Goal: Task Accomplishment & Management: Manage account settings

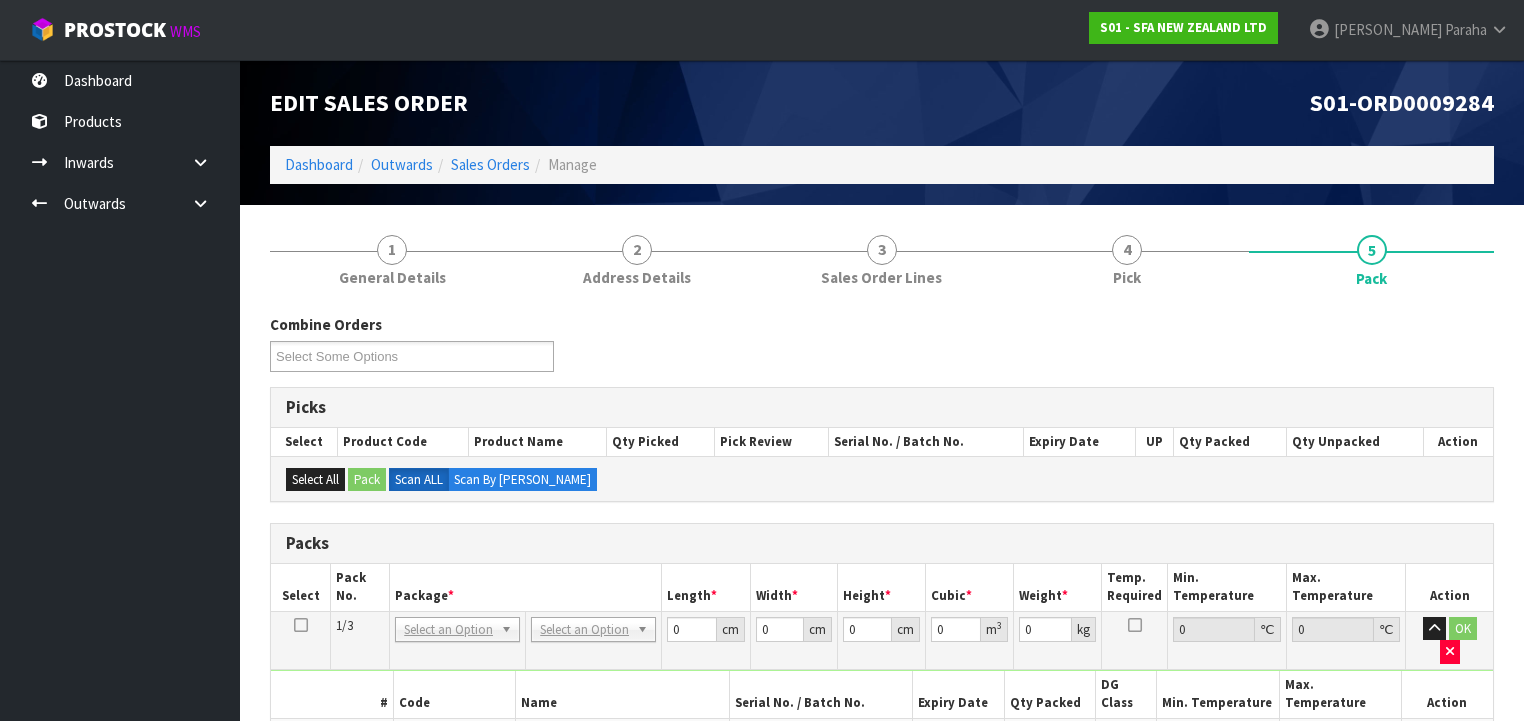
scroll to position [320, 0]
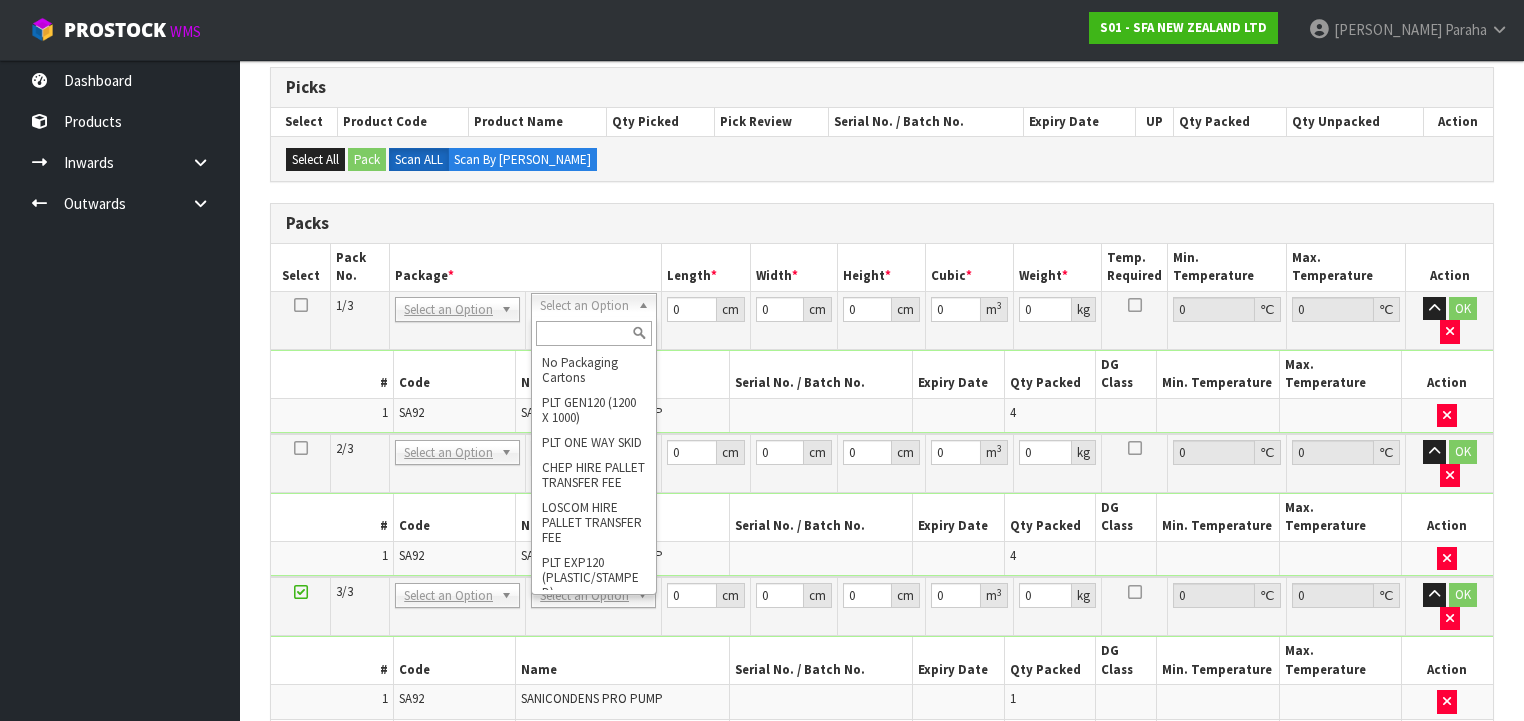
click at [594, 333] on input "text" at bounding box center [593, 333] width 115 height 25
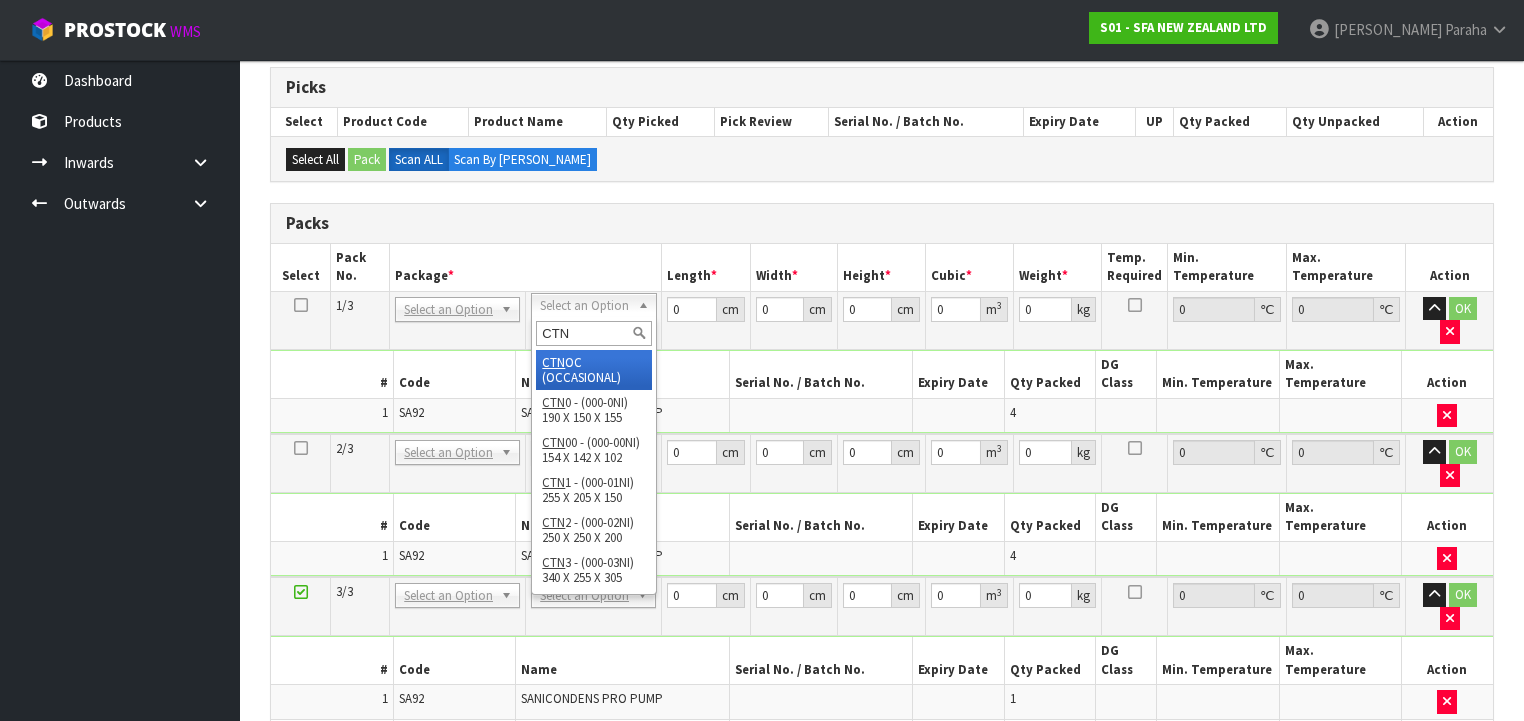
type input "CTN7"
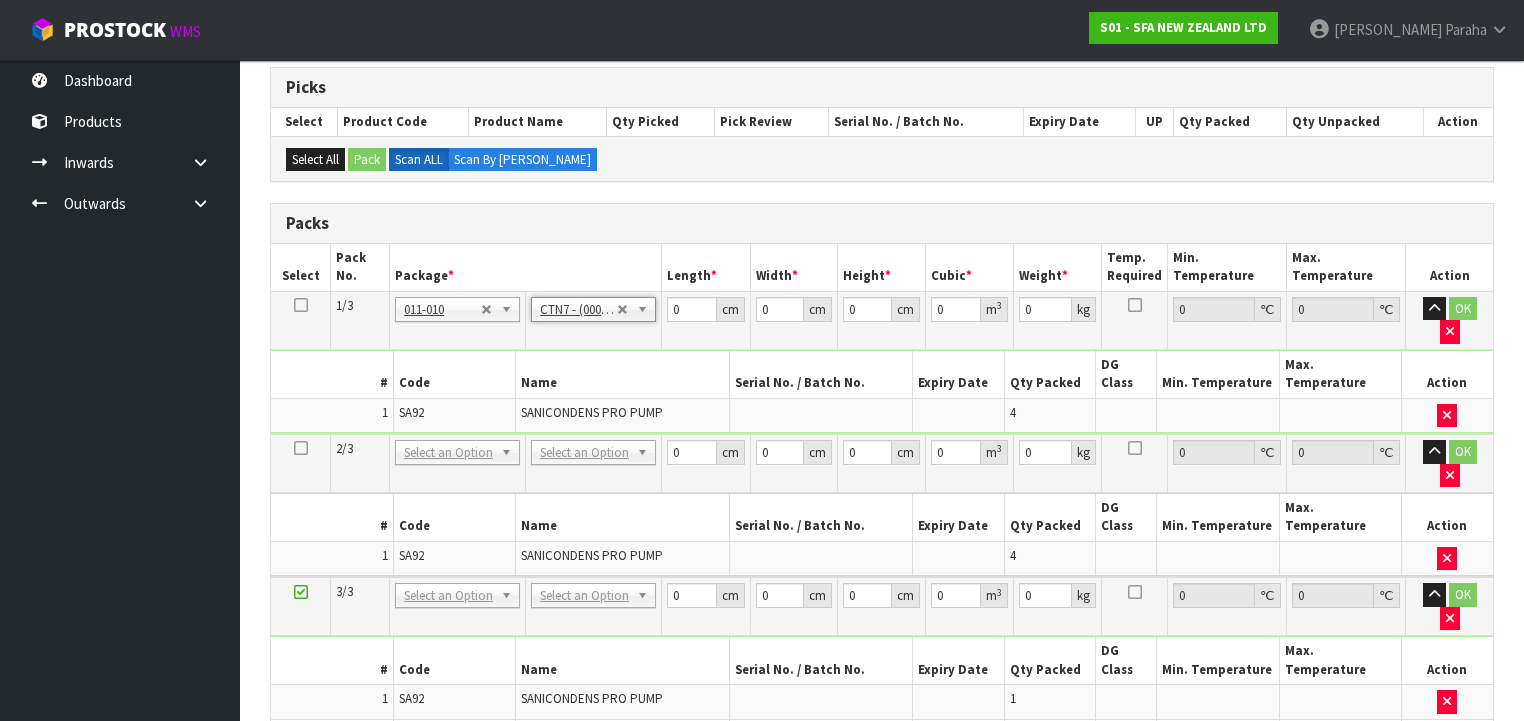
type input "45.5"
type input "35"
type input "0.072459"
type input "10.2"
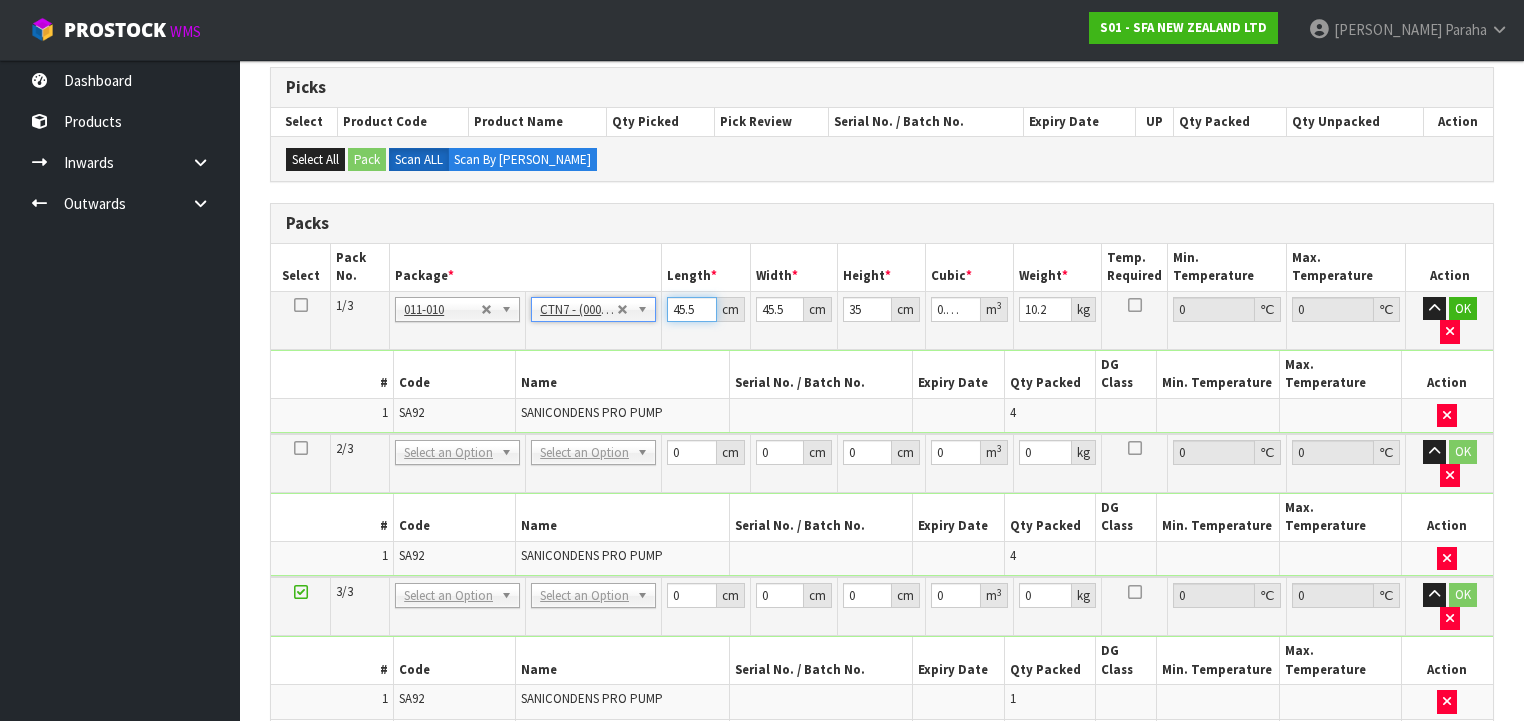
click at [668, 314] on input "45.5" at bounding box center [691, 309] width 49 height 25
type input "4"
type input "0.00637"
type input "47"
type input "0.074847"
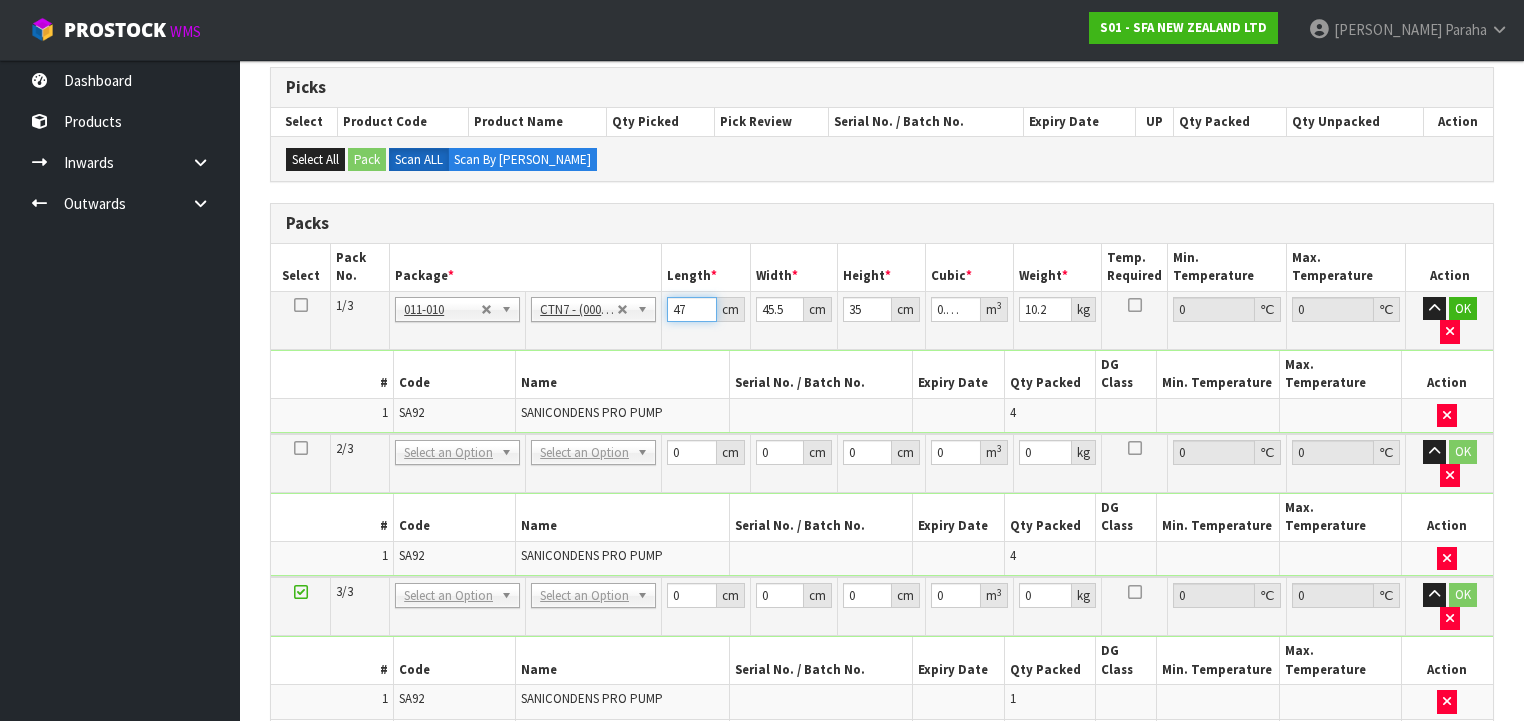
type input "47"
type input "3"
type input "0.004935"
type input "32"
type input "0.05264"
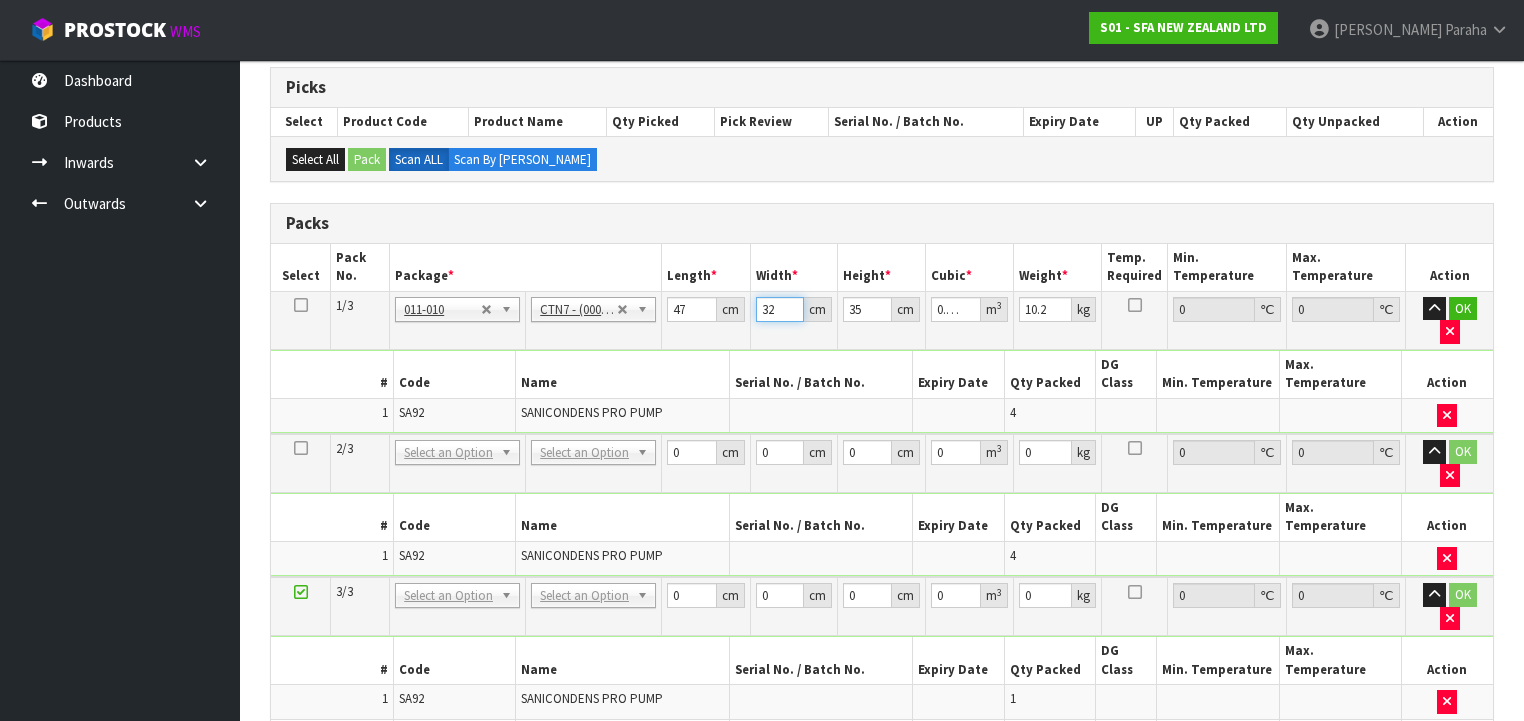
type input "32"
type input "4"
type input "0.006016"
type input "40"
type input "0.06016"
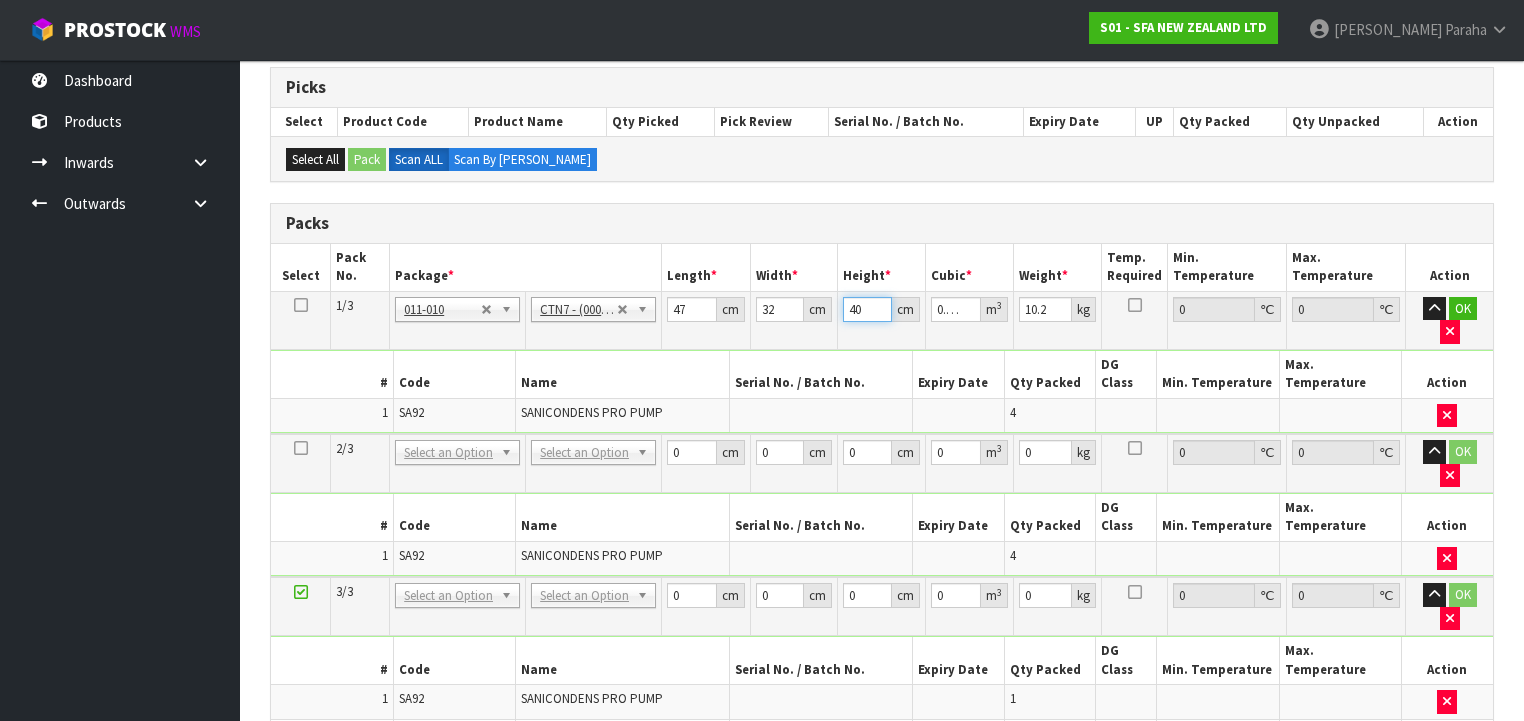
type input "40"
type input "13"
click at [302, 305] on icon at bounding box center [301, 305] width 14 height 1
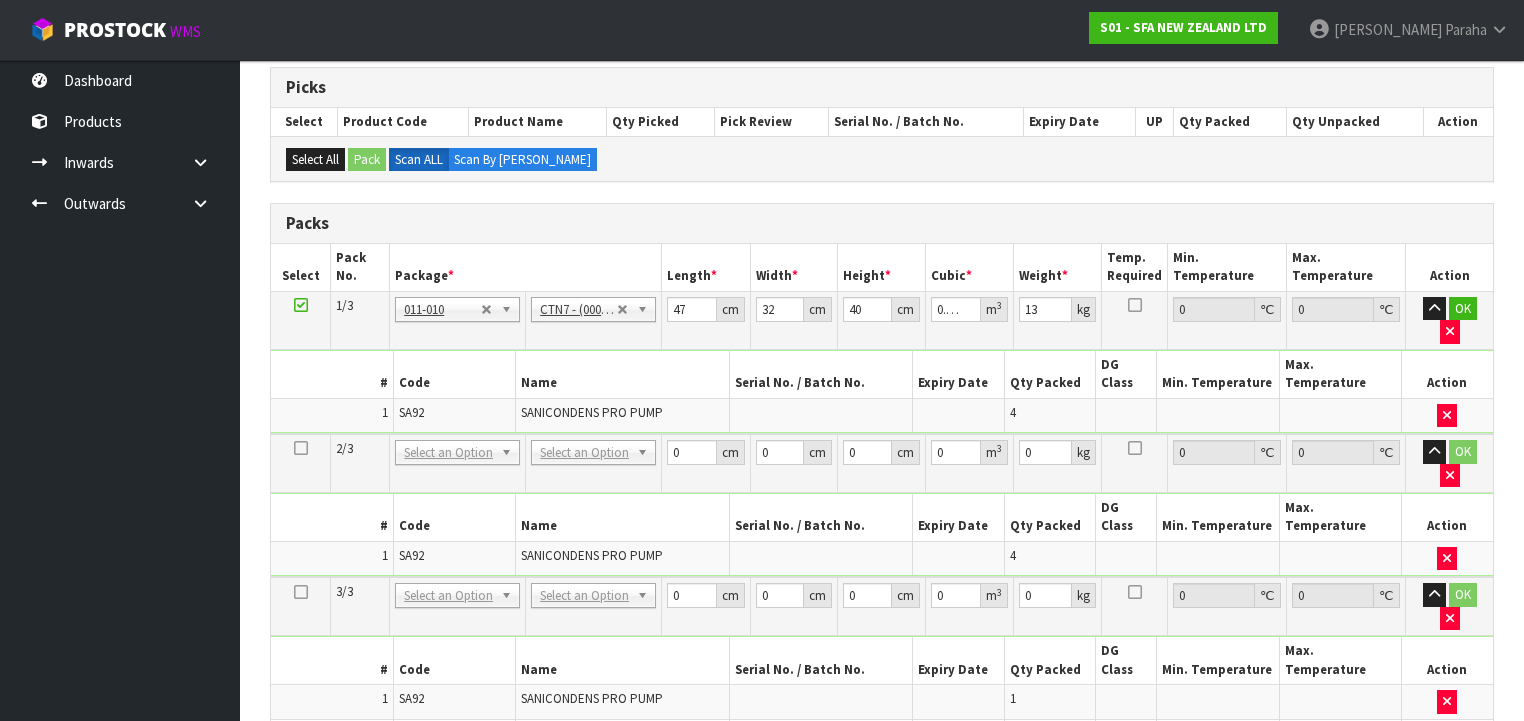
type input "47"
type input "32"
type input "40"
type input "0.06016"
type input "13"
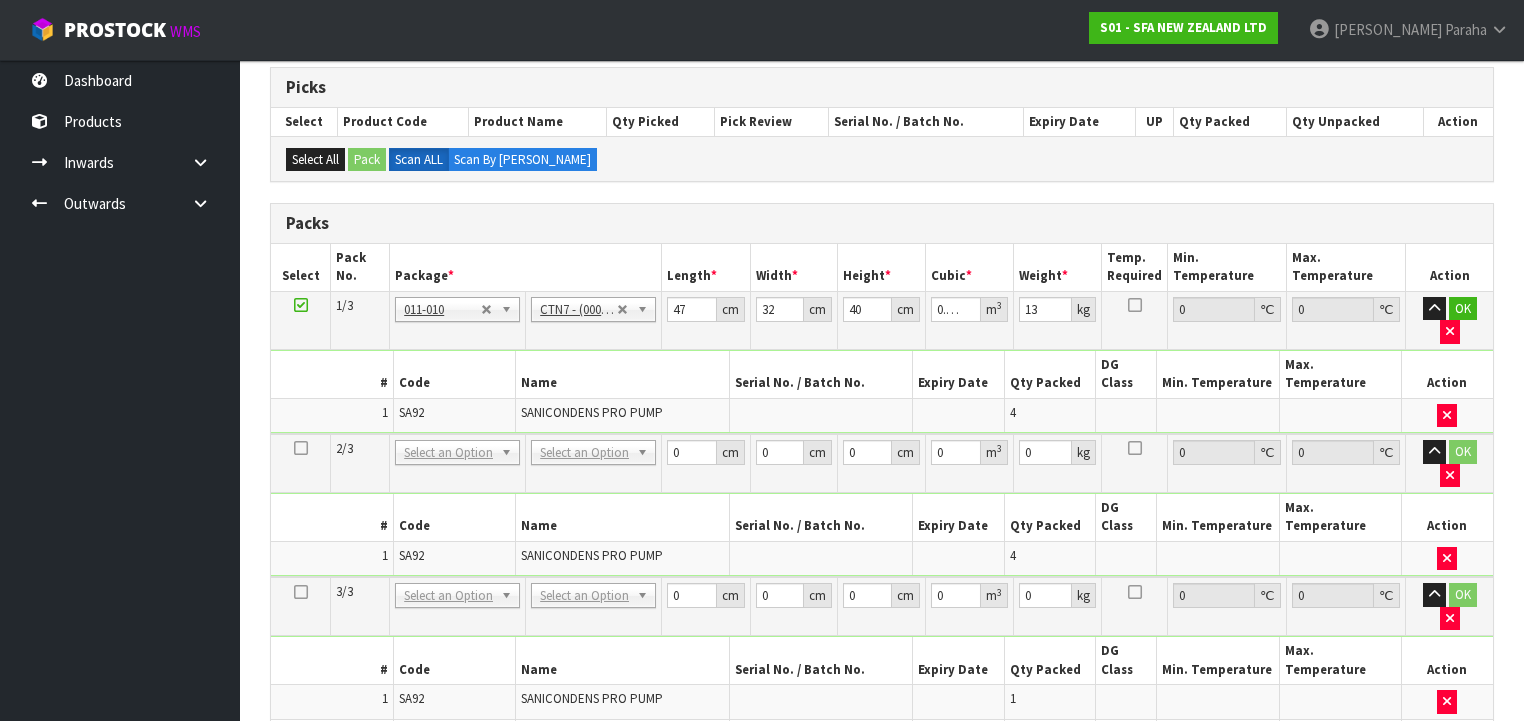
type input "47"
type input "32"
type input "40"
type input "0.06016"
type input "13"
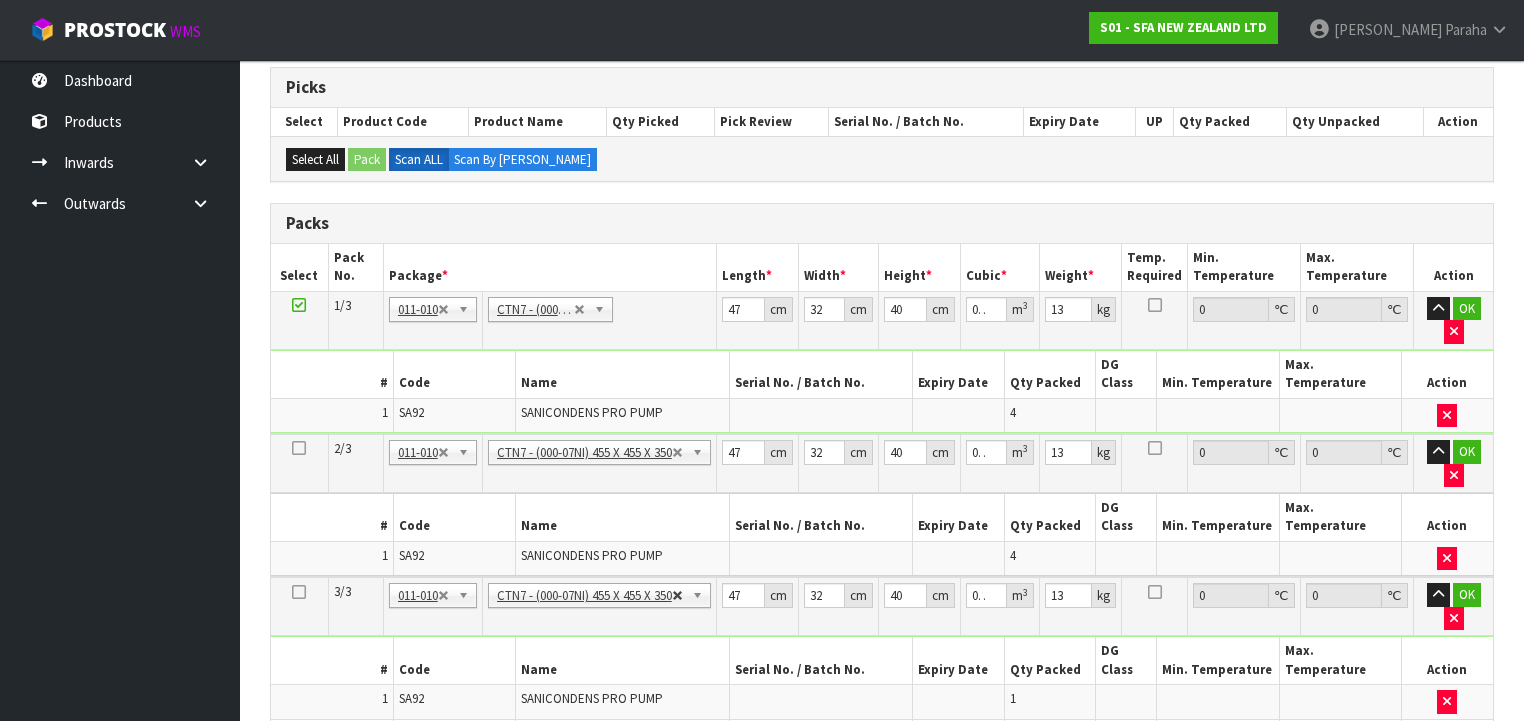
type input "2"
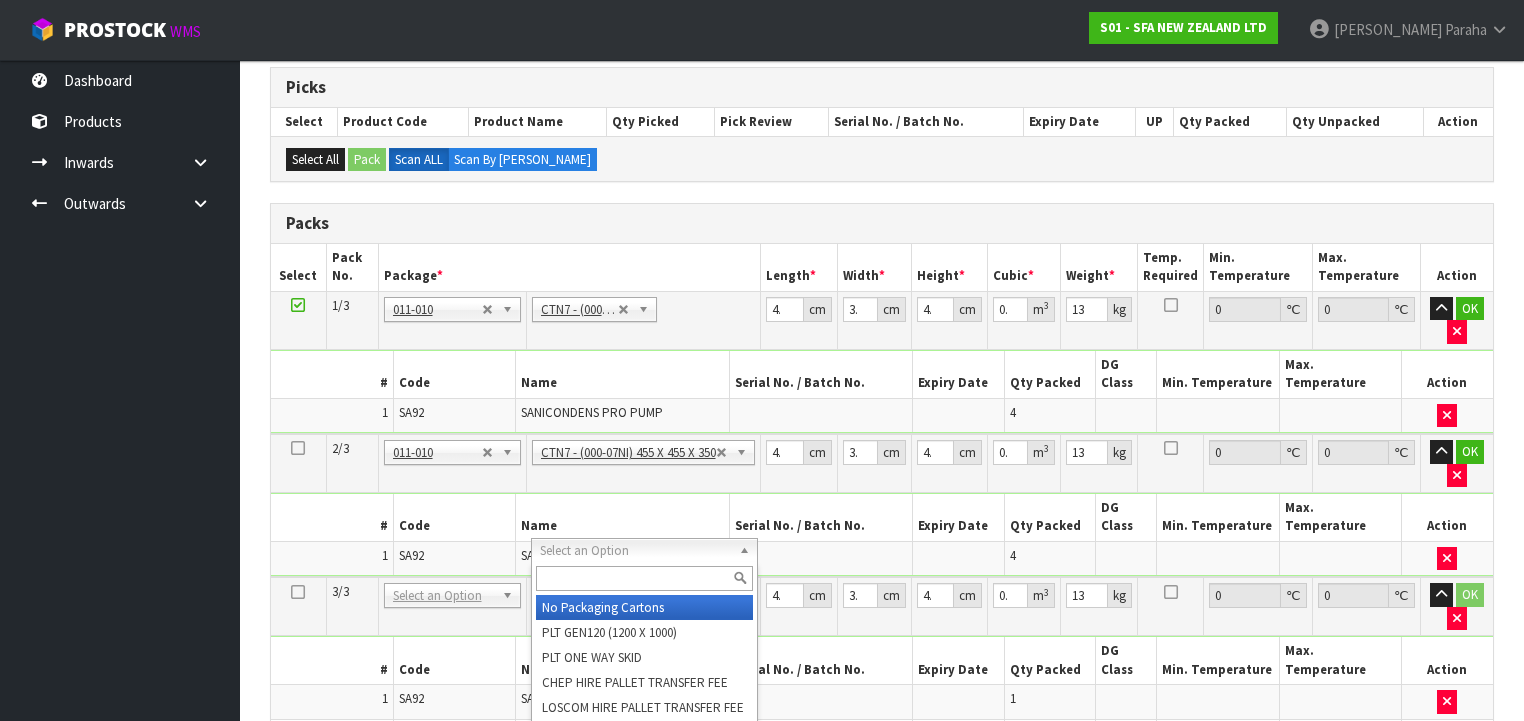
click at [719, 575] on input "text" at bounding box center [644, 578] width 216 height 25
type input "CTN6"
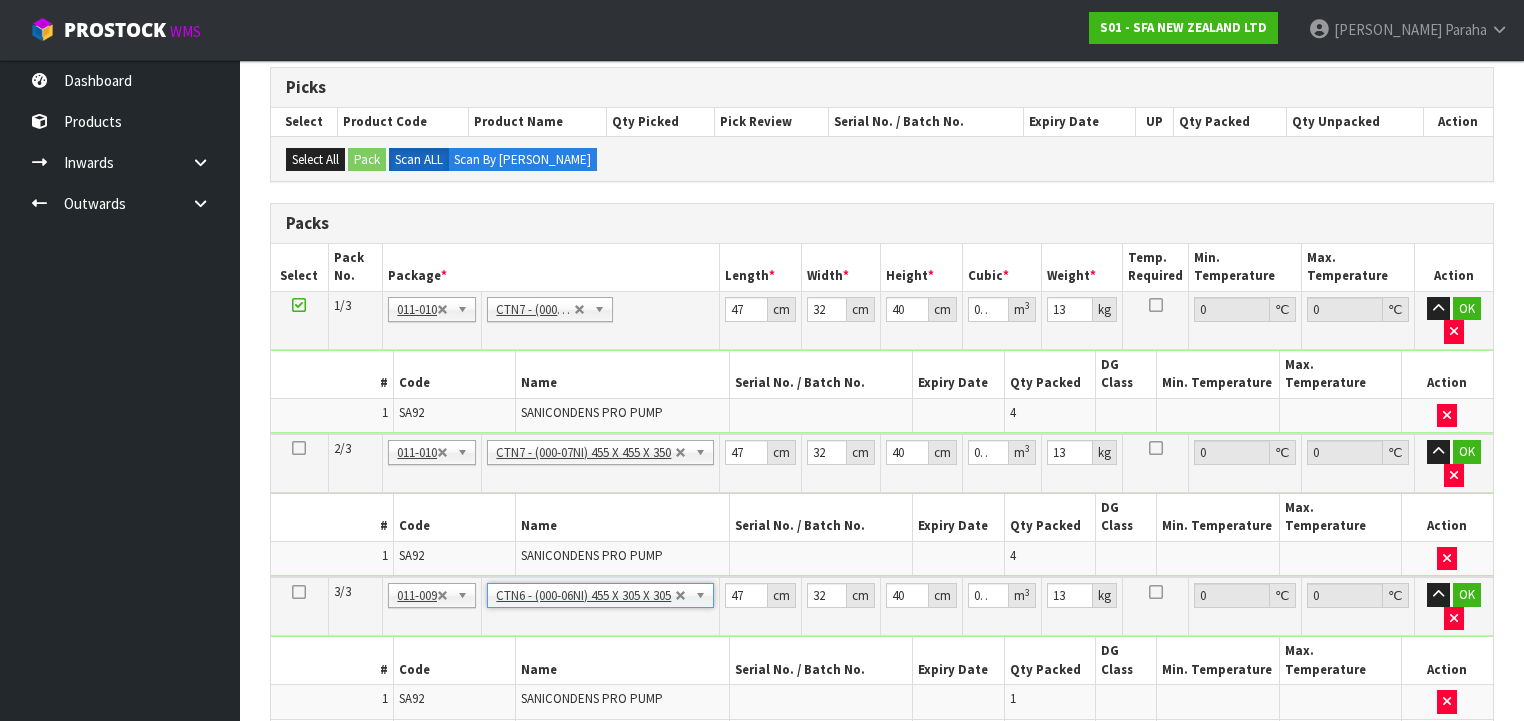
type input "45.5"
type input "30.5"
type input "0.042326"
type input "5.2"
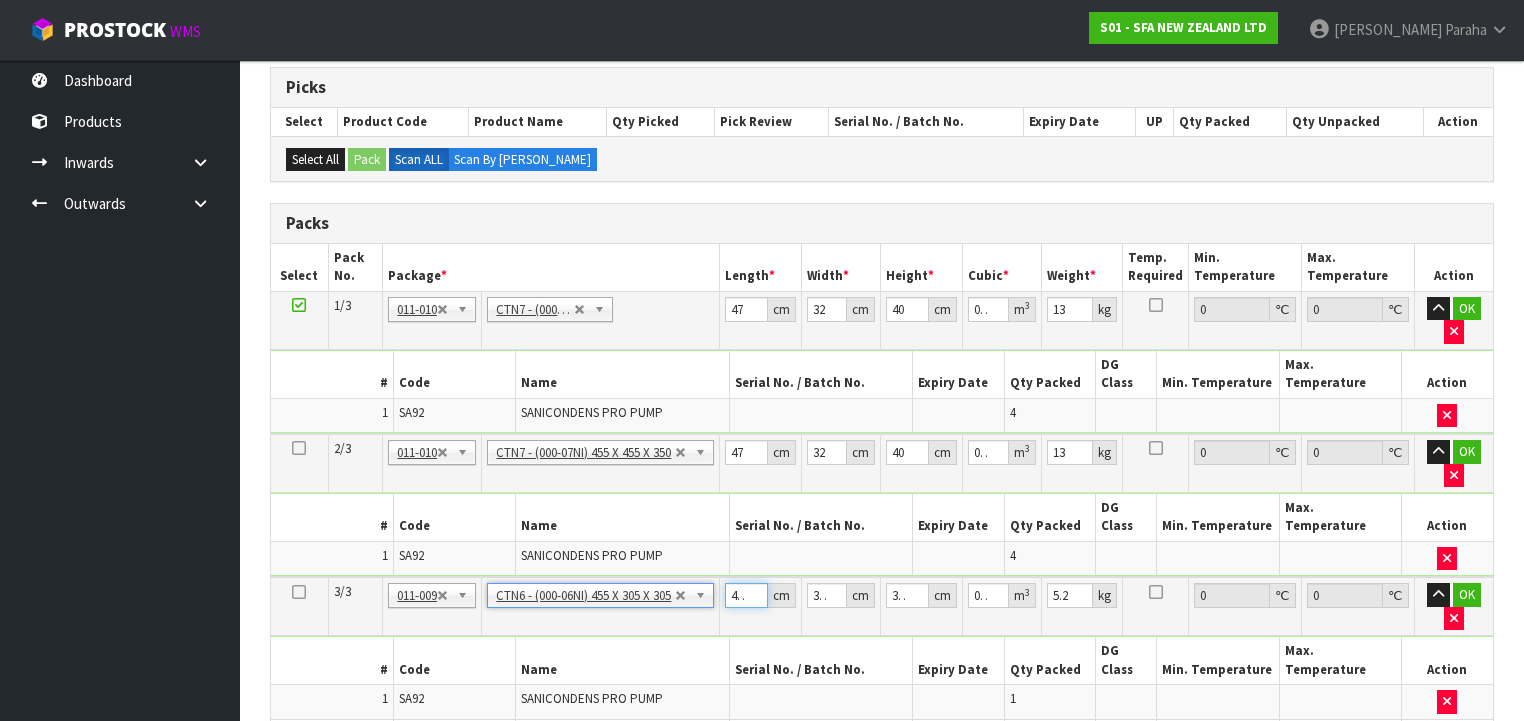
scroll to position [0, 6]
drag, startPoint x: 729, startPoint y: 554, endPoint x: 760, endPoint y: 548, distance: 31.6
click at [760, 583] on input "45.5" at bounding box center [746, 595] width 43 height 25
type input "0"
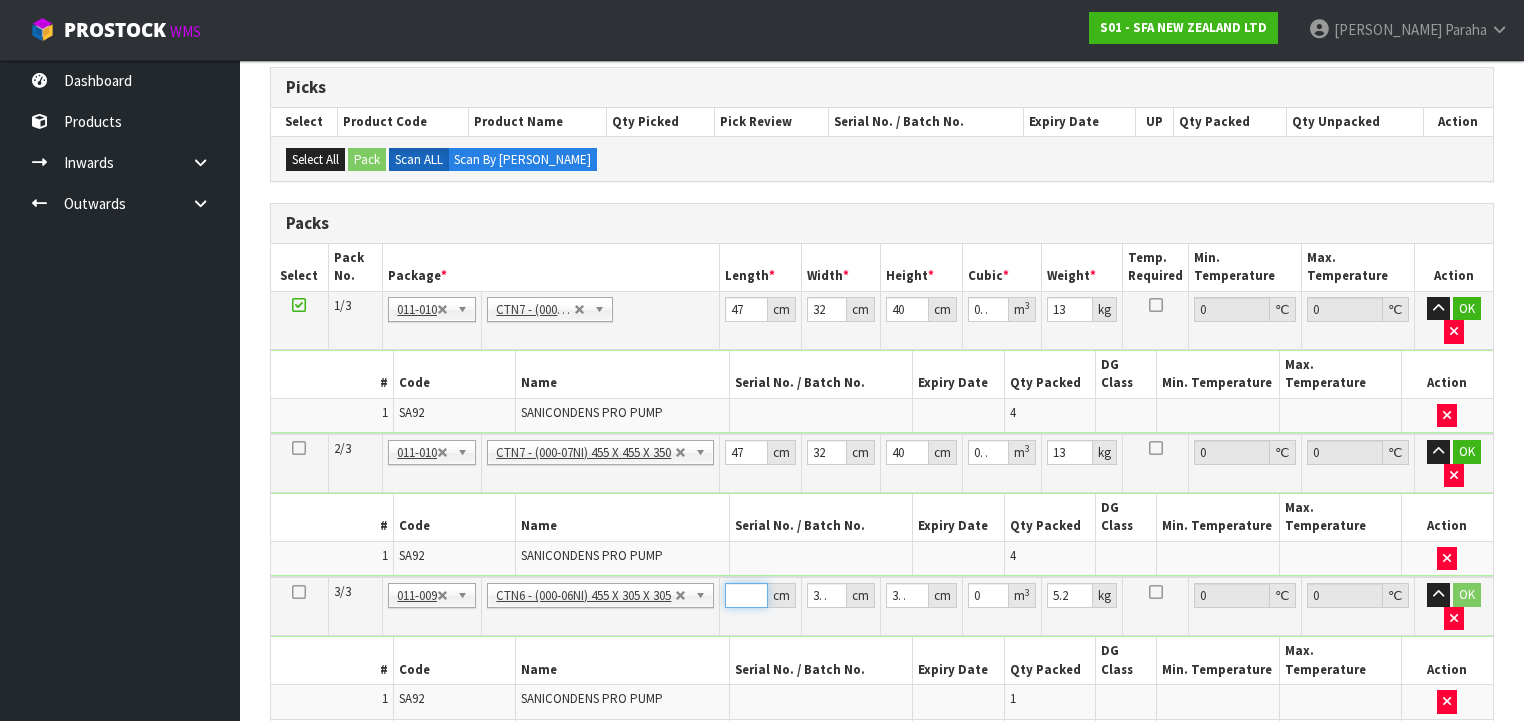
type input "4"
type input "0.003721"
type input "46"
type input "0.042792"
type input "46"
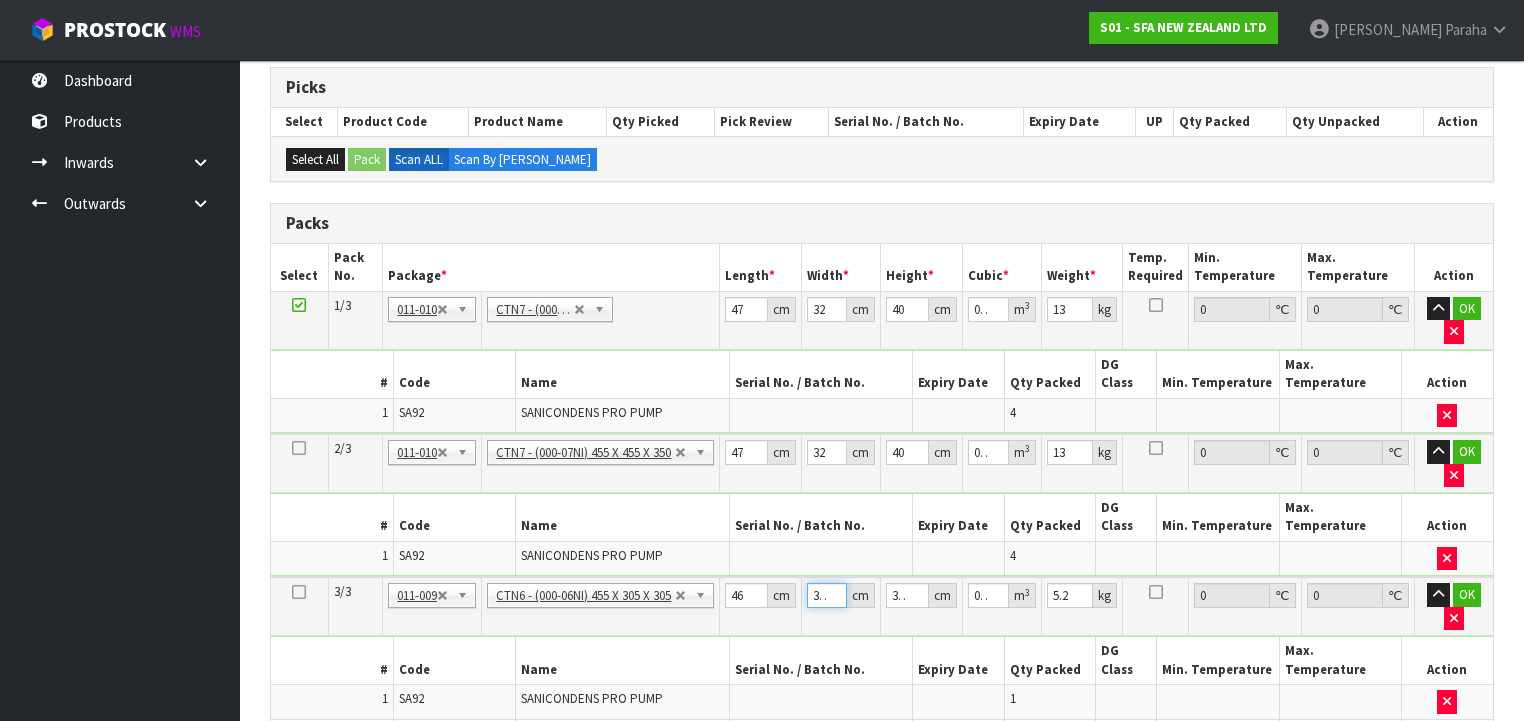
type input "3"
type input "0.004209"
type input "32"
type input "0.044896"
type input "32"
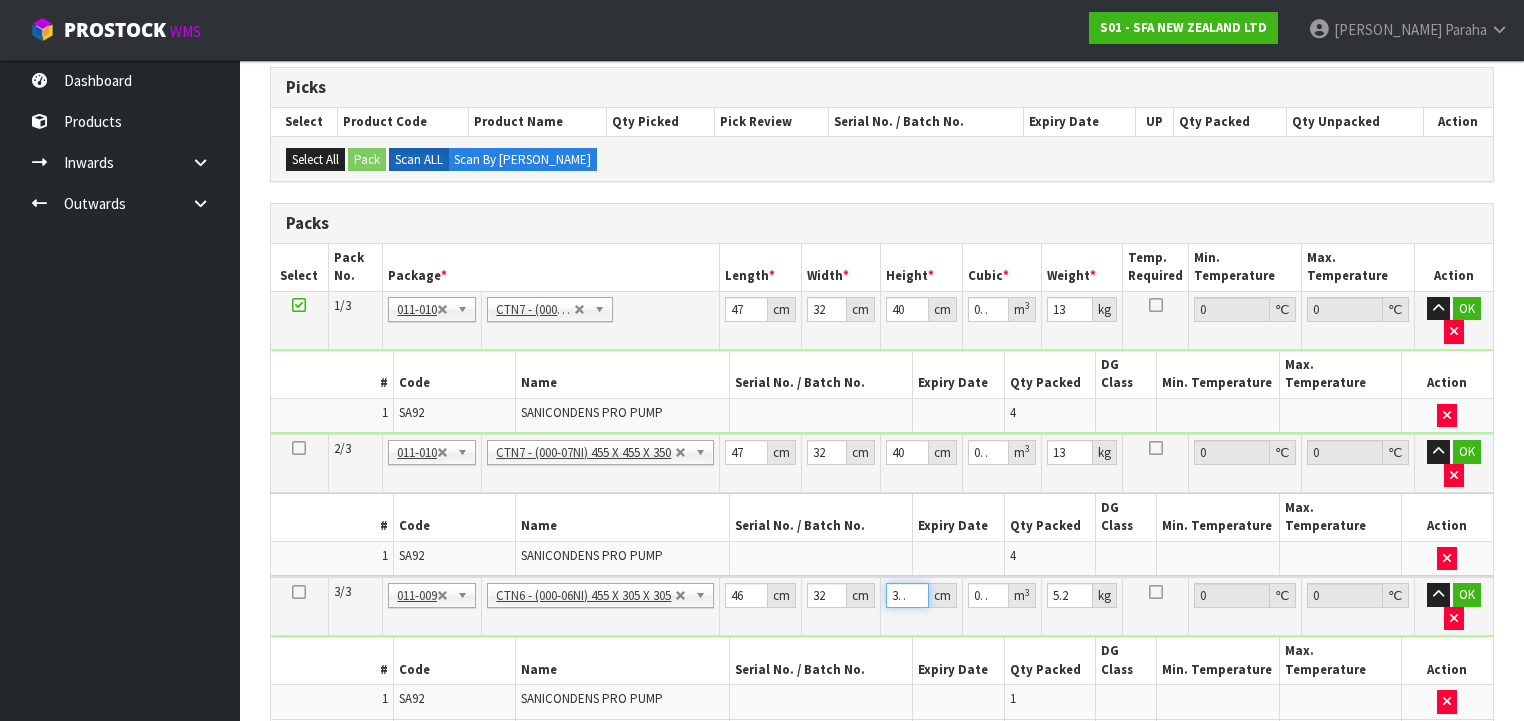
type input "2"
type input "0.002944"
type input "21"
type input "0.030912"
type input "21"
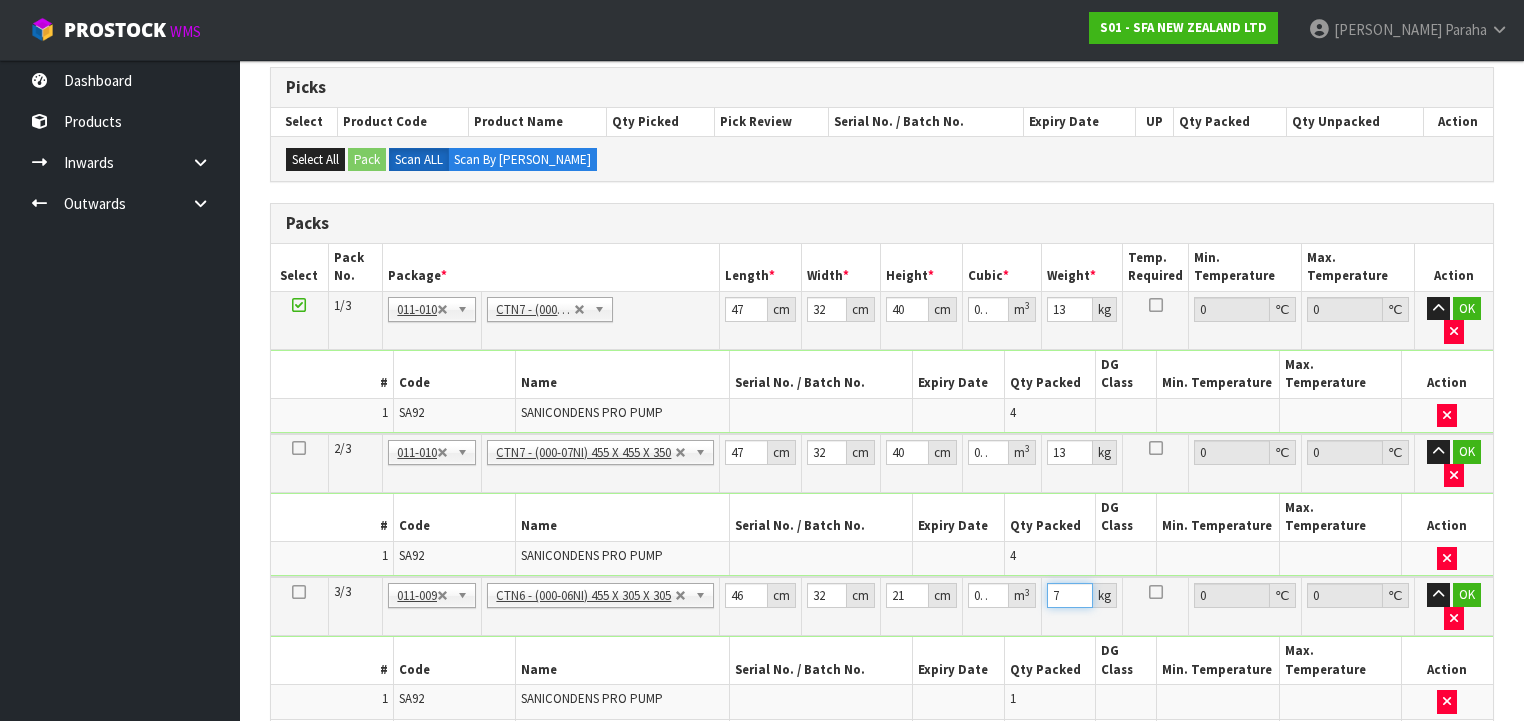
type input "7"
click at [1427, 583] on button "button" at bounding box center [1438, 595] width 23 height 24
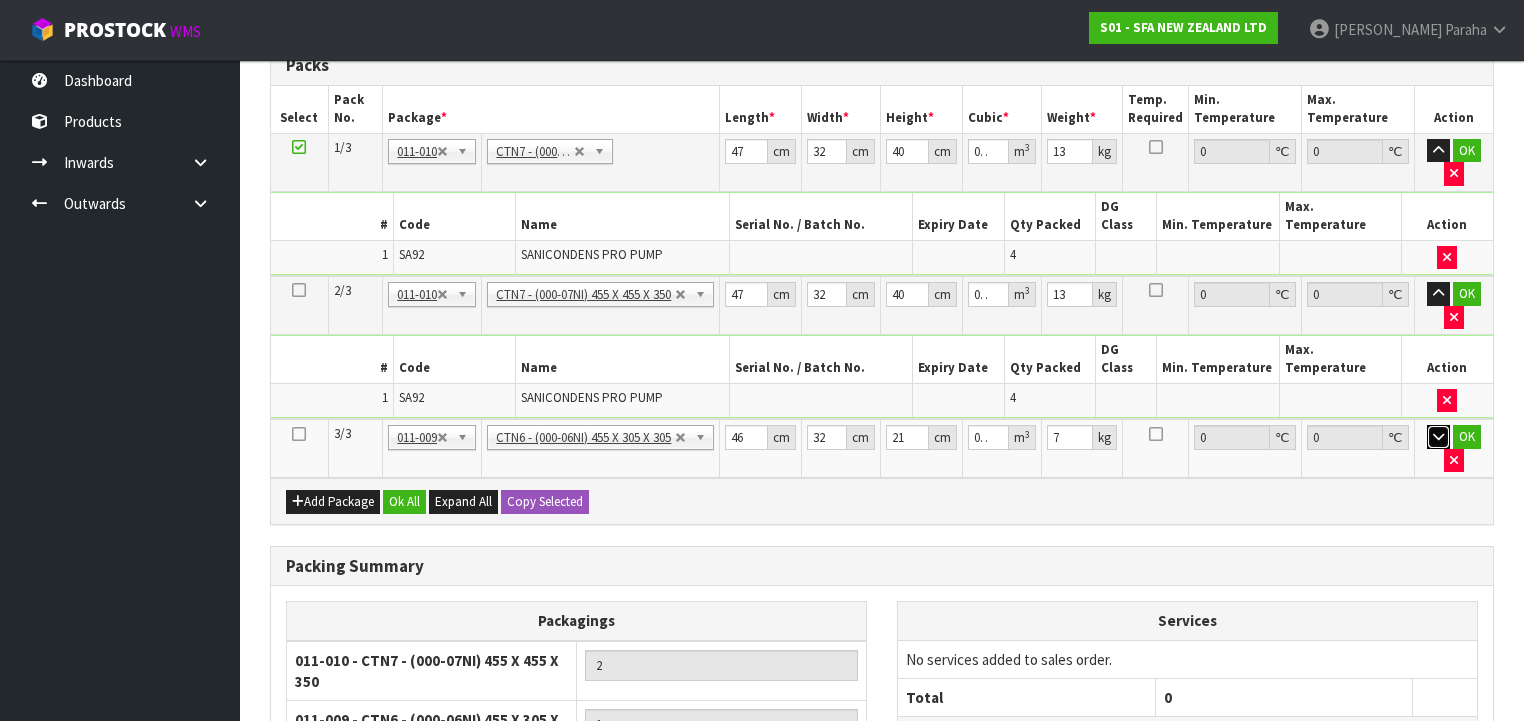
scroll to position [480, 0]
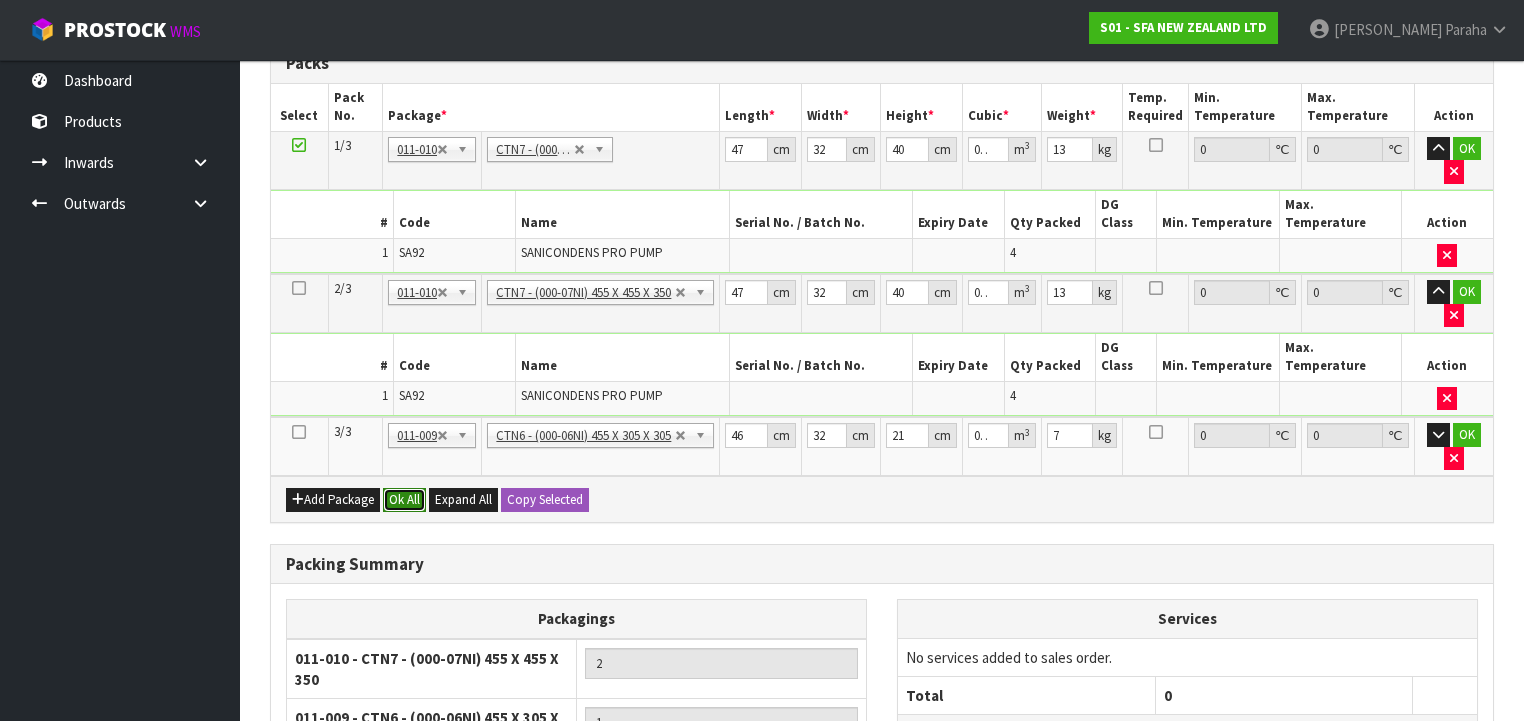
click at [401, 488] on button "Ok All" at bounding box center [404, 500] width 43 height 24
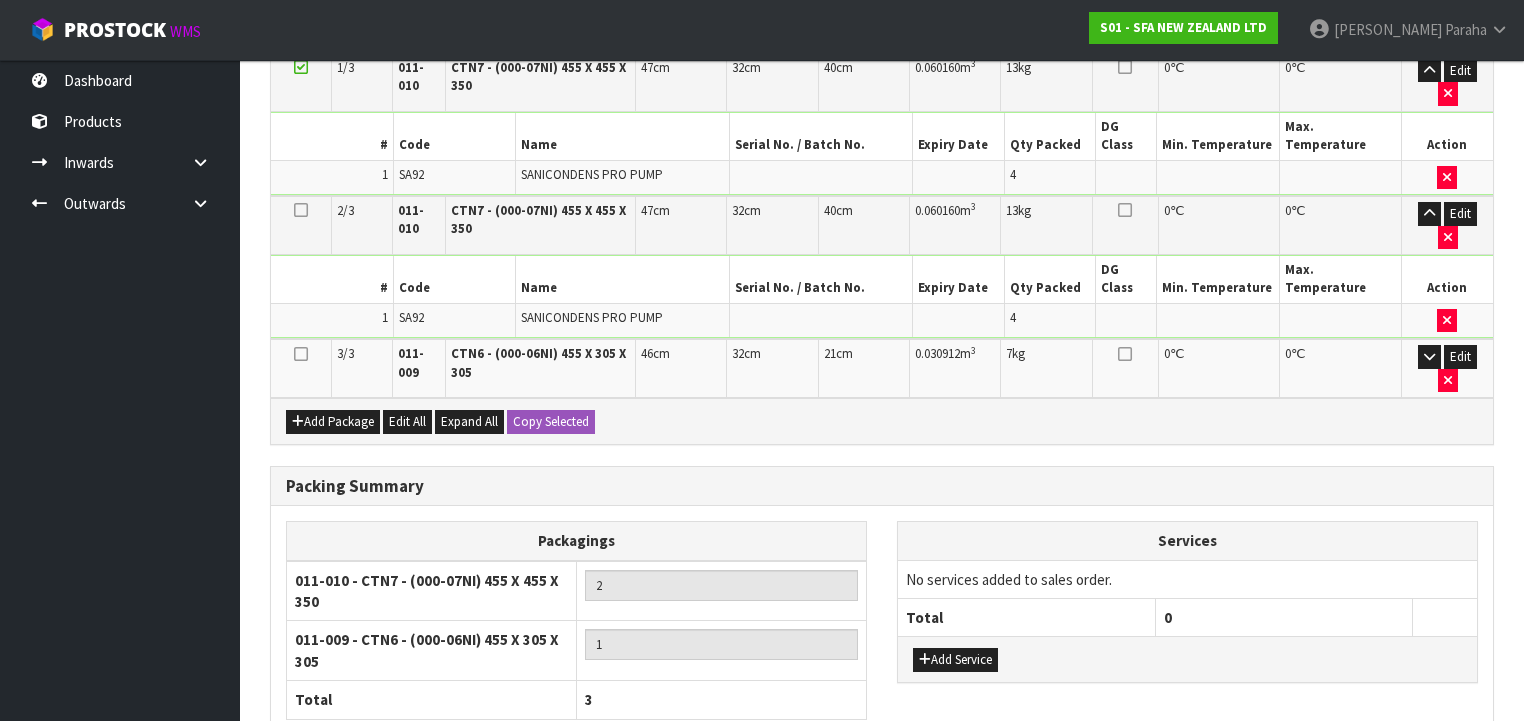
scroll to position [654, 0]
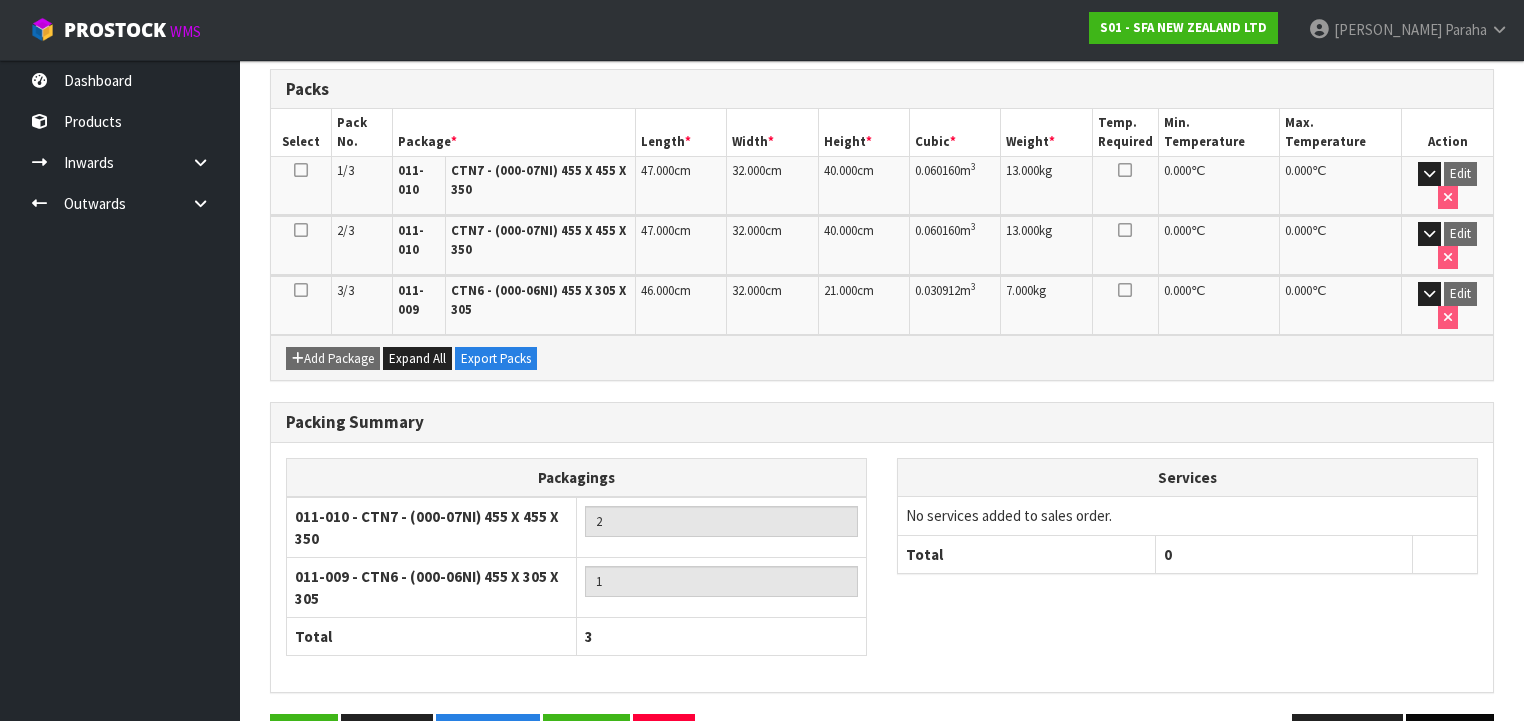
scroll to position [555, 0]
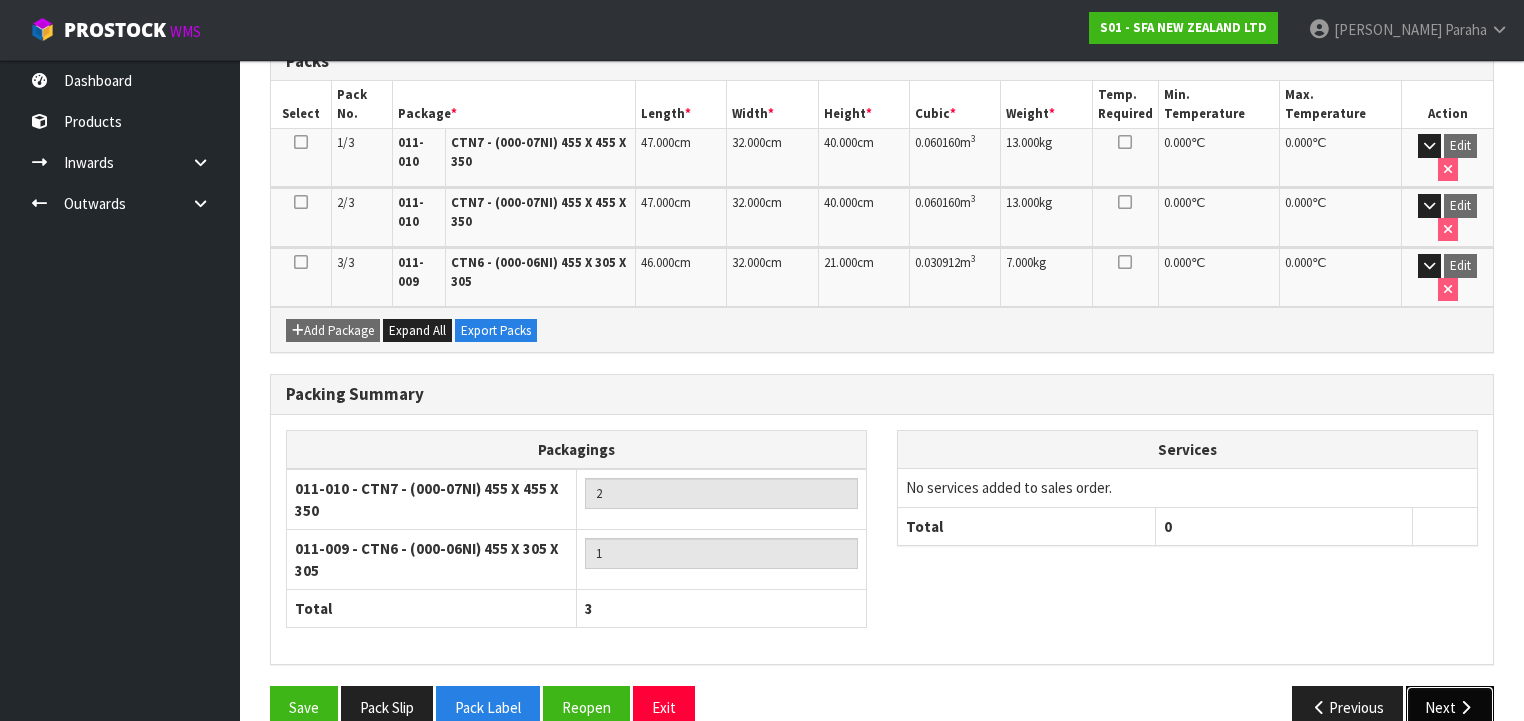
click at [1476, 686] on button "Next" at bounding box center [1450, 707] width 88 height 43
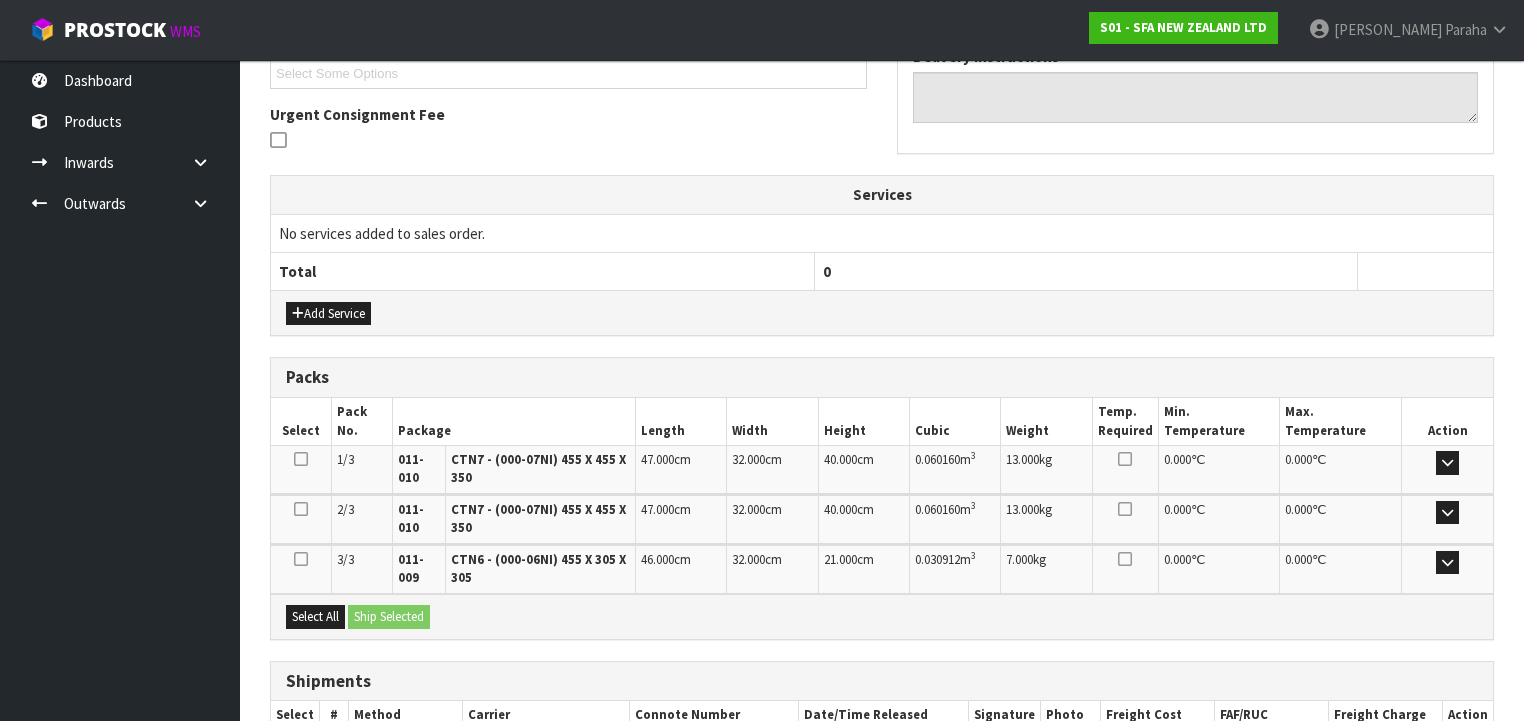
scroll to position [680, 0]
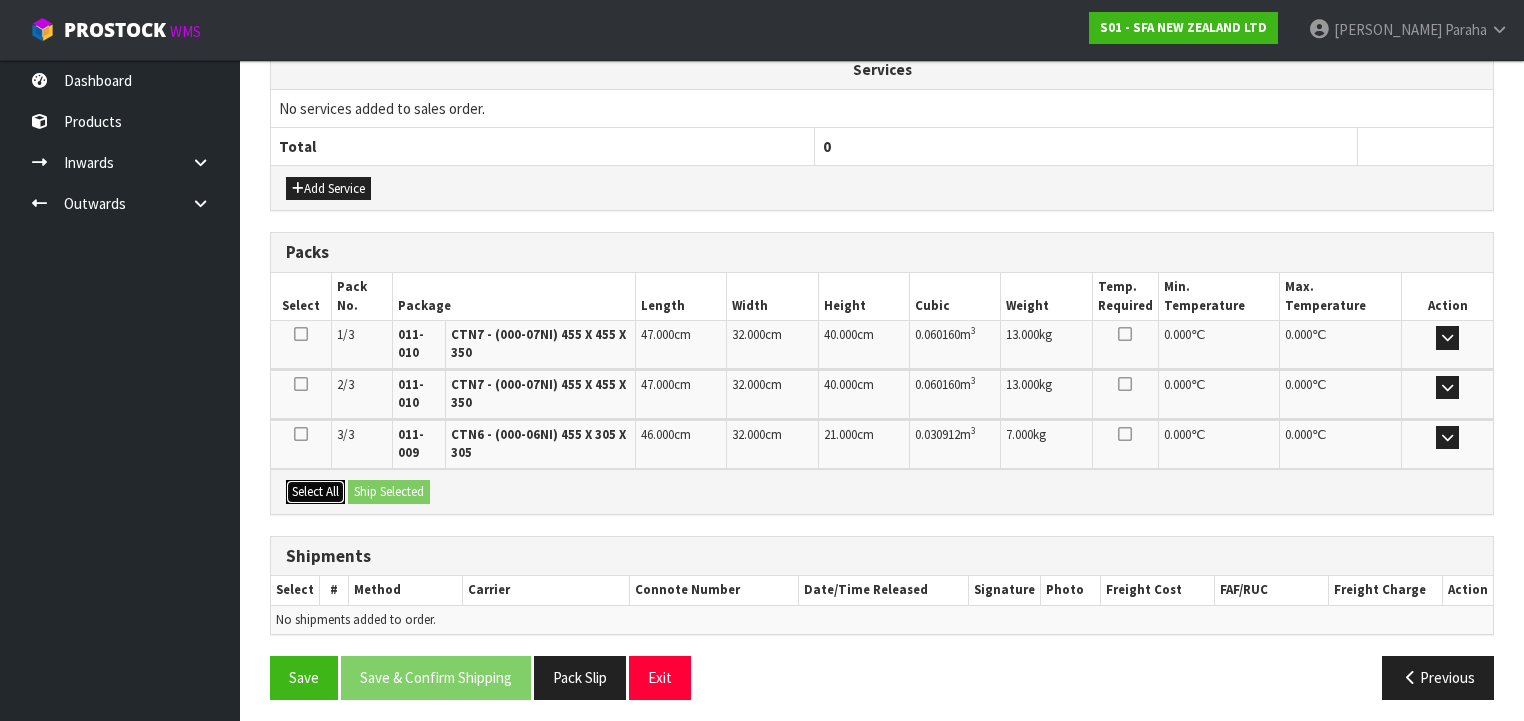
click at [320, 480] on button "Select All" at bounding box center [315, 492] width 59 height 24
click at [395, 488] on button "Ship Selected" at bounding box center [389, 492] width 82 height 24
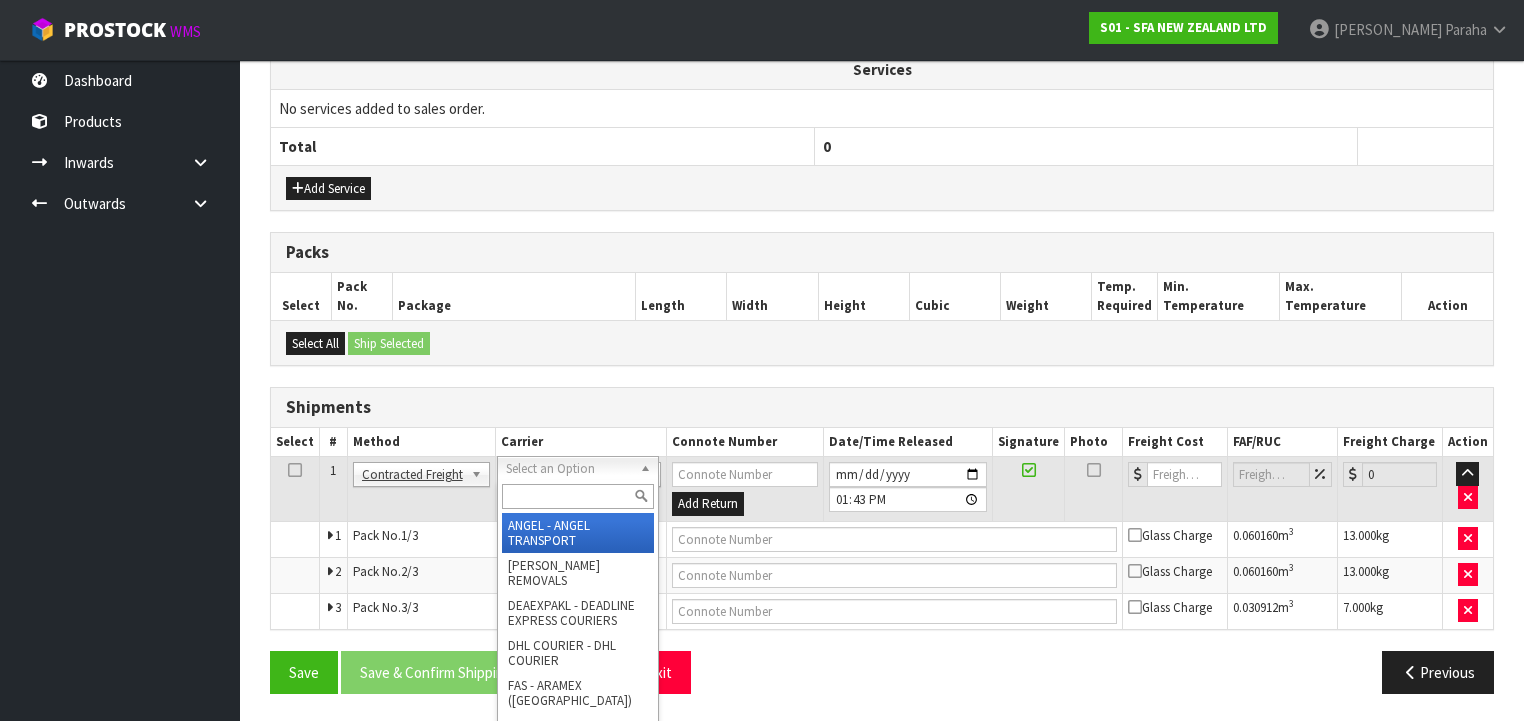
click at [544, 505] on input "text" at bounding box center [578, 496] width 152 height 25
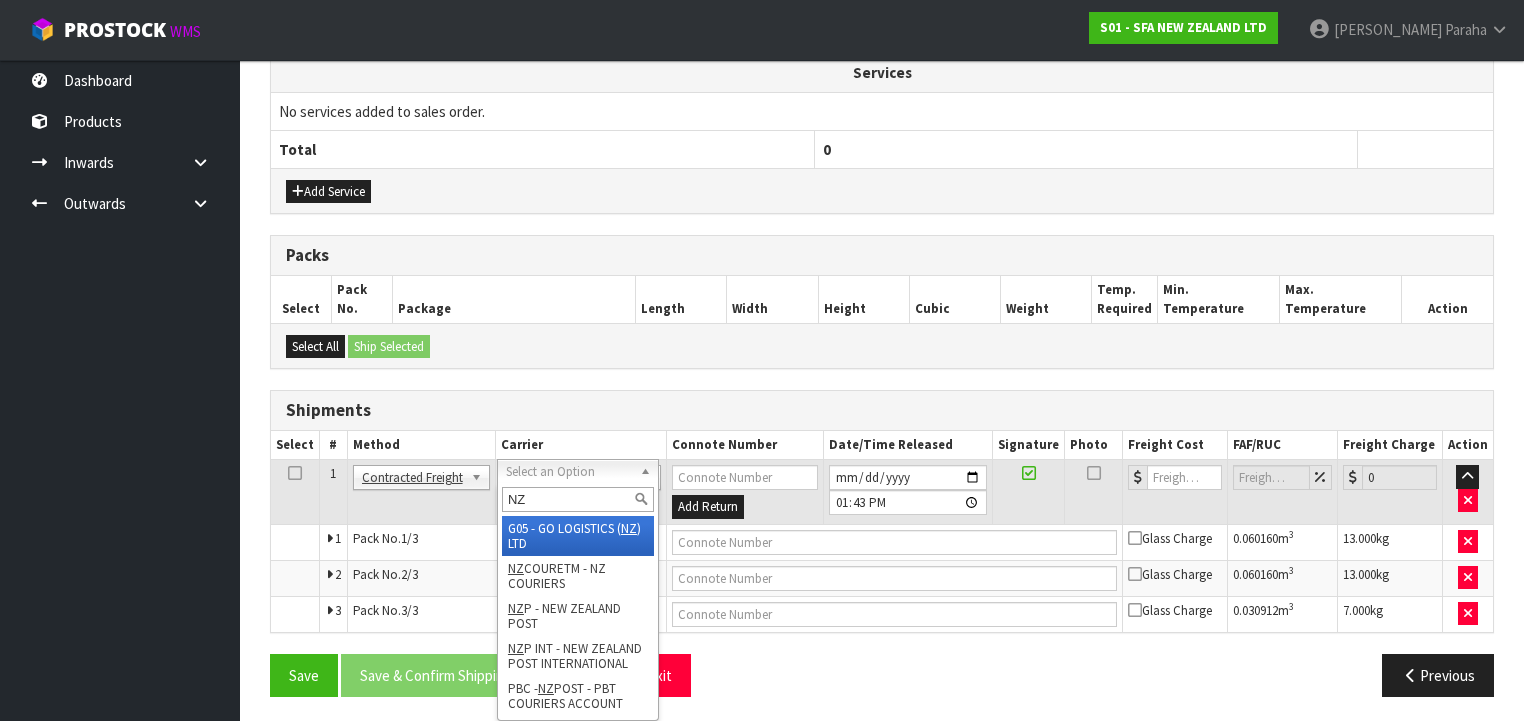
type input "NZP"
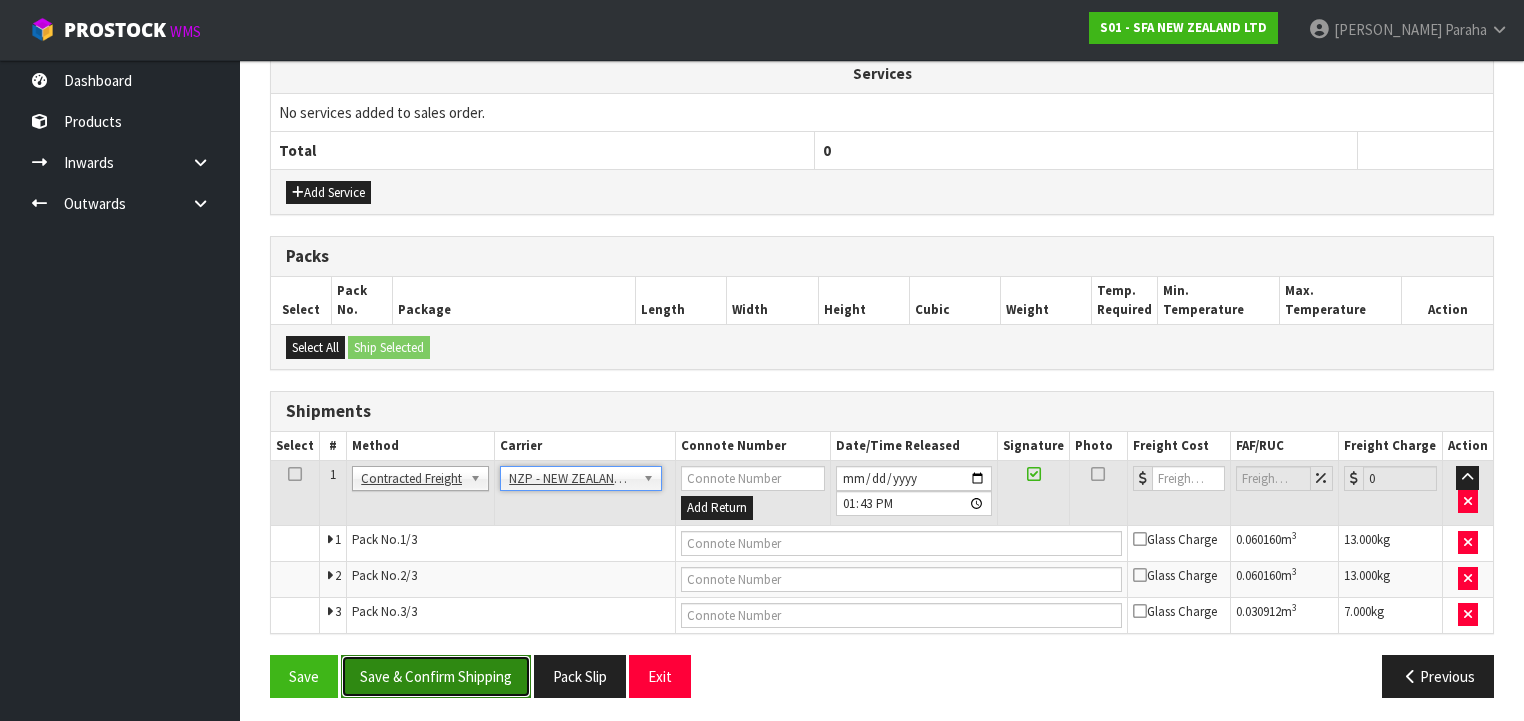
click at [399, 676] on button "Save & Confirm Shipping" at bounding box center [436, 676] width 190 height 43
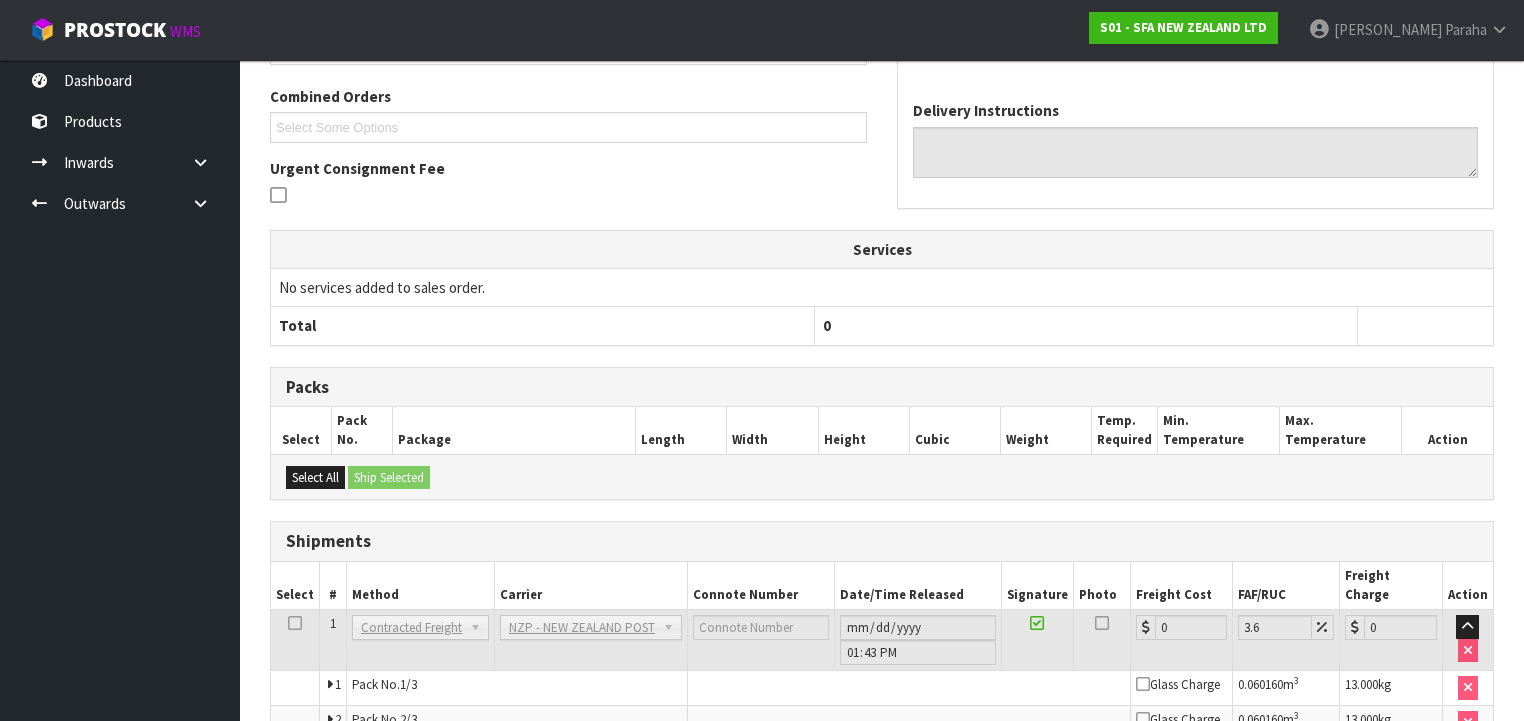
scroll to position [644, 0]
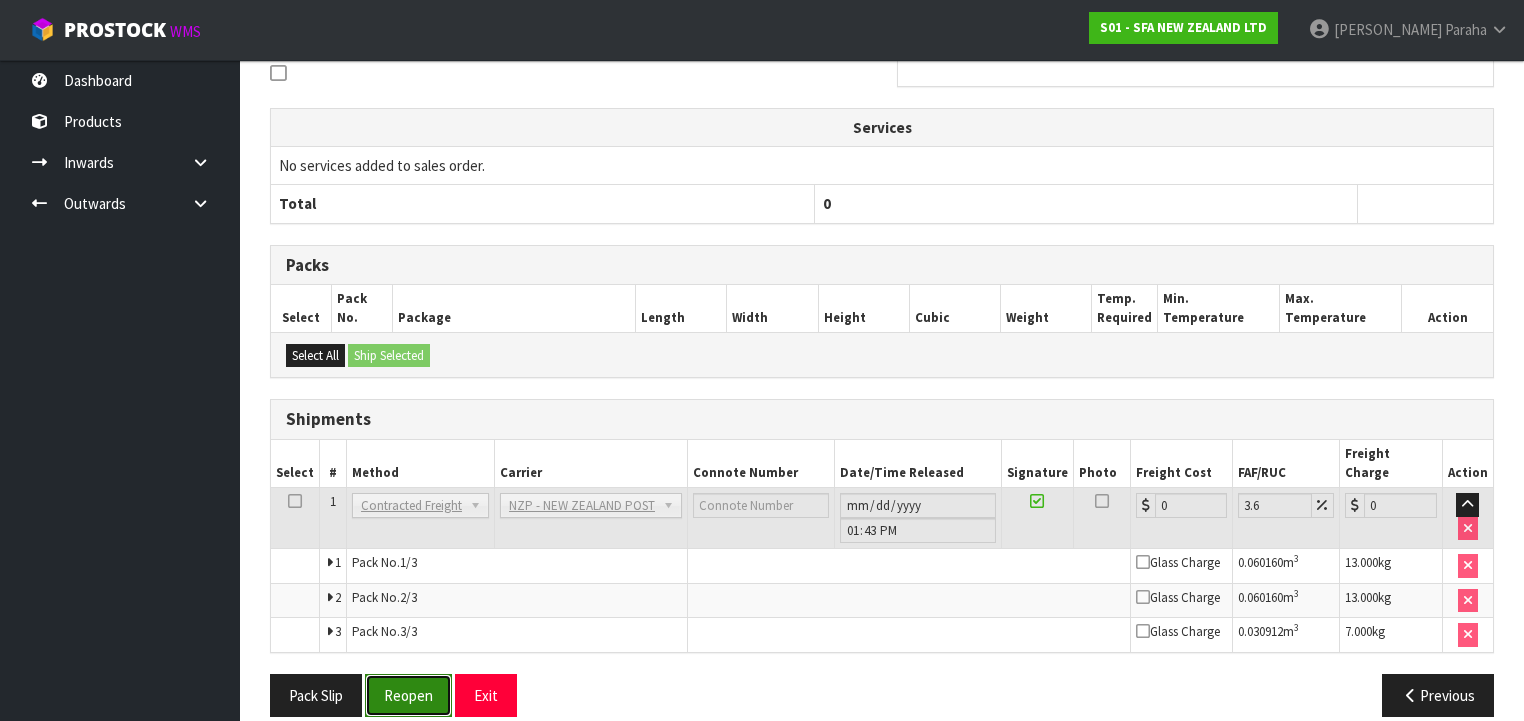
click at [392, 674] on button "Reopen" at bounding box center [408, 695] width 87 height 43
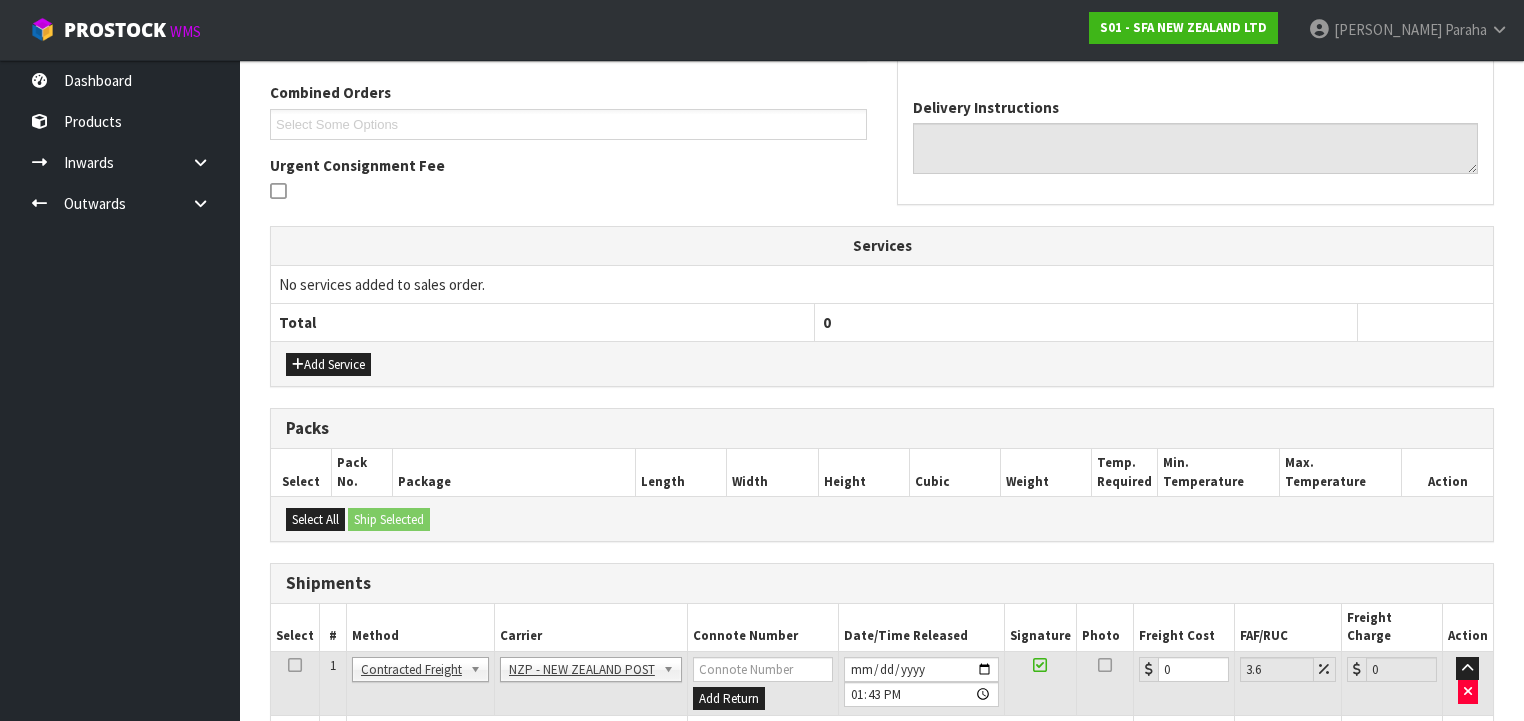
scroll to position [694, 0]
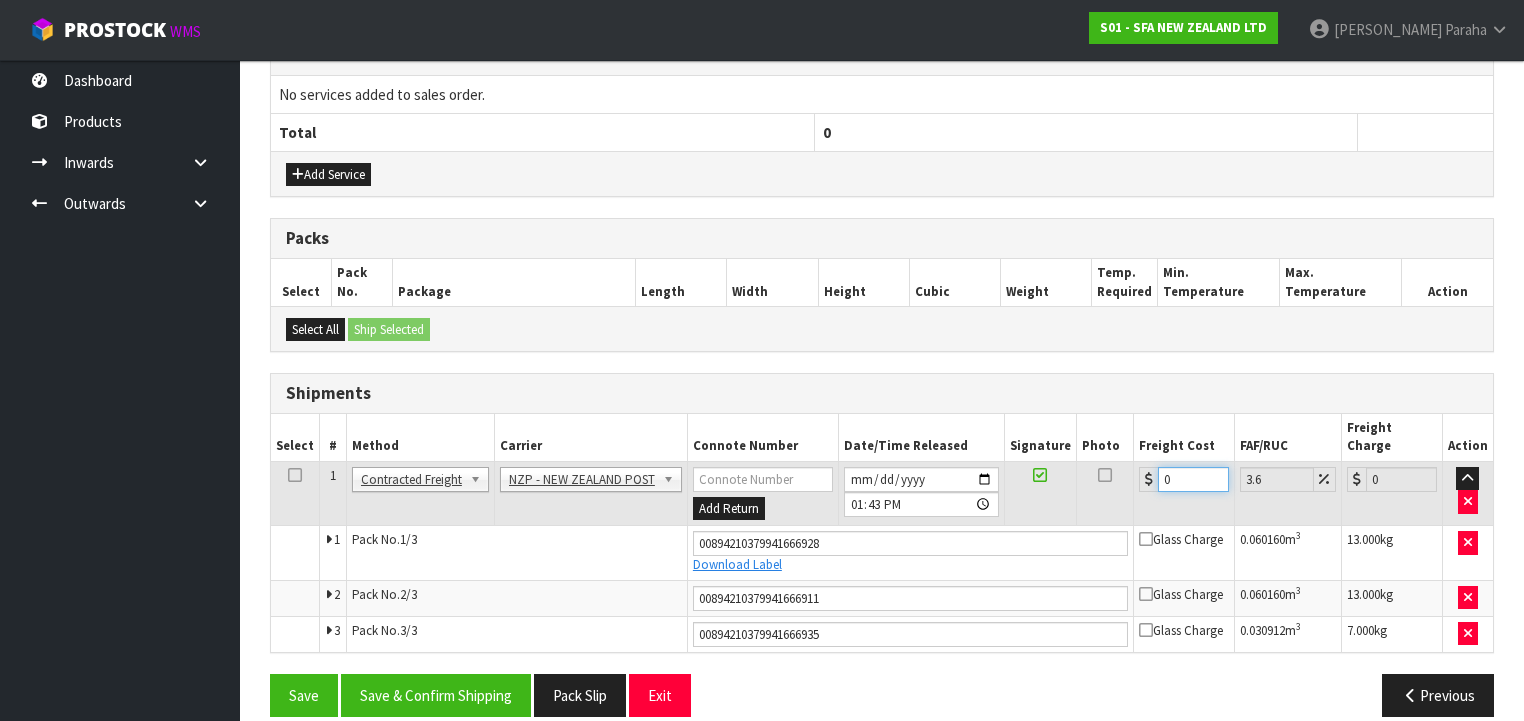
drag, startPoint x: 1172, startPoint y: 458, endPoint x: 1134, endPoint y: 460, distance: 38.0
click at [1139, 467] on div "0" at bounding box center [1184, 479] width 90 height 25
type input "1"
type input "1.04"
type input "10"
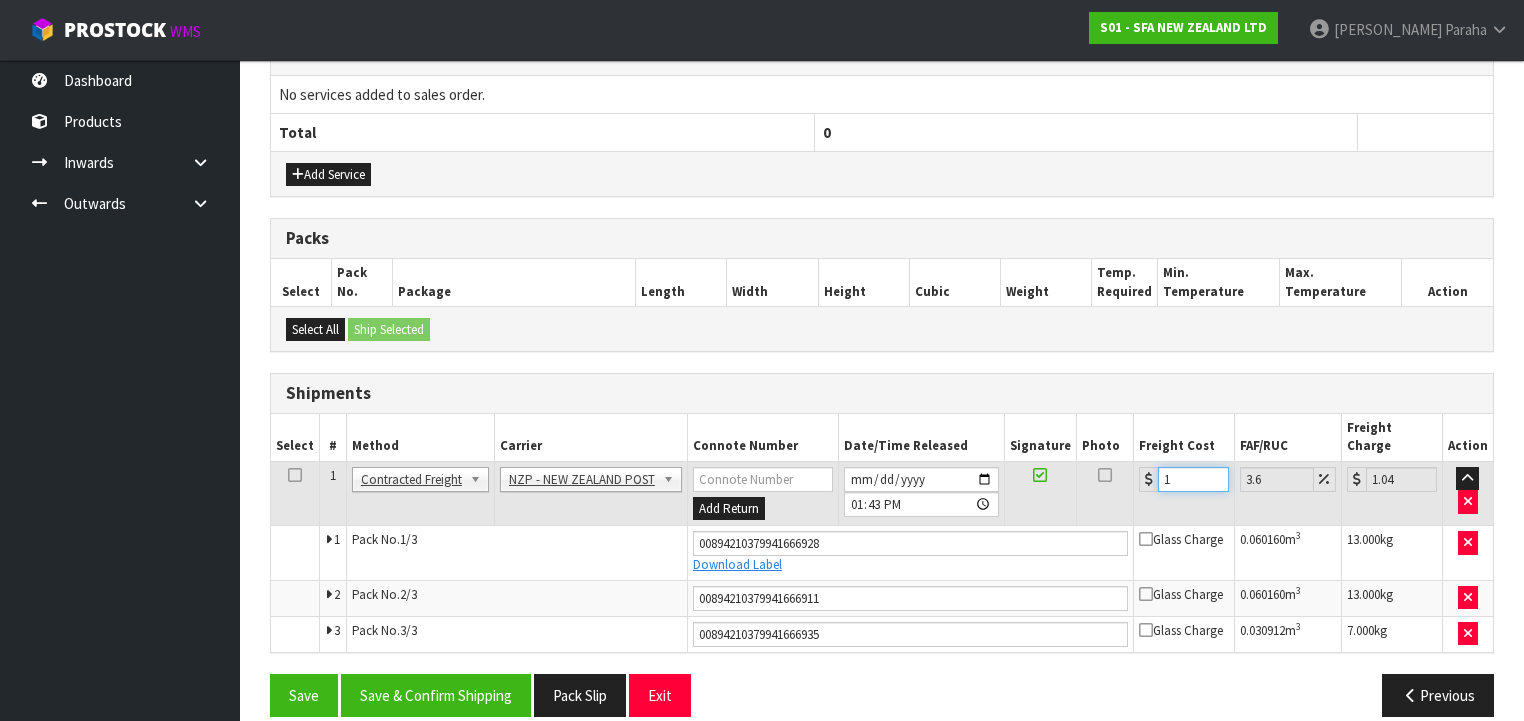
type input "10.36"
type input "107"
type input "110.85"
type input "107.2"
type input "111.06"
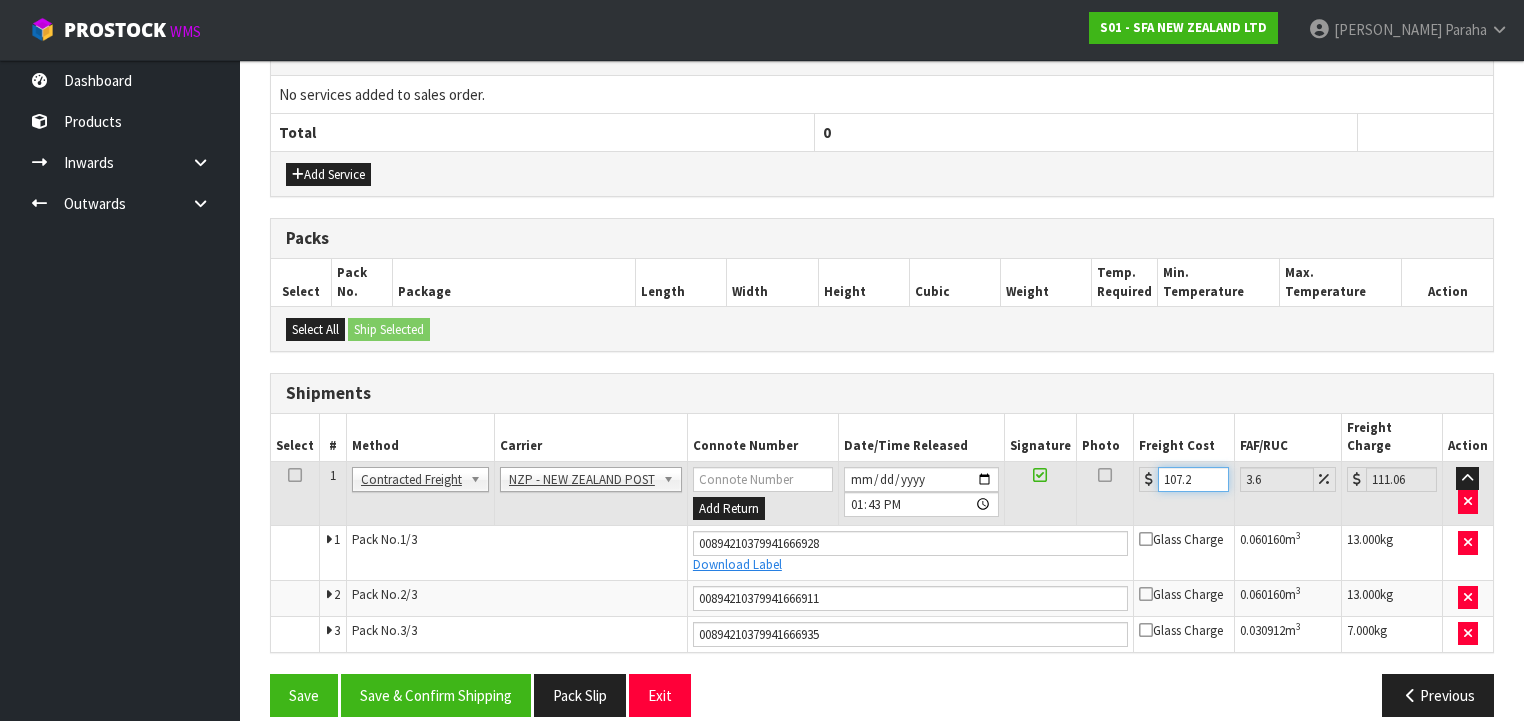
type input "107.23"
type input "111.09"
type input "107.23"
drag, startPoint x: 806, startPoint y: 517, endPoint x: 692, endPoint y: 526, distance: 114.3
click at [693, 531] on input "00894210379941666928" at bounding box center [910, 543] width 435 height 25
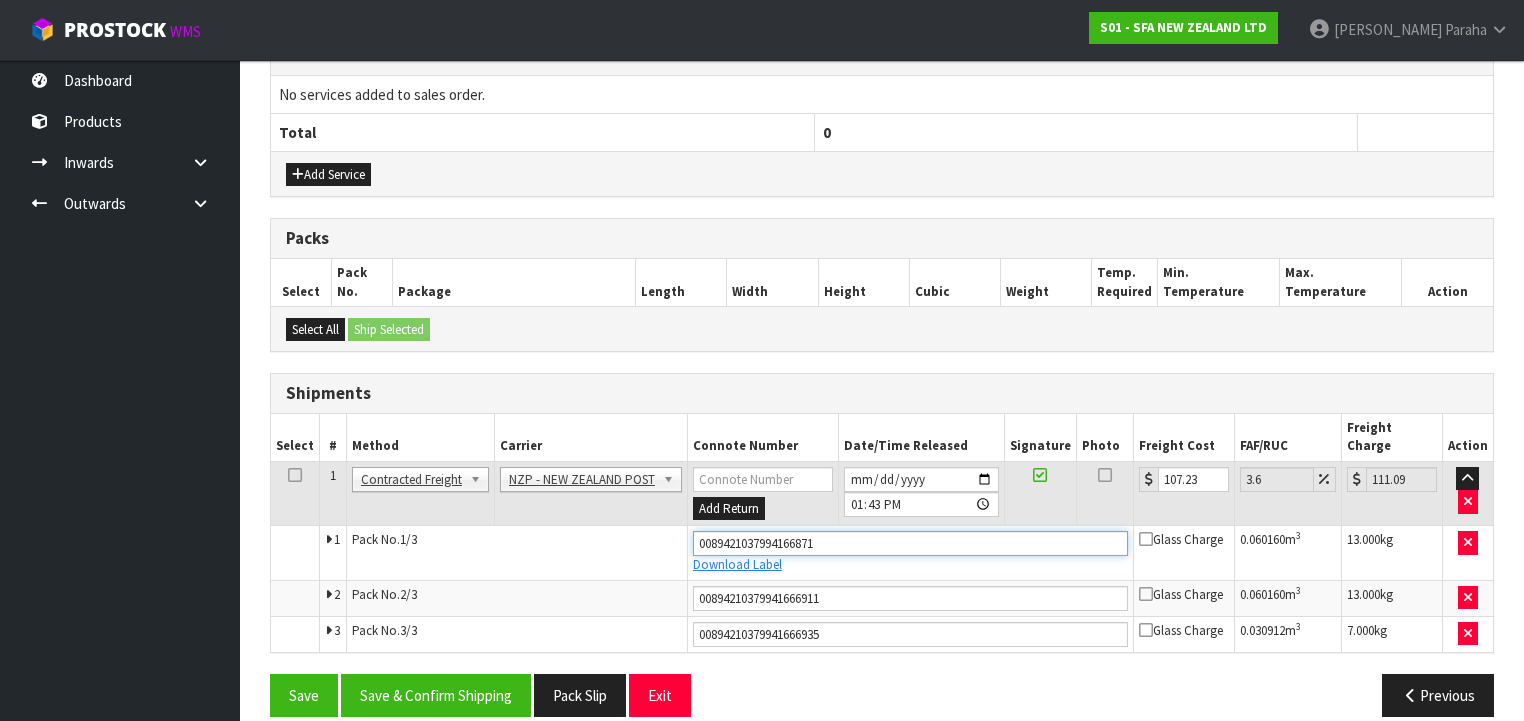
type input "00894210379941668717"
click at [270, 674] on button "Save" at bounding box center [304, 695] width 68 height 43
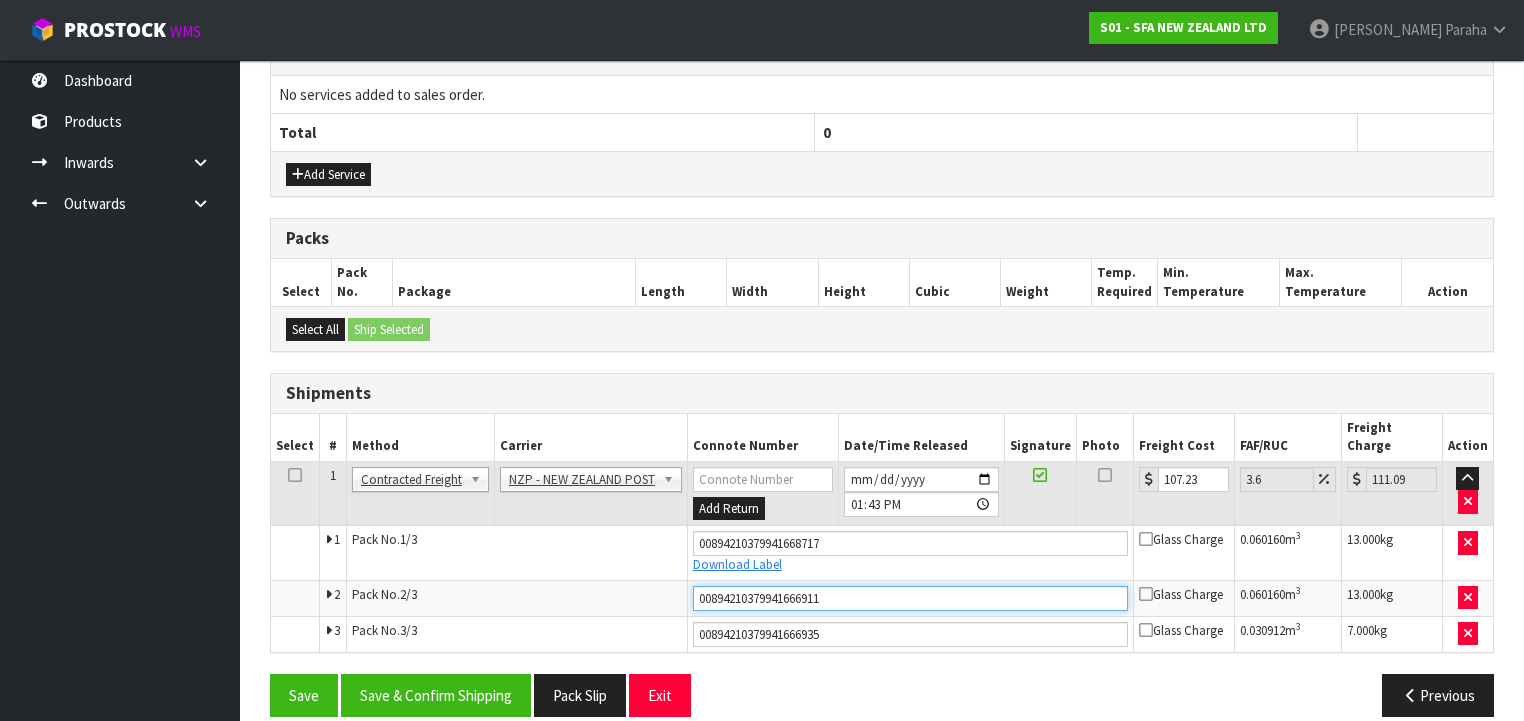
drag, startPoint x: 844, startPoint y: 572, endPoint x: 685, endPoint y: 594, distance: 160.5
click at [685, 594] on tbody "1 Client Local Pickup Customer Local Pickup Company Freight Contracted Freight …" at bounding box center [882, 556] width 1222 height 190
type input "00894210379941668694"
click at [270, 674] on button "Save" at bounding box center [304, 695] width 68 height 43
drag, startPoint x: 802, startPoint y: 607, endPoint x: 691, endPoint y: 619, distance: 111.6
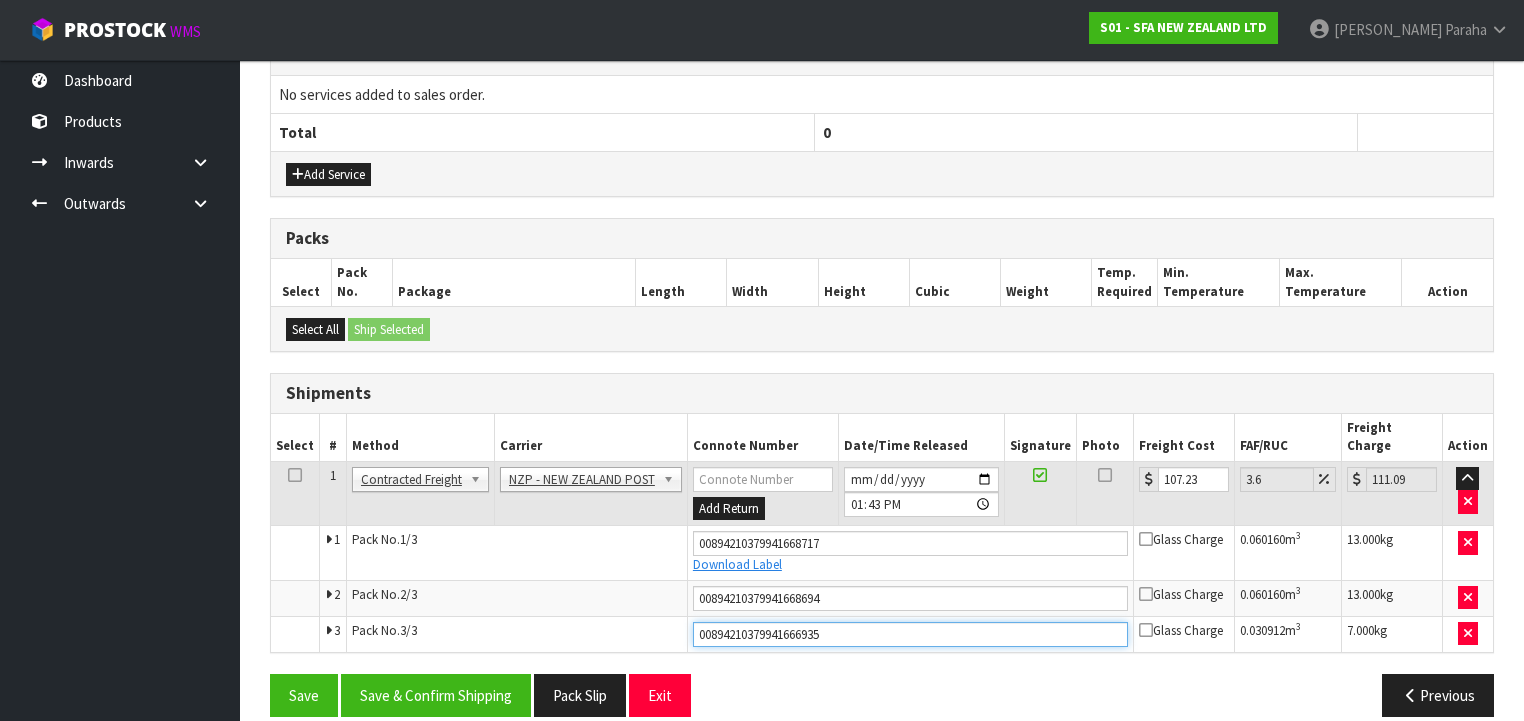
click at [693, 622] on input "00894210379941666935" at bounding box center [910, 634] width 435 height 25
type input "00894210379941668700"
click at [270, 674] on button "Save" at bounding box center [304, 695] width 68 height 43
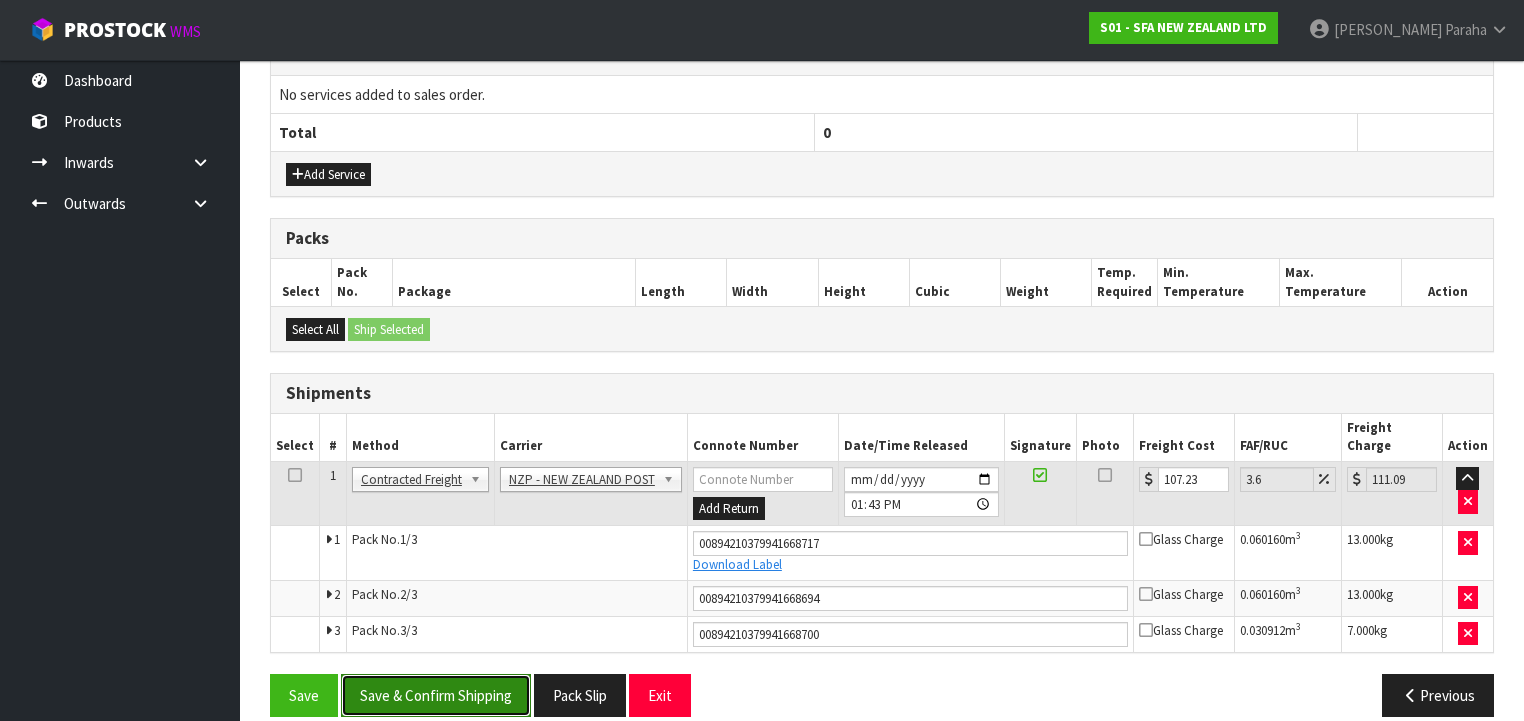
click at [435, 676] on button "Save & Confirm Shipping" at bounding box center [436, 695] width 190 height 43
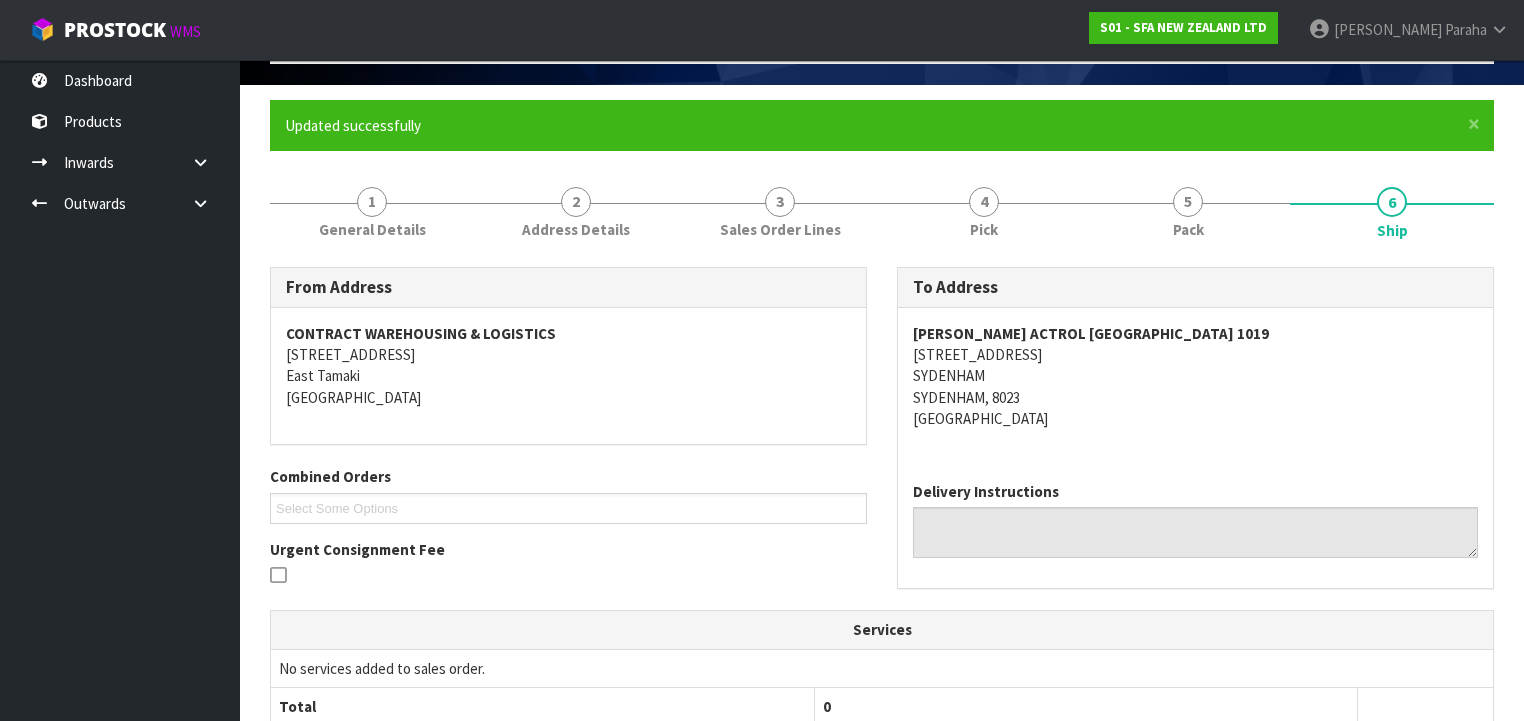
scroll to position [0, 0]
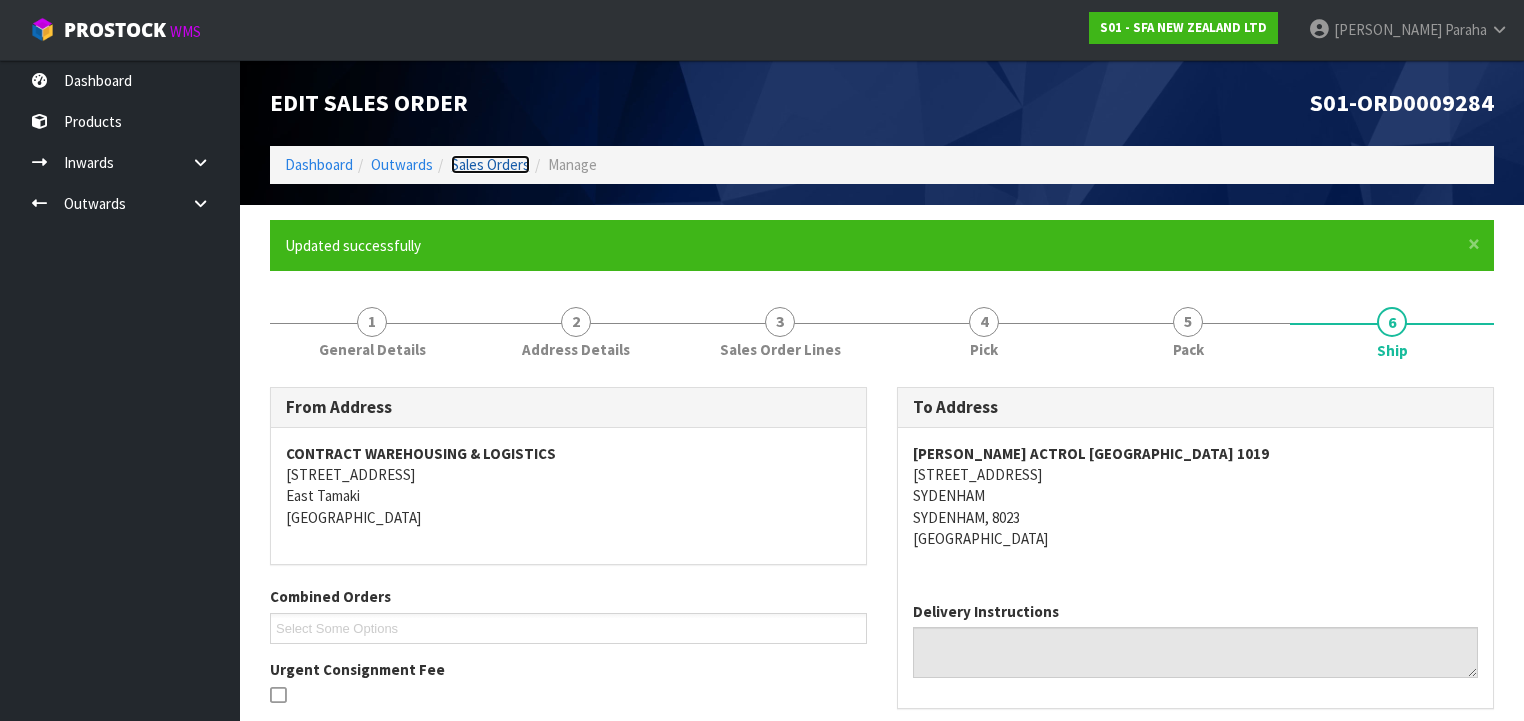
click at [508, 157] on link "Sales Orders" at bounding box center [490, 164] width 79 height 19
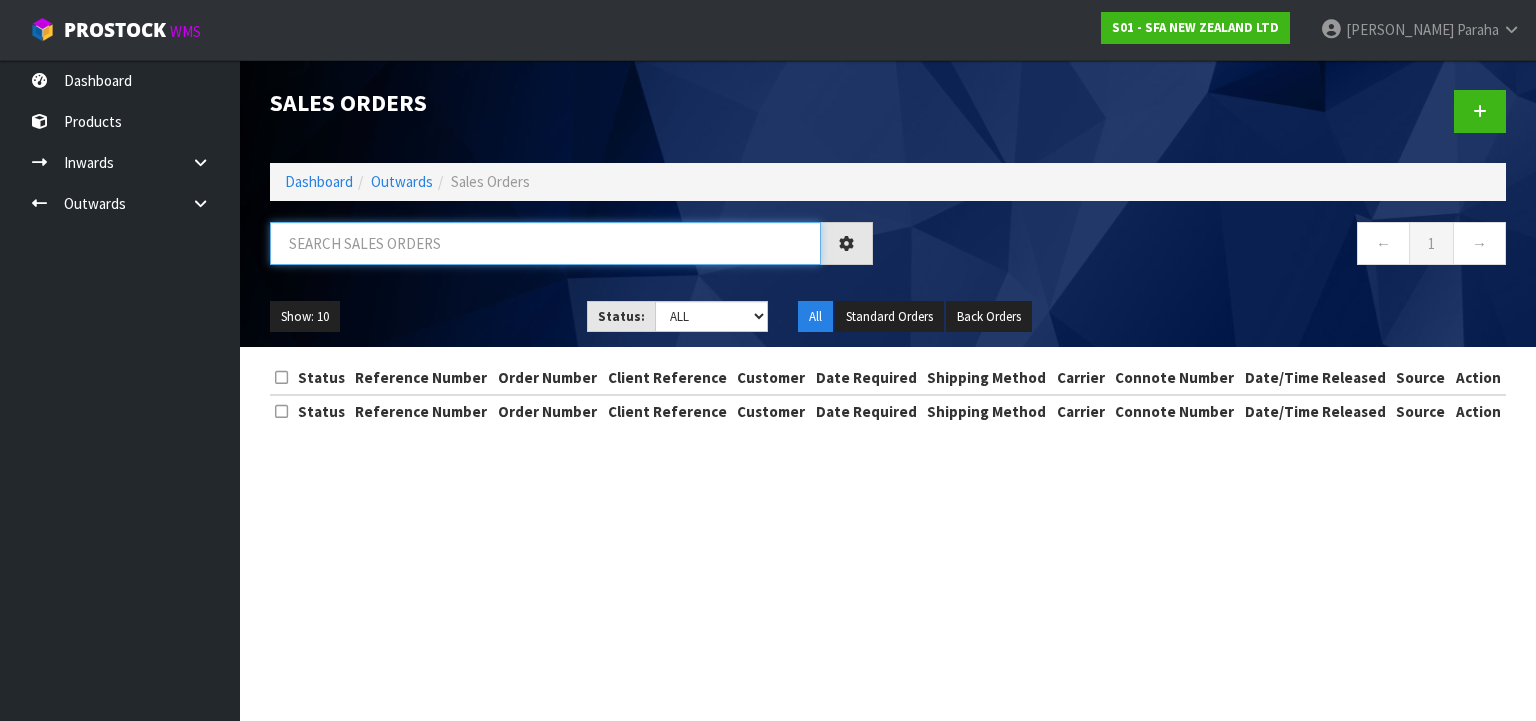
click at [427, 246] on input "text" at bounding box center [545, 243] width 551 height 43
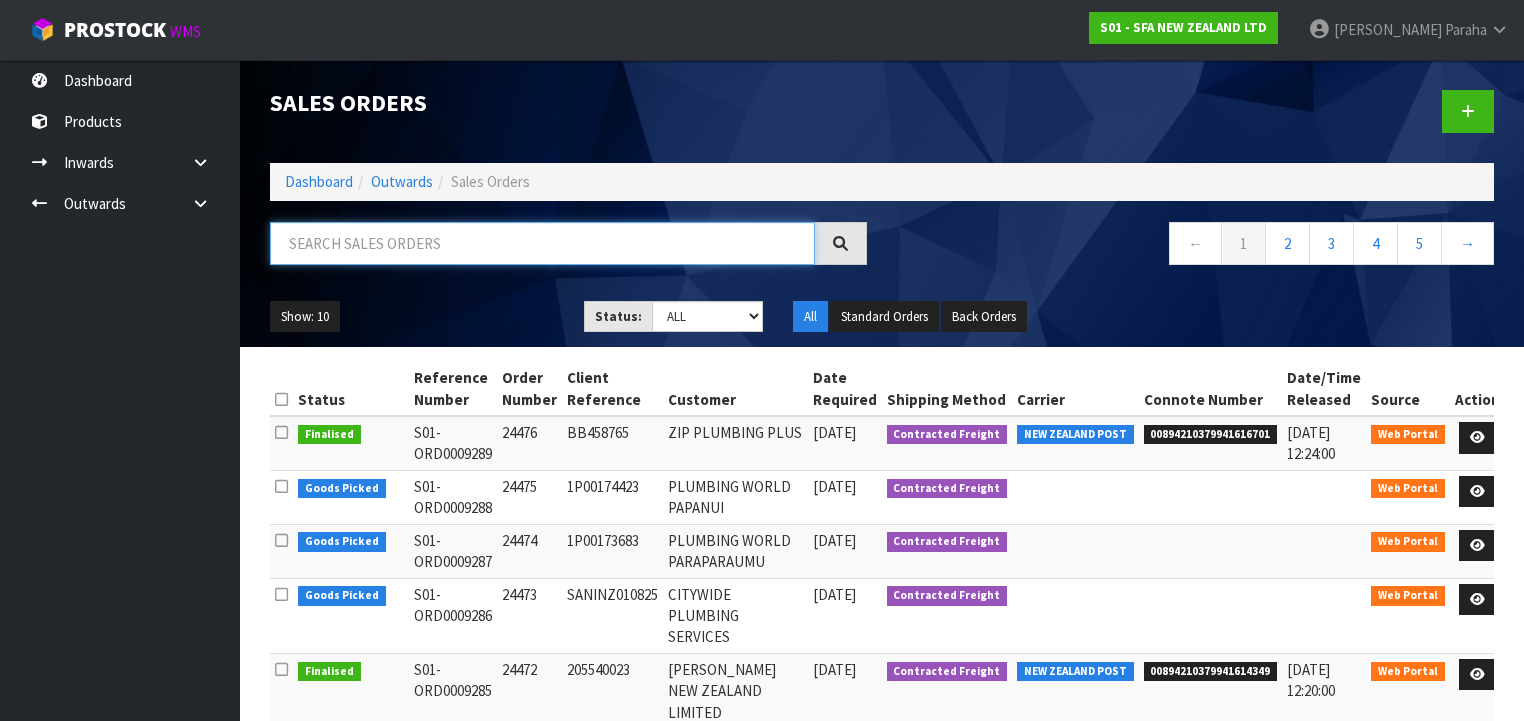
click at [427, 245] on input "text" at bounding box center [542, 243] width 545 height 43
type input "JOB-0408748"
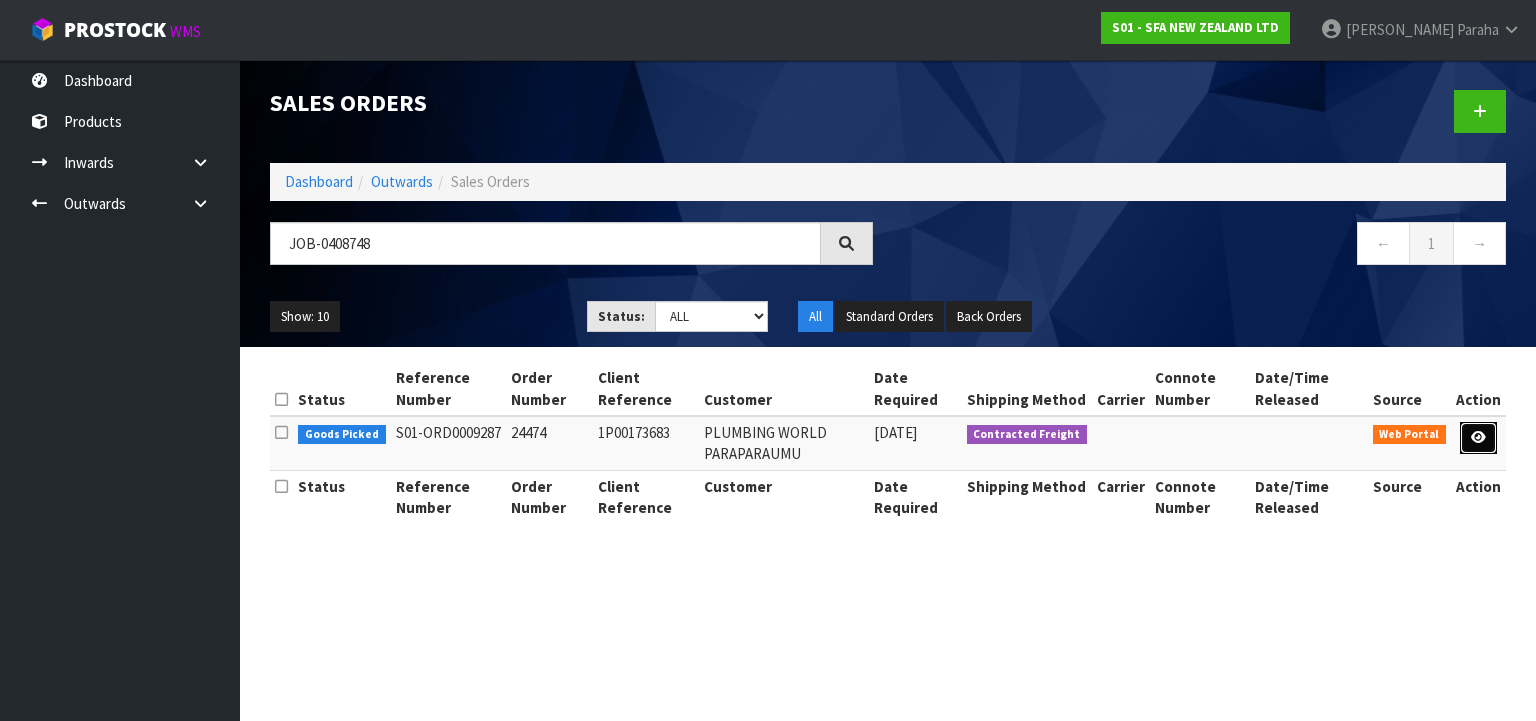
click at [1496, 432] on link at bounding box center [1478, 438] width 37 height 32
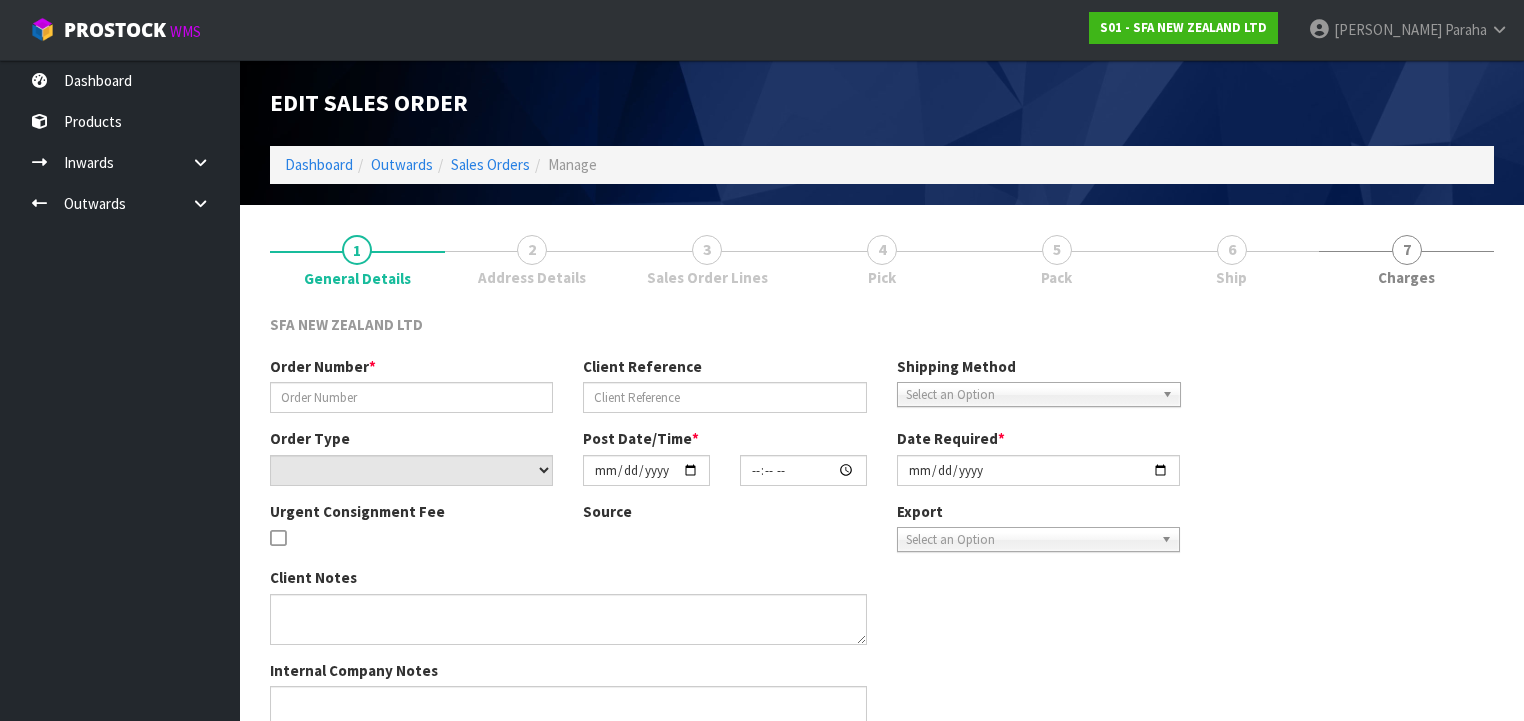
type input "24474"
type input "1P00173683"
select select "number:0"
type input "[DATE]"
type input "10:15:00.000"
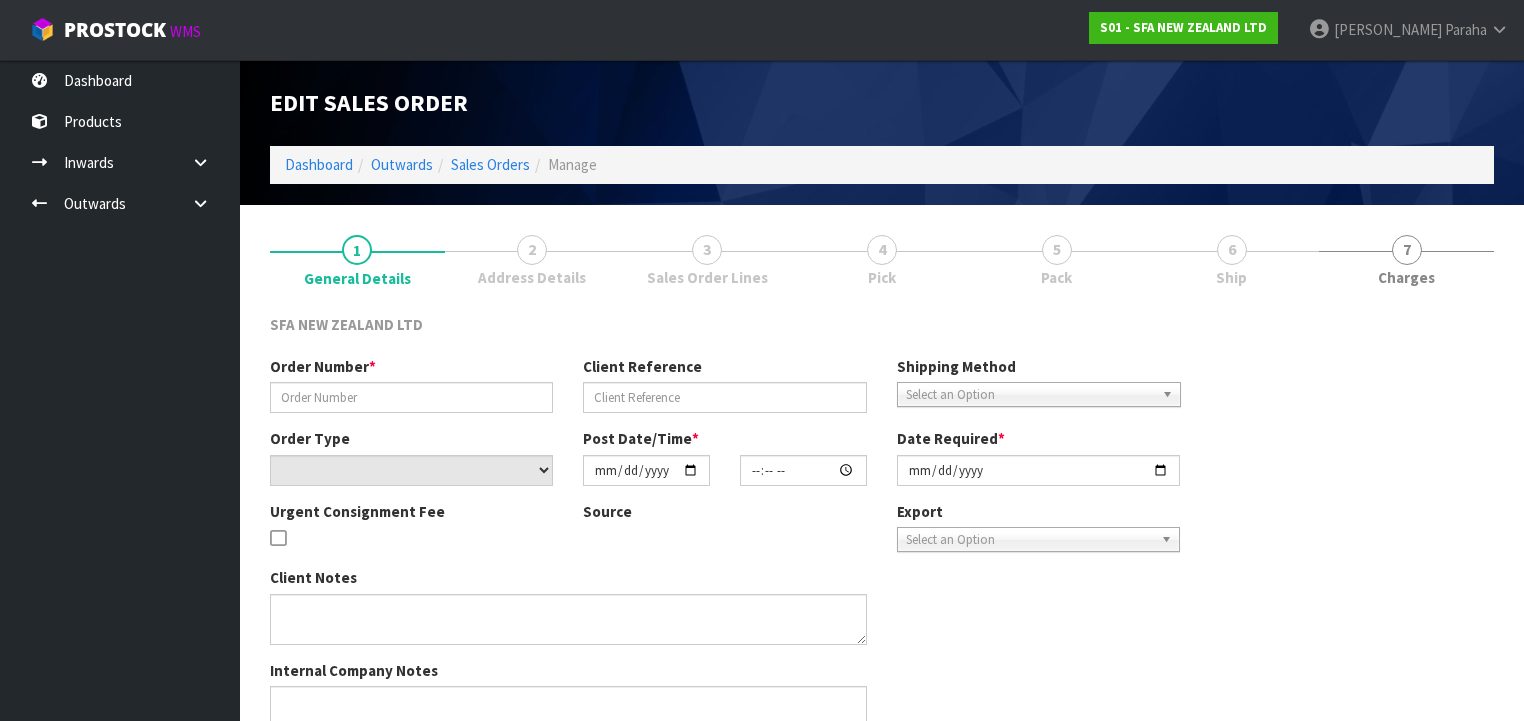
type input "[DATE]"
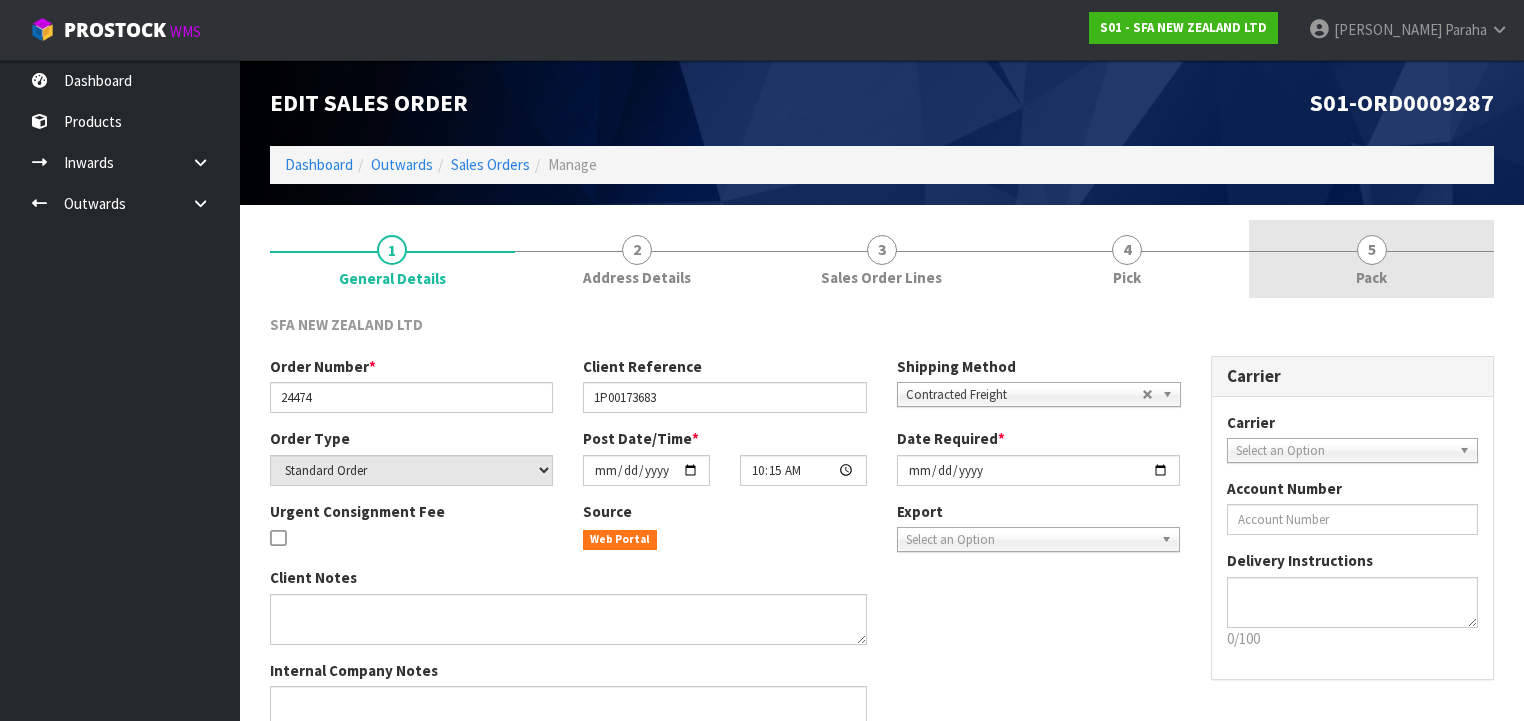
click at [1364, 259] on span "5" at bounding box center [1372, 250] width 30 height 30
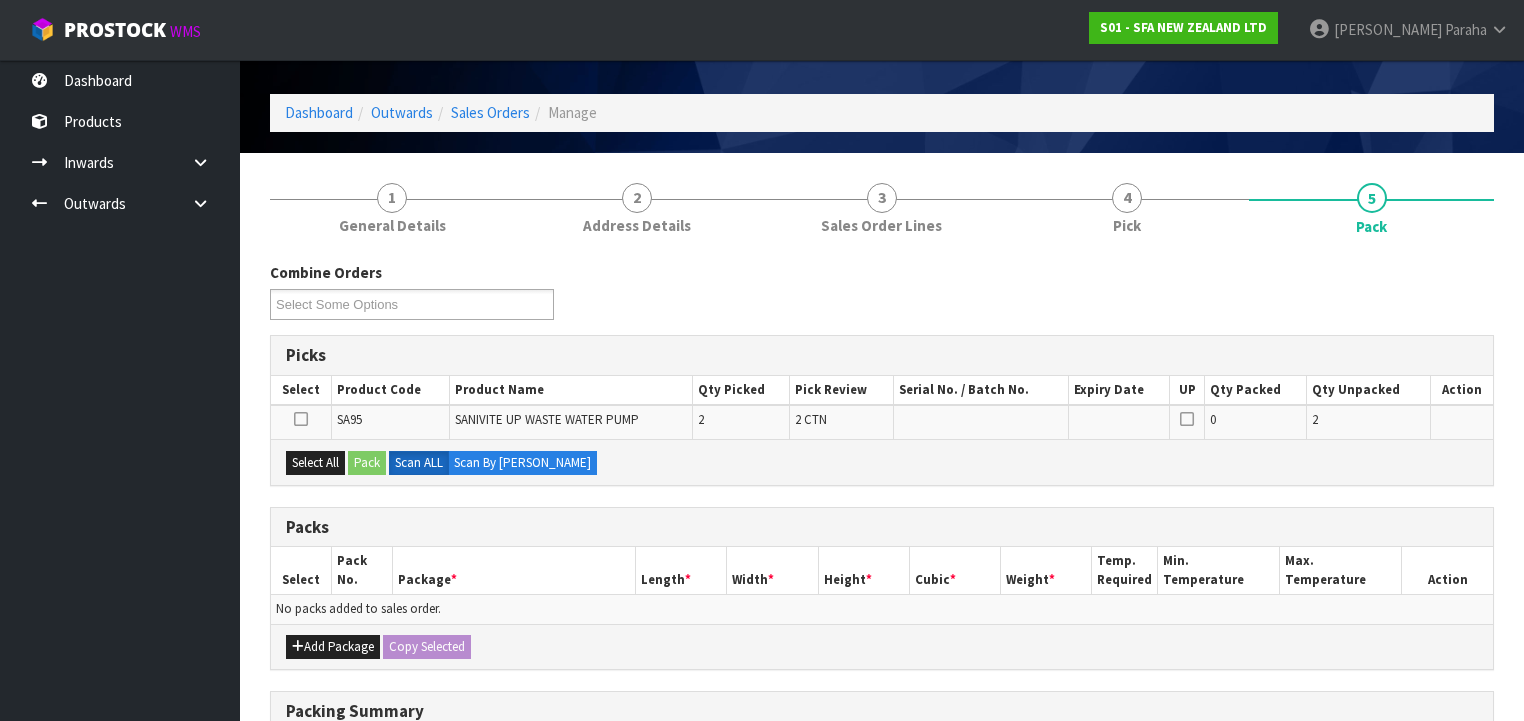
scroll to position [80, 0]
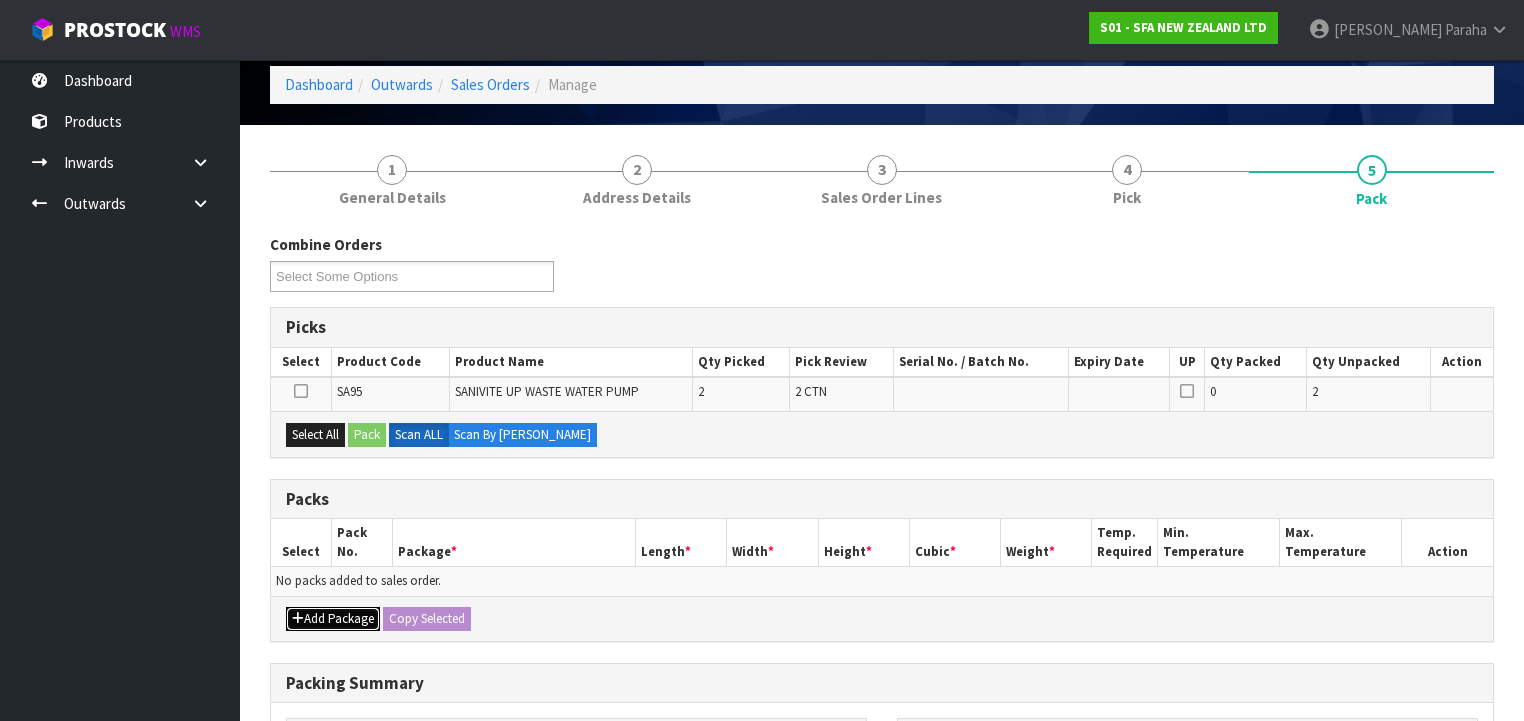
click at [314, 618] on button "Add Package" at bounding box center [333, 619] width 94 height 24
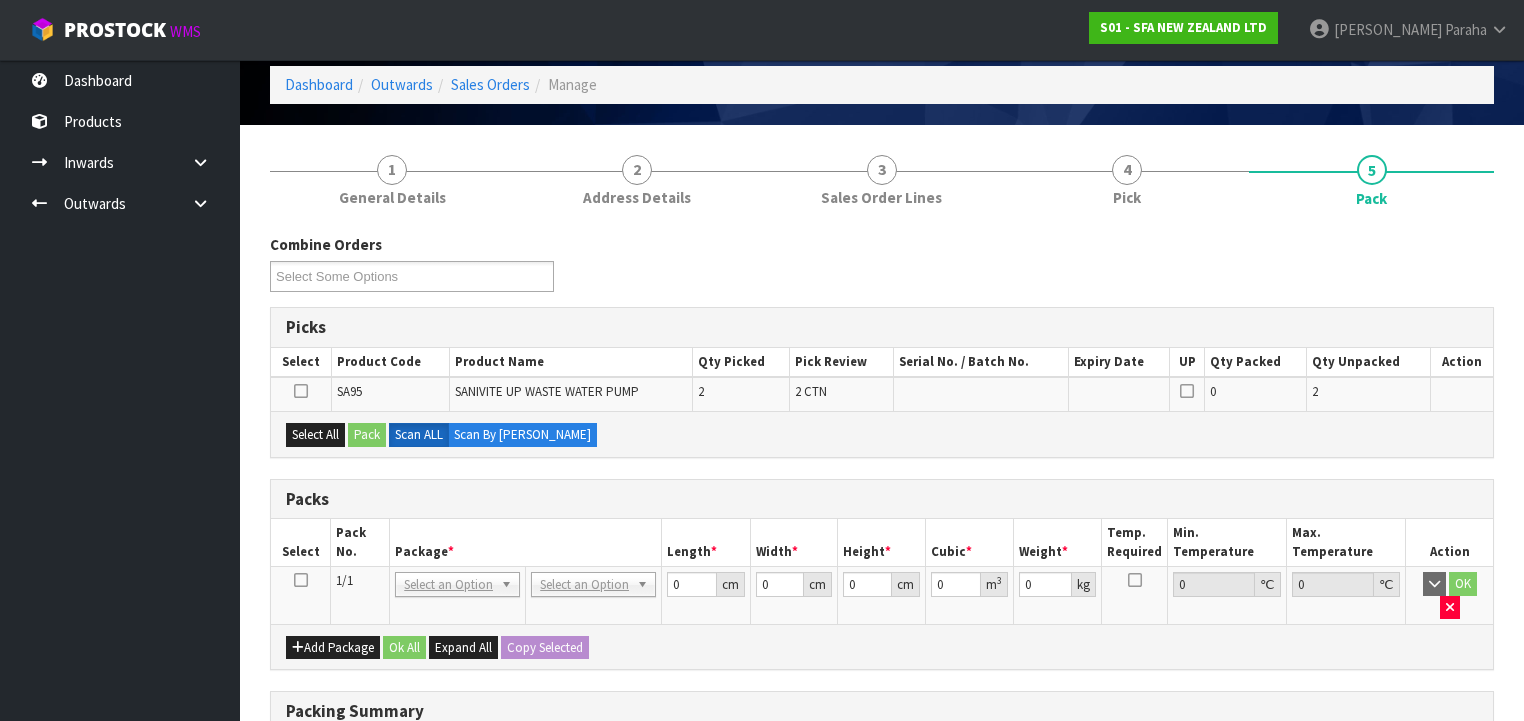
click at [302, 580] on icon at bounding box center [301, 580] width 14 height 1
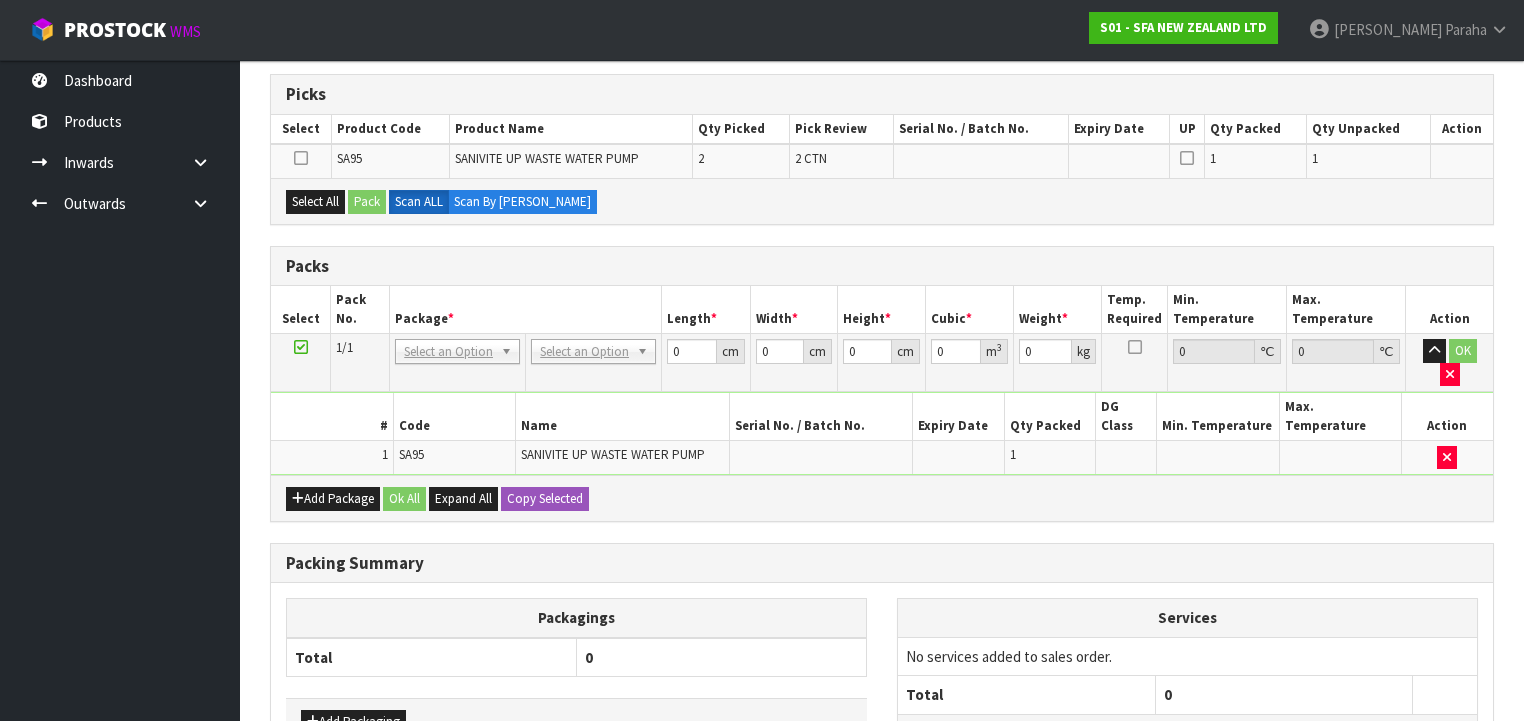
scroll to position [320, 0]
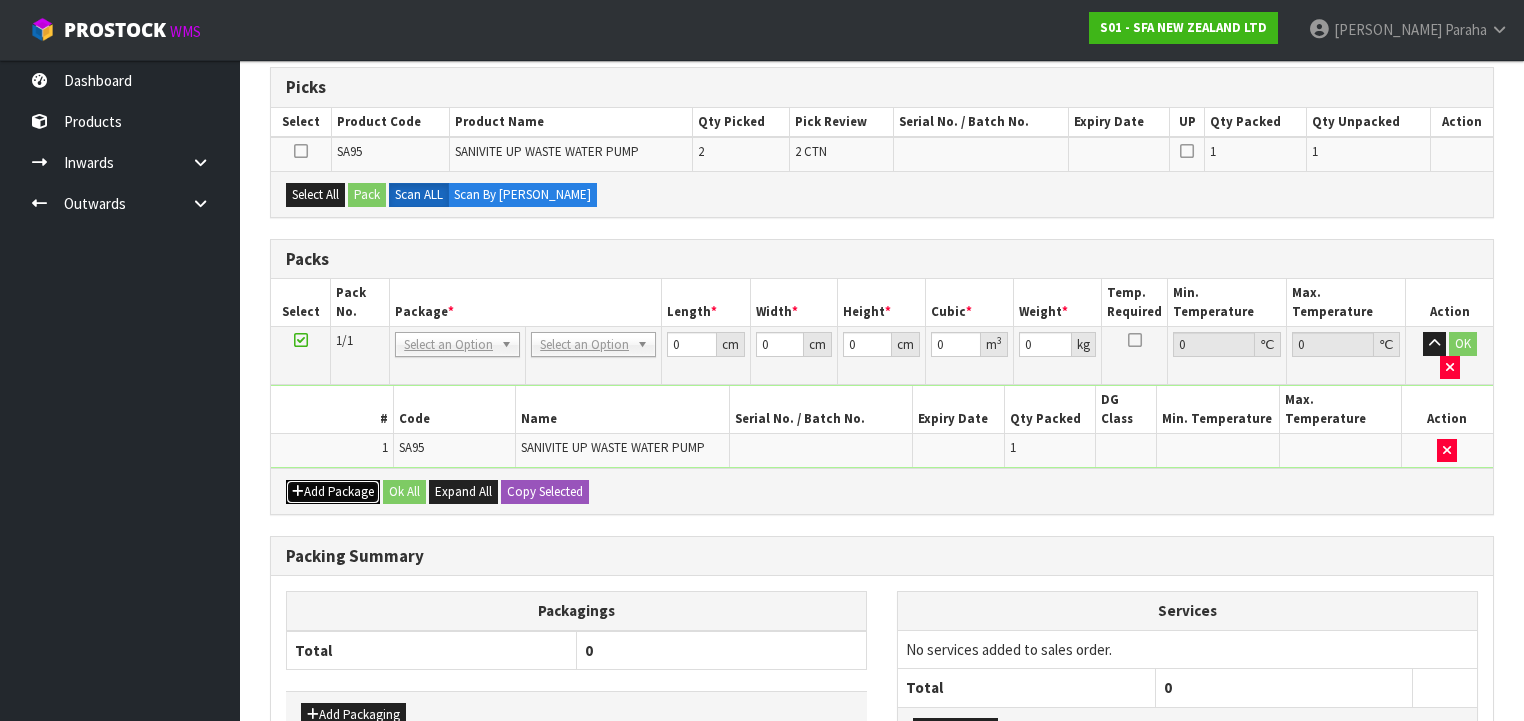
click at [324, 480] on button "Add Package" at bounding box center [333, 492] width 94 height 24
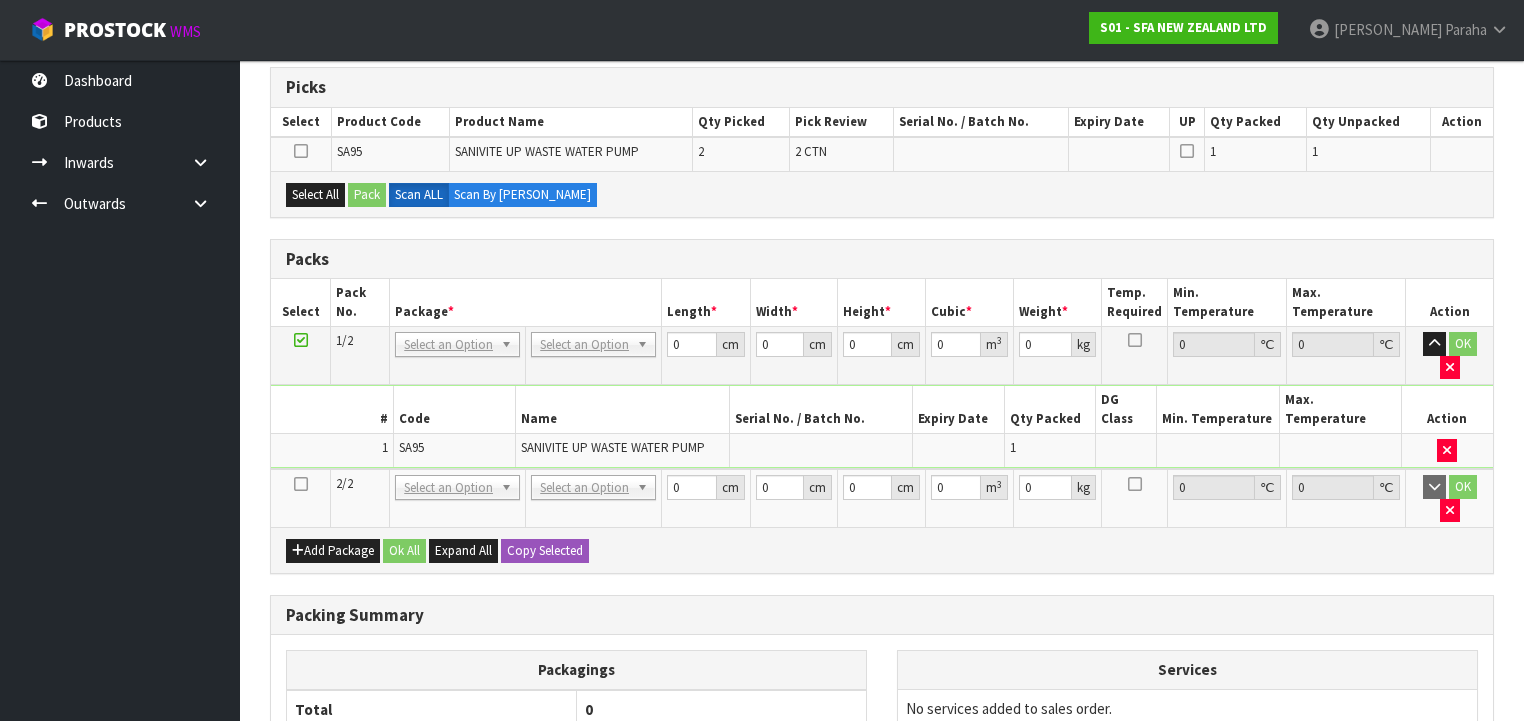
click at [295, 484] on icon at bounding box center [301, 484] width 14 height 1
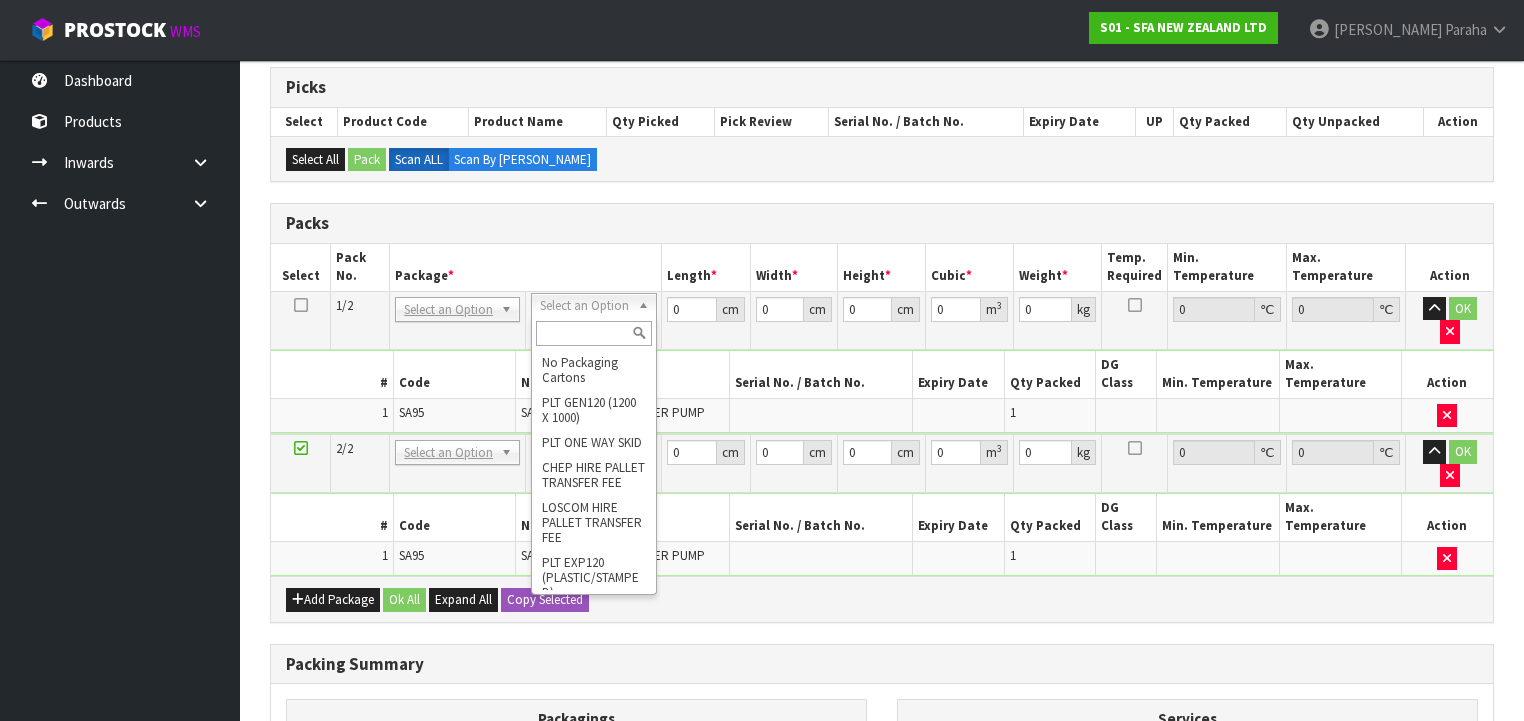
click at [597, 349] on div at bounding box center [593, 333] width 123 height 33
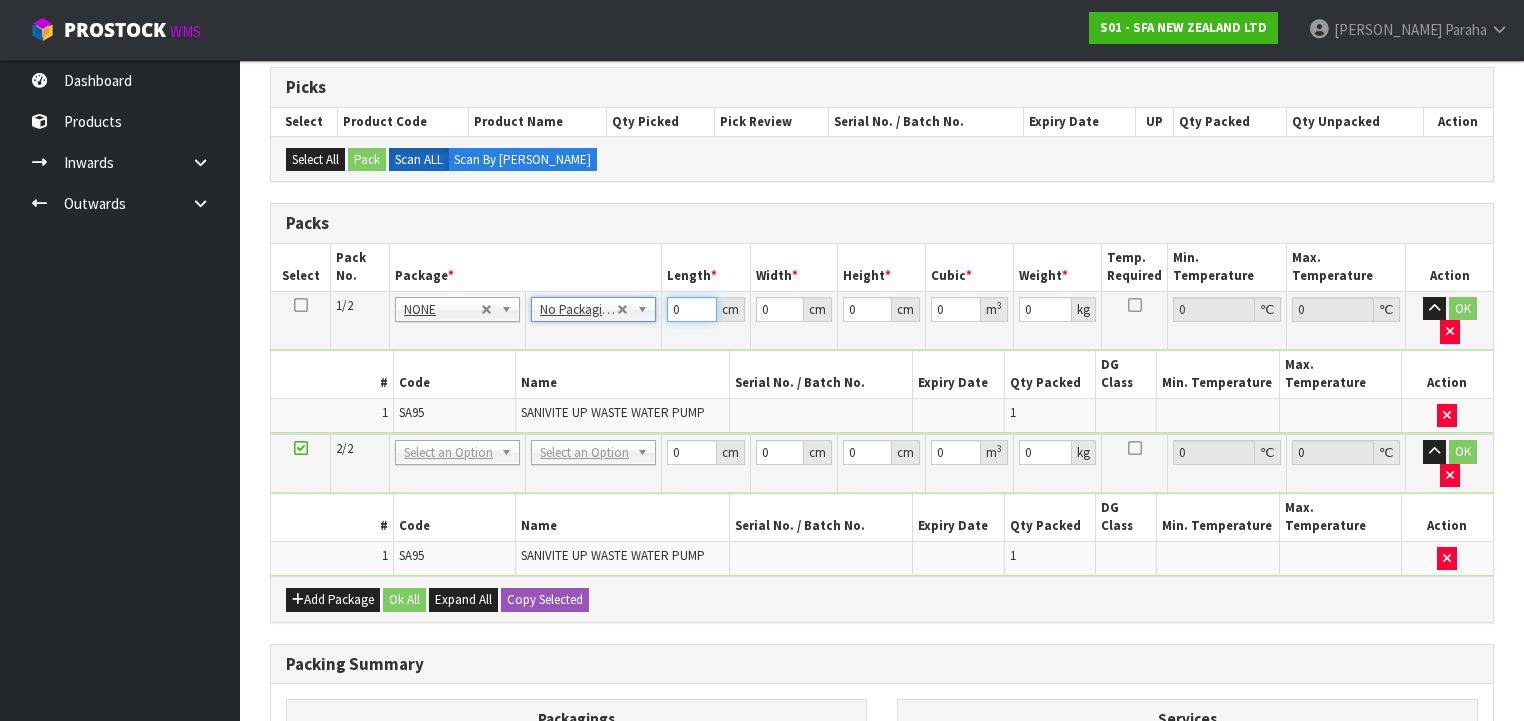
drag, startPoint x: 676, startPoint y: 310, endPoint x: 659, endPoint y: 304, distance: 18.0
click at [659, 304] on tr "1/2 NONE 007-001 007-002 007-004 007-009 007-013 007-014 007-015 007-017 007-01…" at bounding box center [882, 320] width 1222 height 58
type input "42"
type input "26"
type input "3"
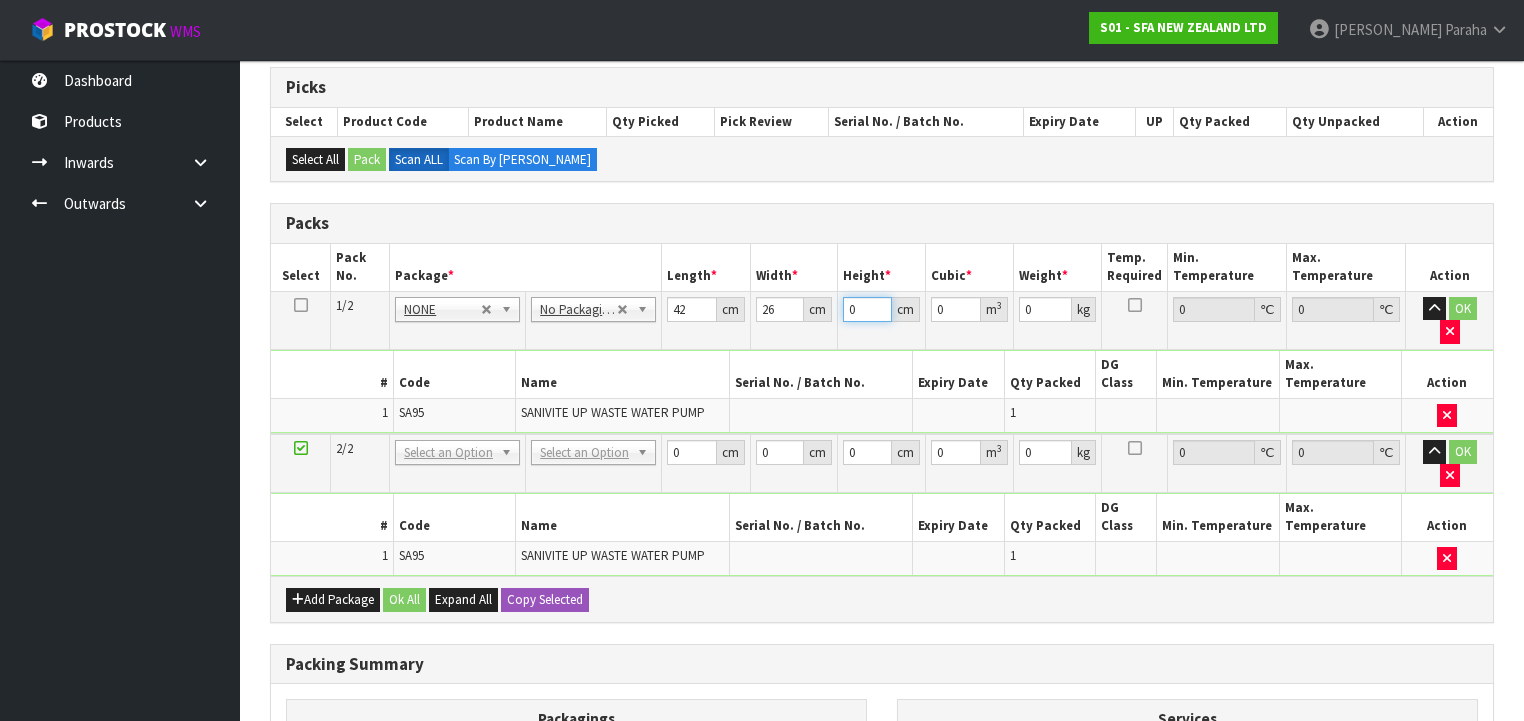
type input "0.003276"
type input "34"
type input "0.037128"
type input "34"
type input "7"
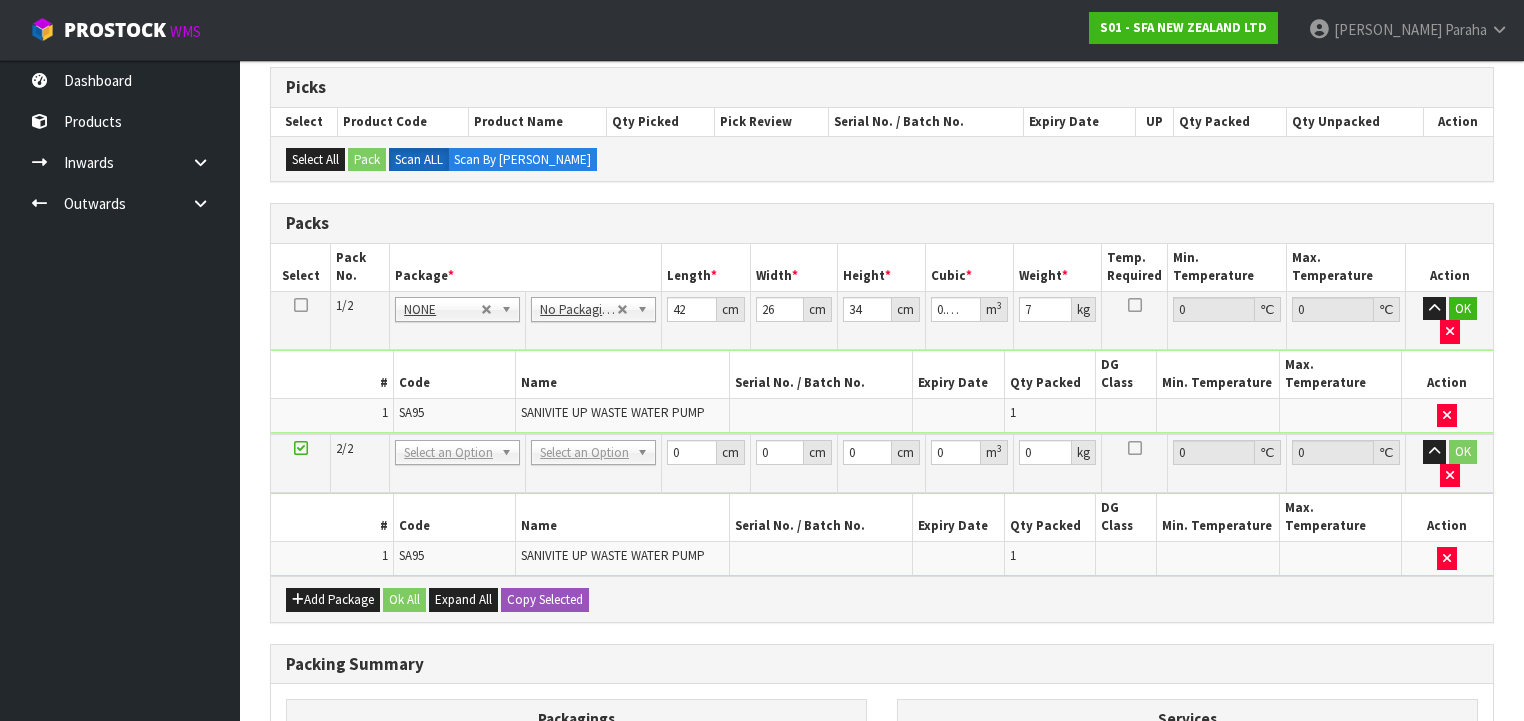
click at [303, 305] on icon at bounding box center [301, 305] width 14 height 1
click at [545, 588] on button "Copy Selected" at bounding box center [545, 600] width 88 height 24
click at [545, 591] on span "Confirm" at bounding box center [529, 599] width 44 height 17
type input "42"
type input "26"
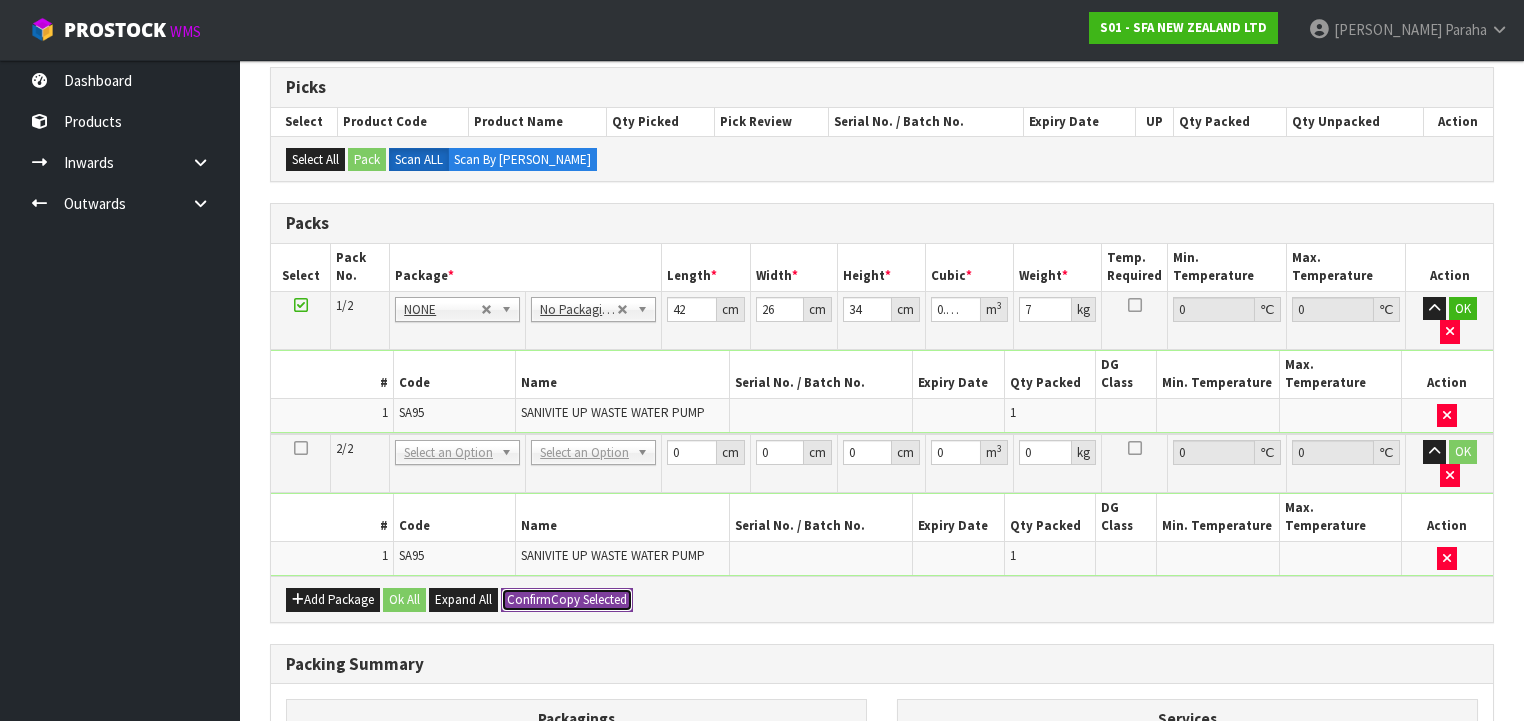
type input "34"
type input "0.037128"
type input "7"
type input "2"
click at [399, 588] on button "Ok All" at bounding box center [404, 600] width 43 height 24
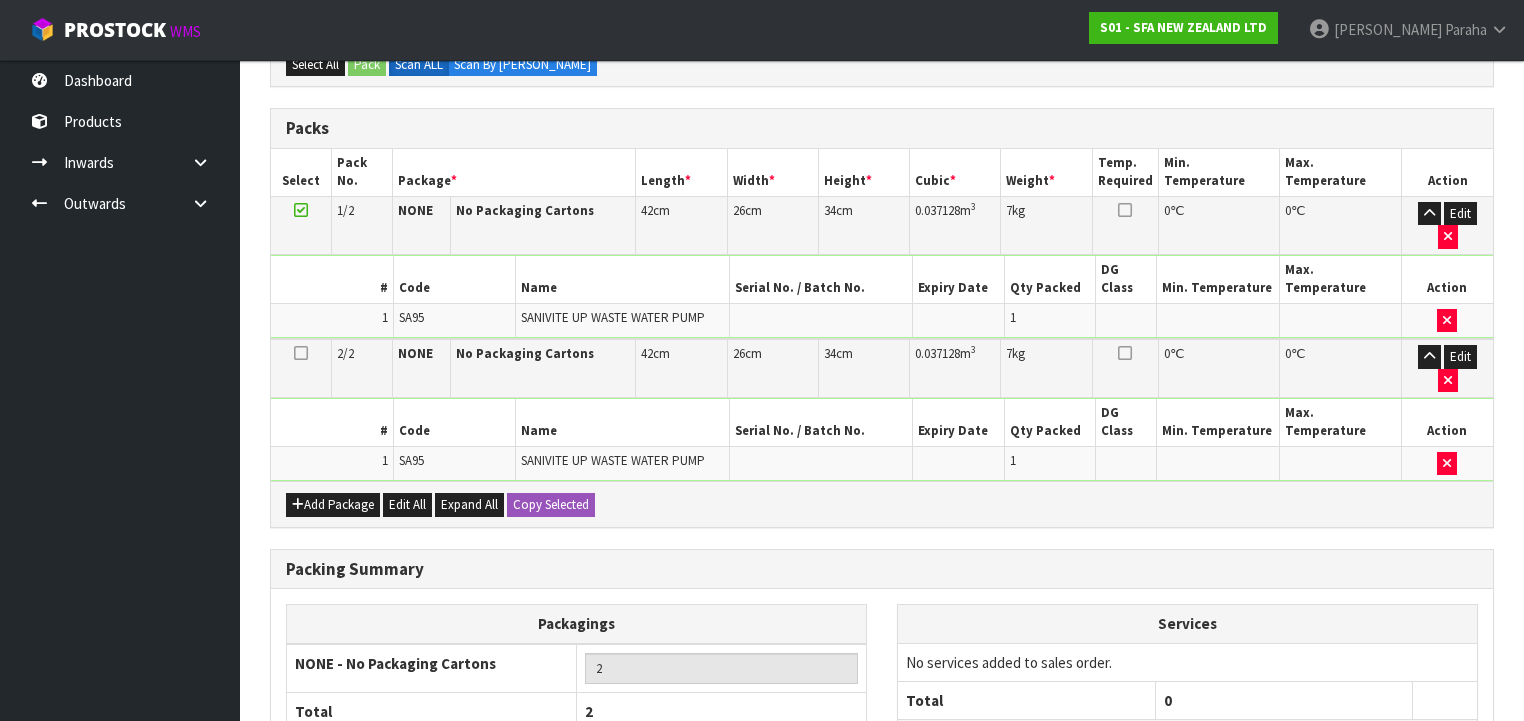
scroll to position [507, 0]
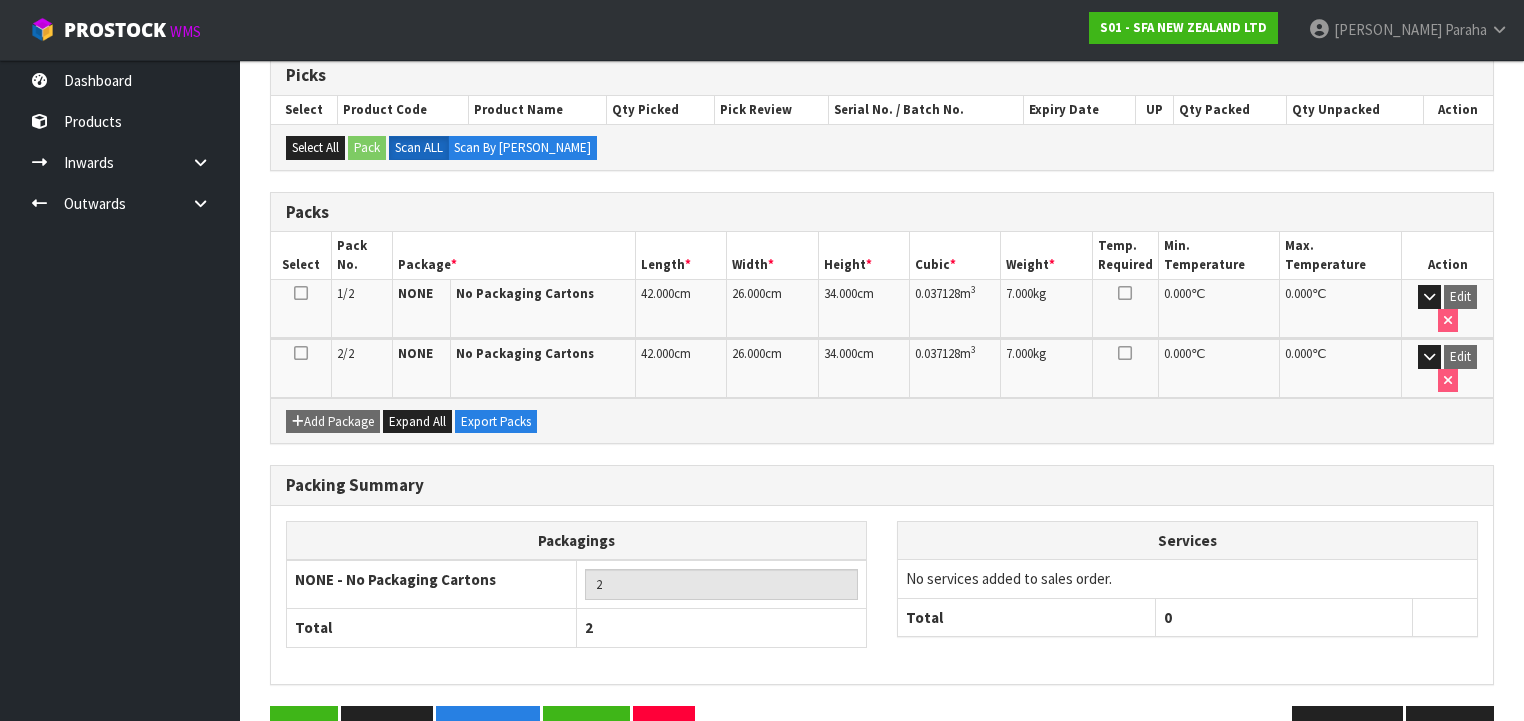
scroll to position [408, 0]
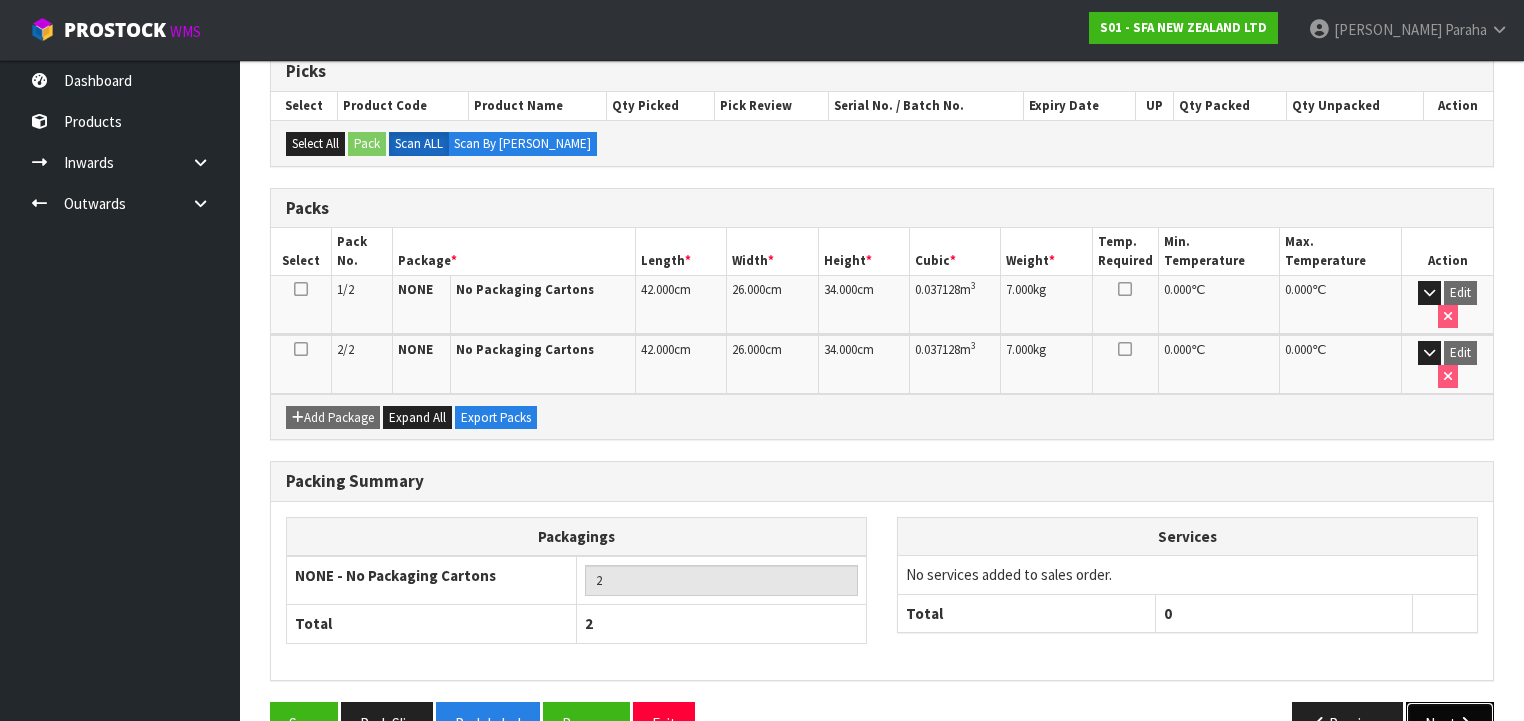
click at [1444, 702] on button "Next" at bounding box center [1450, 723] width 88 height 43
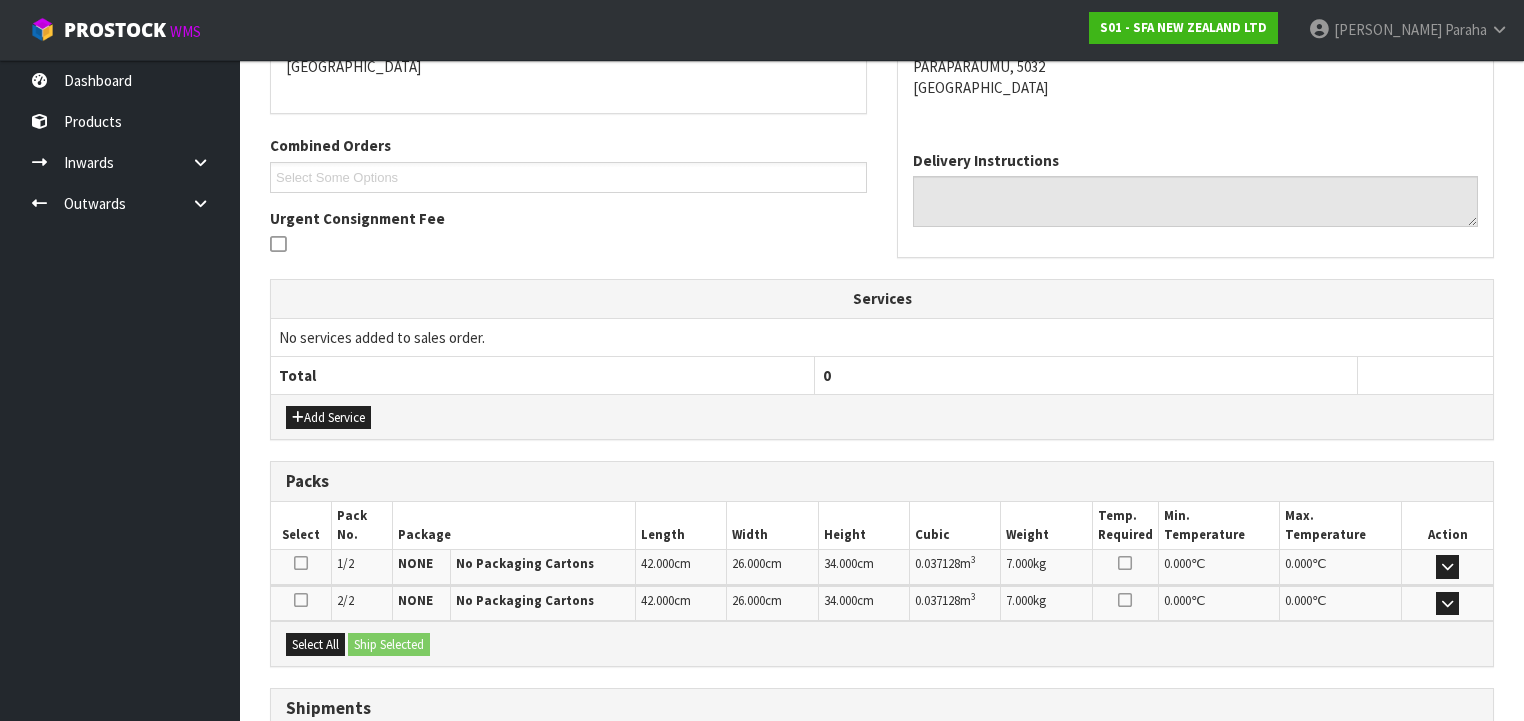
scroll to position [604, 0]
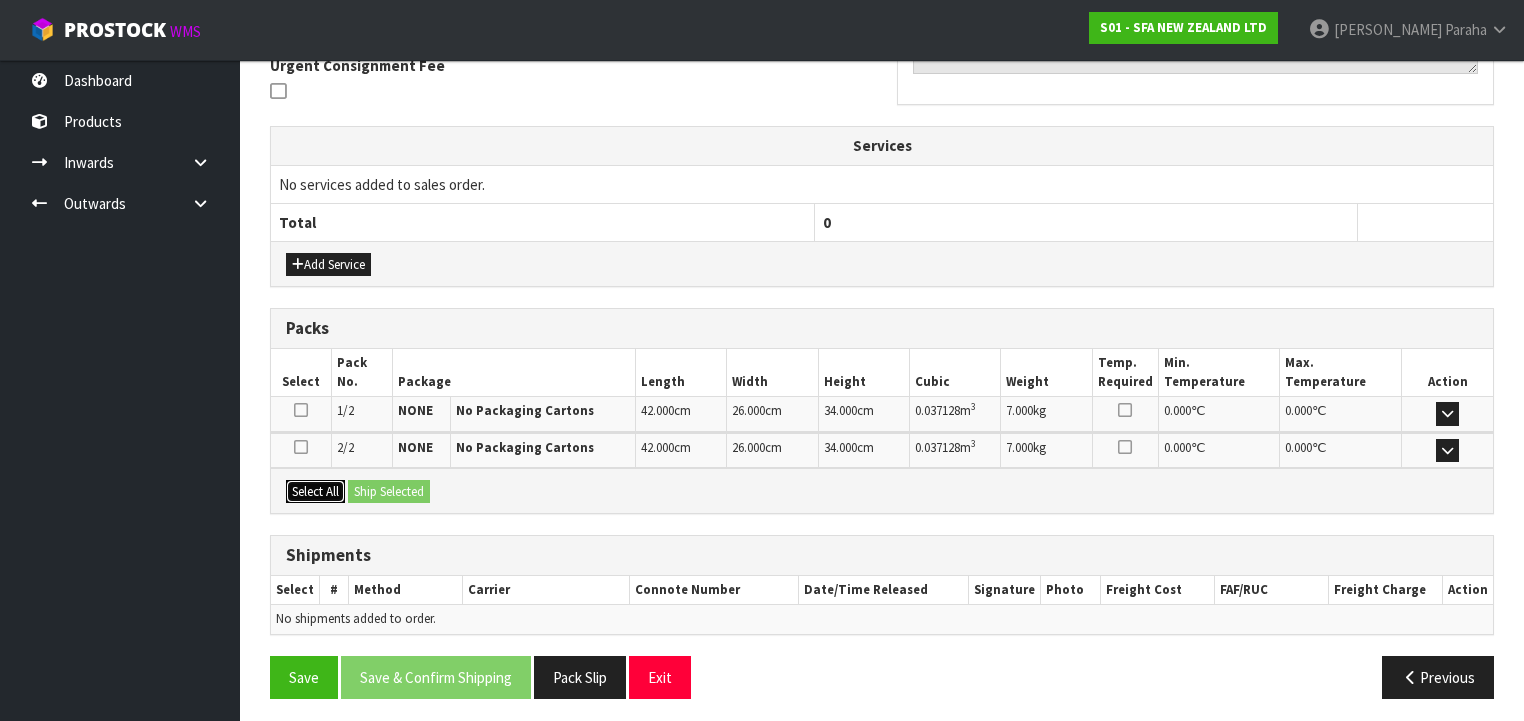
drag, startPoint x: 307, startPoint y: 483, endPoint x: 332, endPoint y: 480, distance: 25.2
click at [308, 482] on button "Select All" at bounding box center [315, 492] width 59 height 24
click at [380, 483] on button "Ship Selected" at bounding box center [389, 492] width 82 height 24
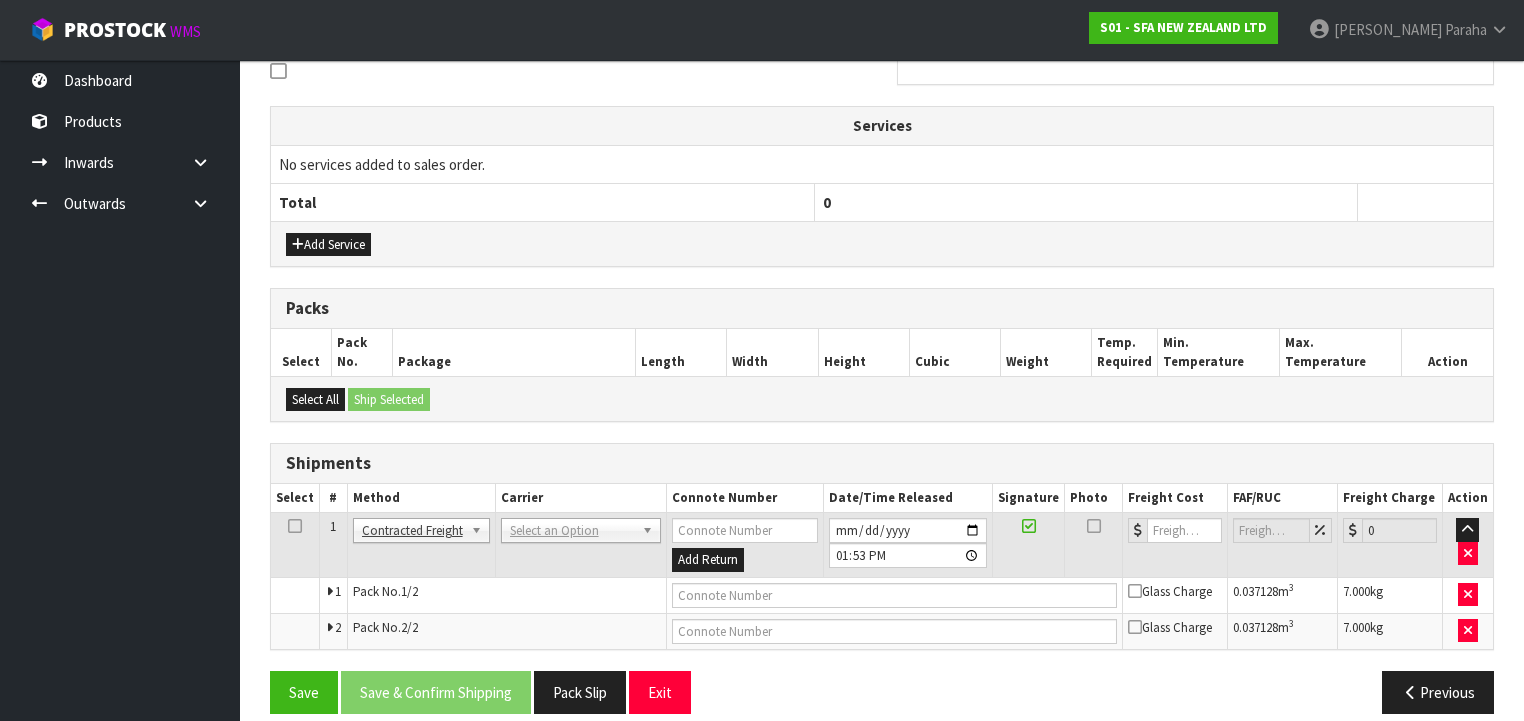
scroll to position [640, 0]
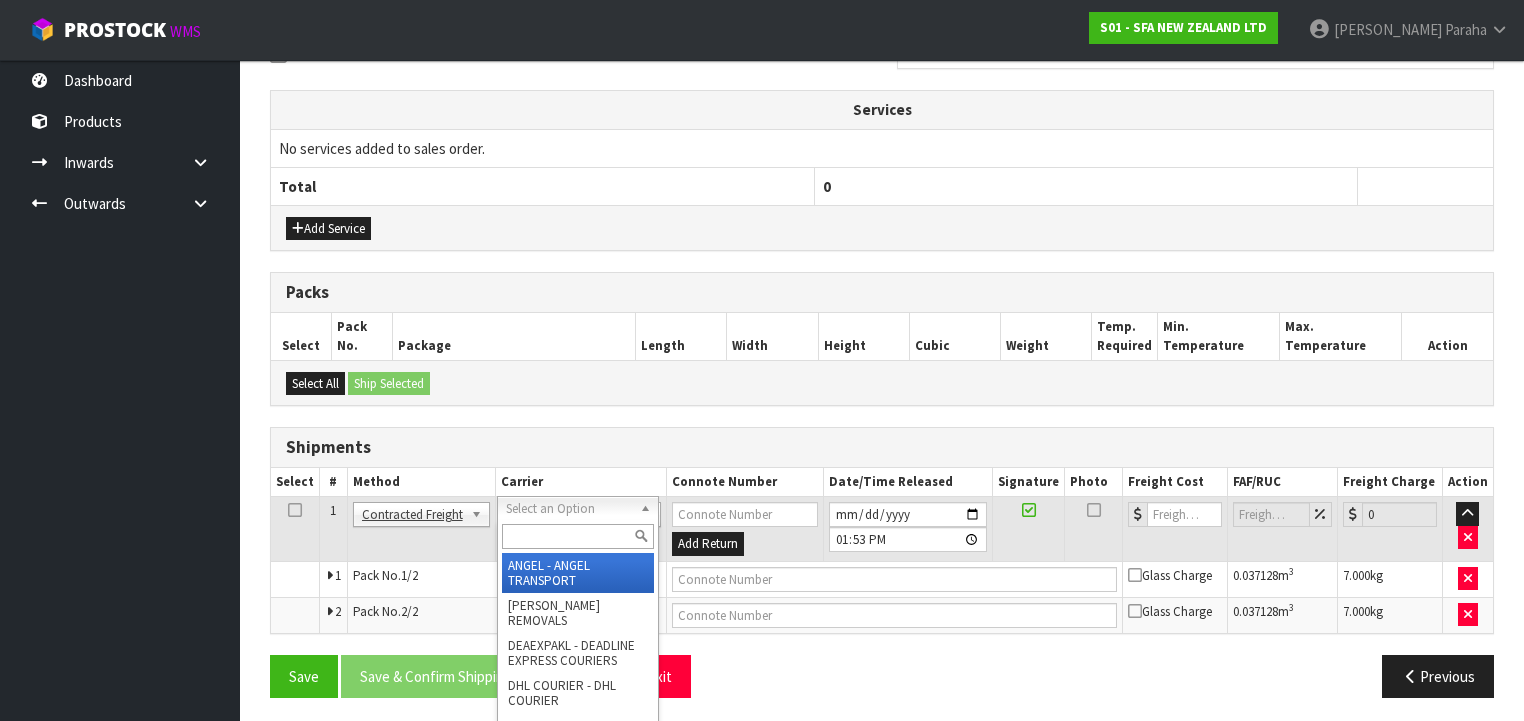
click at [603, 536] on input "text" at bounding box center [578, 536] width 152 height 25
type input "NZP"
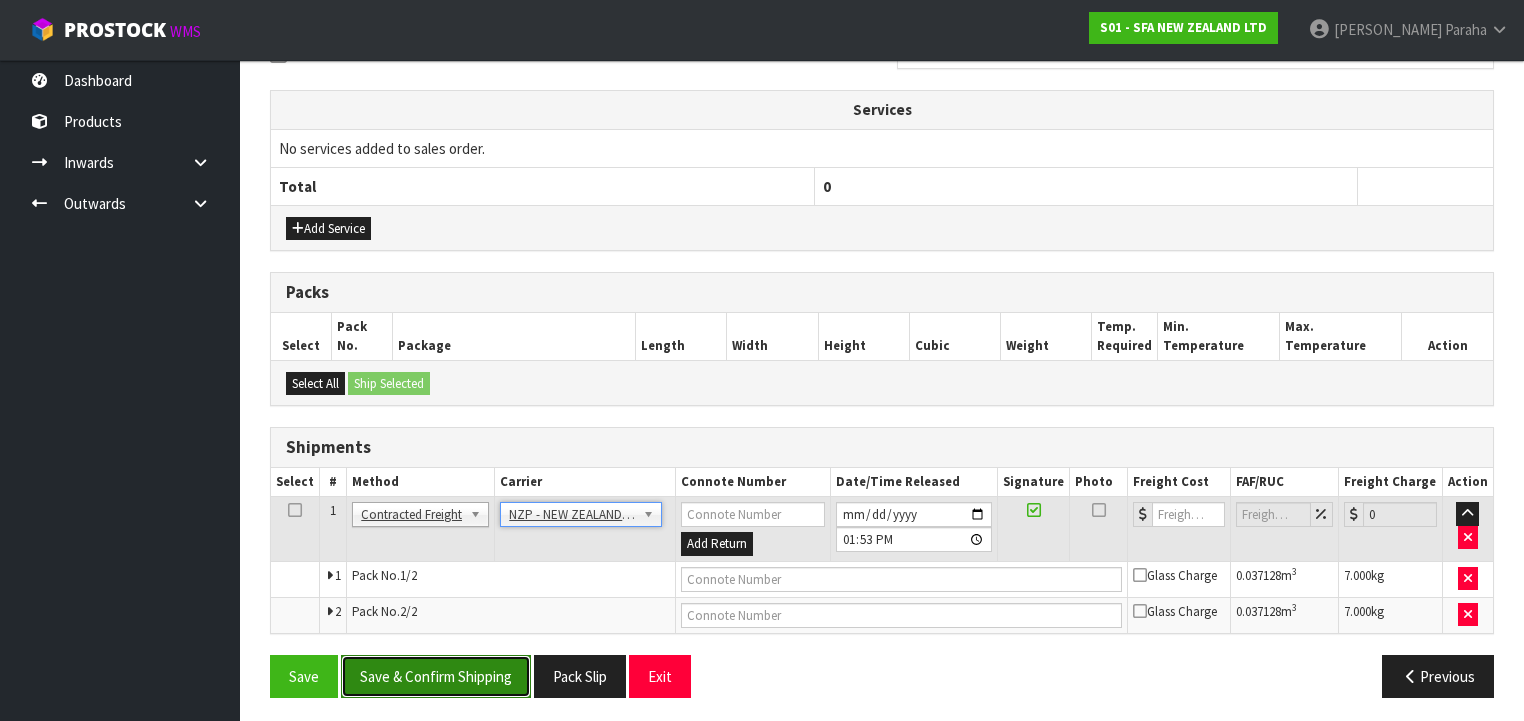
click at [431, 667] on button "Save & Confirm Shipping" at bounding box center [436, 676] width 190 height 43
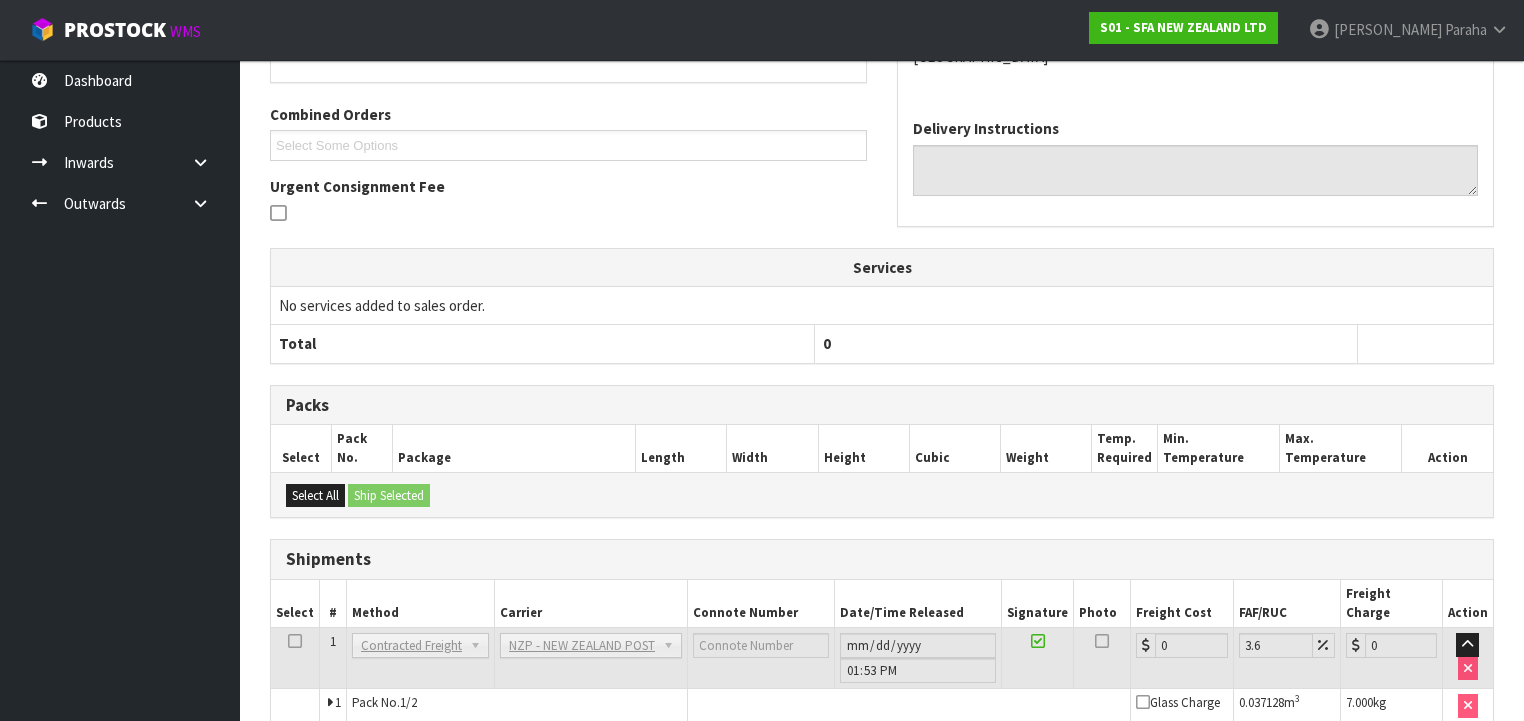
scroll to position [611, 0]
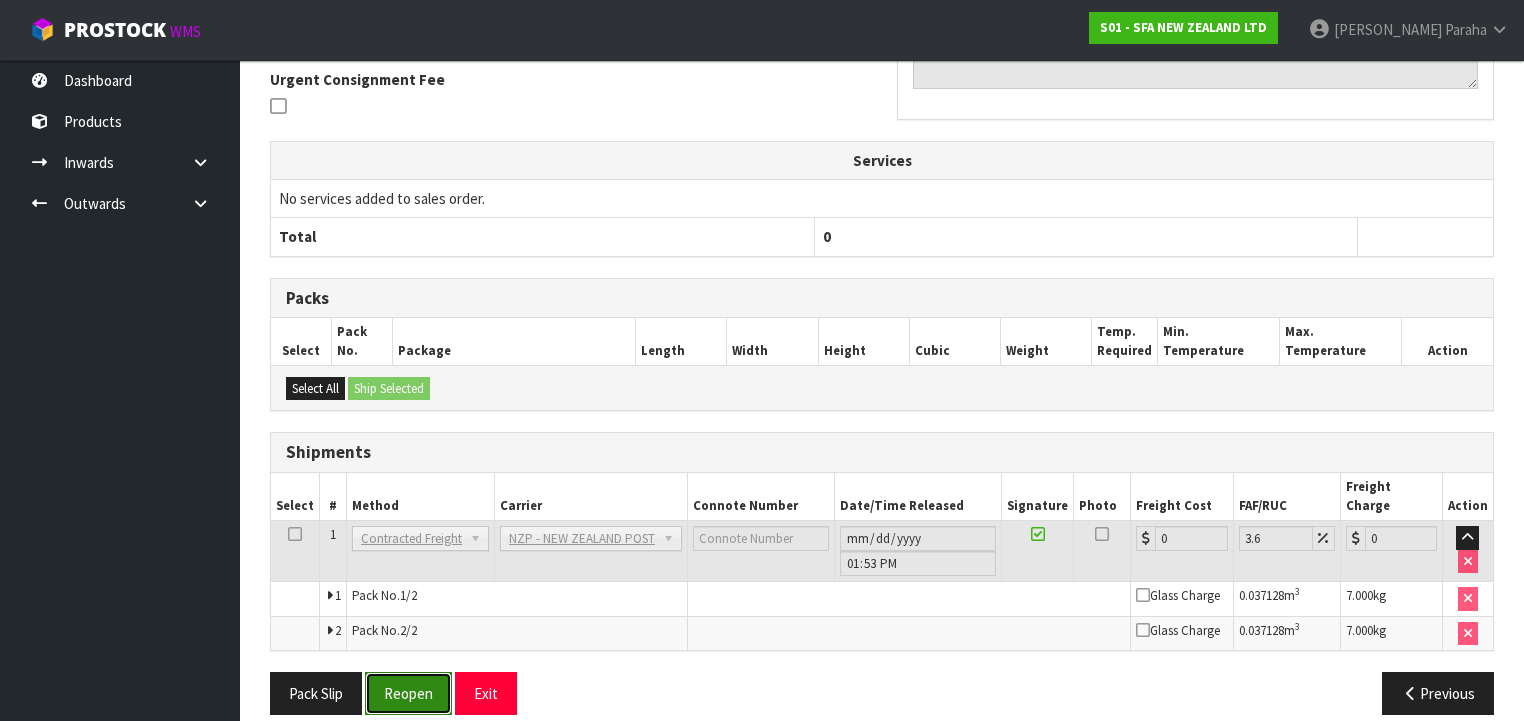
click at [400, 681] on button "Reopen" at bounding box center [408, 693] width 87 height 43
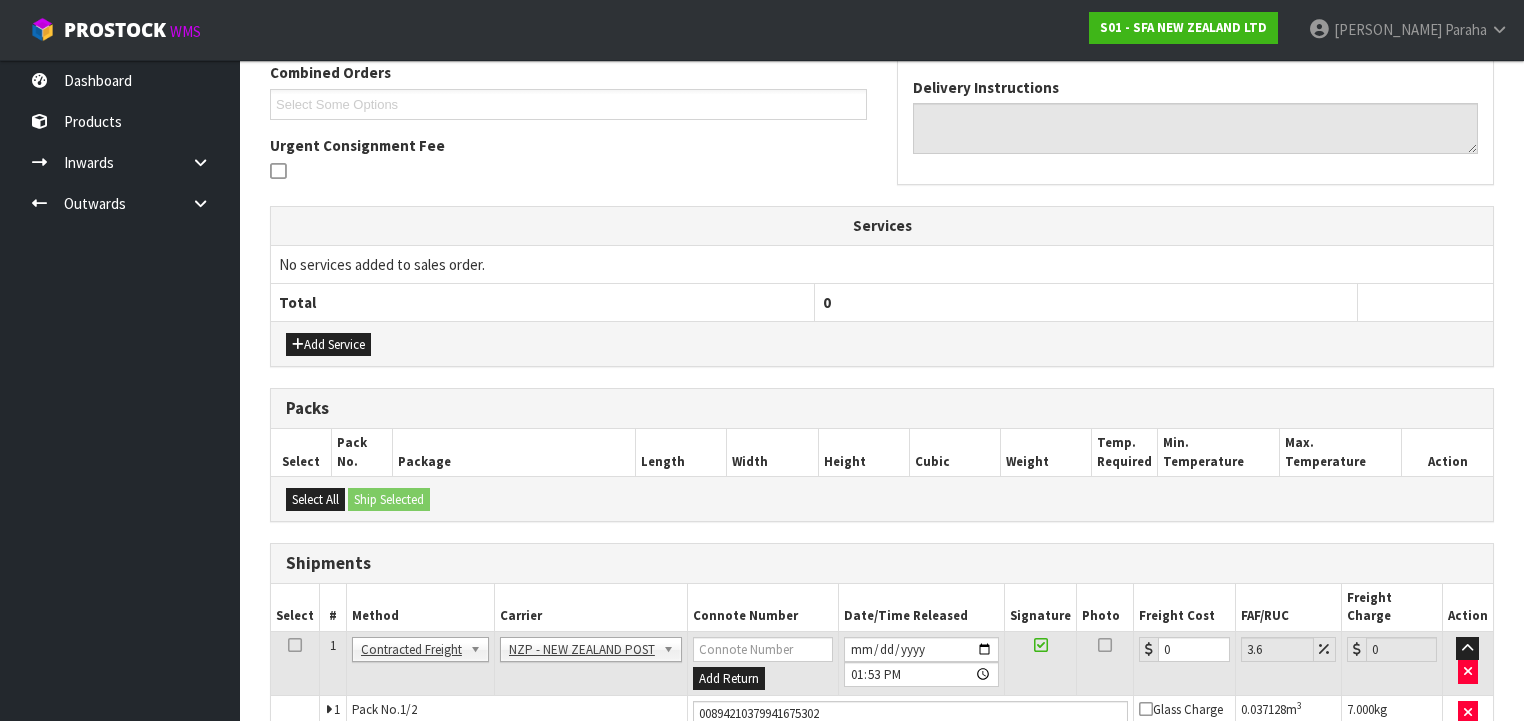
scroll to position [658, 0]
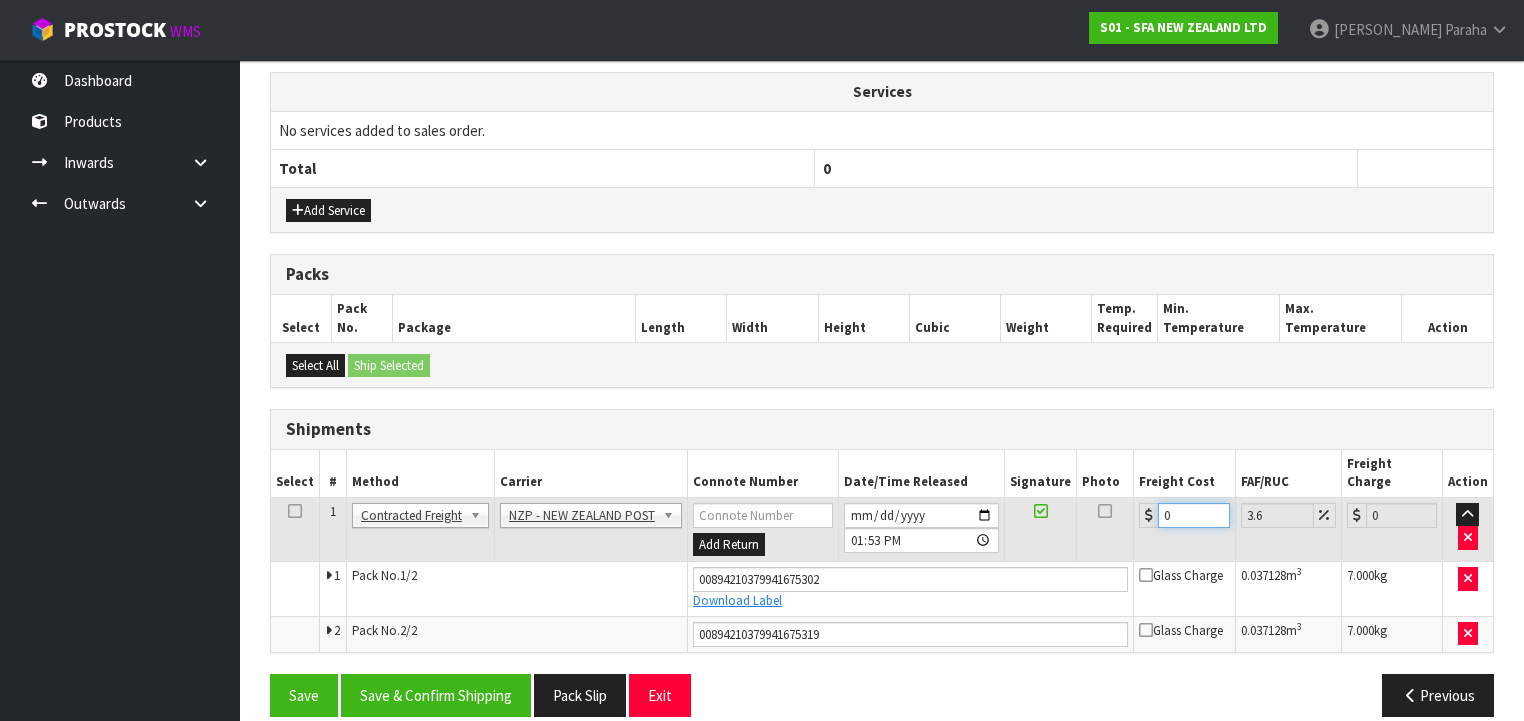
drag, startPoint x: 1177, startPoint y: 488, endPoint x: 1101, endPoint y: 484, distance: 76.1
click at [1101, 497] on tr "1 Client Local Pickup Customer Local Pickup Company Freight Contracted Freight …" at bounding box center [882, 529] width 1222 height 65
type input "1"
type input "1.04"
type input "16"
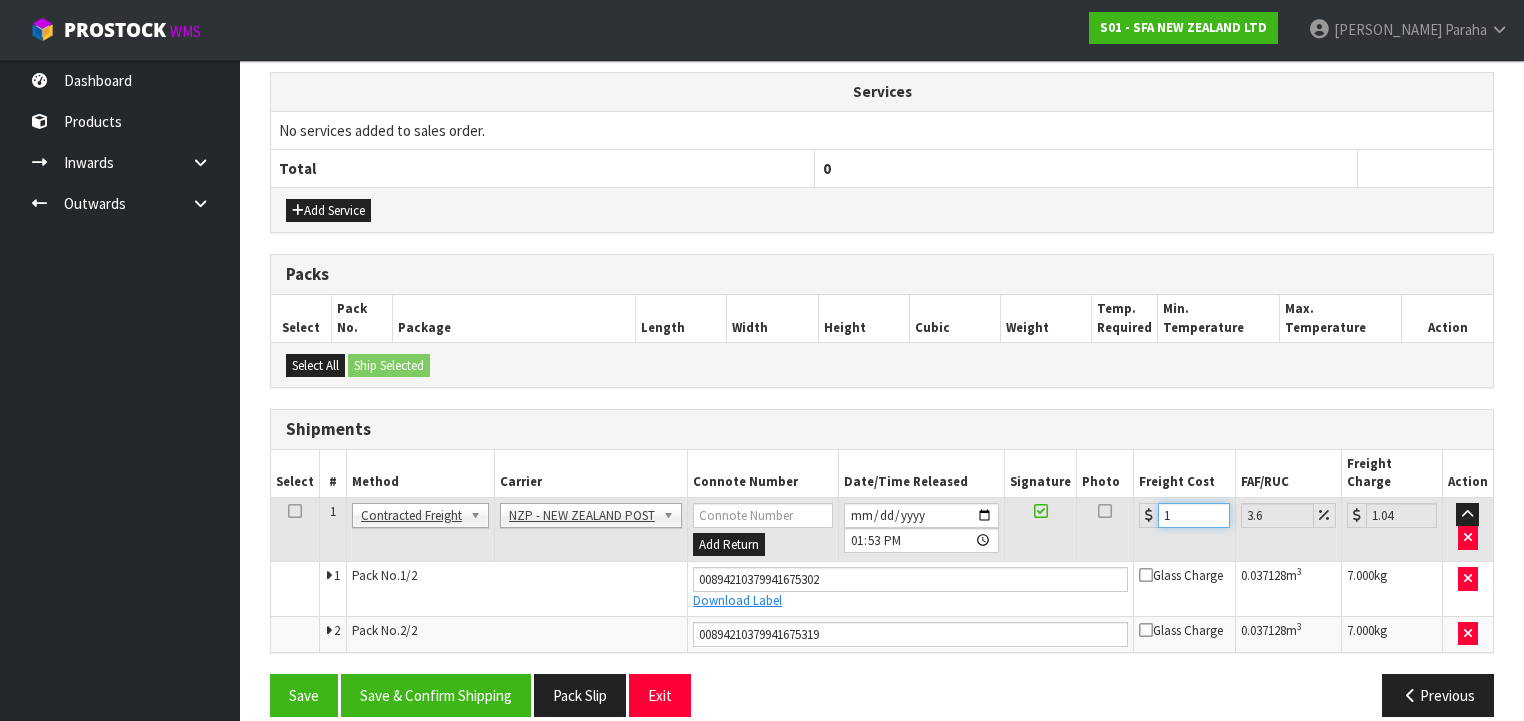
type input "16.58"
type input "16.9"
type input "17.51"
type input "16.90"
click at [447, 676] on button "Save & Confirm Shipping" at bounding box center [436, 695] width 190 height 43
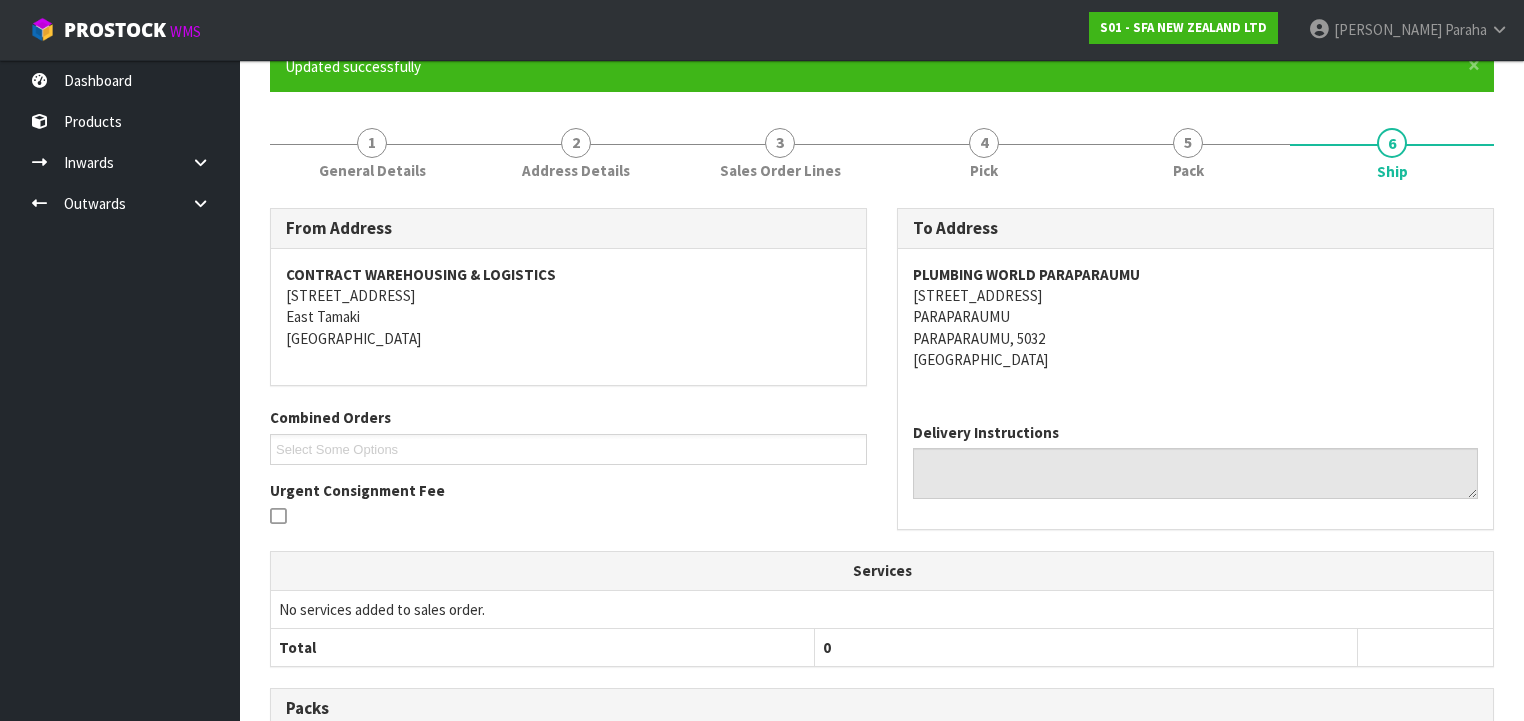
scroll to position [0, 0]
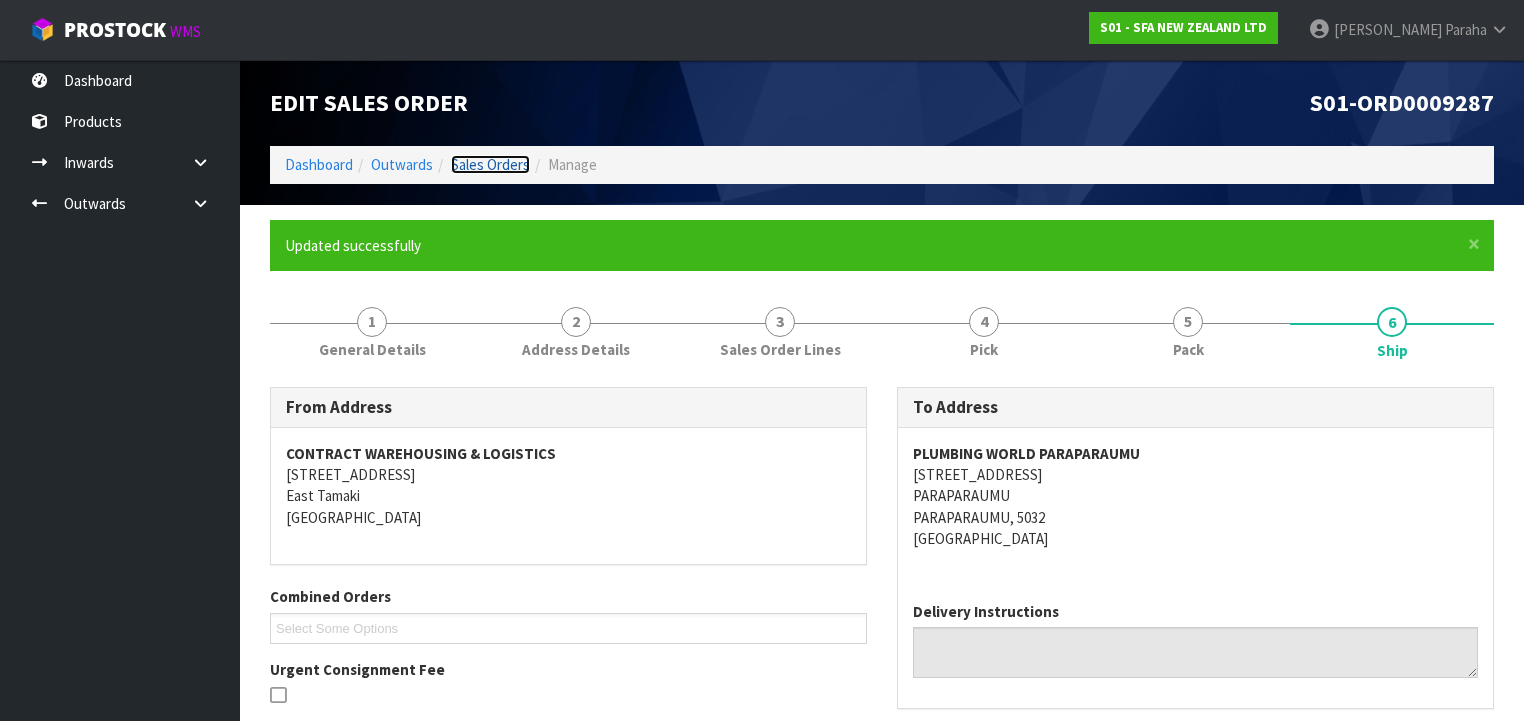
click at [489, 165] on link "Sales Orders" at bounding box center [490, 164] width 79 height 19
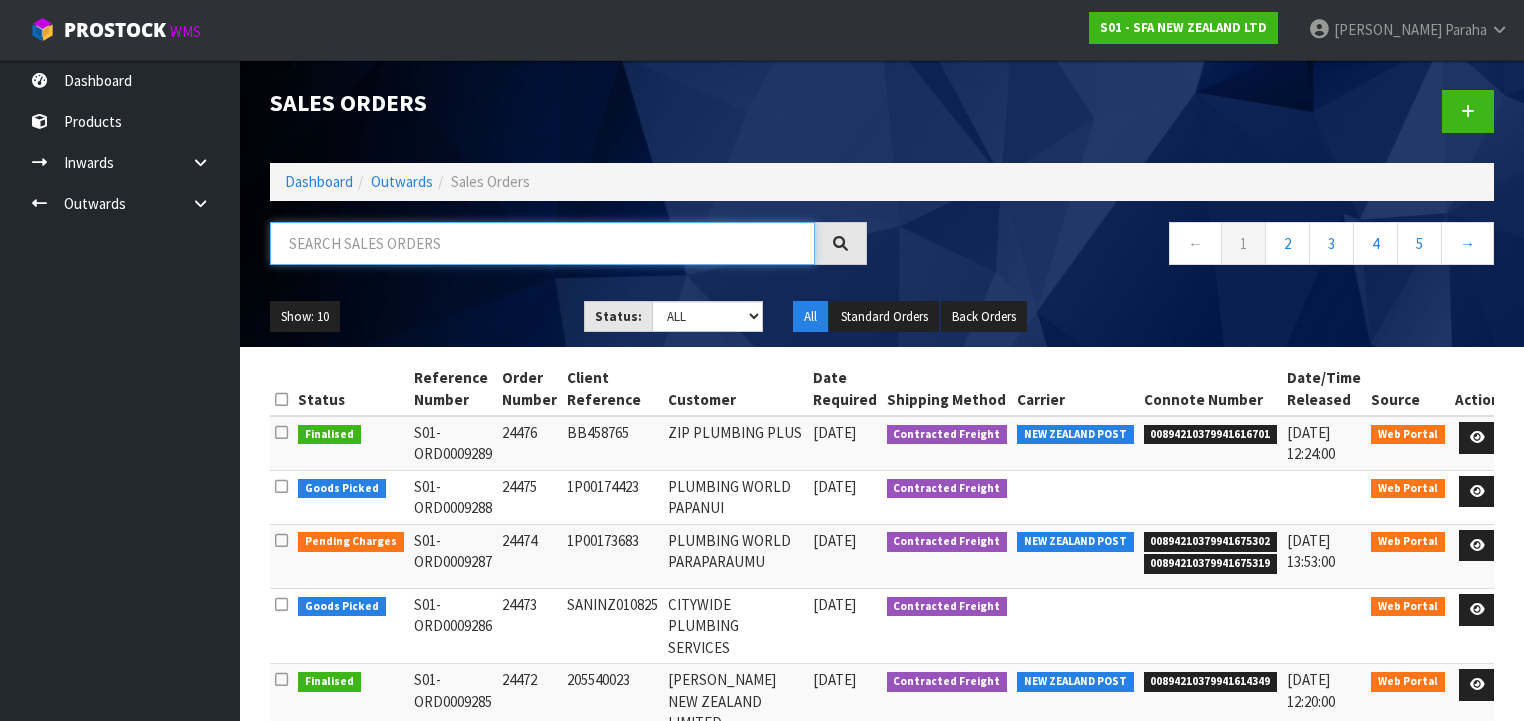
click at [427, 248] on input "text" at bounding box center [542, 243] width 545 height 43
type input "JOB-0408746"
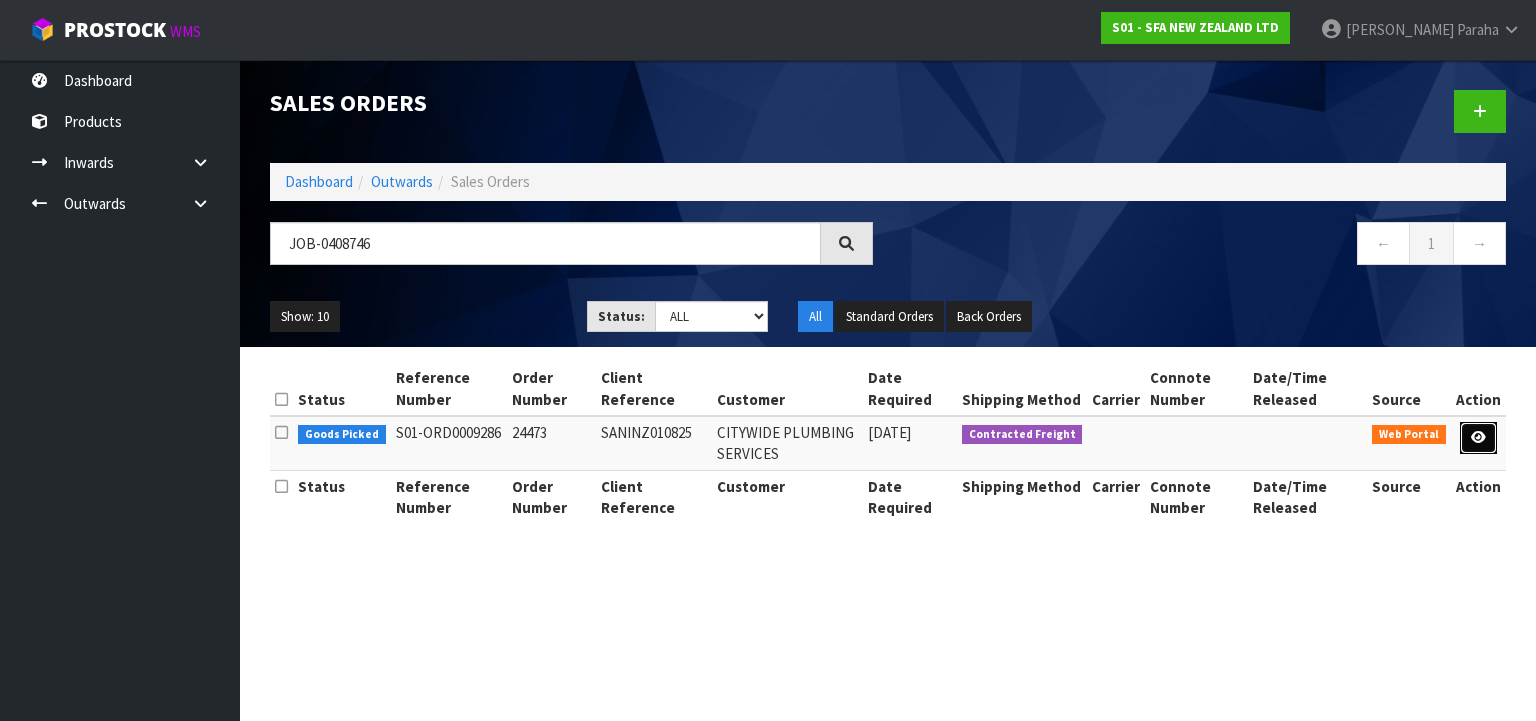
click at [1485, 446] on link at bounding box center [1478, 438] width 37 height 32
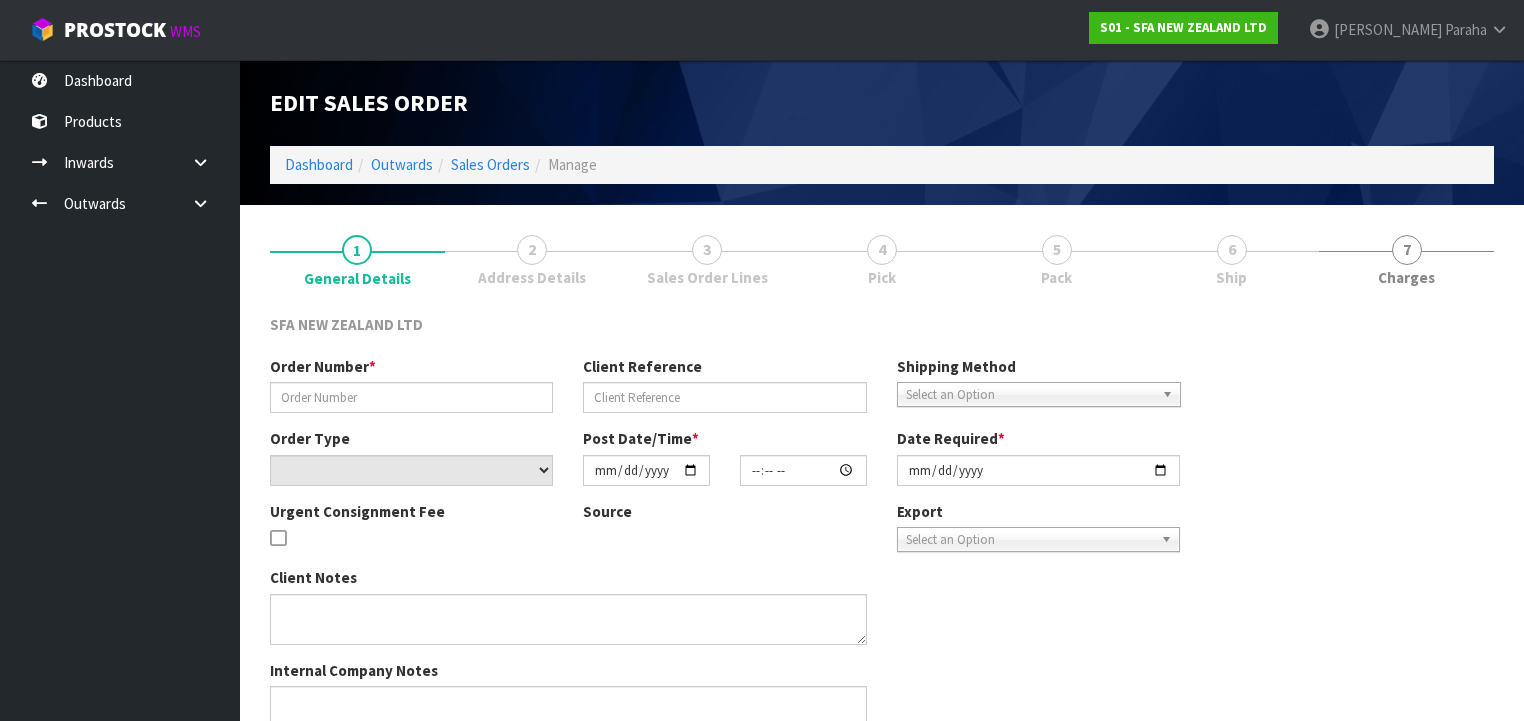
type input "24473"
type input "SANINZ010825"
select select "number:0"
type input "[DATE]"
type input "10:14:00.000"
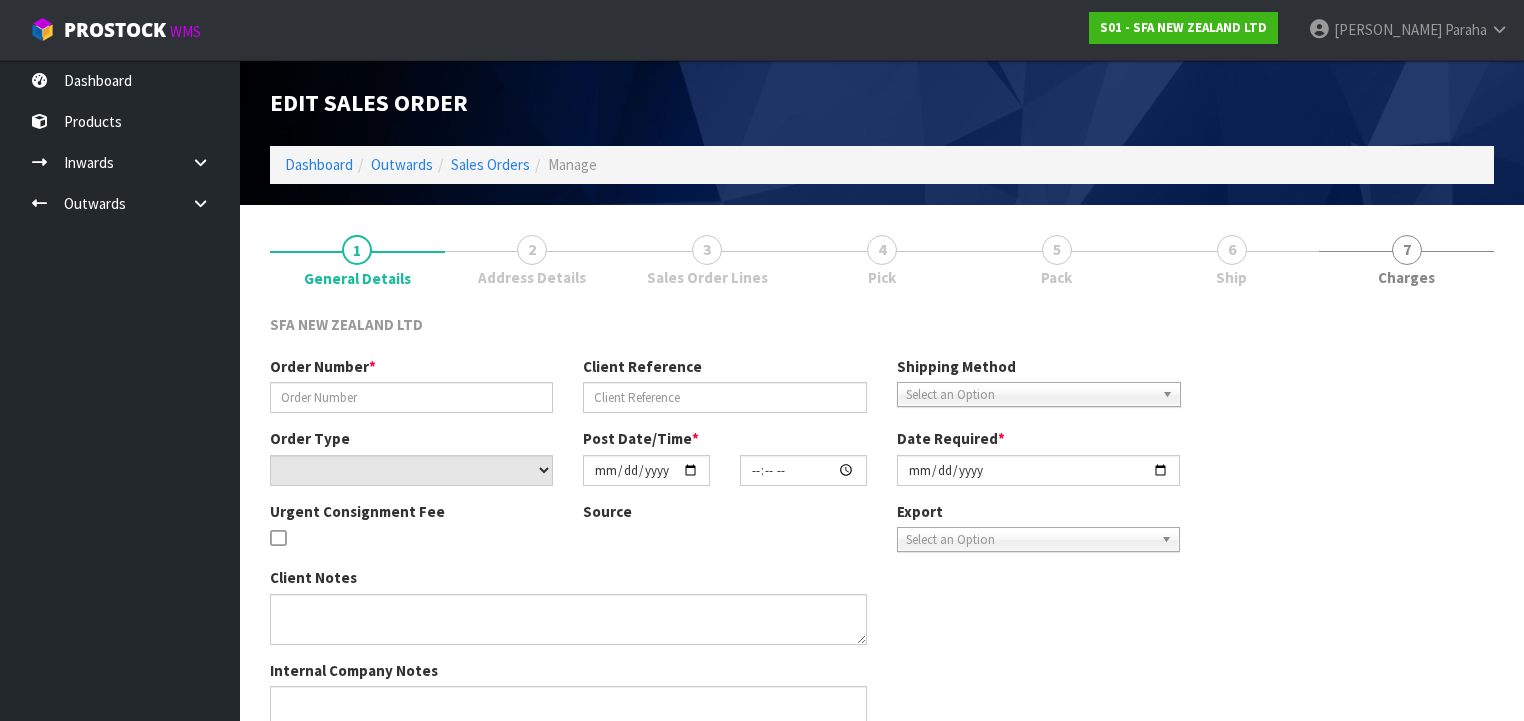
type input "[DATE]"
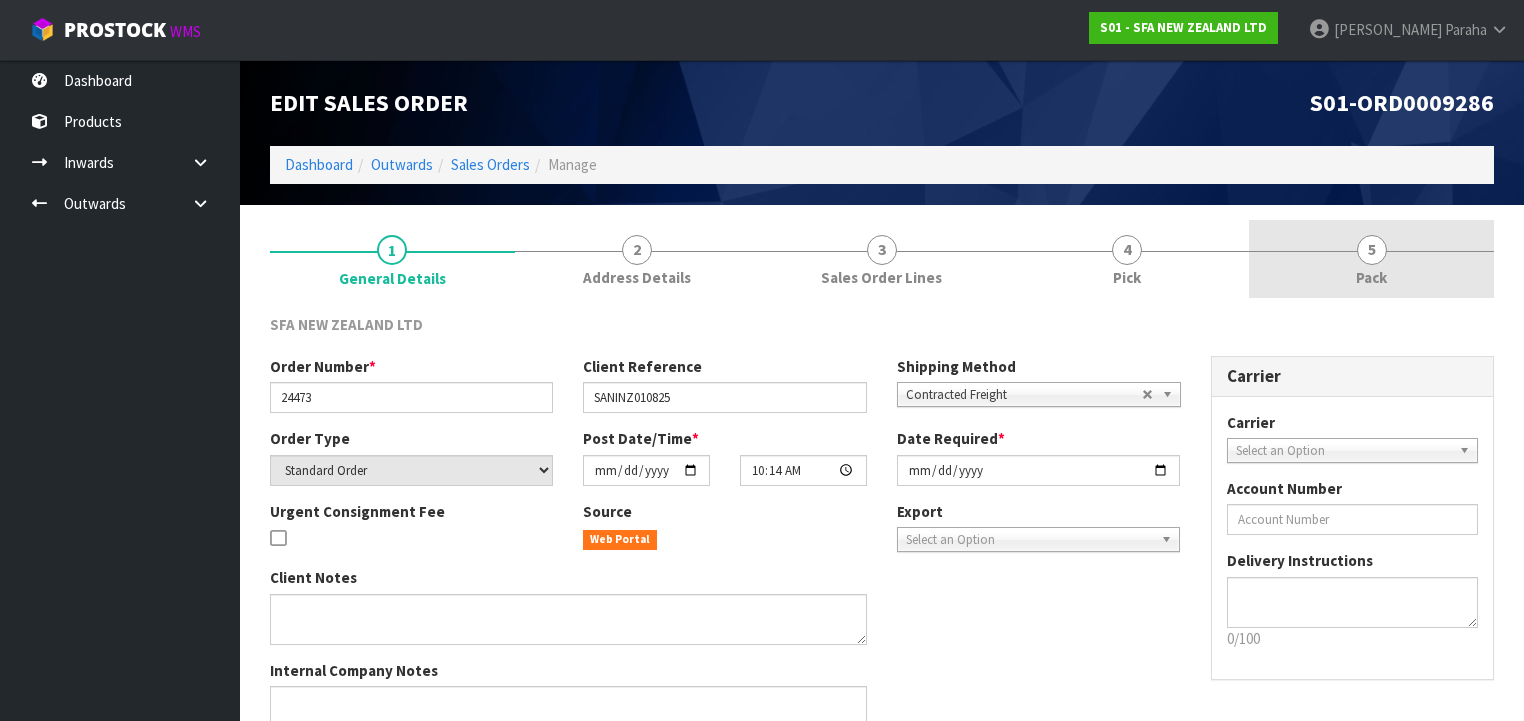
click at [1354, 252] on link "5 Pack" at bounding box center [1371, 259] width 245 height 79
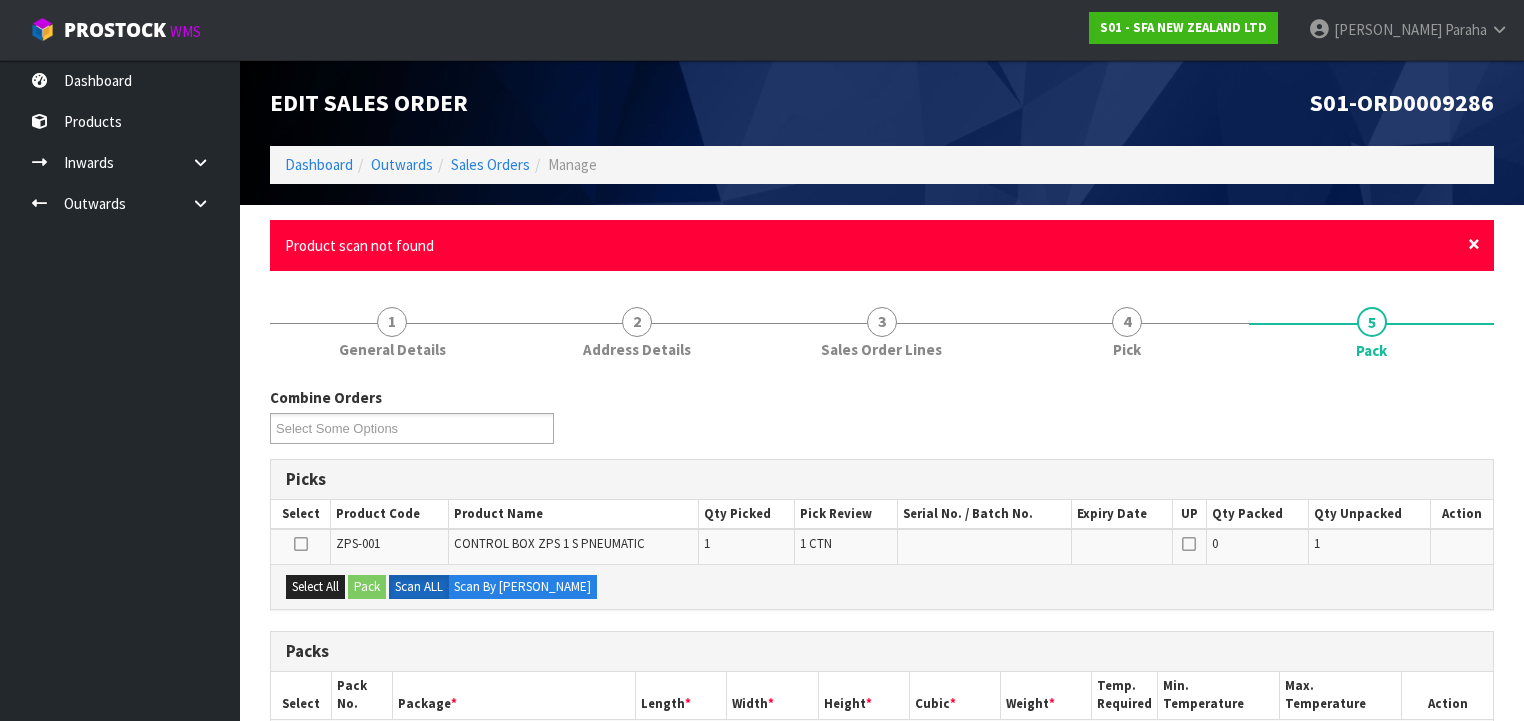
click at [1476, 248] on span "×" at bounding box center [1474, 244] width 12 height 28
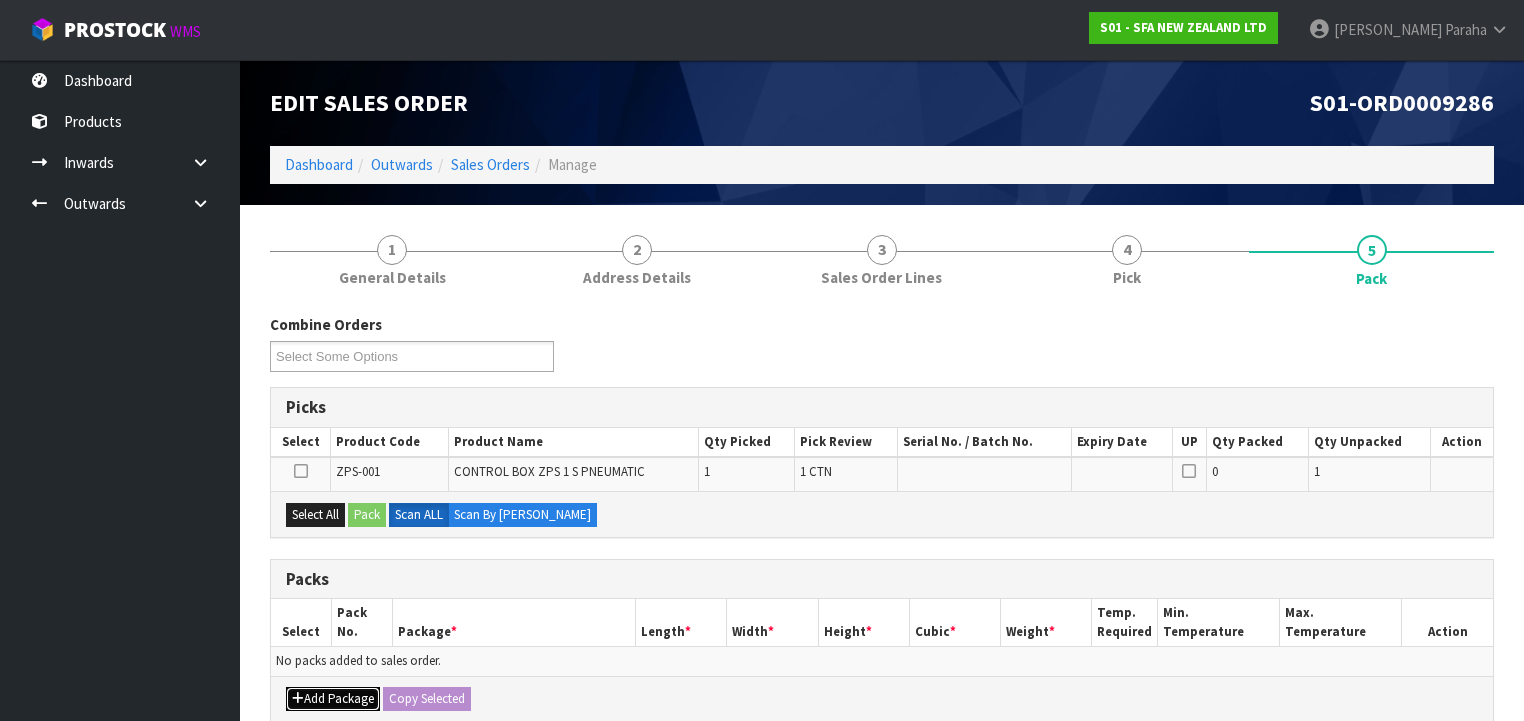
click at [339, 695] on button "Add Package" at bounding box center [333, 699] width 94 height 24
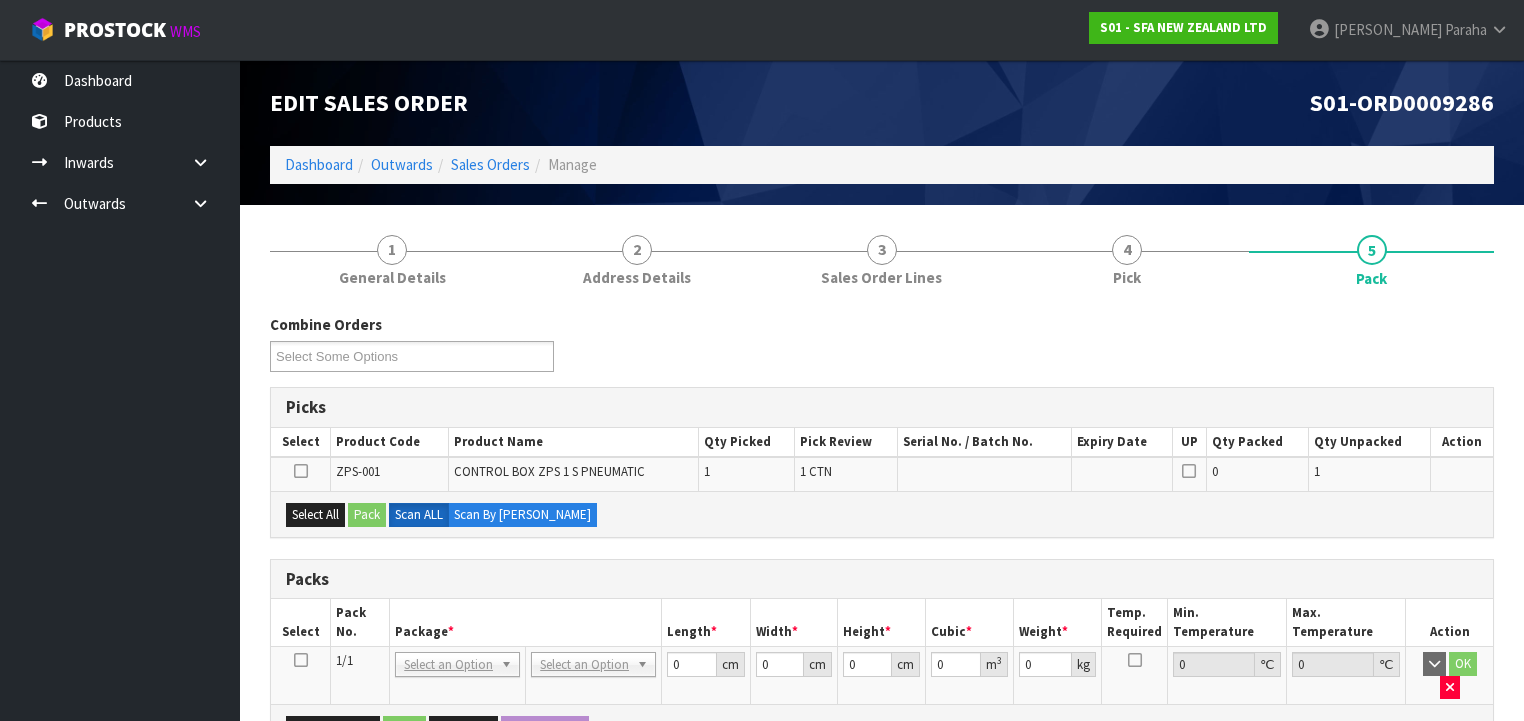
click at [303, 660] on icon at bounding box center [301, 660] width 14 height 1
click at [320, 516] on button "Select All" at bounding box center [315, 515] width 59 height 24
click at [364, 512] on button "Pack" at bounding box center [367, 515] width 38 height 24
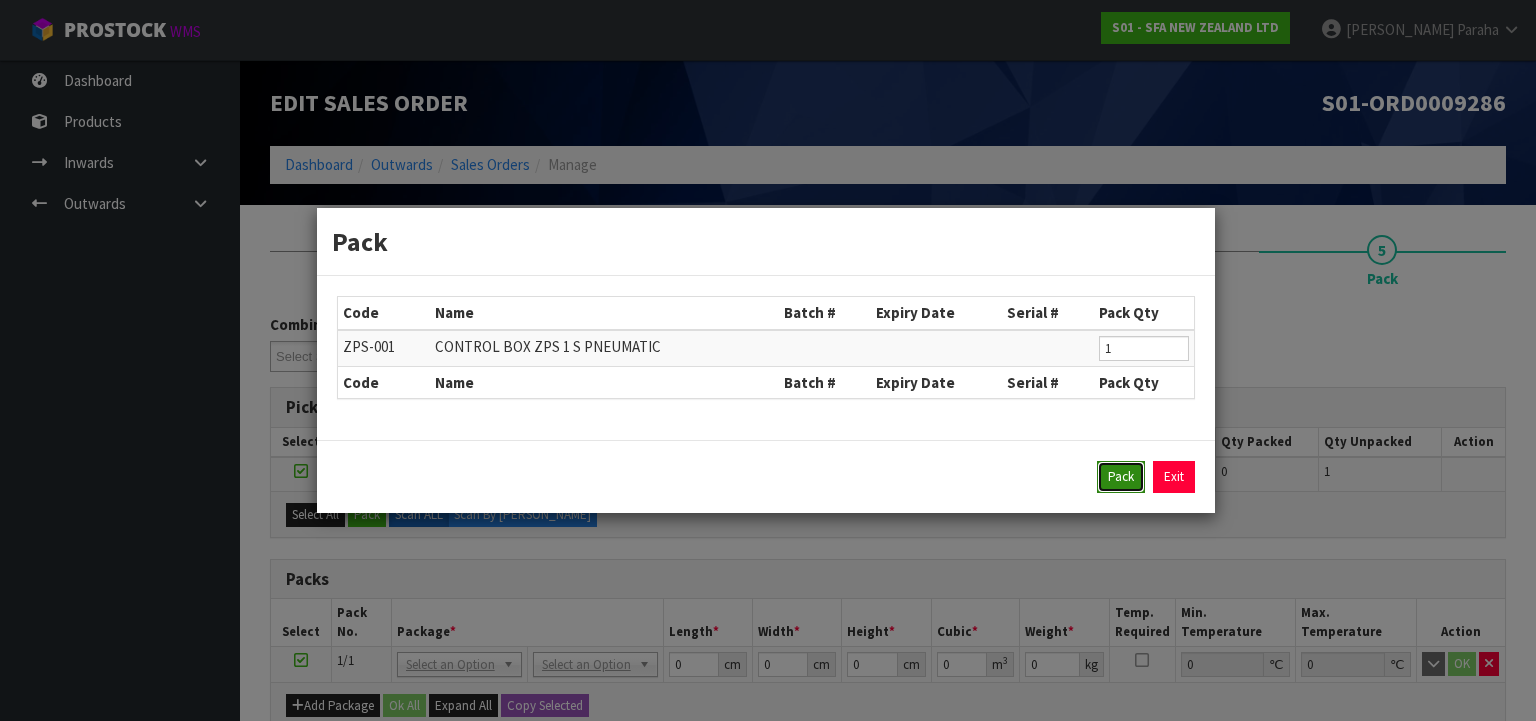
click at [1125, 483] on button "Pack" at bounding box center [1121, 477] width 48 height 32
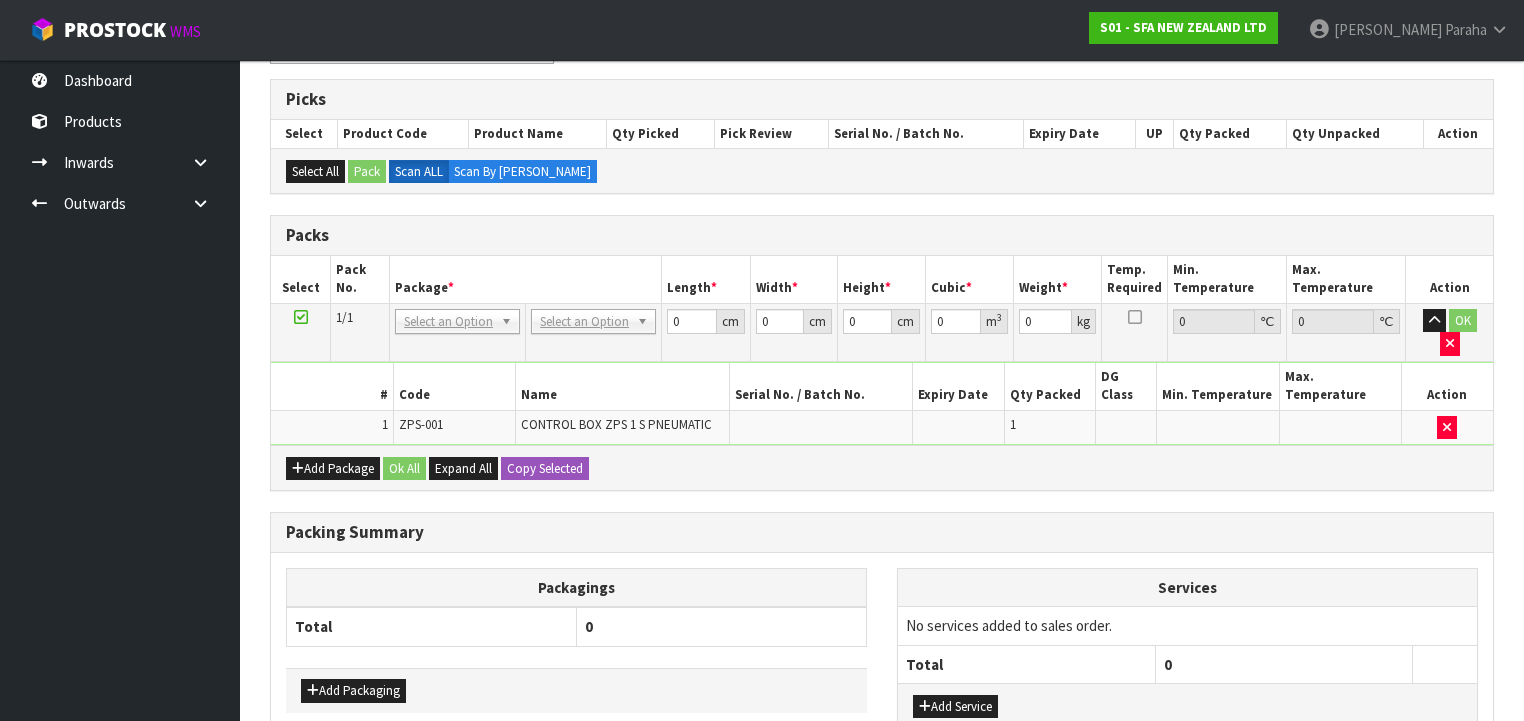
scroll to position [398, 0]
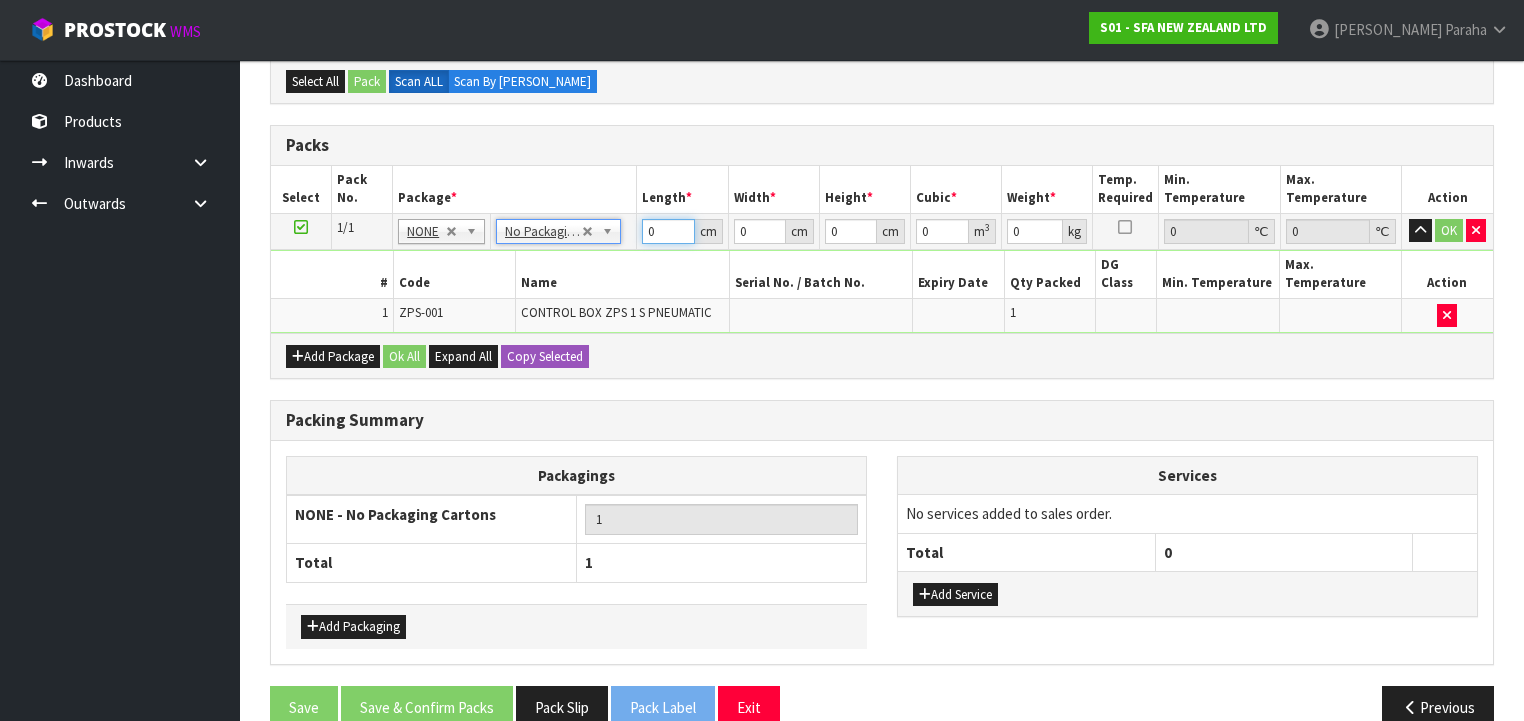
drag, startPoint x: 655, startPoint y: 230, endPoint x: 600, endPoint y: 228, distance: 55.0
click at [600, 228] on tr "1/1 NONE 007-001 007-002 007-004 007-009 007-013 007-014 007-015 007-017 007-01…" at bounding box center [882, 231] width 1222 height 36
type input "80"
type input "30"
type input "1"
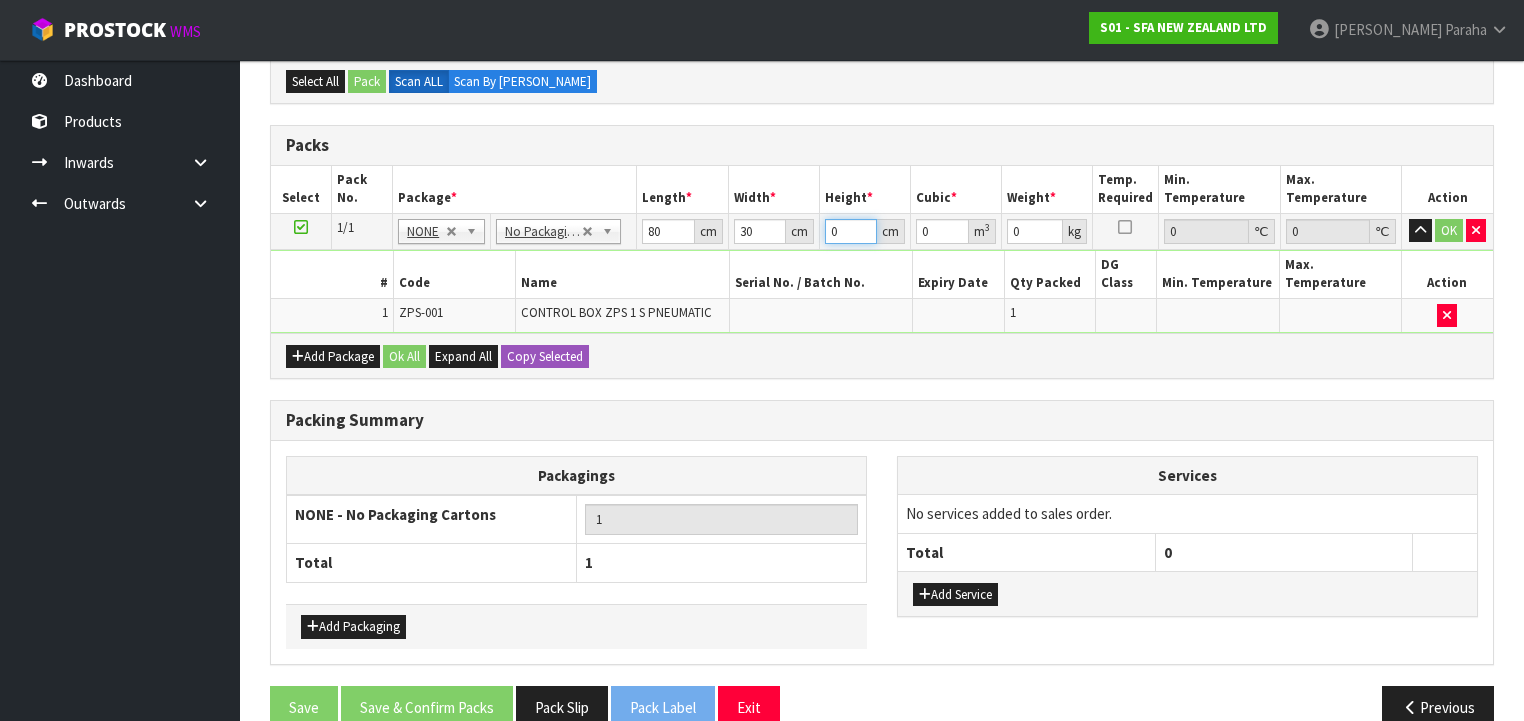
type input "0.0024"
type input "13"
type input "0.0312"
type input "13"
type input "4"
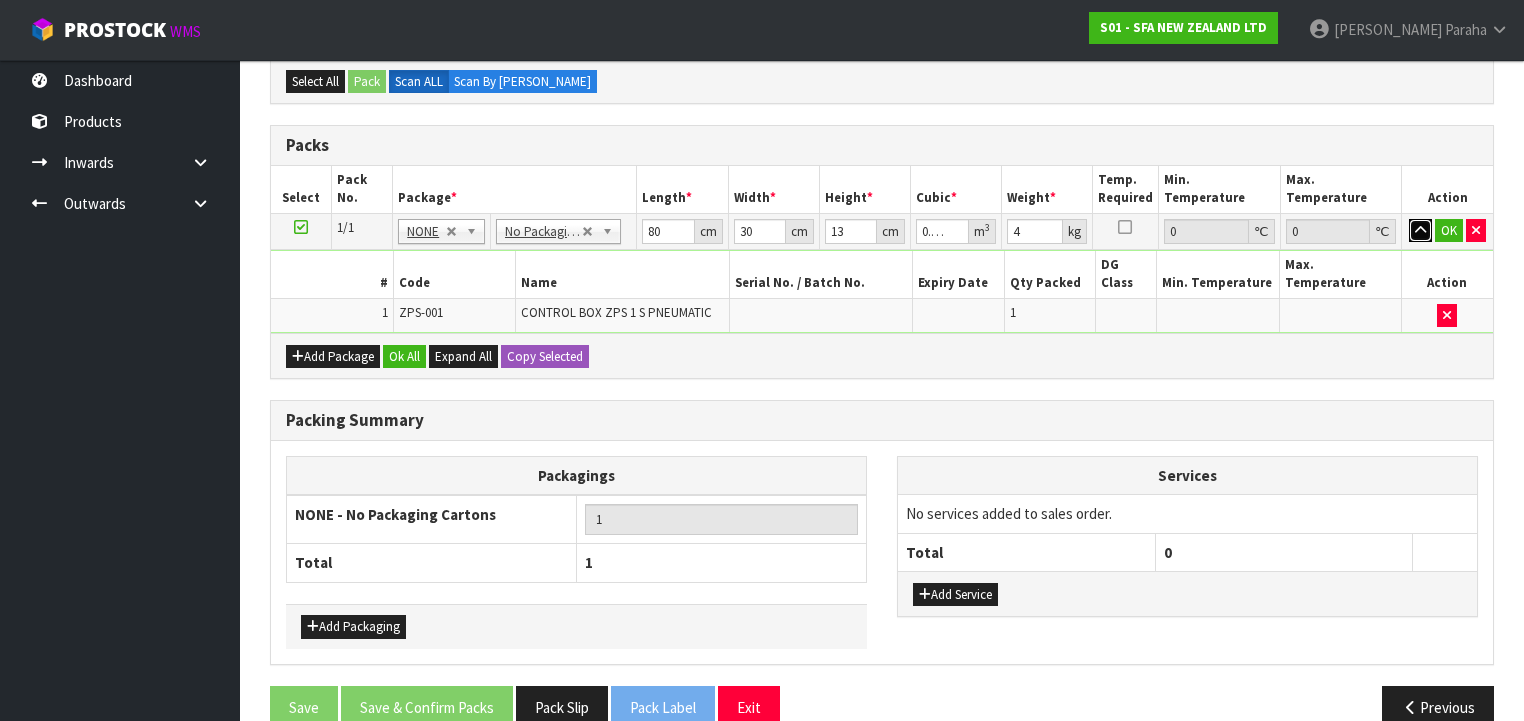
click at [1409, 219] on button "button" at bounding box center [1420, 231] width 23 height 24
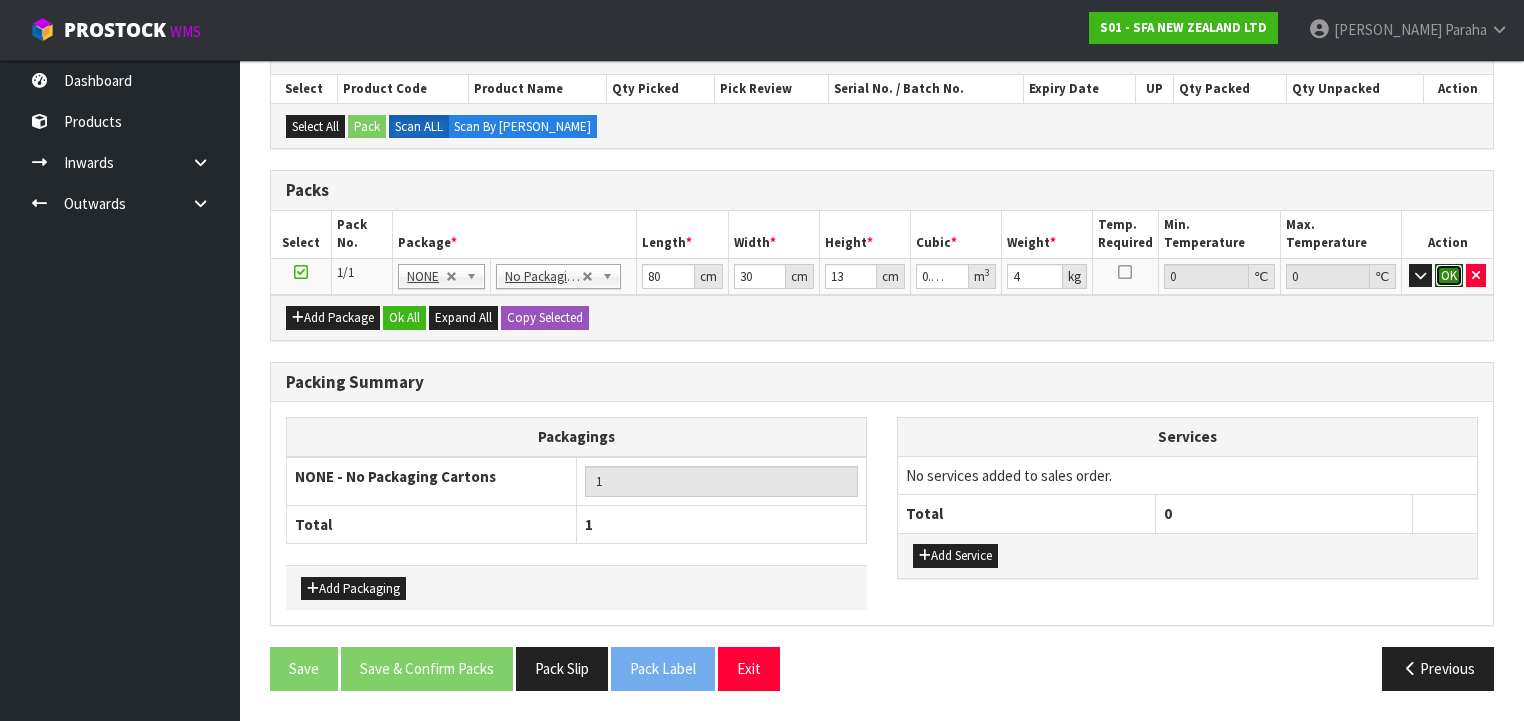
scroll to position [343, 0]
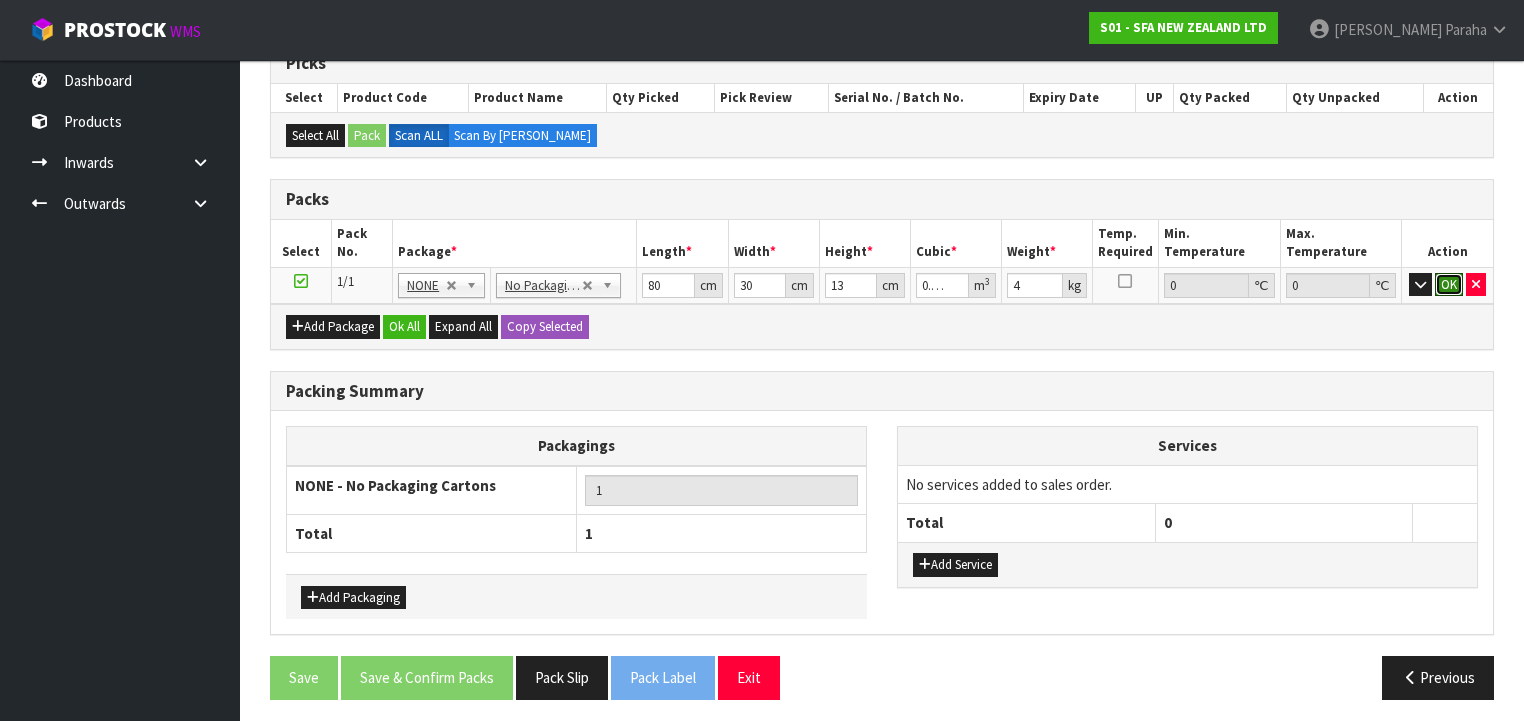
click button "OK" at bounding box center [1449, 285] width 28 height 24
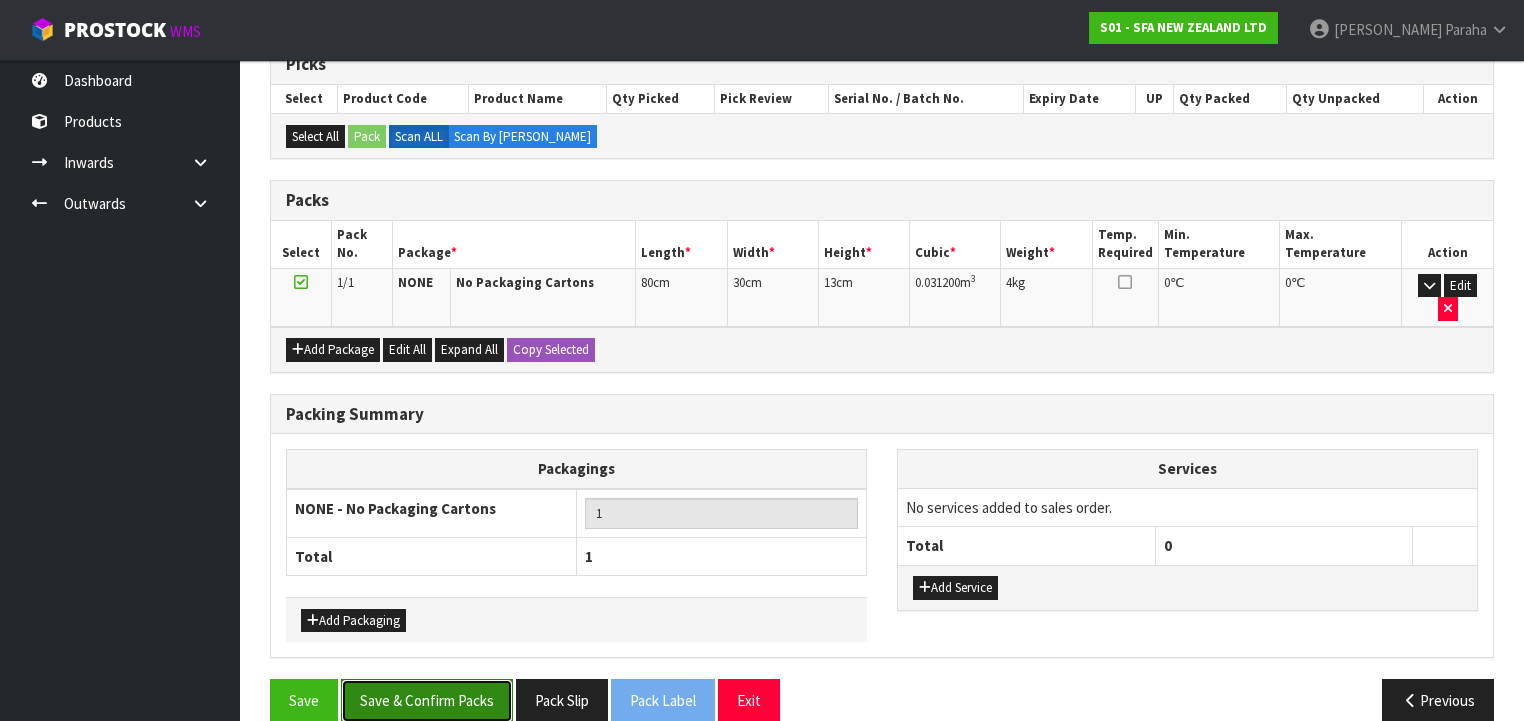
click at [479, 680] on button "Save & Confirm Packs" at bounding box center [427, 700] width 172 height 43
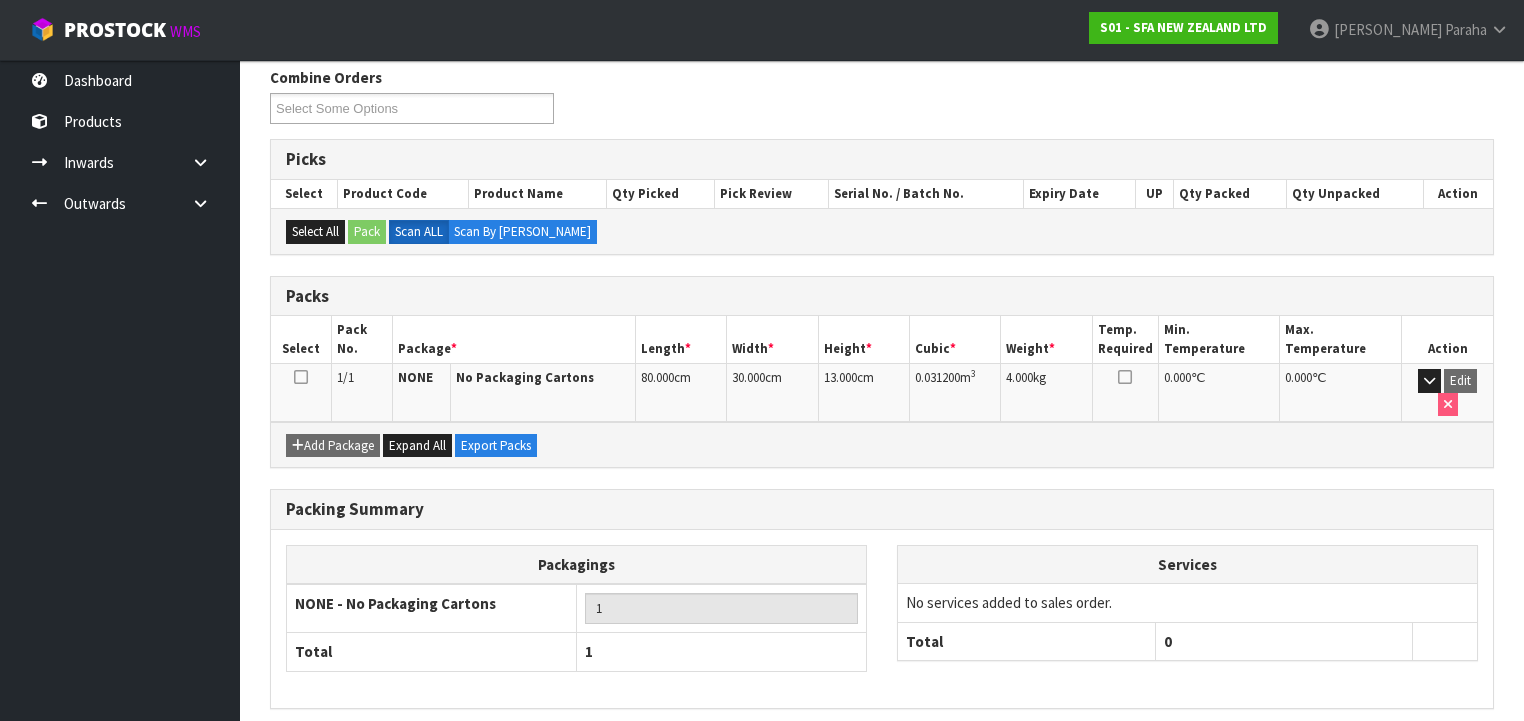
scroll to position [372, 0]
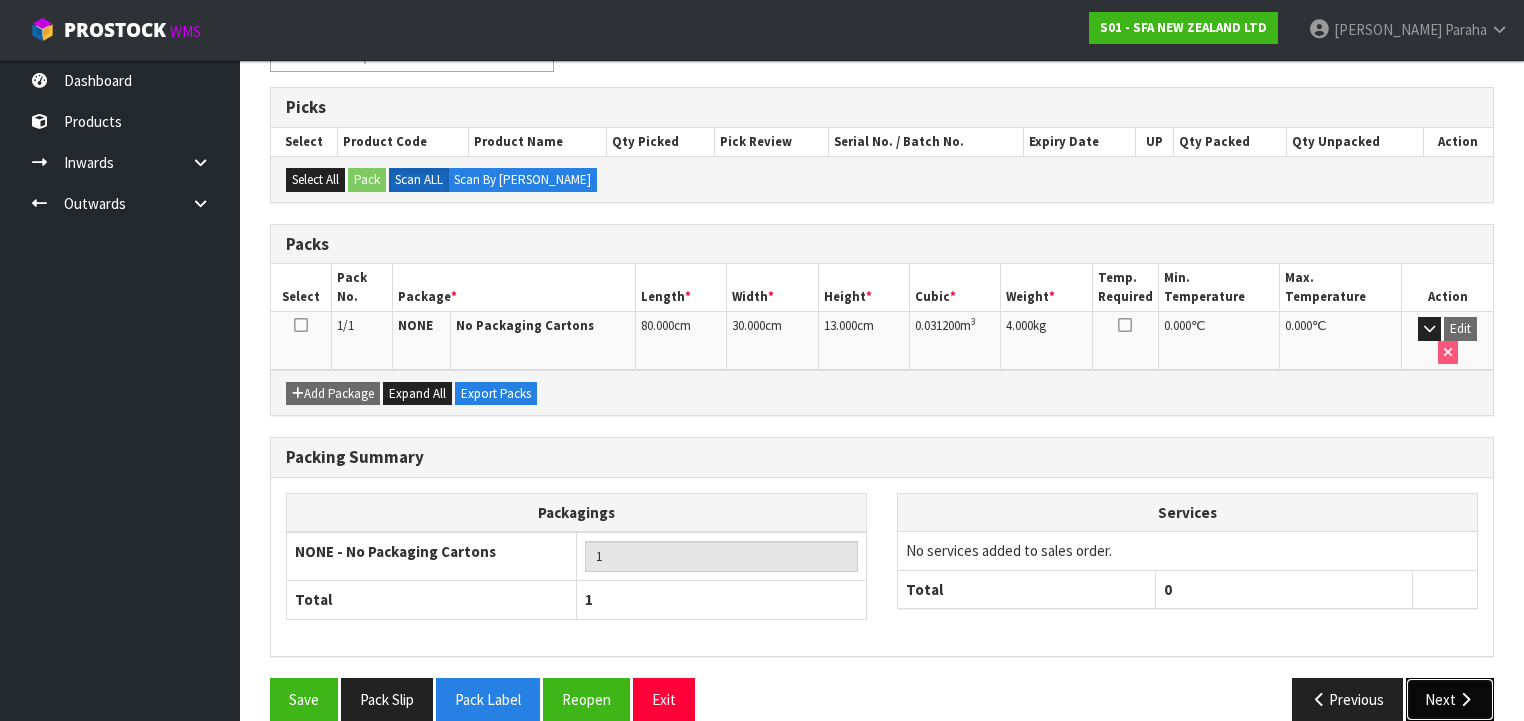
click at [1431, 678] on button "Next" at bounding box center [1450, 699] width 88 height 43
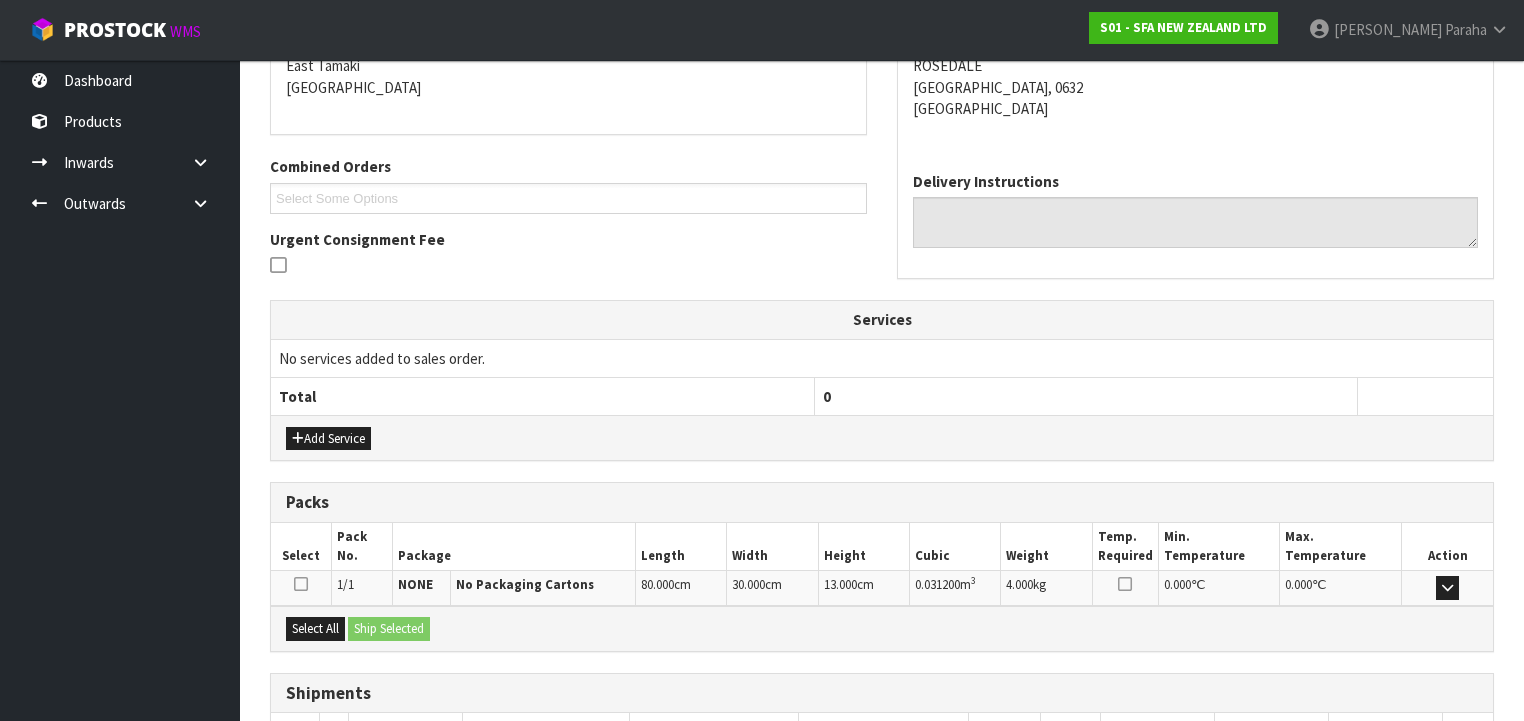
scroll to position [568, 0]
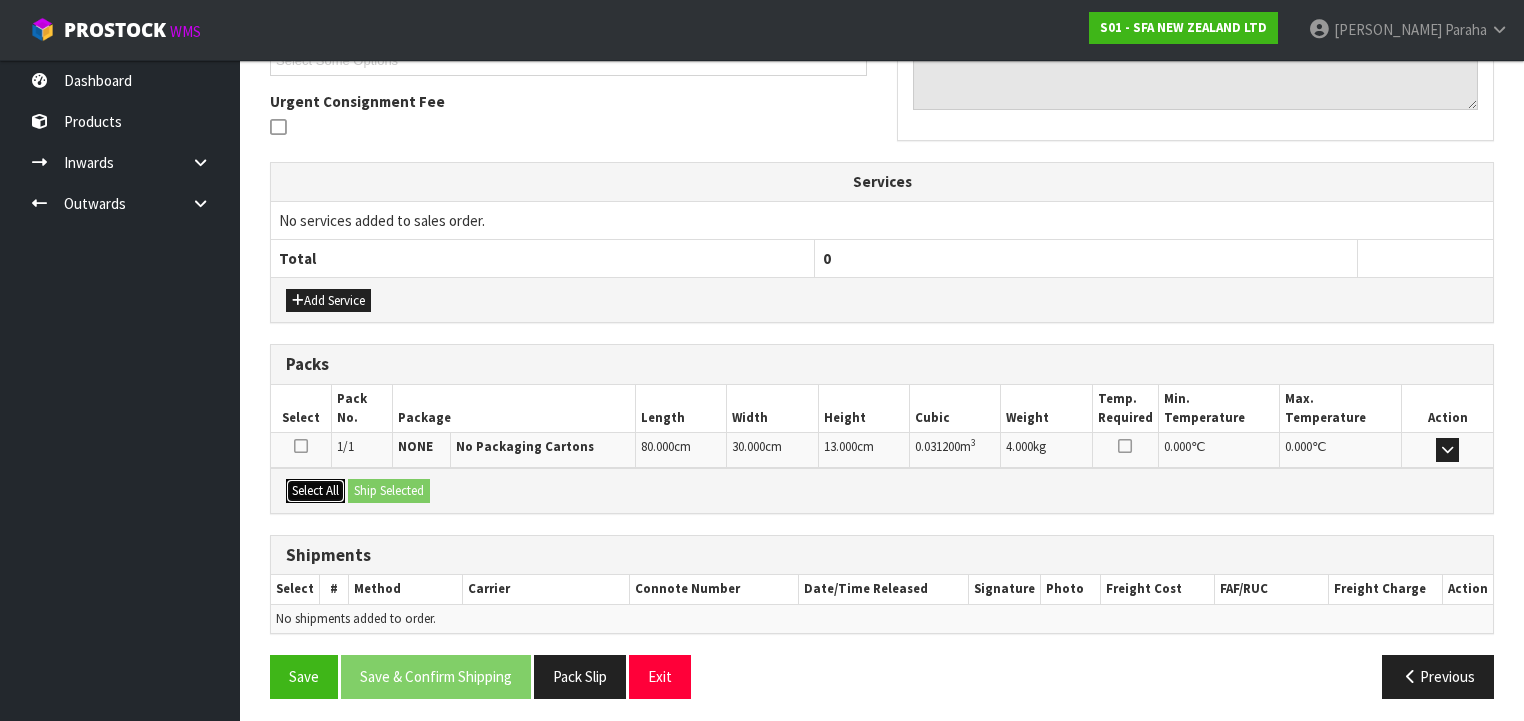
click at [308, 481] on button "Select All" at bounding box center [315, 491] width 59 height 24
click at [381, 484] on button "Ship Selected" at bounding box center [389, 491] width 82 height 24
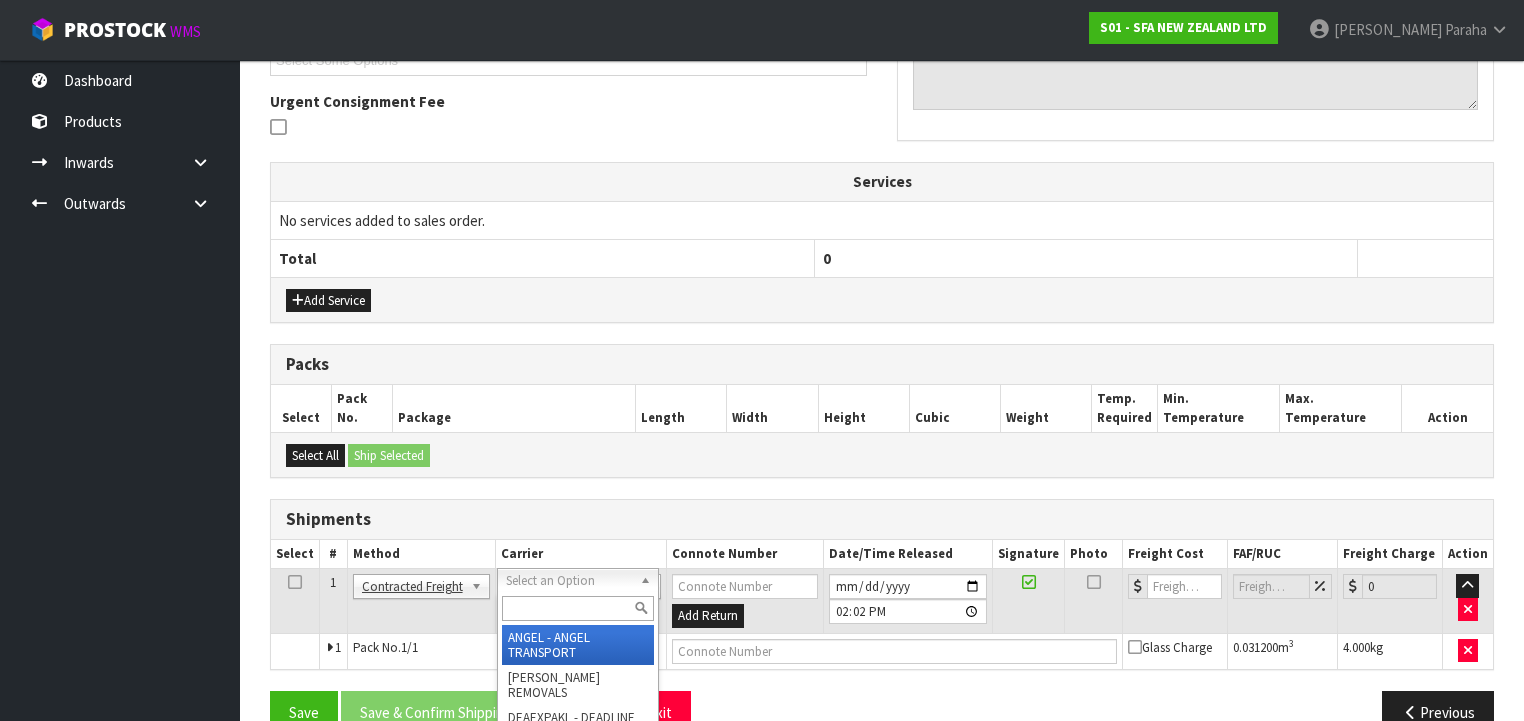
drag, startPoint x: 557, startPoint y: 601, endPoint x: 519, endPoint y: 601, distance: 38.0
click at [555, 601] on input "text" at bounding box center [578, 608] width 152 height 25
type input "NZP"
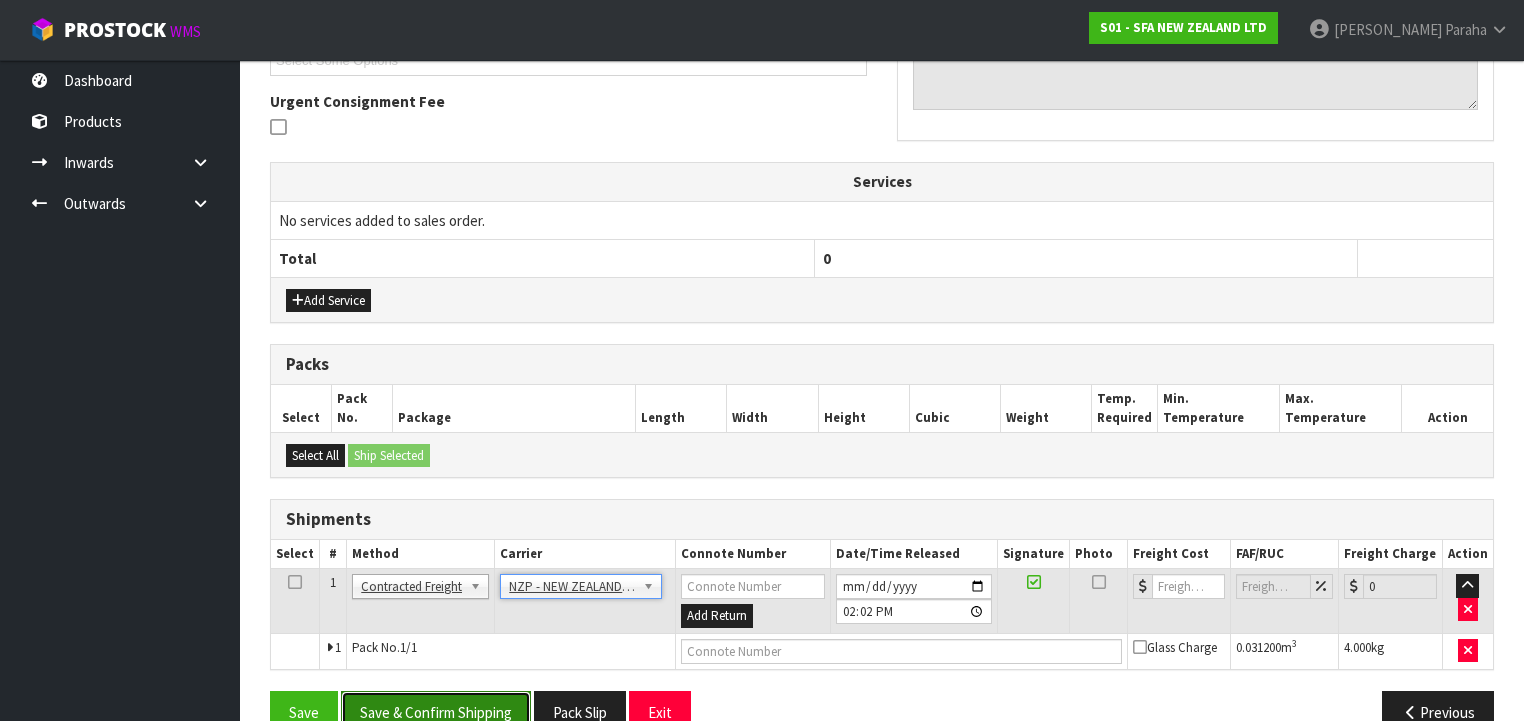
click at [473, 691] on button "Save & Confirm Shipping" at bounding box center [436, 712] width 190 height 43
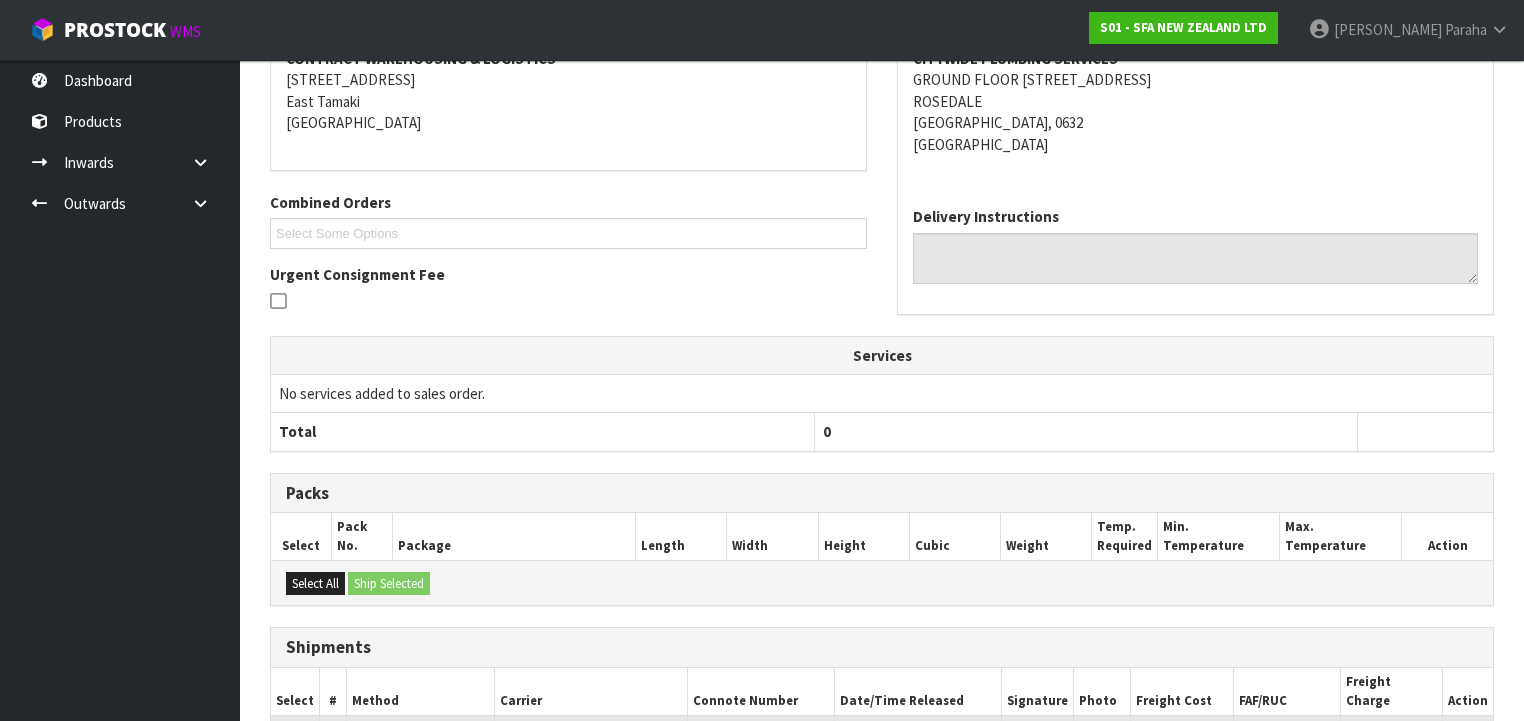
scroll to position [576, 0]
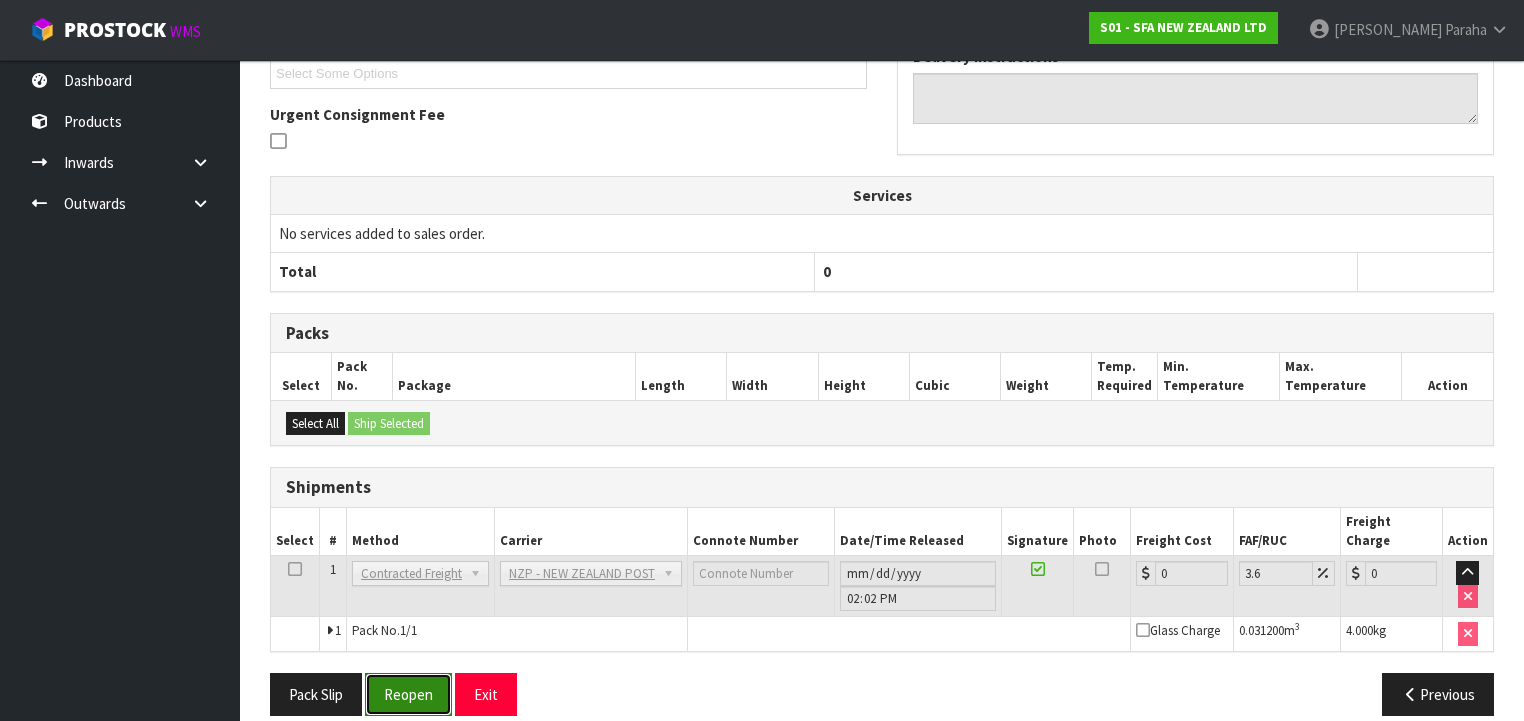
click at [414, 680] on button "Reopen" at bounding box center [408, 694] width 87 height 43
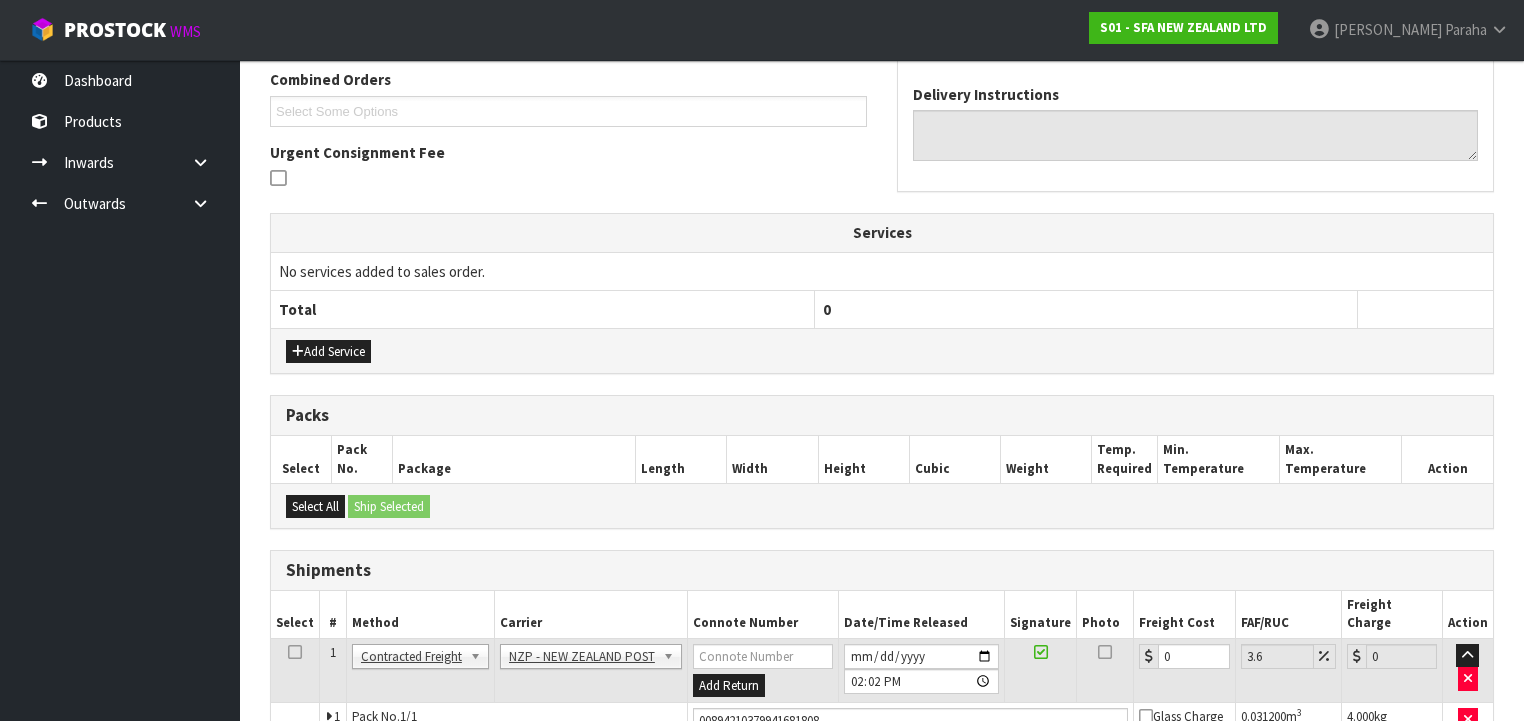
scroll to position [623, 0]
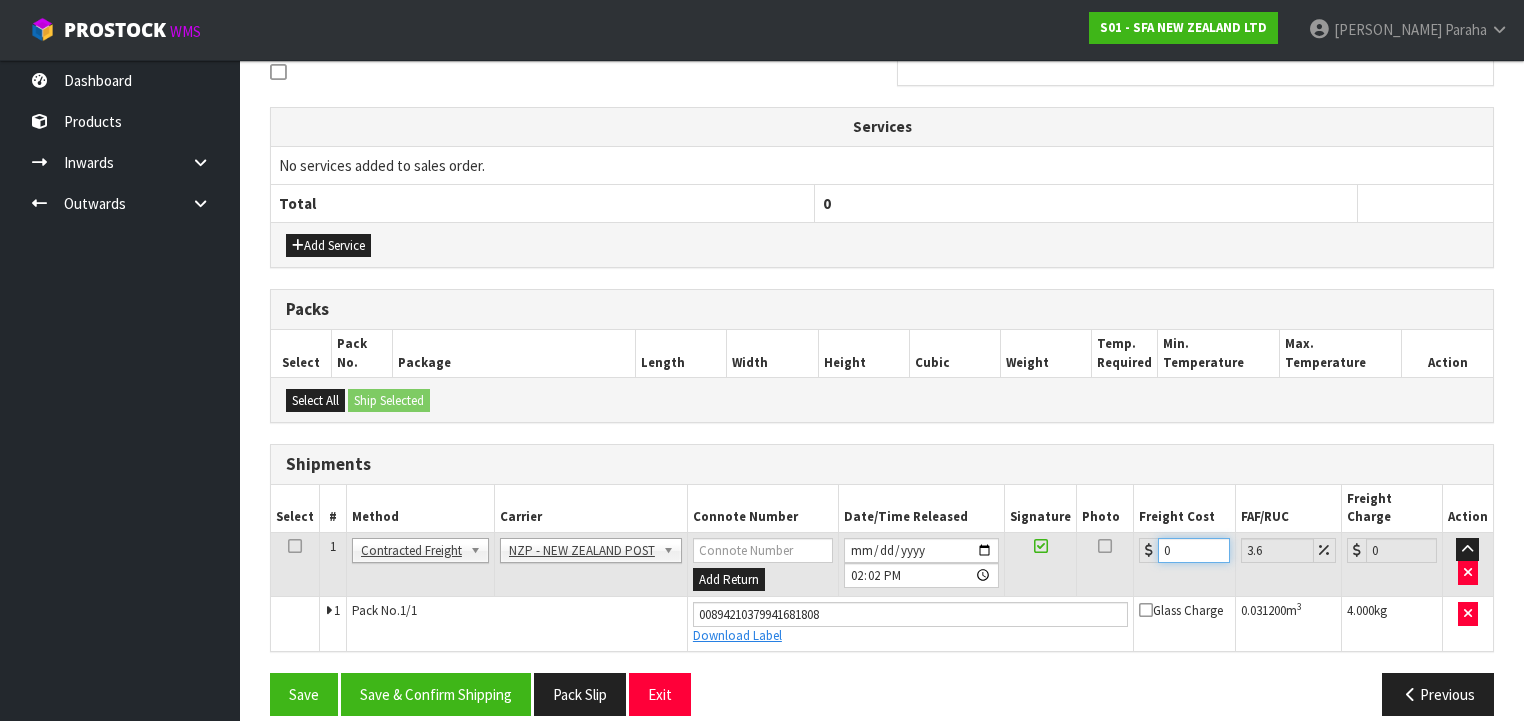
drag, startPoint x: 1172, startPoint y: 519, endPoint x: 1066, endPoint y: 527, distance: 106.3
click at [1074, 532] on tr "1 Client Local Pickup Customer Local Pickup Company Freight Contracted Freight …" at bounding box center [882, 564] width 1222 height 65
type input "4"
type input "4.14"
type input "4.3"
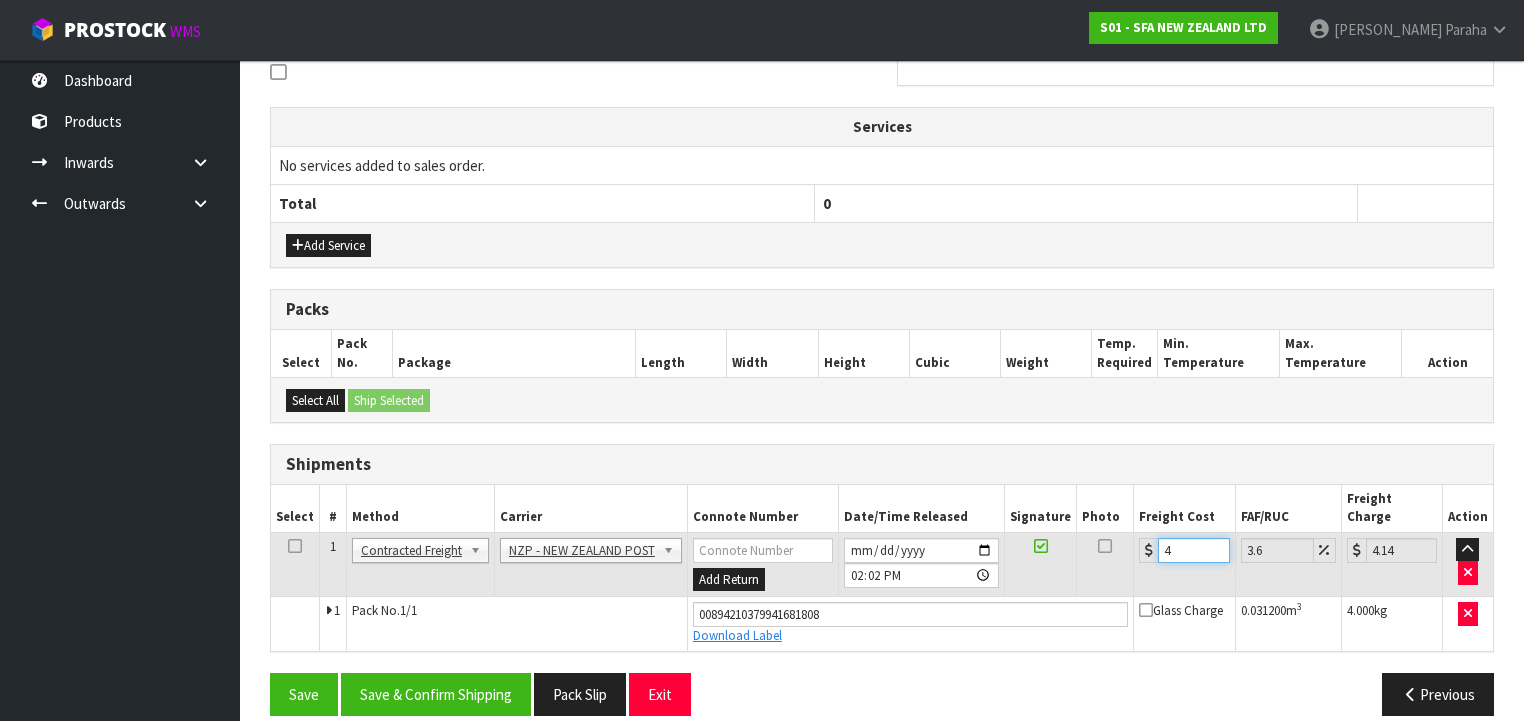
type input "4.45"
type input "4.33"
type input "4.49"
type input "4.33"
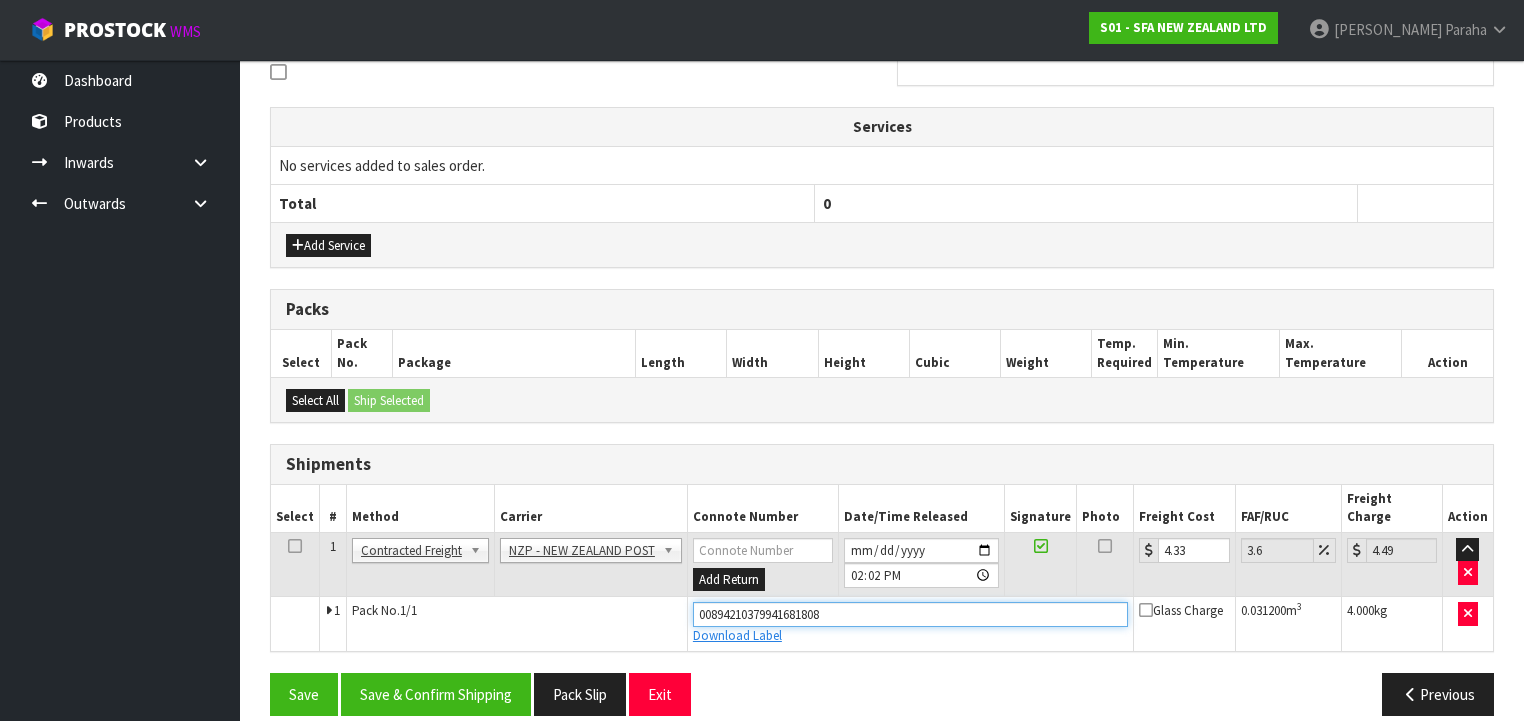
drag, startPoint x: 854, startPoint y: 588, endPoint x: 682, endPoint y: 607, distance: 173.0
click at [687, 607] on td "00894210379941681808 Download Label" at bounding box center [910, 624] width 446 height 54
type input "00894210379941682447"
click at [270, 673] on button "Save" at bounding box center [304, 694] width 68 height 43
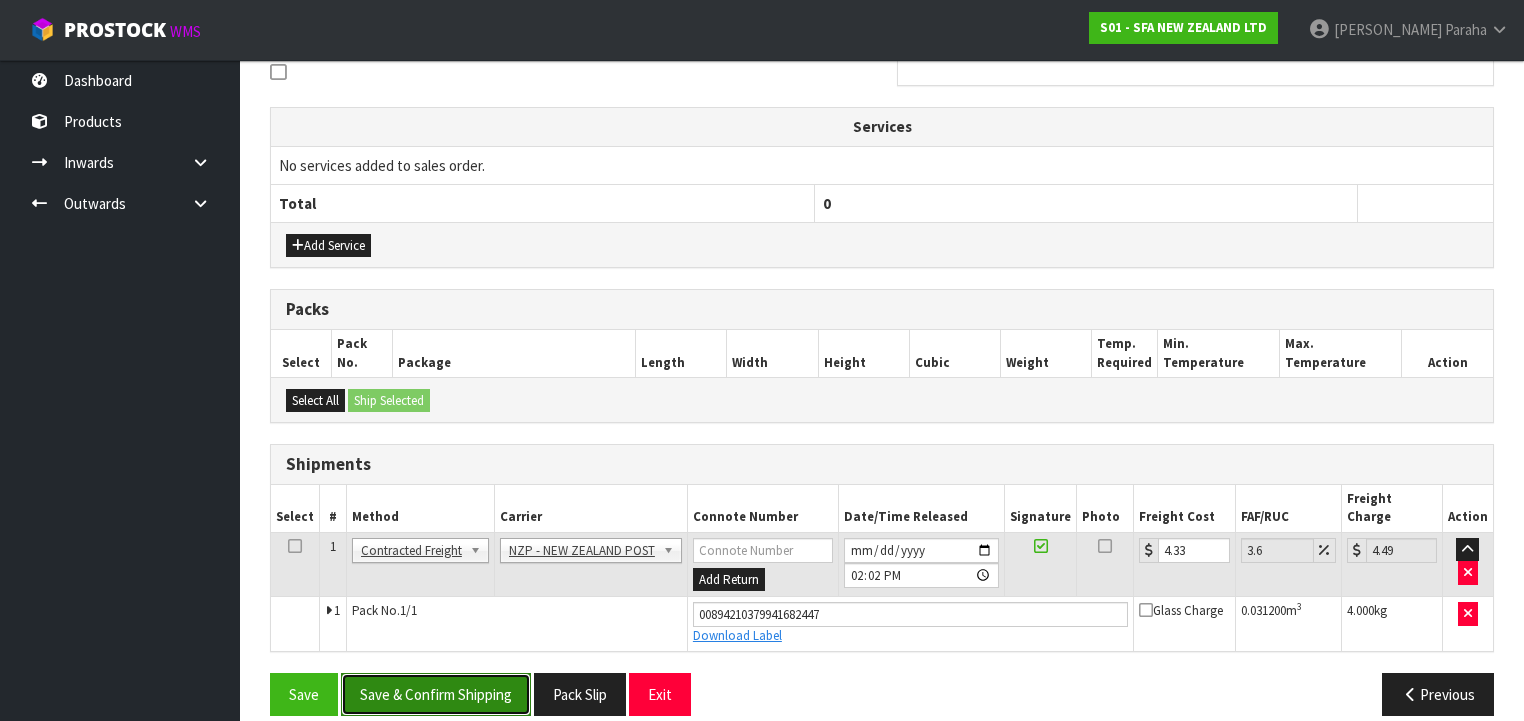
click at [436, 673] on button "Save & Confirm Shipping" at bounding box center [436, 694] width 190 height 43
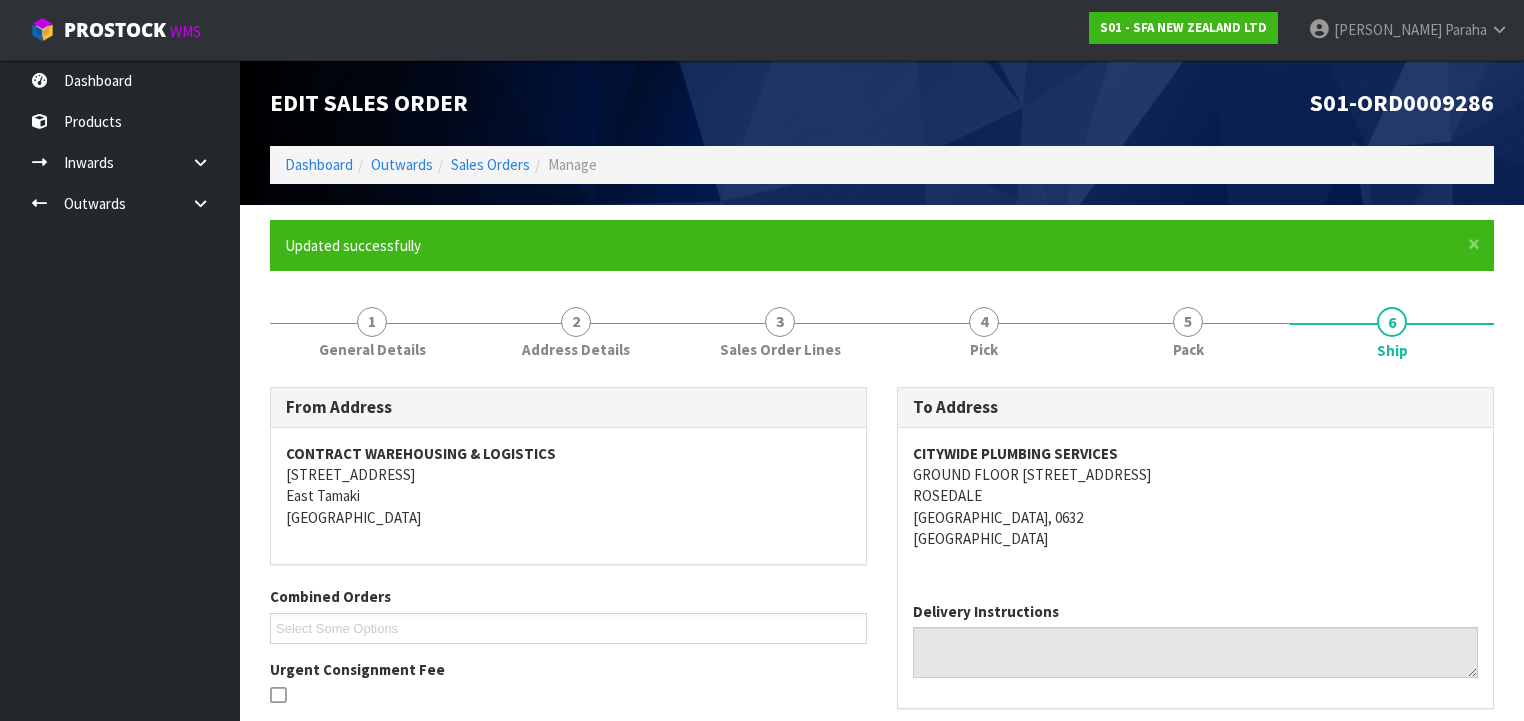
scroll to position [0, 0]
click at [488, 164] on link "Sales Orders" at bounding box center [490, 164] width 79 height 19
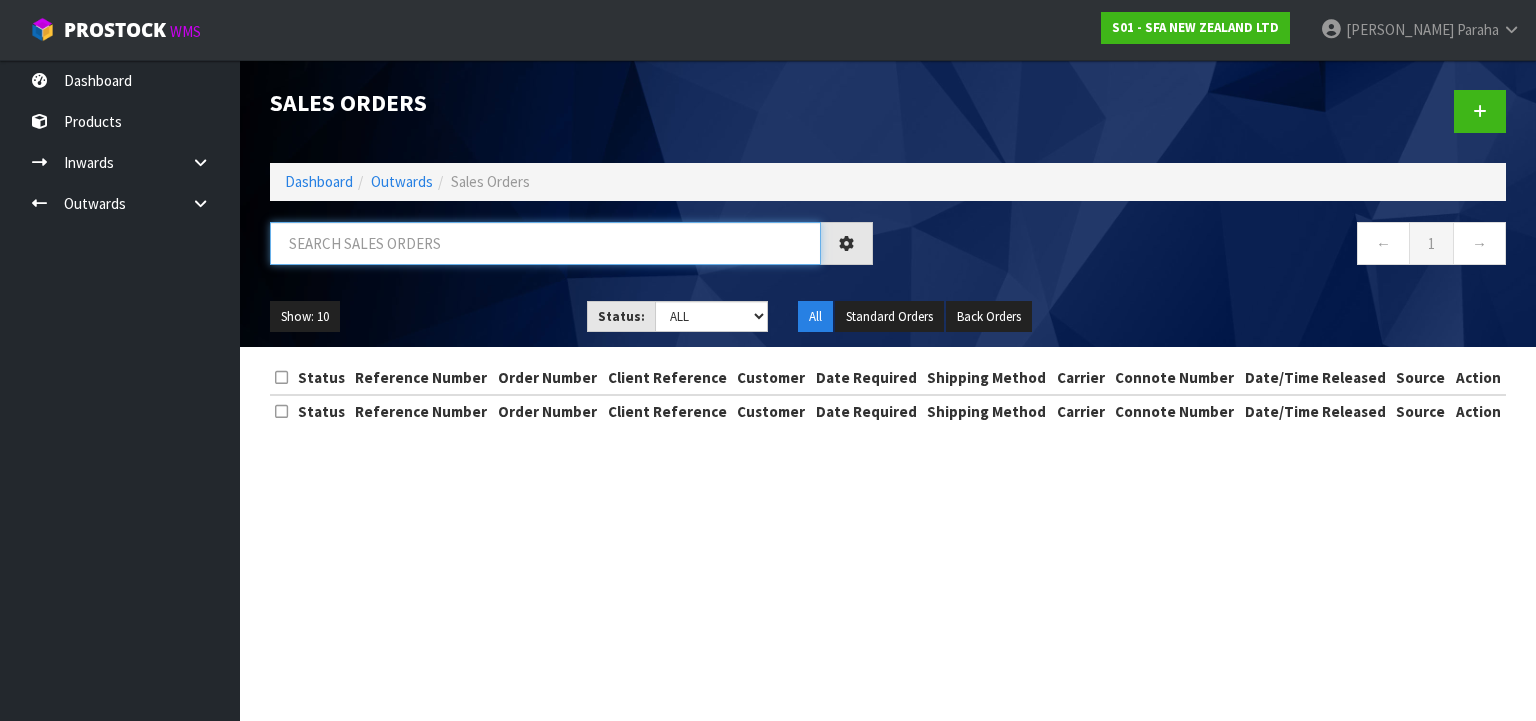
click at [457, 246] on input "text" at bounding box center [545, 243] width 551 height 43
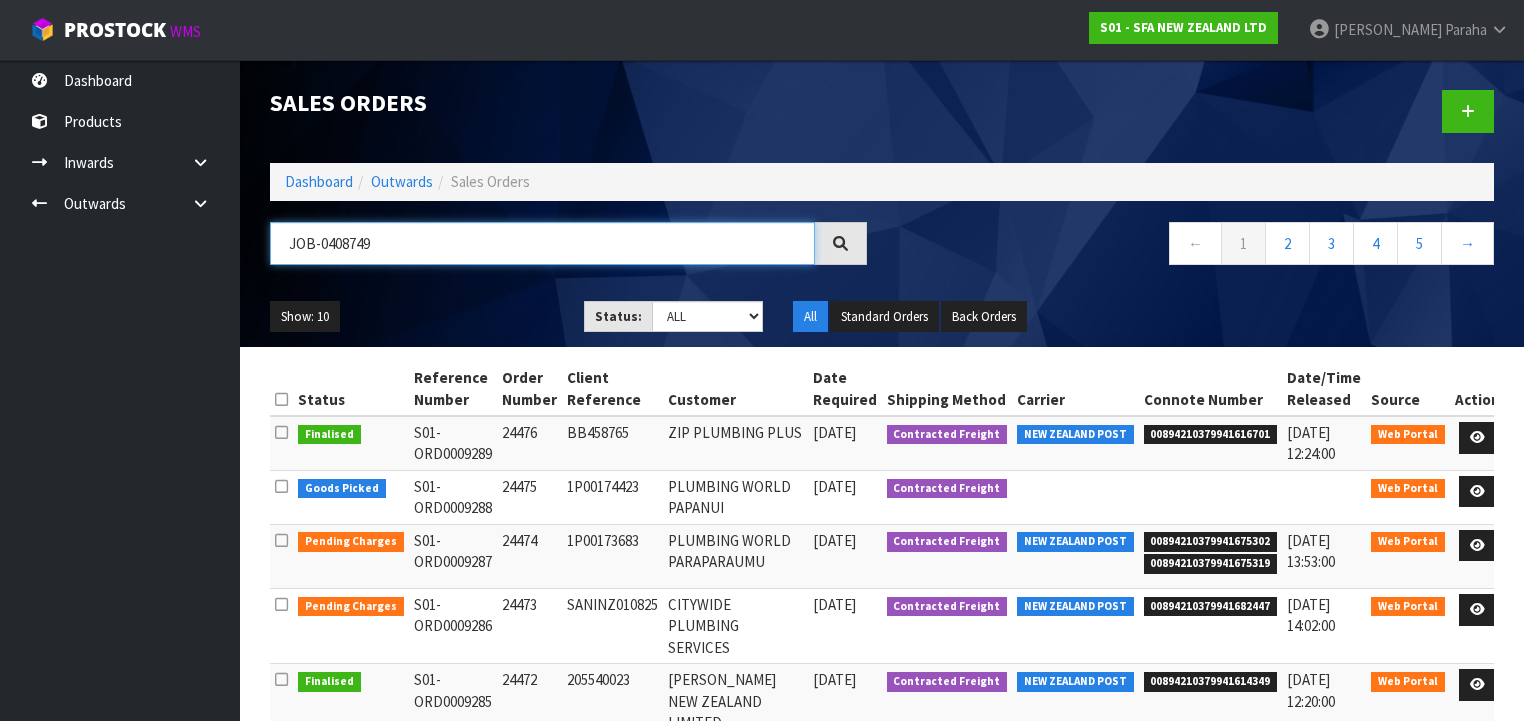
type input "JOB-0408749"
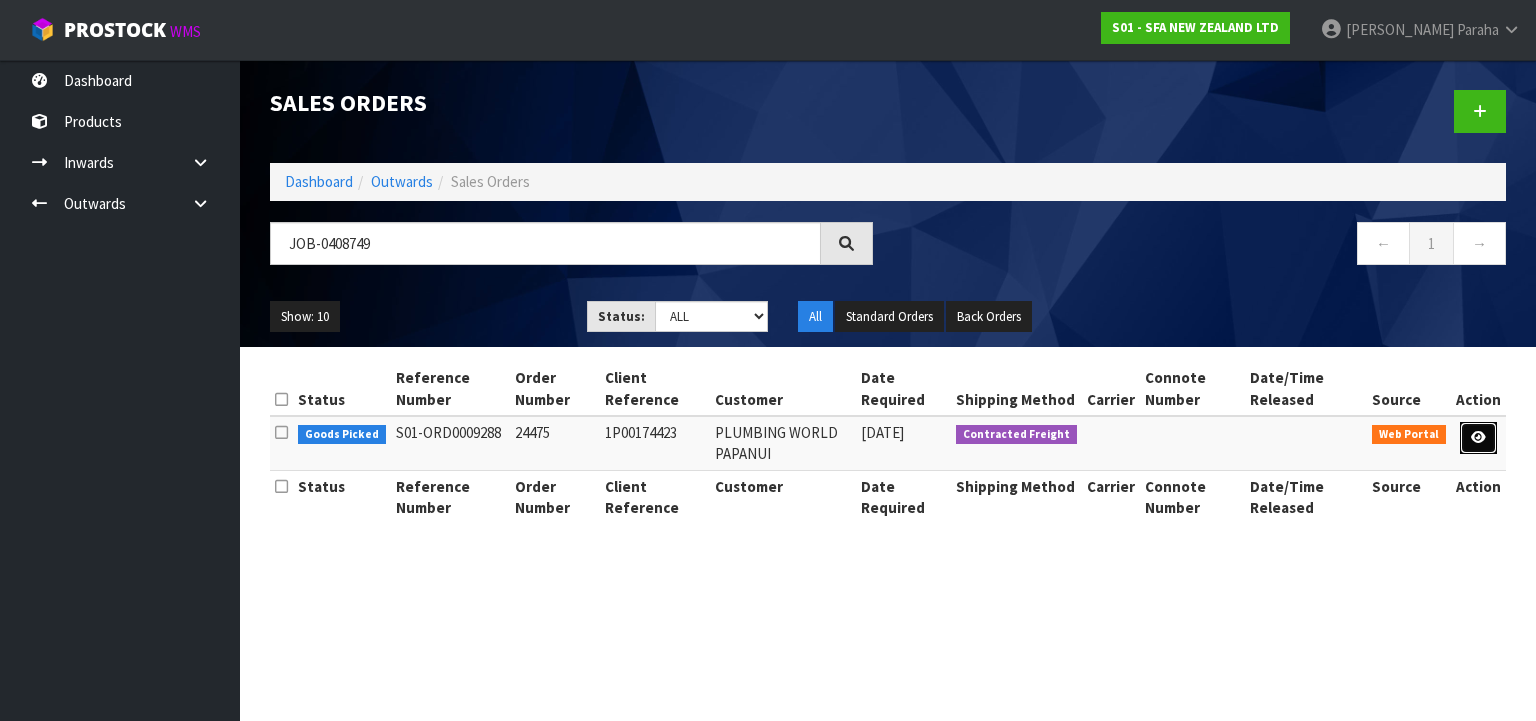
click at [1490, 443] on link at bounding box center [1478, 438] width 37 height 32
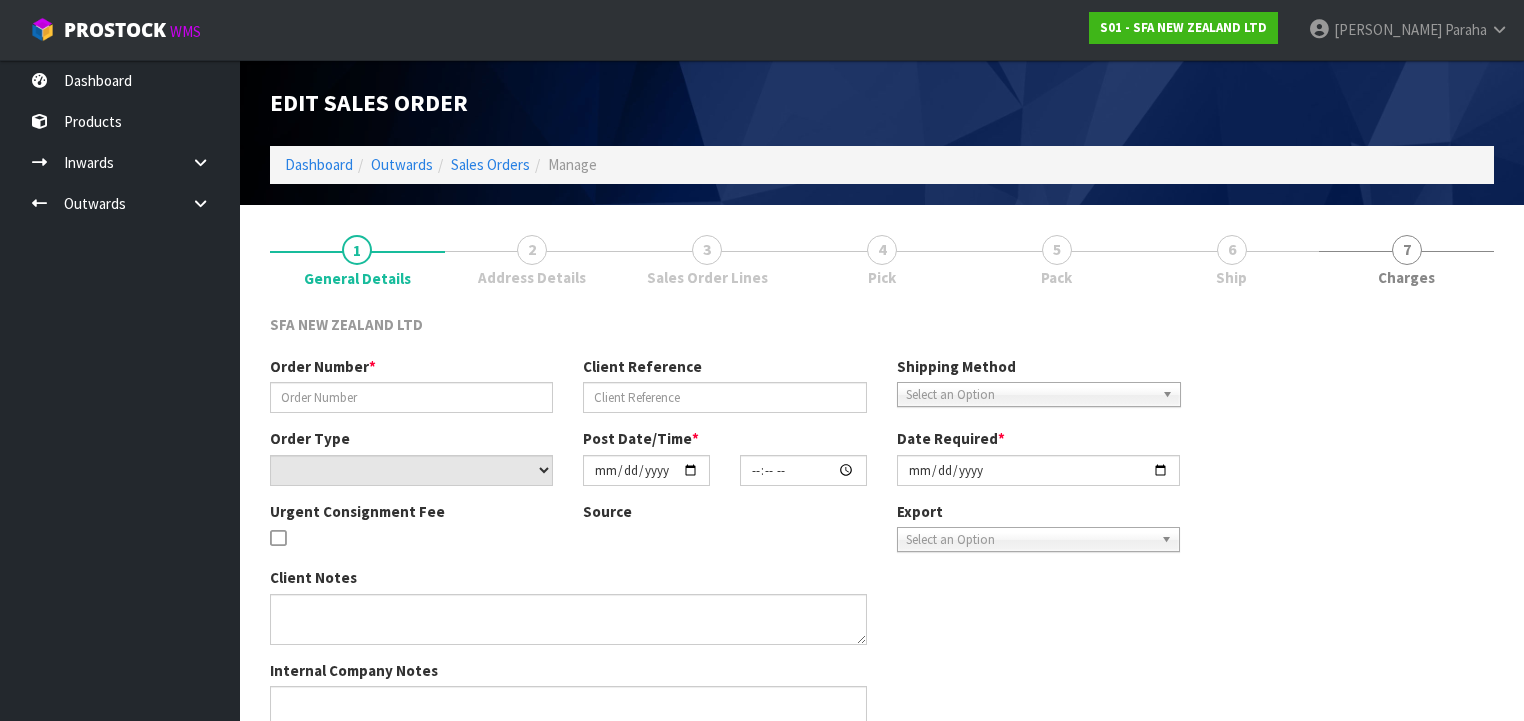
type input "24475"
type input "1P00174423"
select select "number:0"
type input "[DATE]"
type input "10:15:00.000"
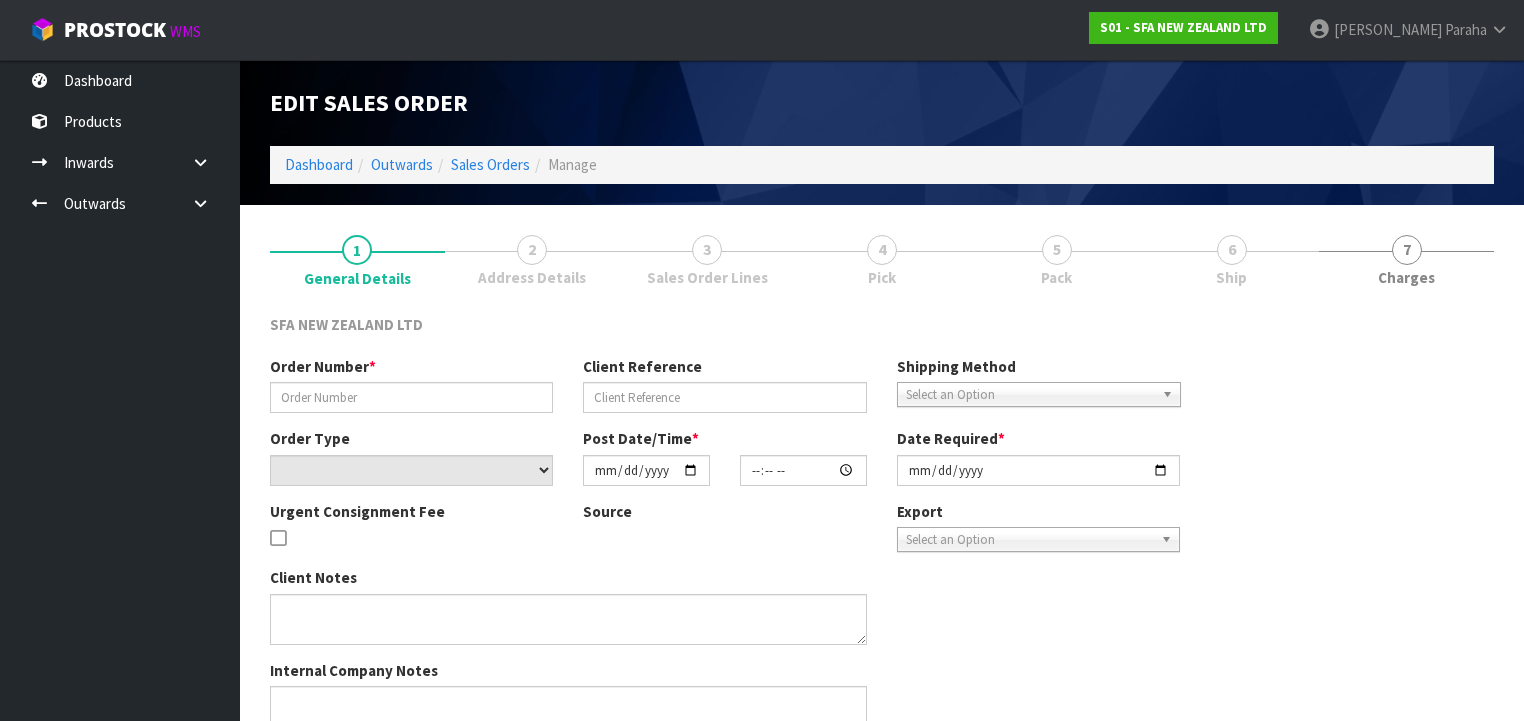
type input "[DATE]"
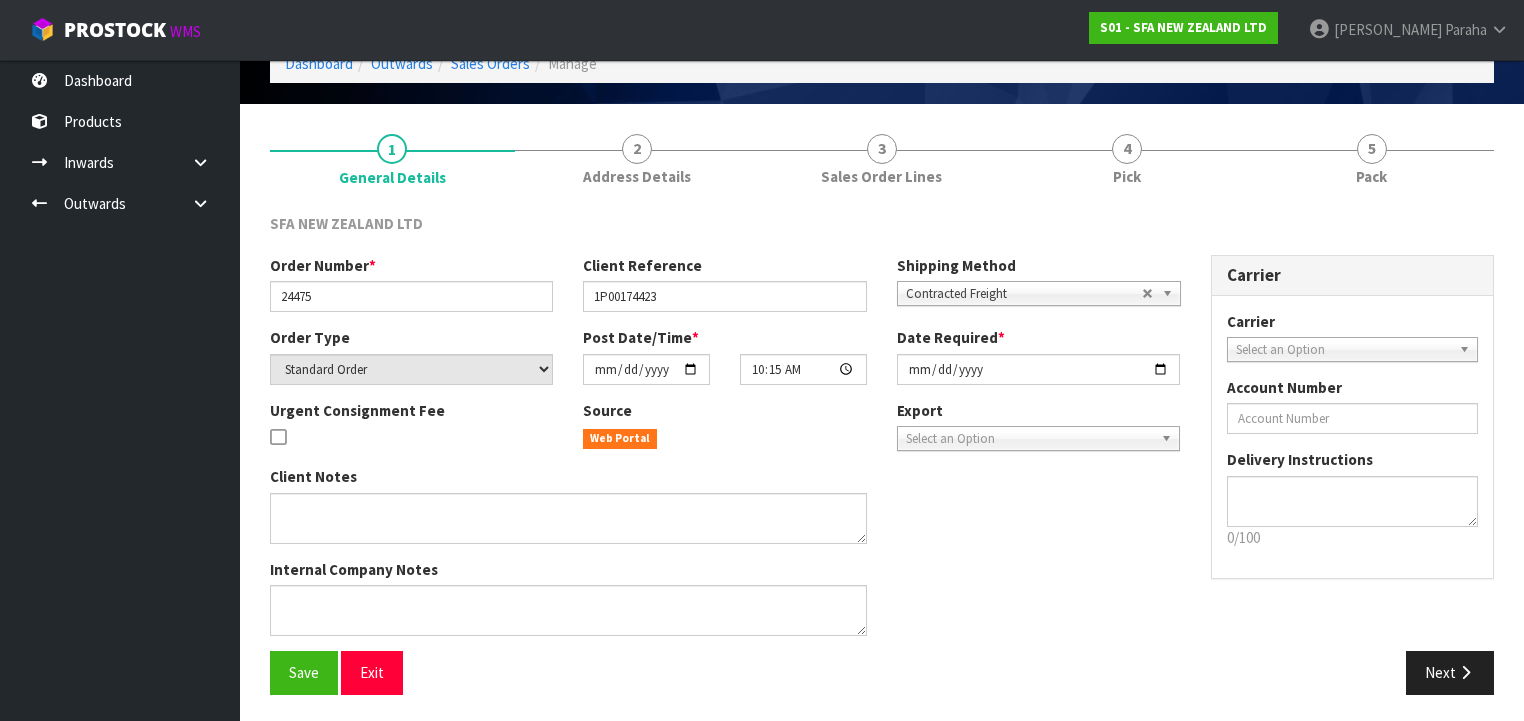
scroll to position [103, 0]
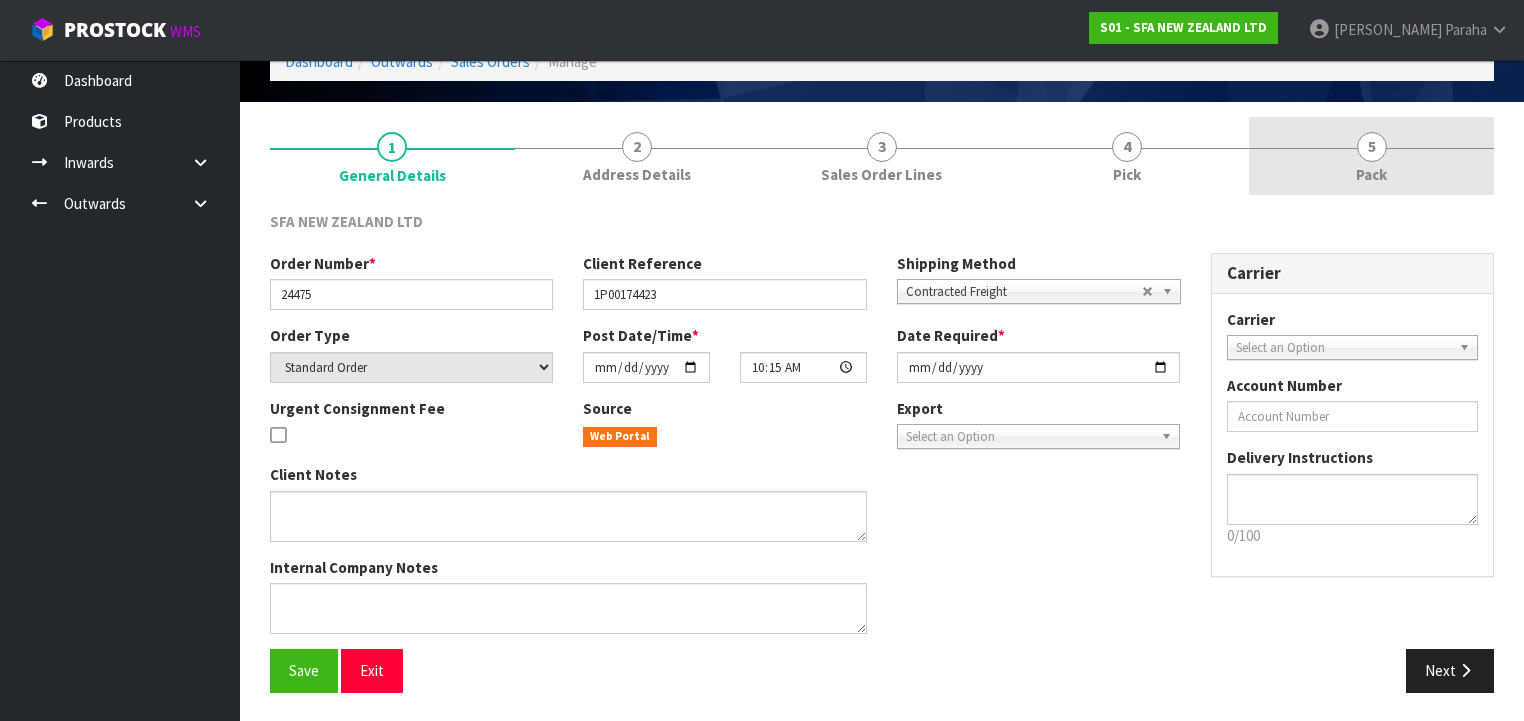
click at [1352, 152] on link "5 Pack" at bounding box center [1371, 156] width 245 height 79
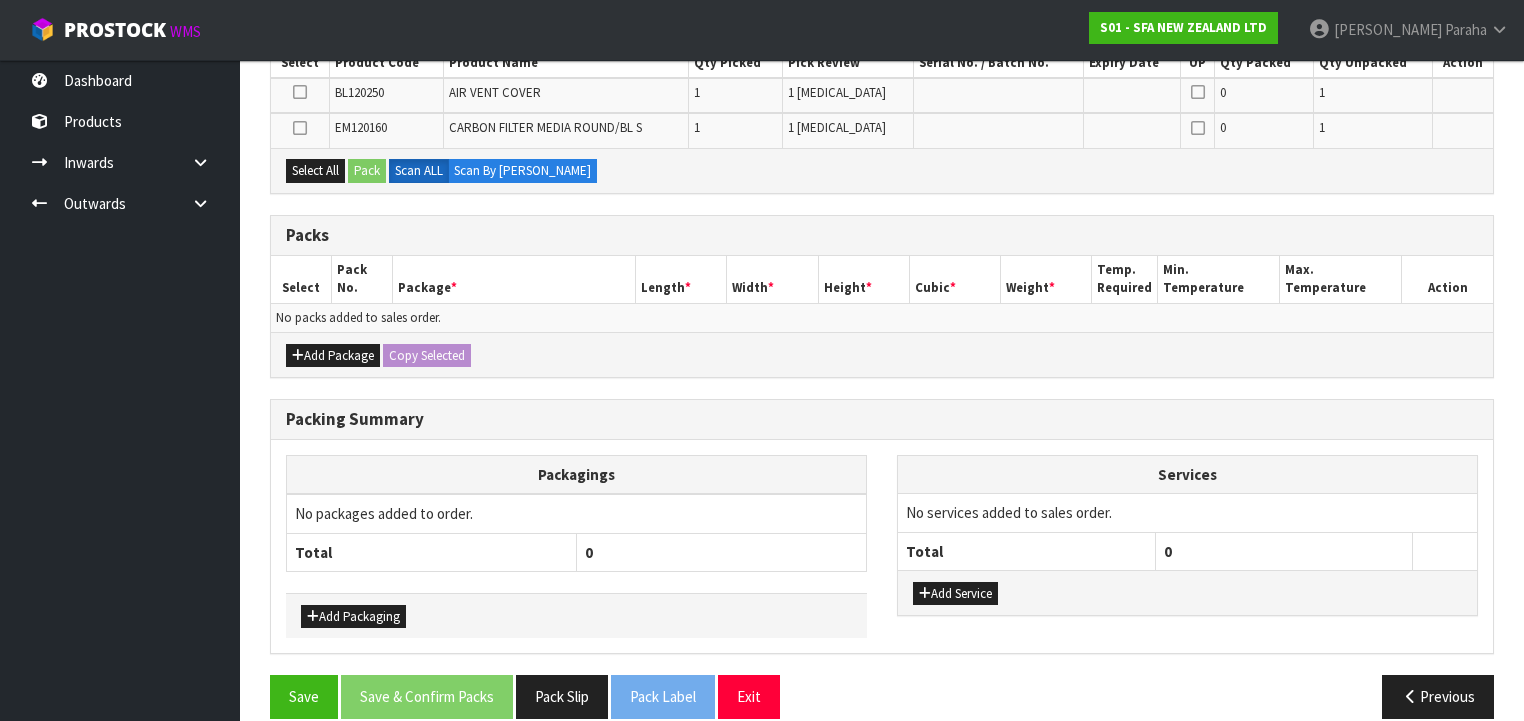
scroll to position [398, 0]
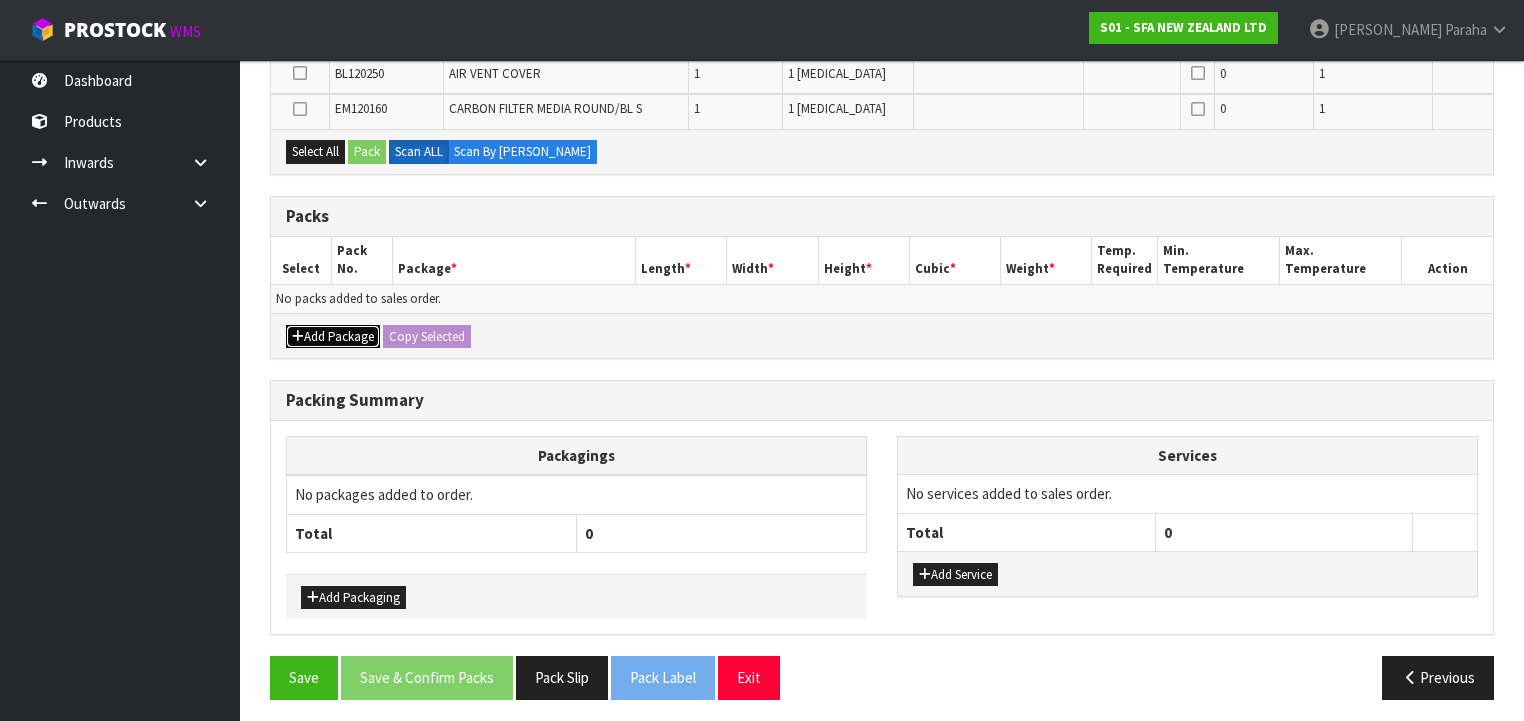
click at [333, 340] on button "Add Package" at bounding box center [333, 337] width 94 height 24
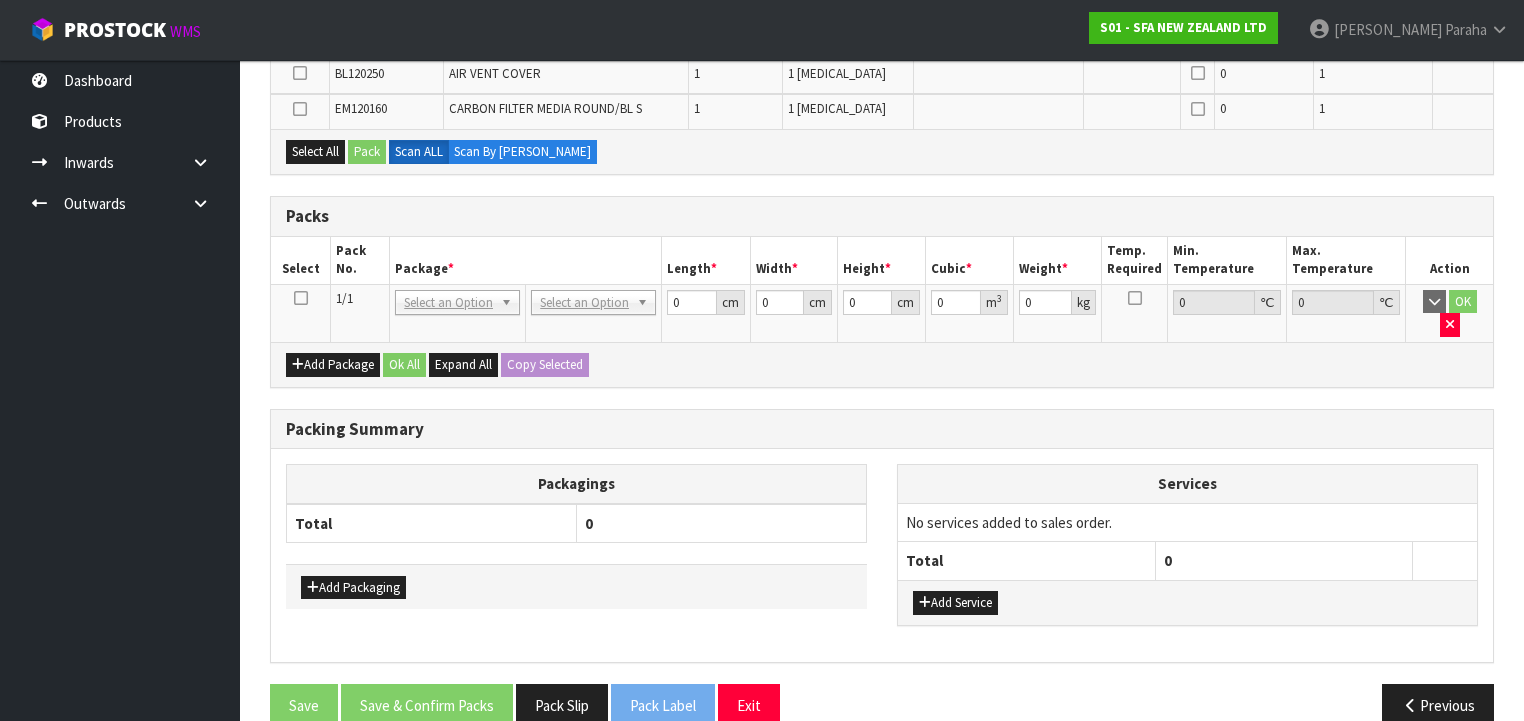
click at [296, 298] on icon at bounding box center [301, 298] width 14 height 1
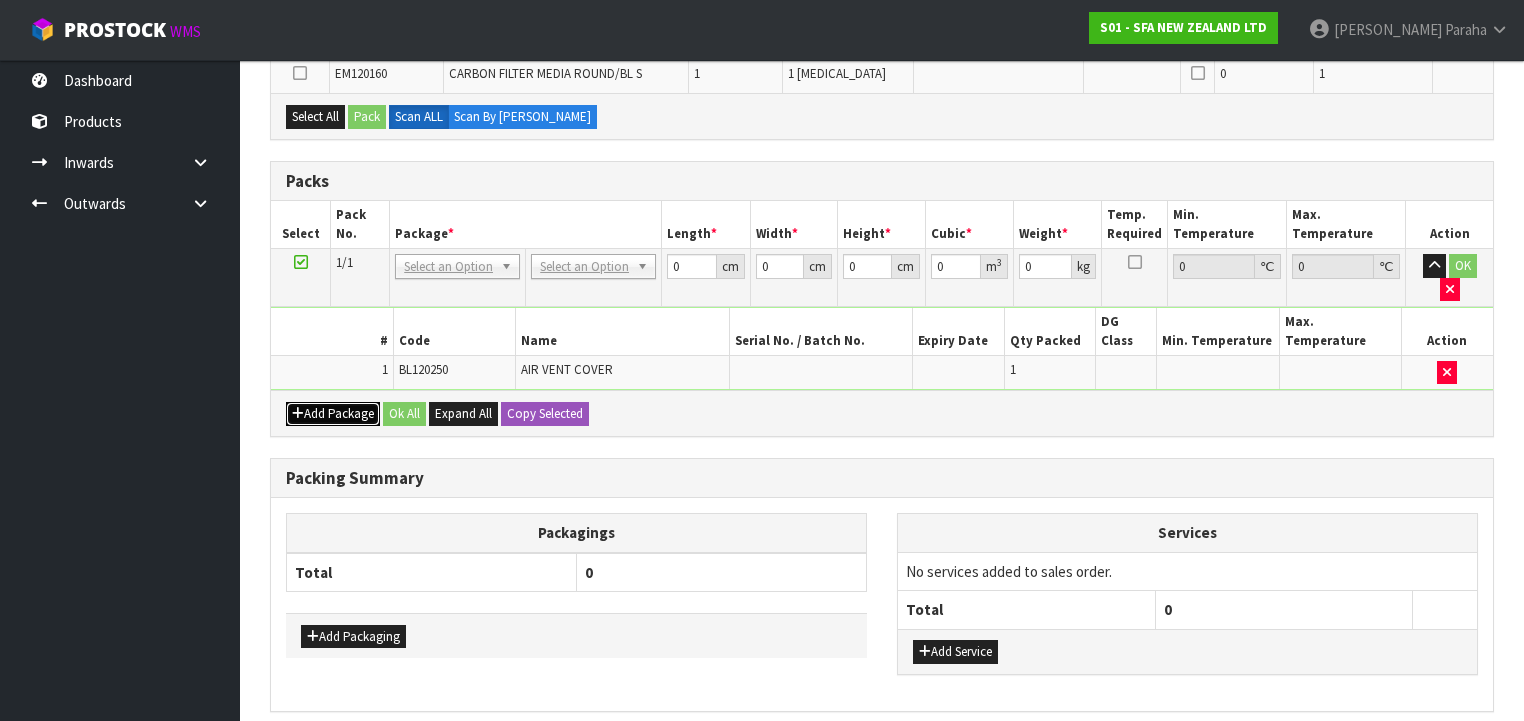
click at [333, 402] on button "Add Package" at bounding box center [333, 414] width 94 height 24
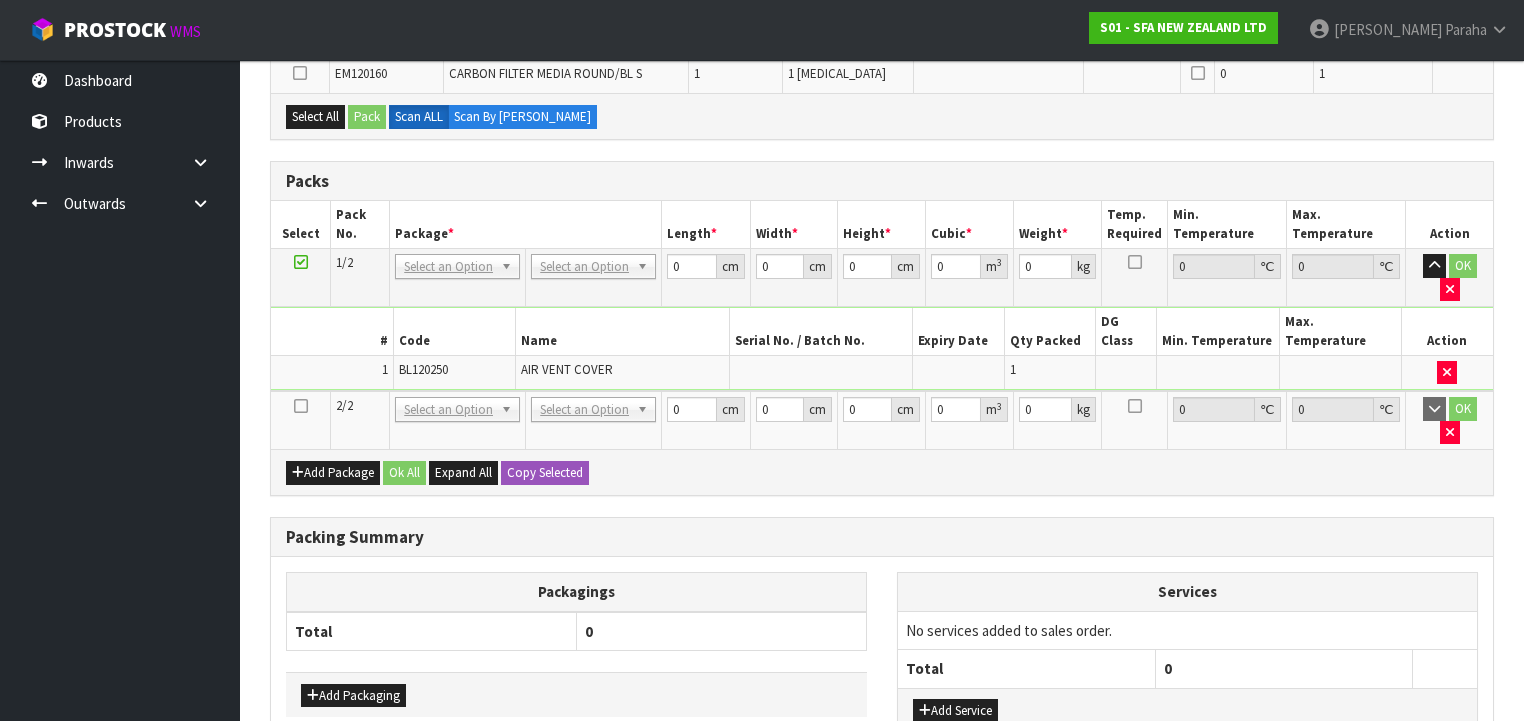
click at [304, 406] on icon at bounding box center [301, 406] width 14 height 1
click at [300, 406] on icon at bounding box center [301, 406] width 14 height 1
click at [1454, 426] on icon "button" at bounding box center [1450, 432] width 8 height 13
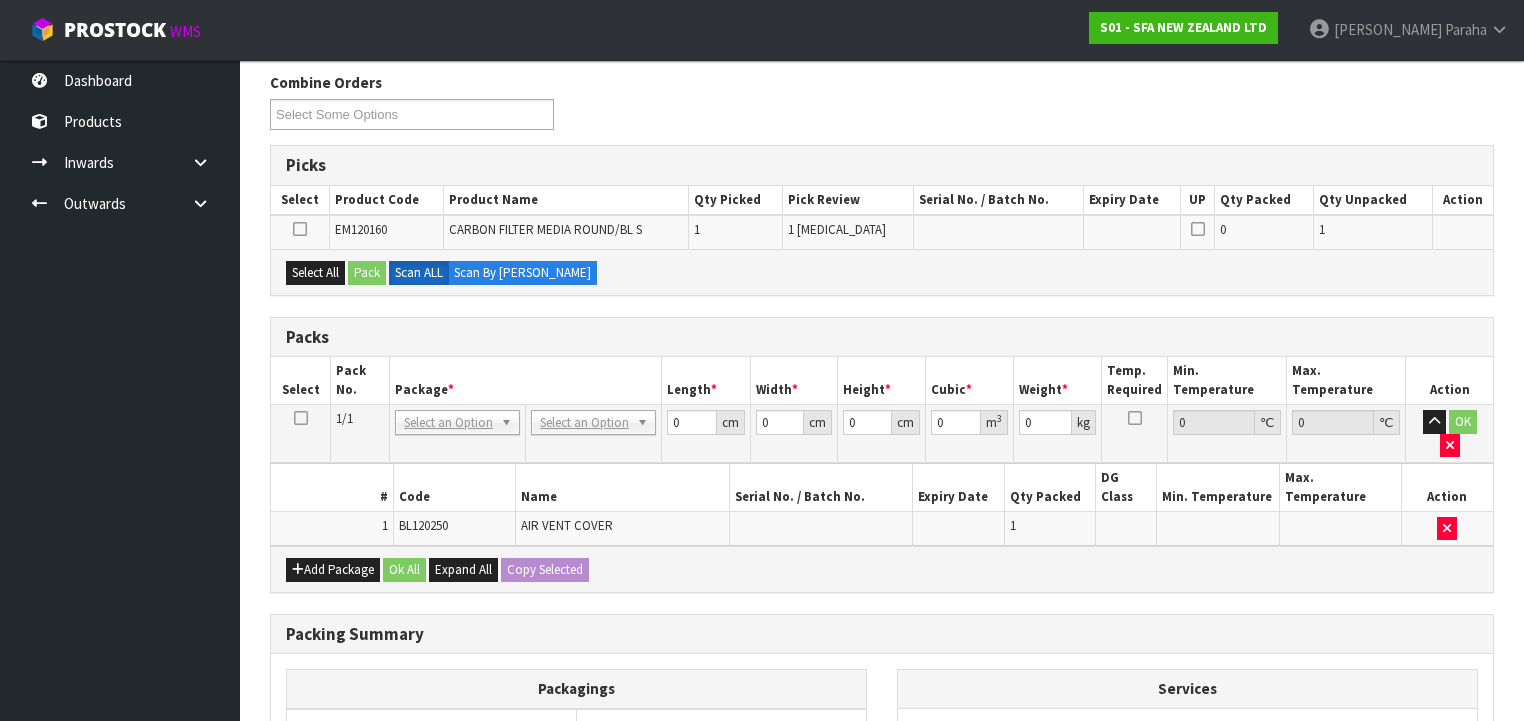
scroll to position [238, 0]
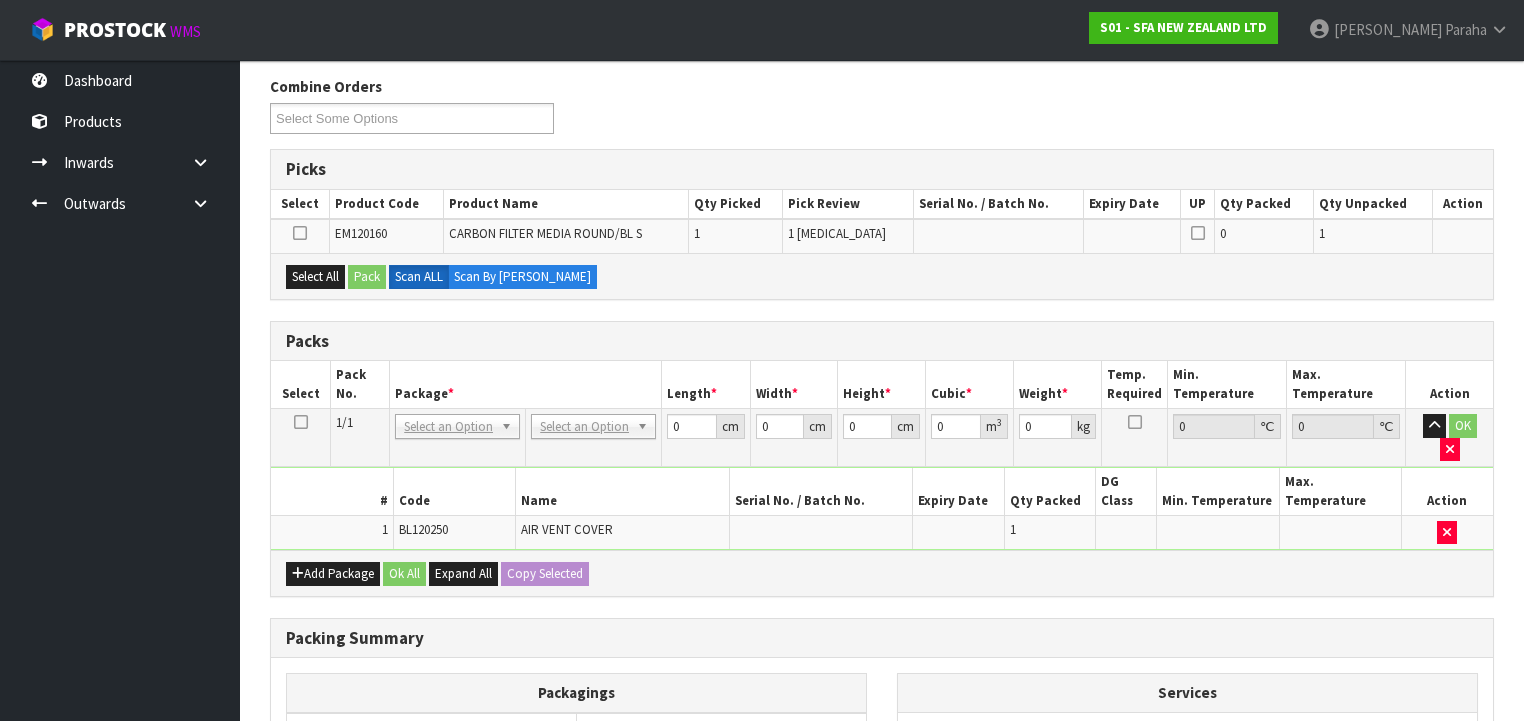
click at [298, 234] on icon at bounding box center [300, 233] width 14 height 1
click at [0, 0] on input "checkbox" at bounding box center [0, 0] width 0 height 0
click at [369, 278] on button "Pack" at bounding box center [367, 277] width 38 height 24
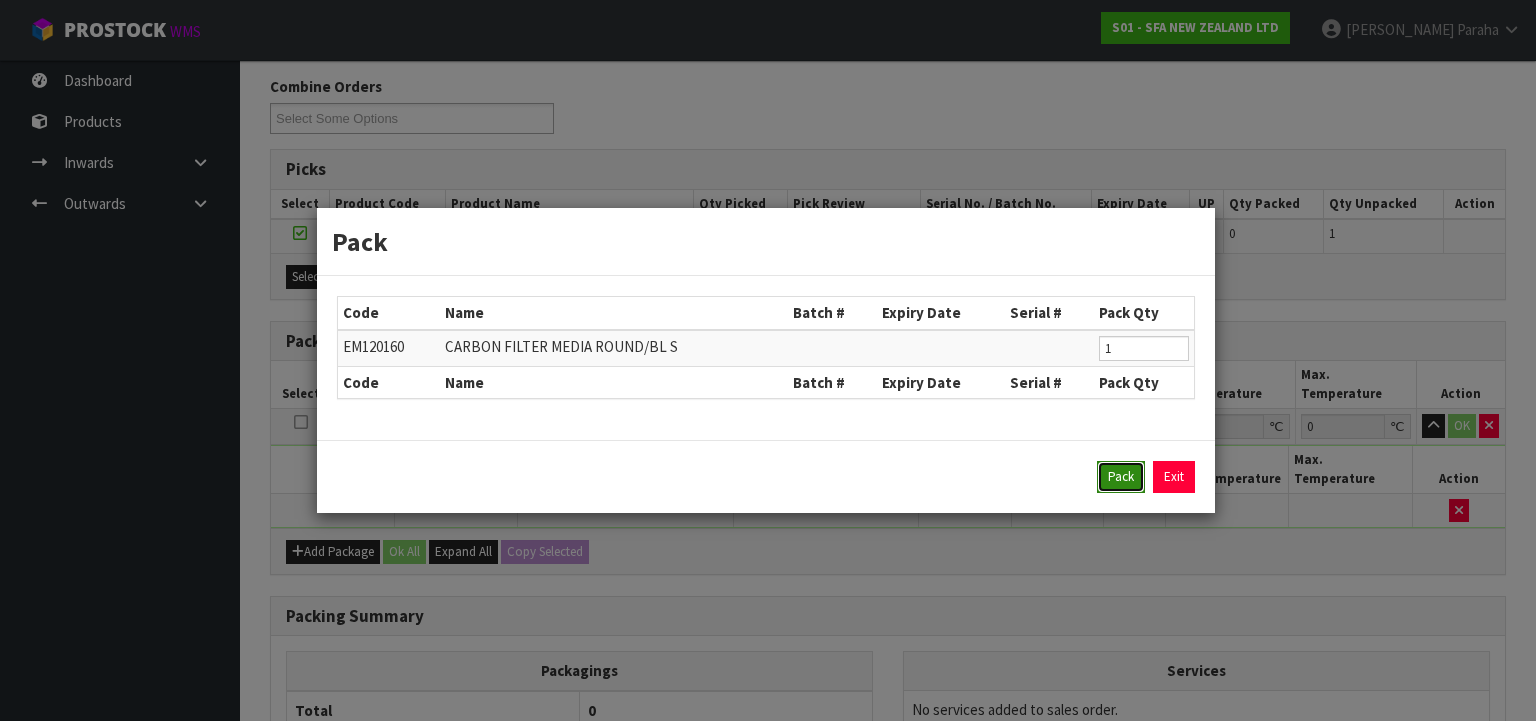
click at [1108, 471] on button "Pack" at bounding box center [1121, 477] width 48 height 32
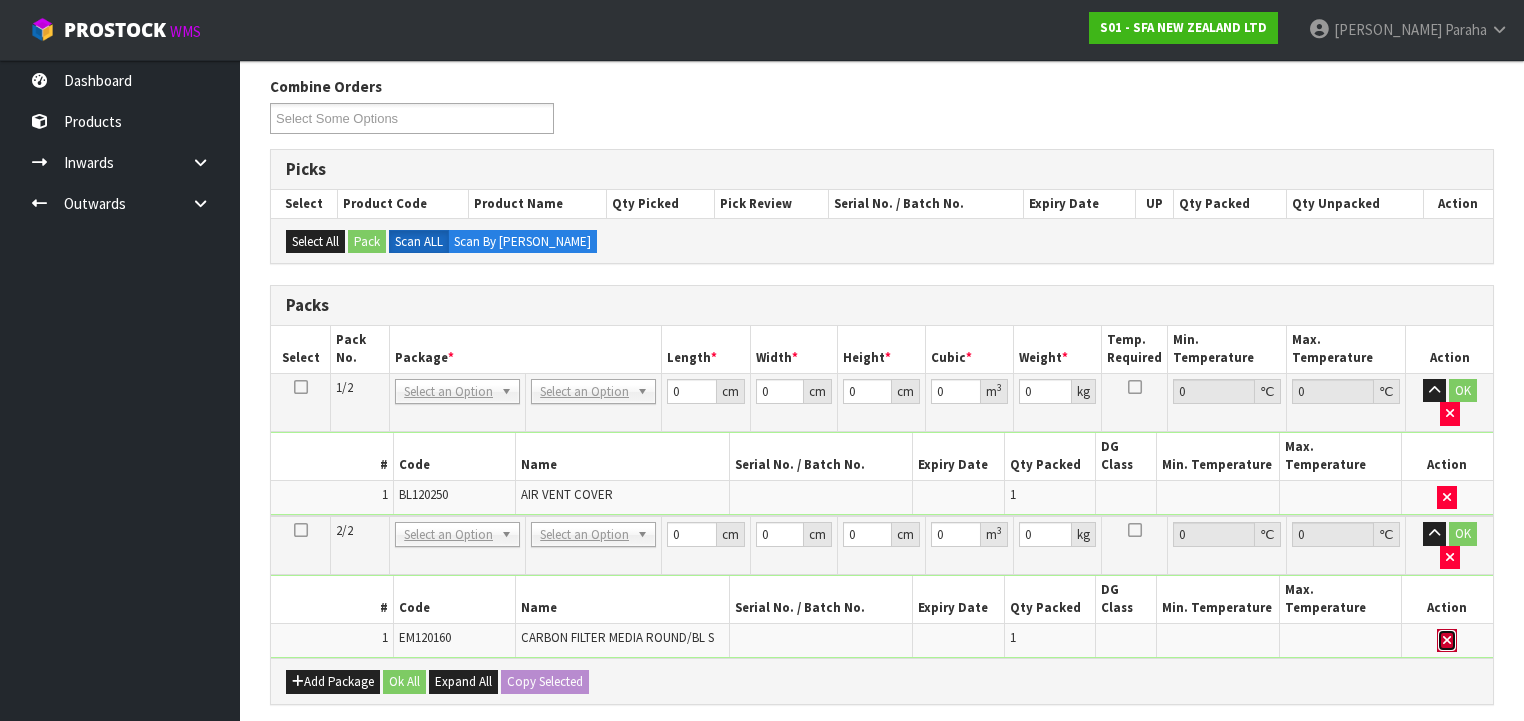
click at [1452, 629] on button "button" at bounding box center [1447, 641] width 20 height 24
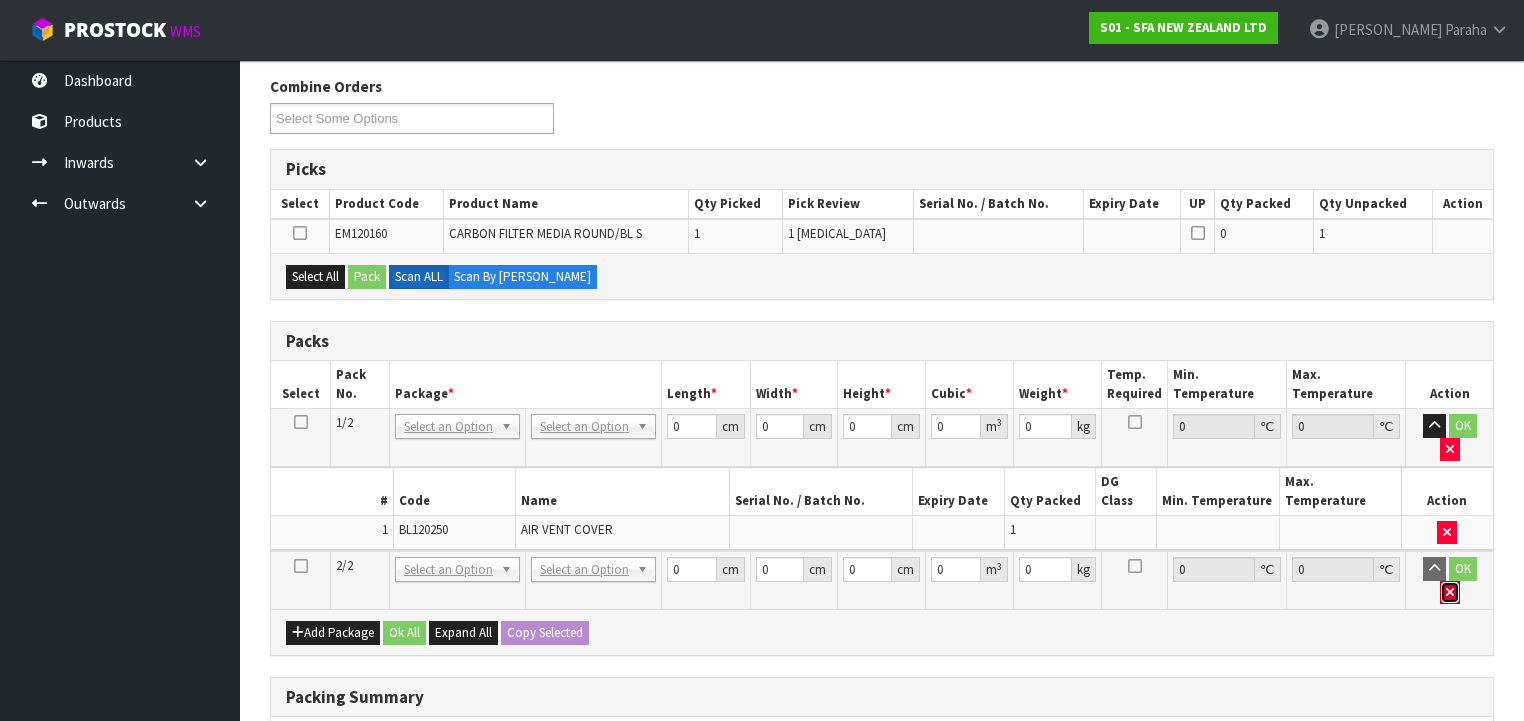
click at [1454, 586] on icon "button" at bounding box center [1450, 592] width 8 height 13
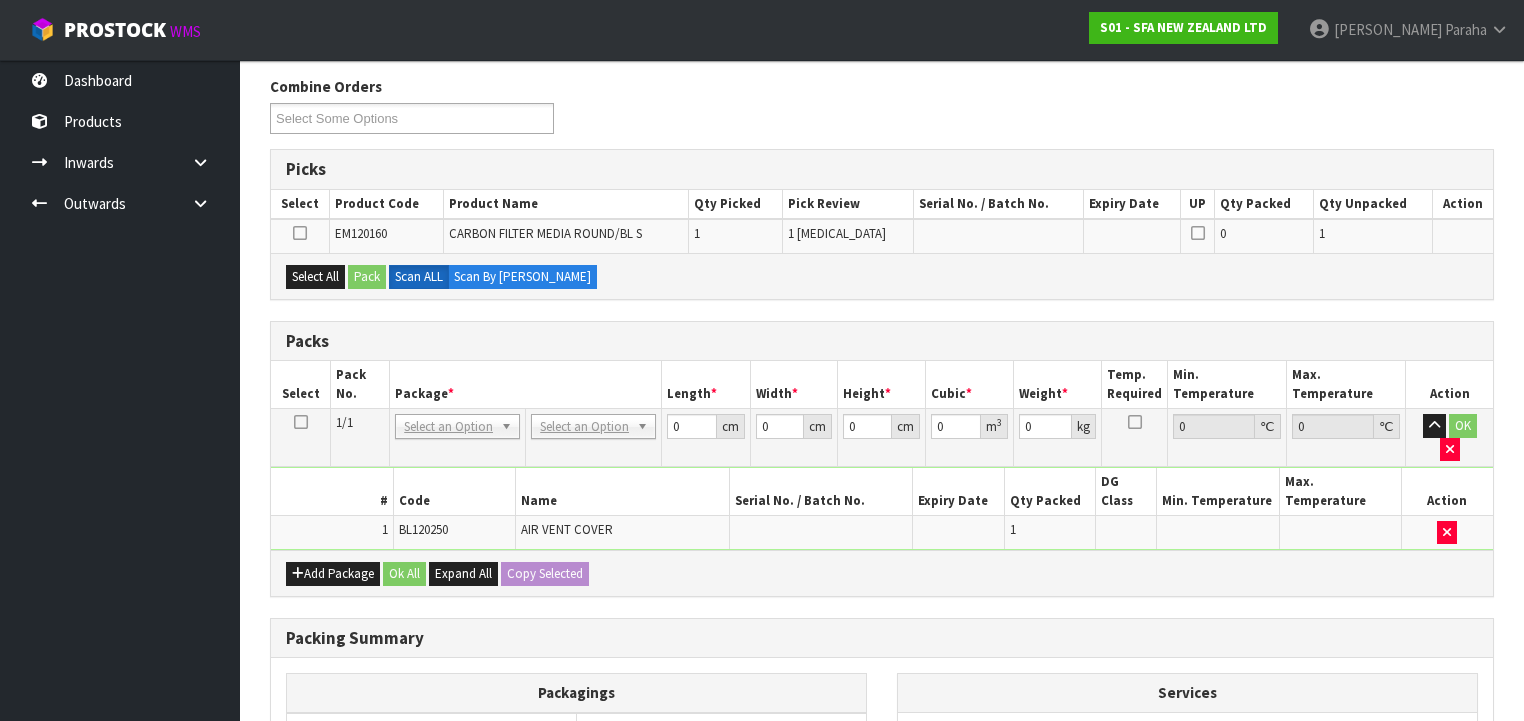
click at [302, 423] on icon at bounding box center [301, 422] width 14 height 1
click at [299, 272] on button "Select All" at bounding box center [315, 277] width 59 height 24
click at [371, 273] on button "Pack" at bounding box center [367, 277] width 38 height 24
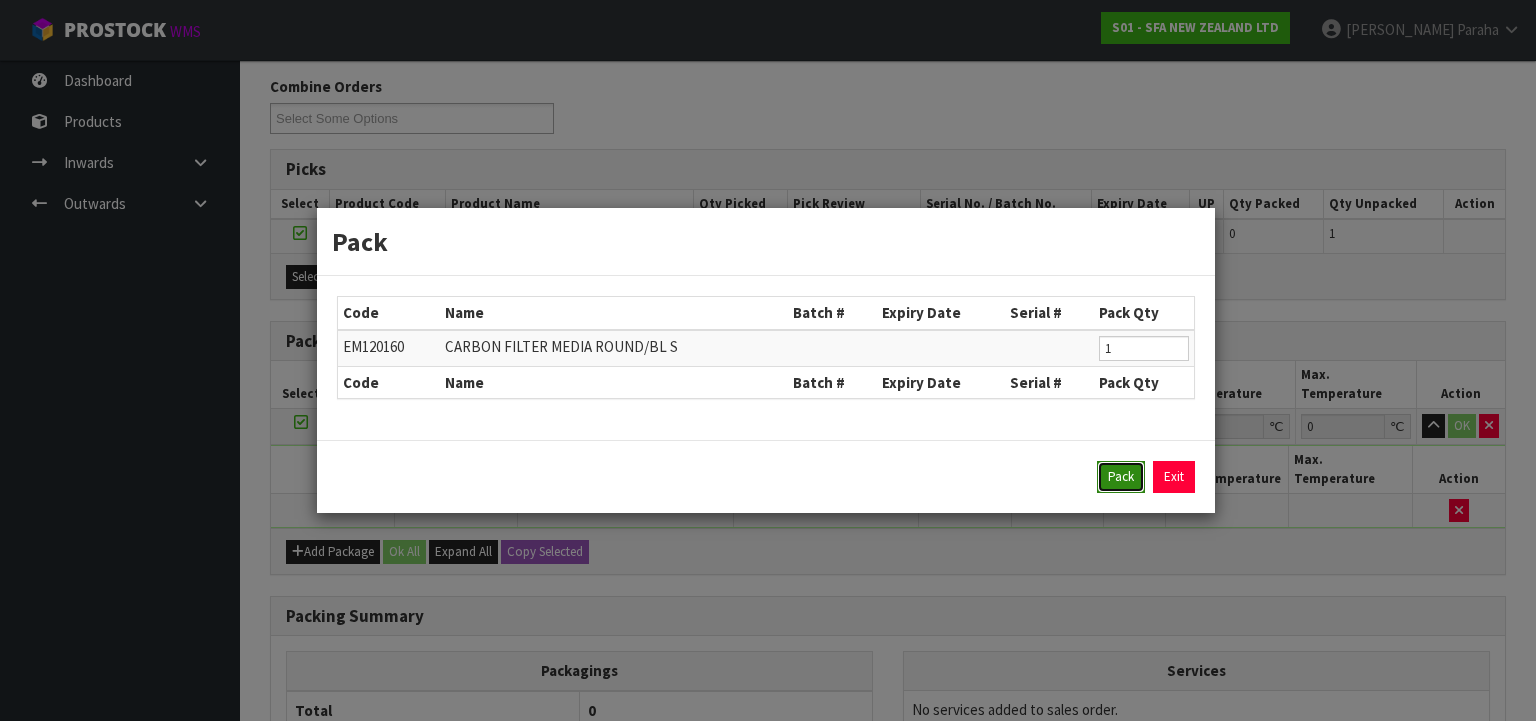
click at [1118, 477] on button "Pack" at bounding box center [1121, 477] width 48 height 32
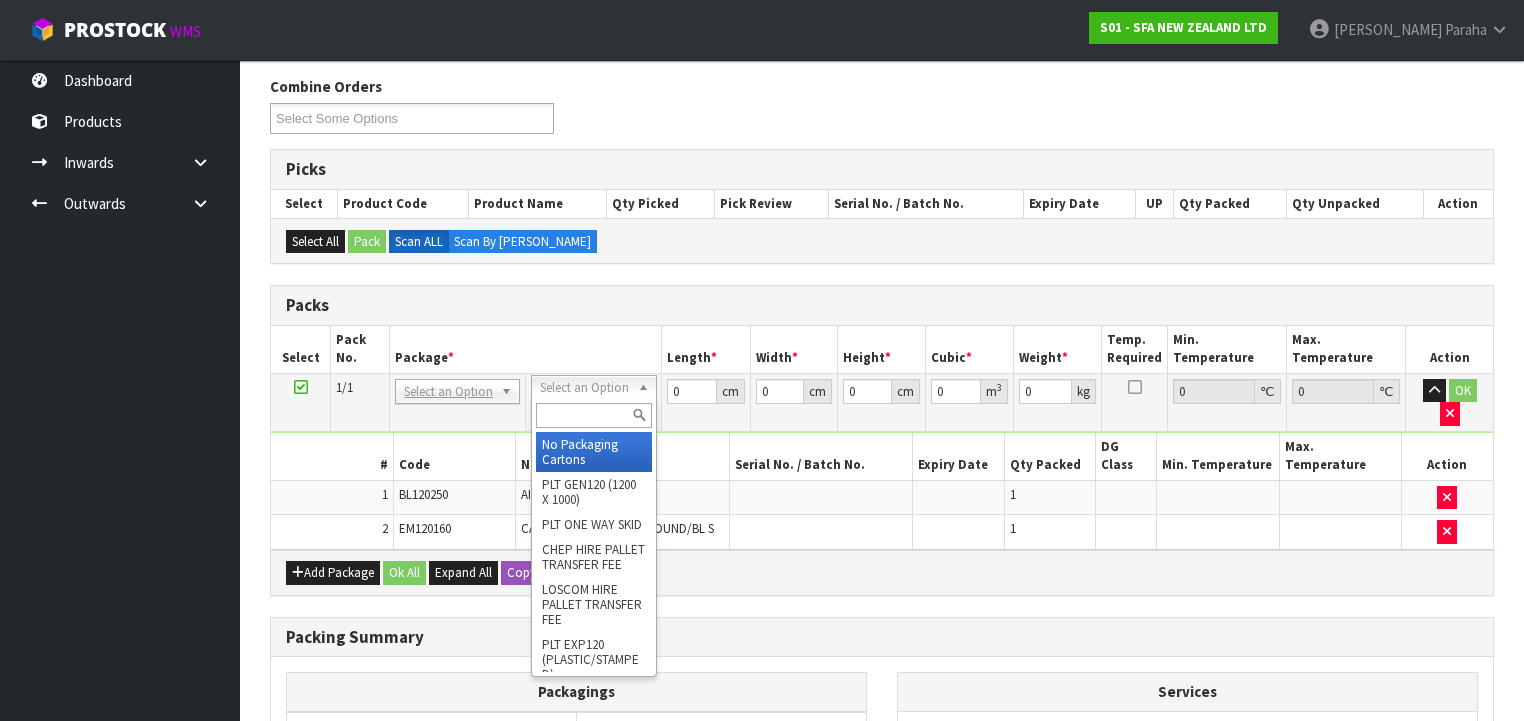
click at [597, 414] on input "text" at bounding box center [593, 415] width 115 height 25
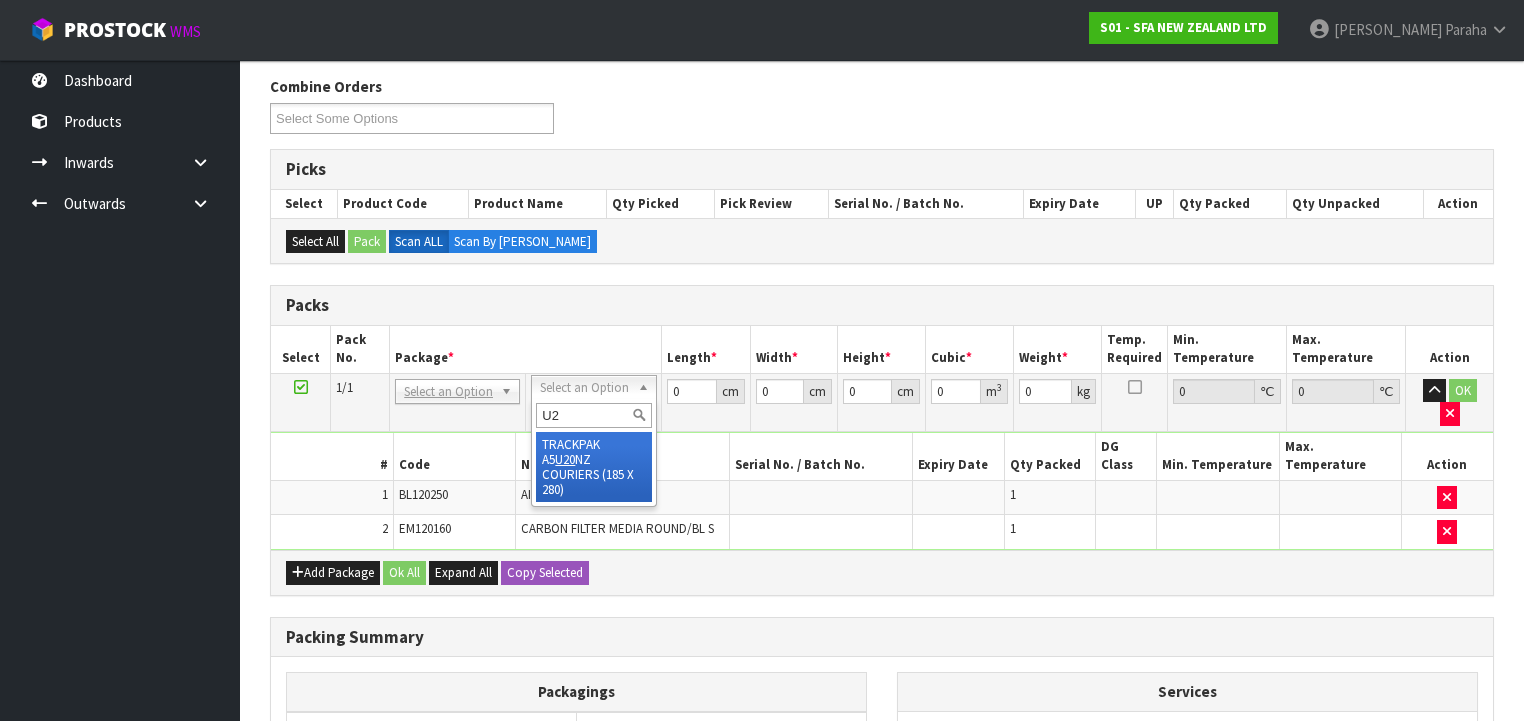
type input "U"
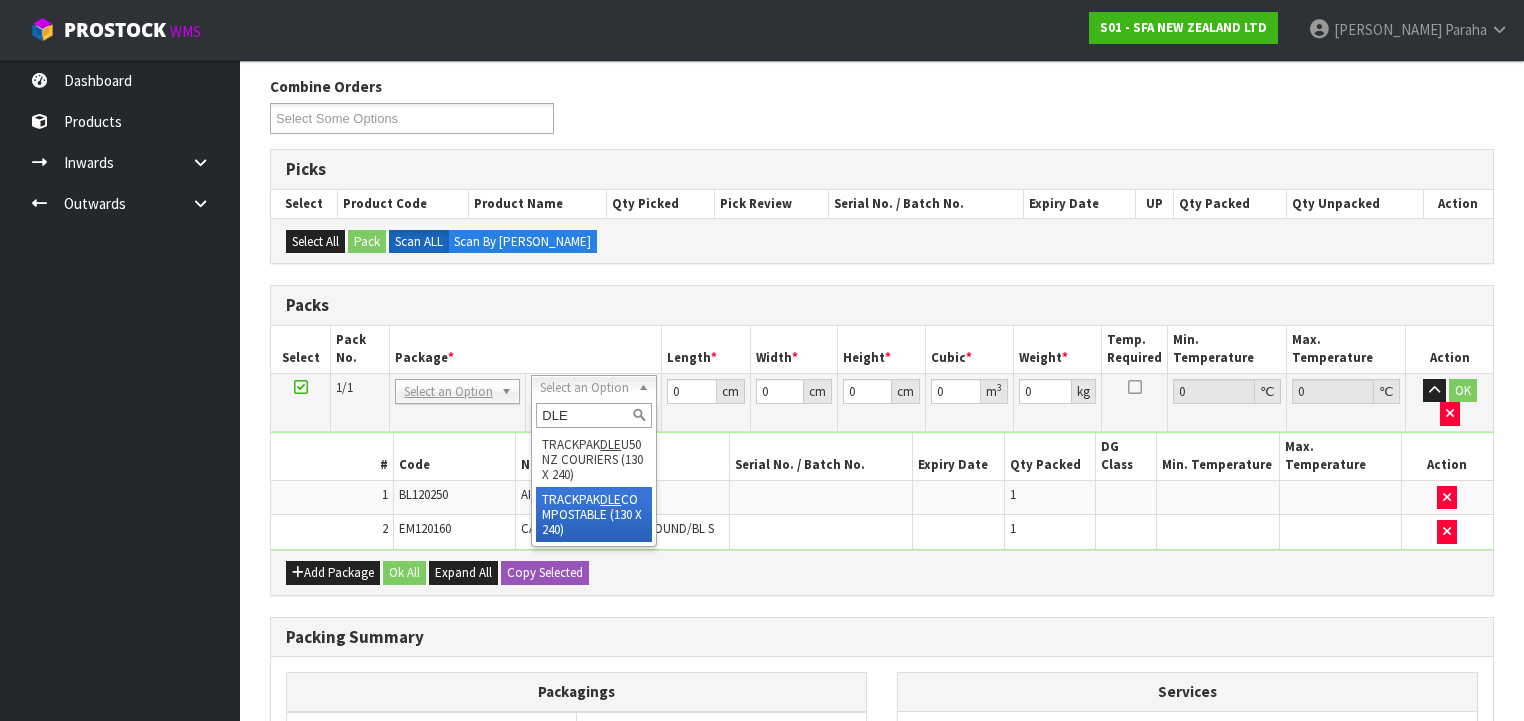
type input "DLE"
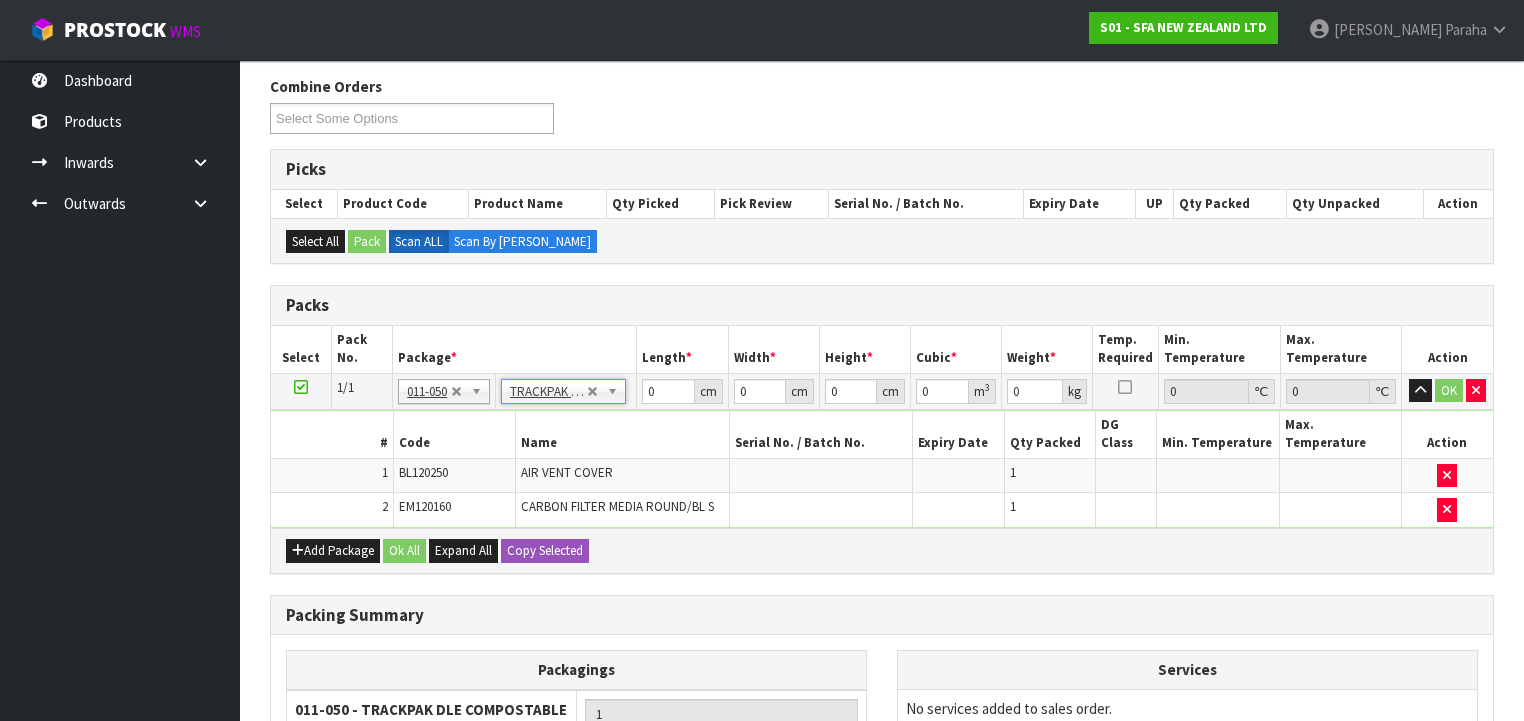
type input "13"
type input "24"
type input "0.01"
type input "0.000003"
type input "0.17"
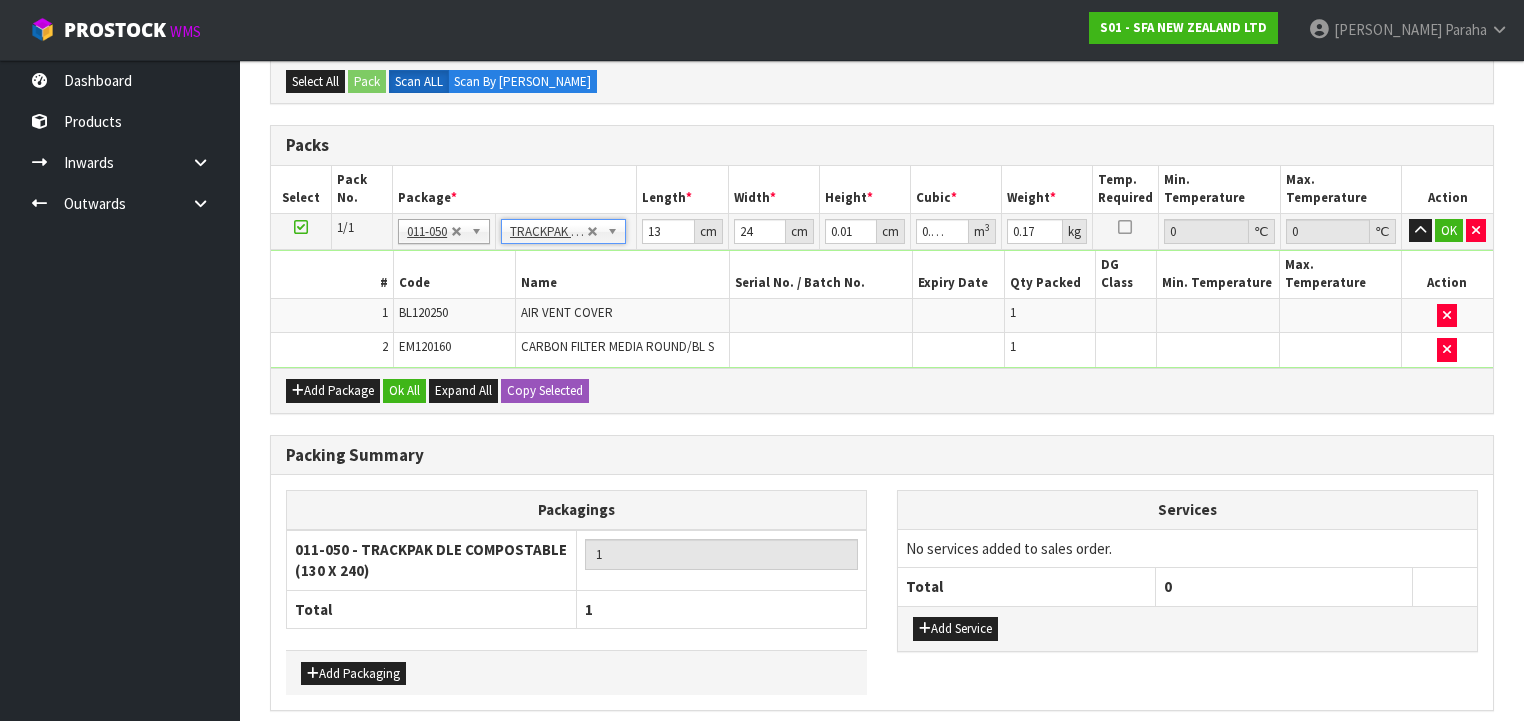
scroll to position [454, 0]
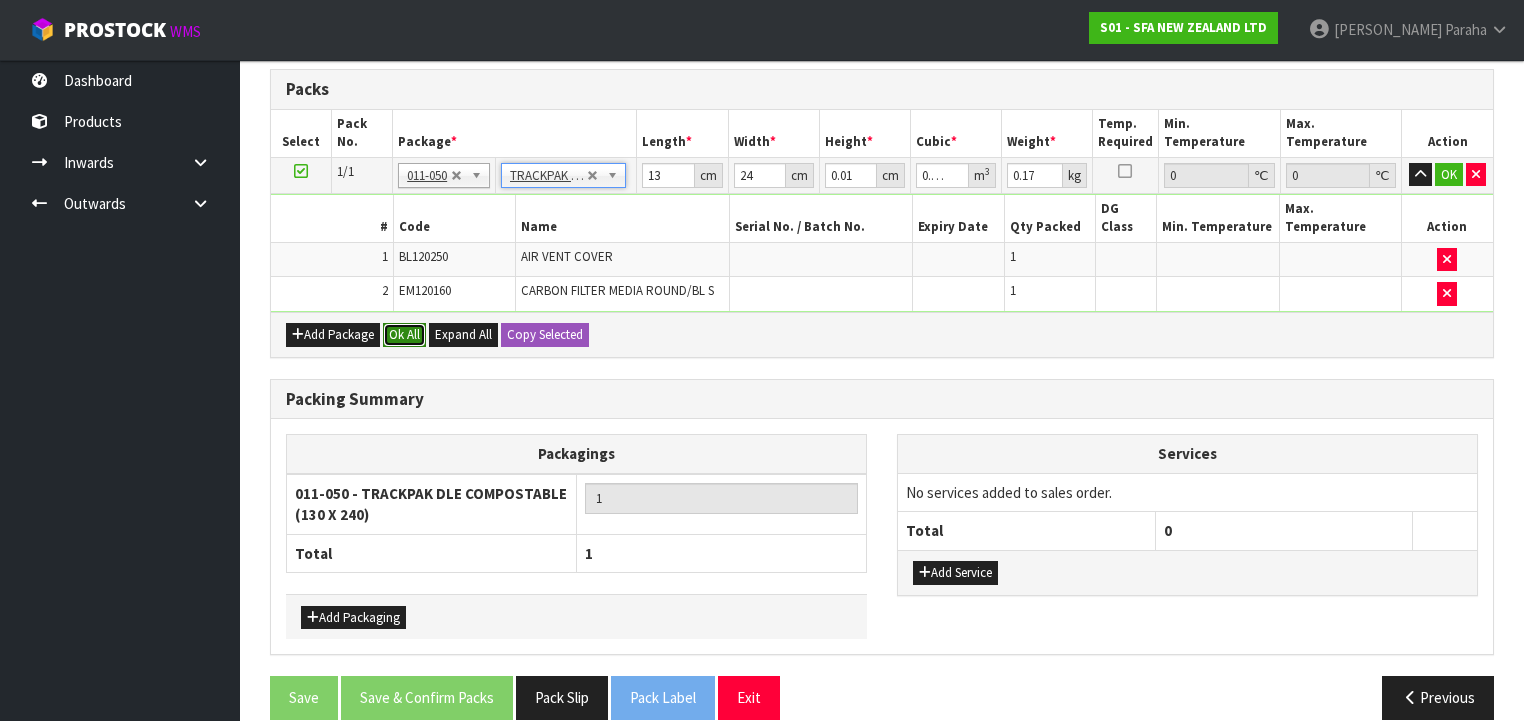
click at [411, 323] on button "Ok All" at bounding box center [404, 335] width 43 height 24
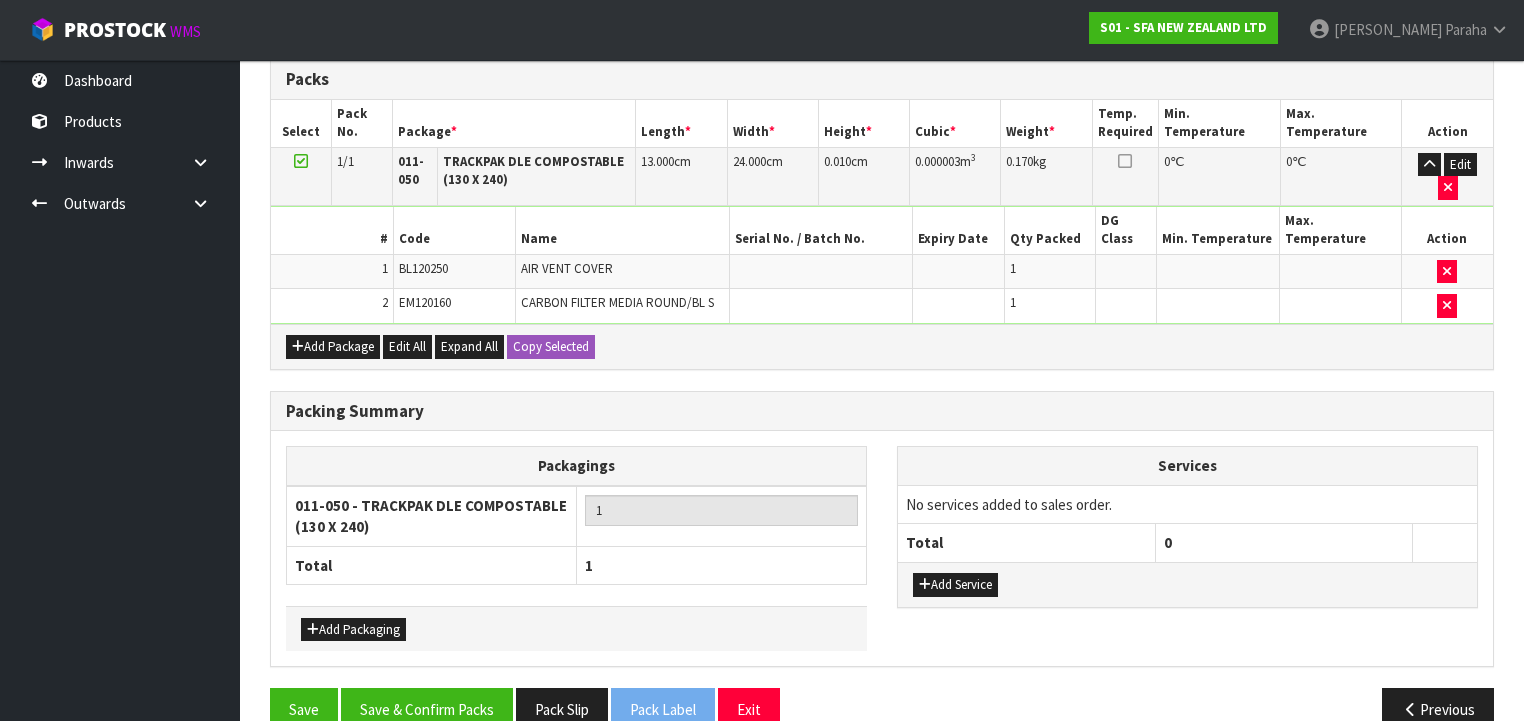
scroll to position [466, 0]
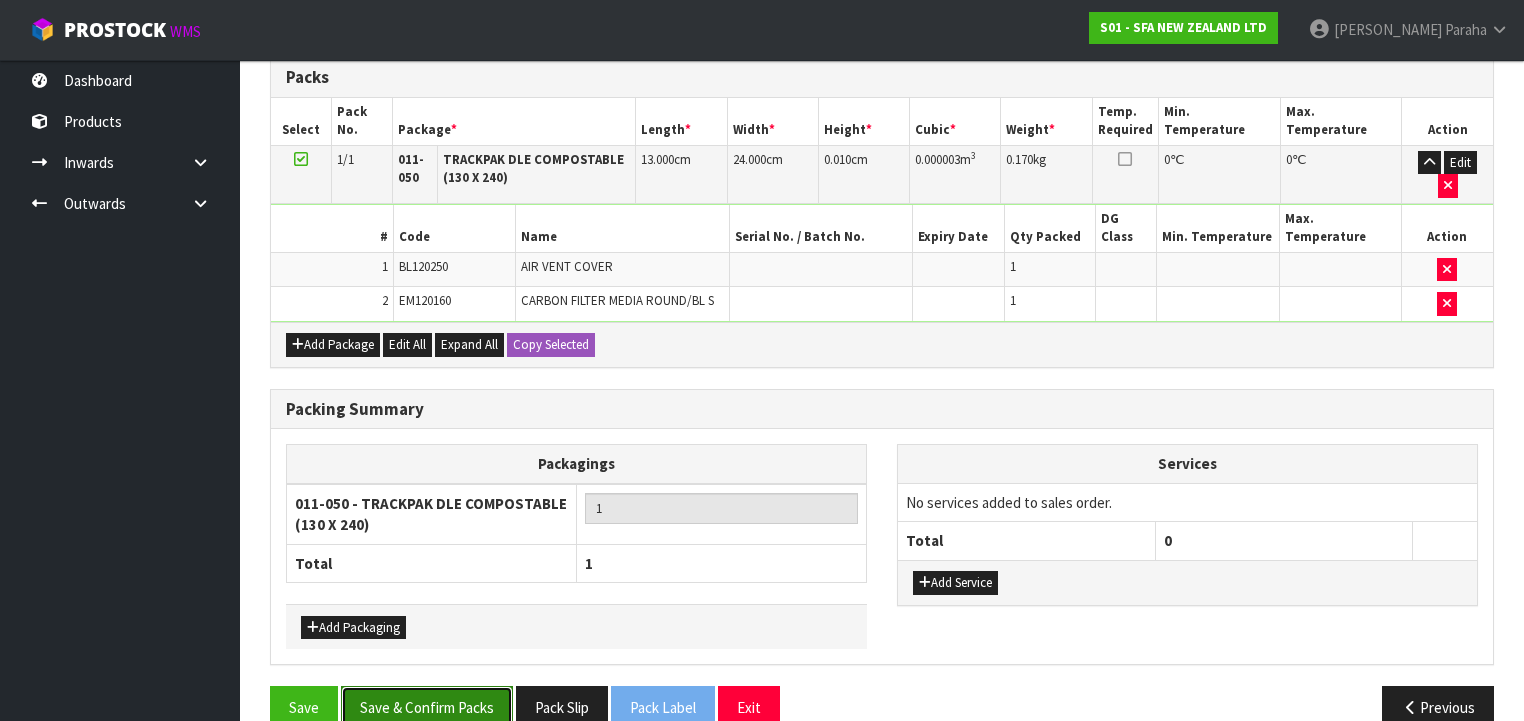
click at [460, 686] on button "Save & Confirm Packs" at bounding box center [427, 707] width 172 height 43
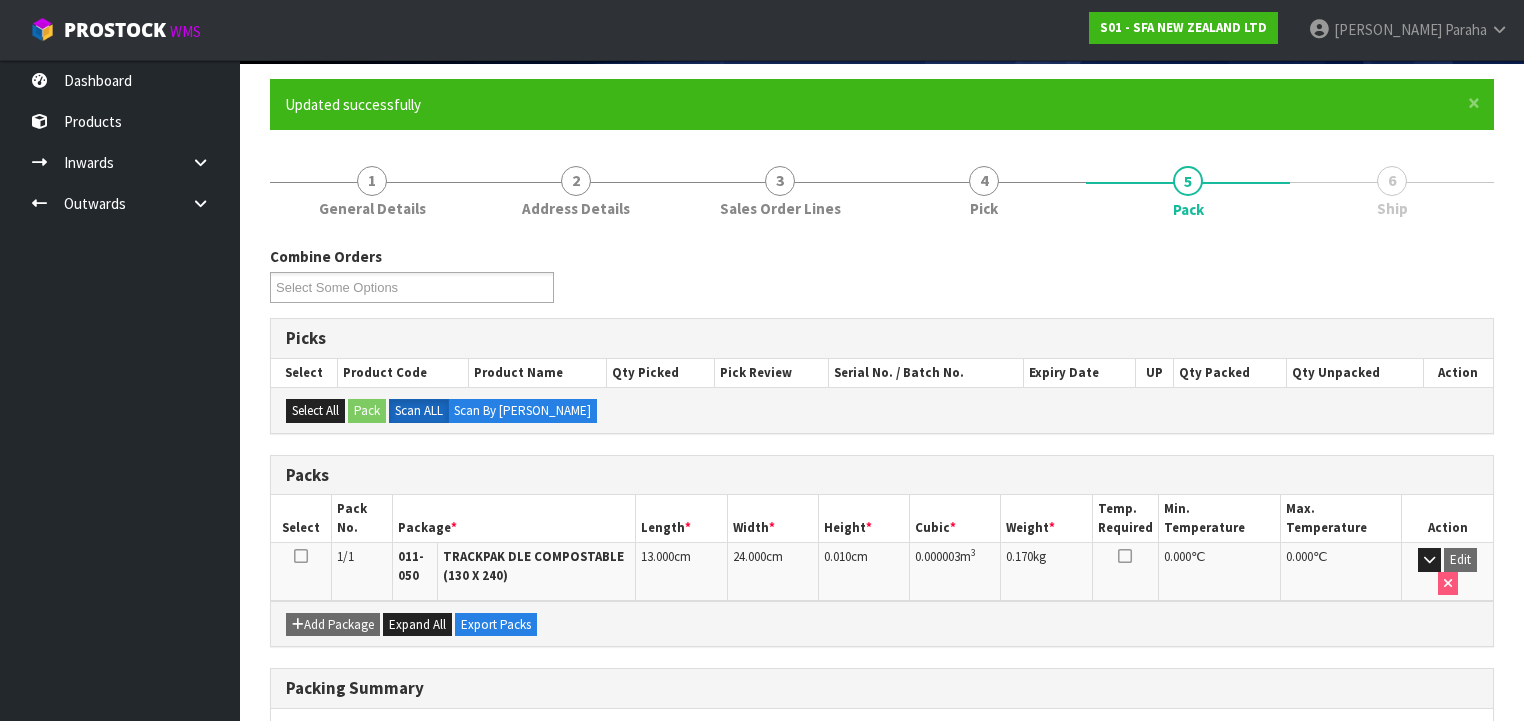
scroll to position [397, 0]
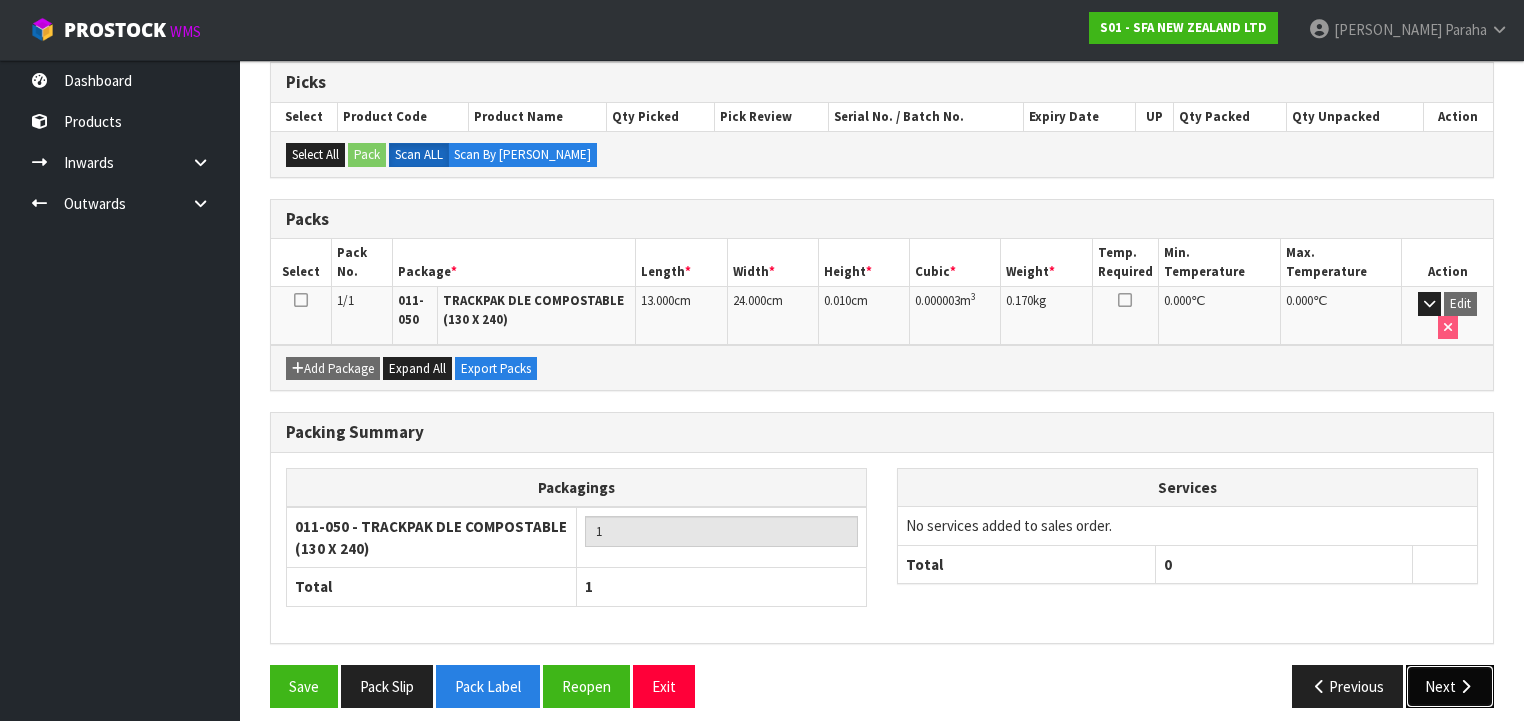
click at [1442, 665] on button "Next" at bounding box center [1450, 686] width 88 height 43
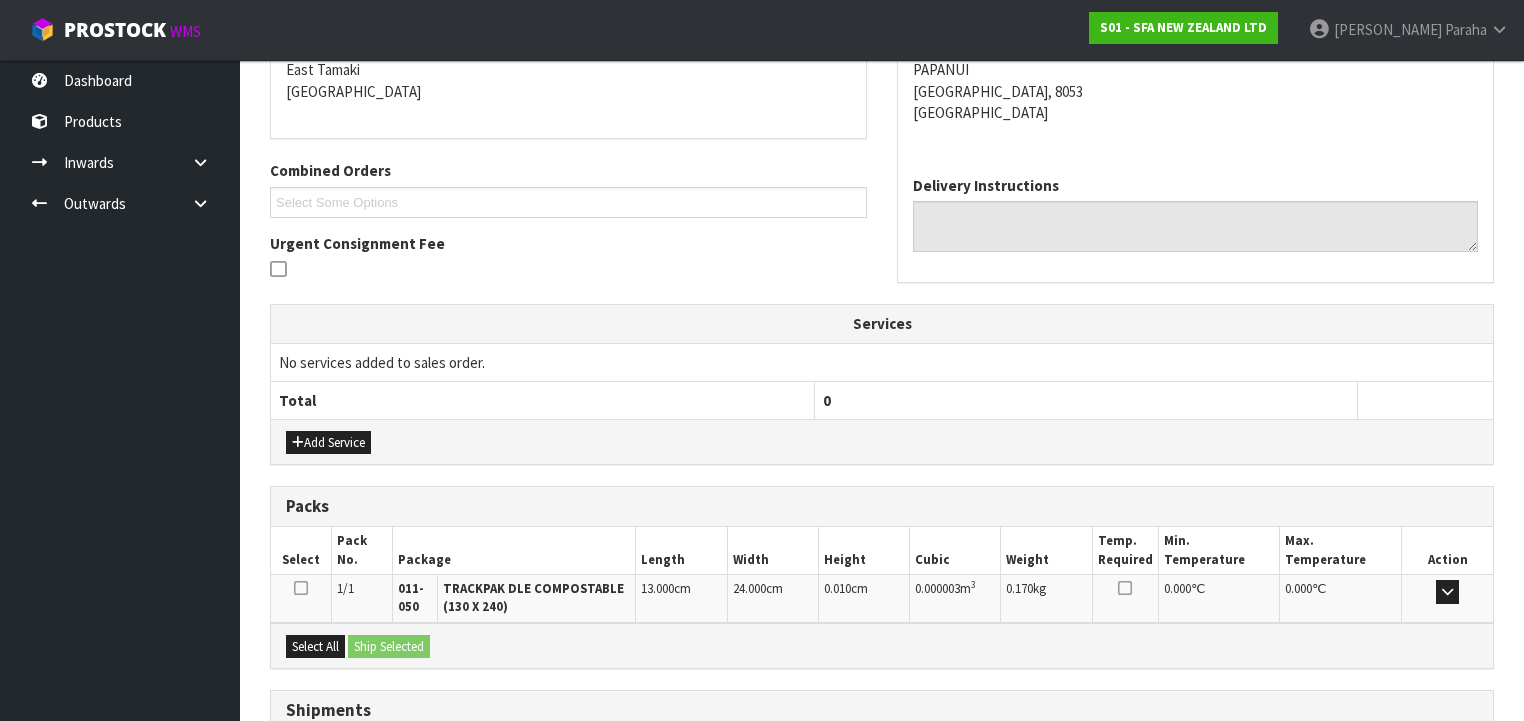
scroll to position [582, 0]
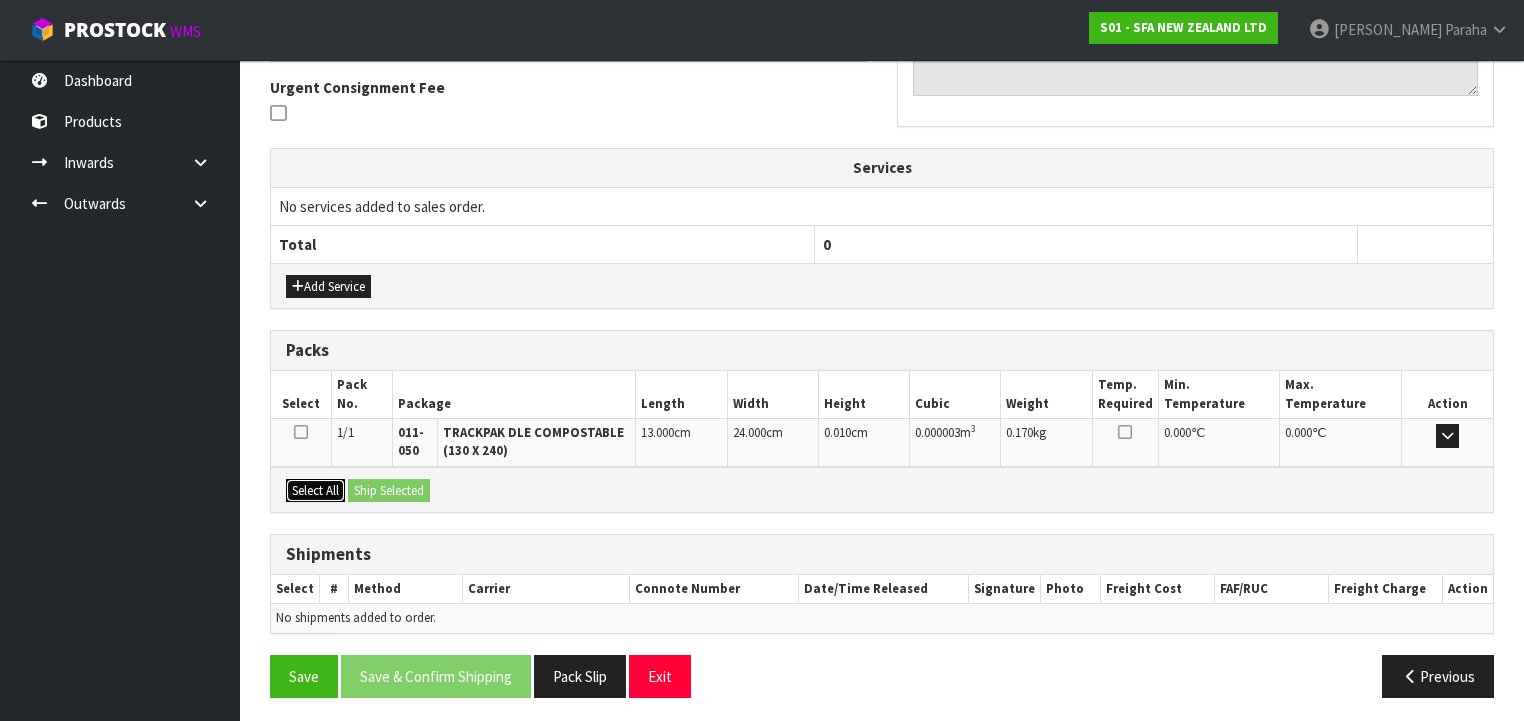
click at [328, 491] on button "Select All" at bounding box center [315, 491] width 59 height 24
click at [389, 488] on button "Ship Selected" at bounding box center [389, 491] width 82 height 24
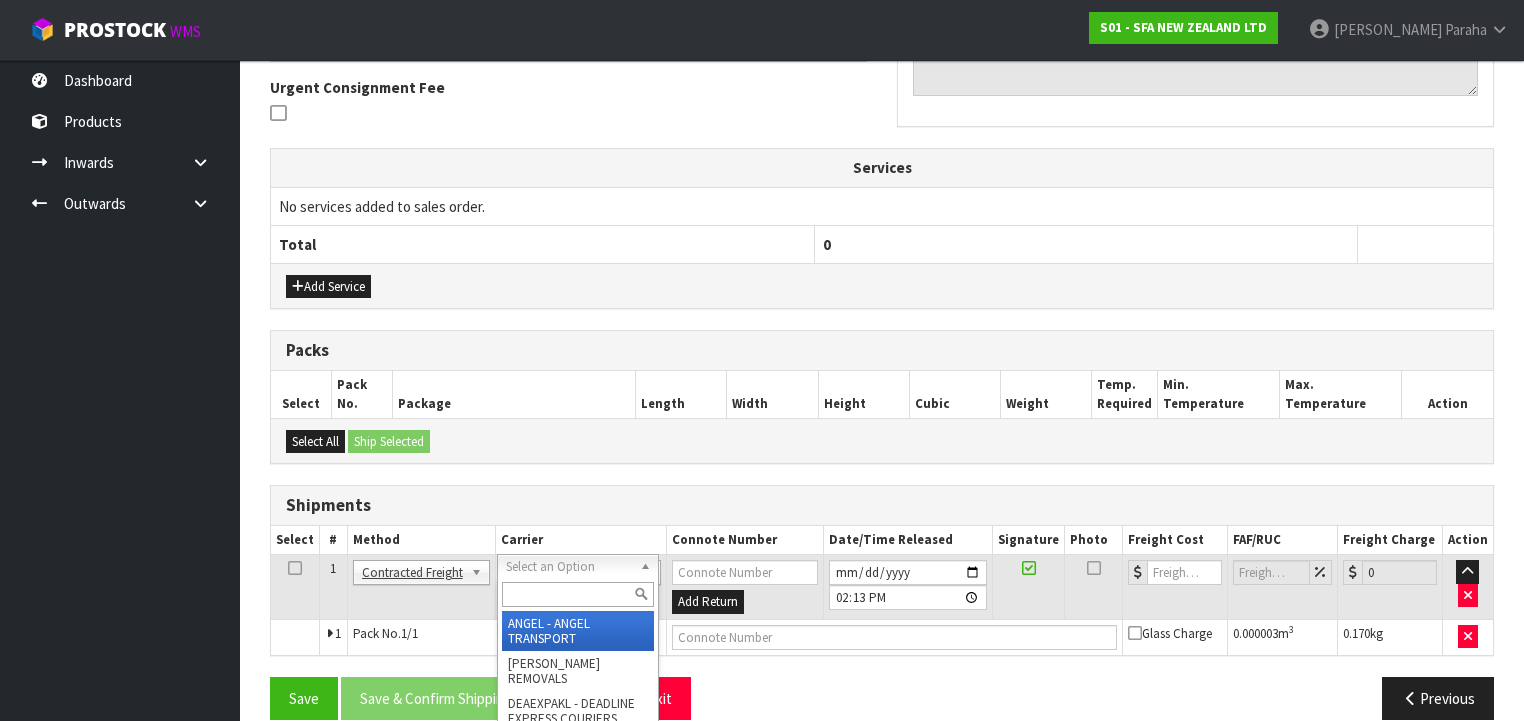
click at [564, 605] on input "text" at bounding box center [578, 594] width 152 height 25
type input "NZP"
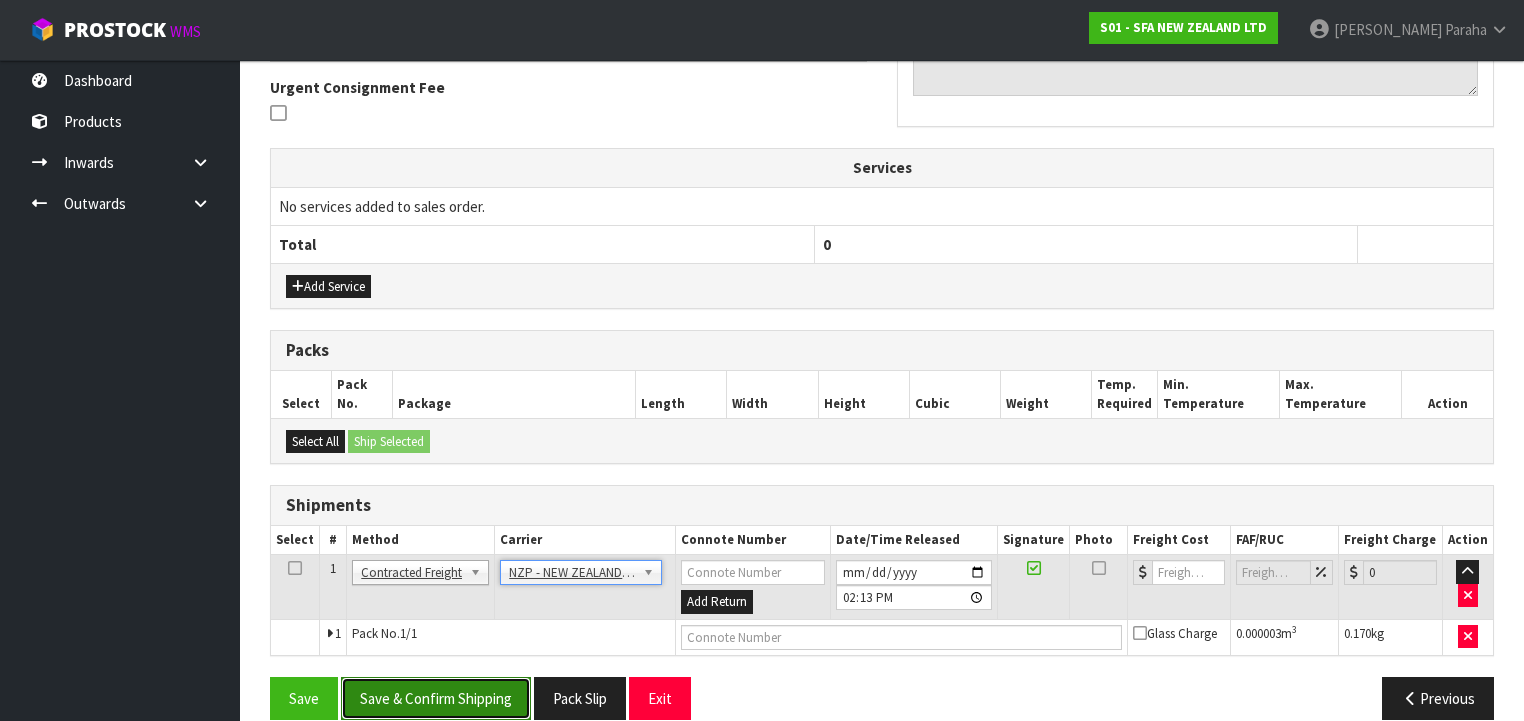
click at [454, 683] on button "Save & Confirm Shipping" at bounding box center [436, 698] width 190 height 43
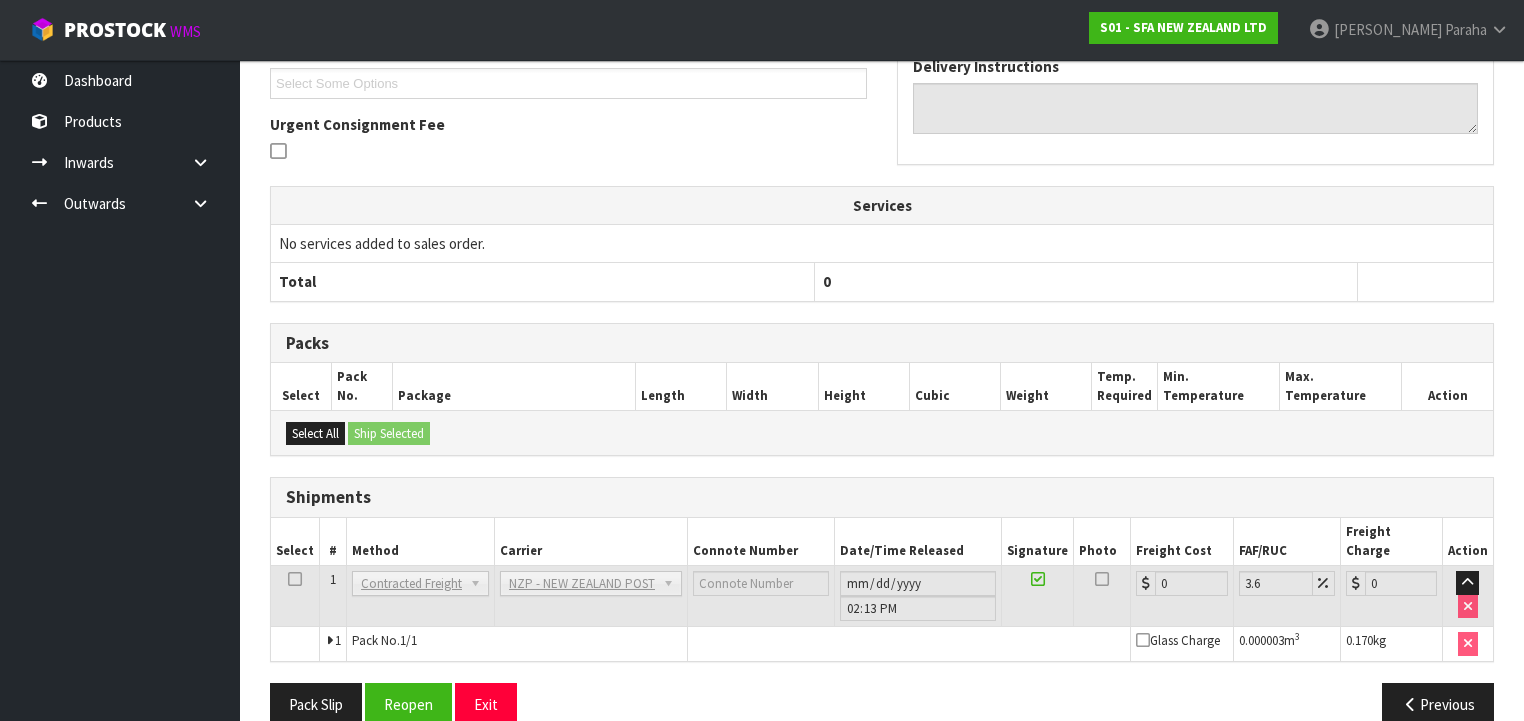
scroll to position [576, 0]
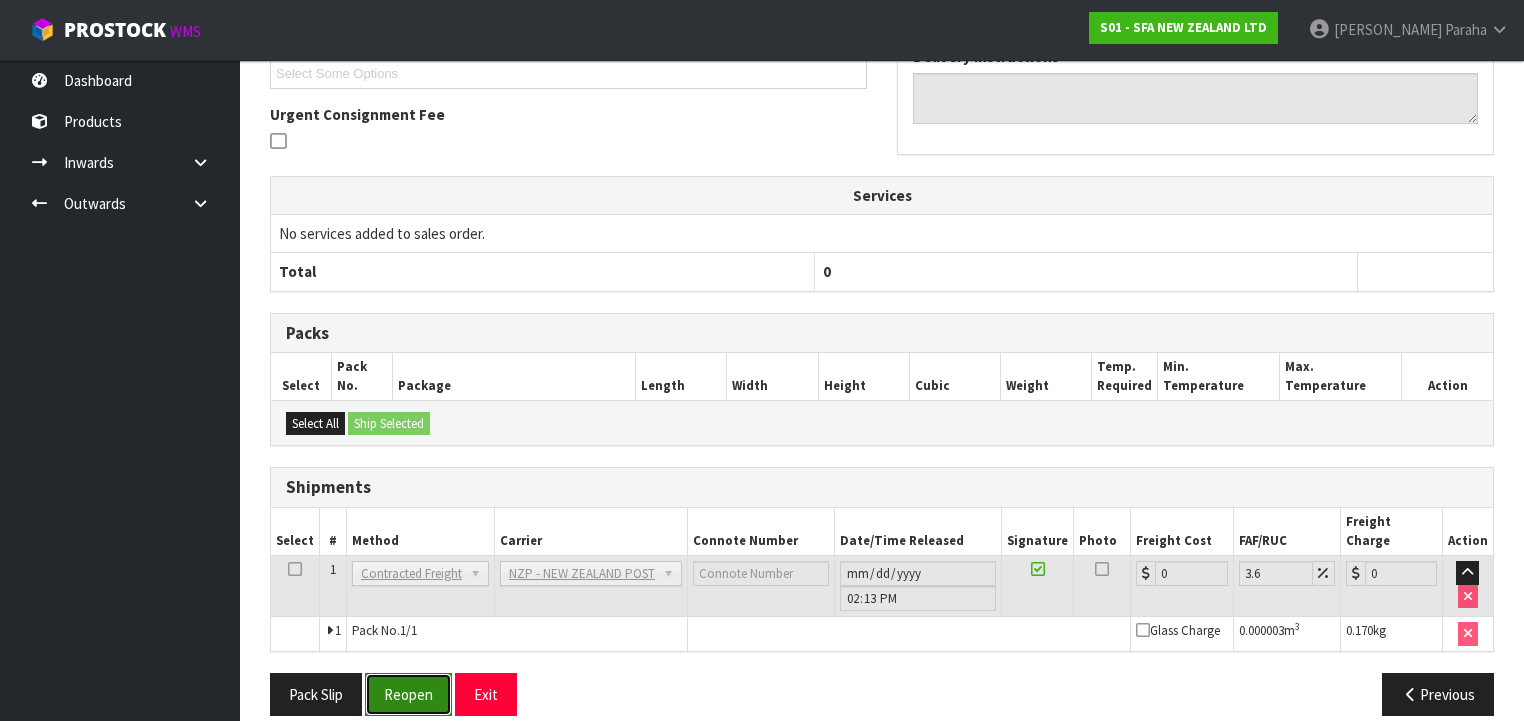
click at [425, 673] on button "Reopen" at bounding box center [408, 694] width 87 height 43
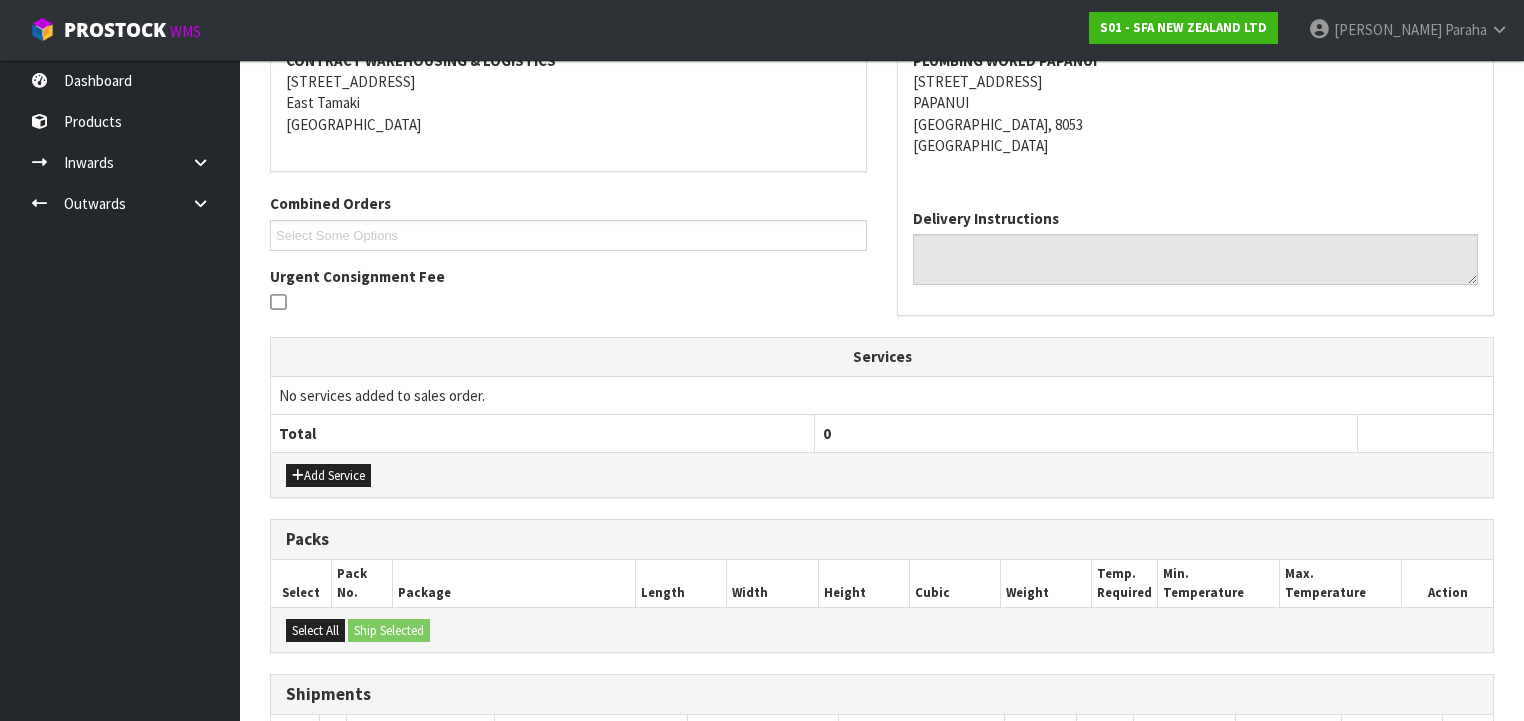
scroll to position [623, 0]
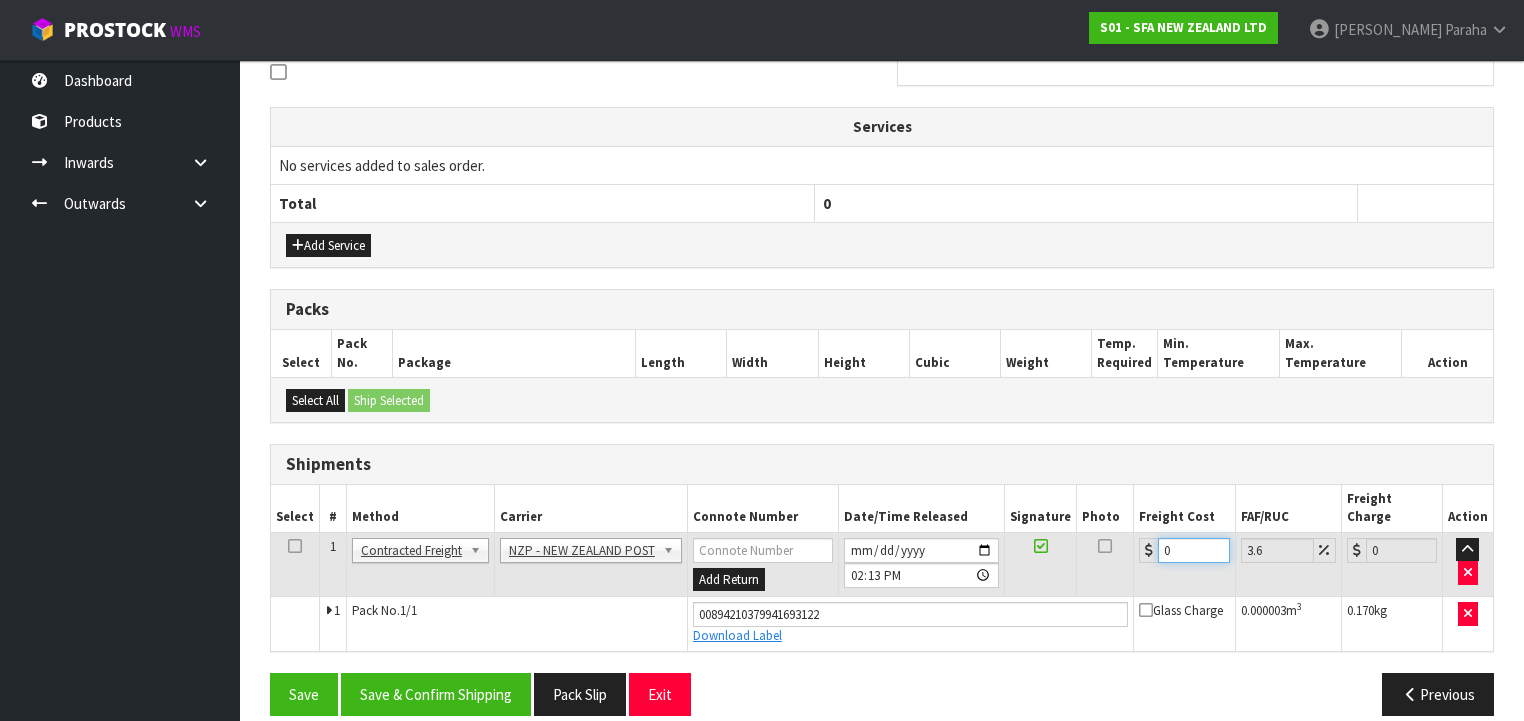
drag, startPoint x: 1166, startPoint y: 527, endPoint x: 1138, endPoint y: 521, distance: 28.6
click at [1142, 538] on div "0" at bounding box center [1184, 550] width 90 height 25
type input "2"
type input "2.07"
type input "27"
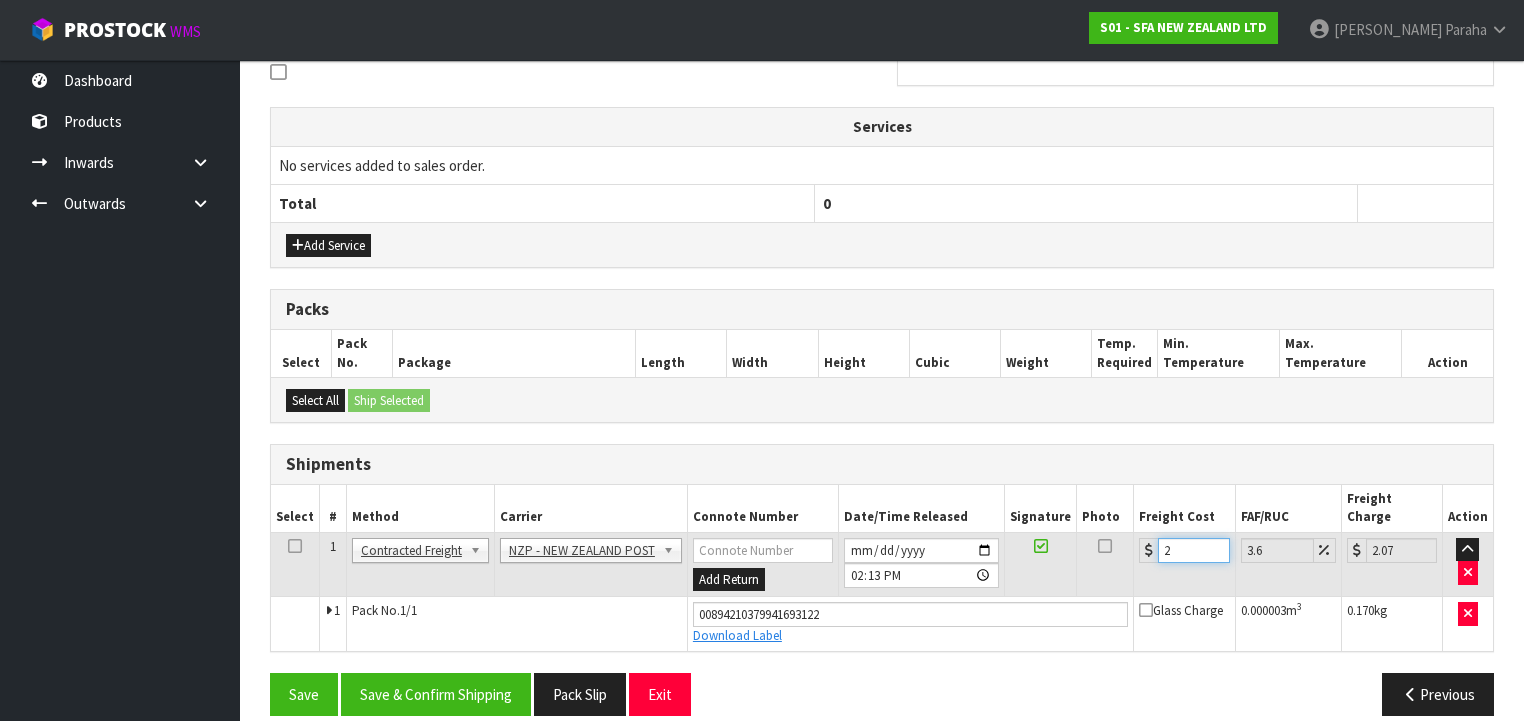
type input "27.97"
type input "27.6"
type input "28.59"
type input "27.63"
type input "28.62"
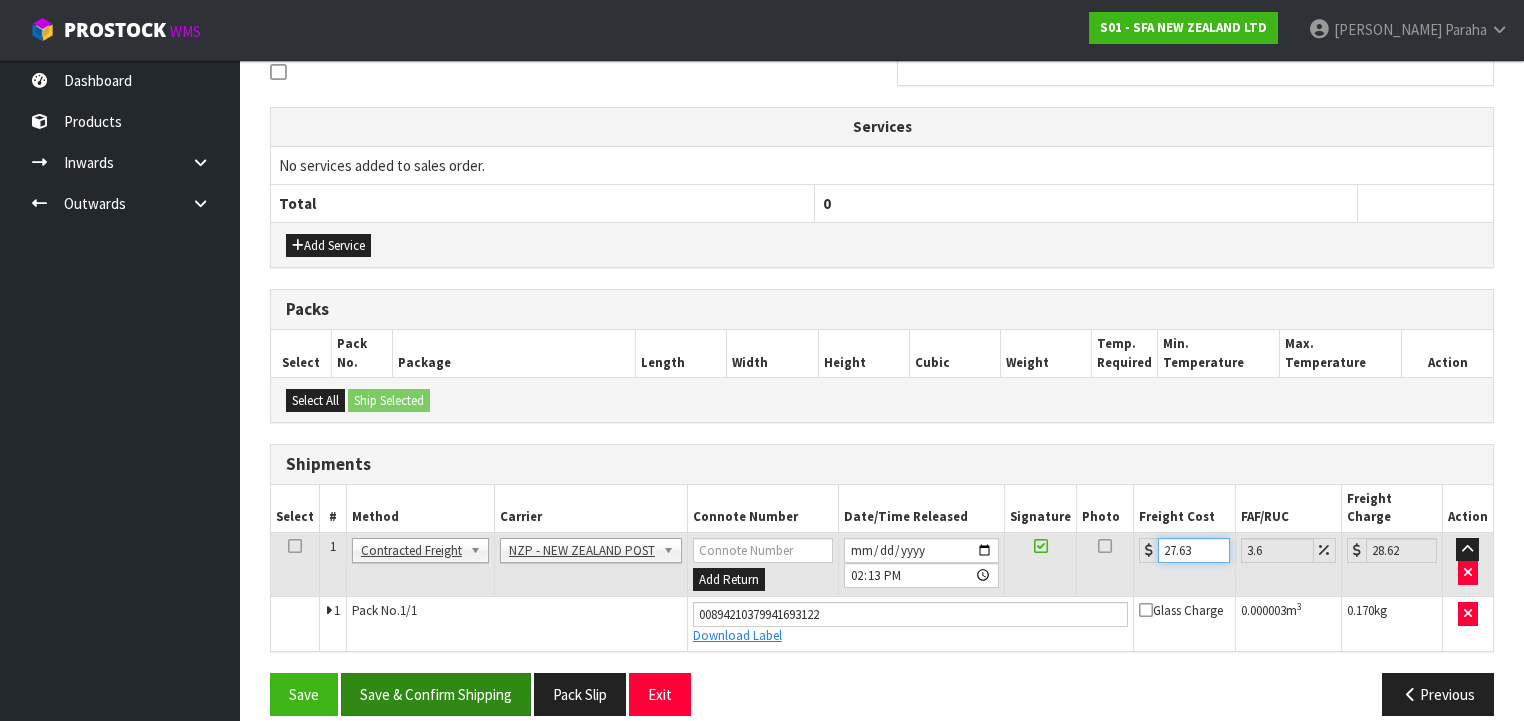
type input "27.63"
click at [406, 675] on button "Save & Confirm Shipping" at bounding box center [436, 694] width 190 height 43
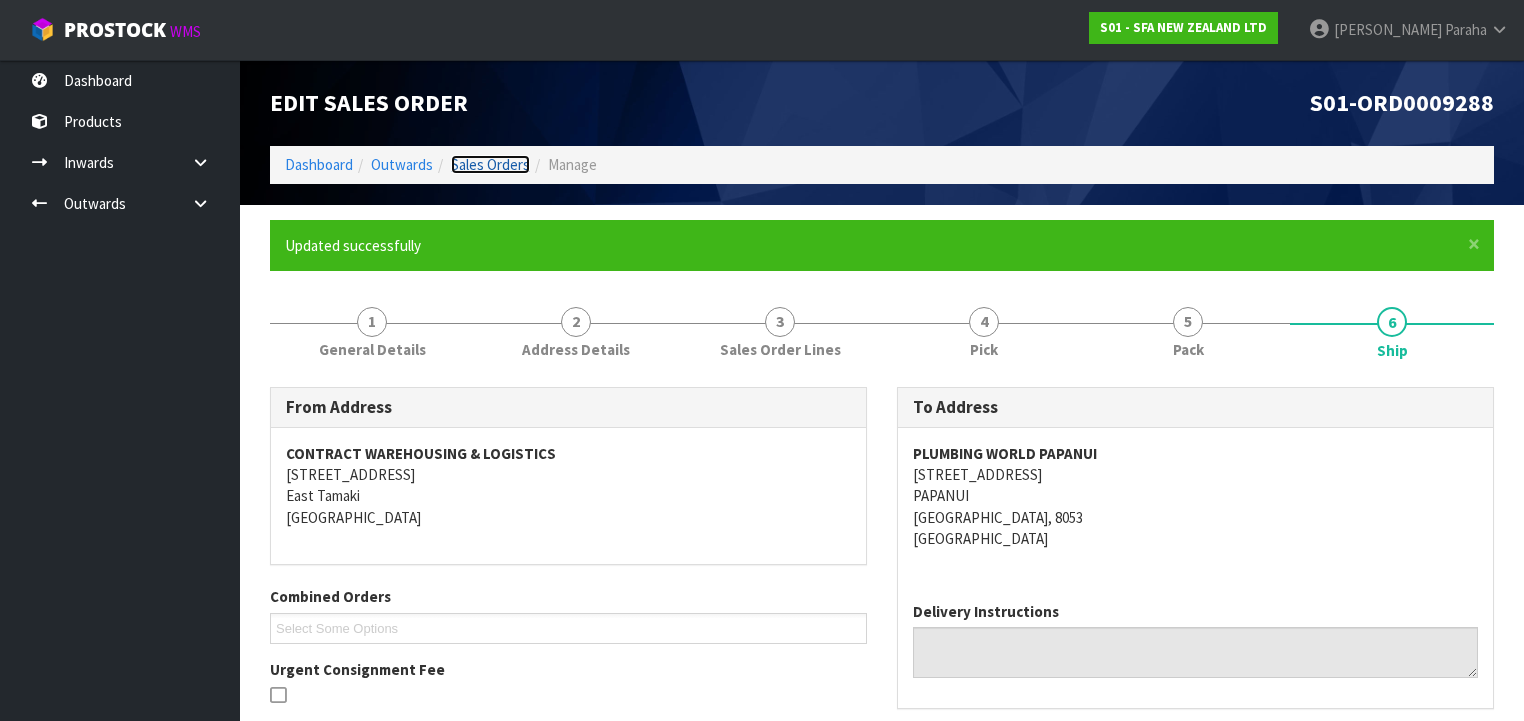
click at [517, 165] on link "Sales Orders" at bounding box center [490, 164] width 79 height 19
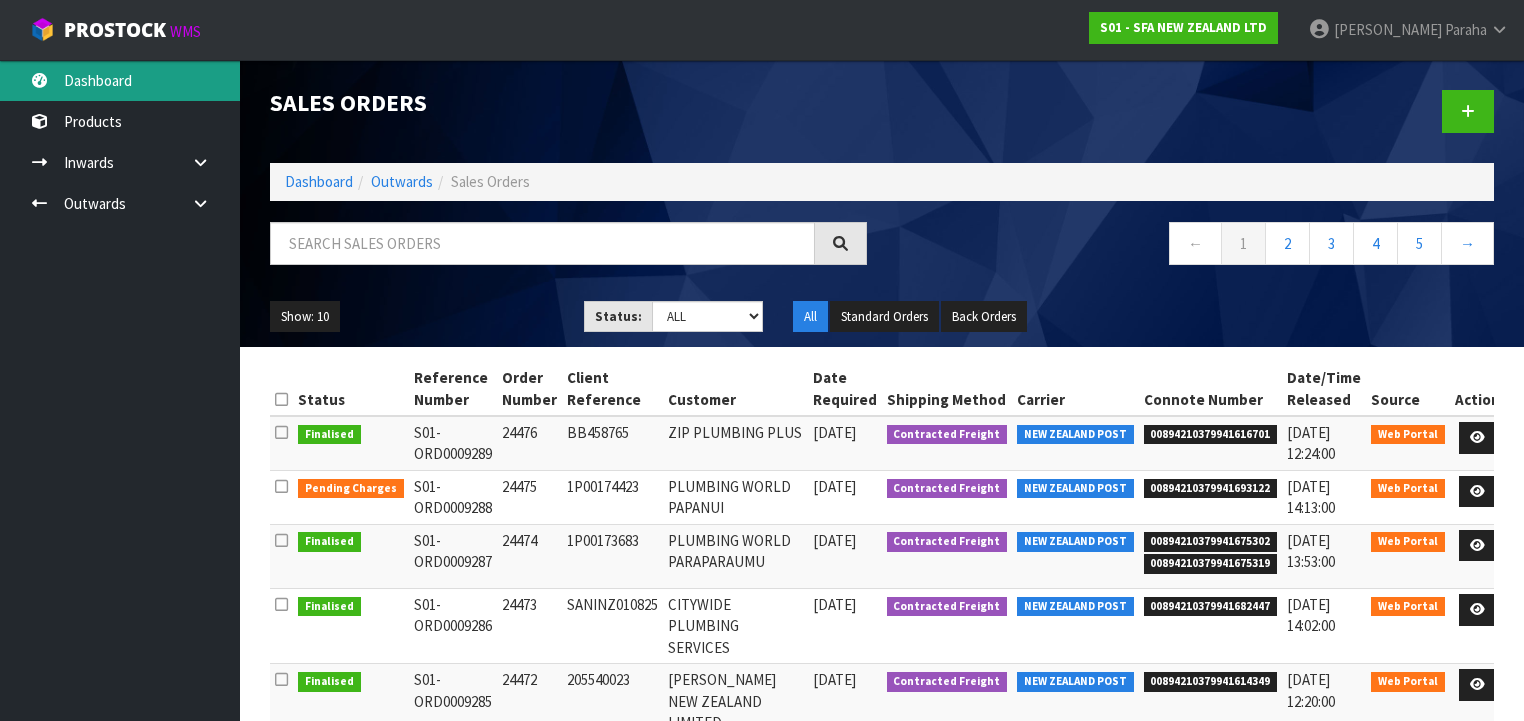
click at [122, 89] on link "Dashboard" at bounding box center [120, 80] width 240 height 41
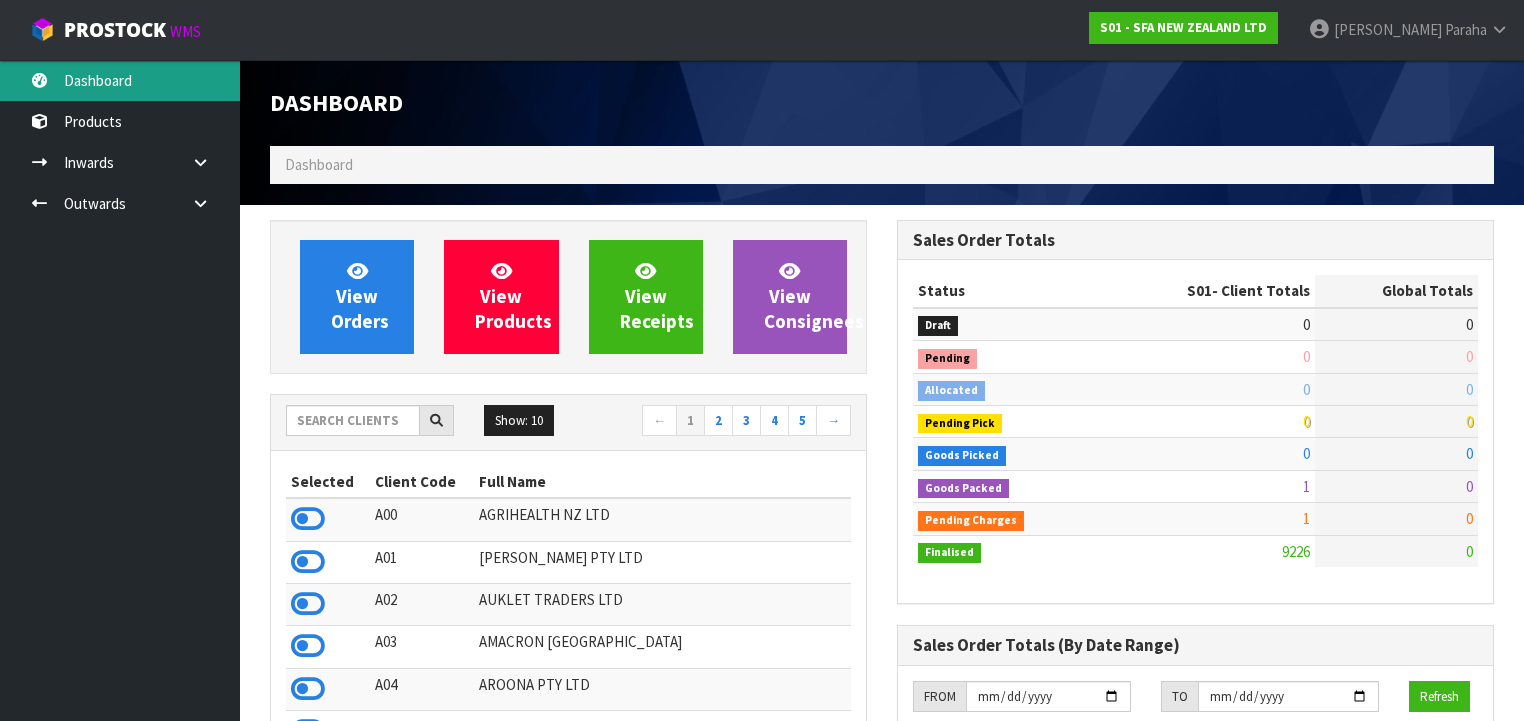
scroll to position [1508, 627]
click at [337, 420] on input "text" at bounding box center [353, 420] width 134 height 31
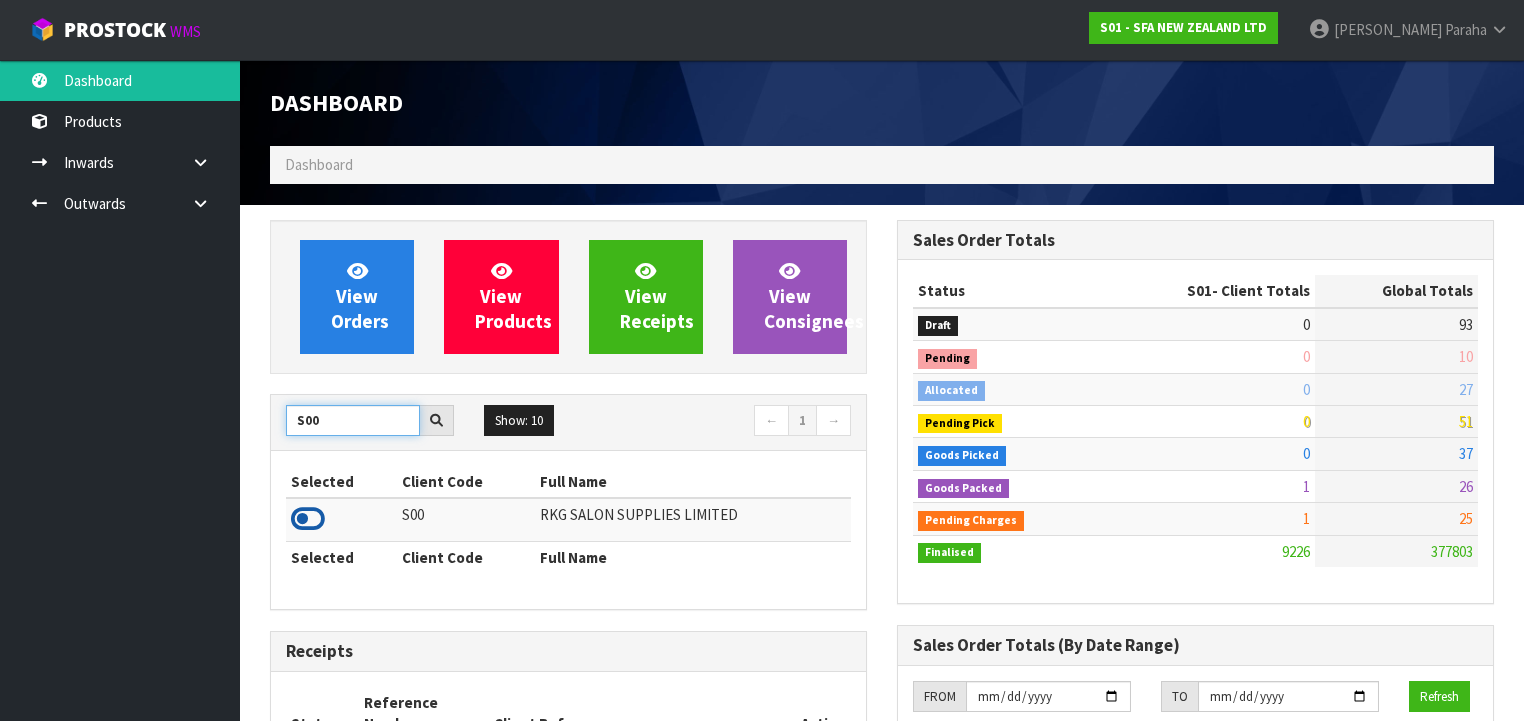
type input "S00"
click at [318, 521] on icon at bounding box center [308, 519] width 34 height 30
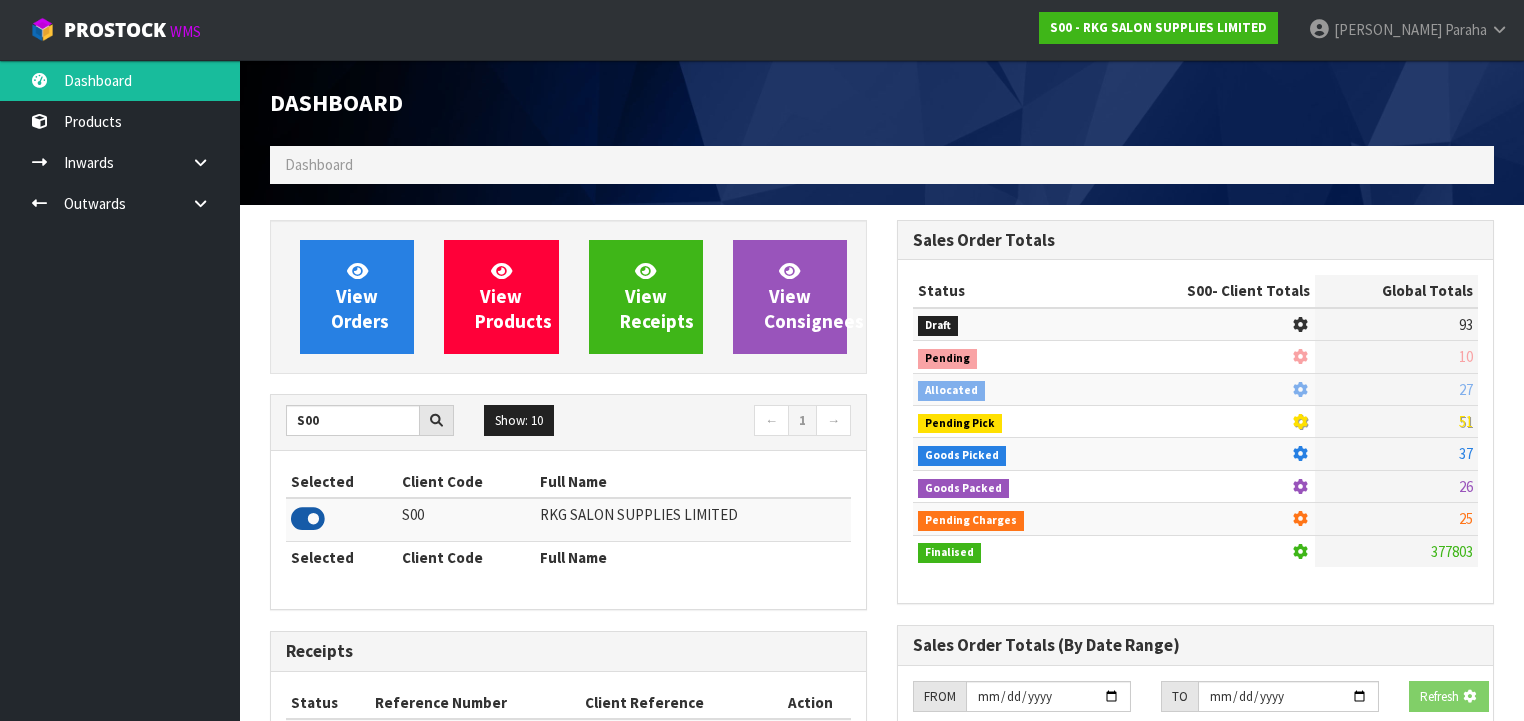
scroll to position [1573, 627]
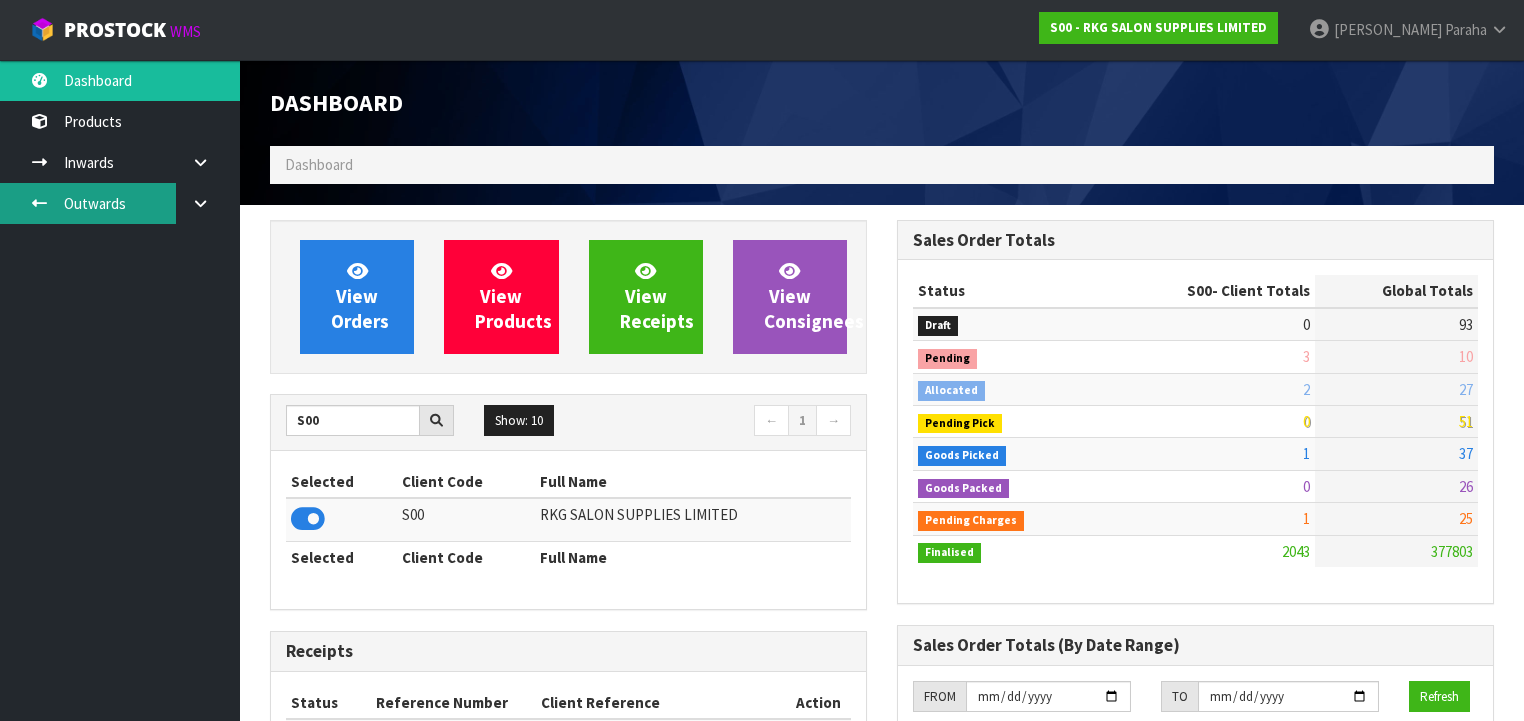
click at [108, 200] on link "Outwards" at bounding box center [120, 203] width 240 height 41
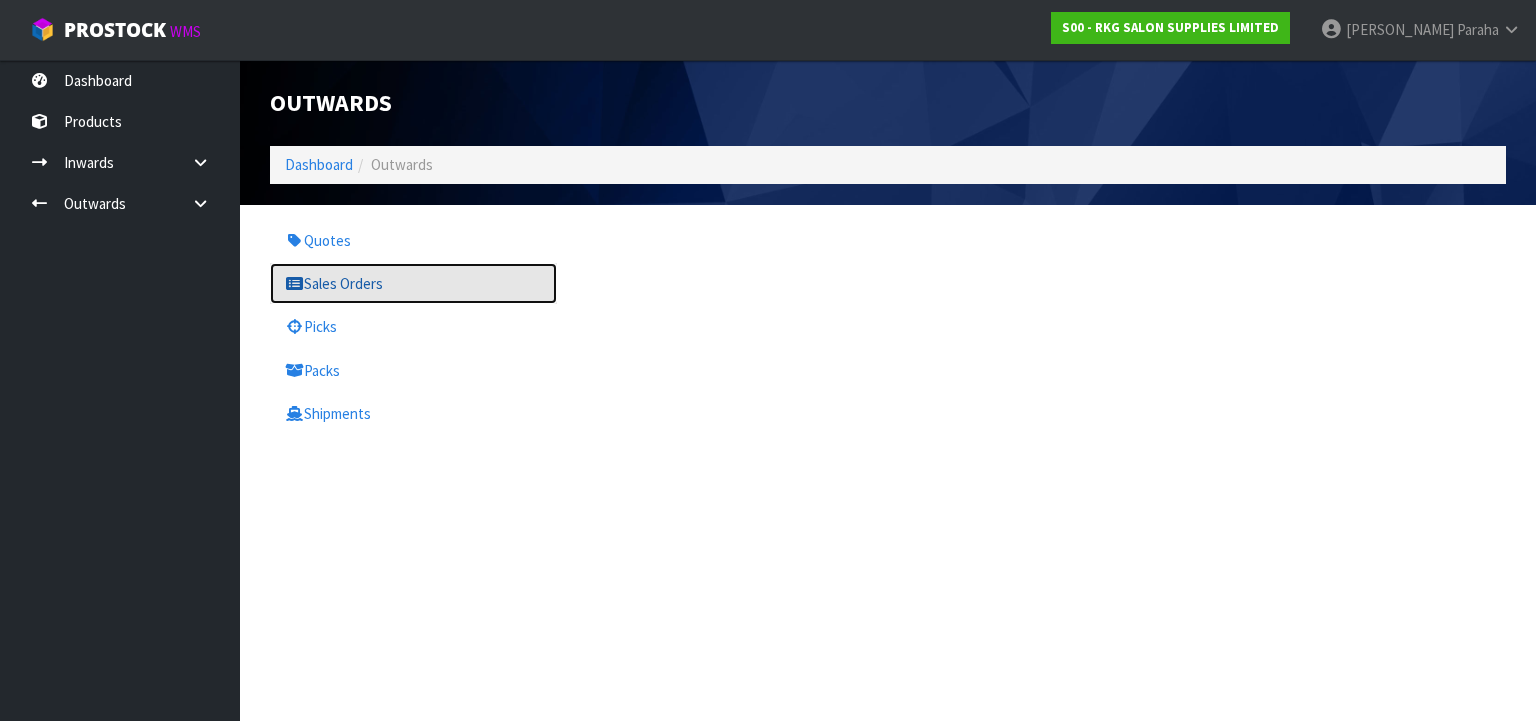
click at [358, 280] on link "Sales Orders" at bounding box center [413, 283] width 287 height 41
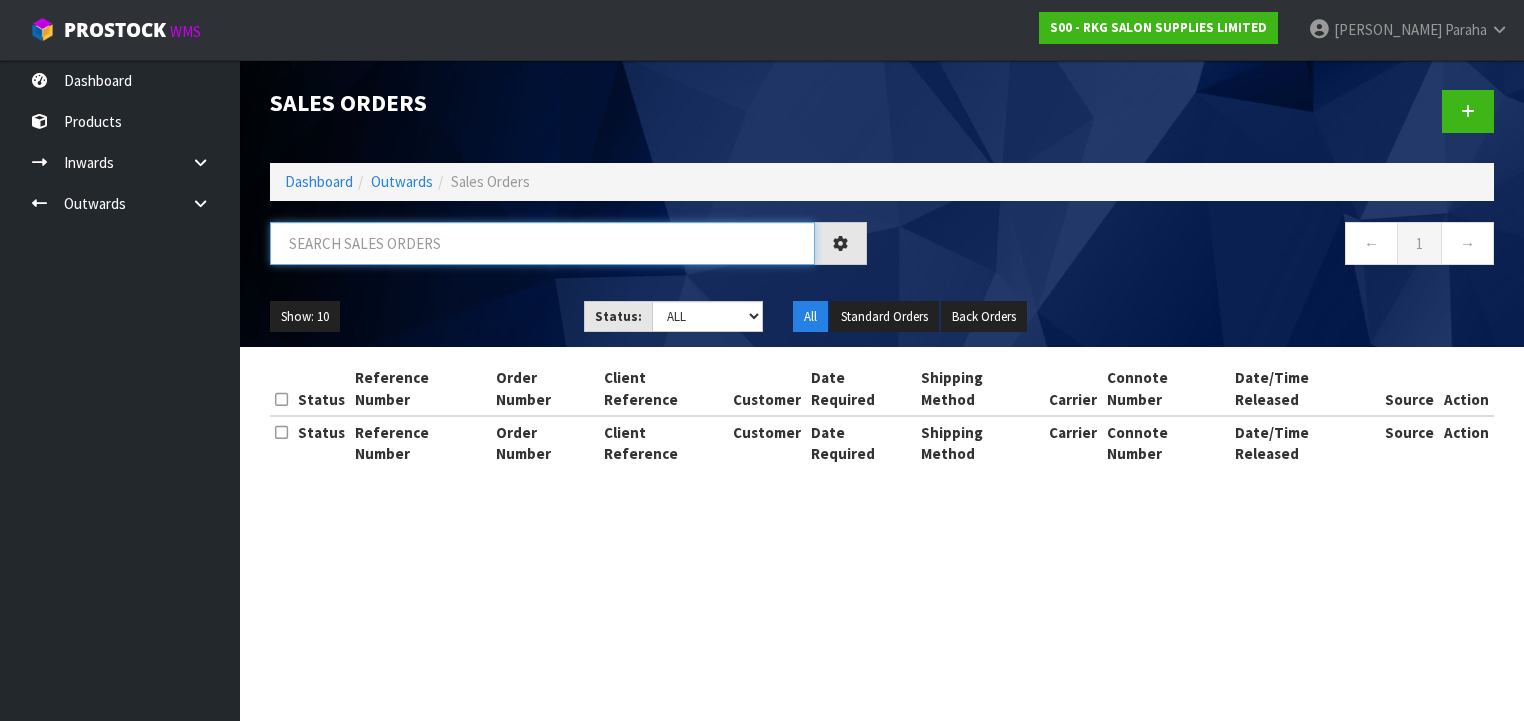
click at [363, 243] on input "text" at bounding box center [542, 243] width 545 height 43
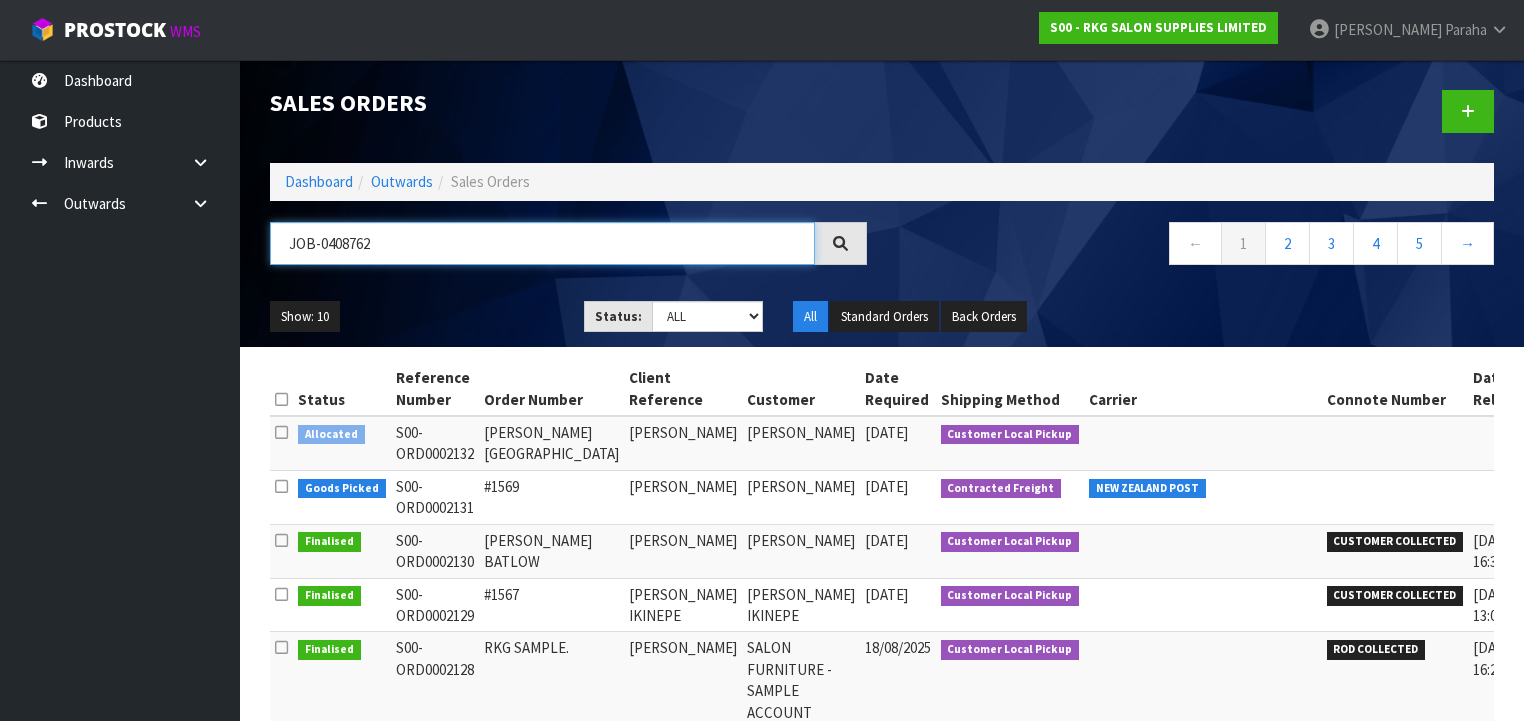
type input "JOB-0408762"
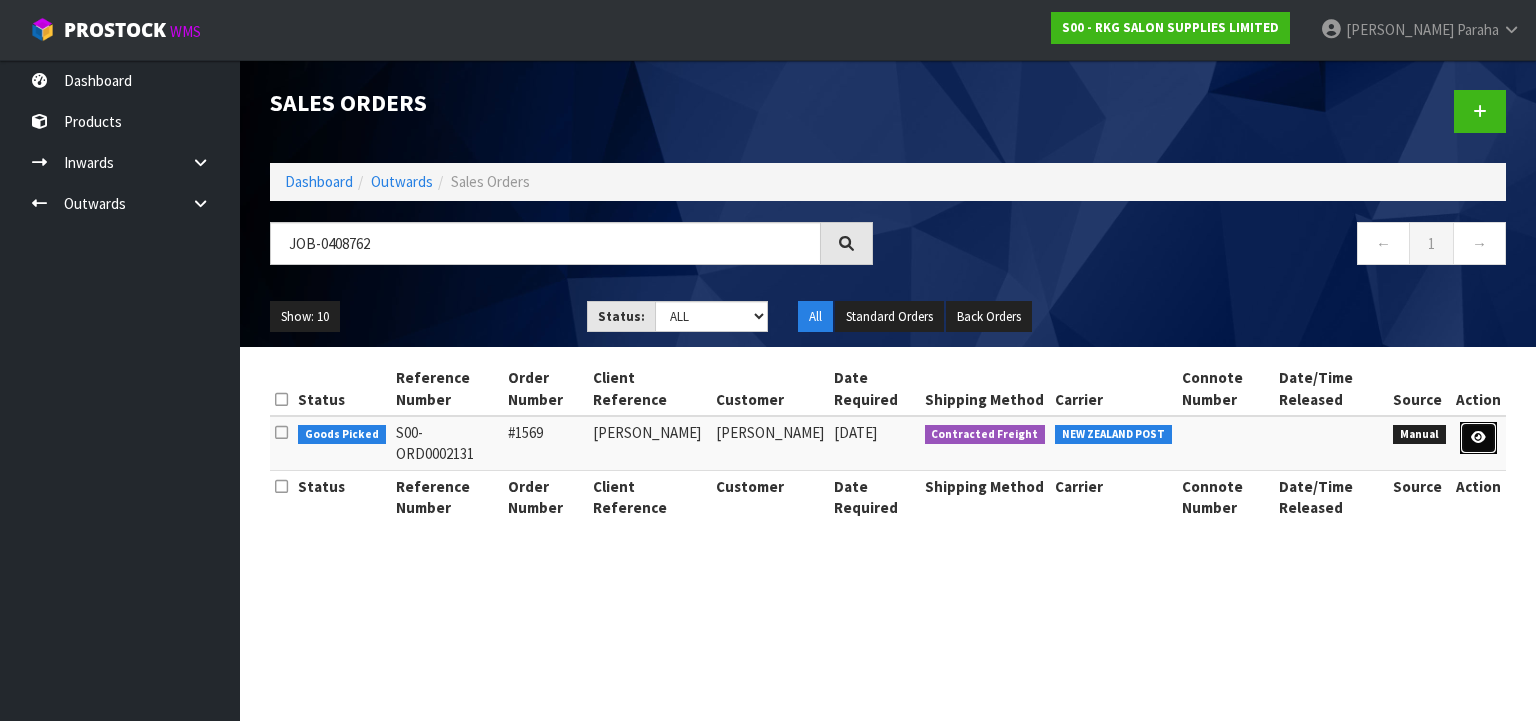
click at [1488, 444] on link at bounding box center [1478, 438] width 37 height 32
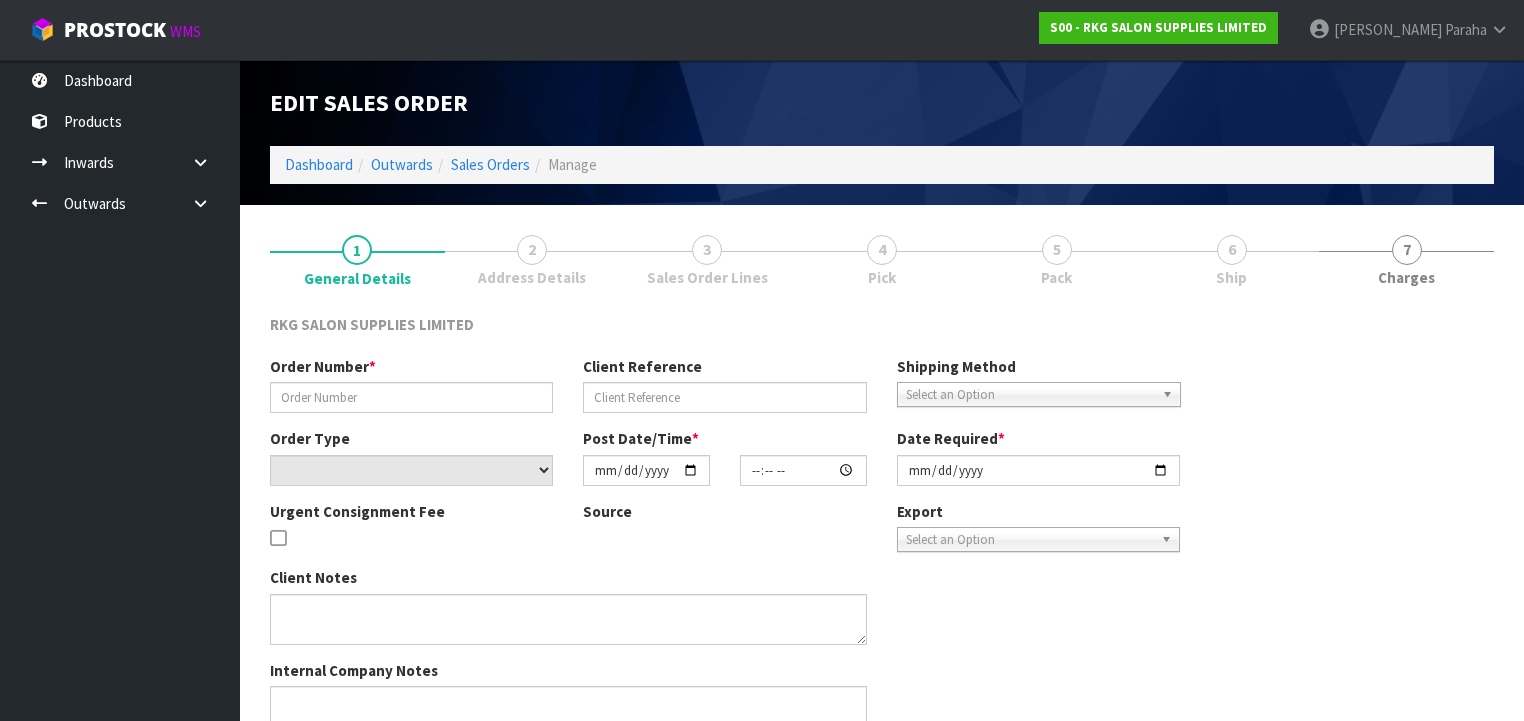
type input "#1569"
type input "[PERSON_NAME]"
select select "number:0"
type input "[DATE]"
type input "10:49:00.000"
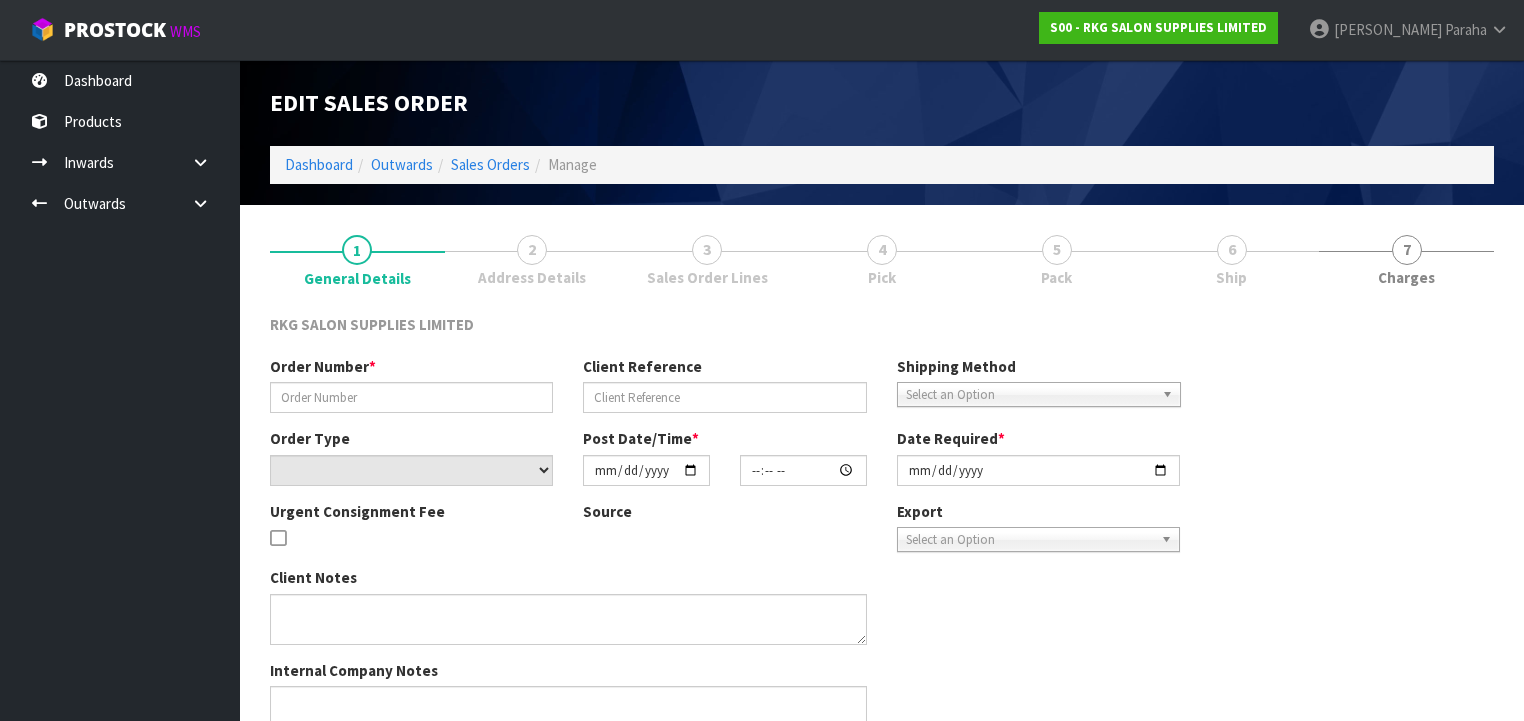
type input "[DATE]"
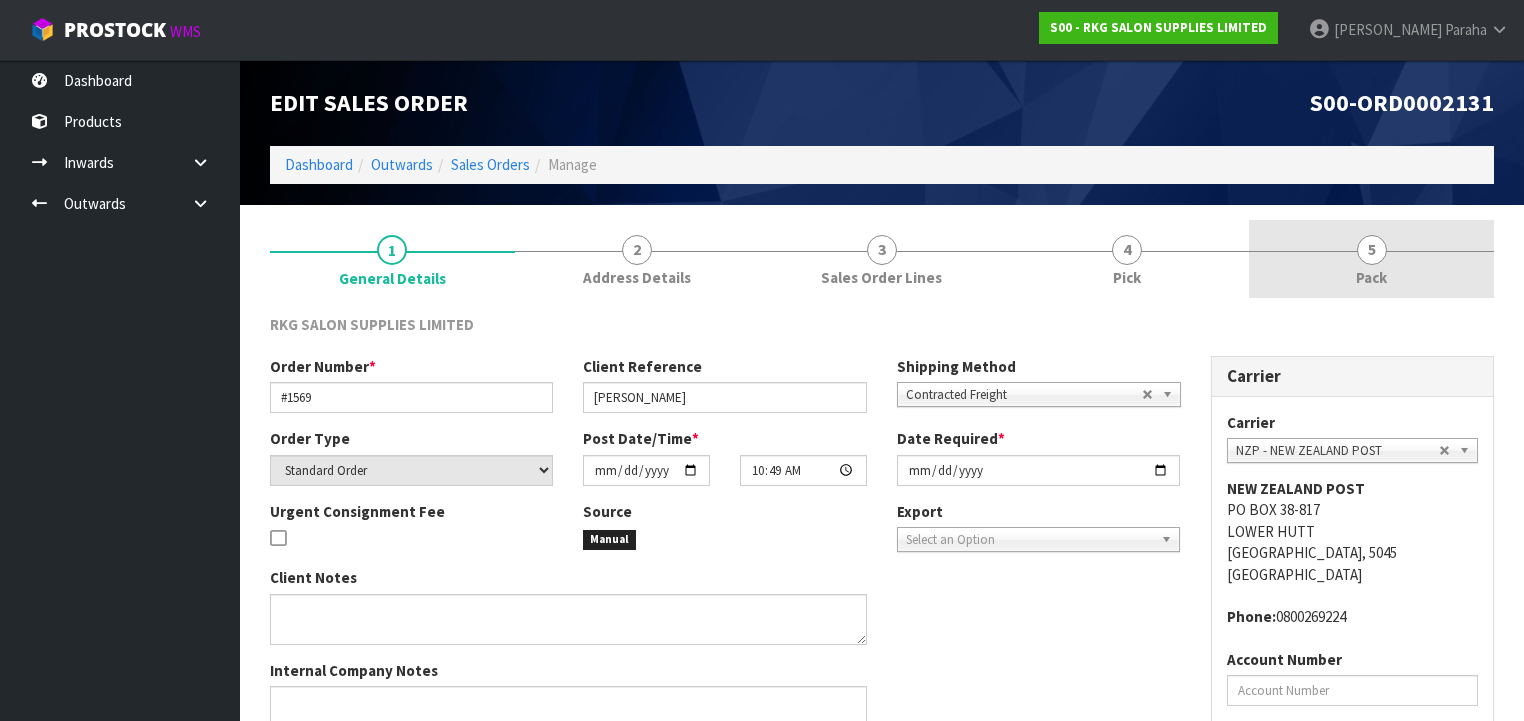
click at [1377, 260] on span "5" at bounding box center [1372, 250] width 30 height 30
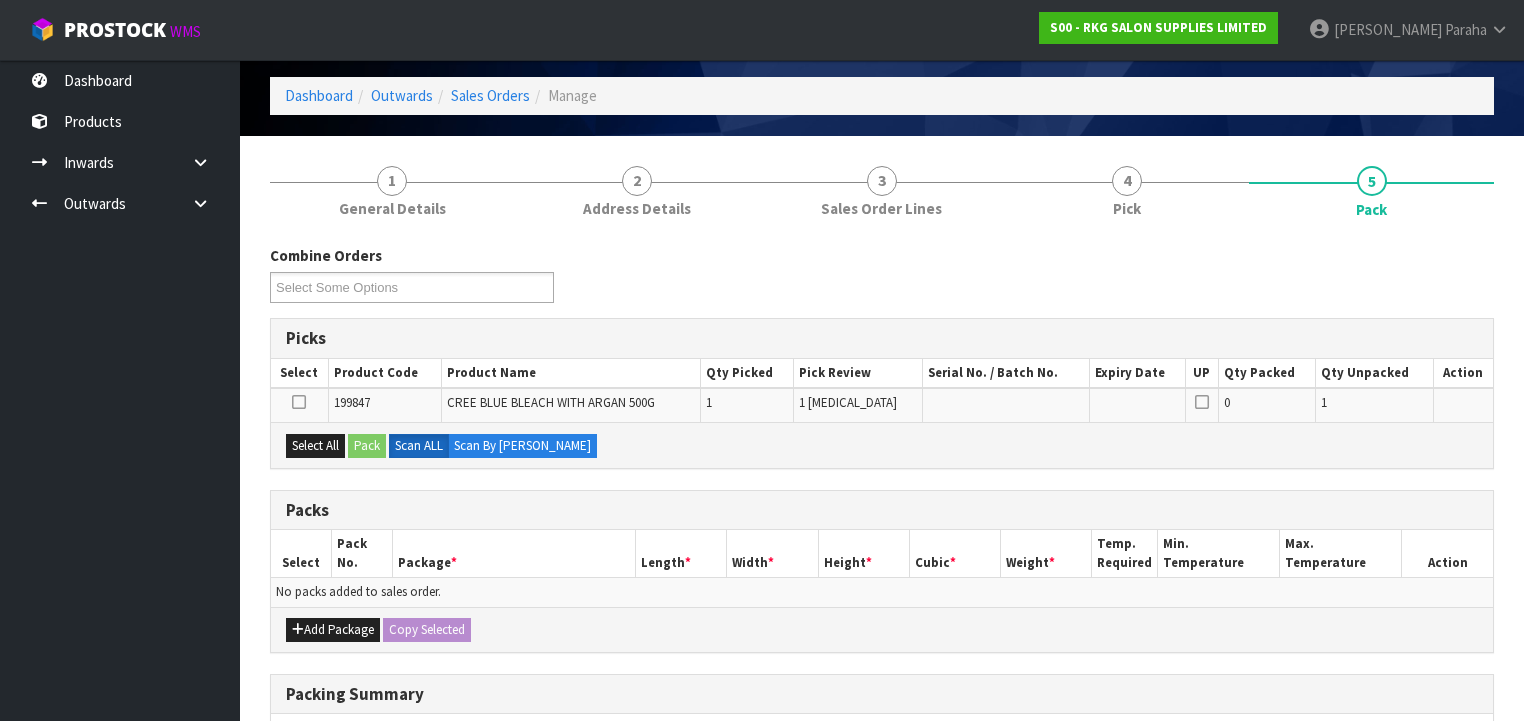
scroll to position [160, 0]
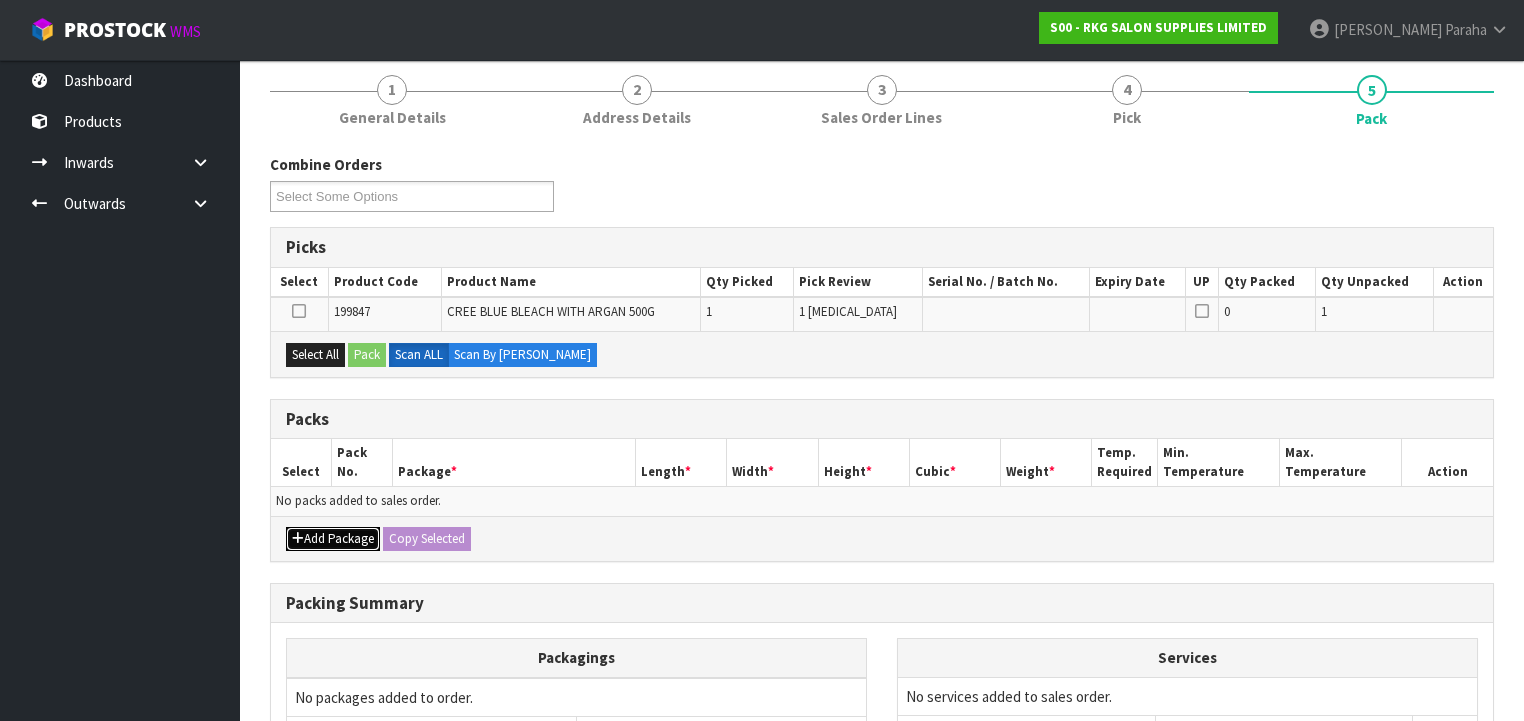
drag, startPoint x: 341, startPoint y: 533, endPoint x: 317, endPoint y: 524, distance: 25.6
click at [348, 538] on button "Add Package" at bounding box center [333, 539] width 94 height 24
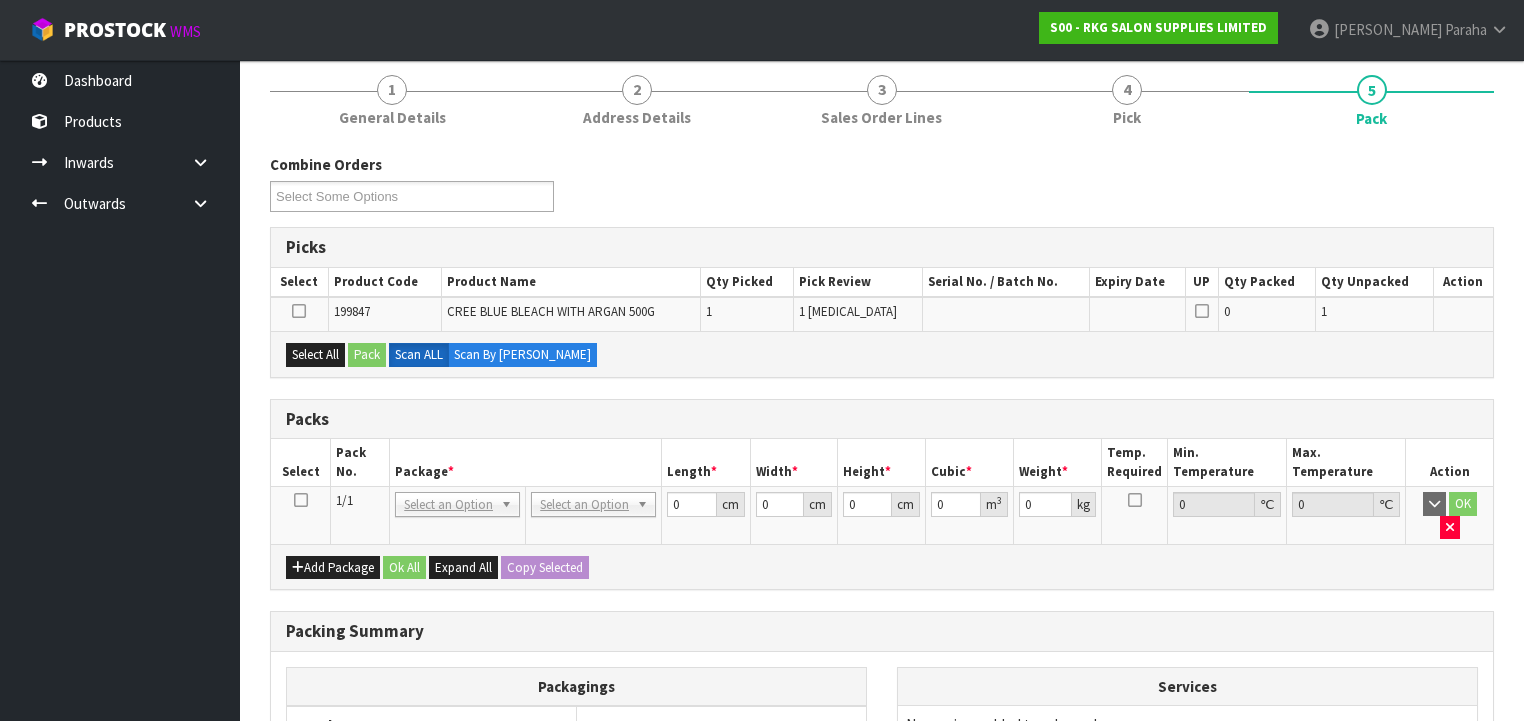
click at [301, 500] on icon at bounding box center [301, 500] width 14 height 1
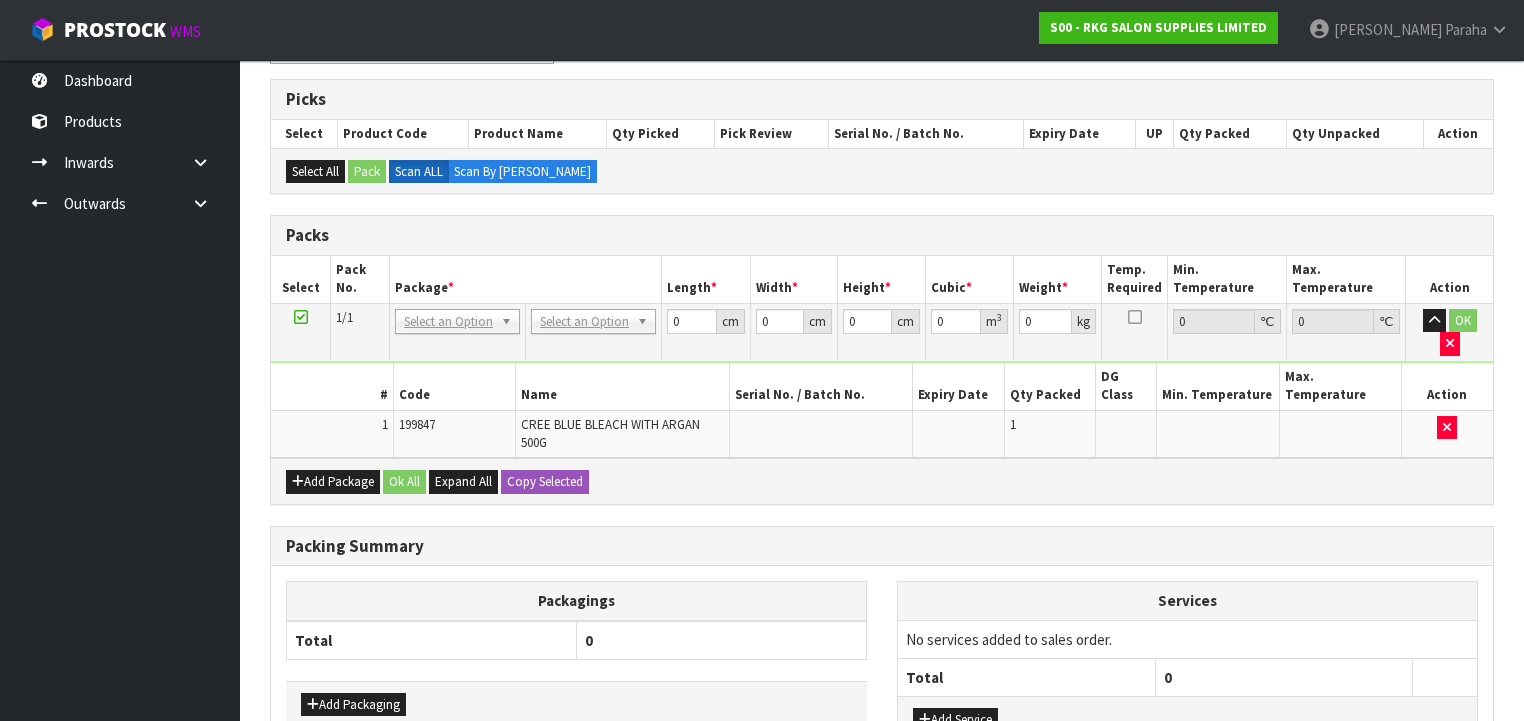
scroll to position [320, 0]
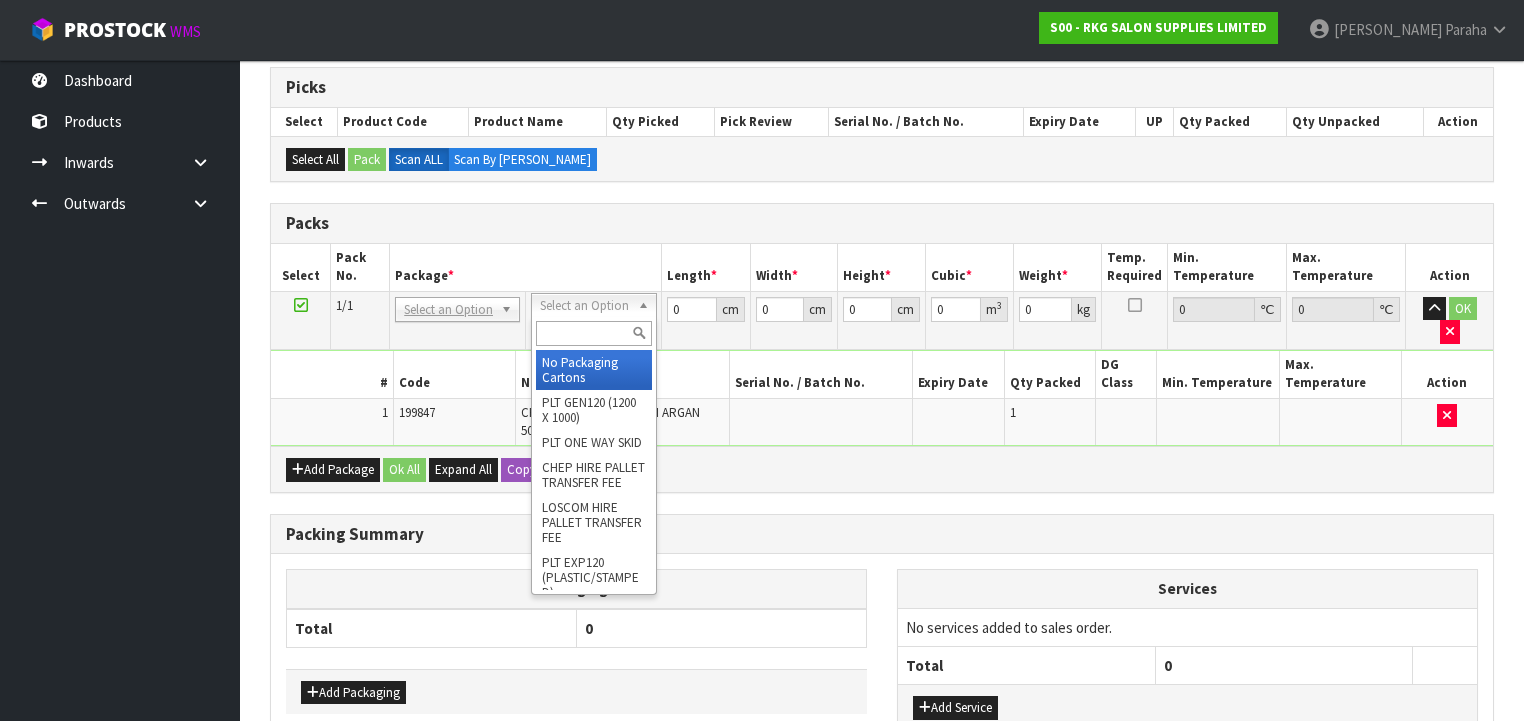
click at [606, 321] on input "text" at bounding box center [593, 333] width 115 height 25
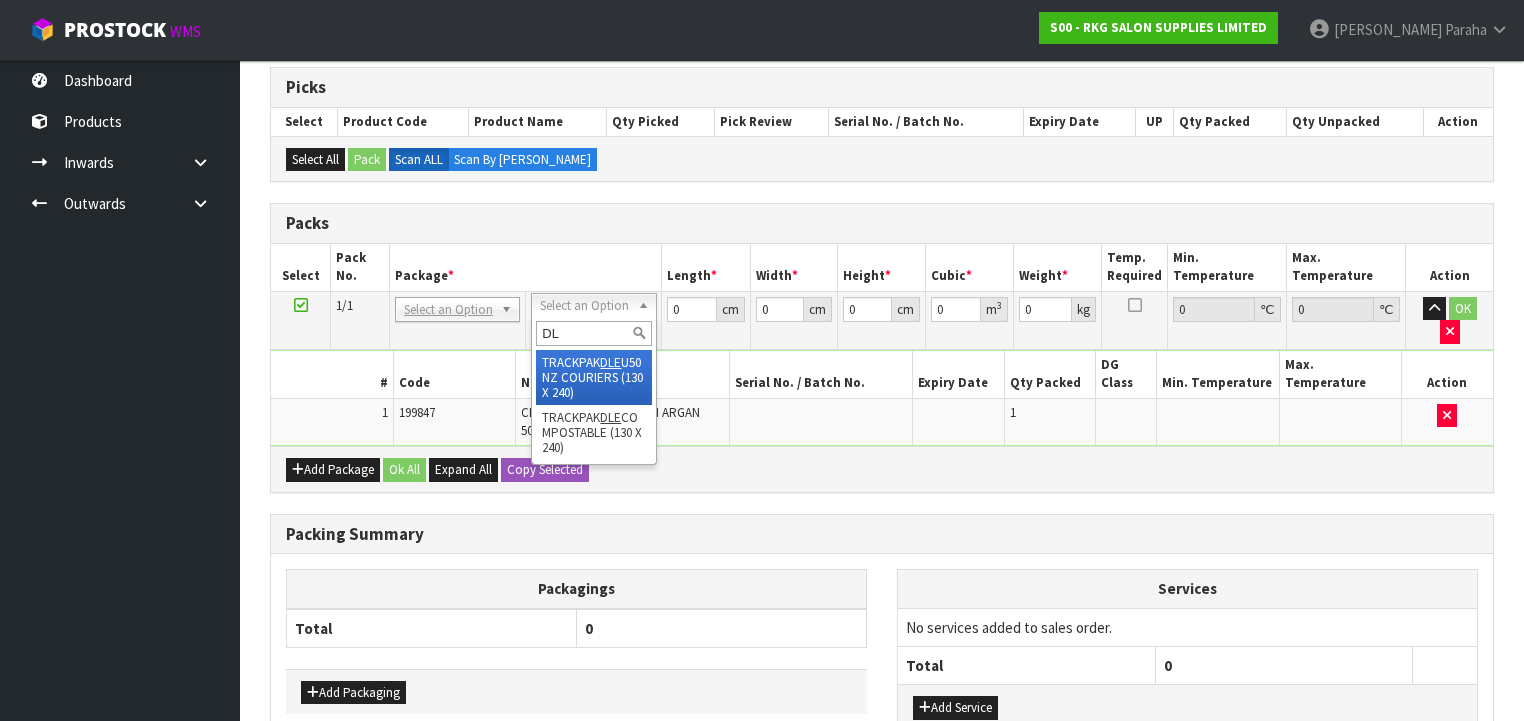
type input "D"
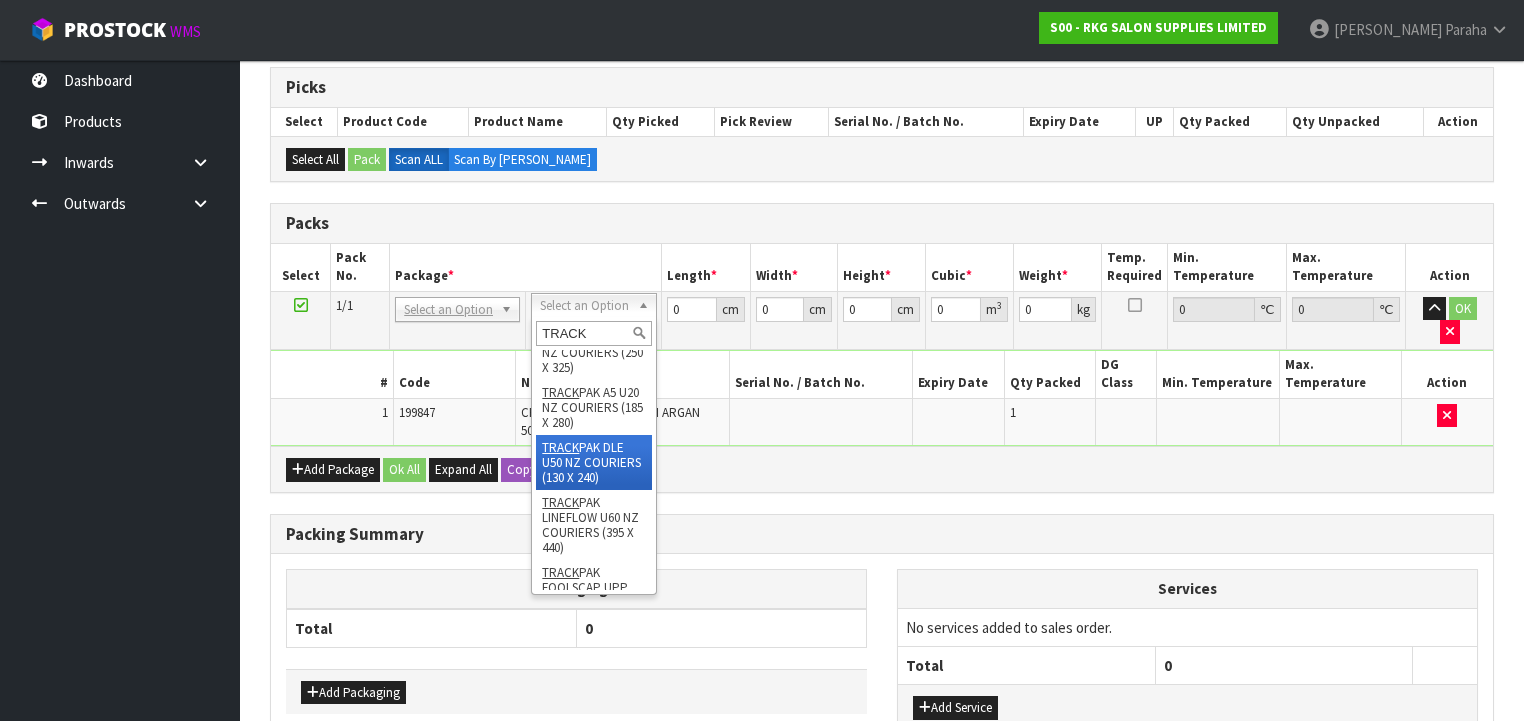
scroll to position [0, 0]
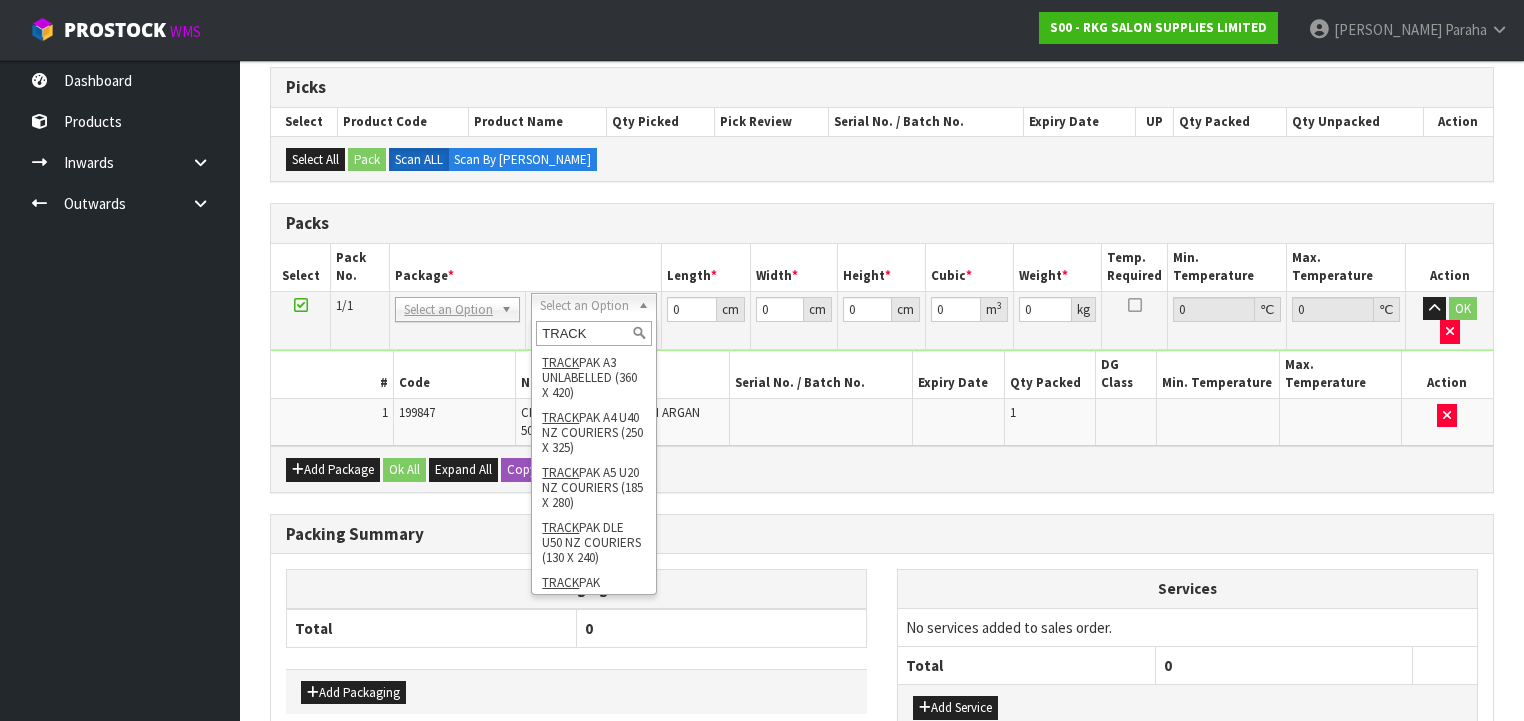
click at [591, 330] on input "TRACK" at bounding box center [593, 333] width 115 height 25
type input "T"
click at [604, 332] on input "text" at bounding box center [593, 333] width 115 height 25
type input "TRACK"
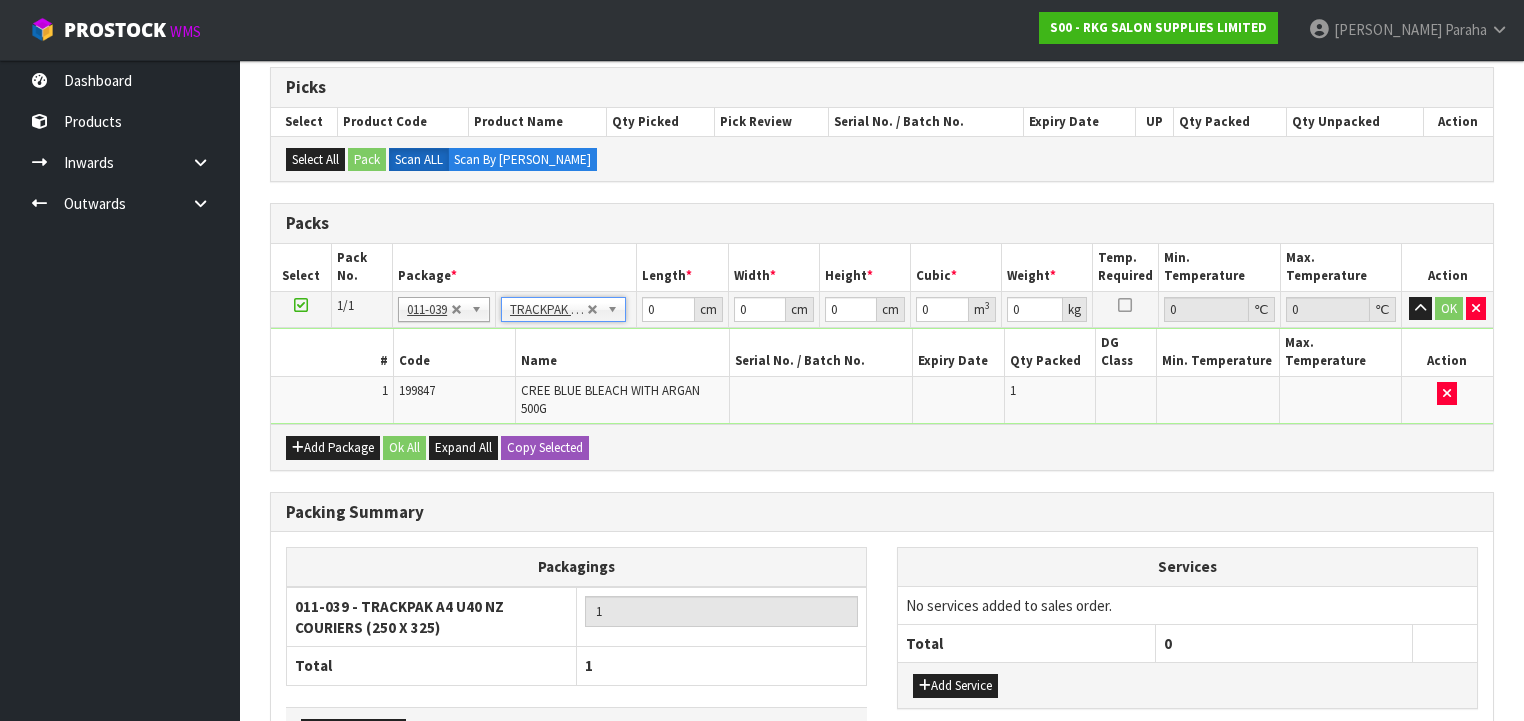
type input "25"
type input "32.5"
type input "0.01"
type input "0.000008"
type input "0.53"
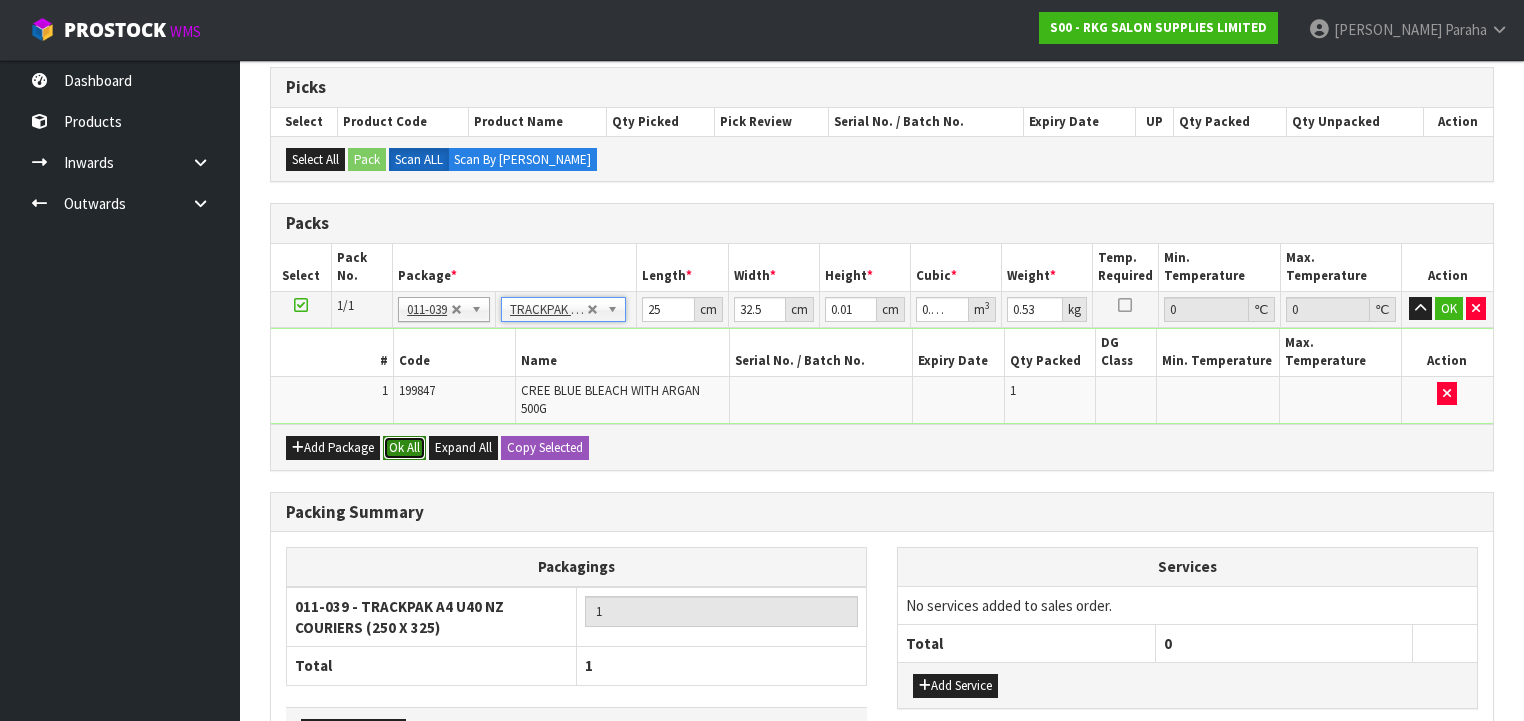
click at [396, 436] on button "Ok All" at bounding box center [404, 448] width 43 height 24
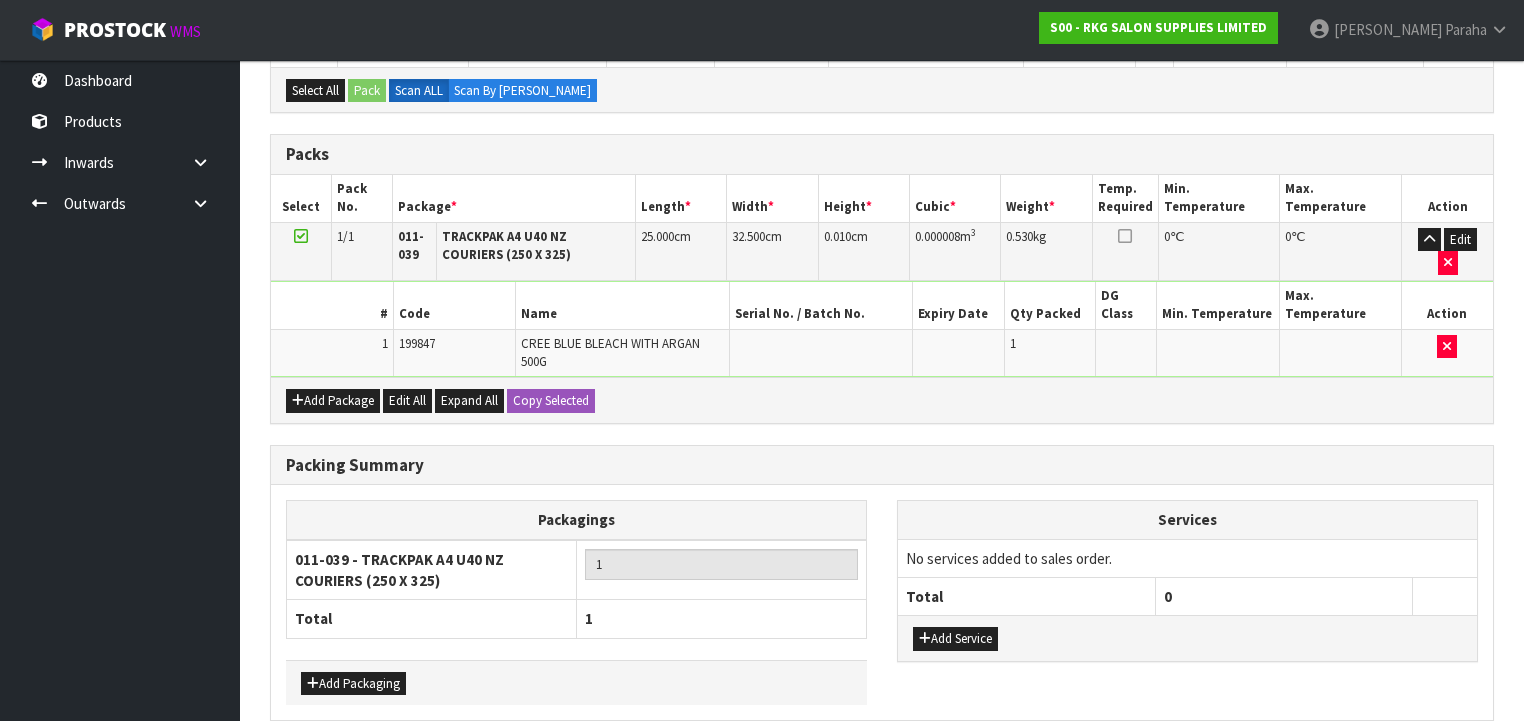
scroll to position [446, 0]
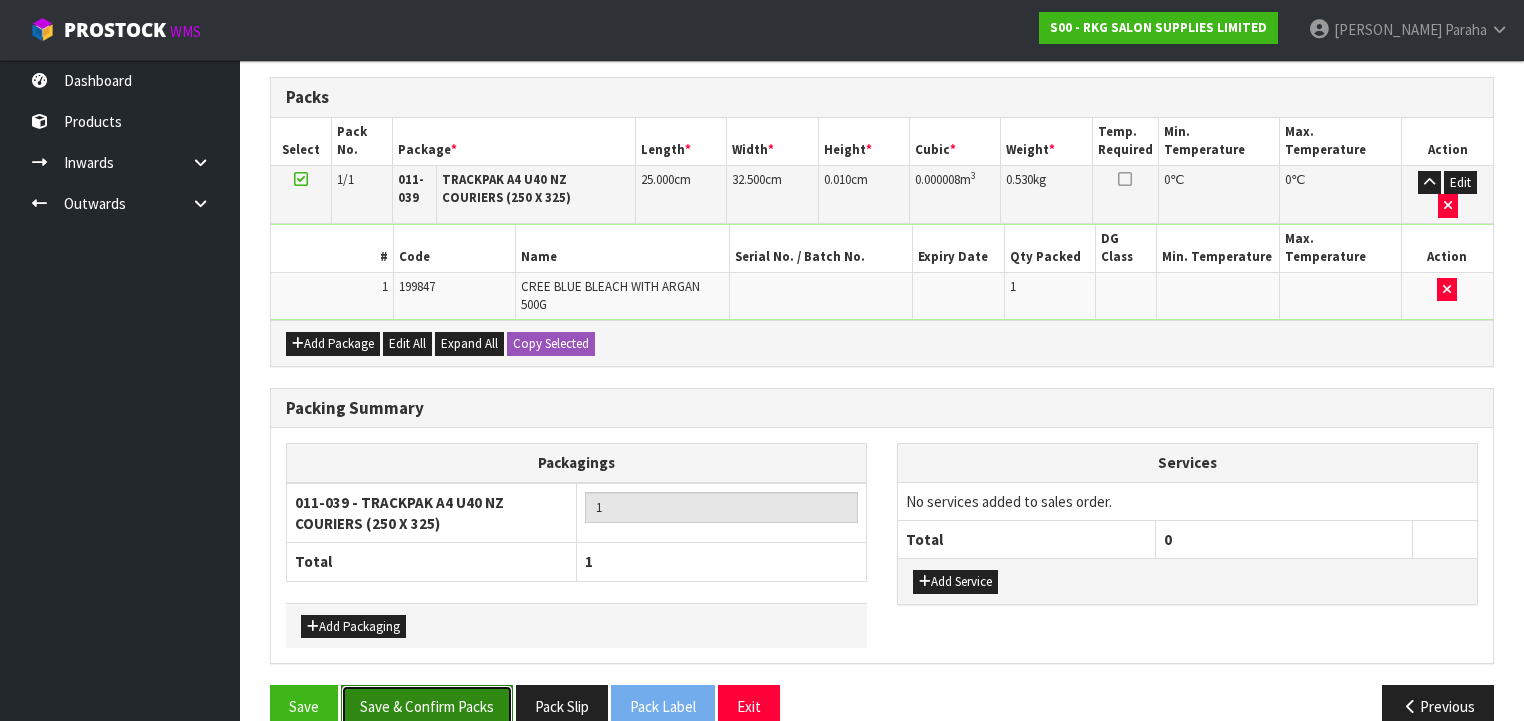
click at [453, 685] on button "Save & Confirm Packs" at bounding box center [427, 706] width 172 height 43
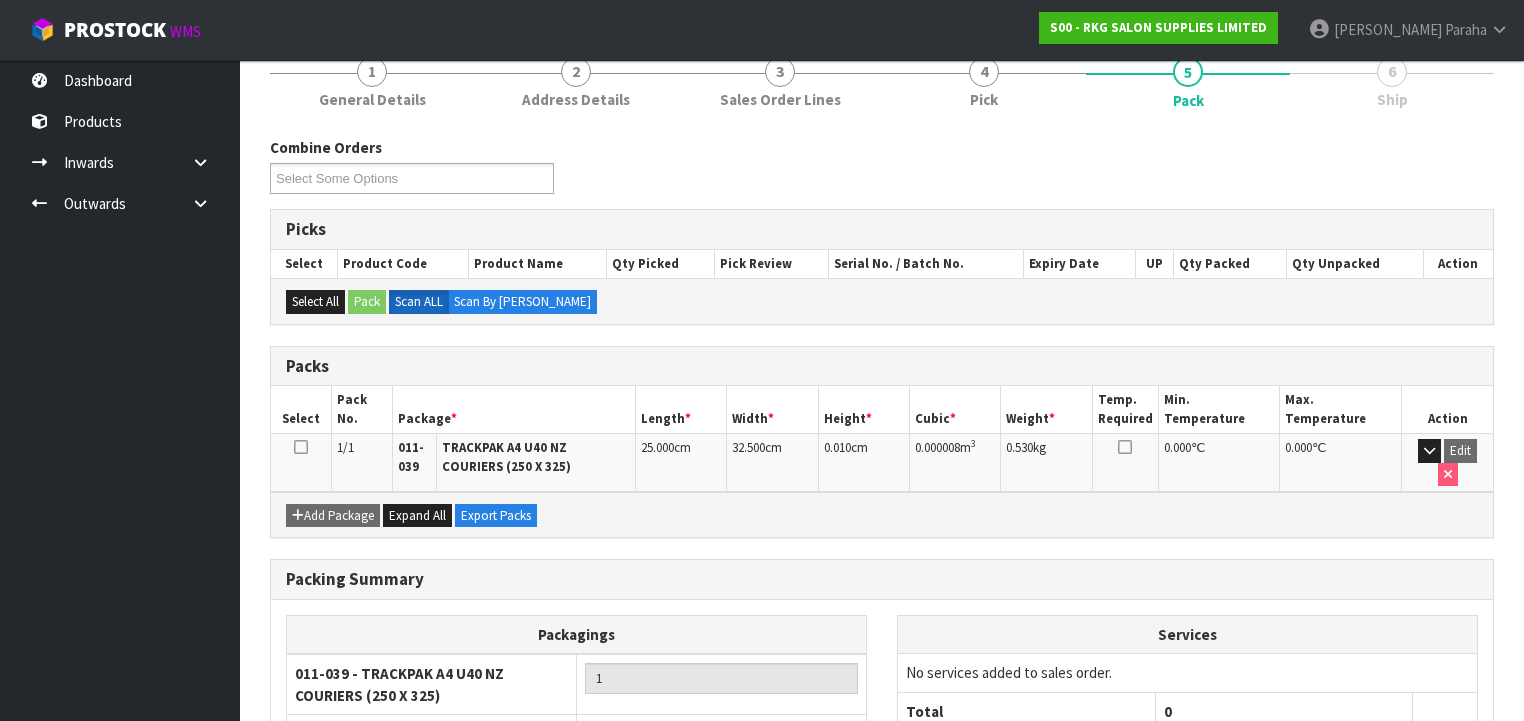
scroll to position [397, 0]
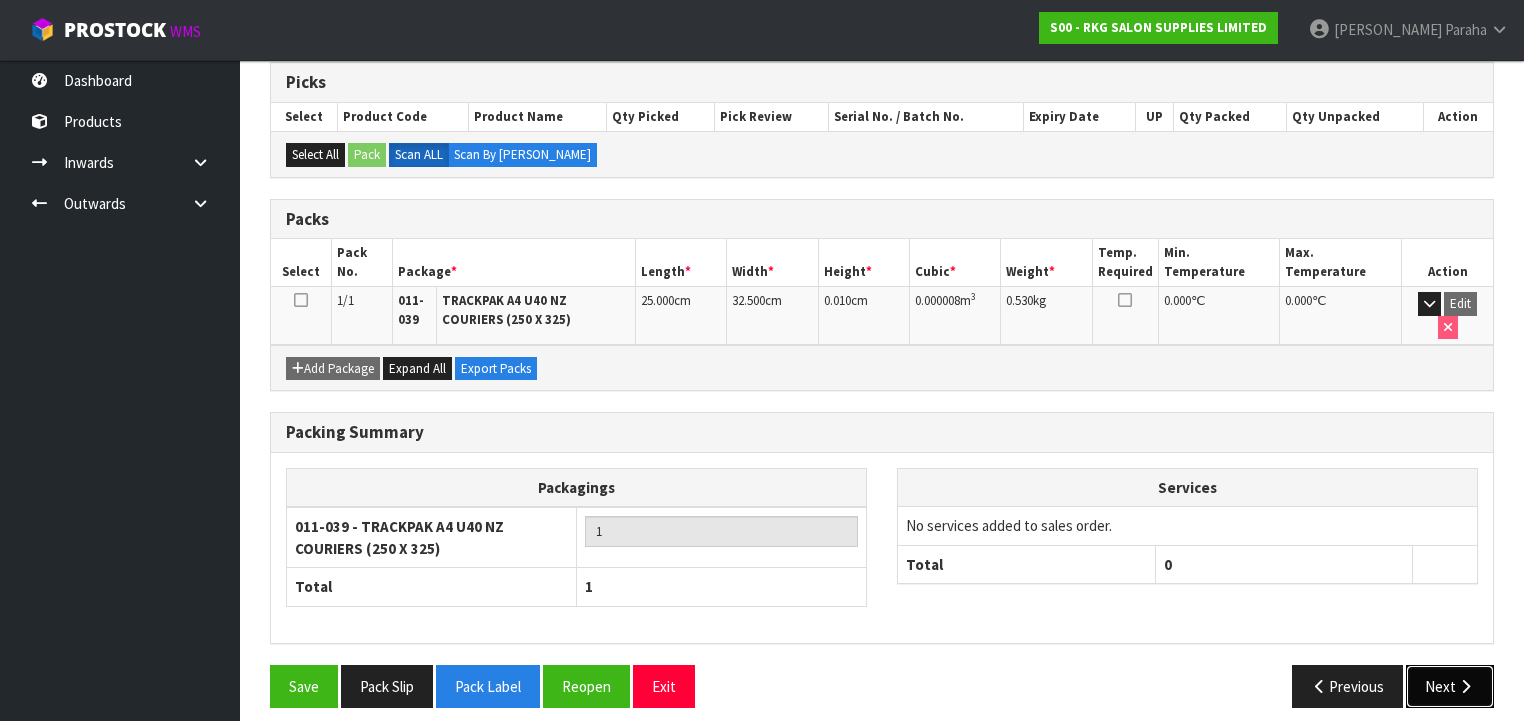
click at [1468, 679] on icon "button" at bounding box center [1465, 686] width 19 height 15
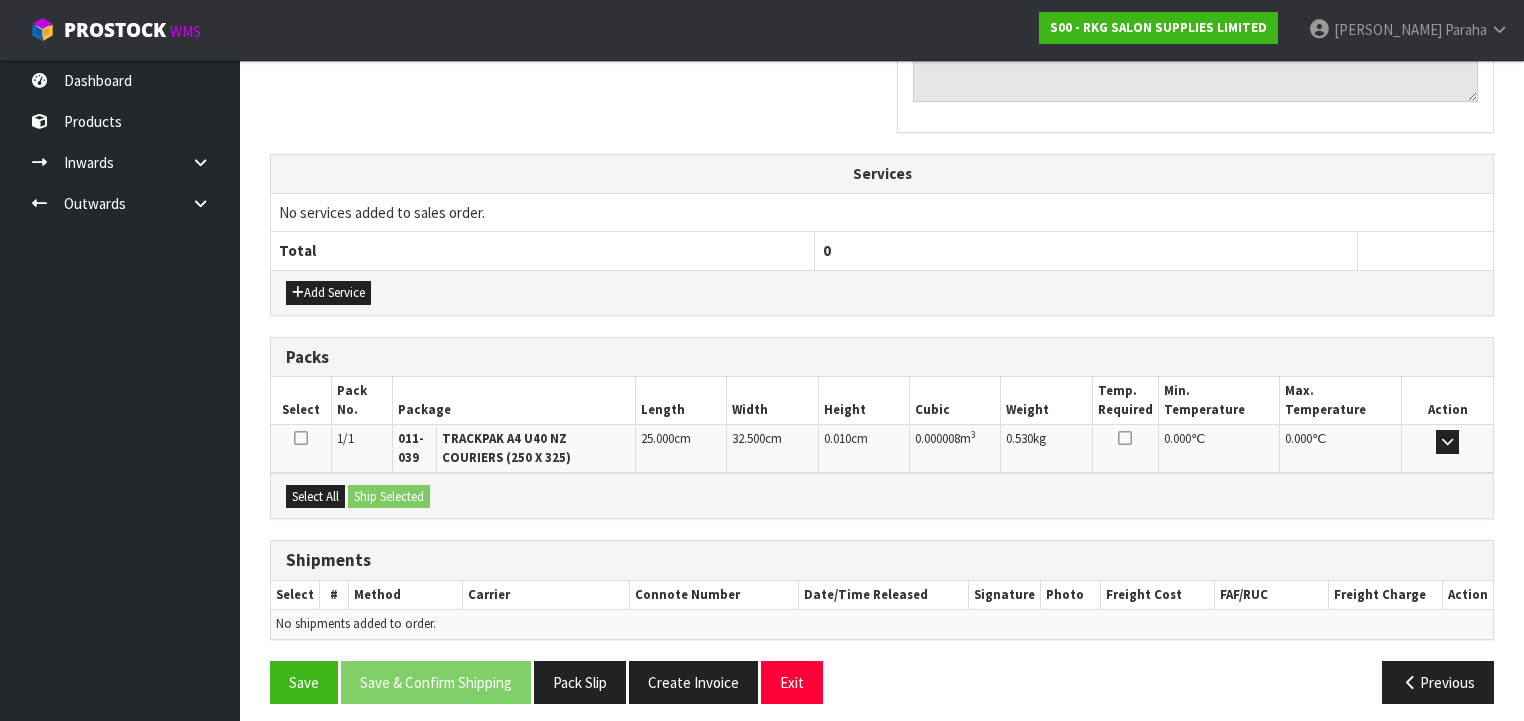
scroll to position [668, 0]
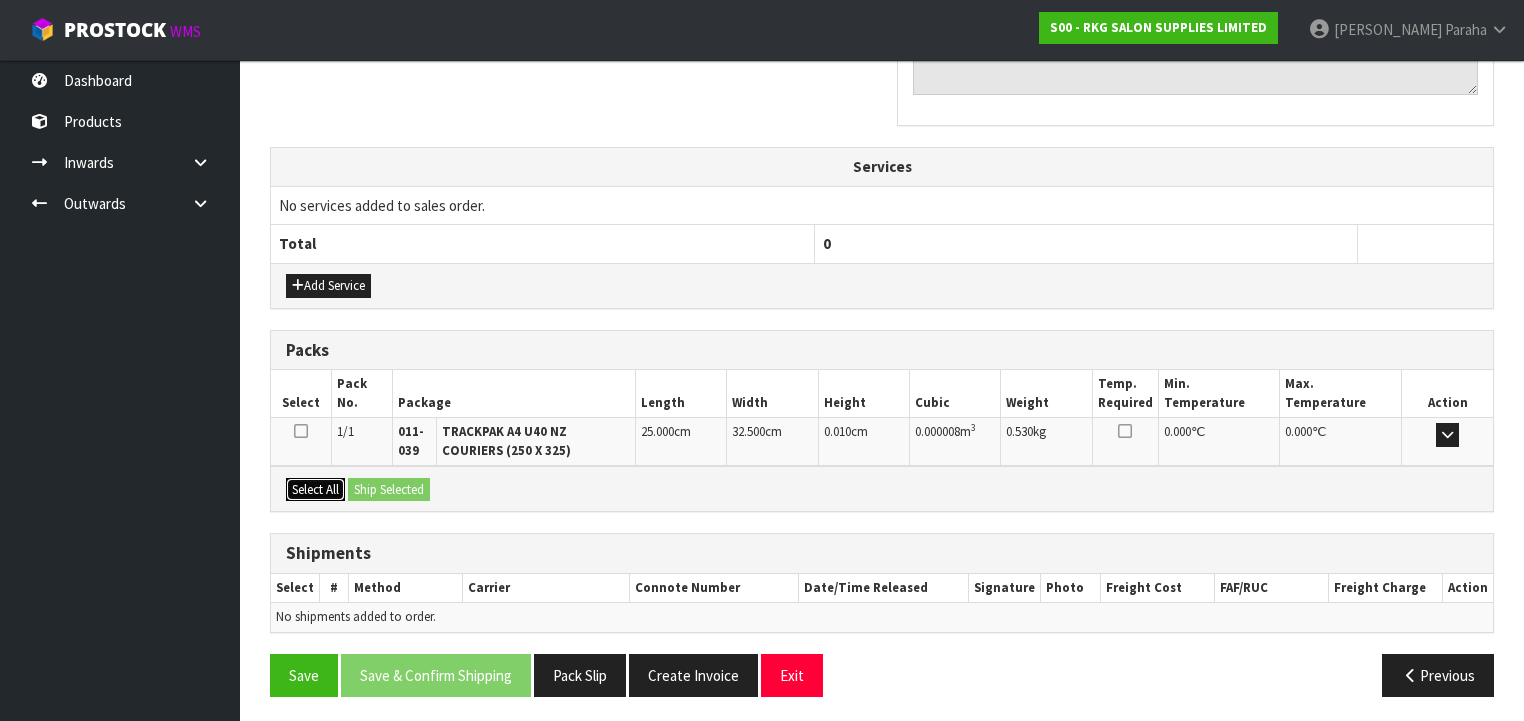
click at [317, 490] on button "Select All" at bounding box center [315, 490] width 59 height 24
click at [399, 490] on button "Ship Selected" at bounding box center [389, 490] width 82 height 24
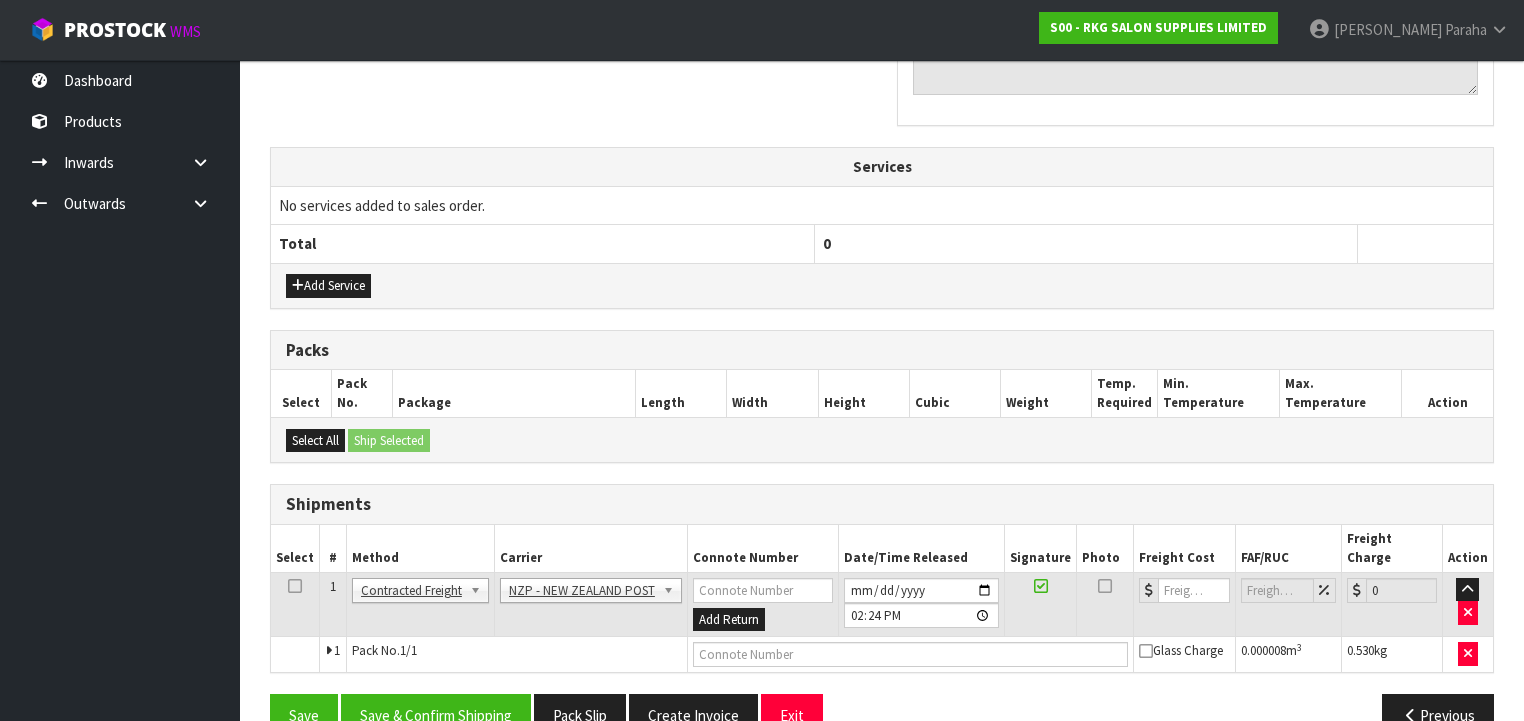
scroll to position [689, 0]
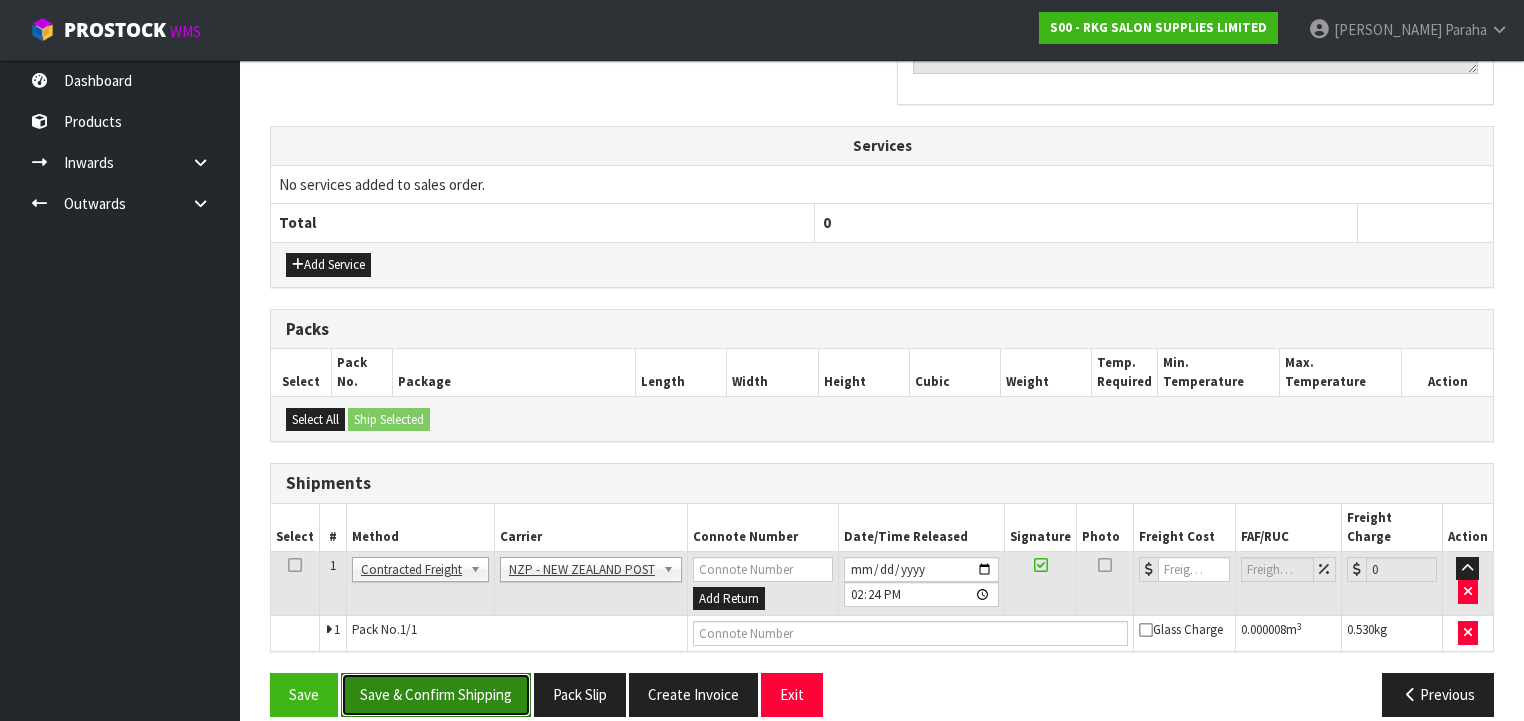
click at [436, 673] on button "Save & Confirm Shipping" at bounding box center [436, 694] width 190 height 43
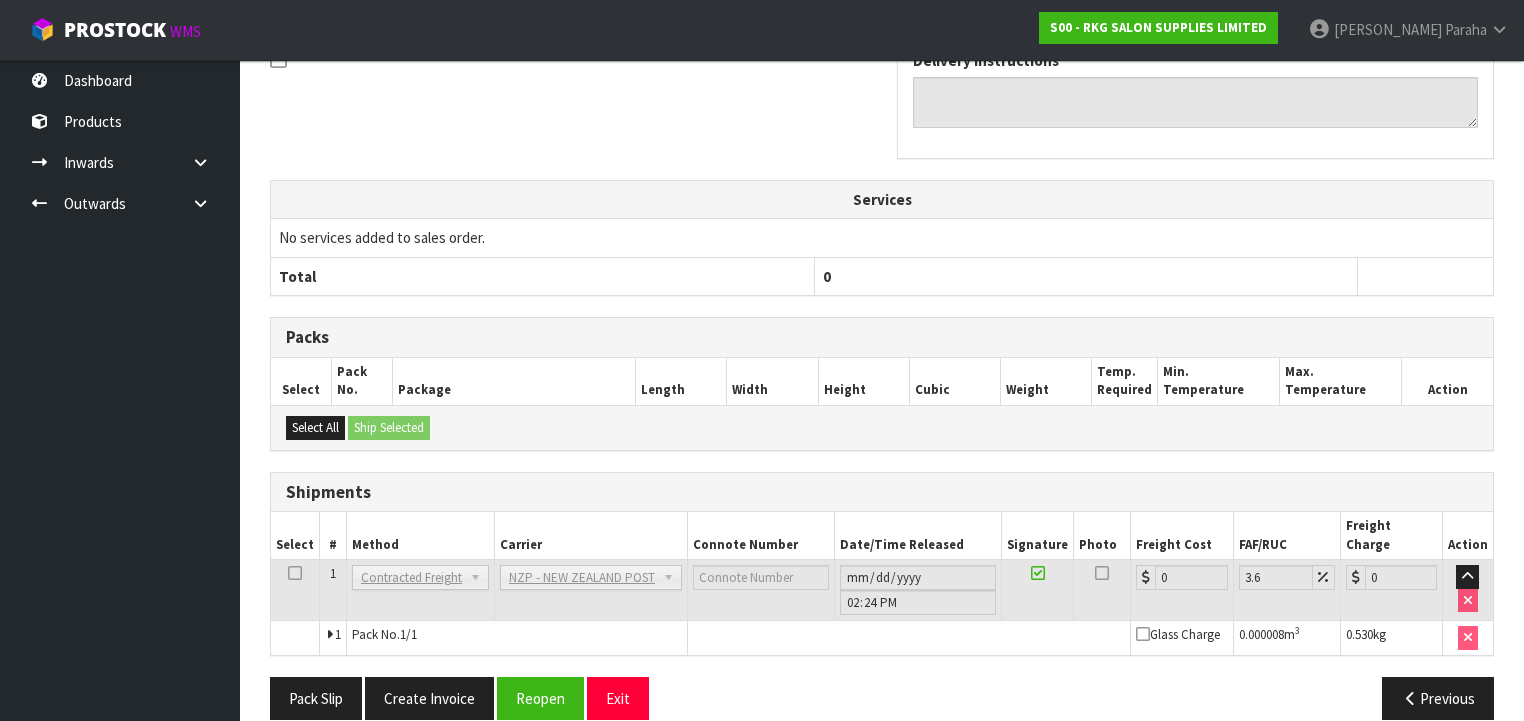
scroll to position [662, 0]
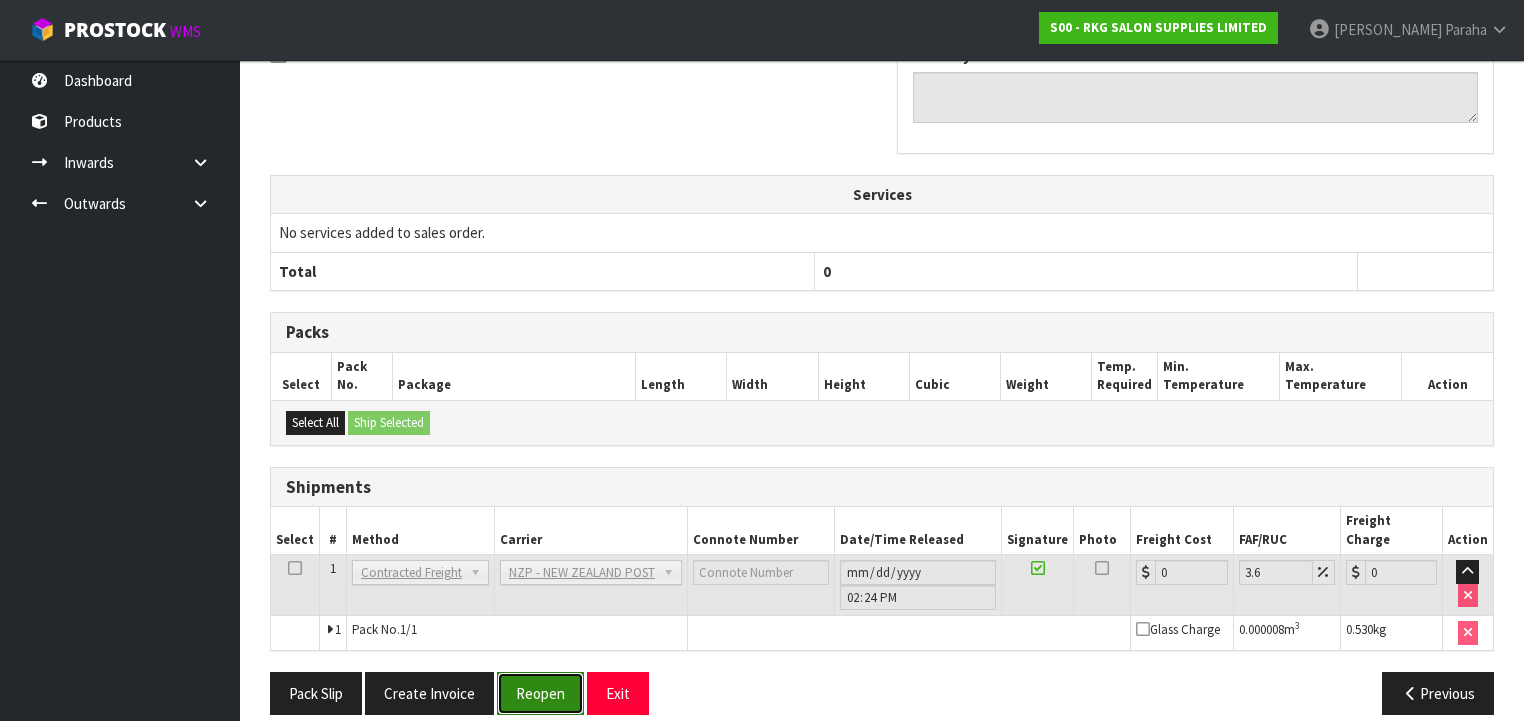
click at [536, 679] on button "Reopen" at bounding box center [540, 693] width 87 height 43
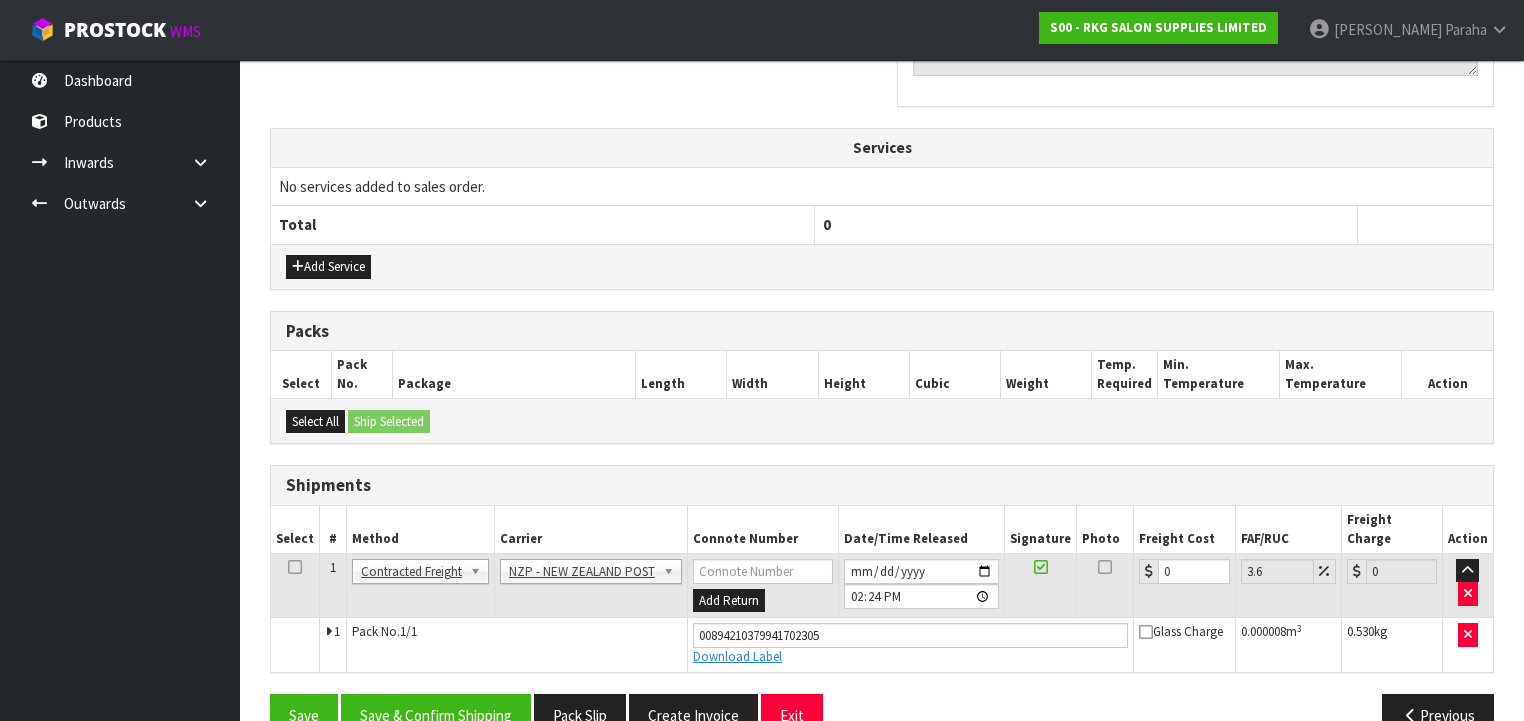
scroll to position [708, 0]
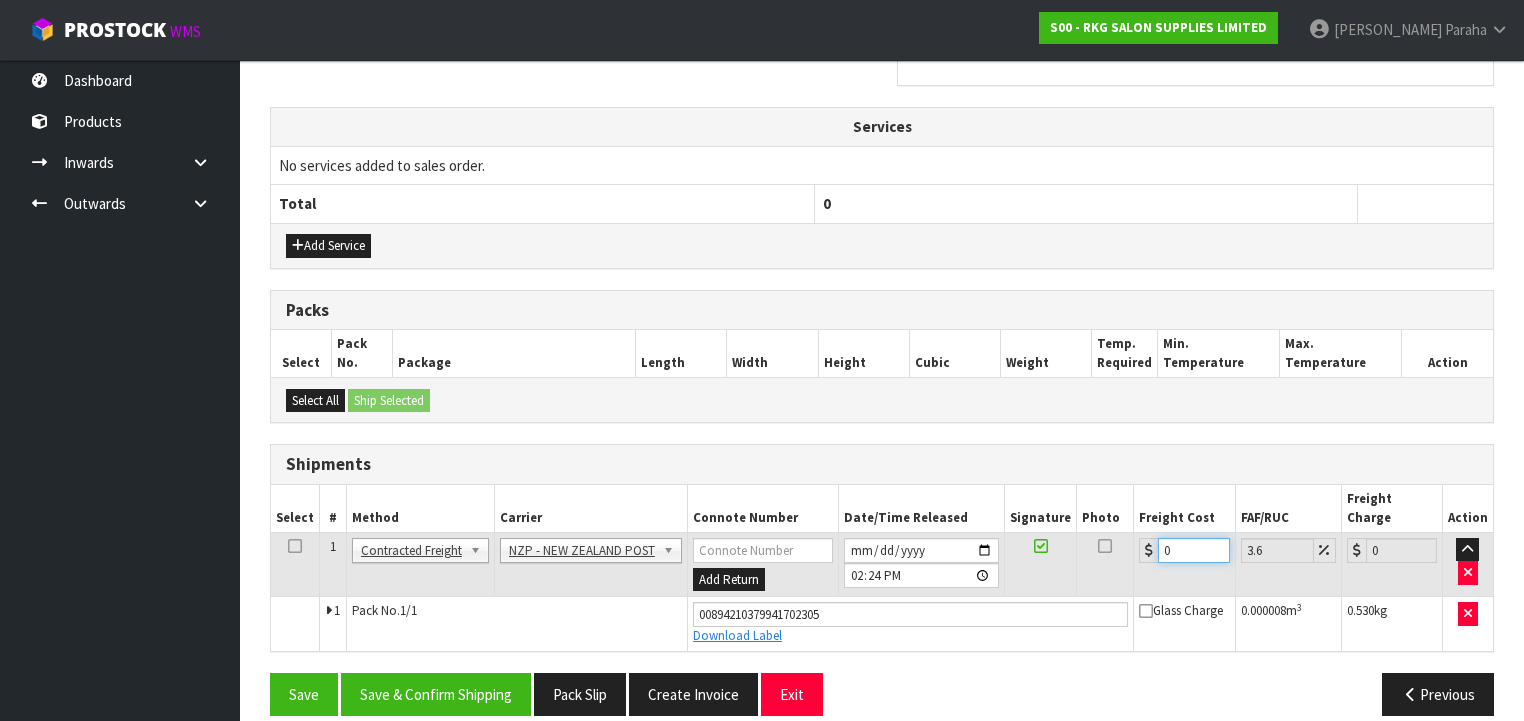
drag, startPoint x: 1175, startPoint y: 526, endPoint x: 1124, endPoint y: 535, distance: 51.8
click at [1134, 533] on td "0" at bounding box center [1184, 564] width 101 height 65
type input "4"
type input "4.14"
type input "4.3"
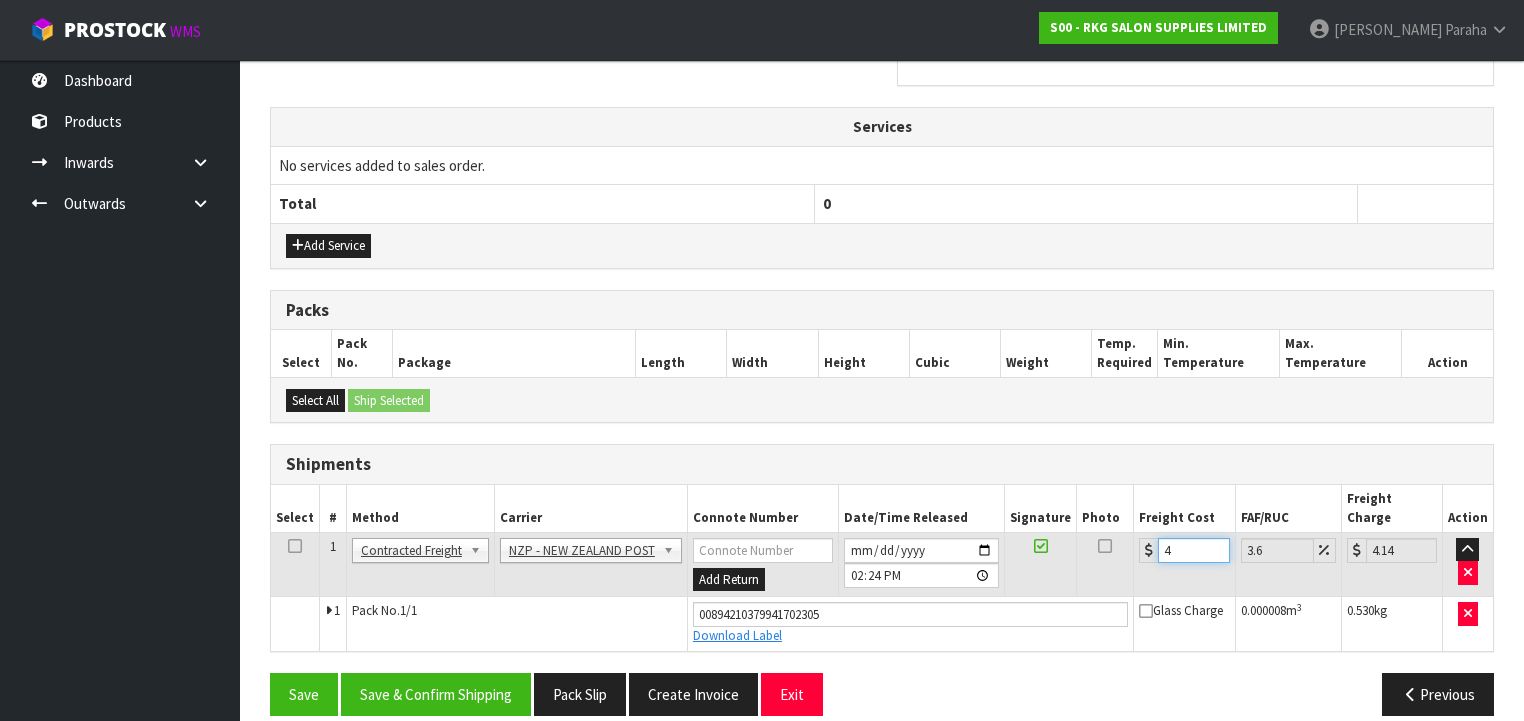
type input "4.45"
type input "4.33"
type input "4.49"
type input "4.33"
click at [447, 683] on button "Save & Confirm Shipping" at bounding box center [436, 694] width 190 height 43
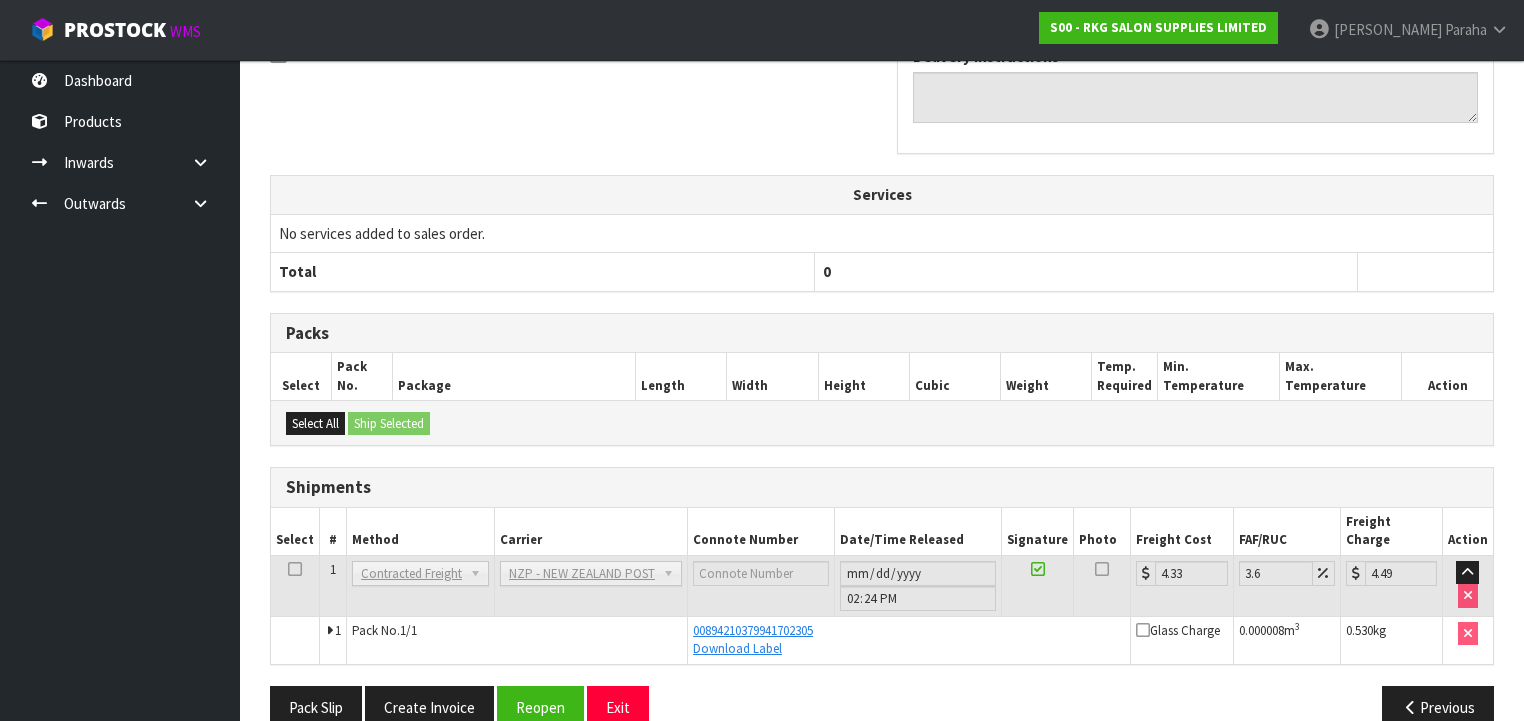
scroll to position [654, 0]
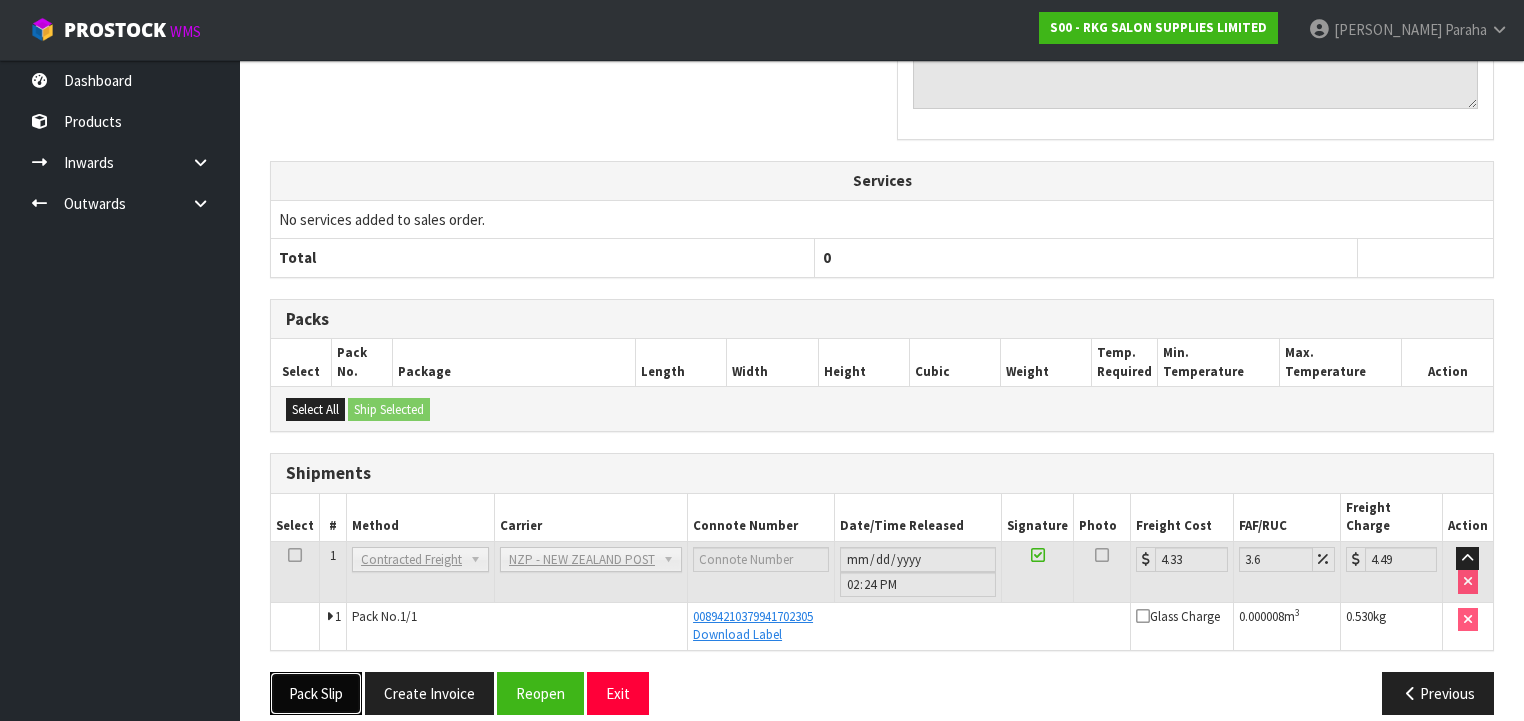
click at [313, 672] on button "Pack Slip" at bounding box center [316, 693] width 92 height 43
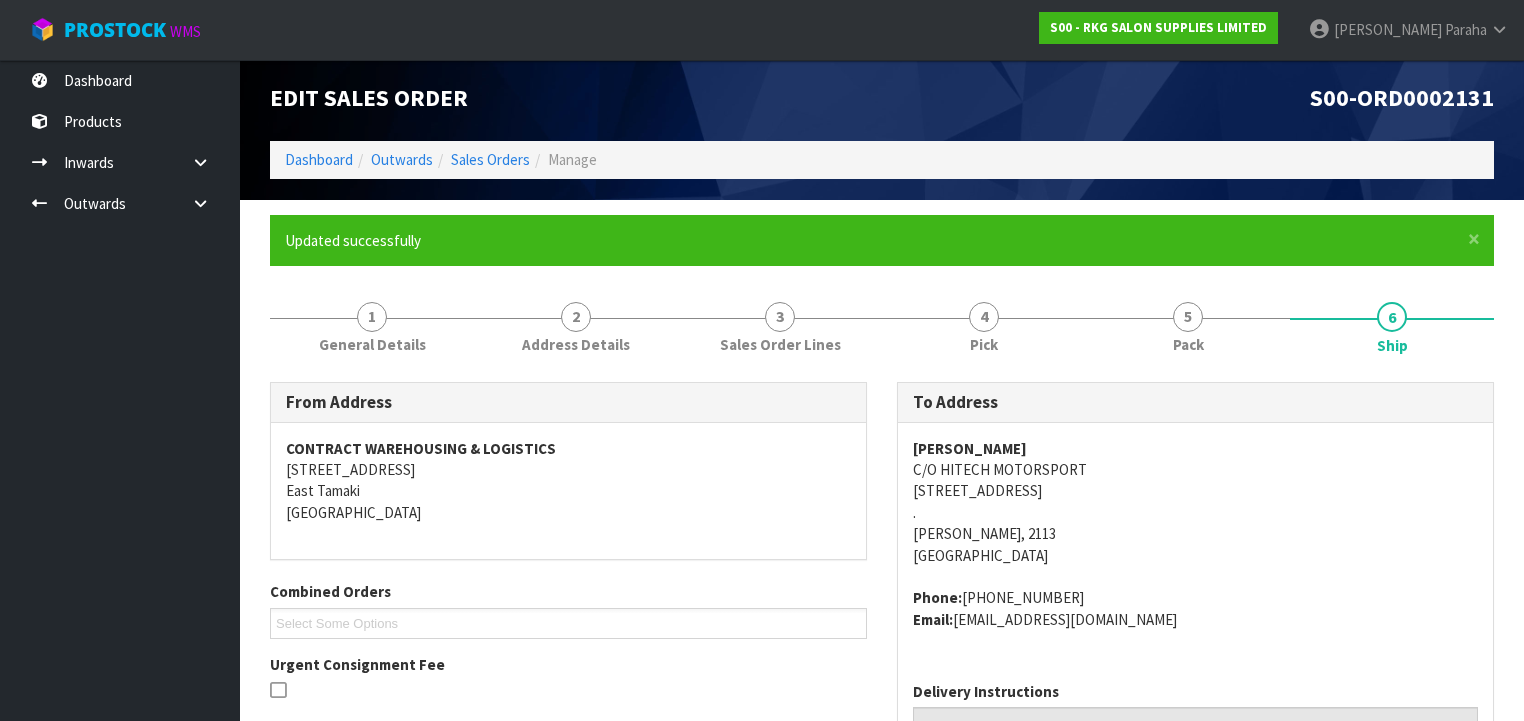
scroll to position [0, 0]
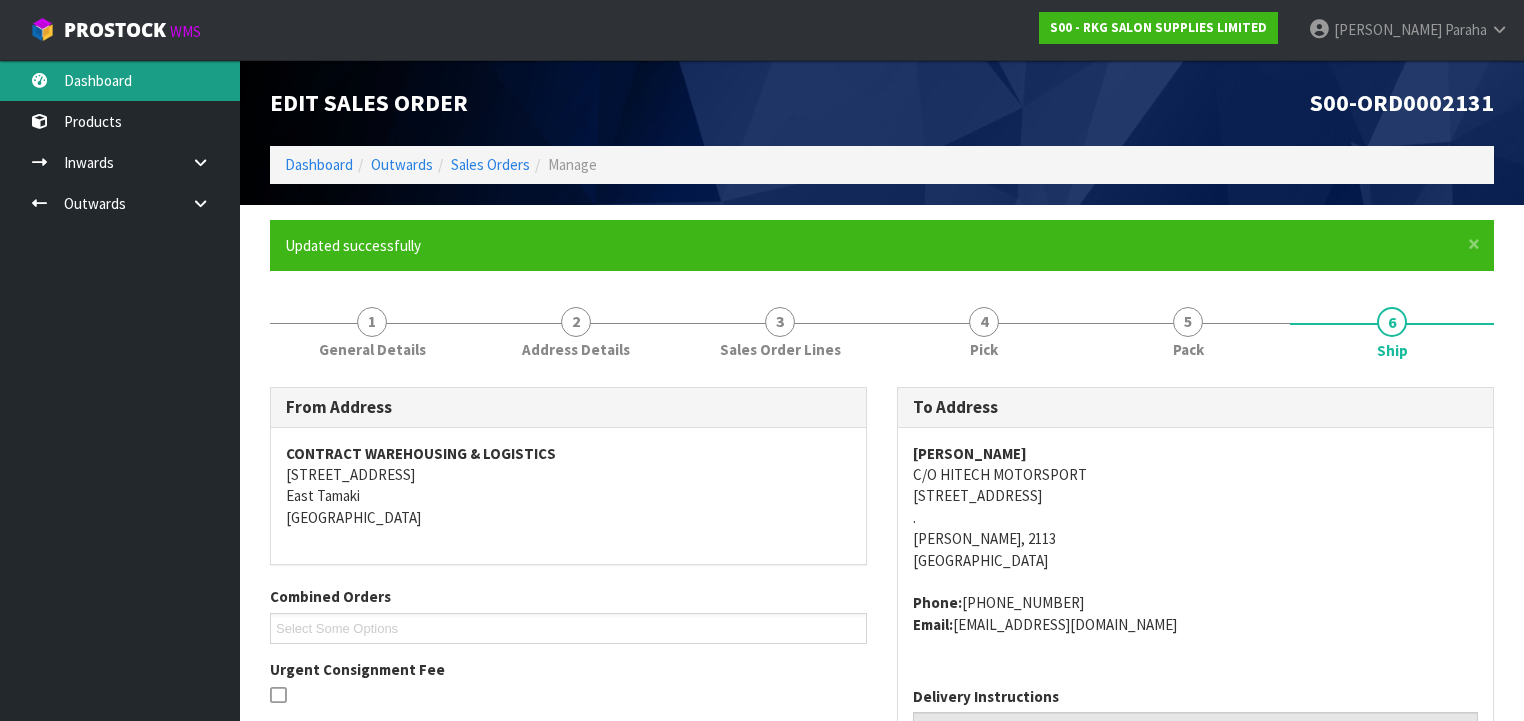
click at [128, 86] on link "Dashboard" at bounding box center [120, 80] width 240 height 41
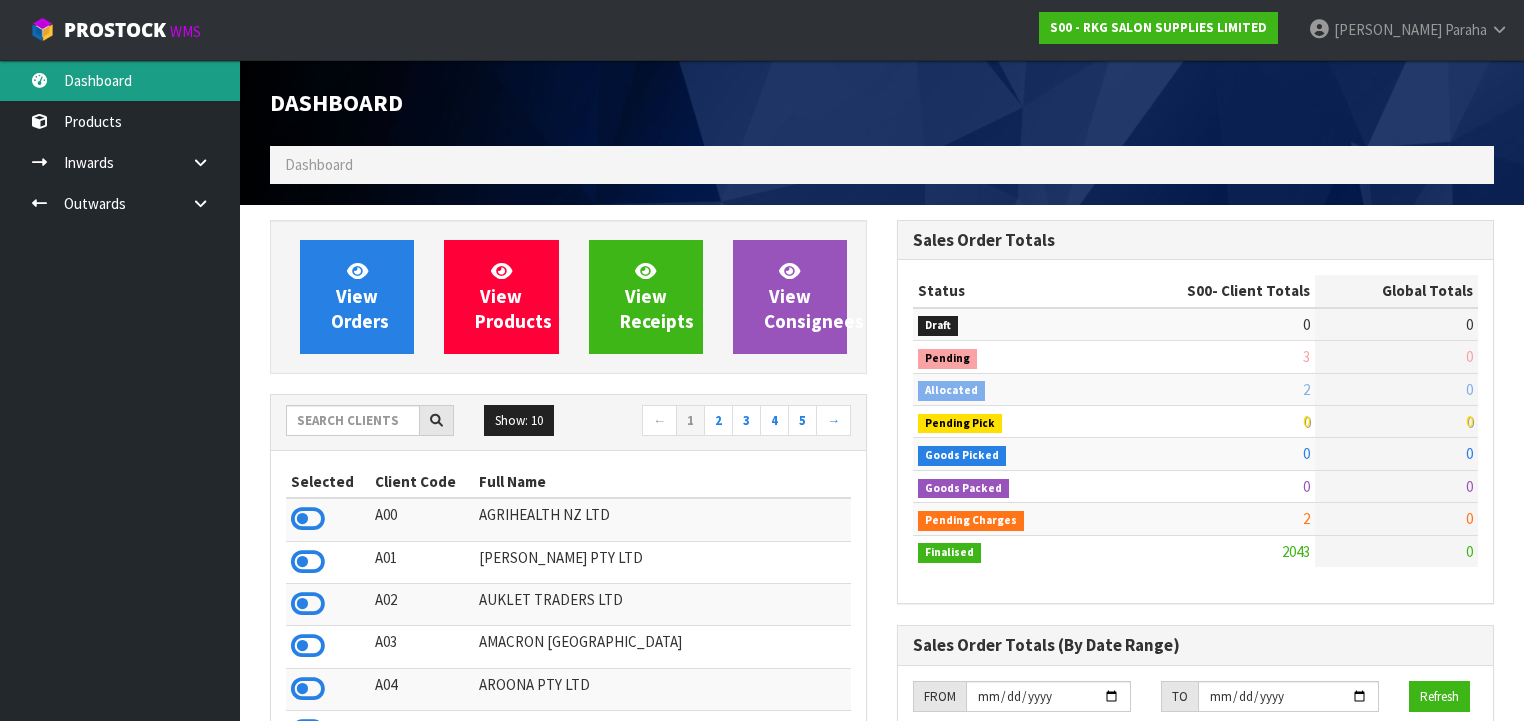
scroll to position [1595, 627]
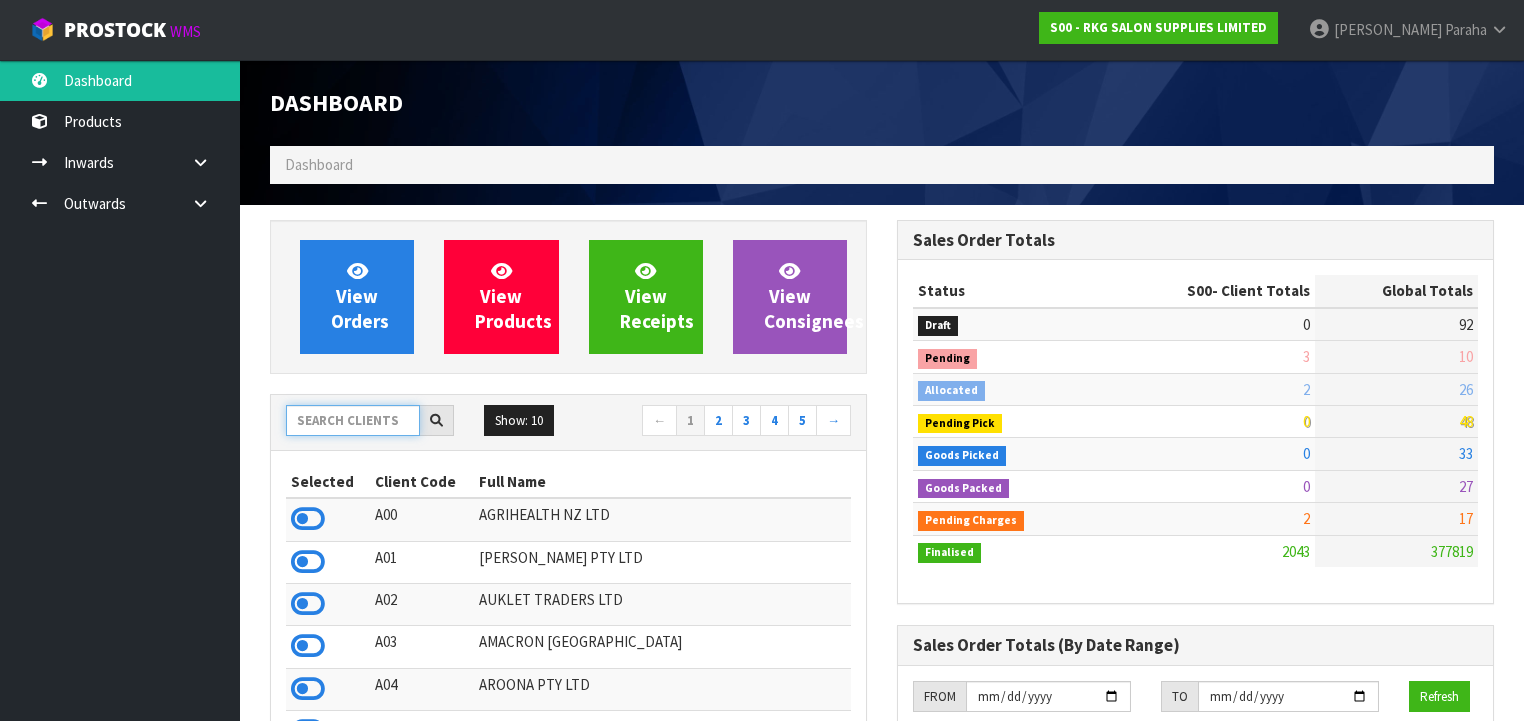
click at [348, 426] on input "text" at bounding box center [353, 420] width 134 height 31
click at [342, 425] on input "text" at bounding box center [353, 420] width 134 height 31
click at [308, 422] on input "text" at bounding box center [353, 420] width 134 height 31
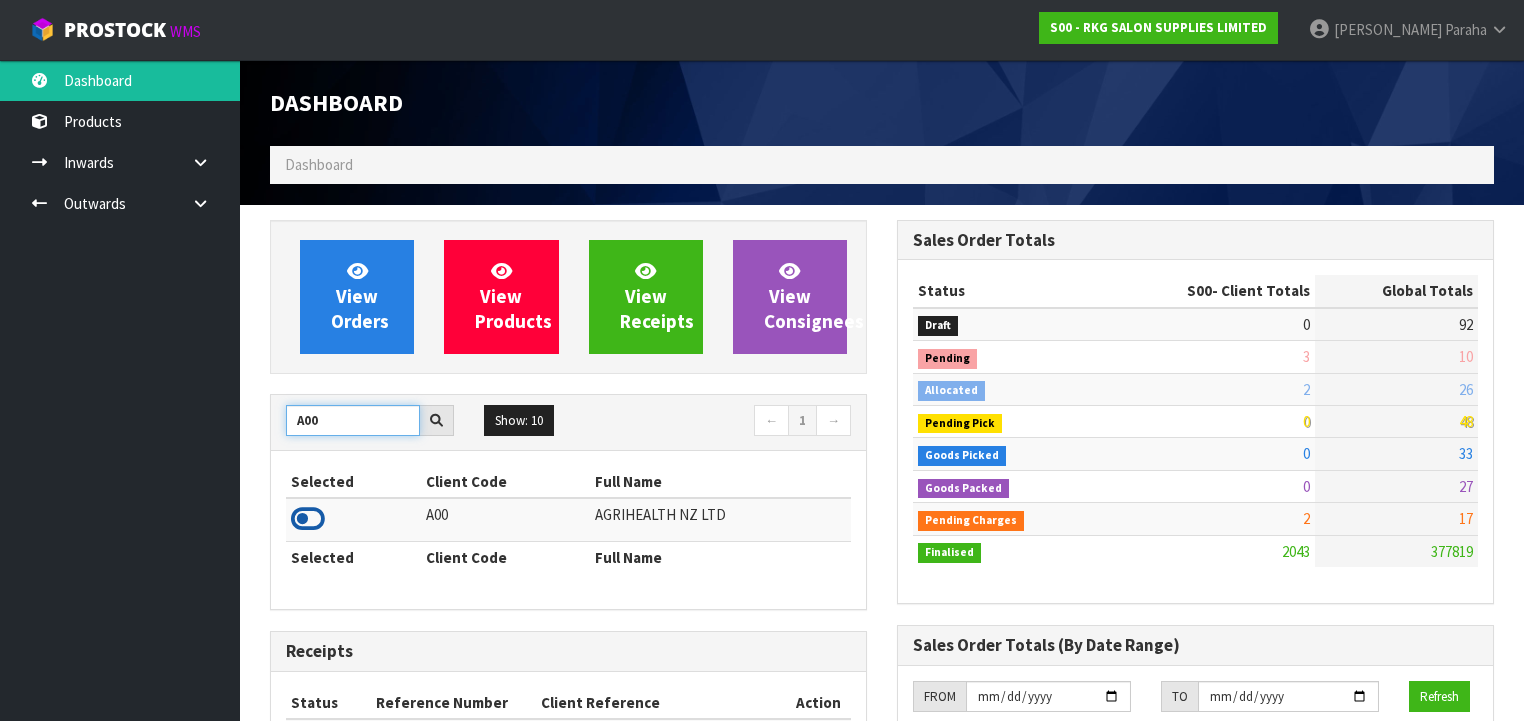
type input "A00"
click at [312, 515] on icon at bounding box center [308, 519] width 34 height 30
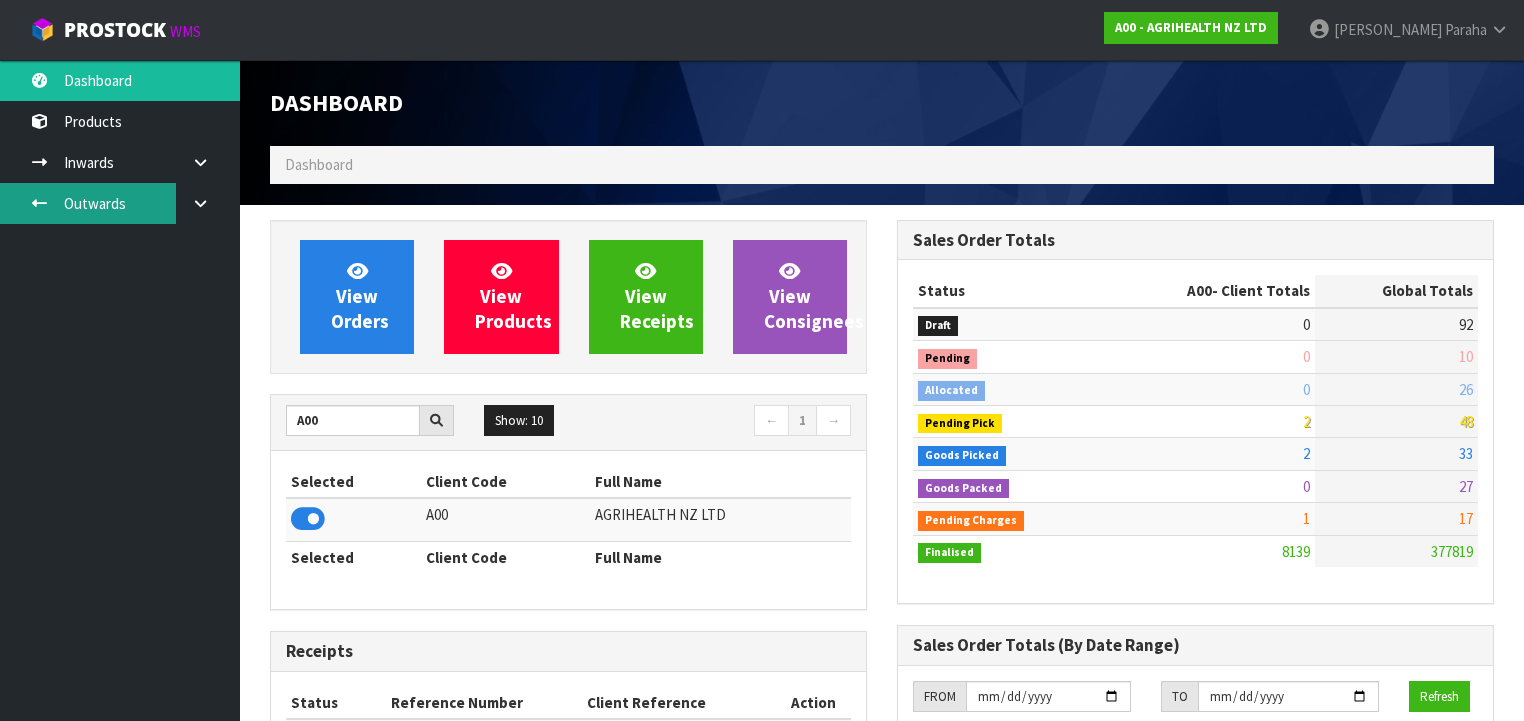
click at [107, 196] on link "Outwards" at bounding box center [120, 203] width 240 height 41
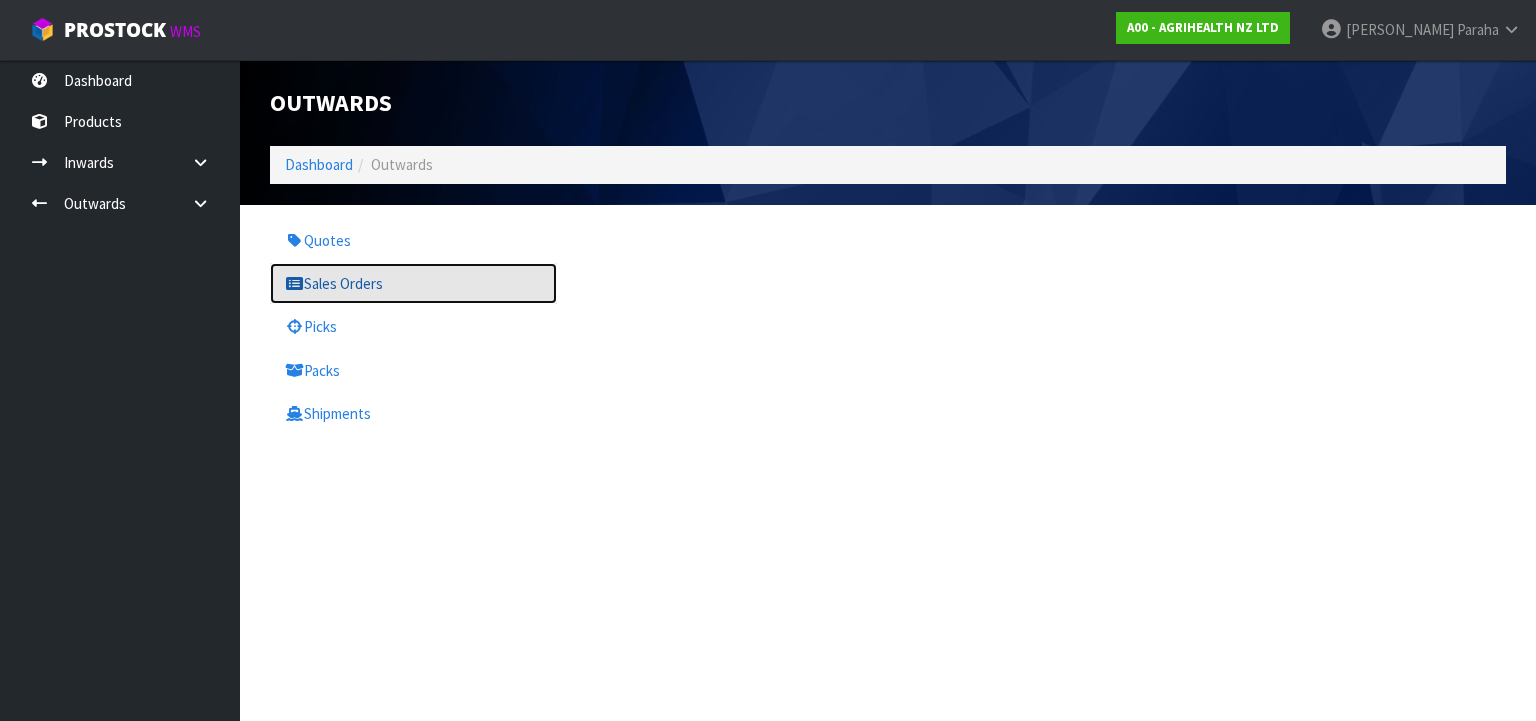
click at [340, 290] on link "Sales Orders" at bounding box center [413, 283] width 287 height 41
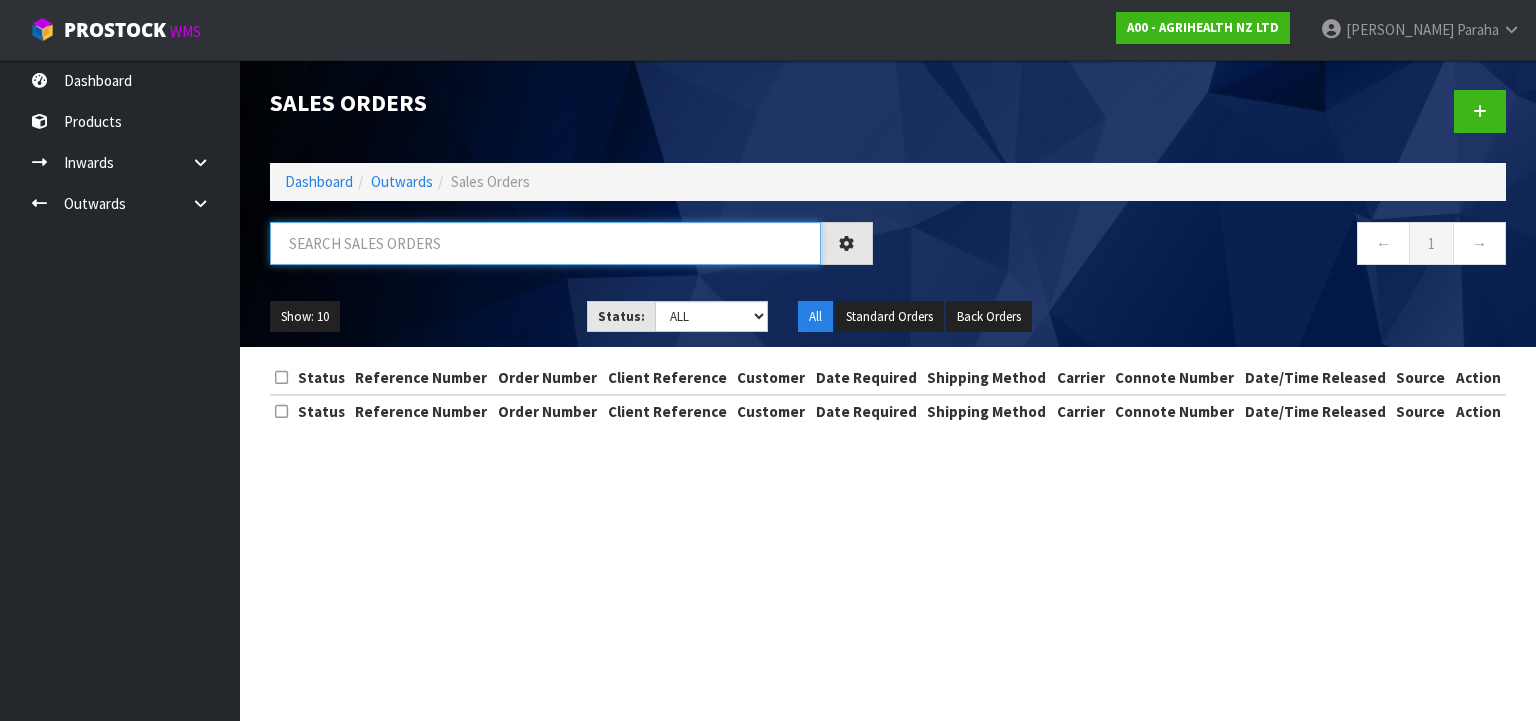
click at [358, 247] on input "text" at bounding box center [545, 243] width 551 height 43
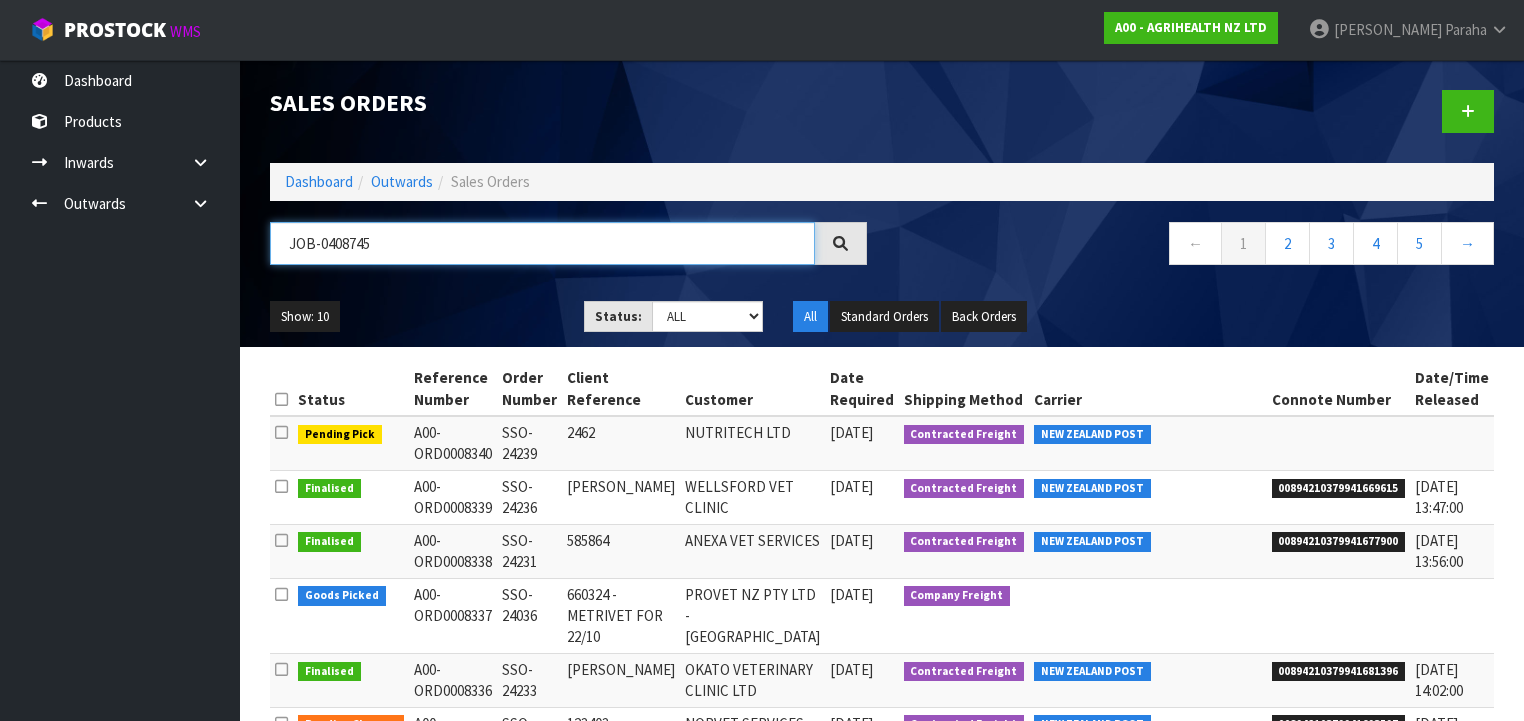
type input "JOB-0408745"
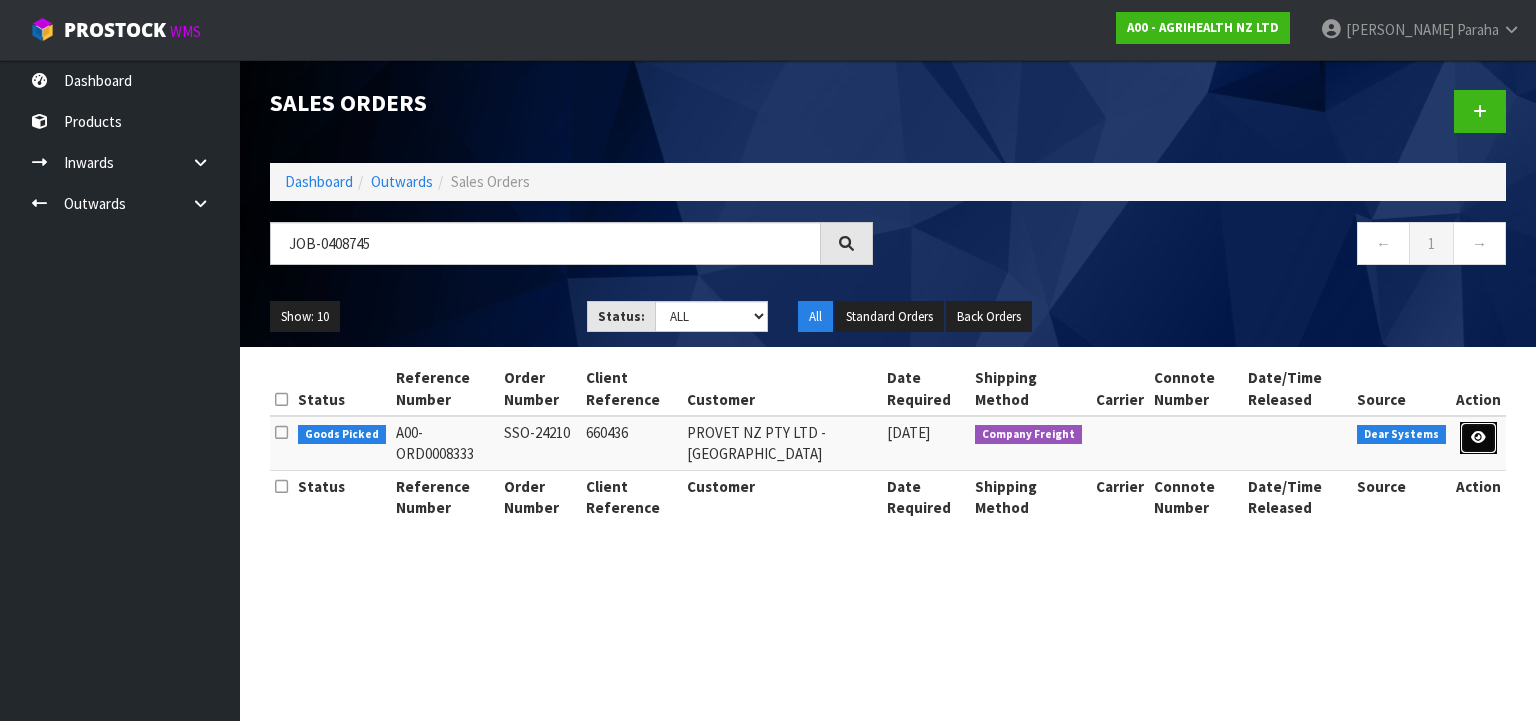
click at [1480, 437] on icon at bounding box center [1478, 437] width 15 height 13
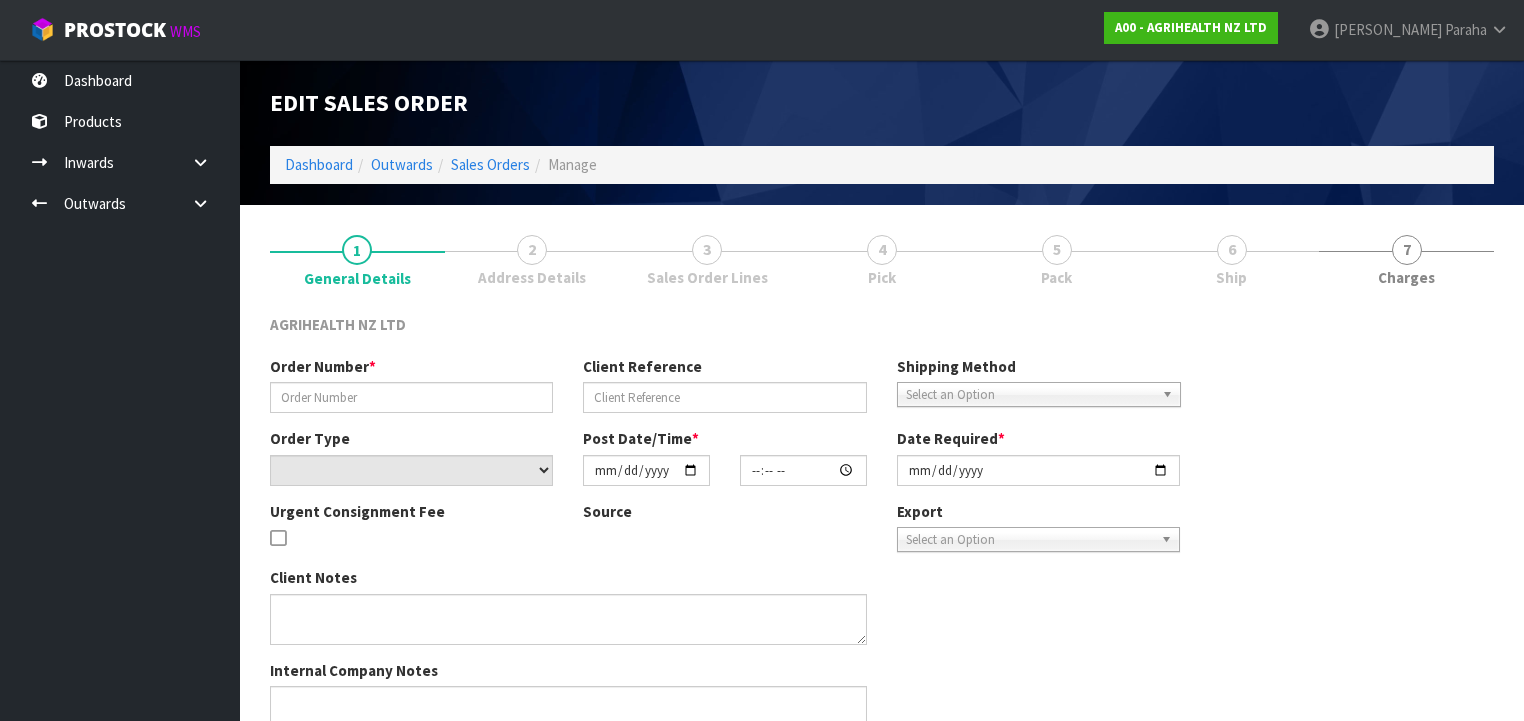
type input "SSO-24210"
type input "660436"
select select "number:0"
type input "[DATE]"
type input "10:13:37.000"
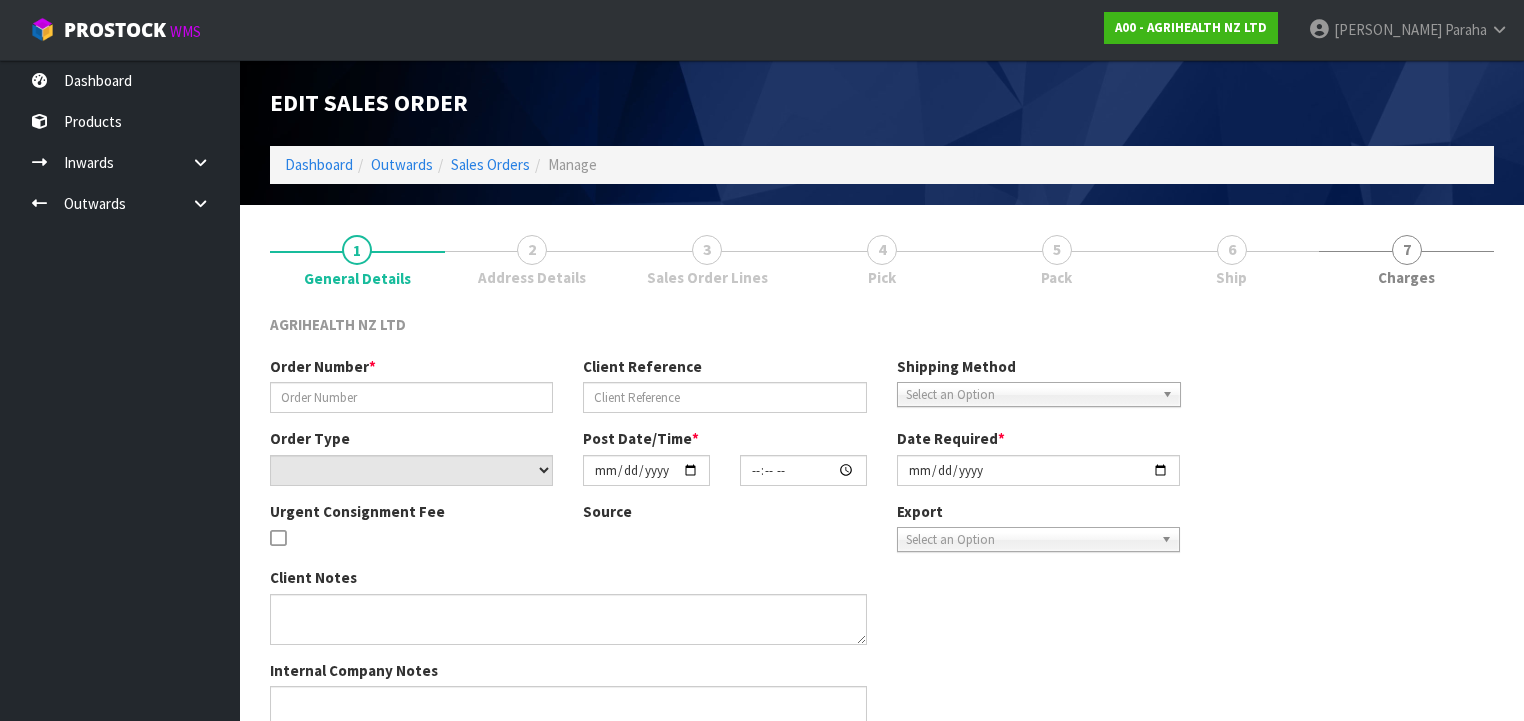
type input "[DATE]"
type textarea "SHIP BY: CWL Truck"
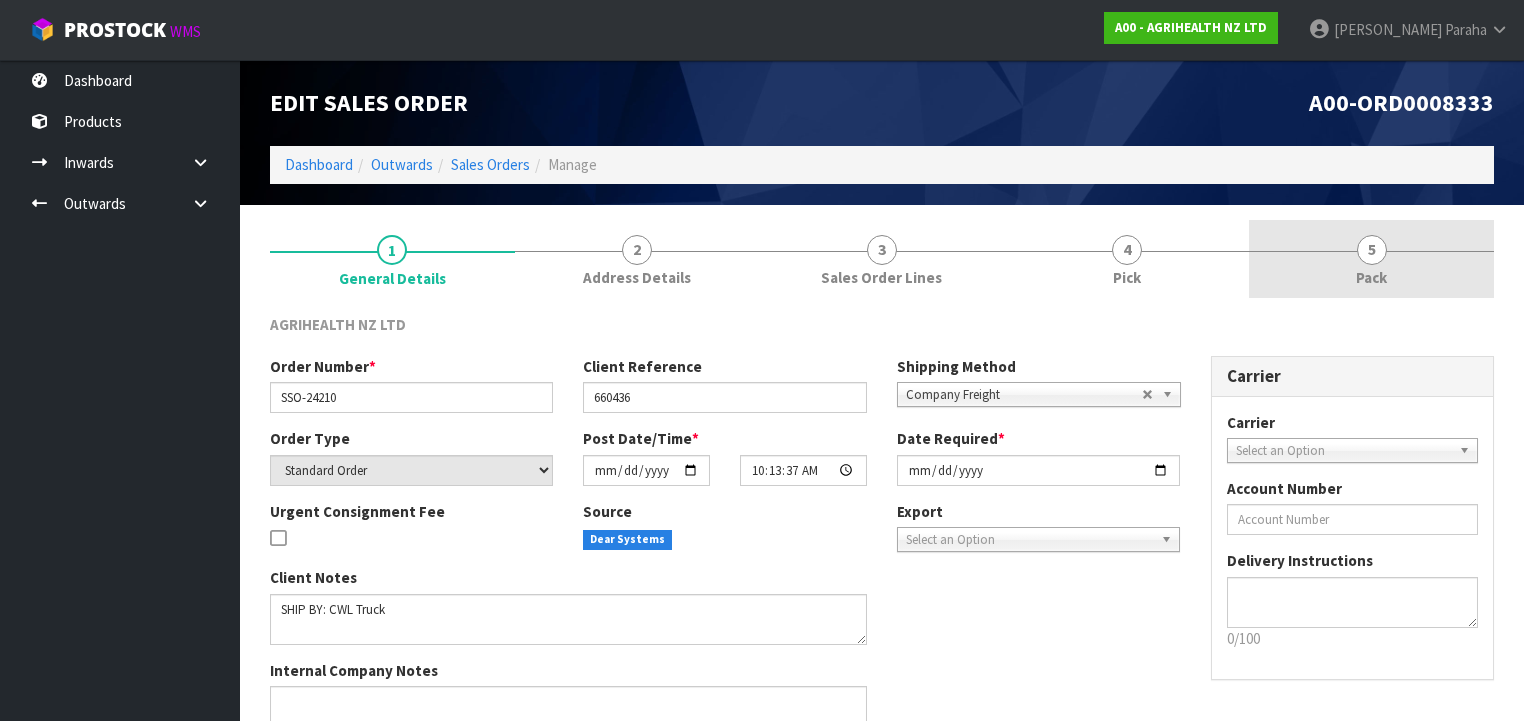
click at [1377, 252] on span "5" at bounding box center [1372, 250] width 30 height 30
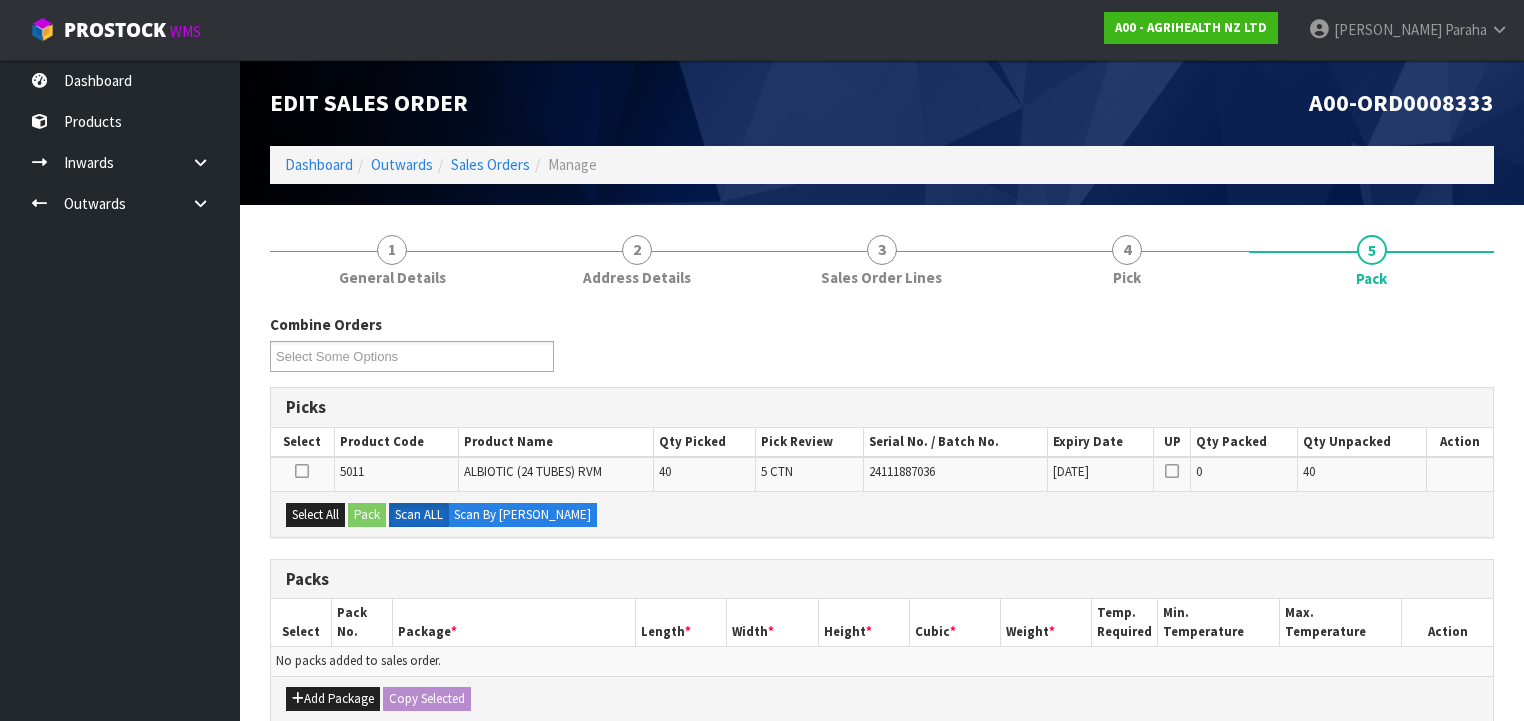
scroll to position [240, 0]
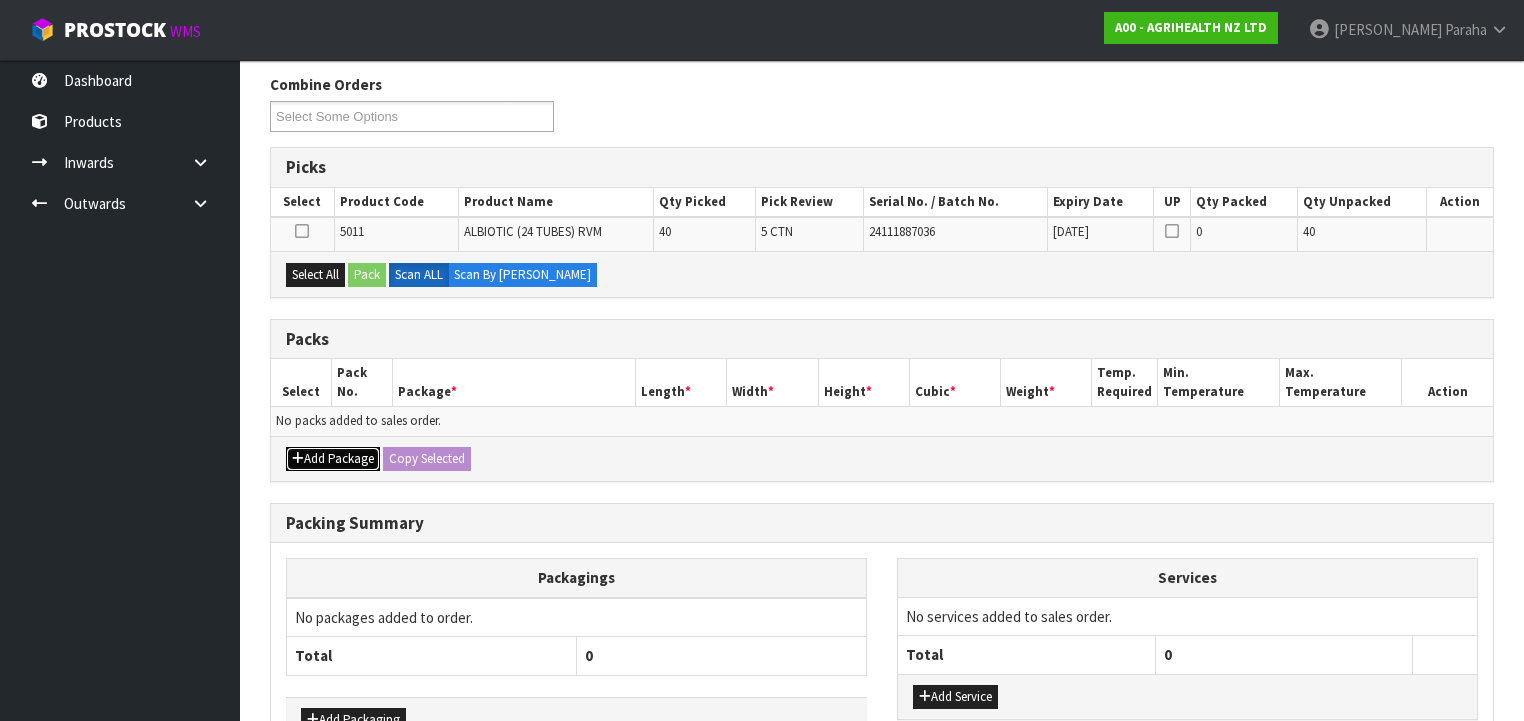
click at [349, 452] on button "Add Package" at bounding box center [333, 459] width 94 height 24
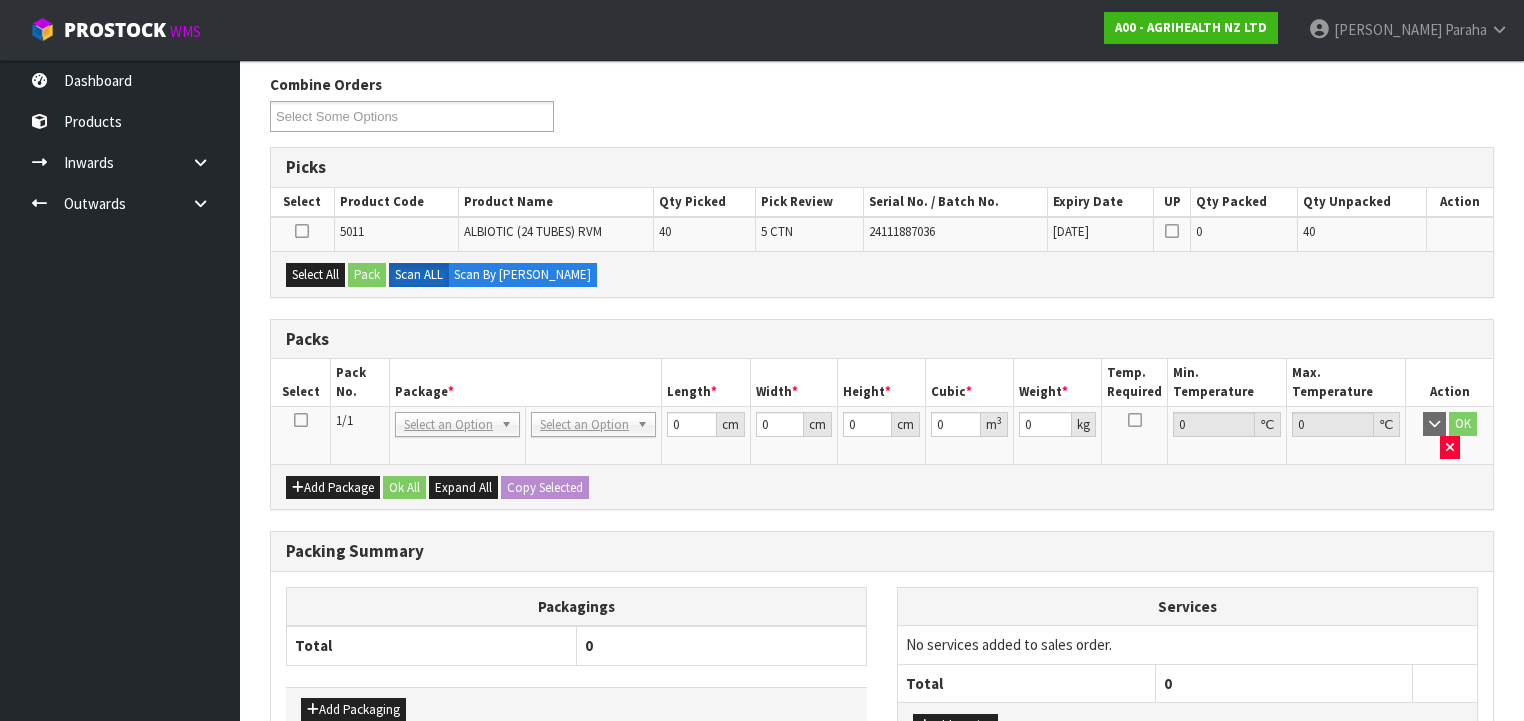
click at [302, 420] on icon at bounding box center [301, 420] width 14 height 1
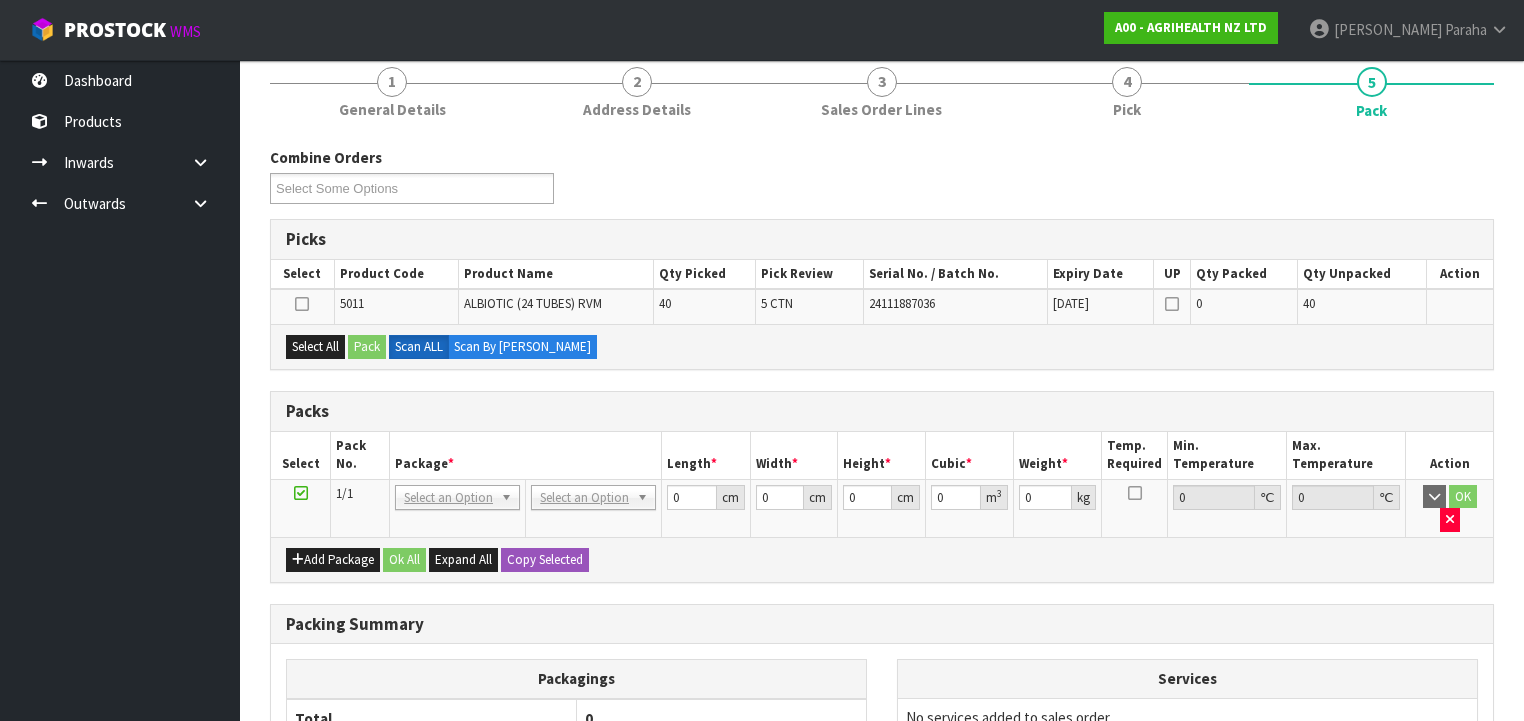
scroll to position [0, 0]
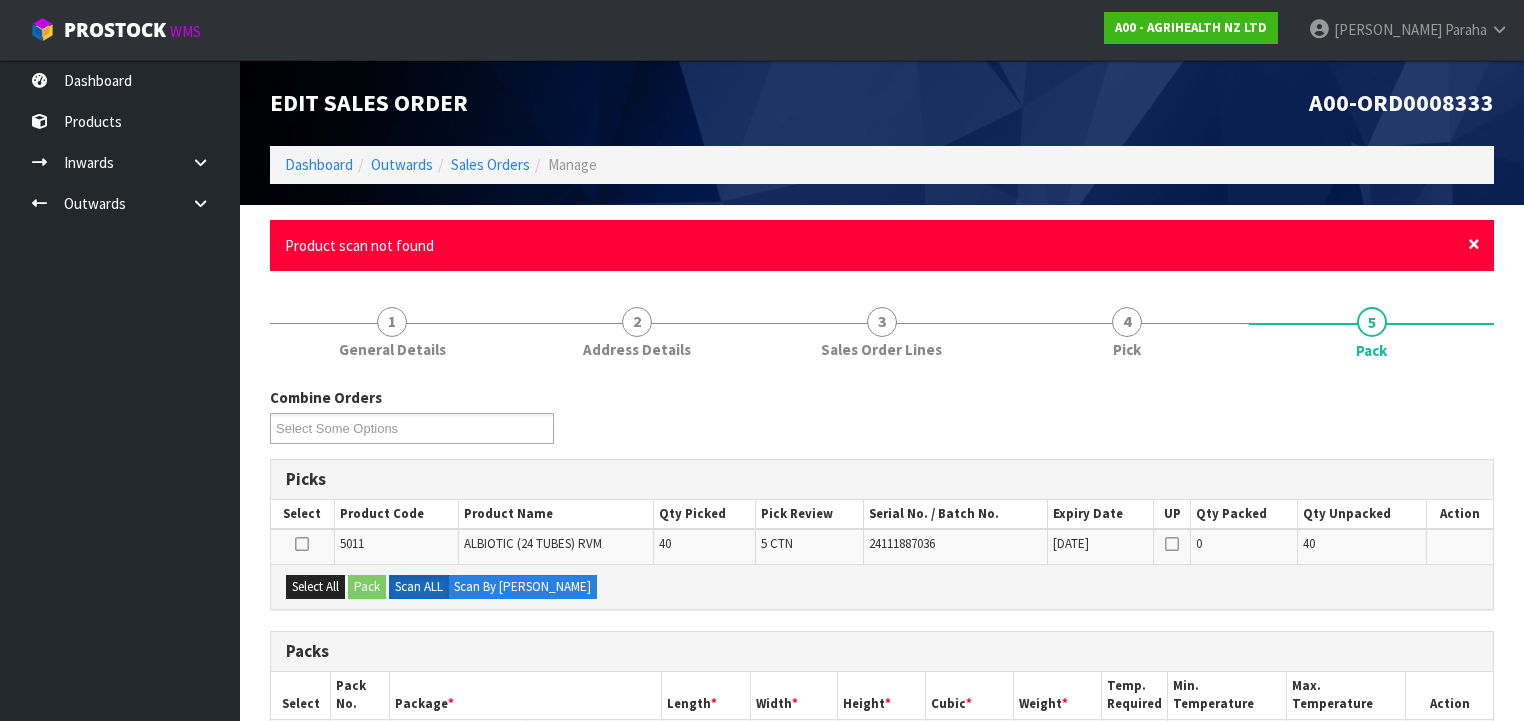
click at [1473, 246] on span "×" at bounding box center [1474, 244] width 12 height 28
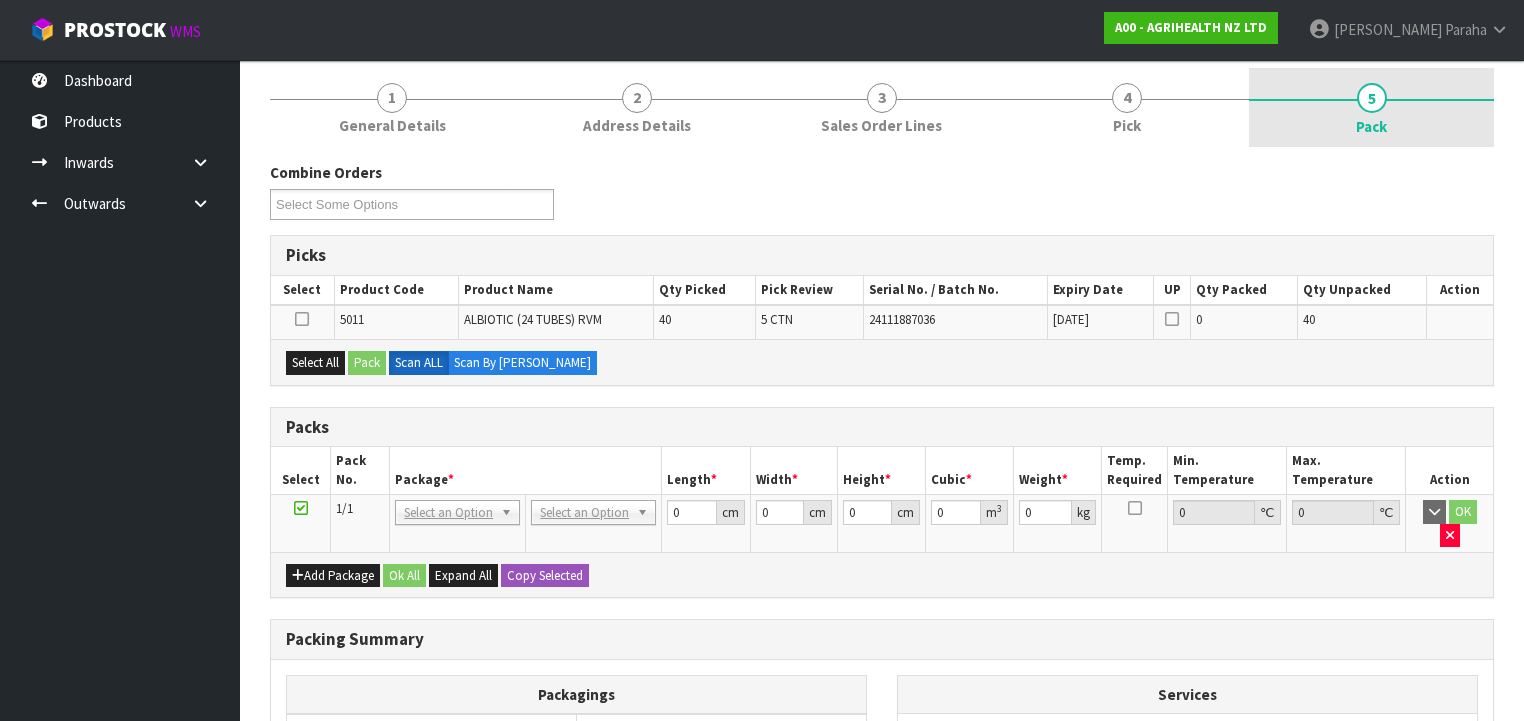
scroll to position [160, 0]
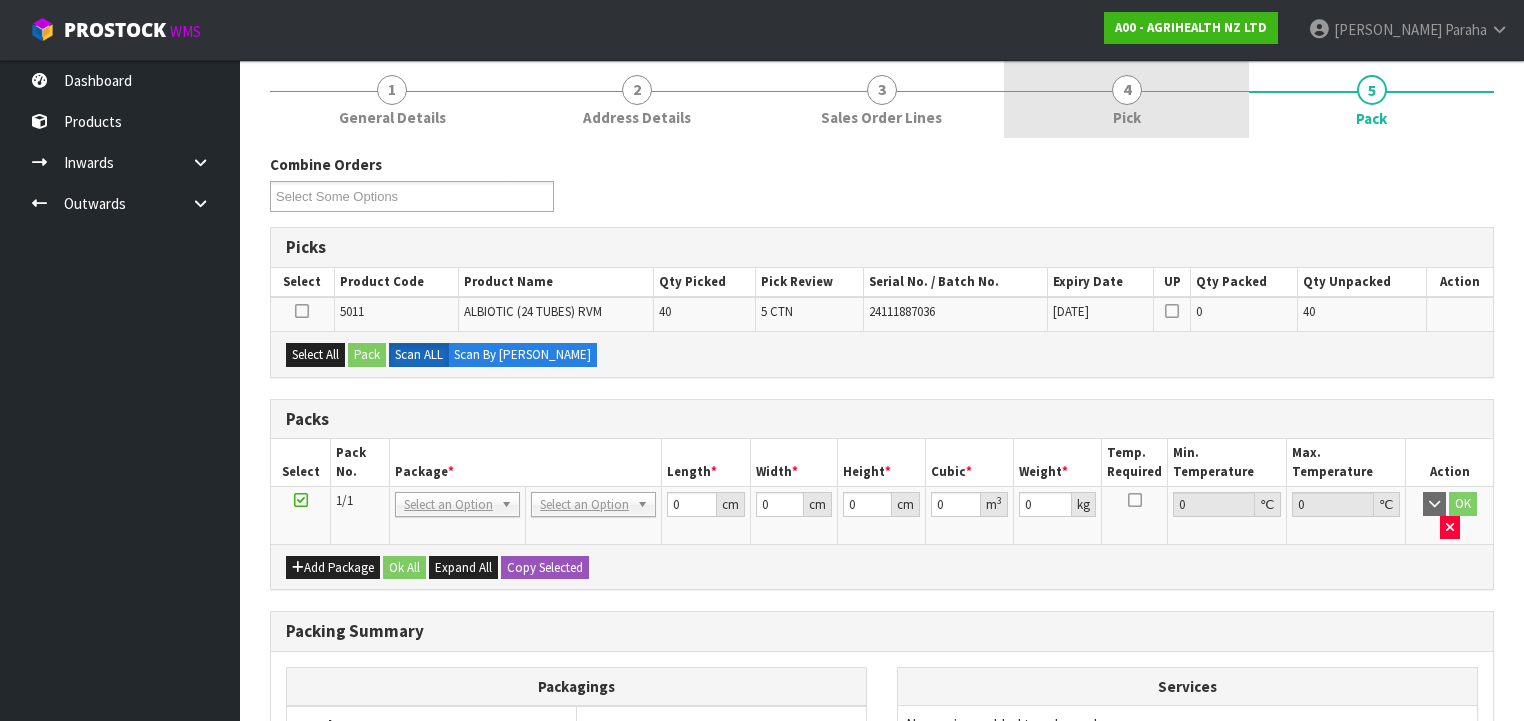
click at [1120, 91] on span "4" at bounding box center [1127, 90] width 30 height 30
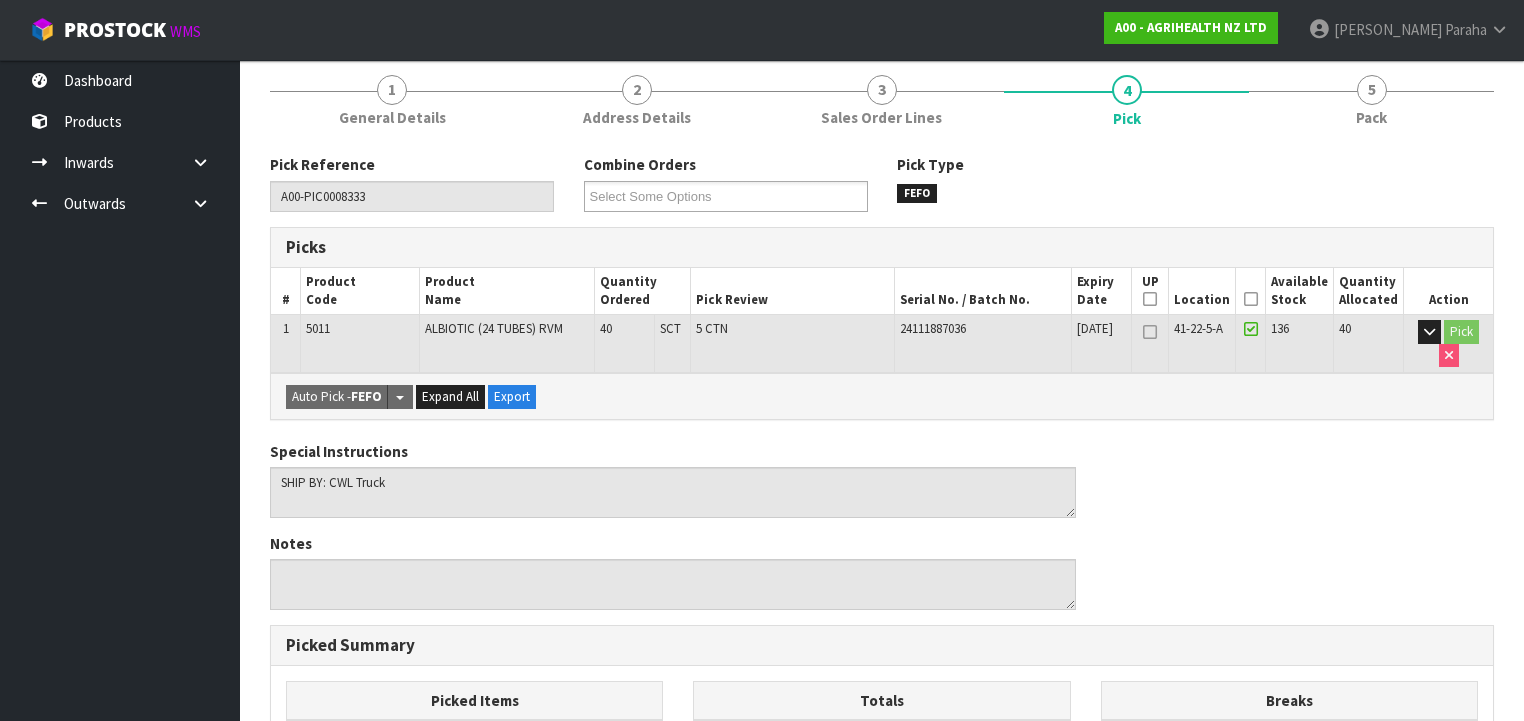
click at [1258, 299] on icon at bounding box center [1251, 299] width 14 height 1
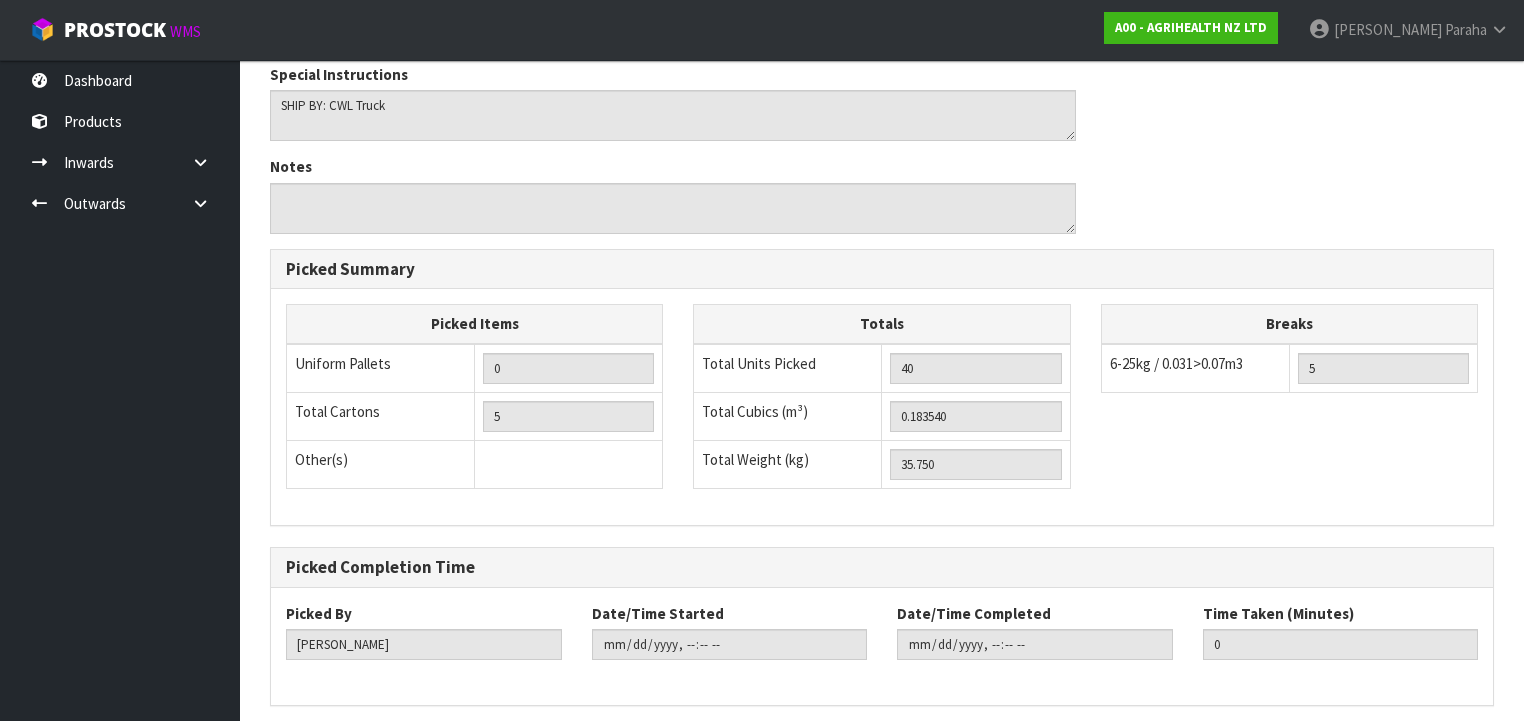
scroll to position [681, 0]
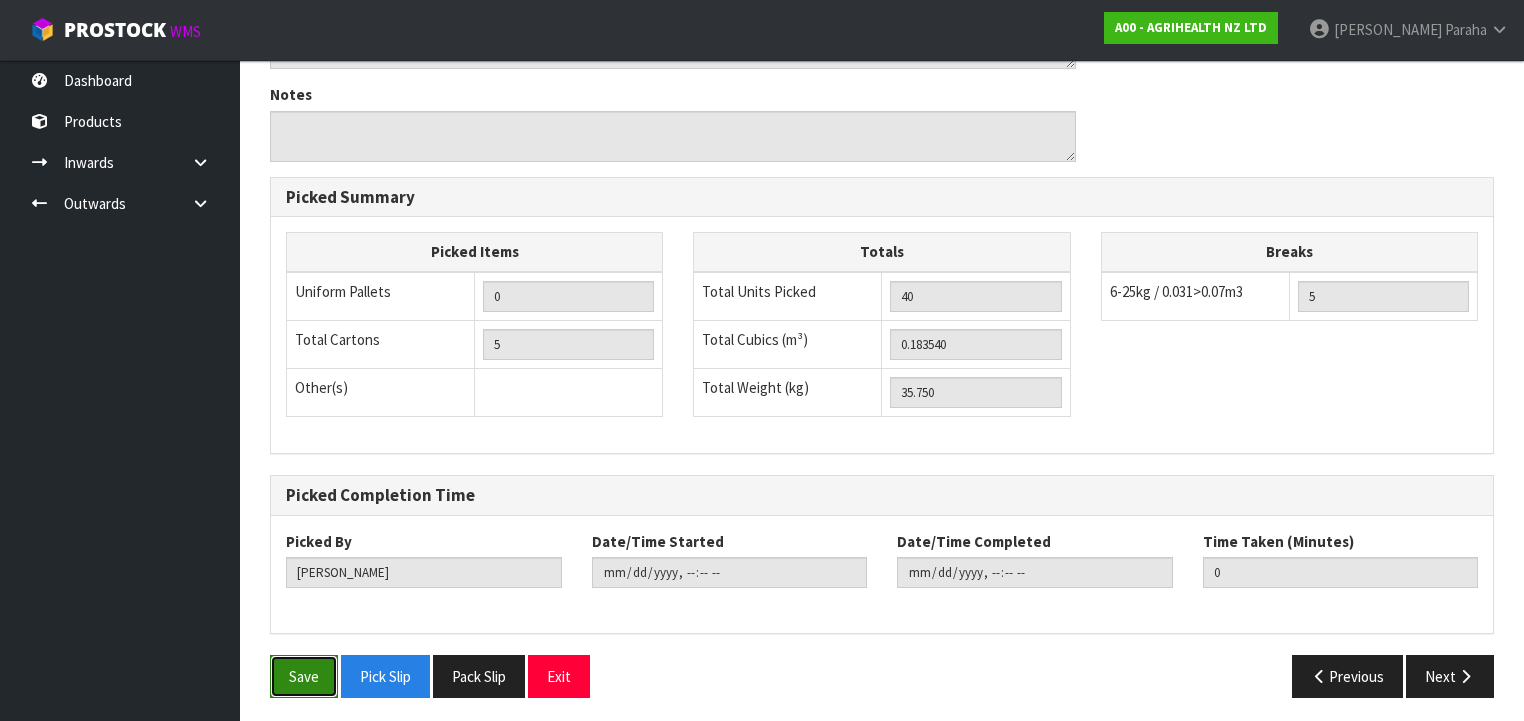
click at [305, 683] on button "Save" at bounding box center [304, 676] width 68 height 43
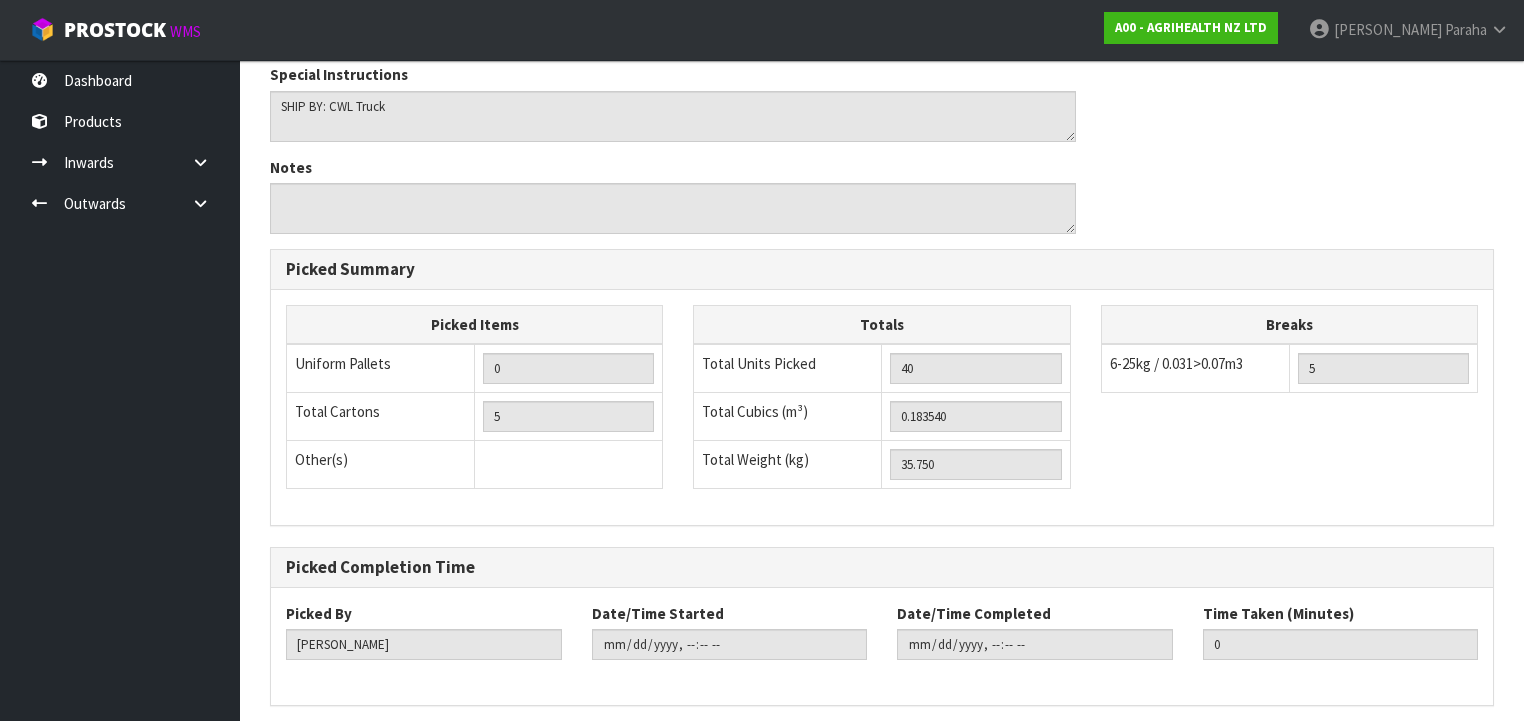
scroll to position [0, 0]
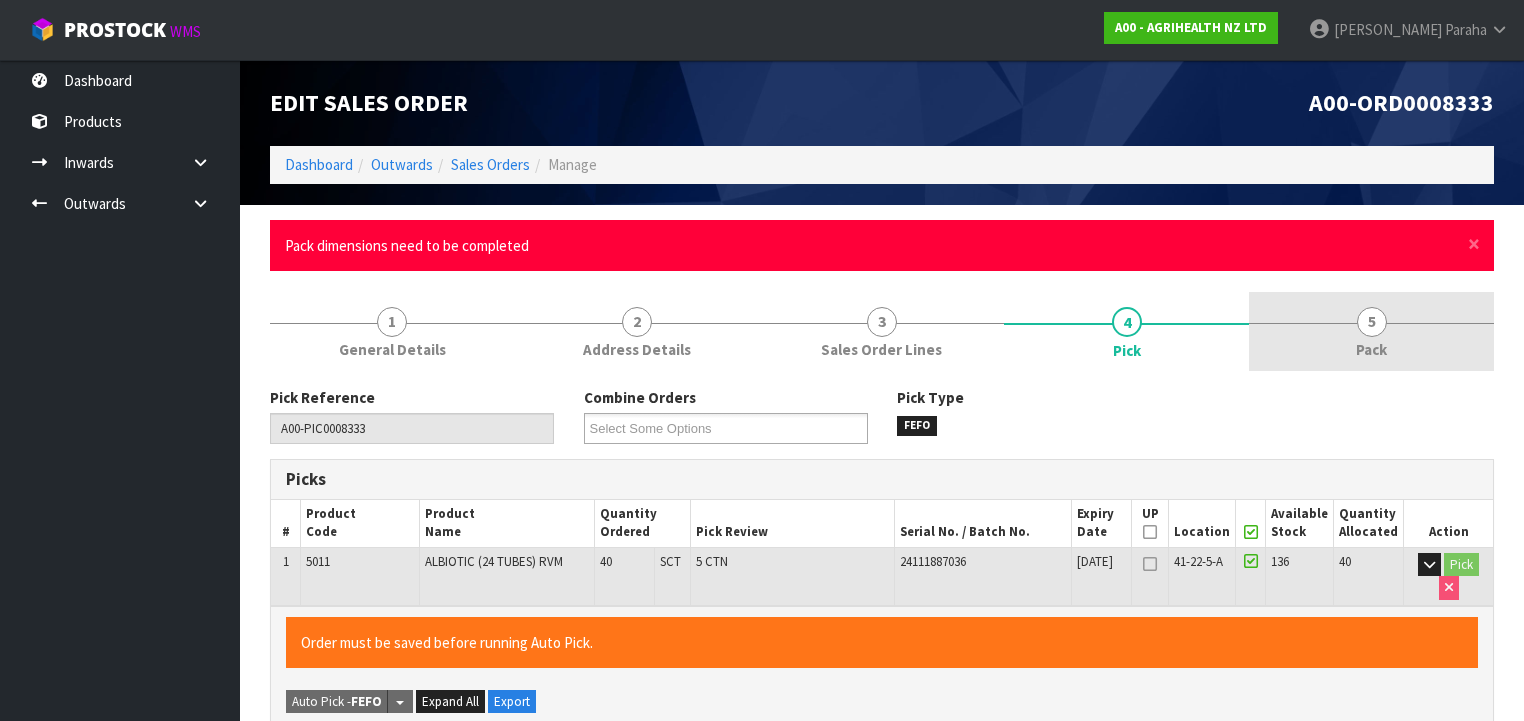
click at [1368, 324] on span "5" at bounding box center [1372, 322] width 30 height 30
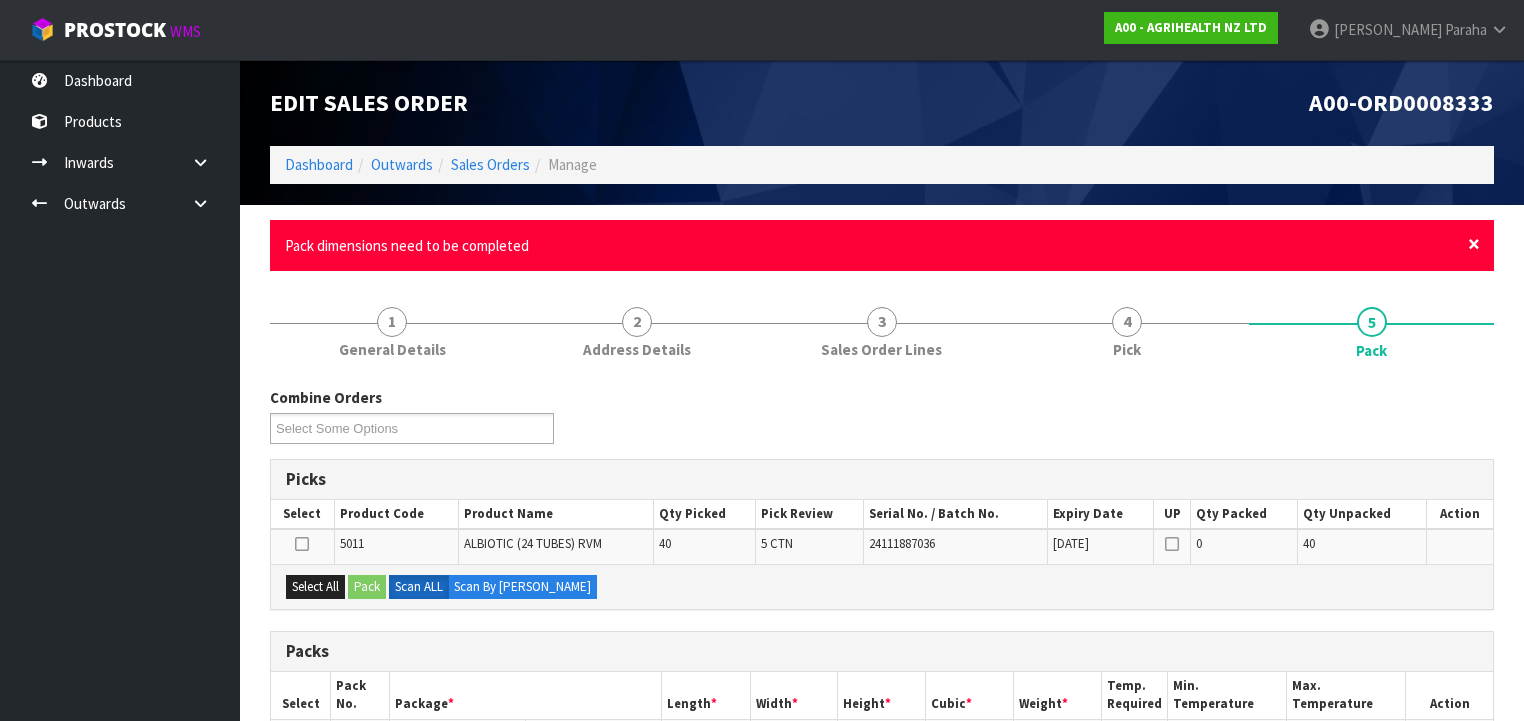
click at [1472, 244] on span "×" at bounding box center [1474, 244] width 12 height 28
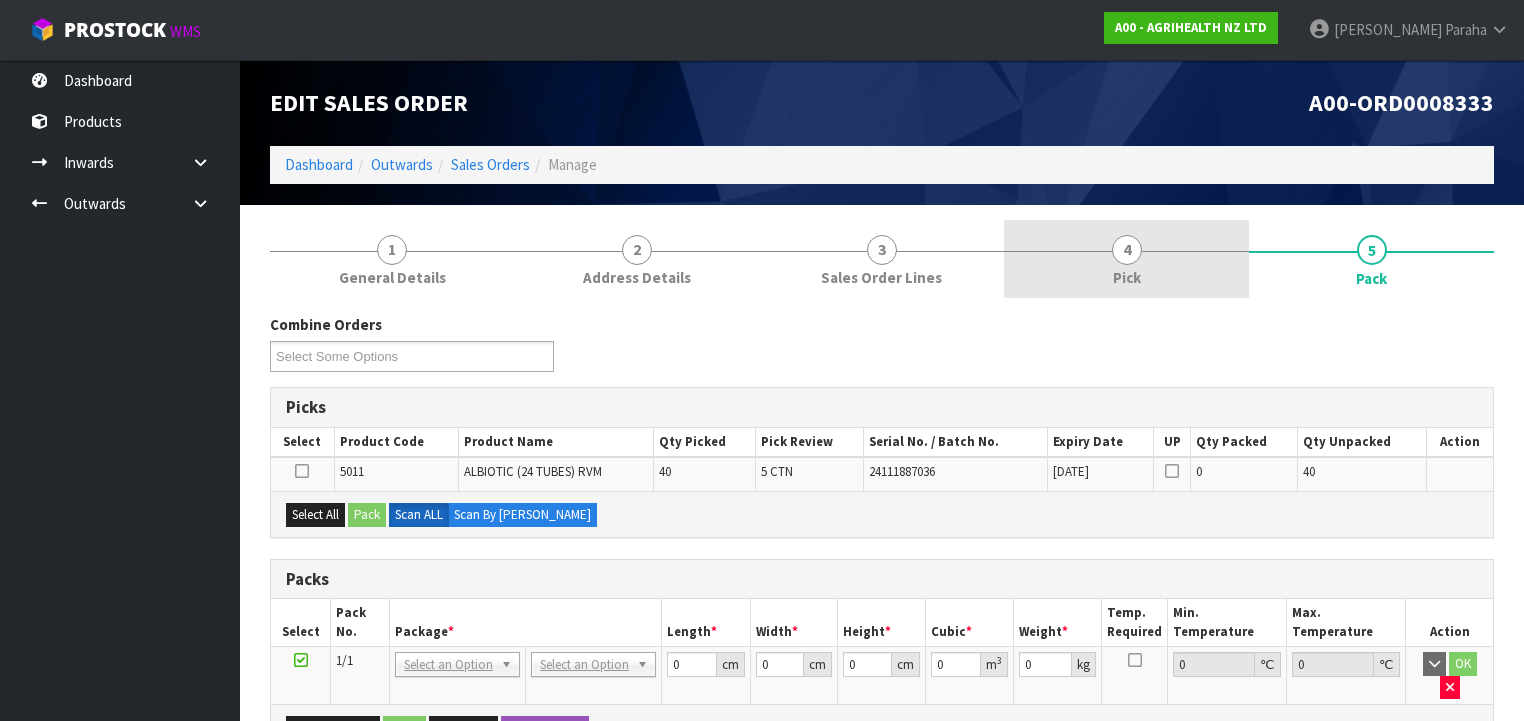
click at [1130, 248] on span "4" at bounding box center [1127, 250] width 30 height 30
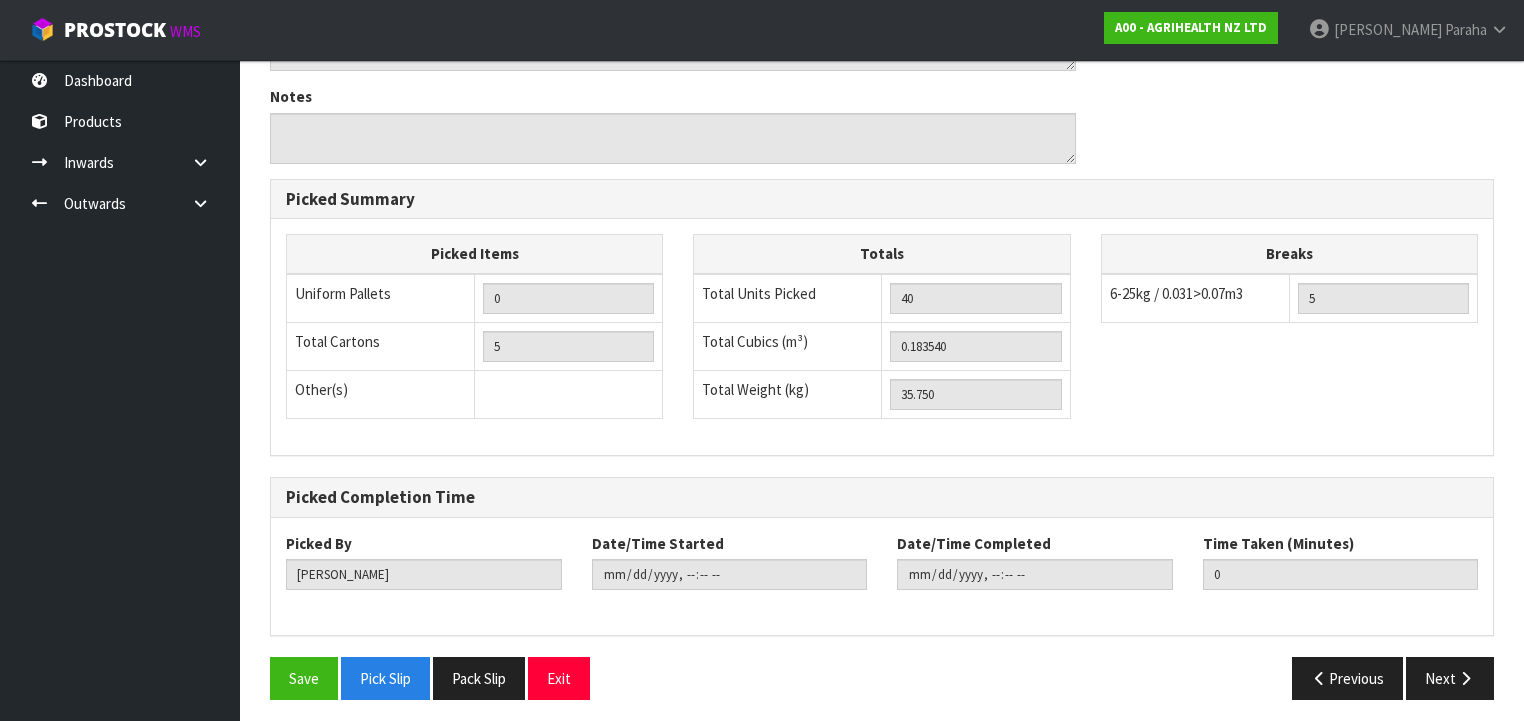
scroll to position [681, 0]
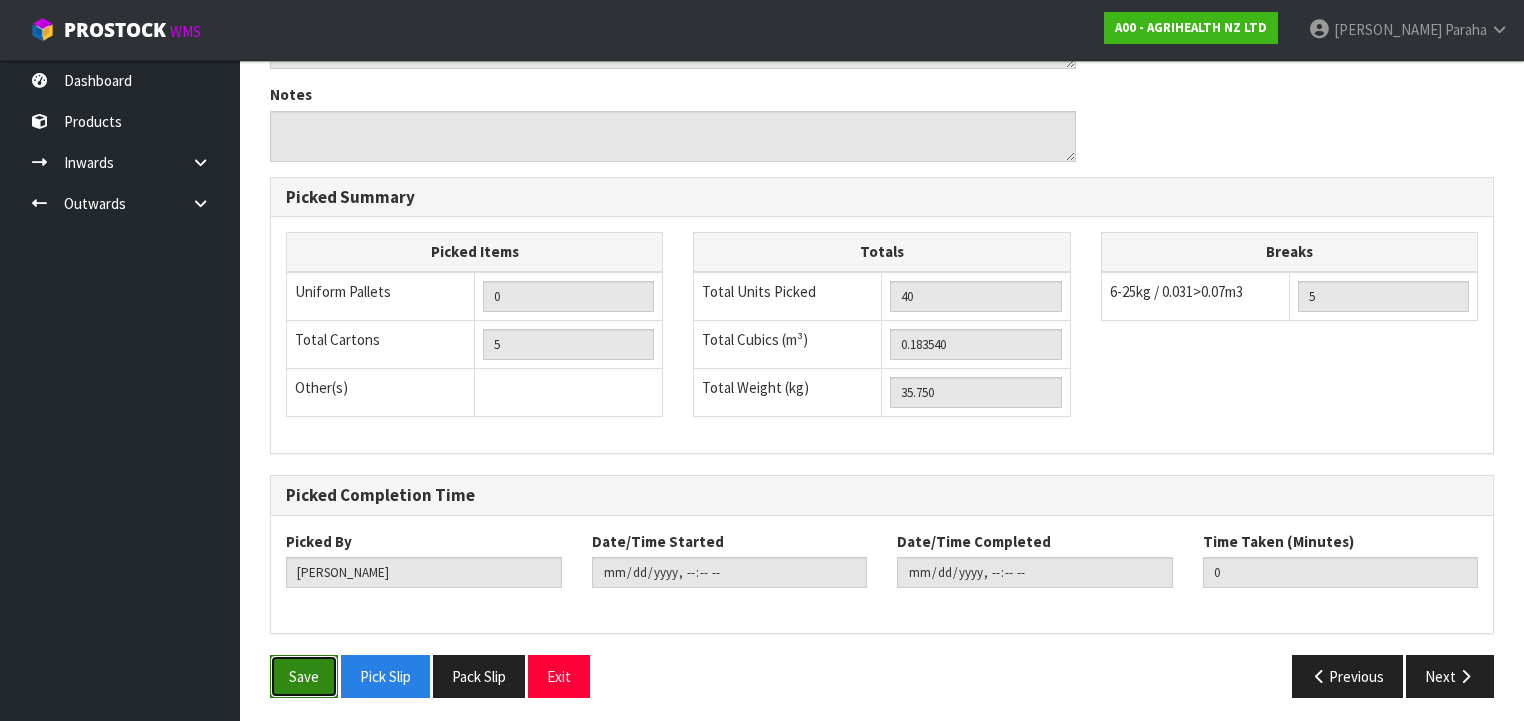
click at [300, 661] on button "Save" at bounding box center [304, 676] width 68 height 43
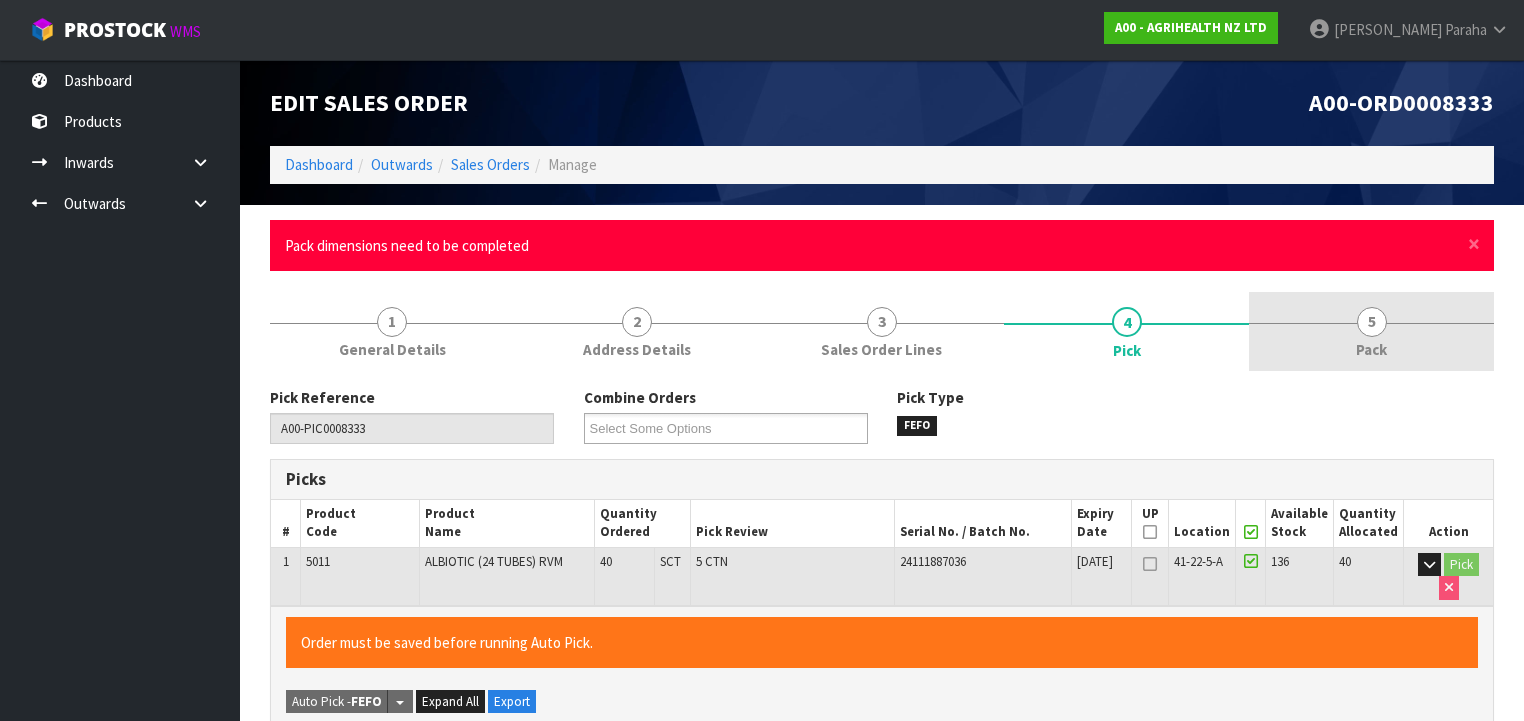
click at [1385, 338] on link "5 Pack" at bounding box center [1371, 331] width 245 height 79
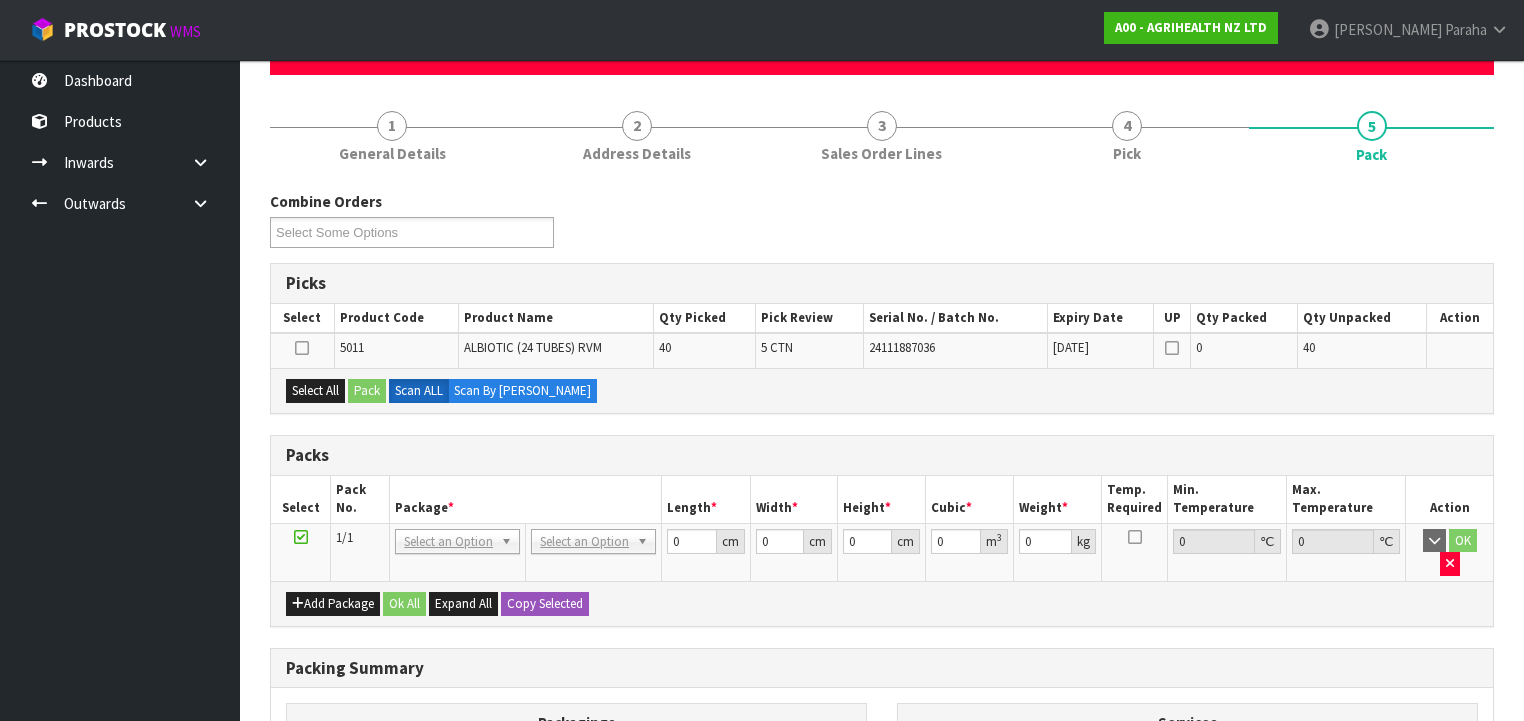
scroll to position [80, 0]
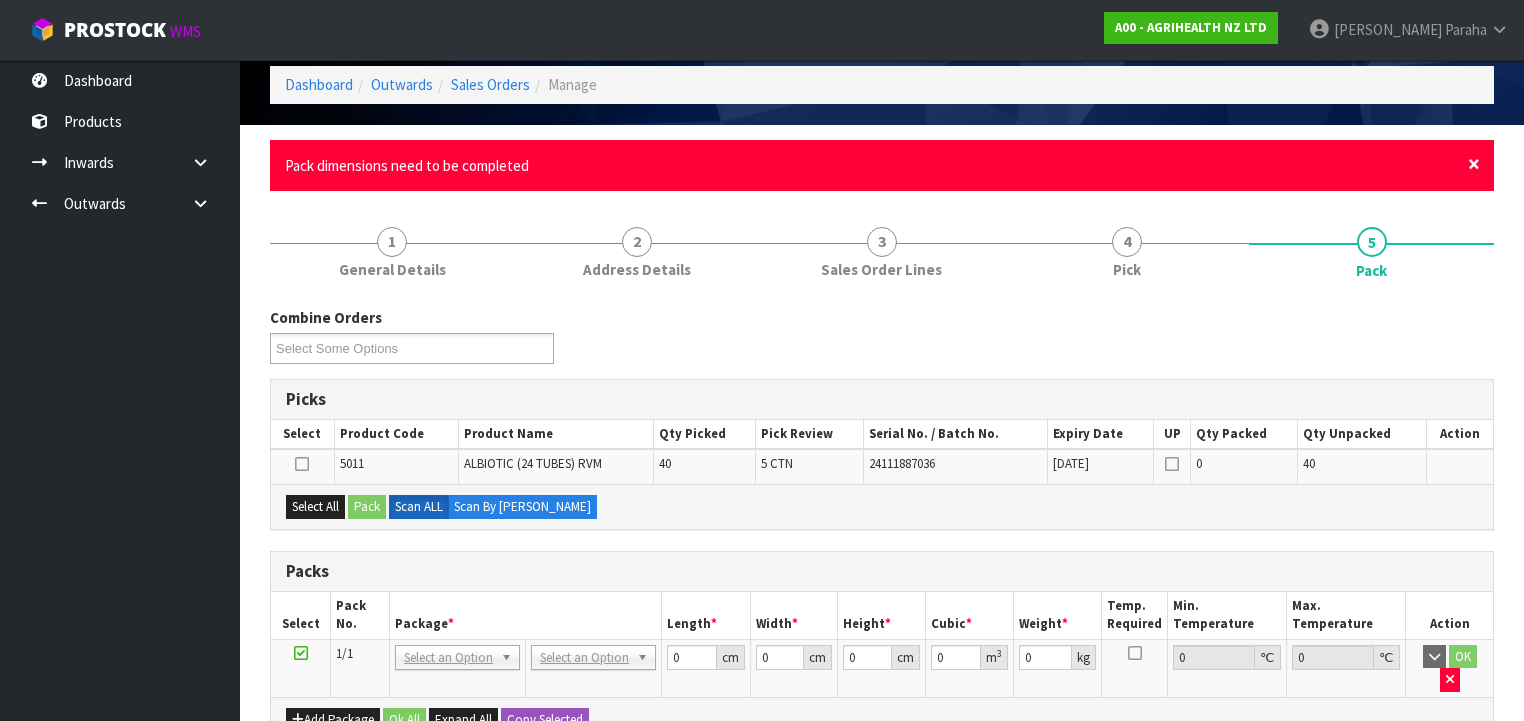
click at [1475, 164] on span "×" at bounding box center [1474, 164] width 12 height 28
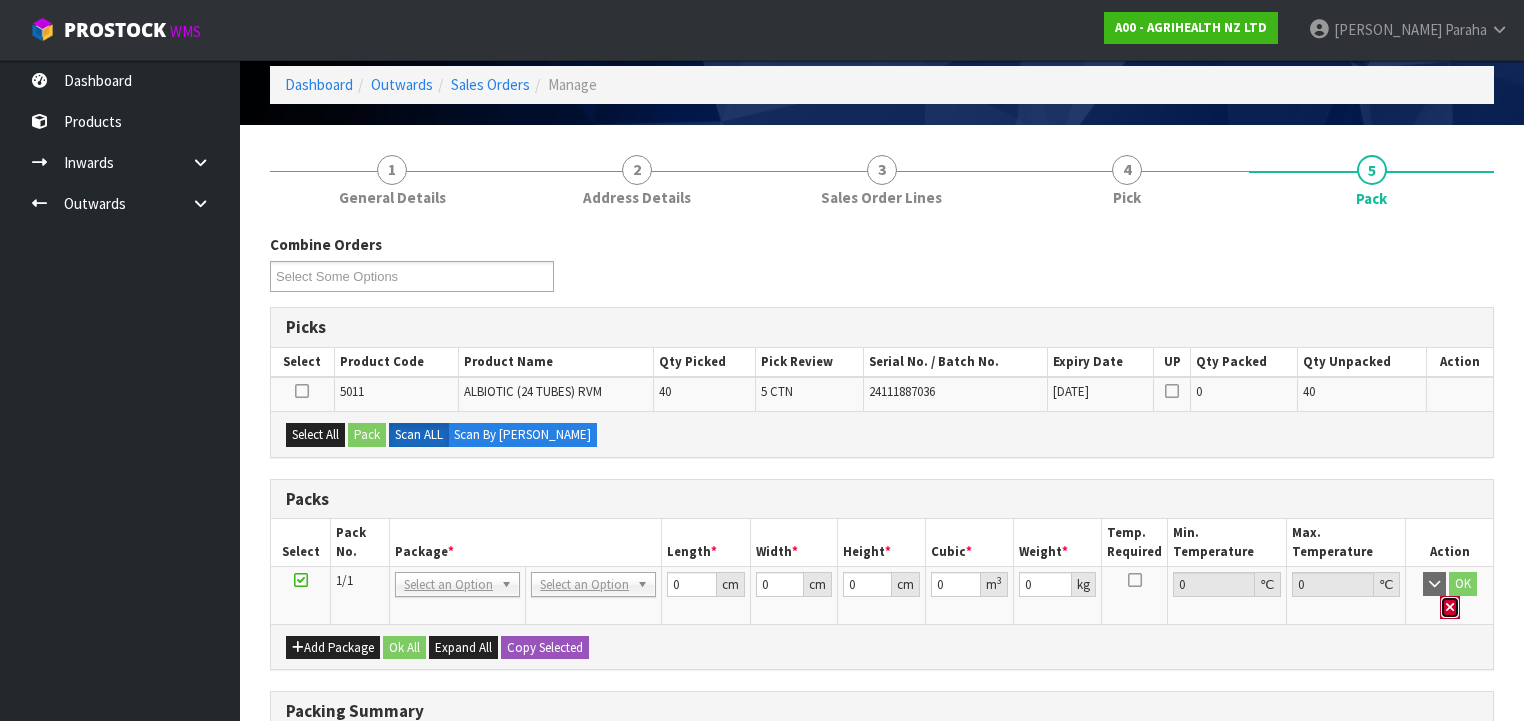
click at [1454, 601] on icon "button" at bounding box center [1450, 607] width 8 height 13
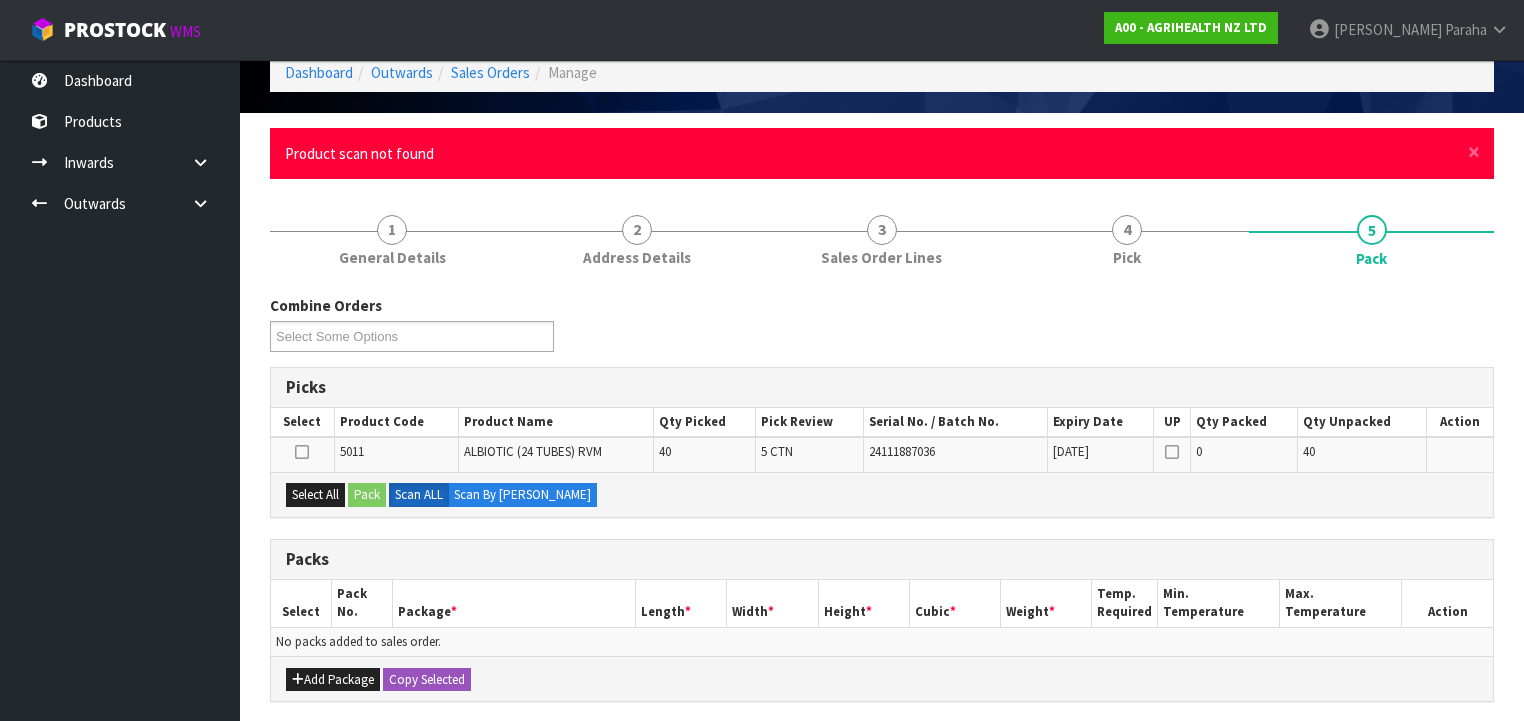
scroll to position [0, 0]
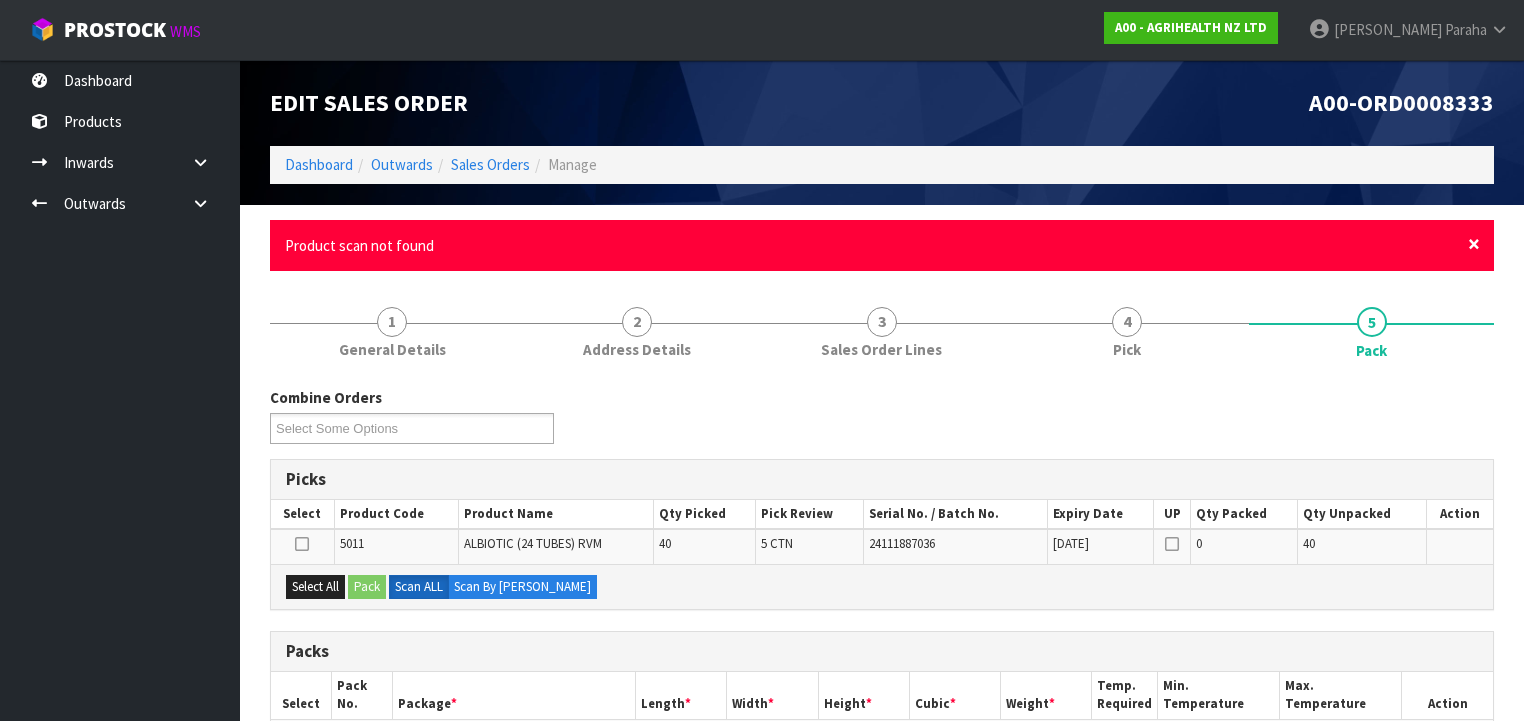
click at [1476, 248] on span "×" at bounding box center [1474, 244] width 12 height 28
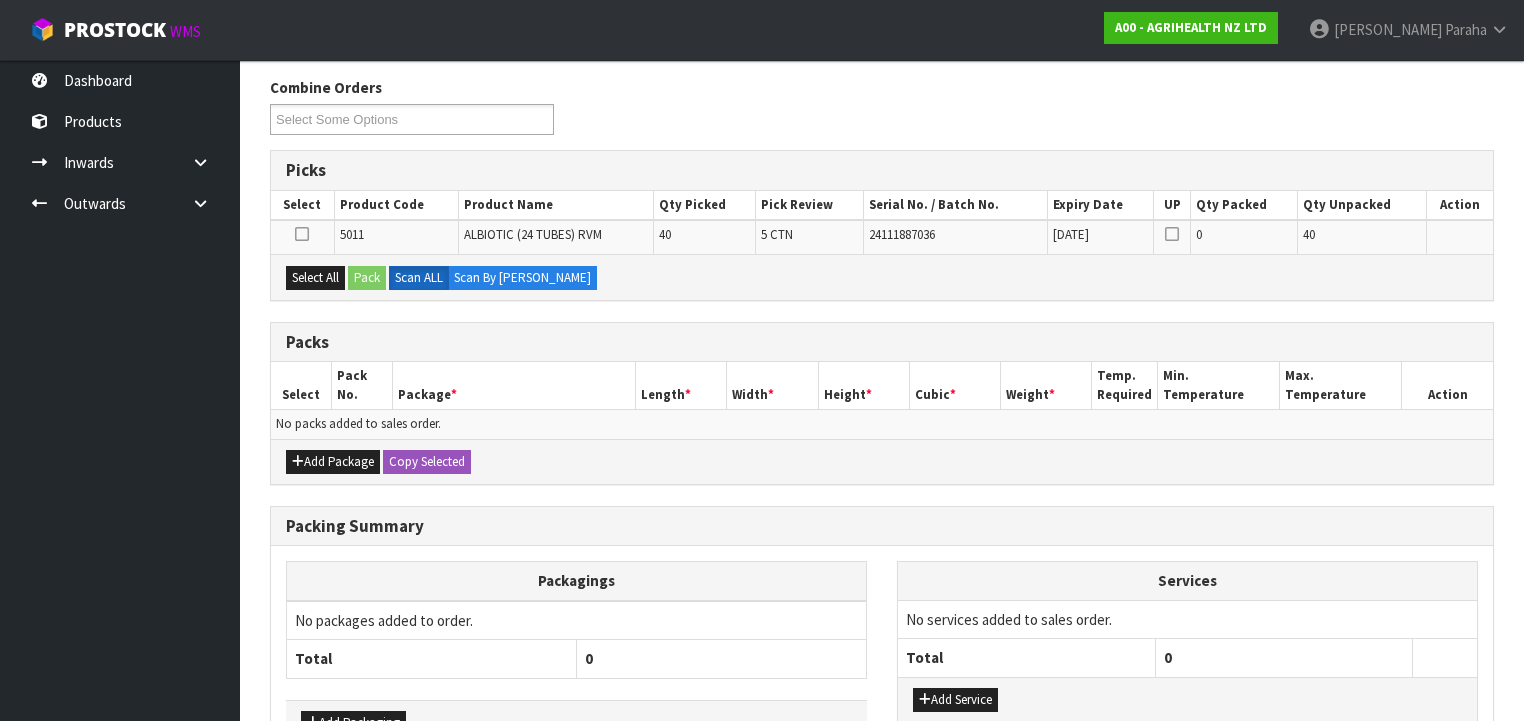
scroll to position [240, 0]
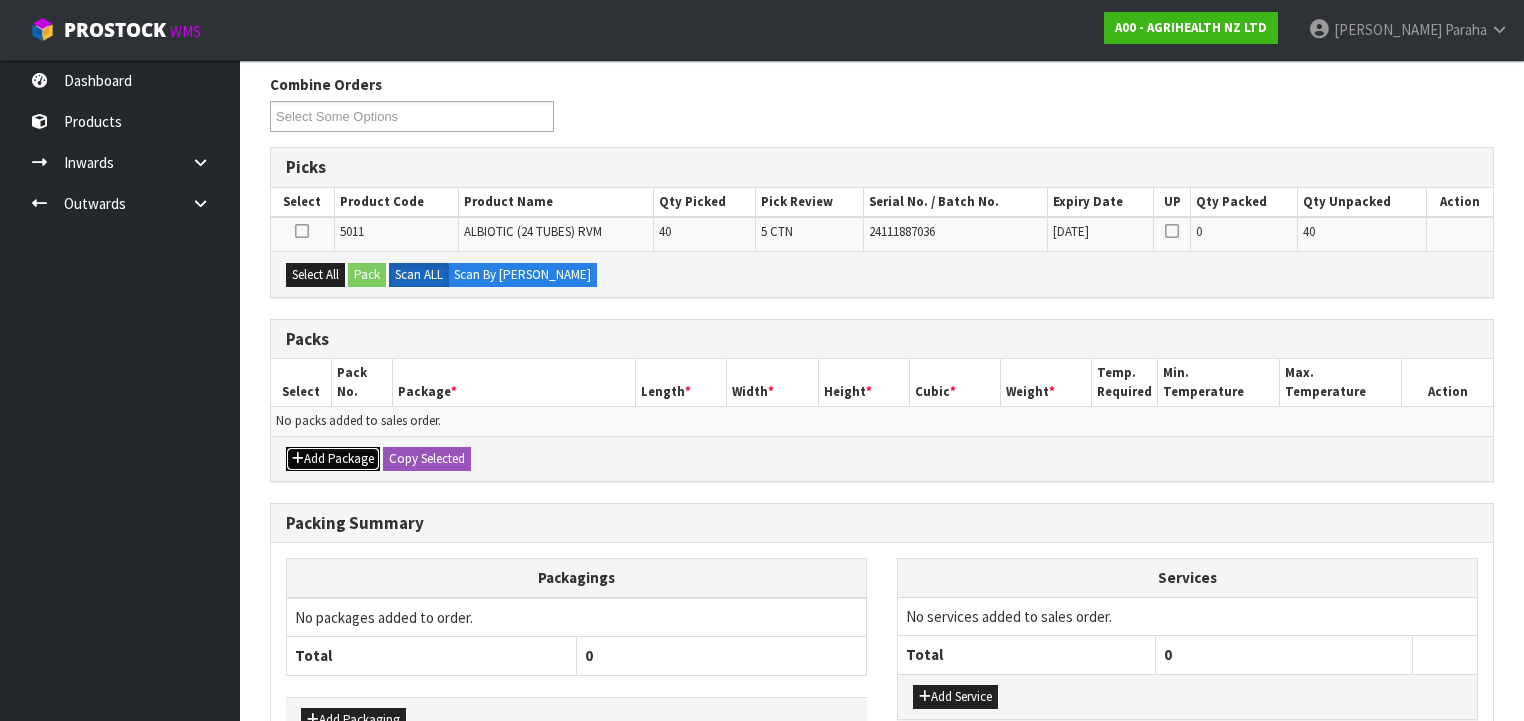
click at [316, 457] on button "Add Package" at bounding box center [333, 459] width 94 height 24
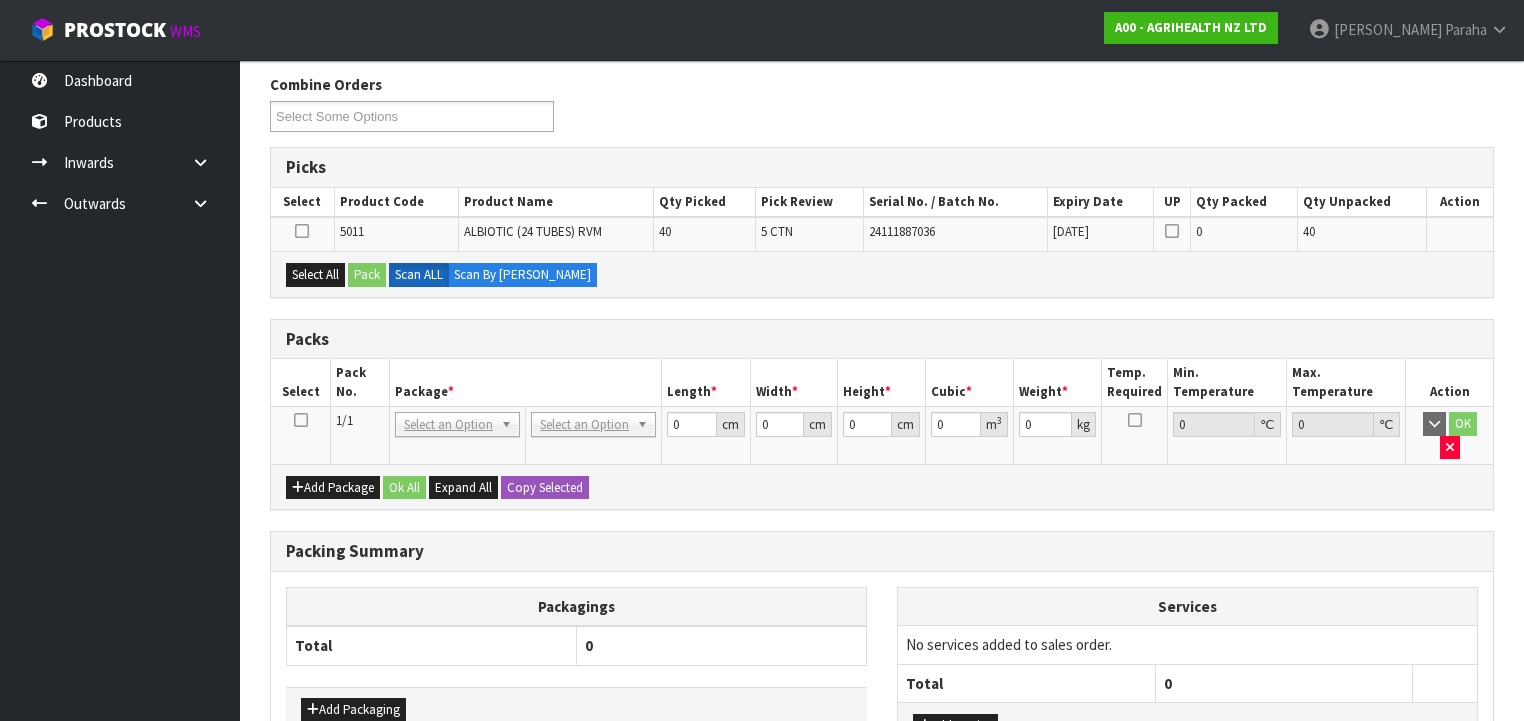
click at [300, 420] on icon at bounding box center [301, 420] width 14 height 1
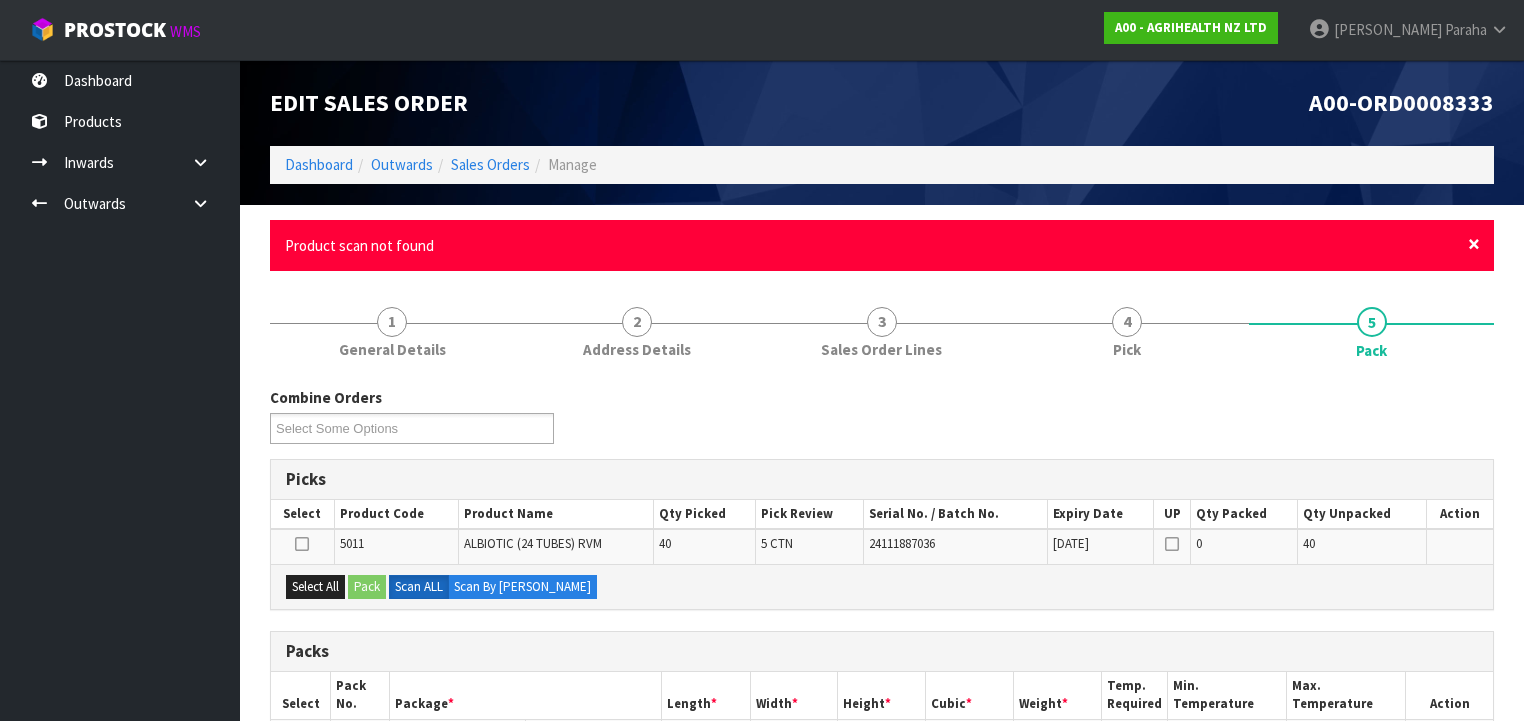
click at [1476, 245] on span "×" at bounding box center [1474, 244] width 12 height 28
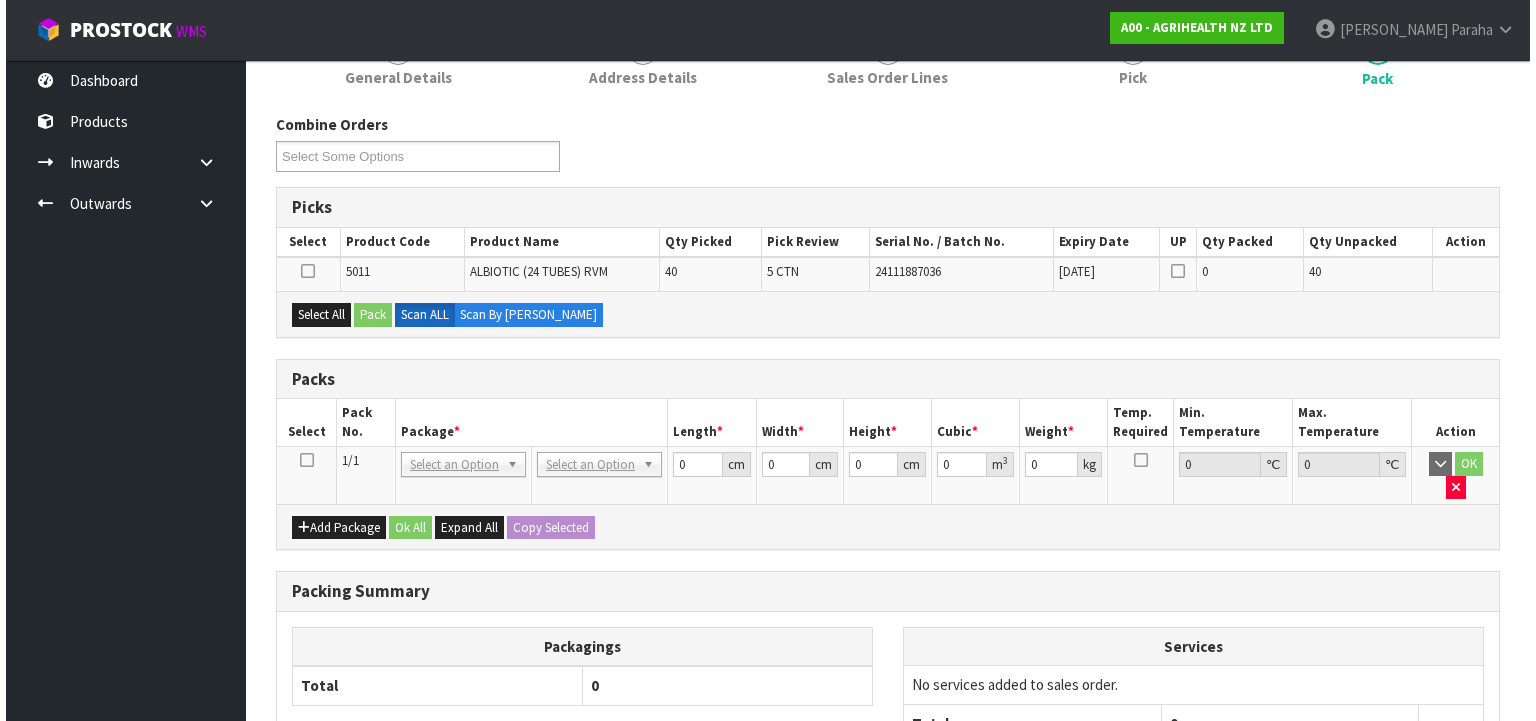
scroll to position [240, 0]
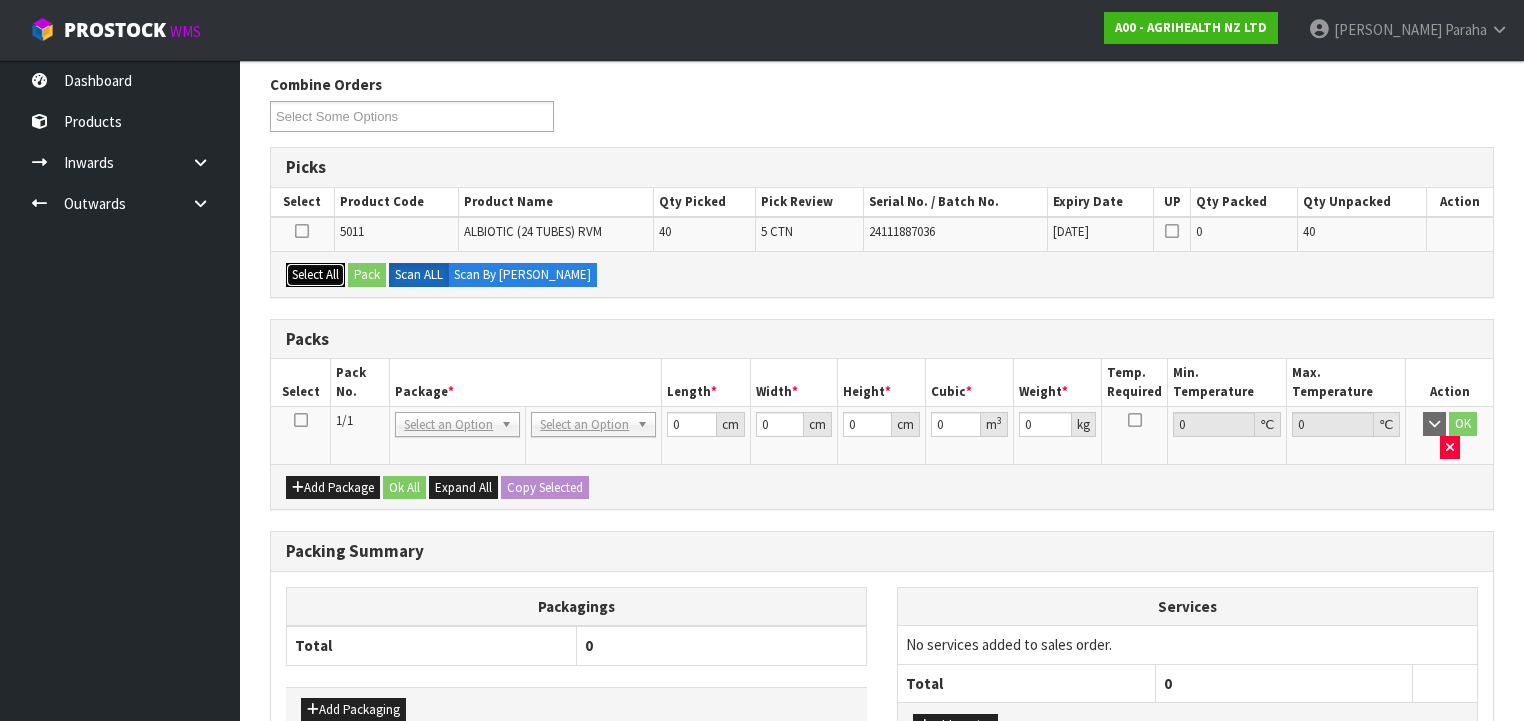
click at [312, 271] on button "Select All" at bounding box center [315, 275] width 59 height 24
click at [366, 276] on button "Pack" at bounding box center [367, 275] width 38 height 24
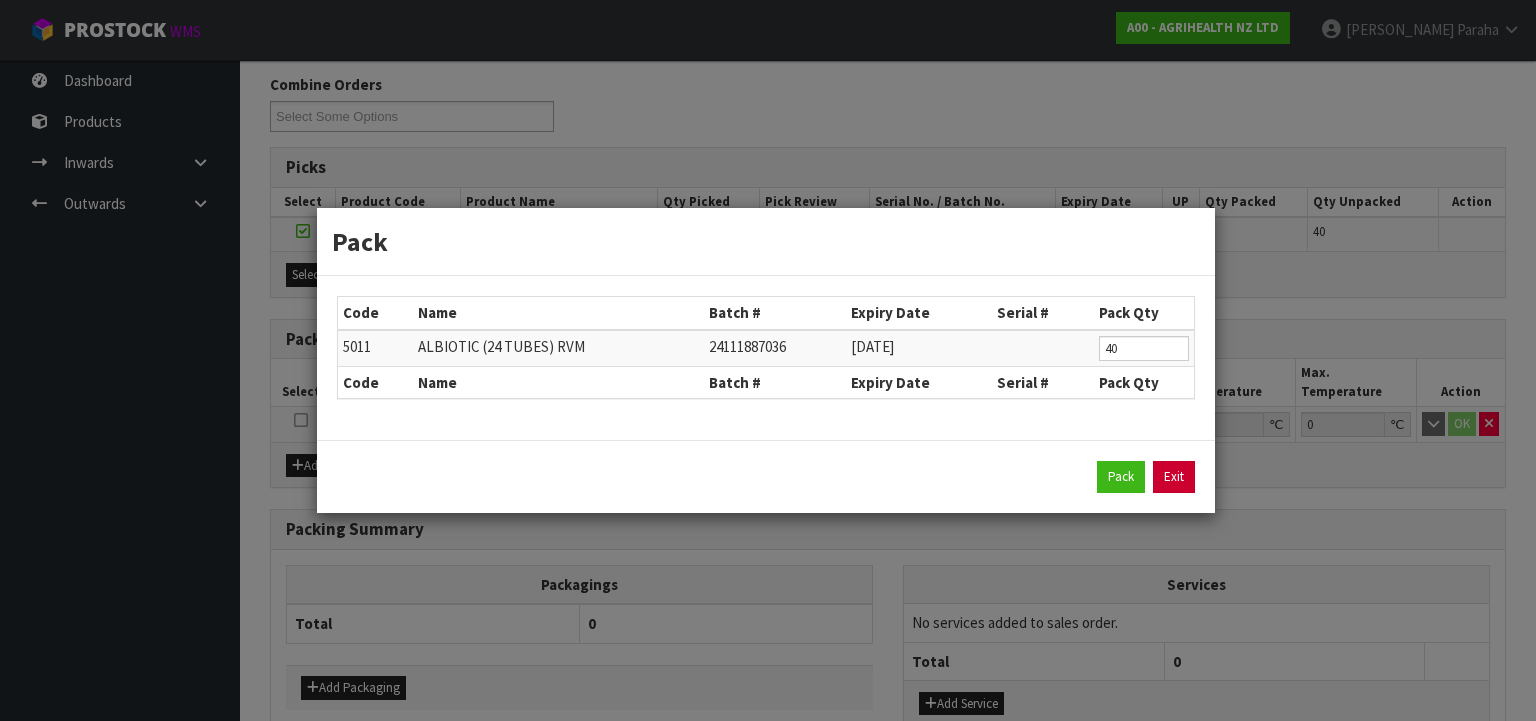
click at [1184, 477] on link "Exit" at bounding box center [1174, 477] width 42 height 32
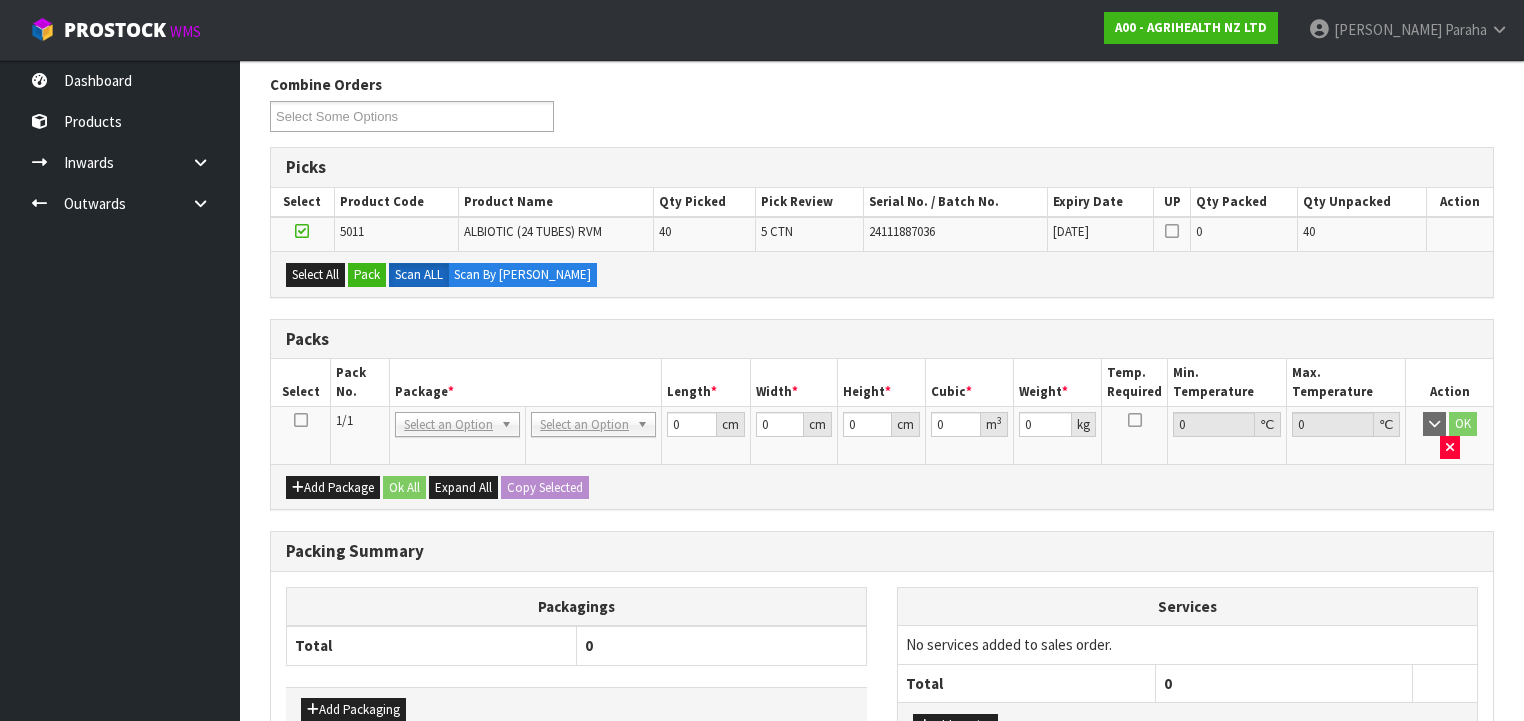
click at [296, 420] on icon at bounding box center [301, 420] width 14 height 1
click at [373, 278] on button "Pack" at bounding box center [367, 275] width 38 height 24
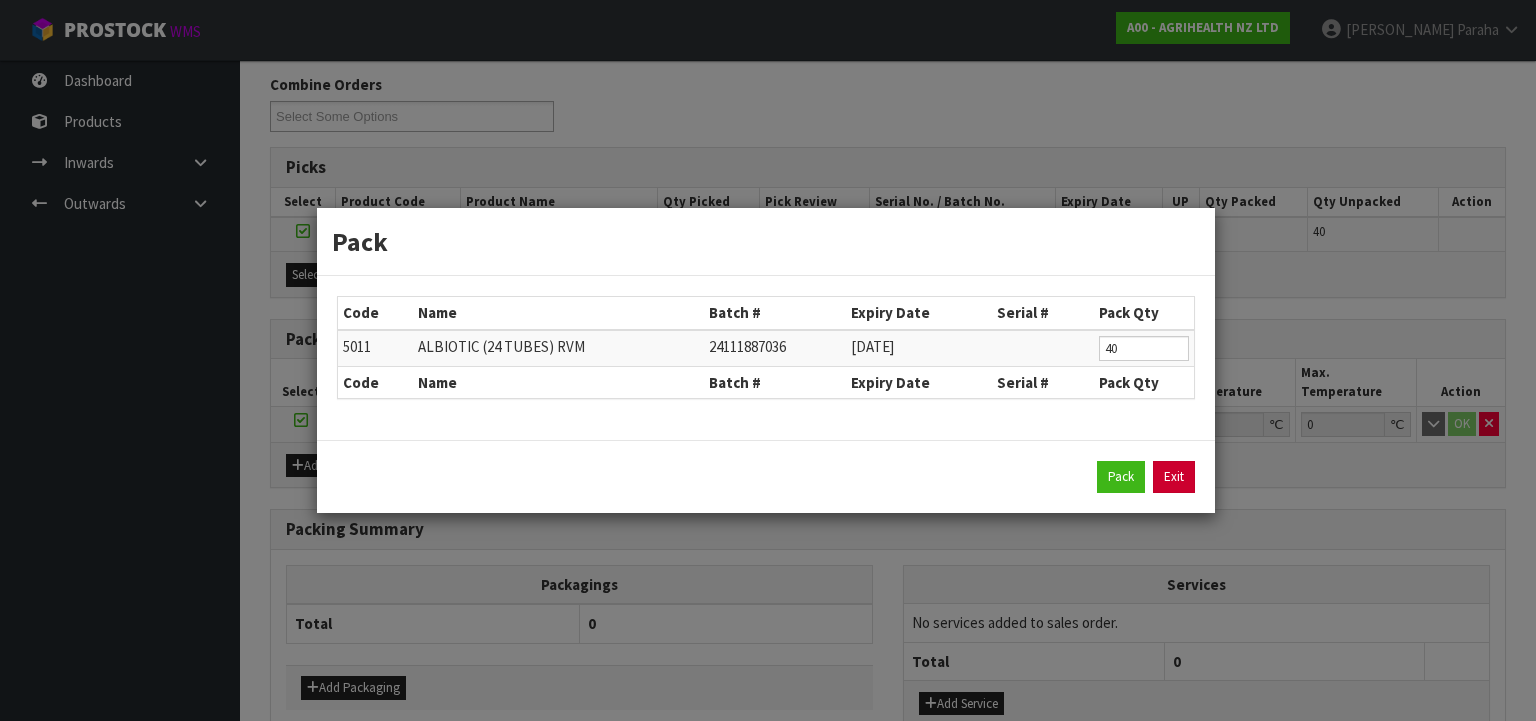
click at [1191, 480] on link "Exit" at bounding box center [1174, 477] width 42 height 32
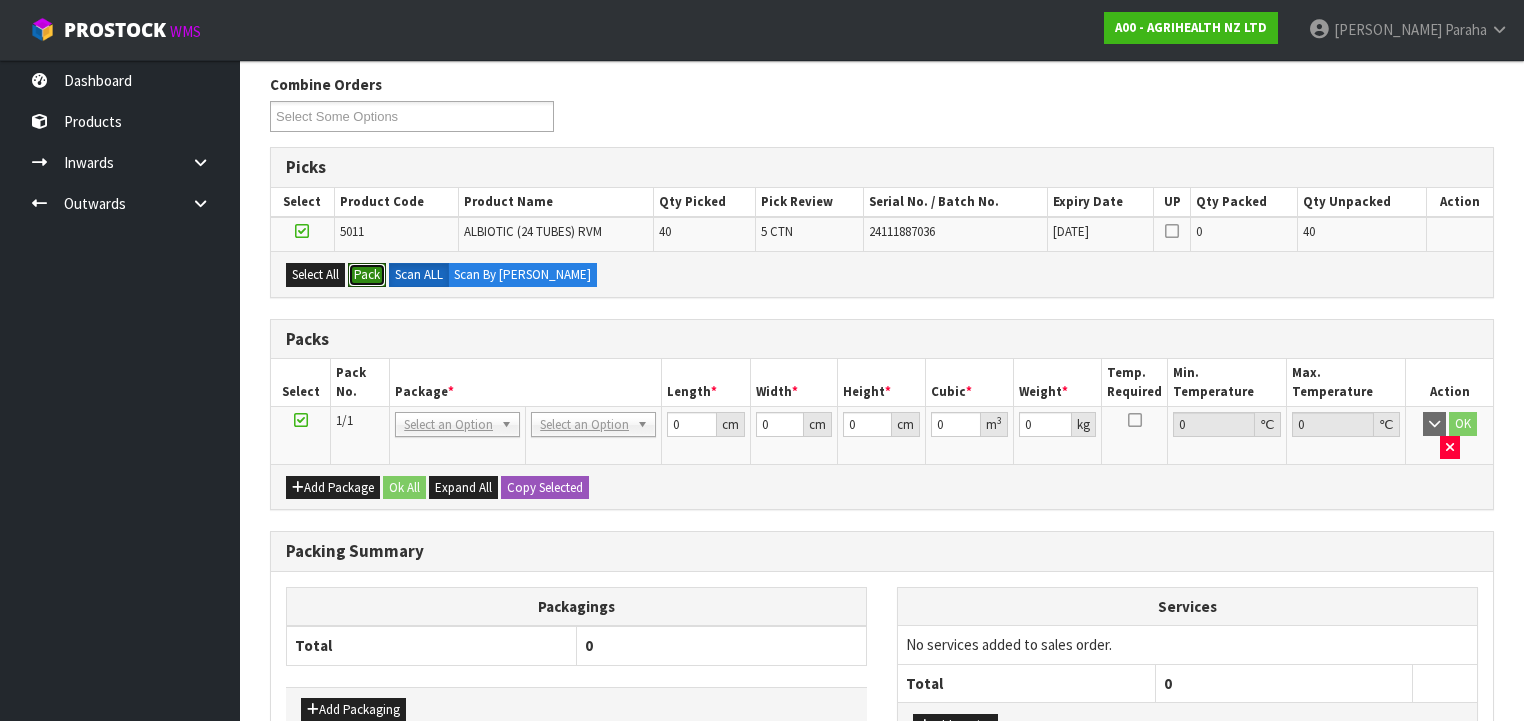
click at [348, 263] on button "Pack" at bounding box center [367, 275] width 38 height 24
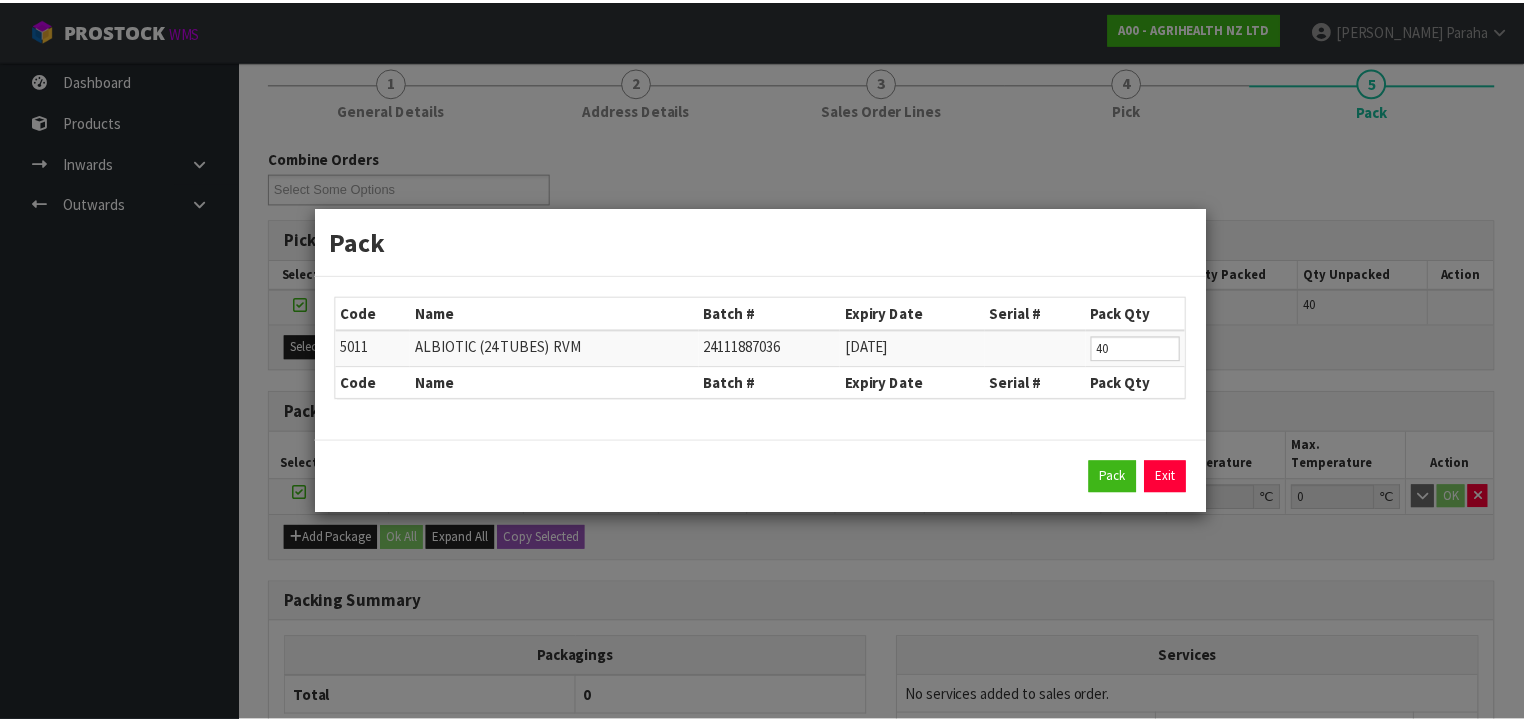
scroll to position [0, 0]
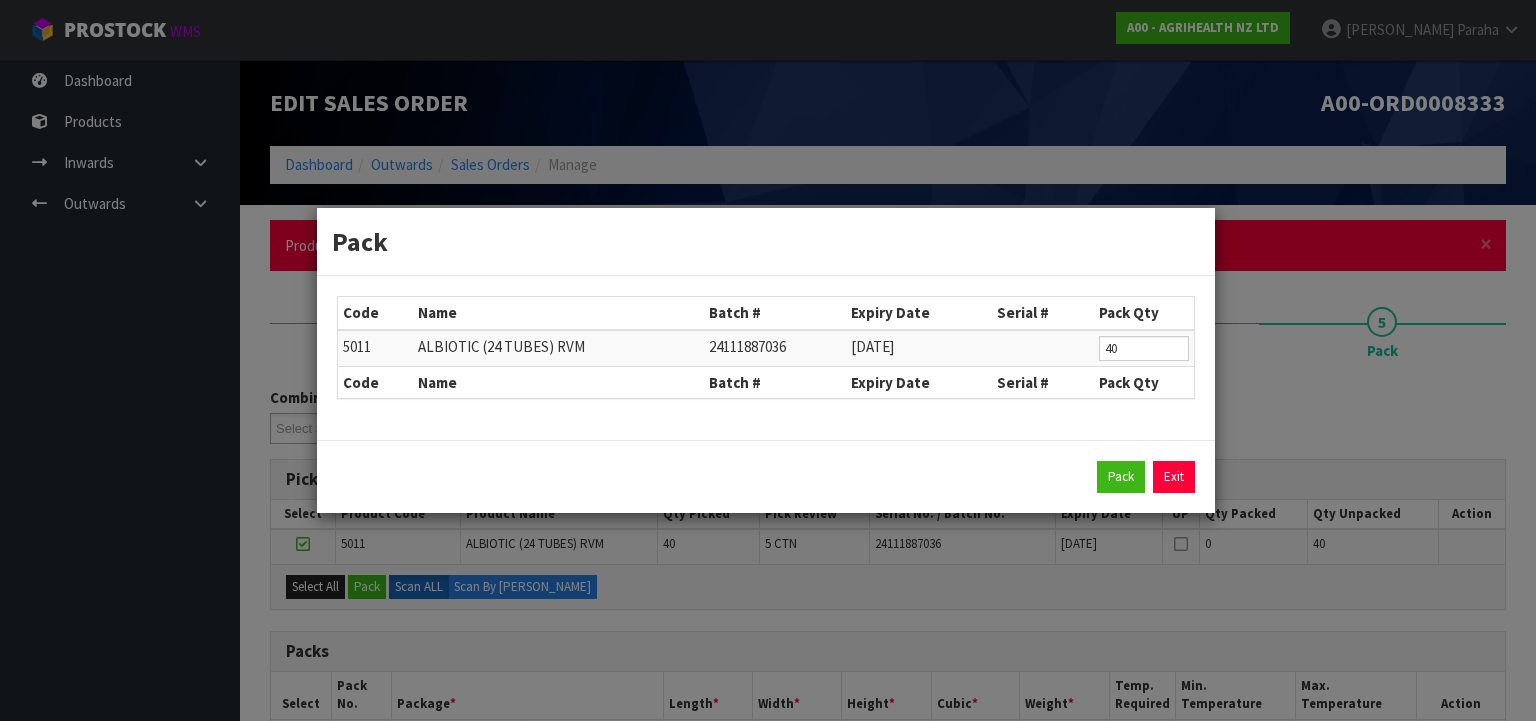
click at [1164, 479] on link "Exit" at bounding box center [1174, 477] width 42 height 32
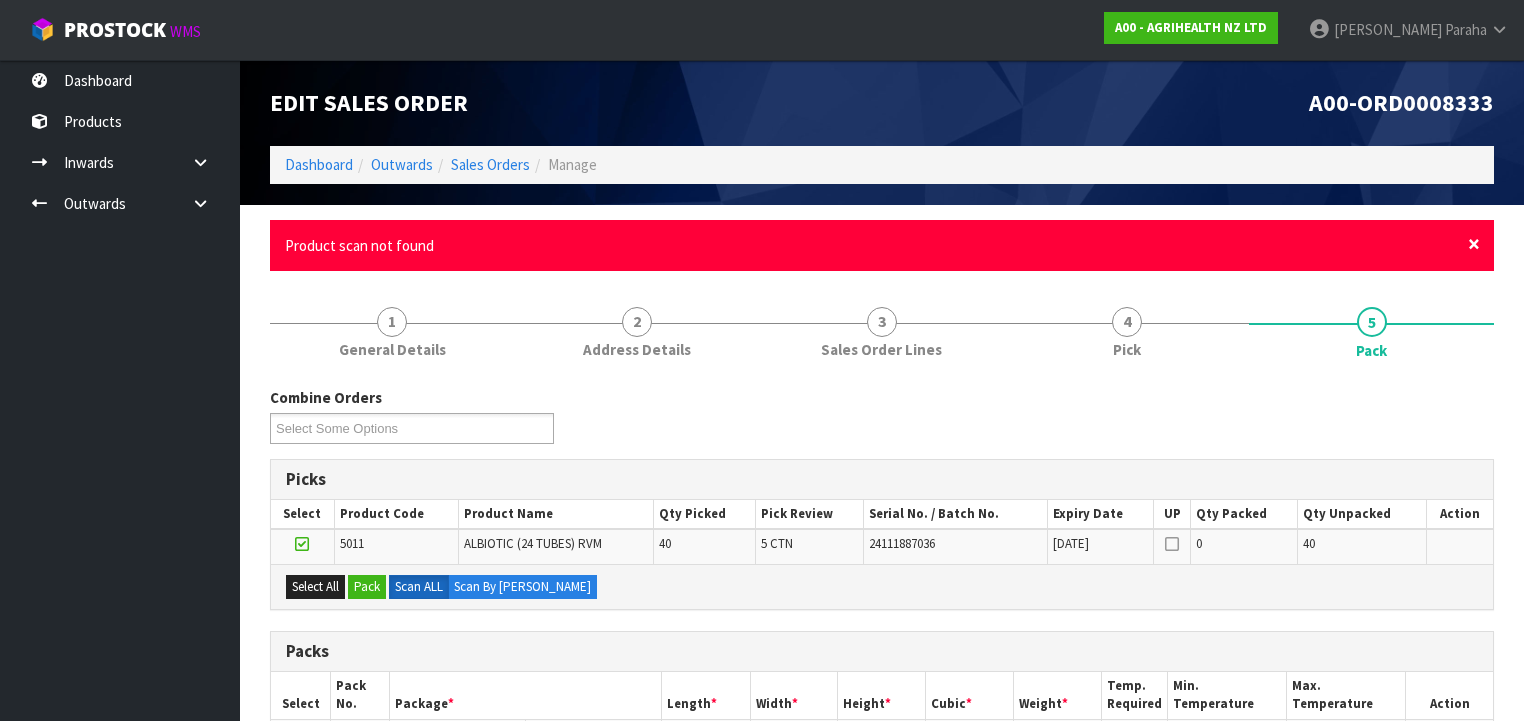
click at [1476, 248] on span "×" at bounding box center [1474, 244] width 12 height 28
click at [1478, 248] on span "×" at bounding box center [1474, 244] width 12 height 28
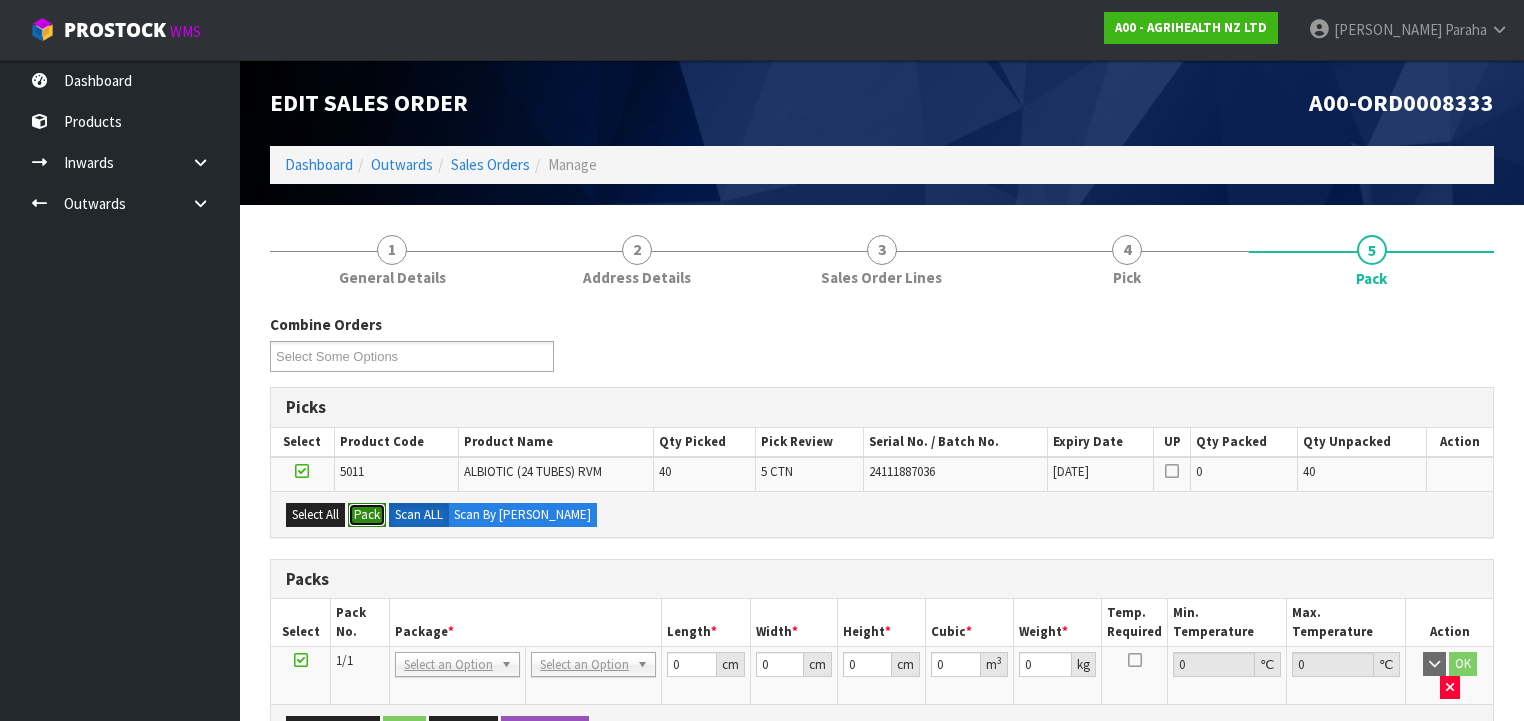
click at [370, 508] on button "Pack" at bounding box center [367, 515] width 38 height 24
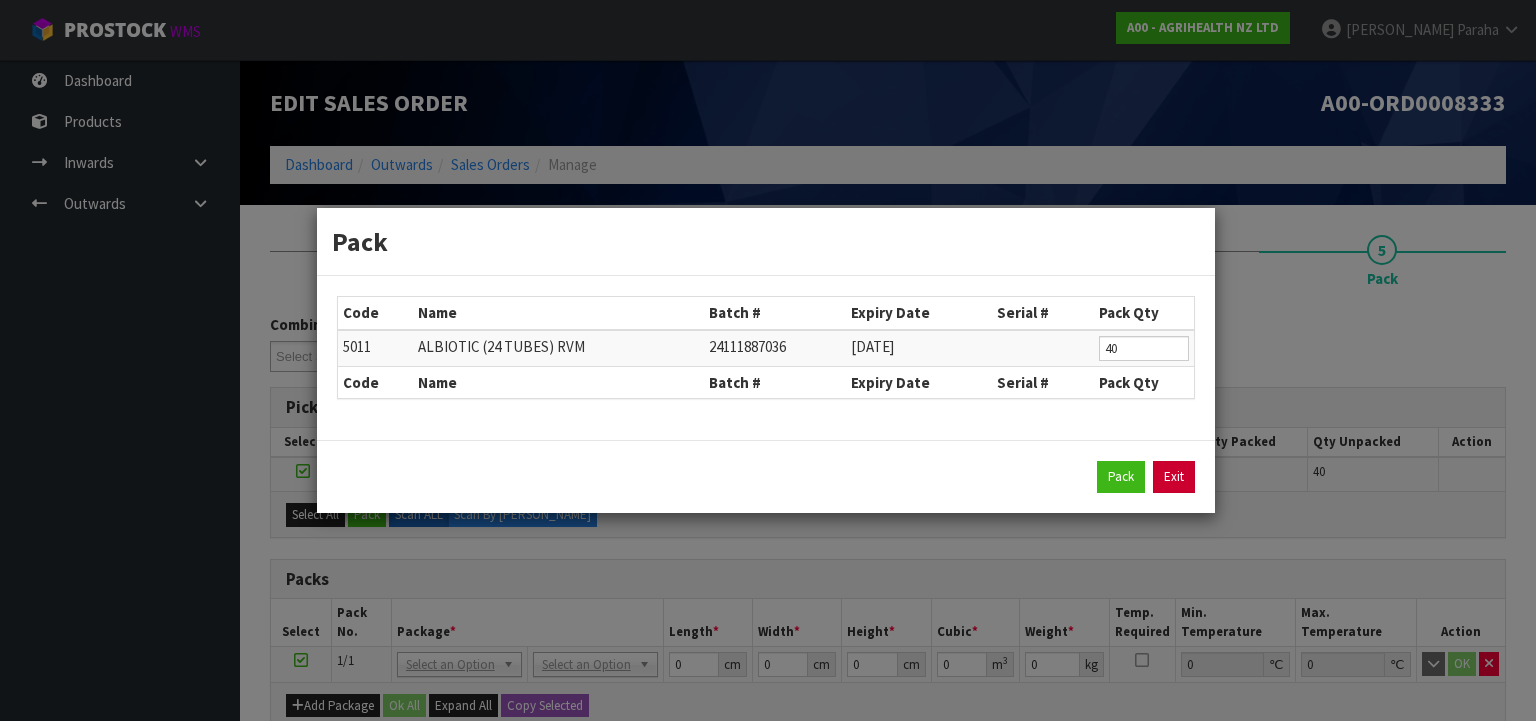
click at [1176, 481] on link "Exit" at bounding box center [1174, 477] width 42 height 32
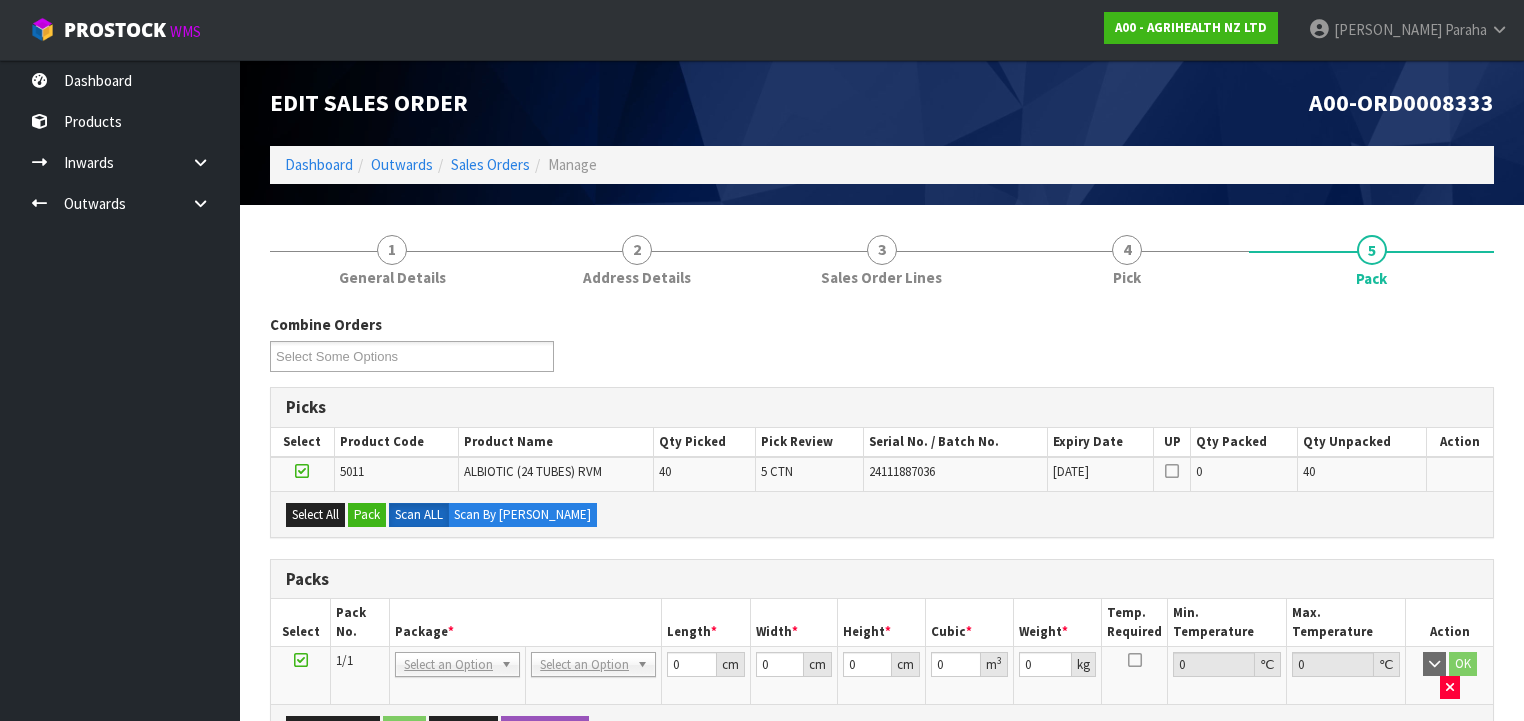
drag, startPoint x: 873, startPoint y: 592, endPoint x: 959, endPoint y: 596, distance: 86.1
click at [873, 591] on div "Packs" at bounding box center [882, 580] width 1222 height 40
click at [1076, 572] on h3 "Packs" at bounding box center [882, 579] width 1192 height 19
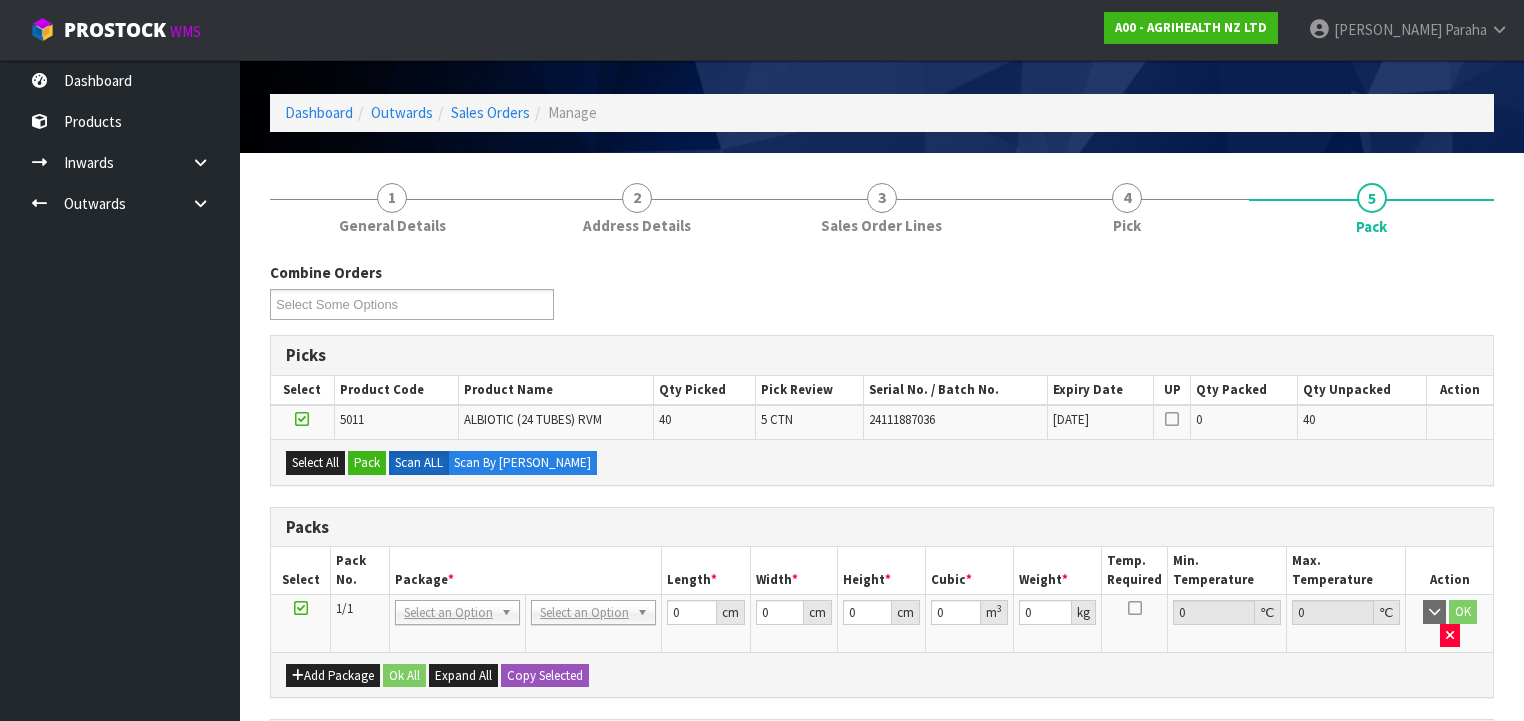
scroll to position [80, 0]
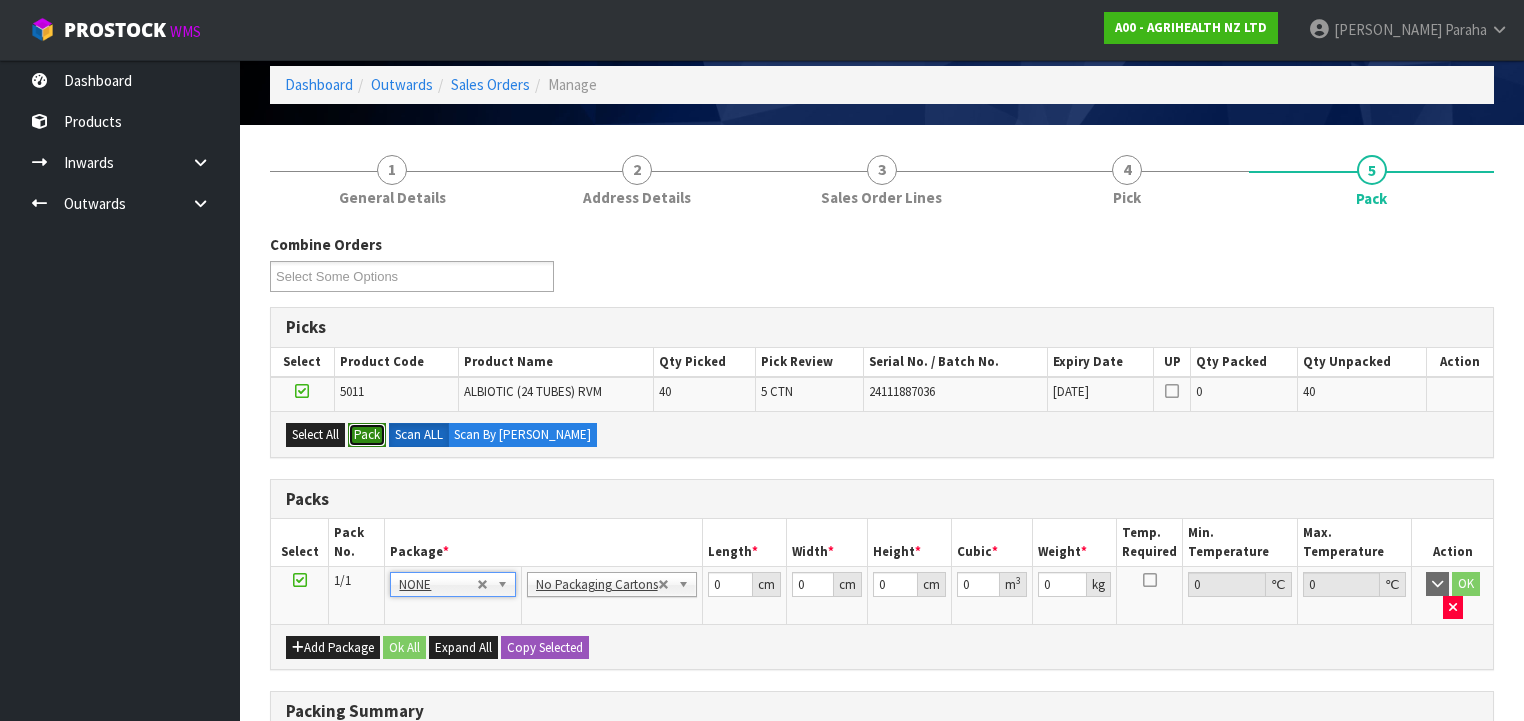
click at [375, 433] on button "Pack" at bounding box center [367, 435] width 38 height 24
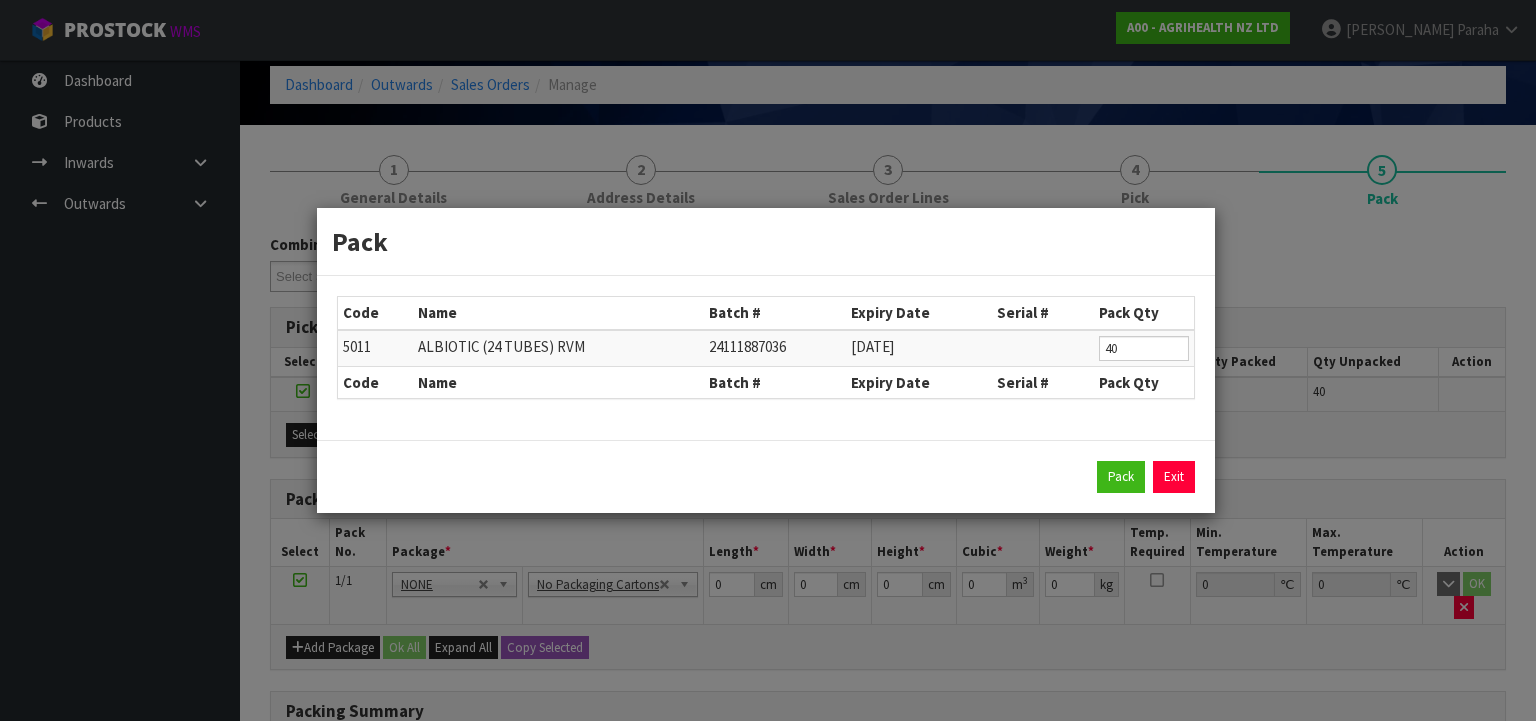
click at [859, 491] on div "Pack Exit" at bounding box center [766, 477] width 858 height 32
drag, startPoint x: 1150, startPoint y: 343, endPoint x: 936, endPoint y: 399, distance: 221.2
click at [936, 399] on div "Code Name Batch # Expiry Date Serial # Pack Qty 5011 ALBIOTIC (24 TUBES) RVM 24…" at bounding box center [766, 358] width 898 height 164
type input "16"
click at [1116, 472] on button "Pack" at bounding box center [1121, 477] width 48 height 32
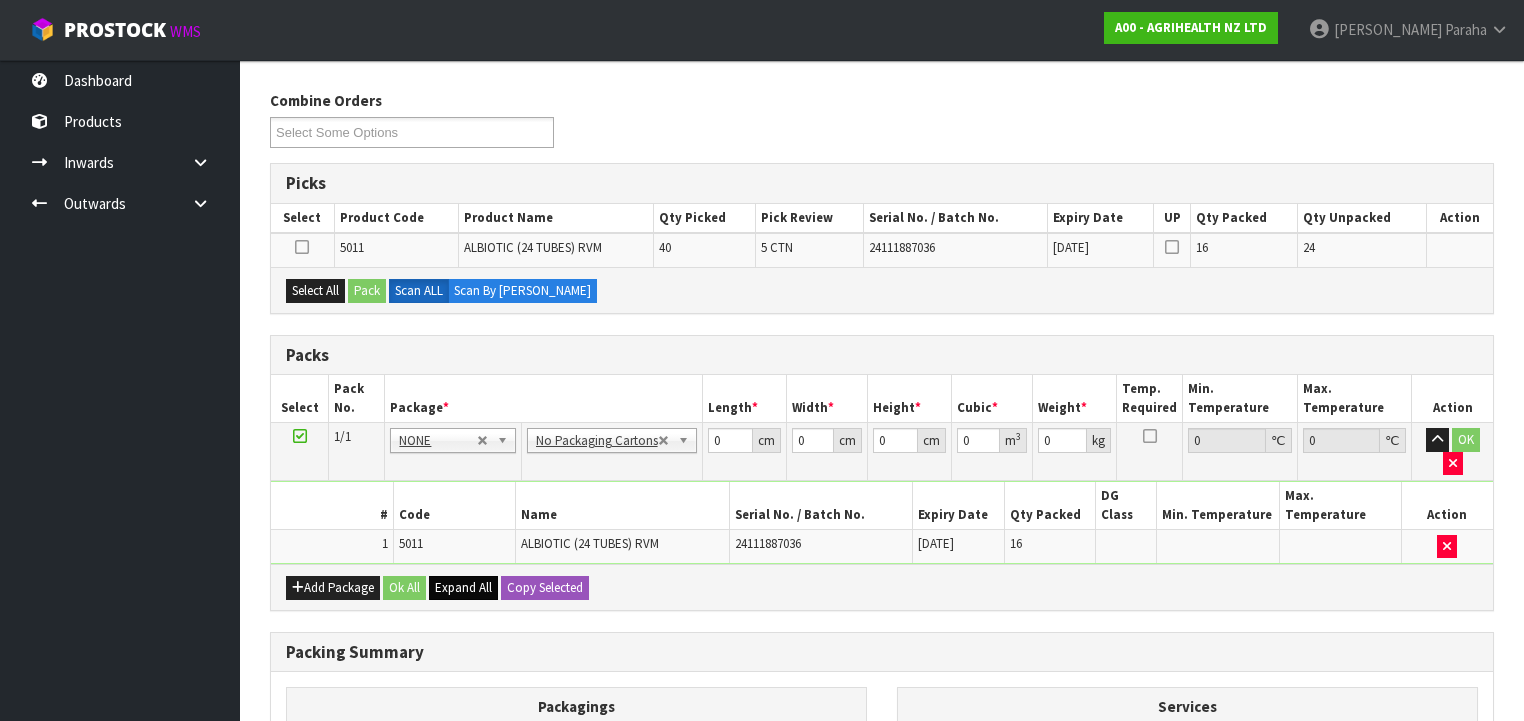
scroll to position [240, 0]
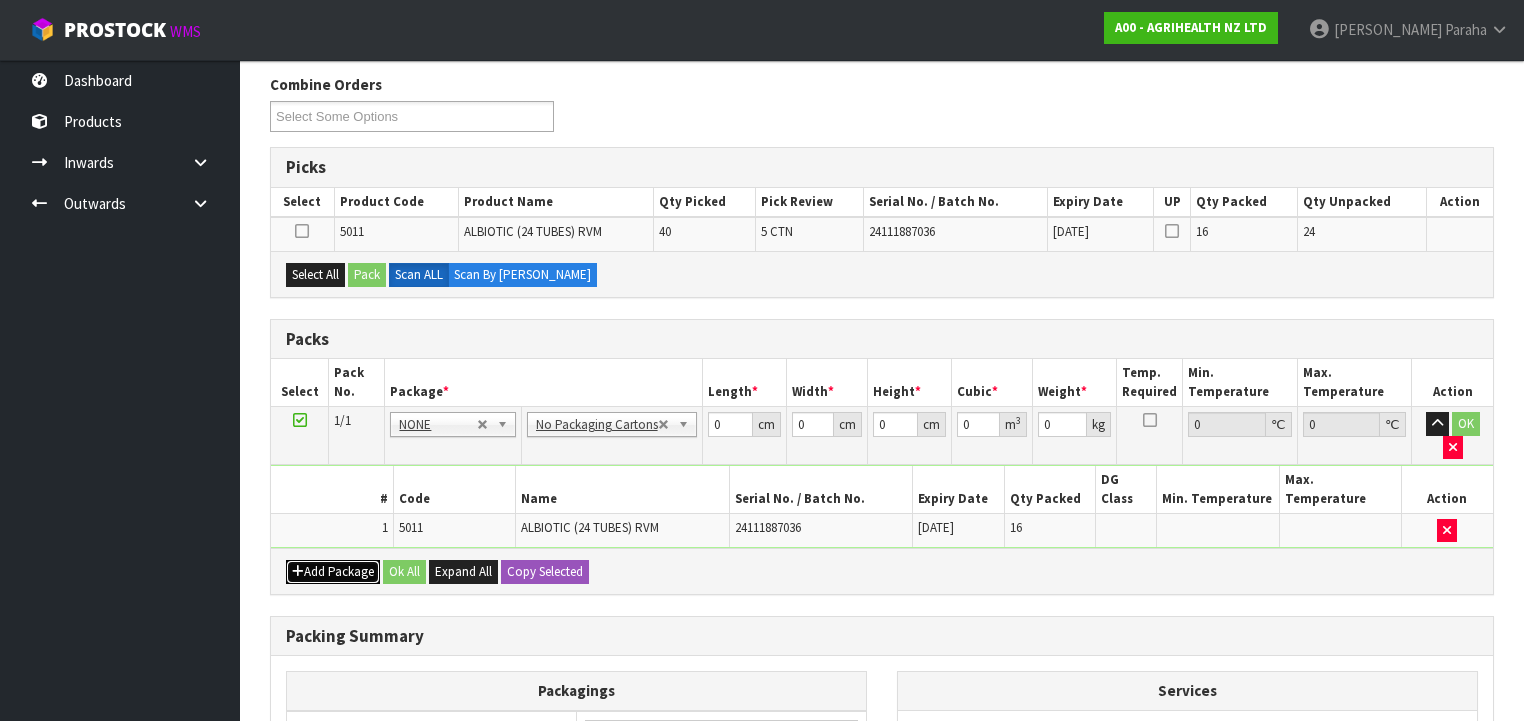
click at [324, 560] on button "Add Package" at bounding box center [333, 572] width 94 height 24
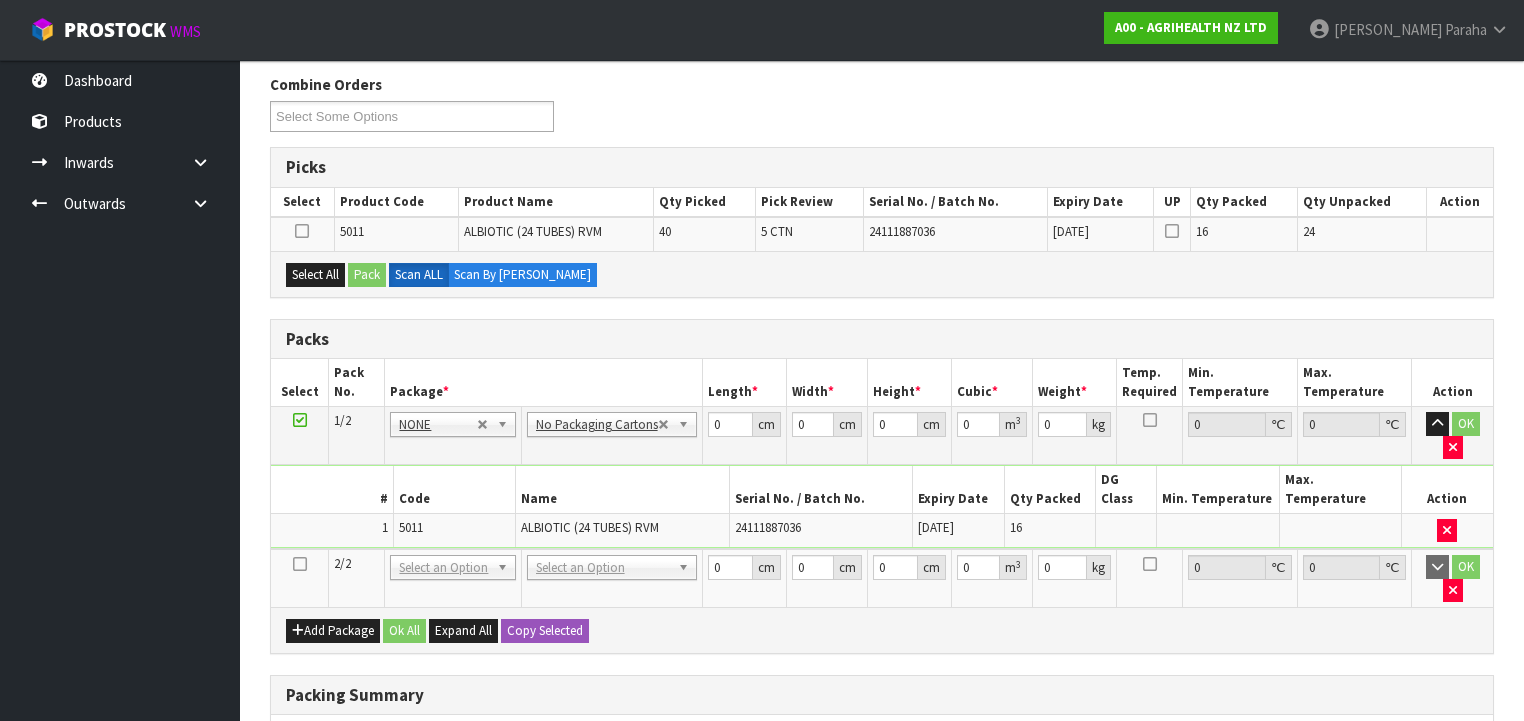
click at [304, 564] on icon at bounding box center [300, 564] width 14 height 1
drag, startPoint x: 336, startPoint y: 276, endPoint x: 356, endPoint y: 276, distance: 20.0
click at [336, 274] on button "Select All" at bounding box center [315, 275] width 59 height 24
click at [364, 276] on button "Pack" at bounding box center [367, 275] width 38 height 24
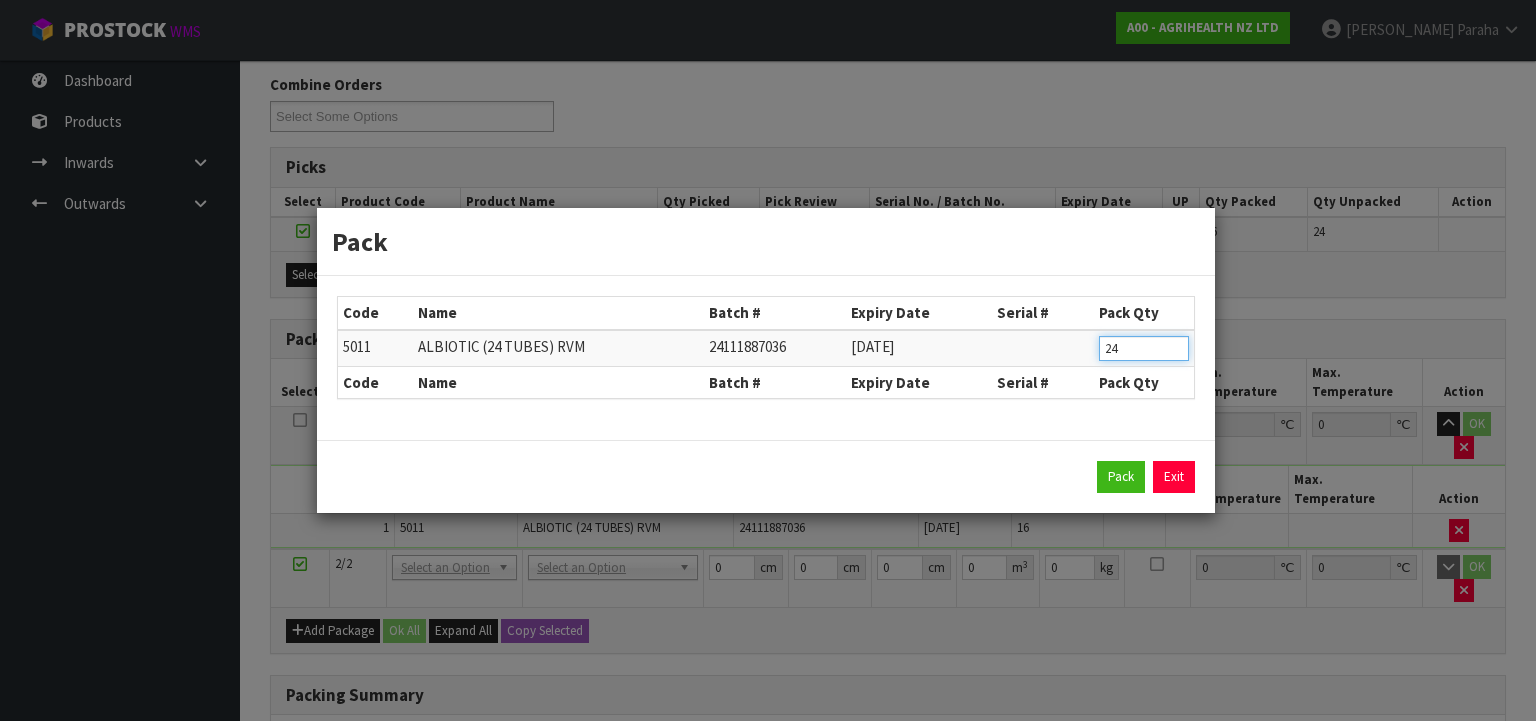
drag, startPoint x: 1094, startPoint y: 372, endPoint x: 1043, endPoint y: 385, distance: 52.6
click at [1043, 385] on table "Code Name Batch # Expiry Date Serial # Pack Qty 5011 ALBIOTIC (24 TUBES) RVM 24…" at bounding box center [766, 347] width 856 height 101
type input "16"
click at [1119, 481] on button "Pack" at bounding box center [1121, 477] width 48 height 32
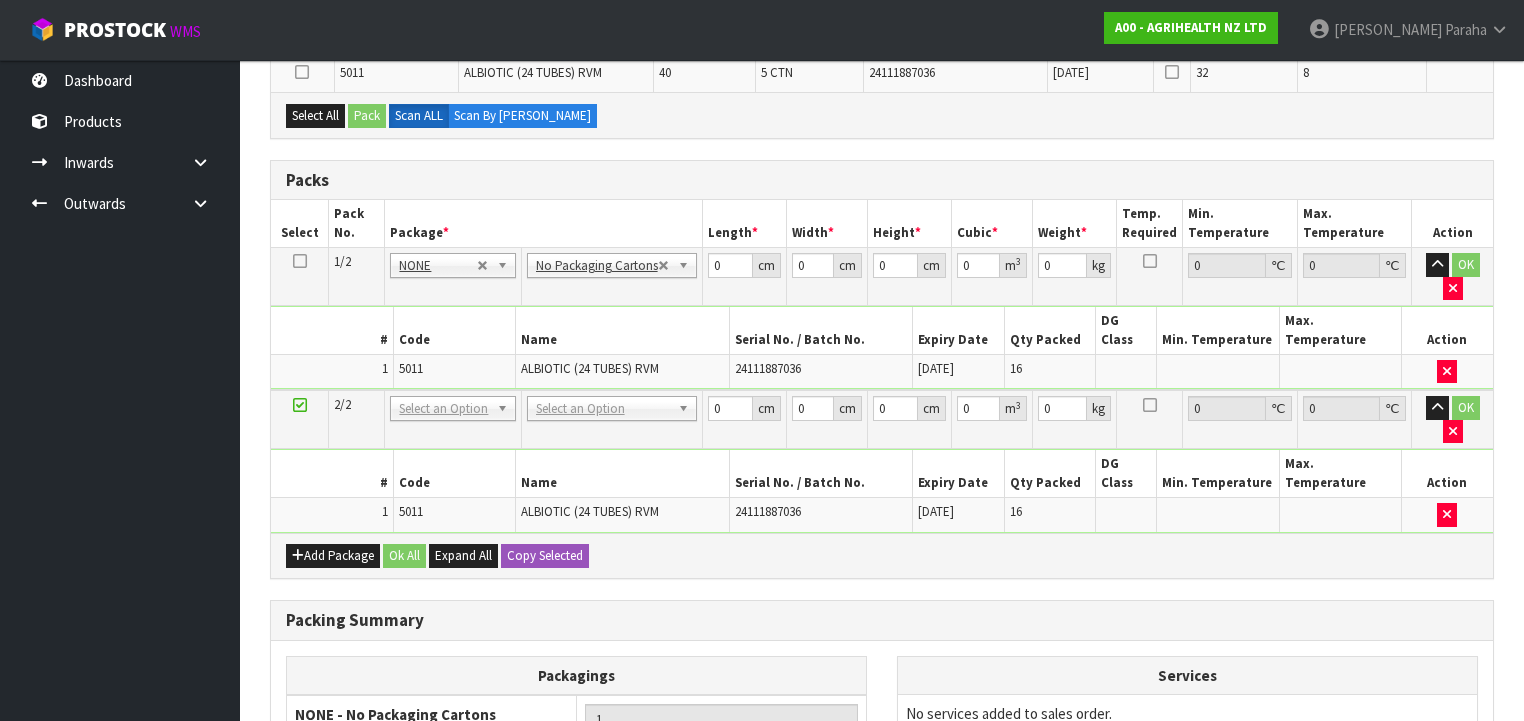
scroll to position [428, 0]
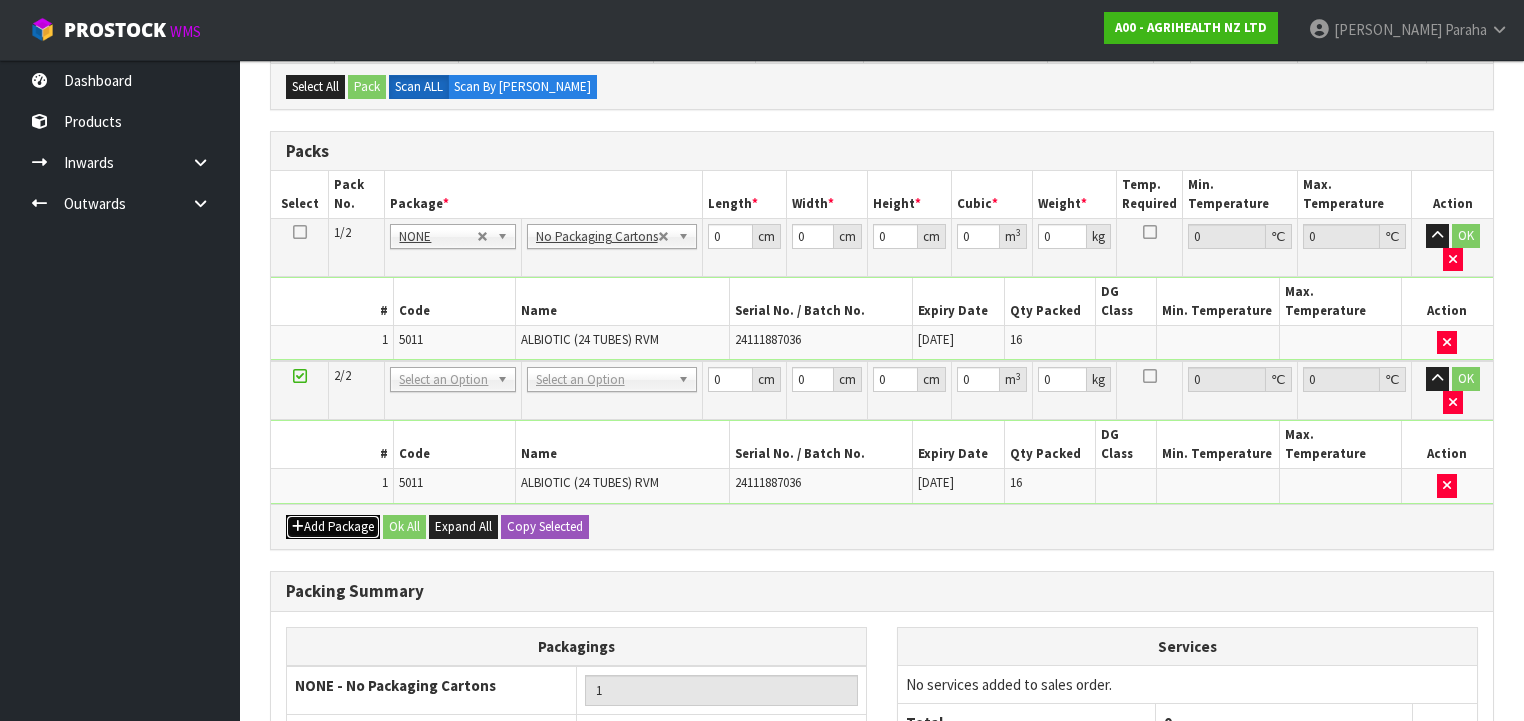
click at [324, 515] on button "Add Package" at bounding box center [333, 527] width 94 height 24
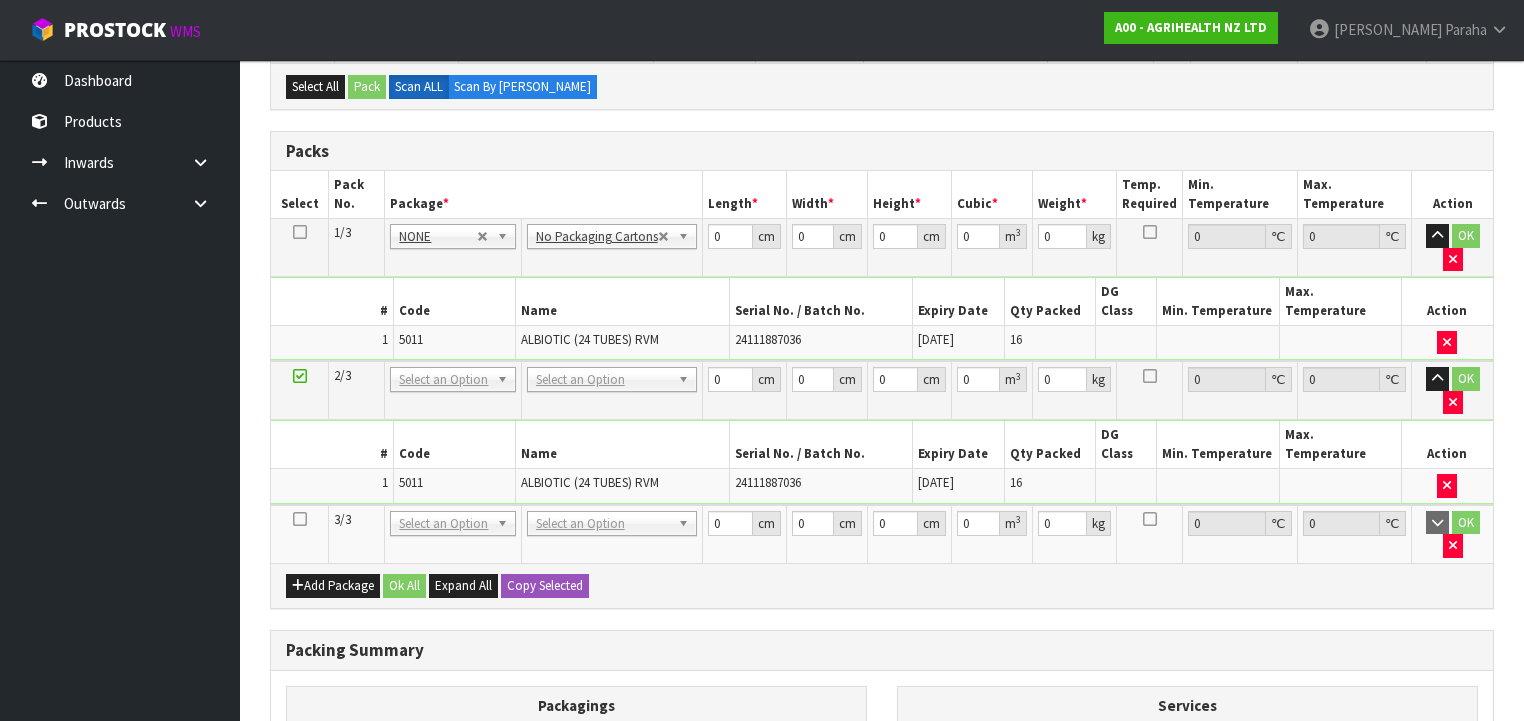
click at [304, 519] on icon at bounding box center [300, 519] width 14 height 1
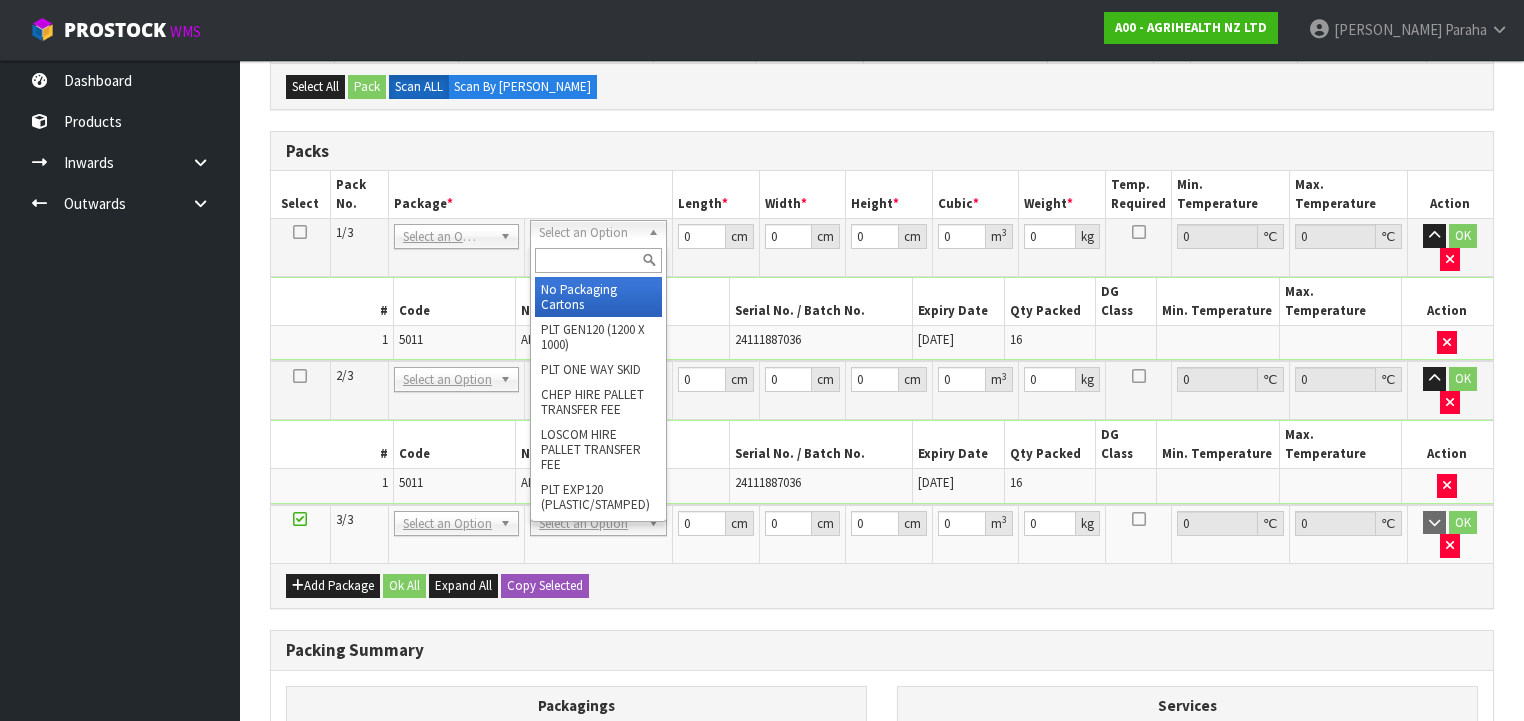
click at [604, 264] on input "text" at bounding box center [598, 260] width 127 height 25
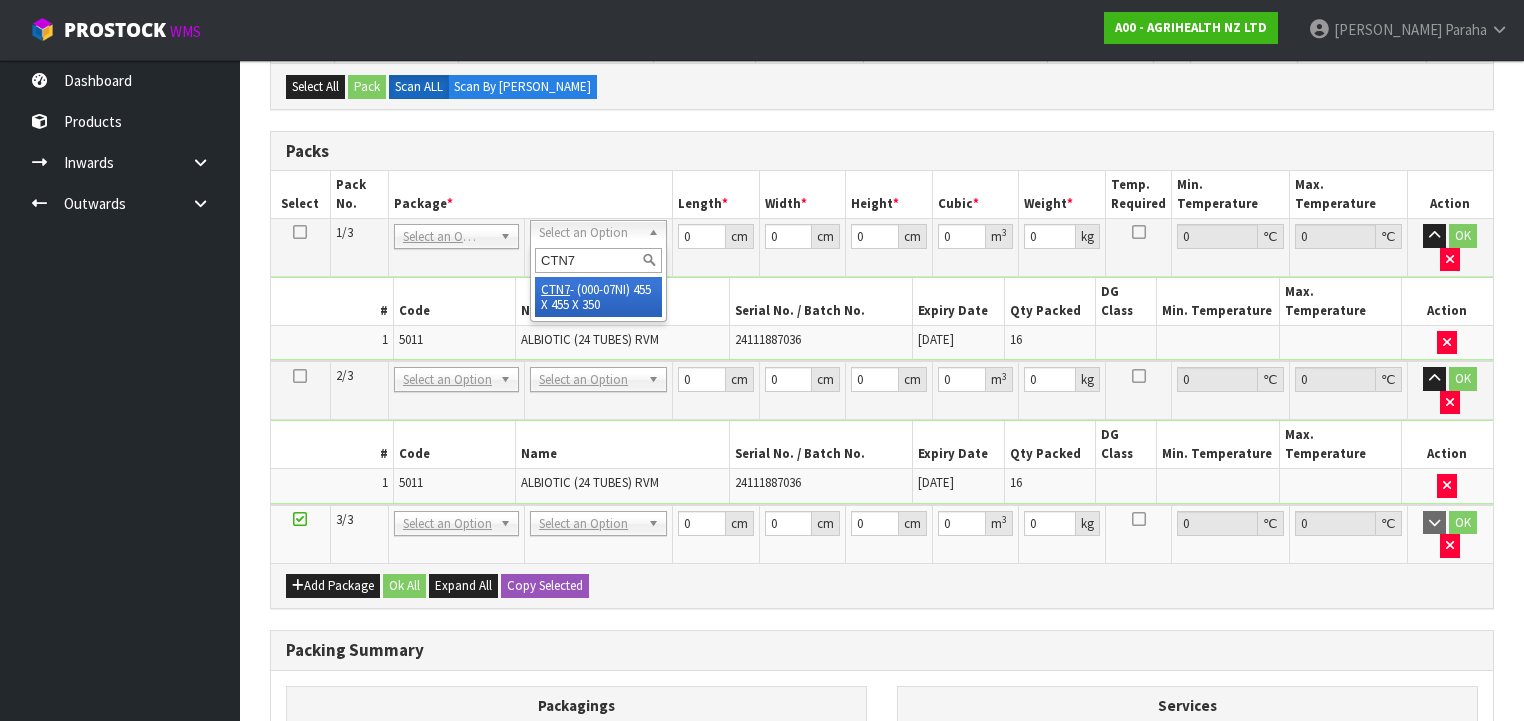
type input "CTN7"
type input "45.5"
type input "35"
type input "0.072459"
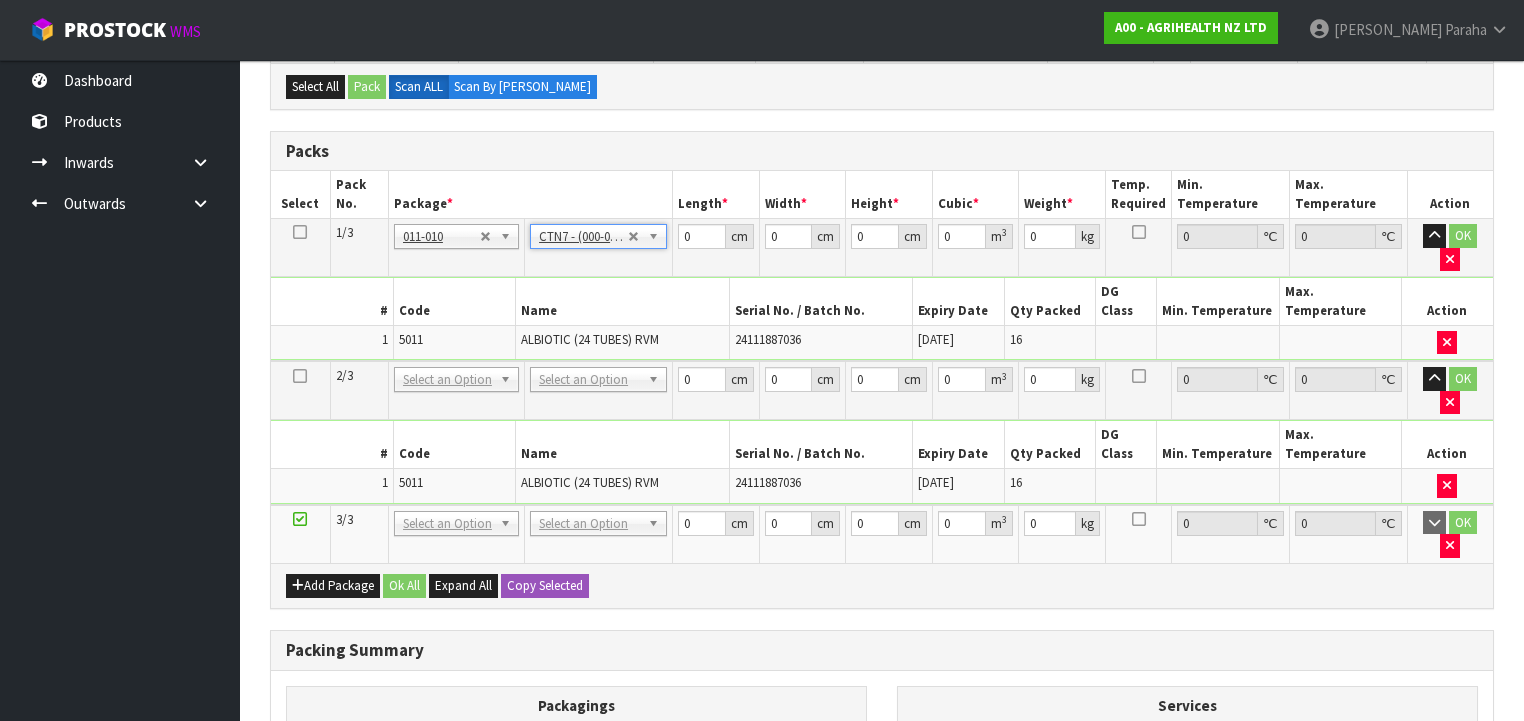
type input "14.5"
drag, startPoint x: 684, startPoint y: 232, endPoint x: 736, endPoint y: 240, distance: 52.6
click at [736, 239] on div "45.5 cm" at bounding box center [716, 236] width 76 height 25
type input "4"
type input "0.00637"
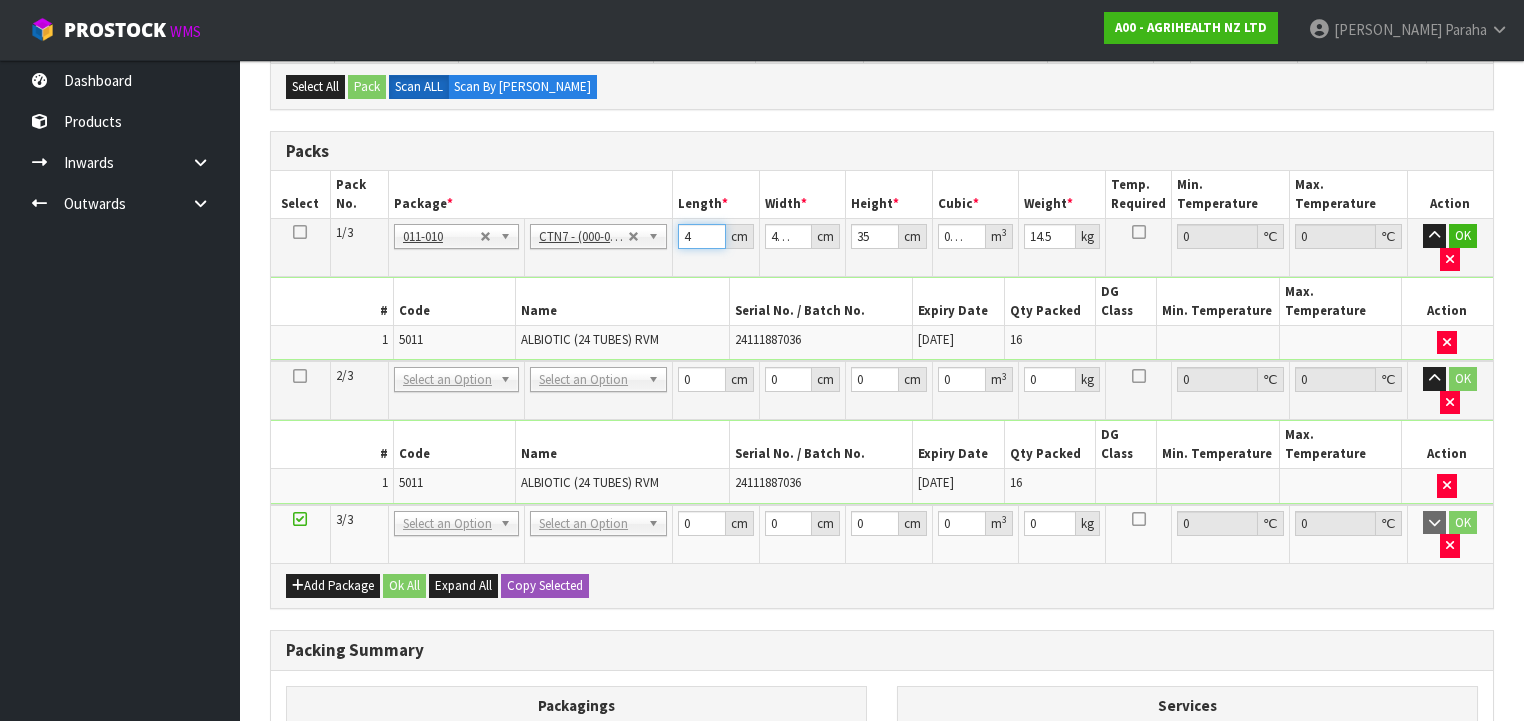
type input "46"
type input "0.073255"
type input "464"
type input "0.73892"
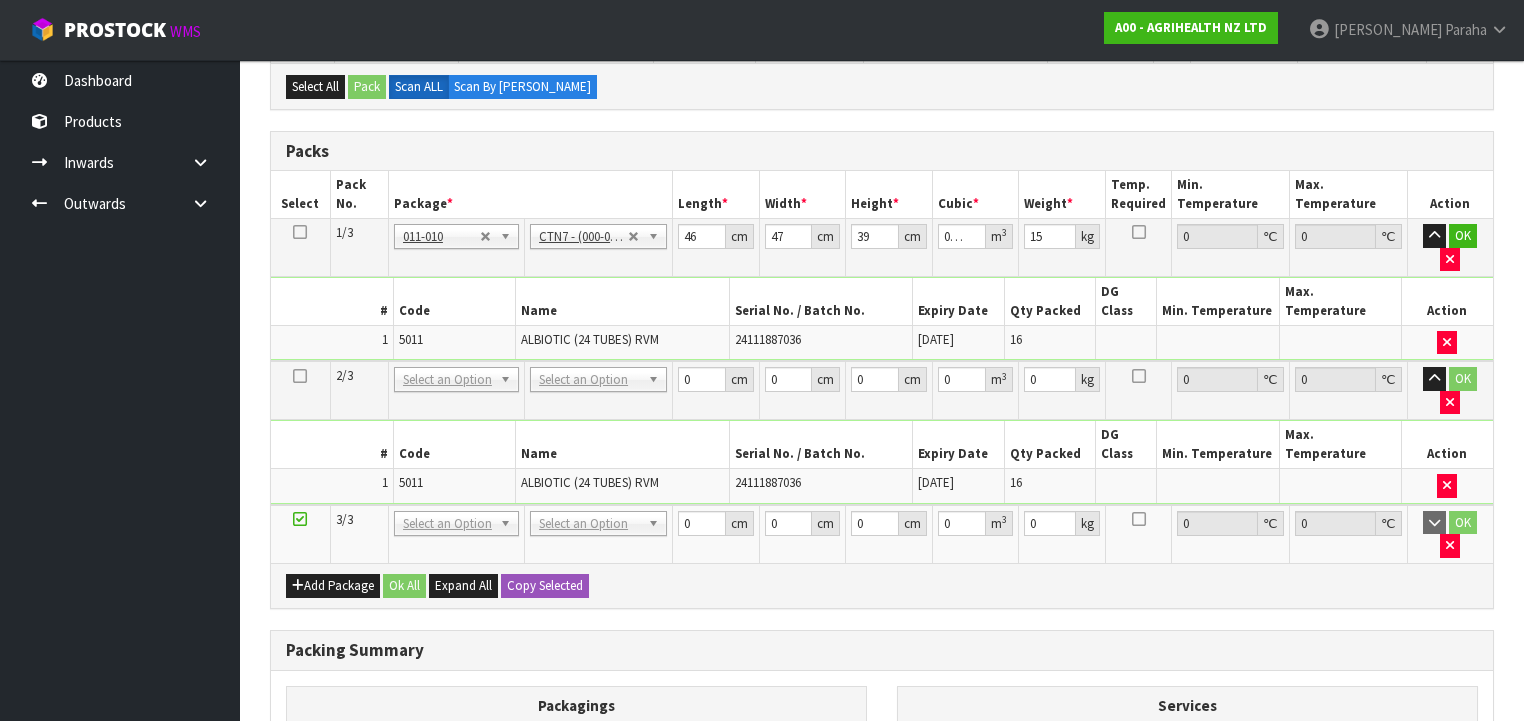
click at [301, 232] on icon at bounding box center [300, 232] width 14 height 1
click at [545, 574] on button "Copy Selected" at bounding box center [545, 586] width 88 height 24
click at [548, 577] on span "Confirm" at bounding box center [529, 585] width 44 height 17
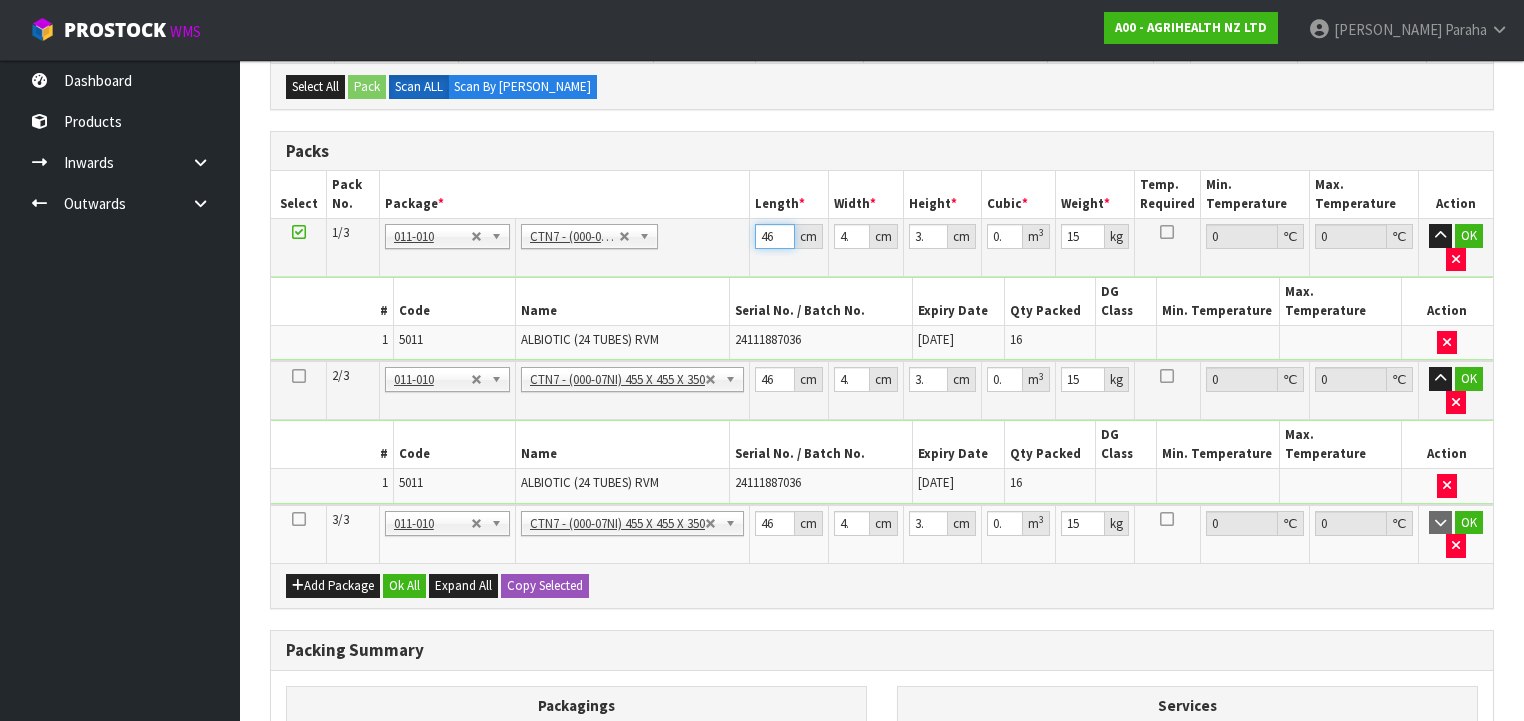
click at [763, 231] on input "46" at bounding box center [775, 236] width 40 height 25
click at [830, 178] on th "Width *" at bounding box center [865, 194] width 75 height 47
click at [828, 176] on th "Length *" at bounding box center [788, 194] width 79 height 47
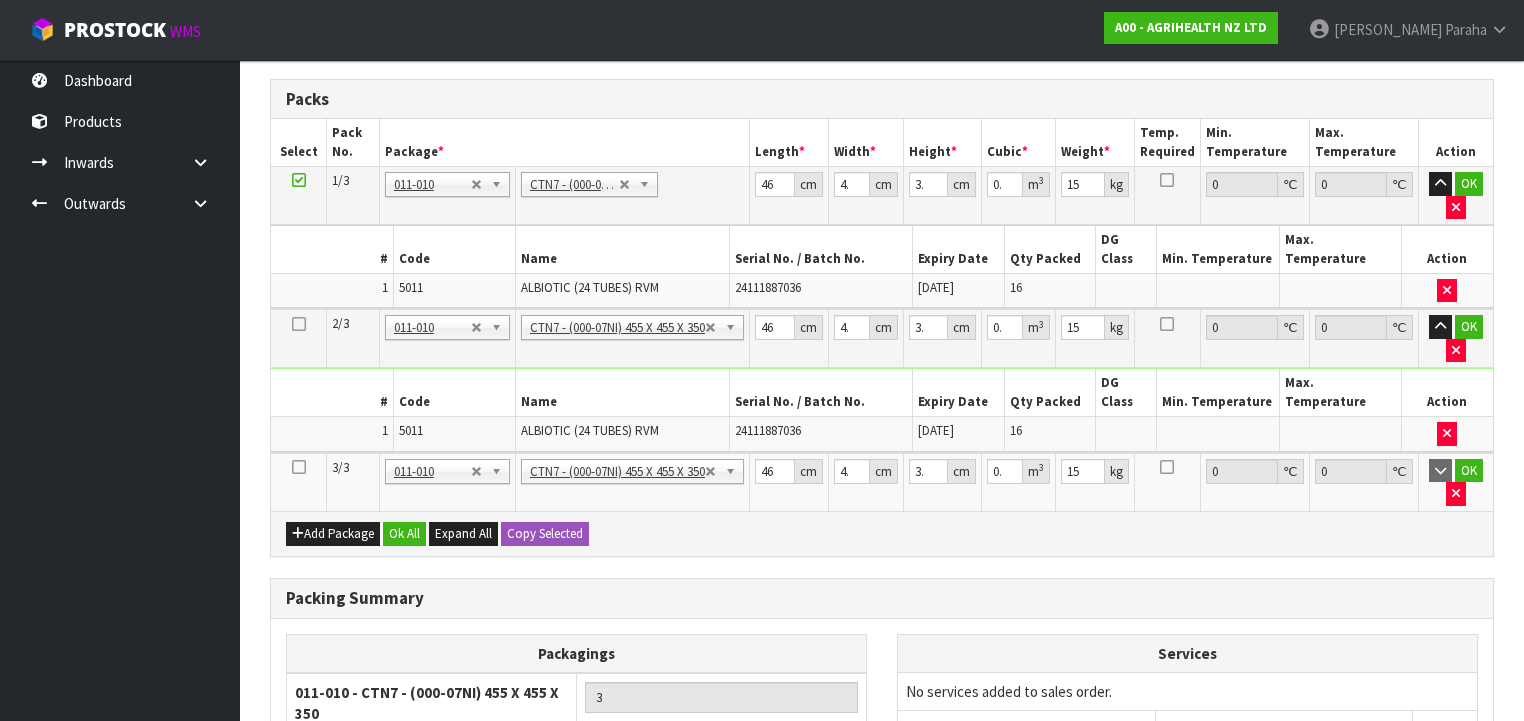
scroll to position [508, 0]
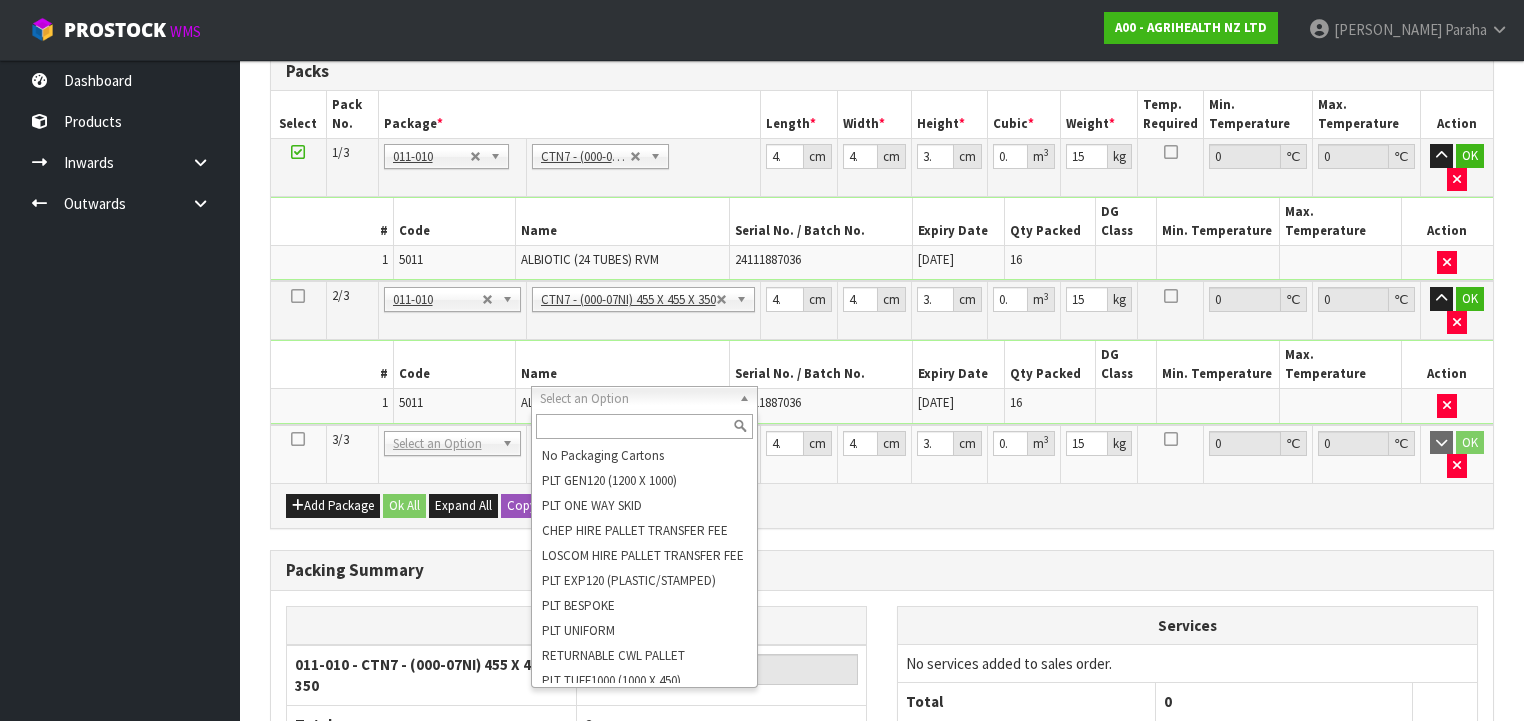
click at [680, 424] on input "text" at bounding box center [644, 426] width 216 height 25
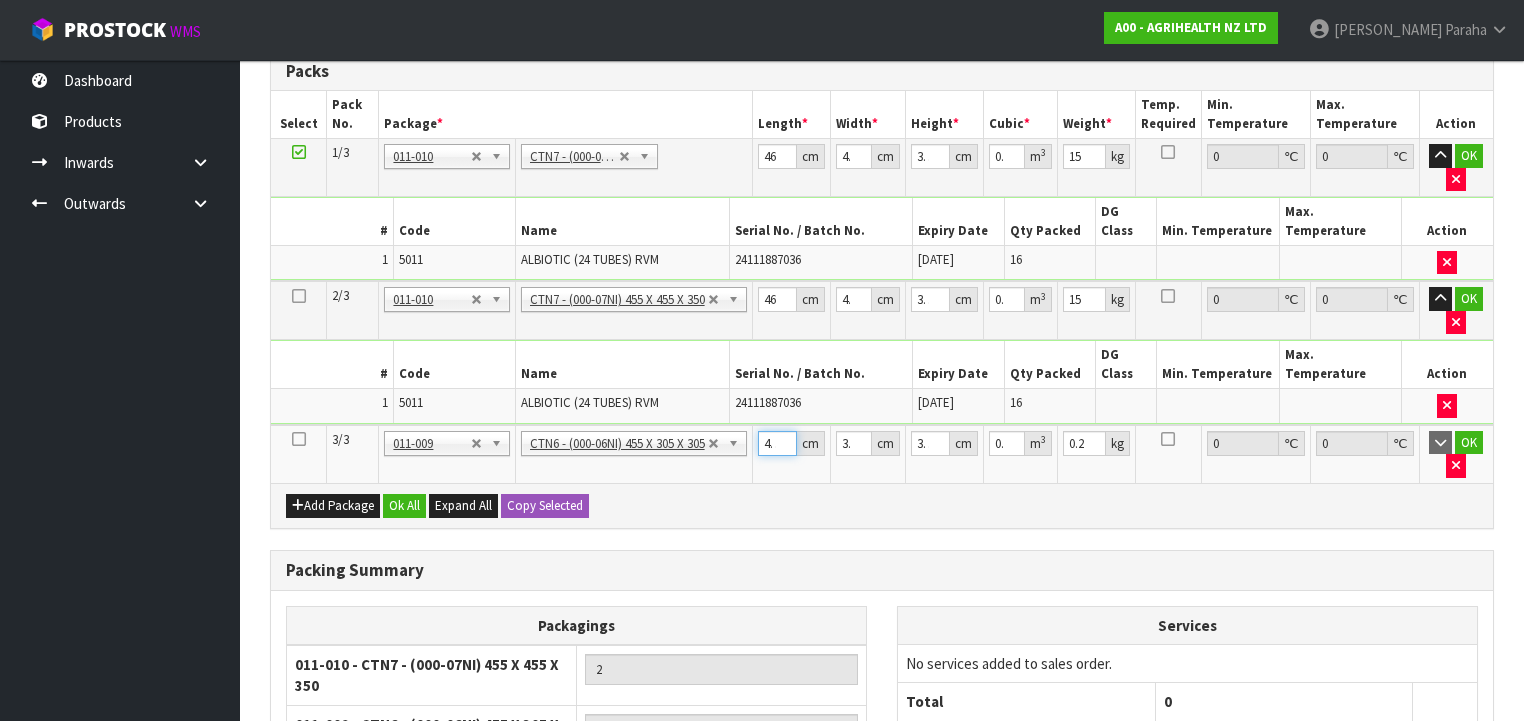
scroll to position [0, 10]
drag, startPoint x: 762, startPoint y: 400, endPoint x: 789, endPoint y: 393, distance: 27.9
click at [789, 431] on input "45.5" at bounding box center [777, 443] width 39 height 25
click at [404, 494] on button "Ok All" at bounding box center [404, 506] width 43 height 24
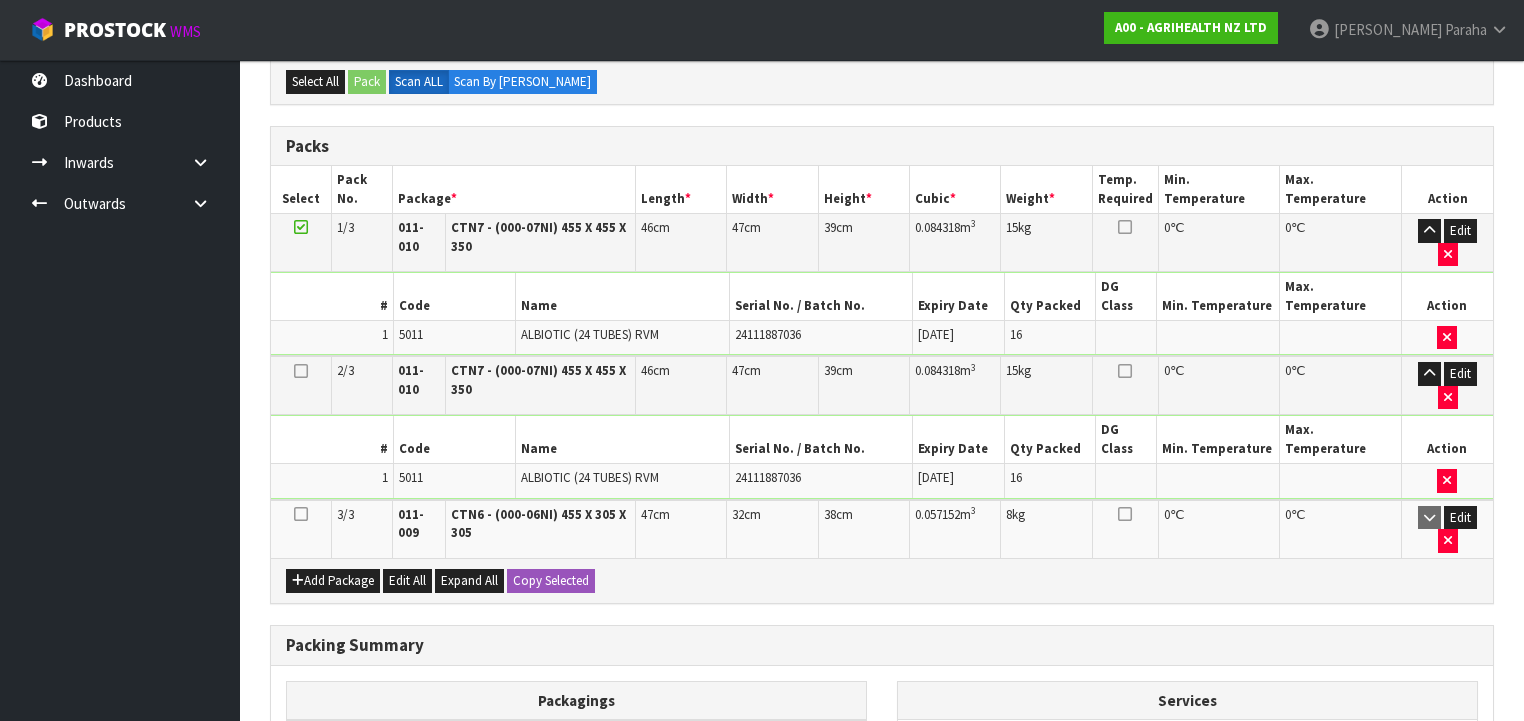
scroll to position [608, 0]
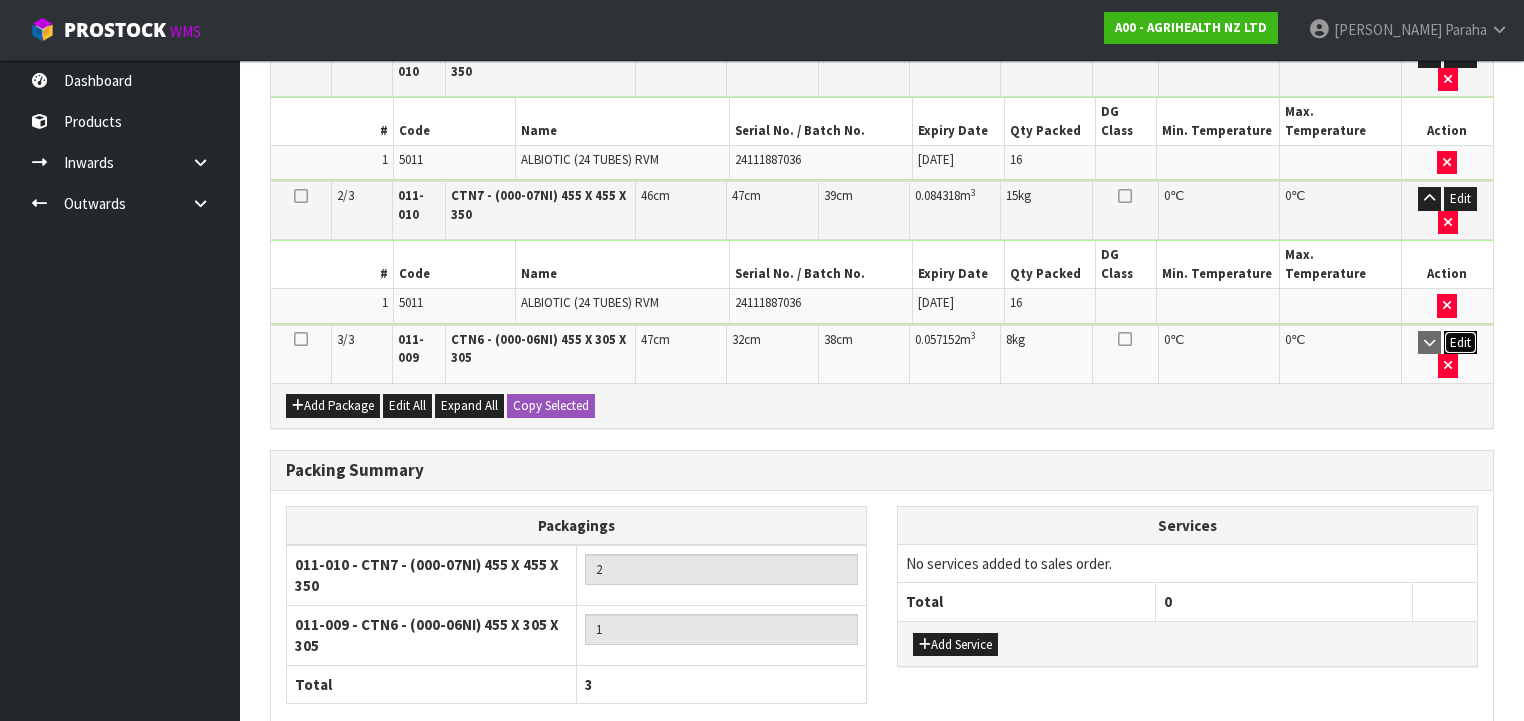
click at [1444, 331] on button "Edit" at bounding box center [1460, 343] width 33 height 24
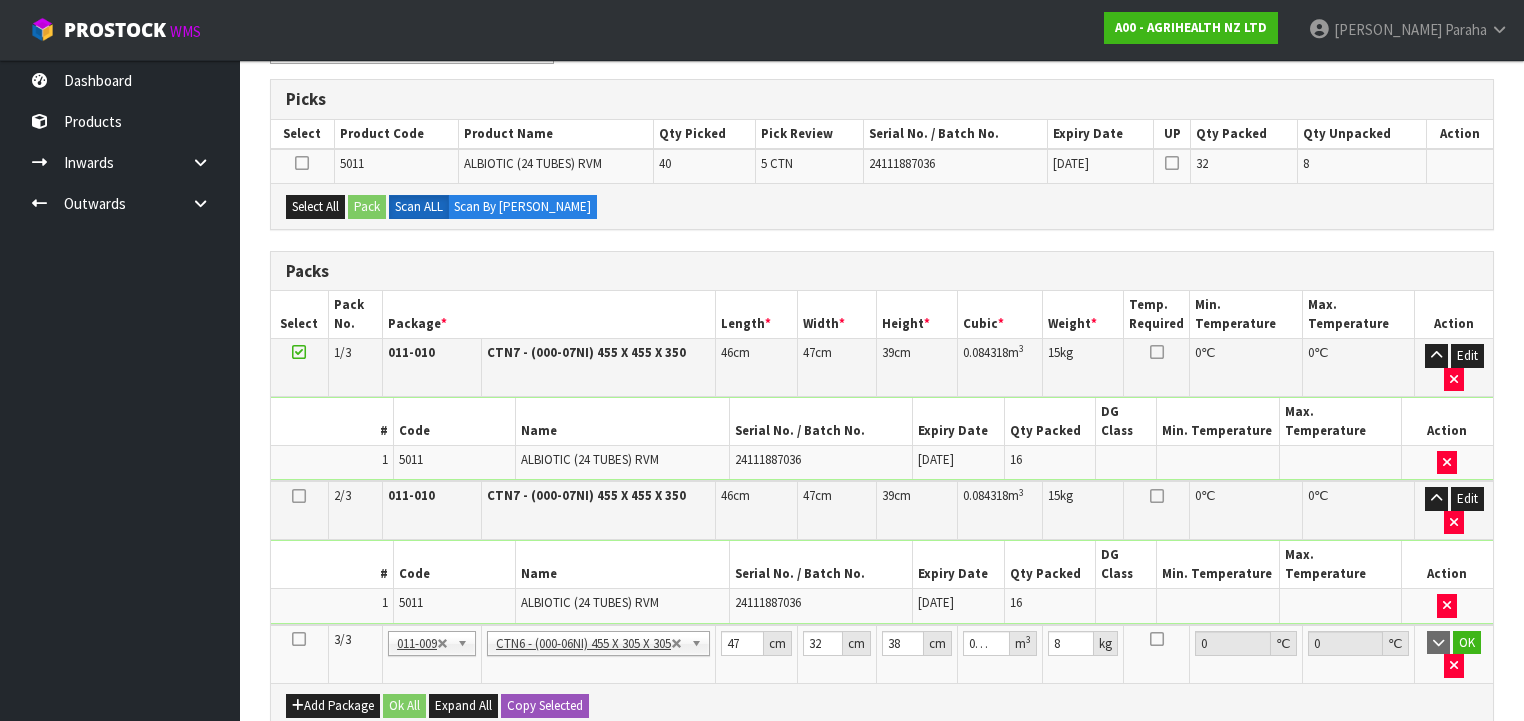
scroll to position [208, 0]
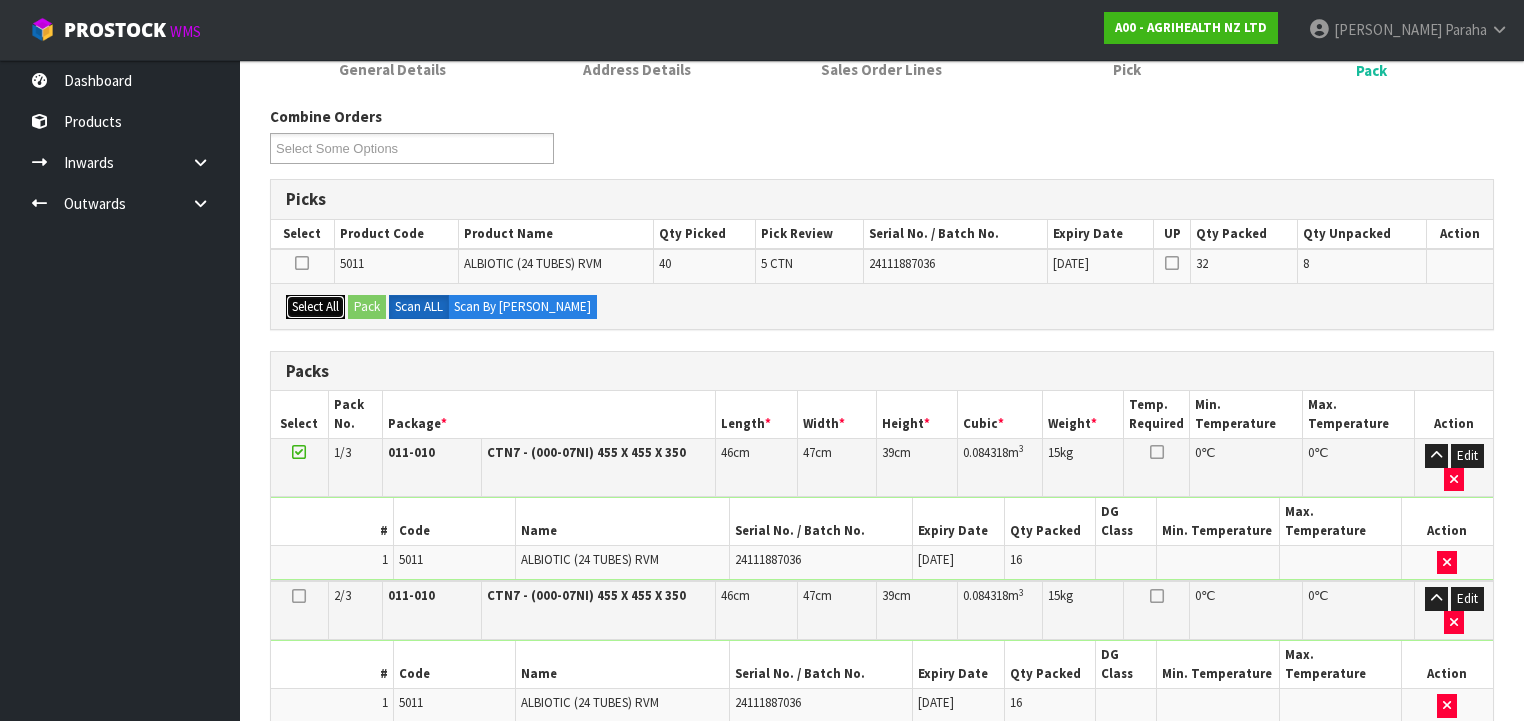
click at [314, 304] on button "Select All" at bounding box center [315, 307] width 59 height 24
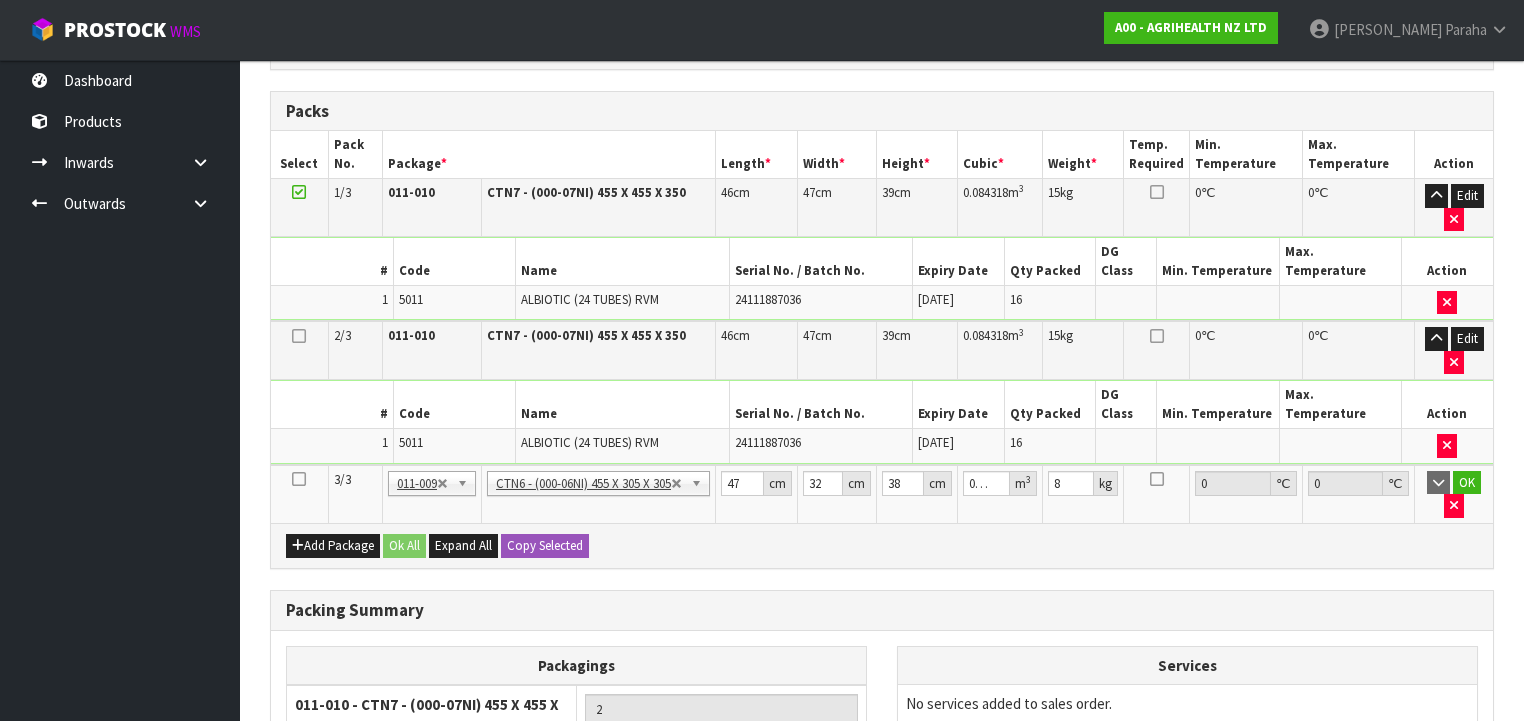
scroll to position [608, 0]
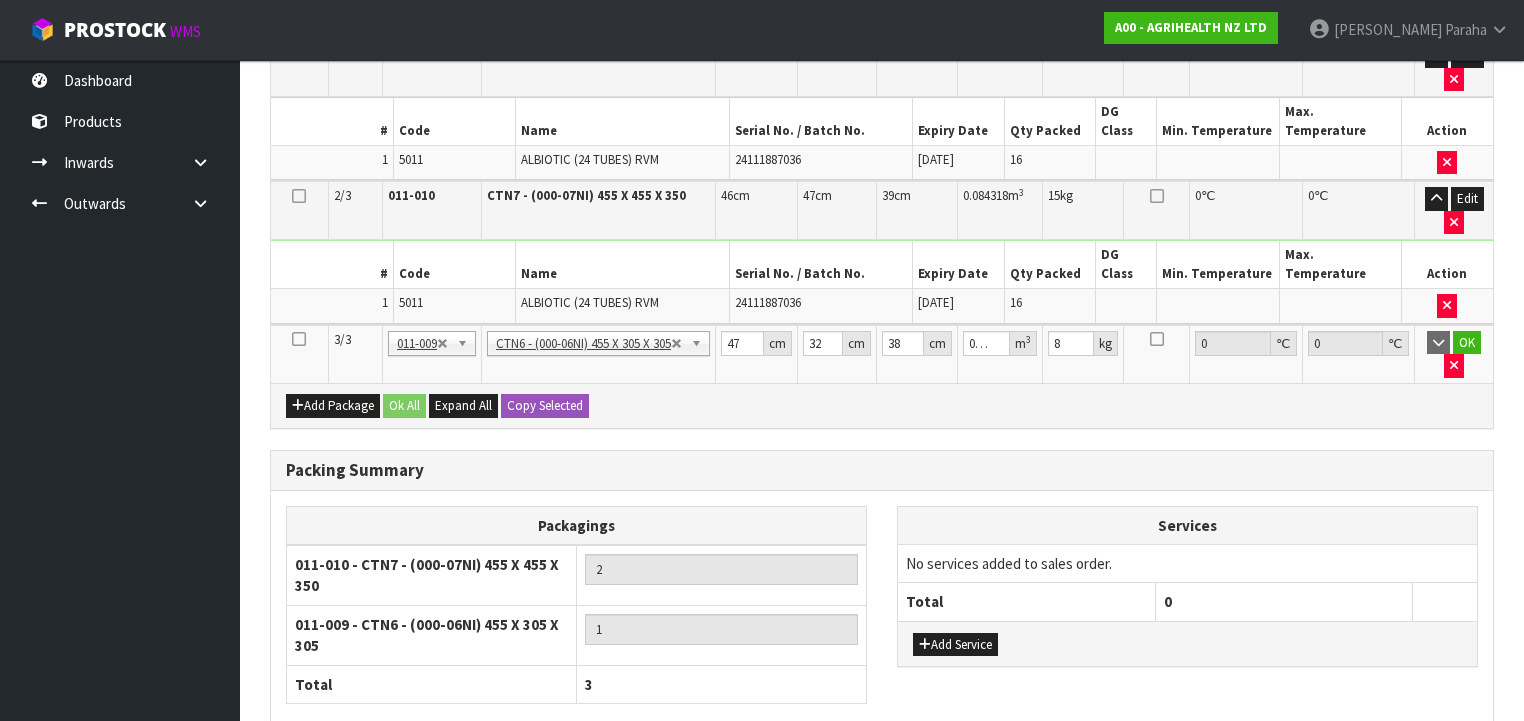
click at [294, 339] on icon at bounding box center [299, 339] width 14 height 1
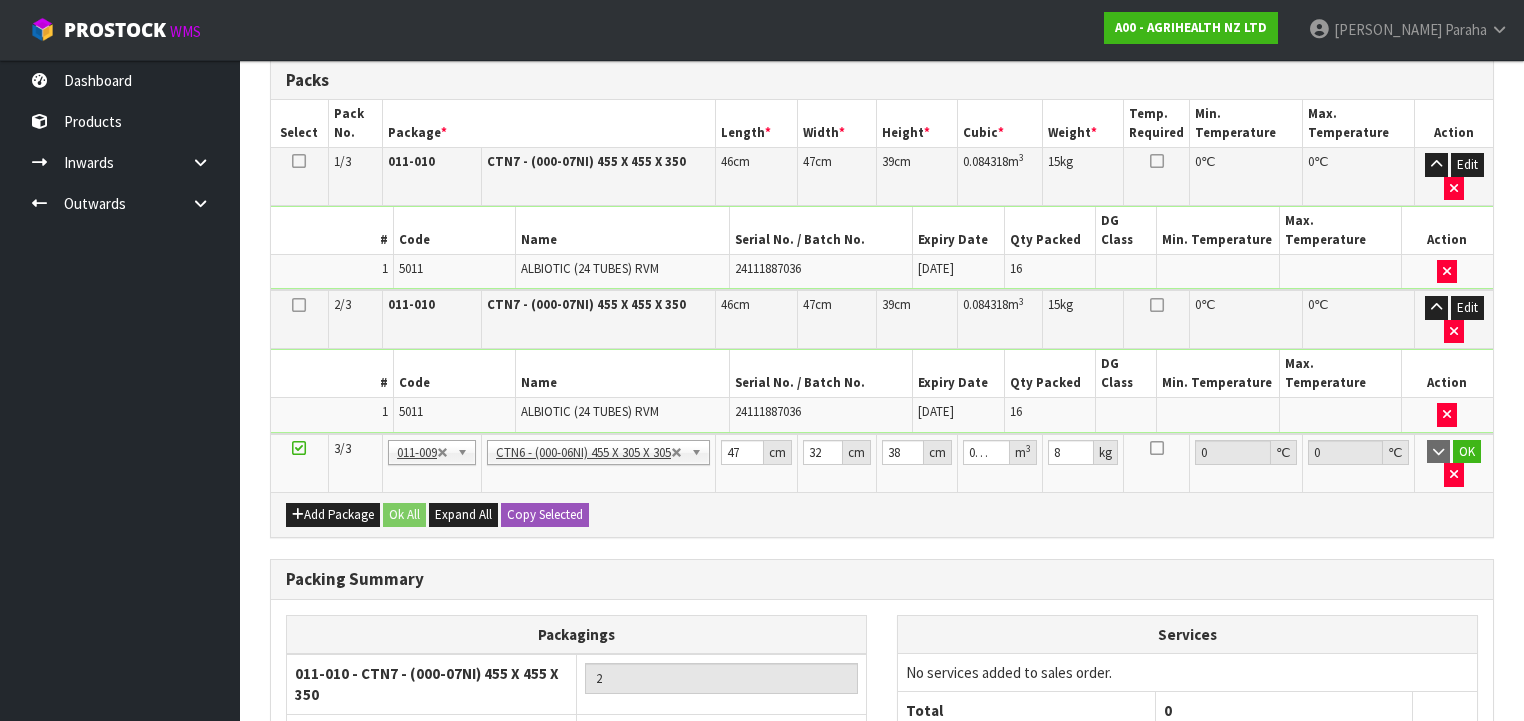
scroll to position [368, 0]
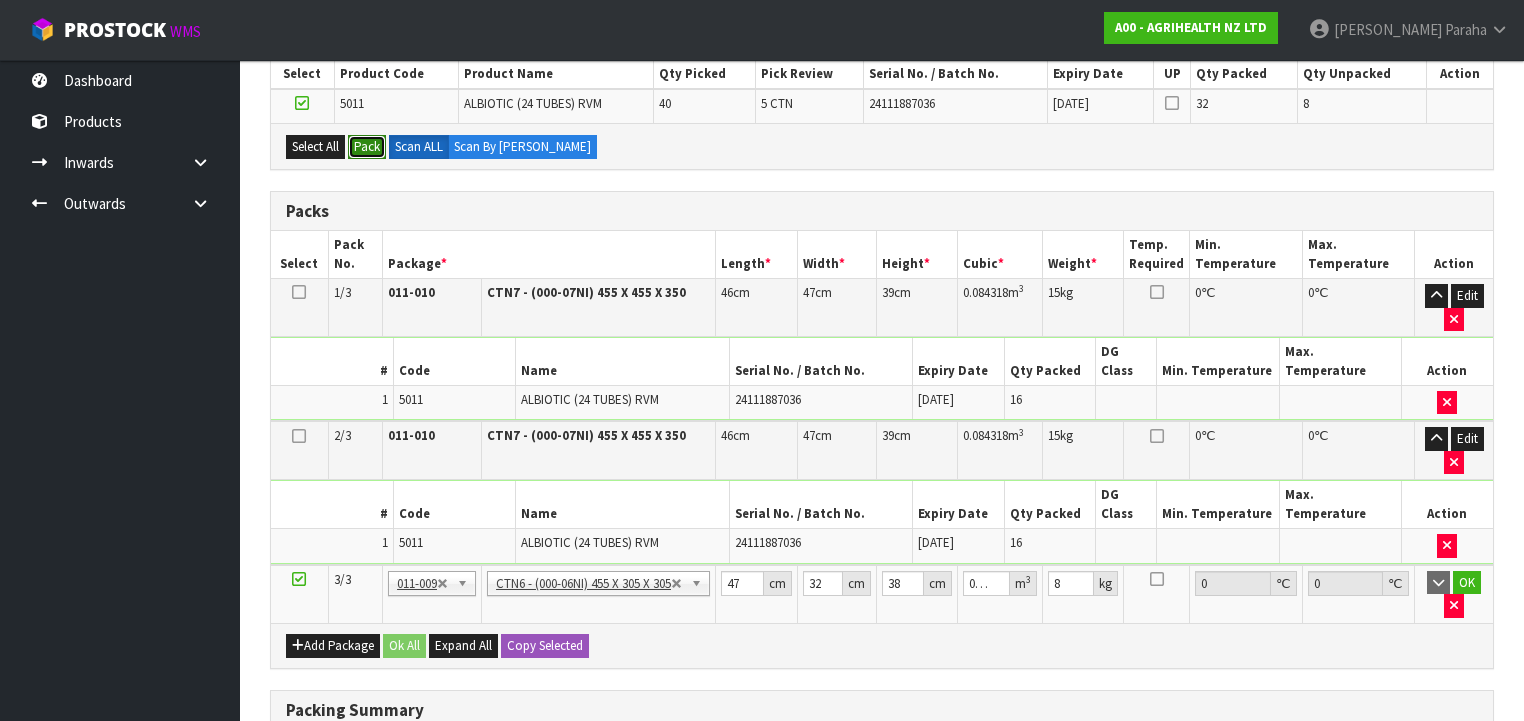
click at [375, 144] on button "Pack" at bounding box center [367, 147] width 38 height 24
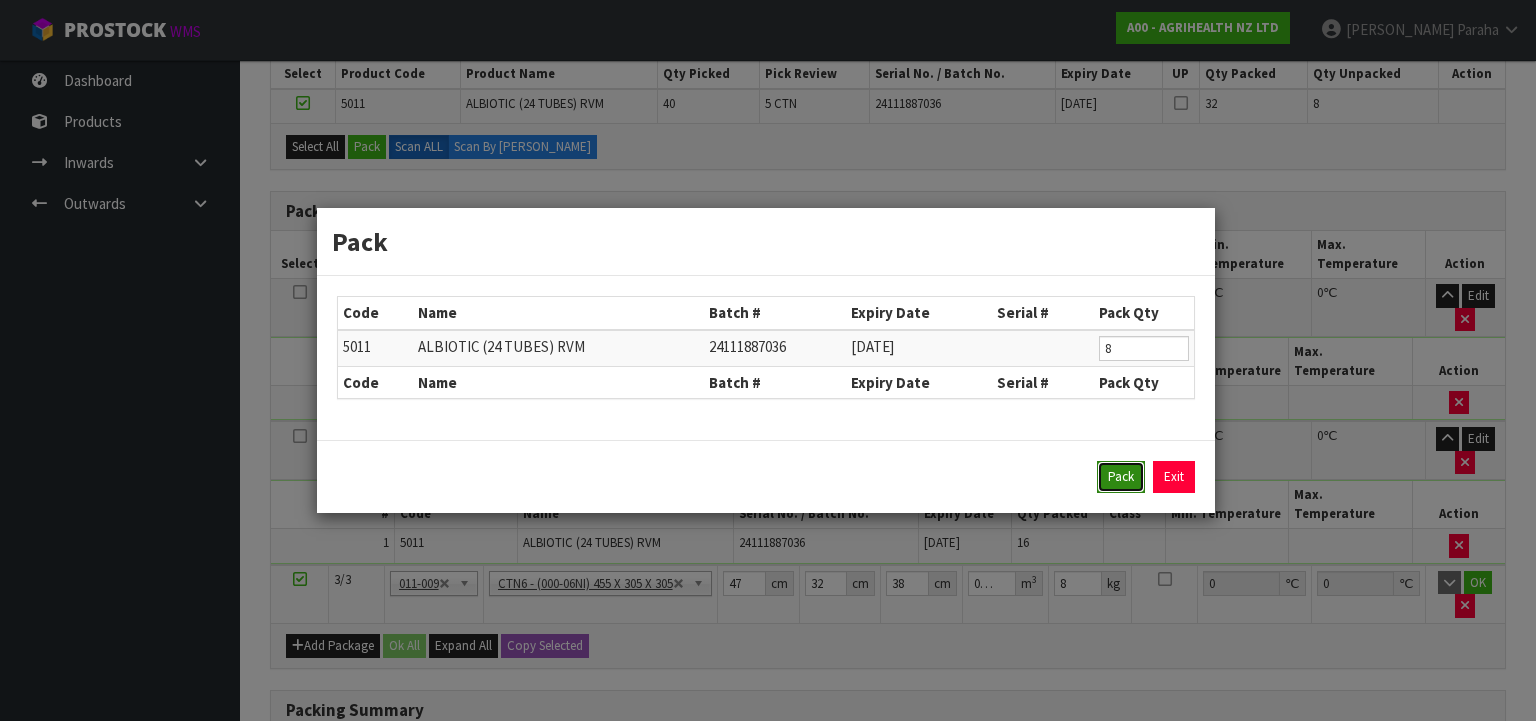
click at [1124, 480] on button "Pack" at bounding box center [1121, 477] width 48 height 32
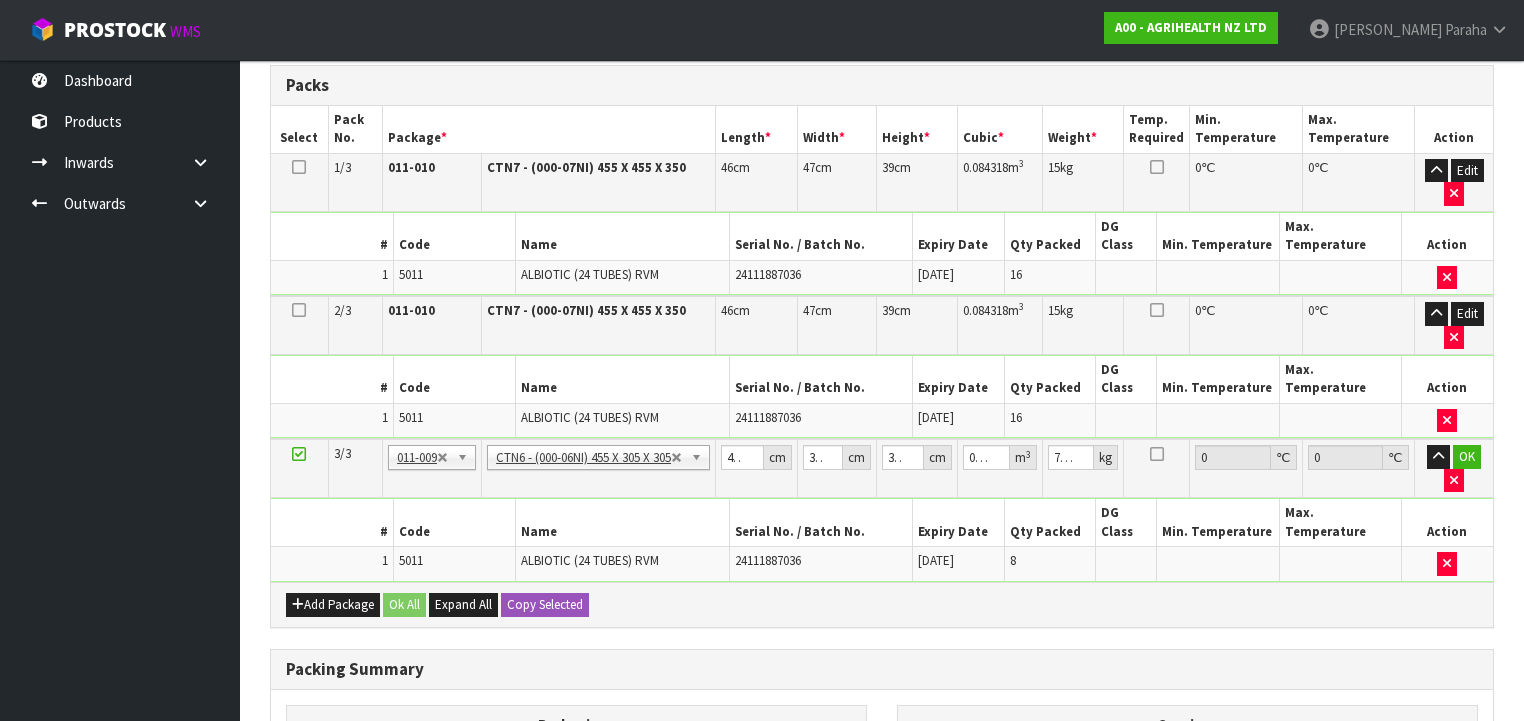
scroll to position [448, 0]
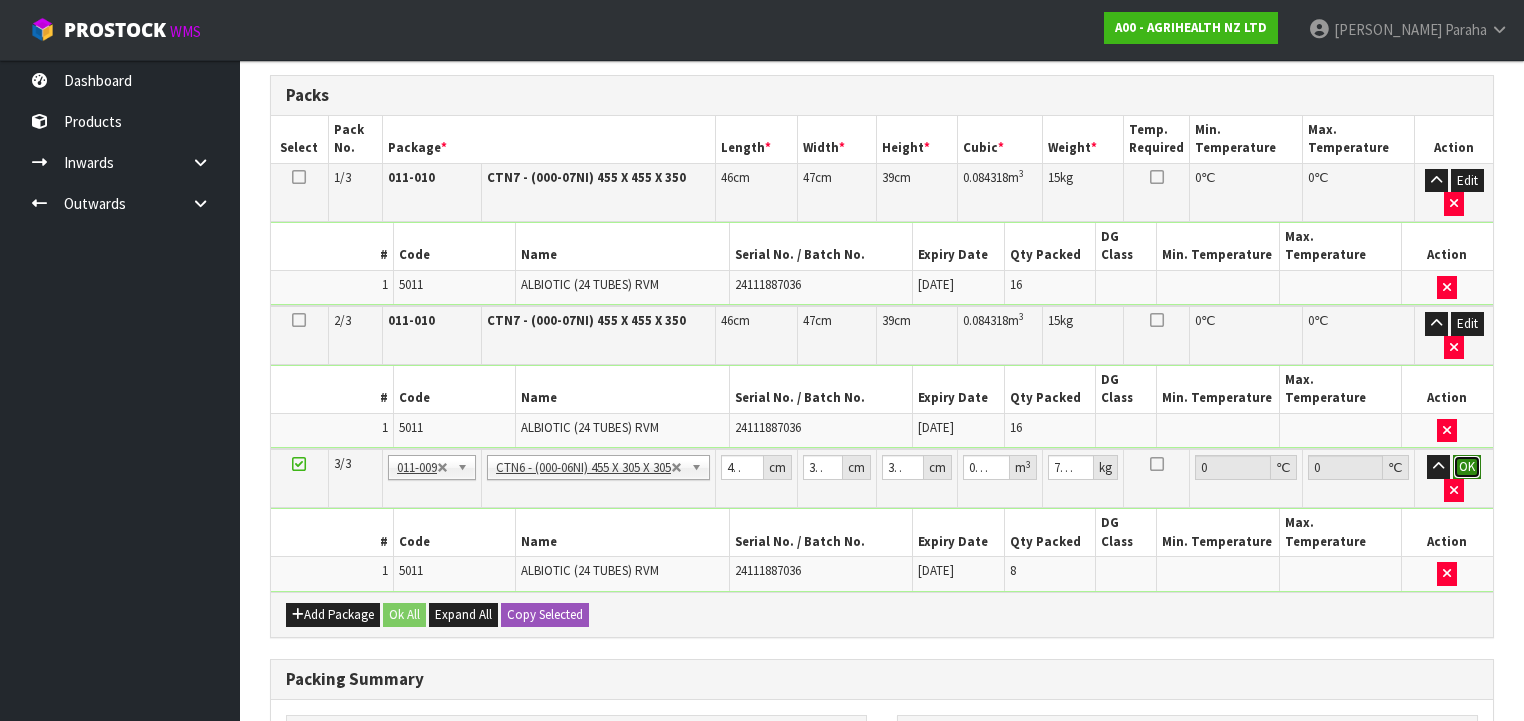
click at [1472, 455] on button "OK" at bounding box center [1467, 467] width 28 height 24
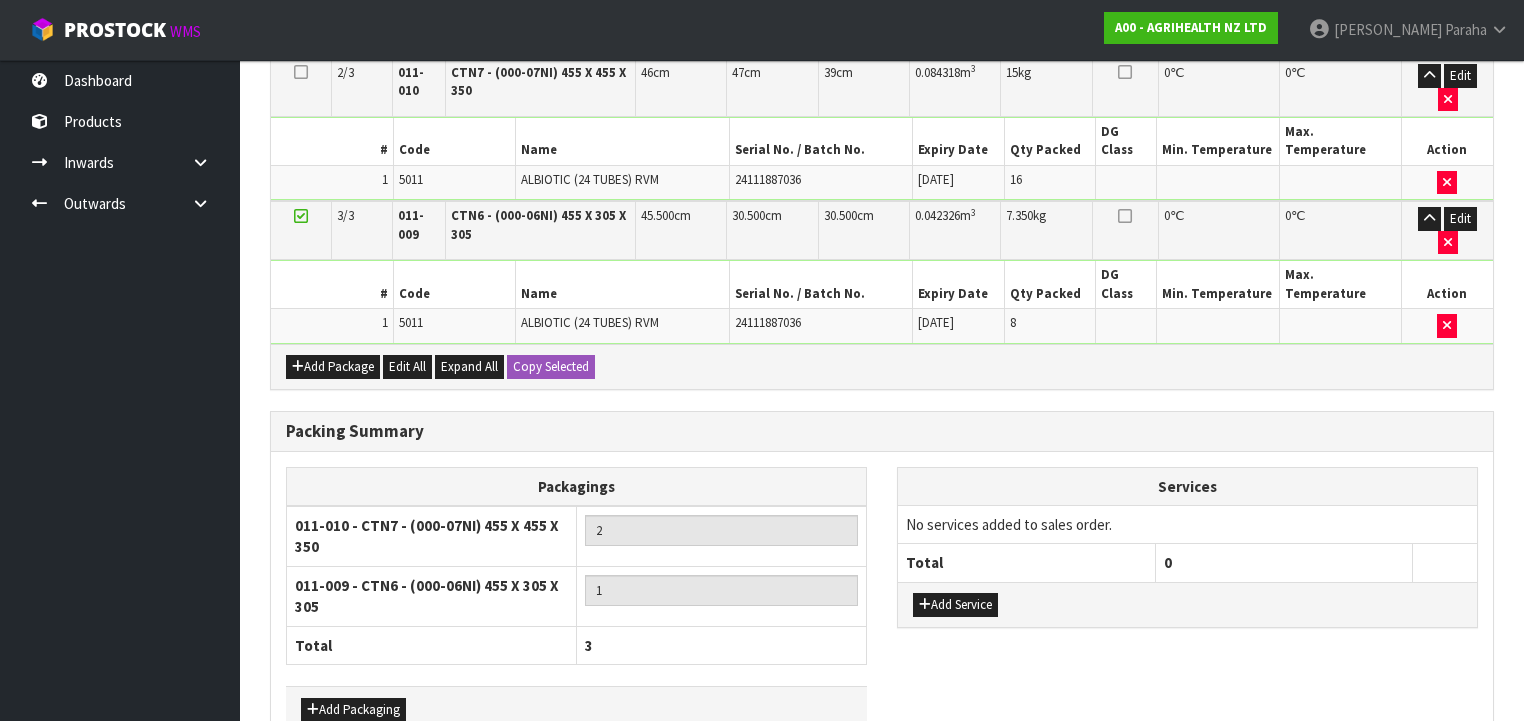
scroll to position [718, 0]
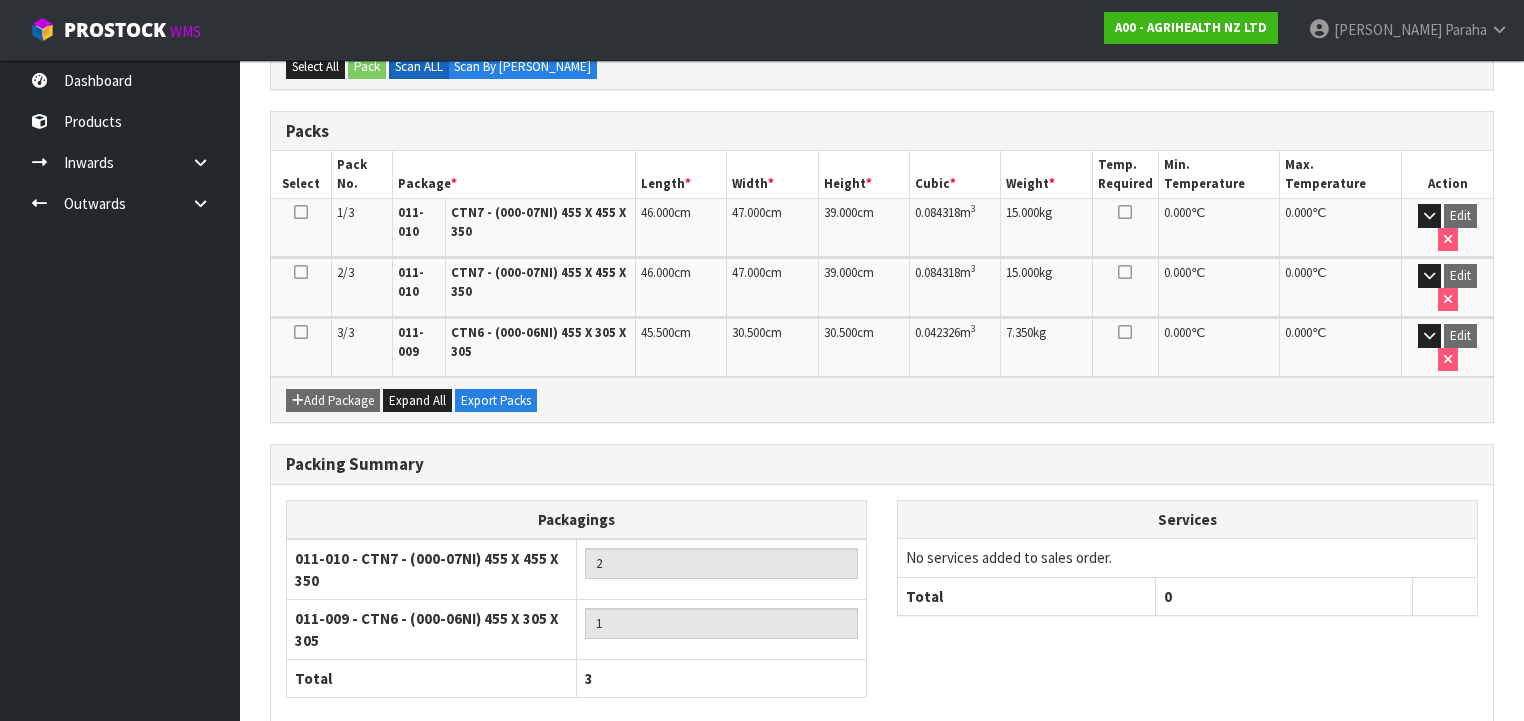
scroll to position [555, 0]
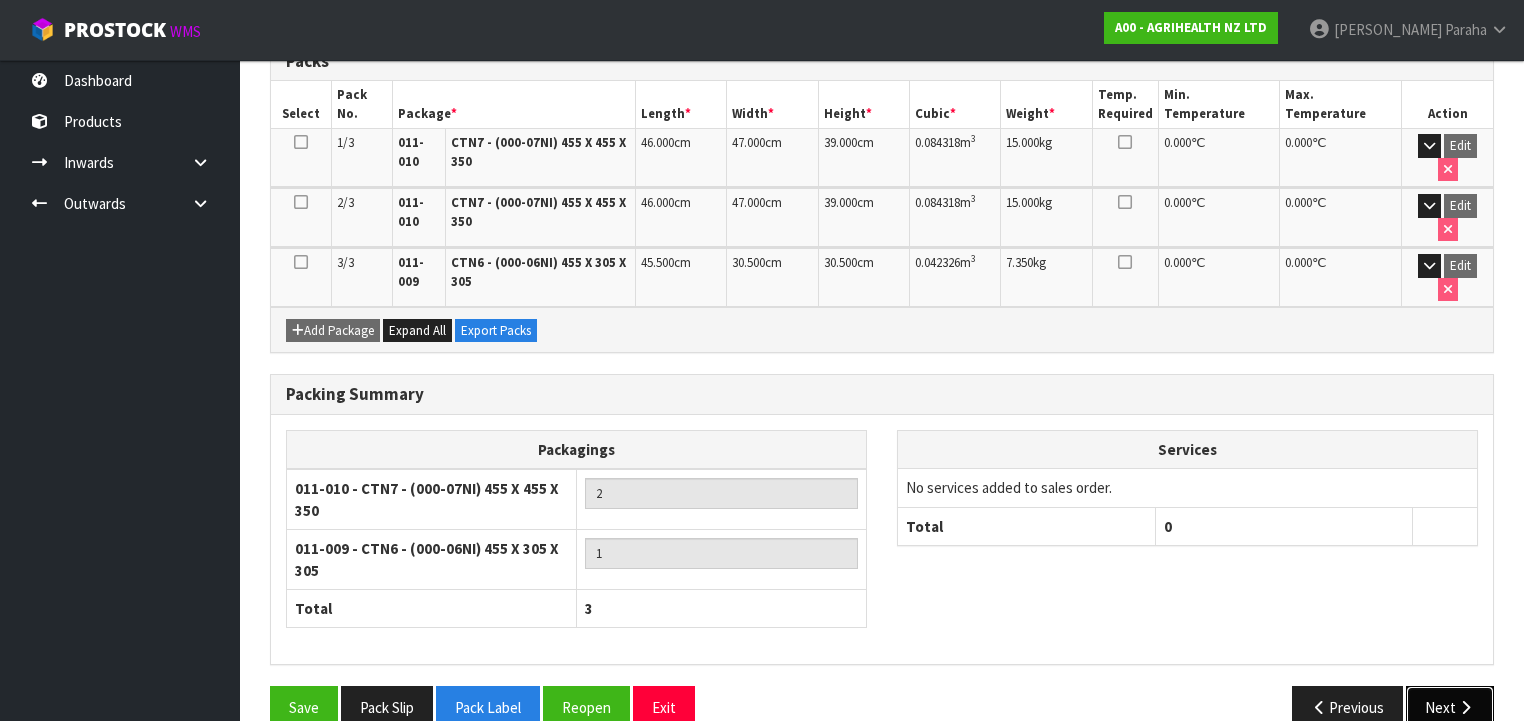
click at [1480, 686] on button "Next" at bounding box center [1450, 707] width 88 height 43
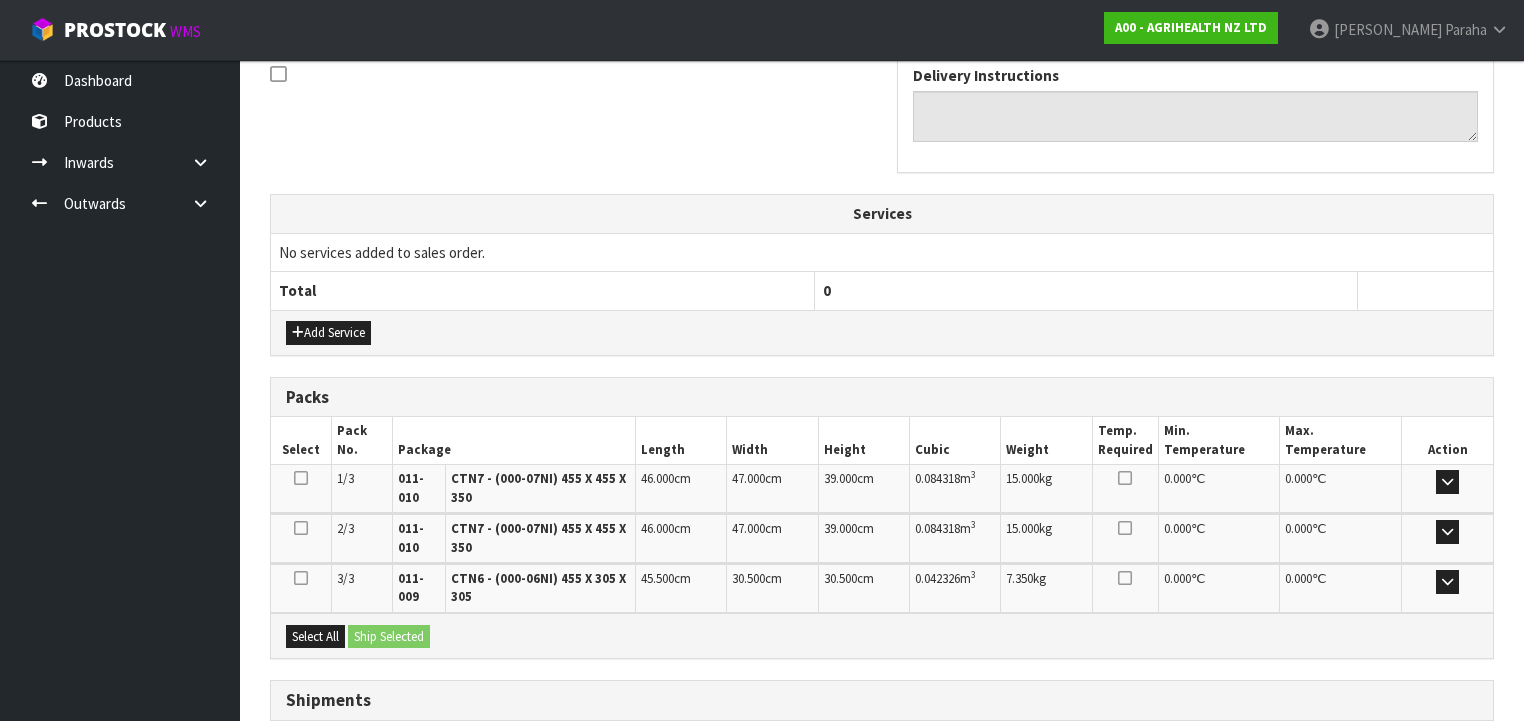
scroll to position [766, 0]
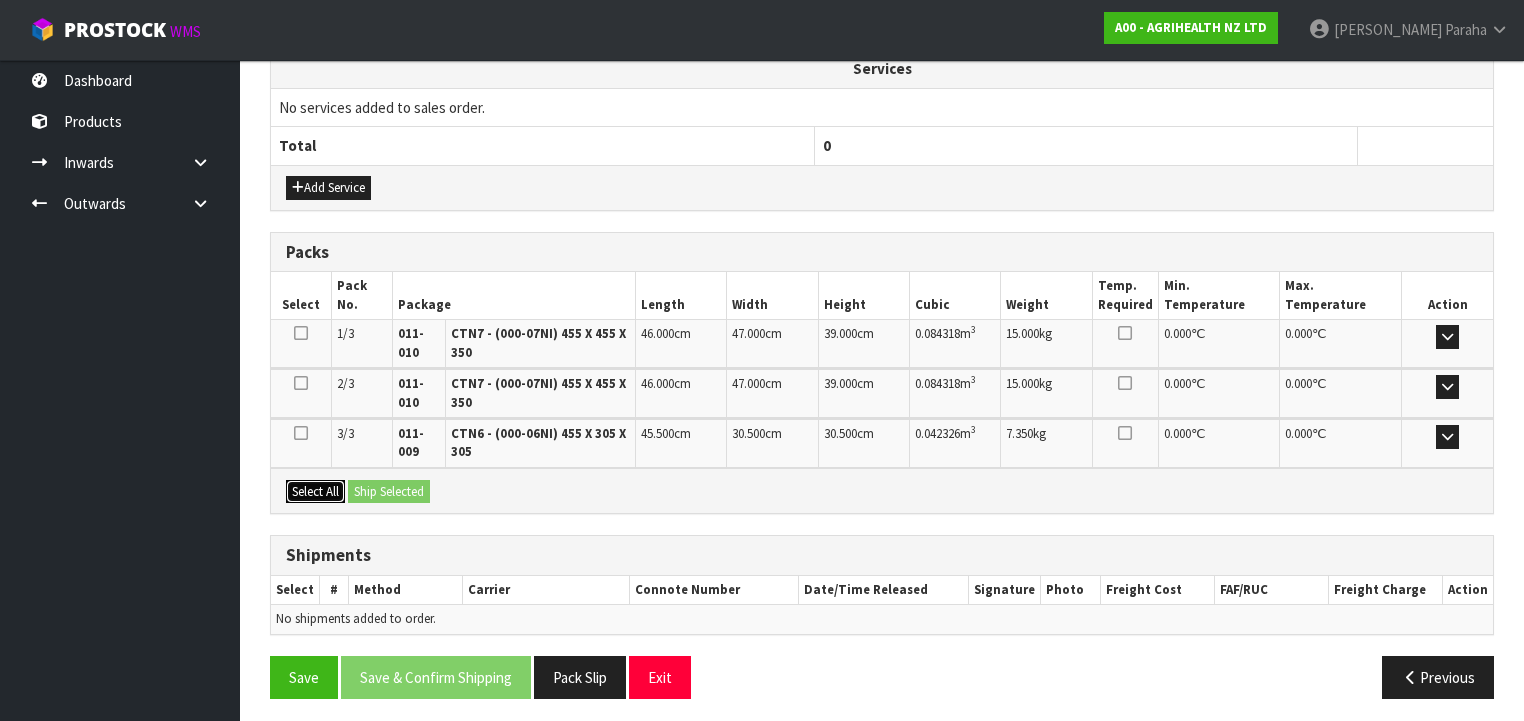
click at [312, 488] on button "Select All" at bounding box center [315, 492] width 59 height 24
click at [388, 480] on button "Ship Selected" at bounding box center [389, 492] width 82 height 24
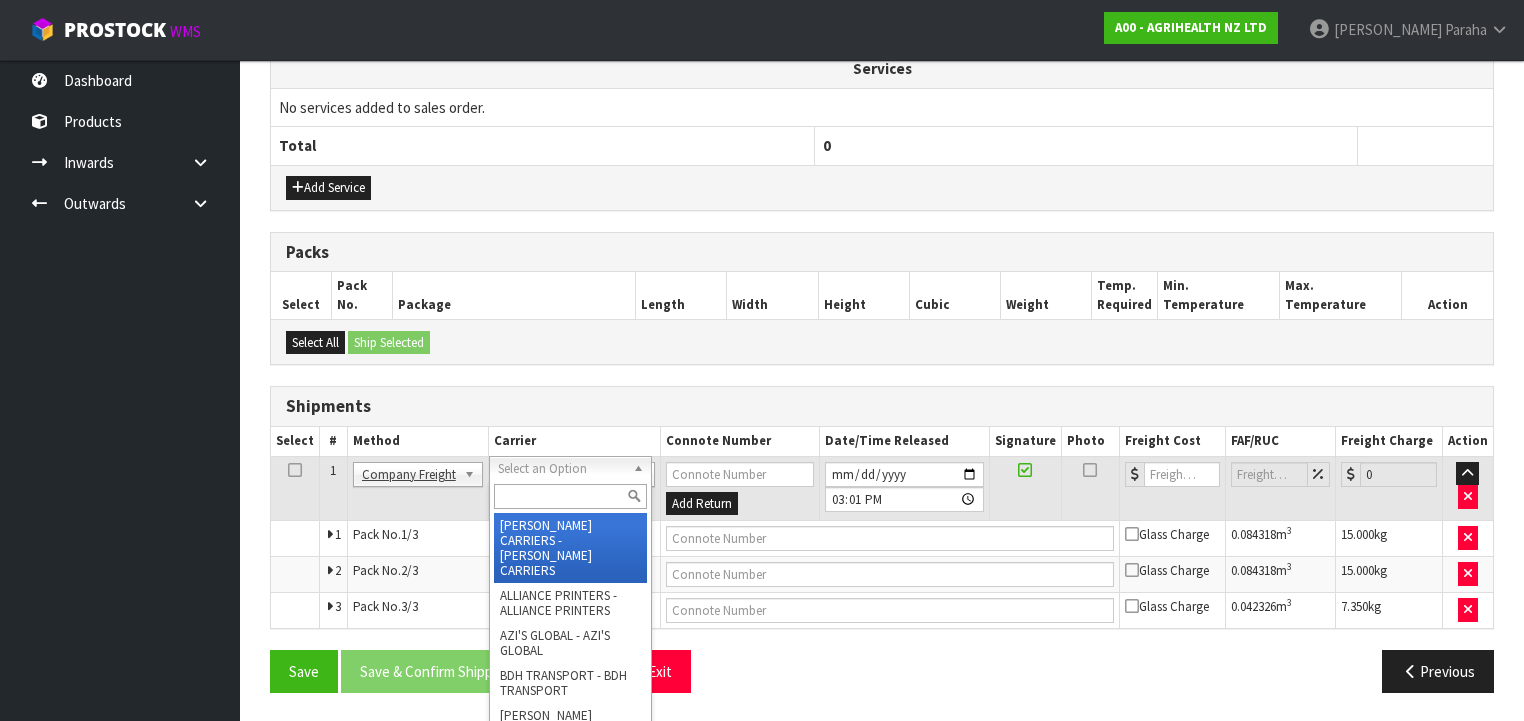
drag, startPoint x: 554, startPoint y: 461, endPoint x: 555, endPoint y: 497, distance: 36.0
click at [555, 494] on input "text" at bounding box center [570, 496] width 153 height 25
click at [1401, 664] on icon "button" at bounding box center [1410, 671] width 19 height 15
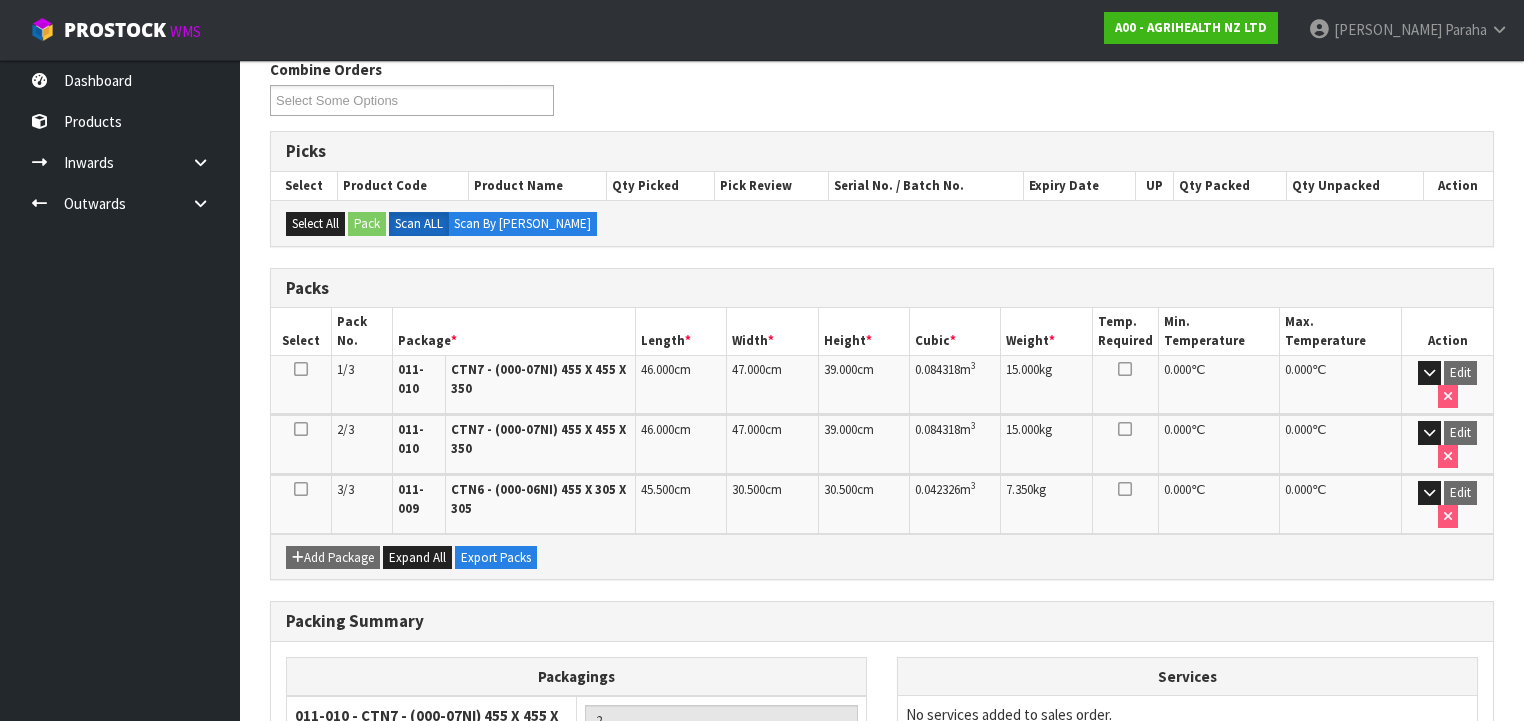
scroll to position [555, 0]
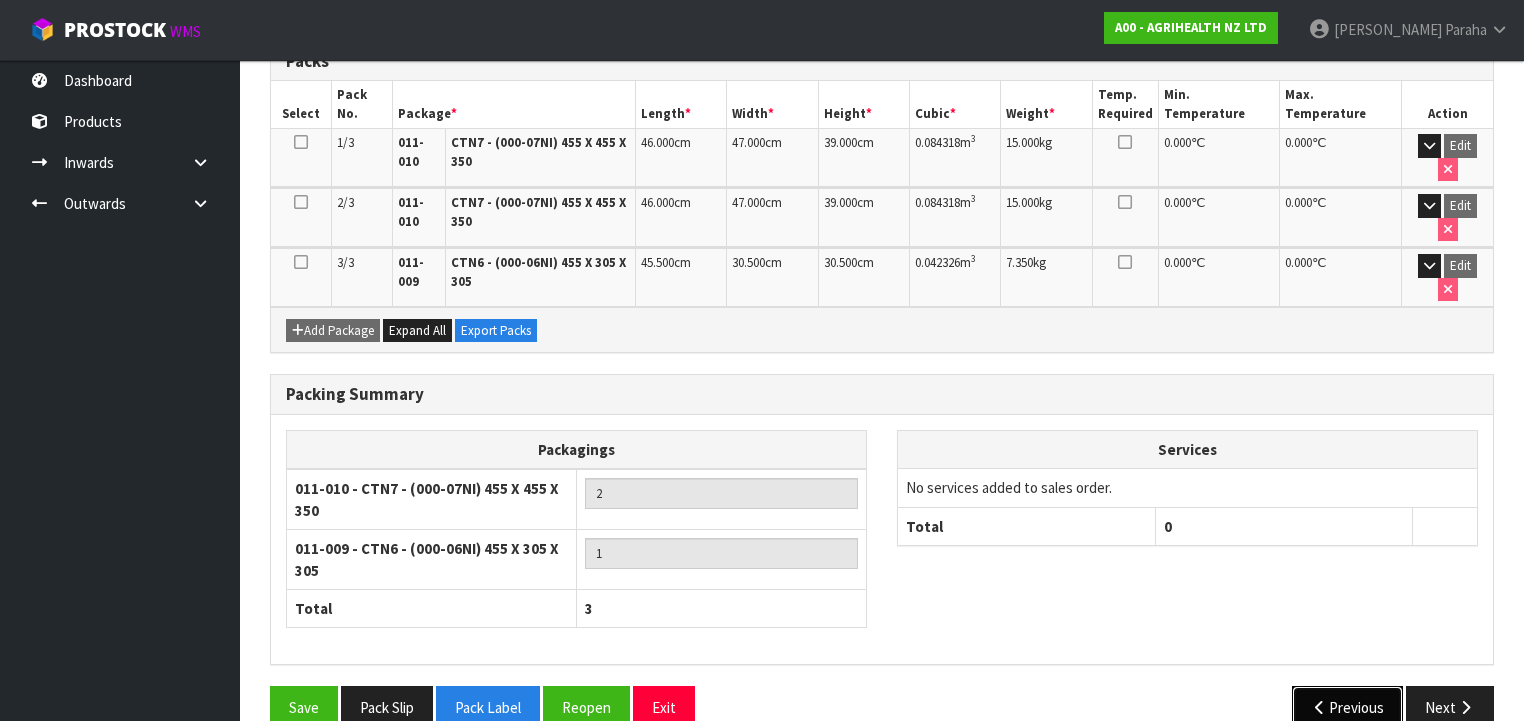
click at [1316, 700] on icon "button" at bounding box center [1320, 707] width 19 height 15
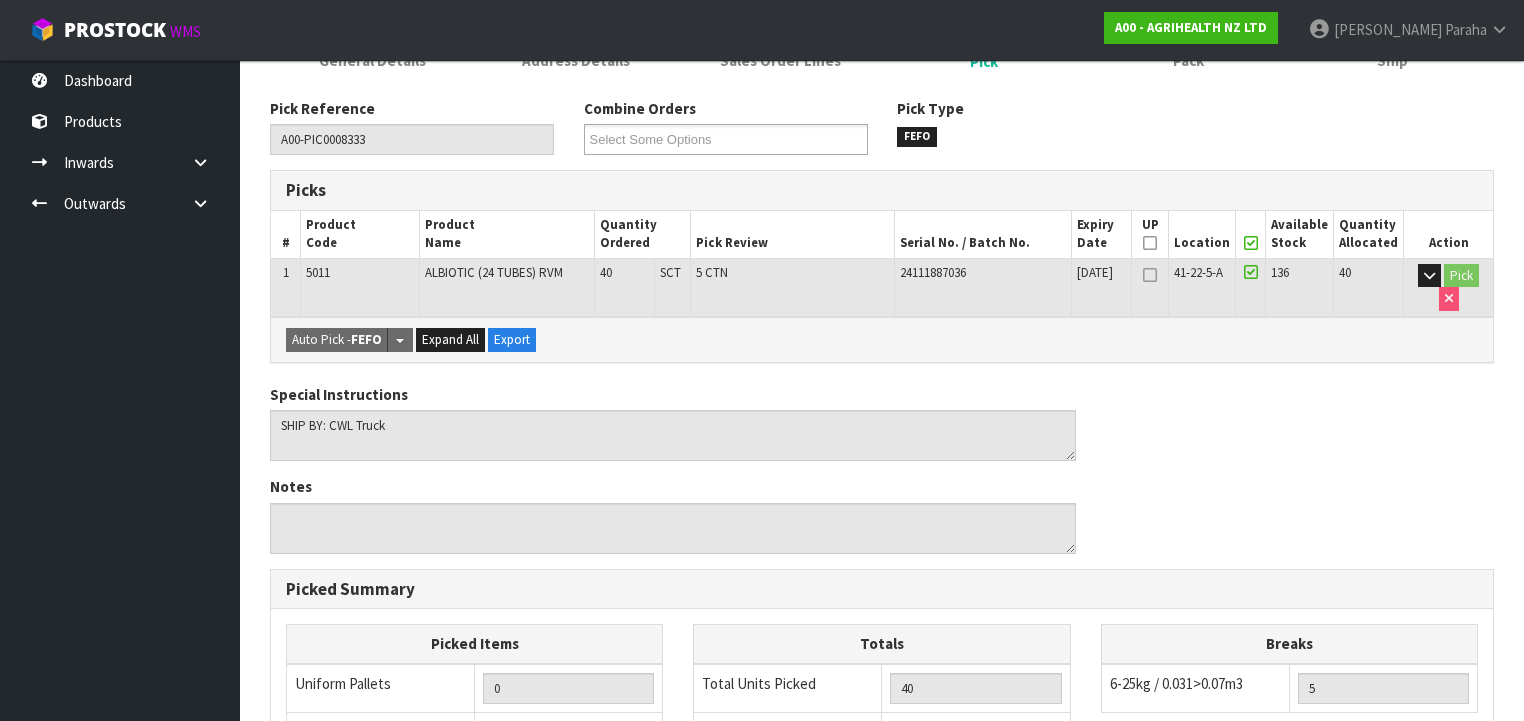
scroll to position [41, 0]
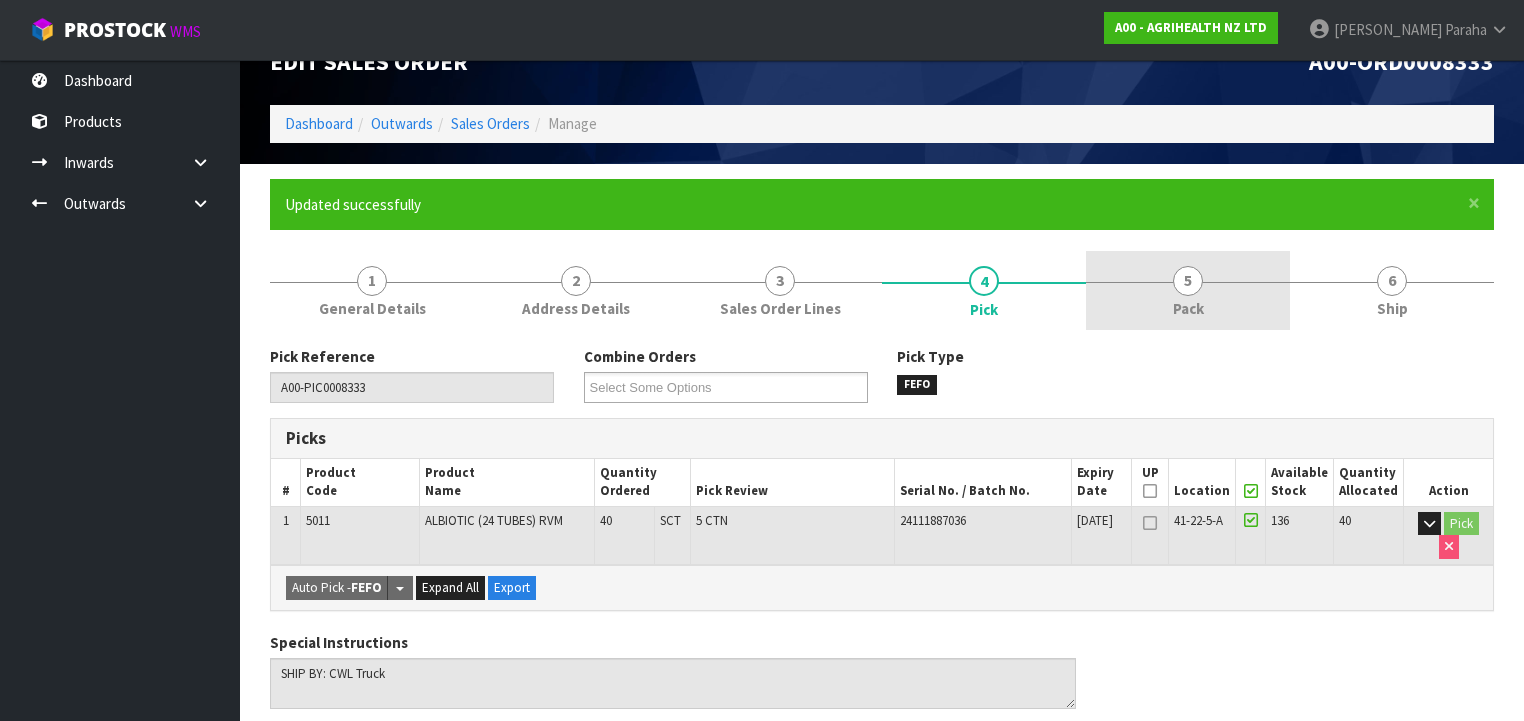
click at [1181, 270] on span "5" at bounding box center [1188, 281] width 30 height 30
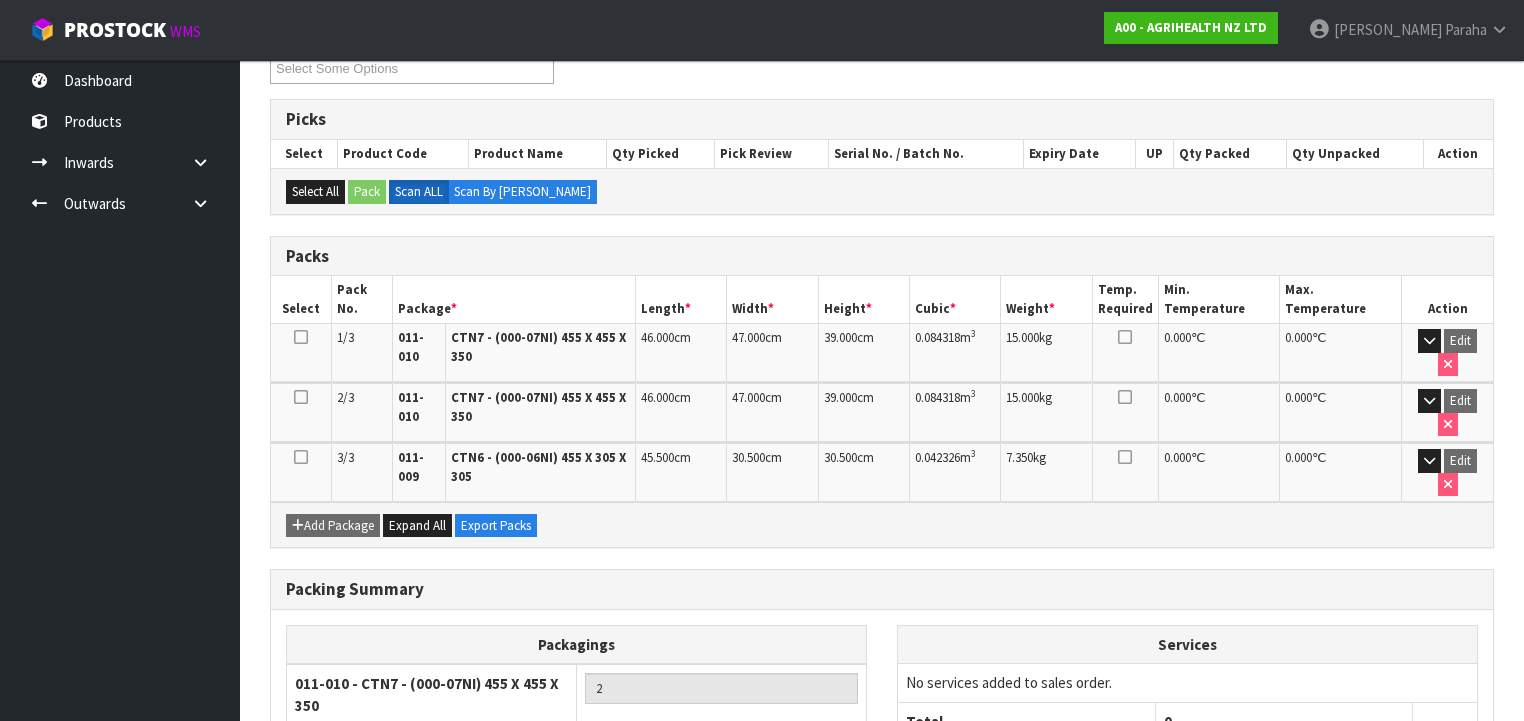
scroll to position [521, 0]
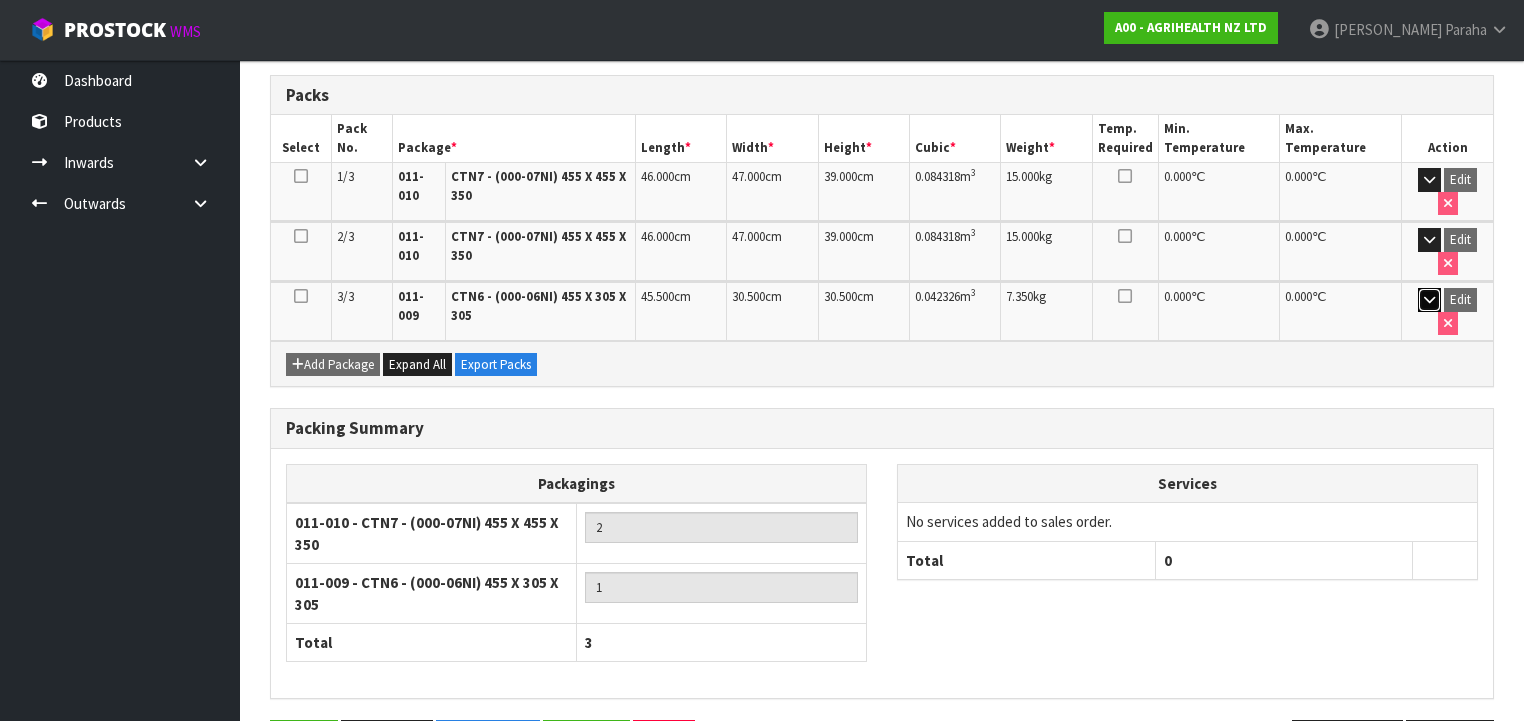
click at [1424, 293] on icon "button" at bounding box center [1429, 299] width 11 height 13
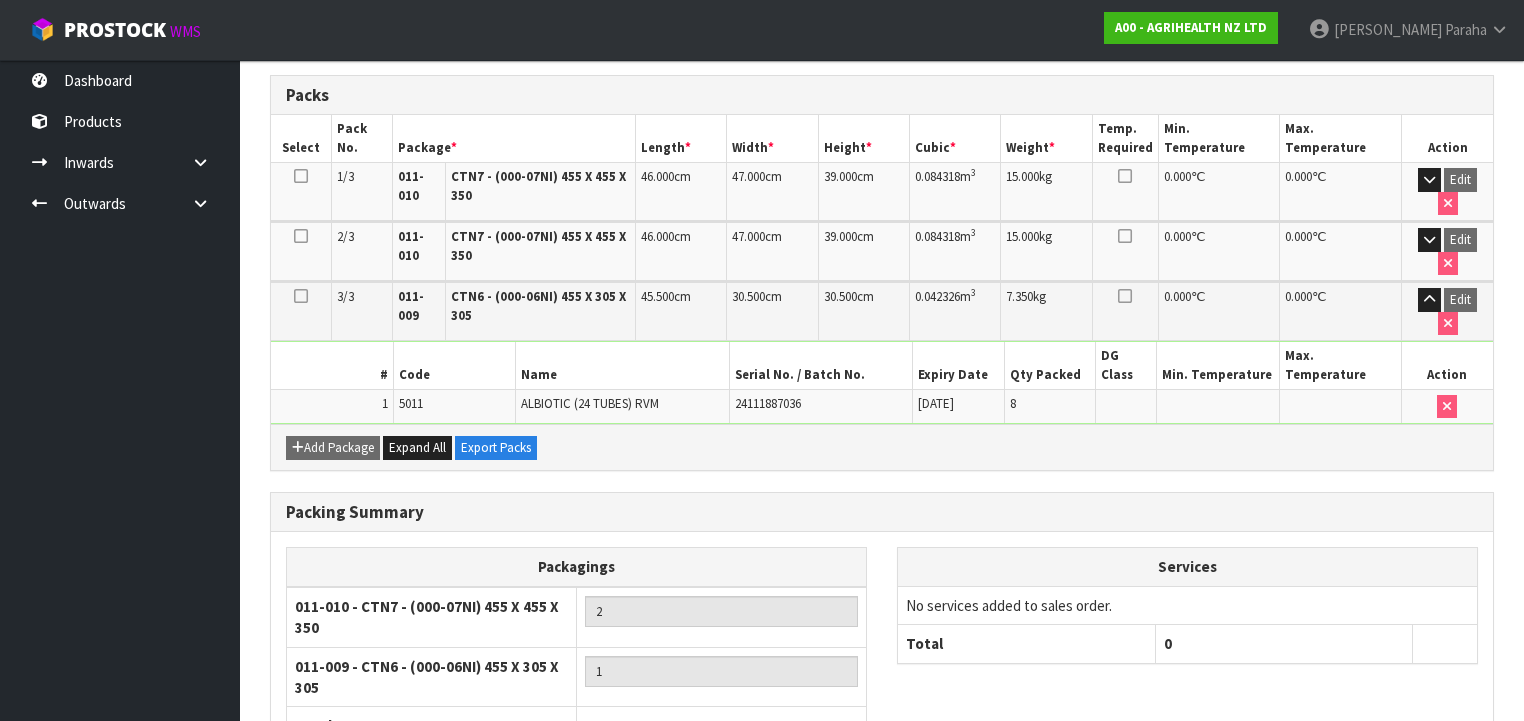
click at [301, 296] on icon at bounding box center [301, 296] width 14 height 1
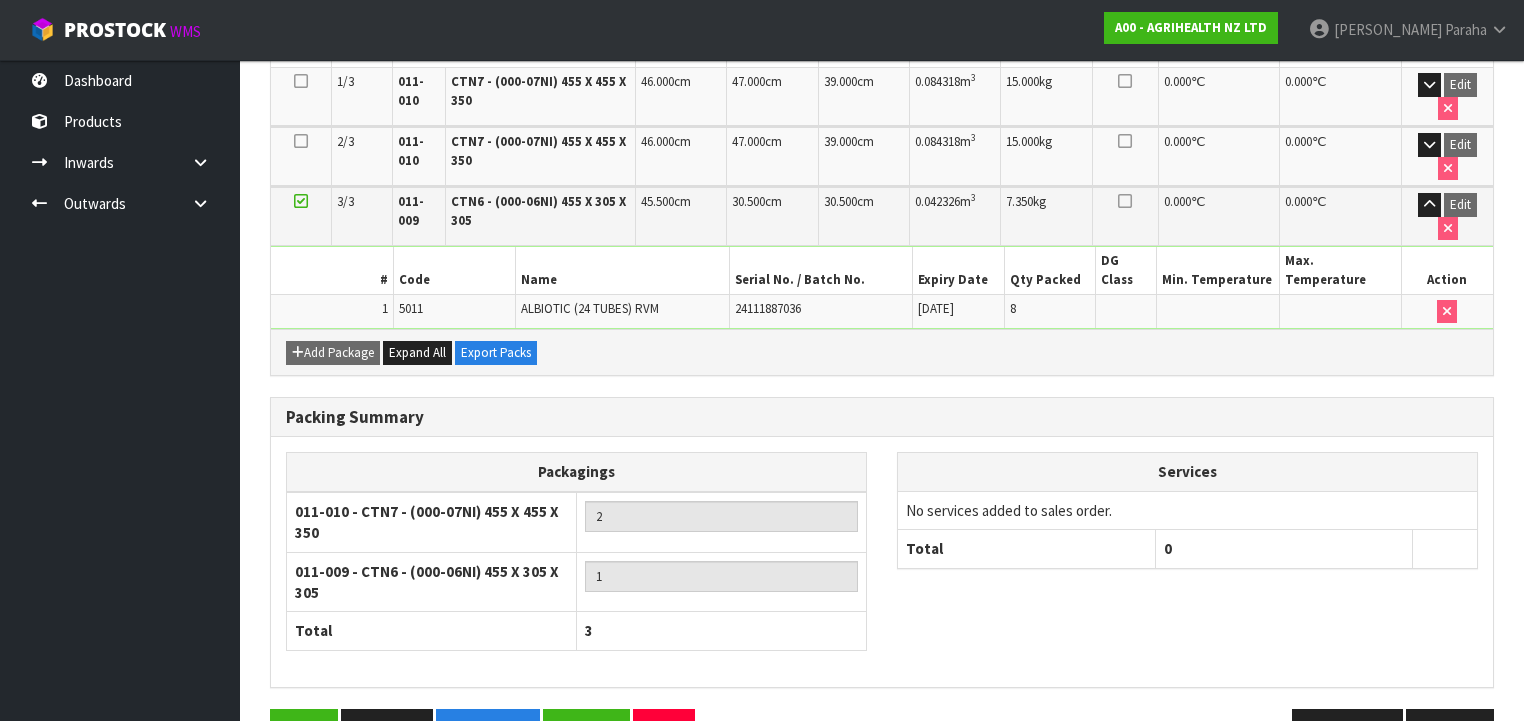
scroll to position [619, 0]
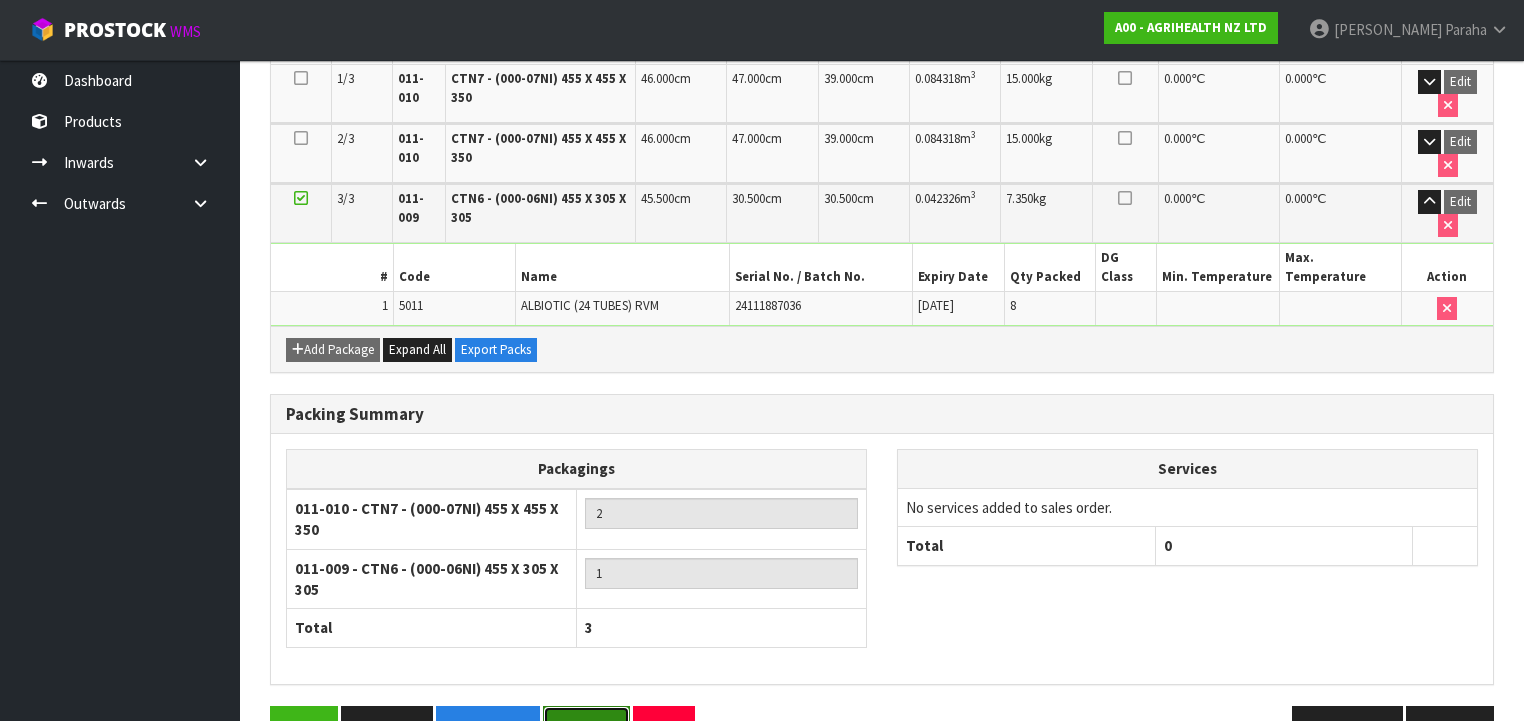
click at [608, 706] on button "Reopen" at bounding box center [586, 727] width 87 height 43
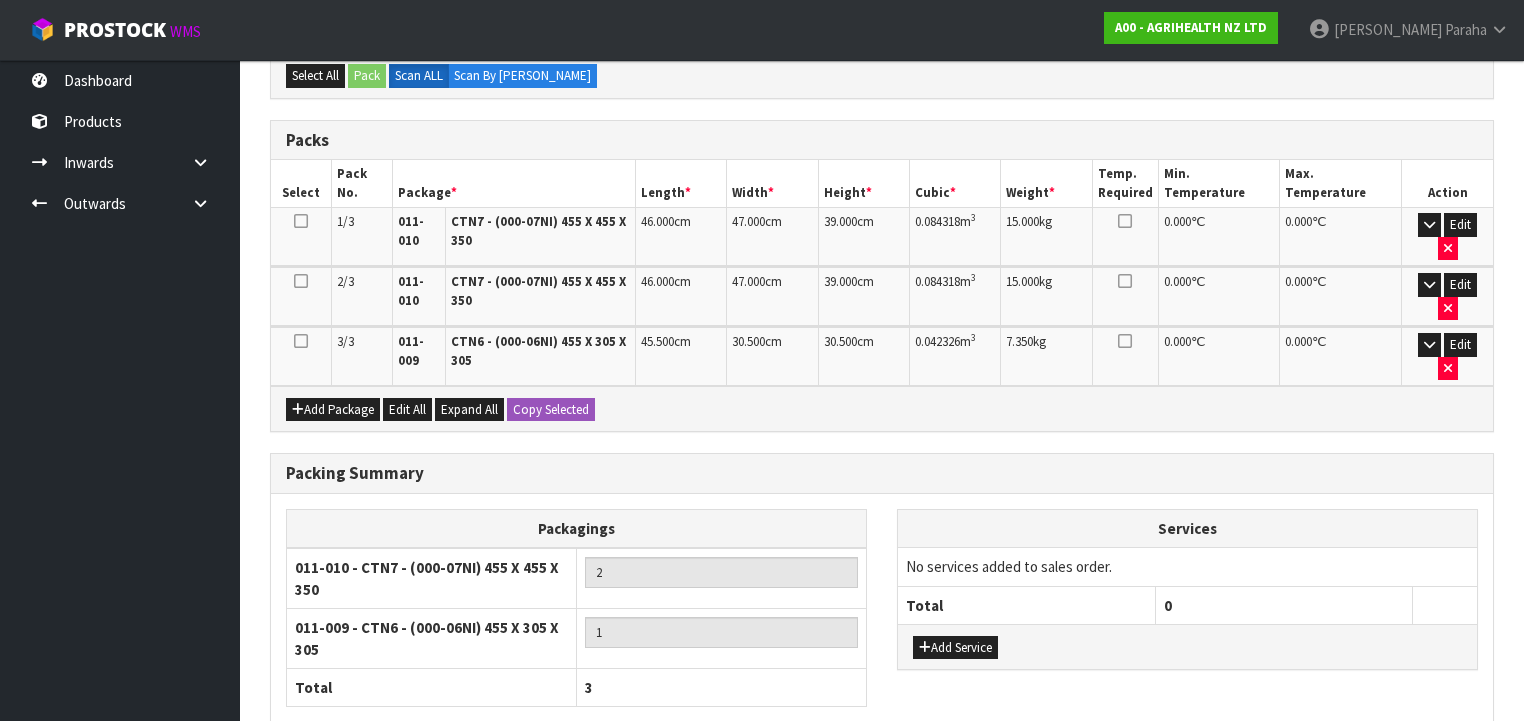
scroll to position [480, 0]
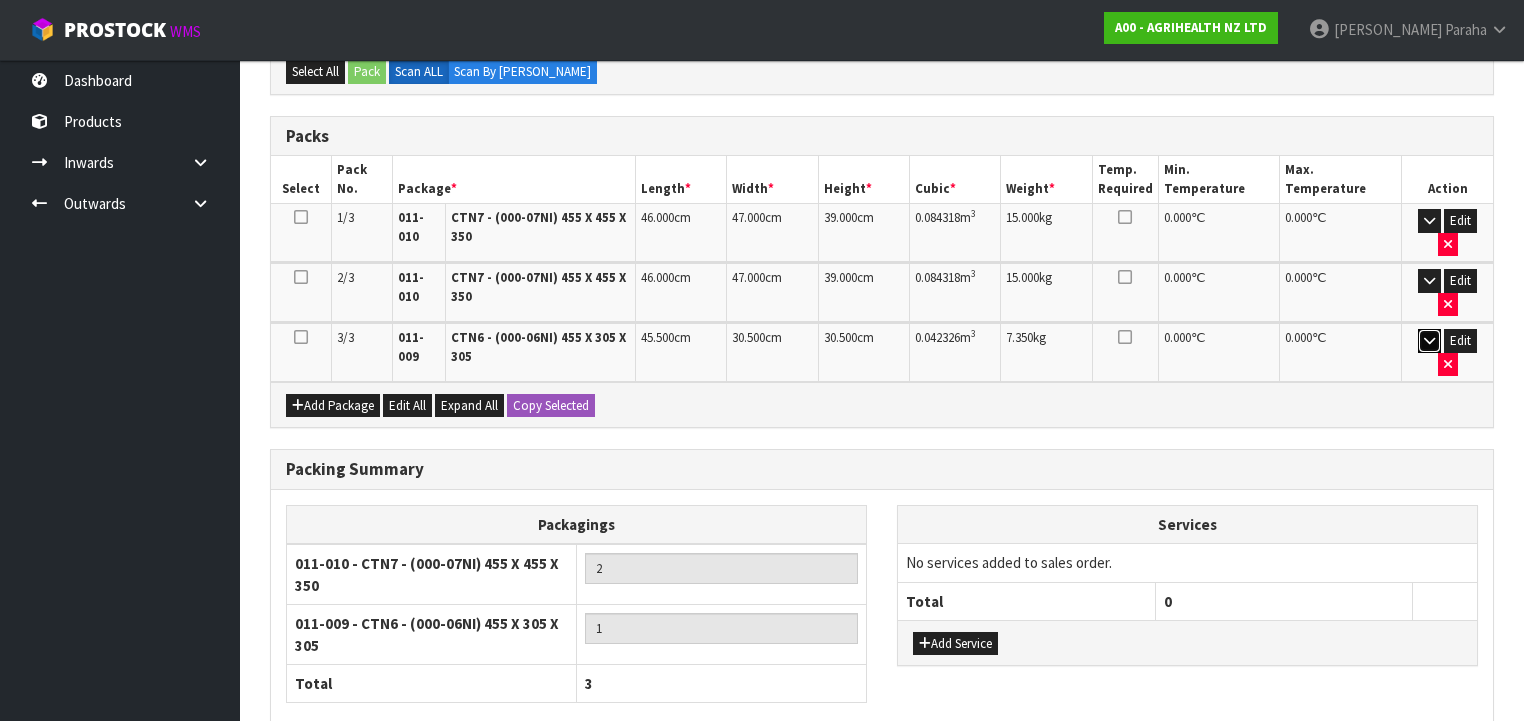
click at [1424, 334] on icon "button" at bounding box center [1429, 340] width 11 height 13
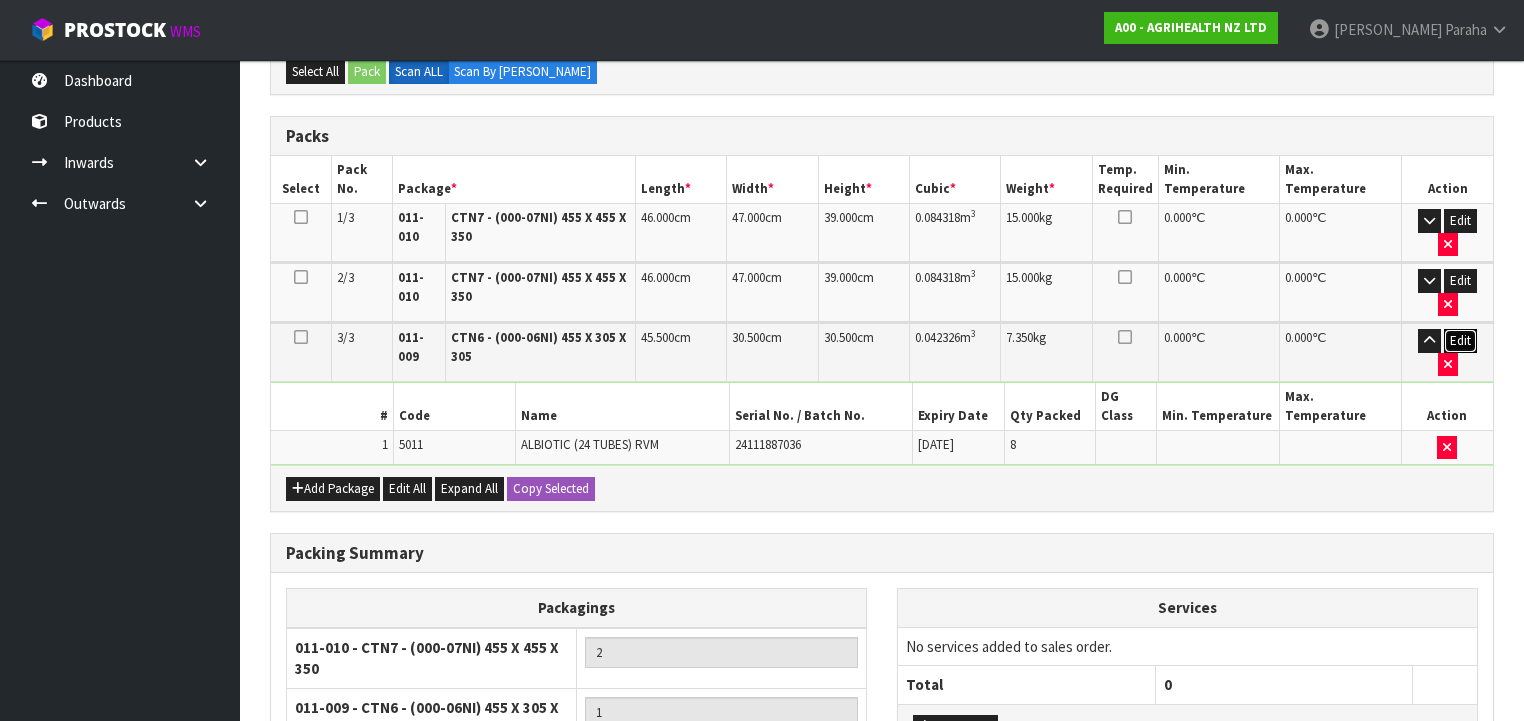
click at [1444, 329] on button "Edit" at bounding box center [1460, 341] width 33 height 24
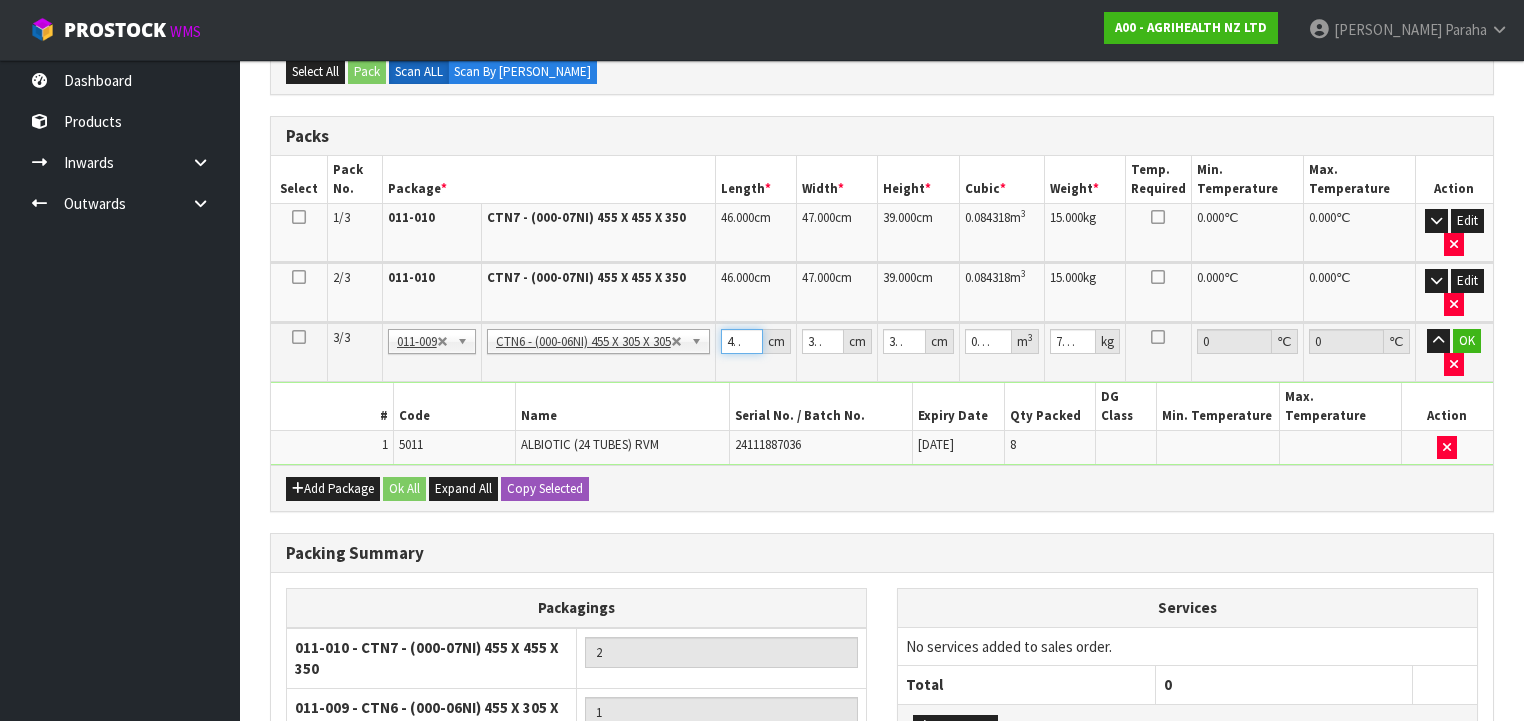
scroll to position [0, 4]
drag, startPoint x: 730, startPoint y: 337, endPoint x: 754, endPoint y: 335, distance: 24.1
click at [754, 335] on input "45.5" at bounding box center [742, 341] width 42 height 25
click at [1475, 329] on button "OK" at bounding box center [1467, 341] width 28 height 24
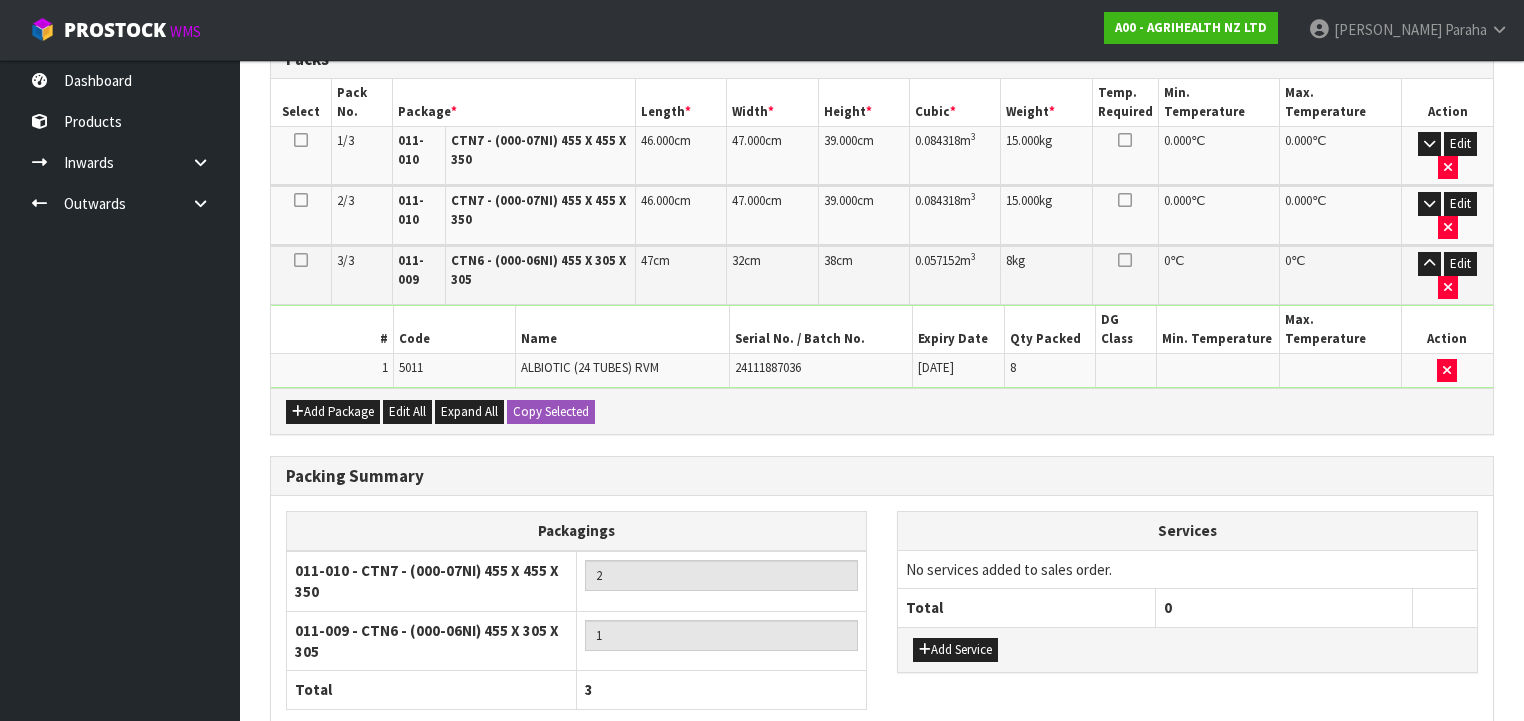
scroll to position [663, 0]
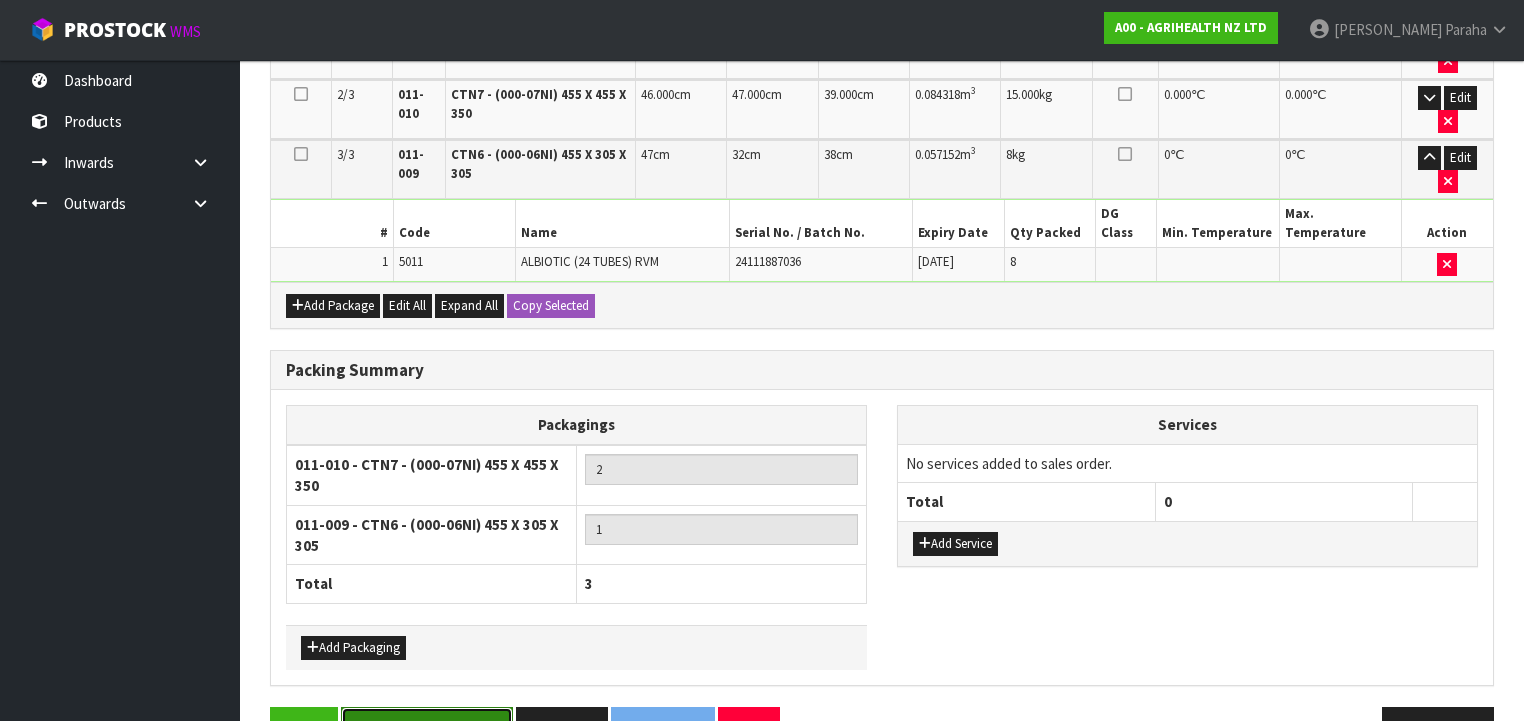
click at [468, 707] on button "Save & Confirm Packs" at bounding box center [427, 728] width 172 height 43
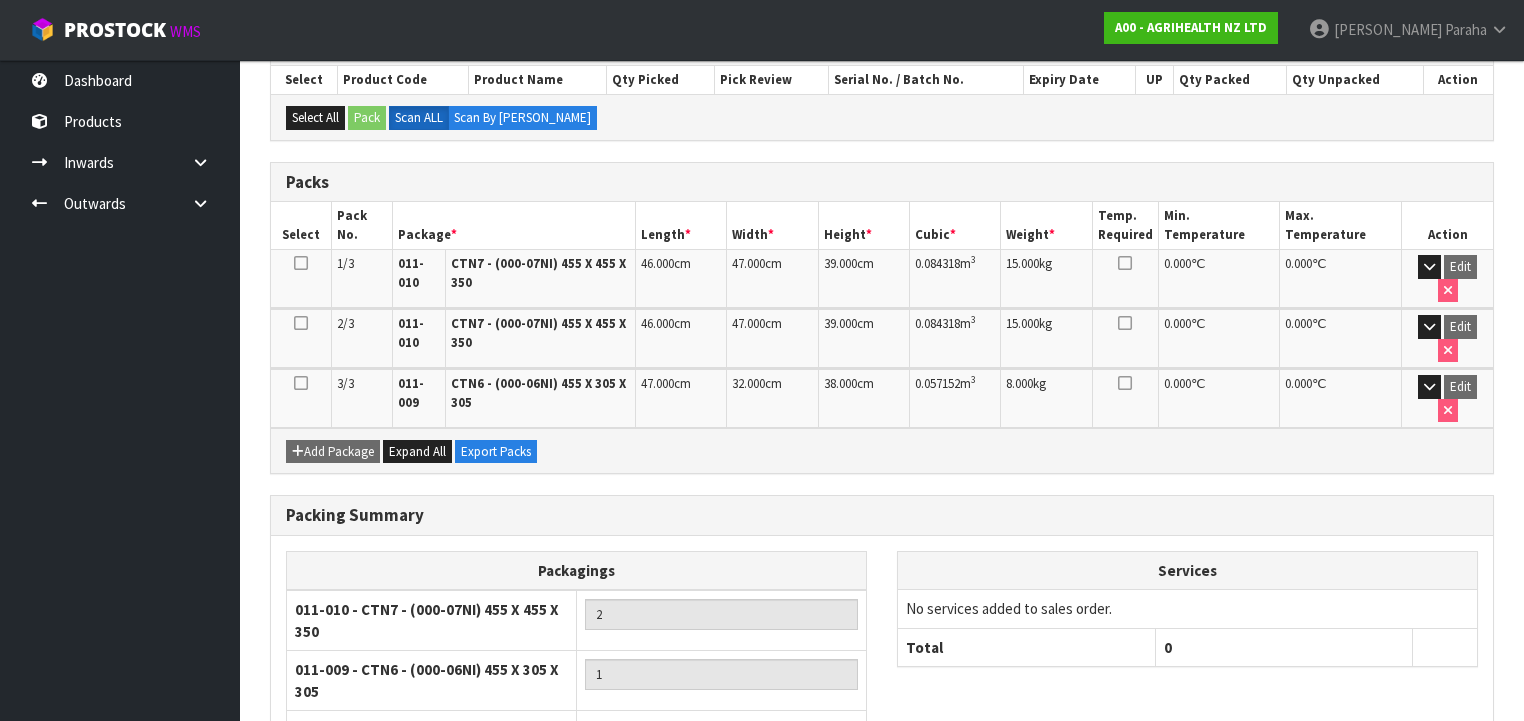
scroll to position [555, 0]
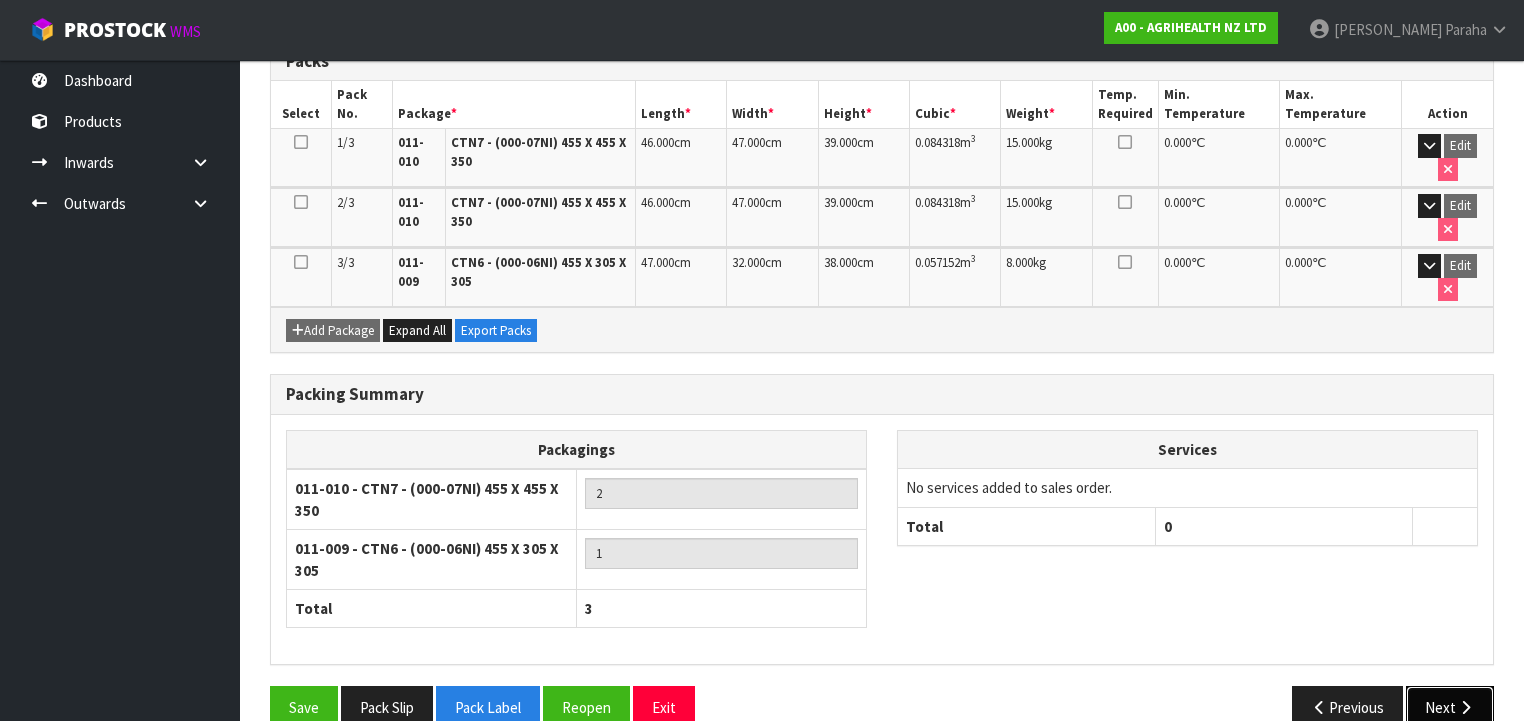
click at [1444, 686] on button "Next" at bounding box center [1450, 707] width 88 height 43
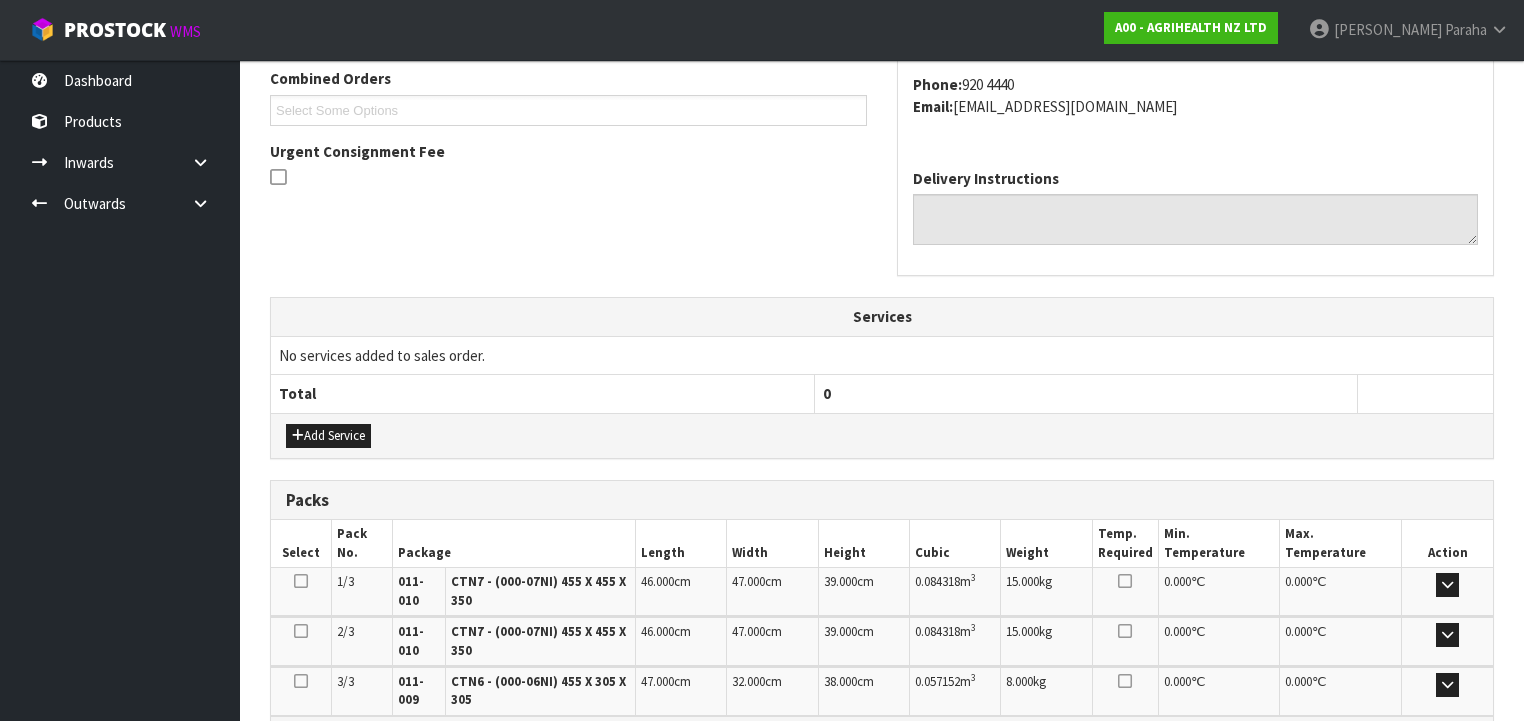
scroll to position [720, 0]
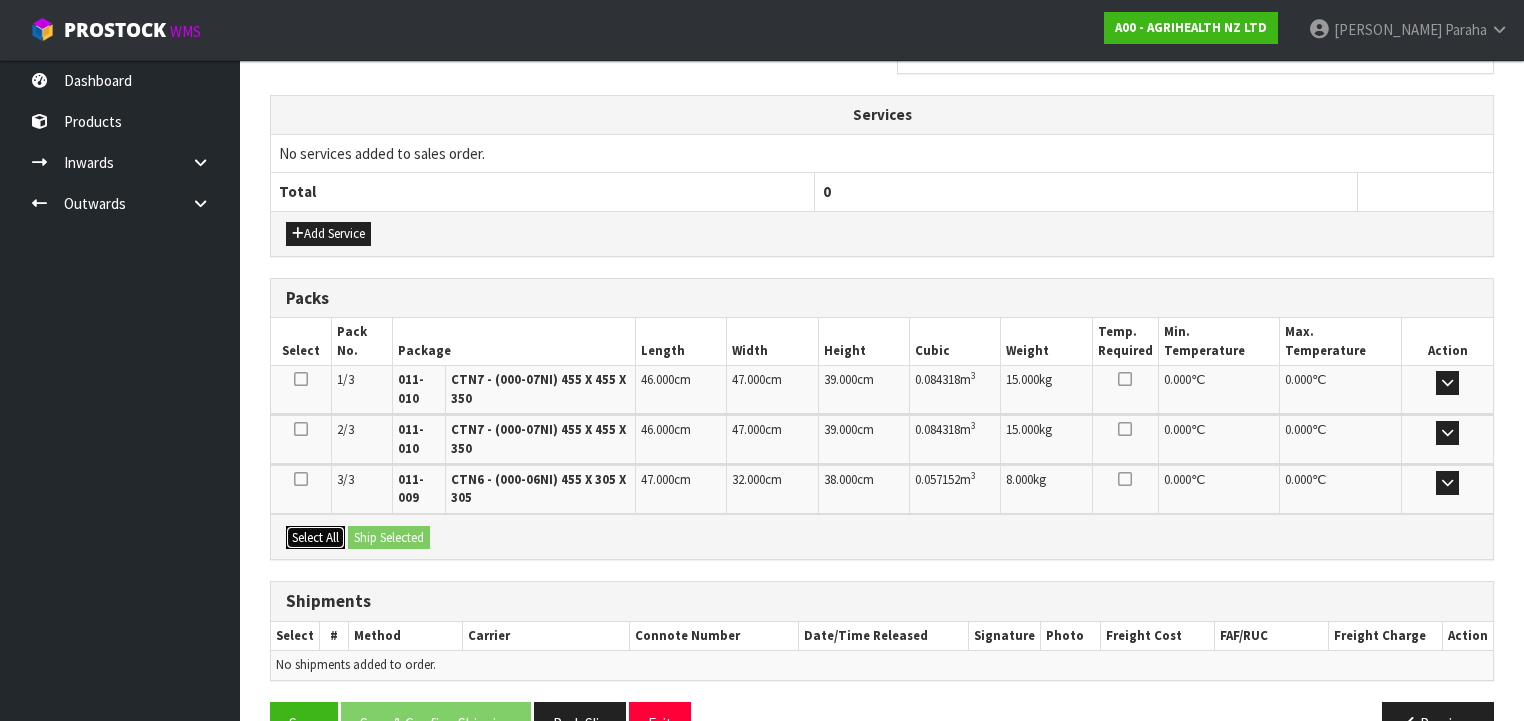
click at [312, 528] on button "Select All" at bounding box center [315, 538] width 59 height 24
click at [406, 534] on button "Ship Selected" at bounding box center [389, 538] width 82 height 24
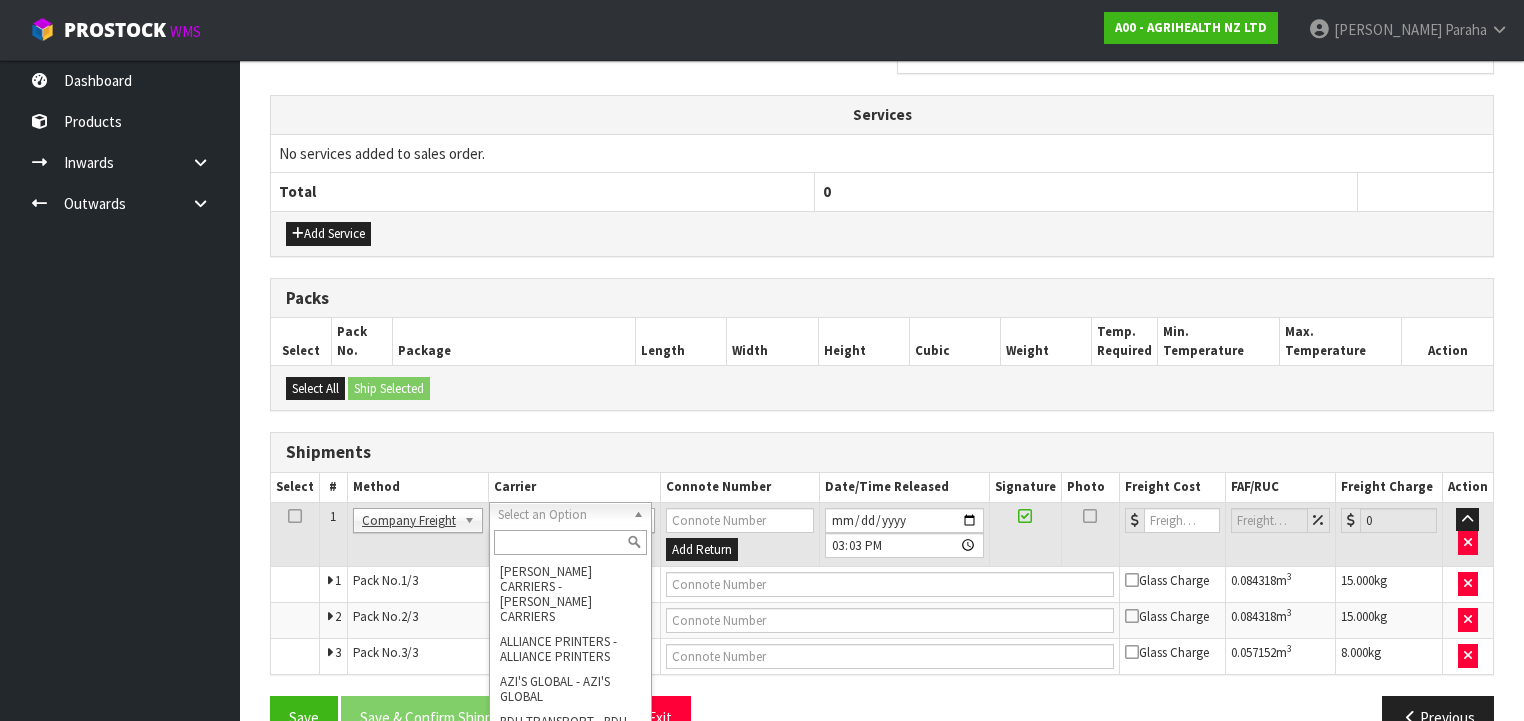
click at [579, 544] on input "text" at bounding box center [570, 542] width 153 height 25
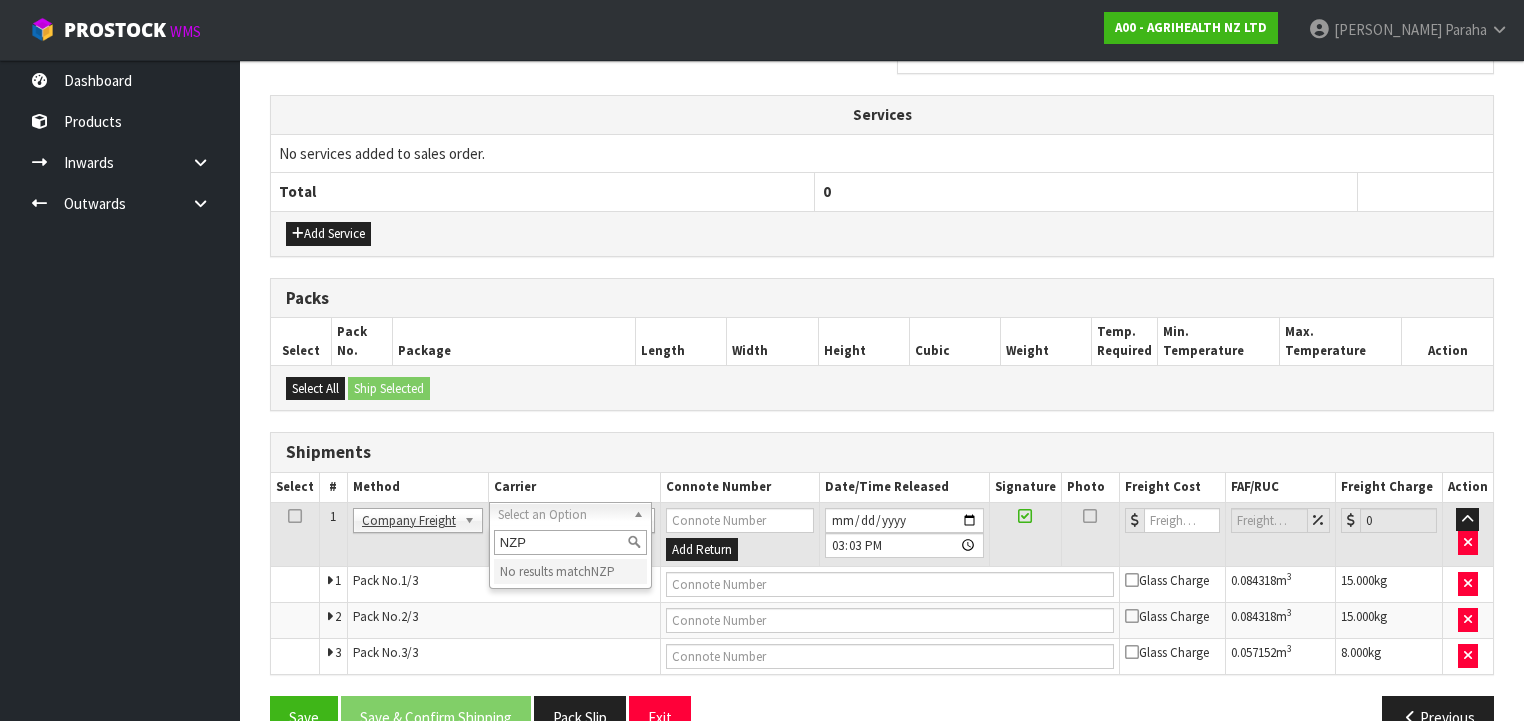
scroll to position [761, 0]
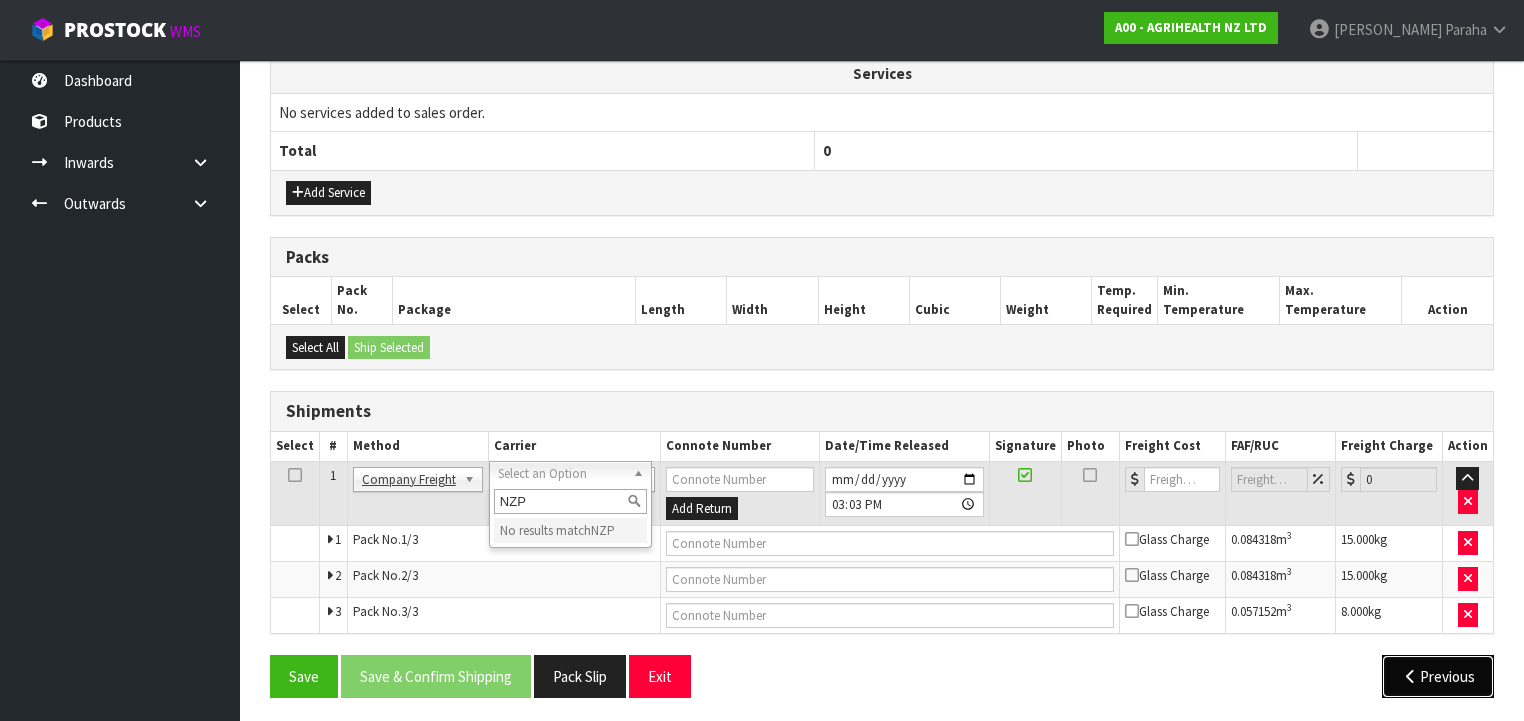
click at [1422, 673] on button "Previous" at bounding box center [1438, 676] width 112 height 43
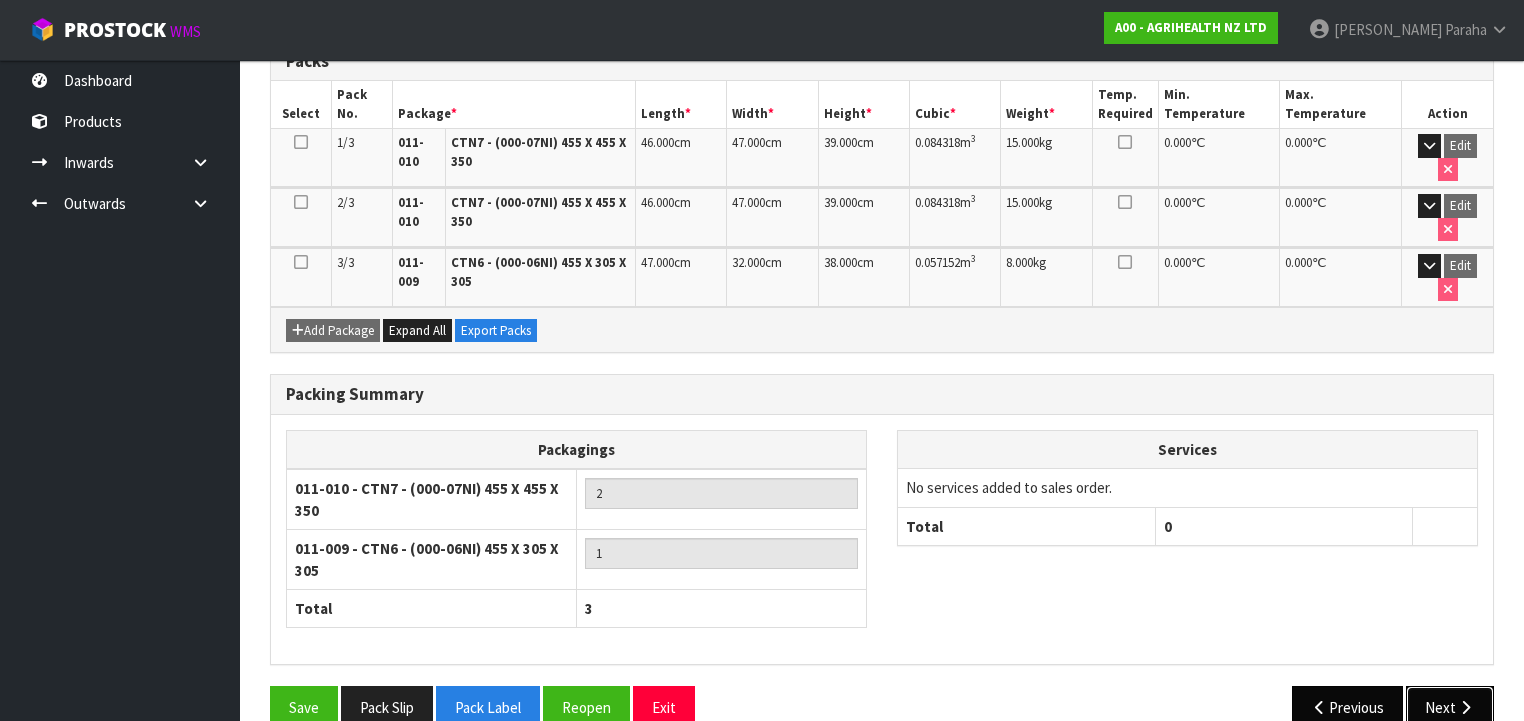
drag, startPoint x: 1453, startPoint y: 676, endPoint x: 1372, endPoint y: 655, distance: 83.7
click at [1453, 686] on button "Next" at bounding box center [1450, 707] width 88 height 43
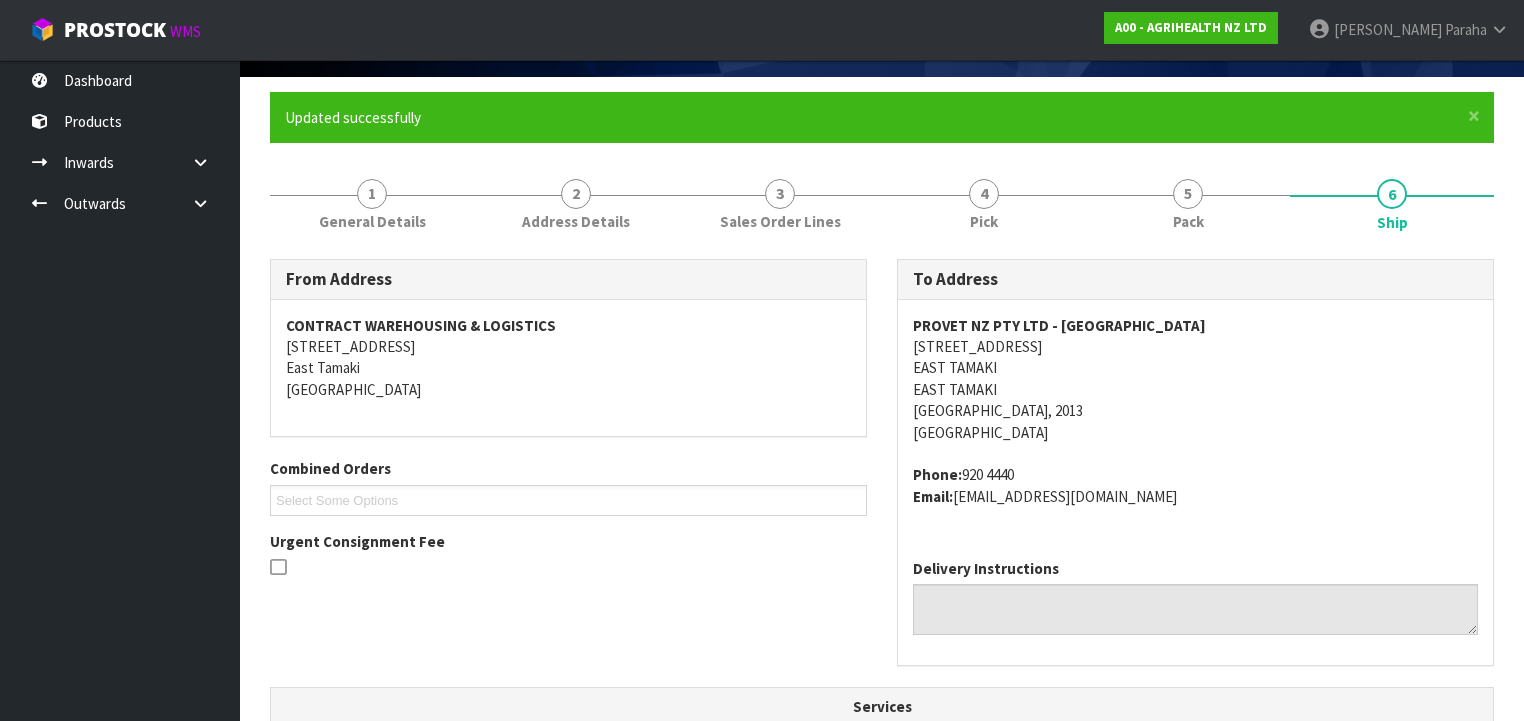
scroll to position [0, 0]
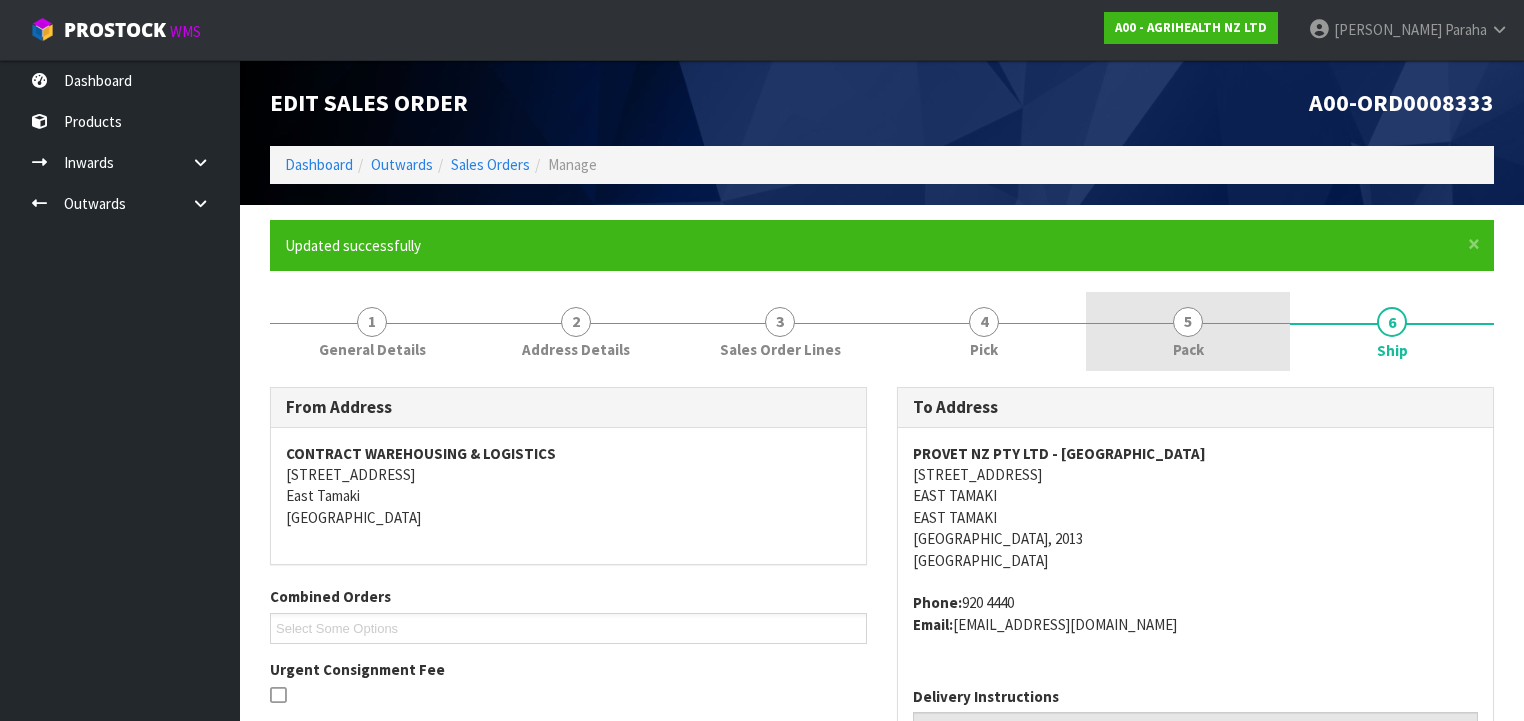
click at [1189, 309] on span "5" at bounding box center [1188, 322] width 30 height 30
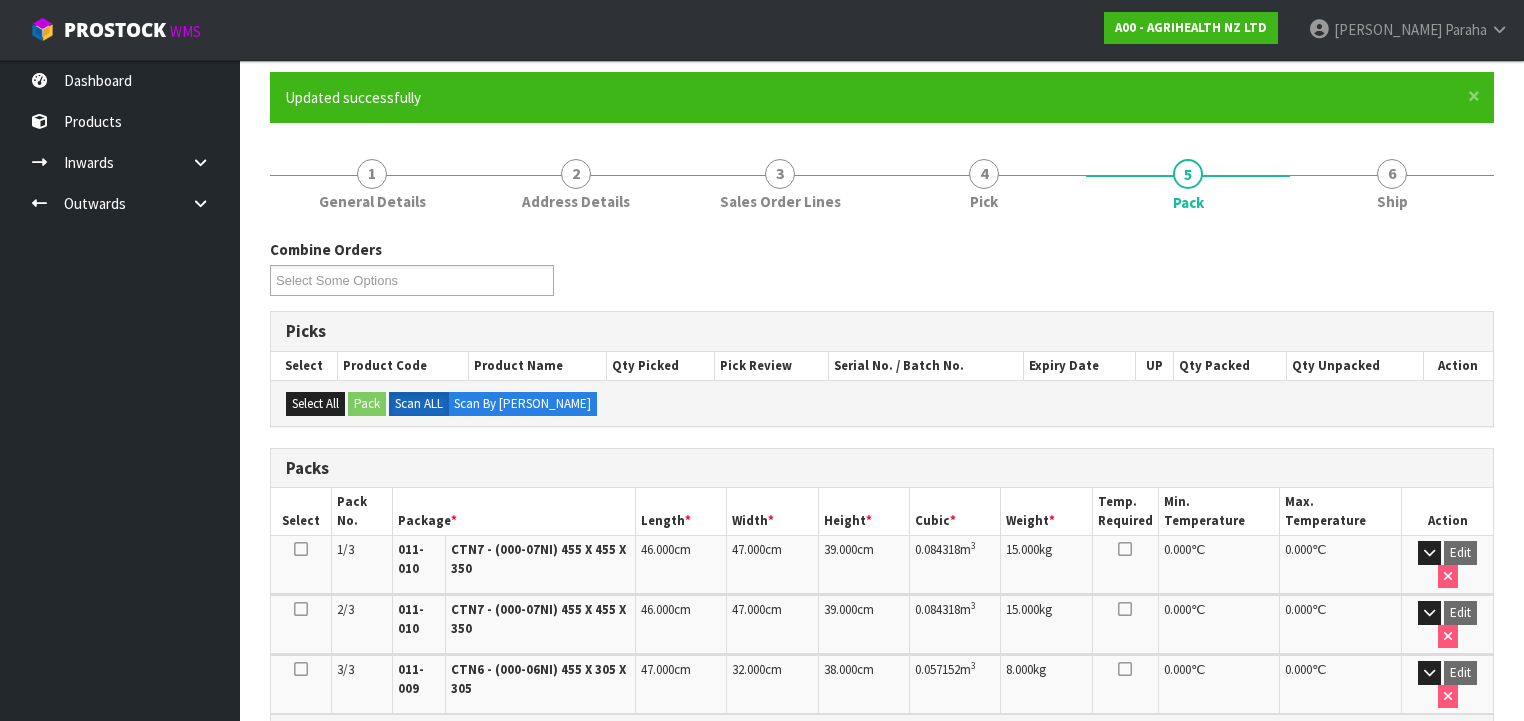
scroll to position [555, 0]
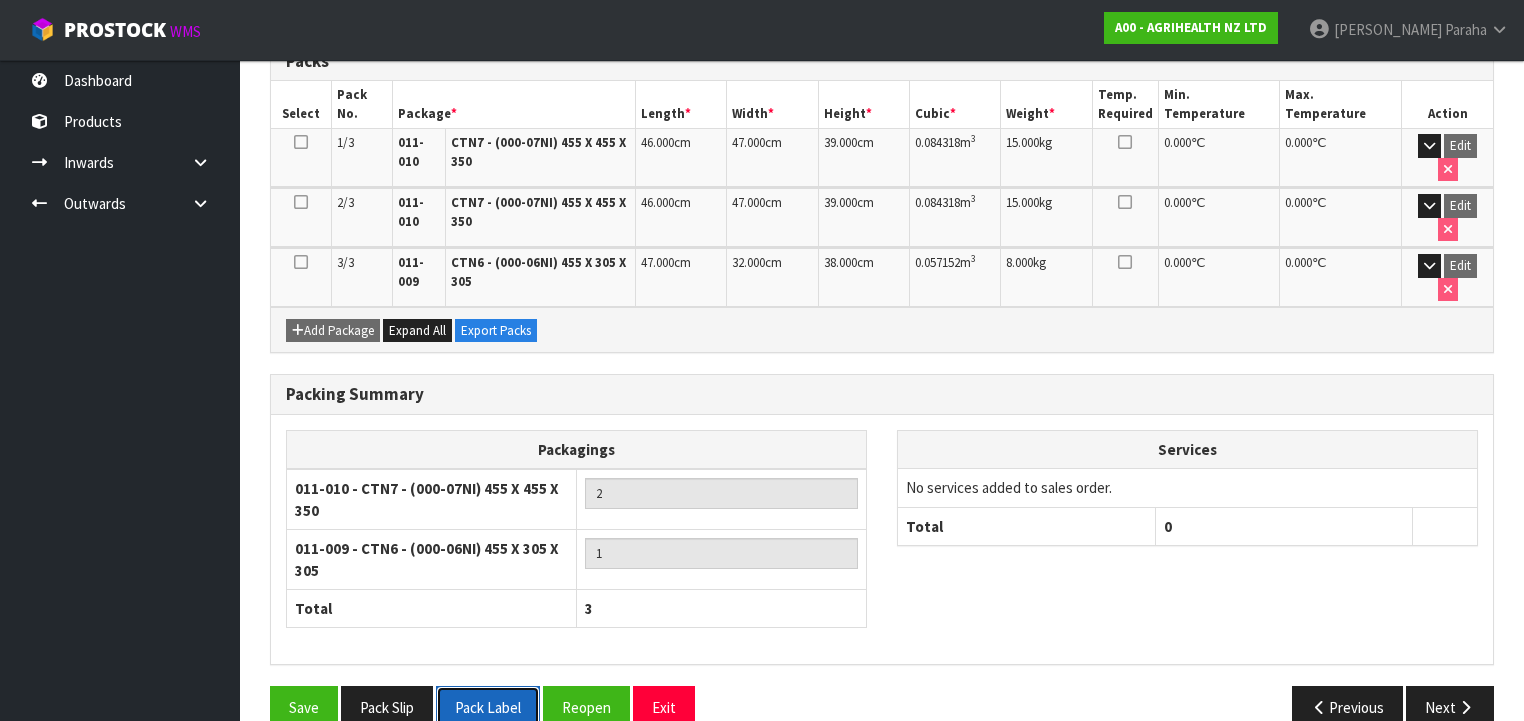
click at [500, 686] on button "Pack Label" at bounding box center [488, 707] width 104 height 43
click at [1448, 686] on button "Next" at bounding box center [1450, 707] width 88 height 43
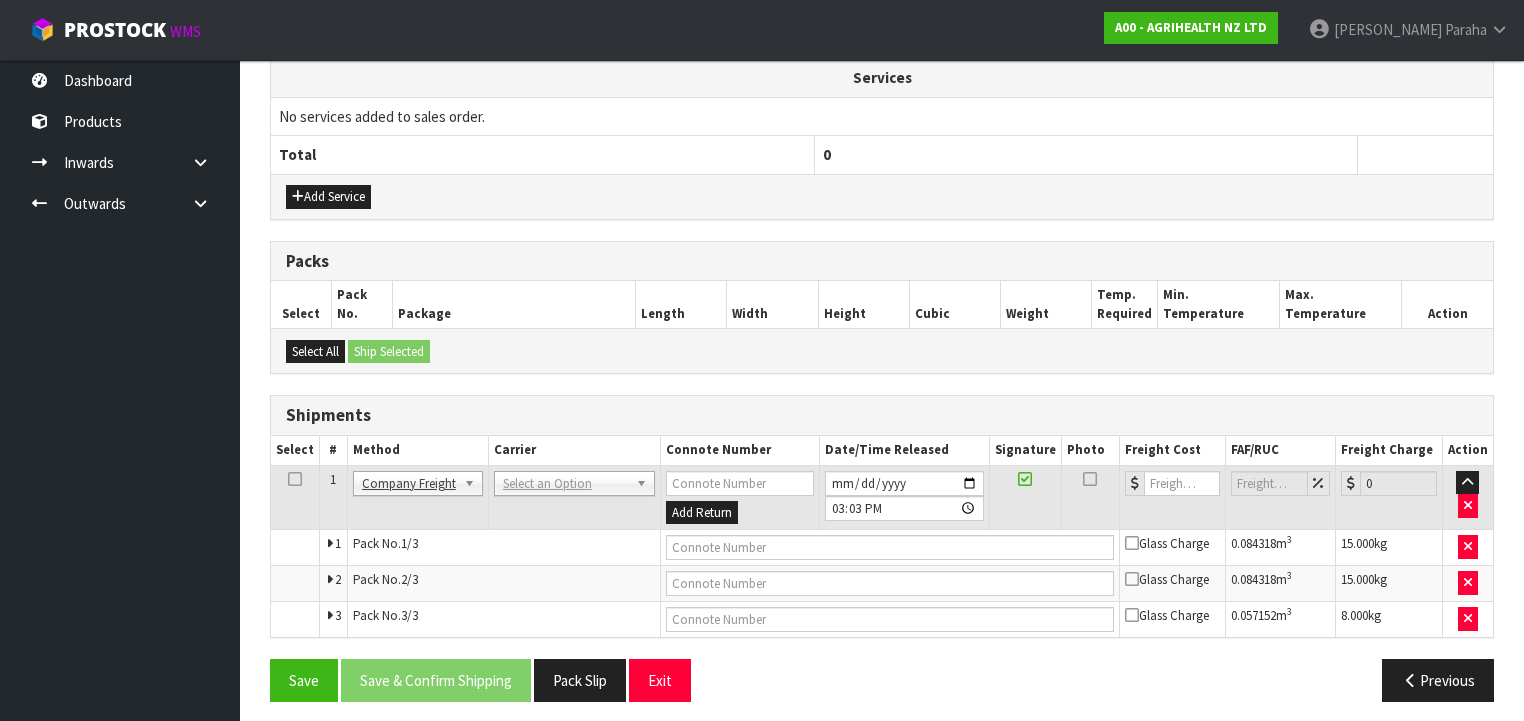
scroll to position [761, 0]
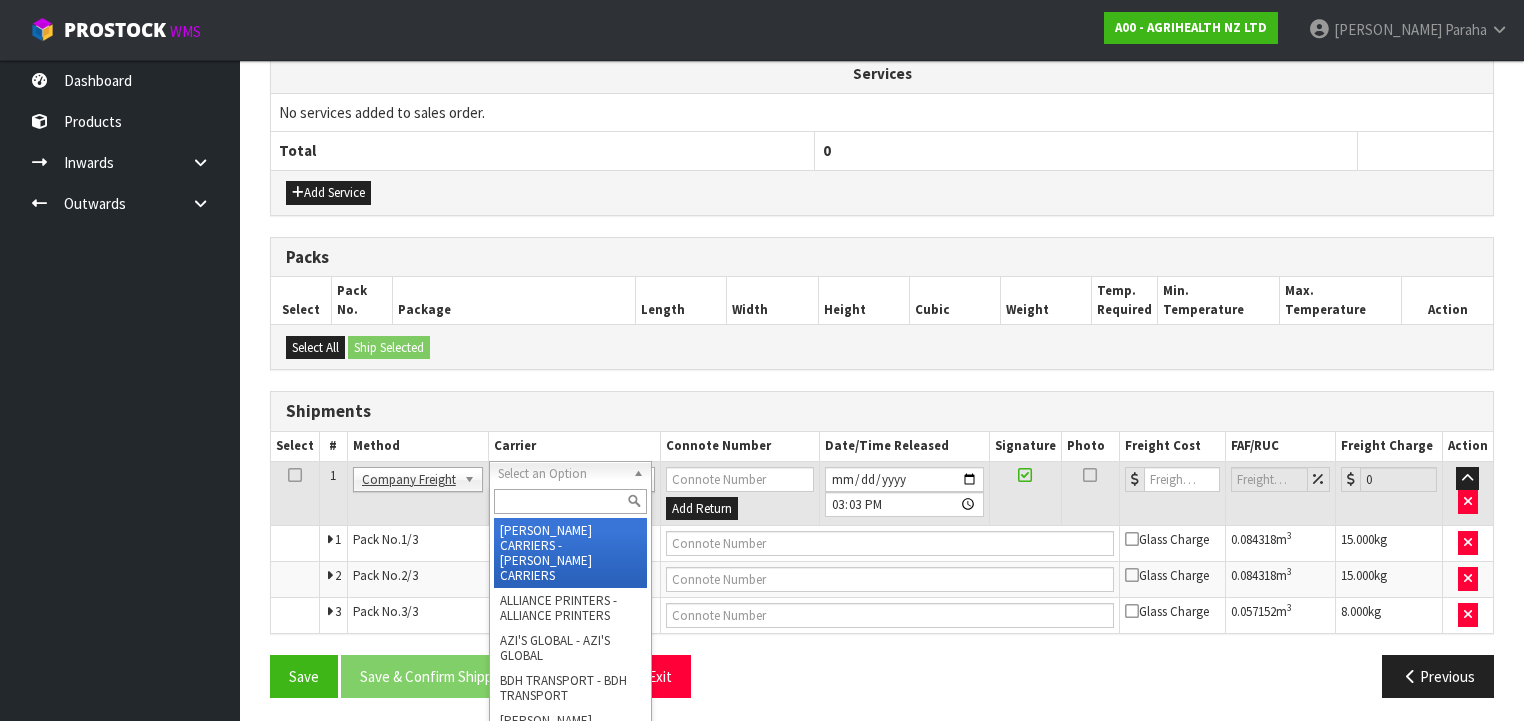
click at [582, 494] on input "text" at bounding box center [570, 501] width 153 height 25
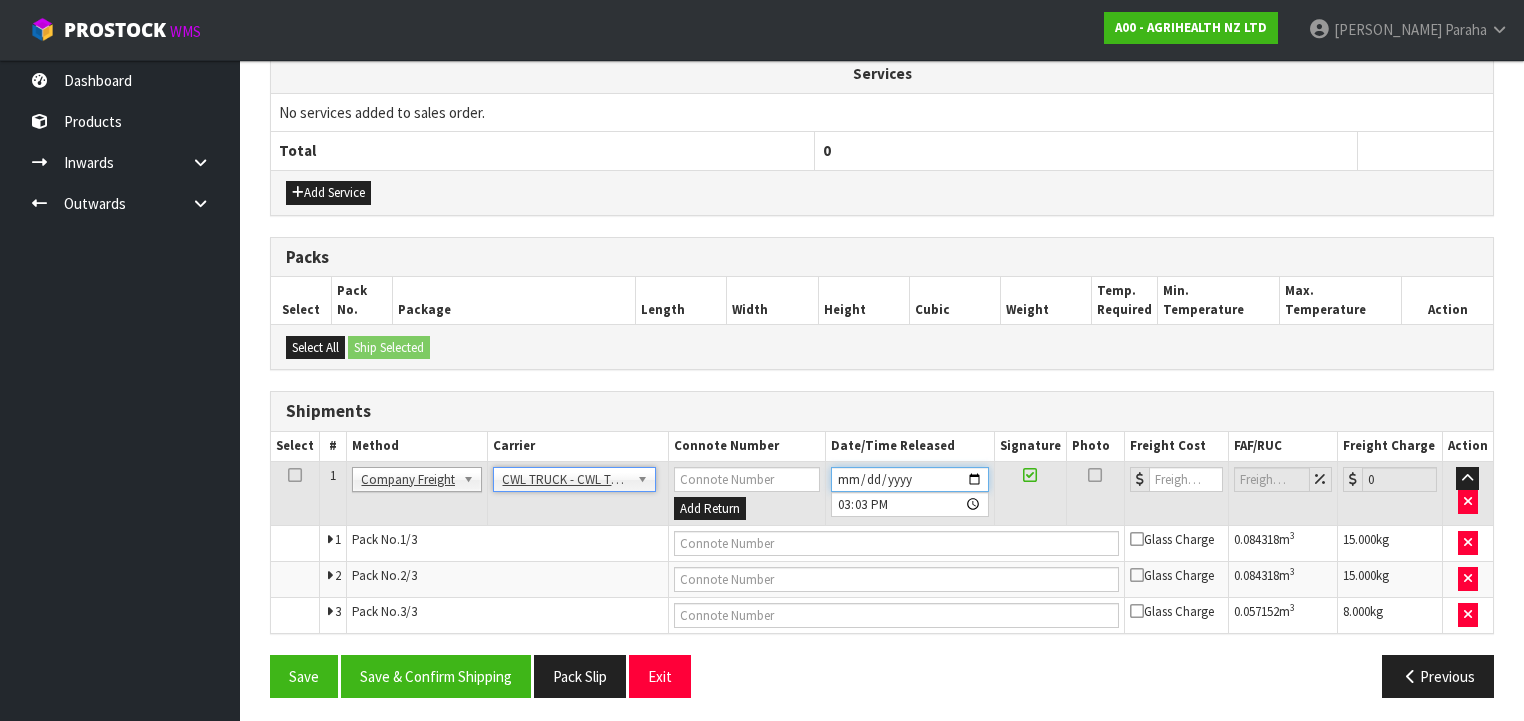
click at [977, 468] on input "[DATE]" at bounding box center [910, 479] width 158 height 25
click at [475, 668] on button "Save & Confirm Shipping" at bounding box center [436, 676] width 190 height 43
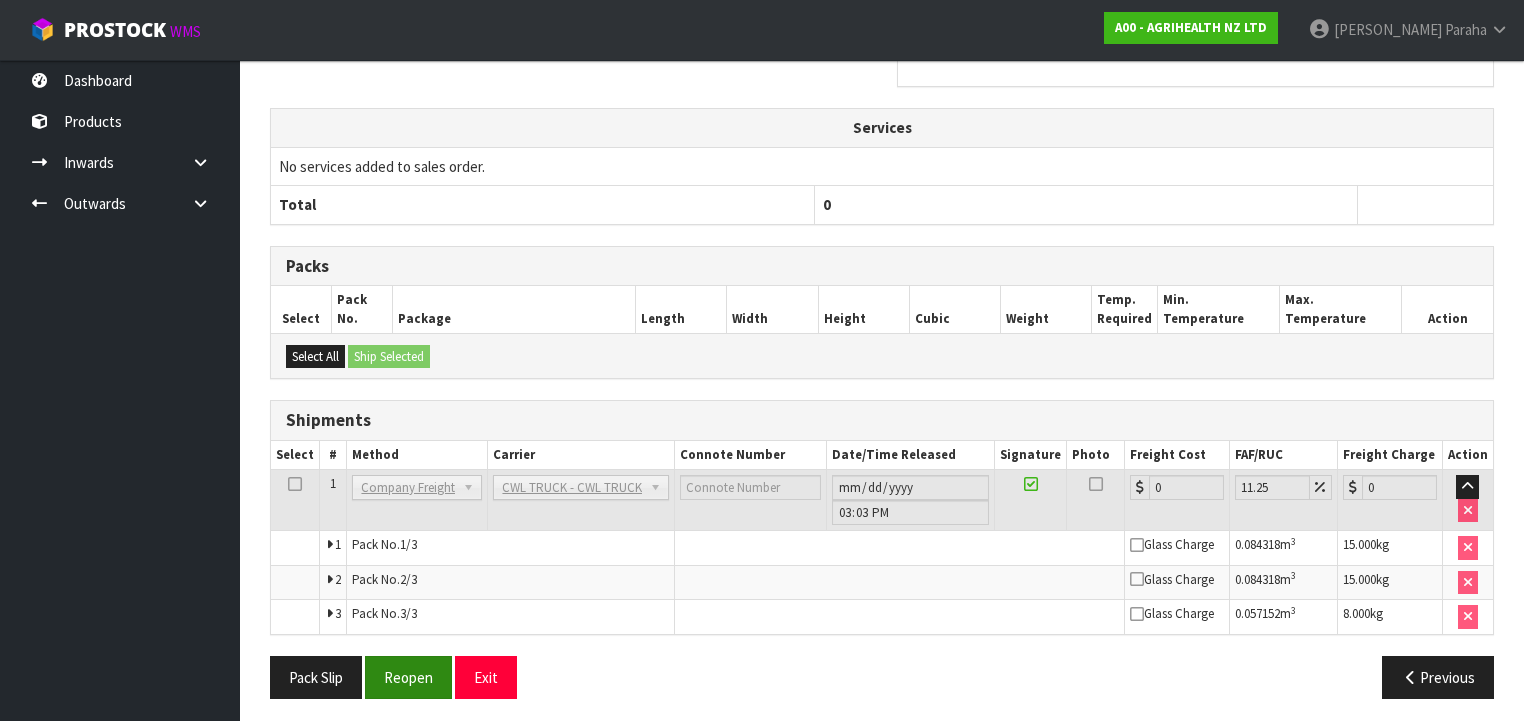
scroll to position [708, 0]
click at [340, 672] on button "Pack Slip" at bounding box center [316, 676] width 92 height 43
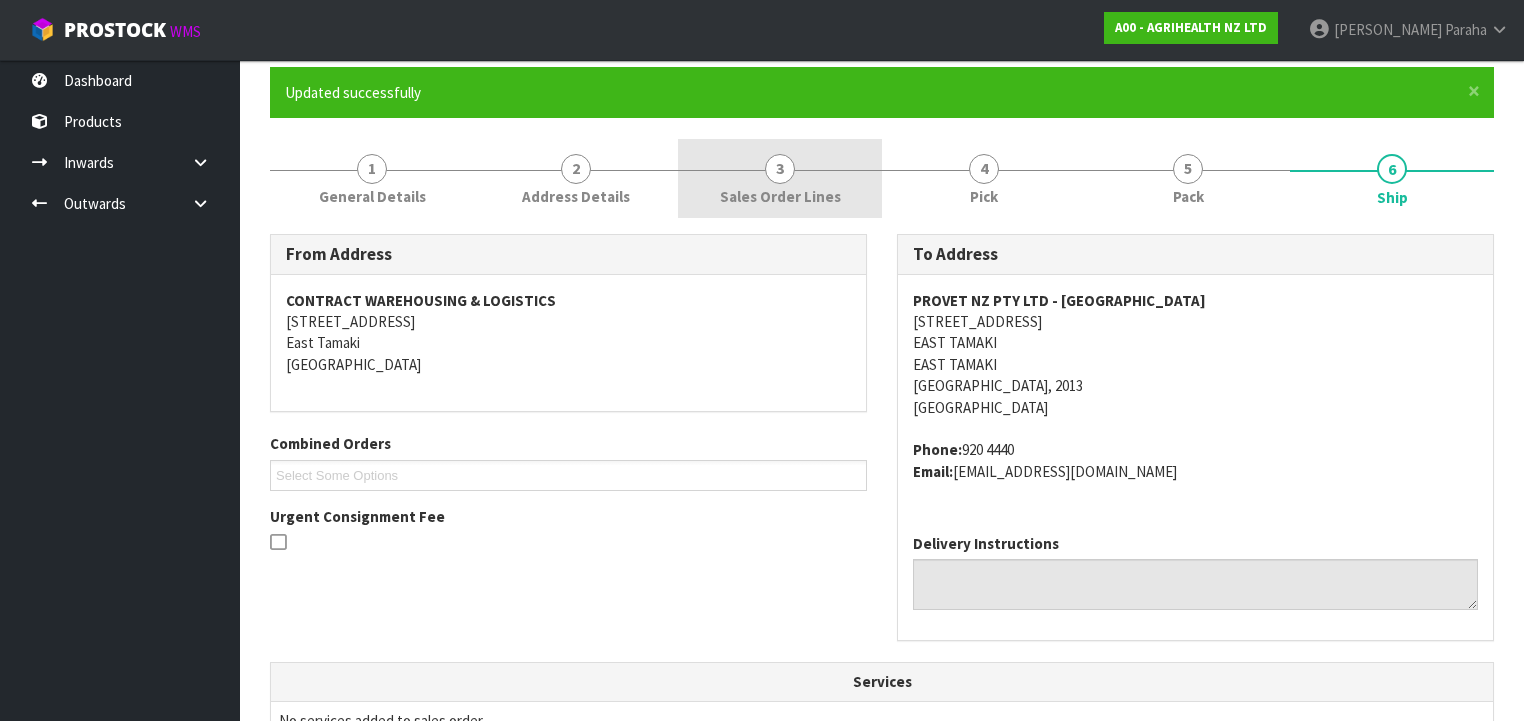
scroll to position [0, 0]
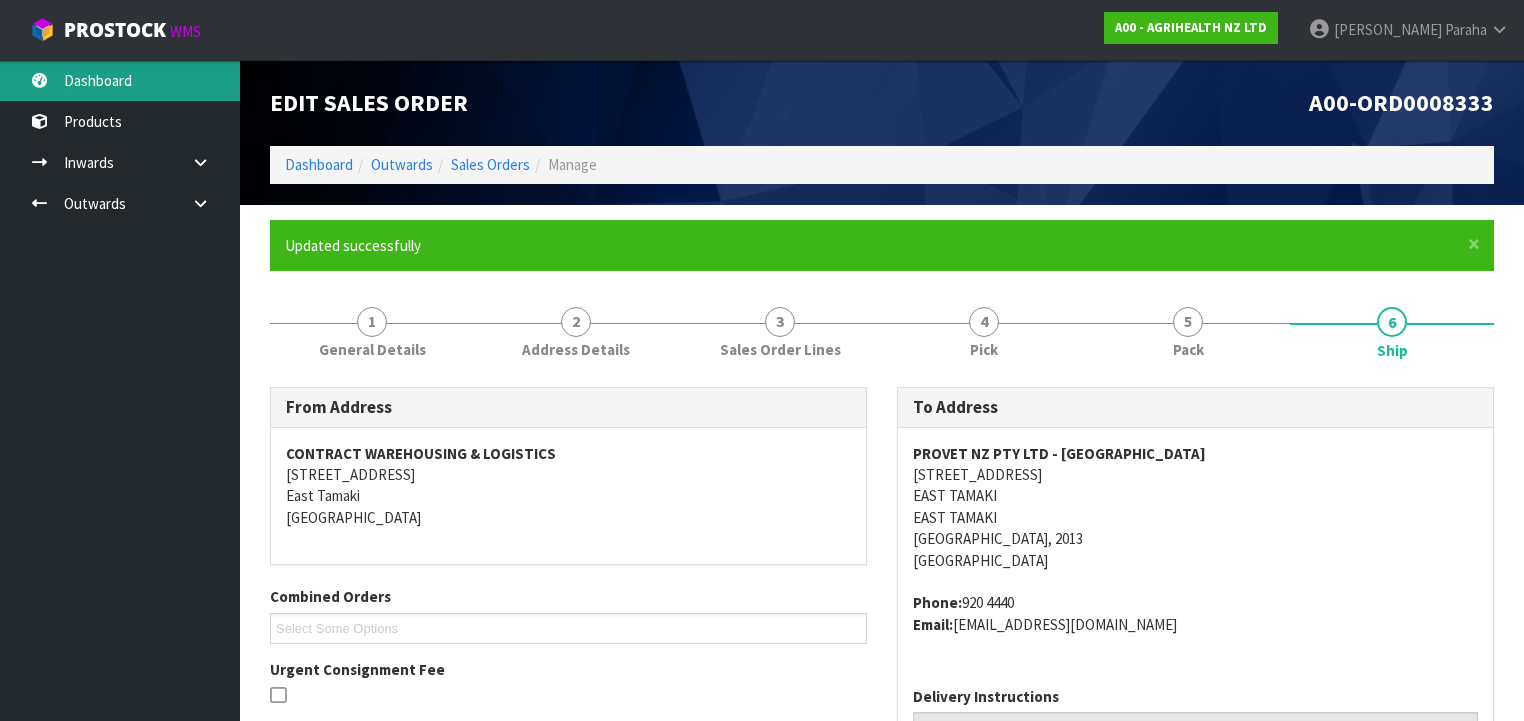
click at [130, 64] on link "Dashboard" at bounding box center [120, 80] width 240 height 41
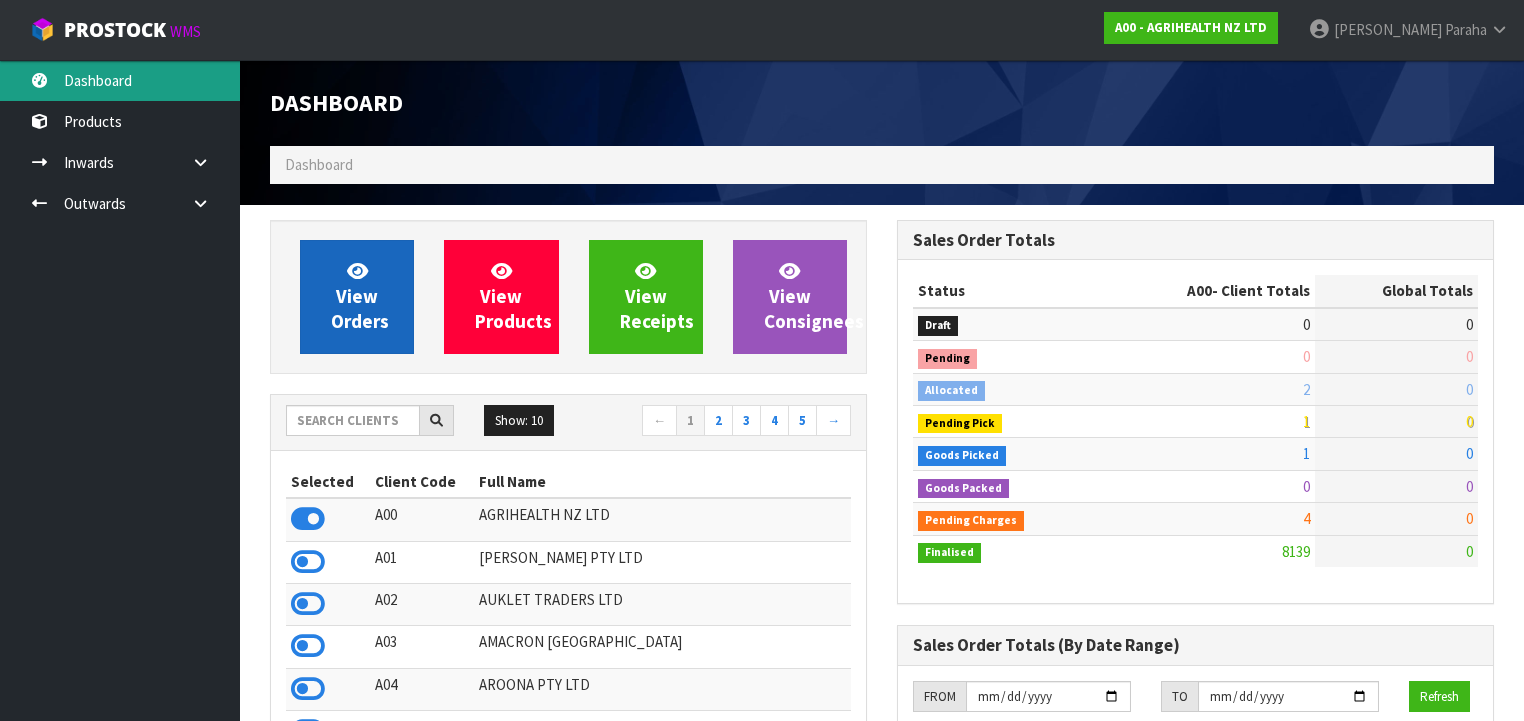
scroll to position [1508, 627]
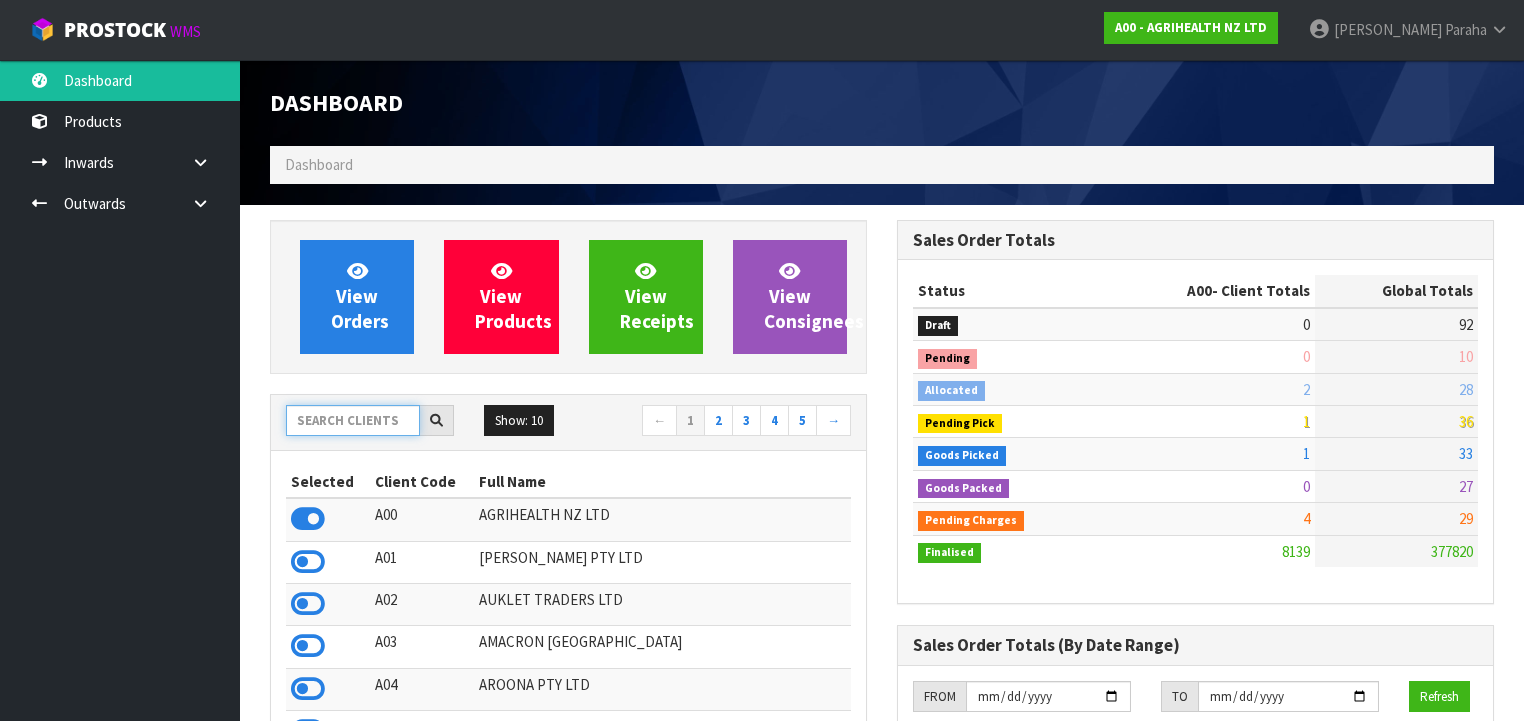
click at [344, 415] on input "text" at bounding box center [353, 420] width 134 height 31
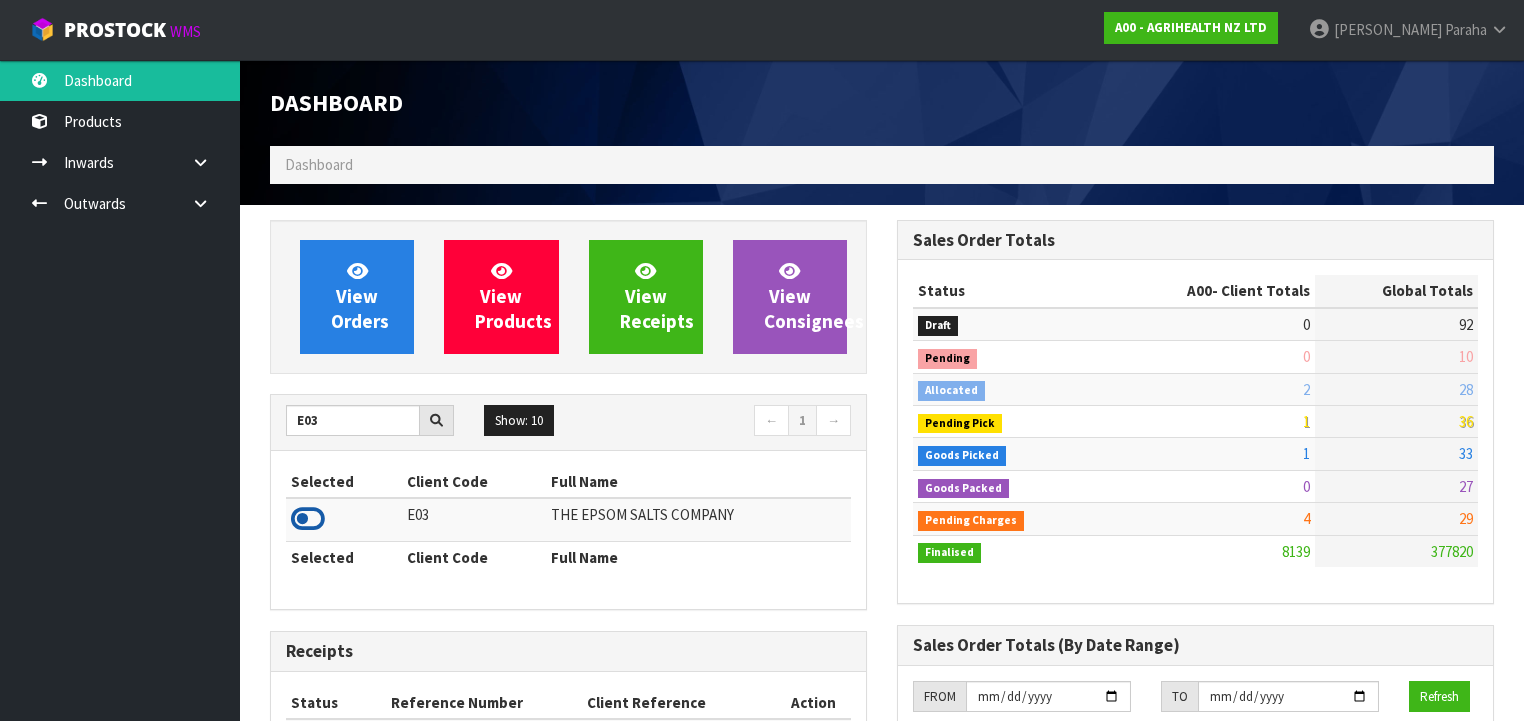
click at [319, 520] on icon at bounding box center [308, 519] width 34 height 30
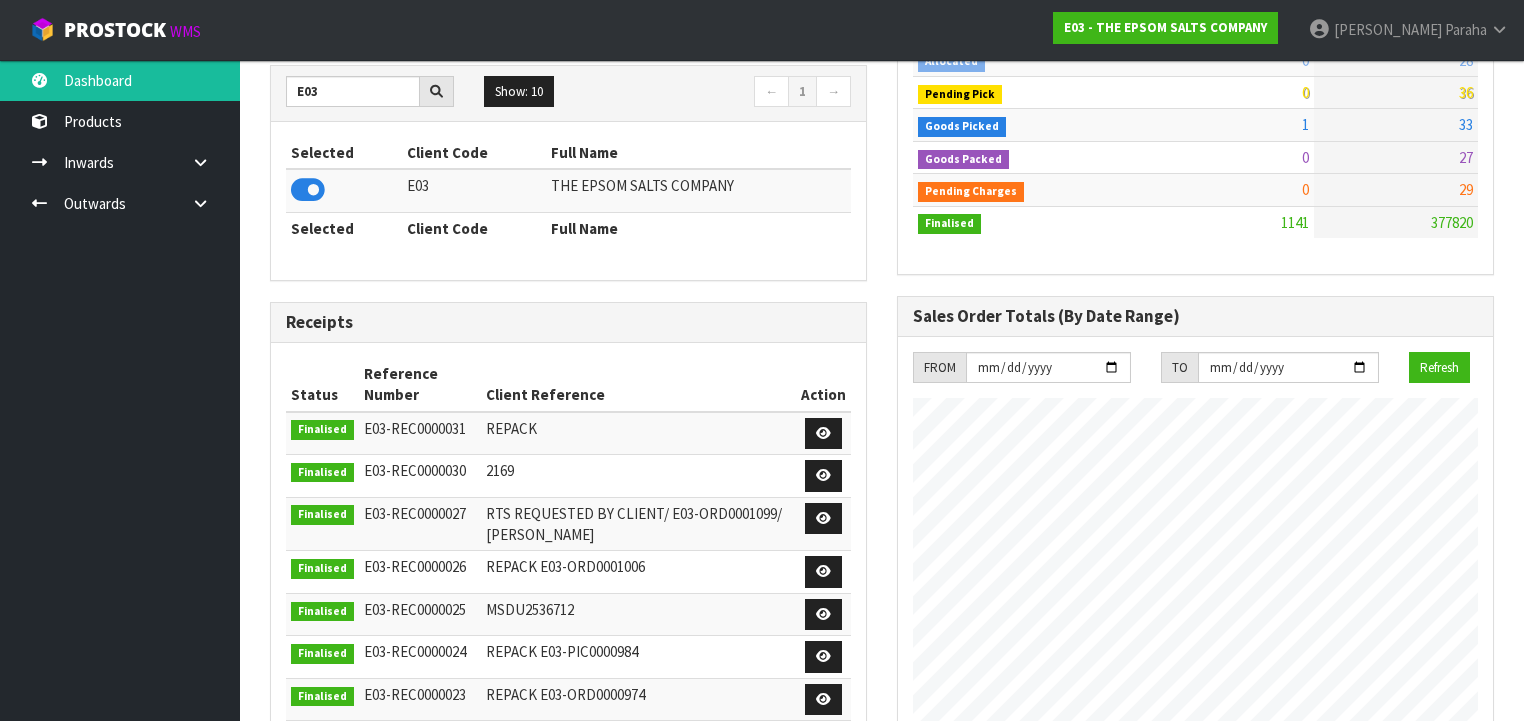
scroll to position [160, 0]
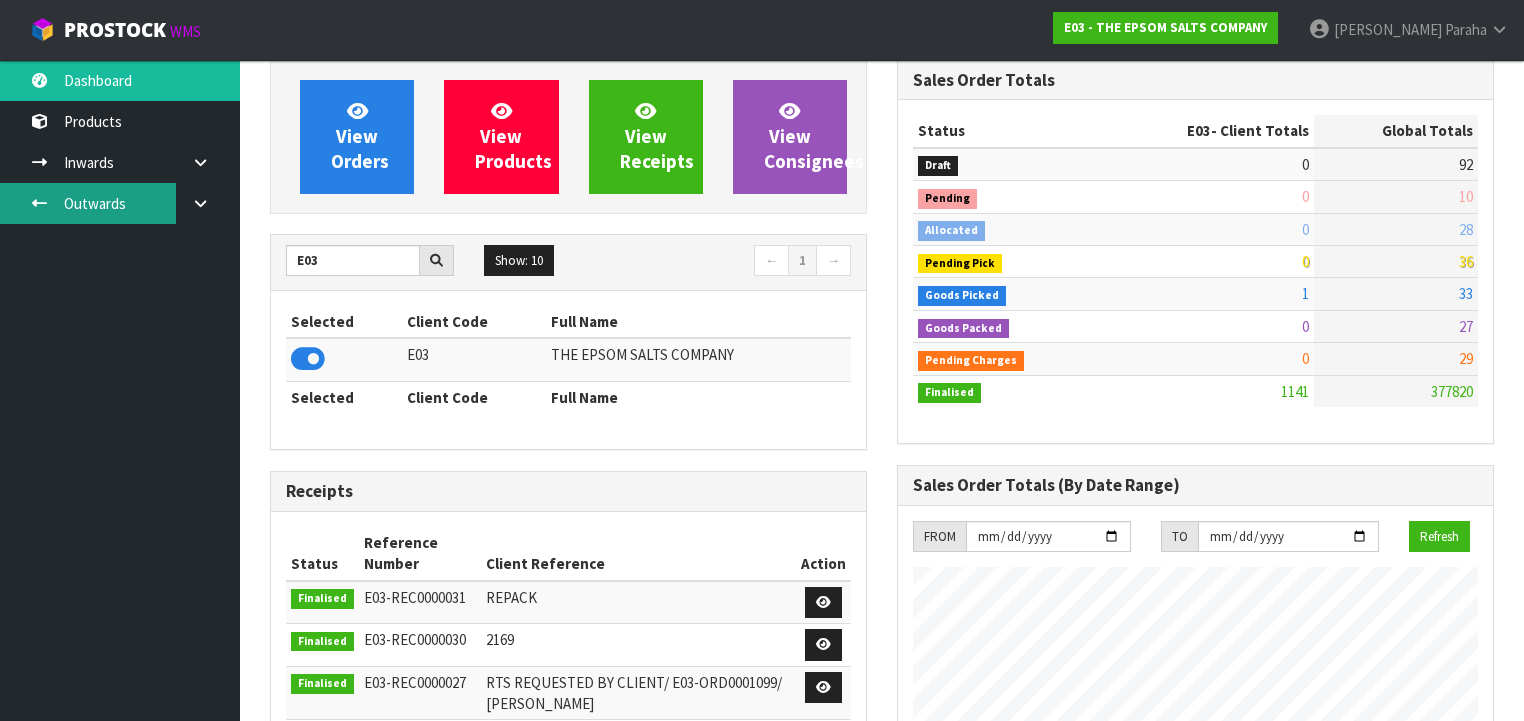
click at [107, 196] on link "Outwards" at bounding box center [120, 203] width 240 height 41
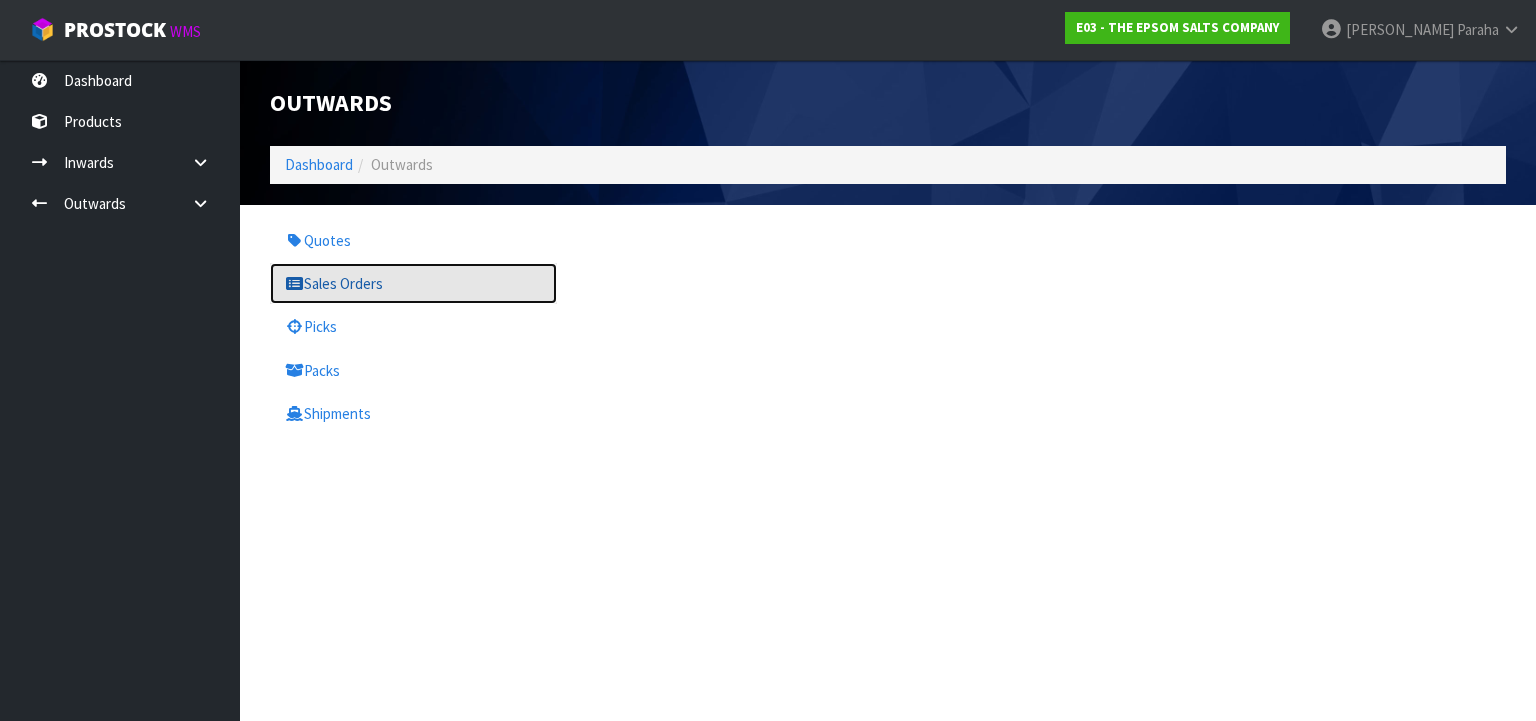
click at [320, 283] on link "Sales Orders" at bounding box center [413, 283] width 287 height 41
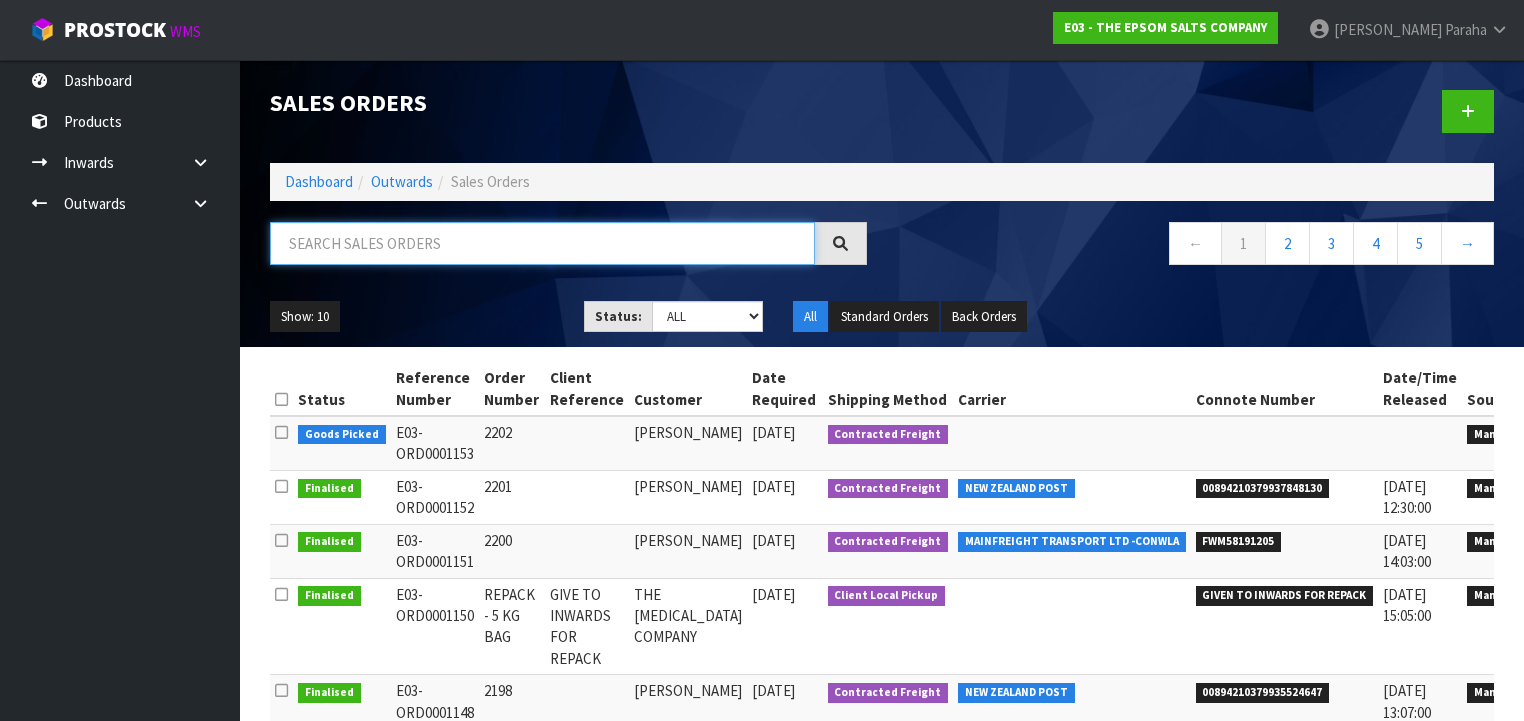
click at [368, 249] on input "text" at bounding box center [542, 243] width 545 height 43
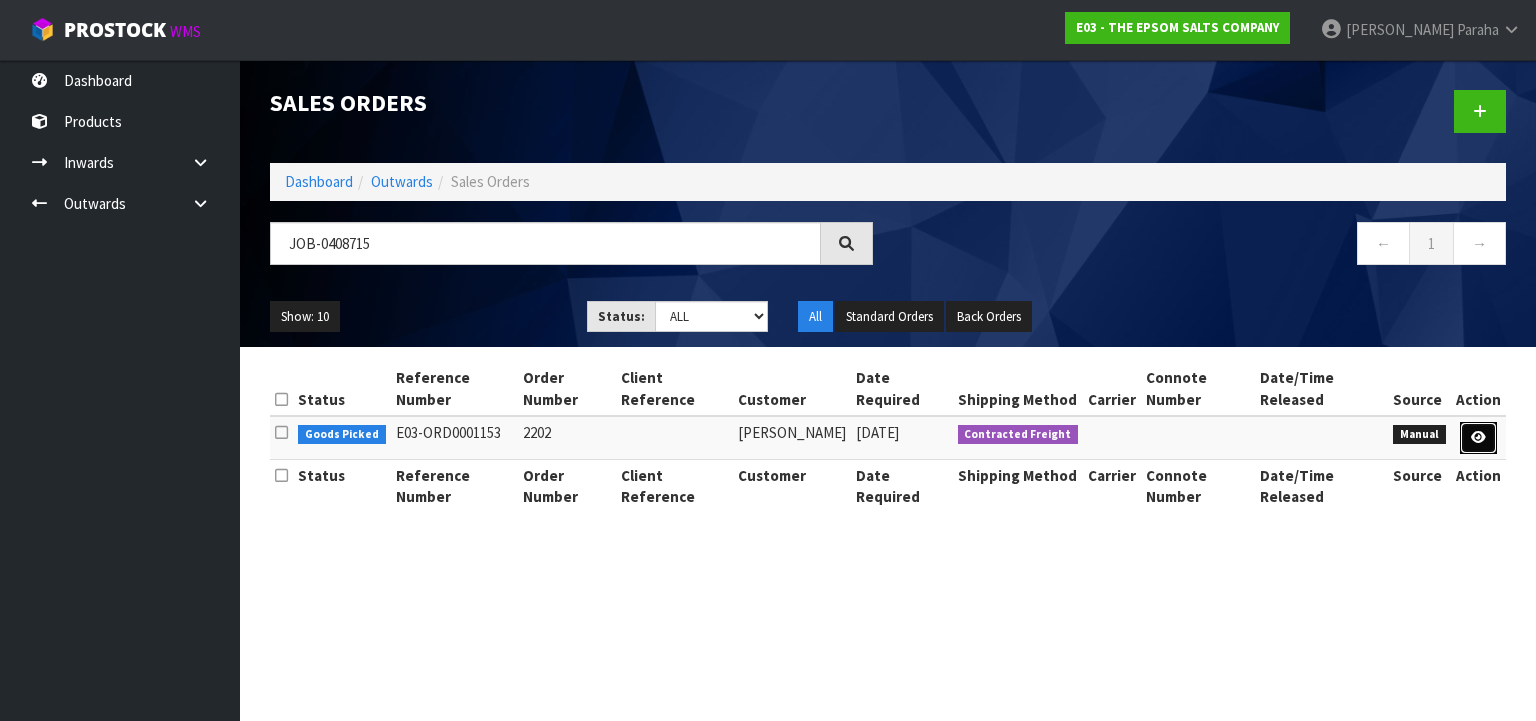
click at [1476, 431] on icon at bounding box center [1478, 437] width 15 height 13
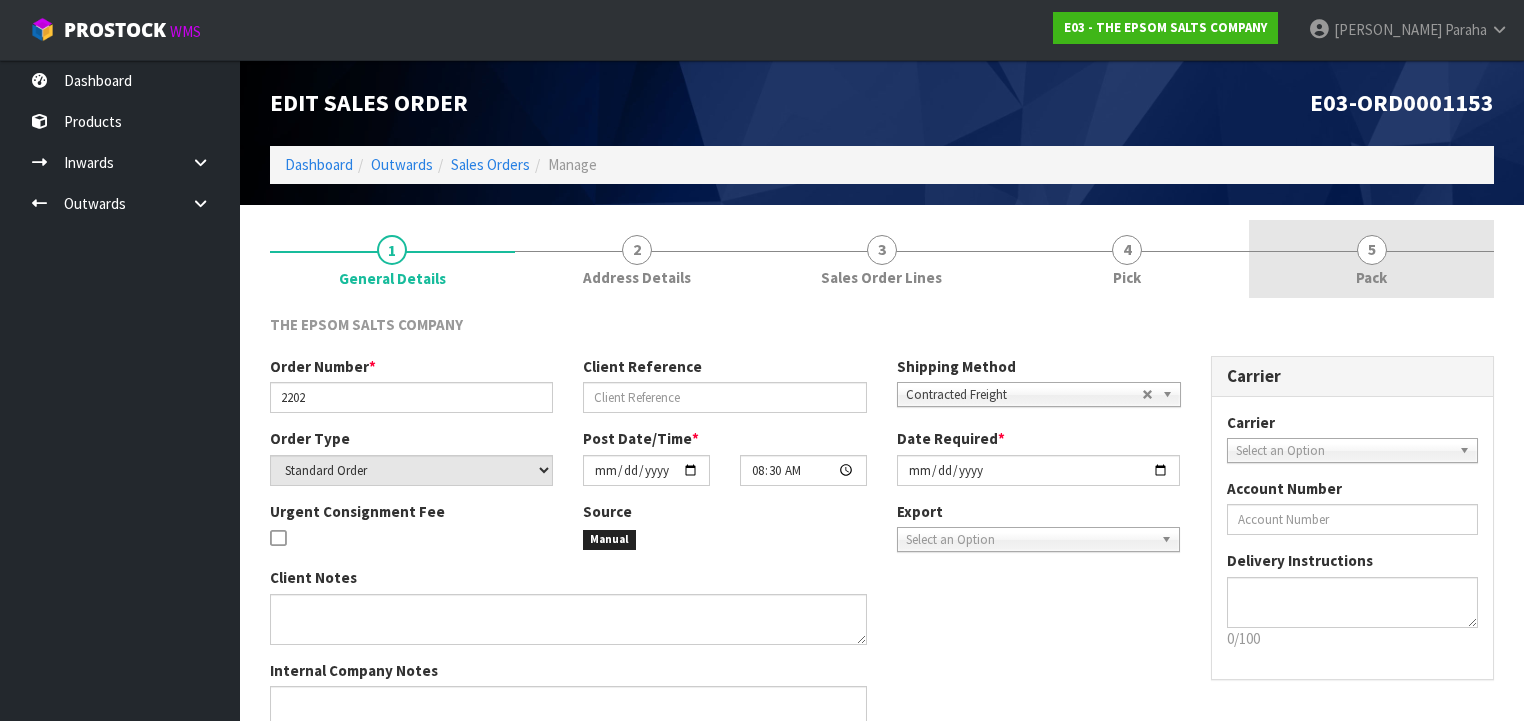
click at [1372, 244] on span "5" at bounding box center [1372, 250] width 30 height 30
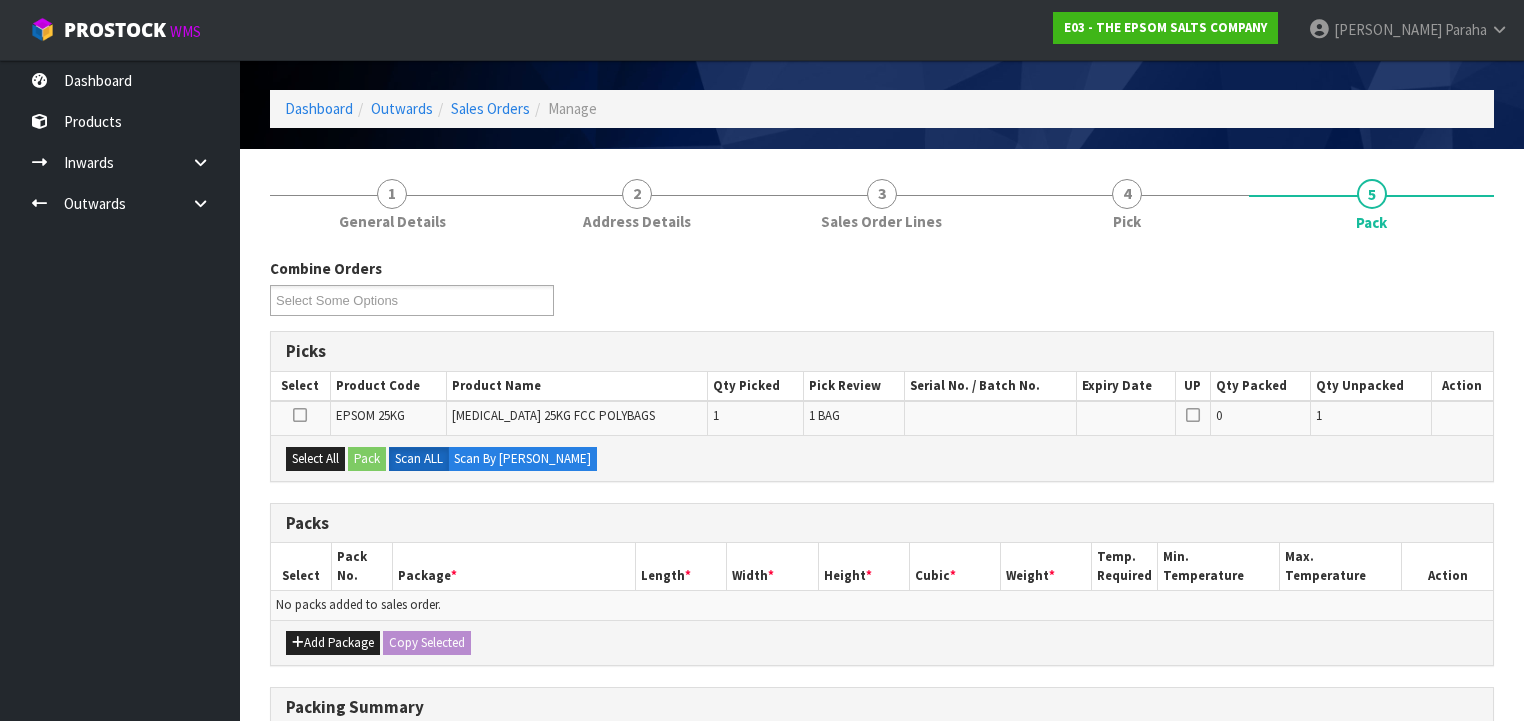
scroll to position [320, 0]
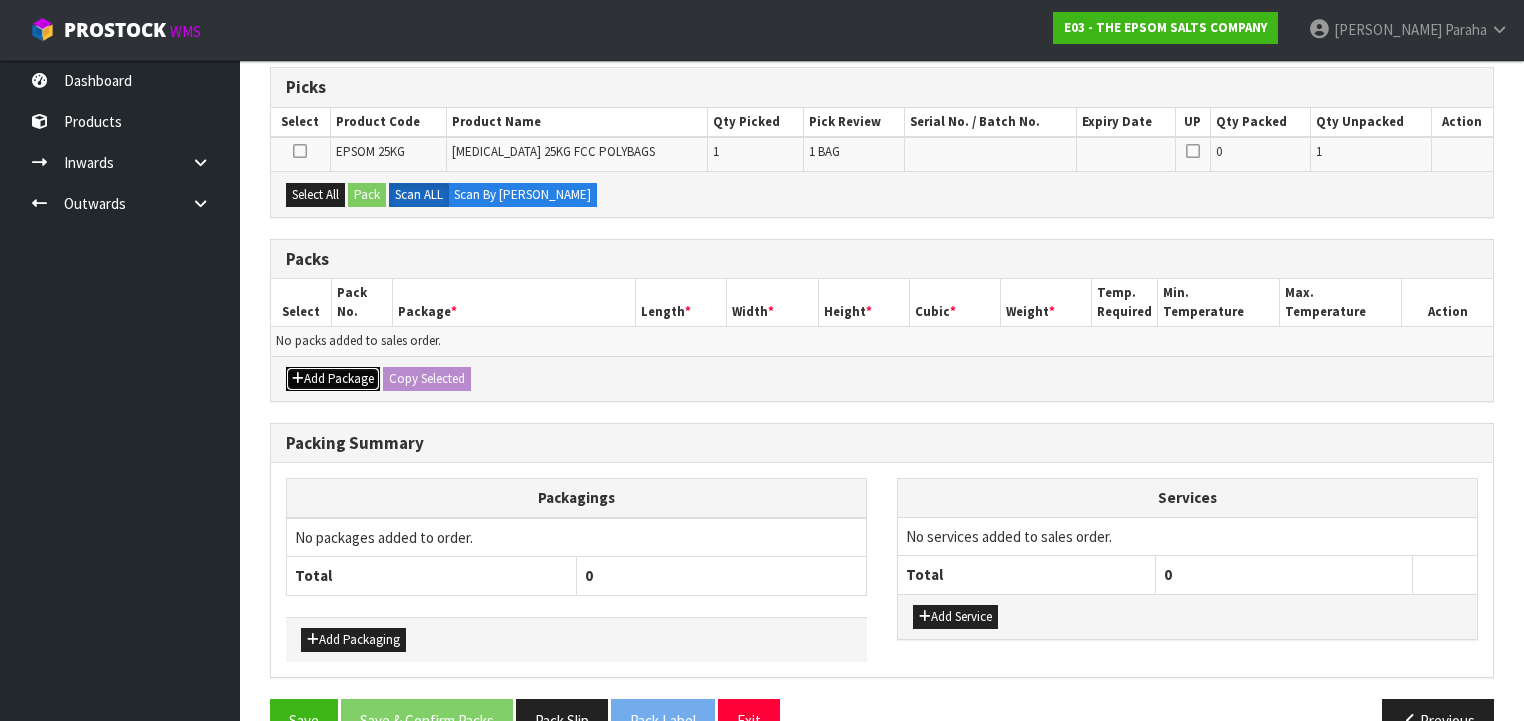
click at [323, 379] on button "Add Package" at bounding box center [333, 379] width 94 height 24
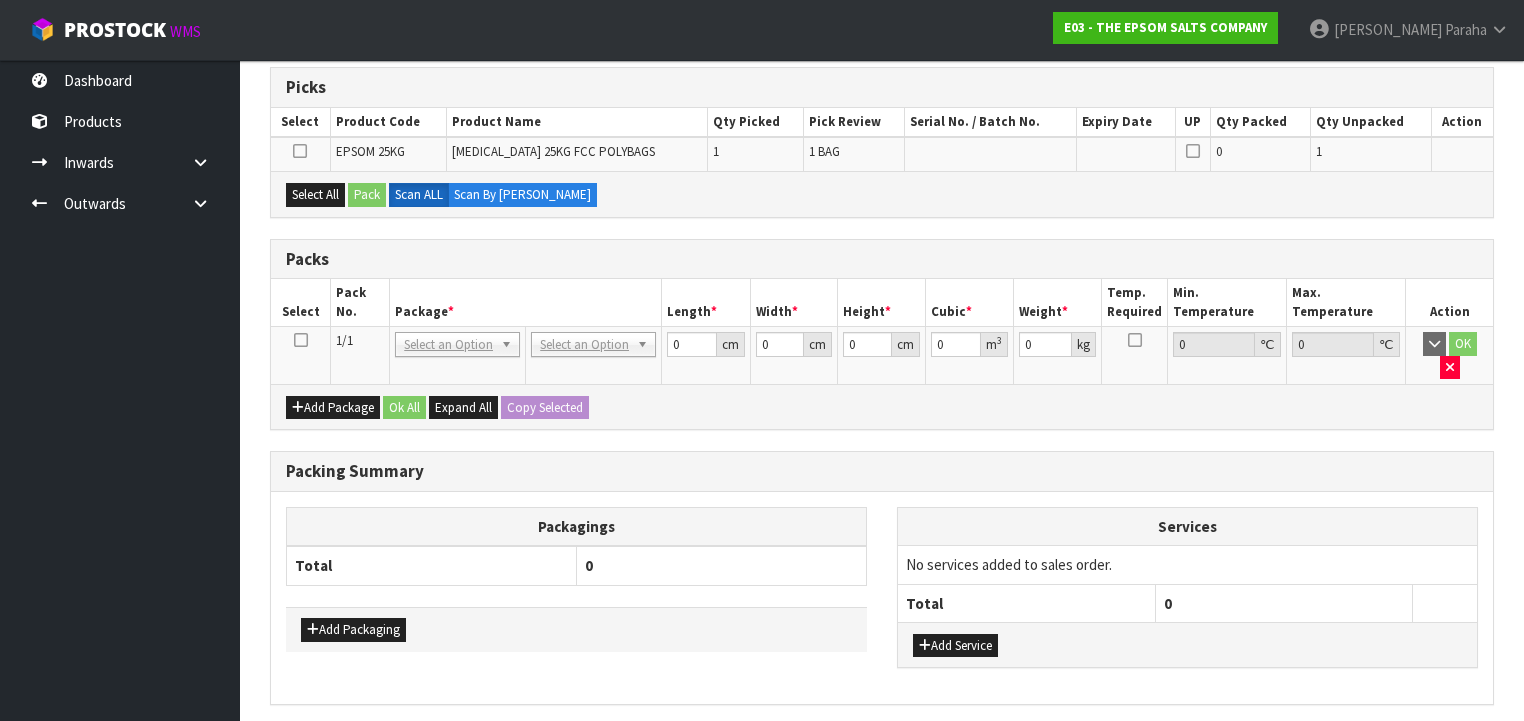
drag, startPoint x: 304, startPoint y: 339, endPoint x: 291, endPoint y: 328, distance: 17.0
click at [303, 340] on icon at bounding box center [301, 340] width 14 height 1
click at [306, 188] on button "Select All" at bounding box center [315, 195] width 59 height 24
click at [359, 192] on button "Pack" at bounding box center [367, 195] width 38 height 24
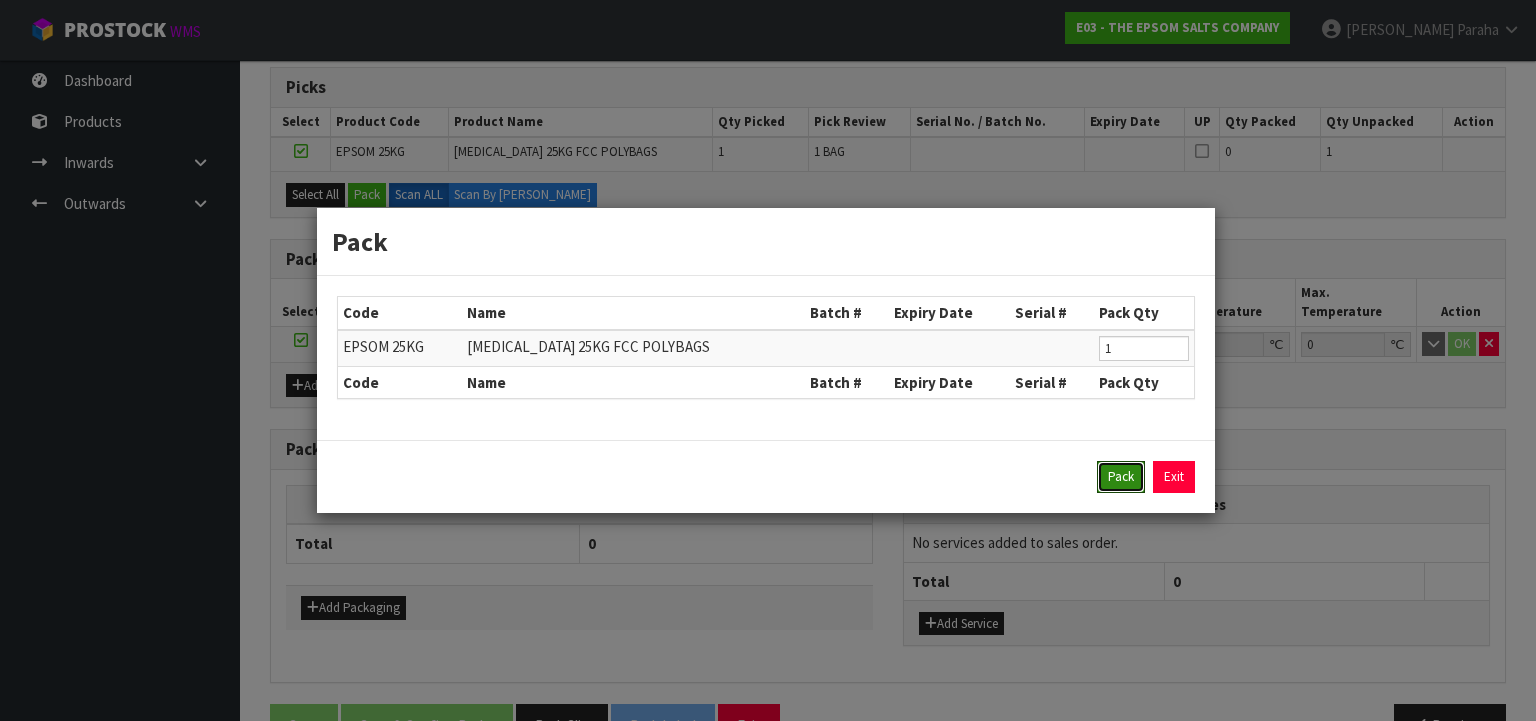
click at [1111, 483] on button "Pack" at bounding box center [1121, 477] width 48 height 32
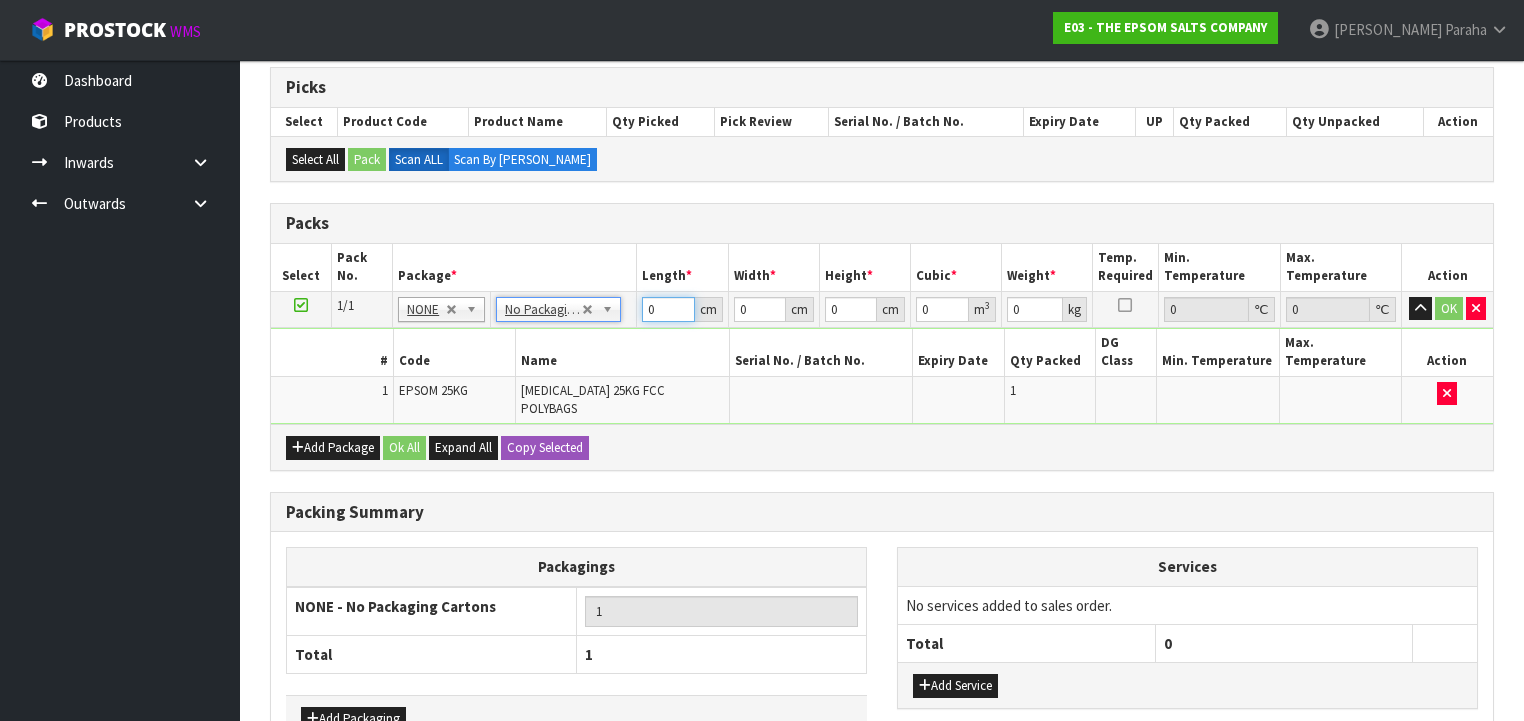
drag, startPoint x: 663, startPoint y: 306, endPoint x: 622, endPoint y: 312, distance: 41.4
click at [622, 312] on tr "1/1 NONE 007-001 007-002 007-004 007-009 007-013 007-014 007-015 007-017 007-01…" at bounding box center [882, 309] width 1222 height 36
click at [1448, 304] on button "OK" at bounding box center [1449, 309] width 28 height 24
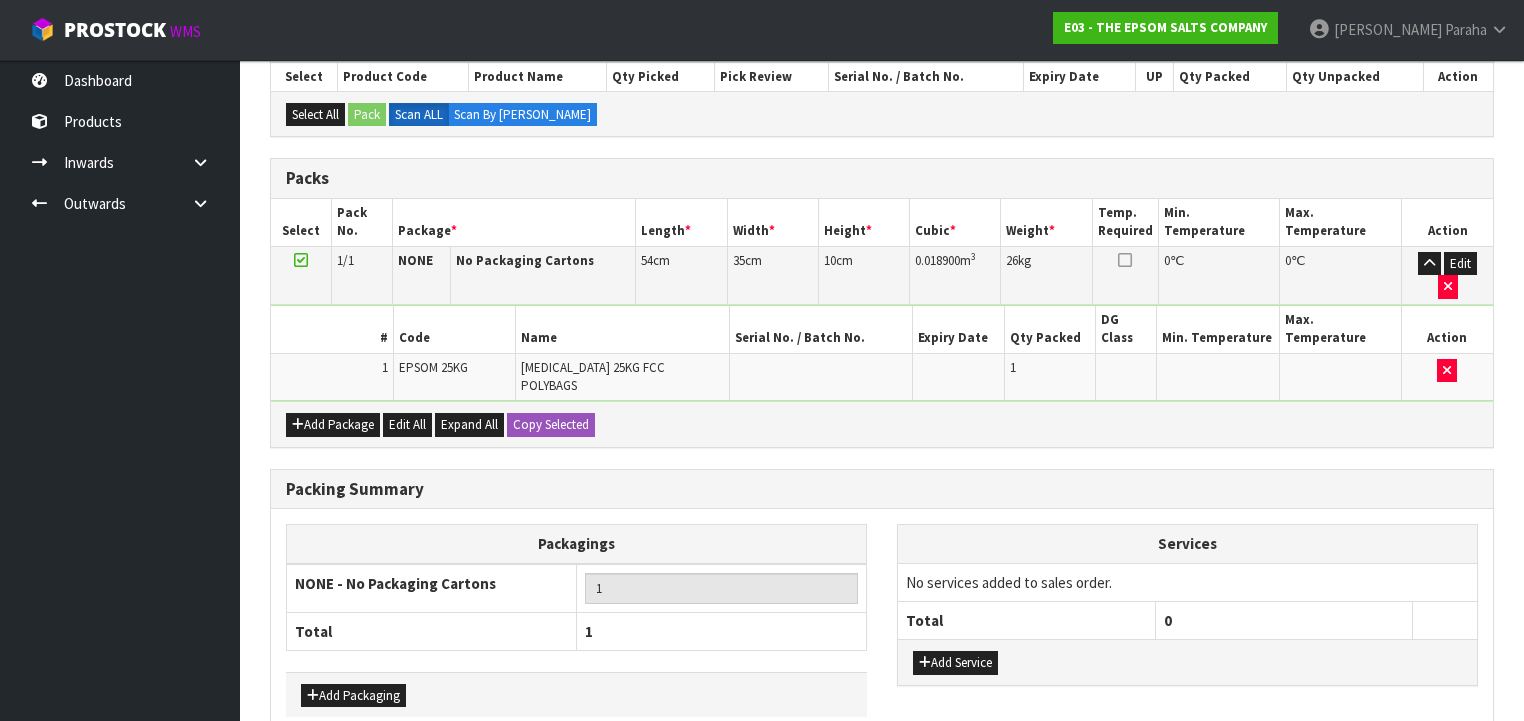
scroll to position [407, 0]
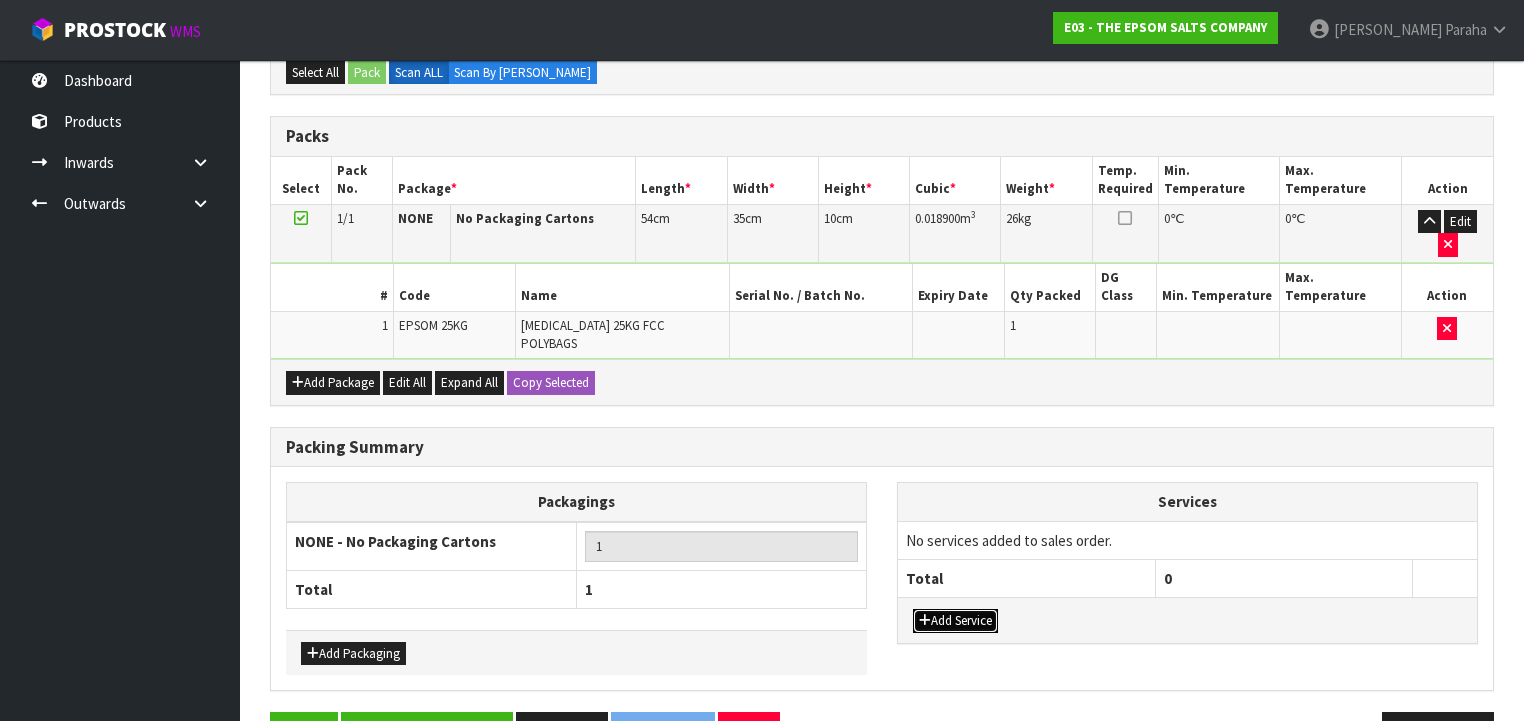
click at [985, 609] on button "Add Service" at bounding box center [955, 621] width 85 height 24
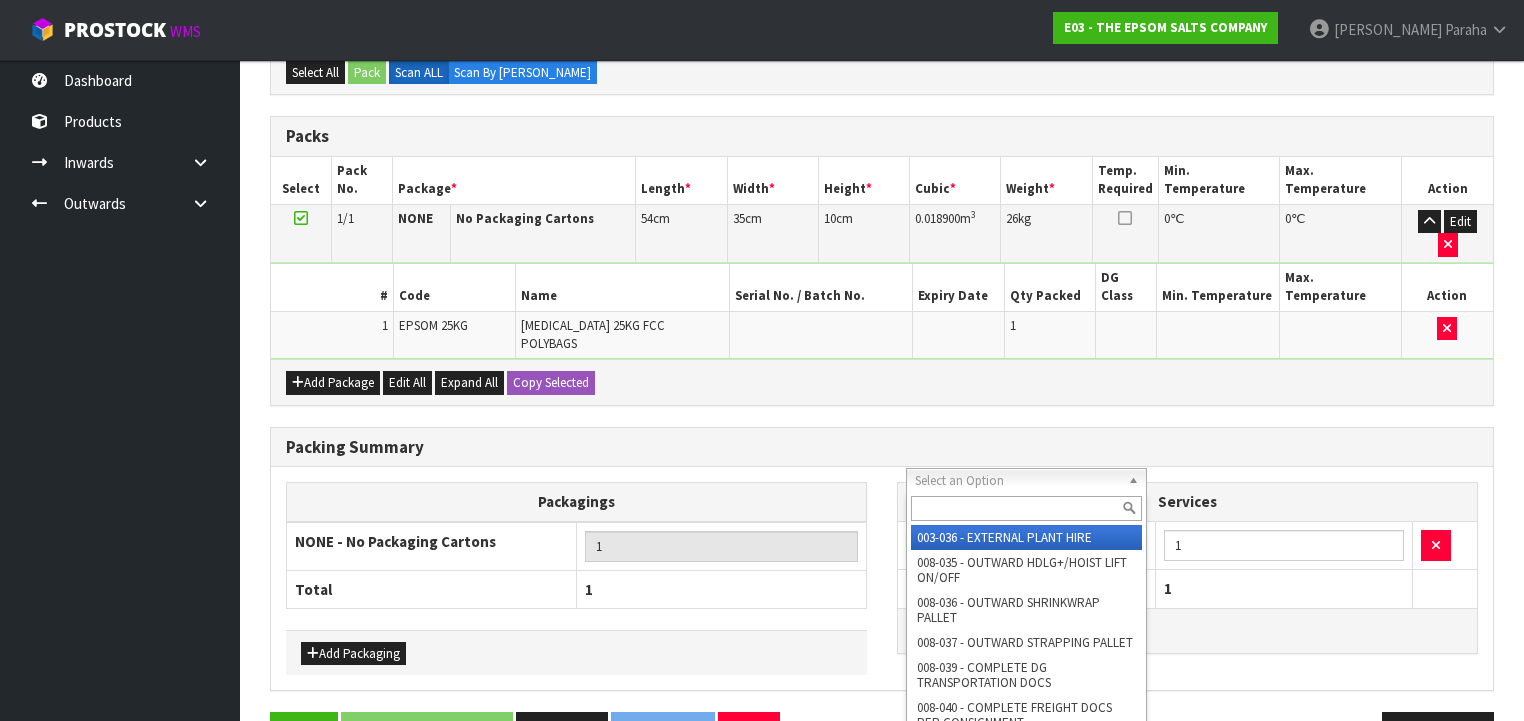
click at [939, 503] on input "text" at bounding box center [1026, 508] width 231 height 25
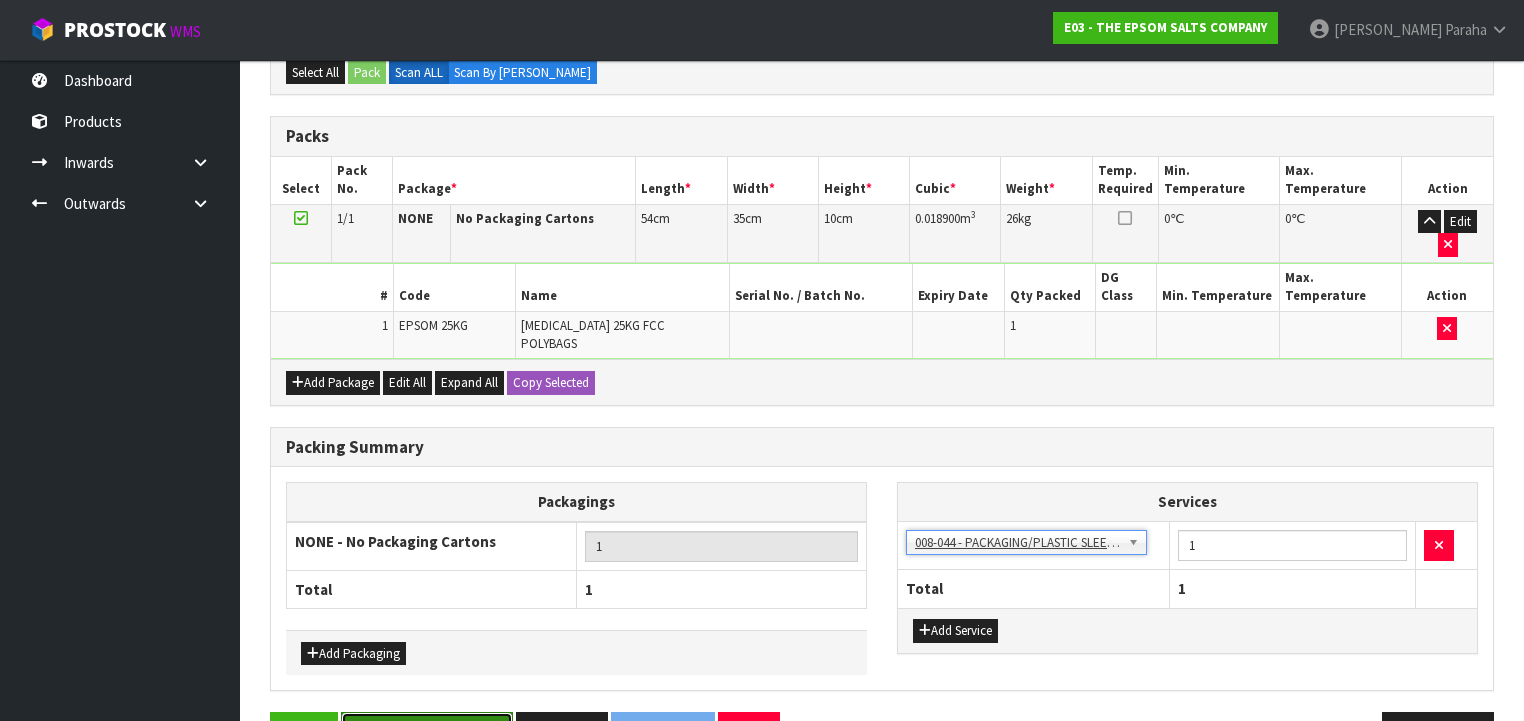
click at [416, 712] on button "Save & Confirm Packs" at bounding box center [427, 733] width 172 height 43
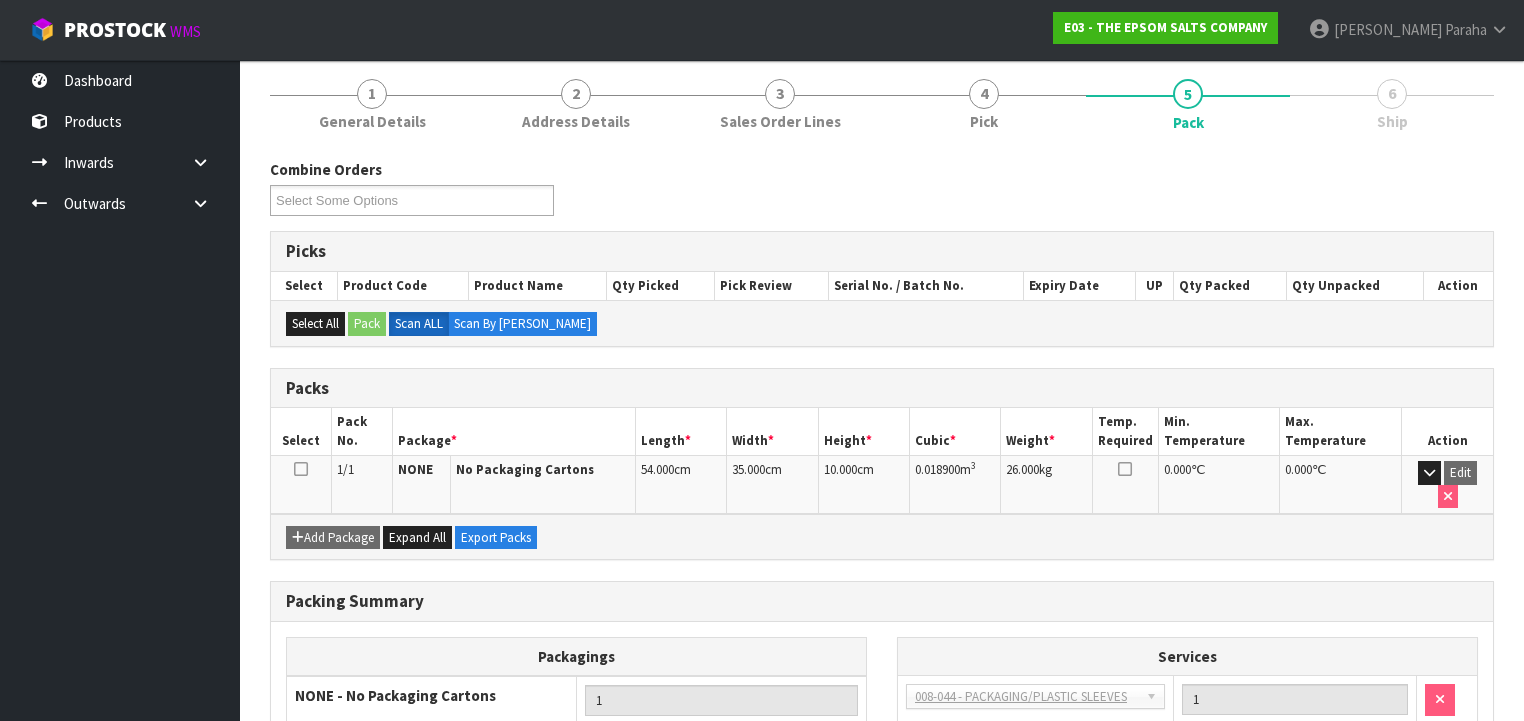
scroll to position [372, 0]
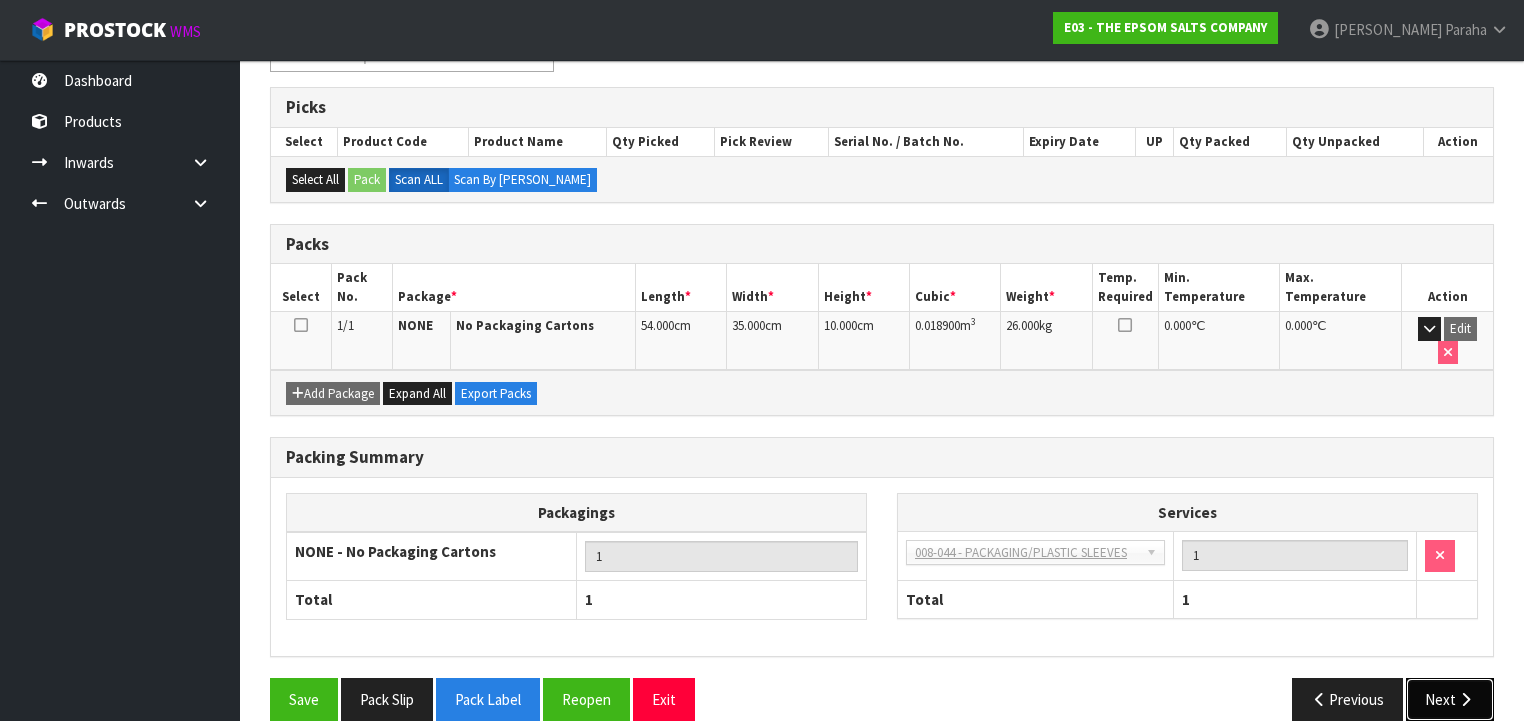
click at [1467, 692] on icon "button" at bounding box center [1465, 699] width 19 height 15
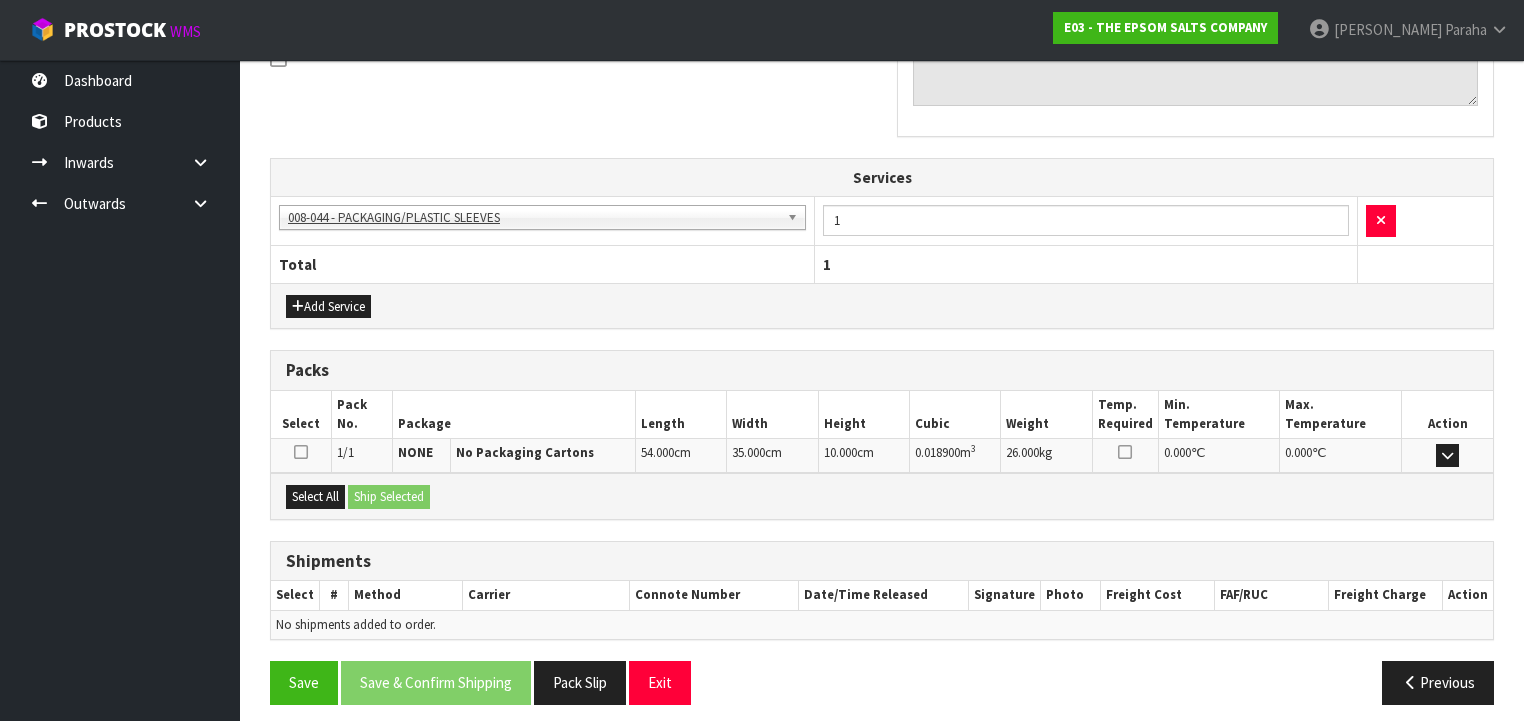
scroll to position [642, 0]
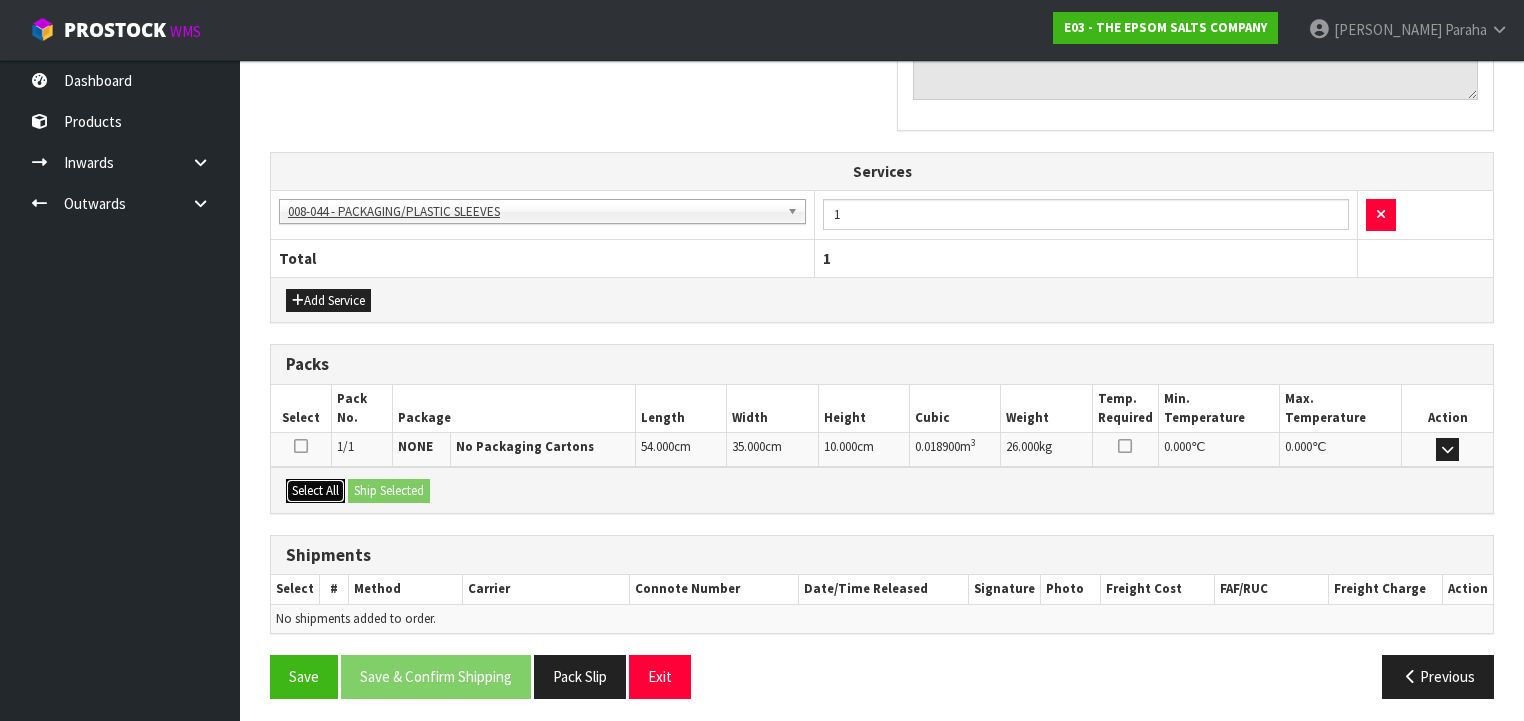
click at [322, 491] on button "Select All" at bounding box center [315, 491] width 59 height 24
click at [380, 484] on button "Ship Selected" at bounding box center [389, 491] width 82 height 24
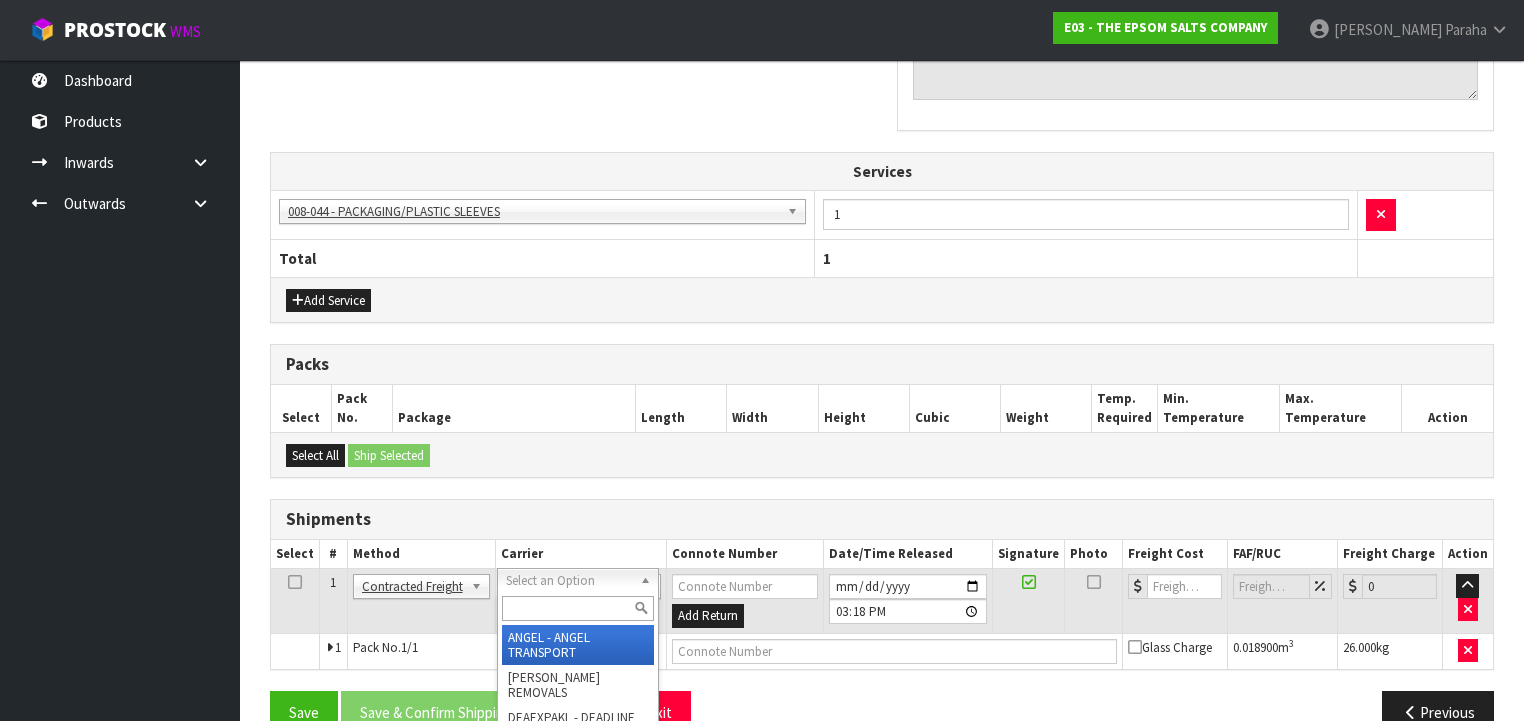
click at [595, 606] on input "text" at bounding box center [578, 608] width 152 height 25
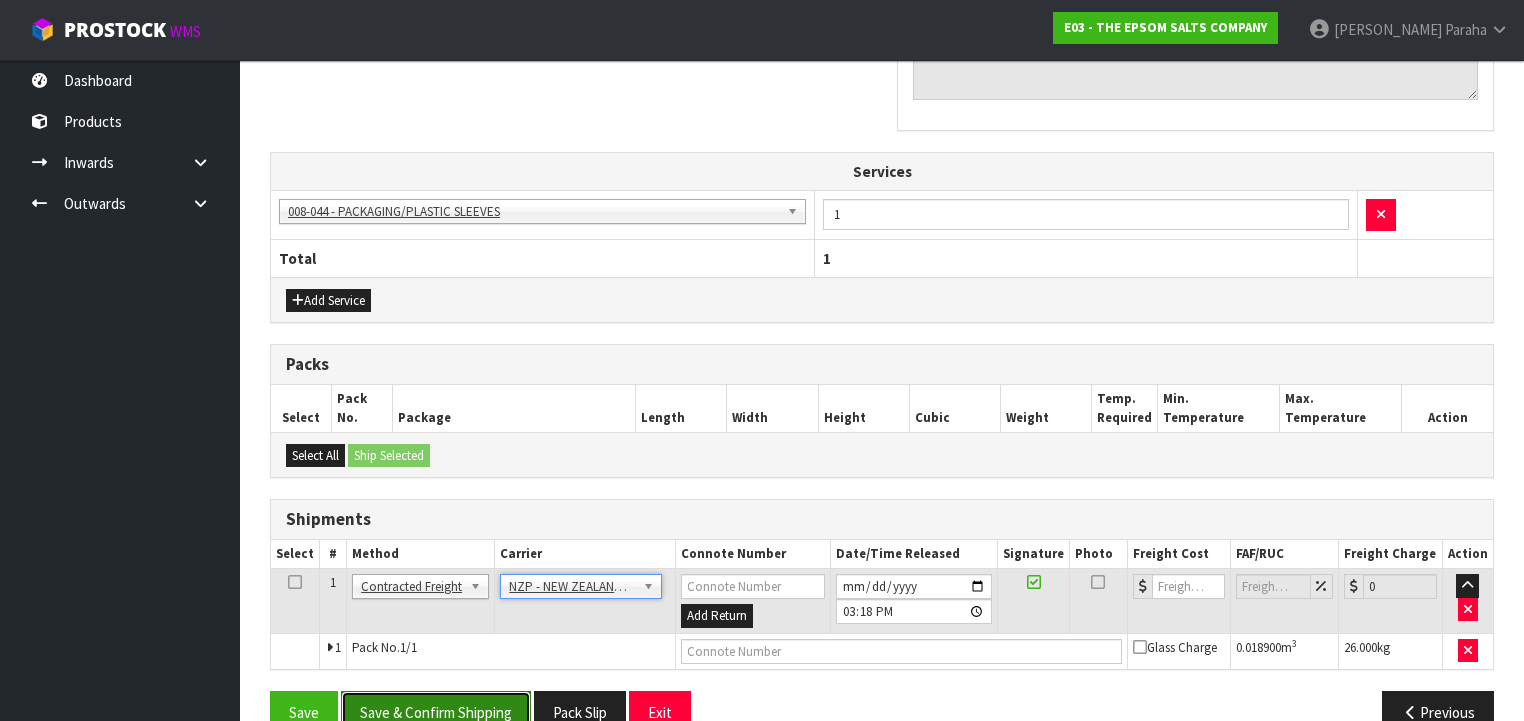
click at [449, 691] on button "Save & Confirm Shipping" at bounding box center [436, 712] width 190 height 43
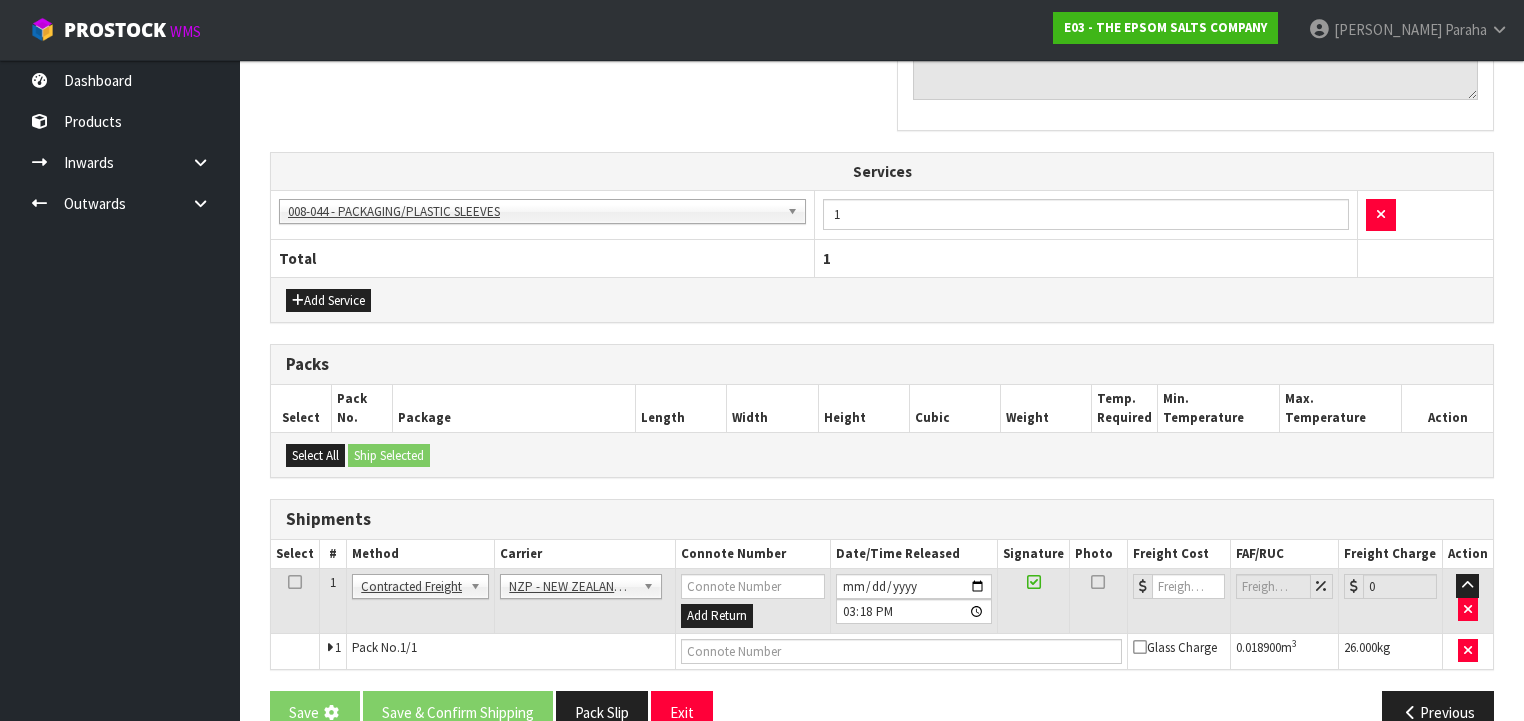
scroll to position [0, 0]
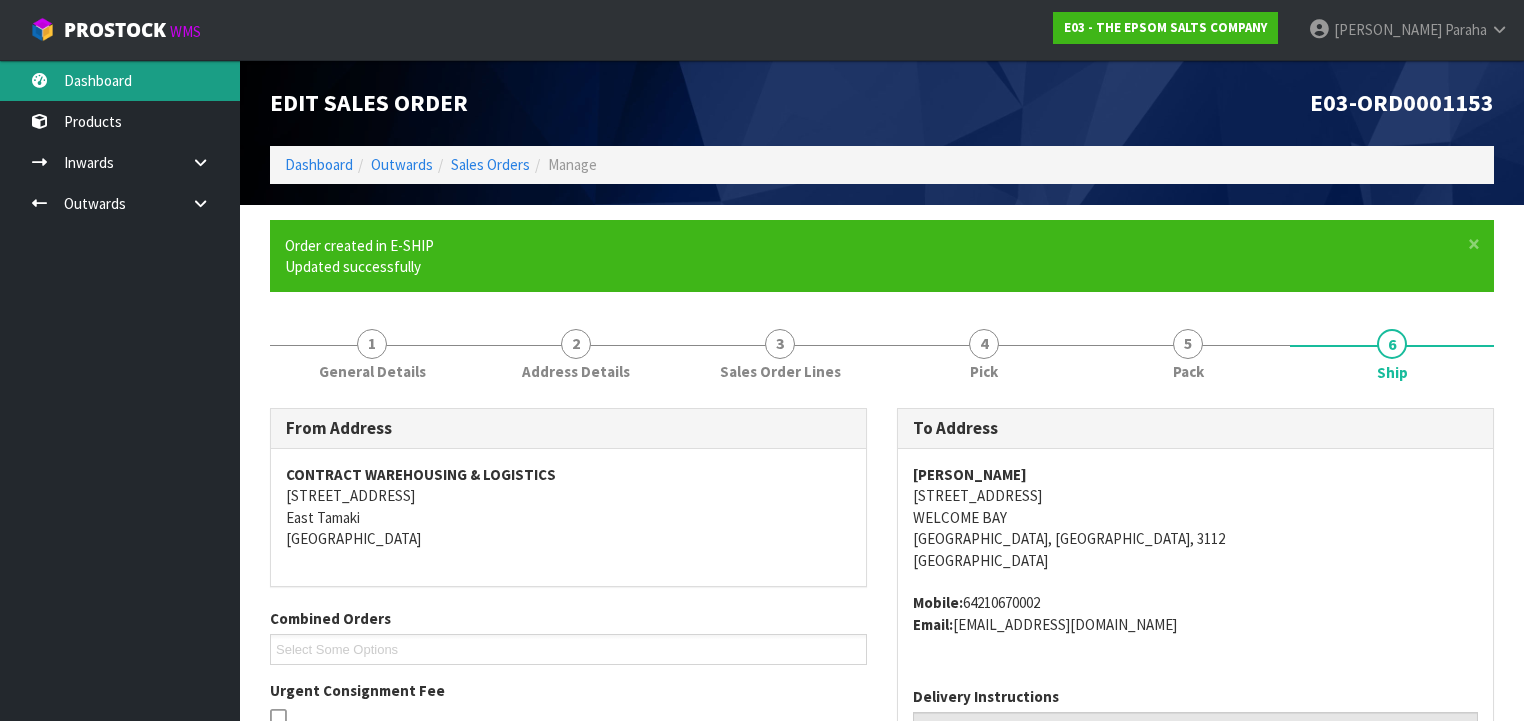
click at [84, 84] on link "Dashboard" at bounding box center [120, 80] width 240 height 41
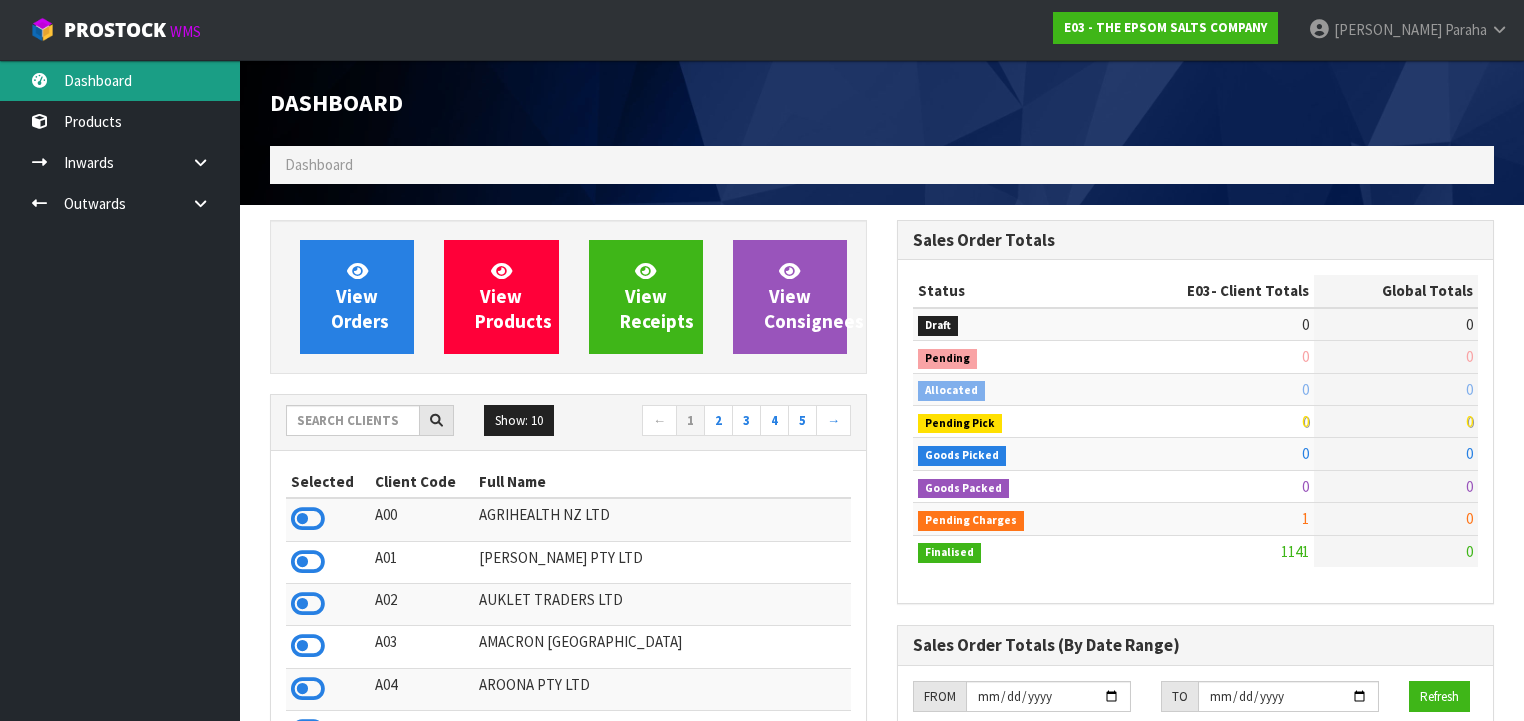
scroll to position [1218, 627]
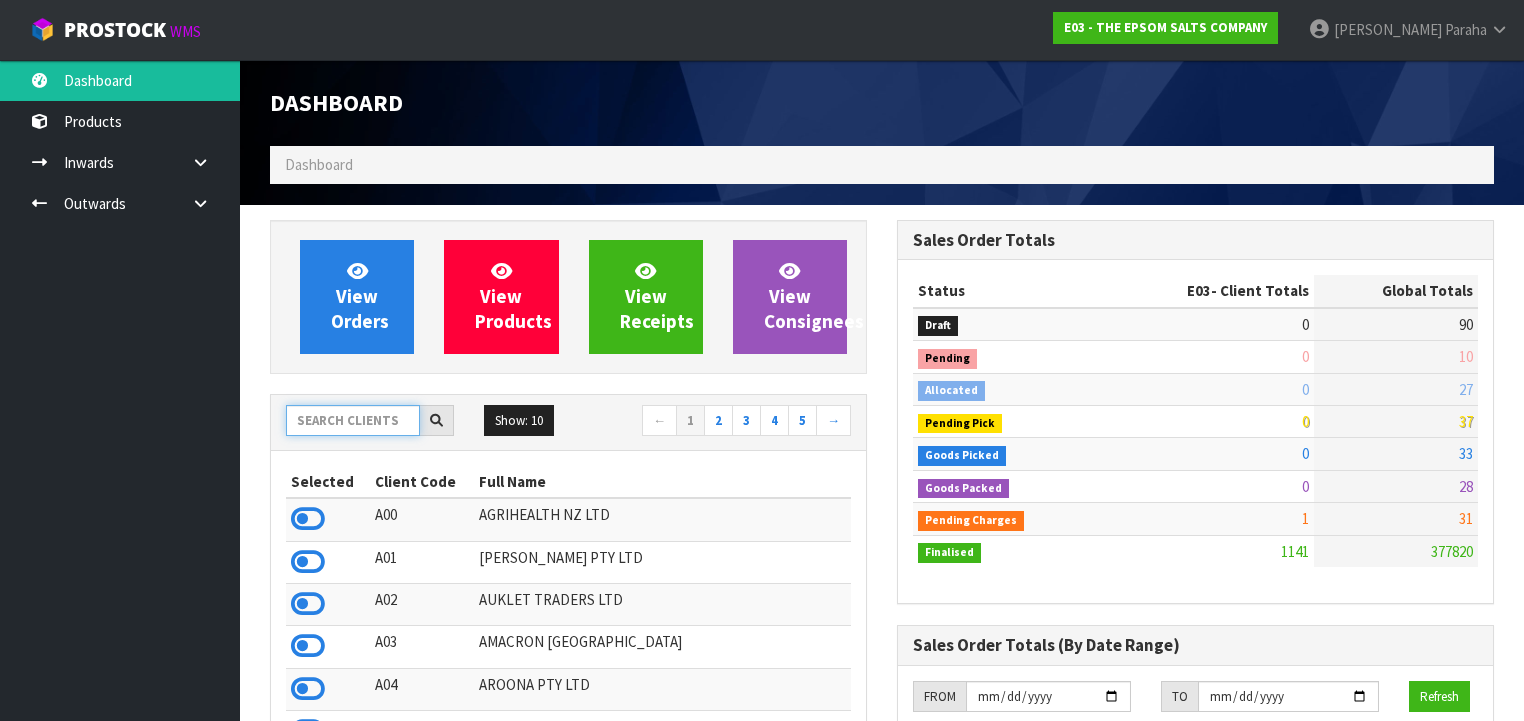
click at [328, 420] on input "text" at bounding box center [353, 420] width 134 height 31
click at [364, 424] on input "text" at bounding box center [353, 420] width 134 height 31
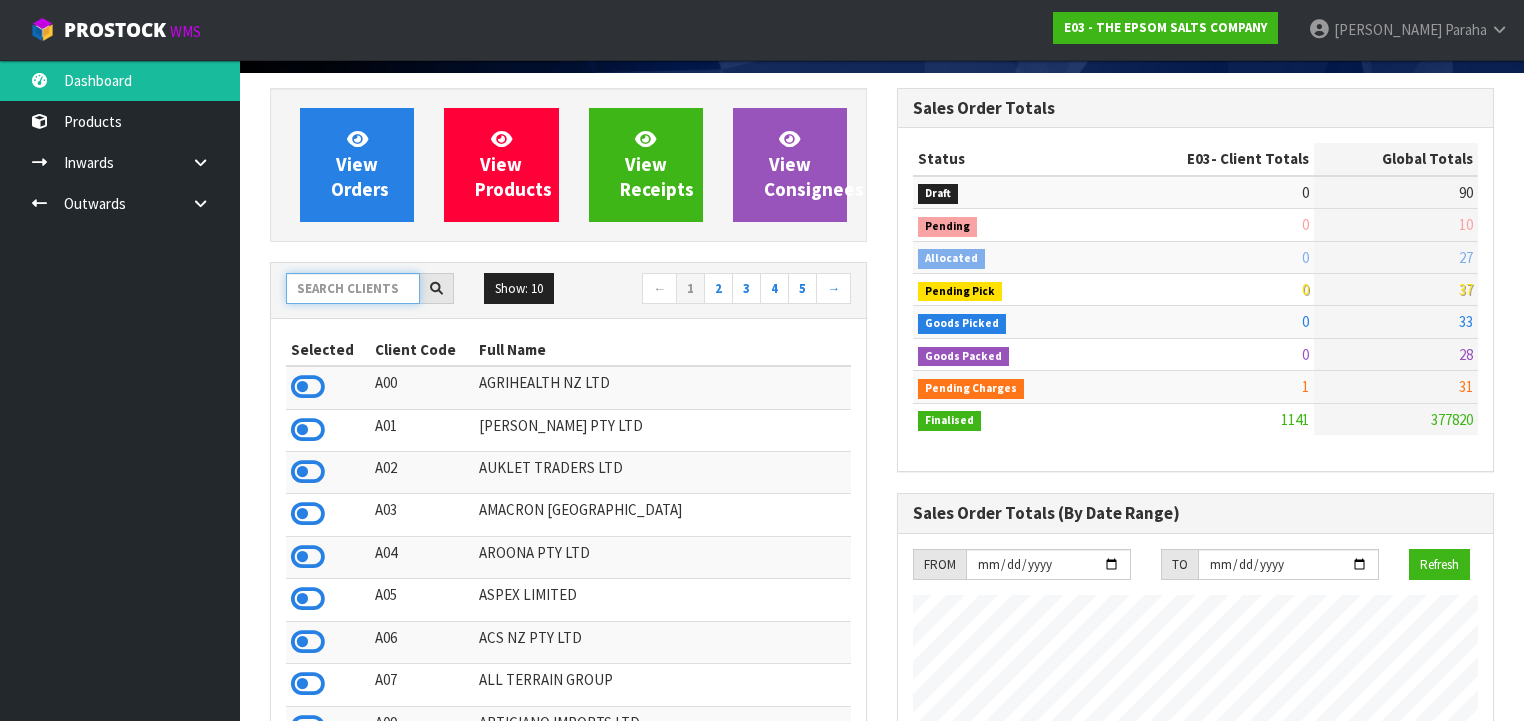
scroll to position [160, 0]
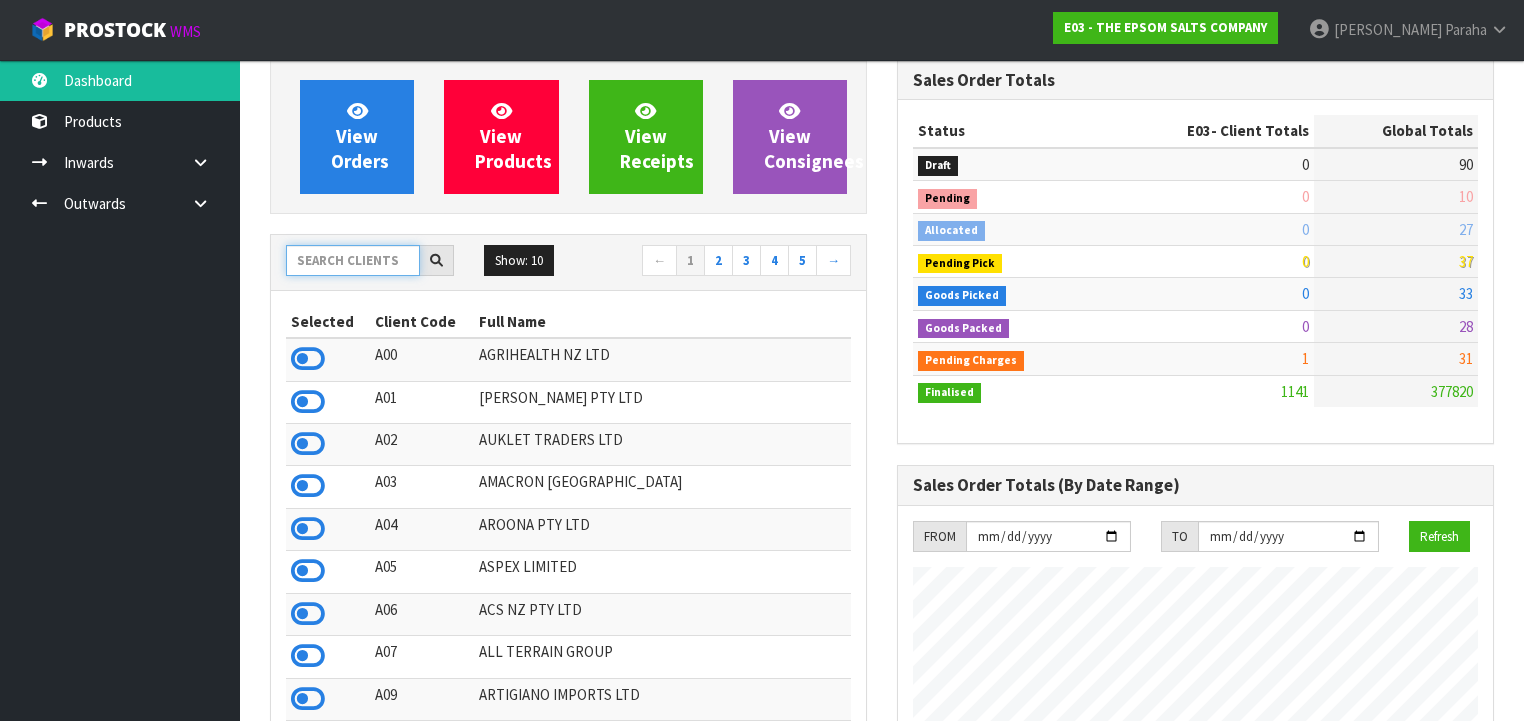
click at [316, 258] on input "text" at bounding box center [353, 260] width 134 height 31
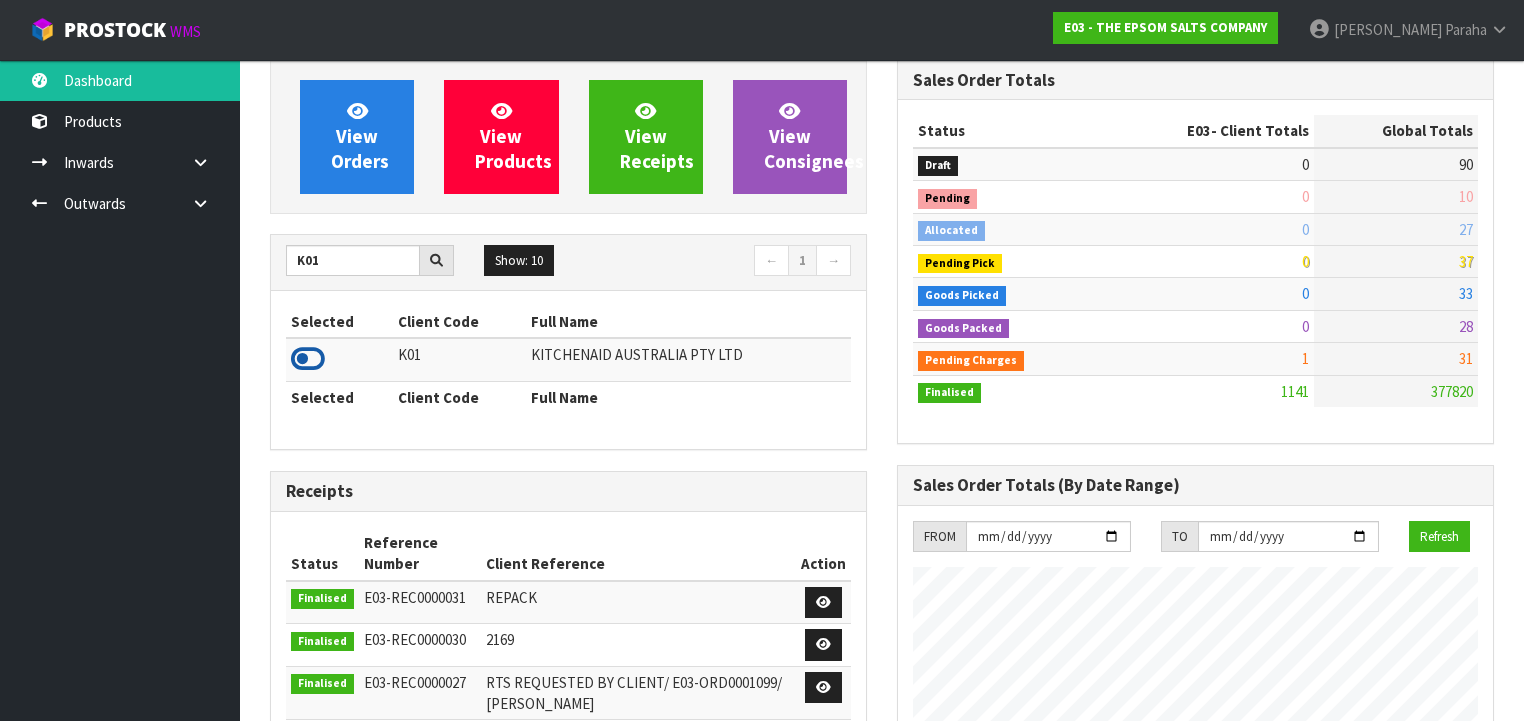
click at [314, 354] on icon at bounding box center [308, 359] width 34 height 30
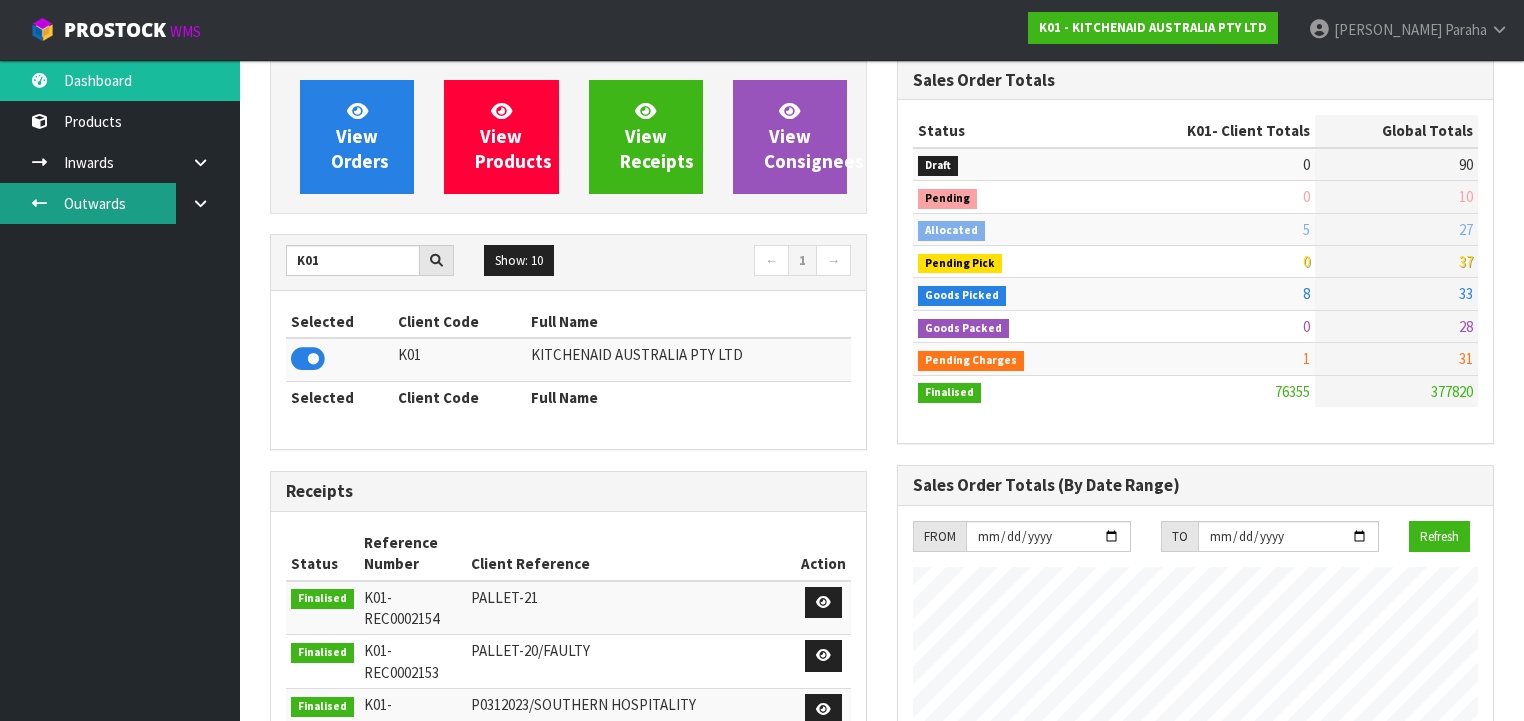
click at [111, 210] on link "Outwards" at bounding box center [120, 203] width 240 height 41
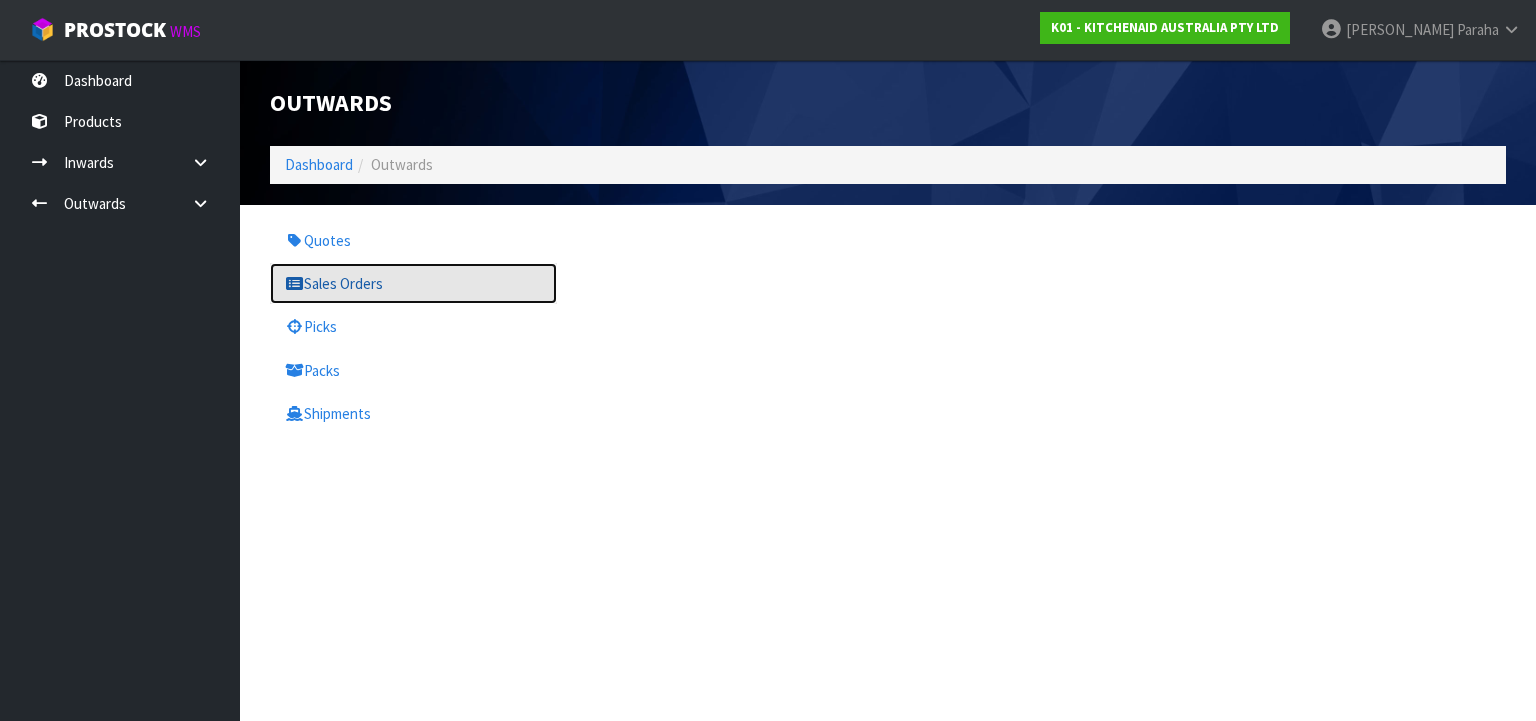
click at [345, 284] on link "Sales Orders" at bounding box center [413, 283] width 287 height 41
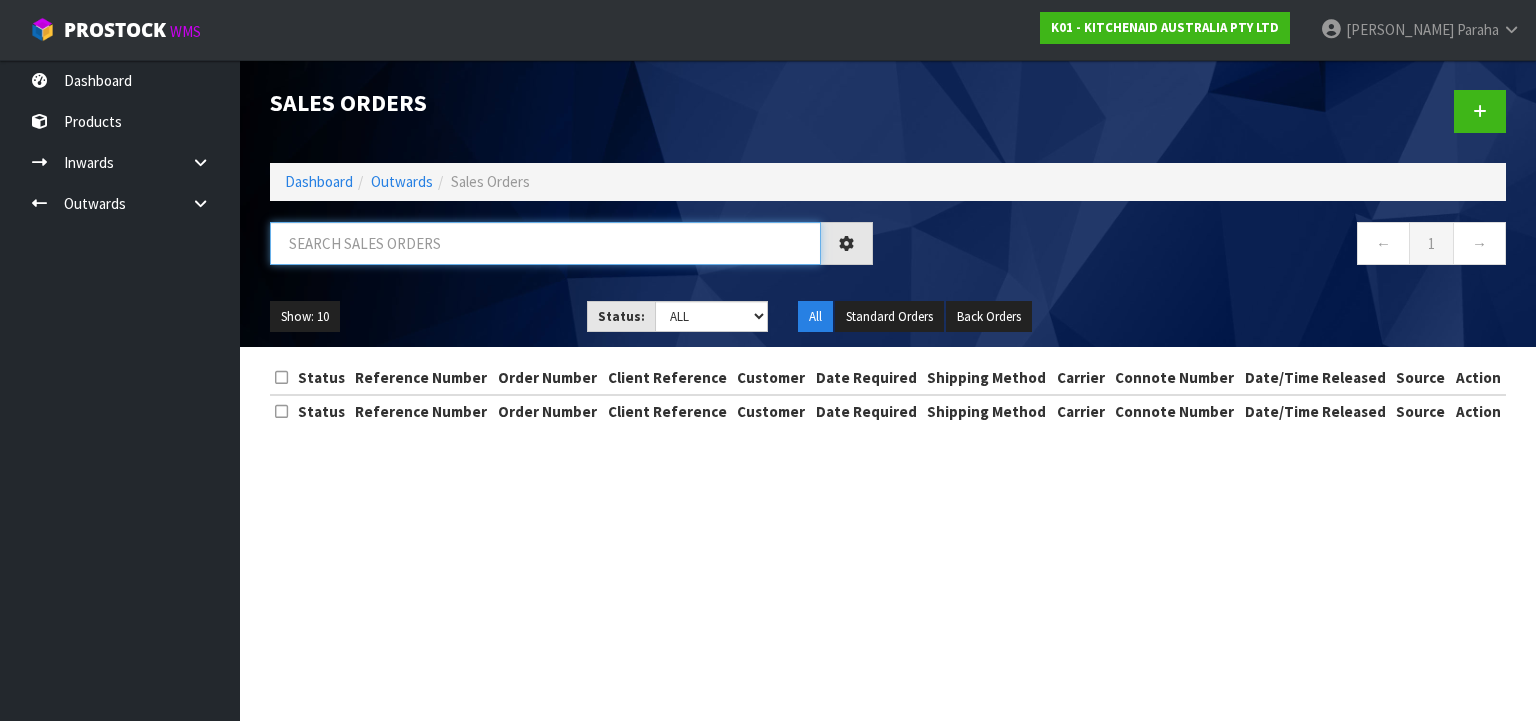
click at [356, 244] on input "text" at bounding box center [545, 243] width 551 height 43
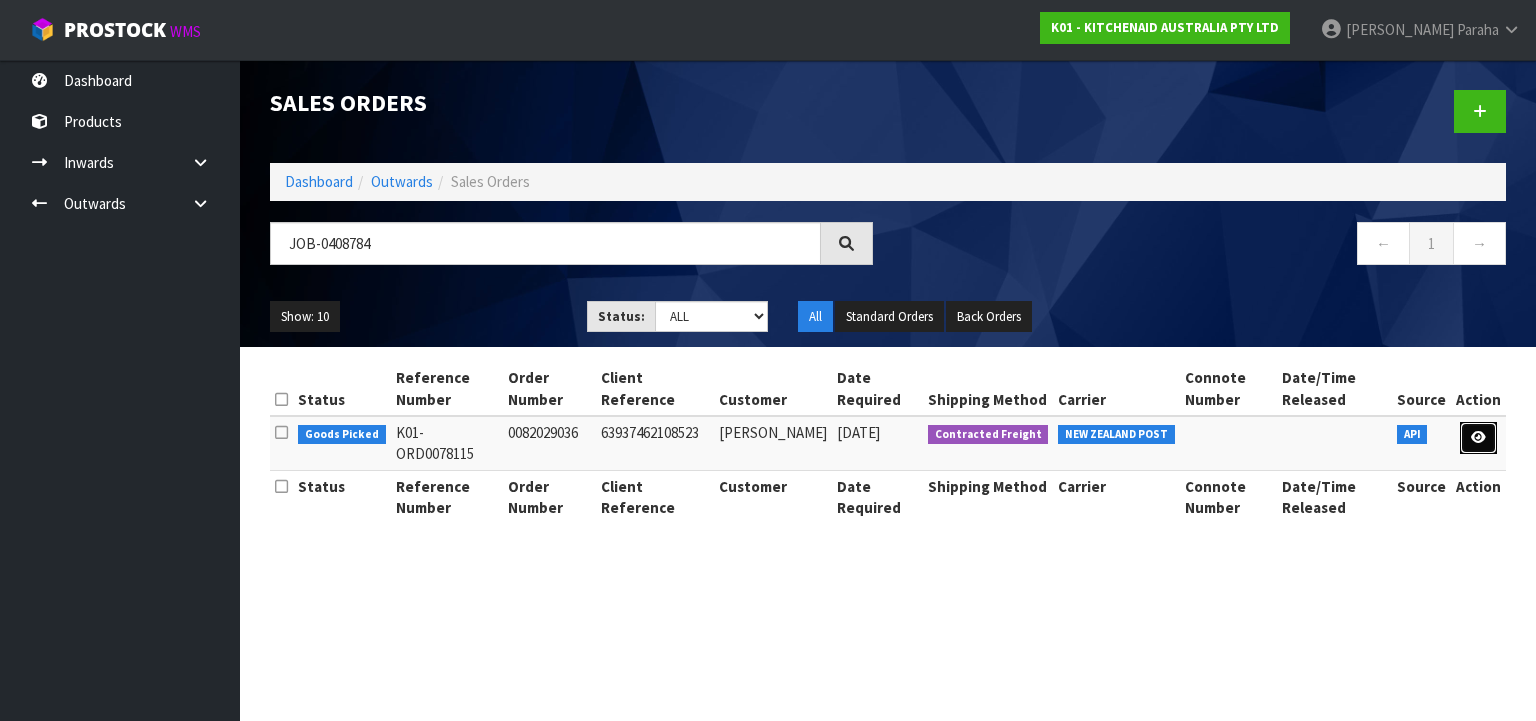
click at [1478, 445] on link at bounding box center [1478, 438] width 37 height 32
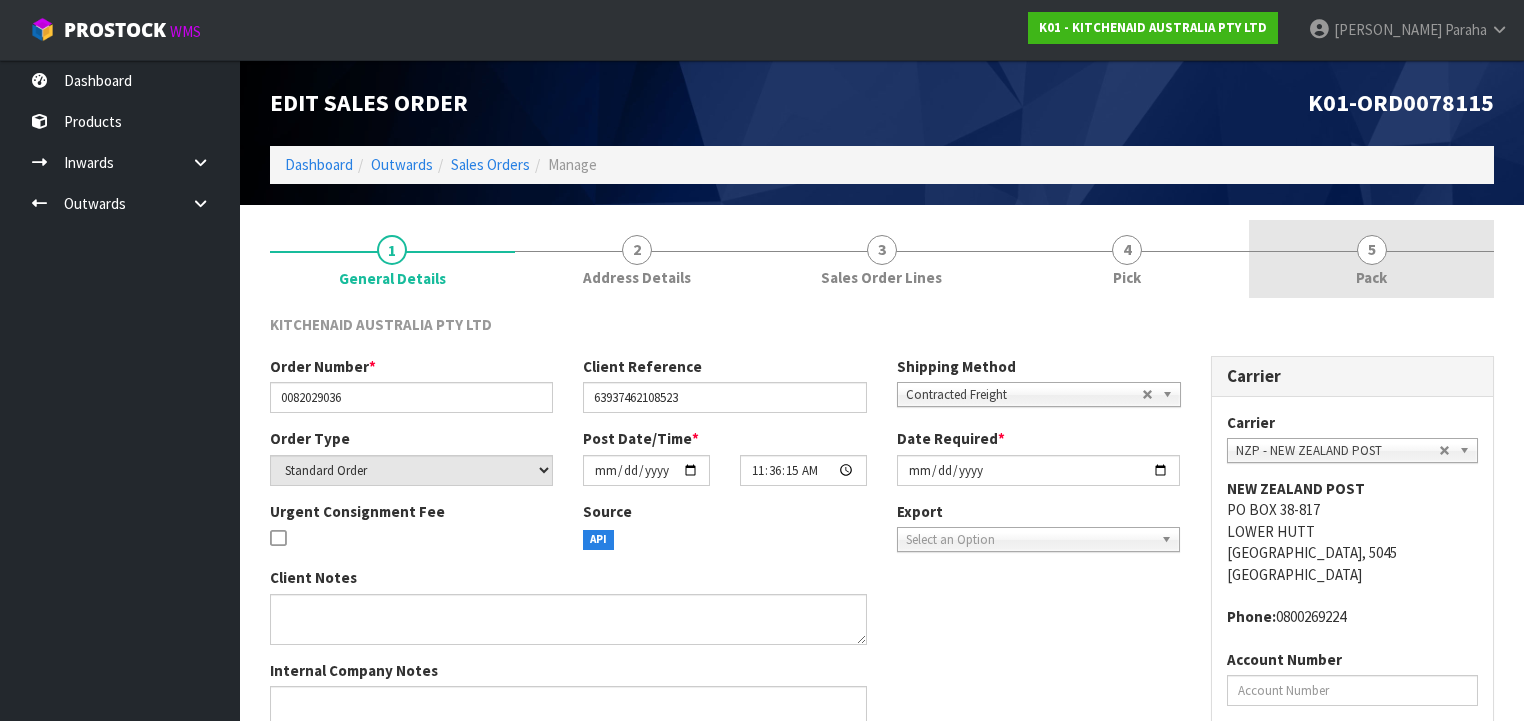
click at [1379, 255] on span "5" at bounding box center [1372, 250] width 30 height 30
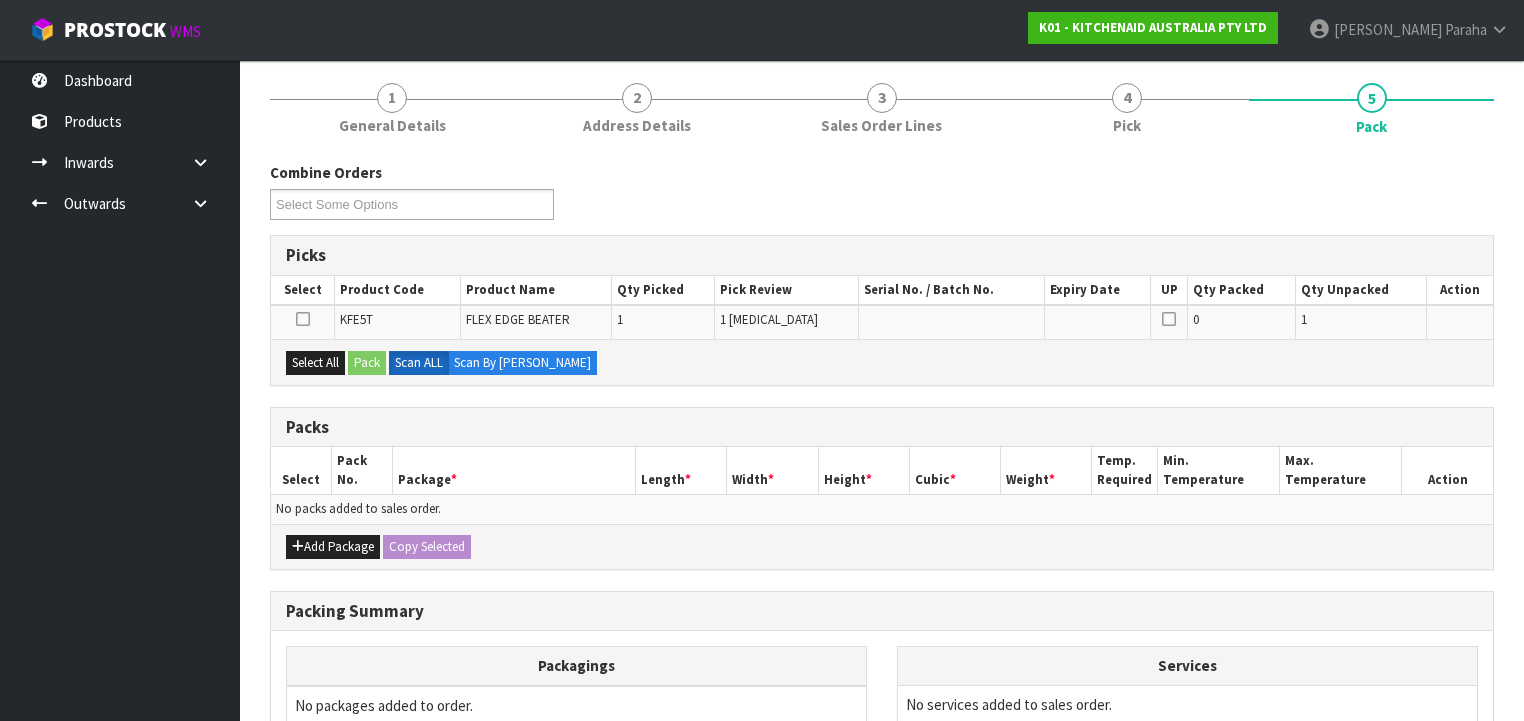
scroll to position [160, 0]
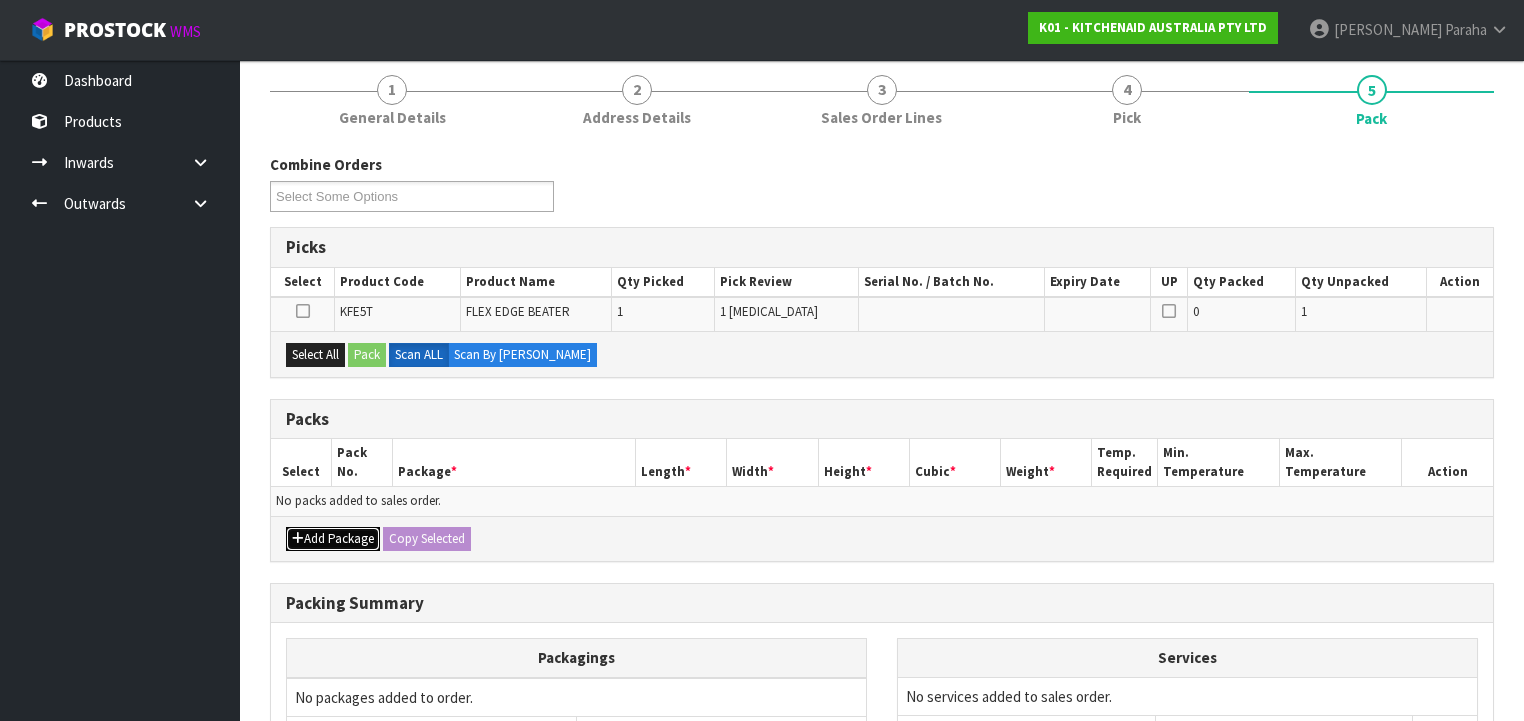
click at [323, 541] on button "Add Package" at bounding box center [333, 539] width 94 height 24
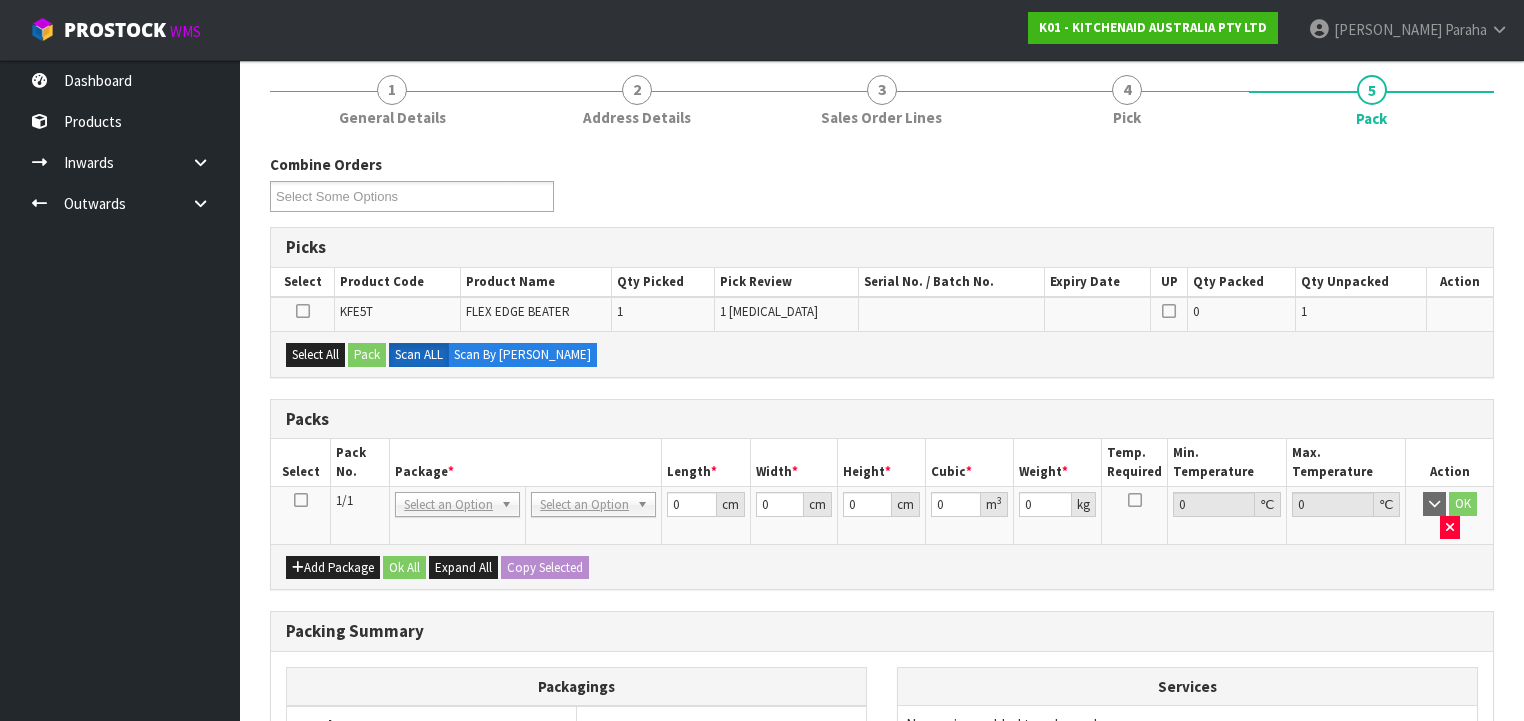
click at [296, 500] on icon at bounding box center [301, 500] width 14 height 1
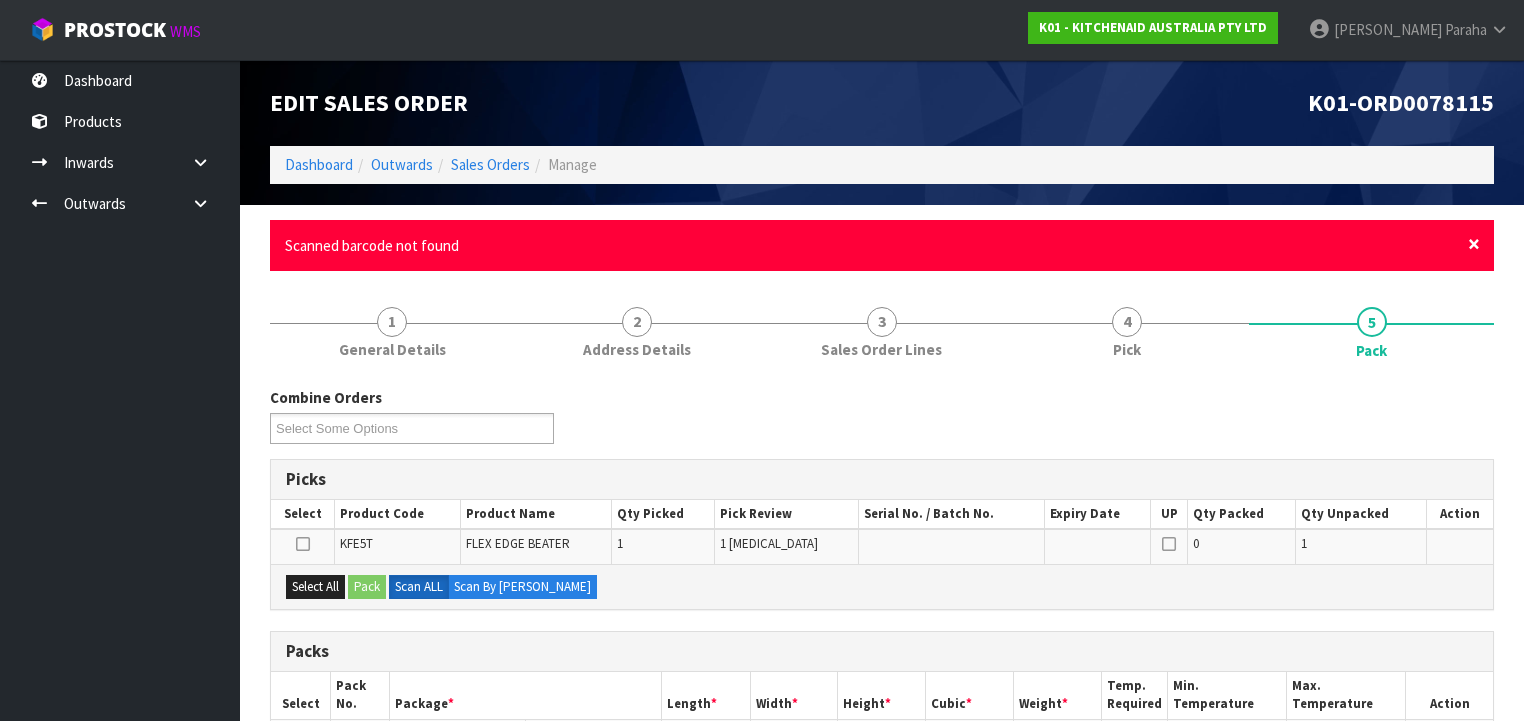
click at [1479, 244] on span "×" at bounding box center [1474, 244] width 12 height 28
click at [1478, 248] on span "×" at bounding box center [1474, 244] width 12 height 28
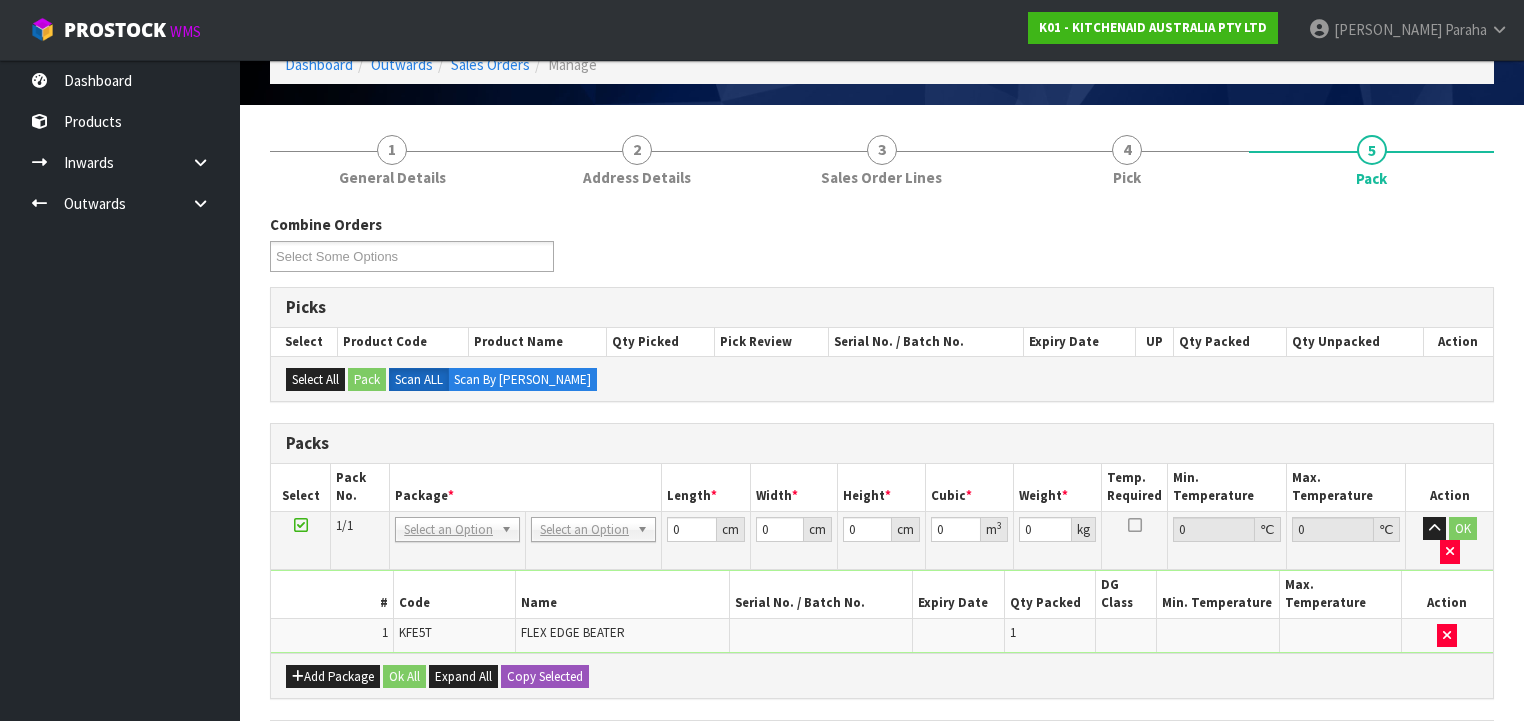
scroll to position [240, 0]
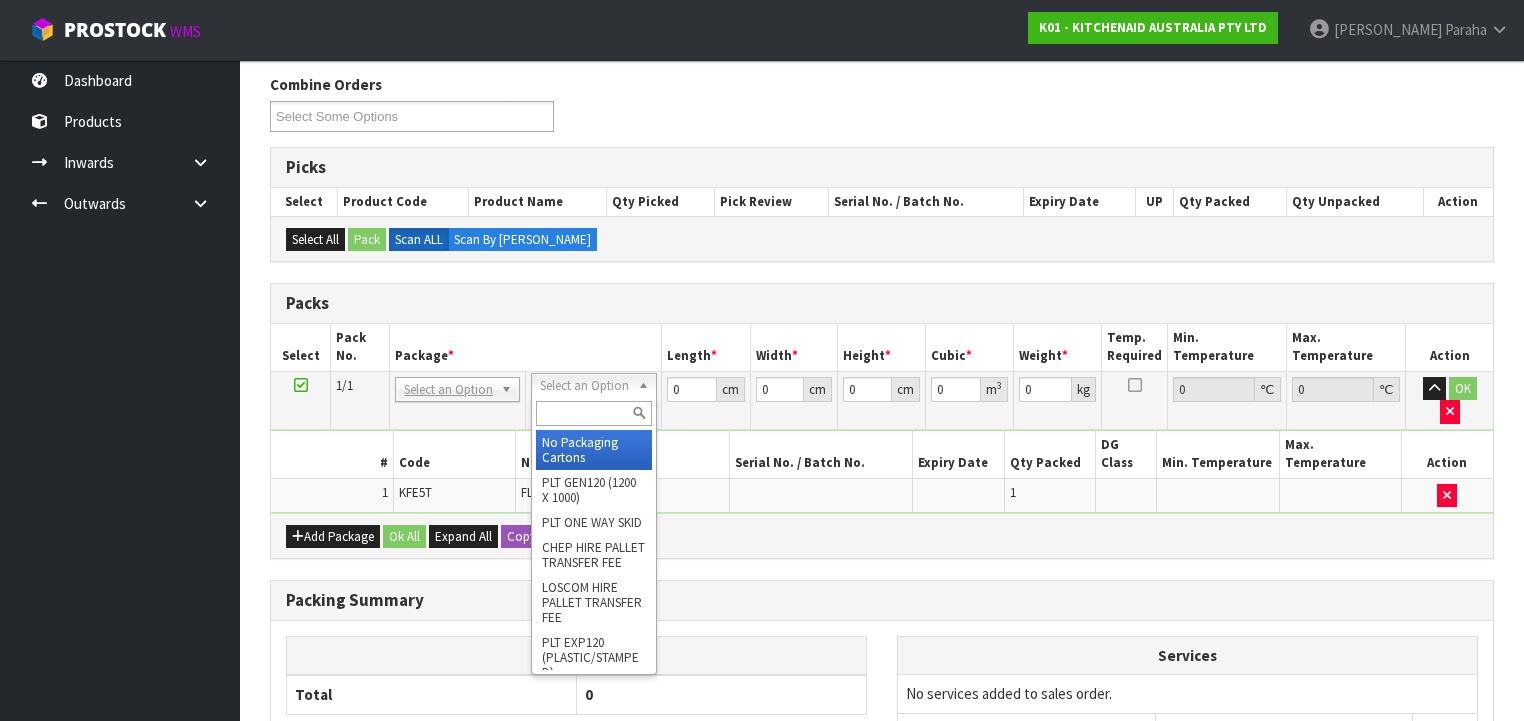
click at [594, 409] on input "text" at bounding box center [593, 413] width 115 height 25
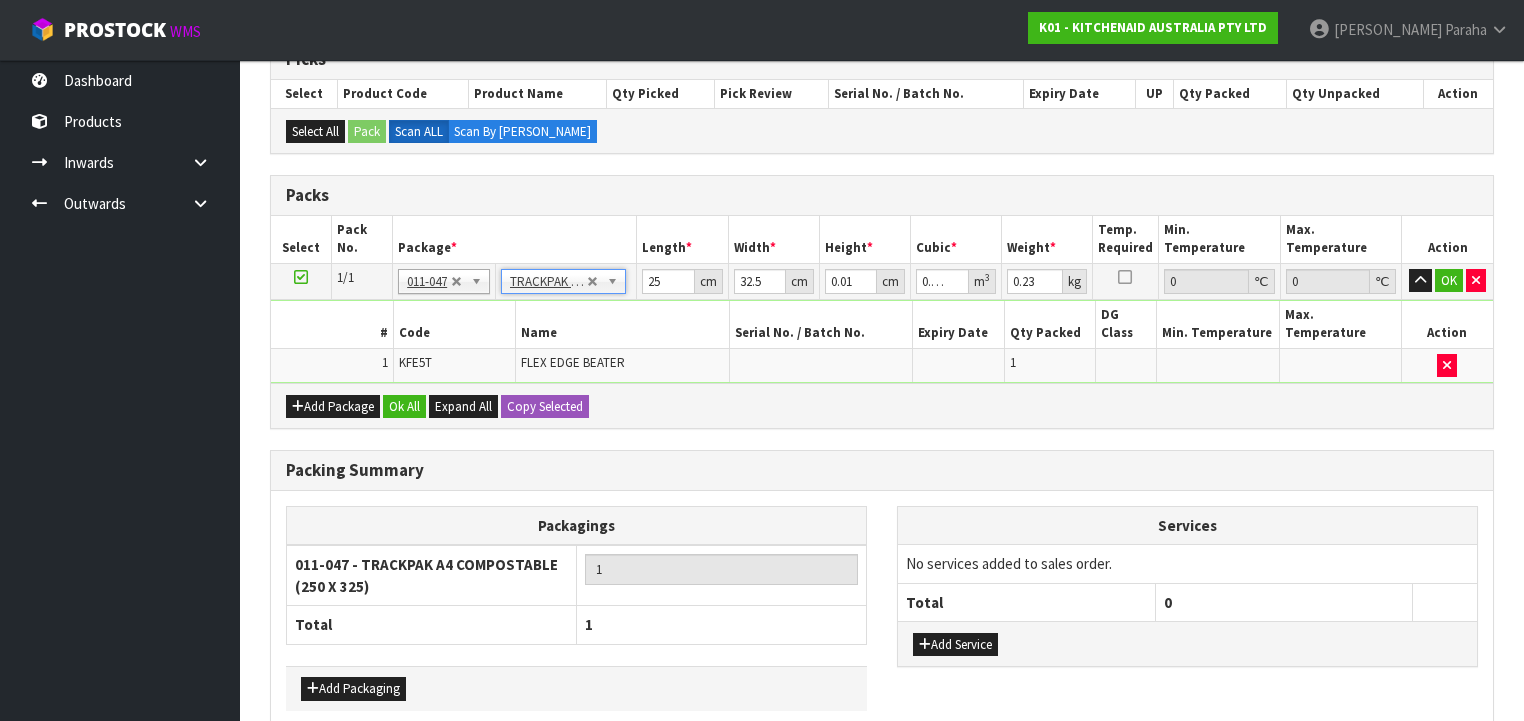
scroll to position [320, 0]
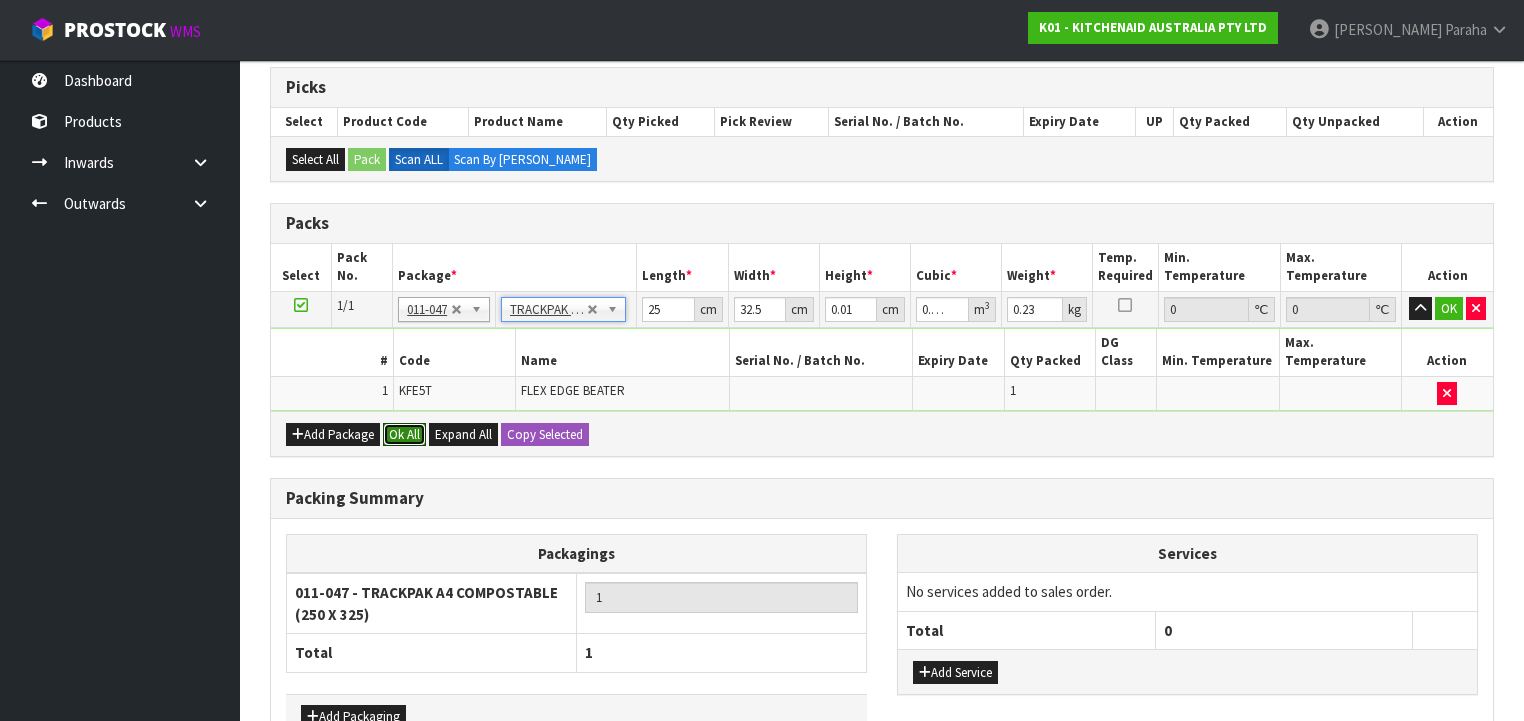
click at [408, 423] on button "Ok All" at bounding box center [404, 435] width 43 height 24
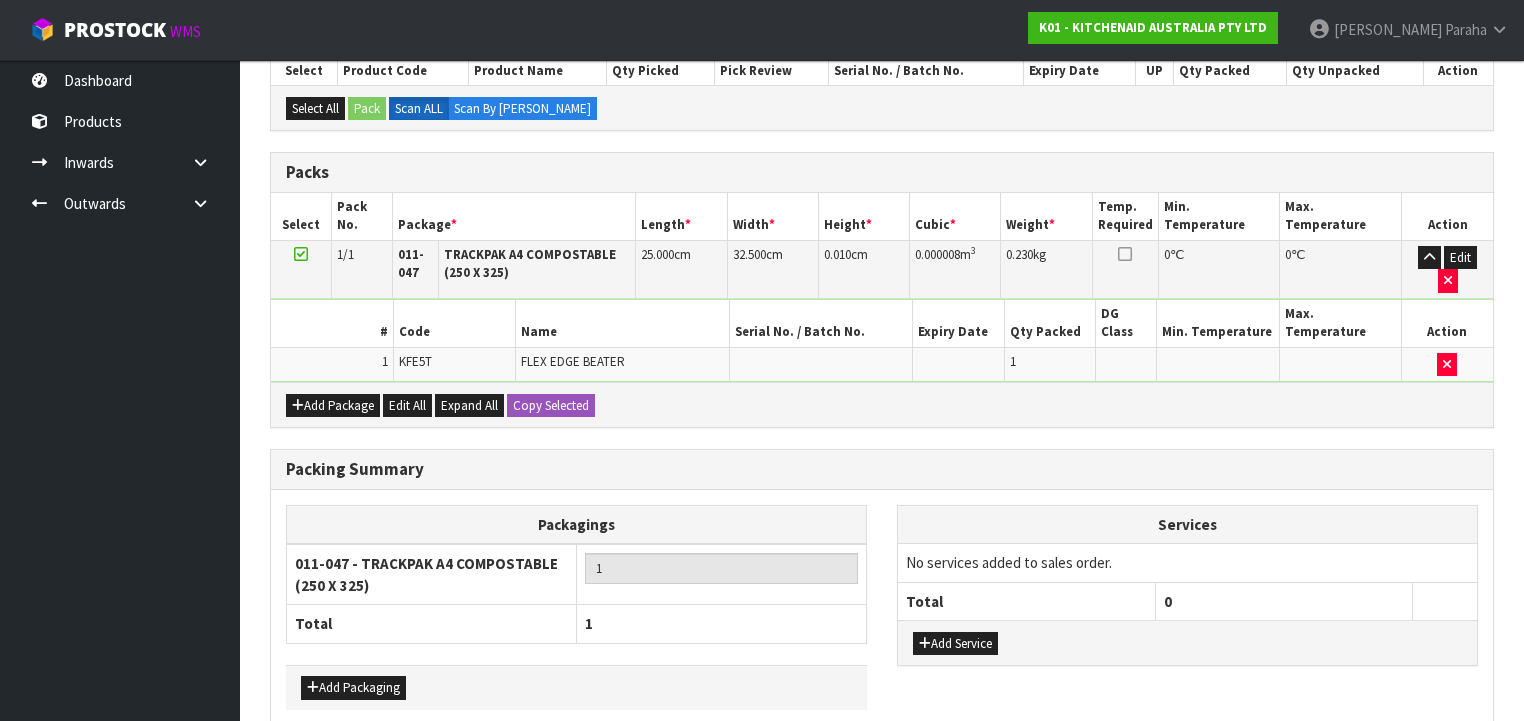
scroll to position [432, 0]
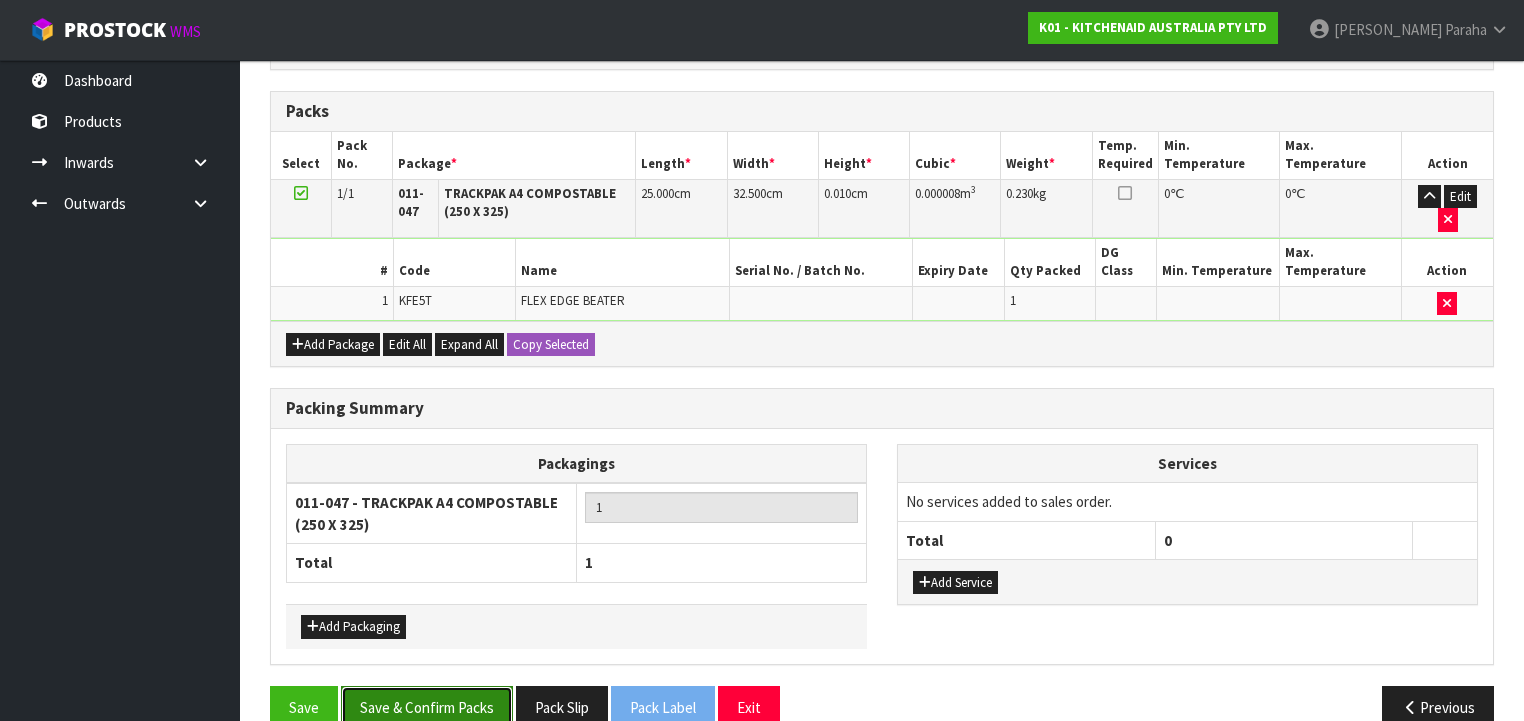
click at [467, 686] on button "Save & Confirm Packs" at bounding box center [427, 707] width 172 height 43
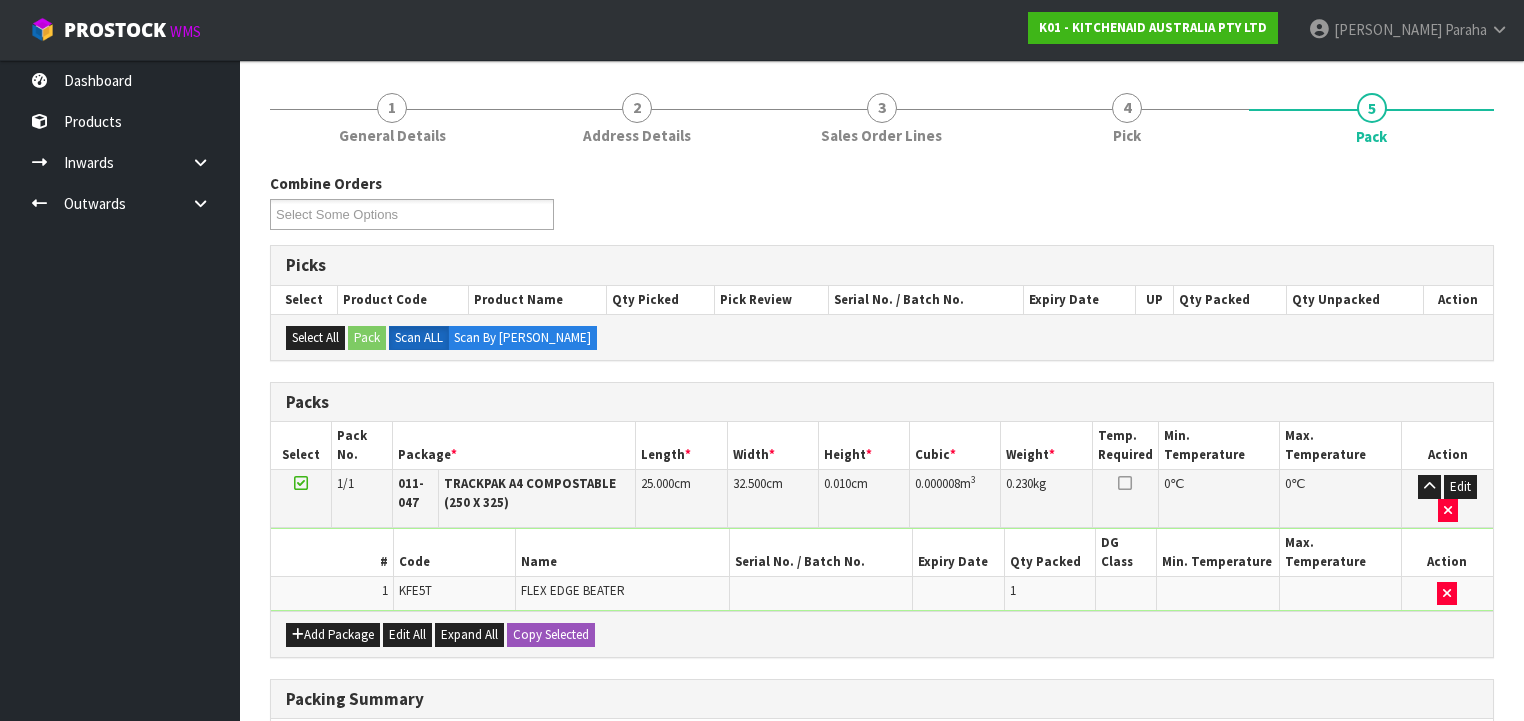
scroll to position [397, 0]
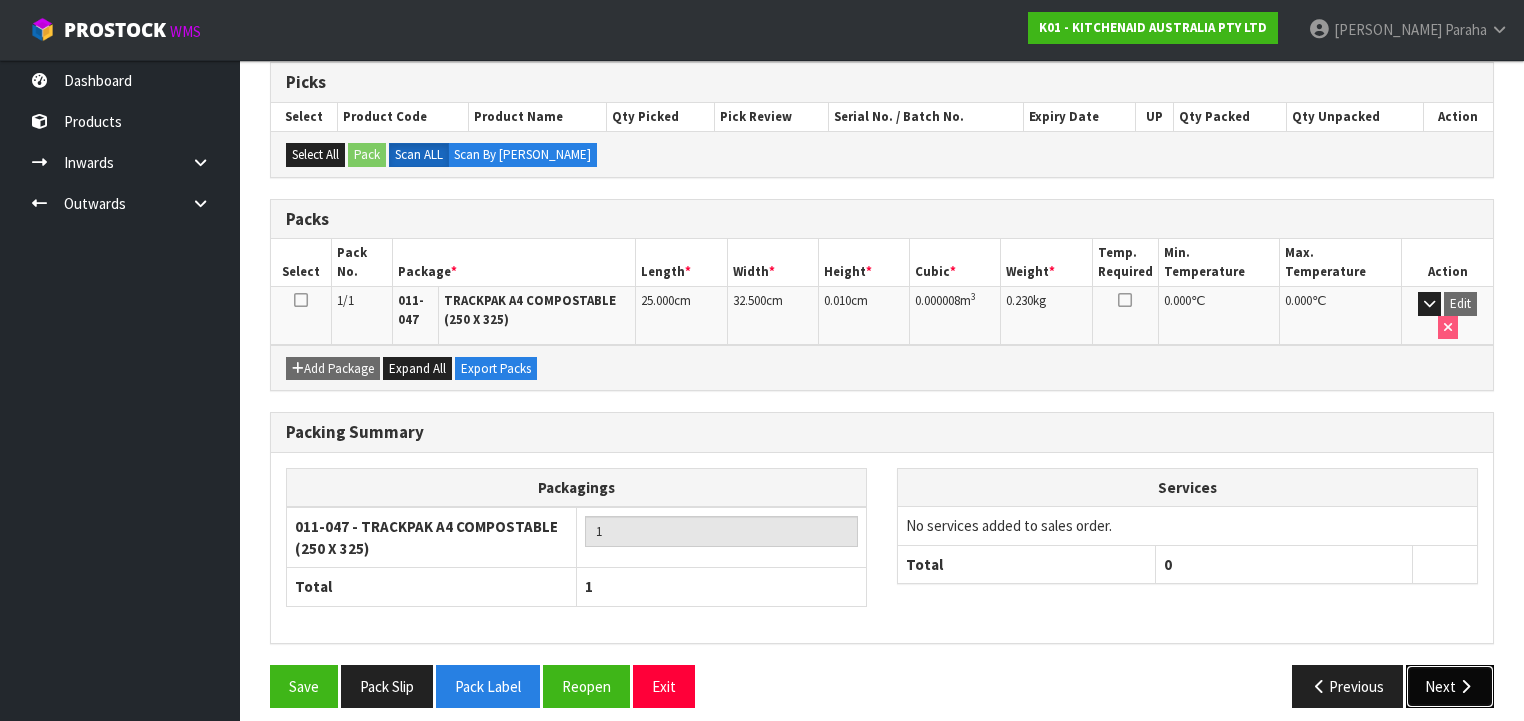
click at [1468, 679] on icon "button" at bounding box center [1465, 686] width 19 height 15
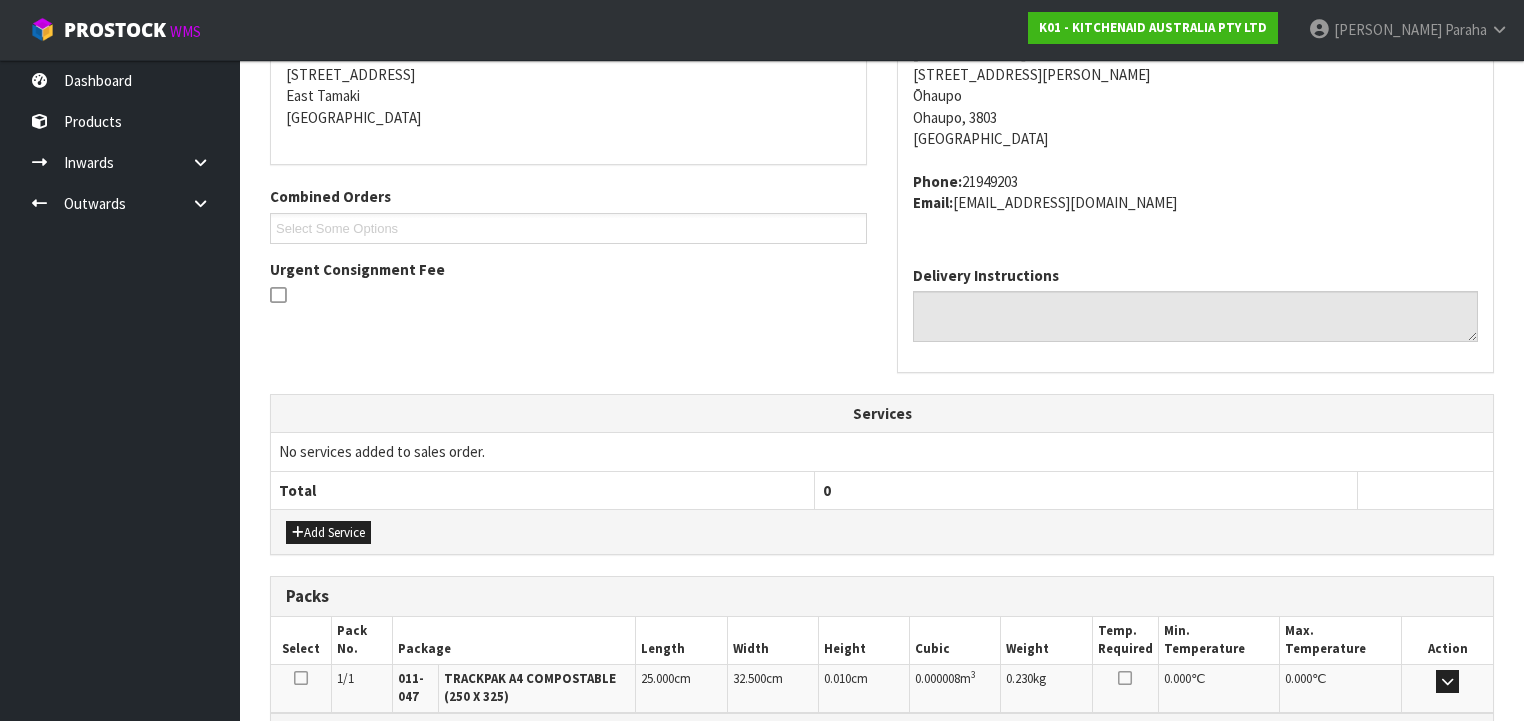
scroll to position [646, 0]
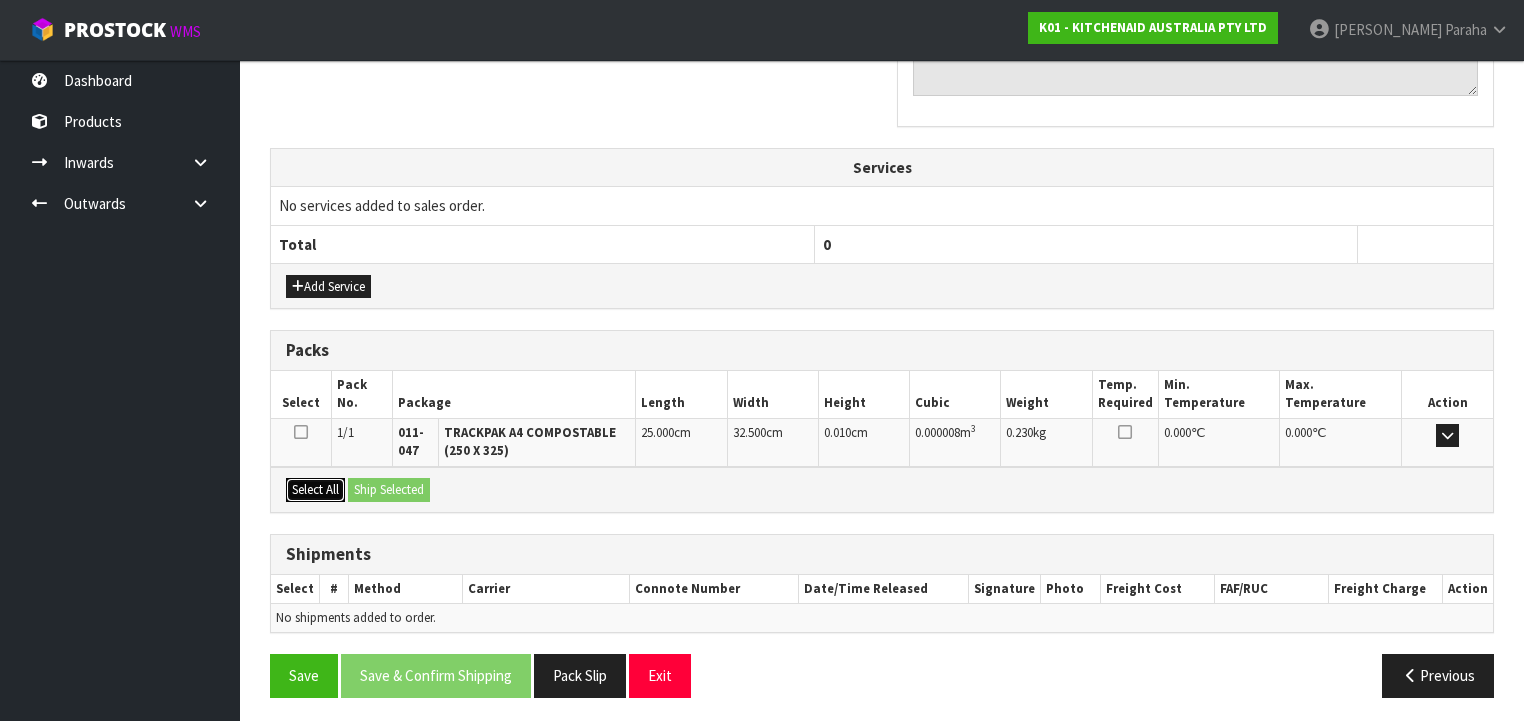
drag, startPoint x: 291, startPoint y: 484, endPoint x: 350, endPoint y: 492, distance: 59.5
click at [293, 484] on button "Select All" at bounding box center [315, 490] width 59 height 24
click at [396, 490] on button "Ship Selected" at bounding box center [389, 490] width 82 height 24
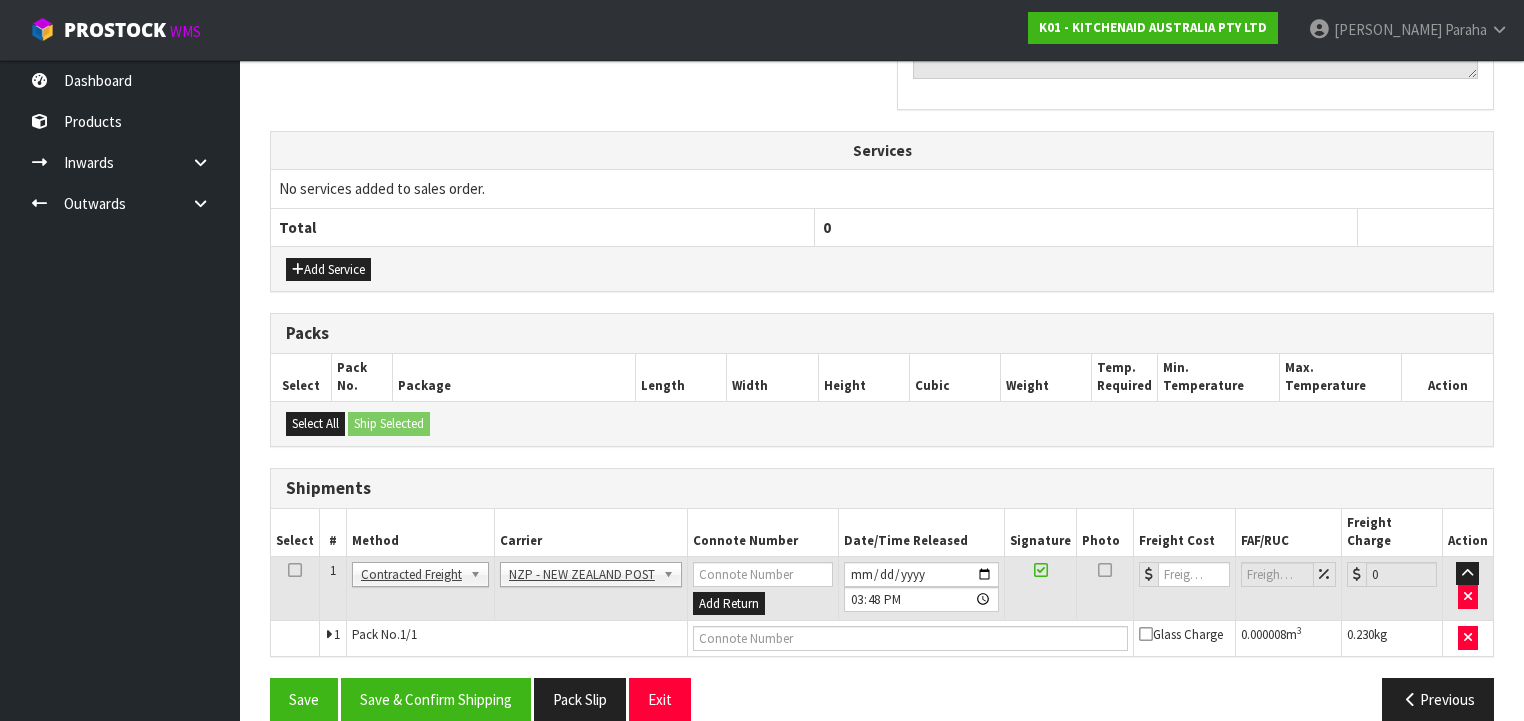
scroll to position [668, 0]
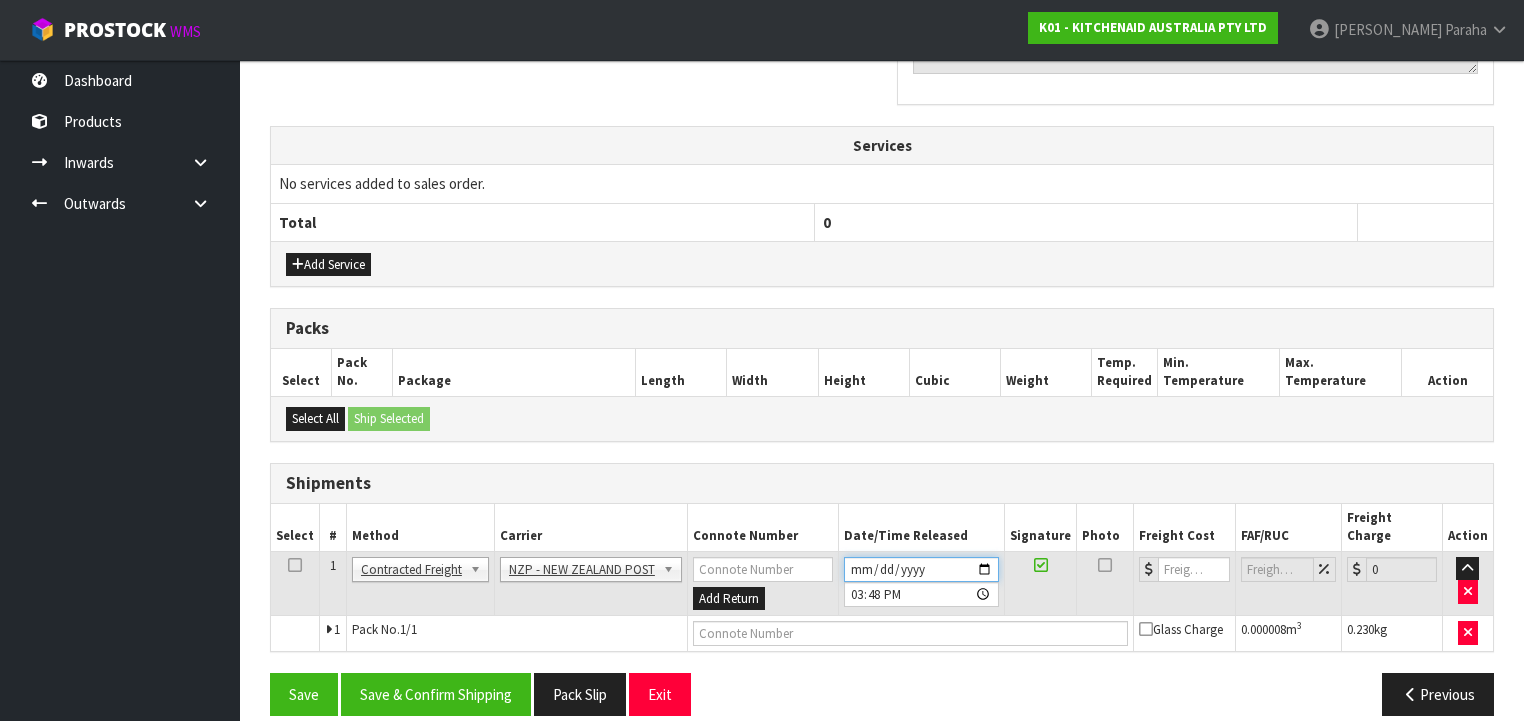
click at [983, 557] on input "[DATE]" at bounding box center [921, 569] width 155 height 25
click at [460, 673] on button "Save & Confirm Shipping" at bounding box center [436, 694] width 190 height 43
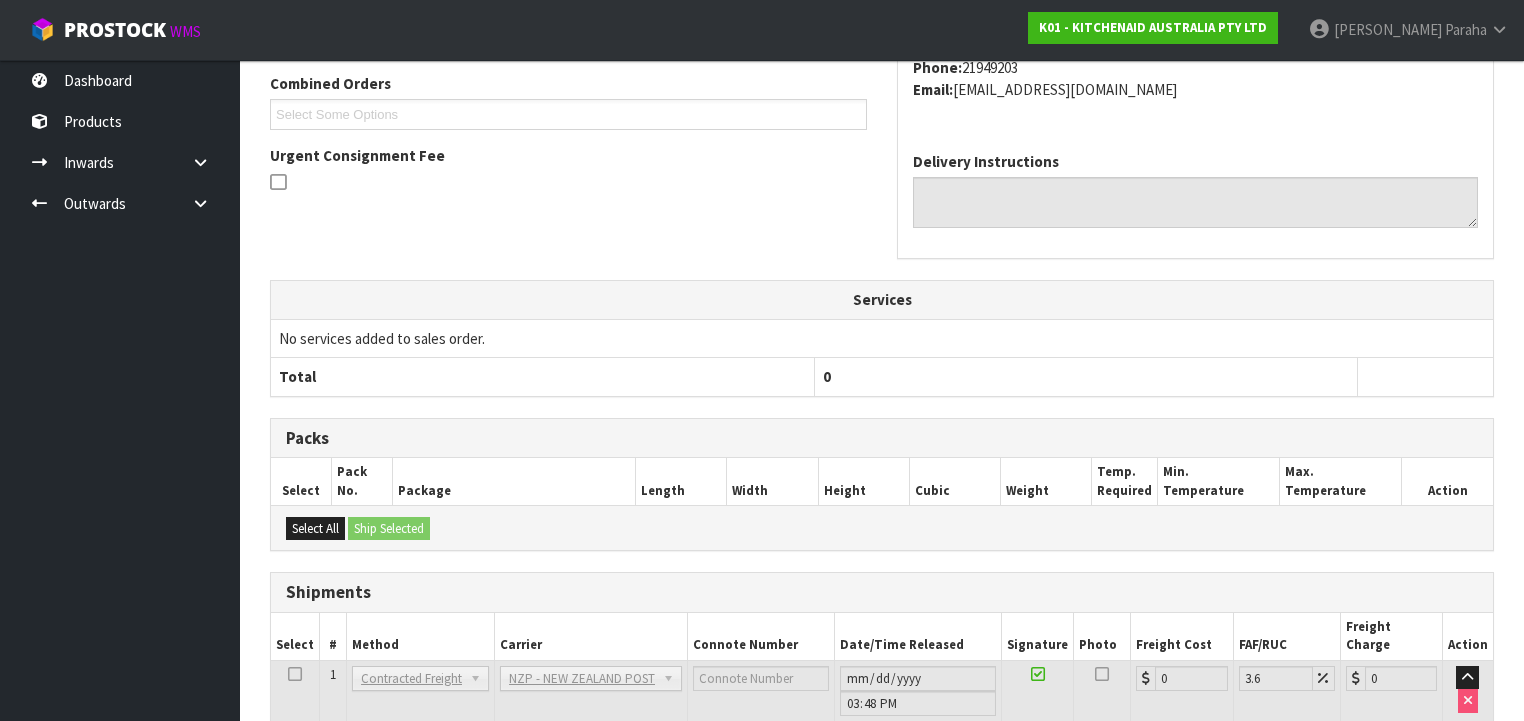
scroll to position [640, 0]
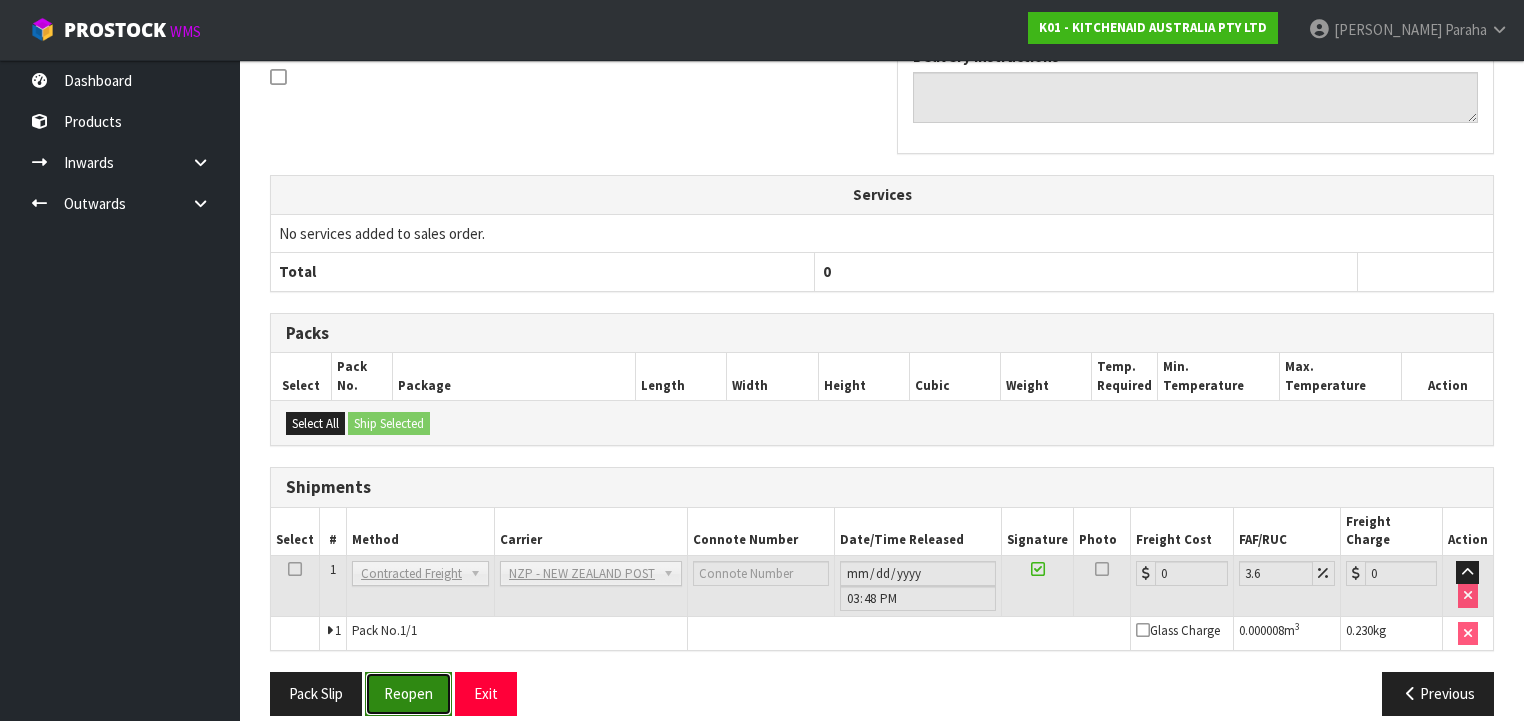
click at [428, 677] on button "Reopen" at bounding box center [408, 693] width 87 height 43
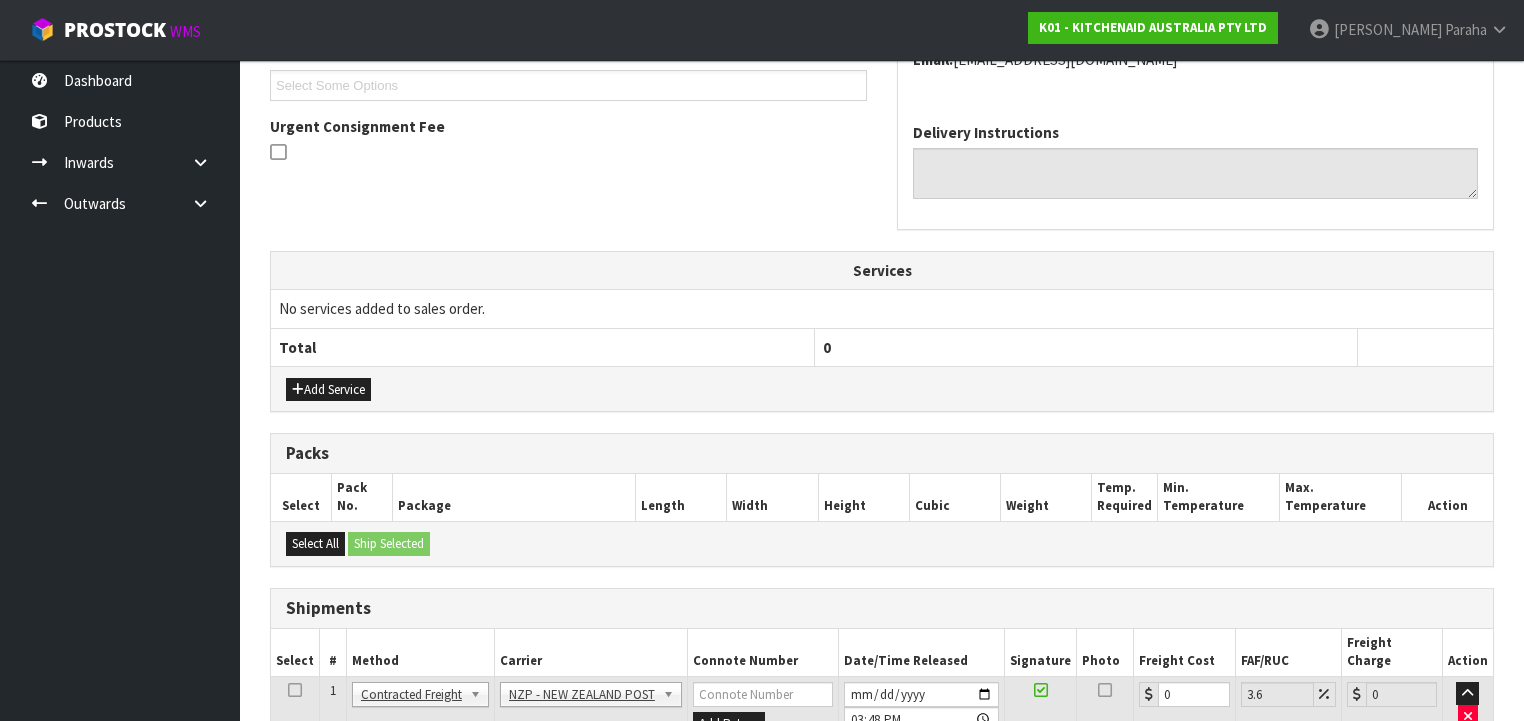
scroll to position [668, 0]
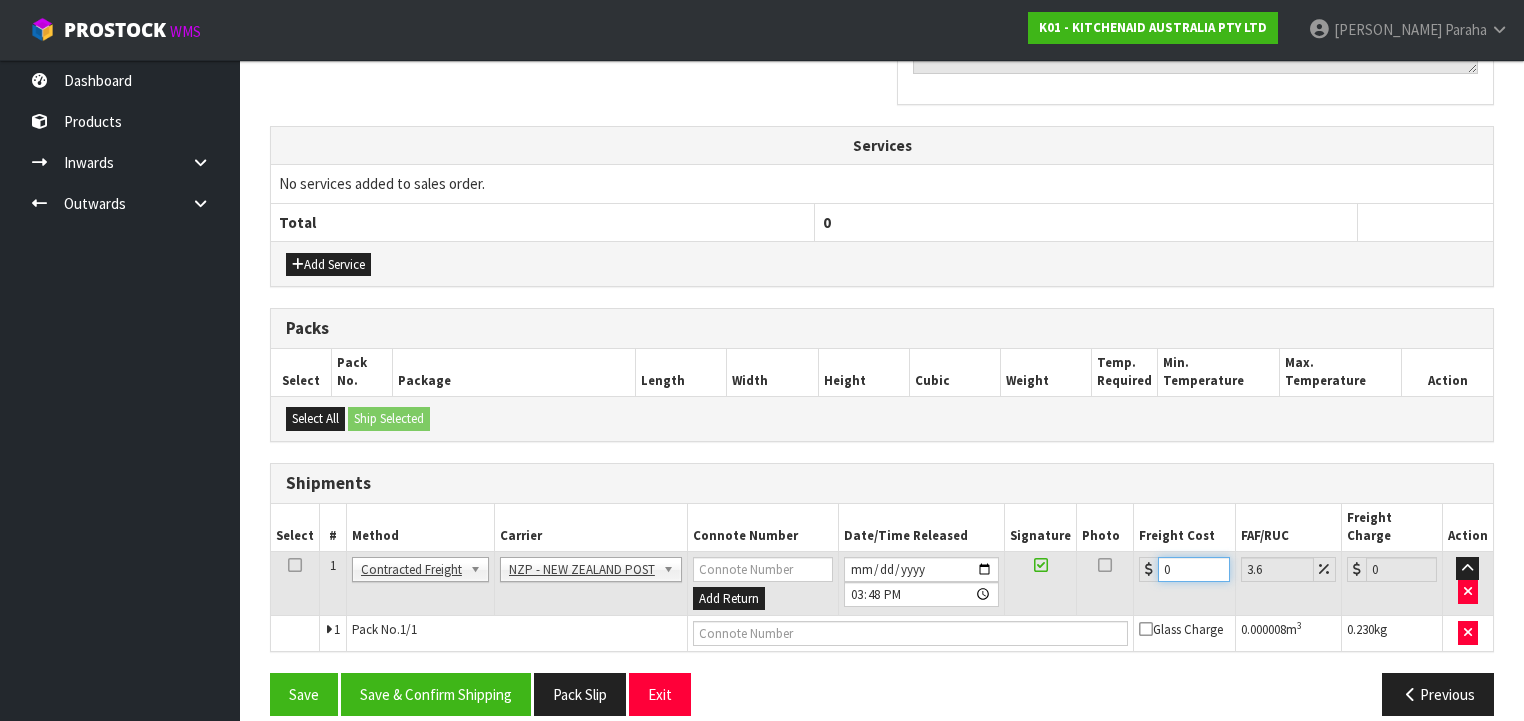
drag, startPoint x: 1128, startPoint y: 548, endPoint x: 1095, endPoint y: 548, distance: 33.0
click at [1096, 551] on tr "1 Client Local Pickup Customer Local Pickup Company Freight Contracted Freight …" at bounding box center [882, 583] width 1222 height 65
click at [469, 682] on button "Save & Confirm Shipping" at bounding box center [436, 694] width 190 height 43
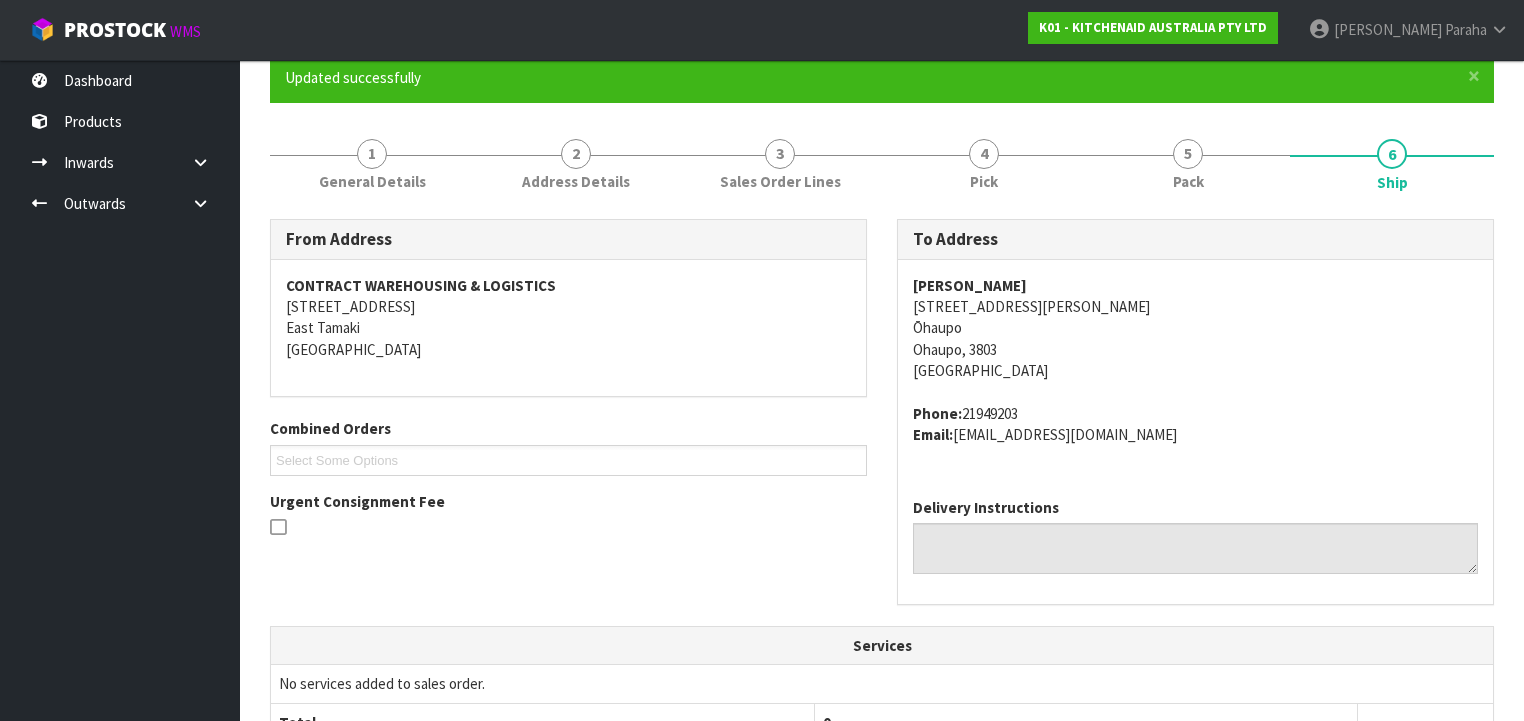
scroll to position [0, 0]
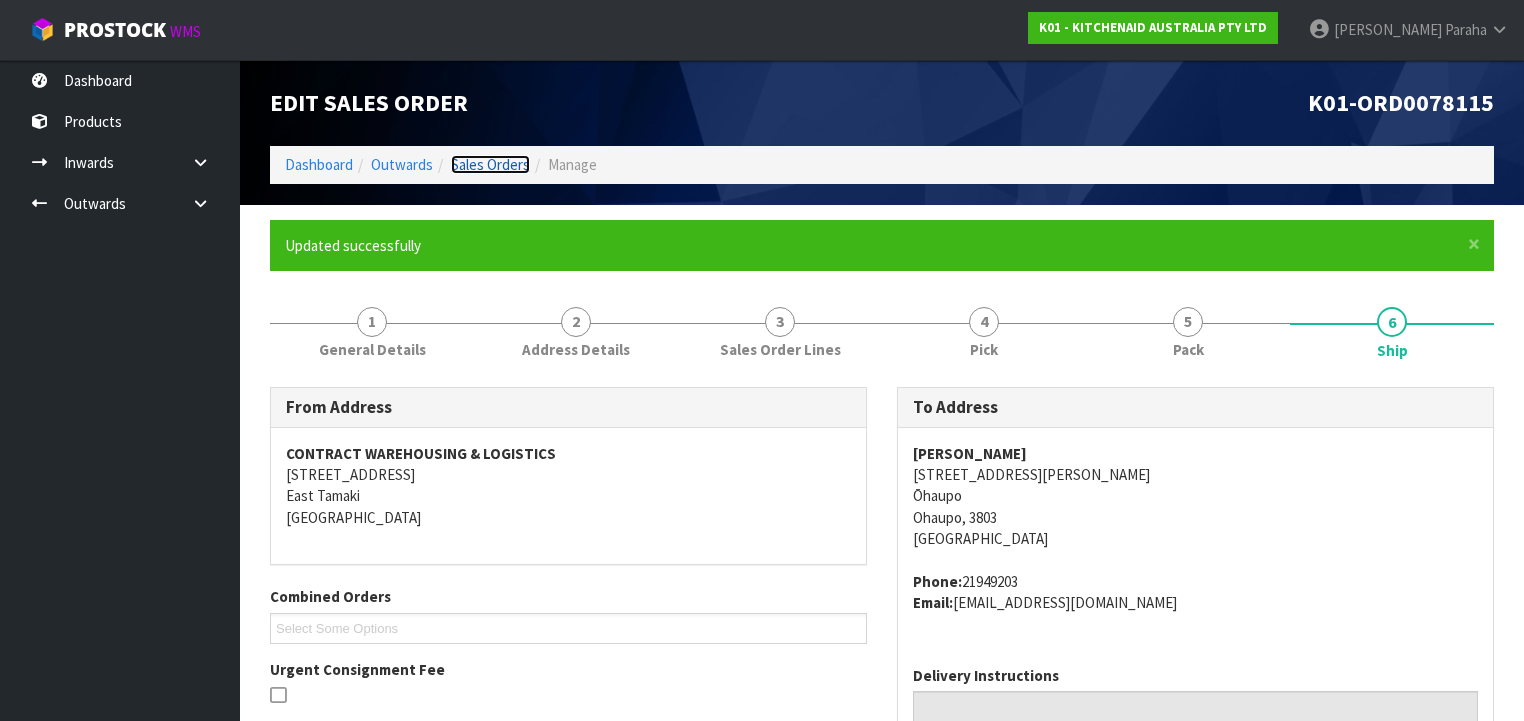
click at [520, 163] on link "Sales Orders" at bounding box center [490, 164] width 79 height 19
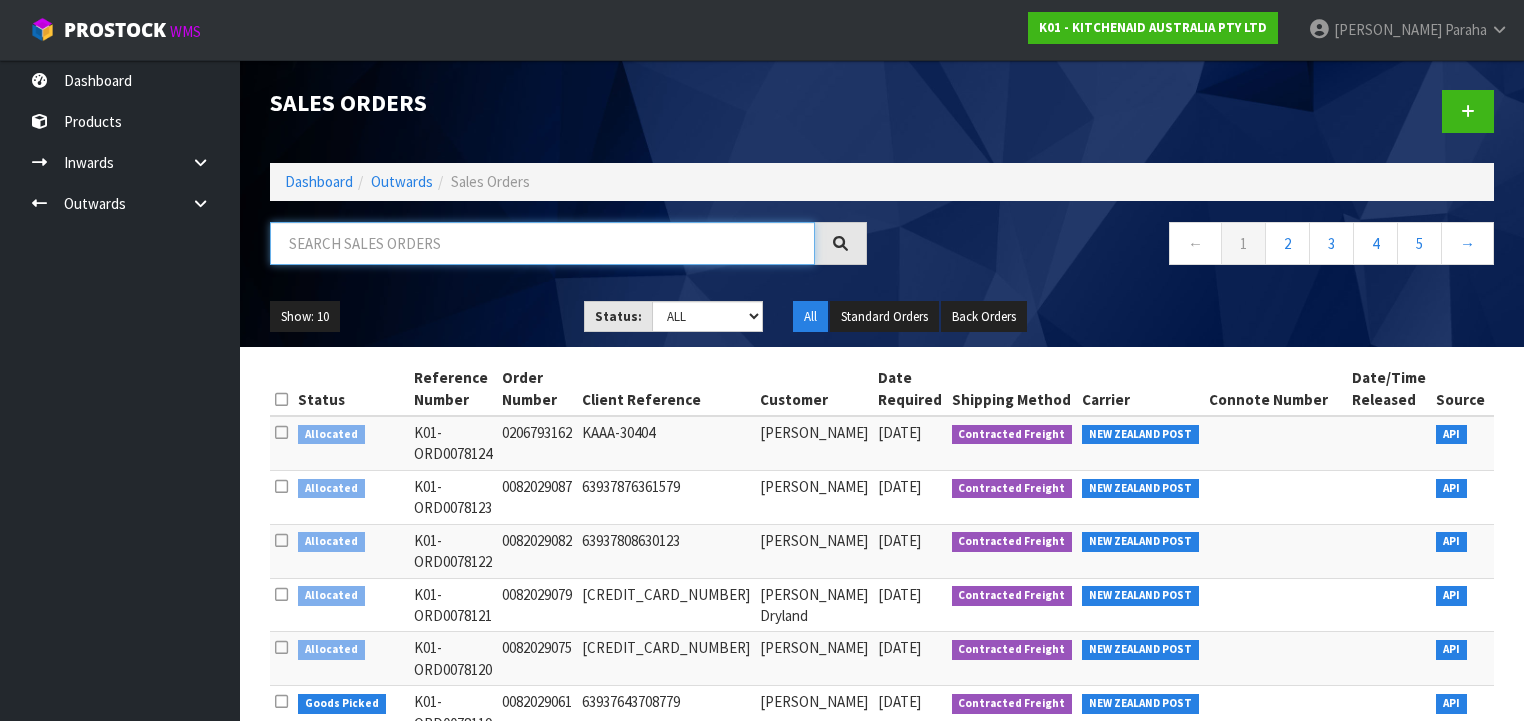
click at [460, 235] on input "text" at bounding box center [542, 243] width 545 height 43
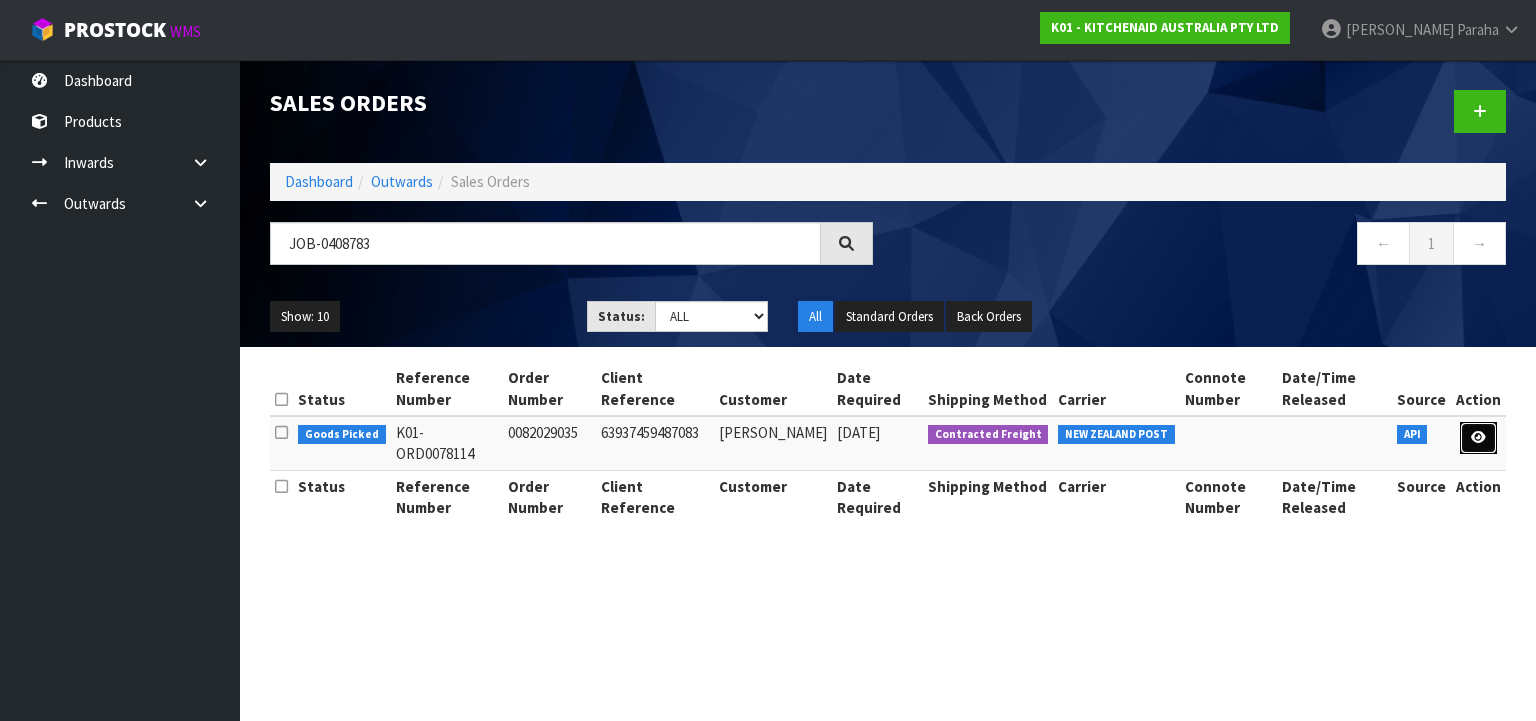
click at [1479, 441] on icon at bounding box center [1478, 437] width 15 height 13
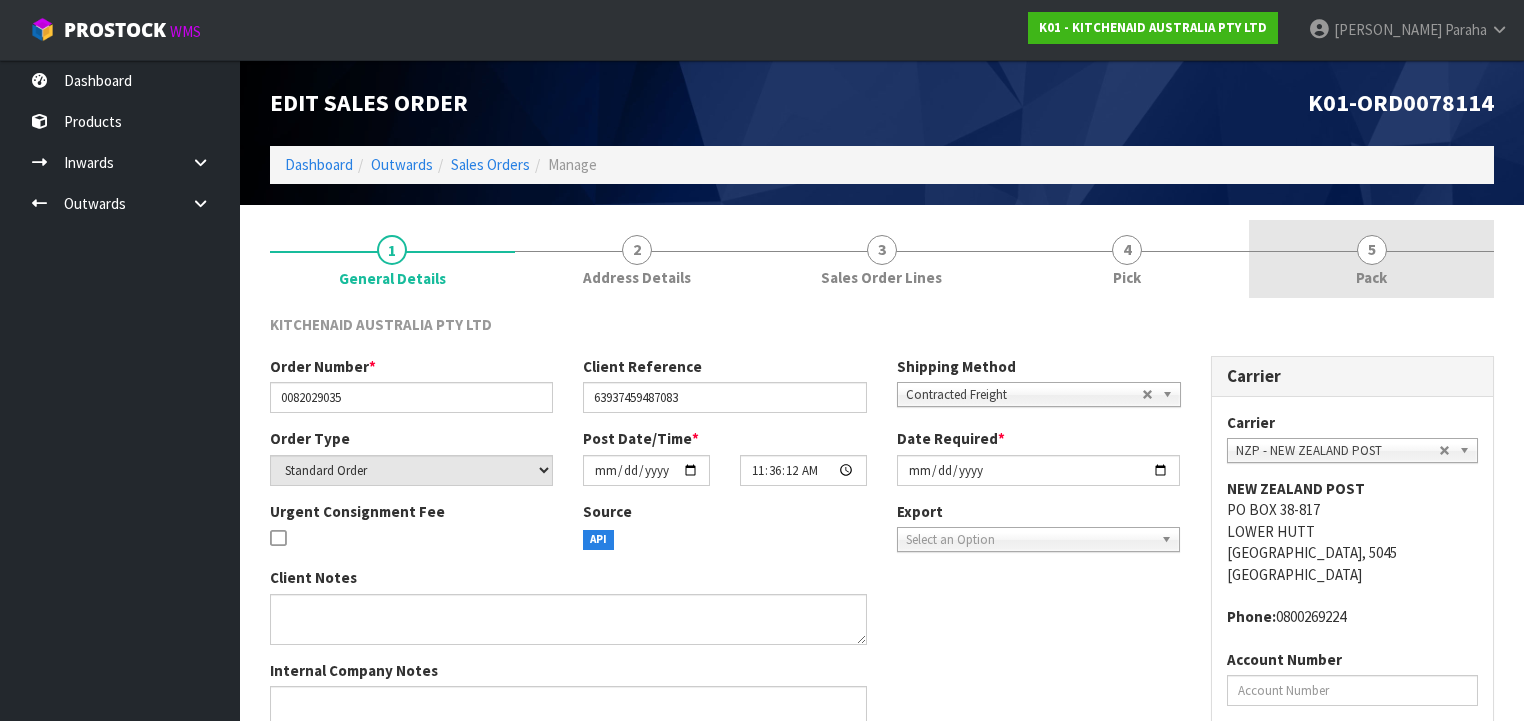
click at [1370, 250] on span "5" at bounding box center [1372, 250] width 30 height 30
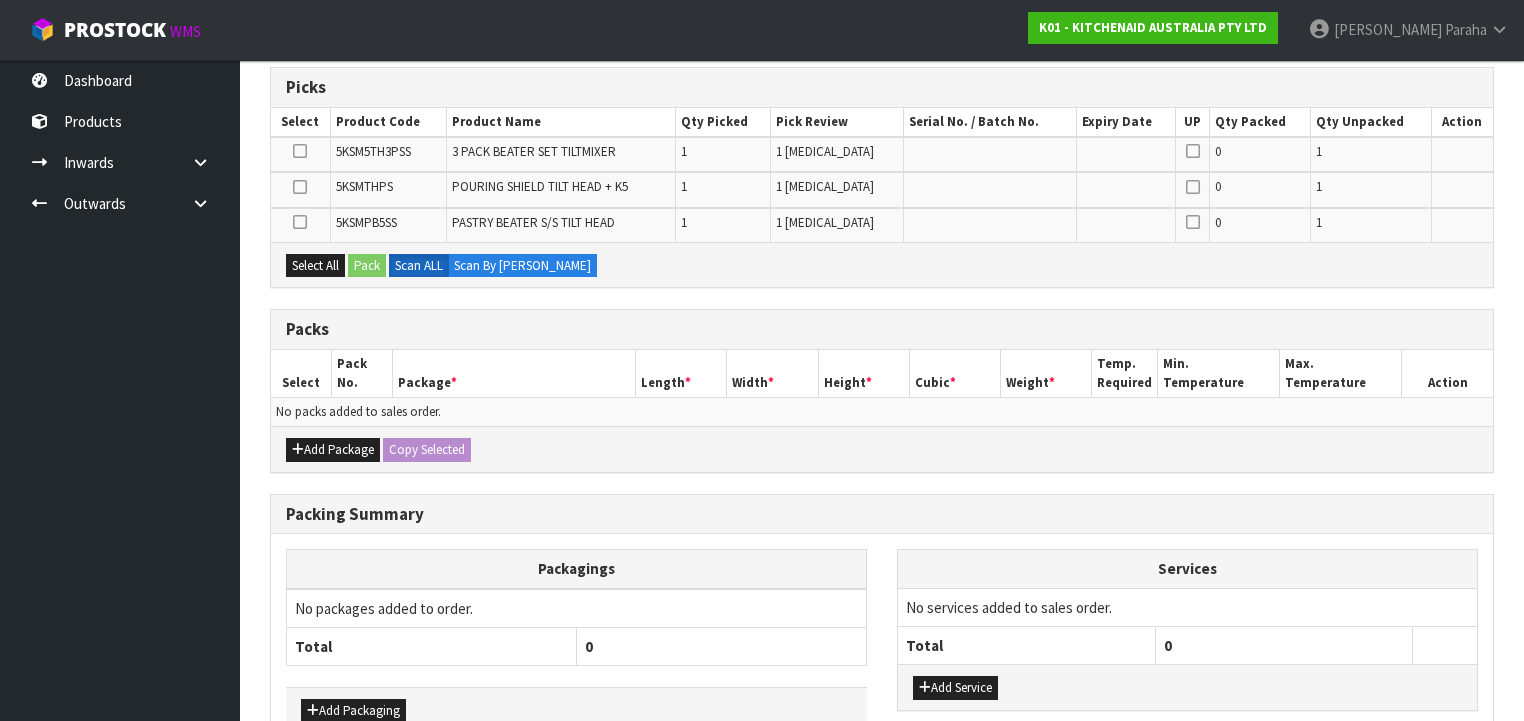
scroll to position [432, 0]
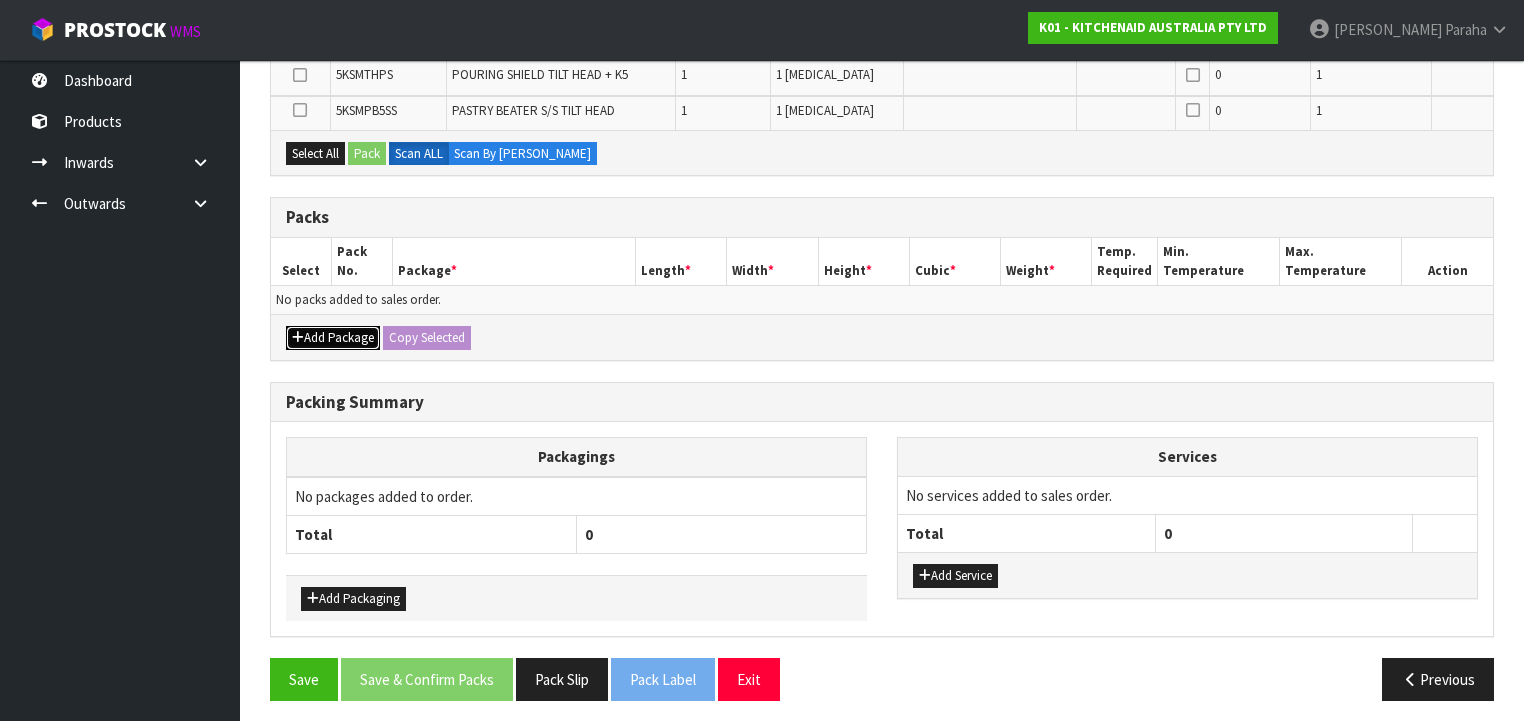
click at [330, 330] on button "Add Package" at bounding box center [333, 338] width 94 height 24
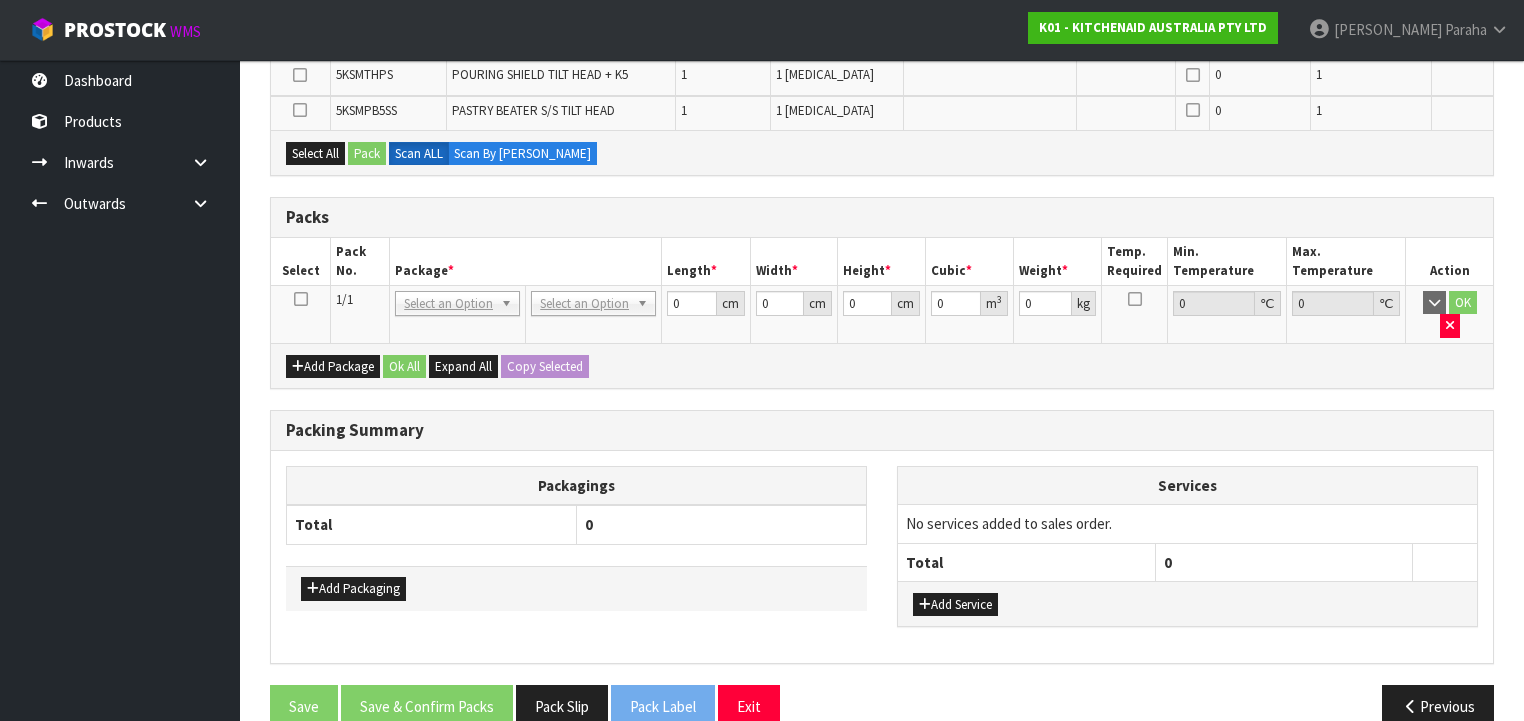
click at [307, 300] on td at bounding box center [301, 314] width 60 height 58
click at [301, 299] on icon at bounding box center [301, 299] width 14 height 1
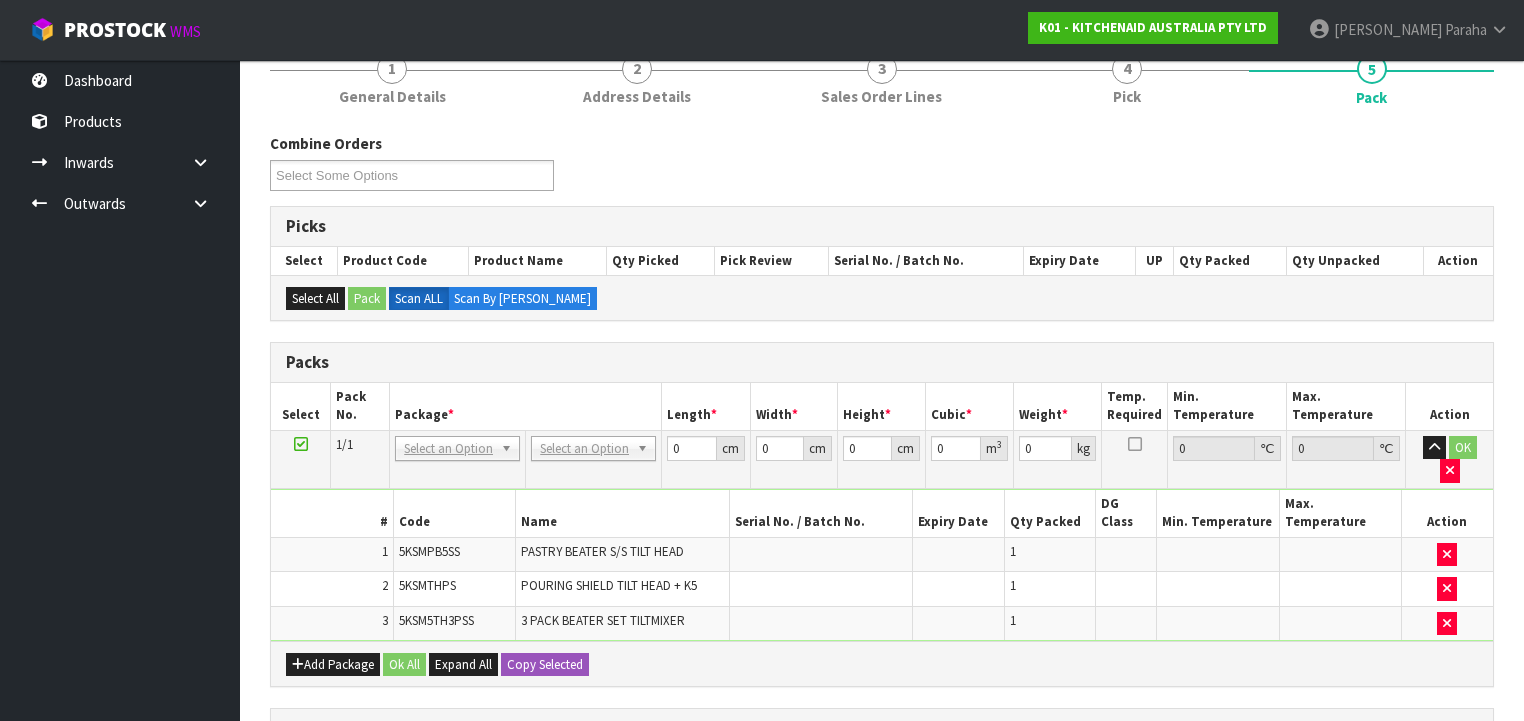
scroll to position [160, 0]
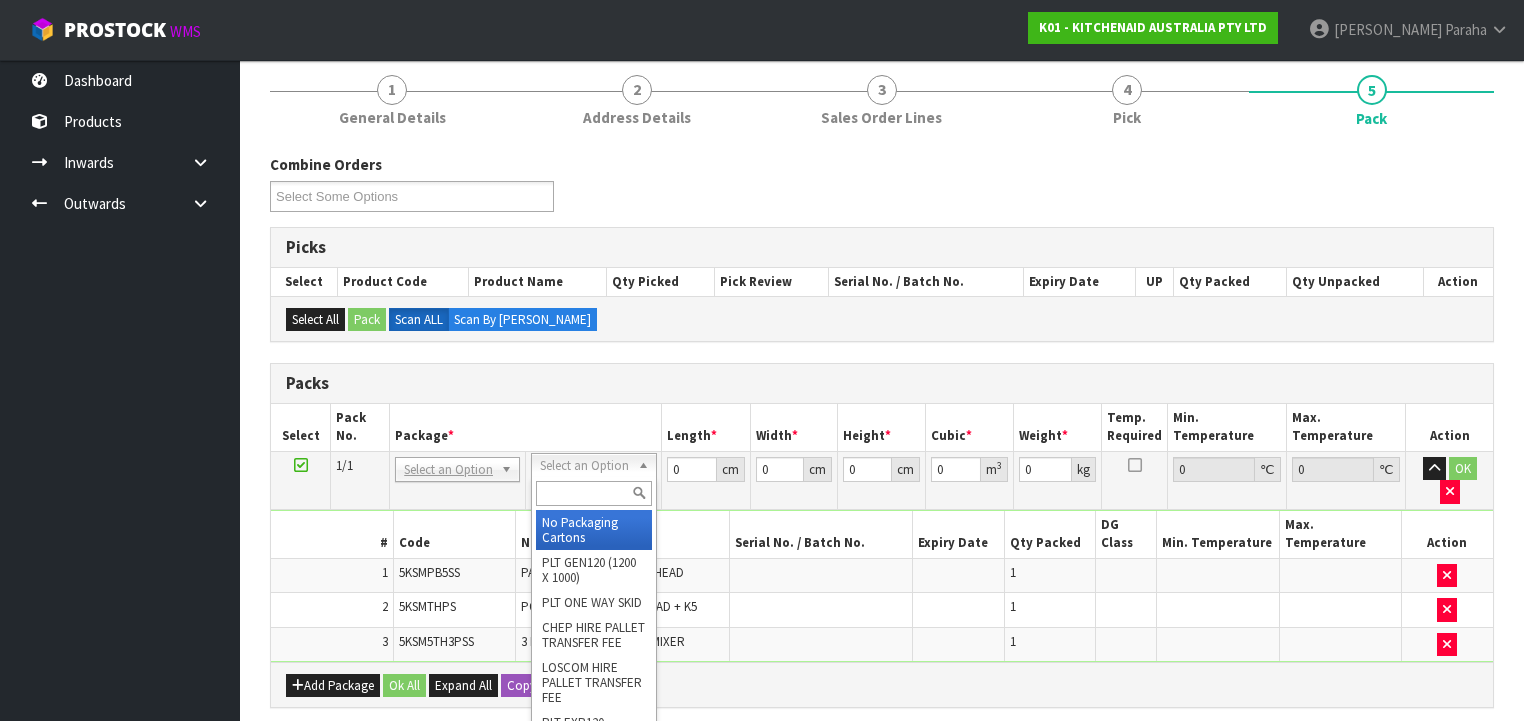
click at [606, 493] on input "text" at bounding box center [593, 493] width 115 height 25
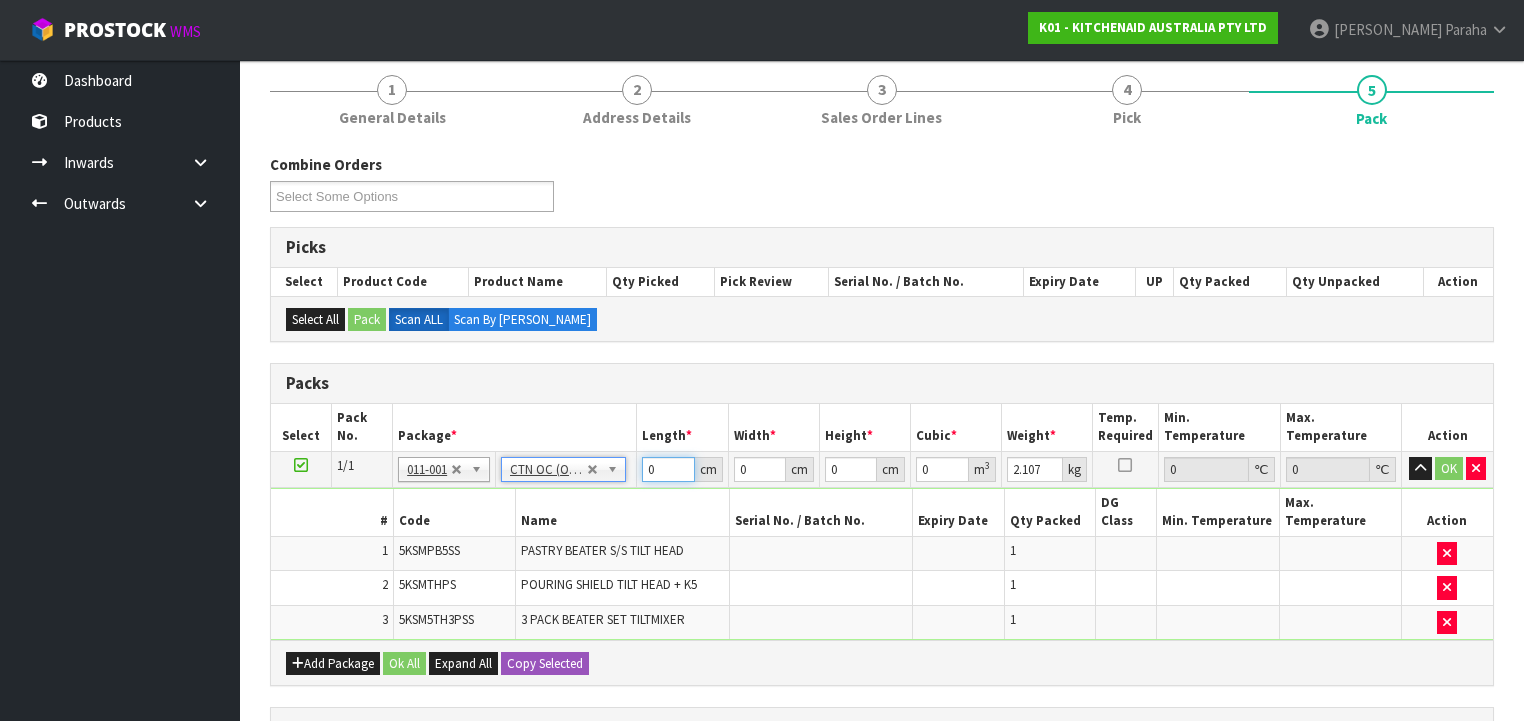
drag, startPoint x: 662, startPoint y: 471, endPoint x: 607, endPoint y: 463, distance: 55.6
click at [607, 463] on tr "1/1 NONE 007-001 007-002 007-004 007-009 007-013 007-014 007-015 007-017 007-01…" at bounding box center [882, 469] width 1222 height 36
click at [1409, 457] on button "button" at bounding box center [1420, 469] width 23 height 24
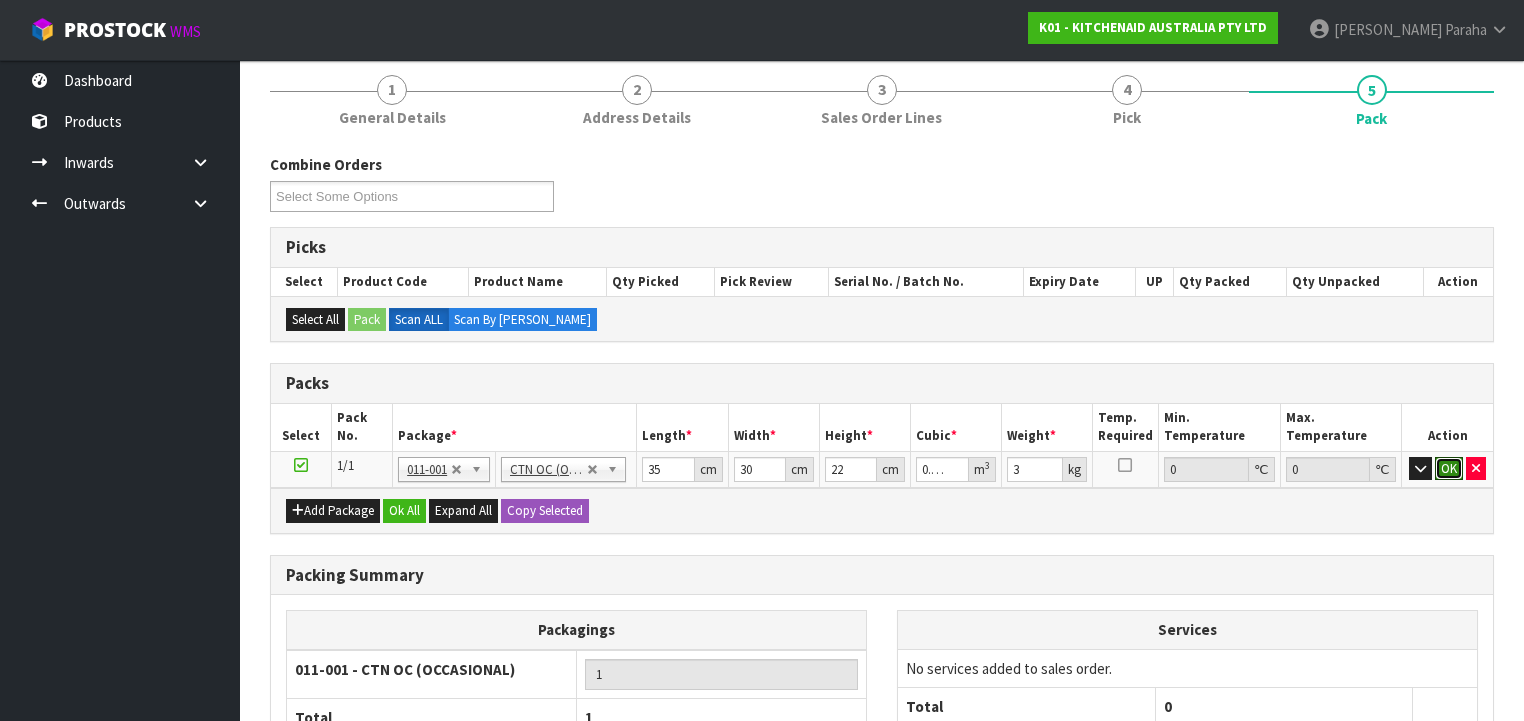
click button "OK" at bounding box center [1449, 469] width 28 height 24
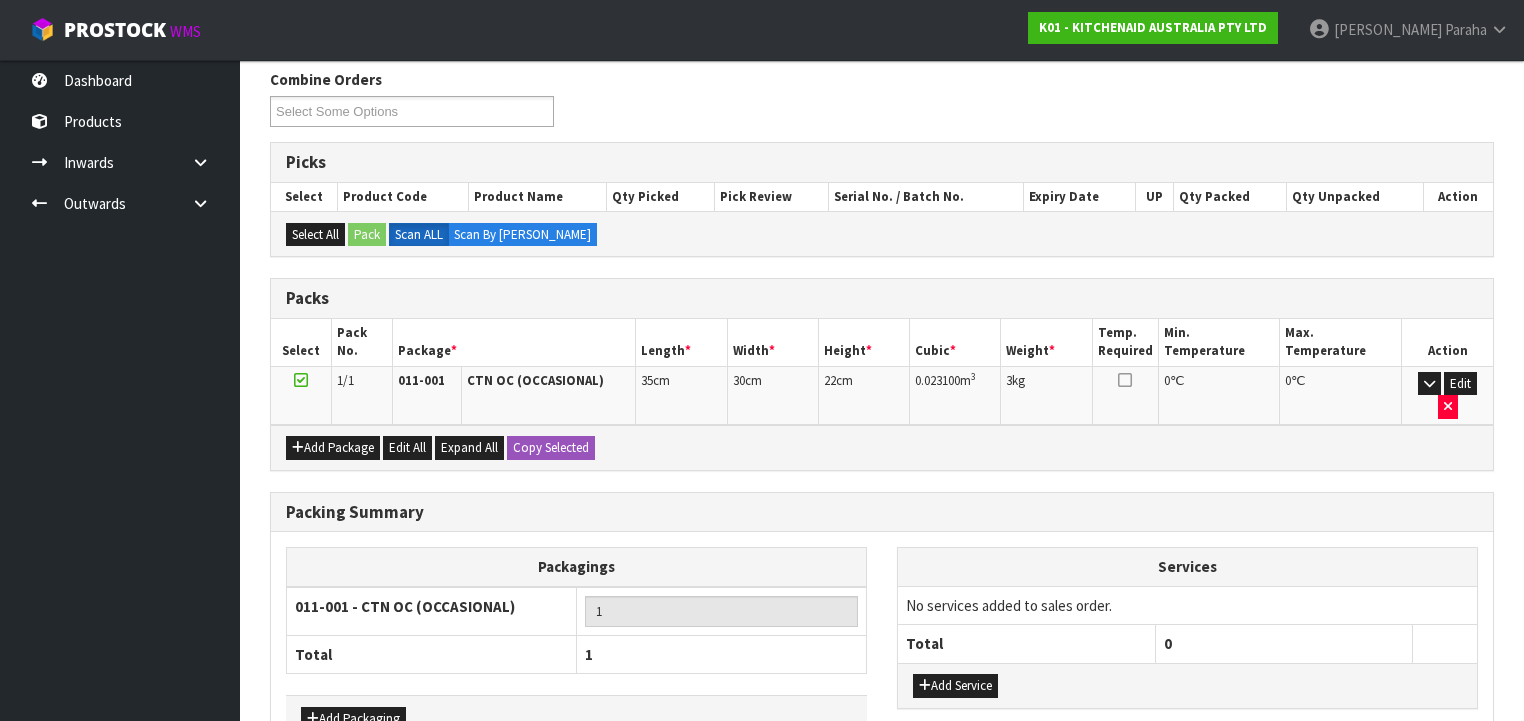
scroll to position [343, 0]
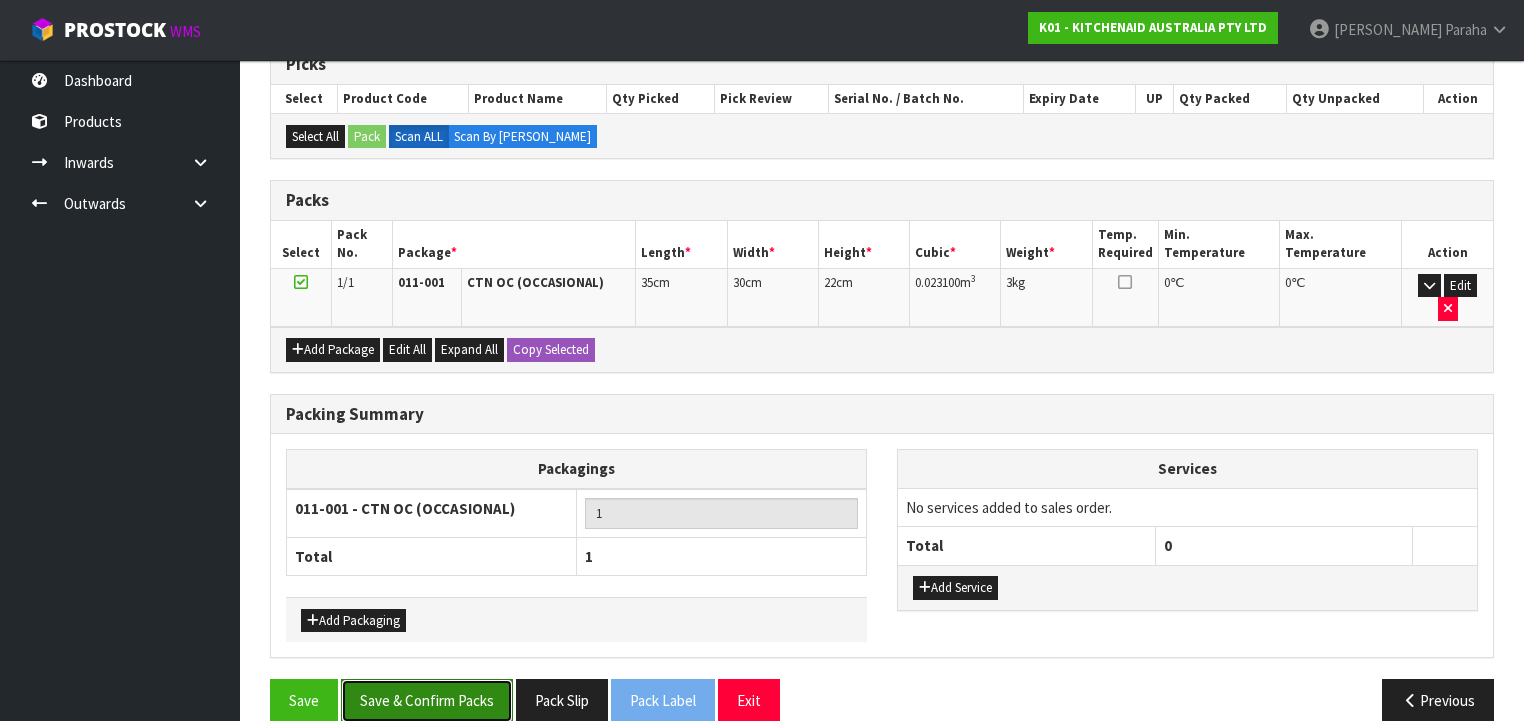
click at [436, 679] on button "Save & Confirm Packs" at bounding box center [427, 700] width 172 height 43
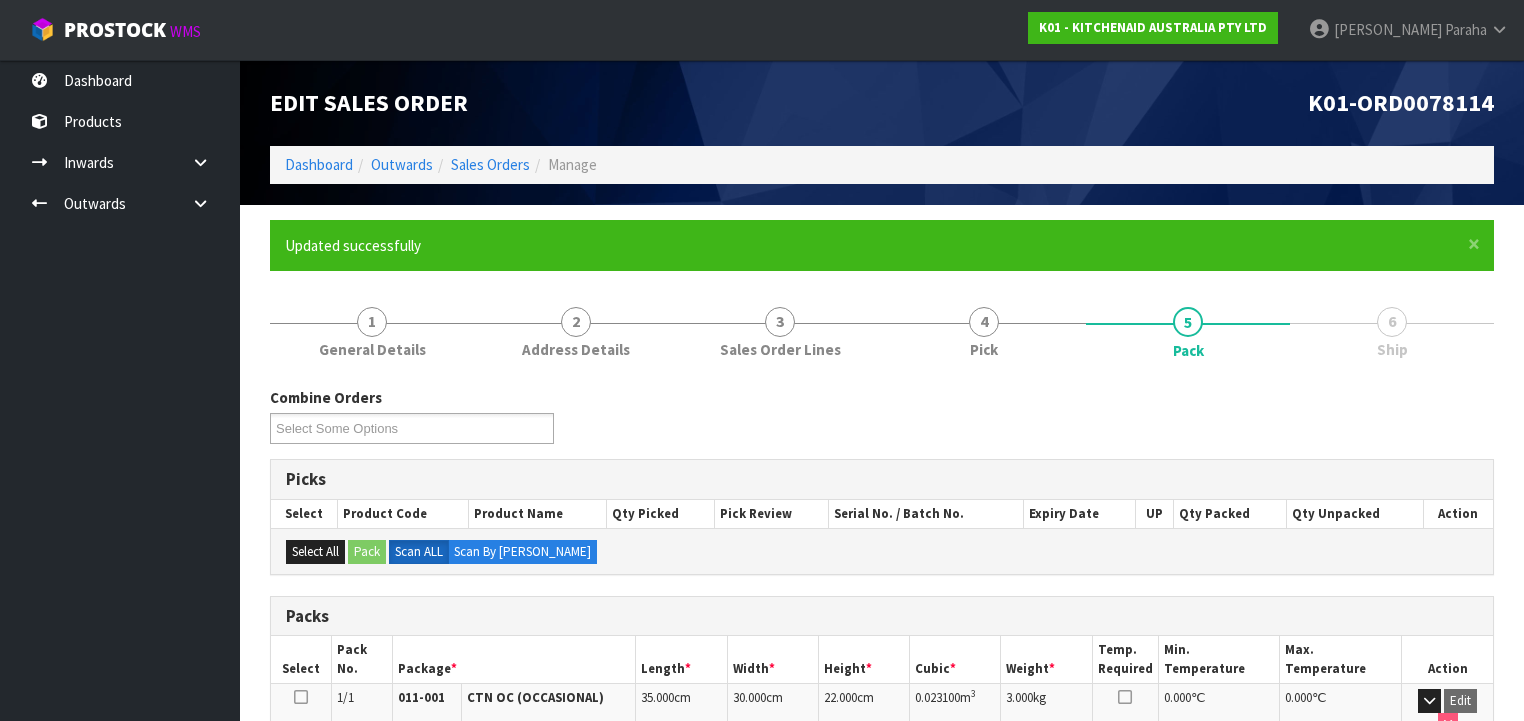
scroll to position [372, 0]
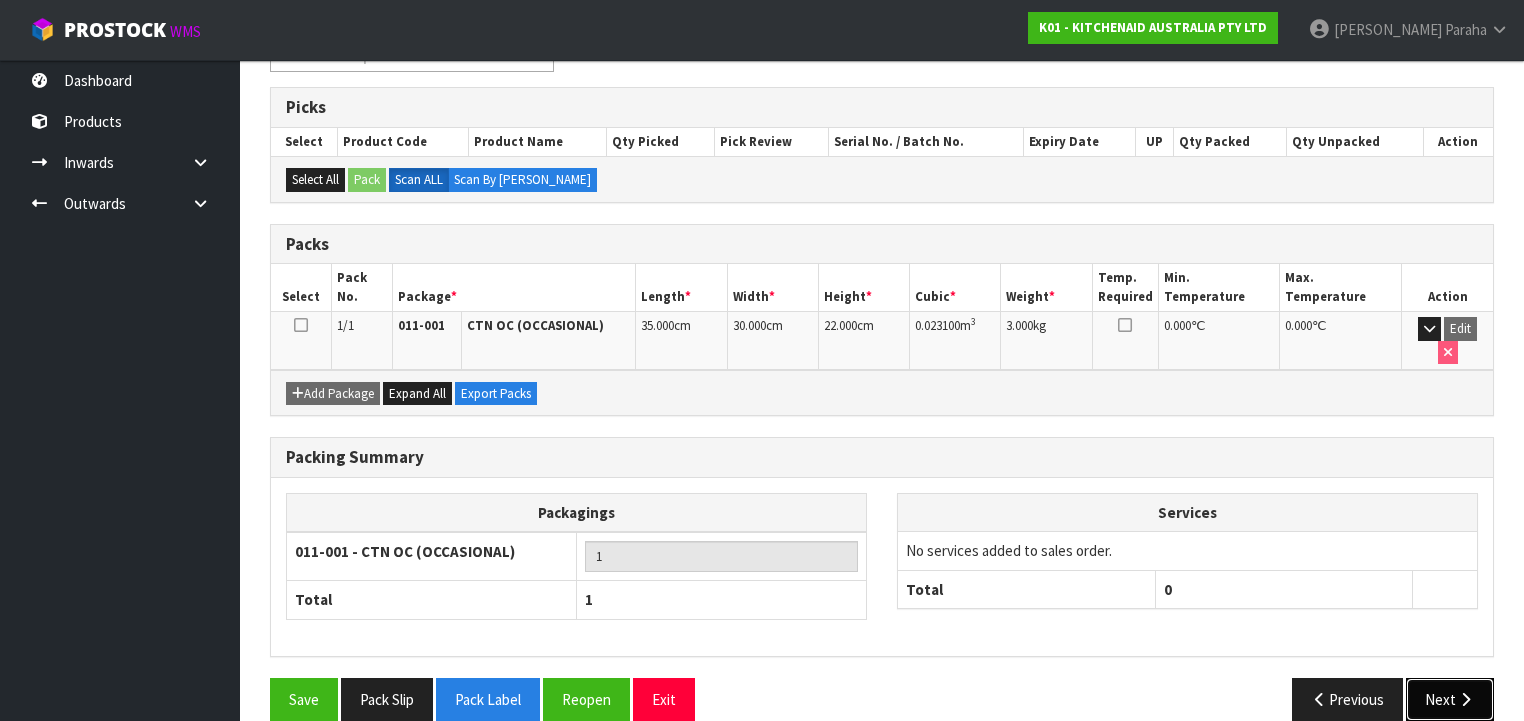
click at [1452, 682] on button "Next" at bounding box center [1450, 699] width 88 height 43
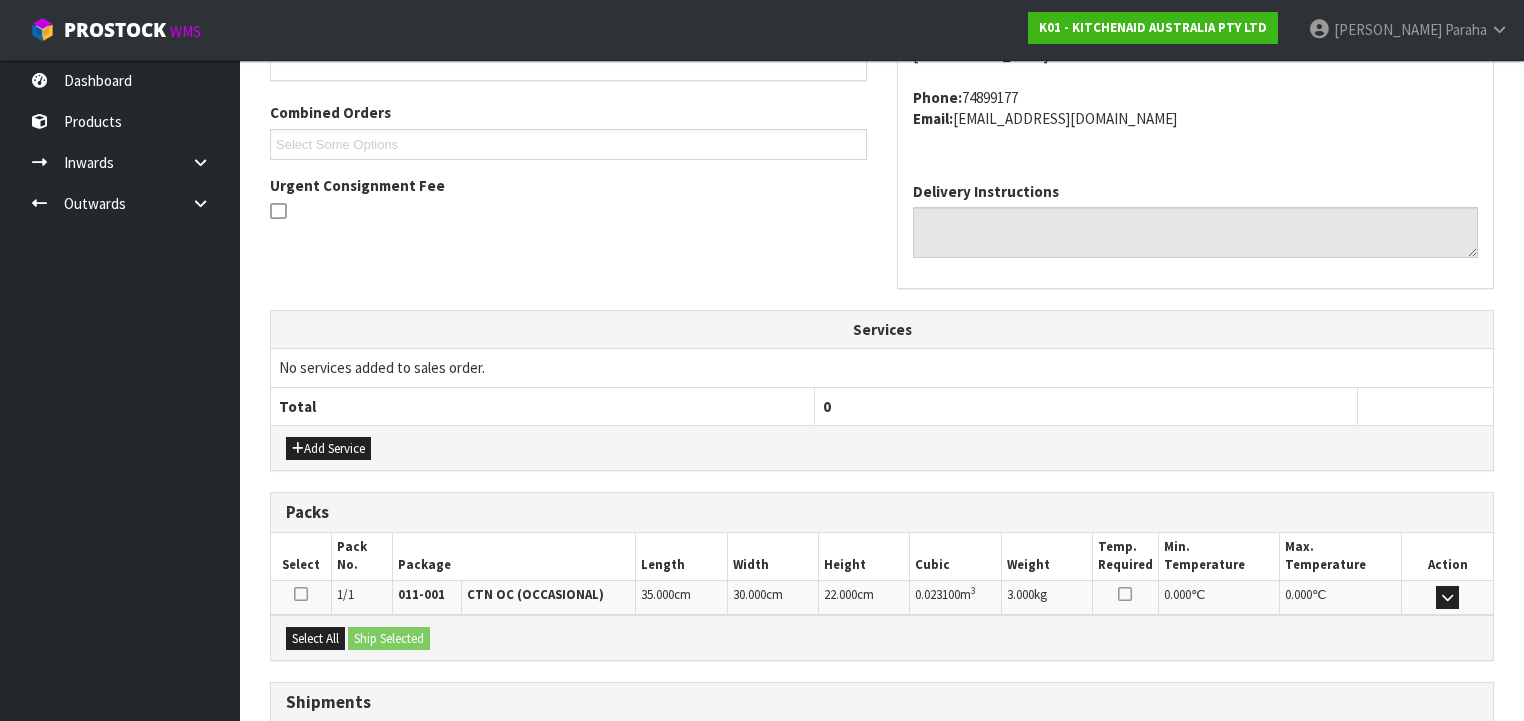
scroll to position [632, 0]
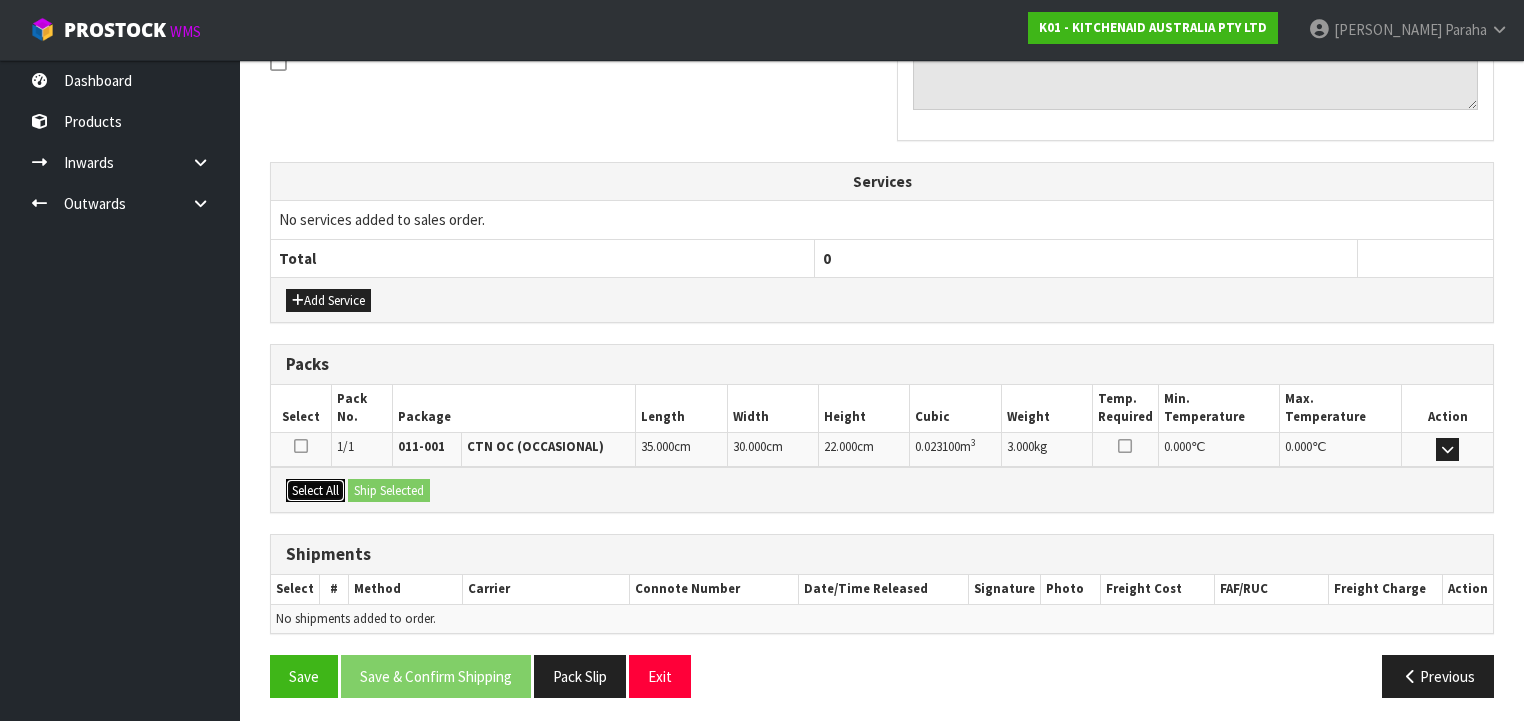
click at [314, 484] on button "Select All" at bounding box center [315, 491] width 59 height 24
click at [396, 480] on button "Ship Selected" at bounding box center [389, 491] width 82 height 24
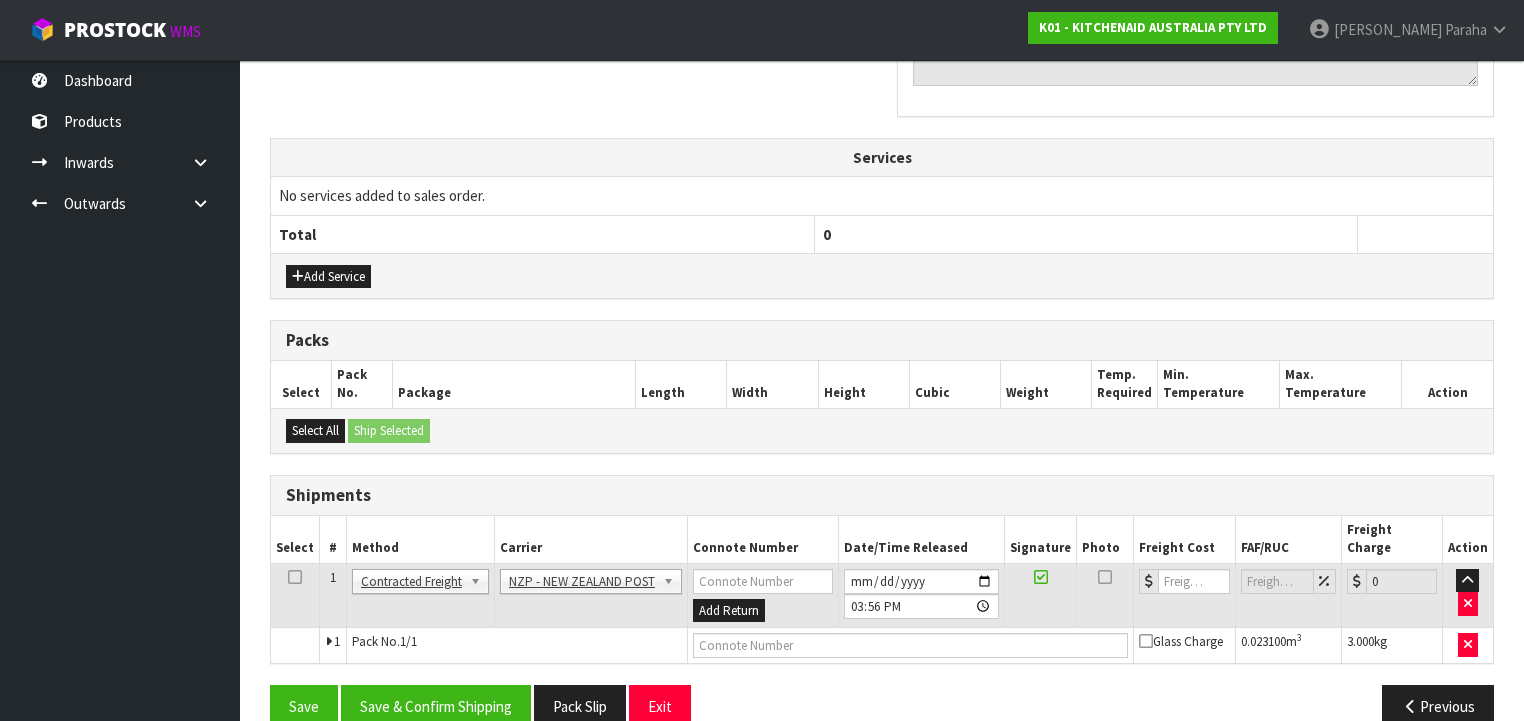
scroll to position [668, 0]
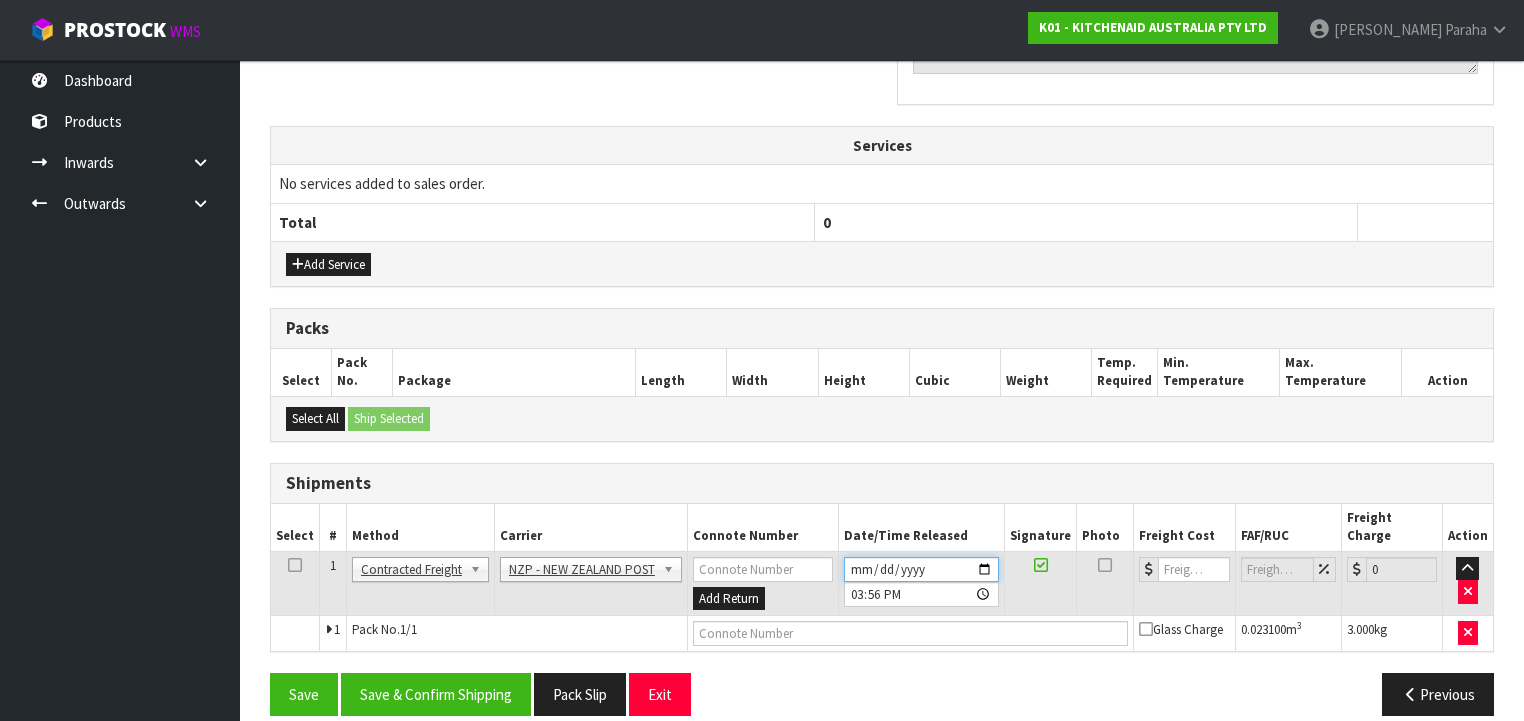
click at [990, 557] on input "[DATE]" at bounding box center [921, 569] width 155 height 25
click at [492, 673] on button "Save & Confirm Shipping" at bounding box center [436, 694] width 190 height 43
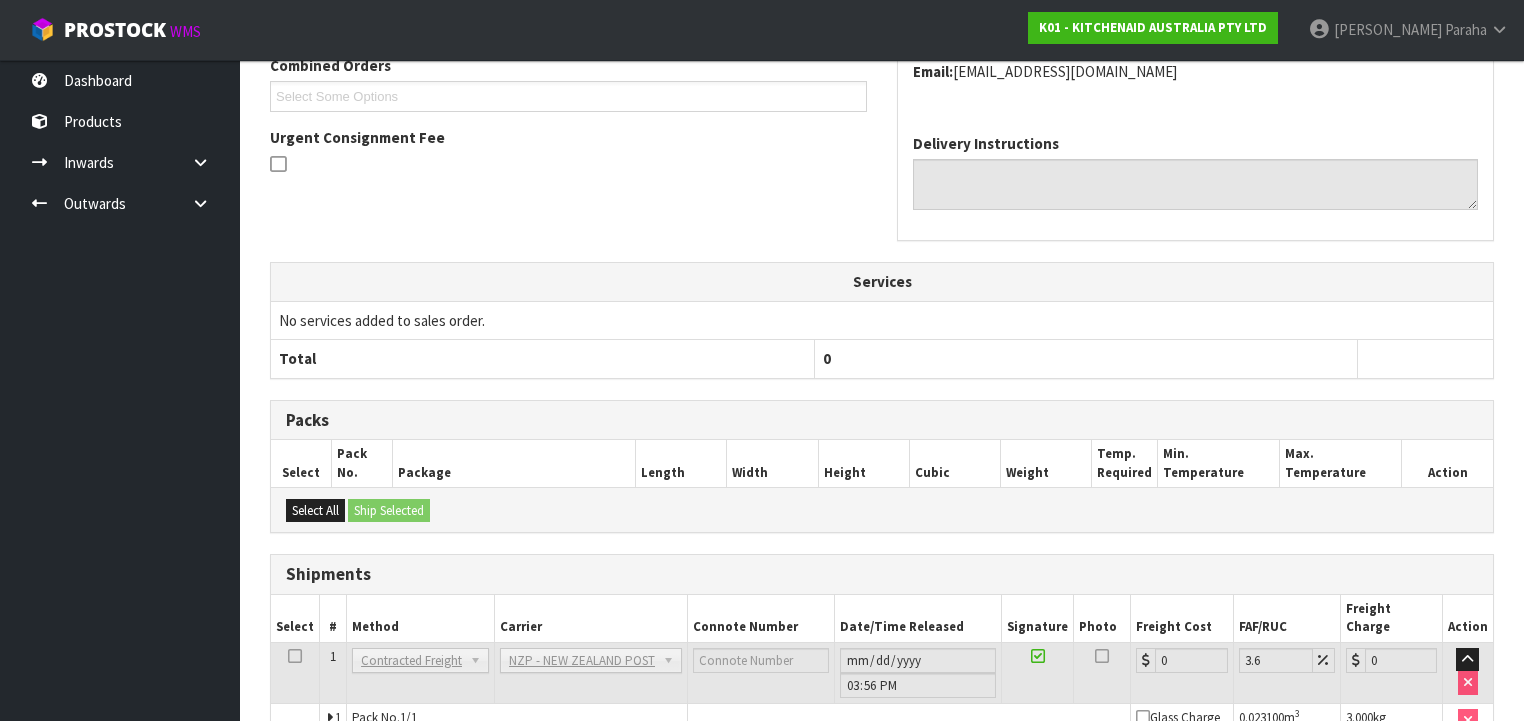
scroll to position [640, 0]
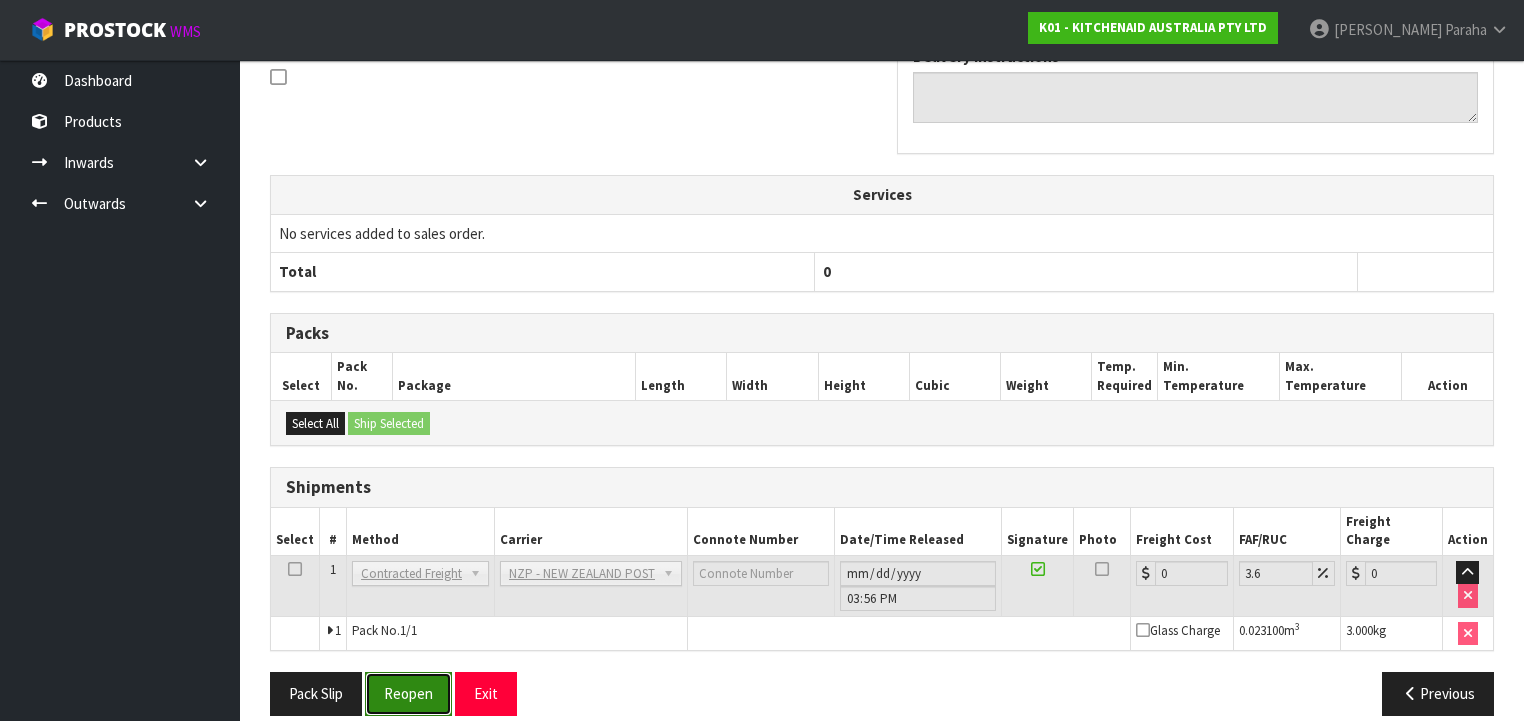
click at [390, 672] on button "Reopen" at bounding box center [408, 693] width 87 height 43
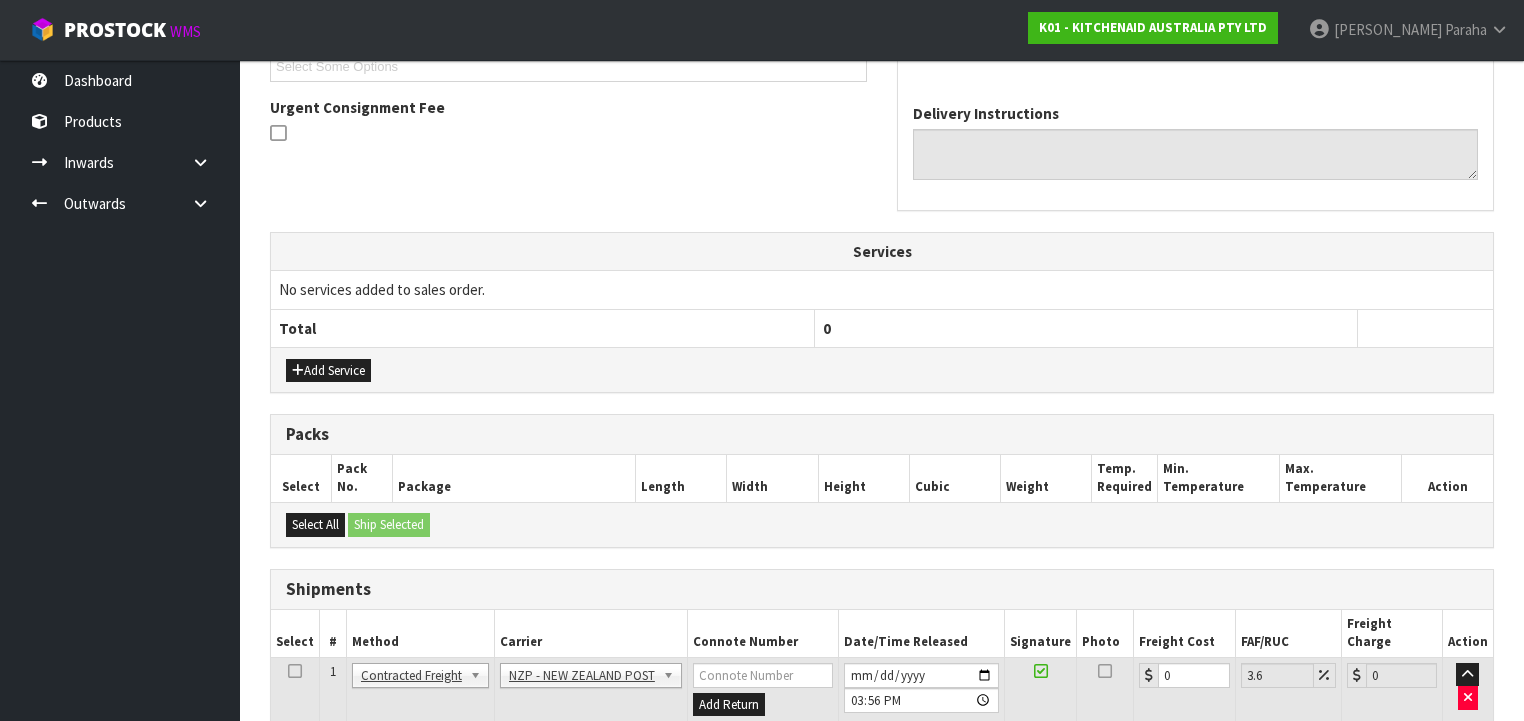
scroll to position [686, 0]
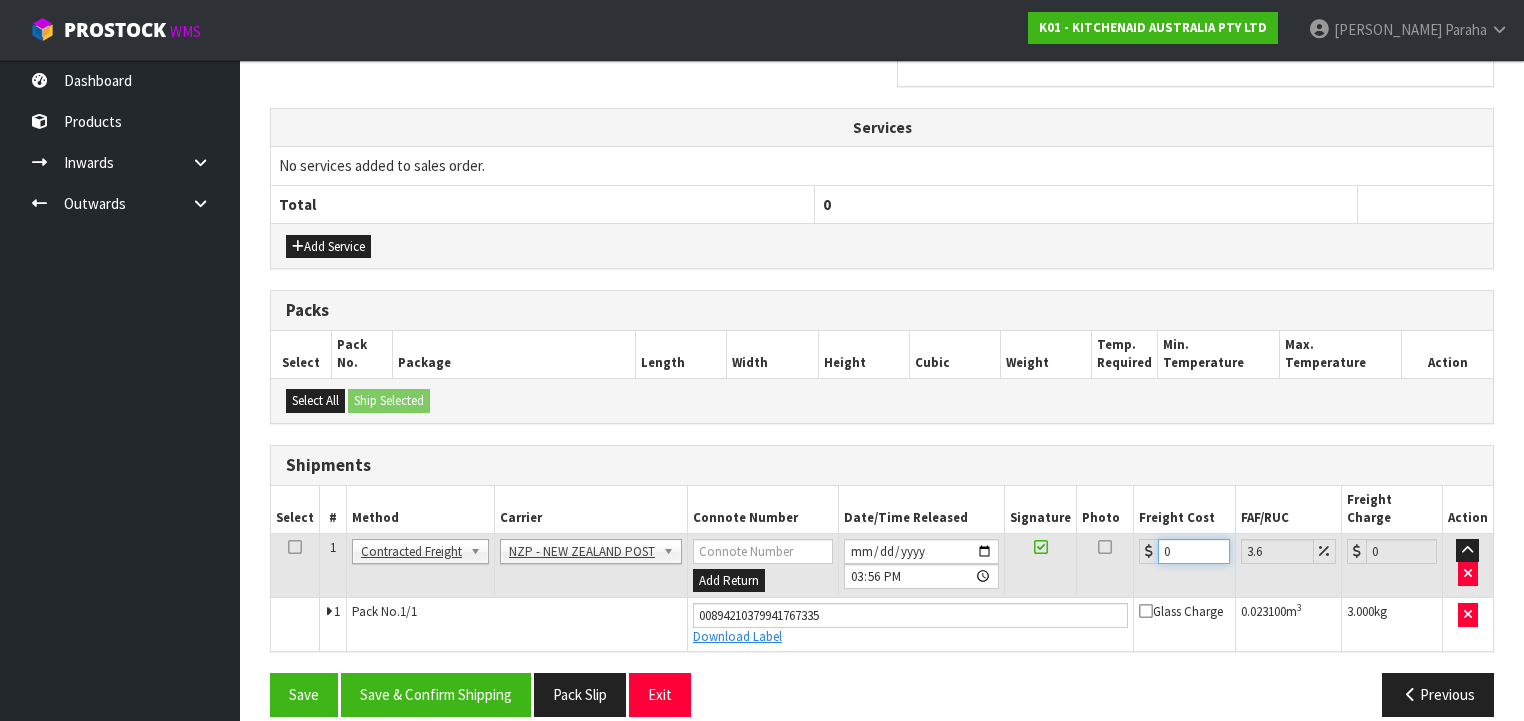
drag, startPoint x: 1170, startPoint y: 527, endPoint x: 1110, endPoint y: 535, distance: 60.5
click at [1124, 534] on tr "1 Client Local Pickup Customer Local Pickup Company Freight Contracted Freight …" at bounding box center [882, 565] width 1222 height 65
click at [424, 673] on button "Save & Confirm Shipping" at bounding box center [436, 694] width 190 height 43
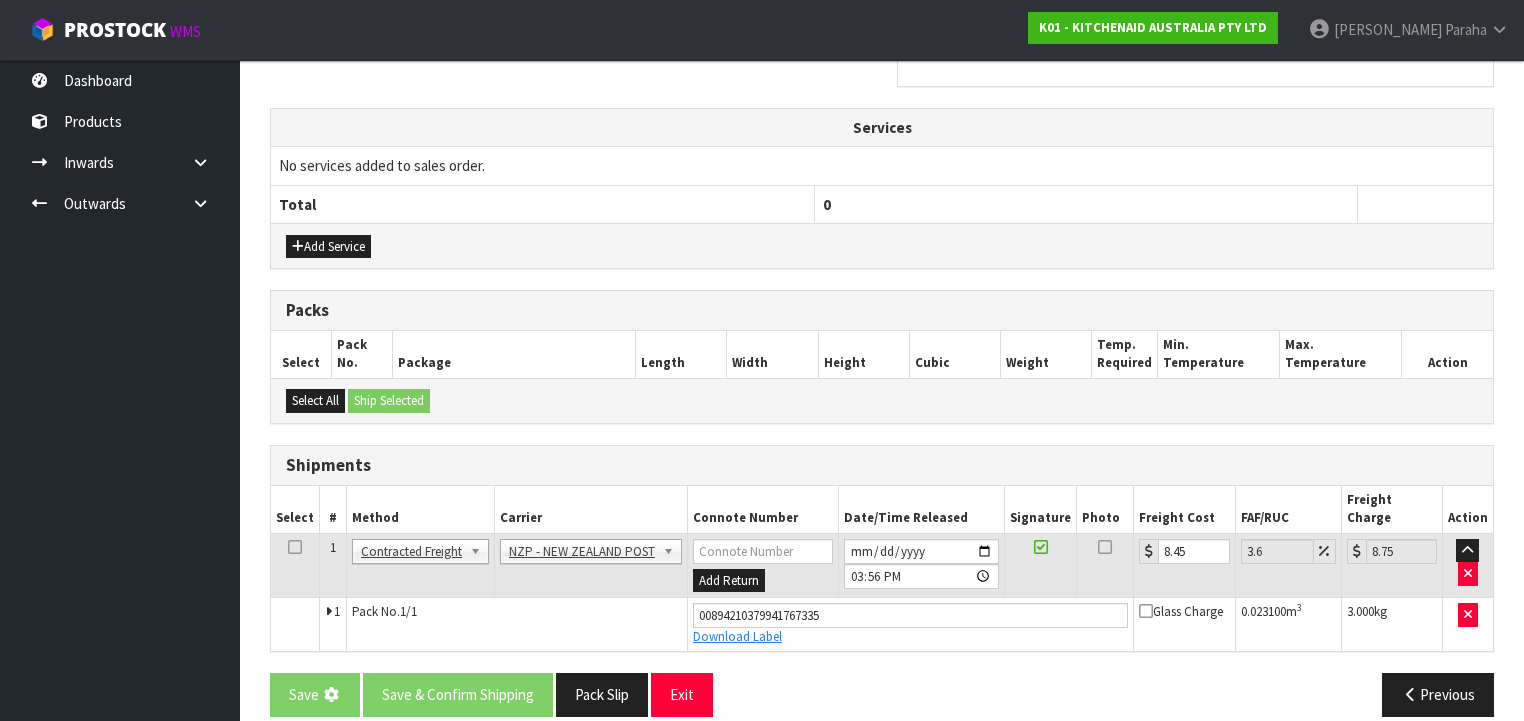
scroll to position [0, 0]
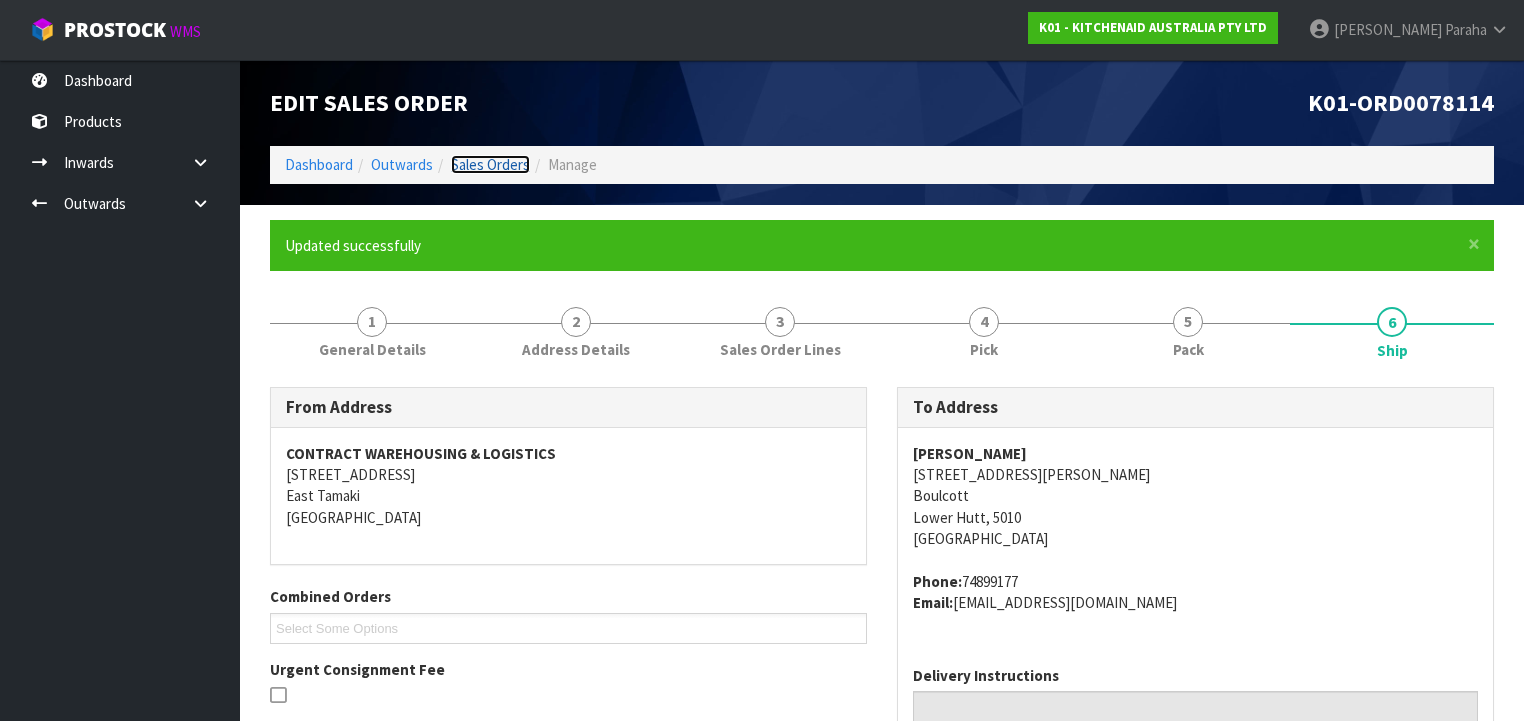
click at [482, 158] on link "Sales Orders" at bounding box center [490, 164] width 79 height 19
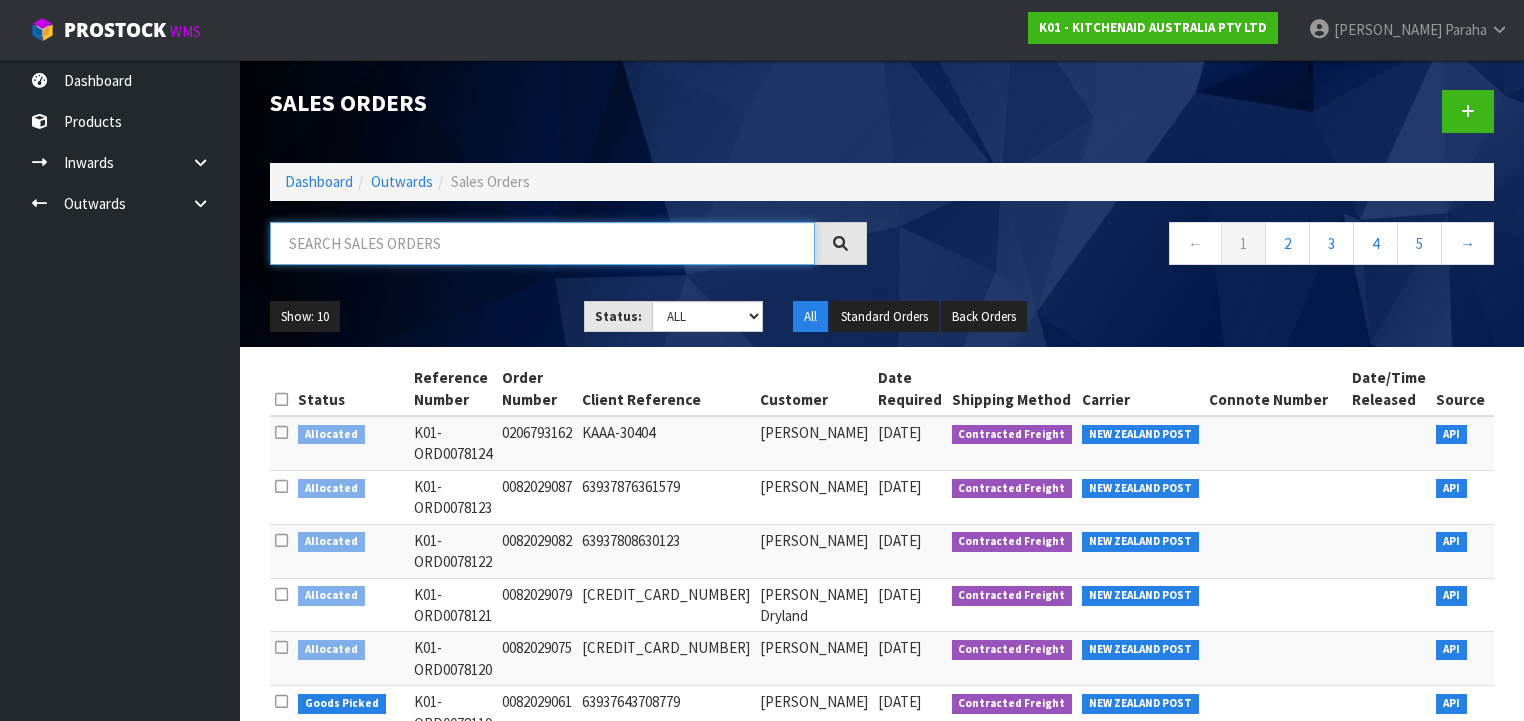
click at [391, 237] on input "text" at bounding box center [542, 243] width 545 height 43
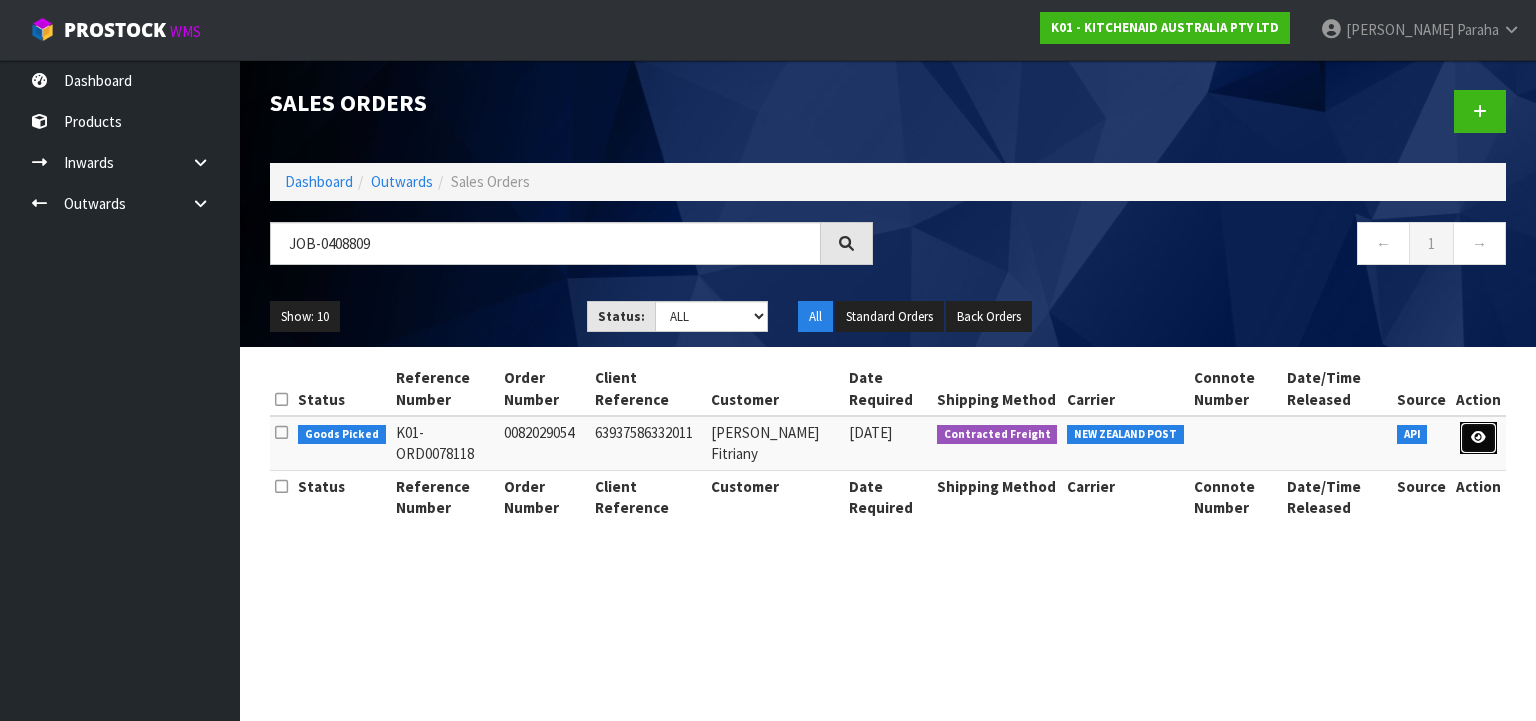
click at [1494, 436] on link at bounding box center [1478, 438] width 37 height 32
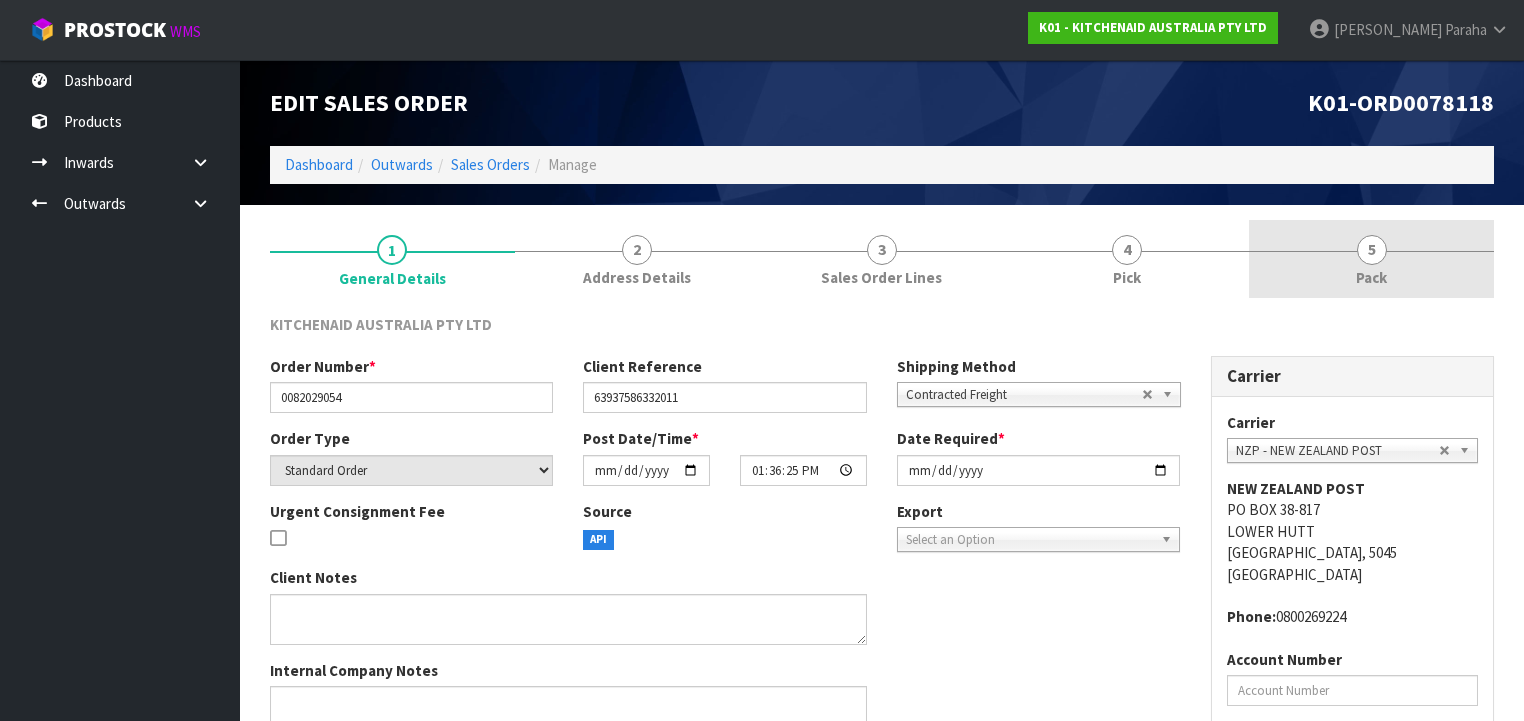
click at [1376, 260] on span "5" at bounding box center [1372, 250] width 30 height 30
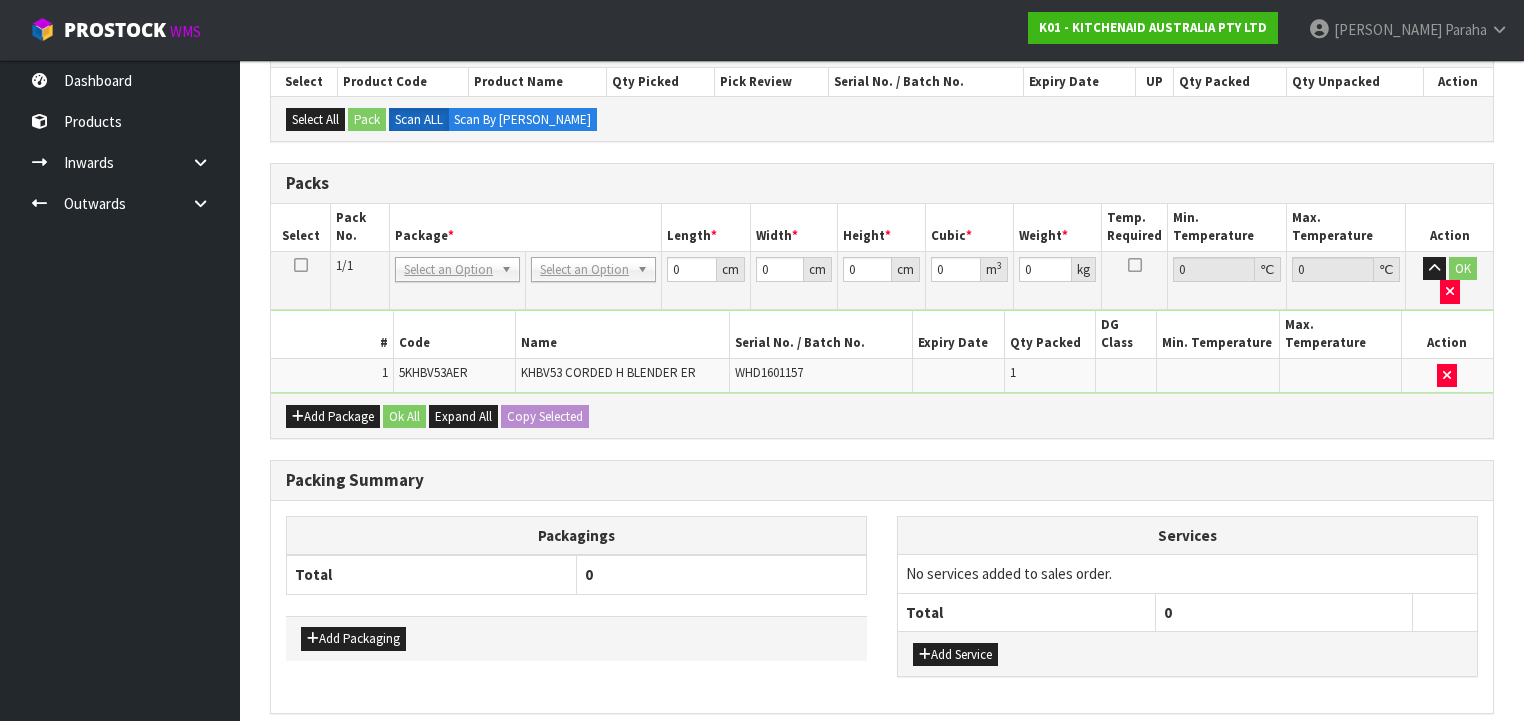
scroll to position [398, 0]
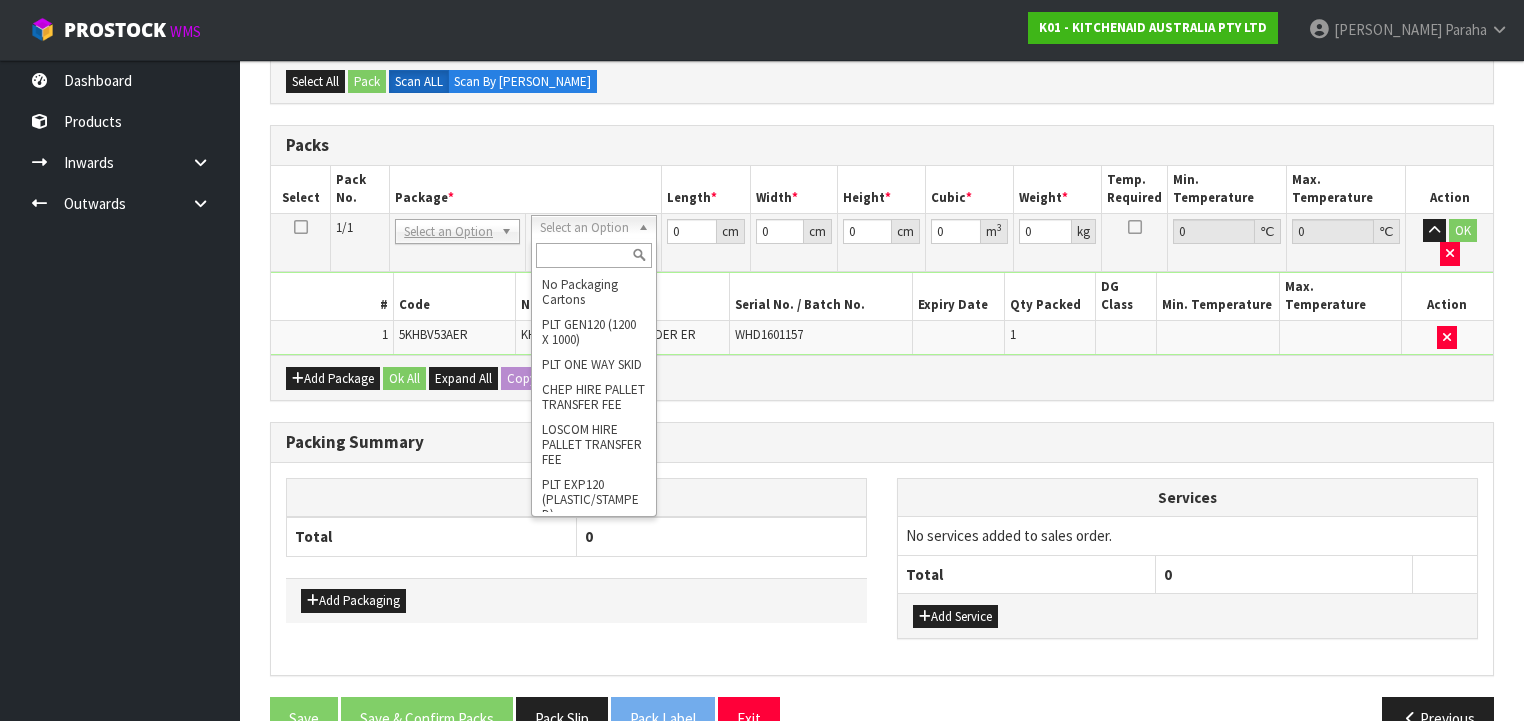
click at [597, 253] on input "text" at bounding box center [593, 255] width 115 height 25
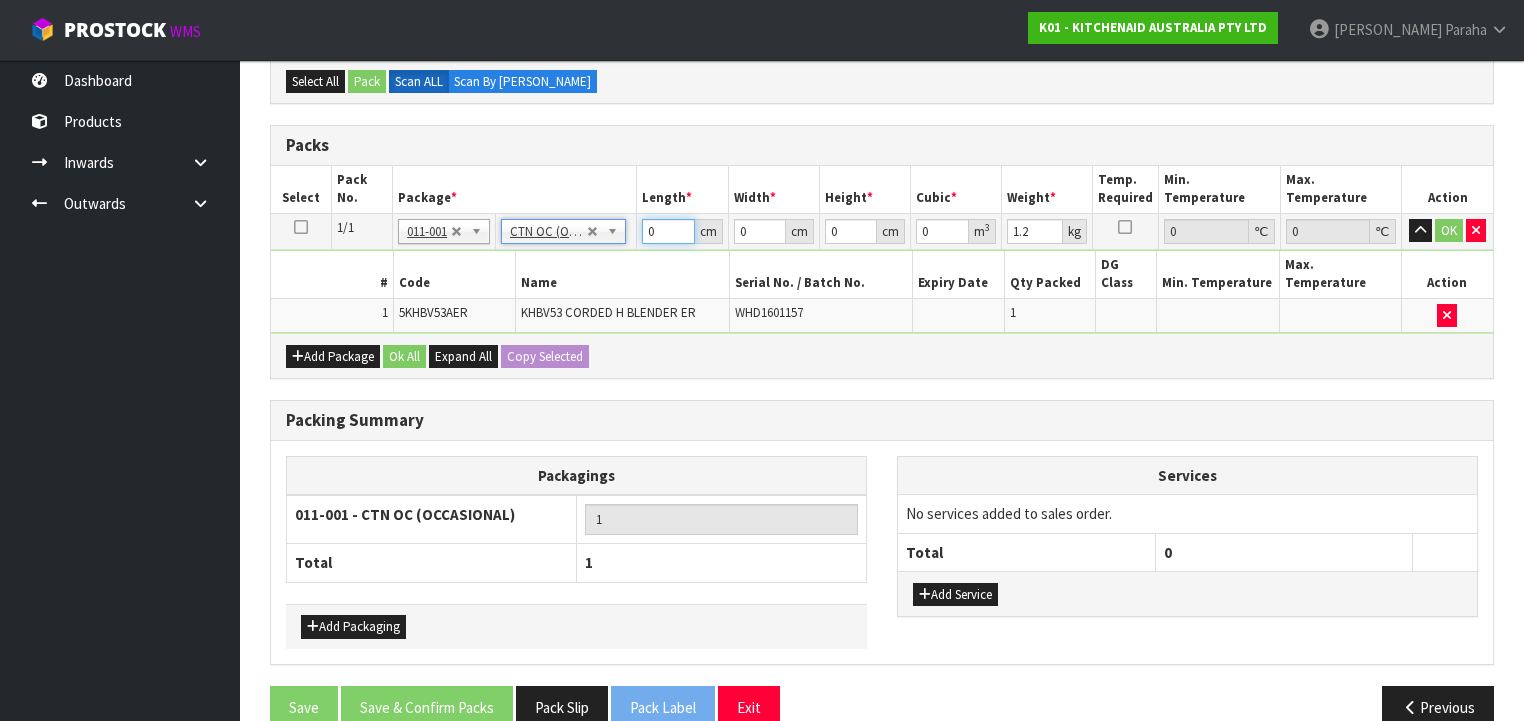
click at [620, 236] on tr "1/1 NONE 007-001 007-002 007-004 007-009 007-013 007-014 007-015 007-017 007-01…" at bounding box center [882, 231] width 1222 height 36
click at [1409, 219] on button "button" at bounding box center [1420, 231] width 23 height 24
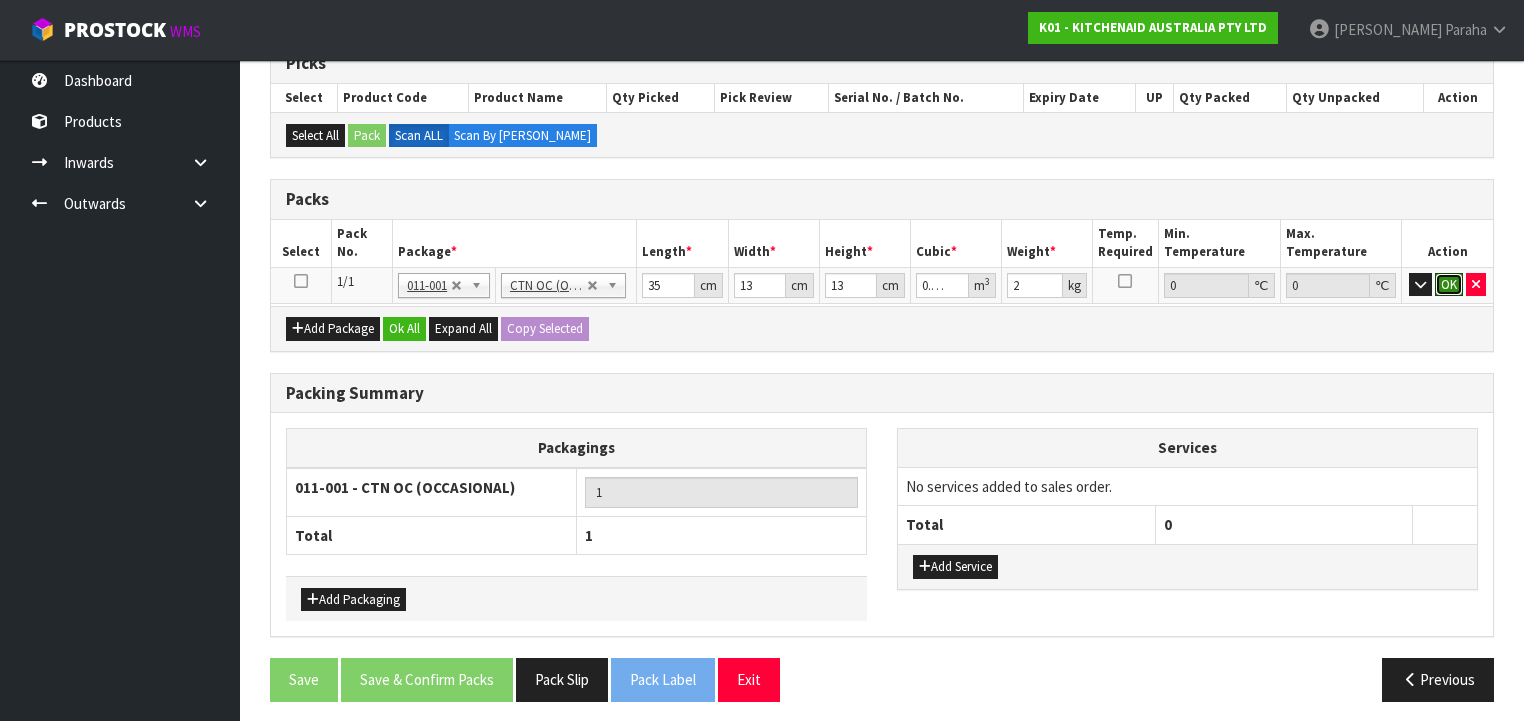
click button "OK" at bounding box center [1449, 285] width 28 height 24
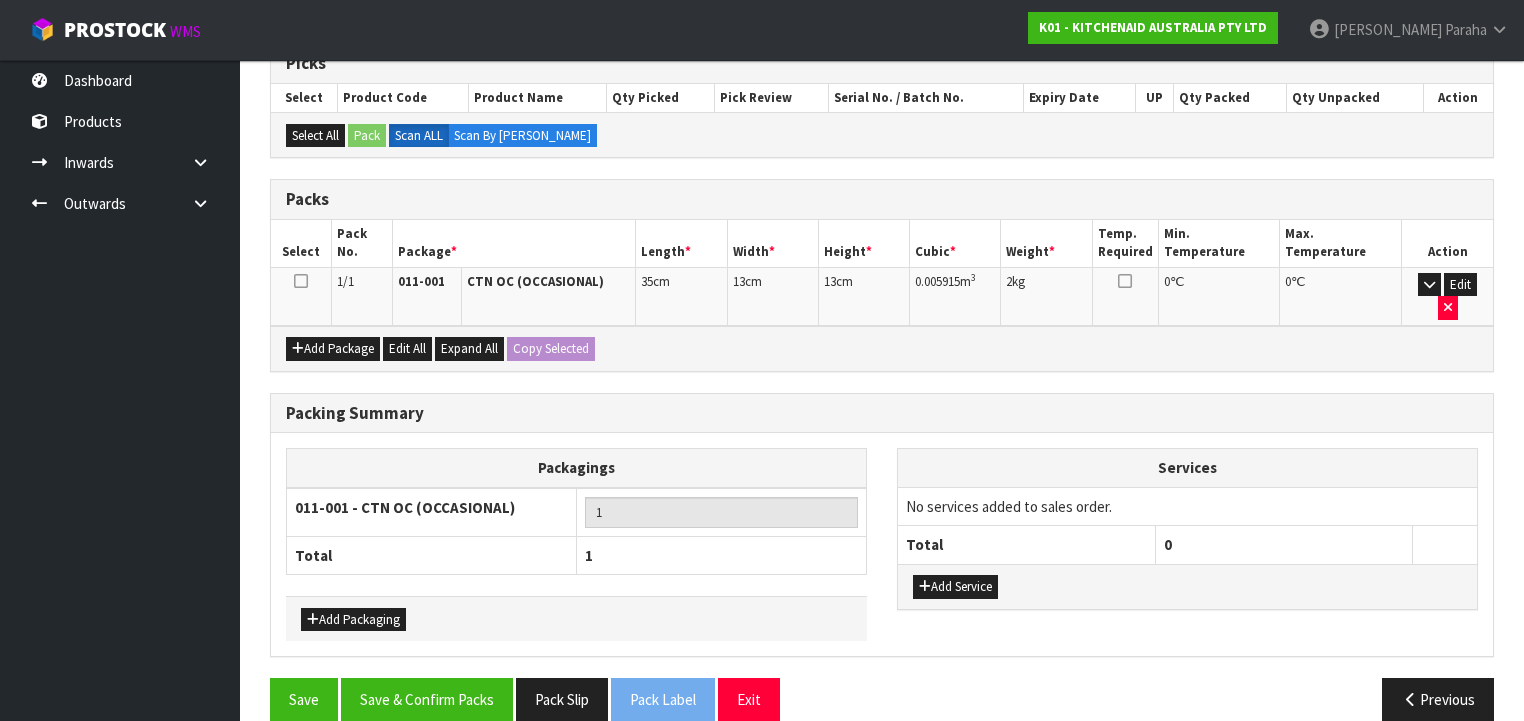
scroll to position [343, 0]
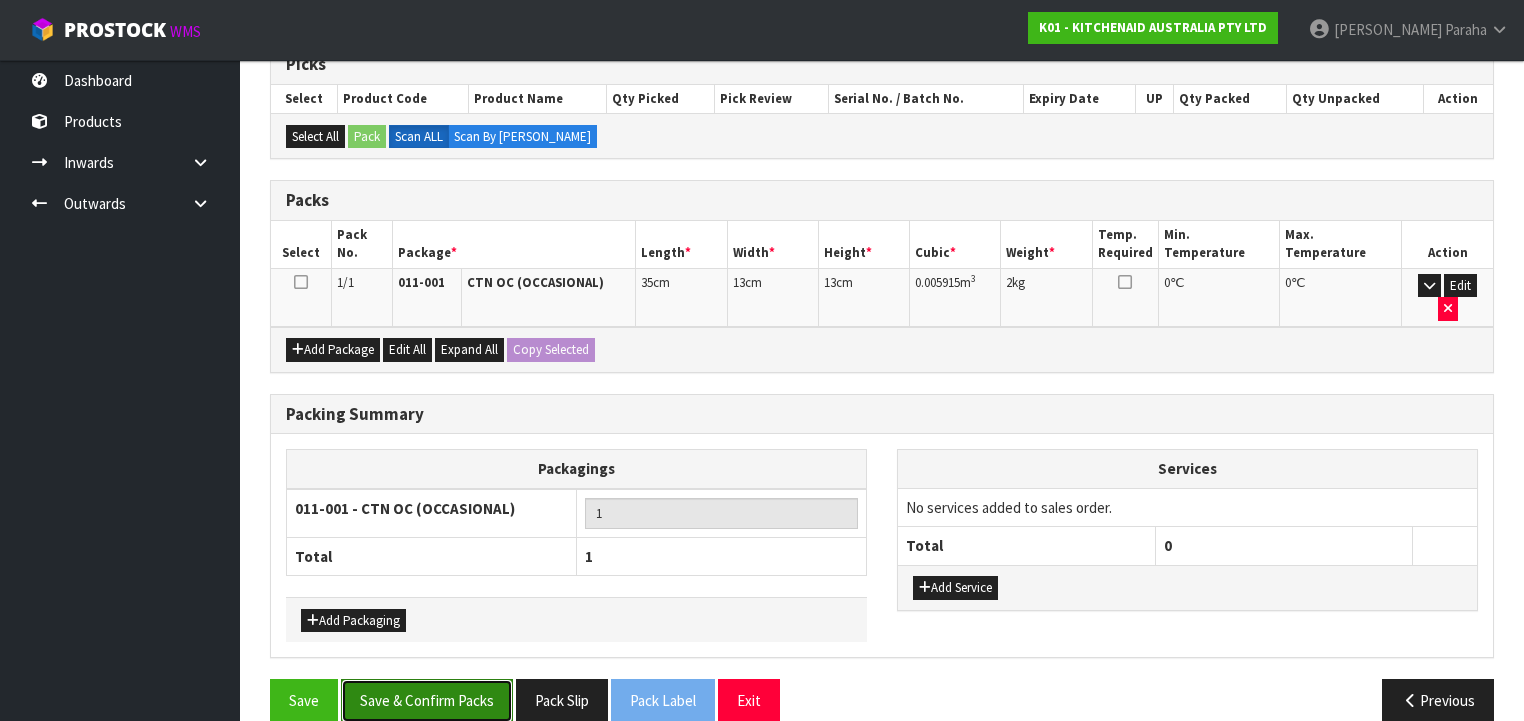
click at [436, 681] on button "Save & Confirm Packs" at bounding box center [427, 700] width 172 height 43
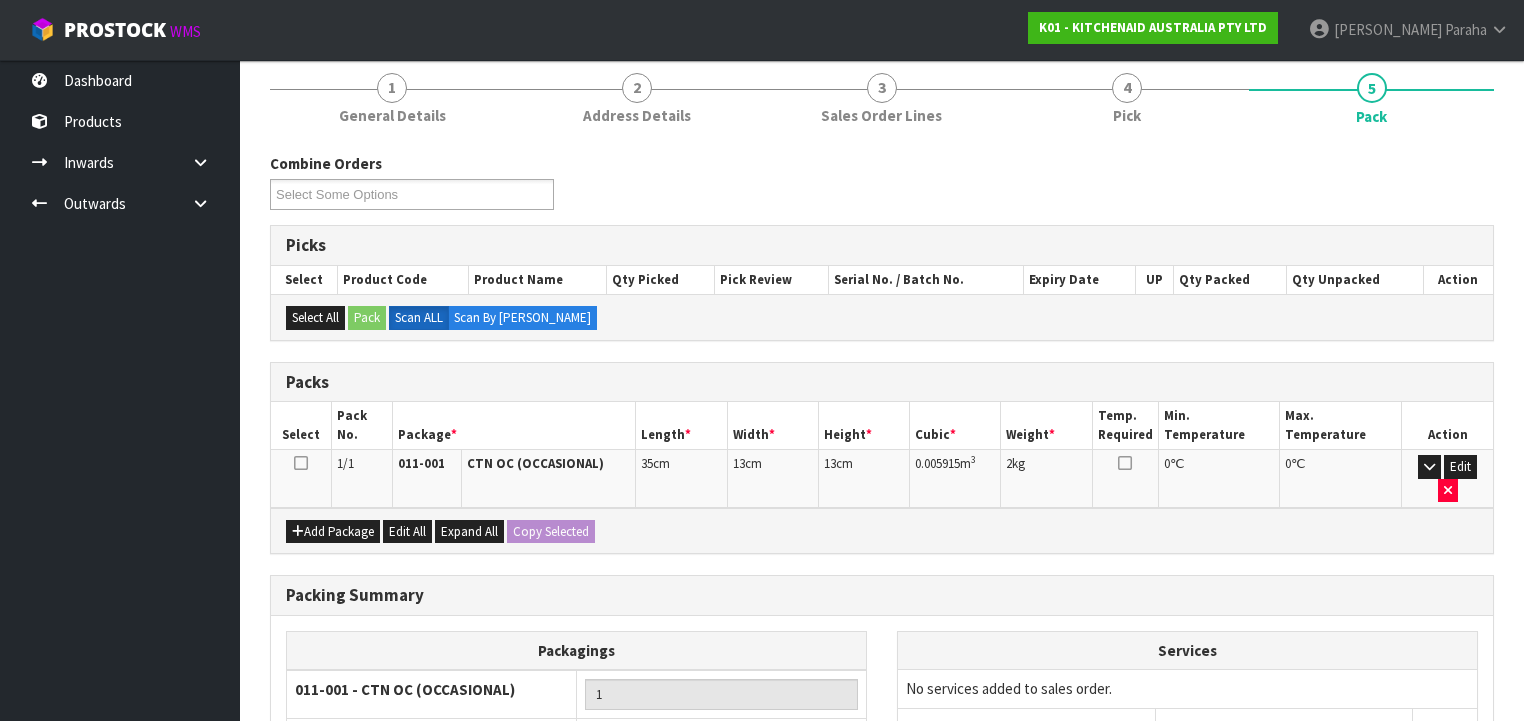
scroll to position [372, 0]
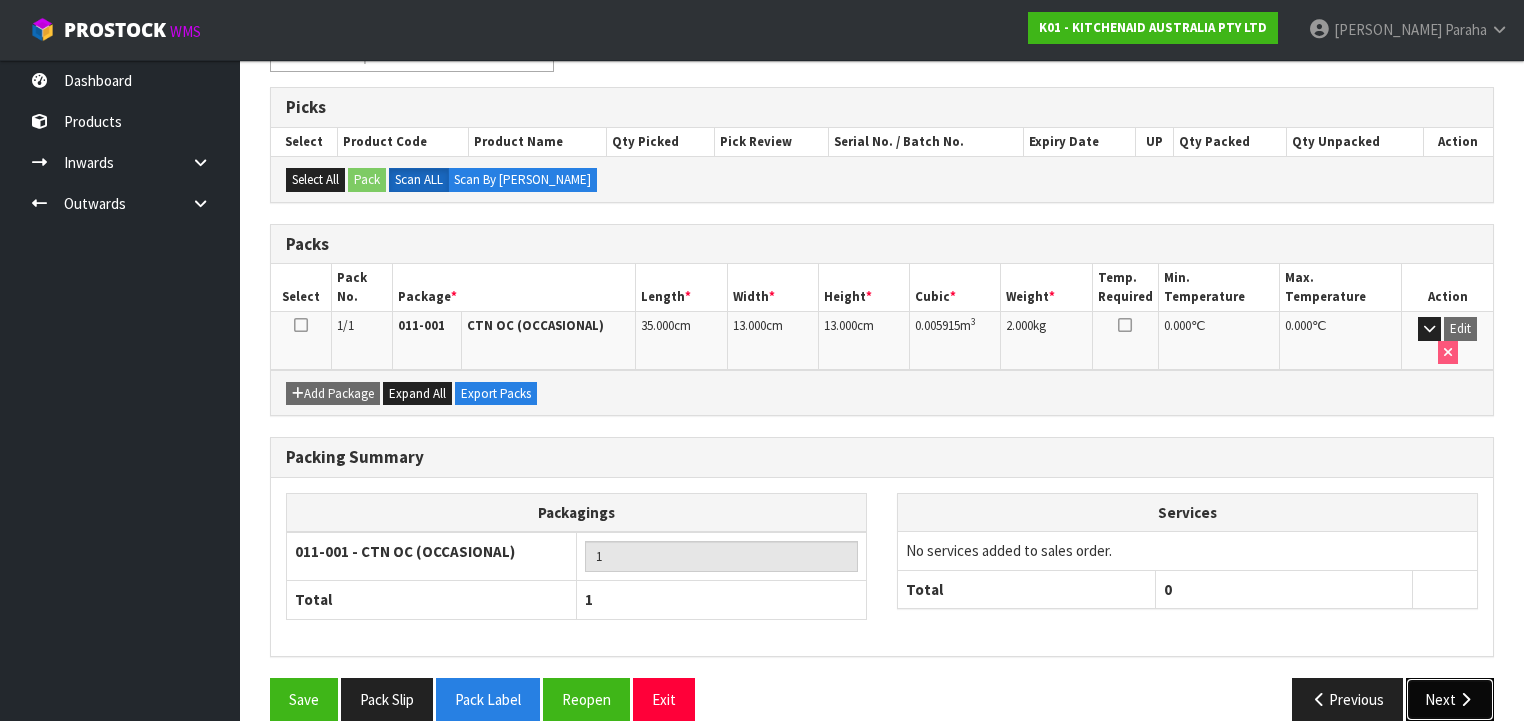
click at [1429, 678] on button "Next" at bounding box center [1450, 699] width 88 height 43
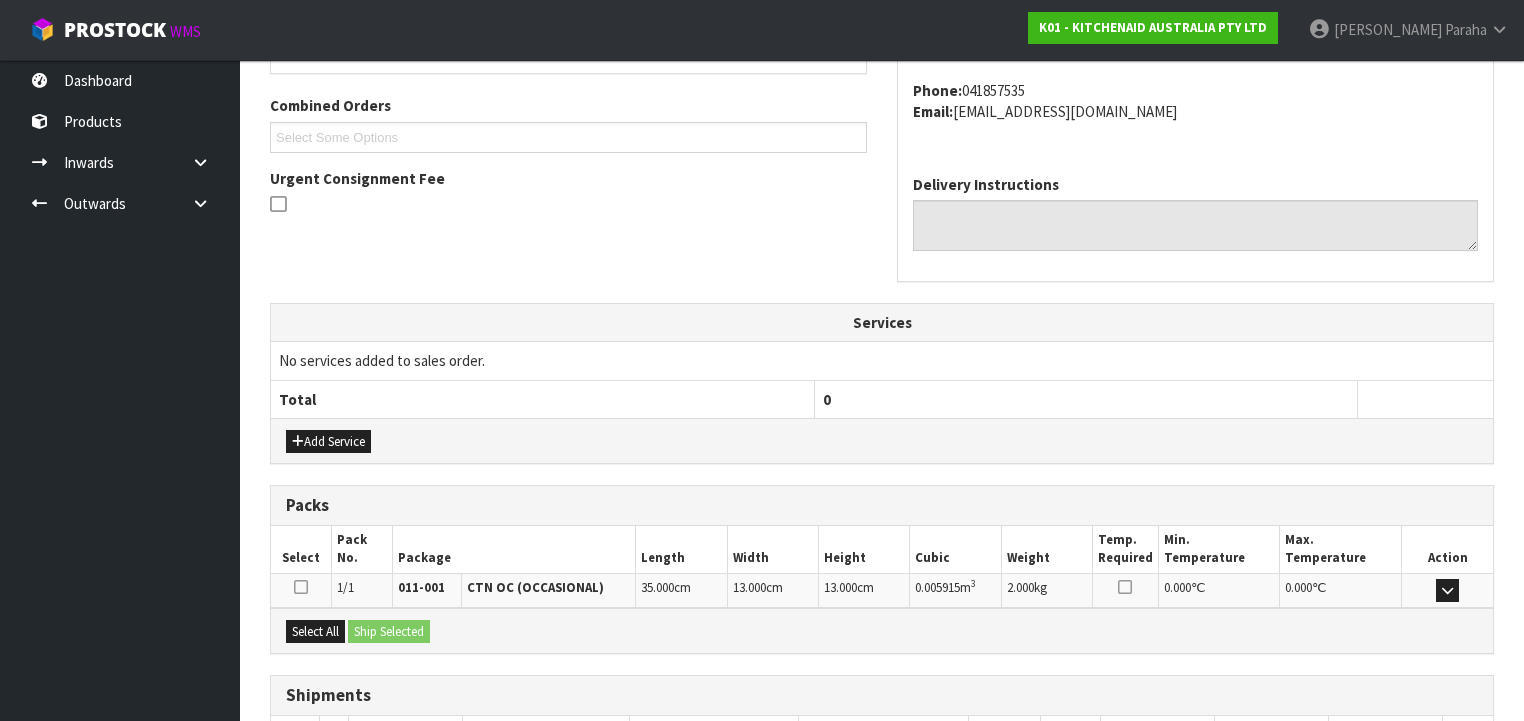
scroll to position [632, 0]
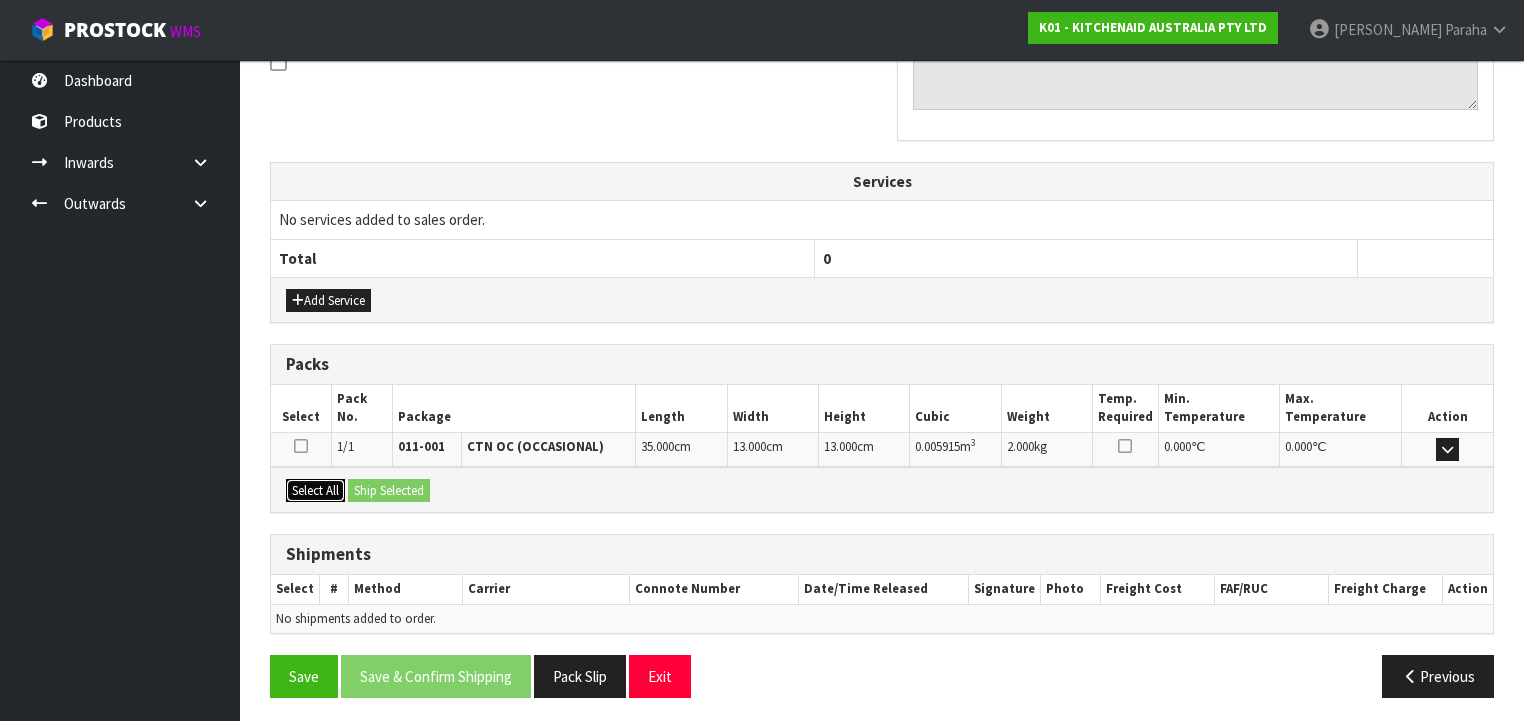
click at [327, 491] on button "Select All" at bounding box center [315, 491] width 59 height 24
click at [383, 491] on button "Ship Selected" at bounding box center [389, 491] width 82 height 24
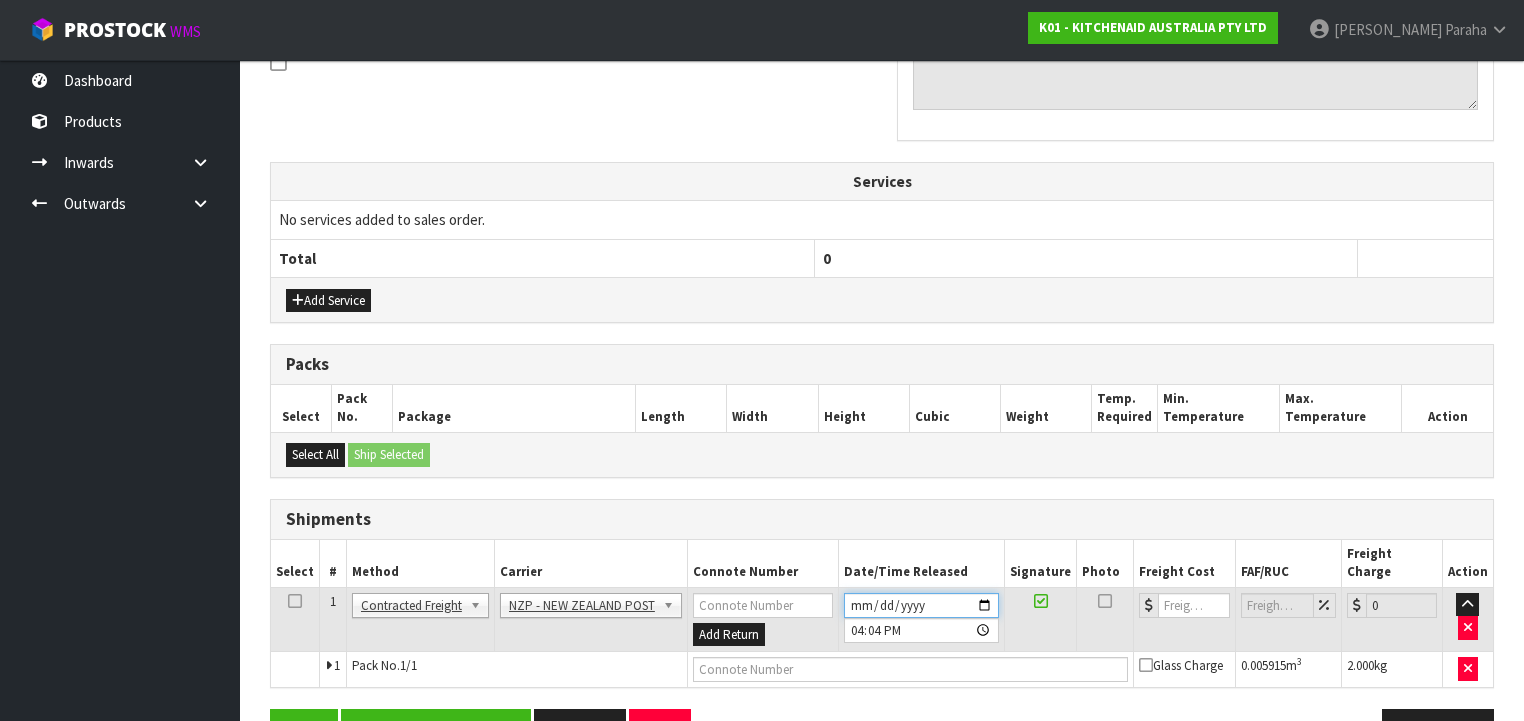
click at [989, 593] on input "[DATE]" at bounding box center [921, 605] width 155 height 25
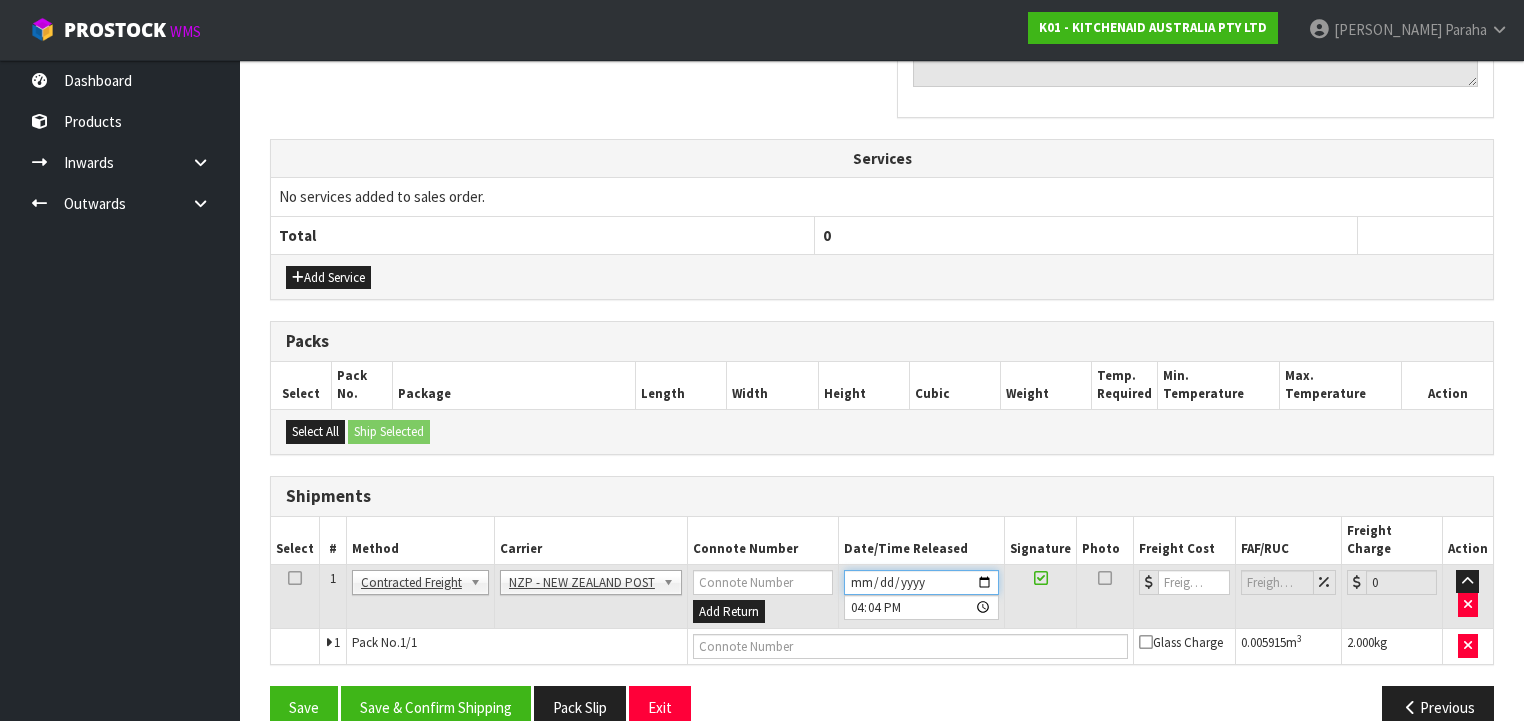
scroll to position [668, 0]
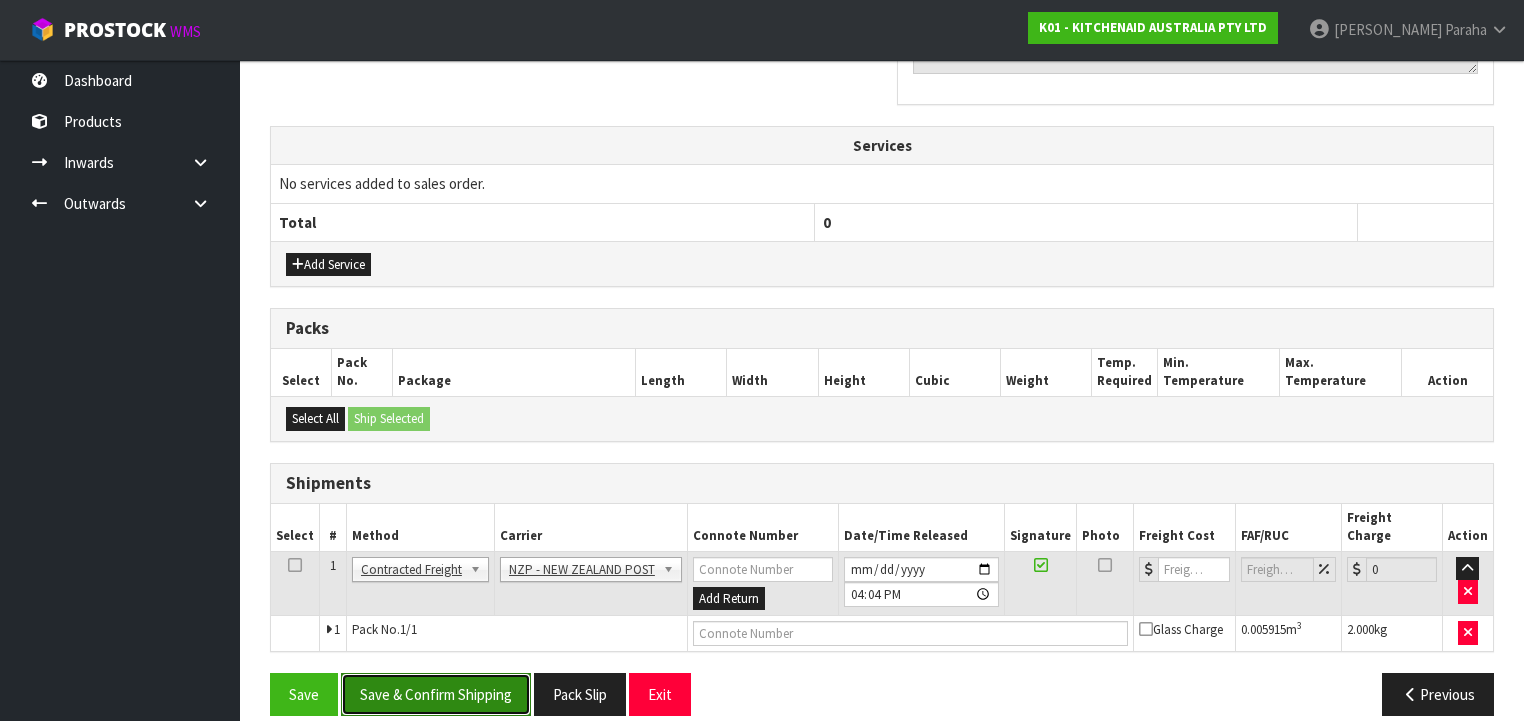
click at [476, 673] on button "Save & Confirm Shipping" at bounding box center [436, 694] width 190 height 43
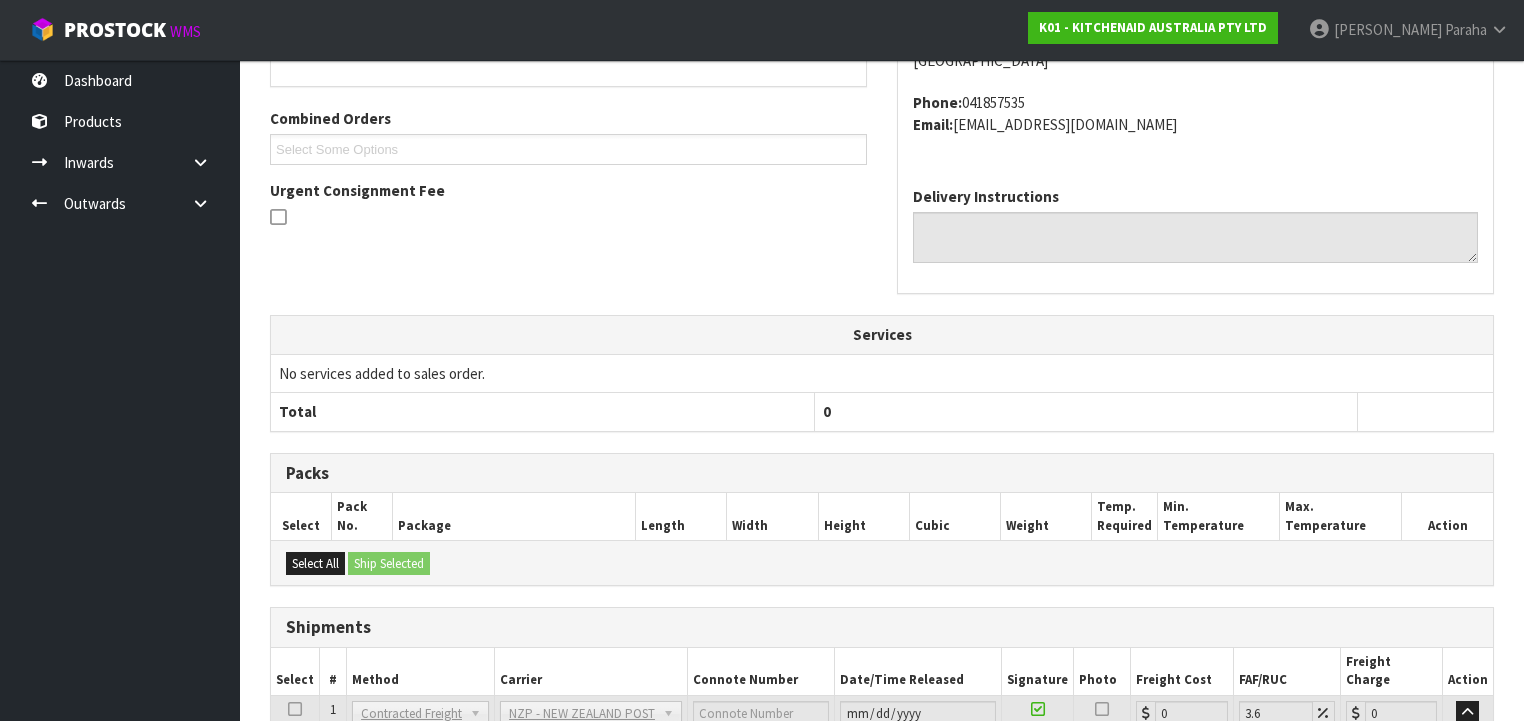
scroll to position [640, 0]
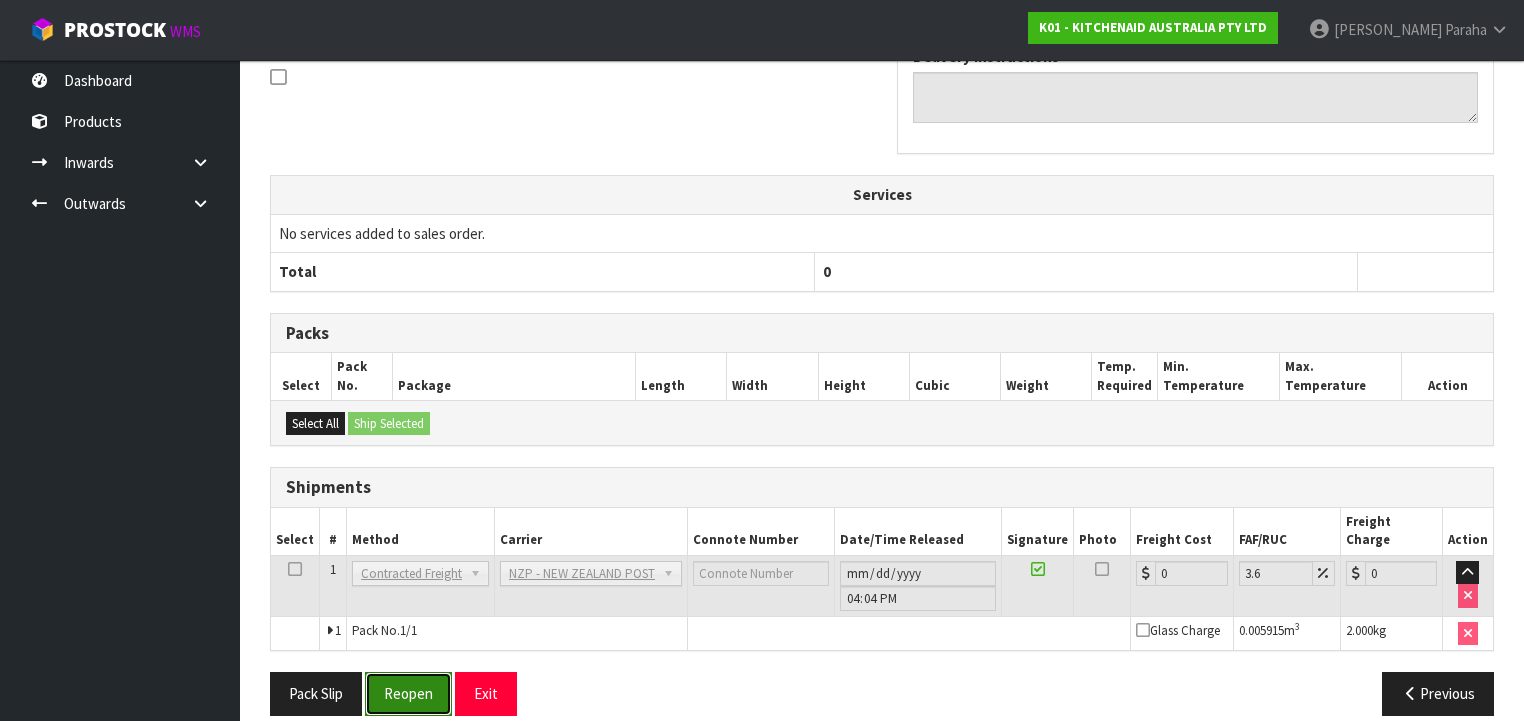
click at [401, 680] on button "Reopen" at bounding box center [408, 693] width 87 height 43
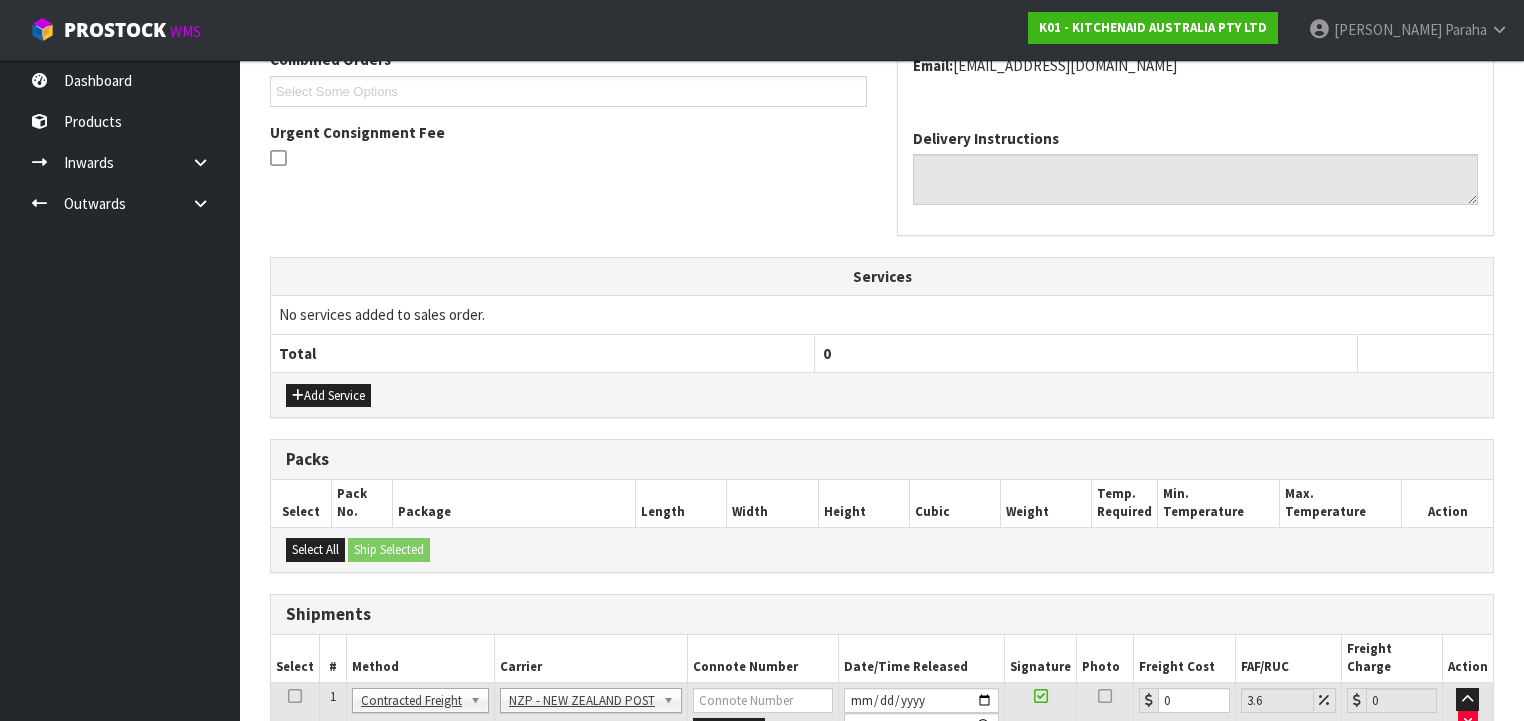
scroll to position [686, 0]
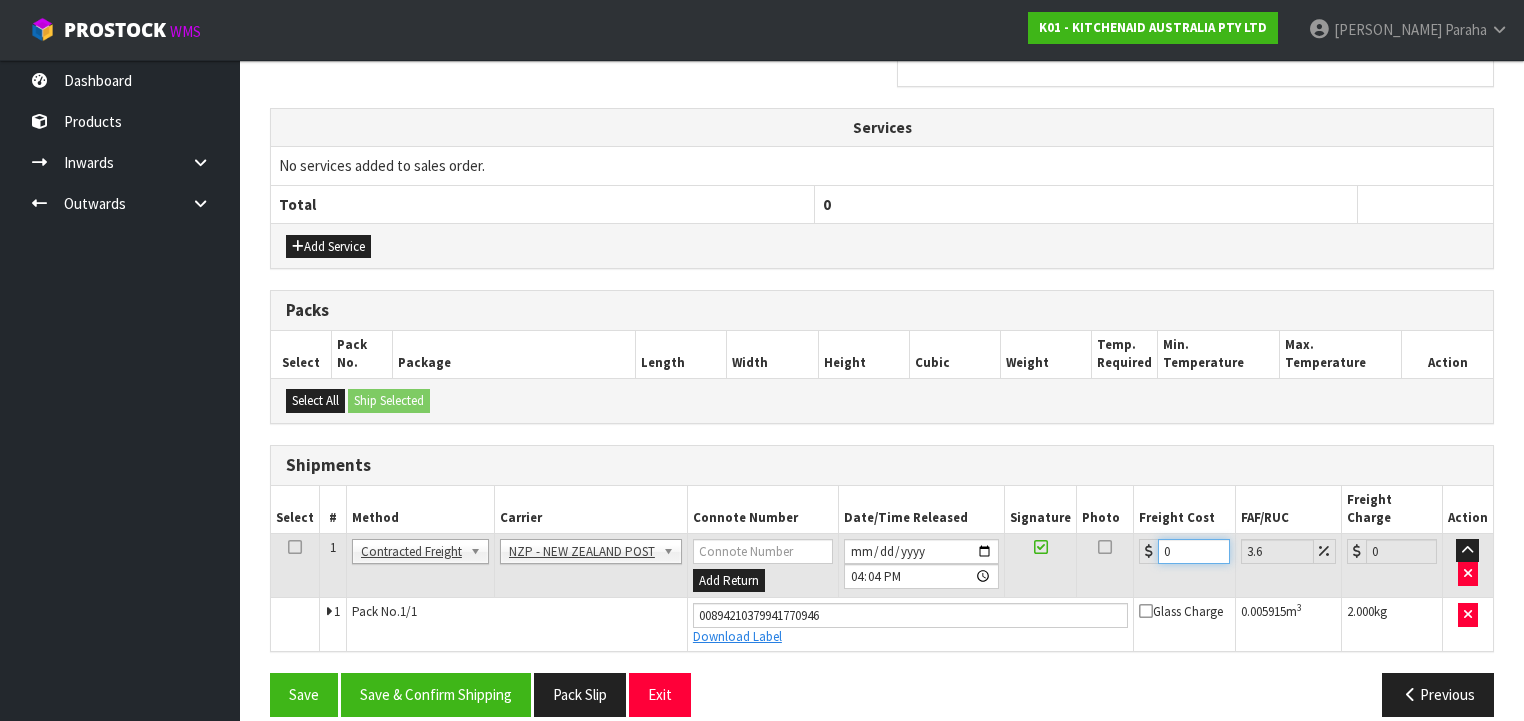
drag, startPoint x: 1173, startPoint y: 528, endPoint x: 1135, endPoint y: 520, distance: 38.8
click at [1128, 533] on tr "1 Client Local Pickup Customer Local Pickup Company Freight Contracted Freight …" at bounding box center [882, 565] width 1222 height 65
click at [456, 673] on button "Save & Confirm Shipping" at bounding box center [436, 694] width 190 height 43
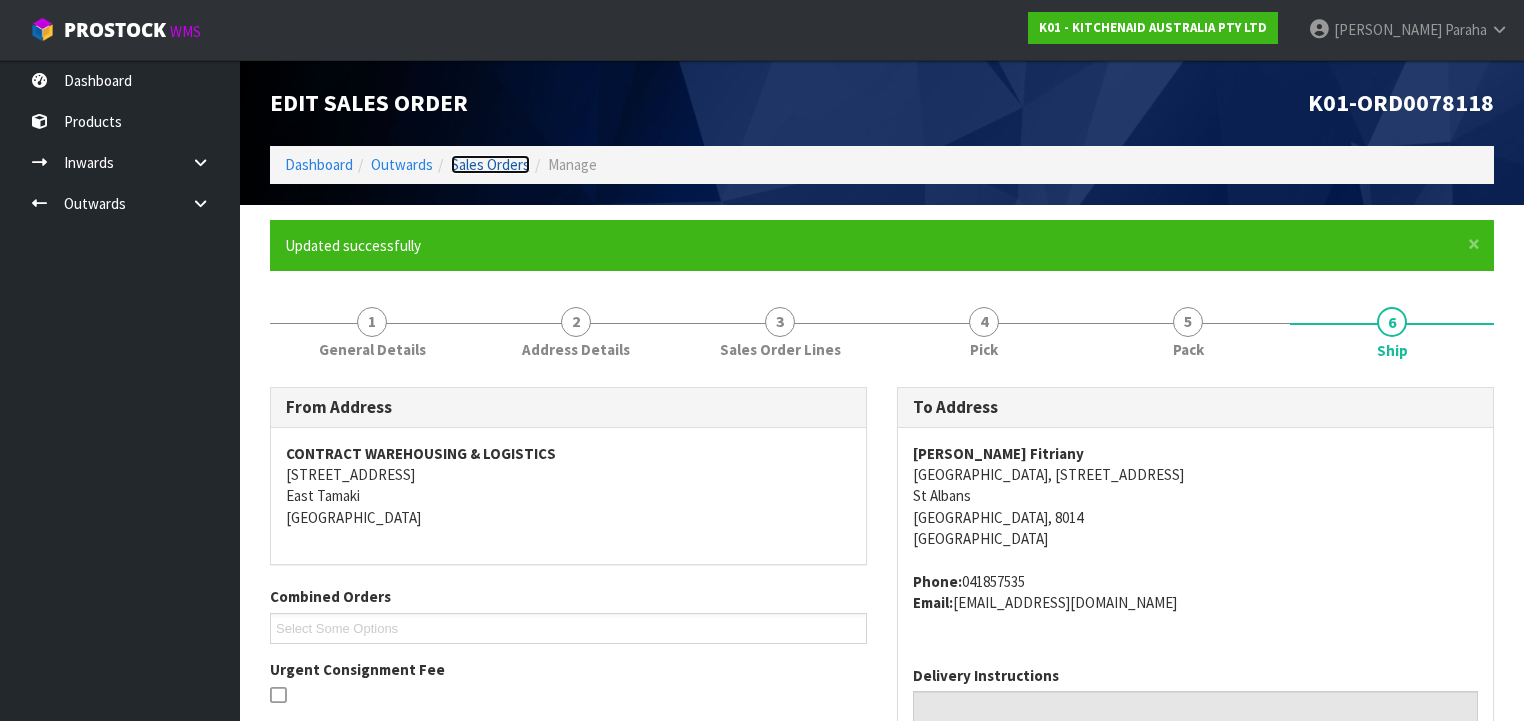
click at [471, 171] on link "Sales Orders" at bounding box center [490, 164] width 79 height 19
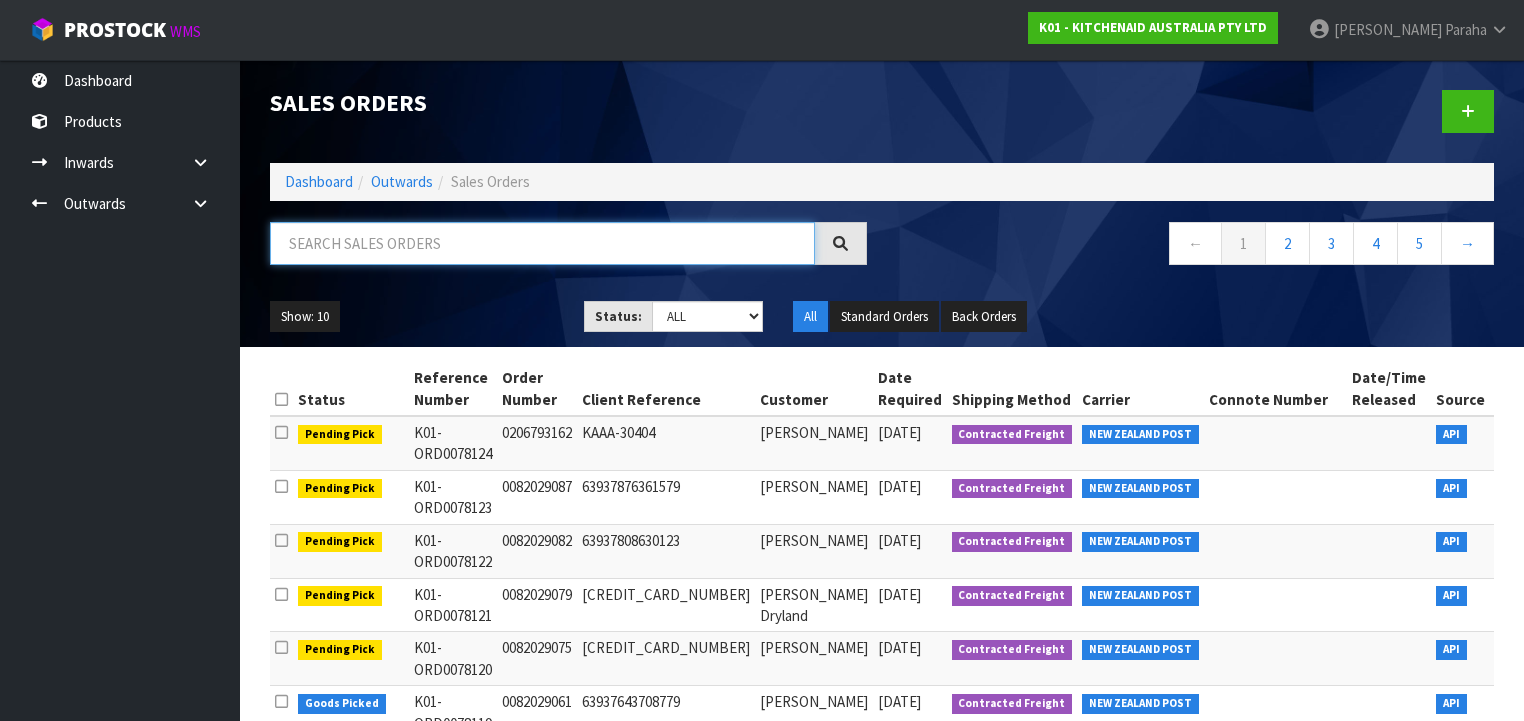
click at [367, 240] on input "text" at bounding box center [542, 243] width 545 height 43
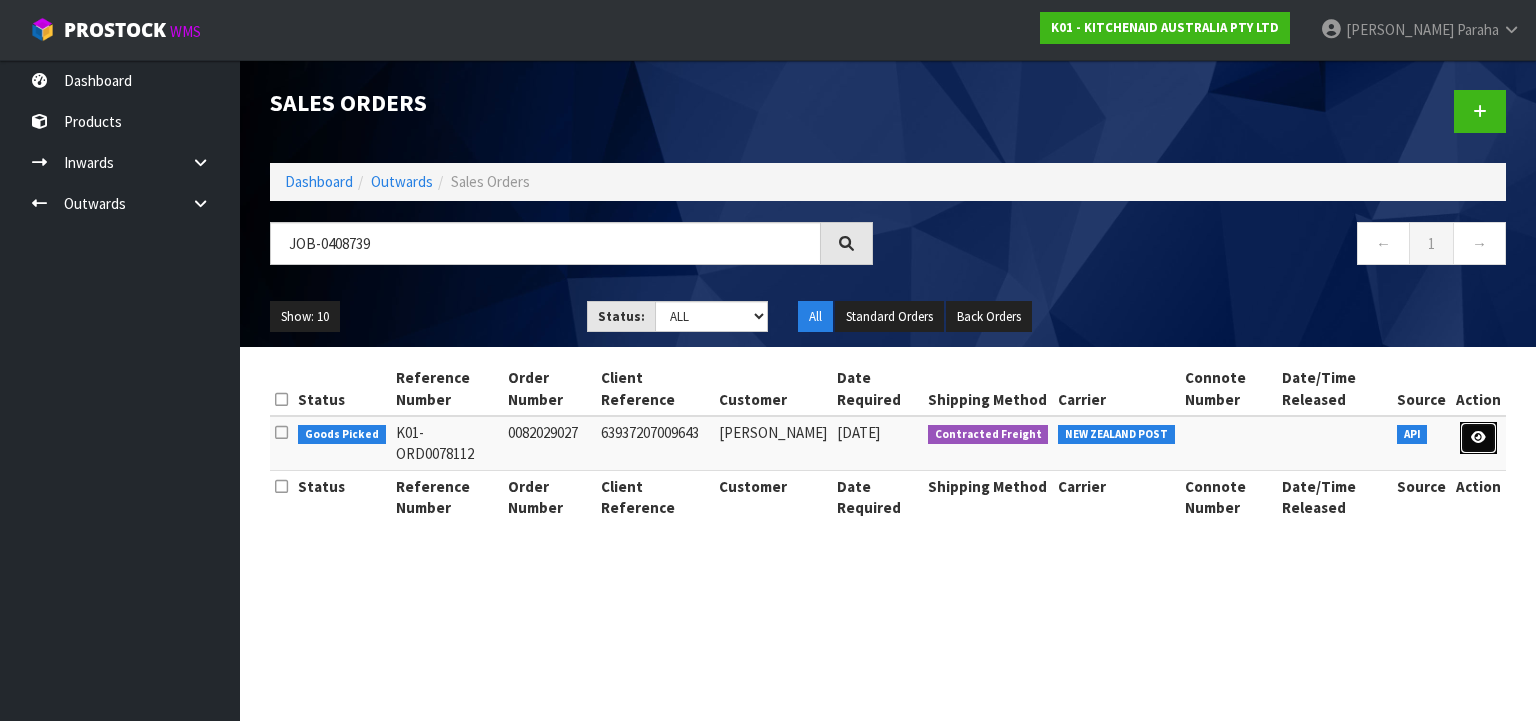
click at [1480, 439] on icon at bounding box center [1478, 437] width 15 height 13
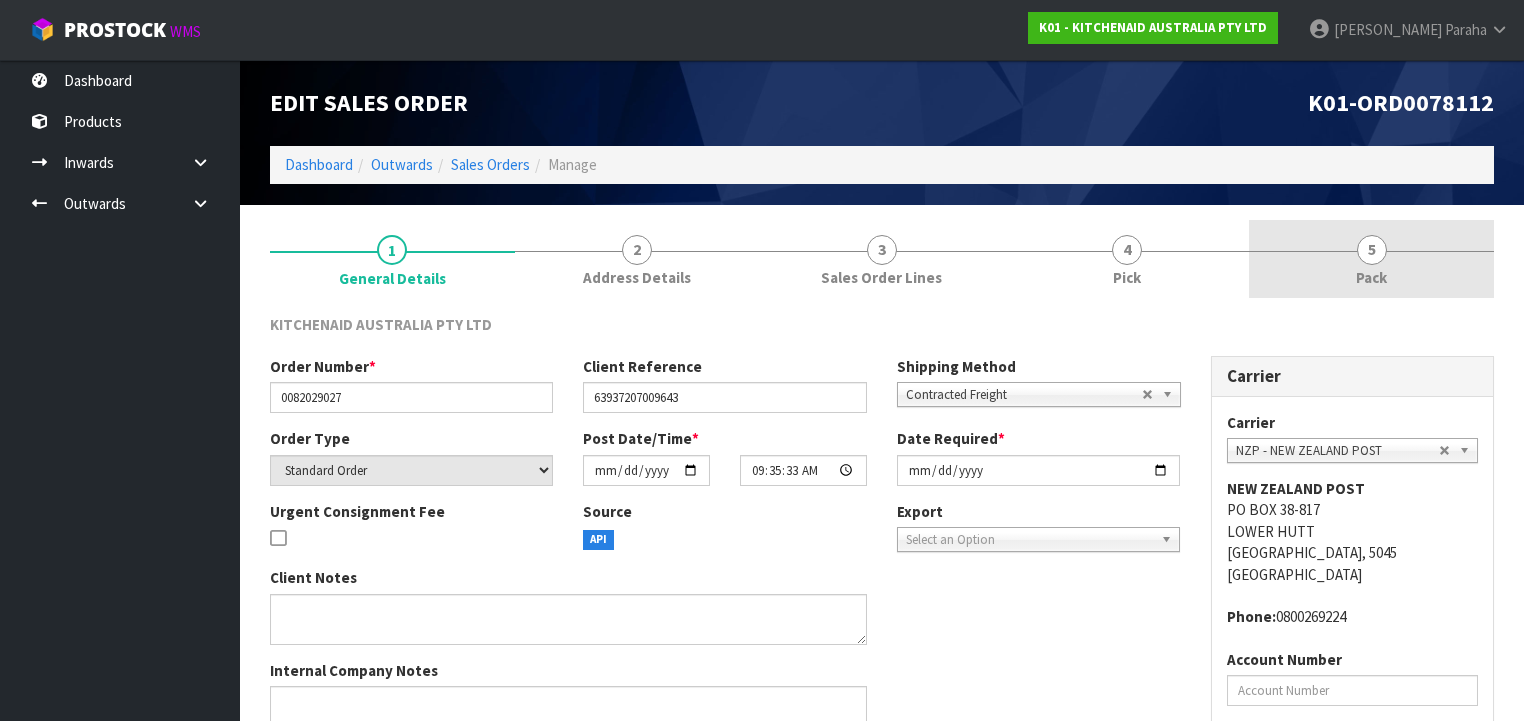
click at [1373, 258] on span "5" at bounding box center [1372, 250] width 30 height 30
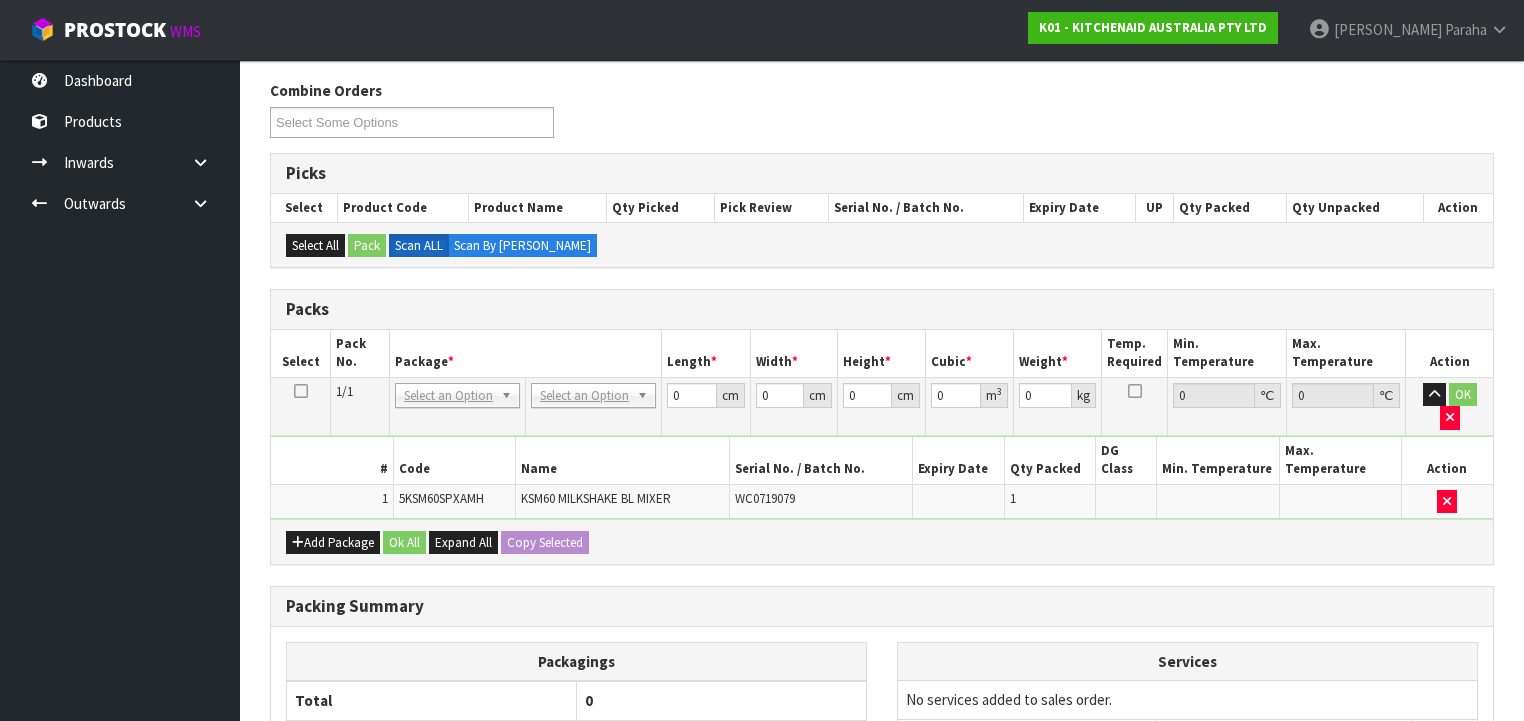
scroll to position [240, 0]
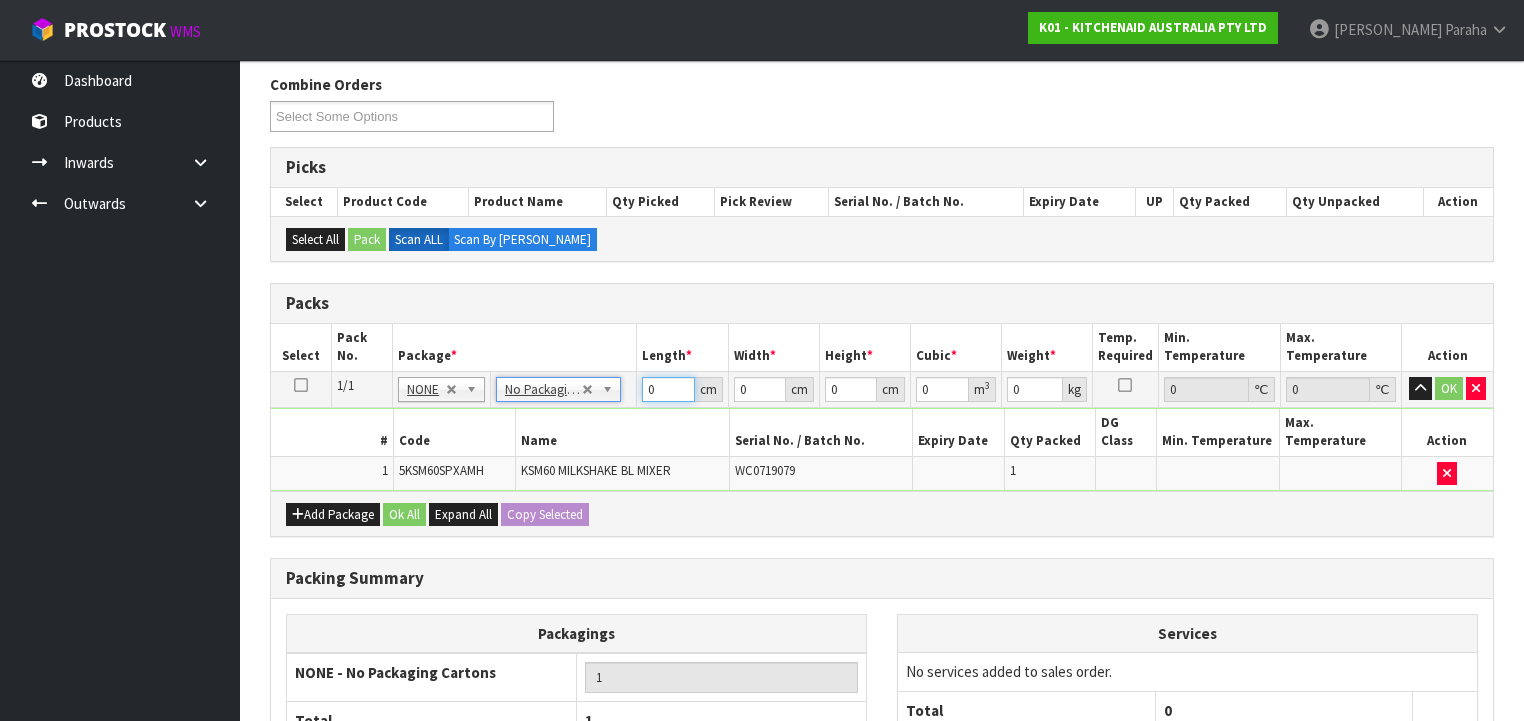
drag, startPoint x: 656, startPoint y: 391, endPoint x: 630, endPoint y: 389, distance: 26.1
click at [631, 389] on tr "1/1 NONE 007-001 007-002 007-004 007-009 007-013 007-014 007-015 007-017 007-01…" at bounding box center [882, 389] width 1222 height 36
click at [1409, 377] on button "button" at bounding box center [1420, 389] width 23 height 24
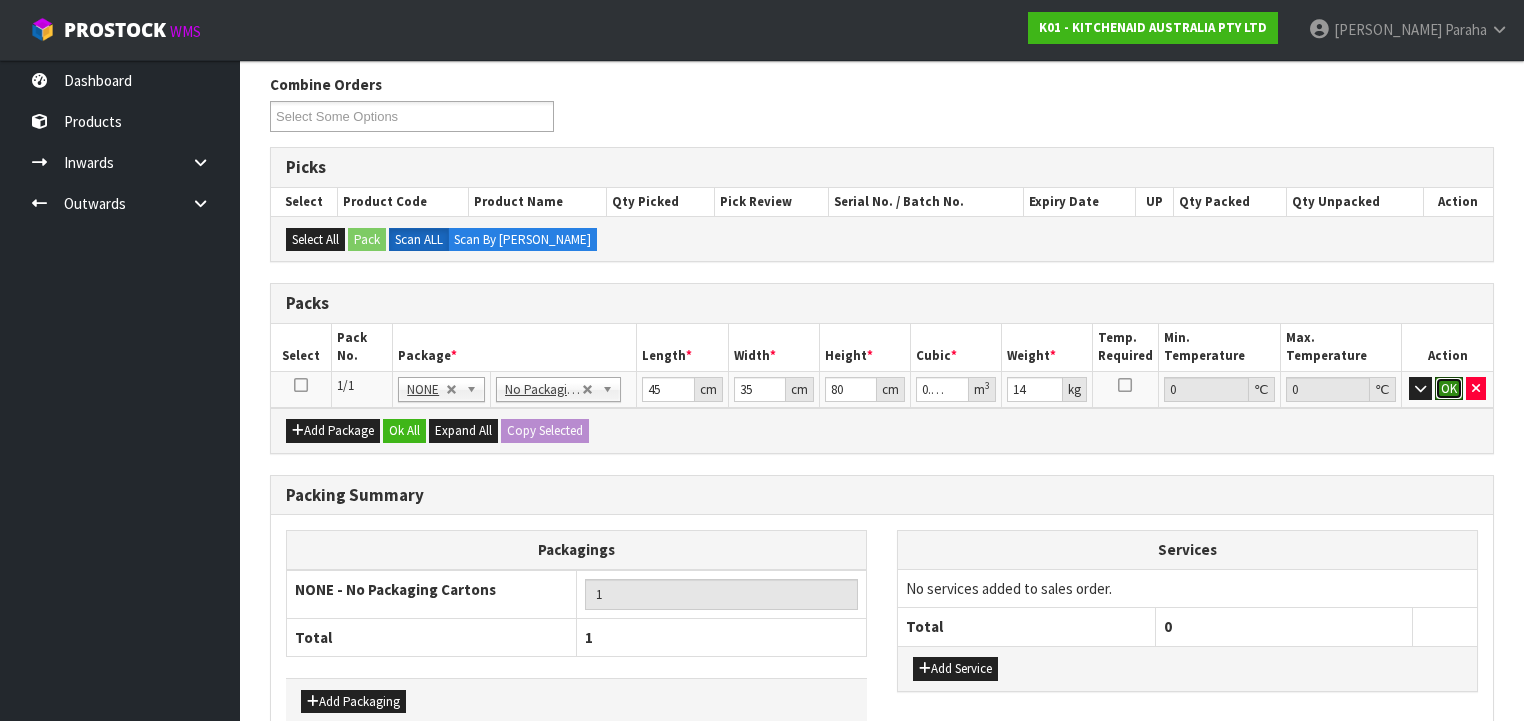
click button "OK" at bounding box center [1449, 389] width 28 height 24
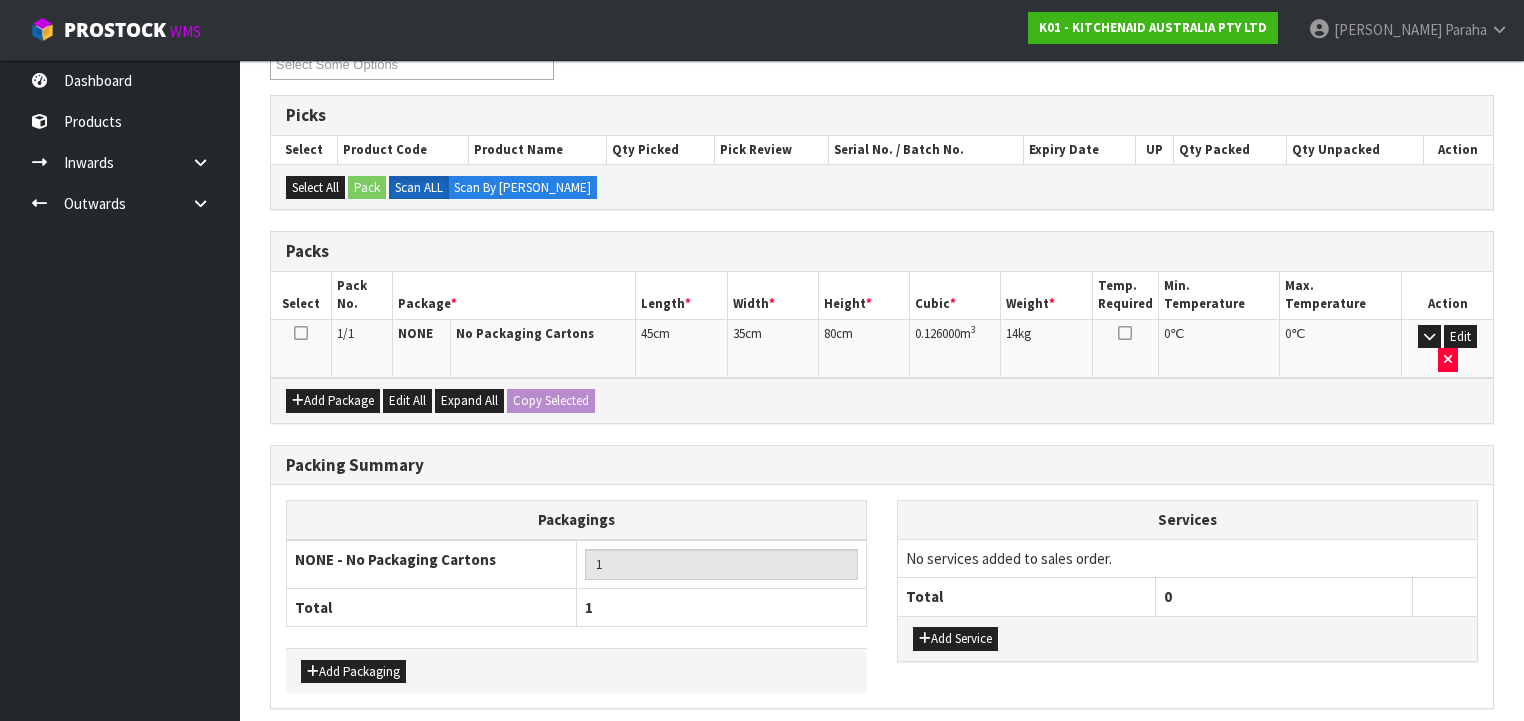
scroll to position [343, 0]
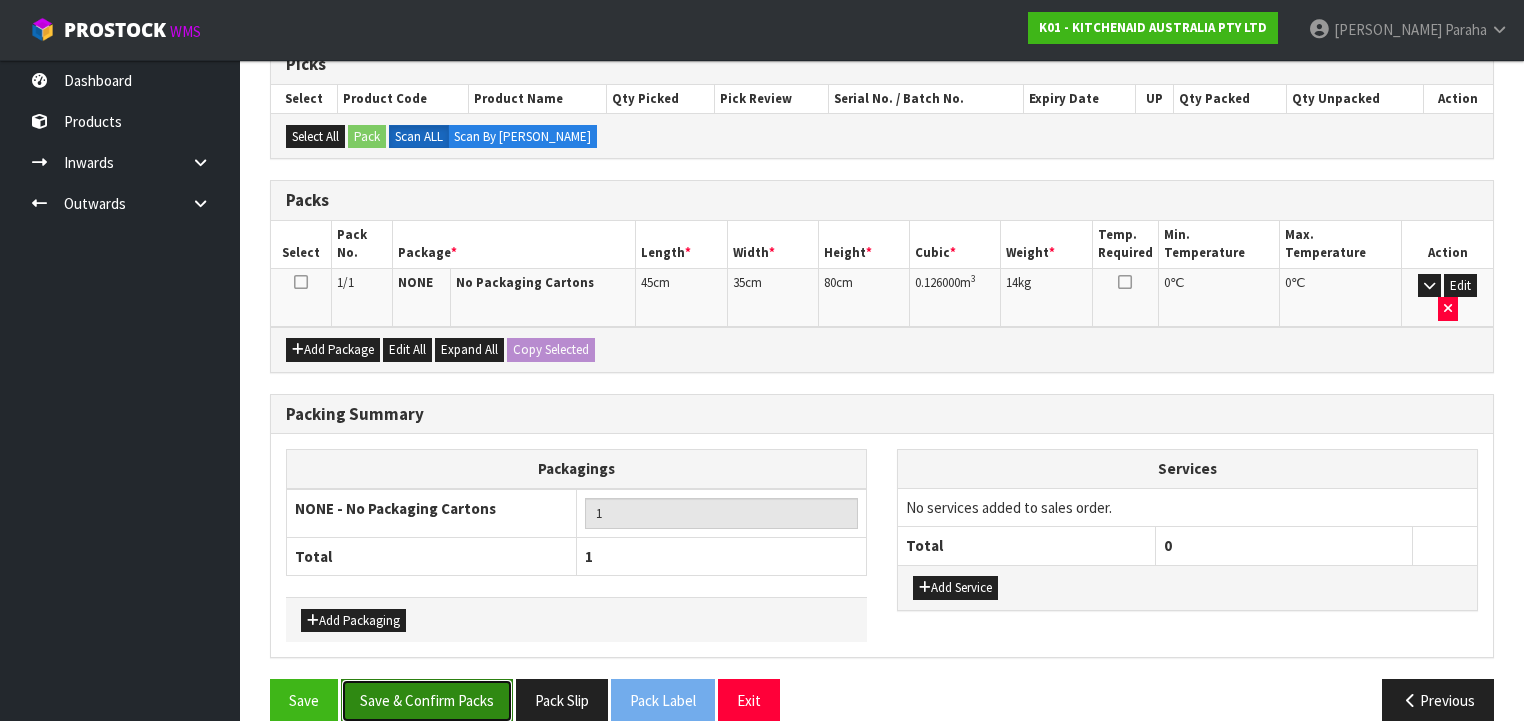
click at [448, 682] on button "Save & Confirm Packs" at bounding box center [427, 700] width 172 height 43
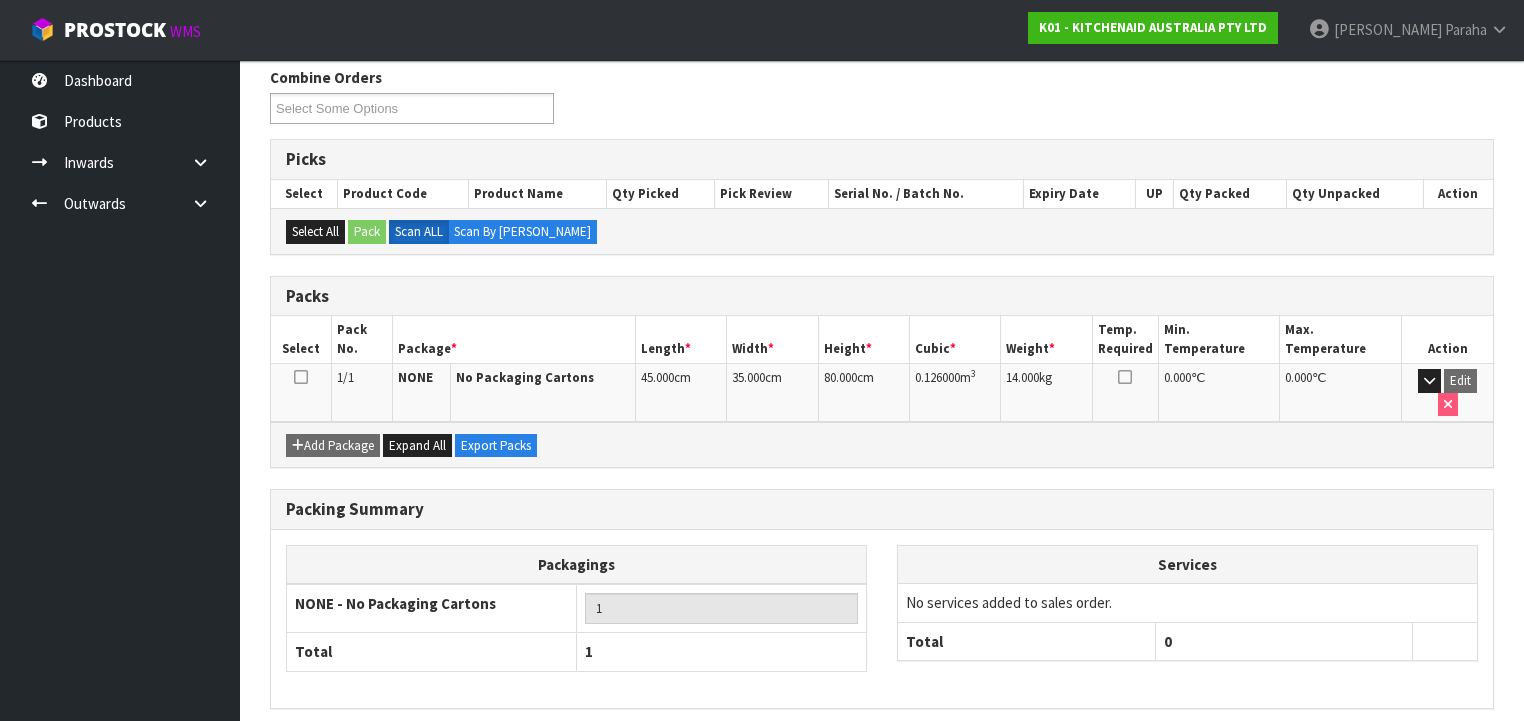
scroll to position [372, 0]
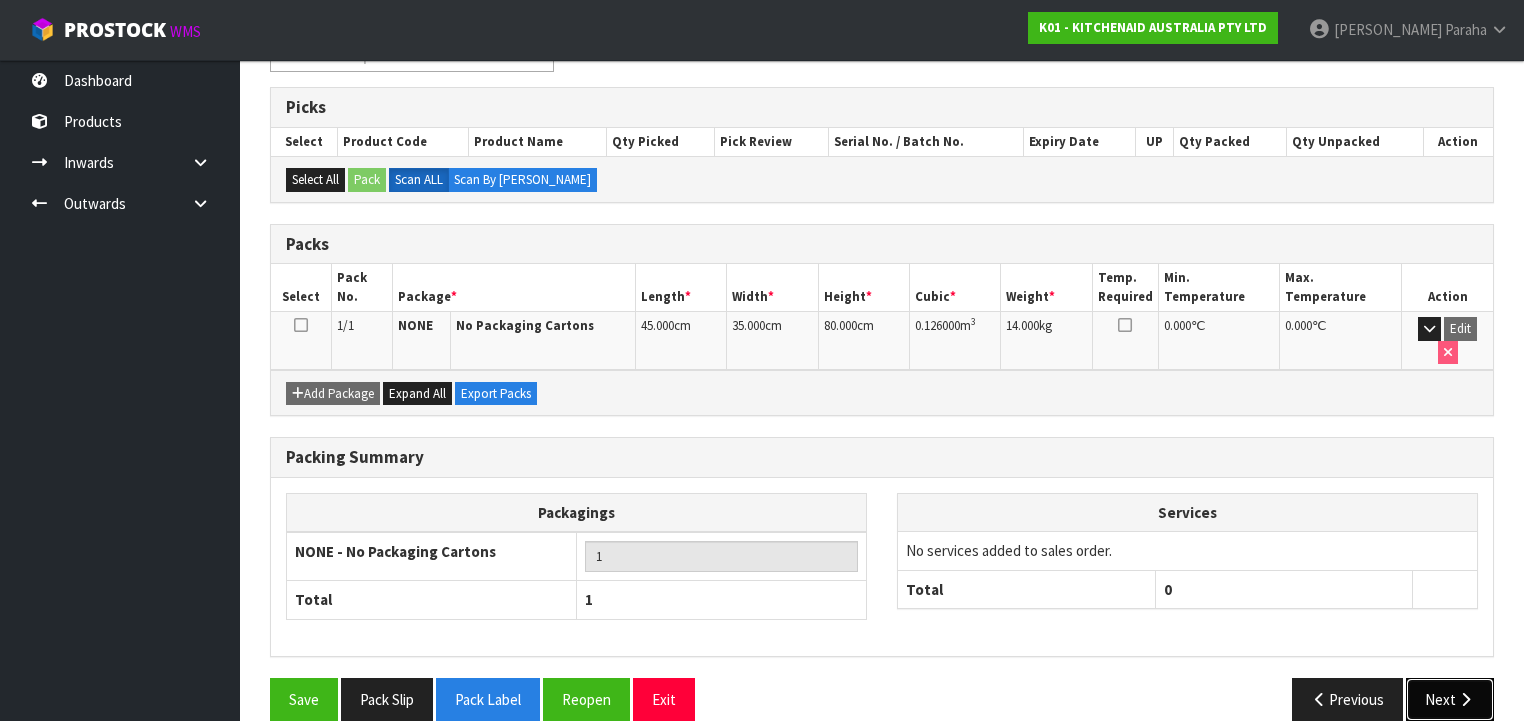
click at [1477, 678] on button "Next" at bounding box center [1450, 699] width 88 height 43
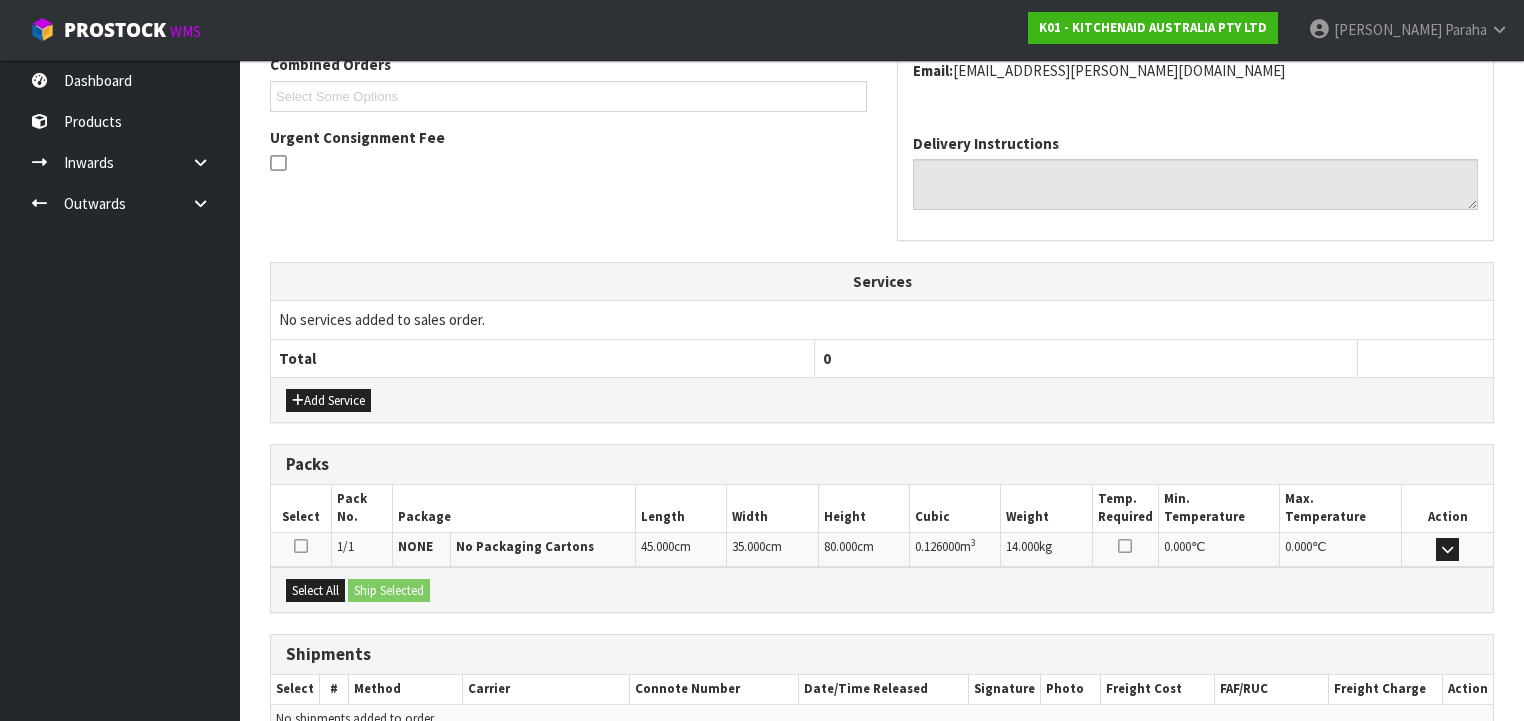
scroll to position [632, 0]
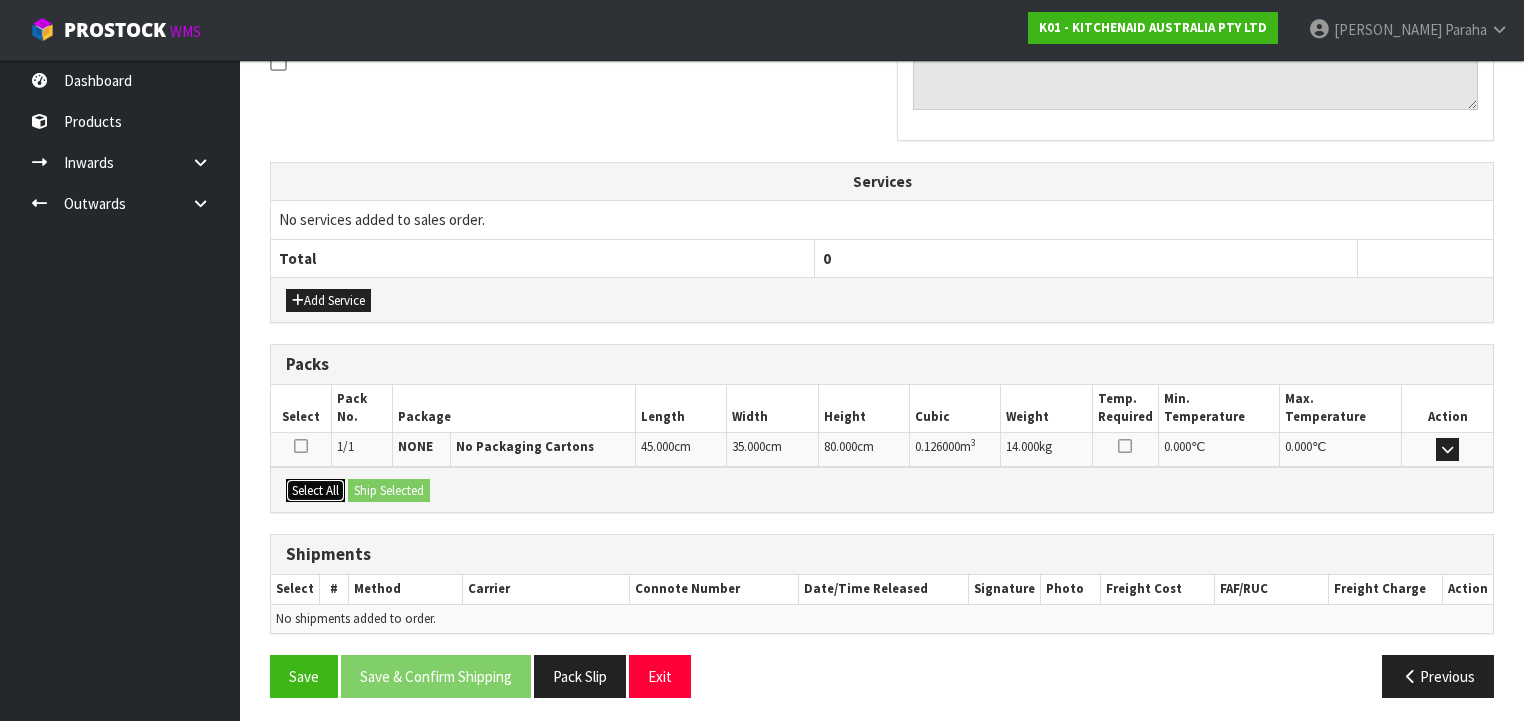
click at [314, 489] on button "Select All" at bounding box center [315, 491] width 59 height 24
click at [366, 480] on button "Ship Selected" at bounding box center [389, 491] width 82 height 24
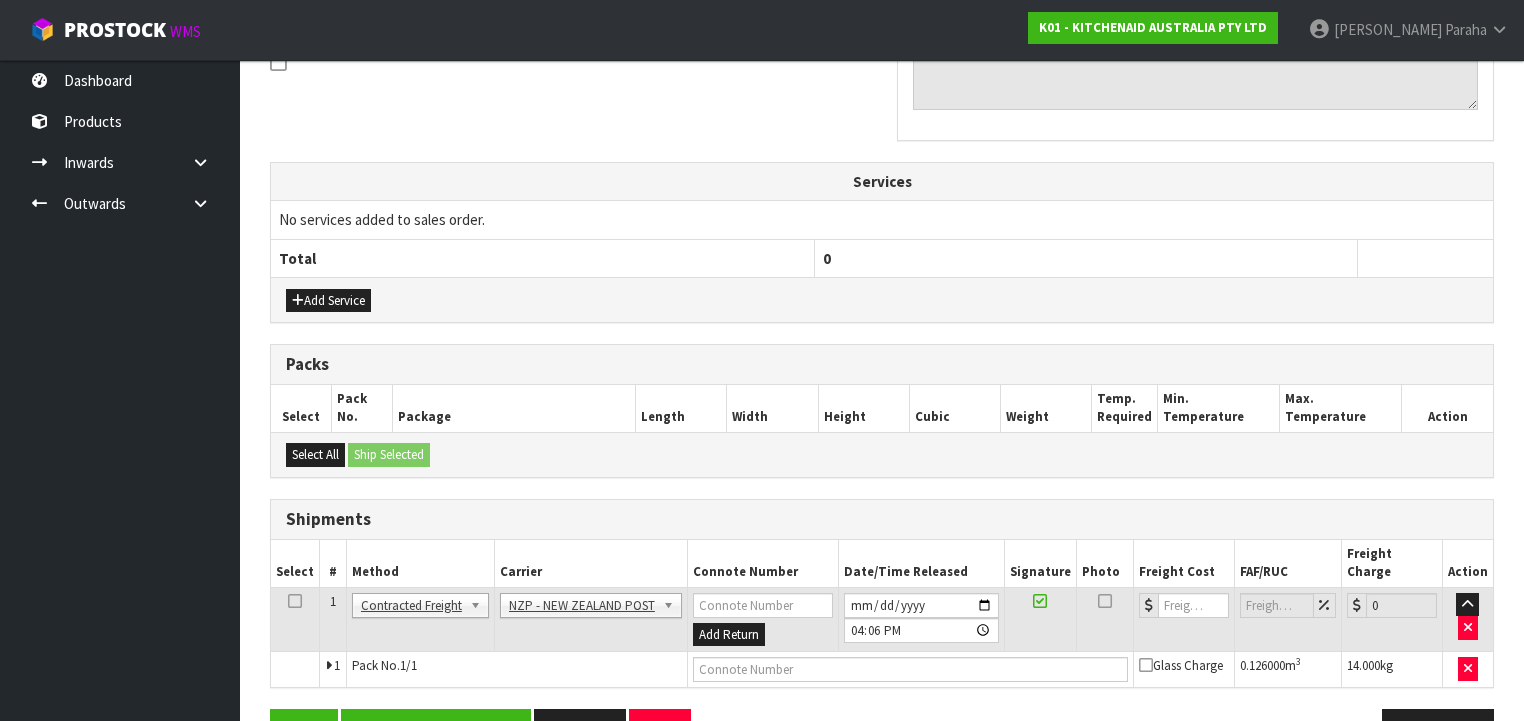
scroll to position [668, 0]
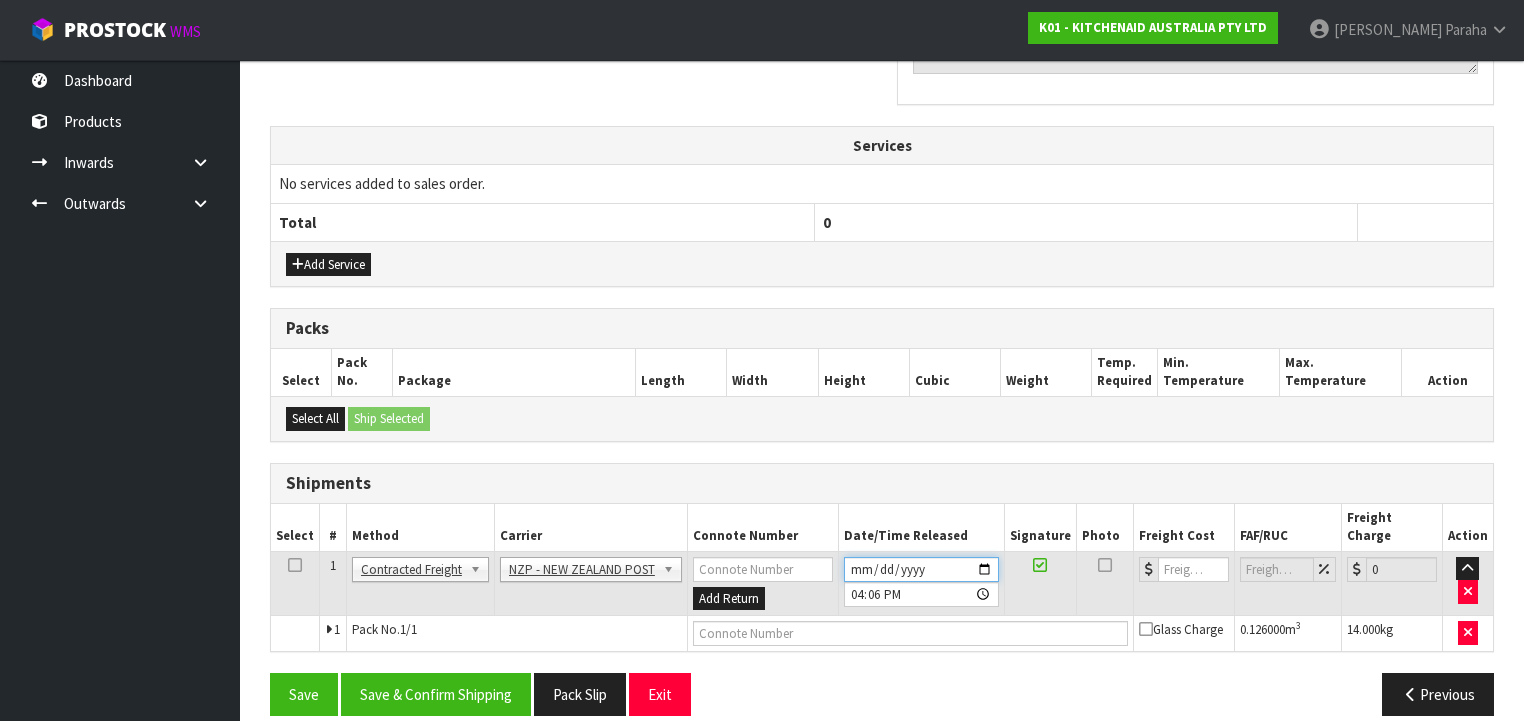
click at [981, 557] on input "[DATE]" at bounding box center [921, 569] width 155 height 25
click at [458, 673] on button "Save & Confirm Shipping" at bounding box center [436, 694] width 190 height 43
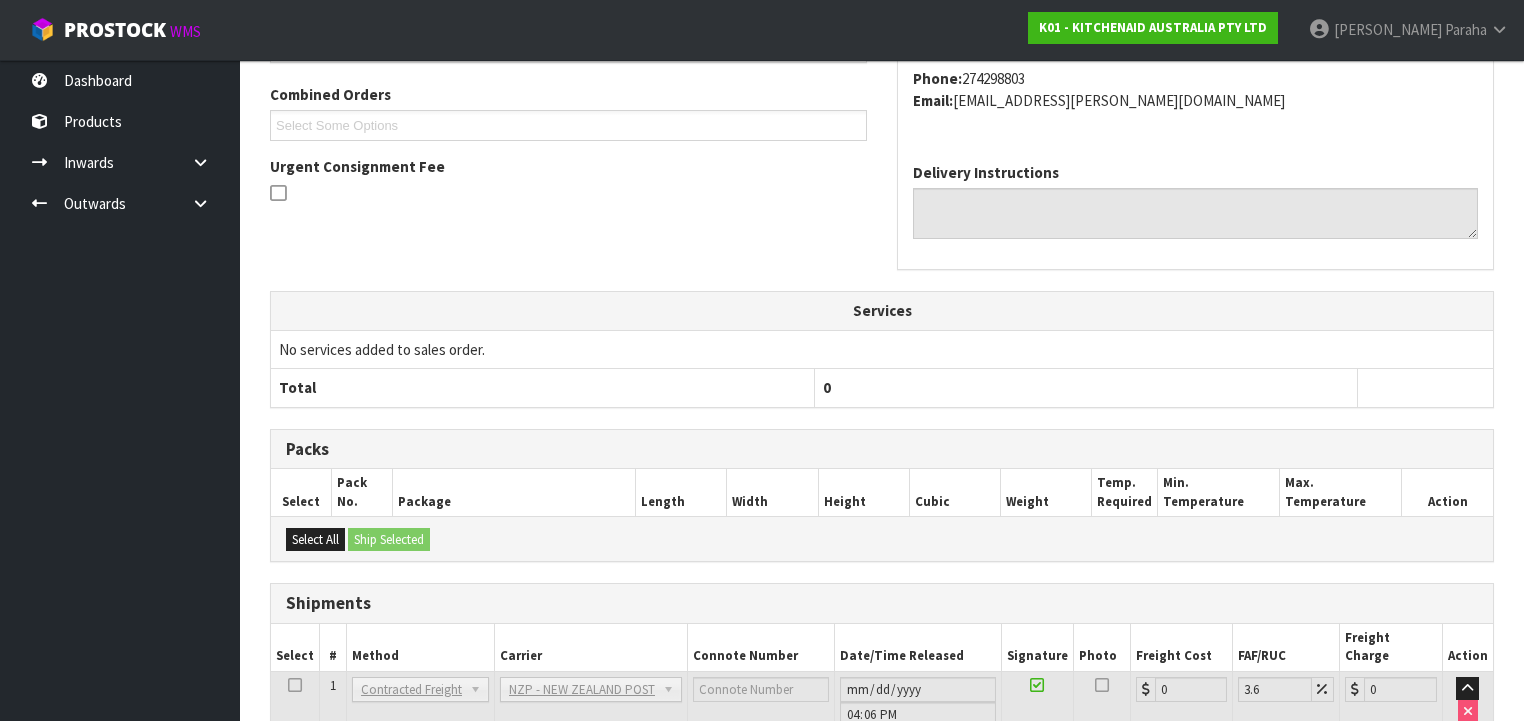
scroll to position [640, 0]
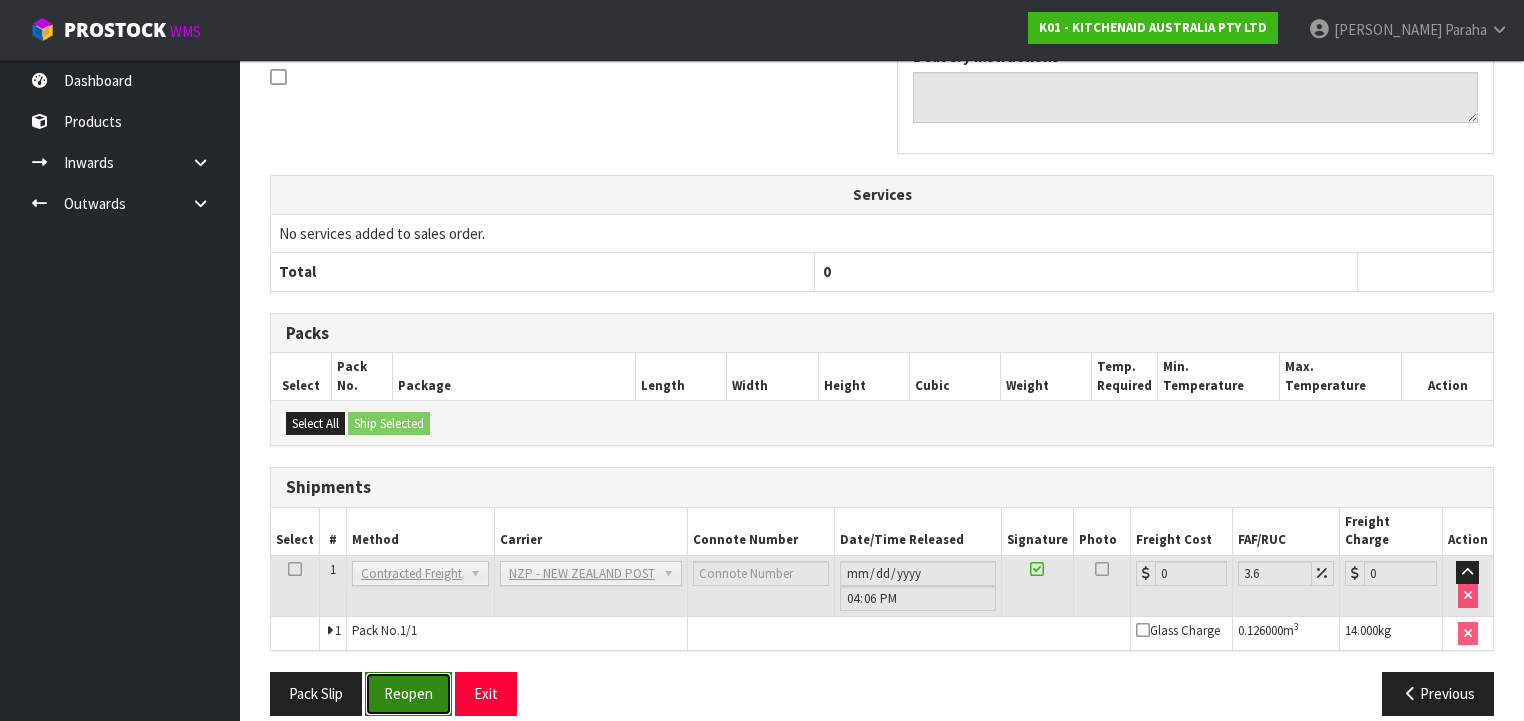
click at [428, 672] on button "Reopen" at bounding box center [408, 693] width 87 height 43
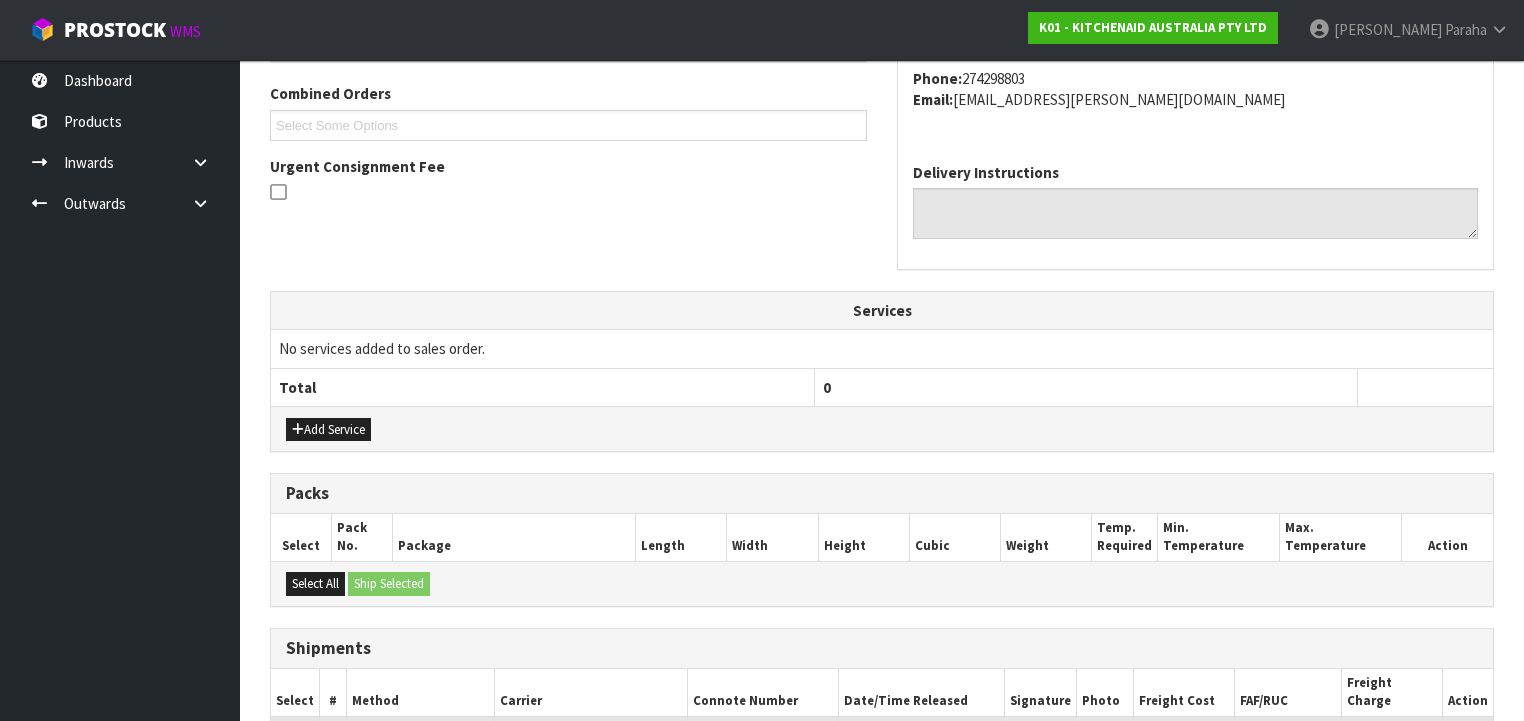
scroll to position [668, 0]
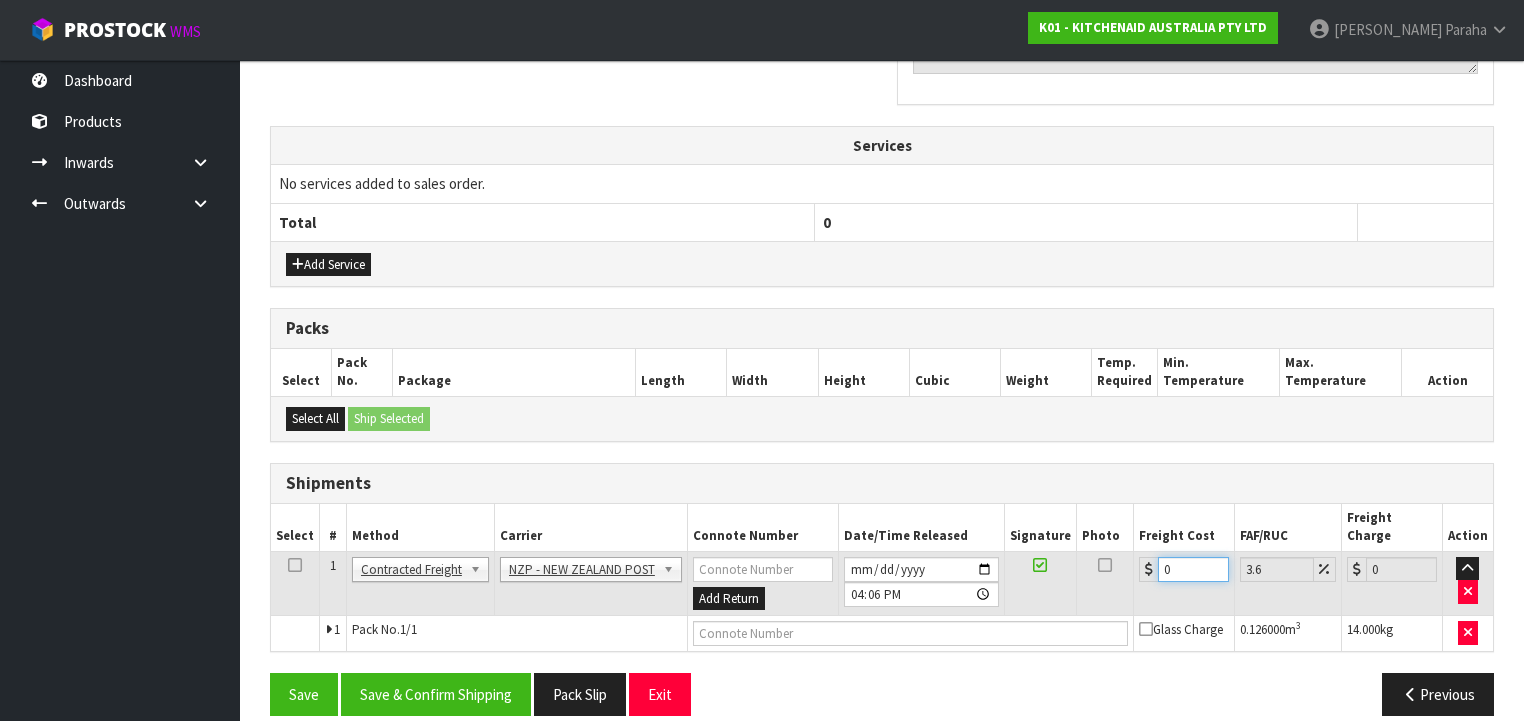
click at [1159, 557] on input "0" at bounding box center [1193, 569] width 71 height 25
click at [1168, 557] on input "0" at bounding box center [1193, 569] width 71 height 25
click at [426, 681] on button "Save & Confirm Shipping" at bounding box center [436, 694] width 190 height 43
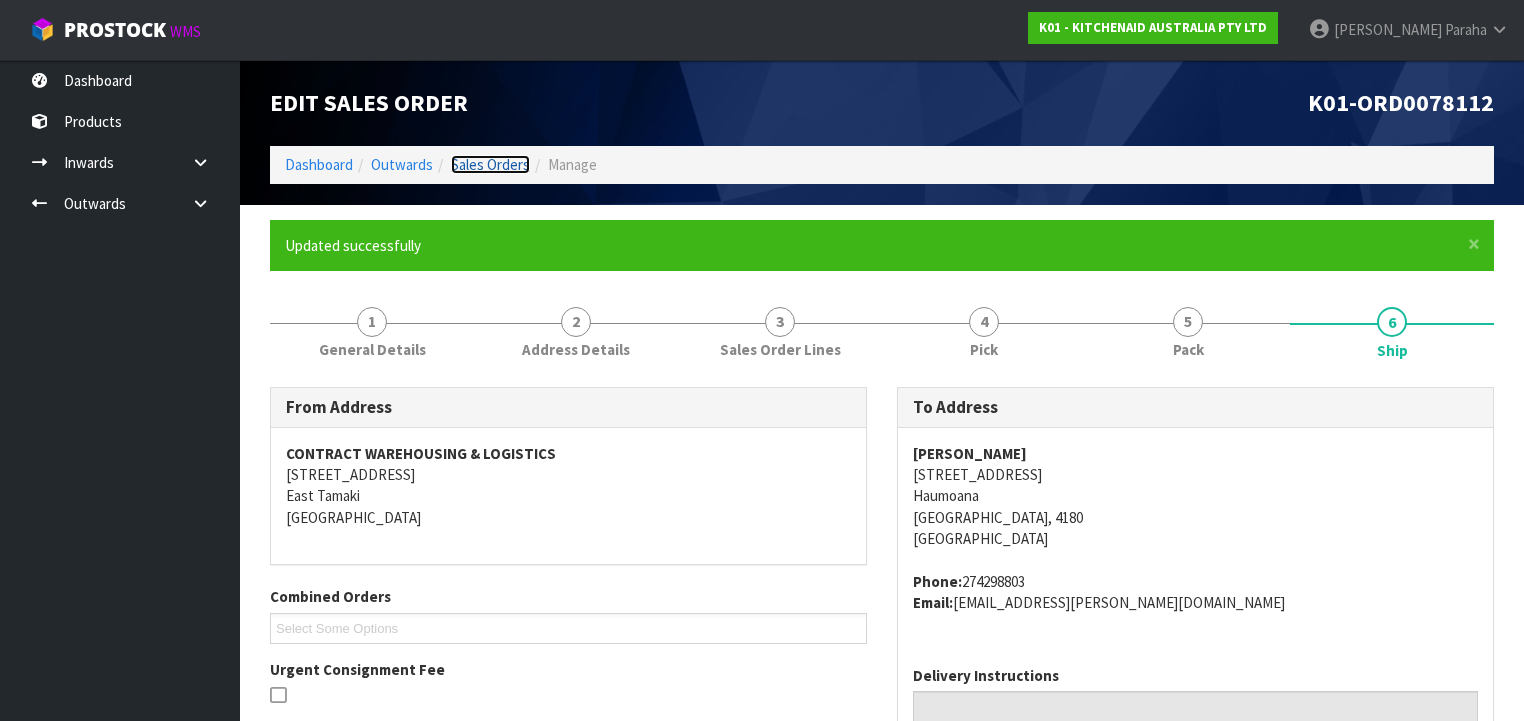
click at [480, 164] on link "Sales Orders" at bounding box center [490, 164] width 79 height 19
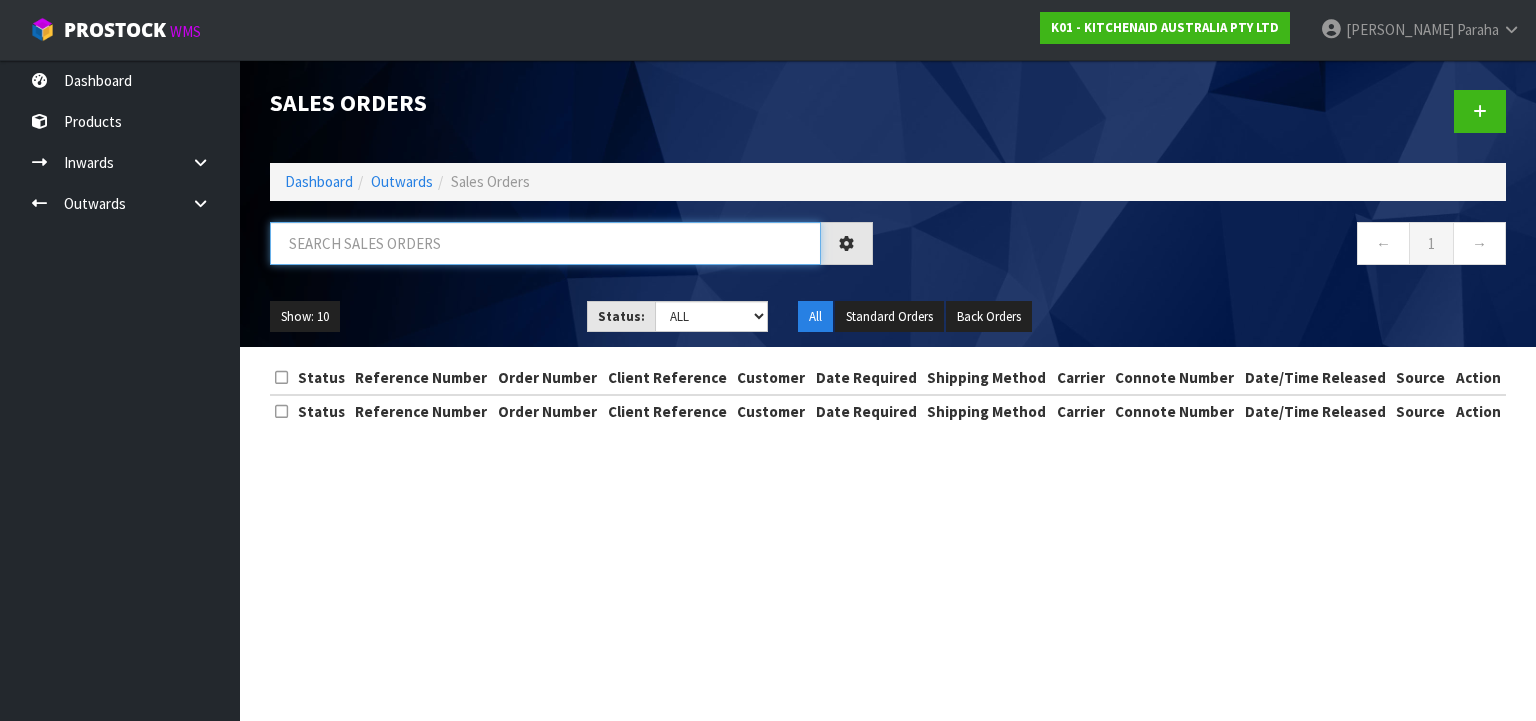
click at [487, 234] on input "text" at bounding box center [545, 243] width 551 height 43
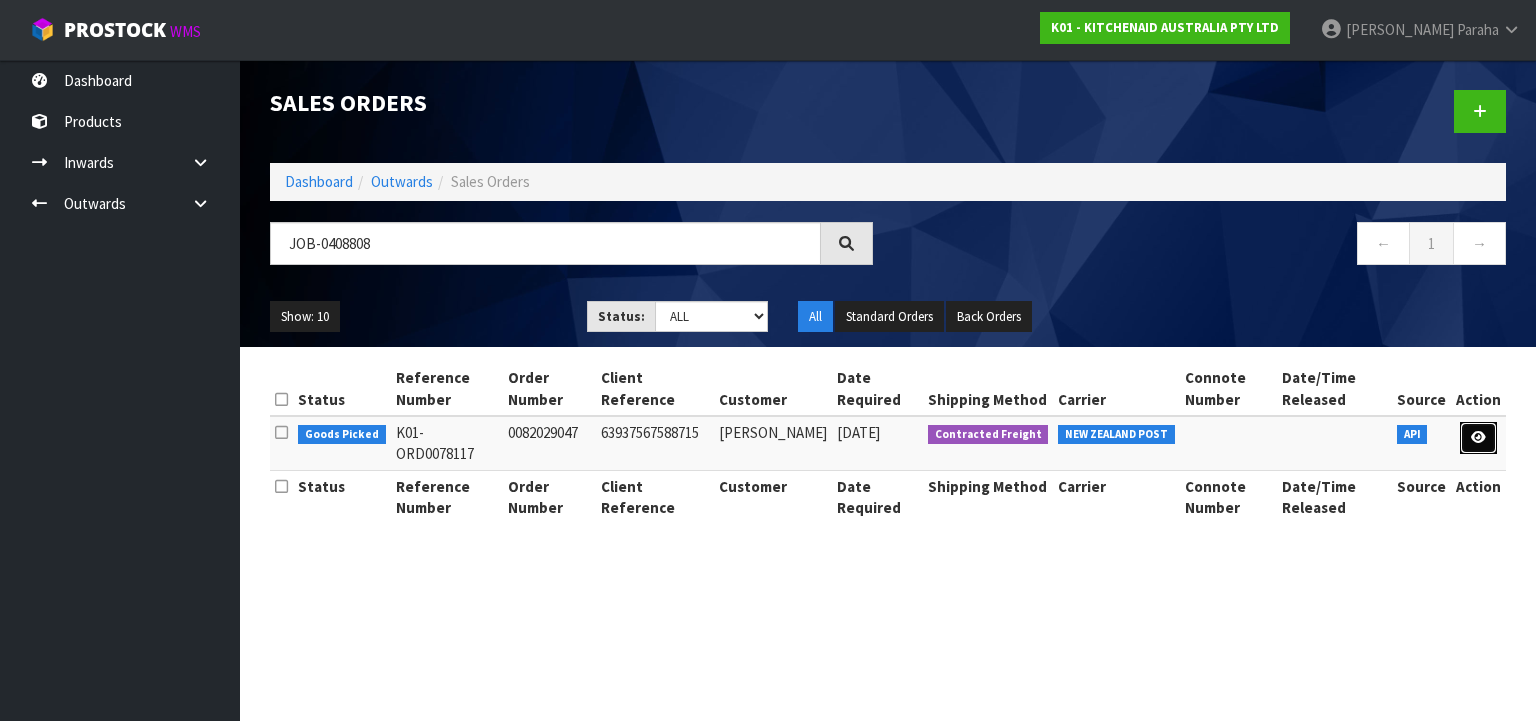
click at [1483, 434] on icon at bounding box center [1478, 437] width 15 height 13
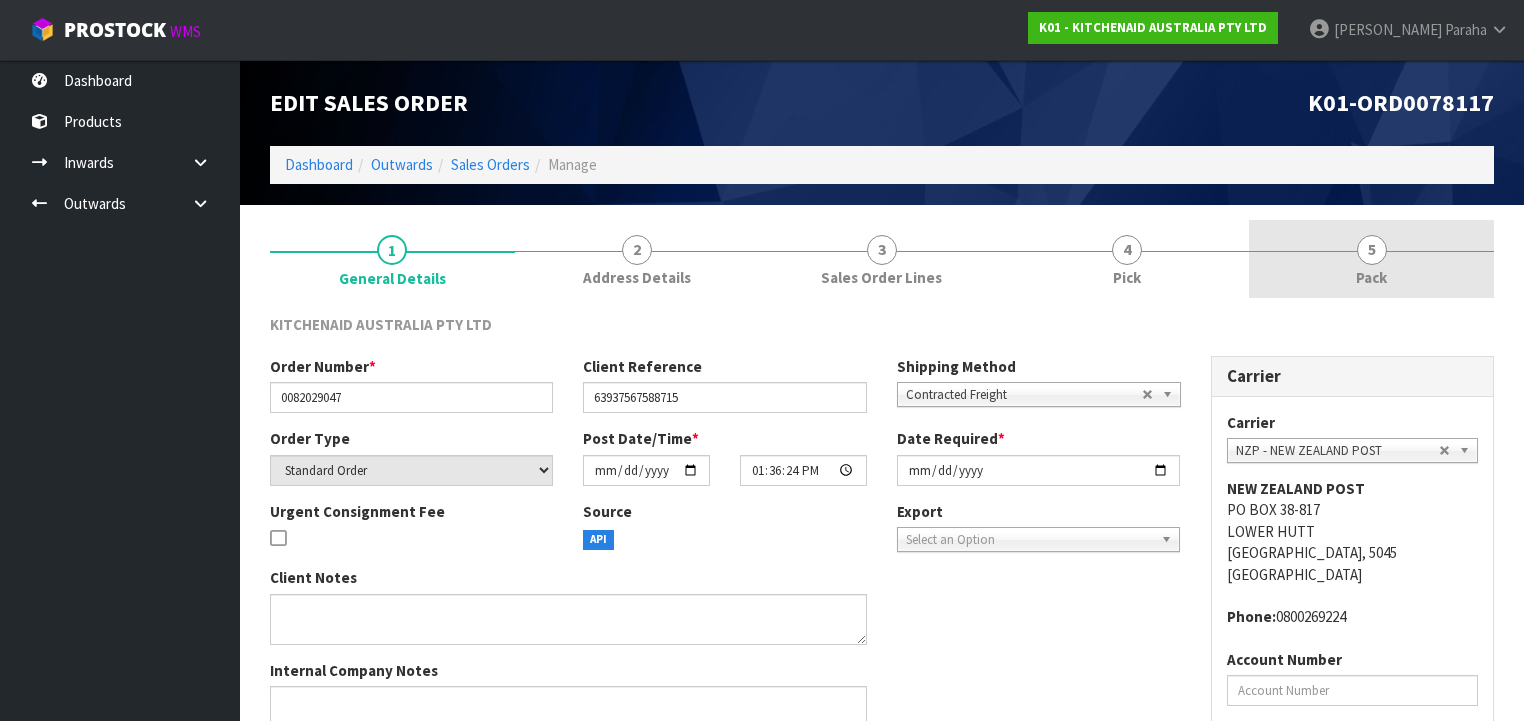
click at [1374, 250] on span "5" at bounding box center [1372, 250] width 30 height 30
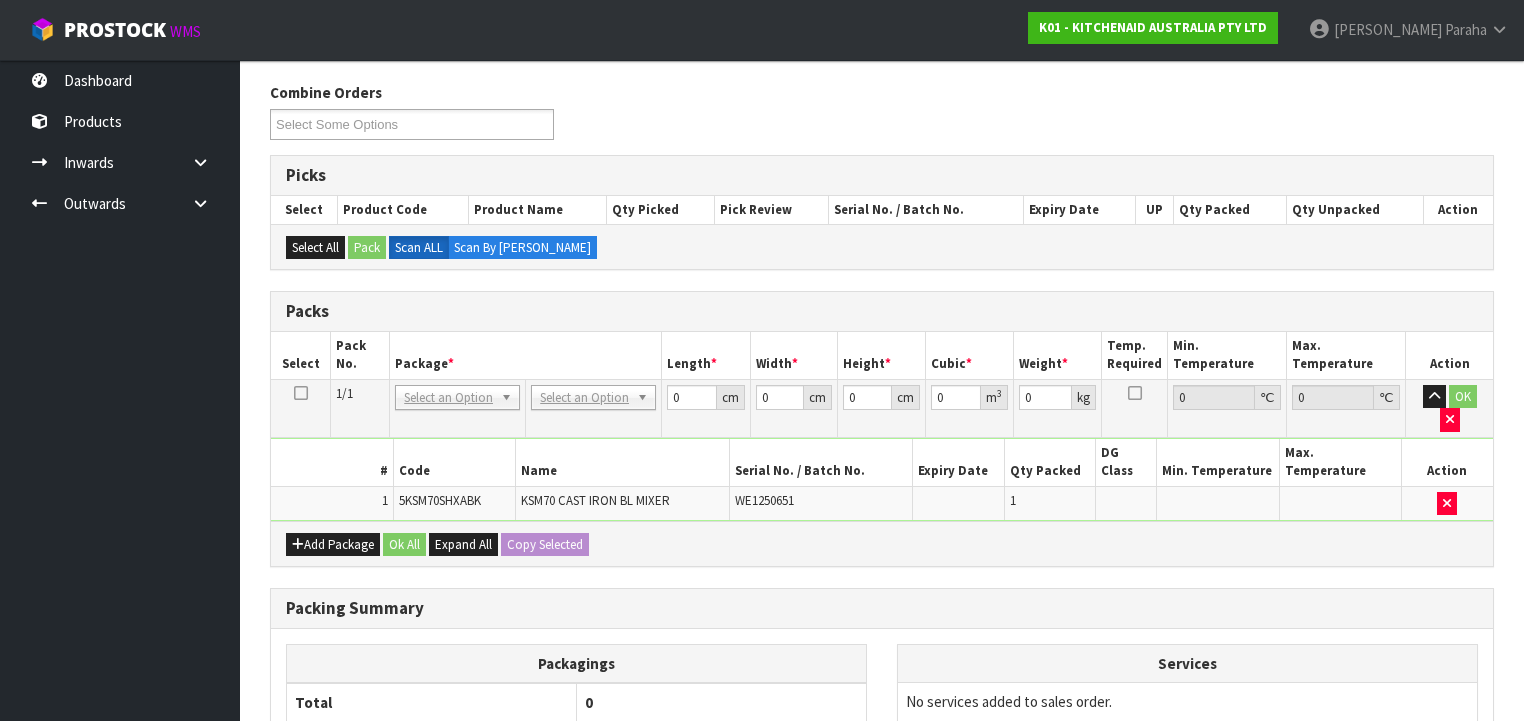
scroll to position [240, 0]
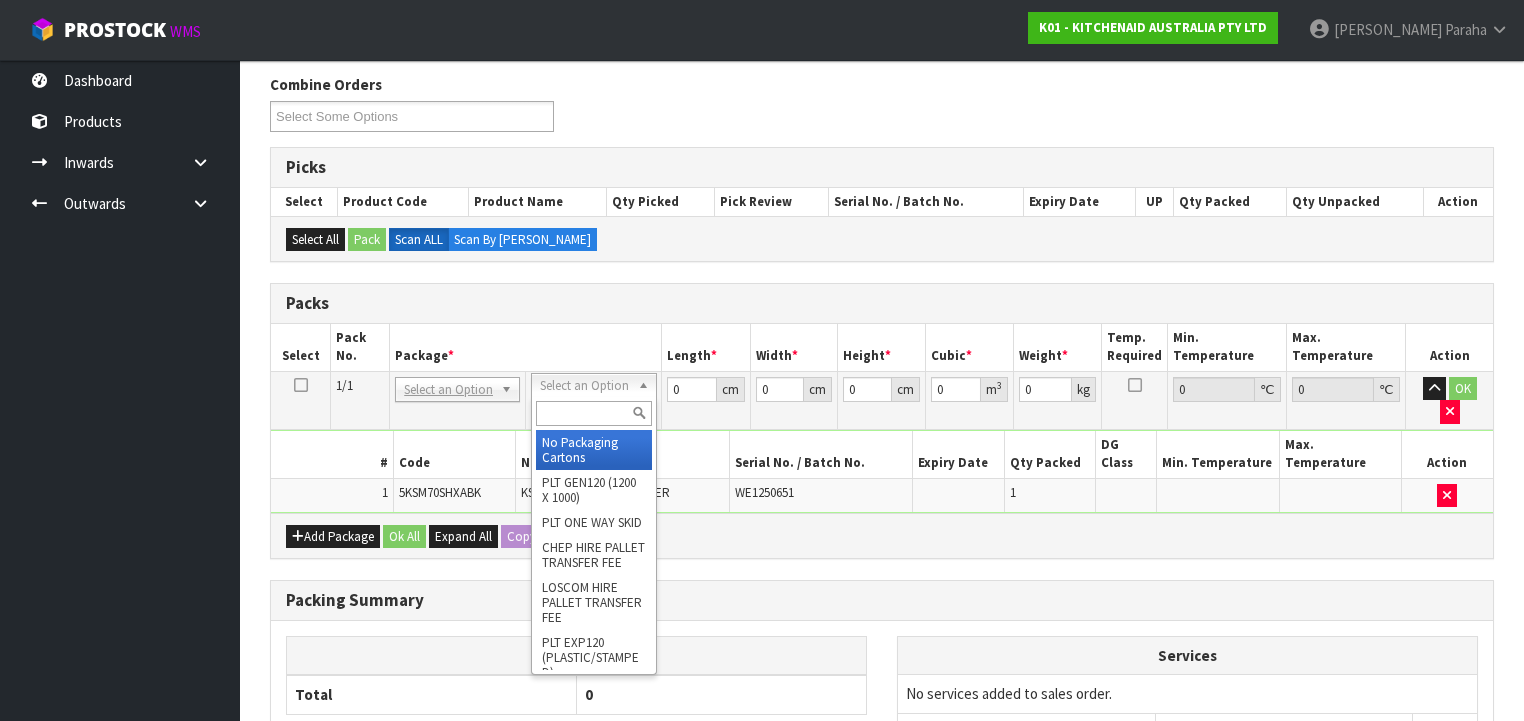
drag, startPoint x: 608, startPoint y: 446, endPoint x: 700, endPoint y: 420, distance: 95.6
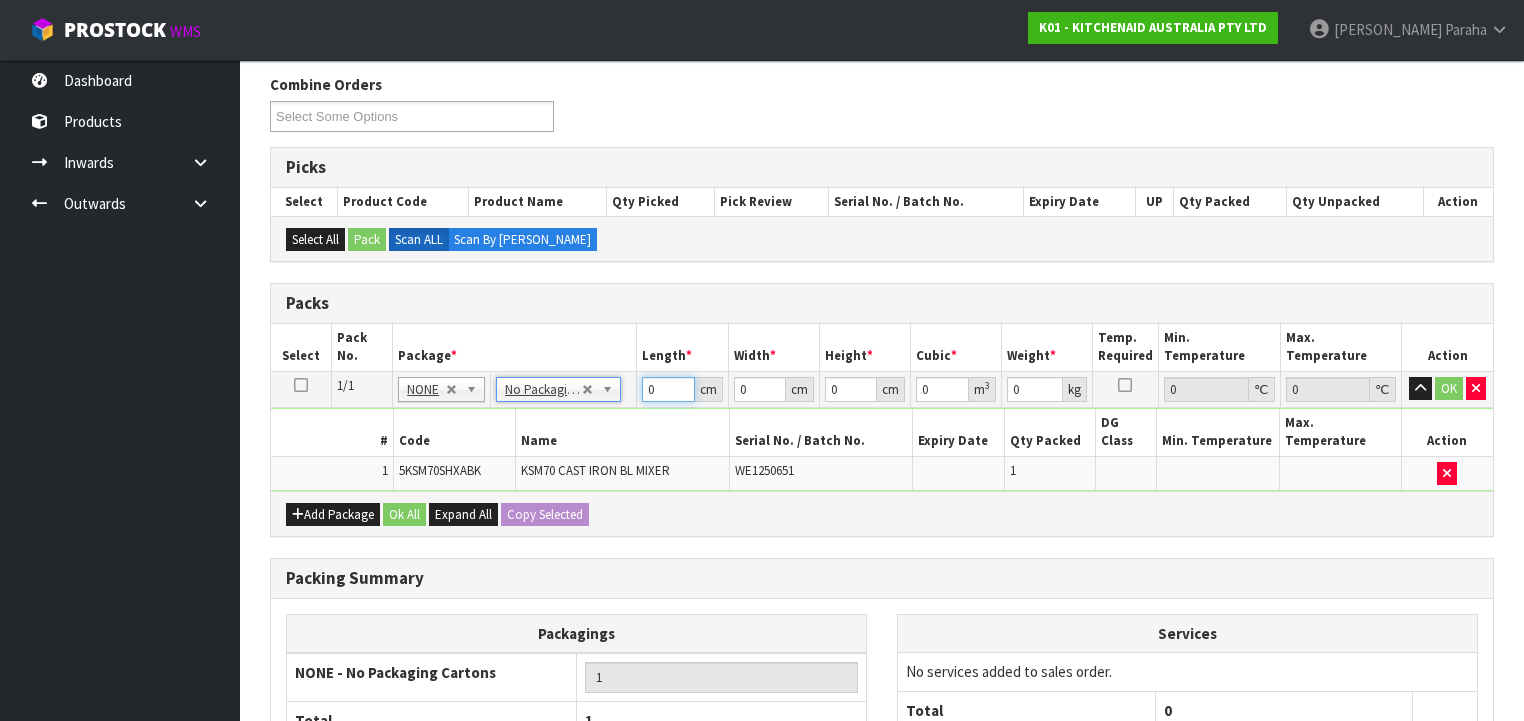
drag, startPoint x: 653, startPoint y: 385, endPoint x: 614, endPoint y: 385, distance: 39.0
click at [615, 384] on tr "1/1 NONE 007-001 007-002 007-004 007-009 007-013 007-014 007-015 007-017 007-01…" at bounding box center [882, 389] width 1222 height 36
click at [1409, 377] on button "button" at bounding box center [1420, 389] width 23 height 24
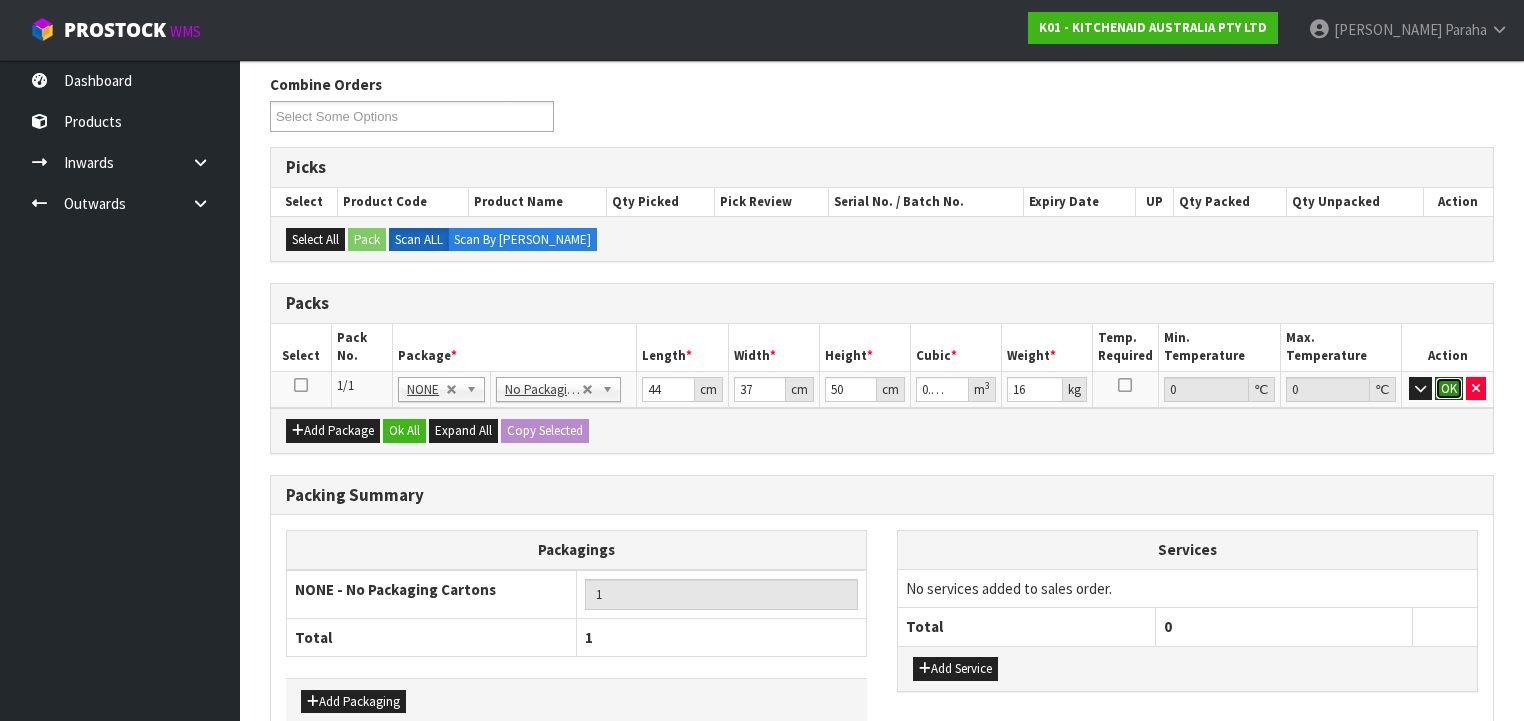
click button "OK" at bounding box center [1449, 389] width 28 height 24
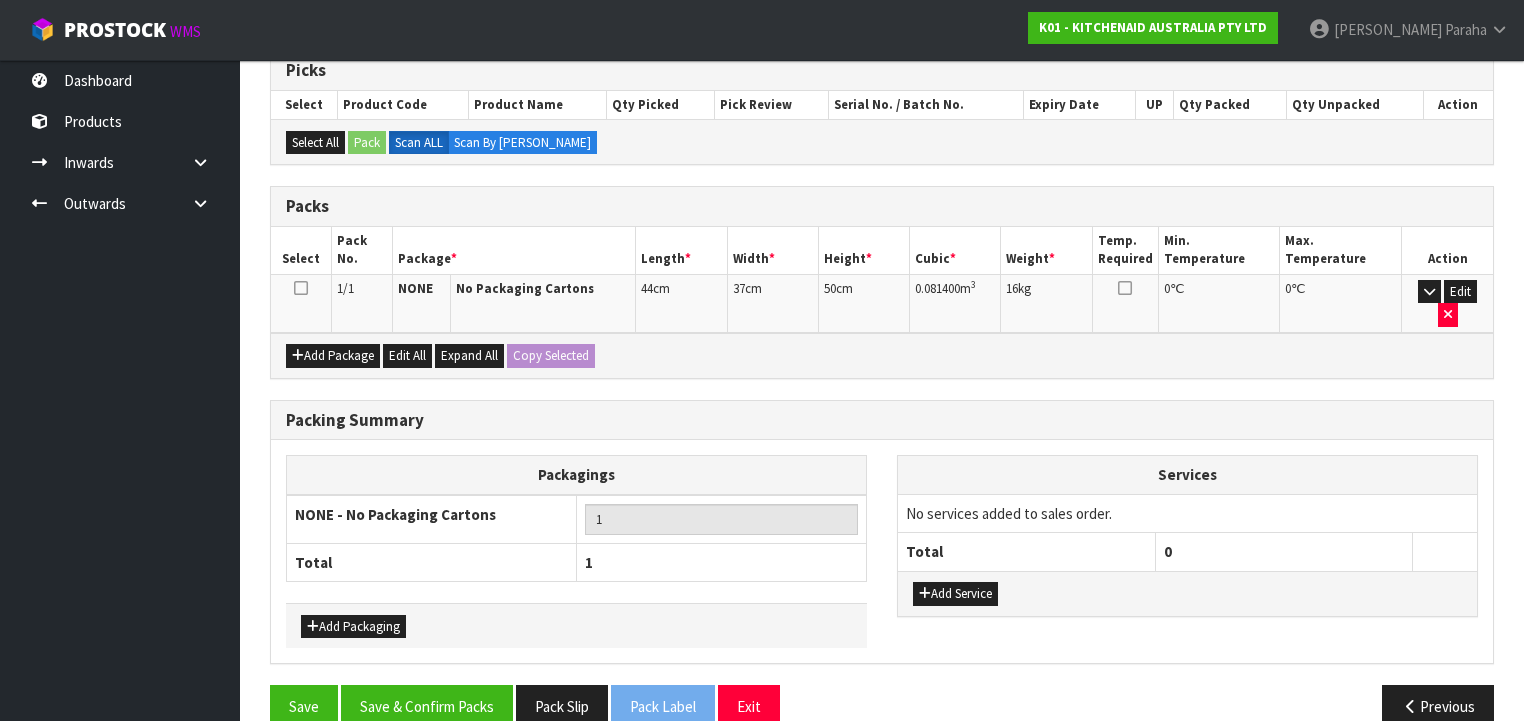
scroll to position [343, 0]
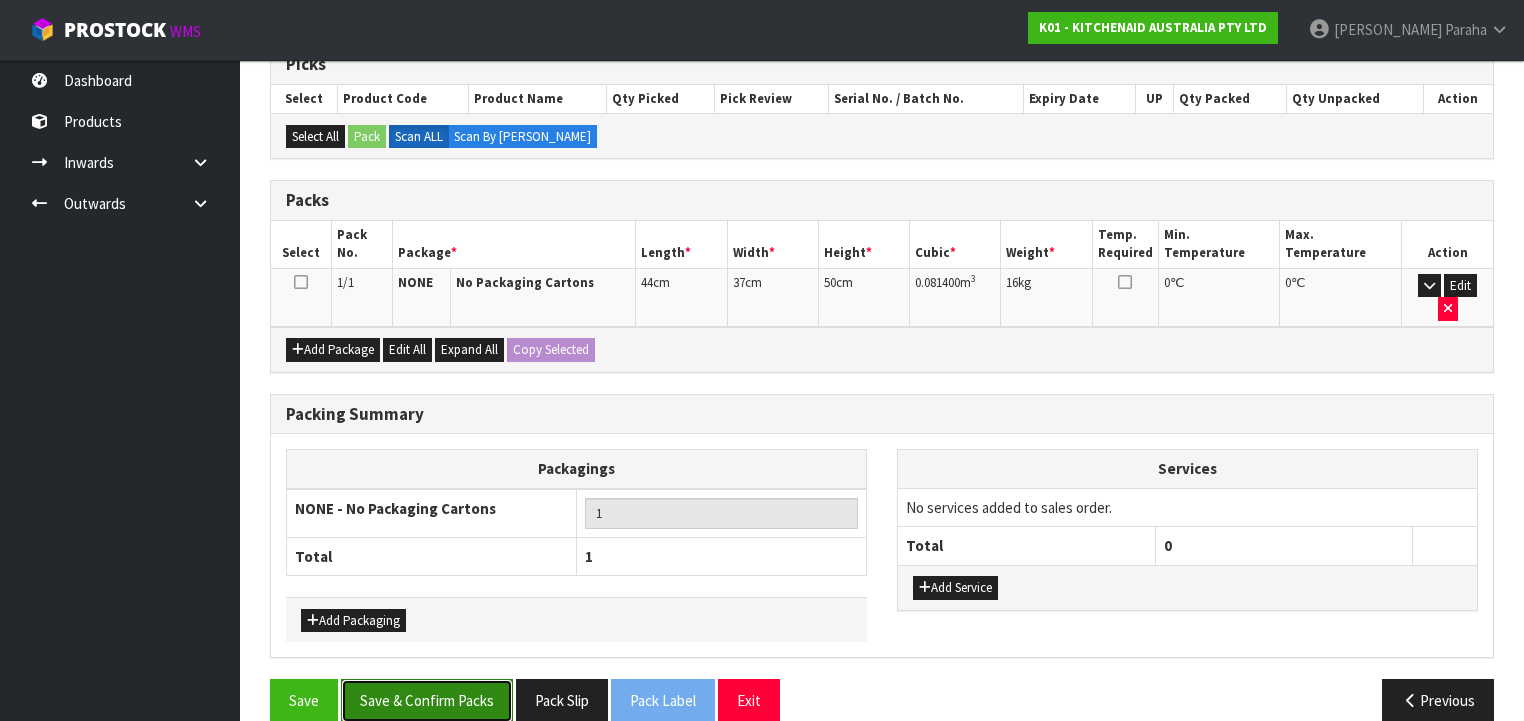
click at [464, 679] on button "Save & Confirm Packs" at bounding box center [427, 700] width 172 height 43
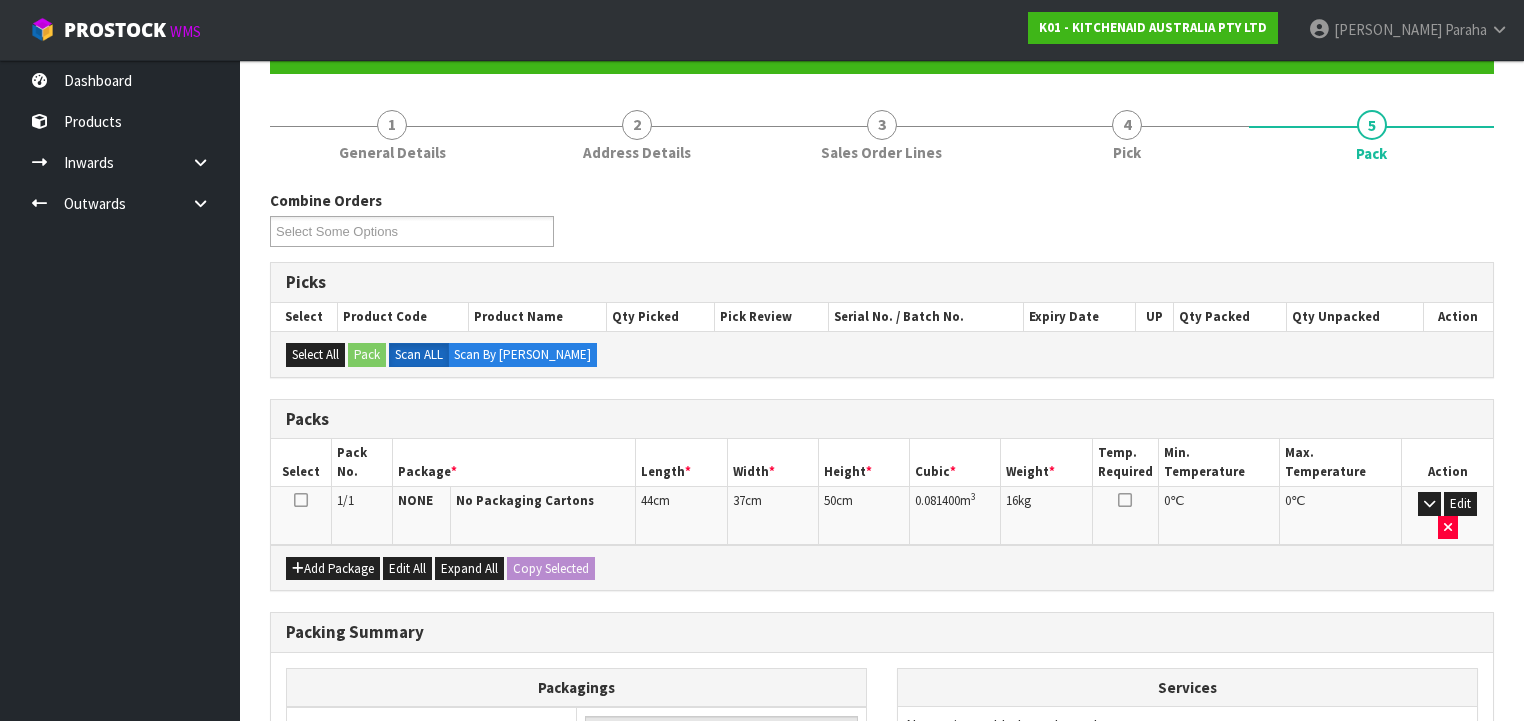
scroll to position [372, 0]
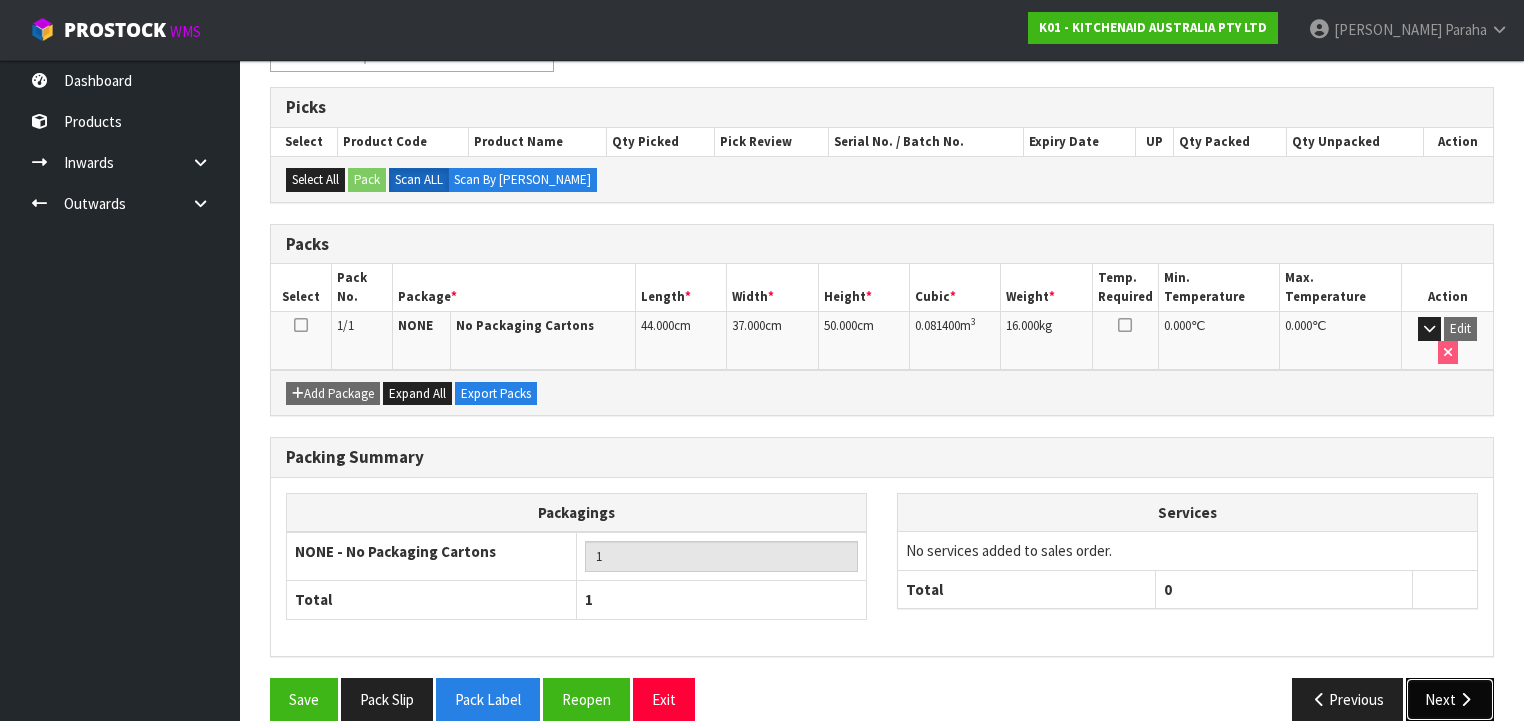
click at [1441, 678] on button "Next" at bounding box center [1450, 699] width 88 height 43
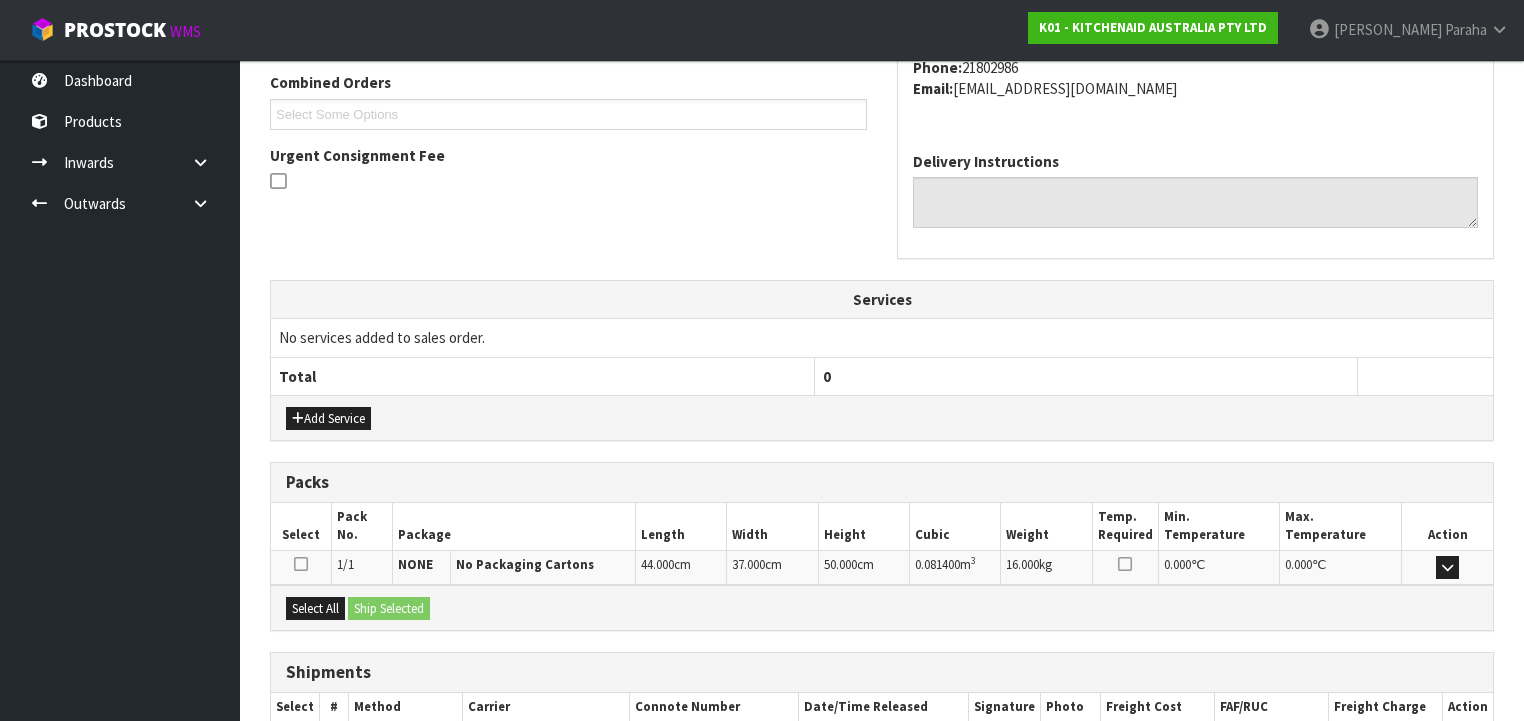
scroll to position [632, 0]
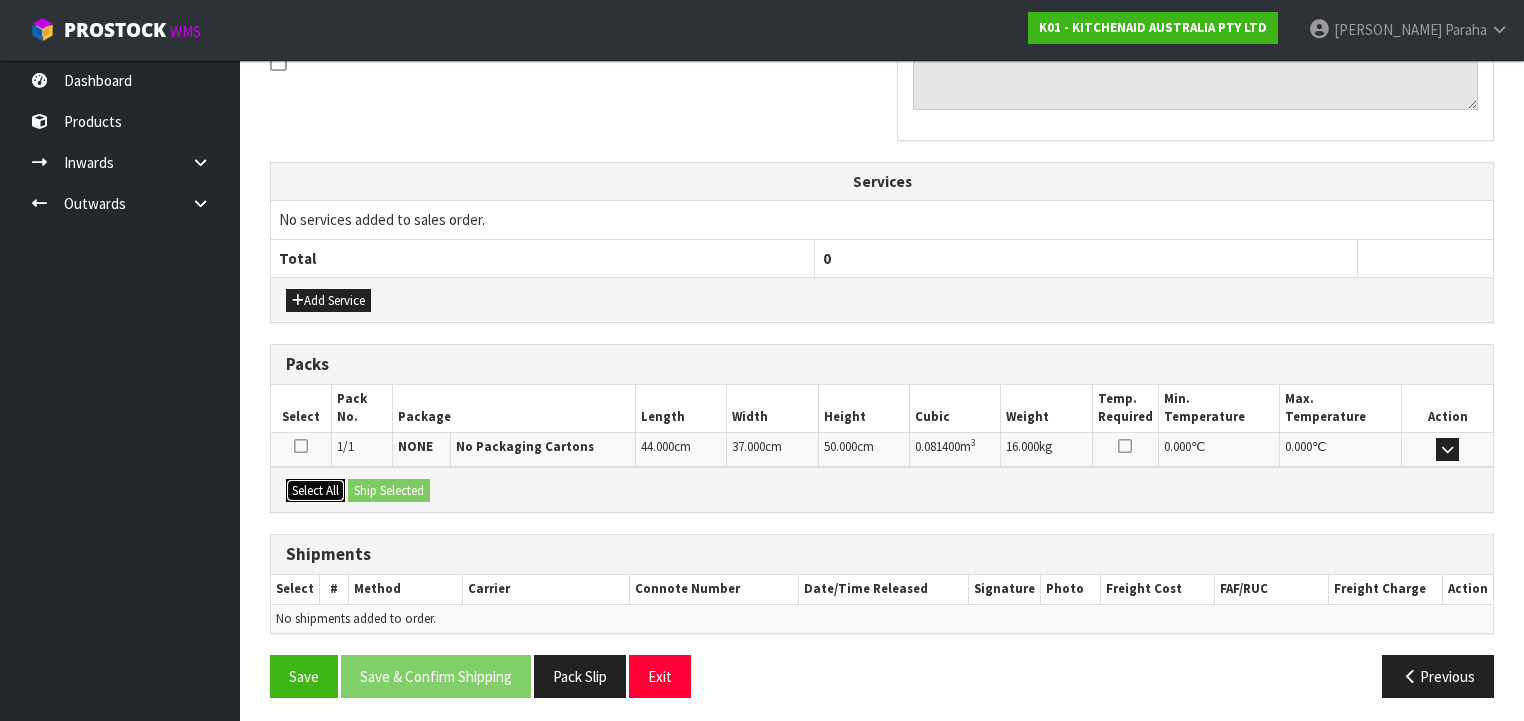
drag, startPoint x: 310, startPoint y: 486, endPoint x: 361, endPoint y: 481, distance: 51.2
click at [311, 486] on button "Select All" at bounding box center [315, 491] width 59 height 24
click at [369, 480] on button "Ship Selected" at bounding box center [389, 491] width 82 height 24
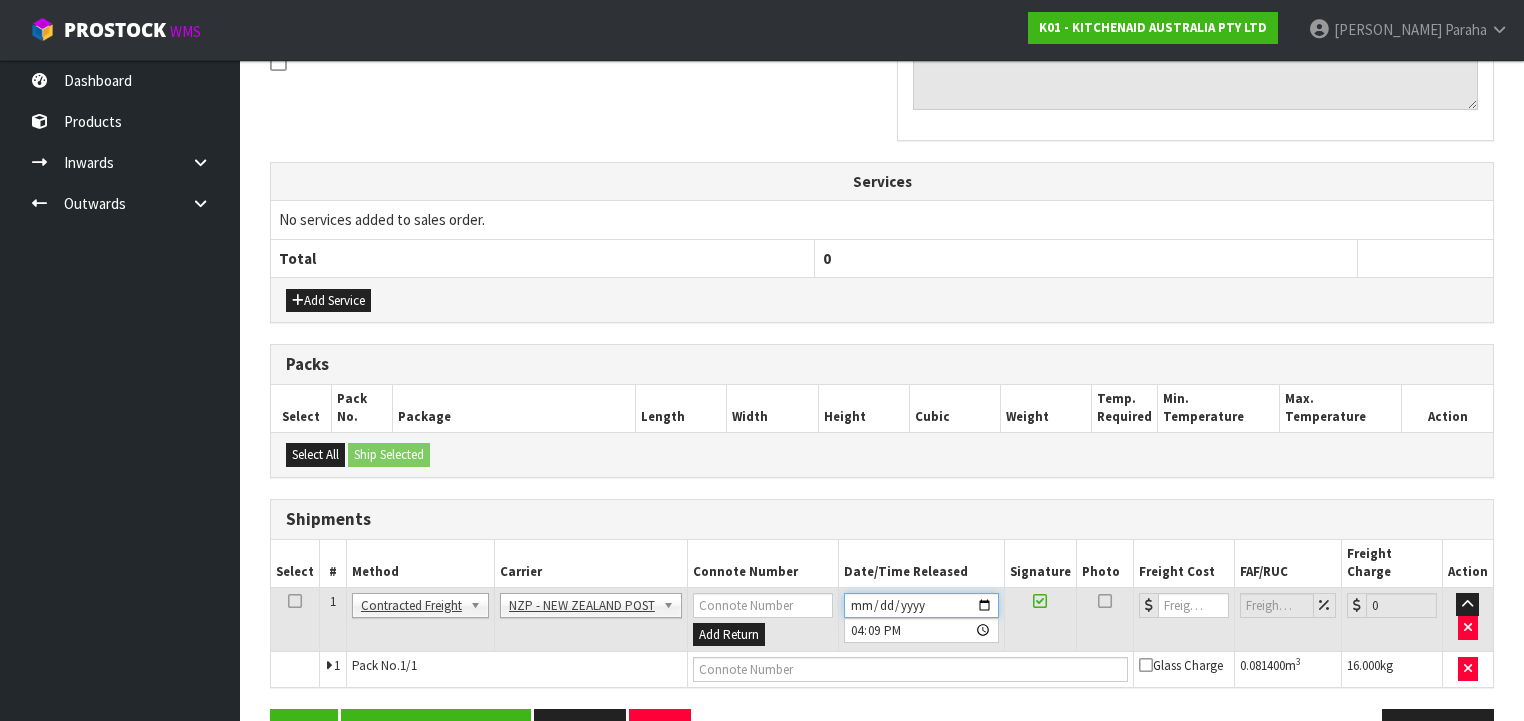
click at [988, 593] on input "[DATE]" at bounding box center [921, 605] width 155 height 25
click at [408, 709] on button "Save & Confirm Shipping" at bounding box center [436, 730] width 190 height 43
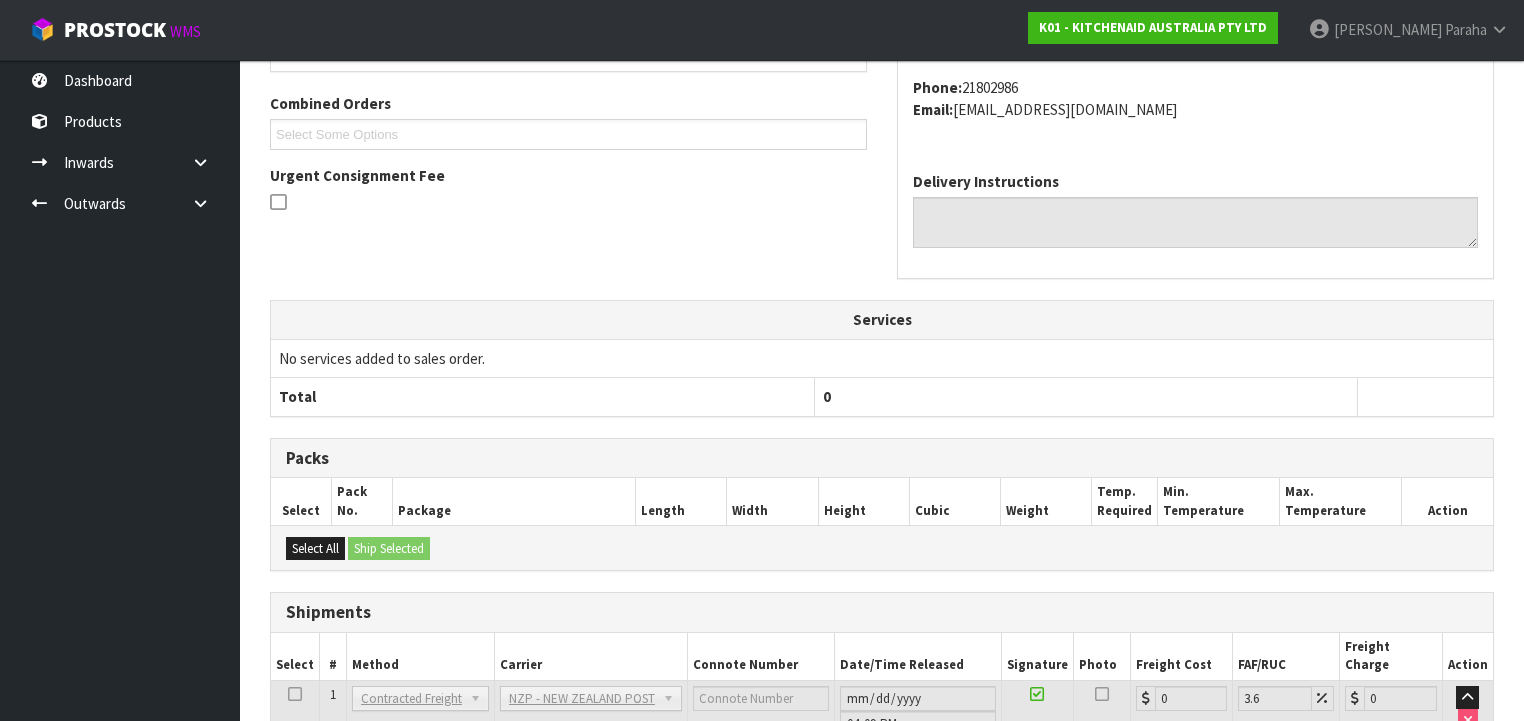
scroll to position [640, 0]
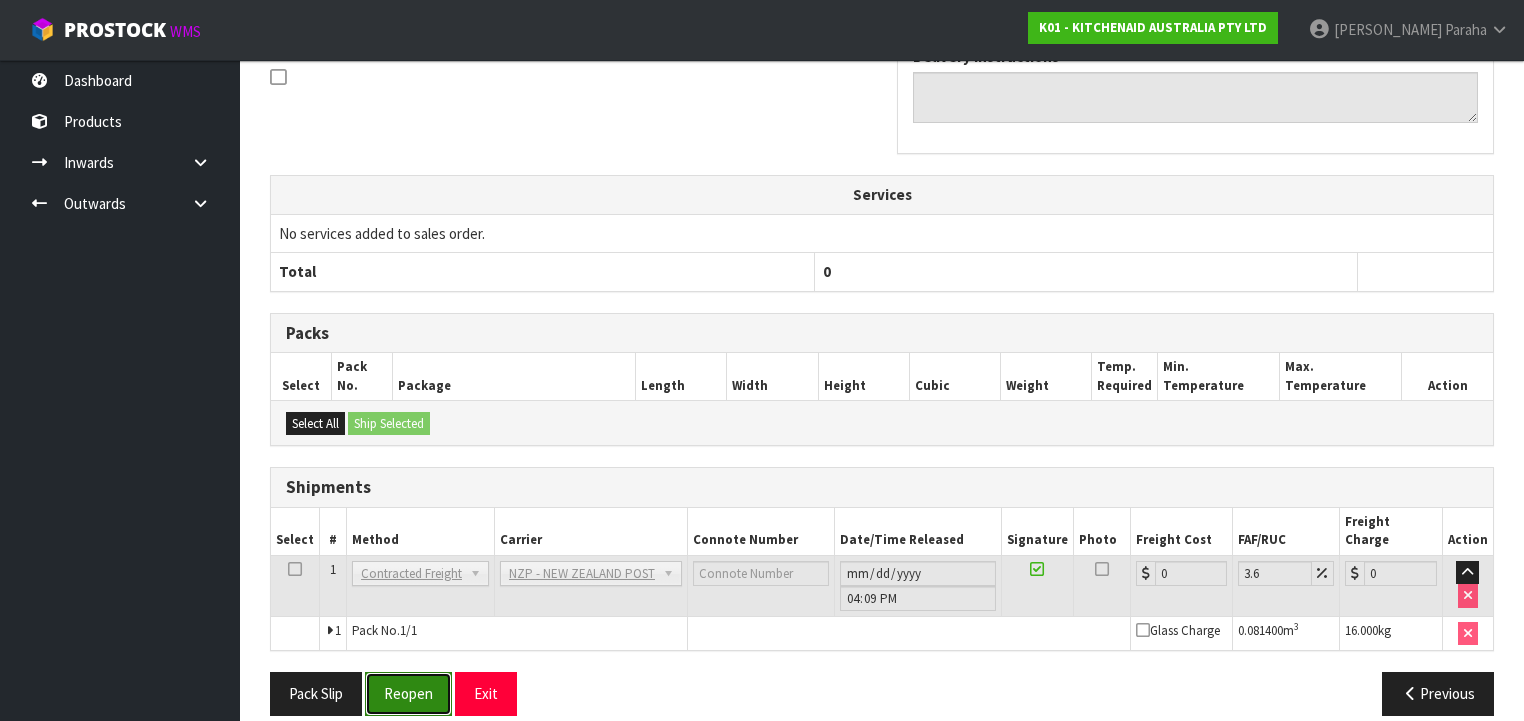
click at [432, 672] on button "Reopen" at bounding box center [408, 693] width 87 height 43
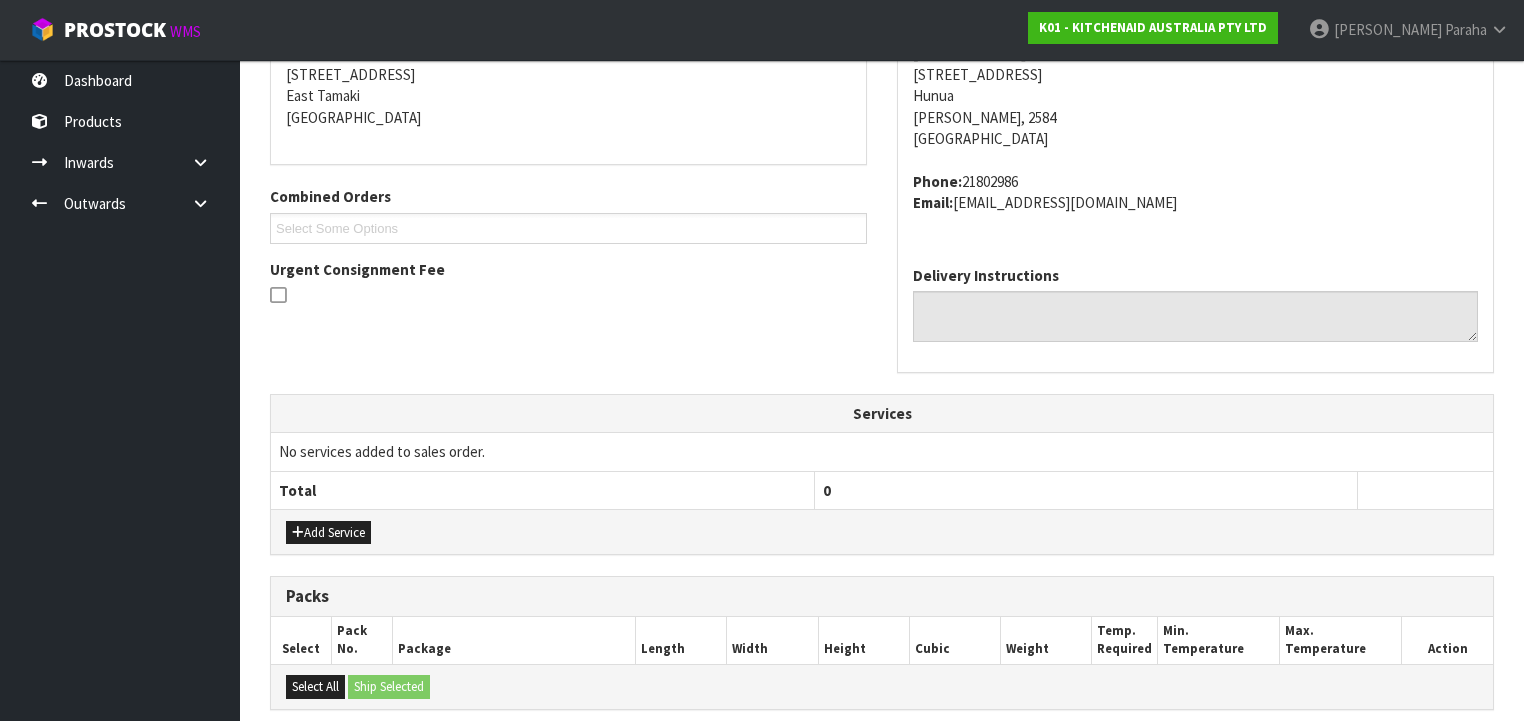
scroll to position [686, 0]
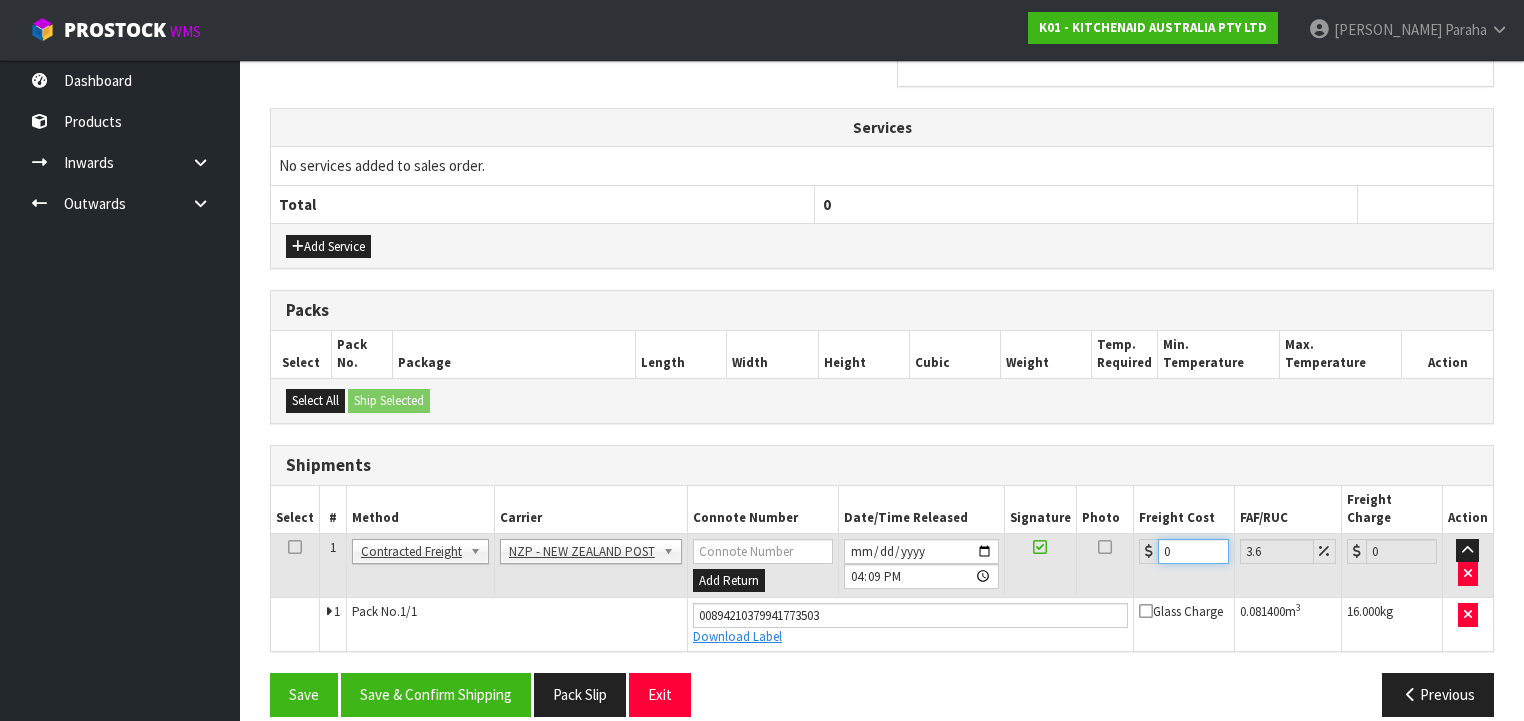
drag, startPoint x: 1167, startPoint y: 525, endPoint x: 1139, endPoint y: 534, distance: 29.4
click at [1139, 539] on div "0" at bounding box center [1184, 551] width 90 height 25
click at [500, 685] on button "Save & Confirm Shipping" at bounding box center [436, 694] width 190 height 43
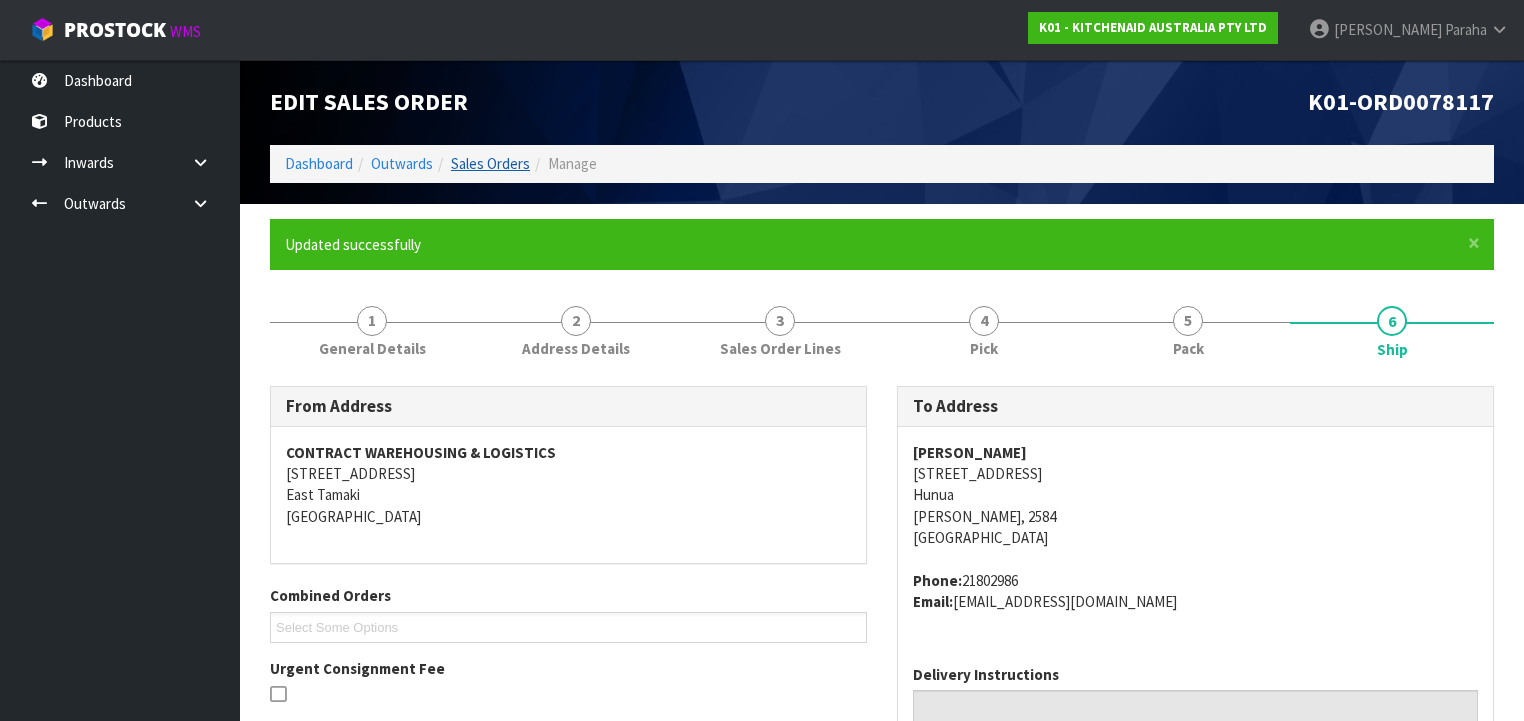
scroll to position [0, 0]
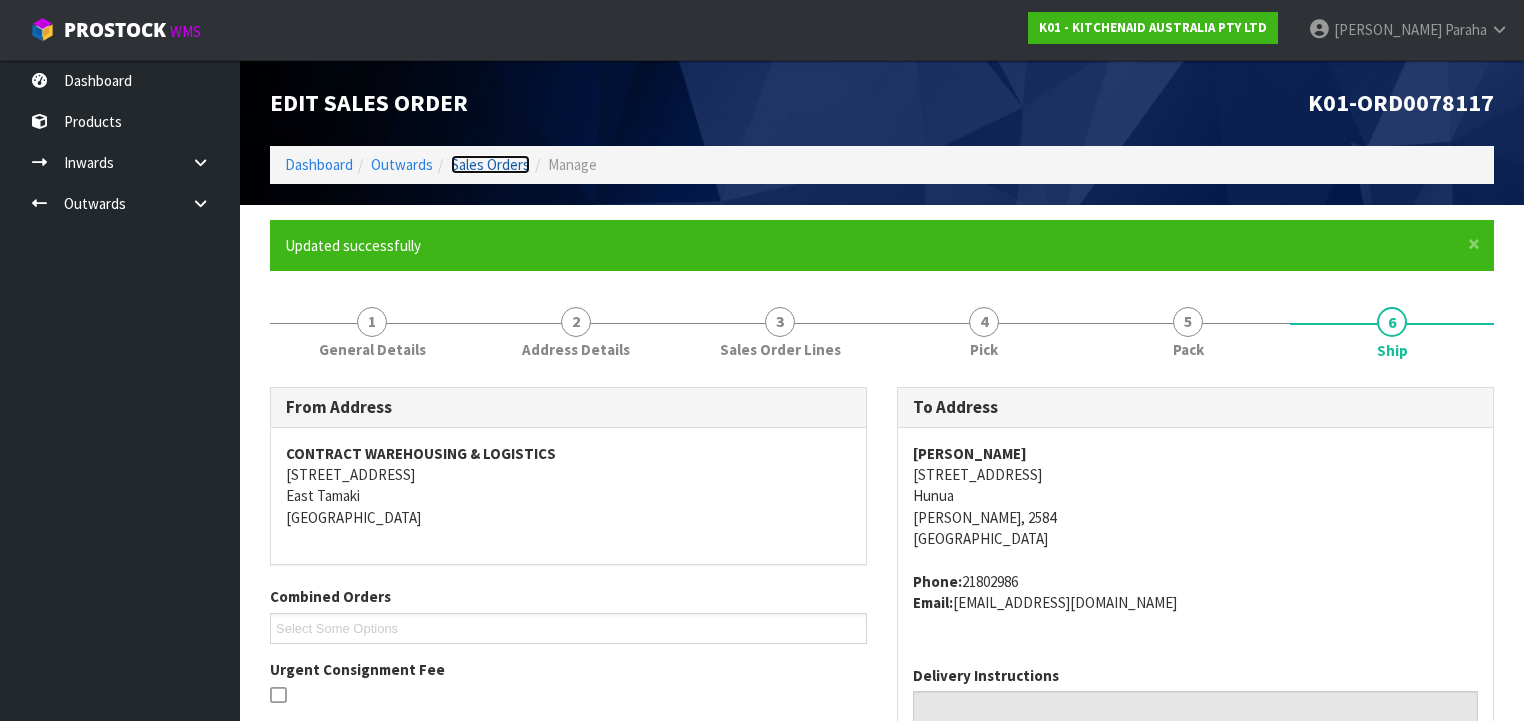
click at [497, 164] on link "Sales Orders" at bounding box center [490, 164] width 79 height 19
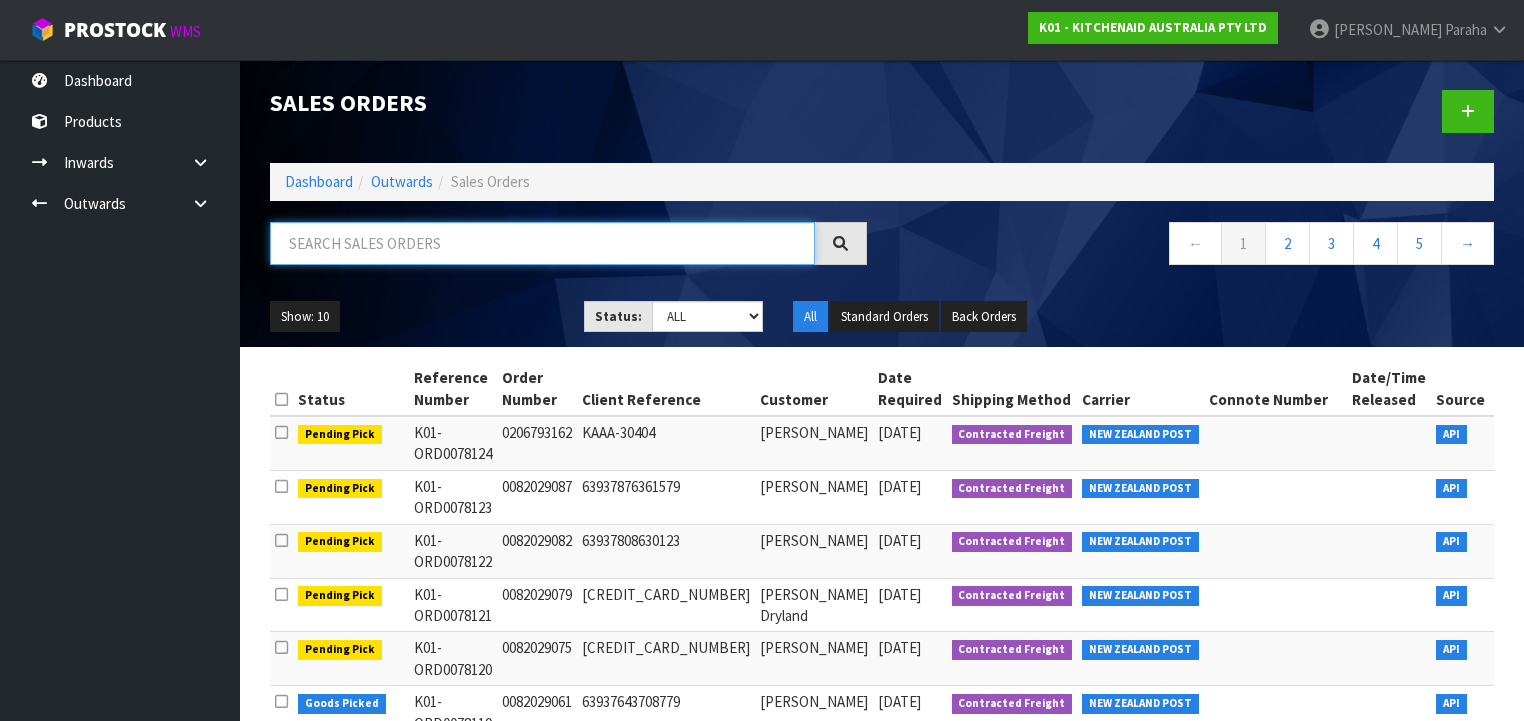
click at [500, 243] on input "text" at bounding box center [542, 243] width 545 height 43
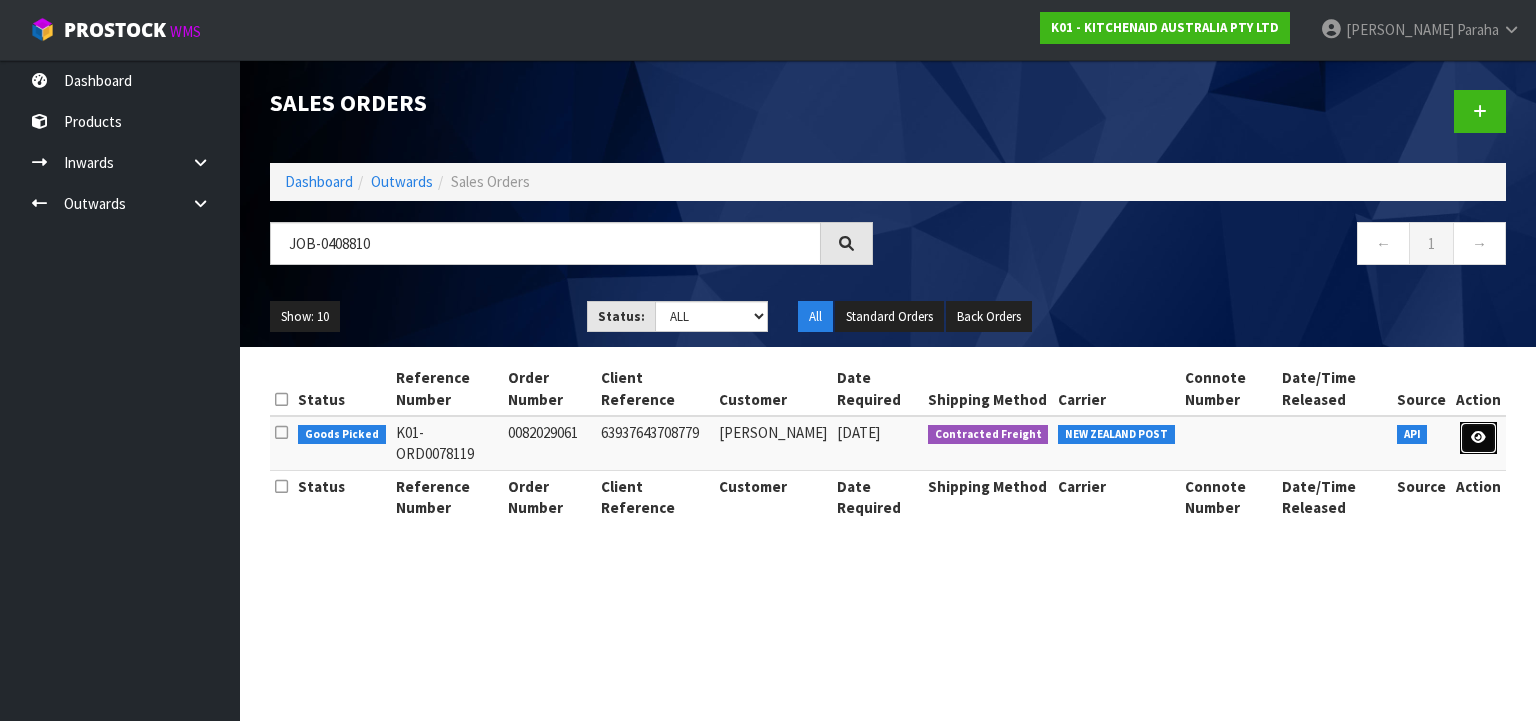
click at [1488, 436] on link at bounding box center [1478, 438] width 37 height 32
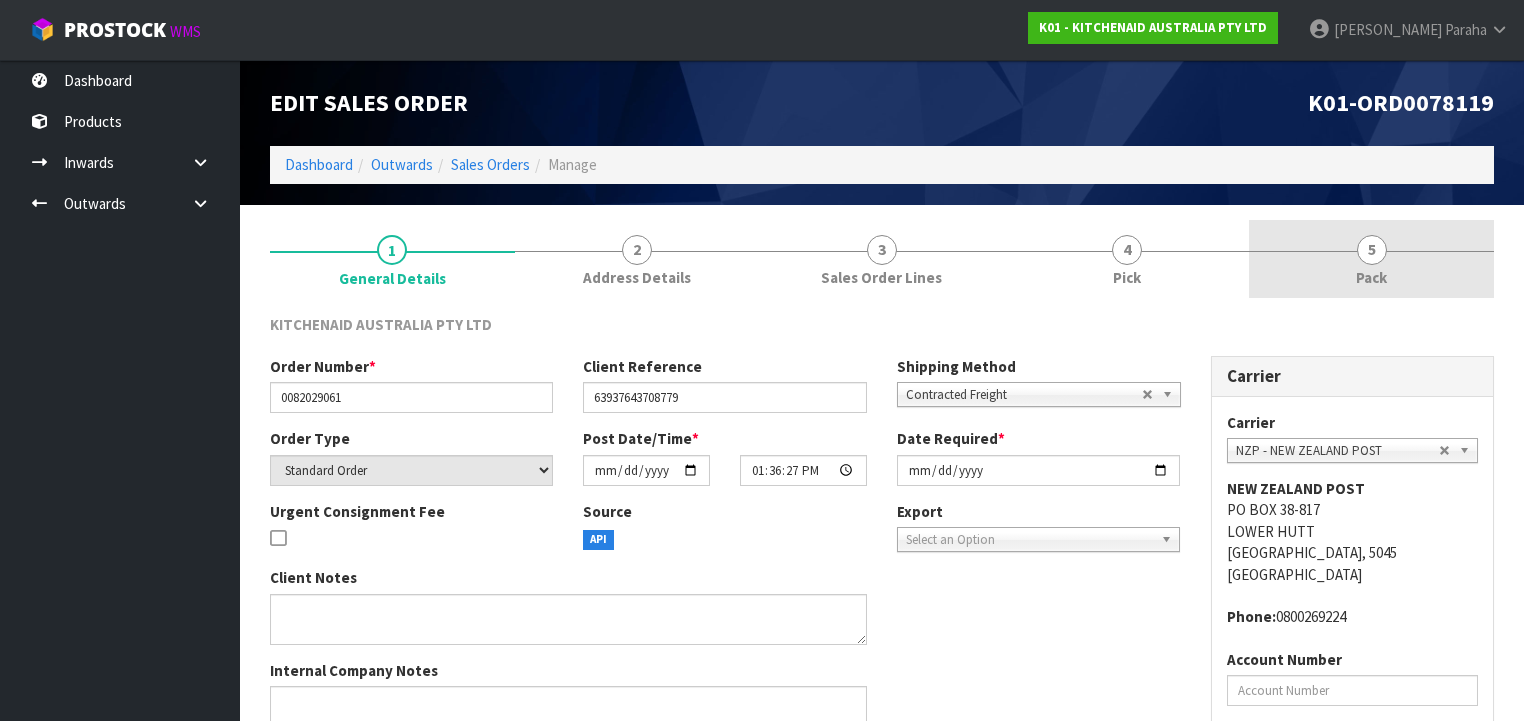
click at [1384, 257] on link "5 Pack" at bounding box center [1371, 259] width 245 height 79
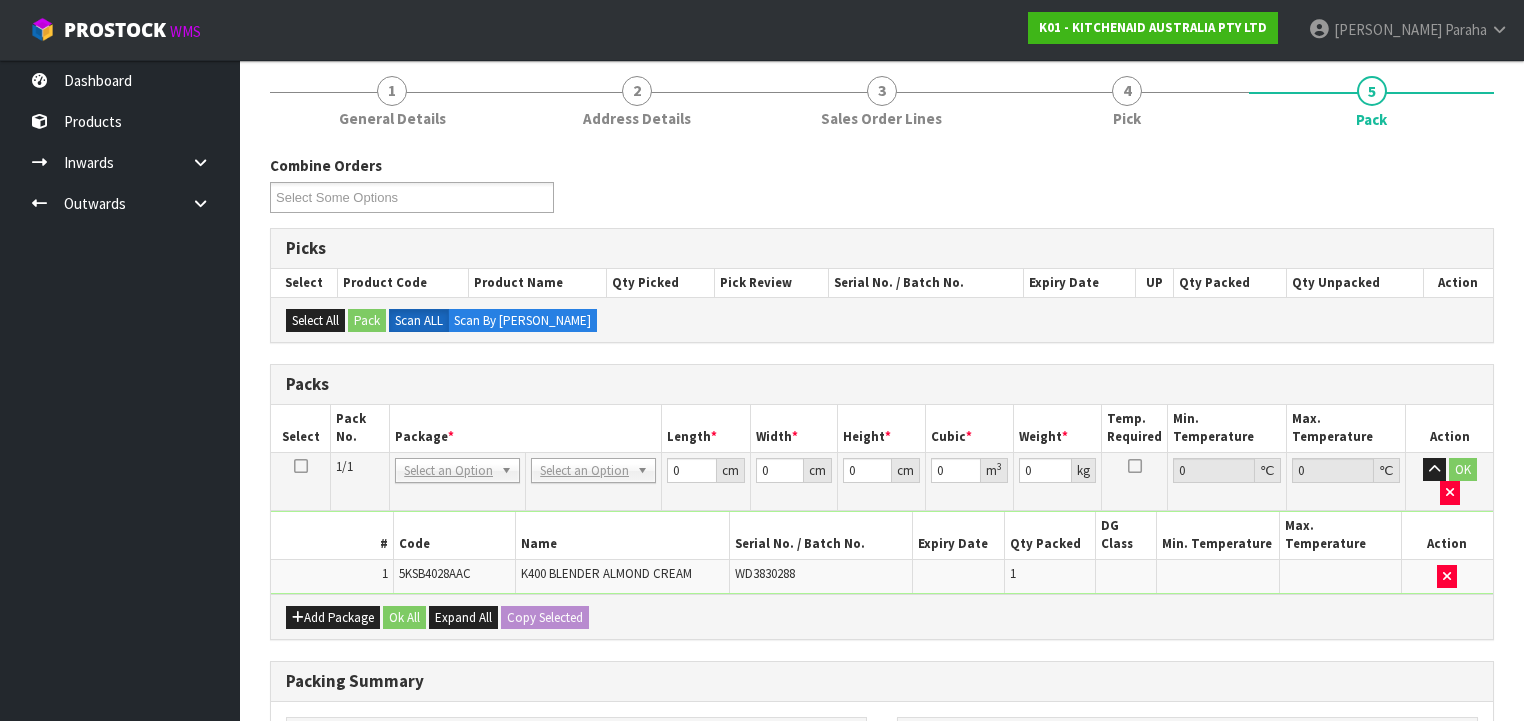
scroll to position [160, 0]
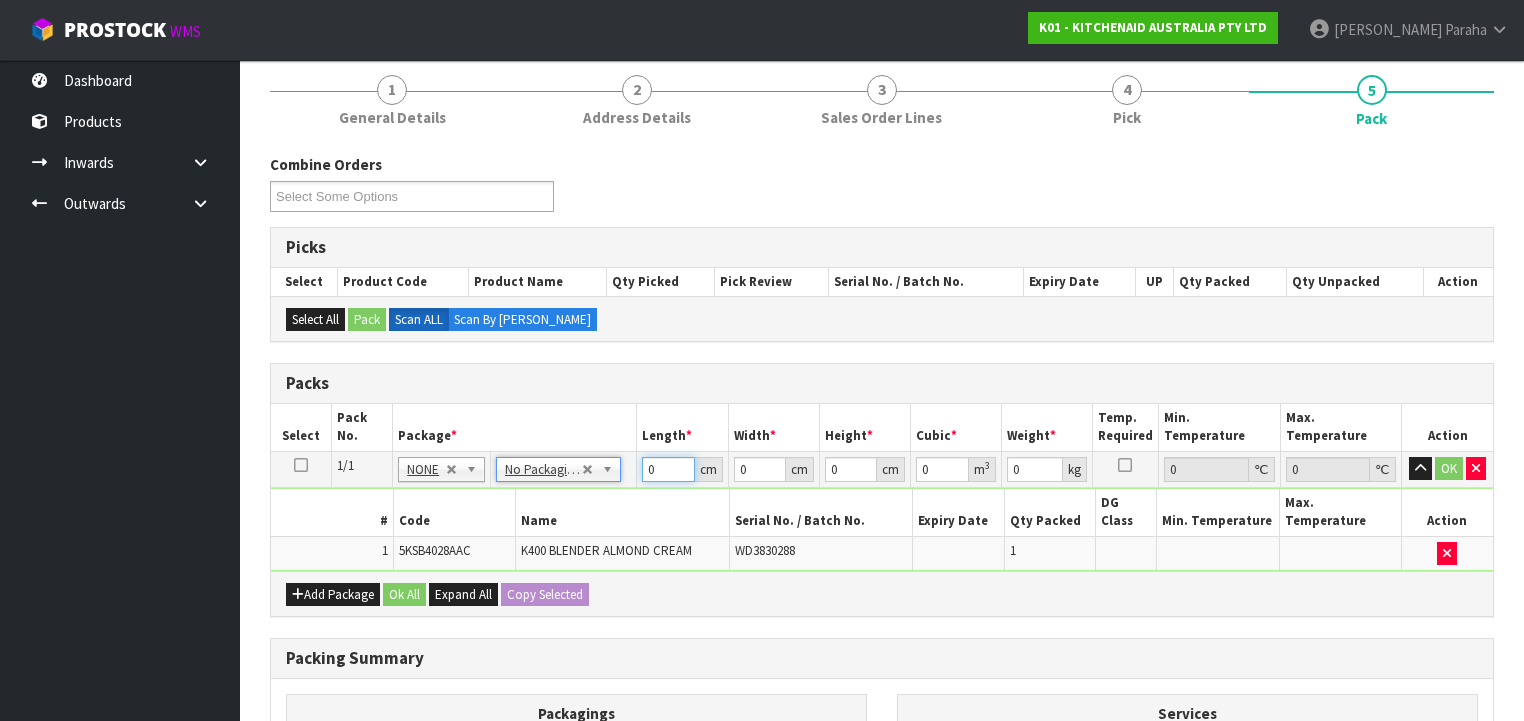
drag, startPoint x: 648, startPoint y: 468, endPoint x: 636, endPoint y: 468, distance: 12.0
click at [637, 468] on td "0 cm" at bounding box center [682, 469] width 91 height 36
click at [1409, 457] on button "button" at bounding box center [1420, 469] width 23 height 24
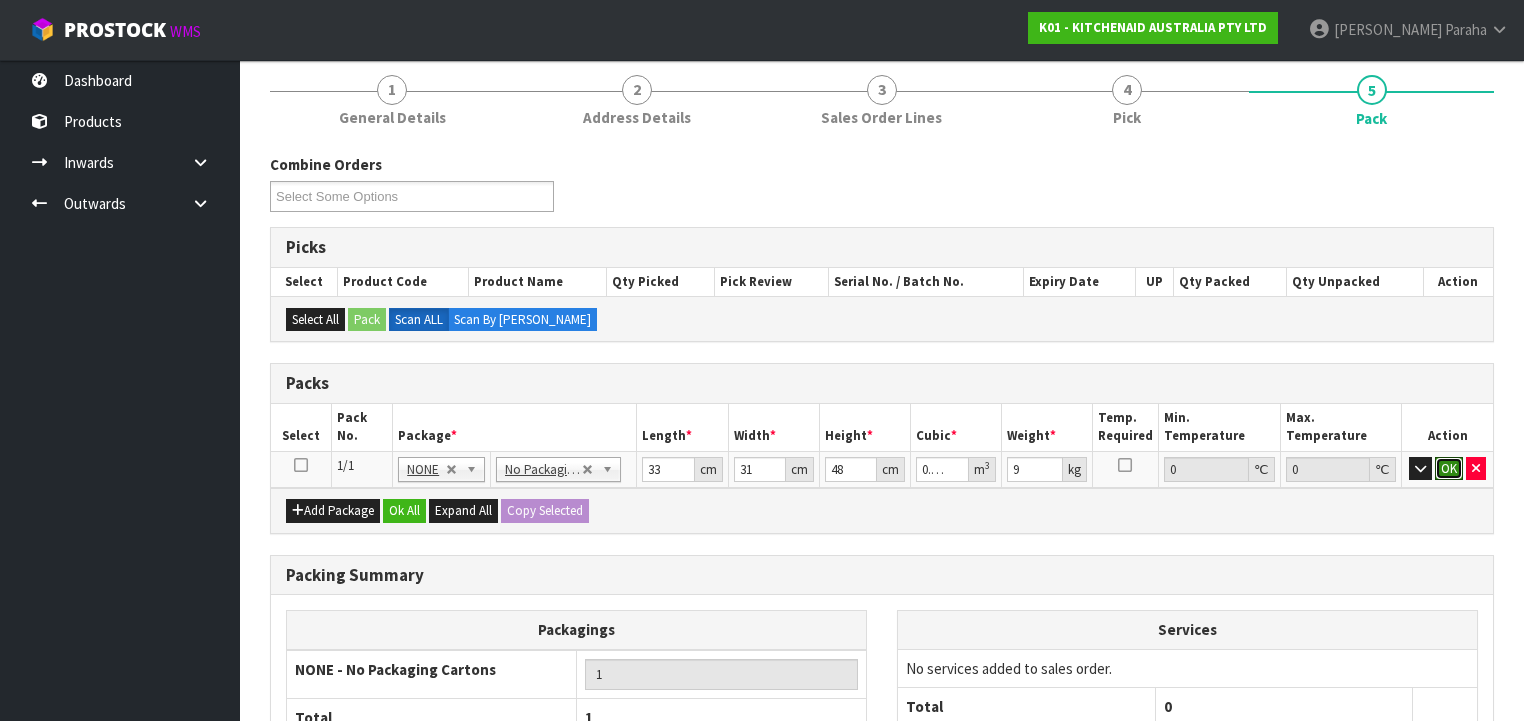
click button "OK" at bounding box center [1449, 469] width 28 height 24
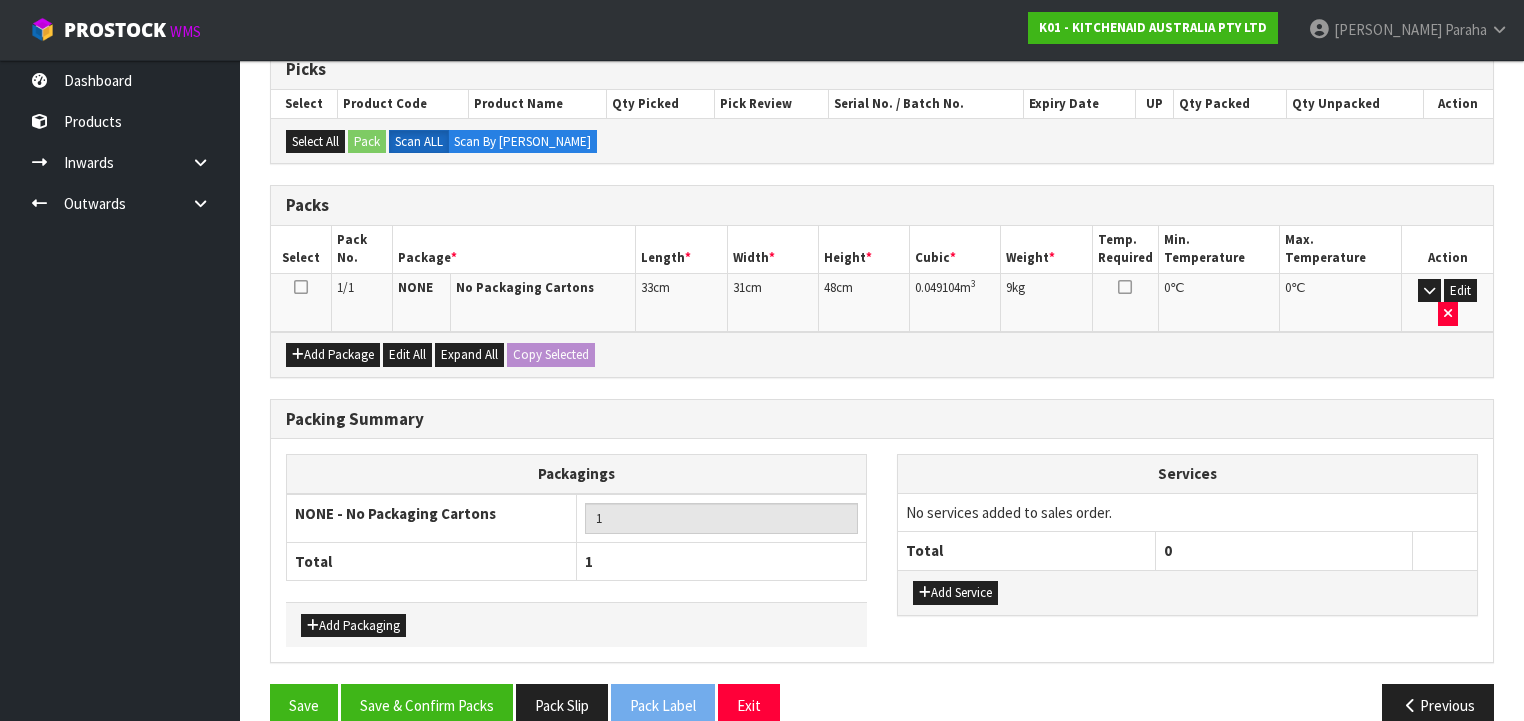
scroll to position [343, 0]
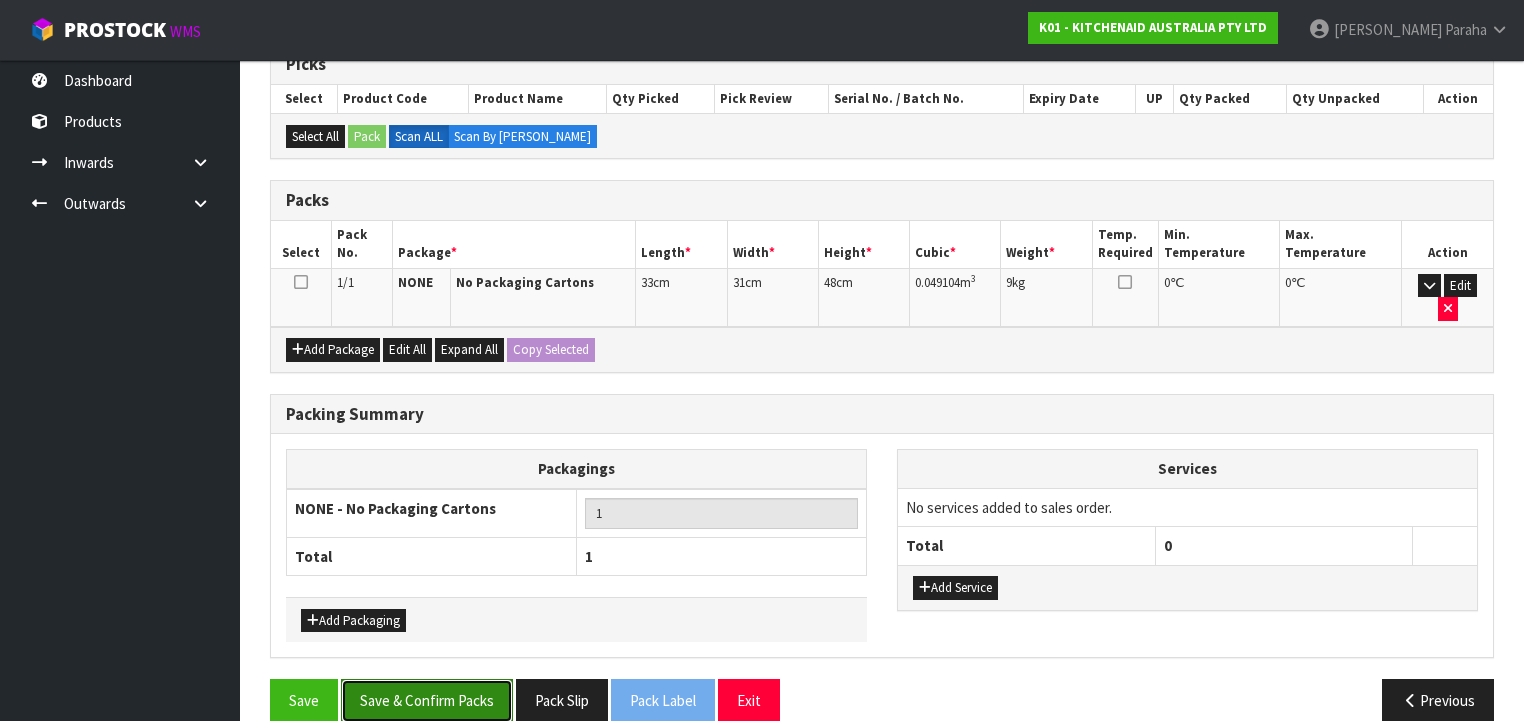
click at [433, 685] on button "Save & Confirm Packs" at bounding box center [427, 700] width 172 height 43
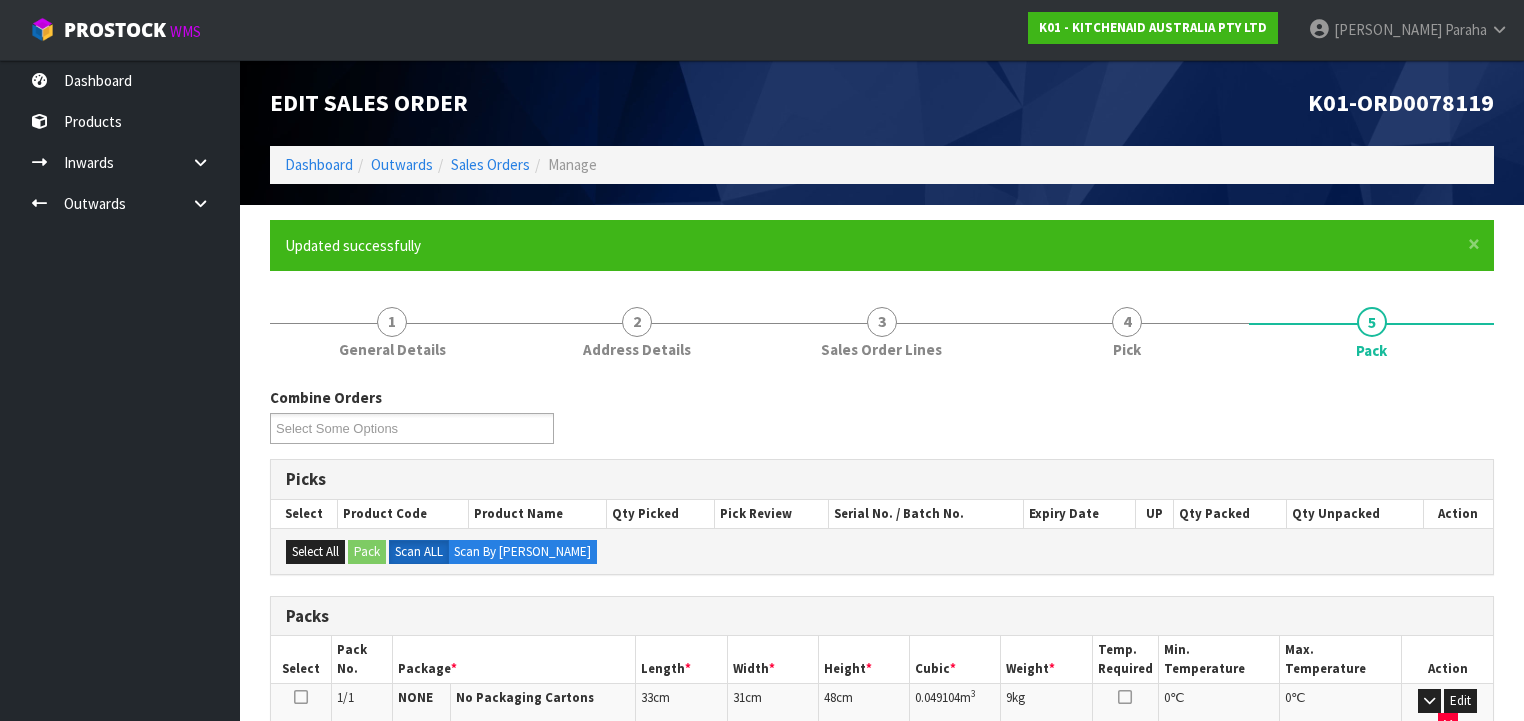
scroll to position [372, 0]
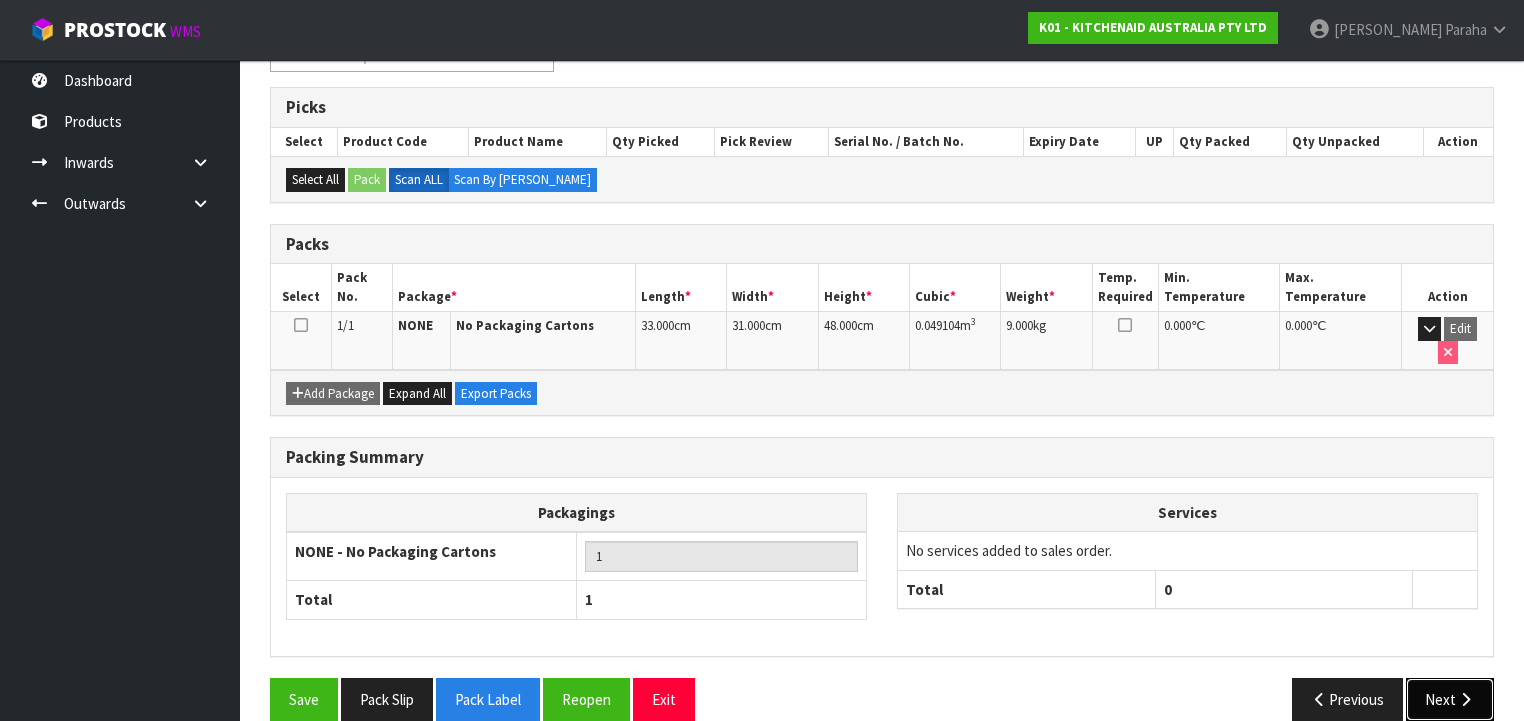
click at [1461, 692] on icon "button" at bounding box center [1465, 699] width 19 height 15
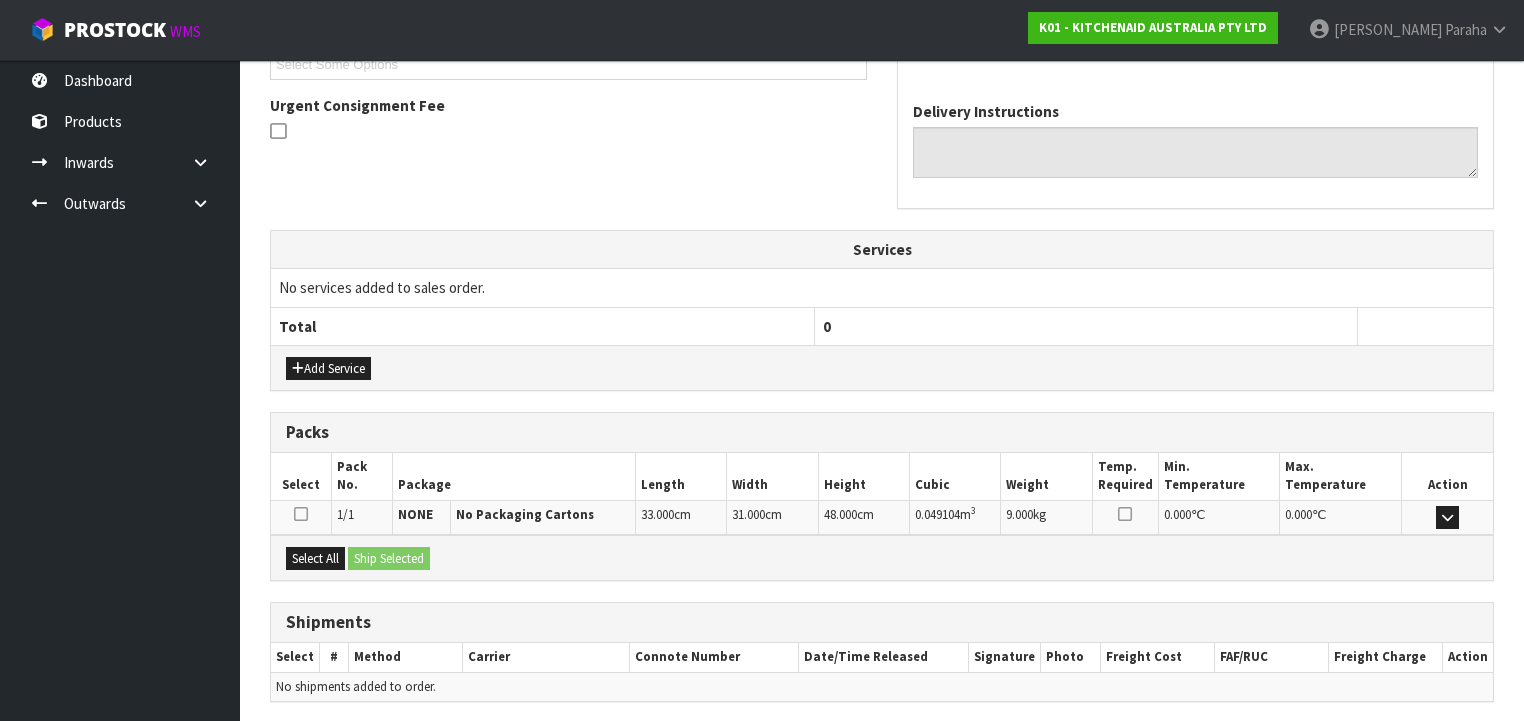
scroll to position [632, 0]
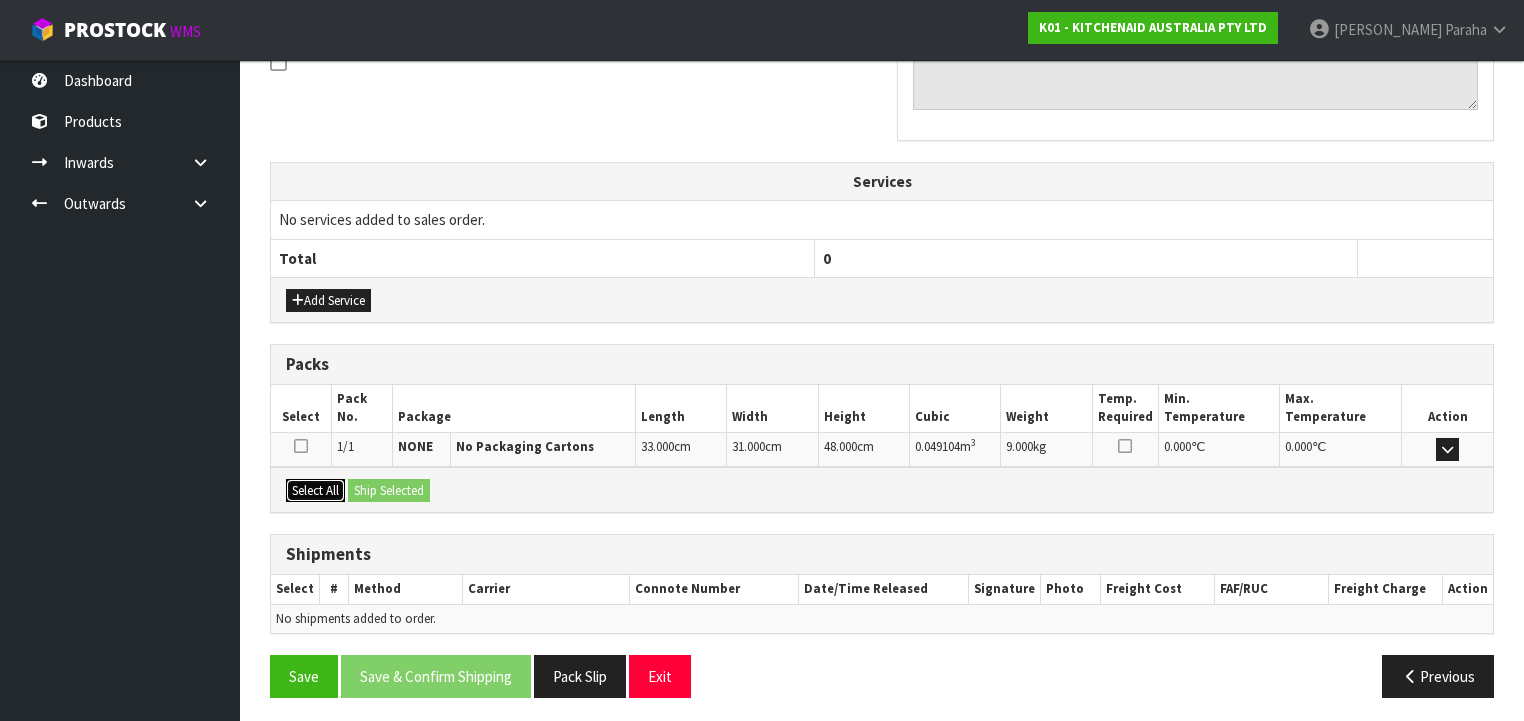
drag, startPoint x: 308, startPoint y: 488, endPoint x: 430, endPoint y: 469, distance: 123.4
click at [311, 488] on button "Select All" at bounding box center [315, 491] width 59 height 24
click at [430, 469] on div "Select All Ship Selected" at bounding box center [882, 489] width 1222 height 45
click at [413, 484] on button "Ship Selected" at bounding box center [389, 491] width 82 height 24
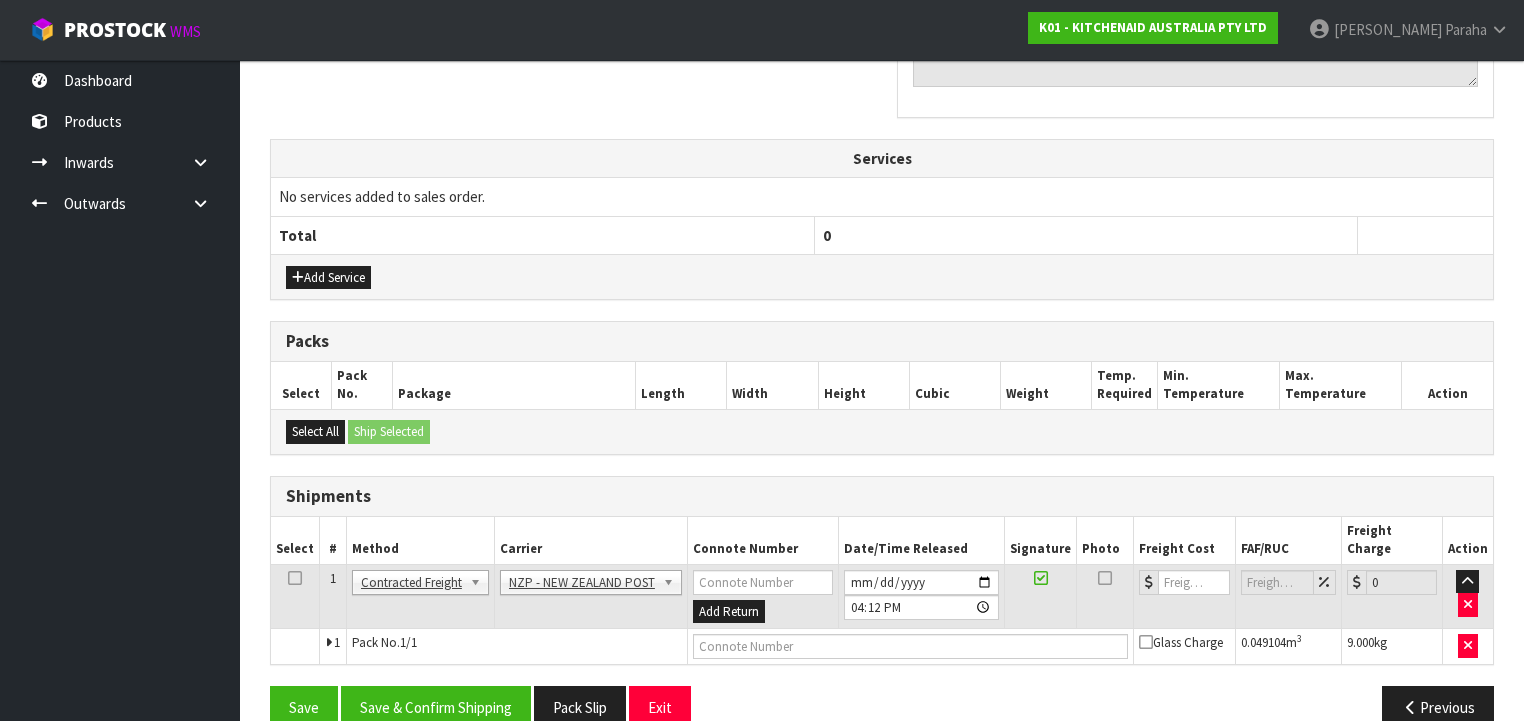
scroll to position [668, 0]
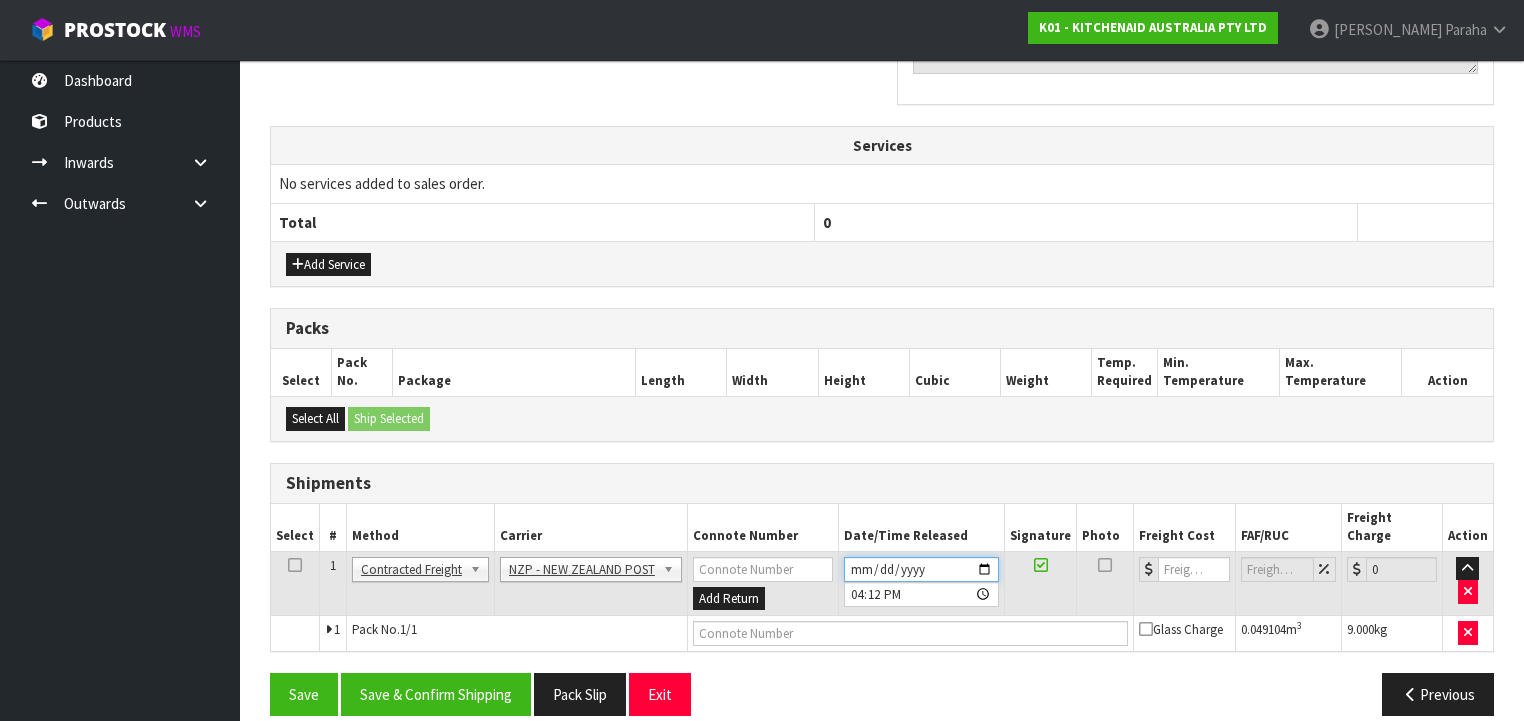
click at [986, 557] on input "[DATE]" at bounding box center [921, 569] width 155 height 25
click at [424, 684] on button "Save & Confirm Shipping" at bounding box center [436, 694] width 190 height 43
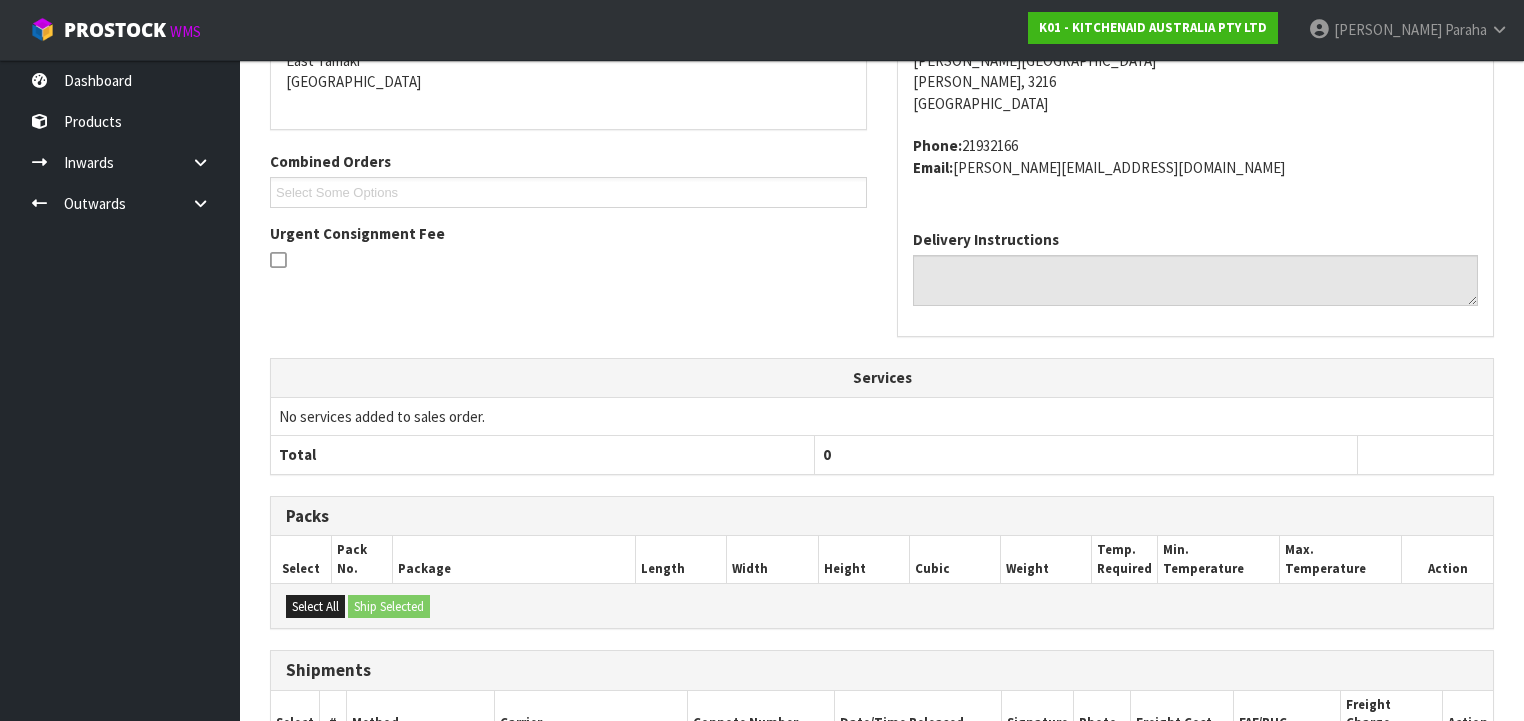
scroll to position [640, 0]
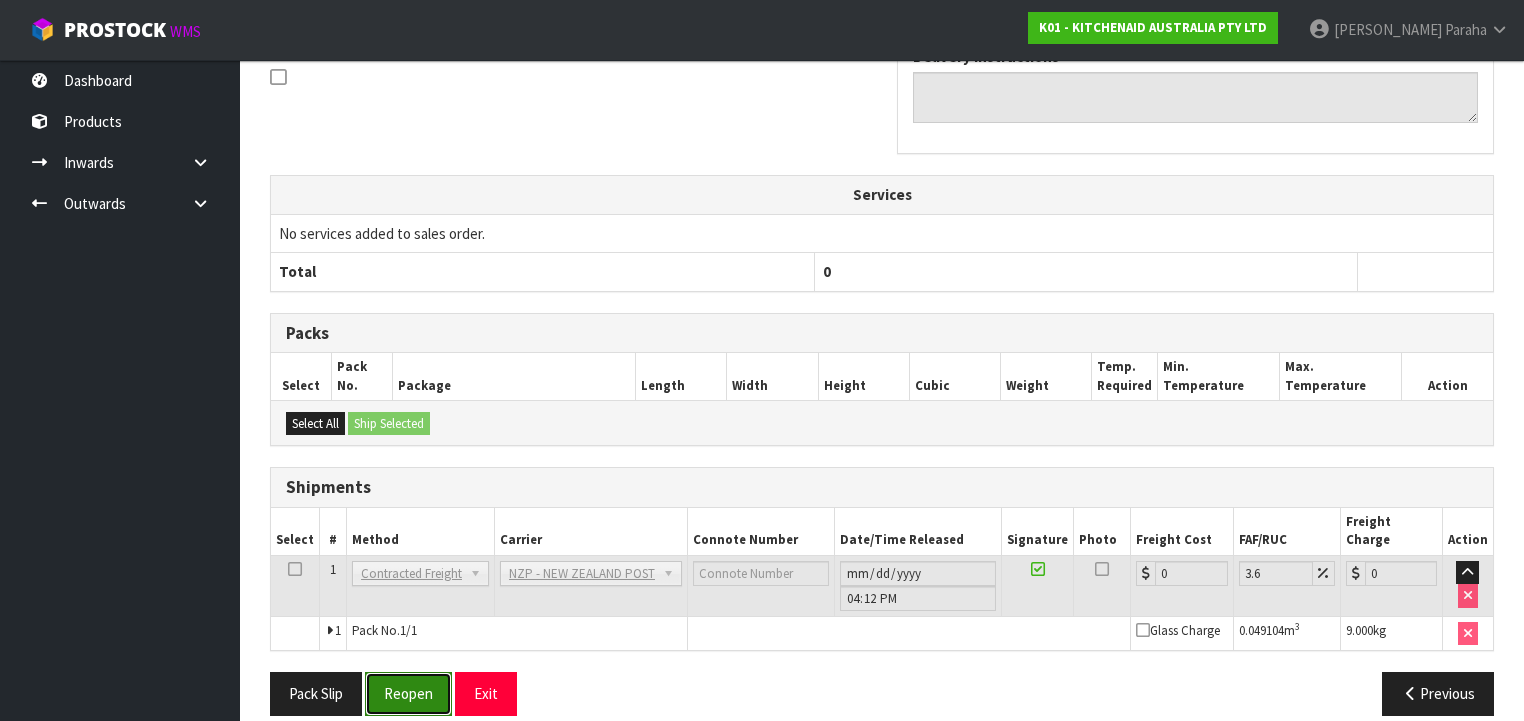
click at [418, 674] on button "Reopen" at bounding box center [408, 693] width 87 height 43
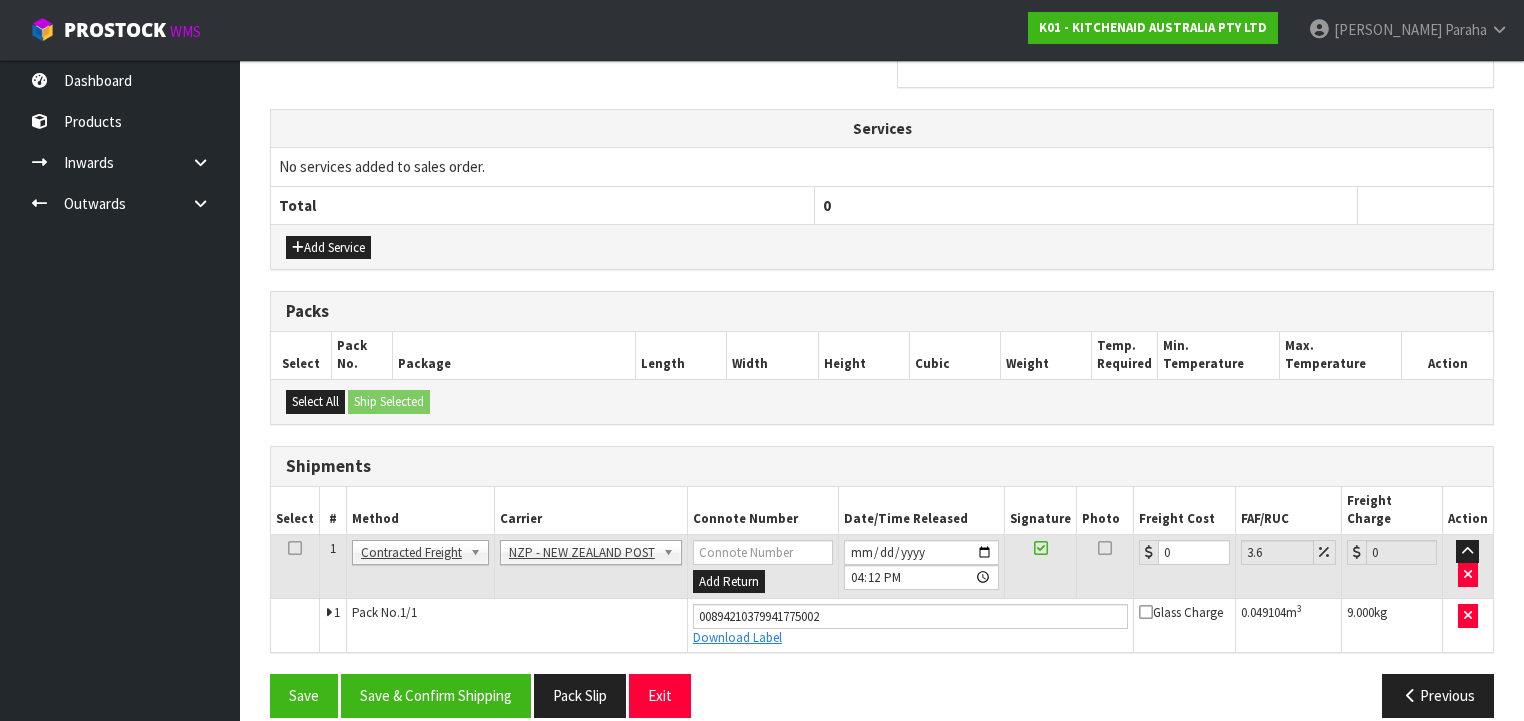
scroll to position [686, 0]
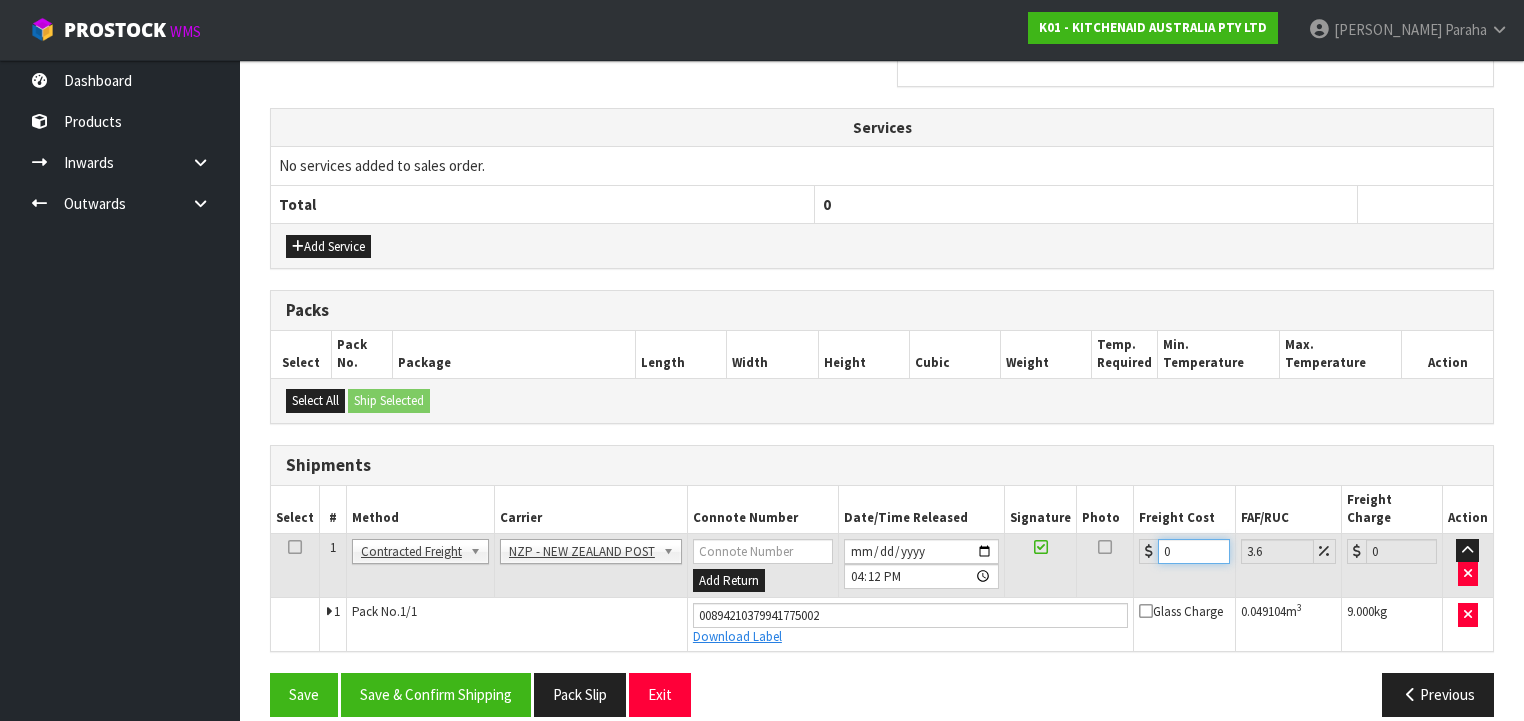
drag, startPoint x: 1175, startPoint y: 528, endPoint x: 1108, endPoint y: 516, distance: 68.1
click at [1110, 533] on tr "1 Client Local Pickup Customer Local Pickup Company Freight Contracted Freight …" at bounding box center [882, 565] width 1222 height 65
click at [397, 675] on button "Save & Confirm Shipping" at bounding box center [436, 694] width 190 height 43
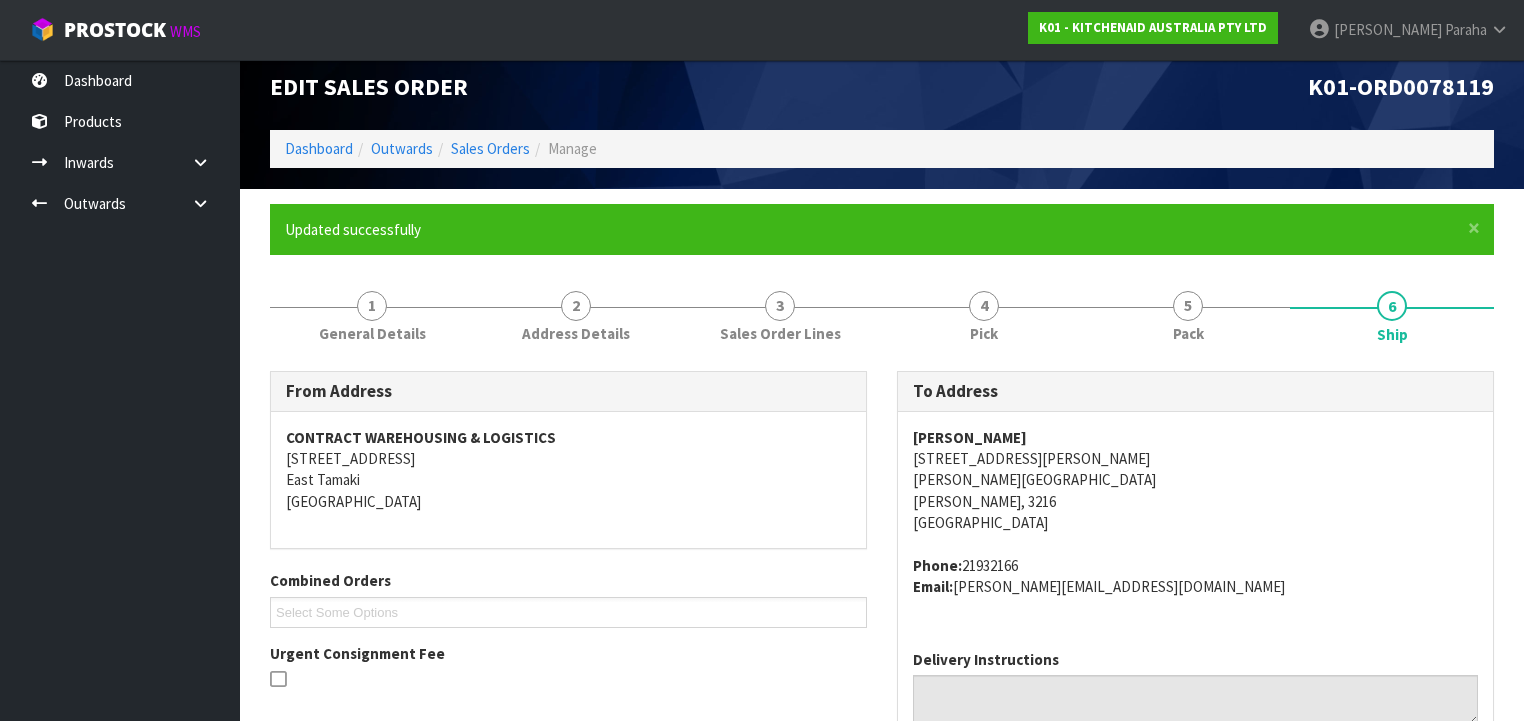
scroll to position [0, 0]
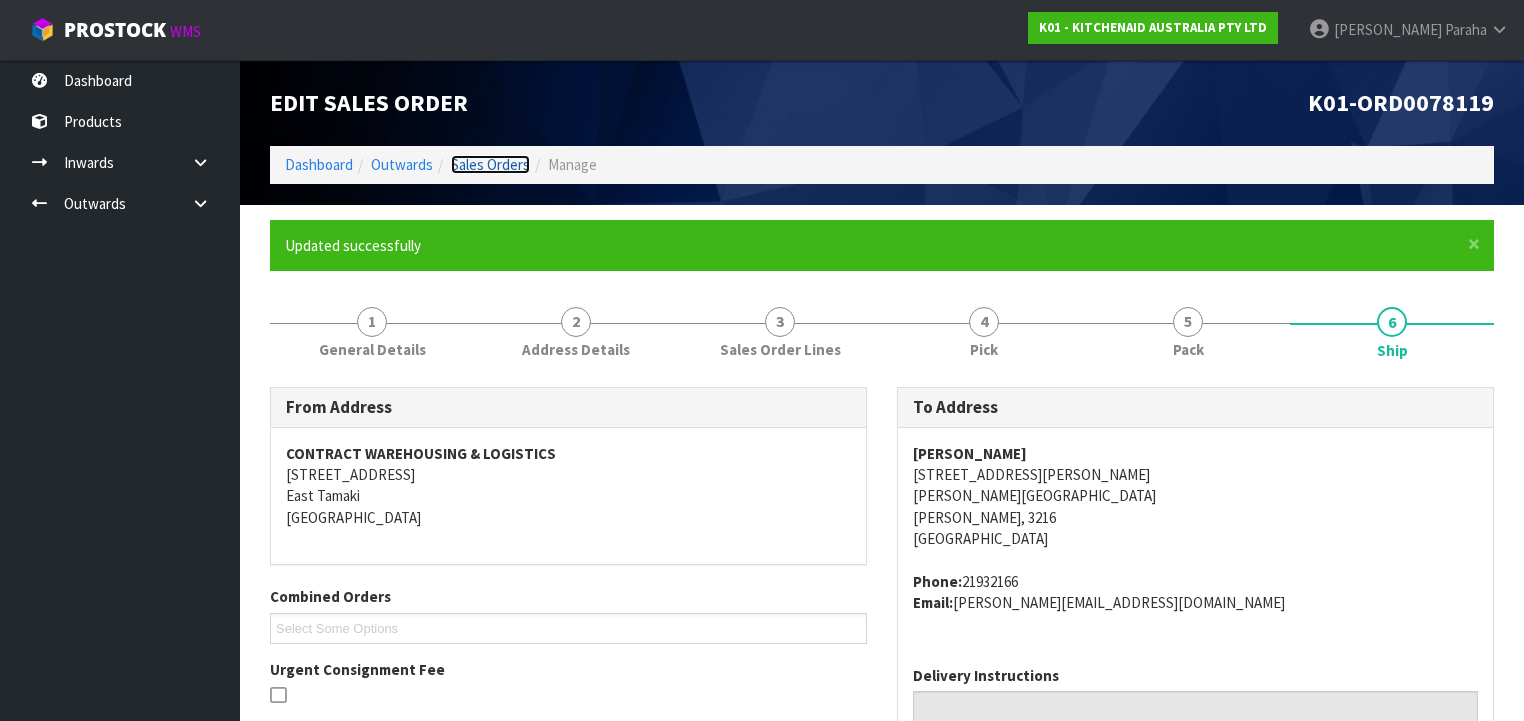
click at [487, 166] on link "Sales Orders" at bounding box center [490, 164] width 79 height 19
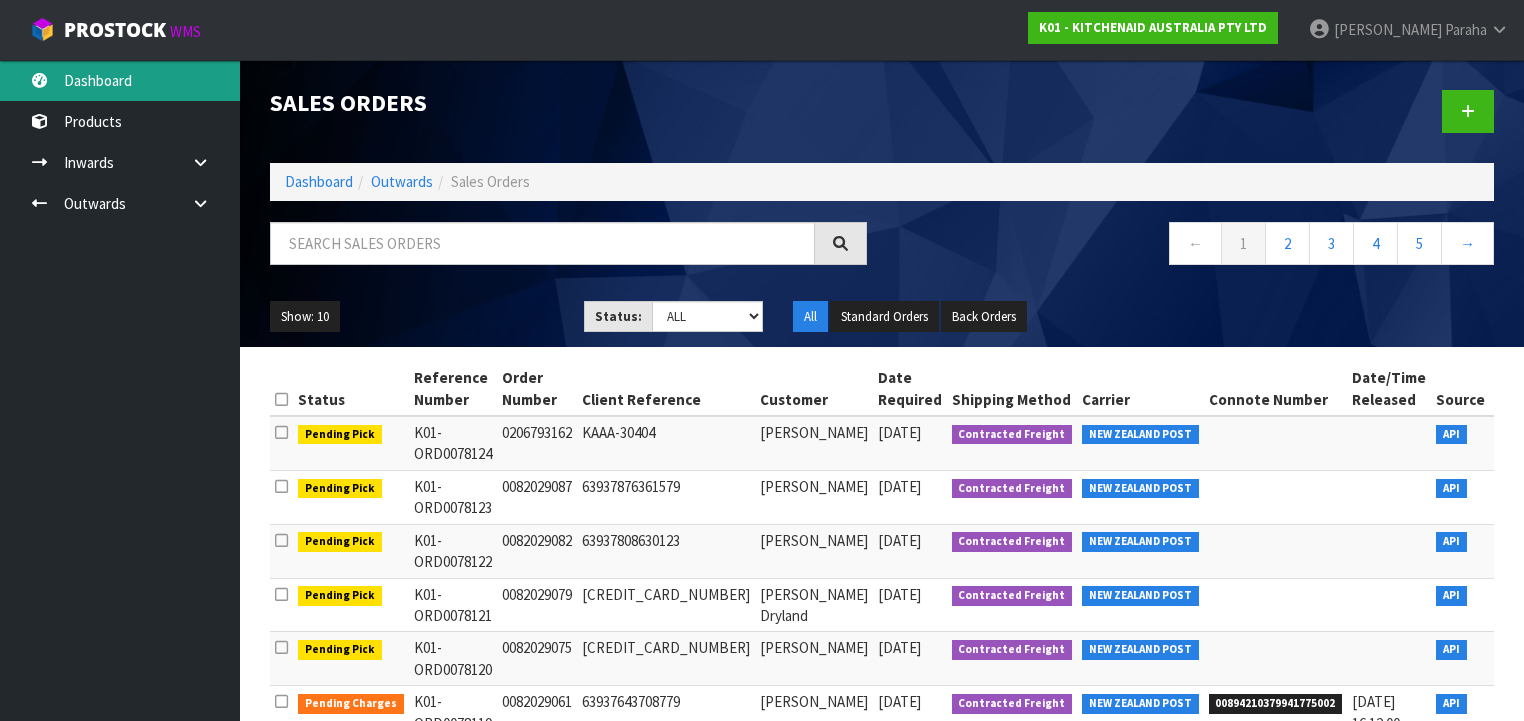
click at [106, 89] on link "Dashboard" at bounding box center [120, 80] width 240 height 41
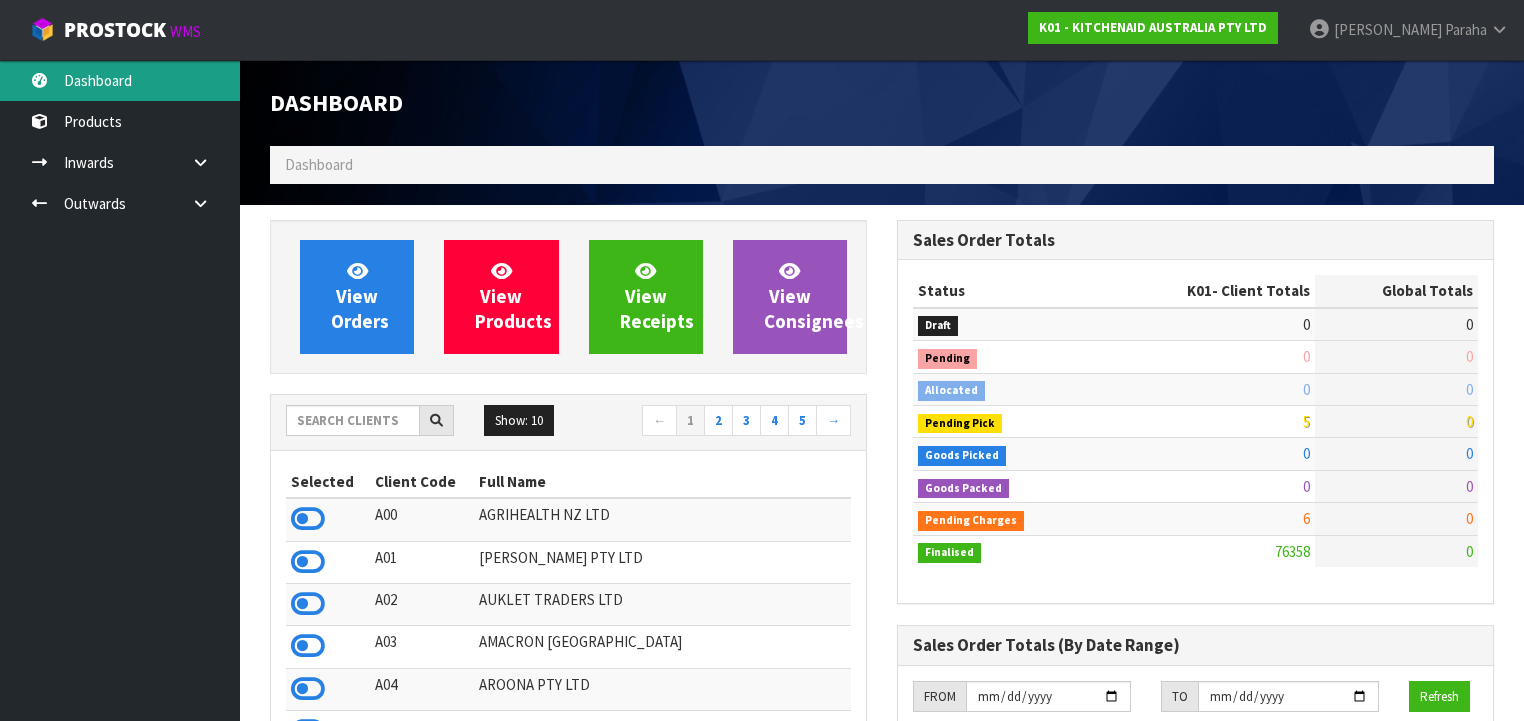
scroll to position [1508, 627]
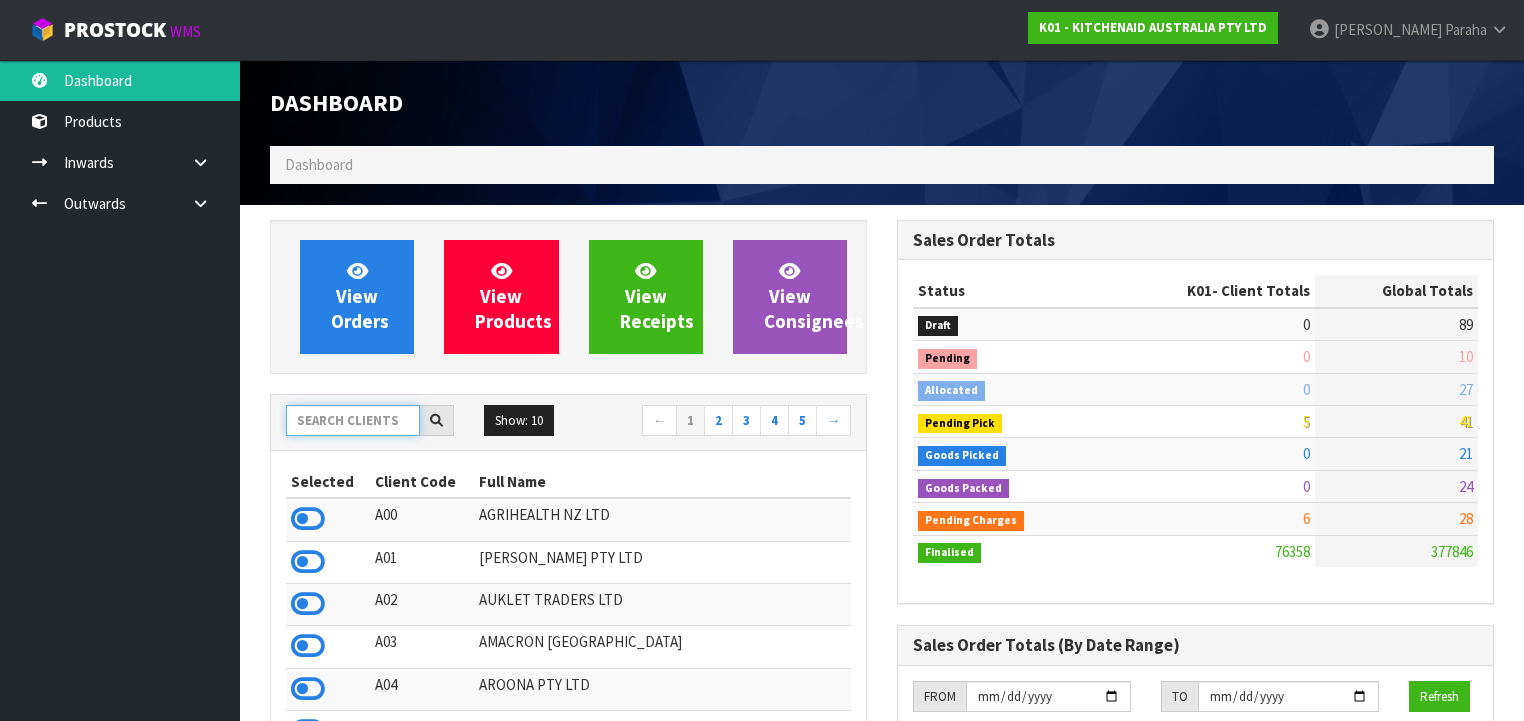
click at [360, 425] on input "text" at bounding box center [353, 420] width 134 height 31
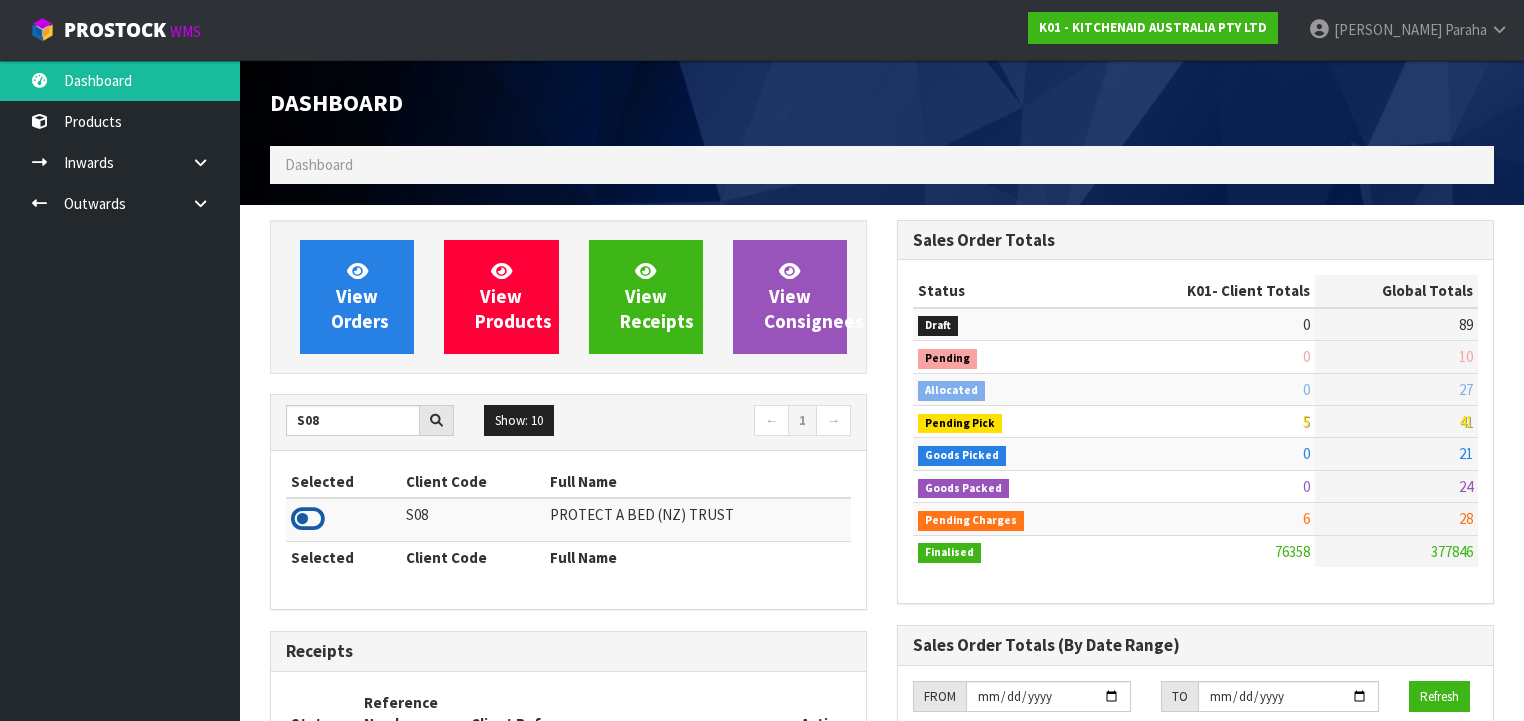
click at [321, 516] on icon at bounding box center [308, 519] width 34 height 30
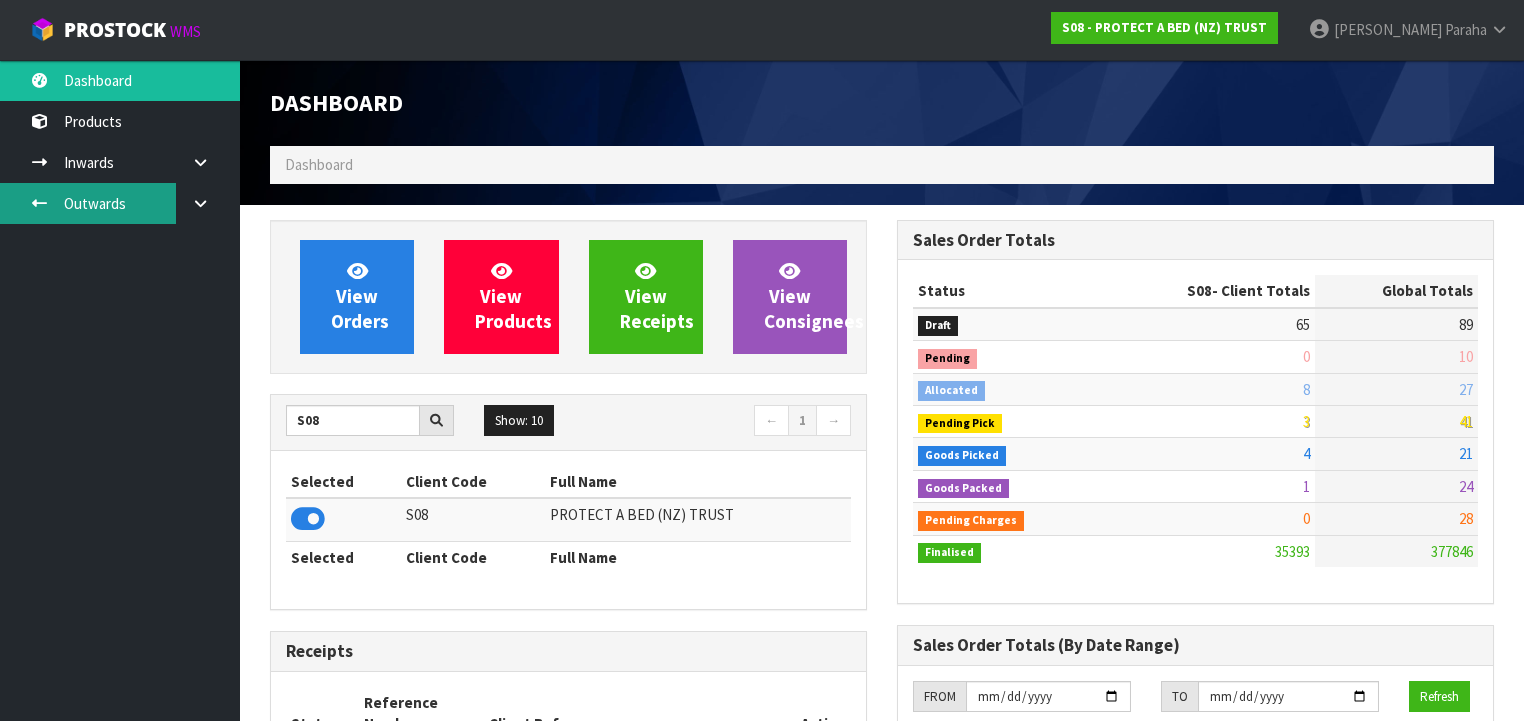
click at [121, 209] on link "Outwards" at bounding box center [120, 203] width 240 height 41
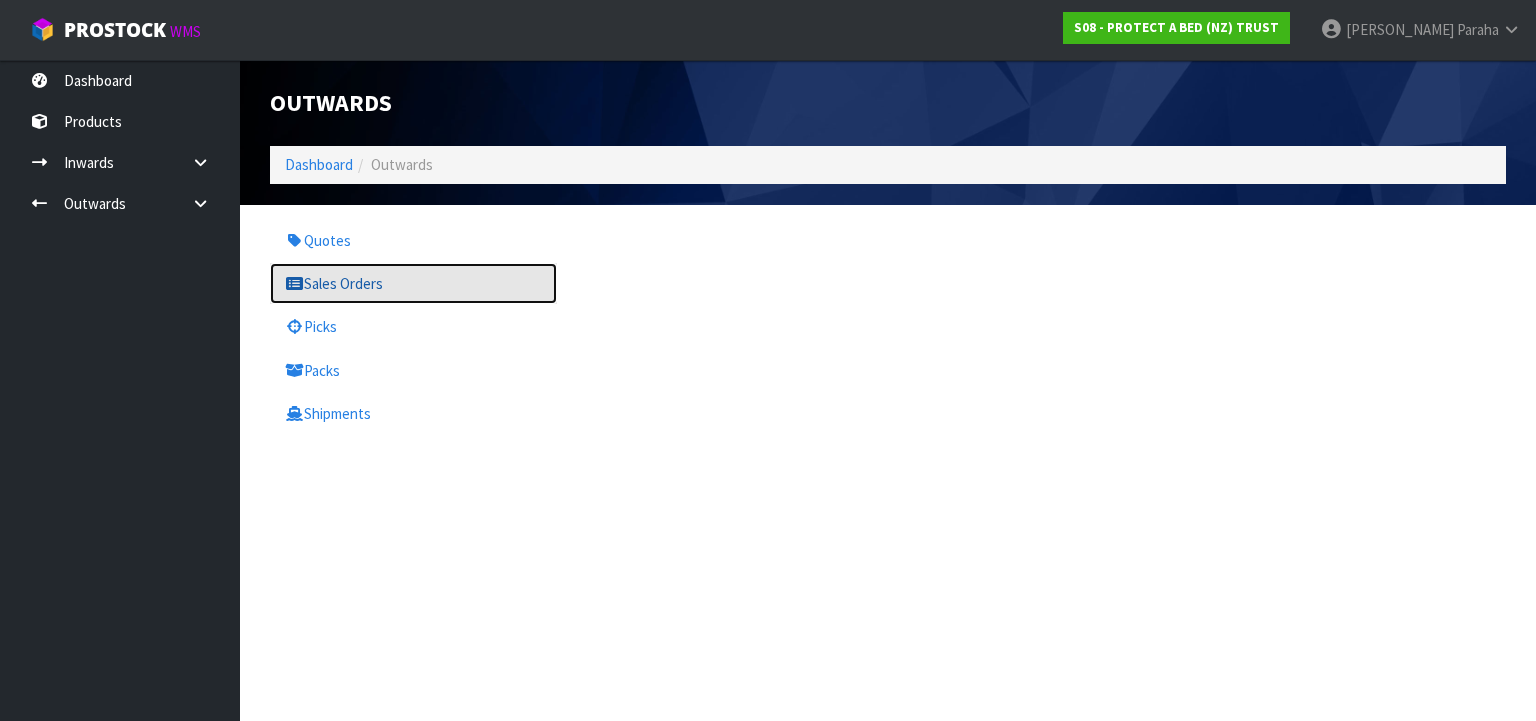
click at [354, 288] on link "Sales Orders" at bounding box center [413, 283] width 287 height 41
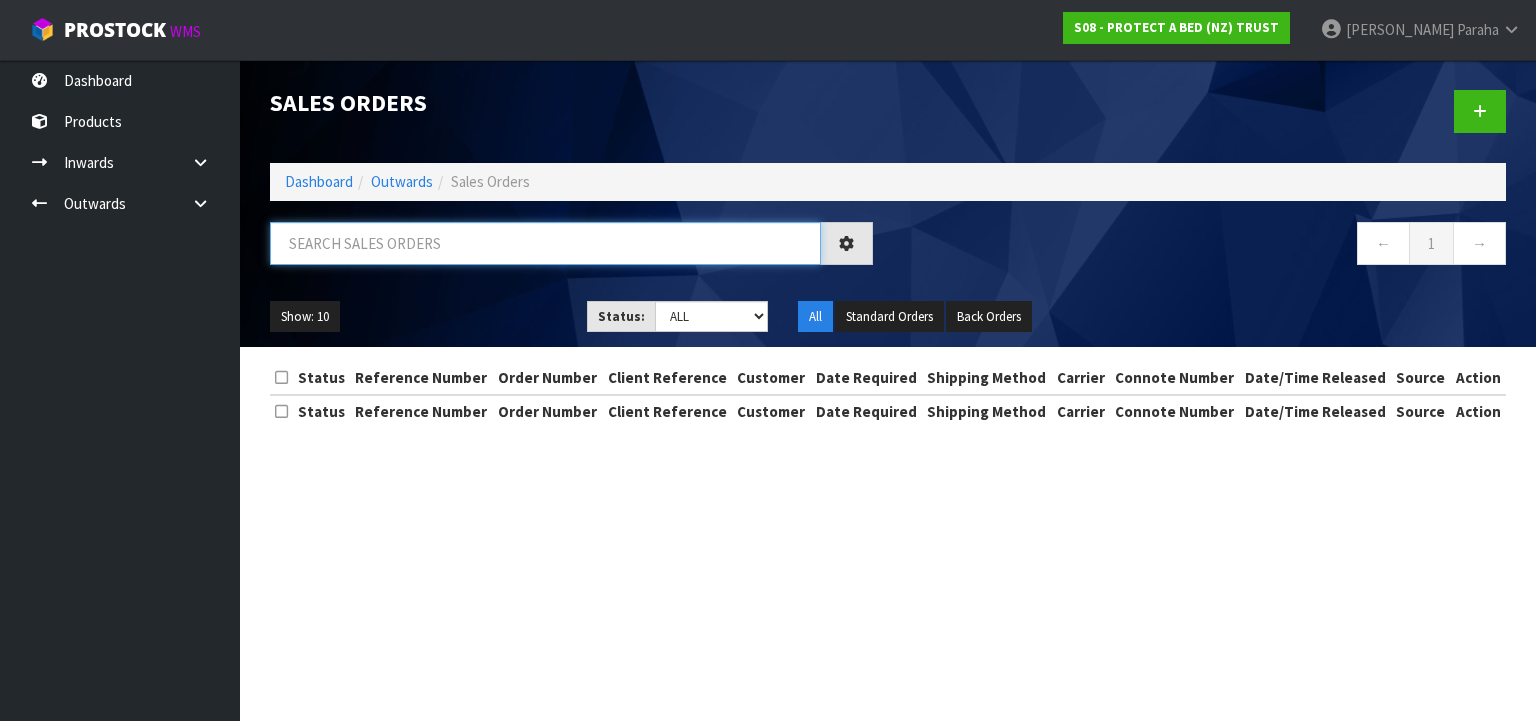
click at [396, 236] on input "text" at bounding box center [545, 243] width 551 height 43
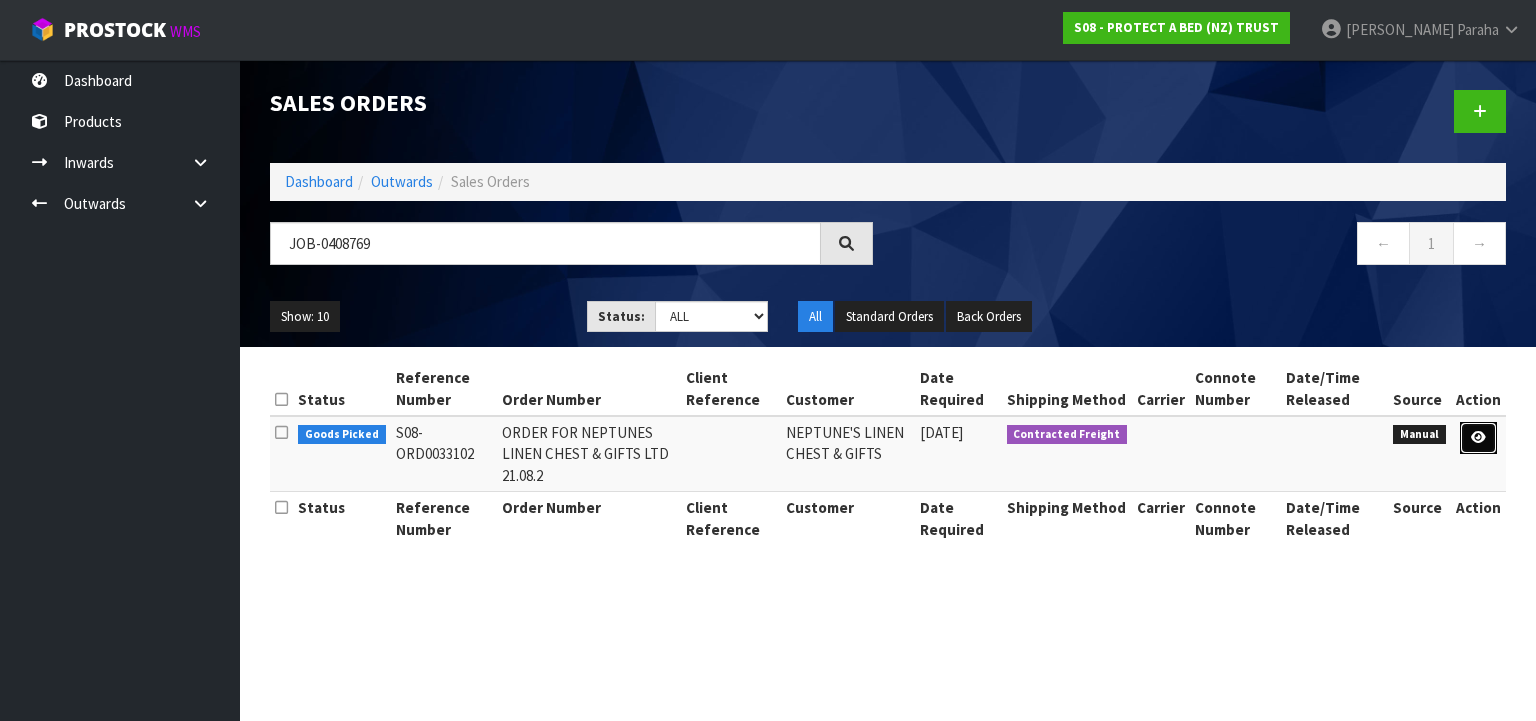
click at [1477, 439] on icon at bounding box center [1478, 437] width 15 height 13
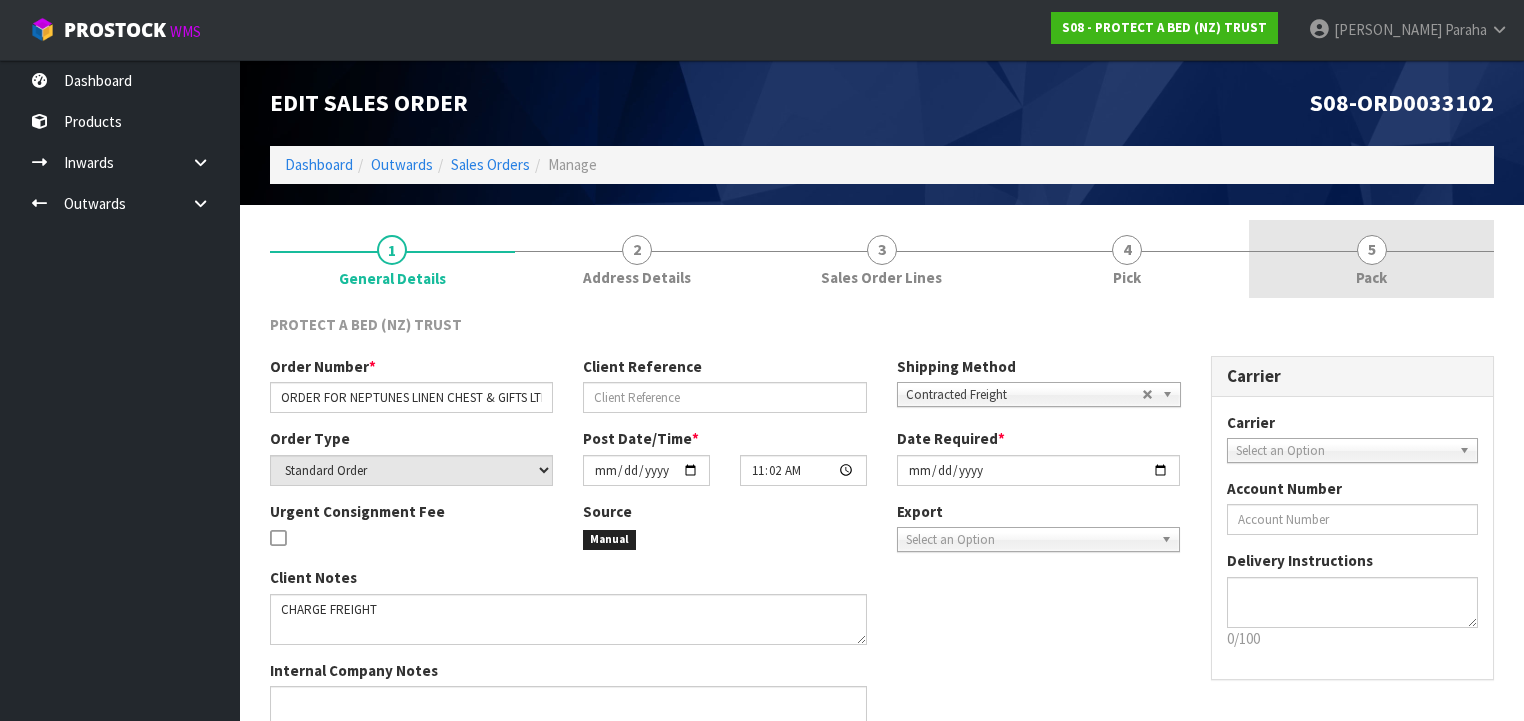
click at [1372, 258] on span "5" at bounding box center [1372, 250] width 30 height 30
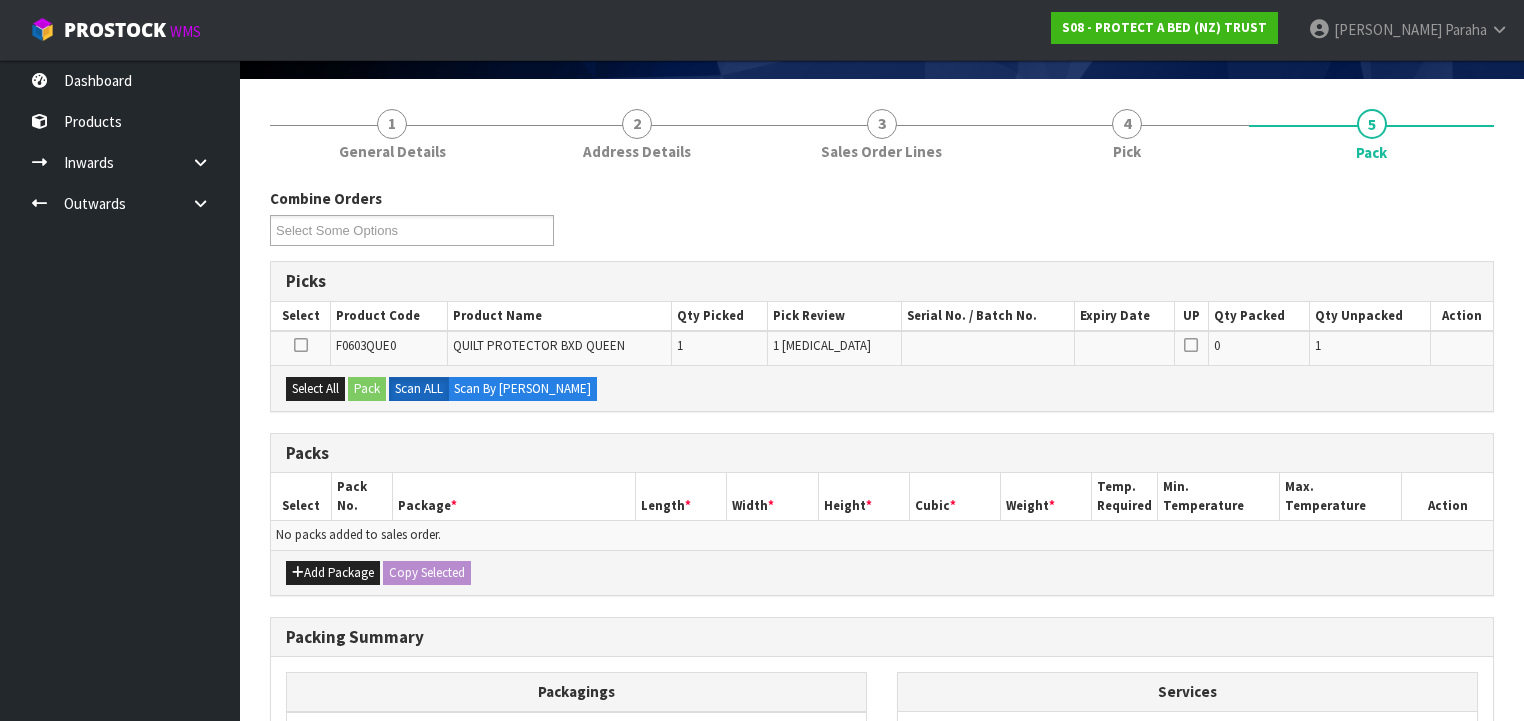
scroll to position [160, 0]
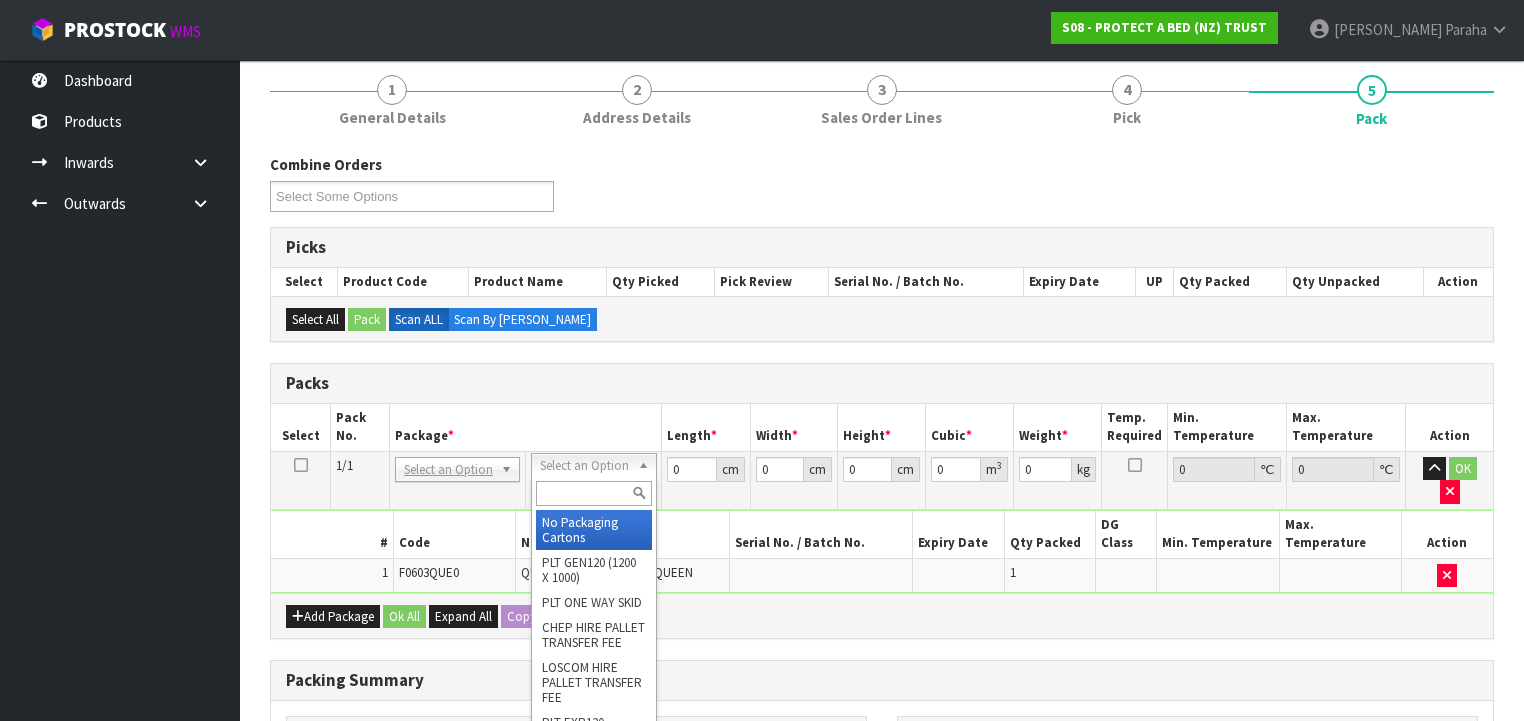
click at [580, 496] on input "text" at bounding box center [593, 493] width 115 height 25
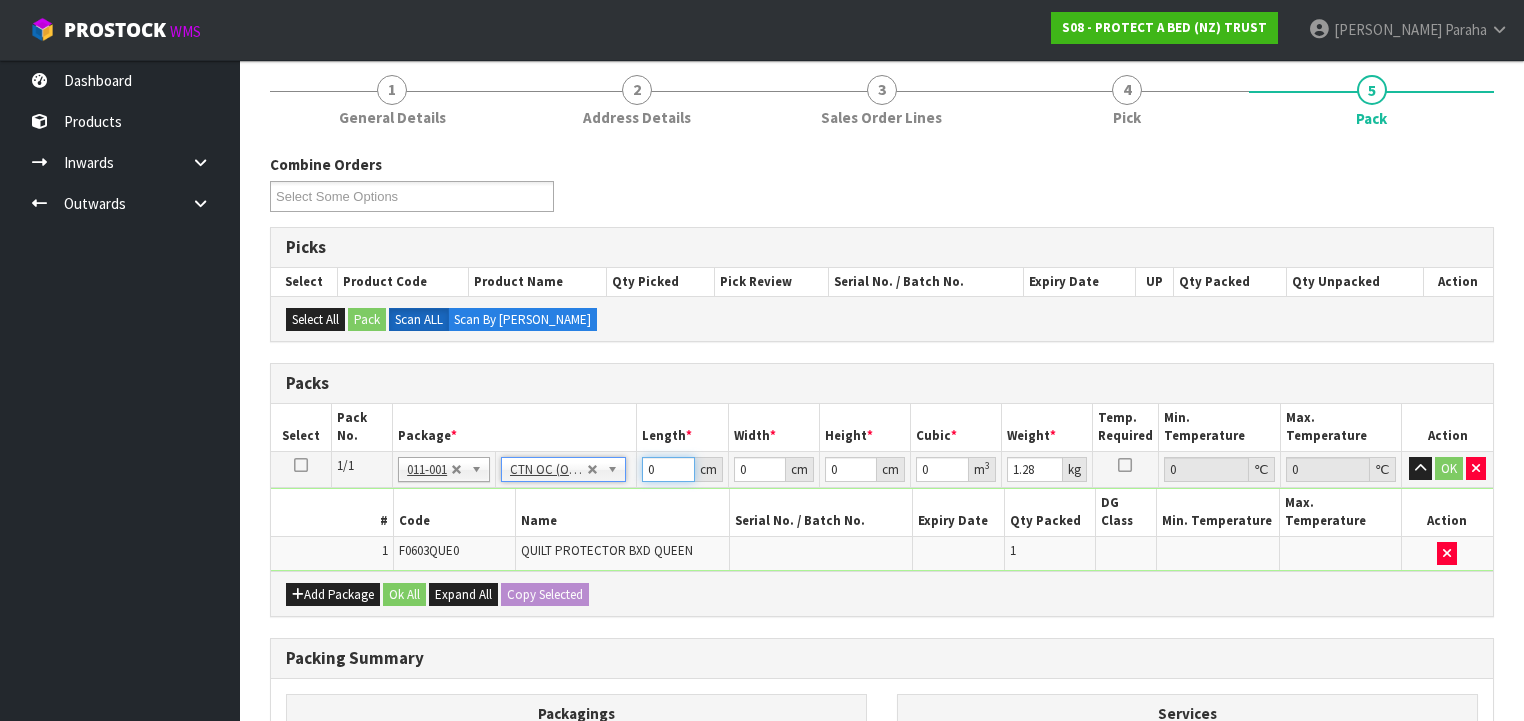
drag, startPoint x: 657, startPoint y: 465, endPoint x: 613, endPoint y: 463, distance: 44.0
click at [613, 463] on tr "1/1 NONE 007-001 007-002 007-004 007-009 007-013 007-014 007-015 007-017 007-01…" at bounding box center [882, 469] width 1222 height 36
click at [1409, 457] on button "button" at bounding box center [1420, 469] width 23 height 24
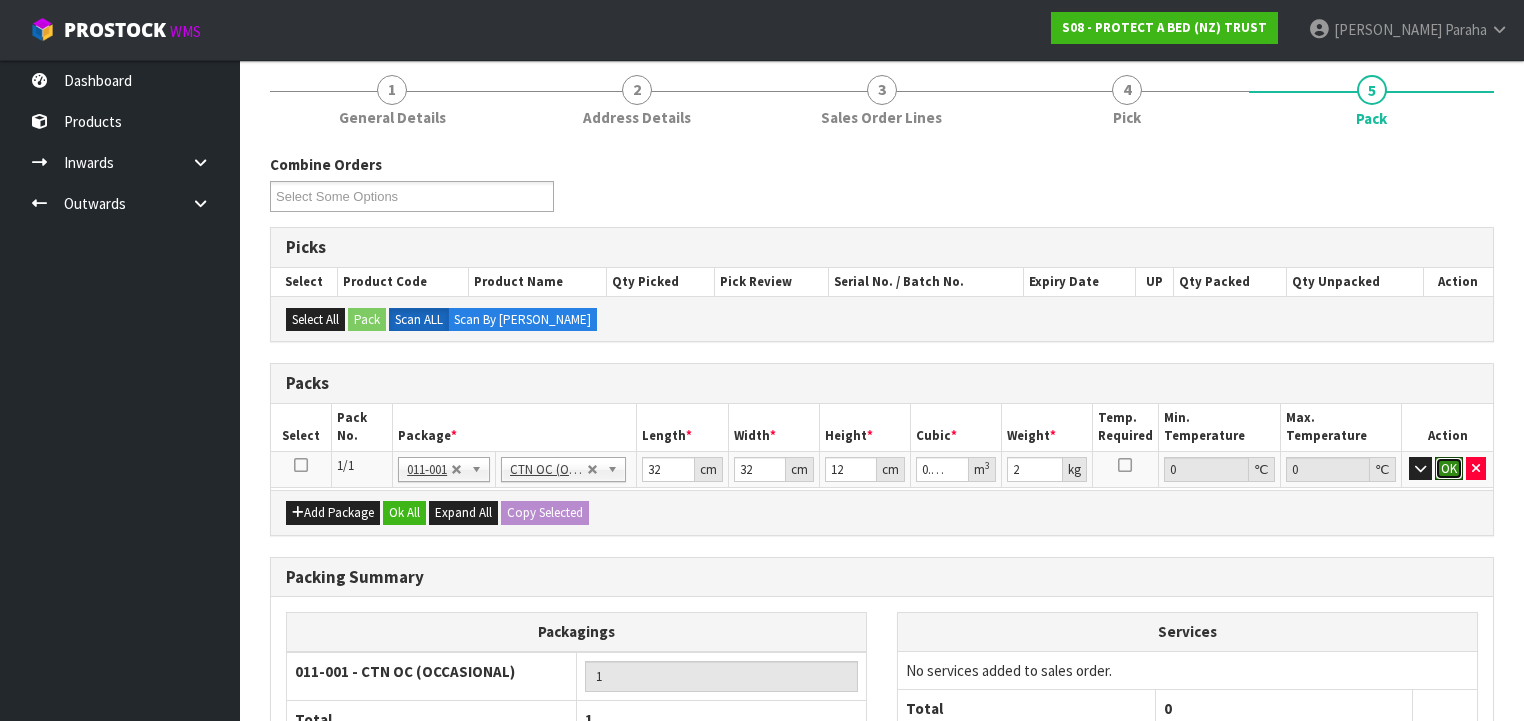
click button "OK" at bounding box center [1449, 469] width 28 height 24
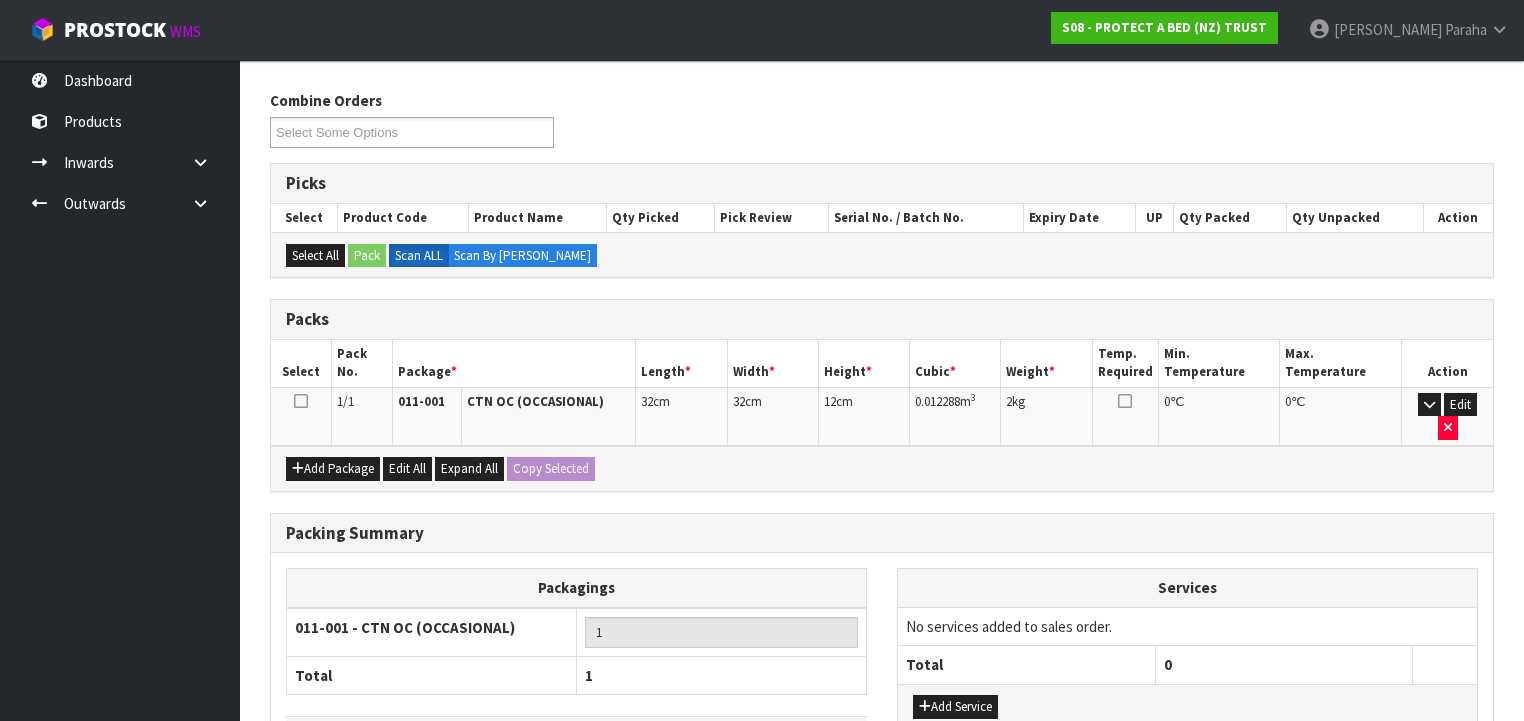
scroll to position [343, 0]
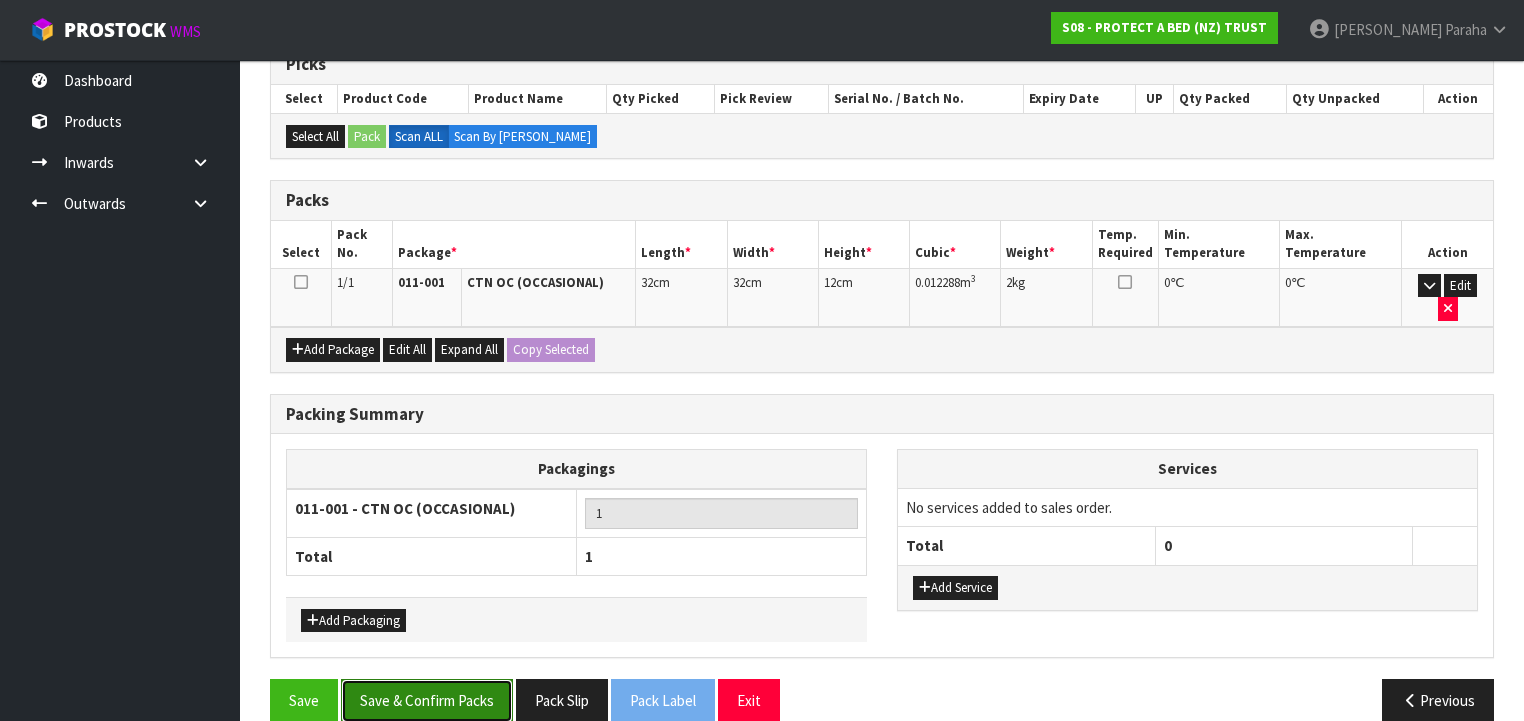
click at [470, 679] on button "Save & Confirm Packs" at bounding box center [427, 700] width 172 height 43
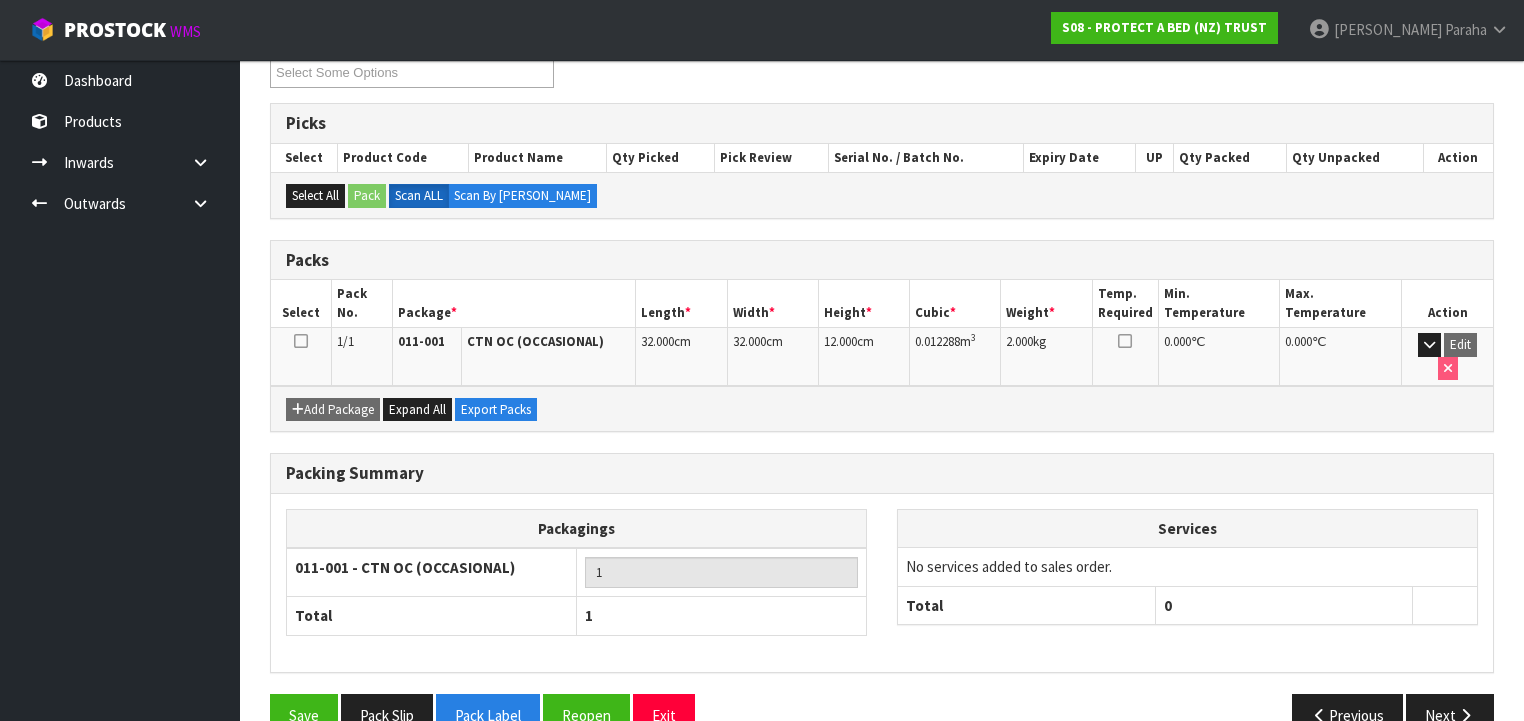
scroll to position [372, 0]
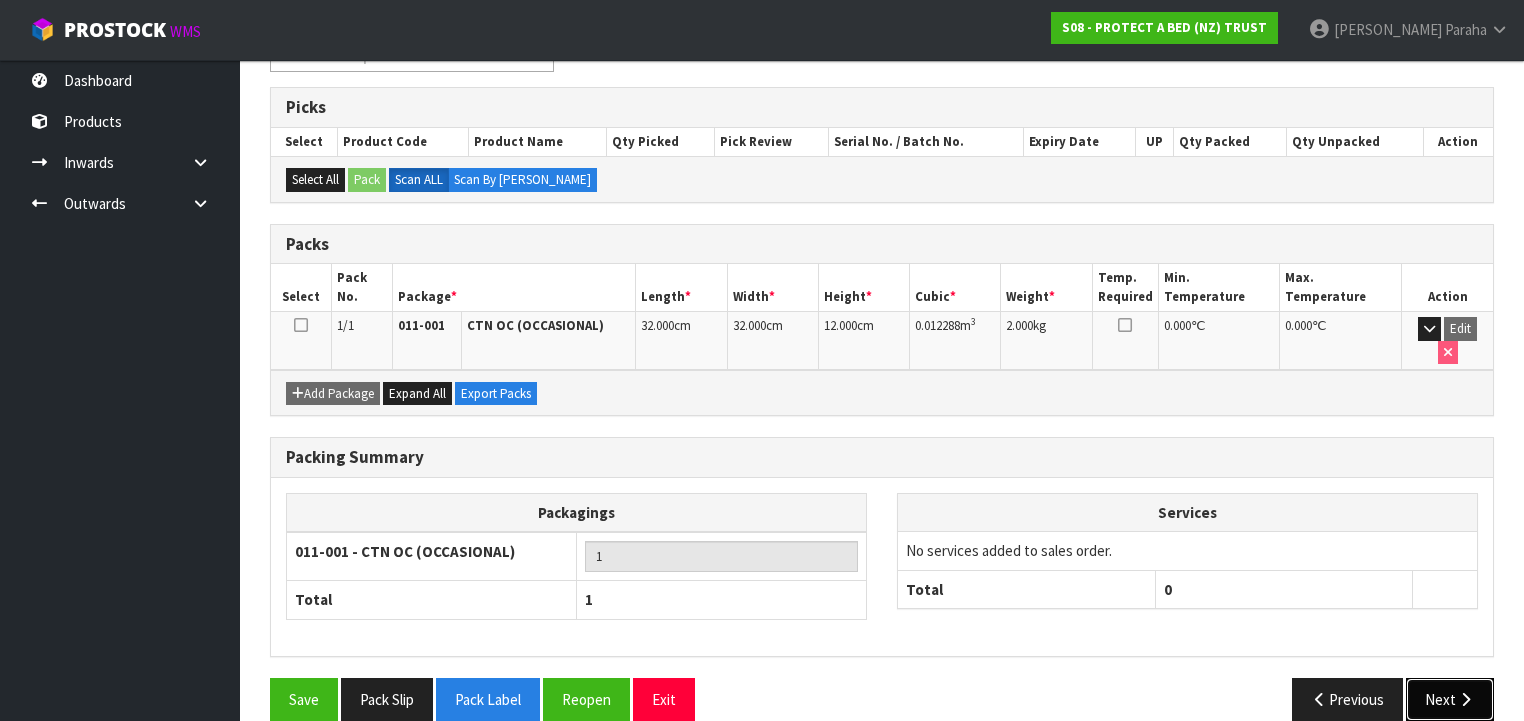
click at [1452, 679] on button "Next" at bounding box center [1450, 699] width 88 height 43
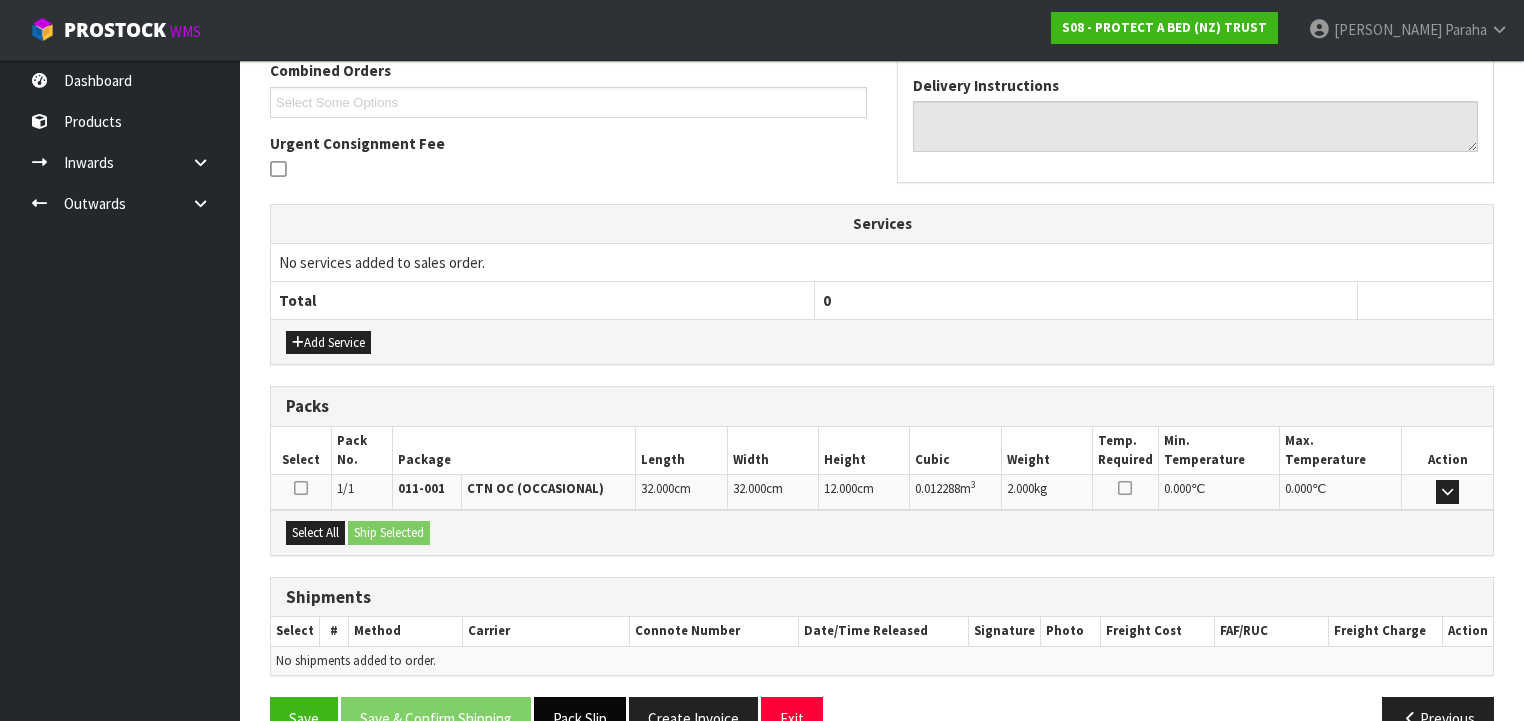
scroll to position [568, 0]
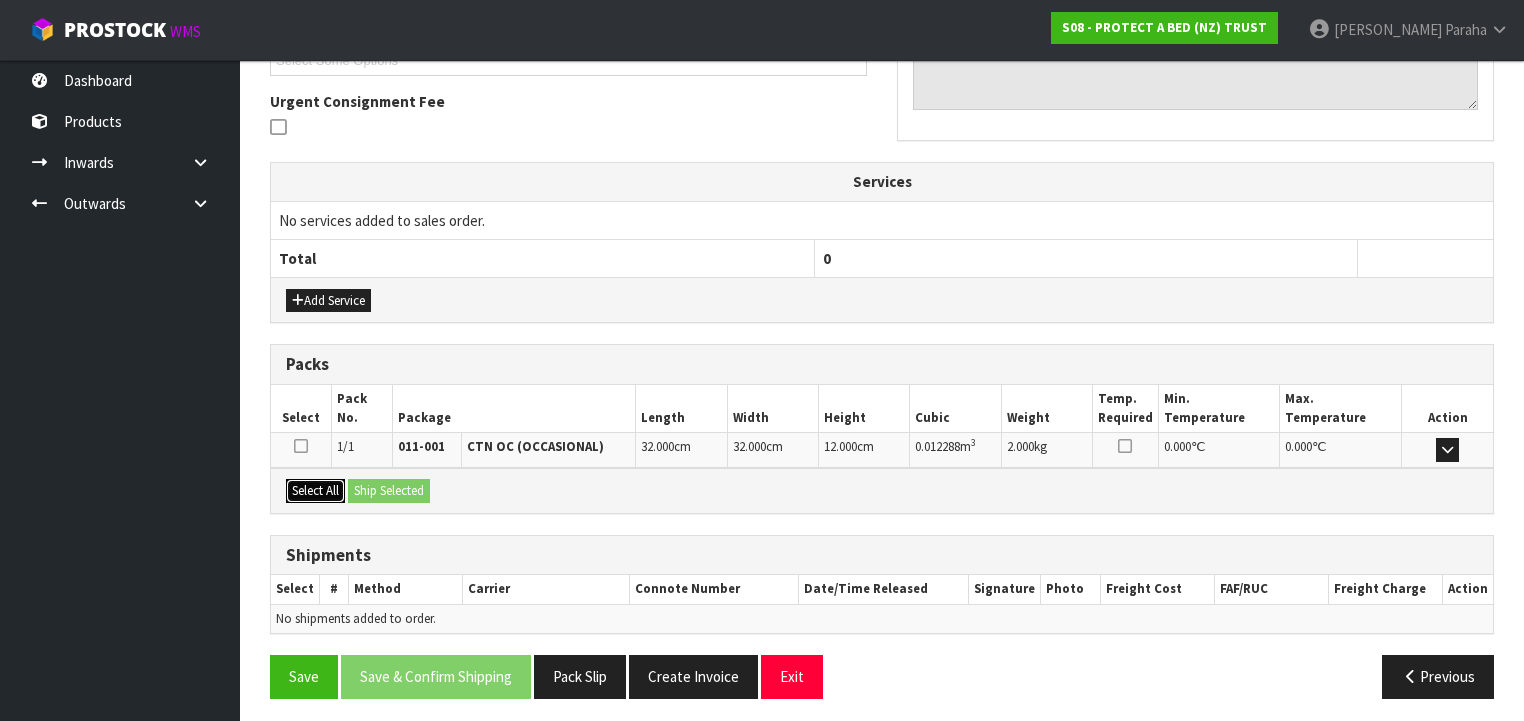
click at [325, 484] on button "Select All" at bounding box center [315, 491] width 59 height 24
click at [376, 485] on button "Ship Selected" at bounding box center [389, 491] width 82 height 24
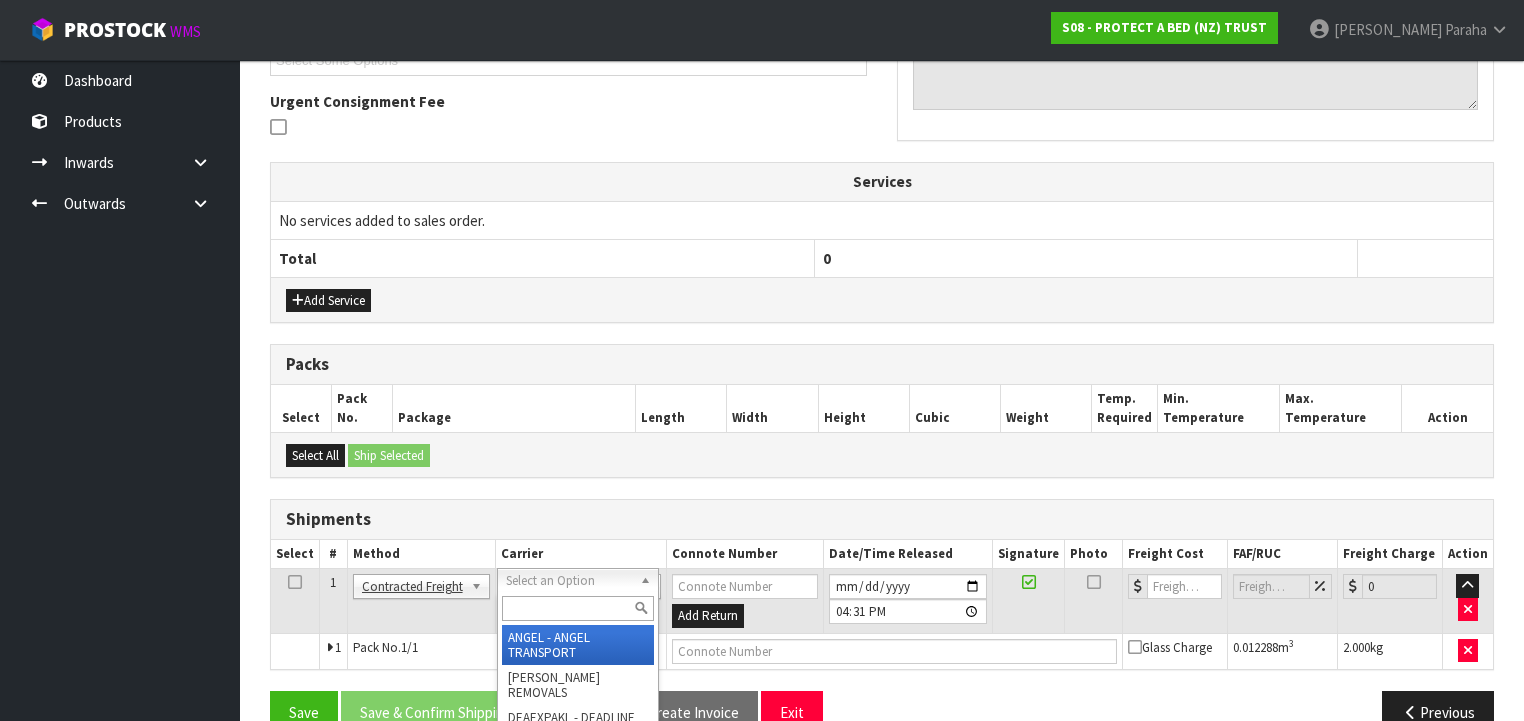
click at [575, 600] on input "text" at bounding box center [578, 608] width 152 height 25
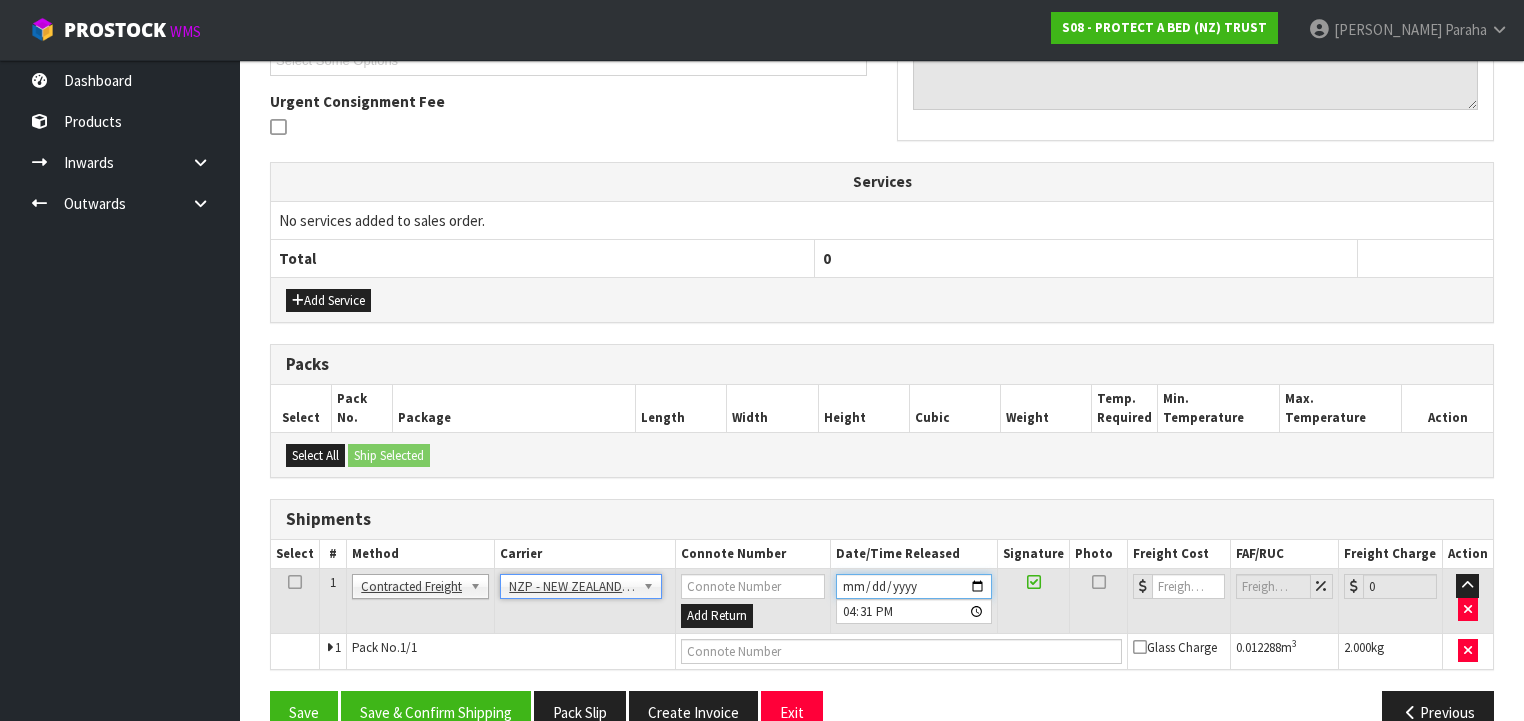
click at [982, 578] on input "[DATE]" at bounding box center [914, 586] width 157 height 25
click at [456, 692] on button "Save & Confirm Shipping" at bounding box center [436, 712] width 190 height 43
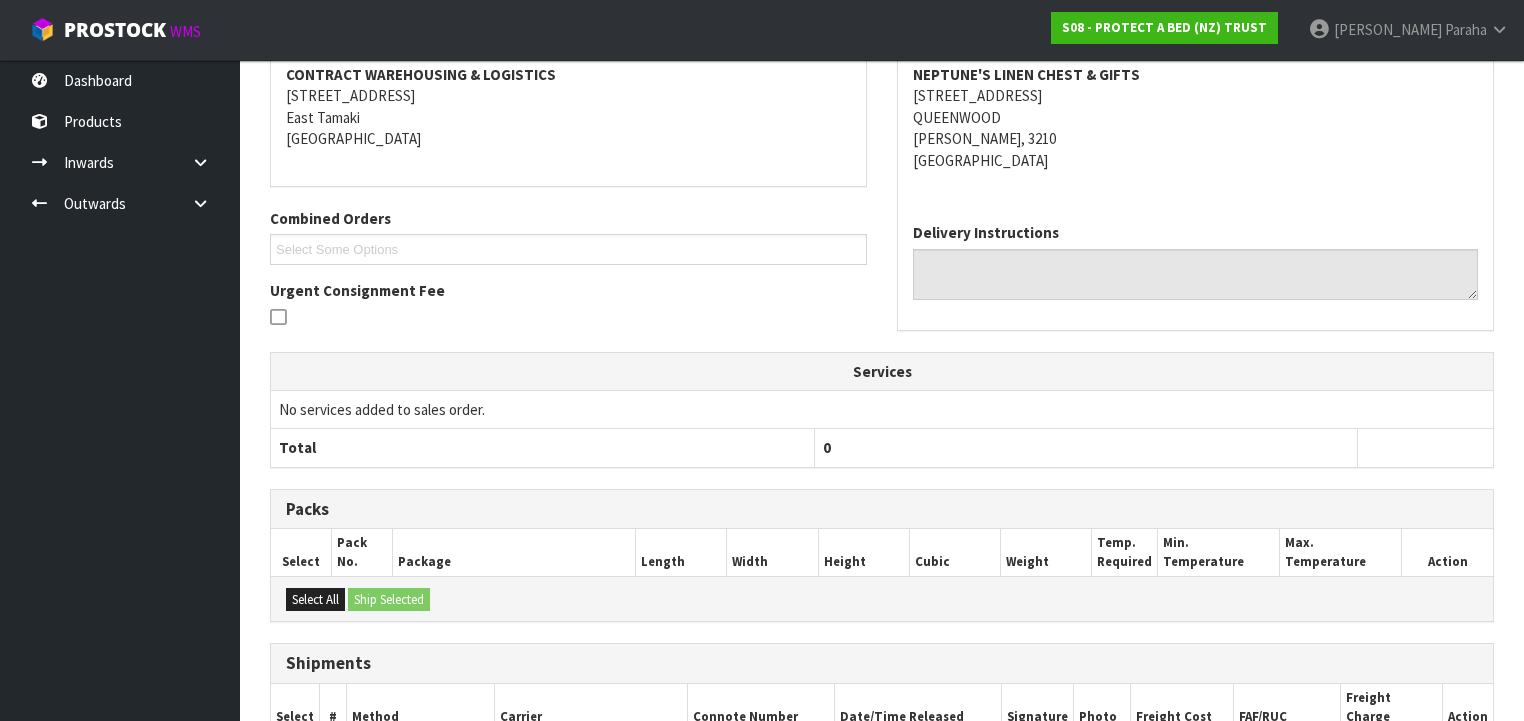
scroll to position [576, 0]
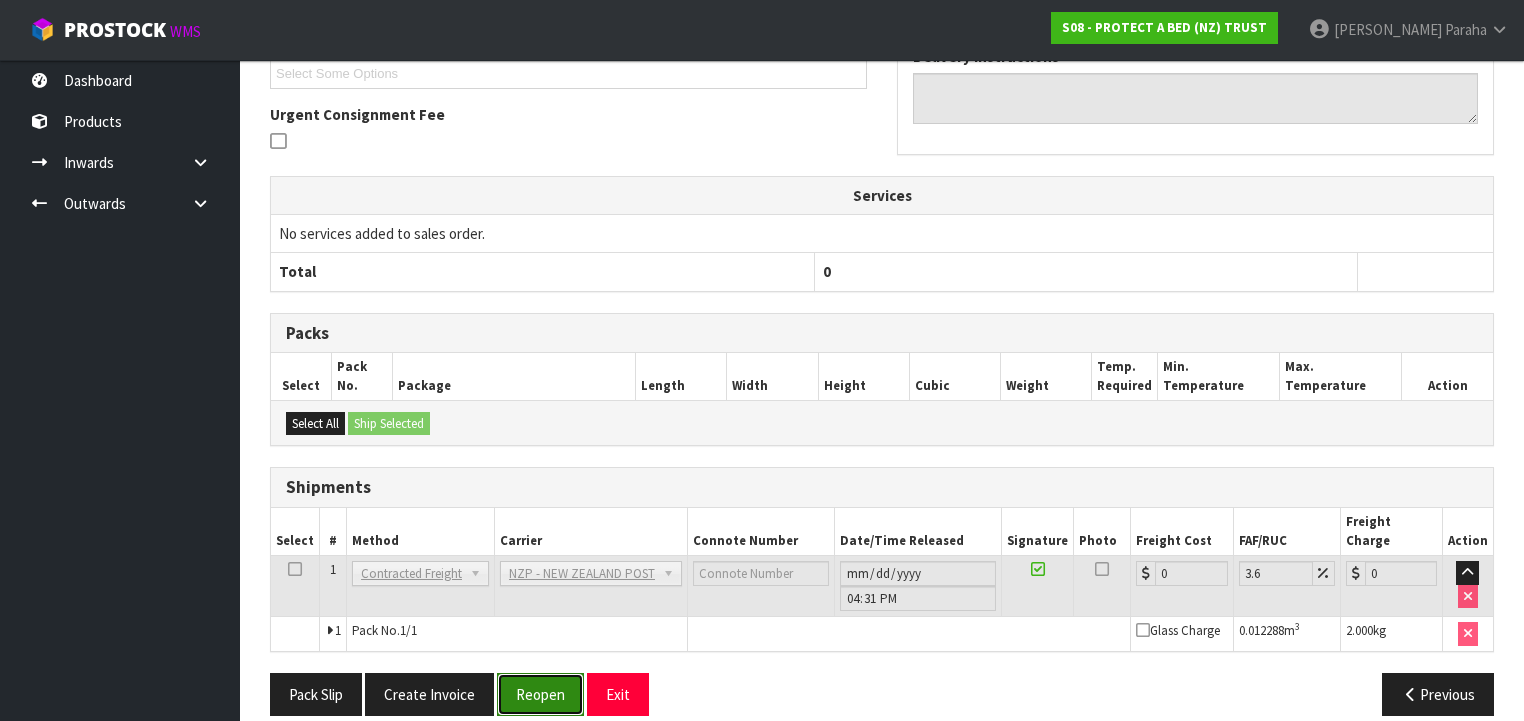
click at [554, 680] on button "Reopen" at bounding box center [540, 694] width 87 height 43
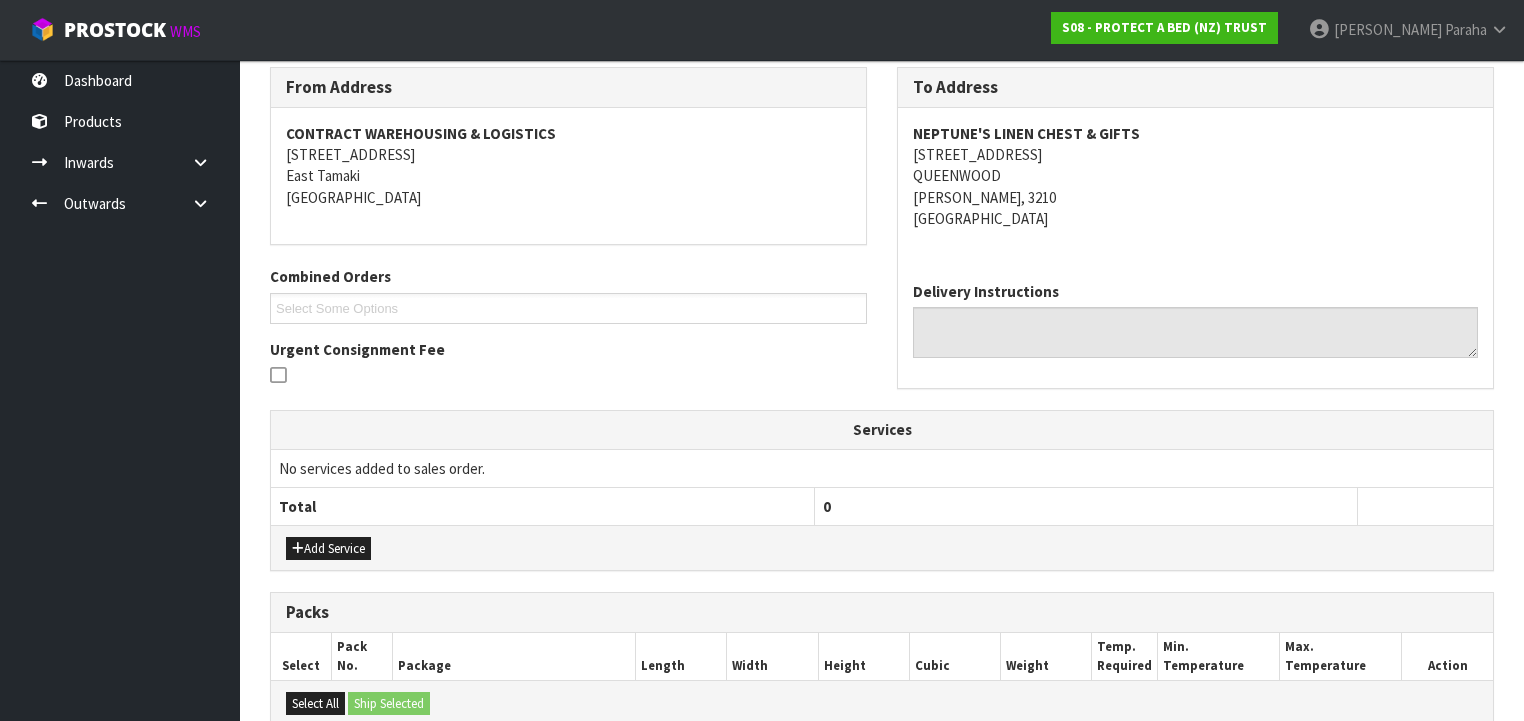
scroll to position [623, 0]
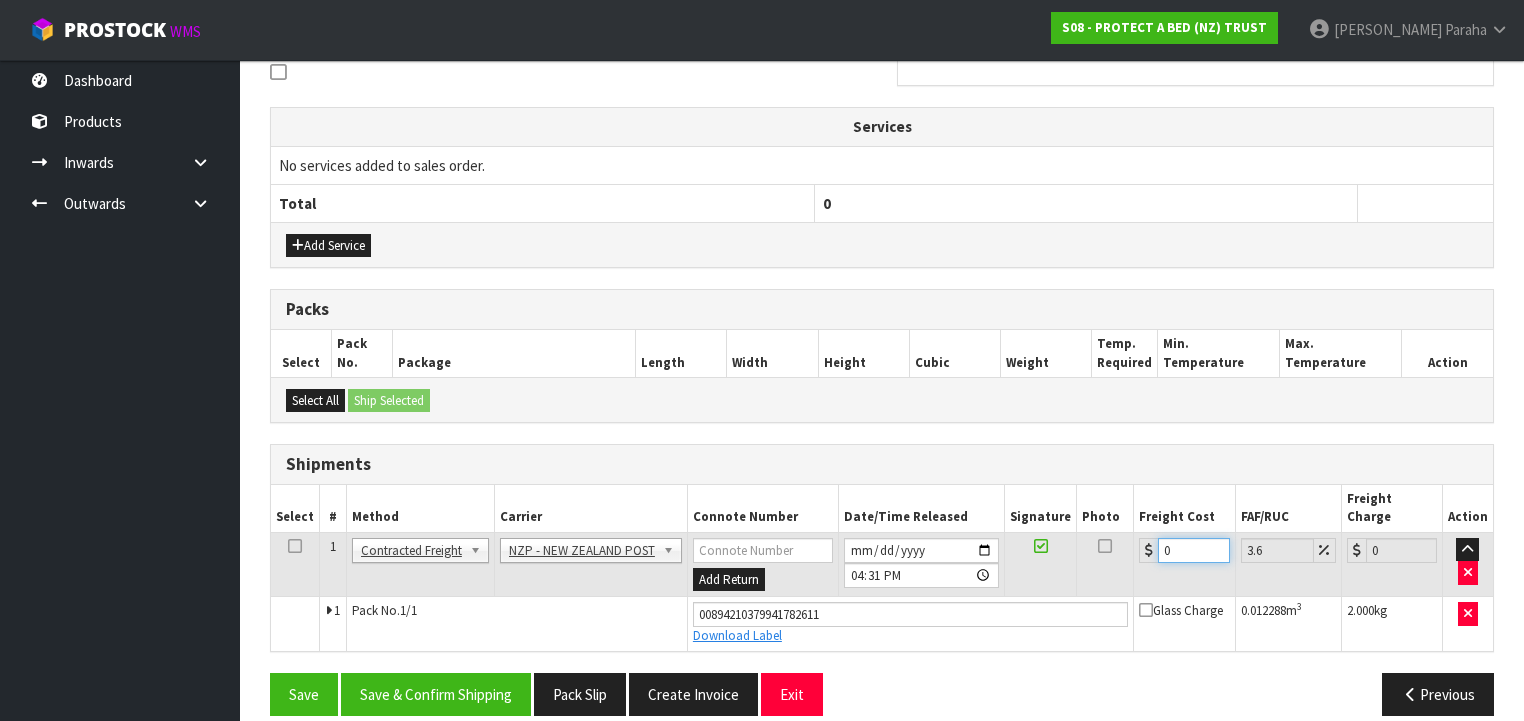
drag, startPoint x: 1160, startPoint y: 524, endPoint x: 1133, endPoint y: 524, distance: 27.0
click at [1139, 538] on div "0" at bounding box center [1184, 550] width 90 height 25
click at [408, 673] on button "Save & Confirm Shipping" at bounding box center [436, 694] width 190 height 43
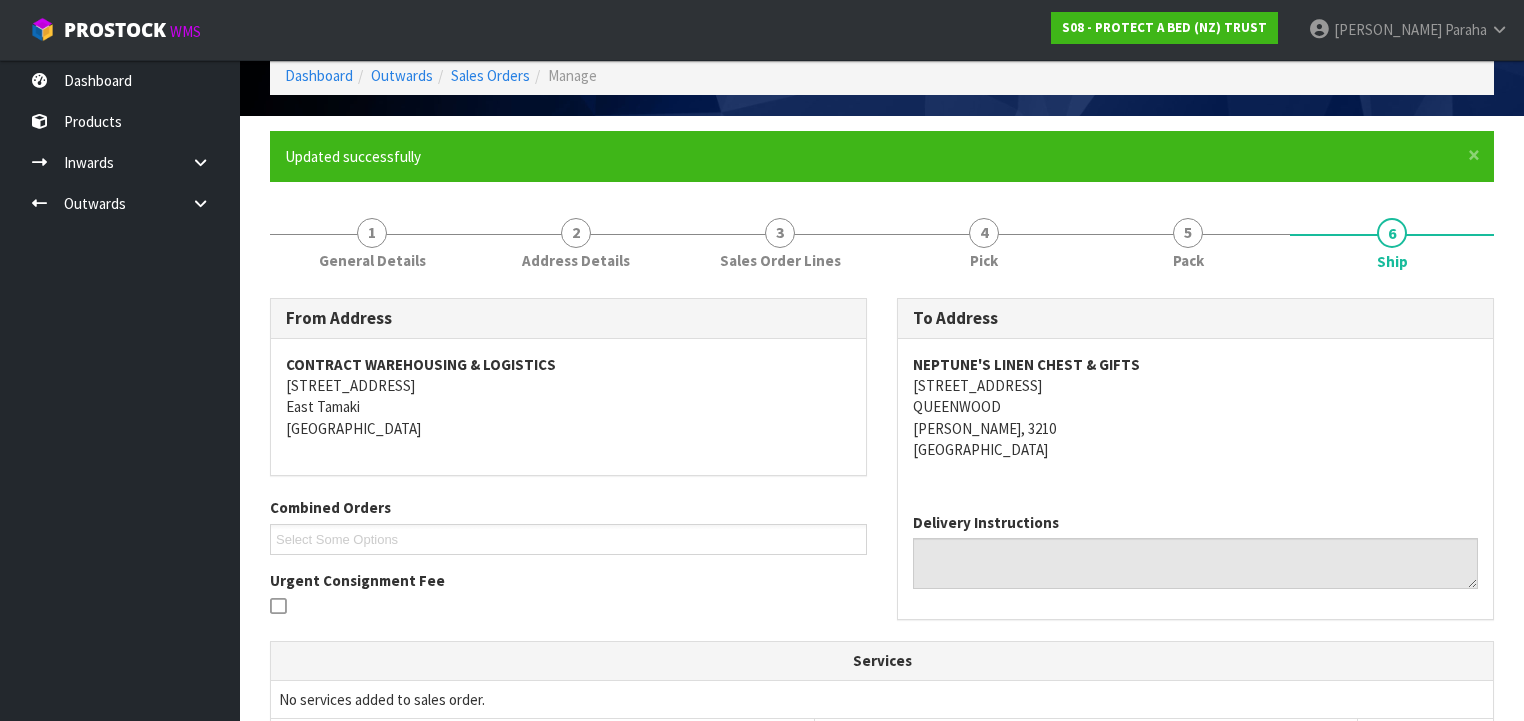
scroll to position [0, 0]
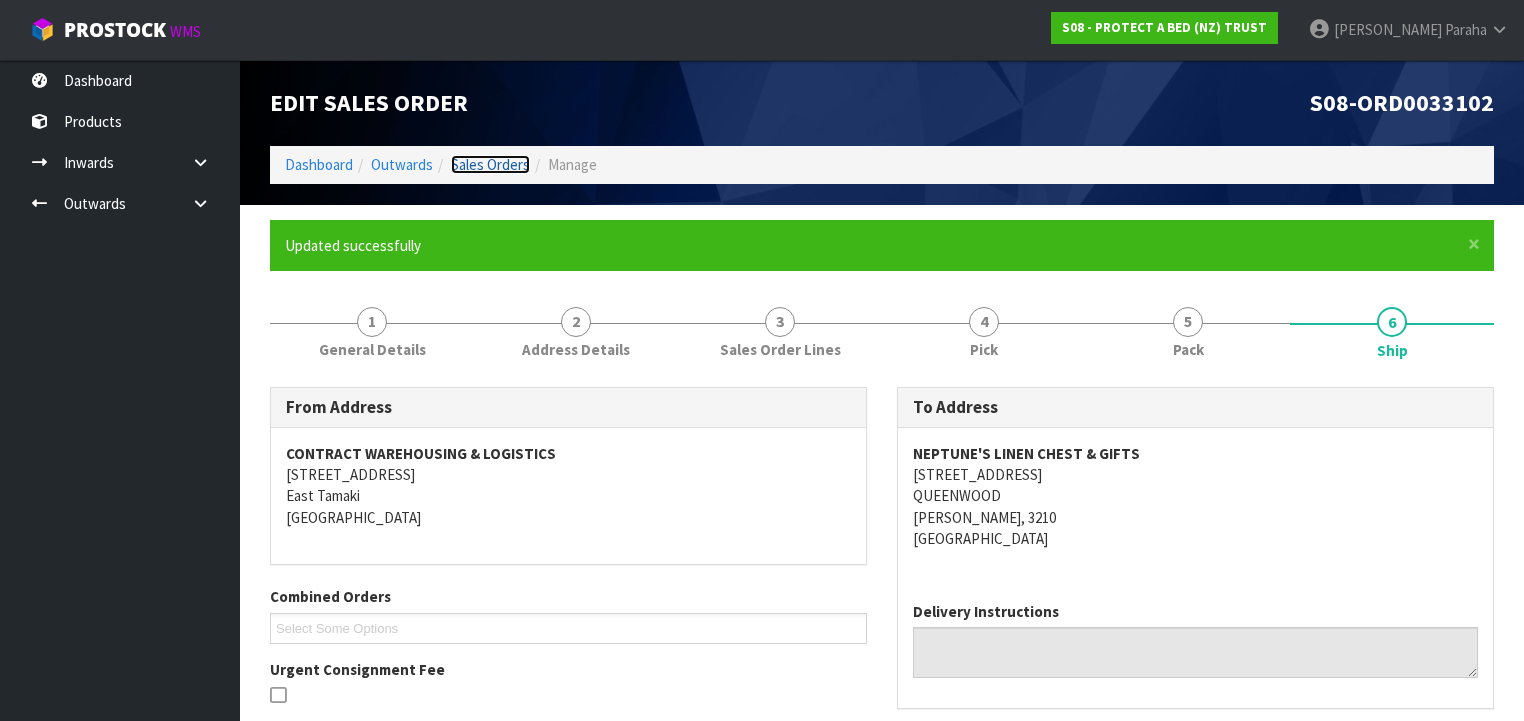
click at [495, 159] on link "Sales Orders" at bounding box center [490, 164] width 79 height 19
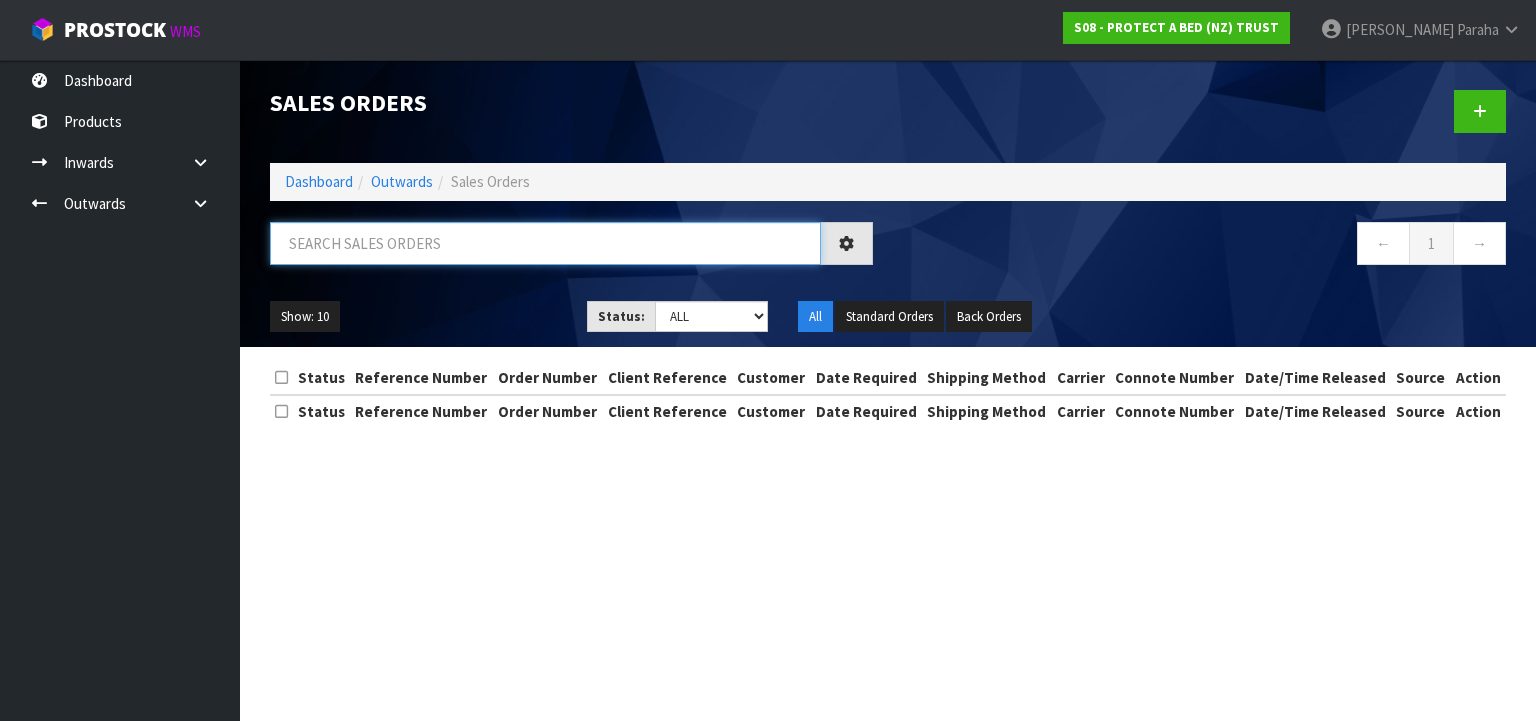
click at [510, 244] on input "text" at bounding box center [545, 243] width 551 height 43
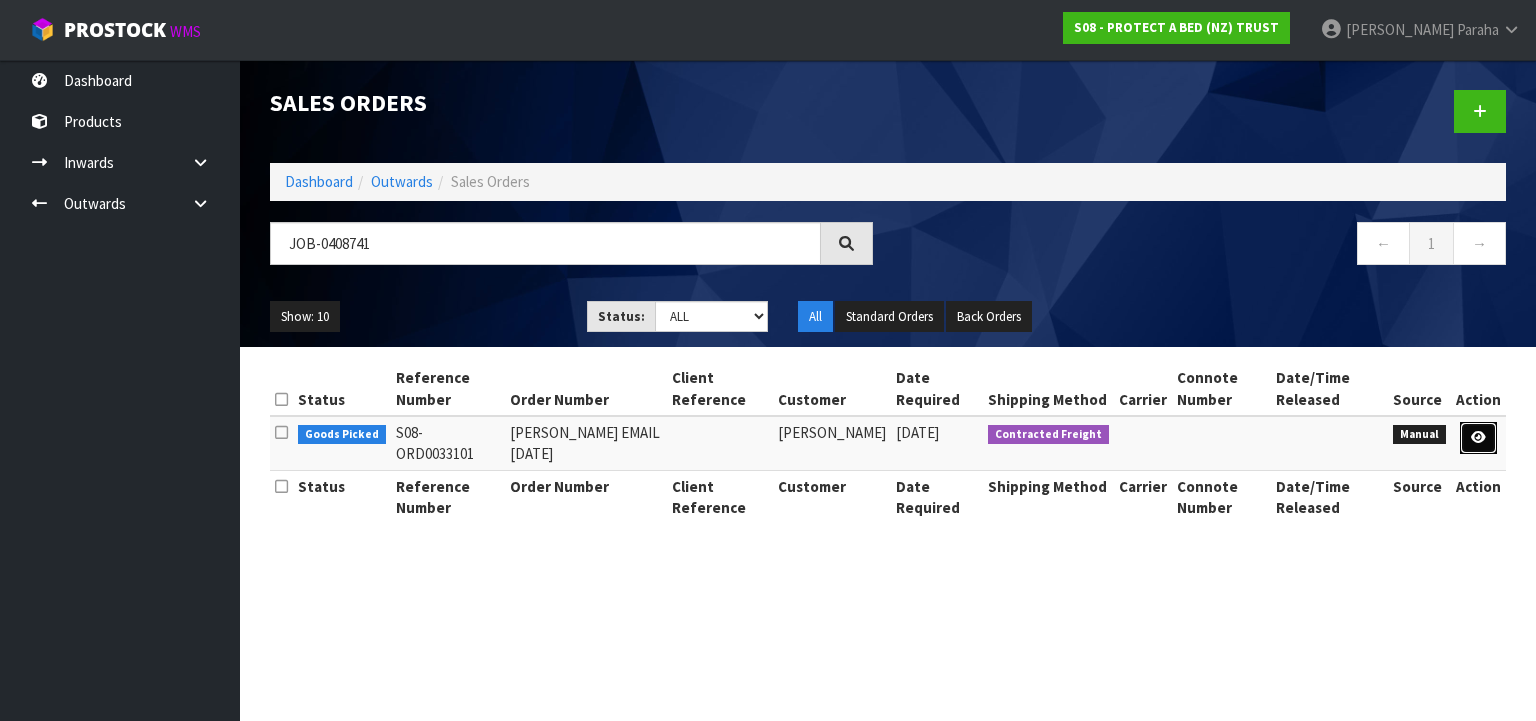
click at [1476, 442] on icon at bounding box center [1478, 437] width 15 height 13
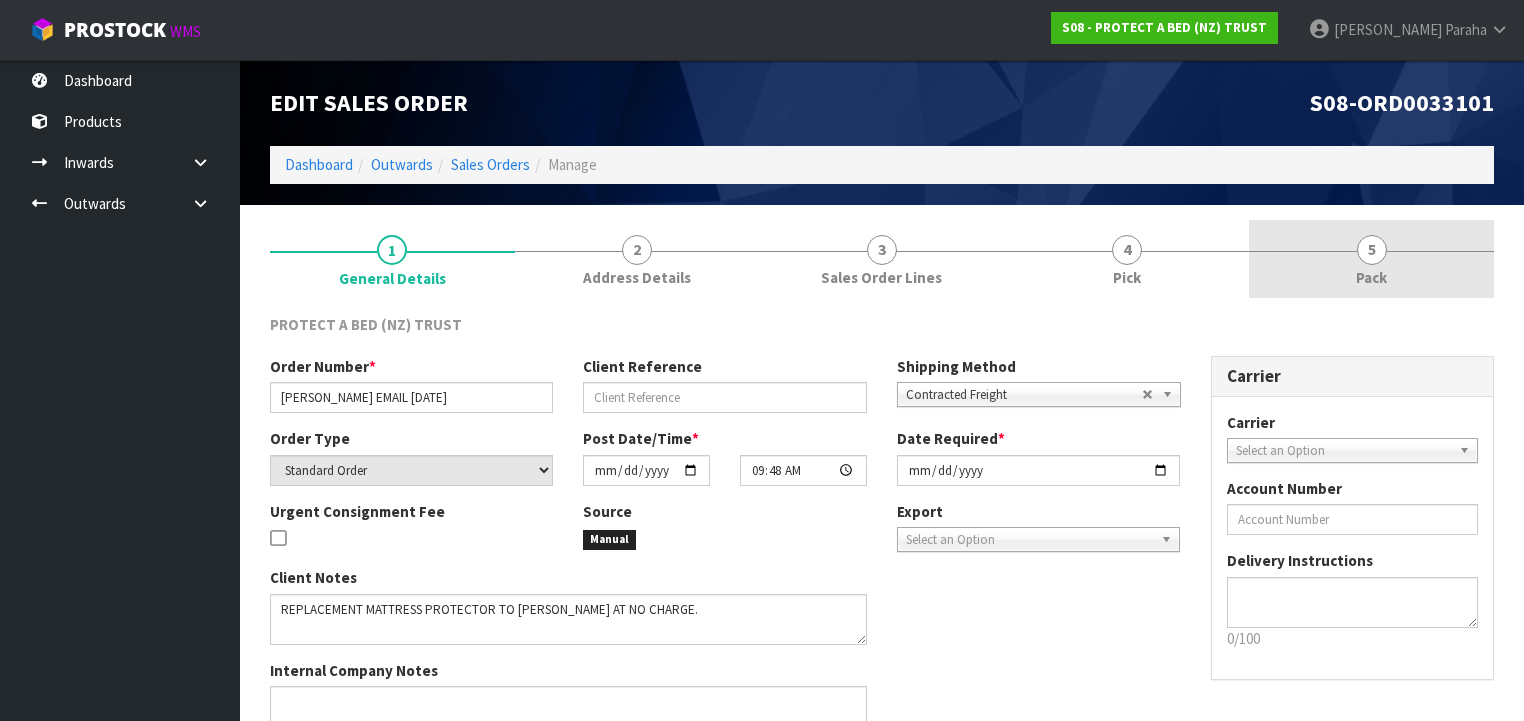
click at [1376, 248] on span "5" at bounding box center [1372, 250] width 30 height 30
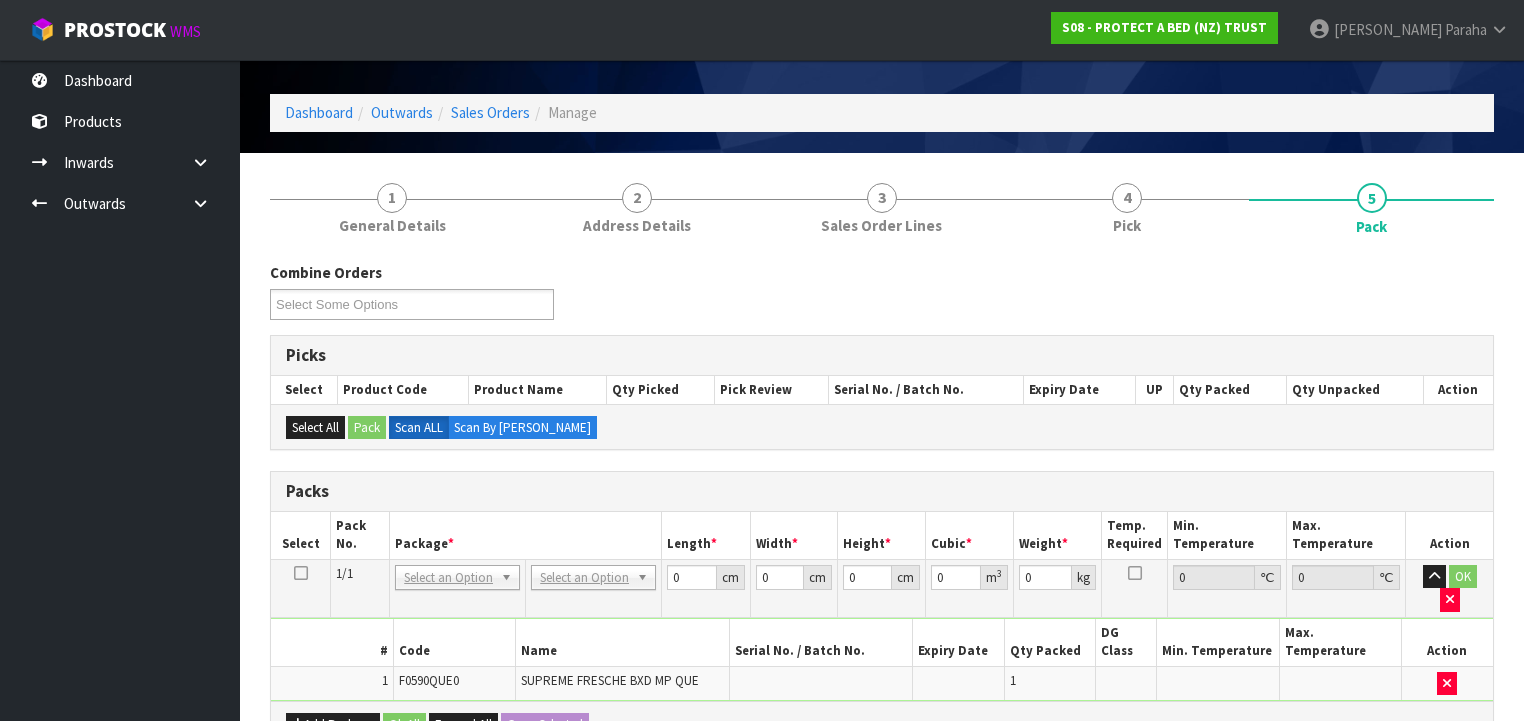
scroll to position [160, 0]
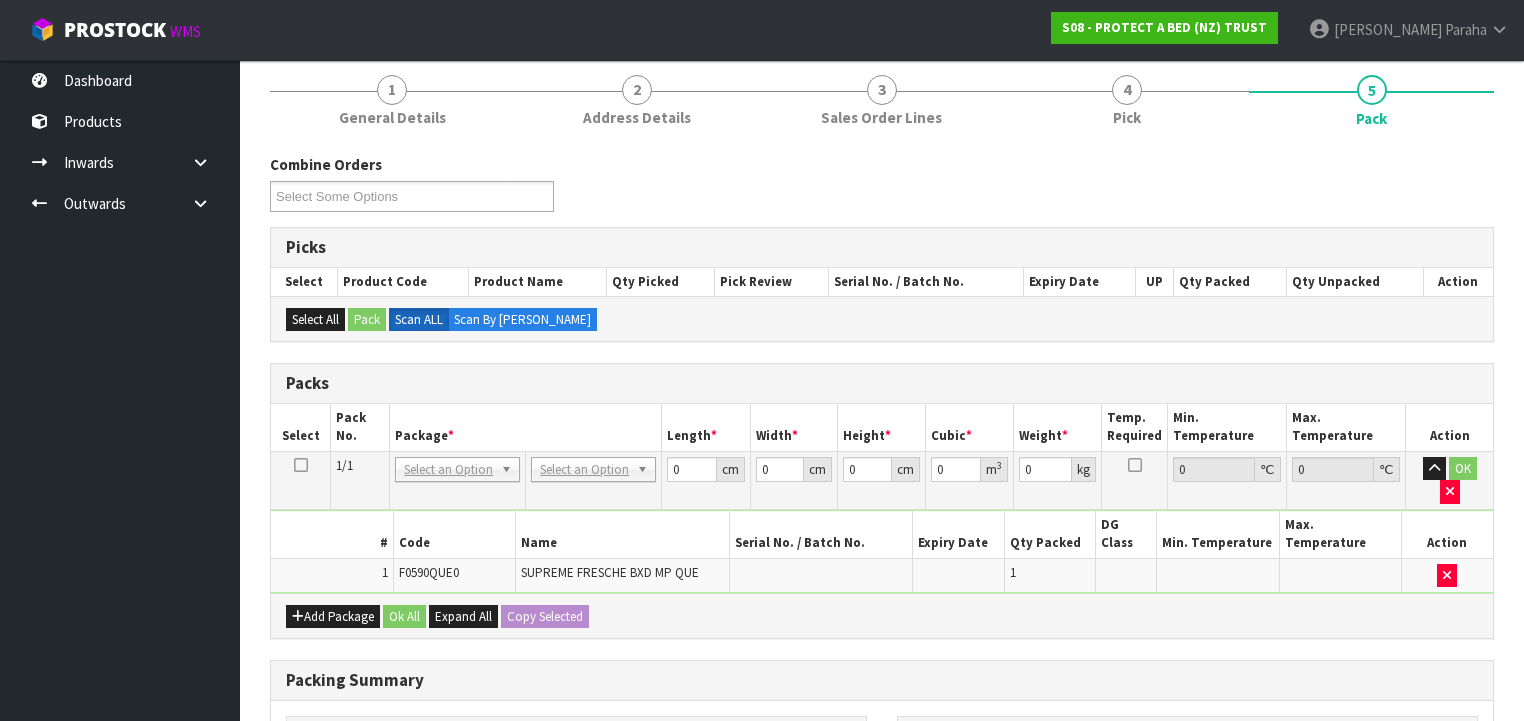
click at [581, 479] on td "No Packaging Cartons PLT GEN120 (1200 X 1000) PLT ONE WAY SKID CHEP HIRE PALLET…" at bounding box center [594, 480] width 136 height 58
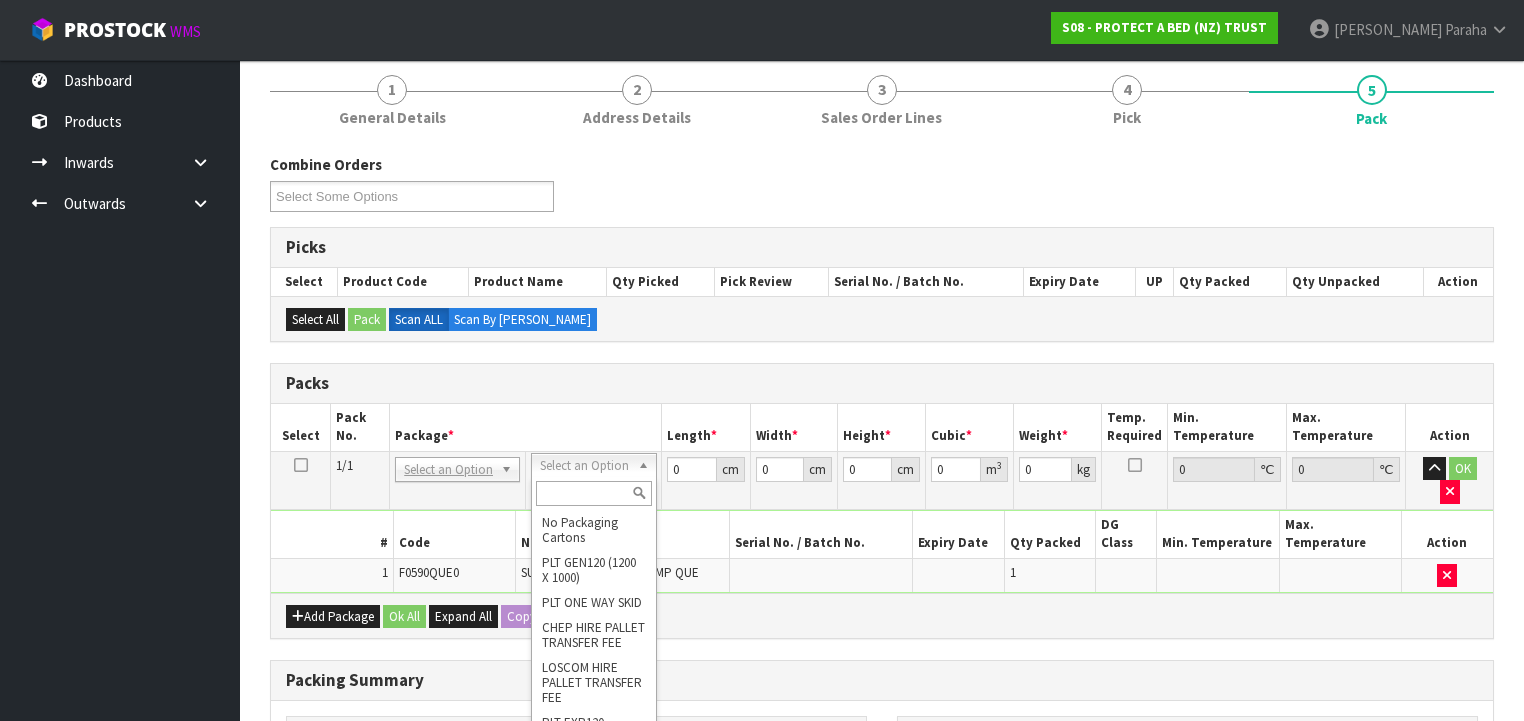
click at [583, 488] on input "text" at bounding box center [593, 493] width 115 height 25
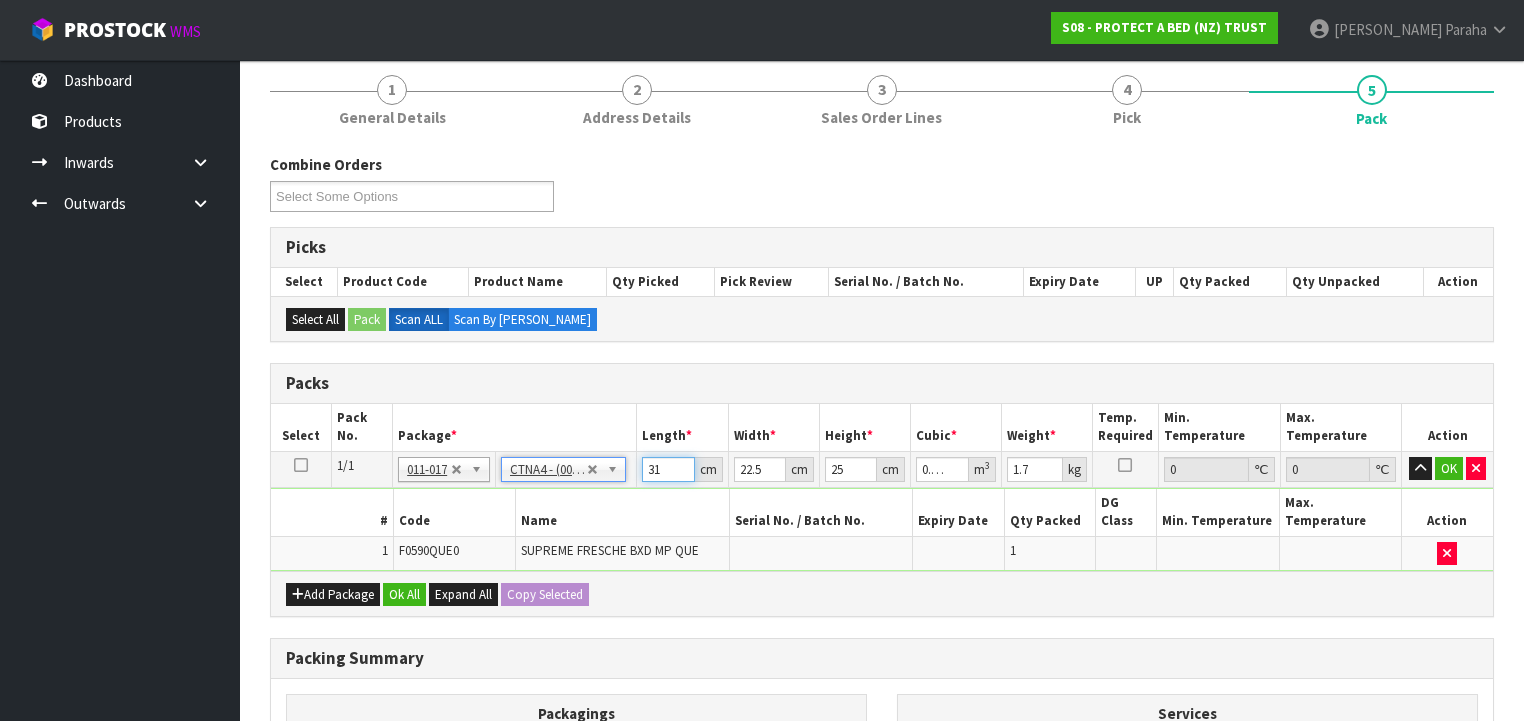
drag, startPoint x: 665, startPoint y: 468, endPoint x: 642, endPoint y: 470, distance: 23.1
click at [643, 470] on input "31" at bounding box center [668, 469] width 52 height 25
click at [1409, 457] on button "button" at bounding box center [1420, 469] width 23 height 24
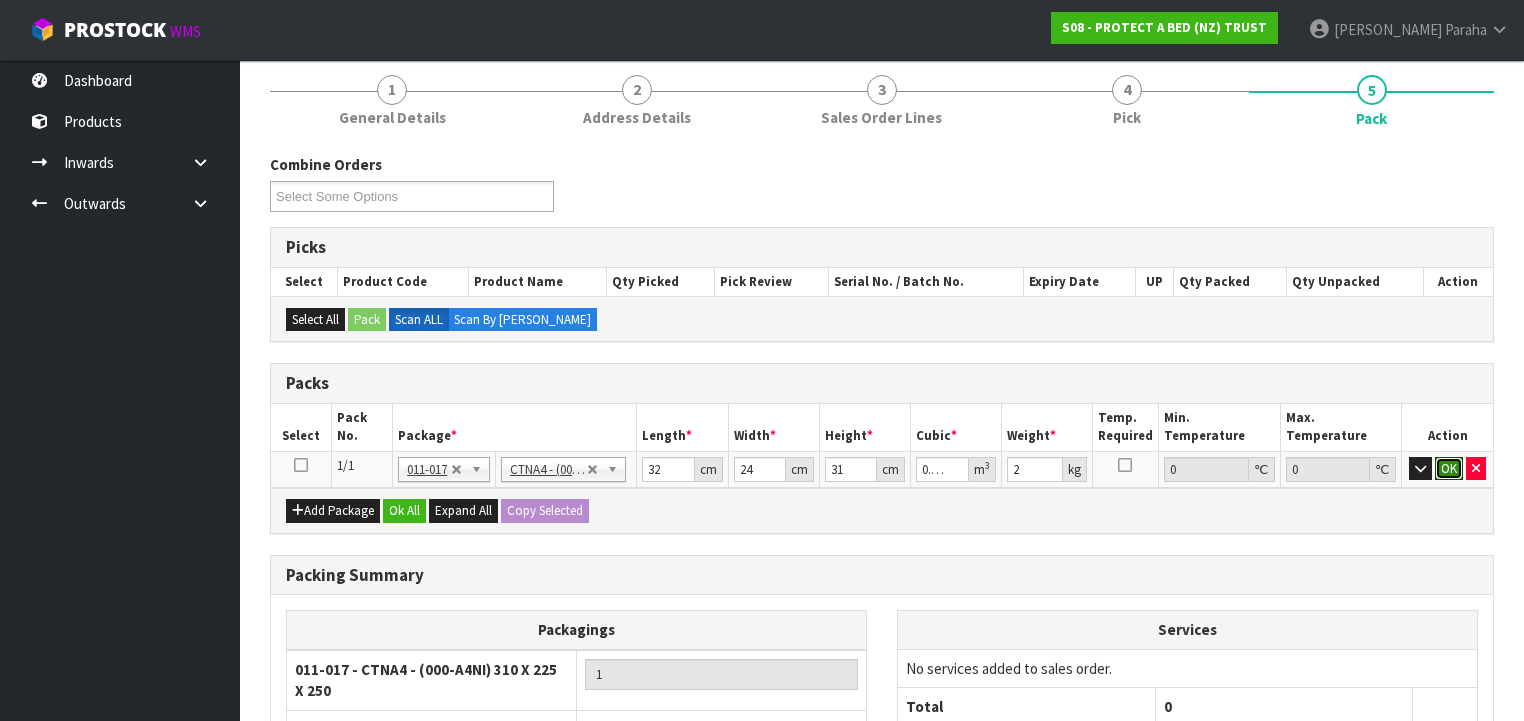
click button "OK" at bounding box center [1449, 469] width 28 height 24
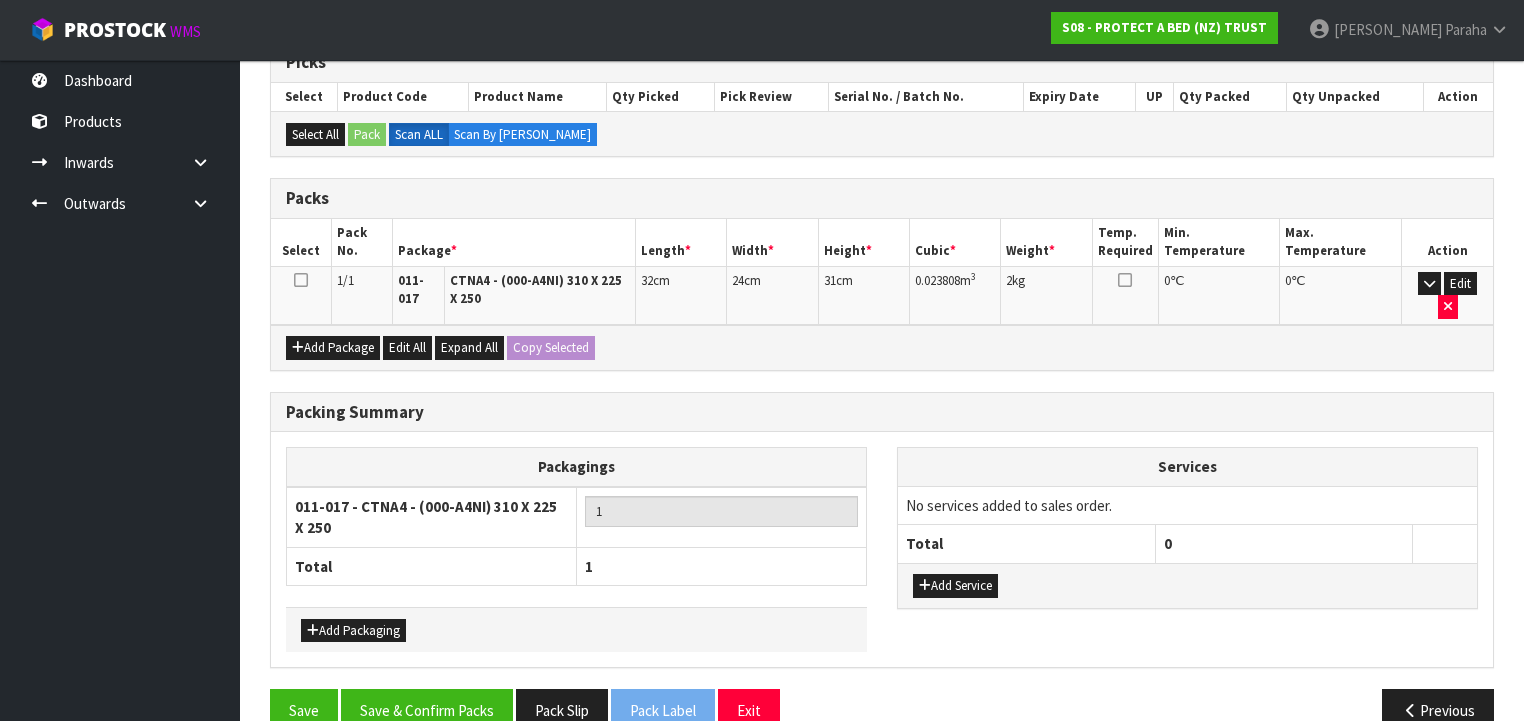
scroll to position [368, 0]
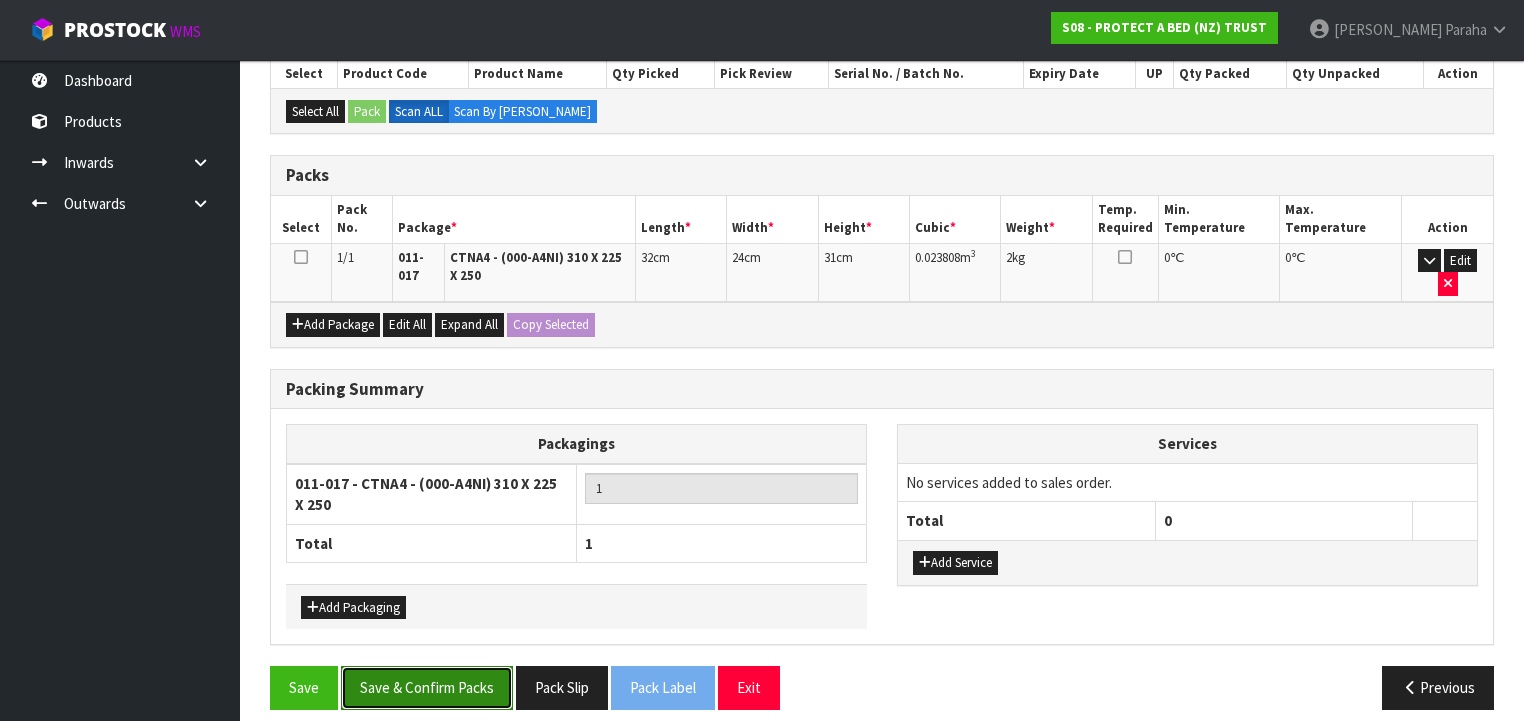
click at [435, 672] on button "Save & Confirm Packs" at bounding box center [427, 687] width 172 height 43
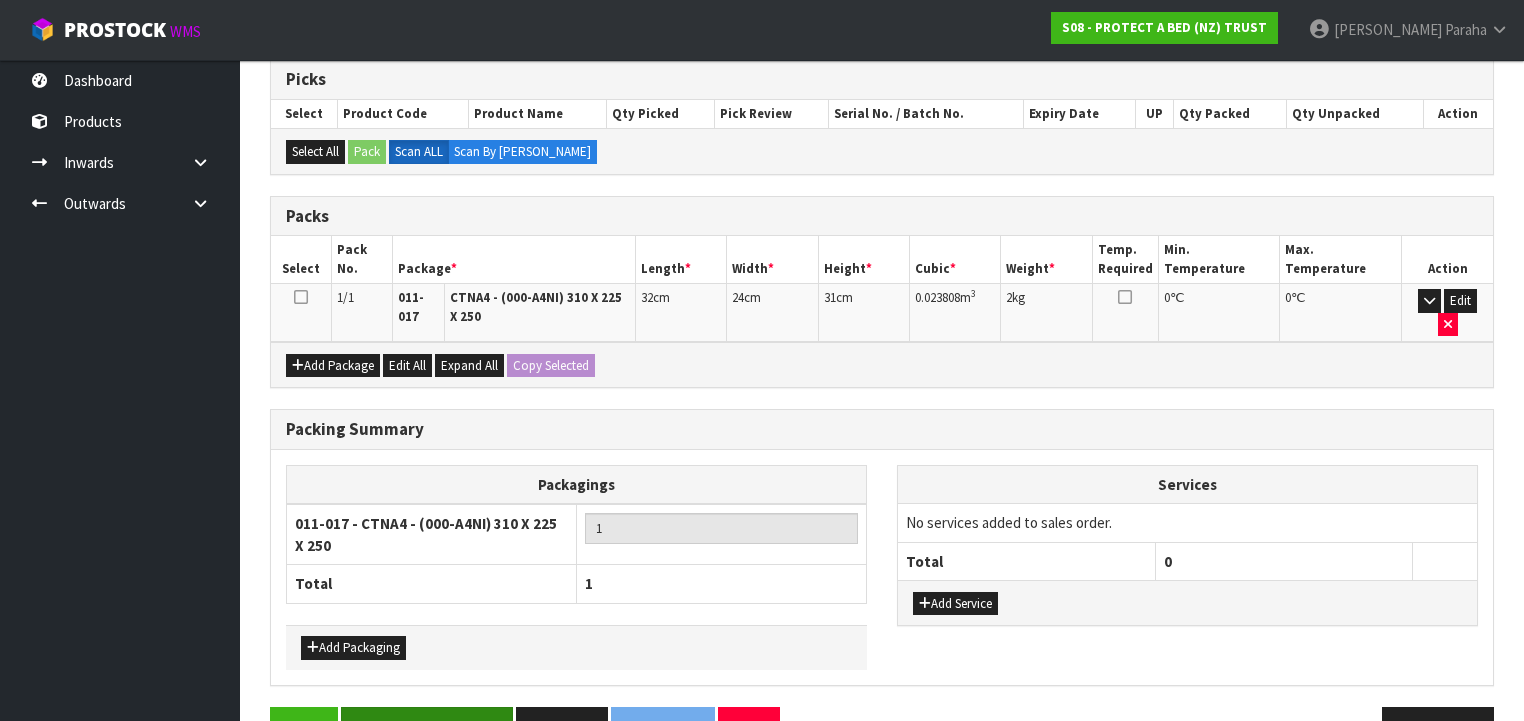
scroll to position [397, 0]
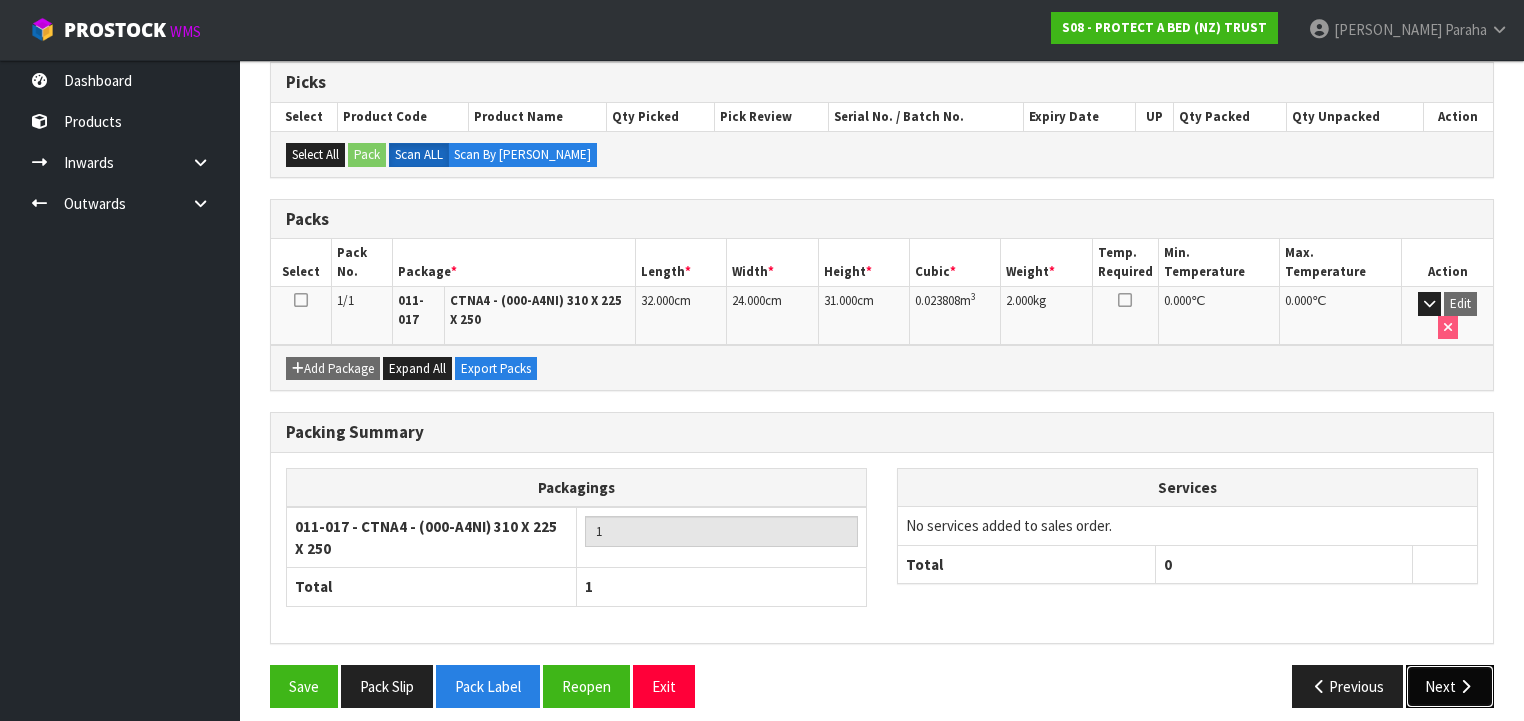
click at [1470, 679] on icon "button" at bounding box center [1465, 686] width 19 height 15
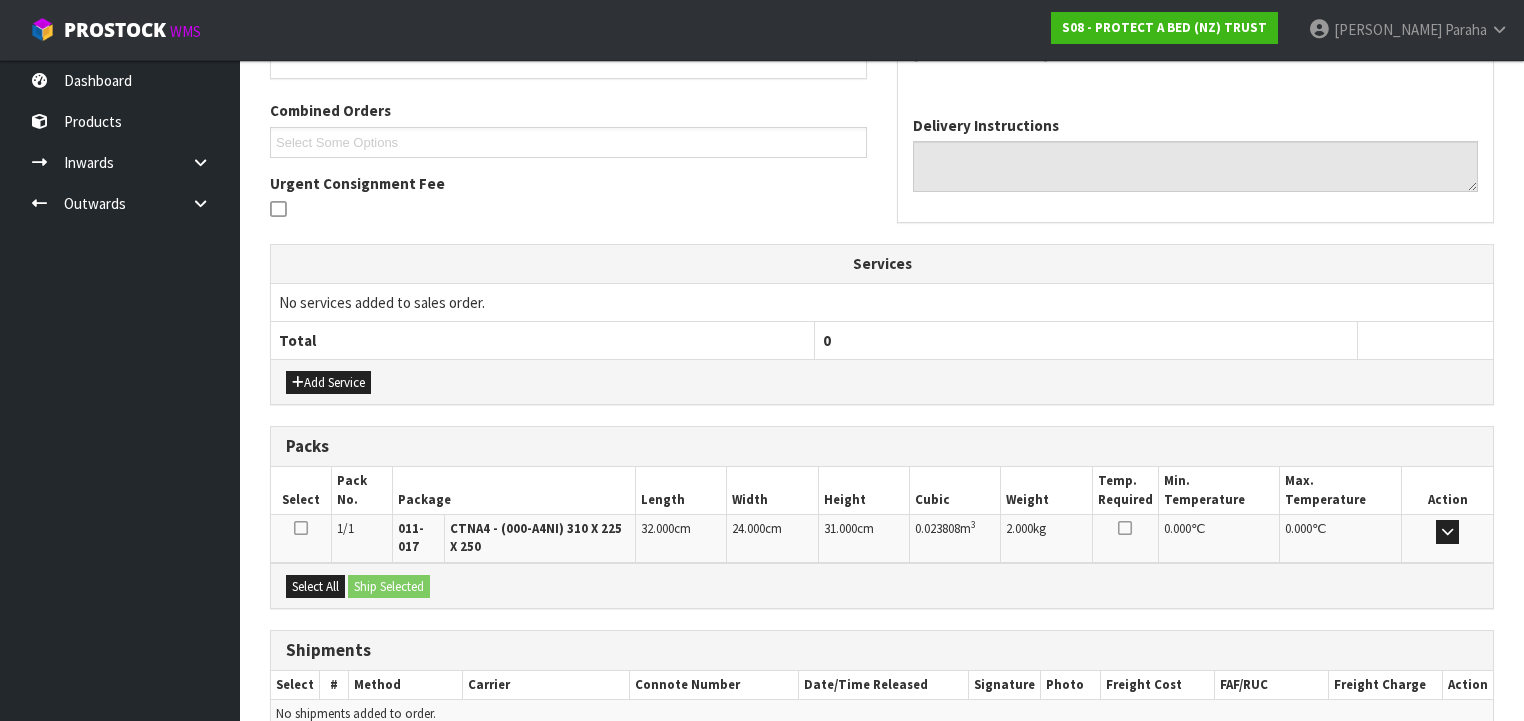
scroll to position [582, 0]
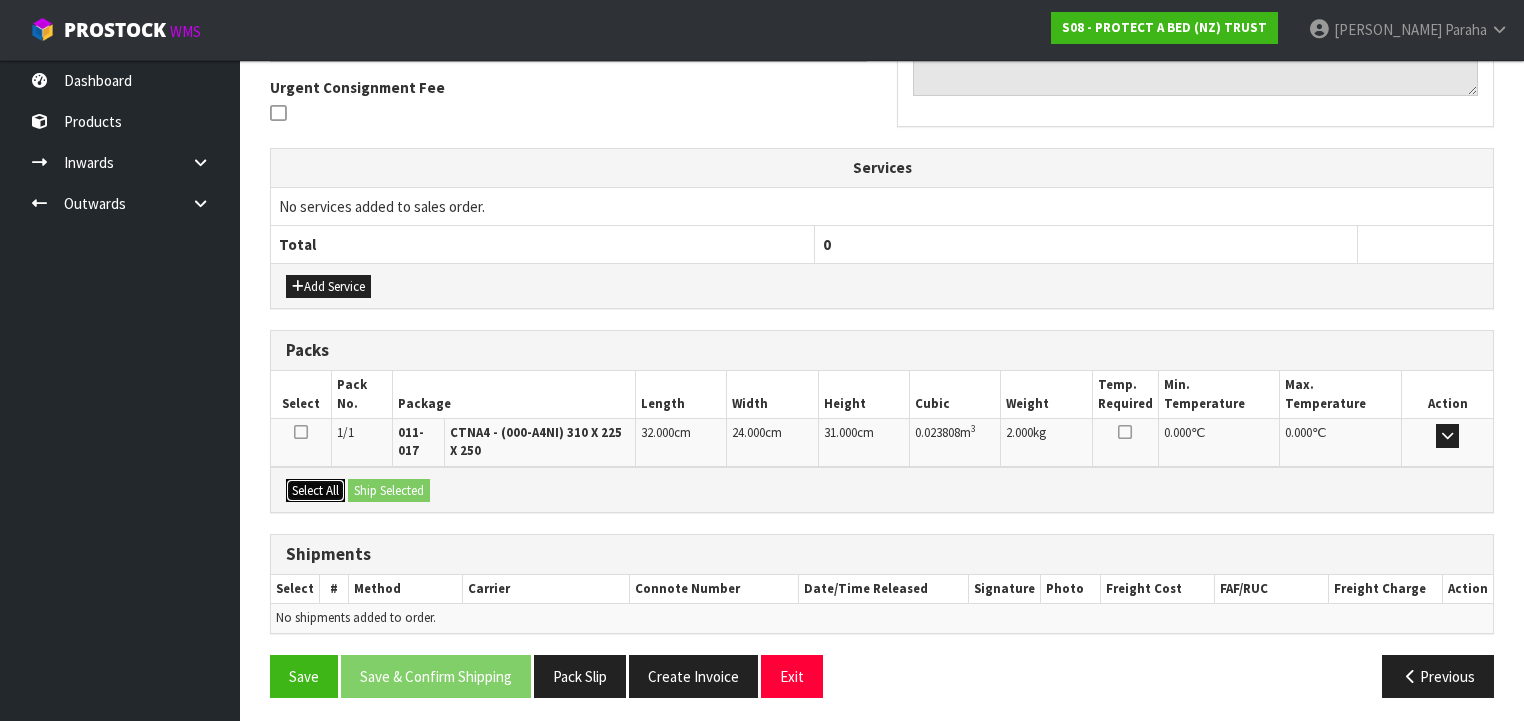
click at [324, 488] on button "Select All" at bounding box center [315, 491] width 59 height 24
click at [355, 485] on button "Ship Selected" at bounding box center [389, 491] width 82 height 24
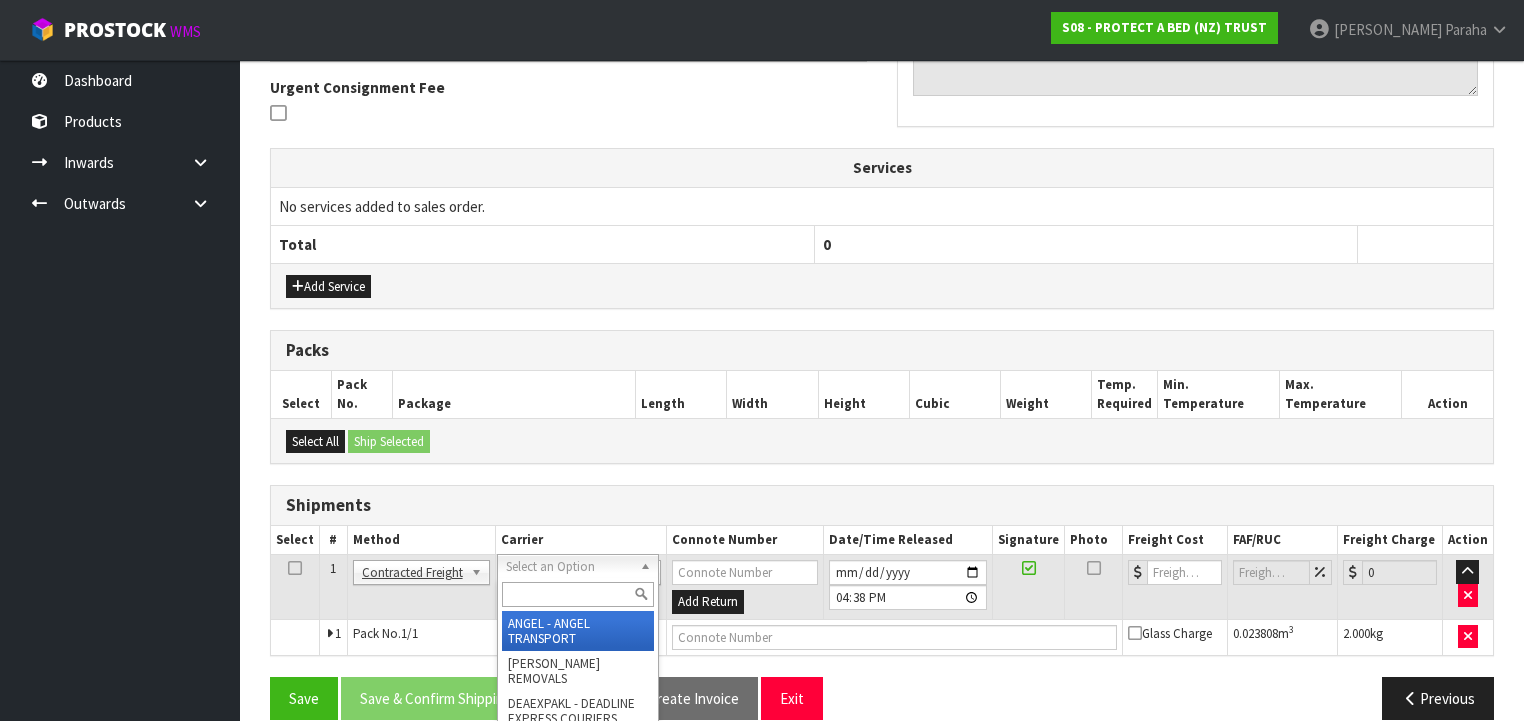
click at [567, 597] on input "text" at bounding box center [578, 594] width 152 height 25
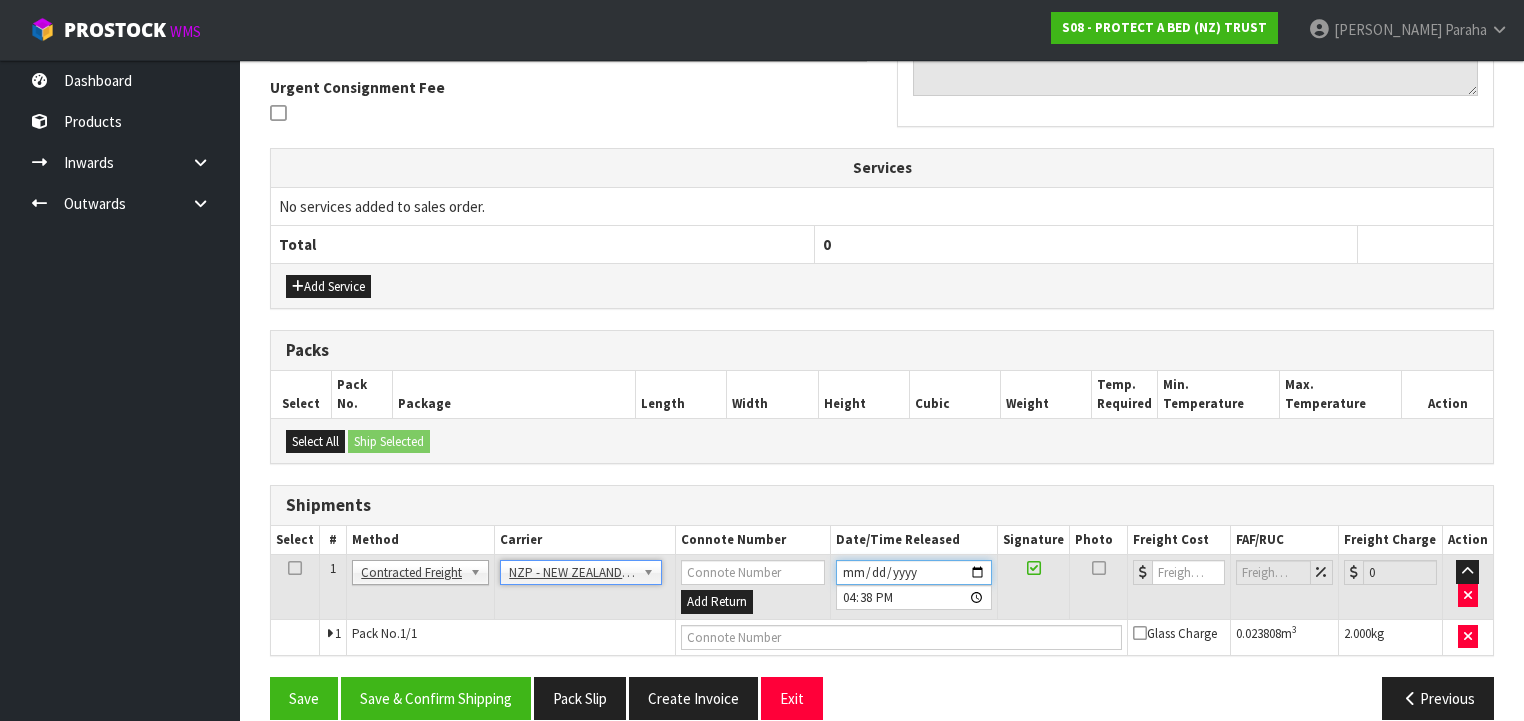
click at [978, 569] on input "[DATE]" at bounding box center [914, 572] width 157 height 25
click at [486, 692] on button "Save & Confirm Shipping" at bounding box center [436, 698] width 190 height 43
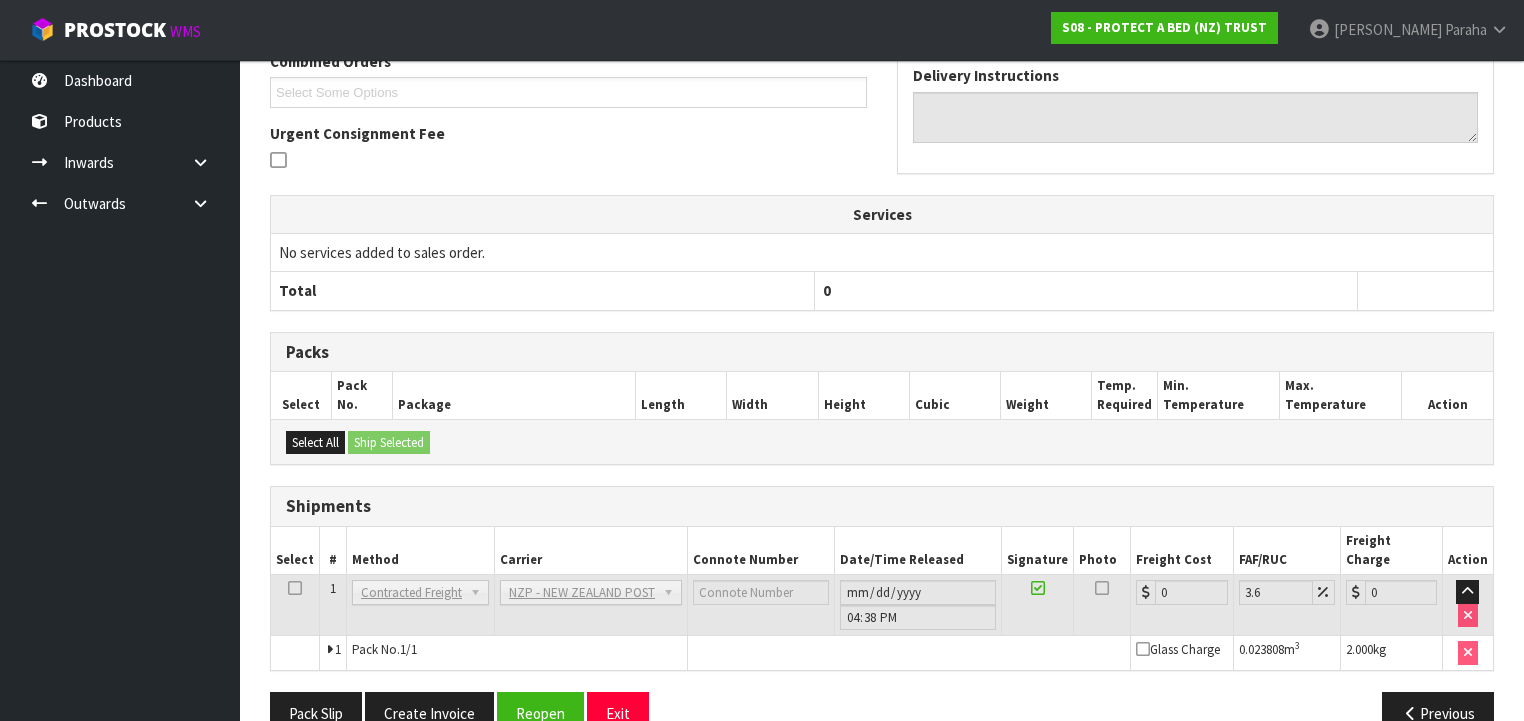
scroll to position [576, 0]
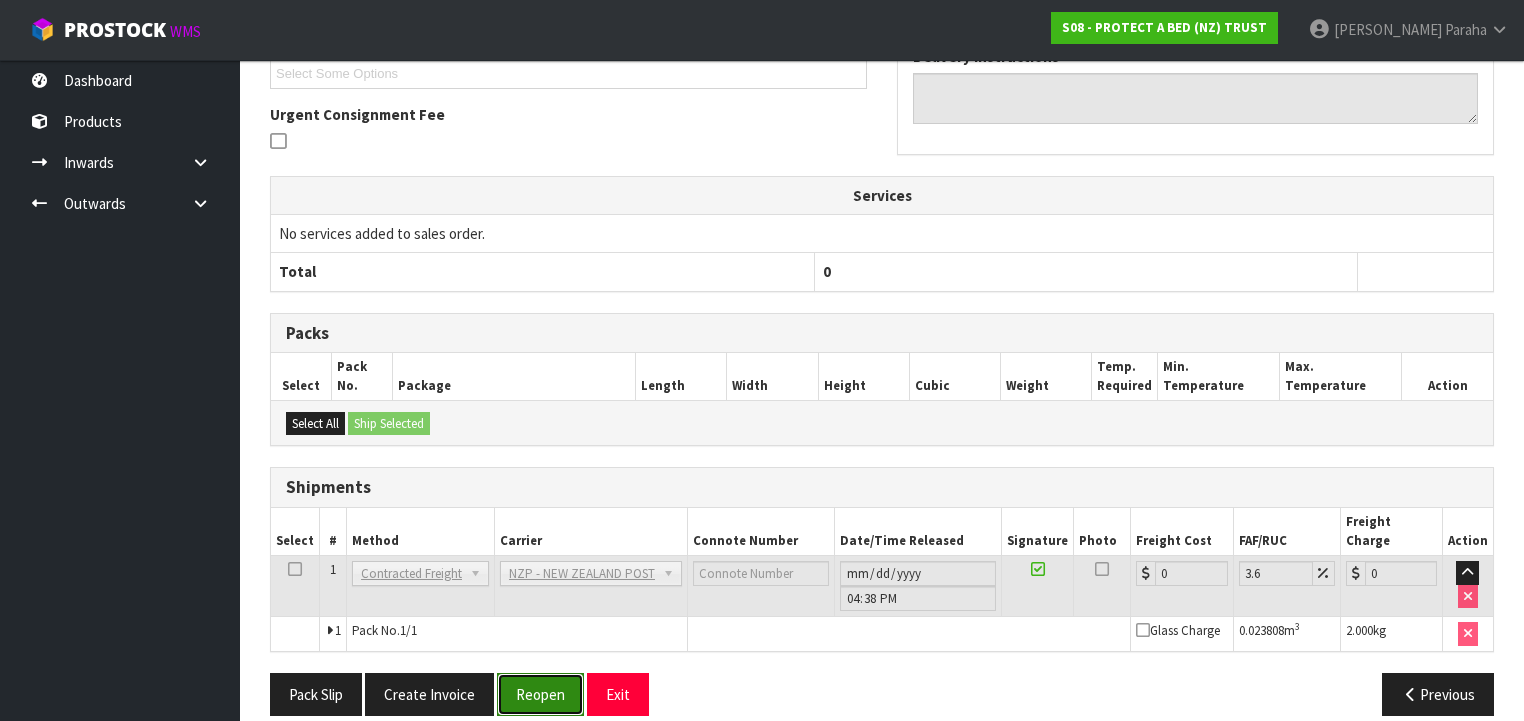
click at [544, 677] on button "Reopen" at bounding box center [540, 694] width 87 height 43
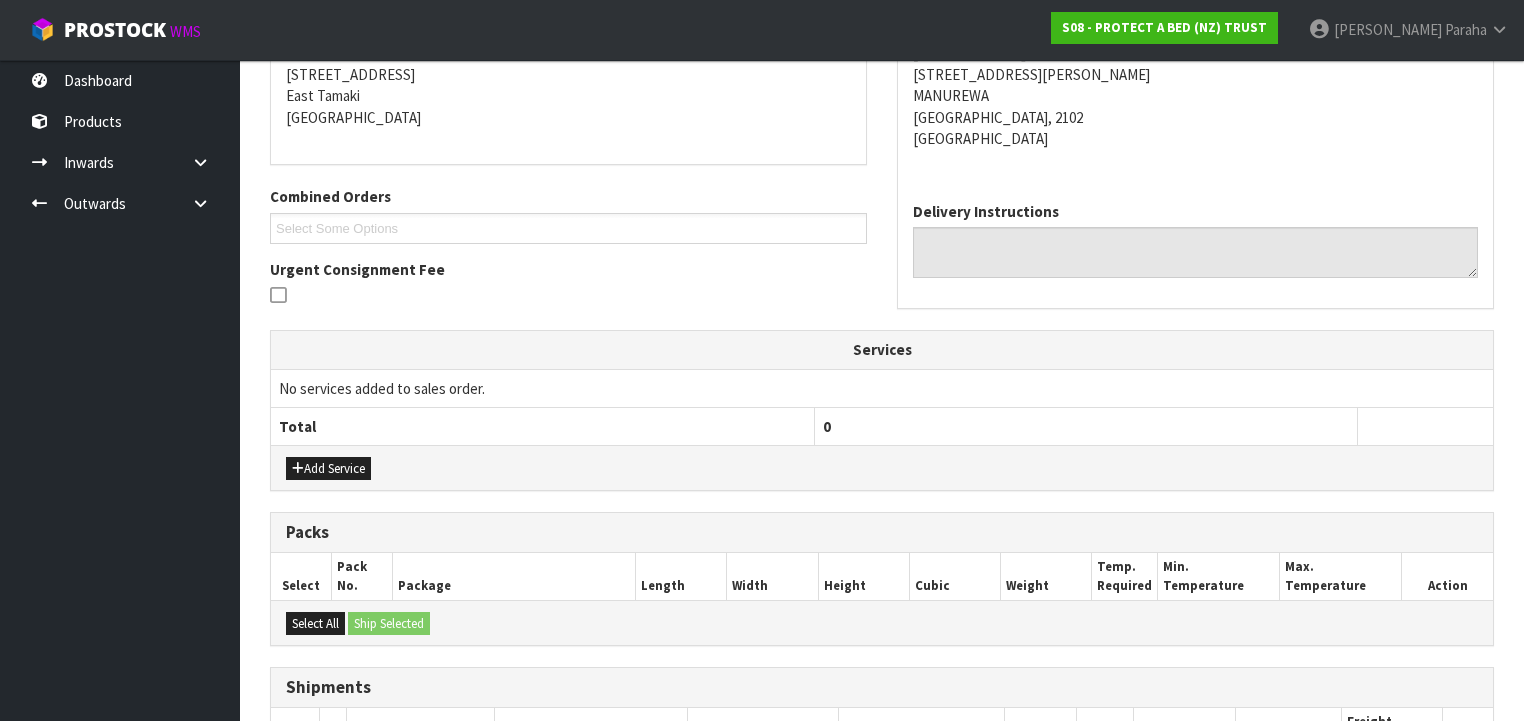
scroll to position [623, 0]
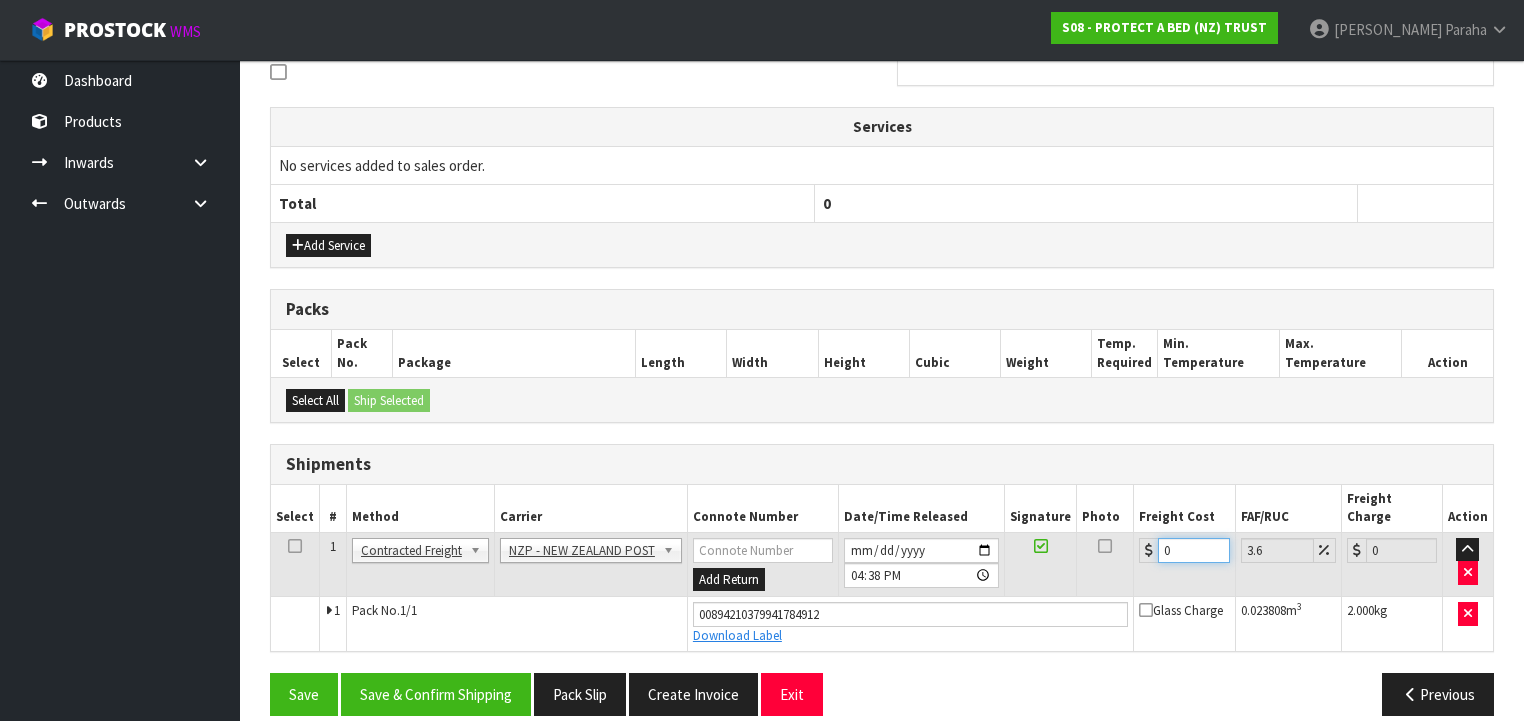
drag, startPoint x: 1165, startPoint y: 528, endPoint x: 1122, endPoint y: 539, distance: 44.4
click at [1126, 536] on tr "1 Client Local Pickup Customer Local Pickup Company Freight Contracted Freight …" at bounding box center [882, 564] width 1222 height 65
click at [490, 673] on button "Save & Confirm Shipping" at bounding box center [436, 694] width 190 height 43
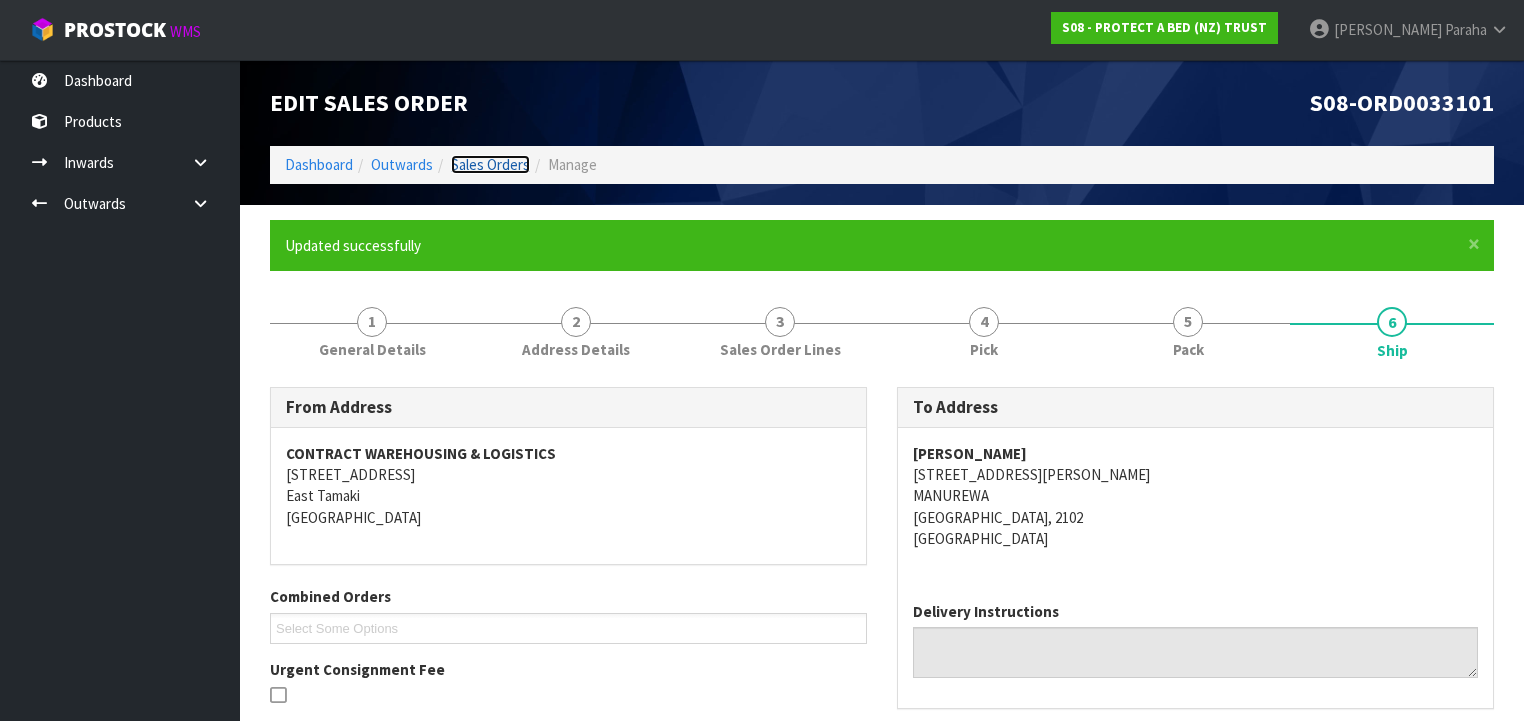
click at [492, 162] on link "Sales Orders" at bounding box center [490, 164] width 79 height 19
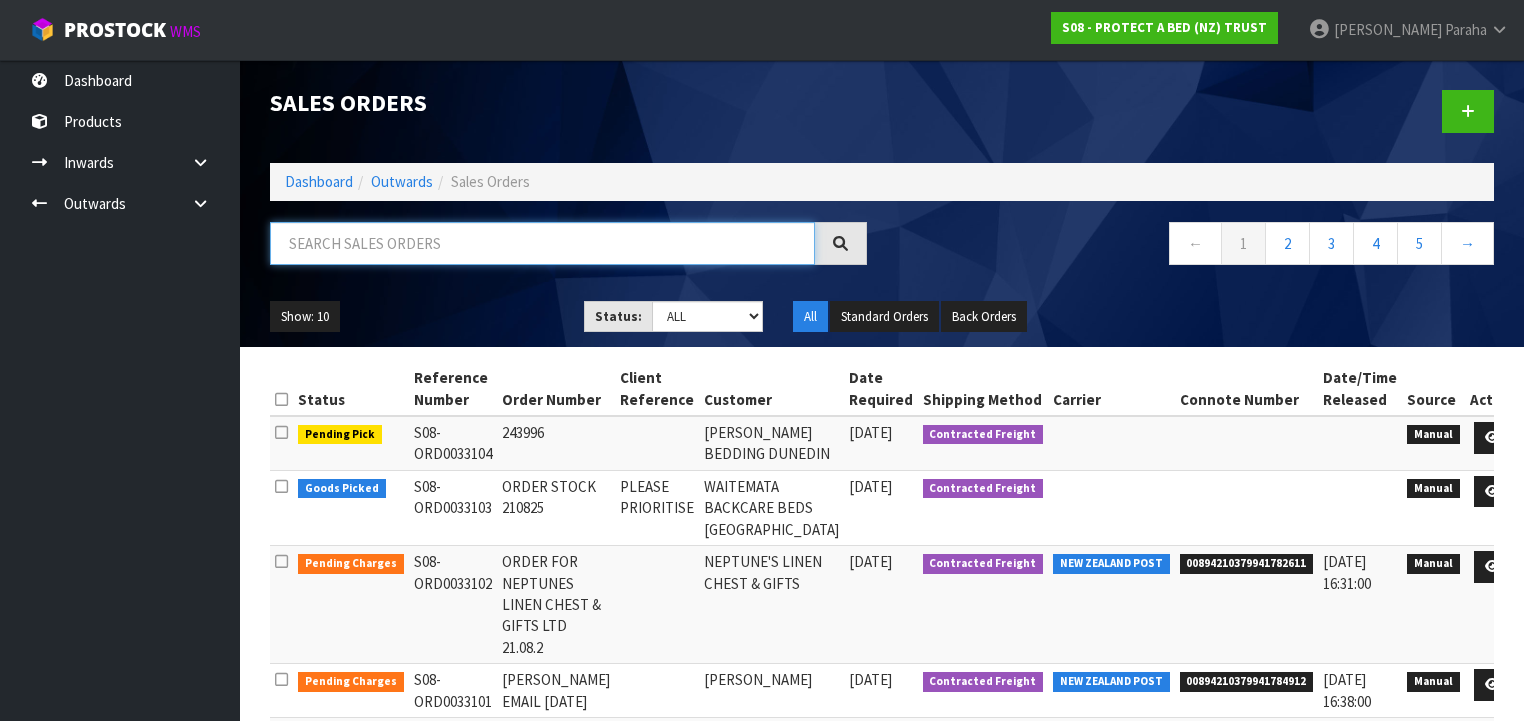
click at [520, 241] on input "text" at bounding box center [542, 243] width 545 height 43
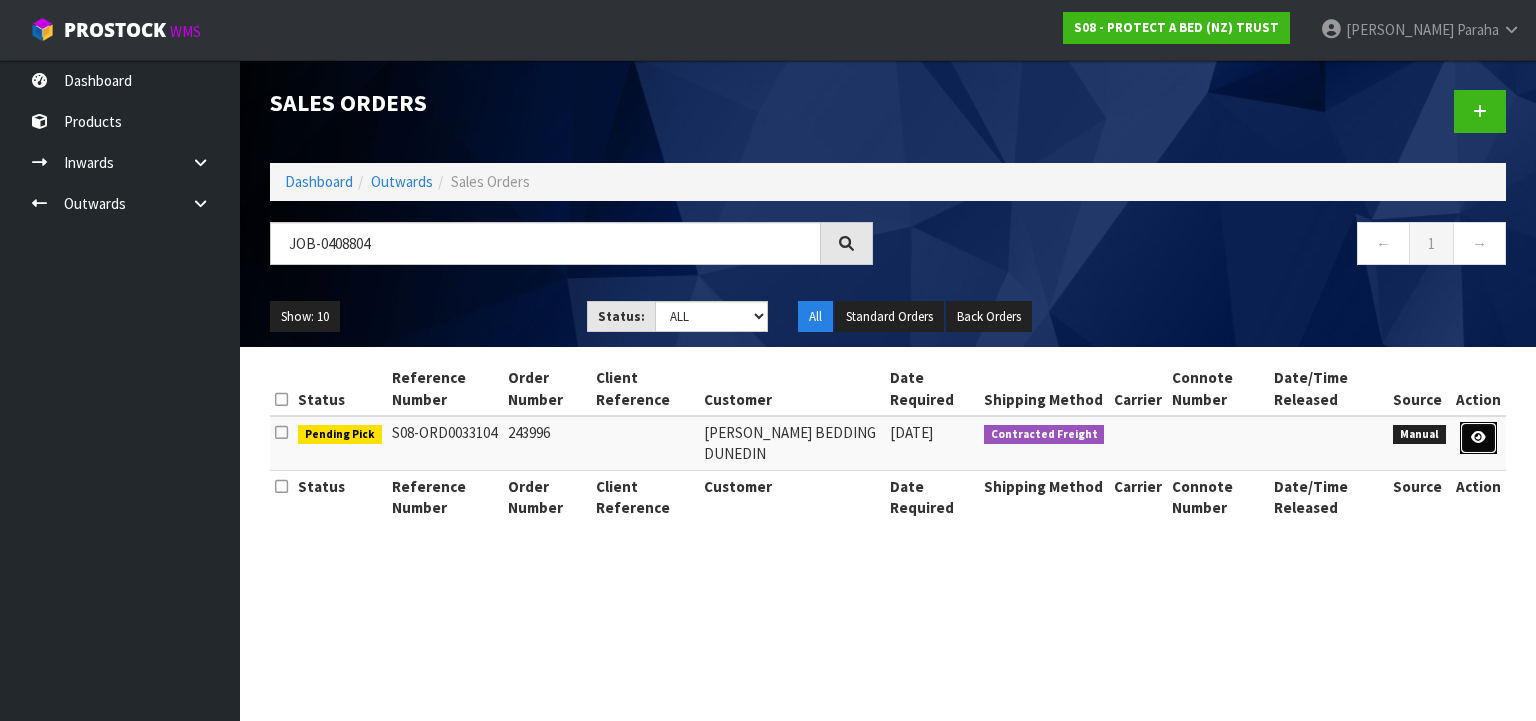
click at [1478, 445] on link at bounding box center [1478, 438] width 37 height 32
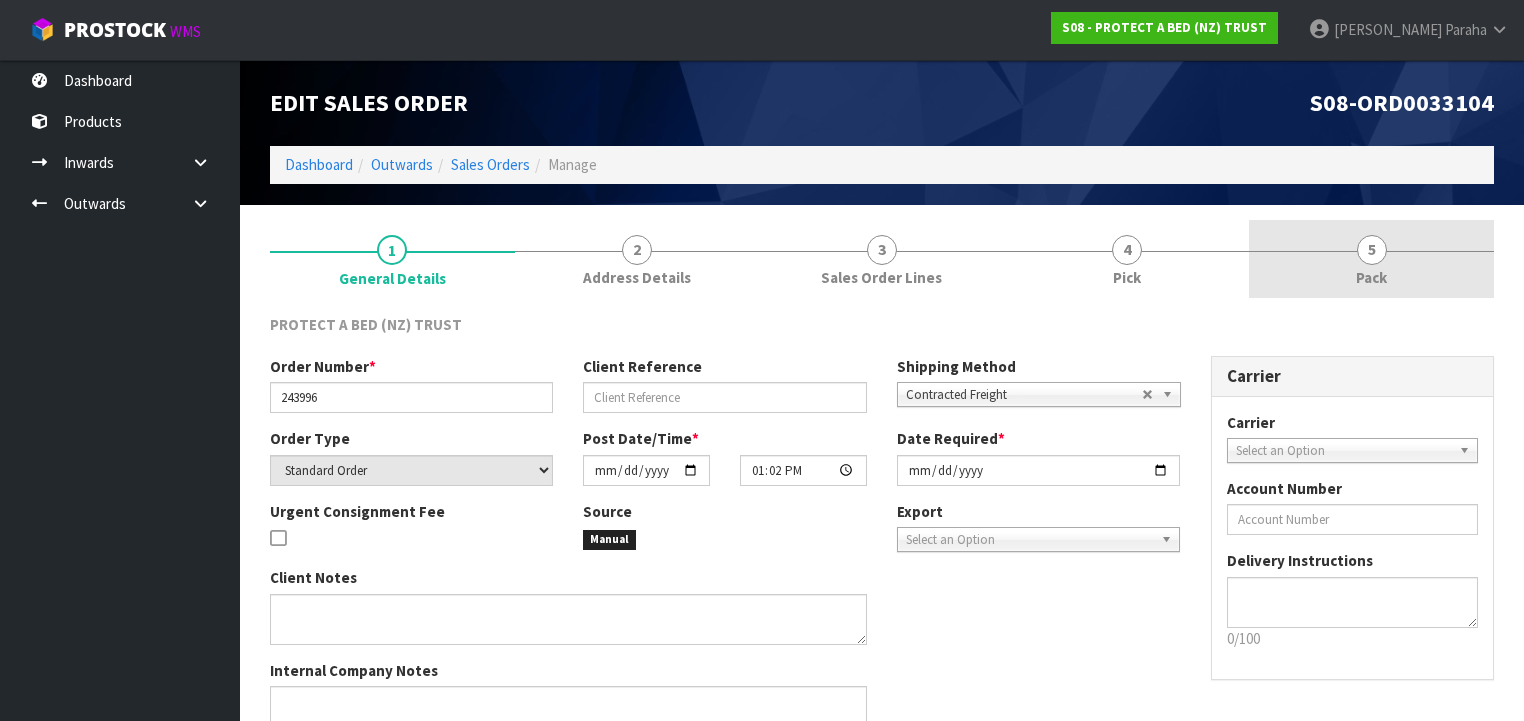
click at [1357, 260] on link "5 Pack" at bounding box center [1371, 259] width 245 height 79
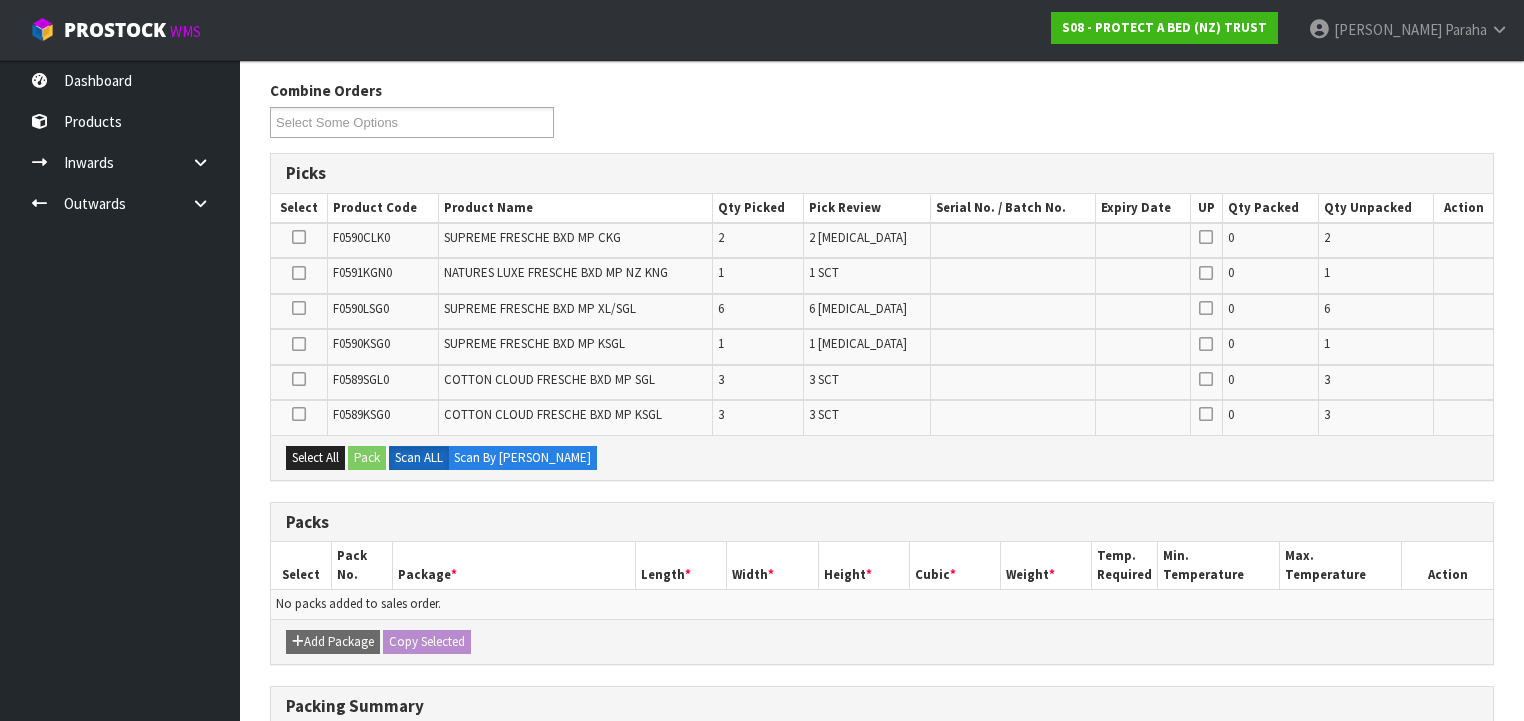
scroll to position [160, 0]
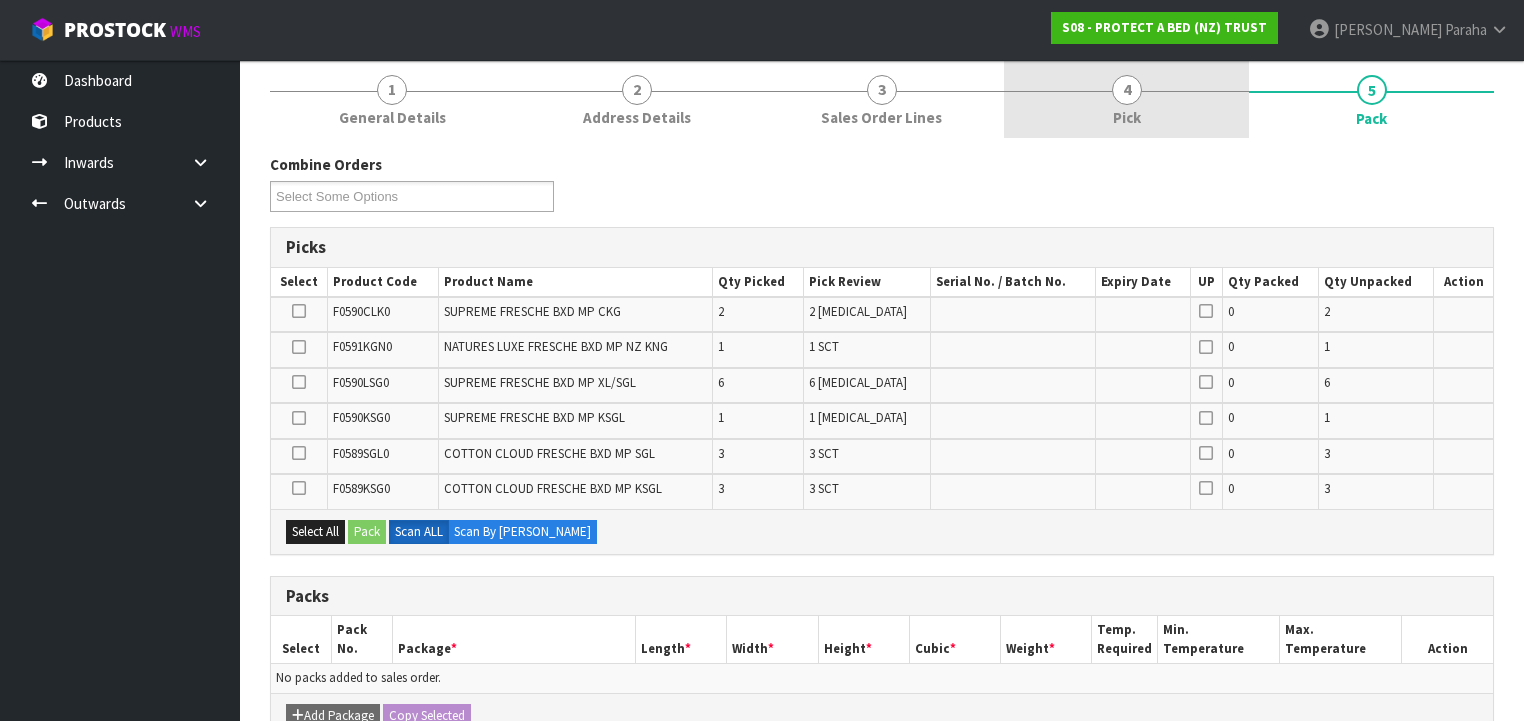
click at [1125, 93] on span "4" at bounding box center [1127, 90] width 30 height 30
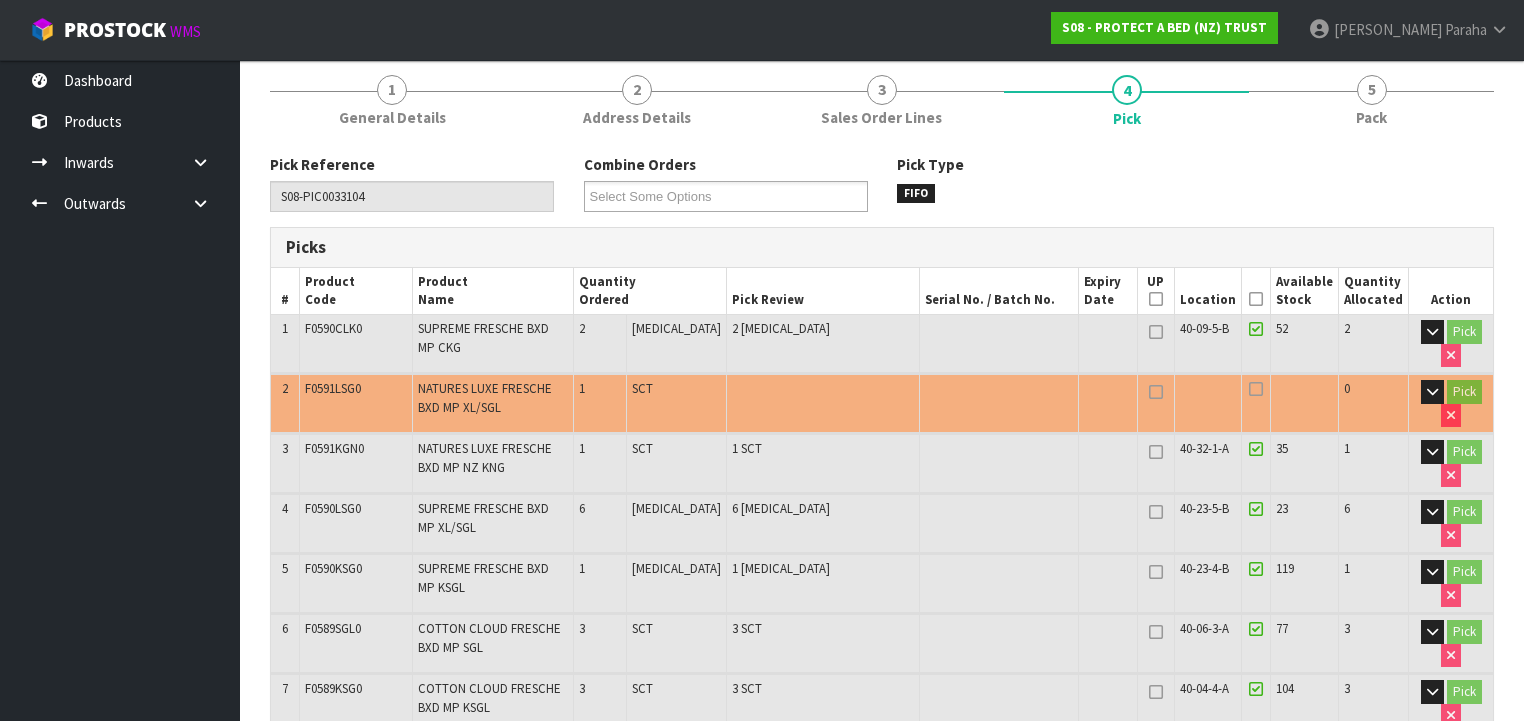
click at [1257, 299] on icon at bounding box center [1256, 299] width 14 height 1
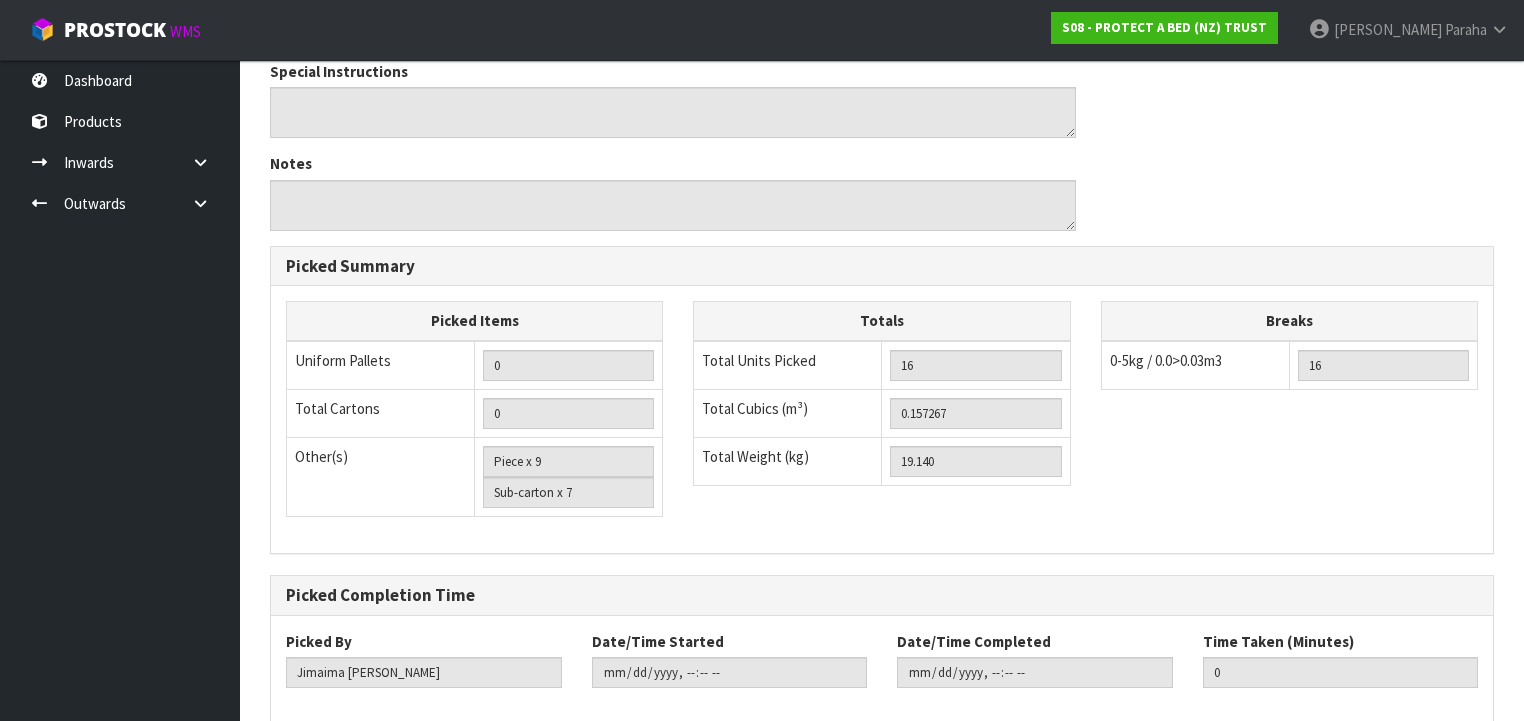
scroll to position [1064, 0]
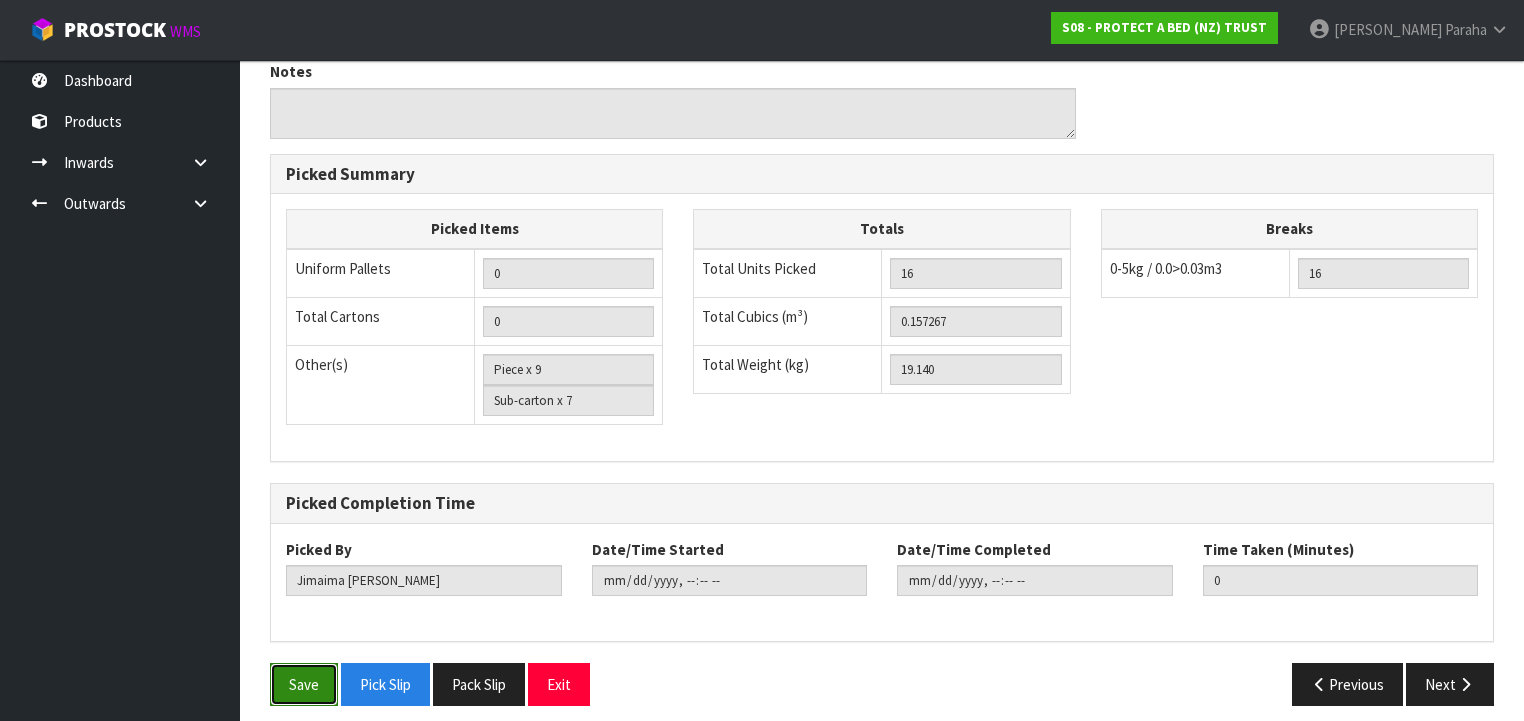
click at [312, 663] on button "Save" at bounding box center [304, 684] width 68 height 43
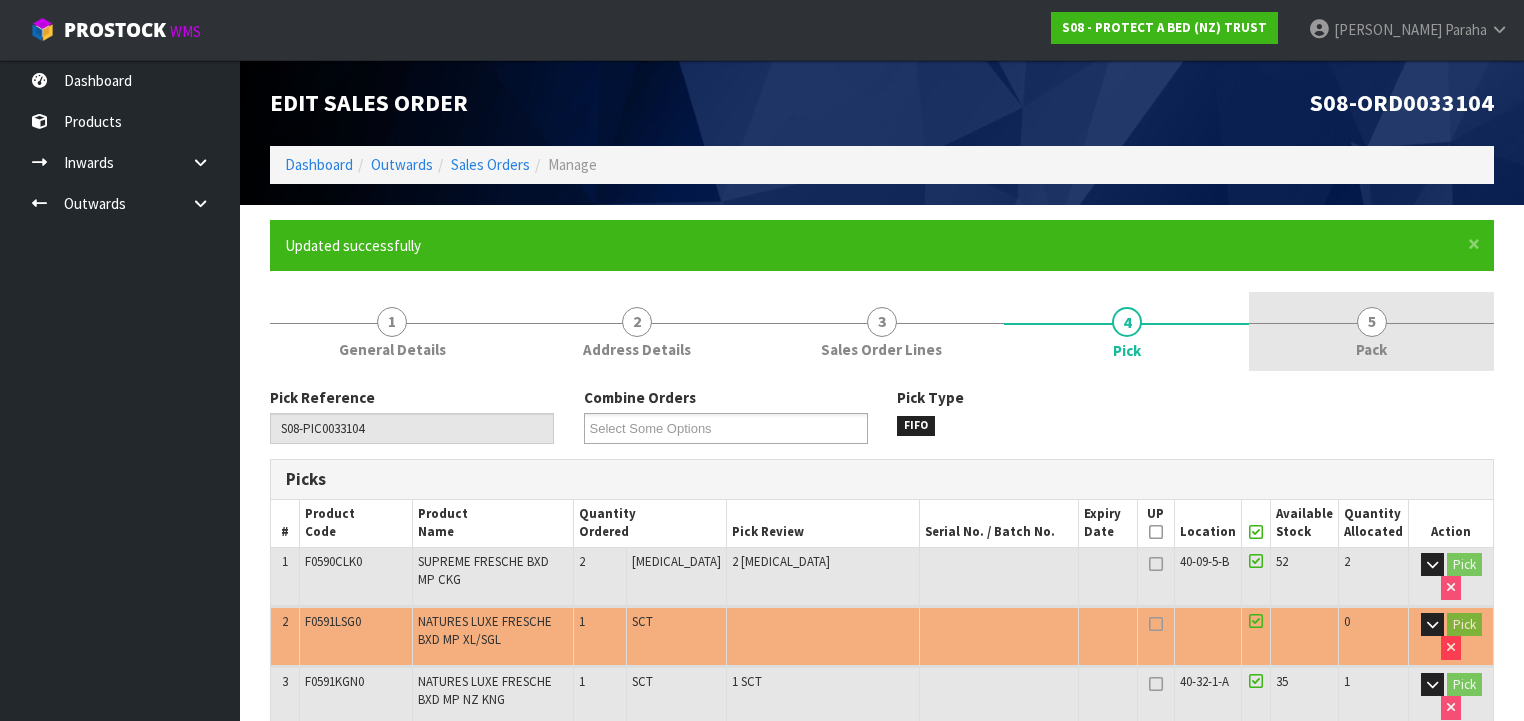
click at [1376, 329] on span "5" at bounding box center [1372, 322] width 30 height 30
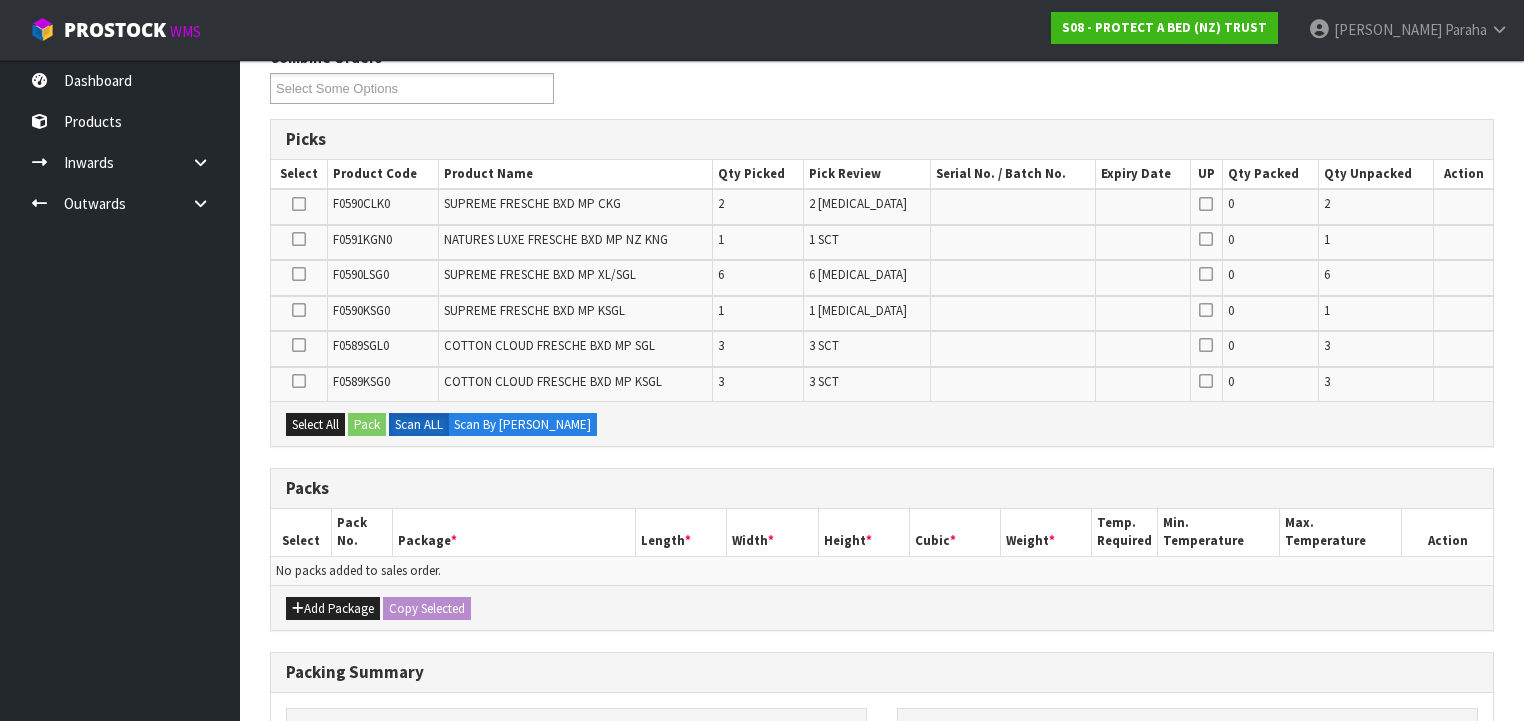
scroll to position [480, 0]
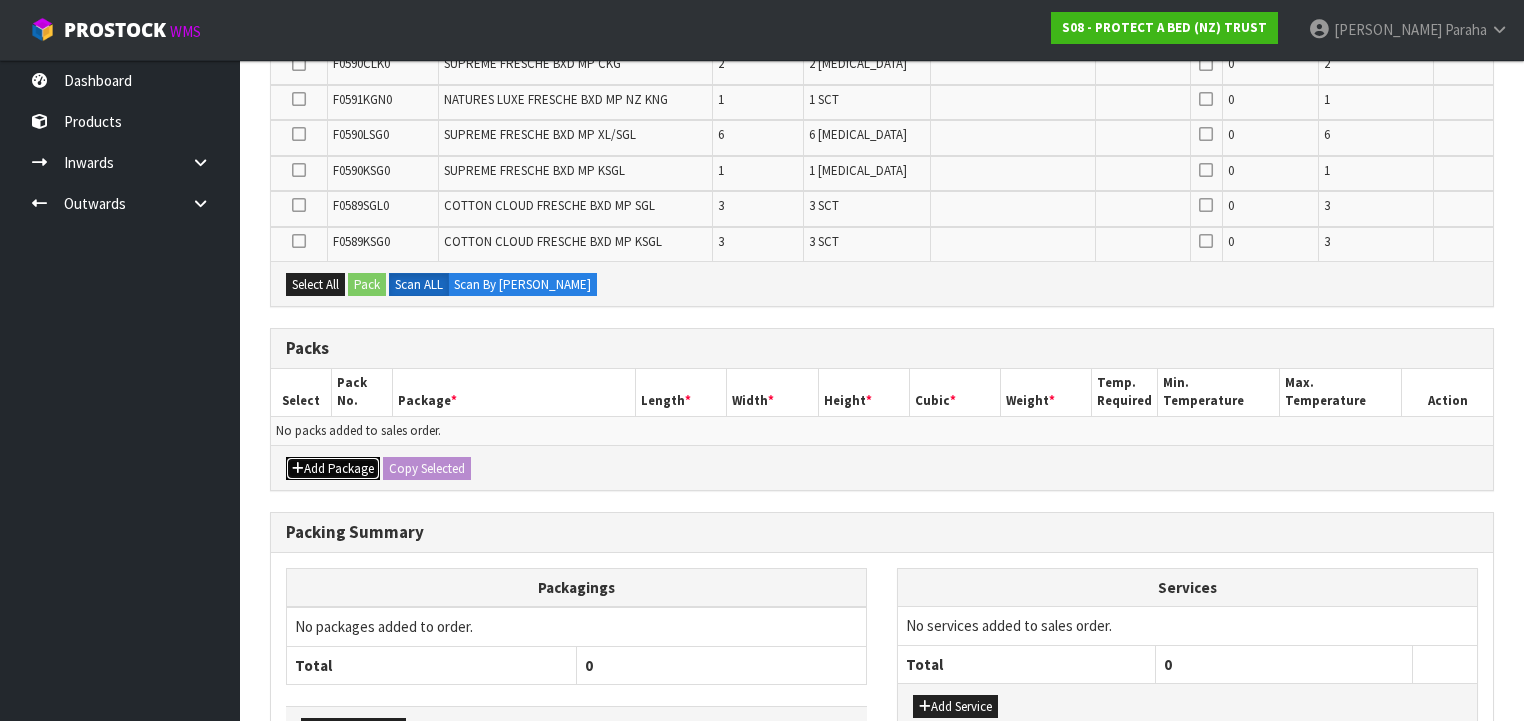
click at [319, 468] on button "Add Package" at bounding box center [333, 469] width 94 height 24
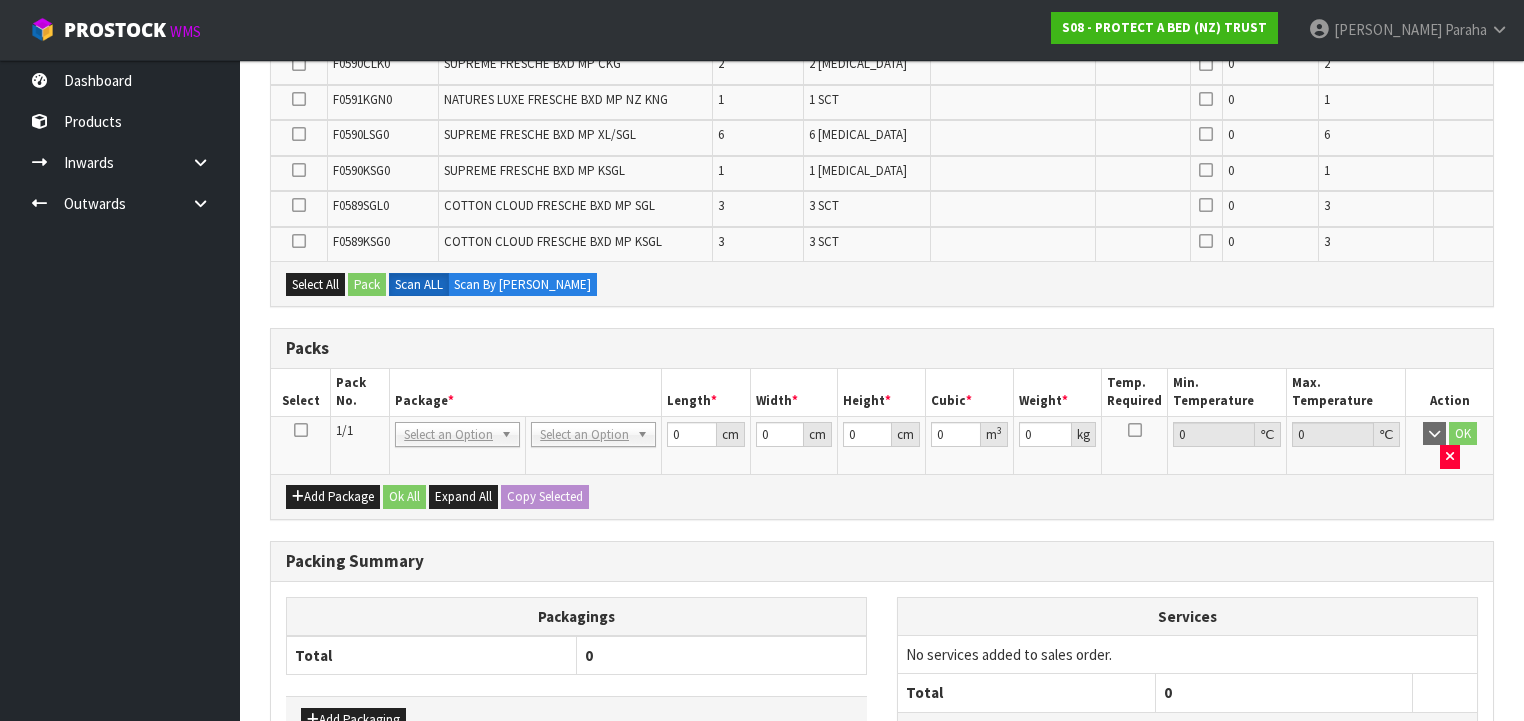
click at [299, 430] on icon at bounding box center [301, 430] width 14 height 1
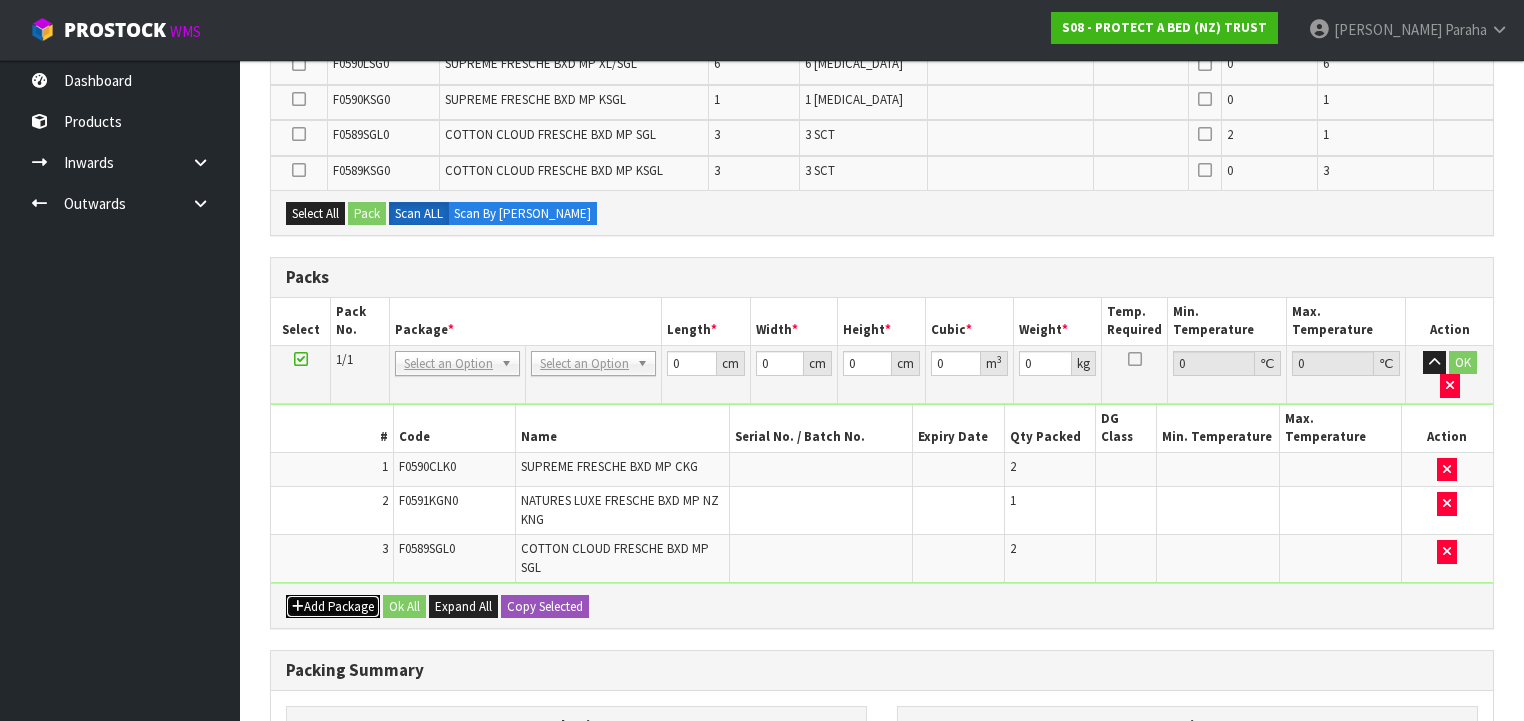
click at [313, 595] on button "Add Package" at bounding box center [333, 607] width 94 height 24
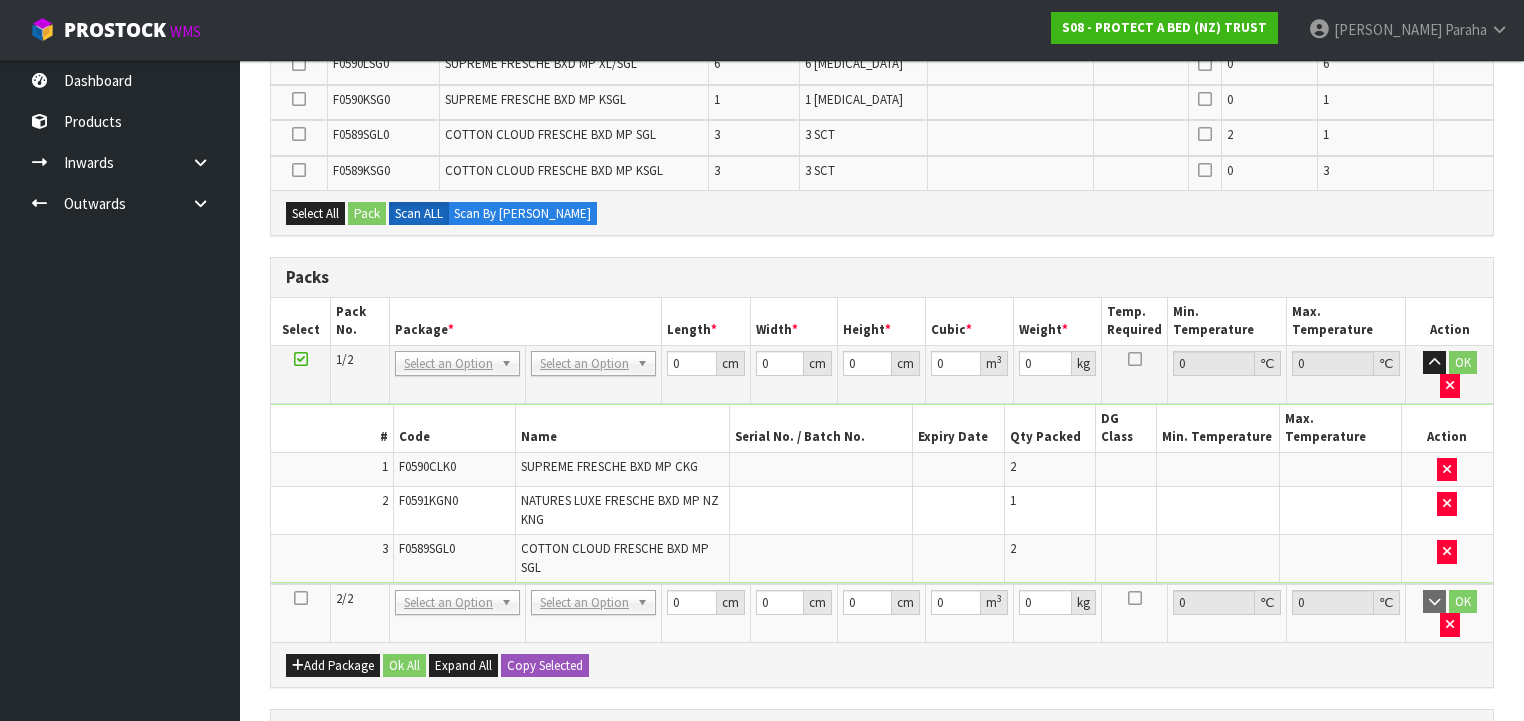
click at [301, 598] on icon at bounding box center [301, 598] width 14 height 1
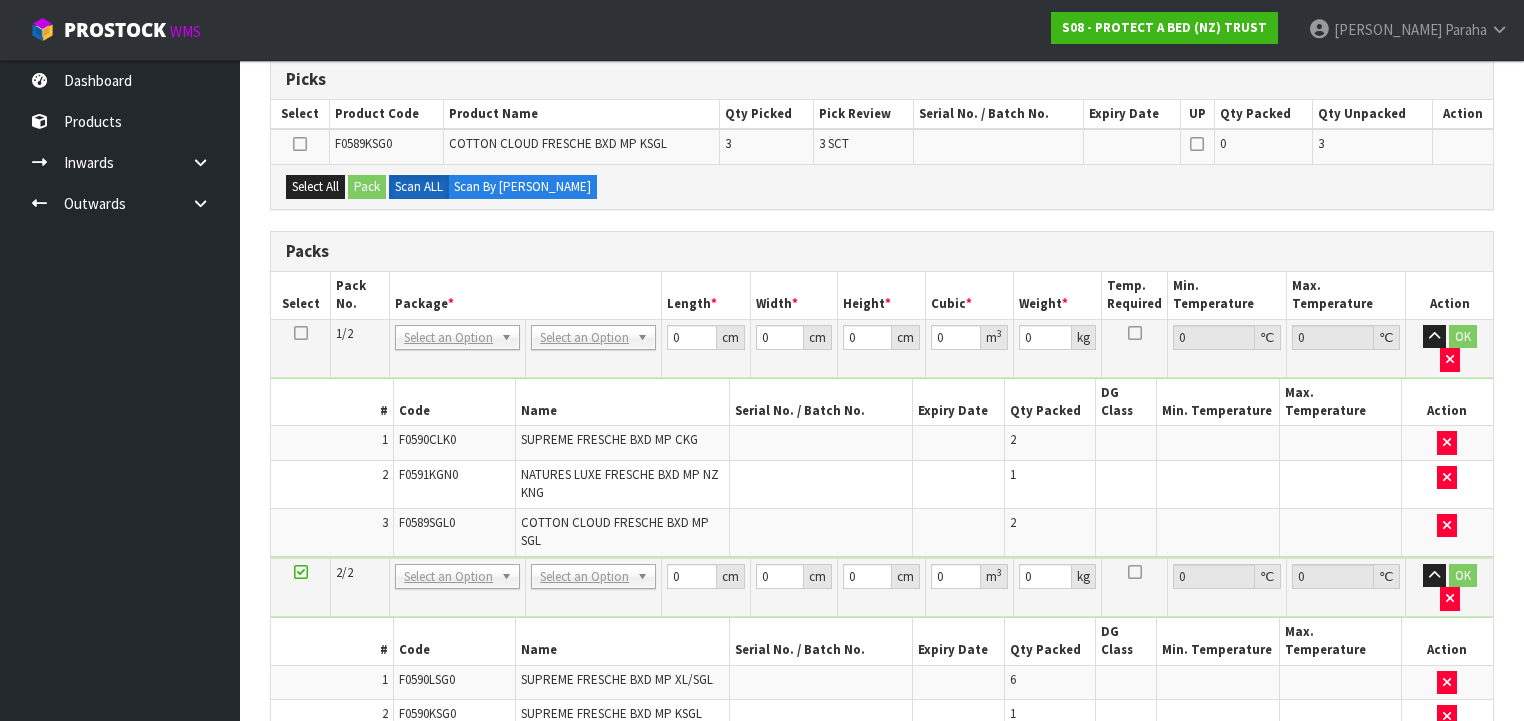
scroll to position [640, 0]
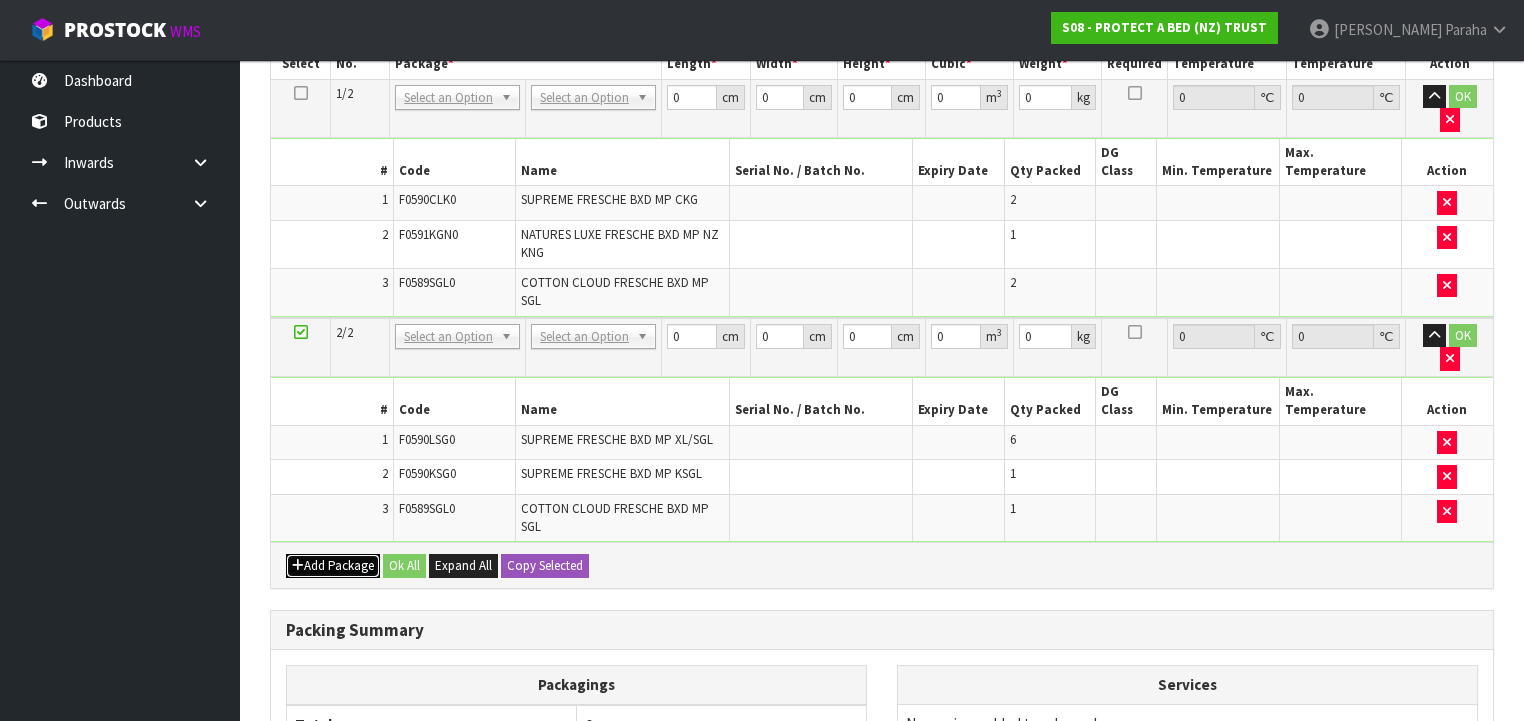
click at [312, 554] on button "Add Package" at bounding box center [333, 566] width 94 height 24
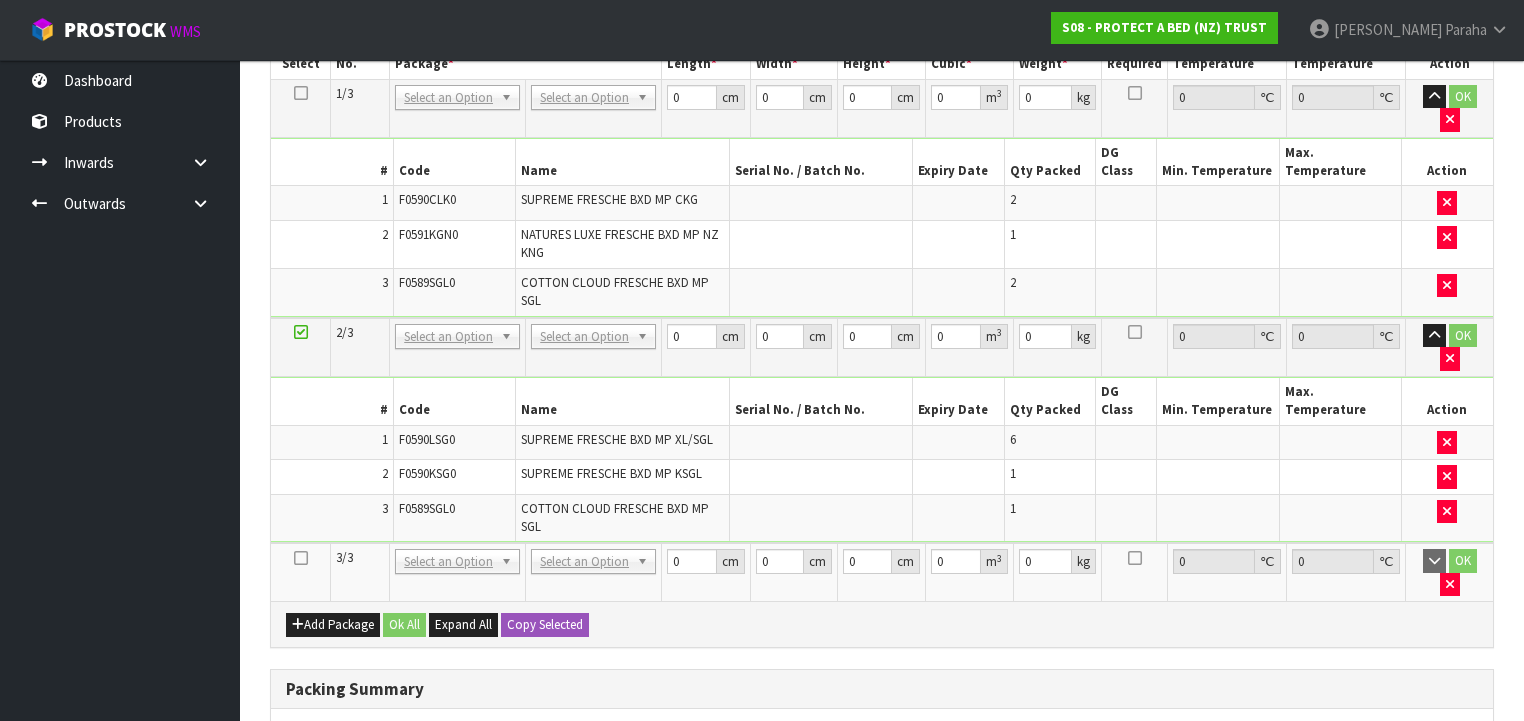
click at [299, 558] on icon at bounding box center [301, 558] width 14 height 1
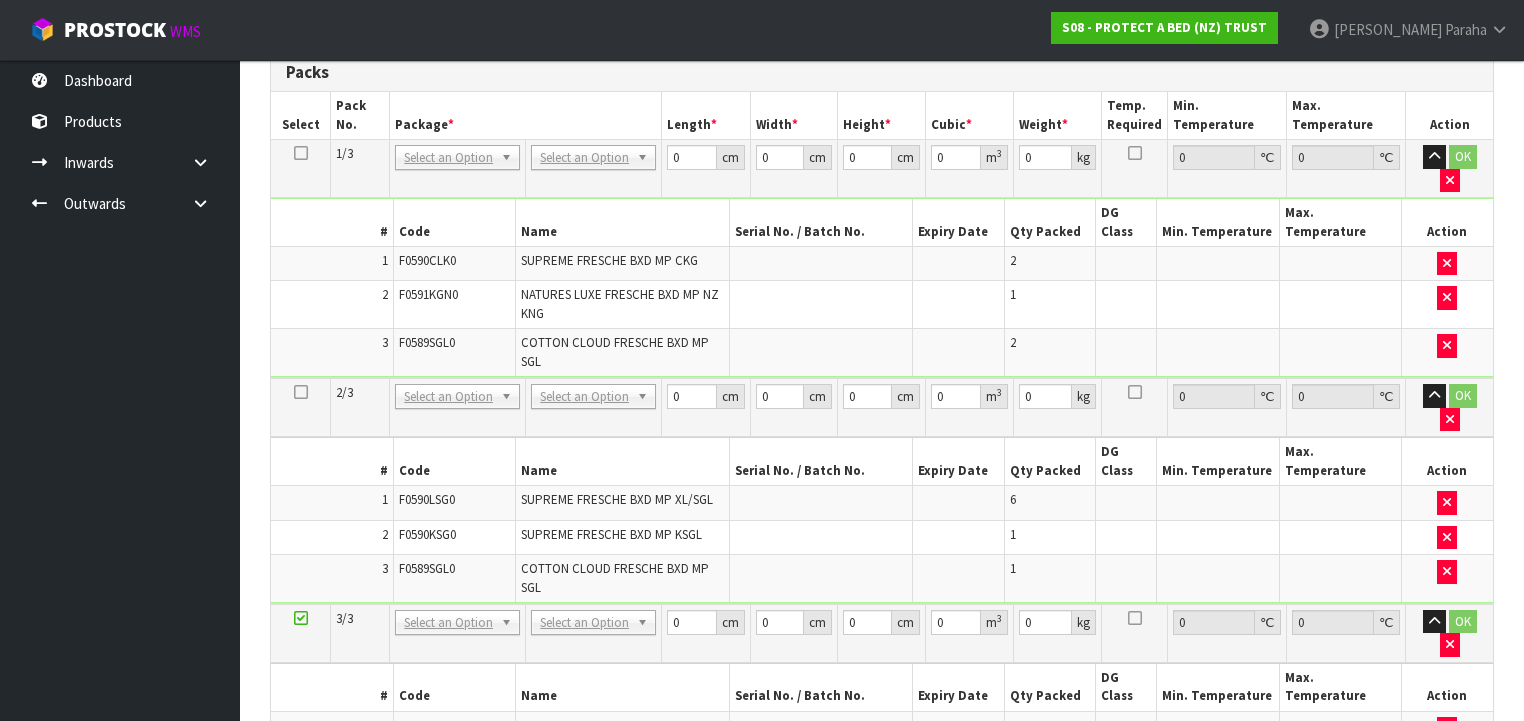
scroll to position [525, 0]
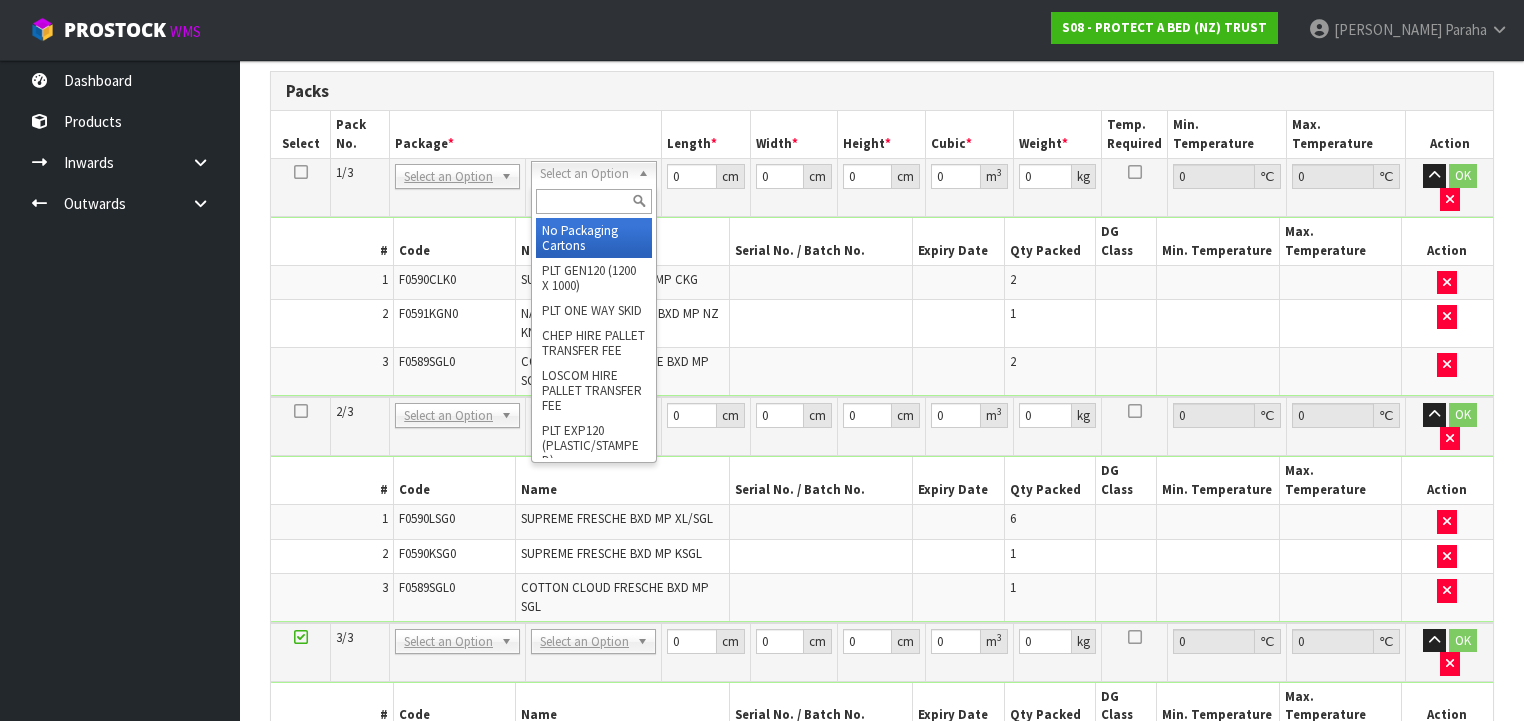
click at [615, 203] on input "text" at bounding box center [593, 201] width 115 height 25
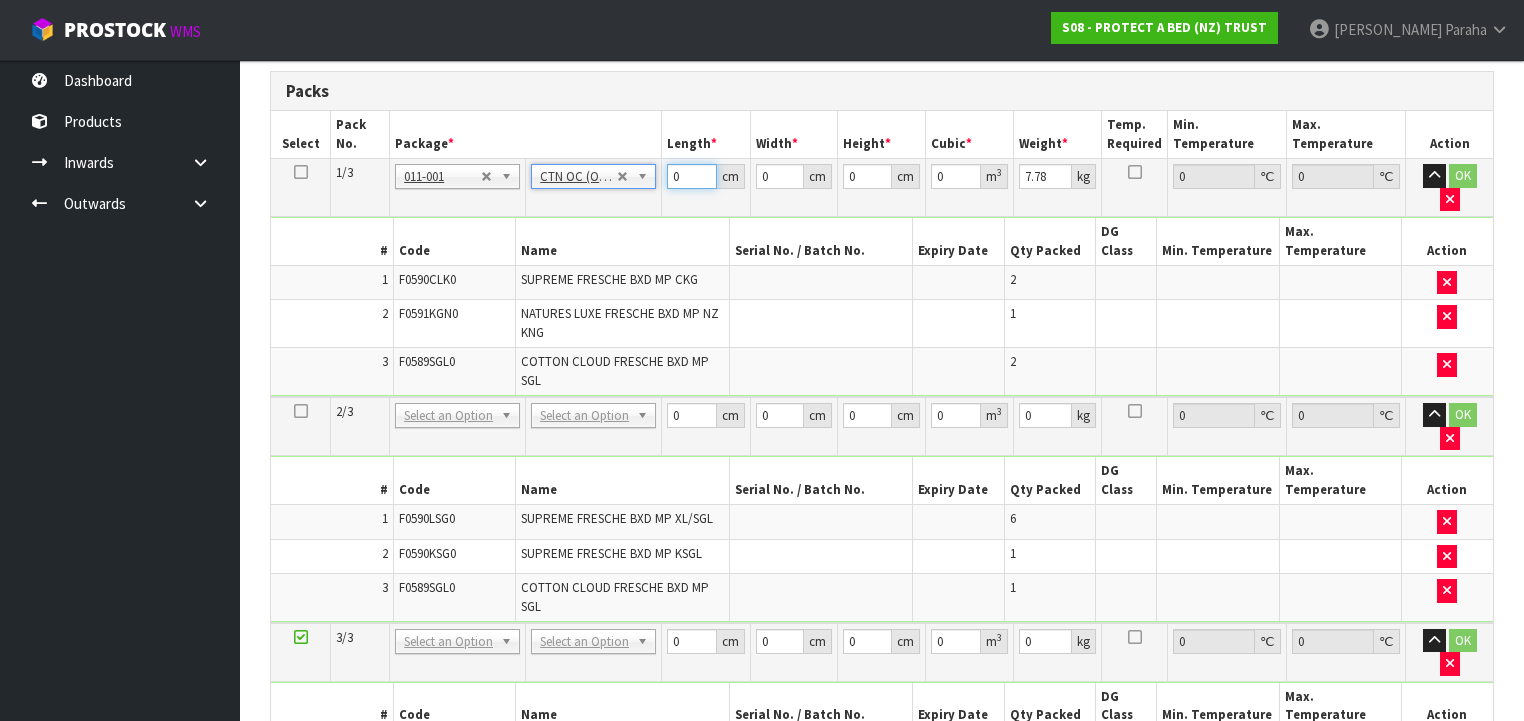
drag, startPoint x: 687, startPoint y: 172, endPoint x: 664, endPoint y: 169, distance: 23.2
click at [666, 171] on td "0 cm" at bounding box center [706, 188] width 88 height 58
click at [1423, 164] on button "button" at bounding box center [1434, 176] width 23 height 24
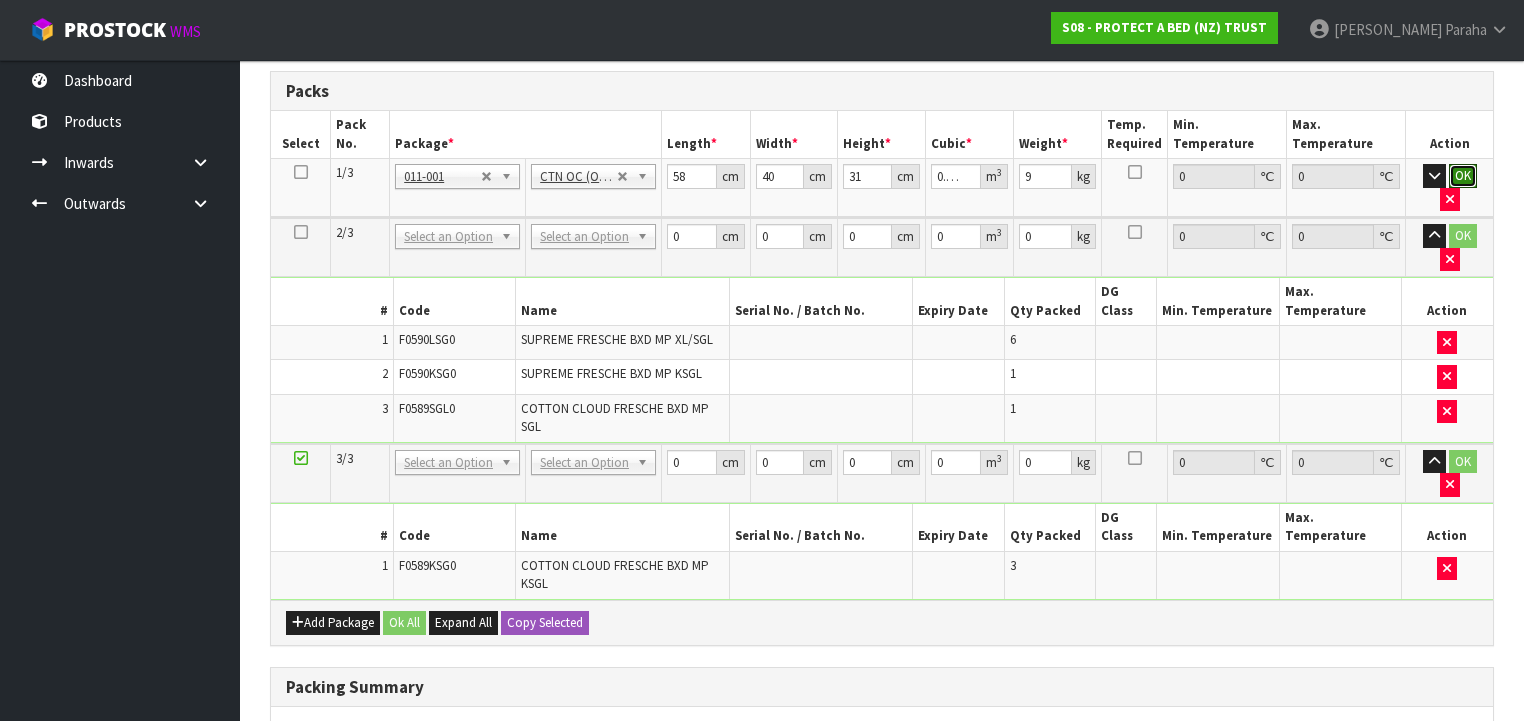
click button "OK" at bounding box center [1463, 176] width 28 height 24
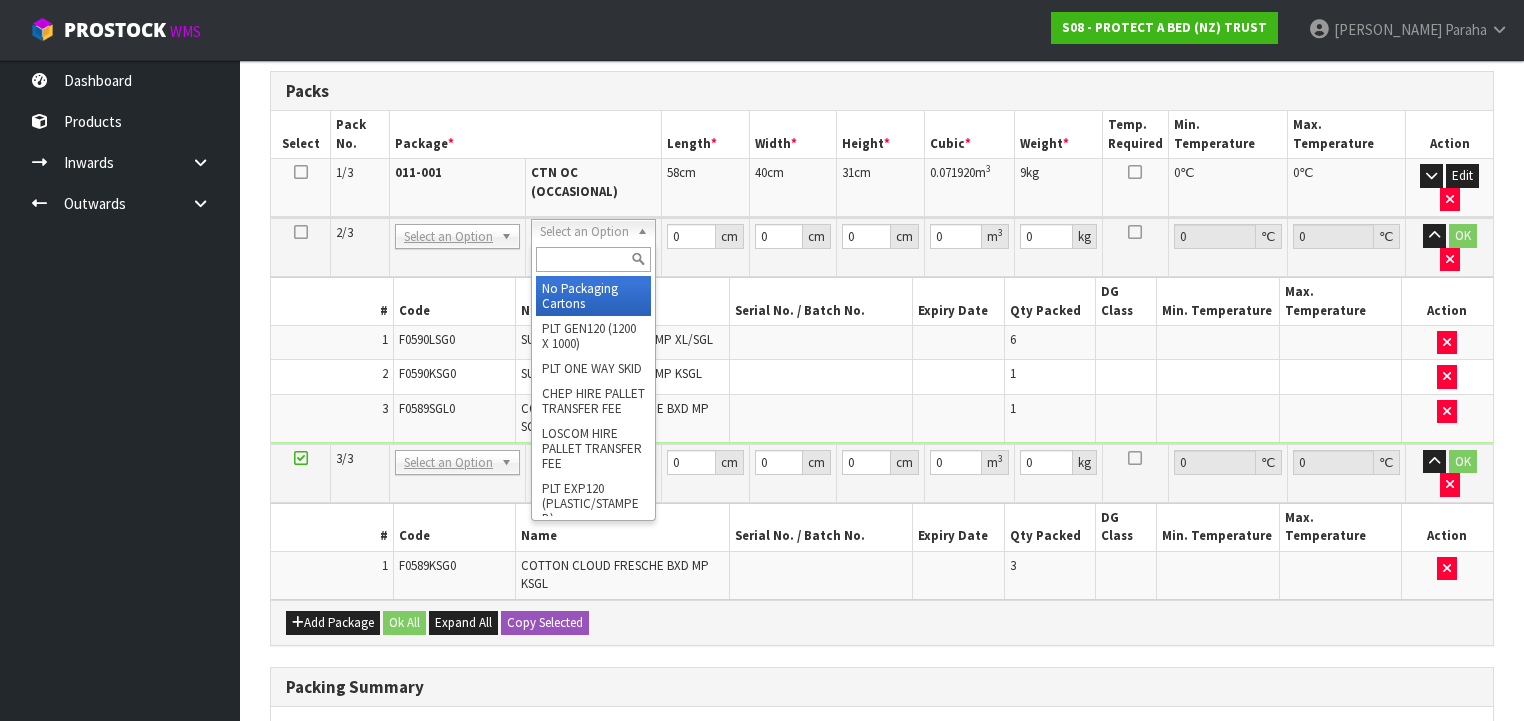
click at [612, 256] on input "text" at bounding box center [593, 259] width 115 height 25
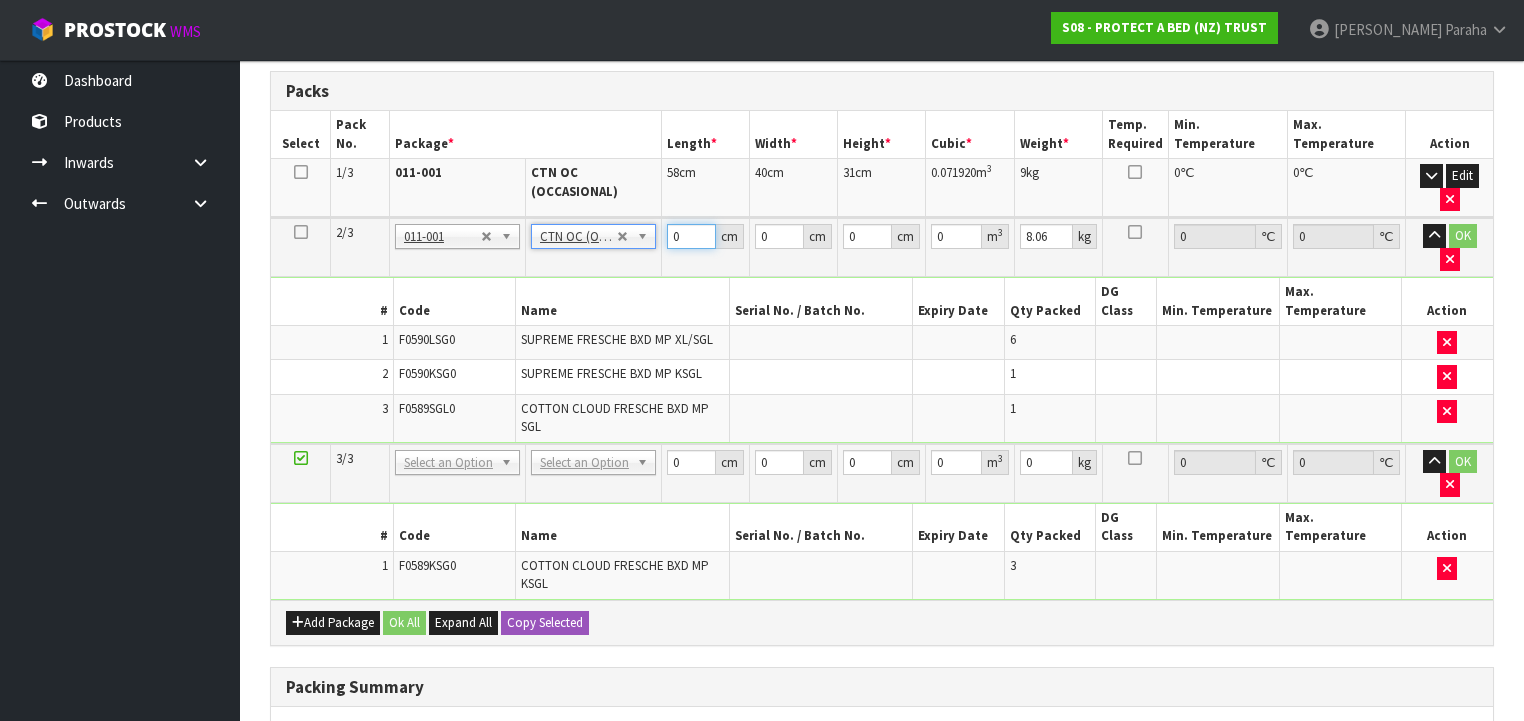
drag, startPoint x: 685, startPoint y: 236, endPoint x: 664, endPoint y: 236, distance: 21.0
click at [664, 236] on td "0 cm" at bounding box center [706, 247] width 88 height 59
click at [1423, 224] on button "button" at bounding box center [1434, 236] width 23 height 24
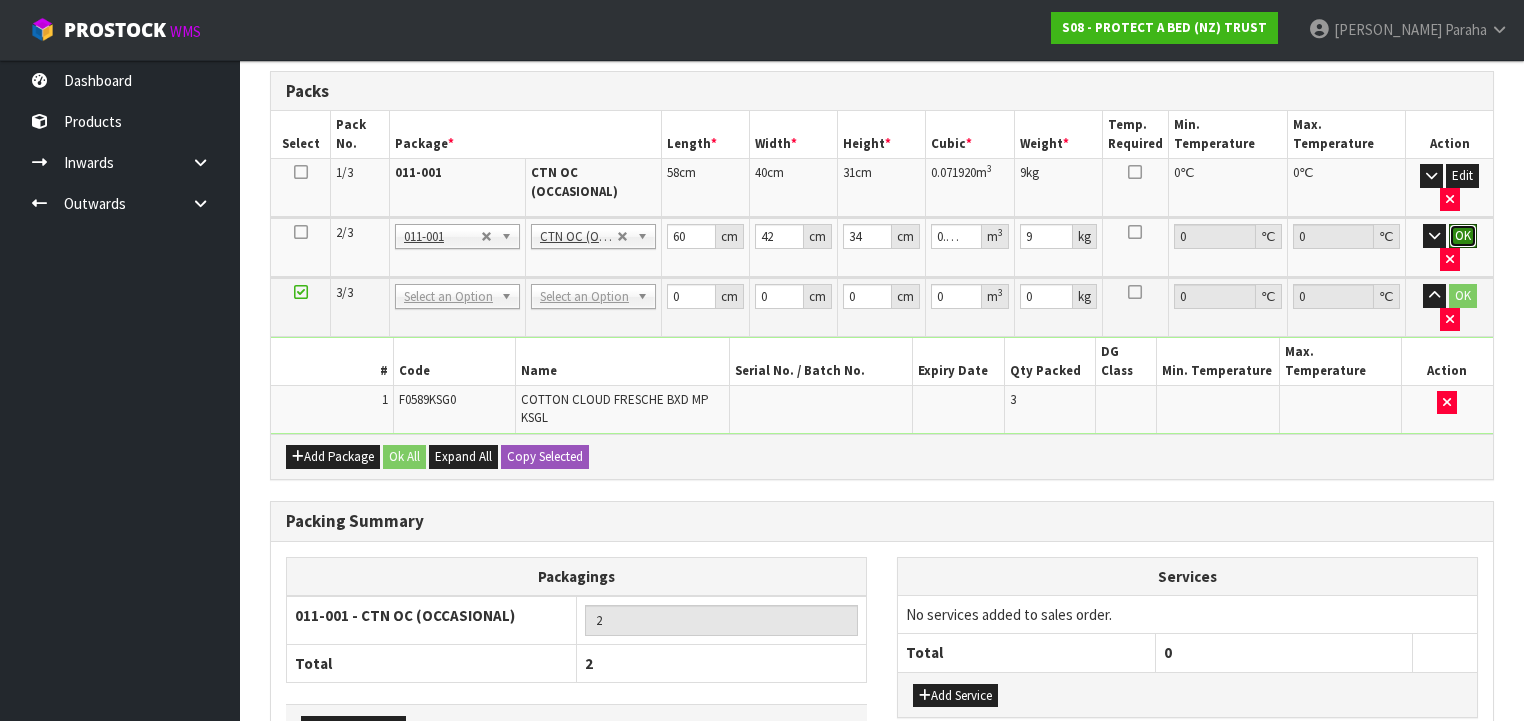
click button "OK" at bounding box center [1463, 236] width 28 height 24
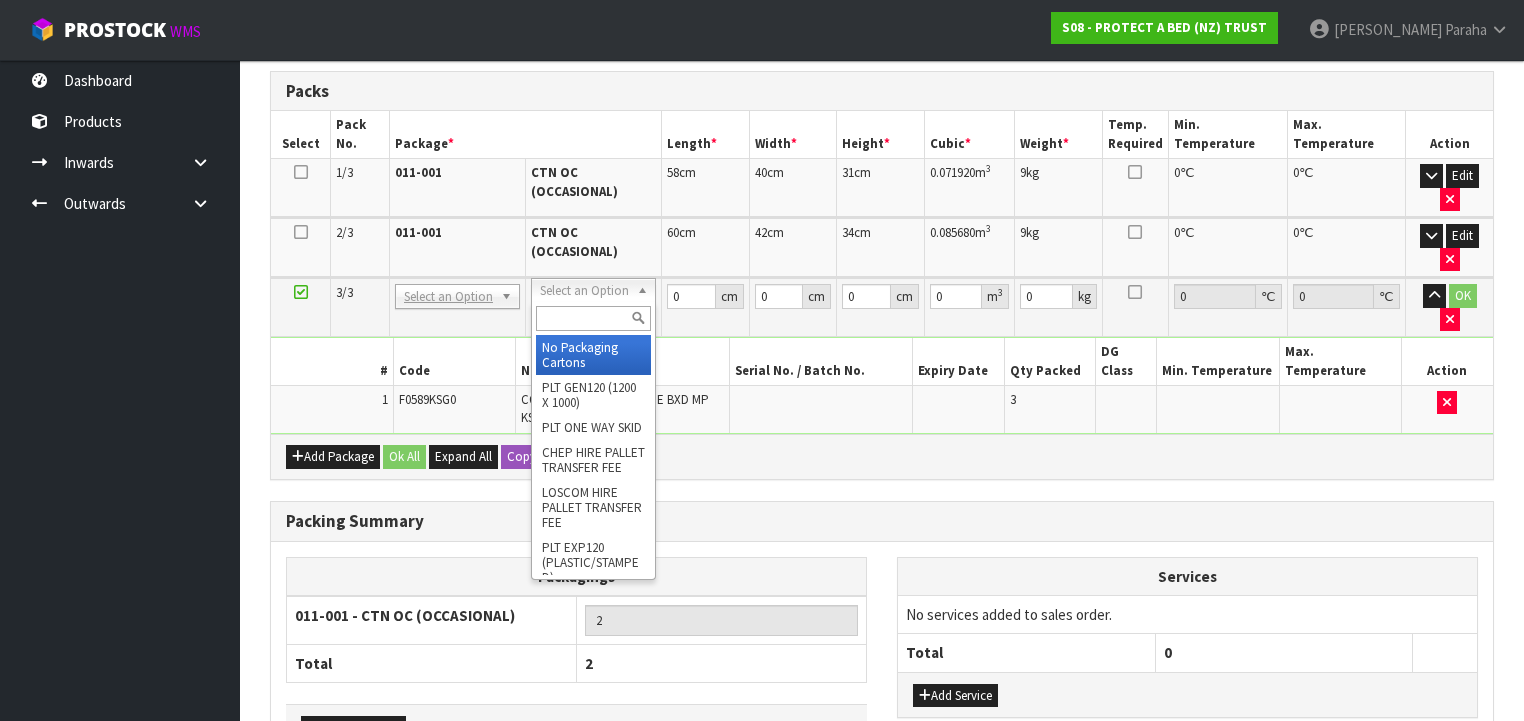
click at [576, 306] on input "text" at bounding box center [593, 318] width 115 height 25
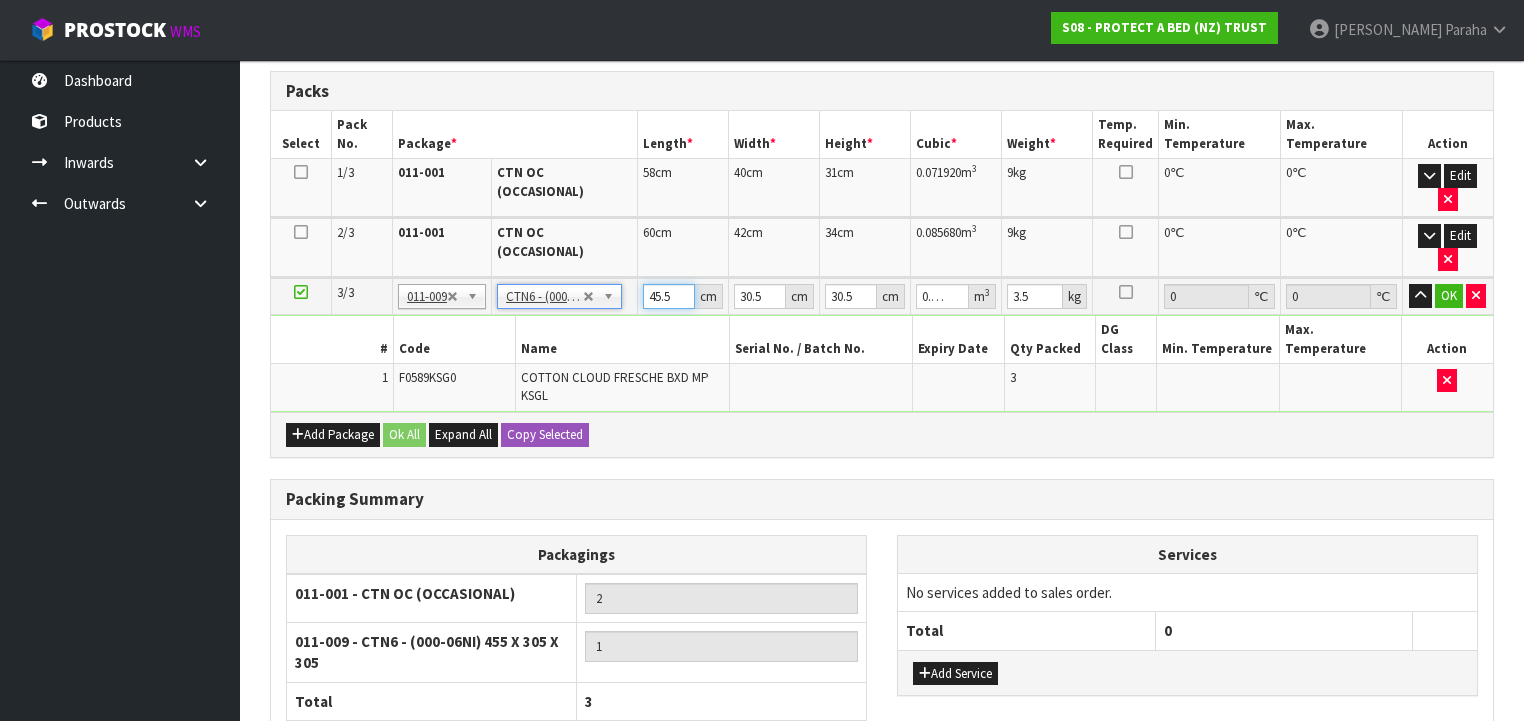
drag, startPoint x: 669, startPoint y: 244, endPoint x: 632, endPoint y: 241, distance: 37.1
click at [639, 278] on td "45.5 cm" at bounding box center [683, 296] width 91 height 37
click at [1409, 284] on button "button" at bounding box center [1420, 296] width 23 height 24
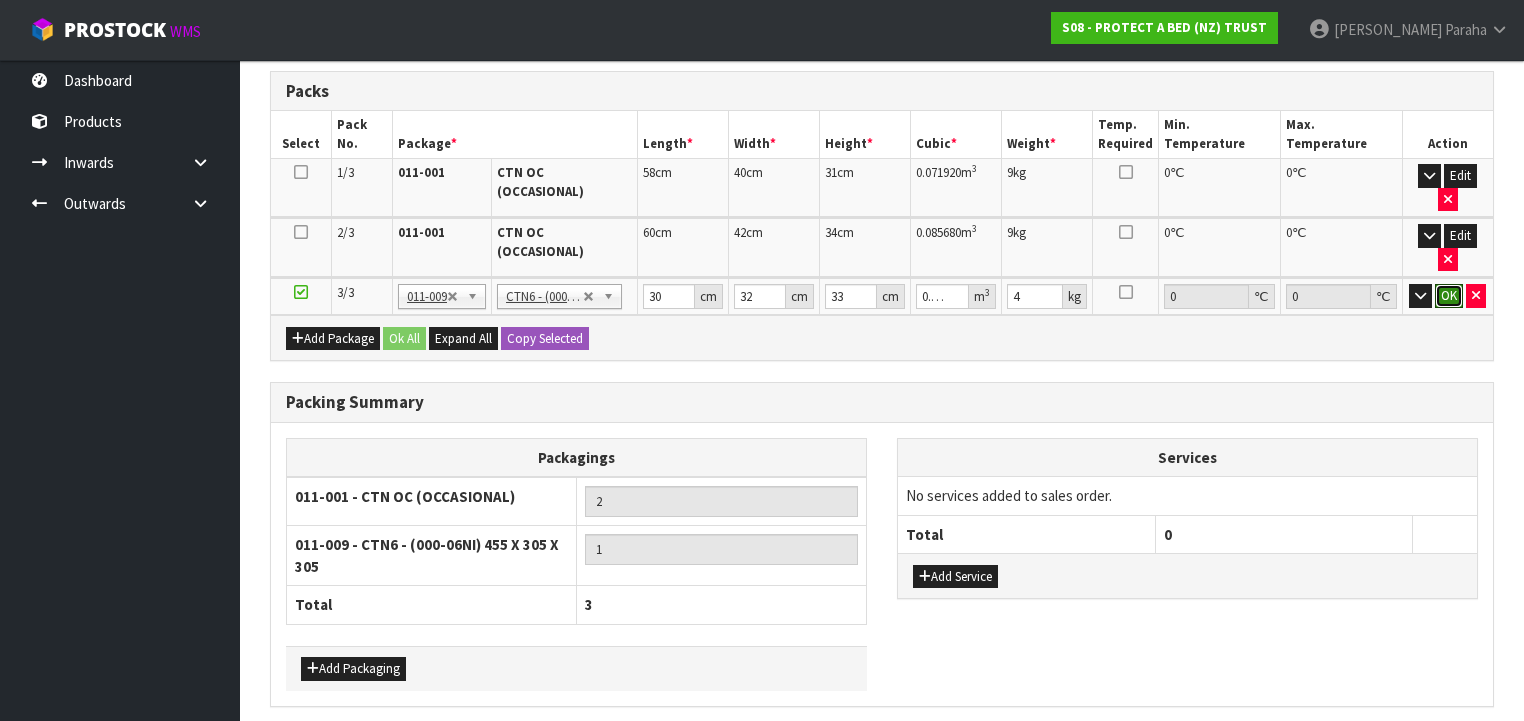
click button "OK" at bounding box center [1449, 296] width 28 height 24
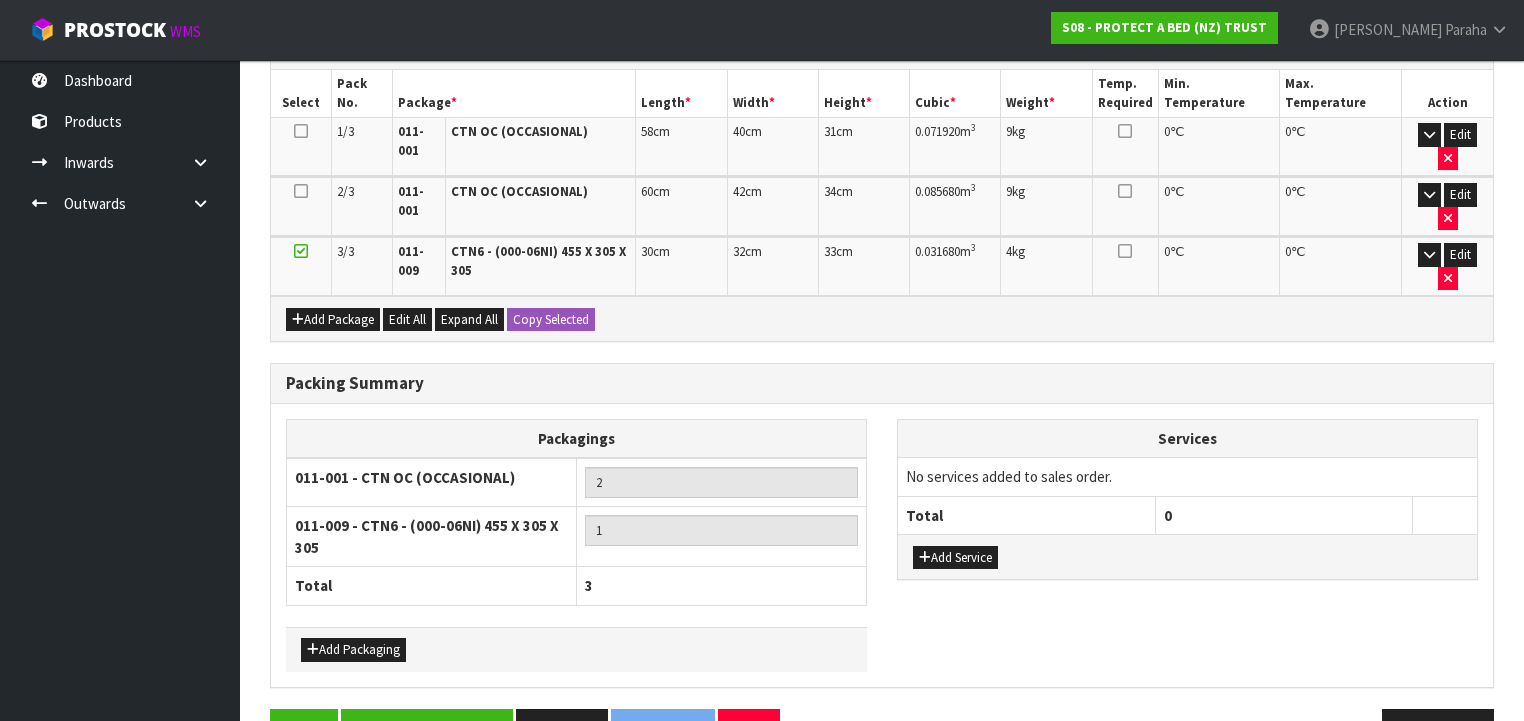
scroll to position [587, 0]
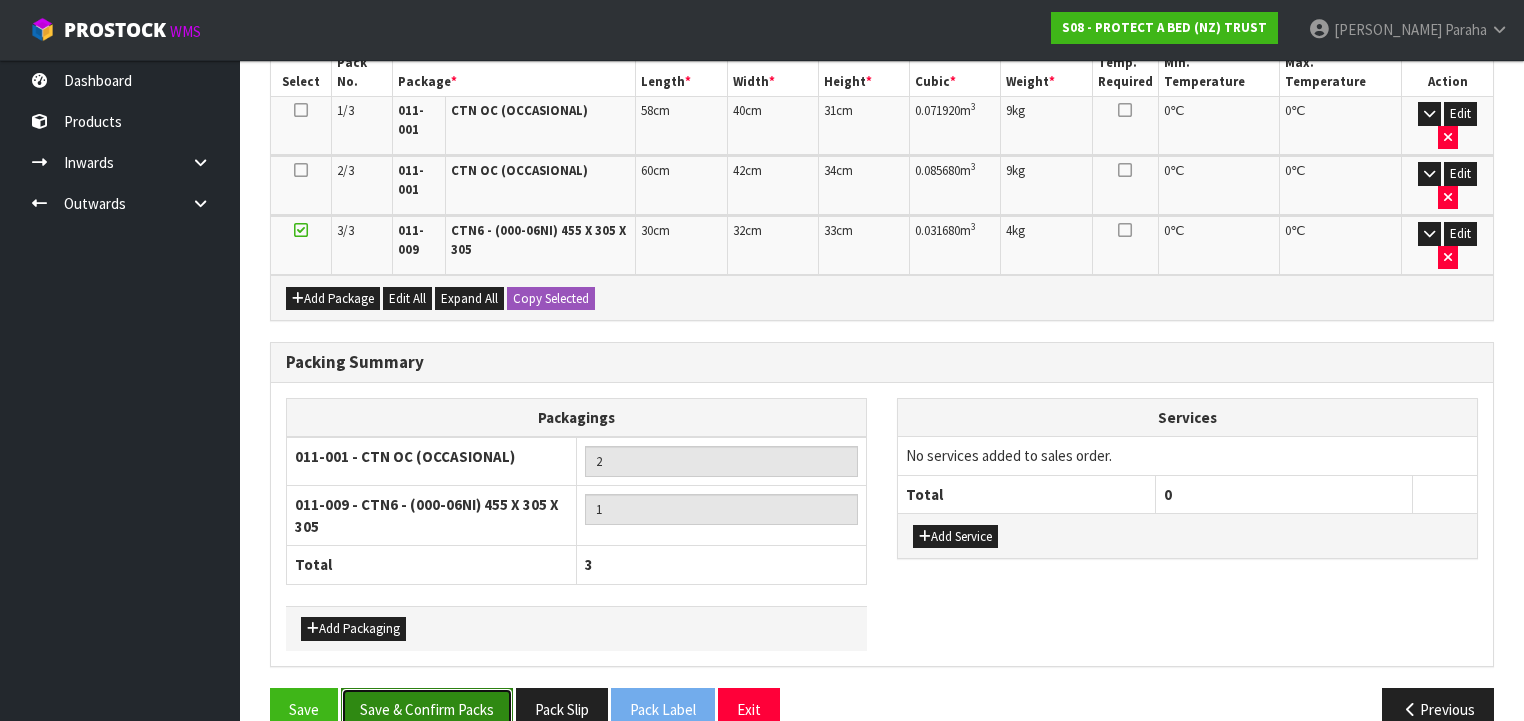
click at [456, 688] on button "Save & Confirm Packs" at bounding box center [427, 709] width 172 height 43
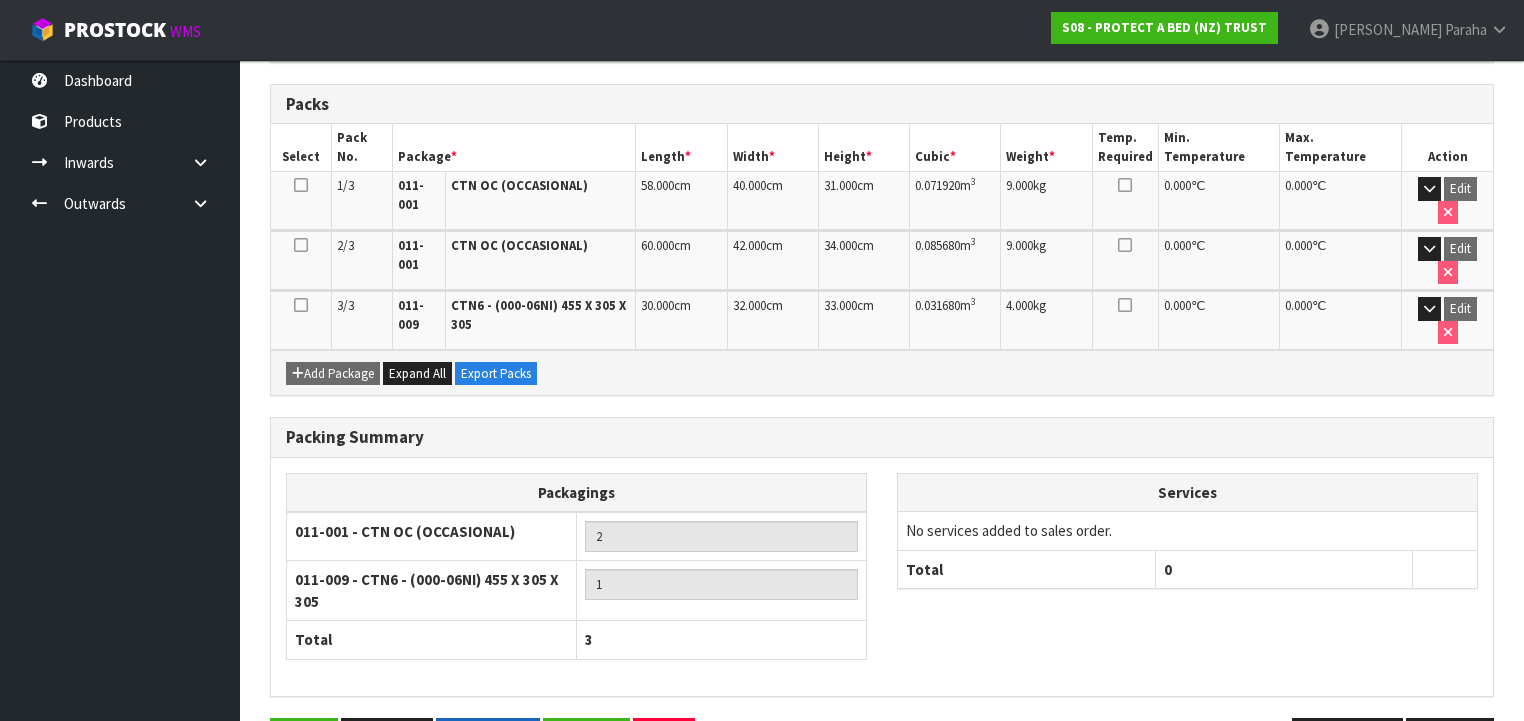
scroll to position [543, 0]
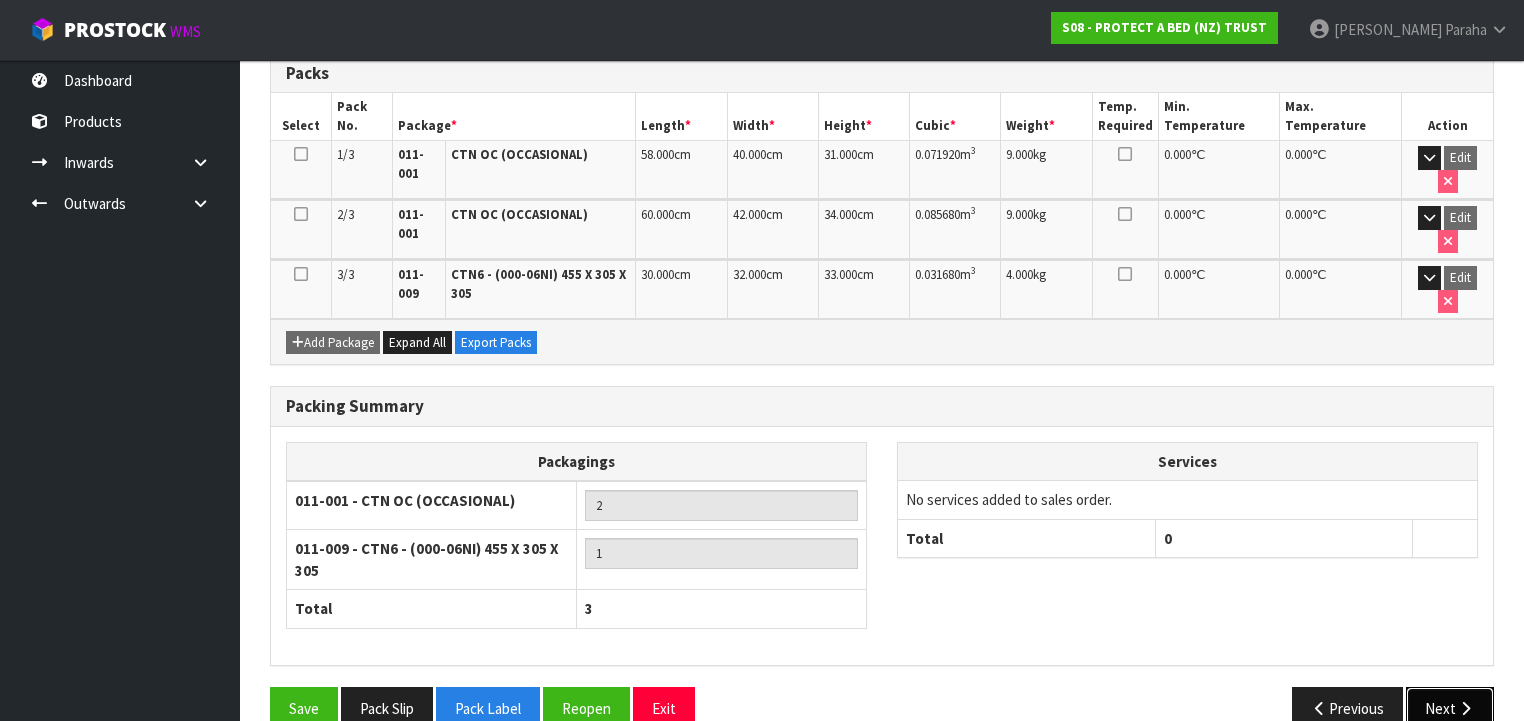
click at [1460, 701] on icon "button" at bounding box center [1465, 708] width 19 height 15
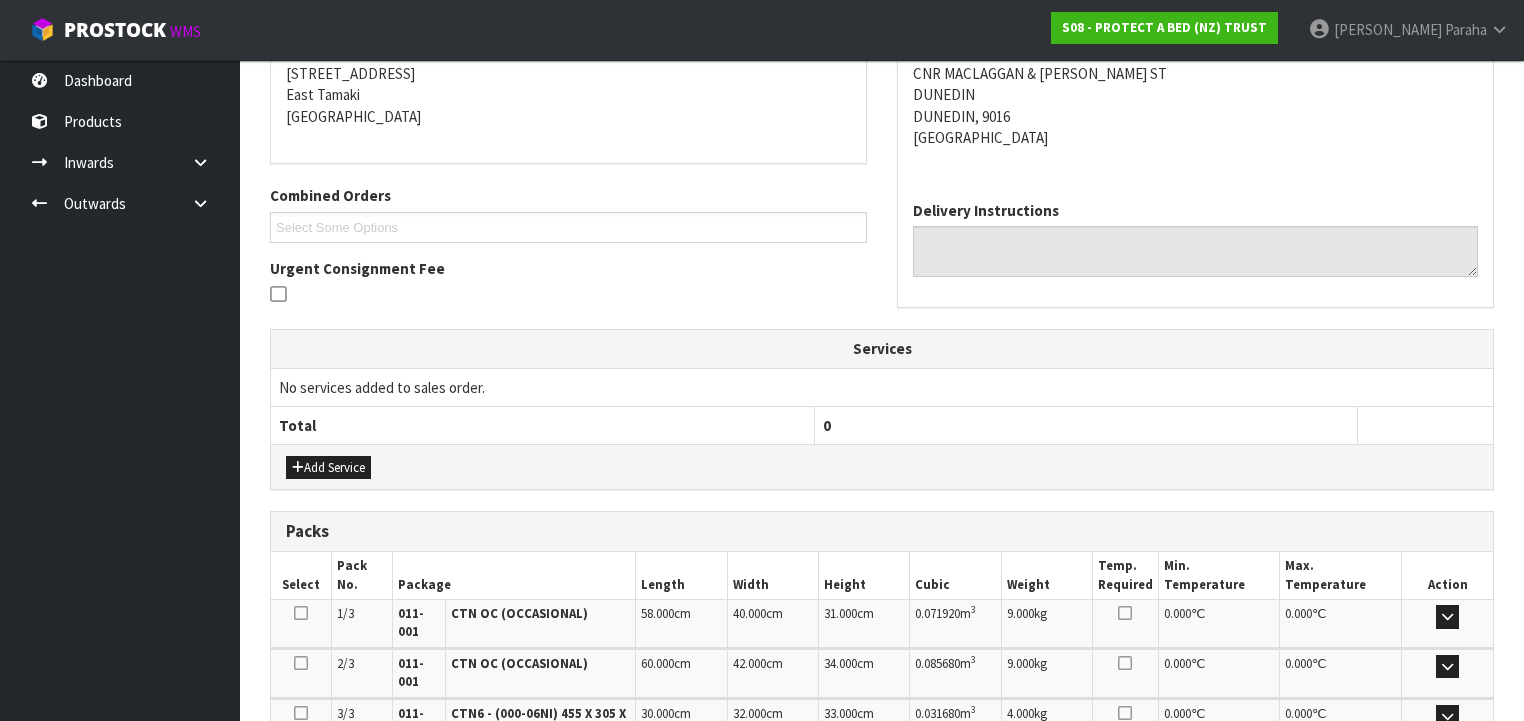
scroll to position [680, 0]
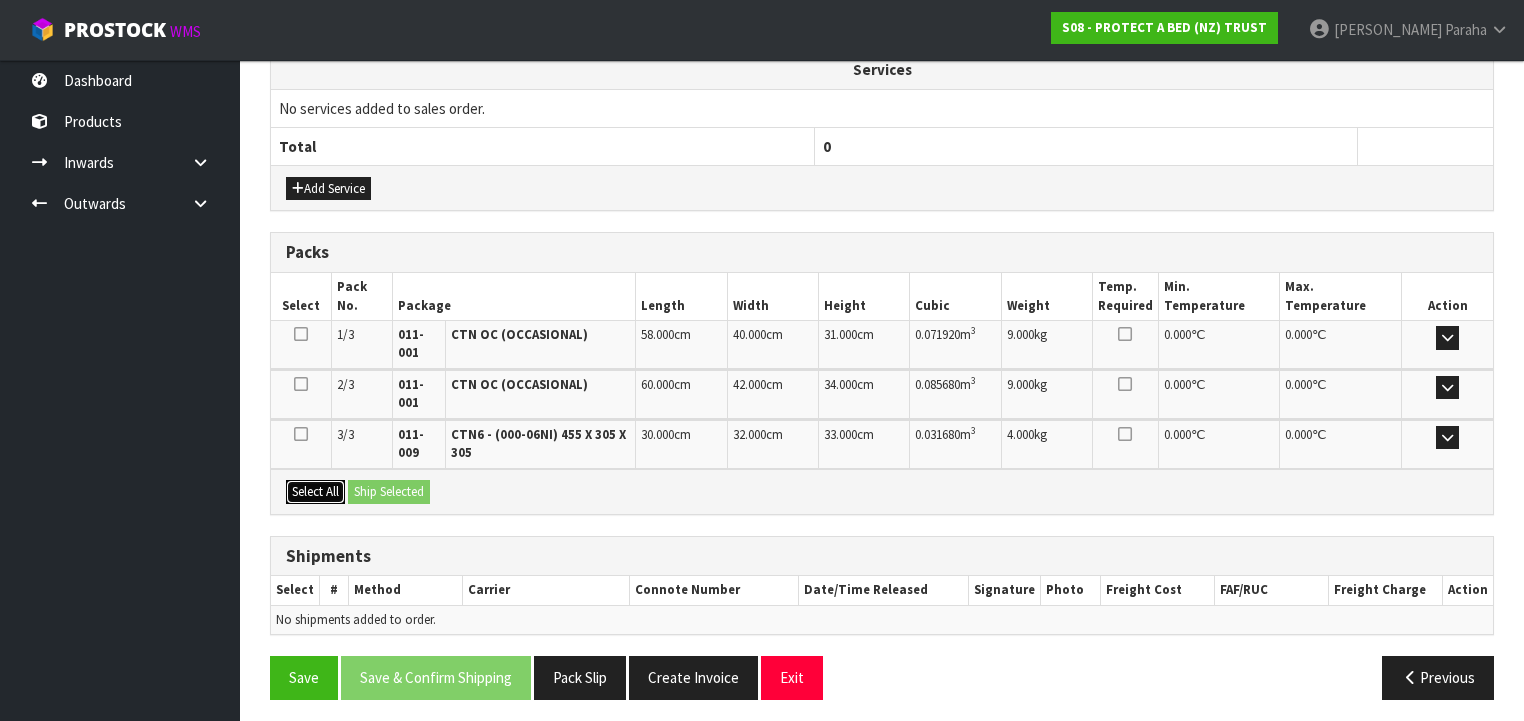
click at [330, 485] on button "Select All" at bounding box center [315, 492] width 59 height 24
click at [376, 480] on button "Ship Selected" at bounding box center [389, 492] width 82 height 24
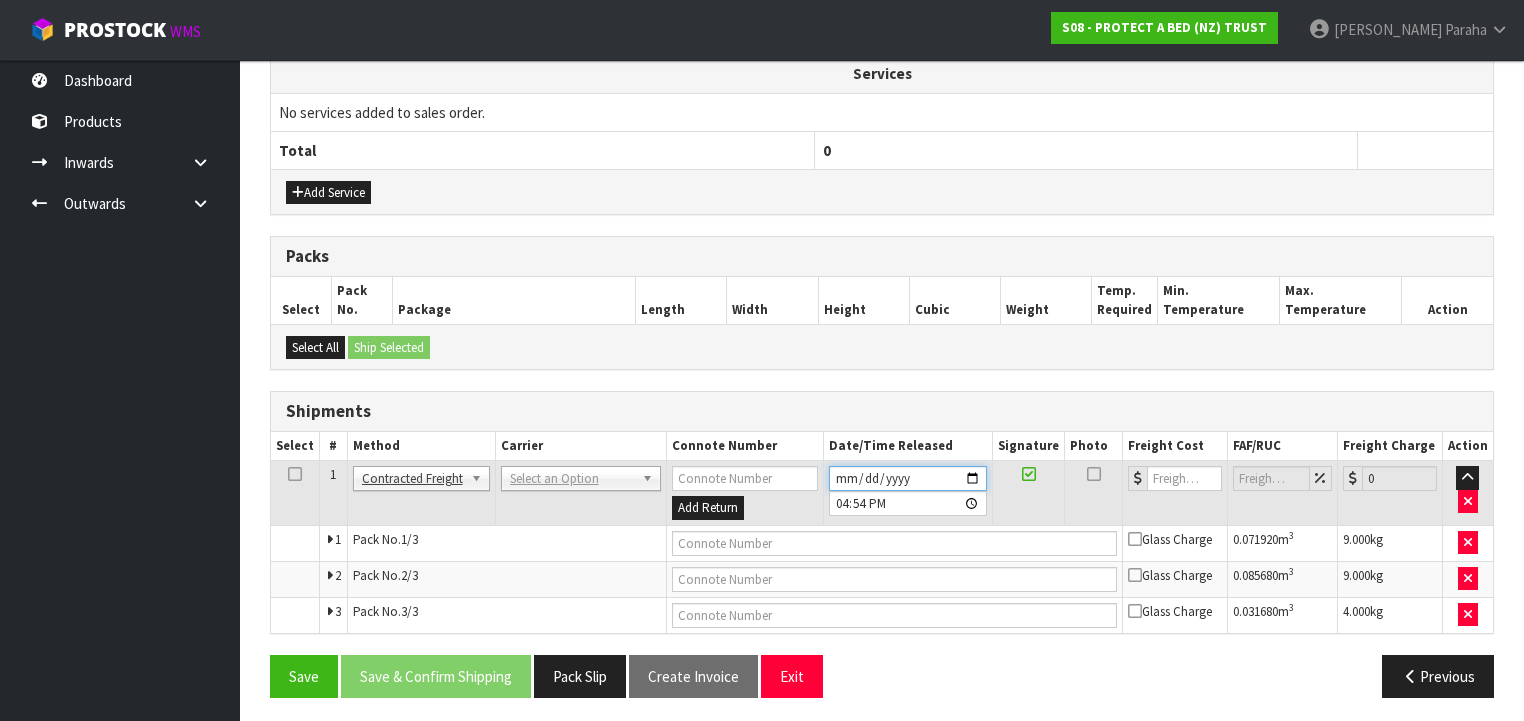
click at [980, 475] on input "[DATE]" at bounding box center [908, 478] width 158 height 25
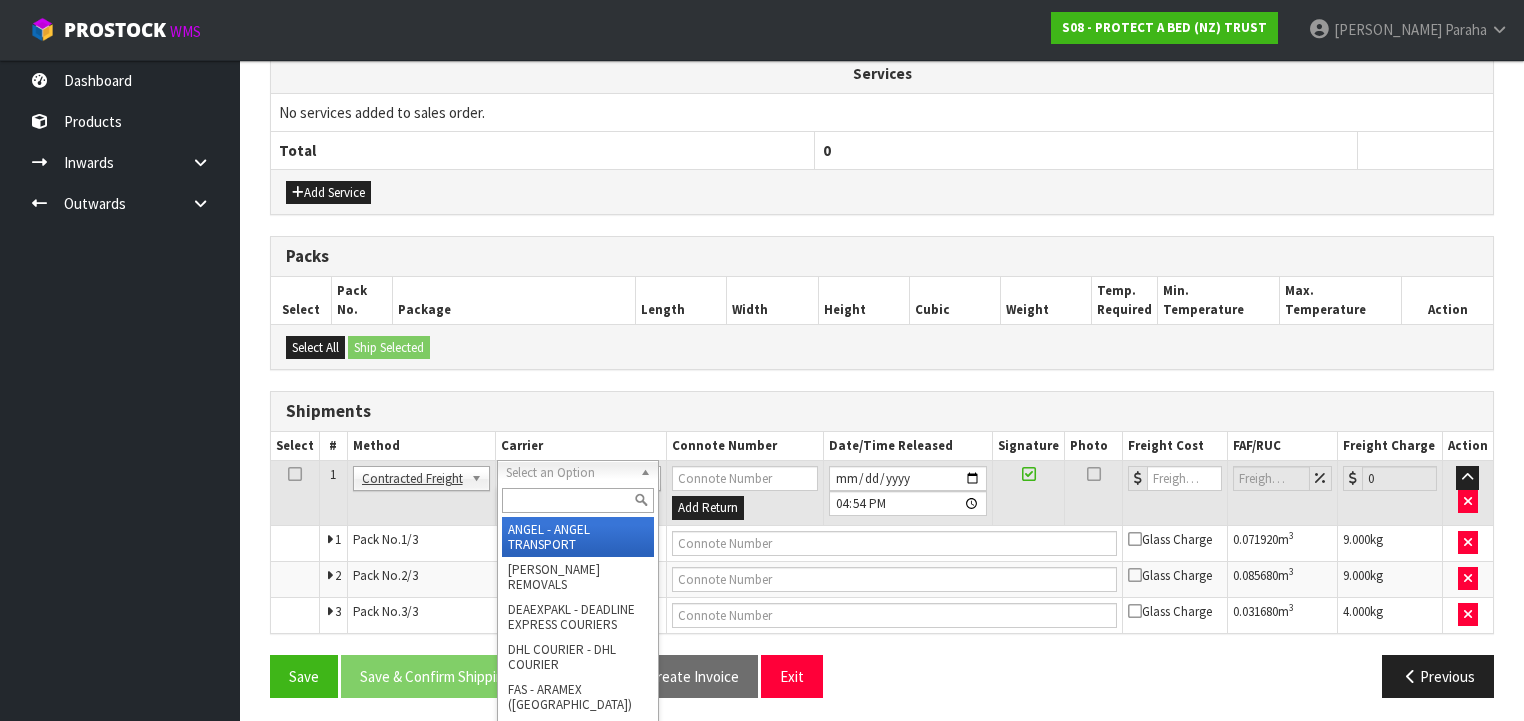
click at [601, 496] on input "text" at bounding box center [578, 500] width 152 height 25
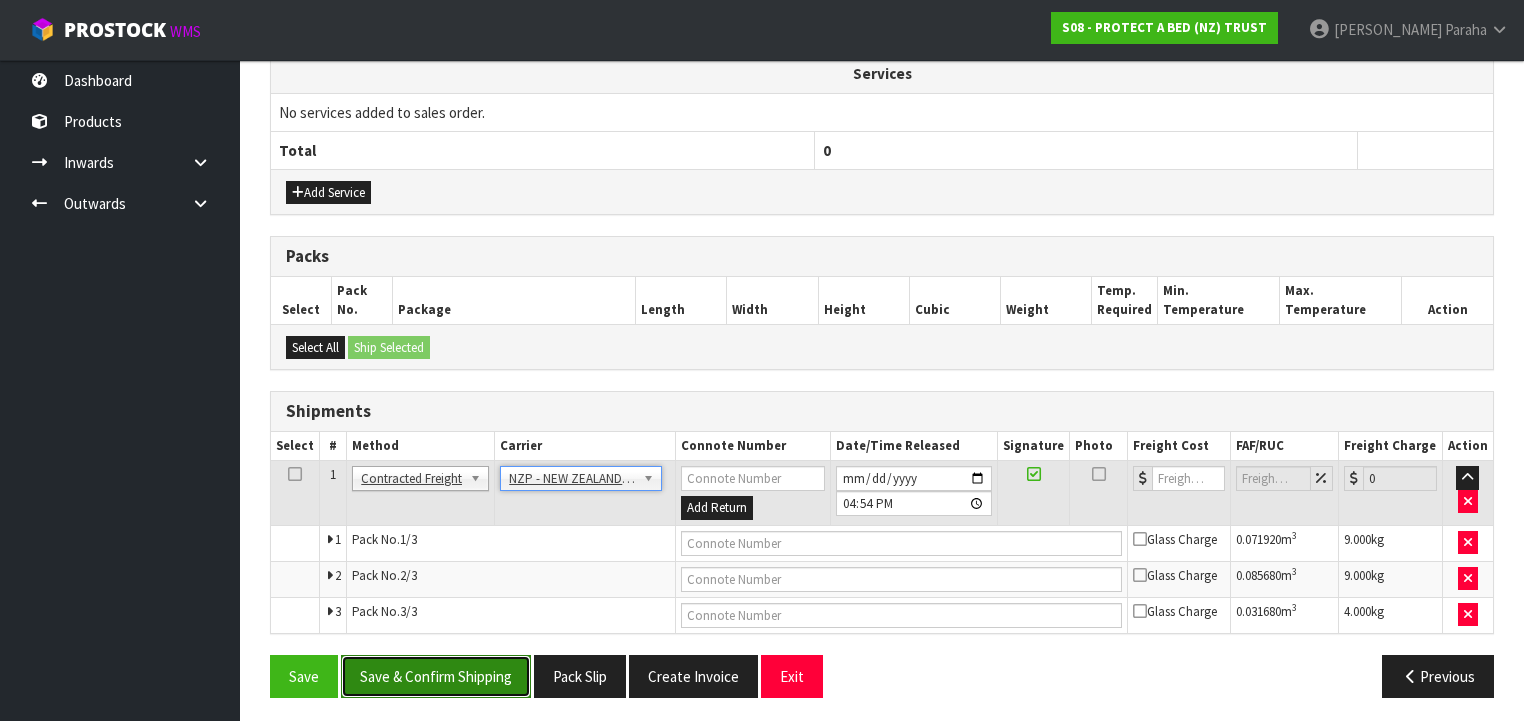
click at [468, 664] on button "Save & Confirm Shipping" at bounding box center [436, 676] width 190 height 43
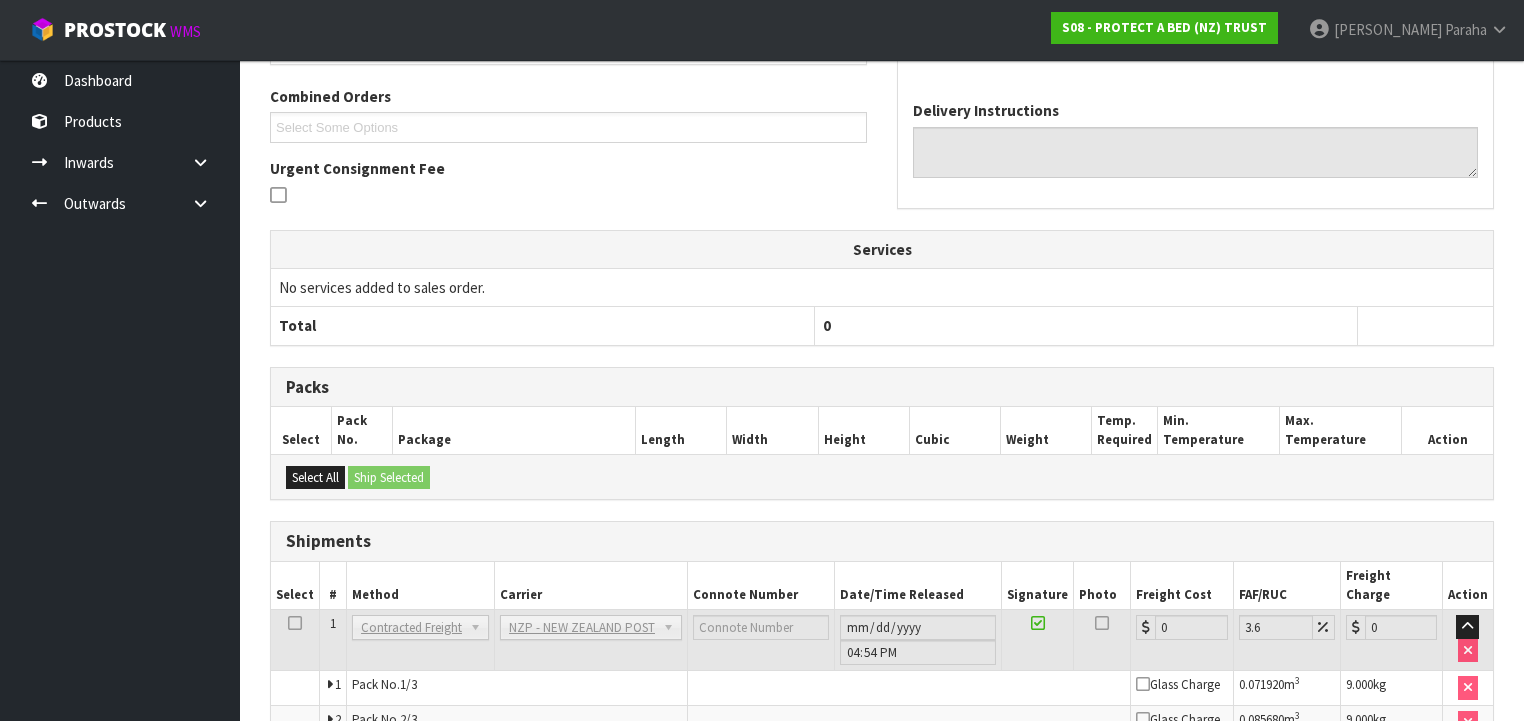
scroll to position [644, 0]
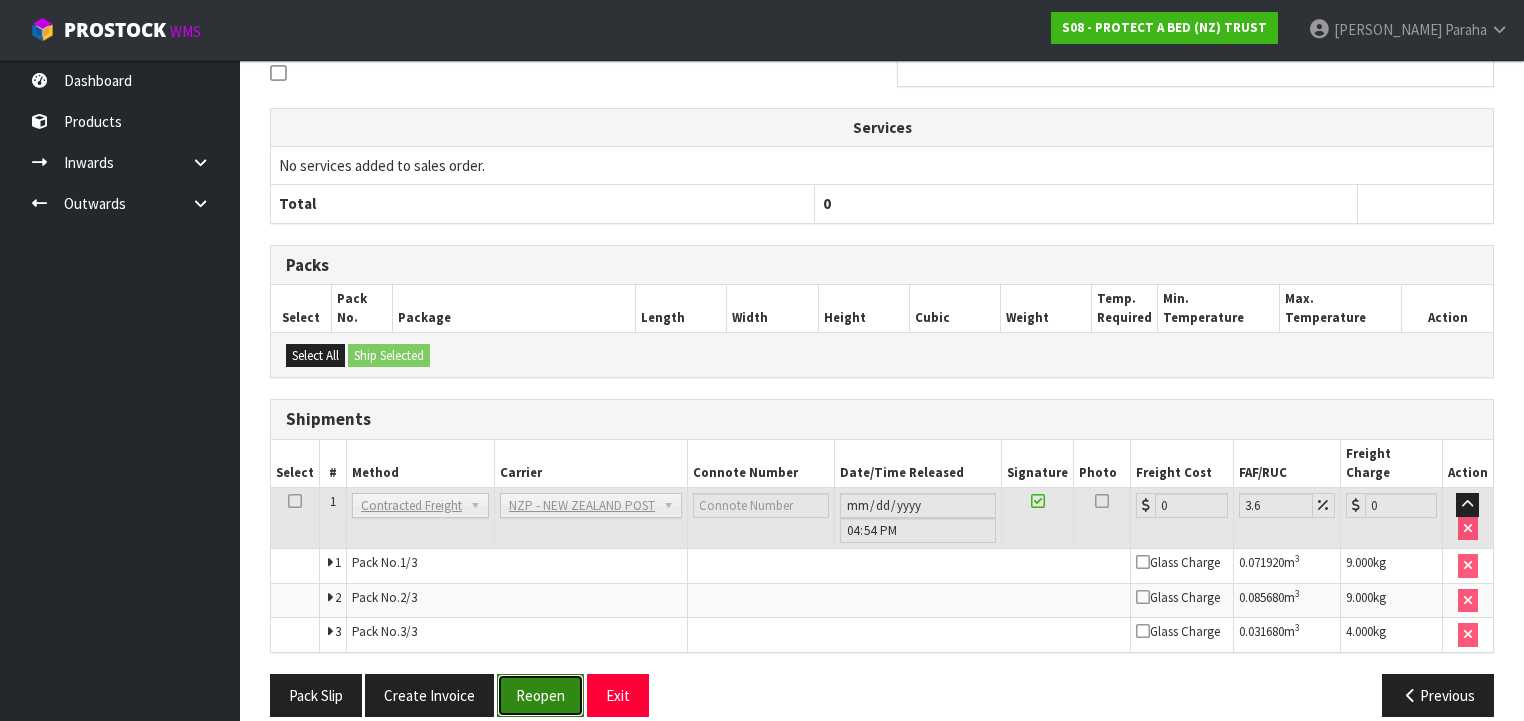
click at [549, 674] on button "Reopen" at bounding box center [540, 695] width 87 height 43
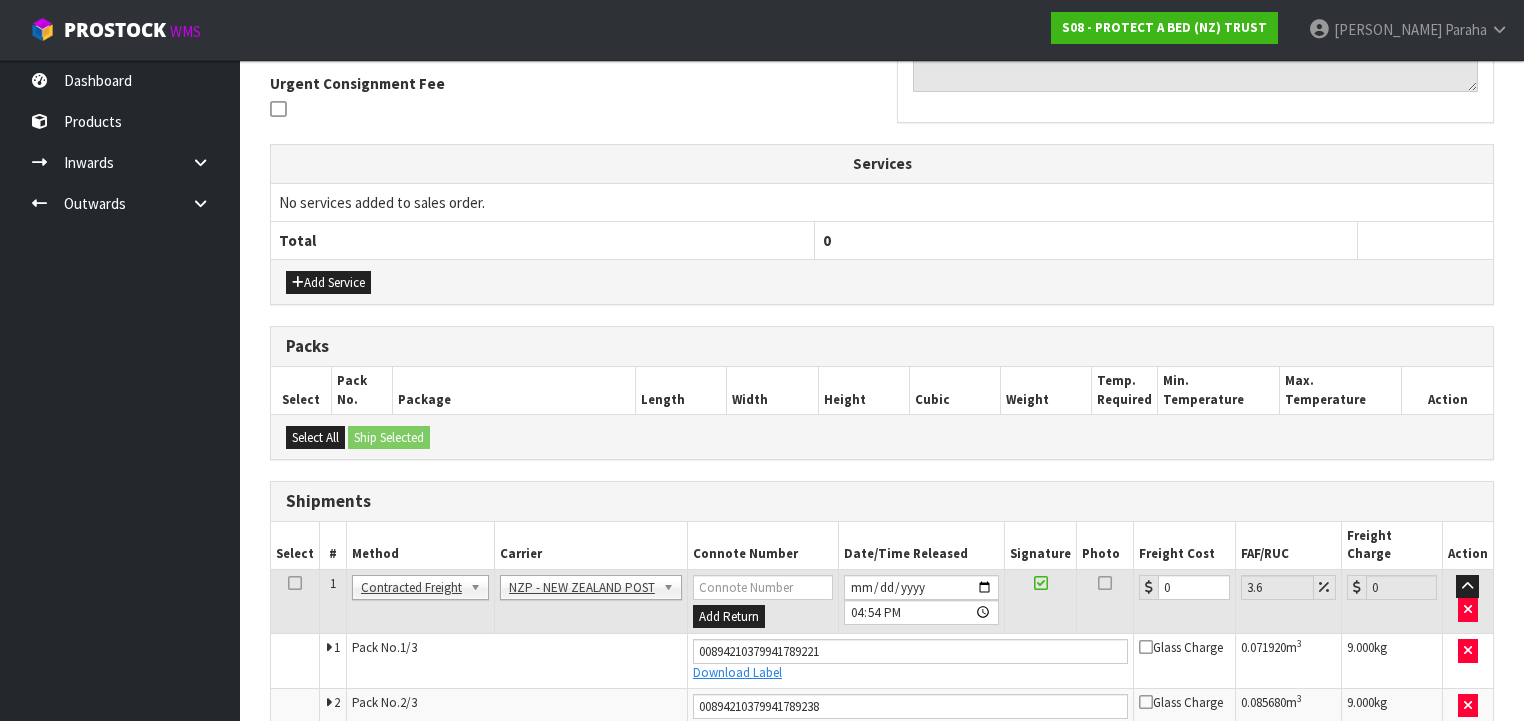
scroll to position [694, 0]
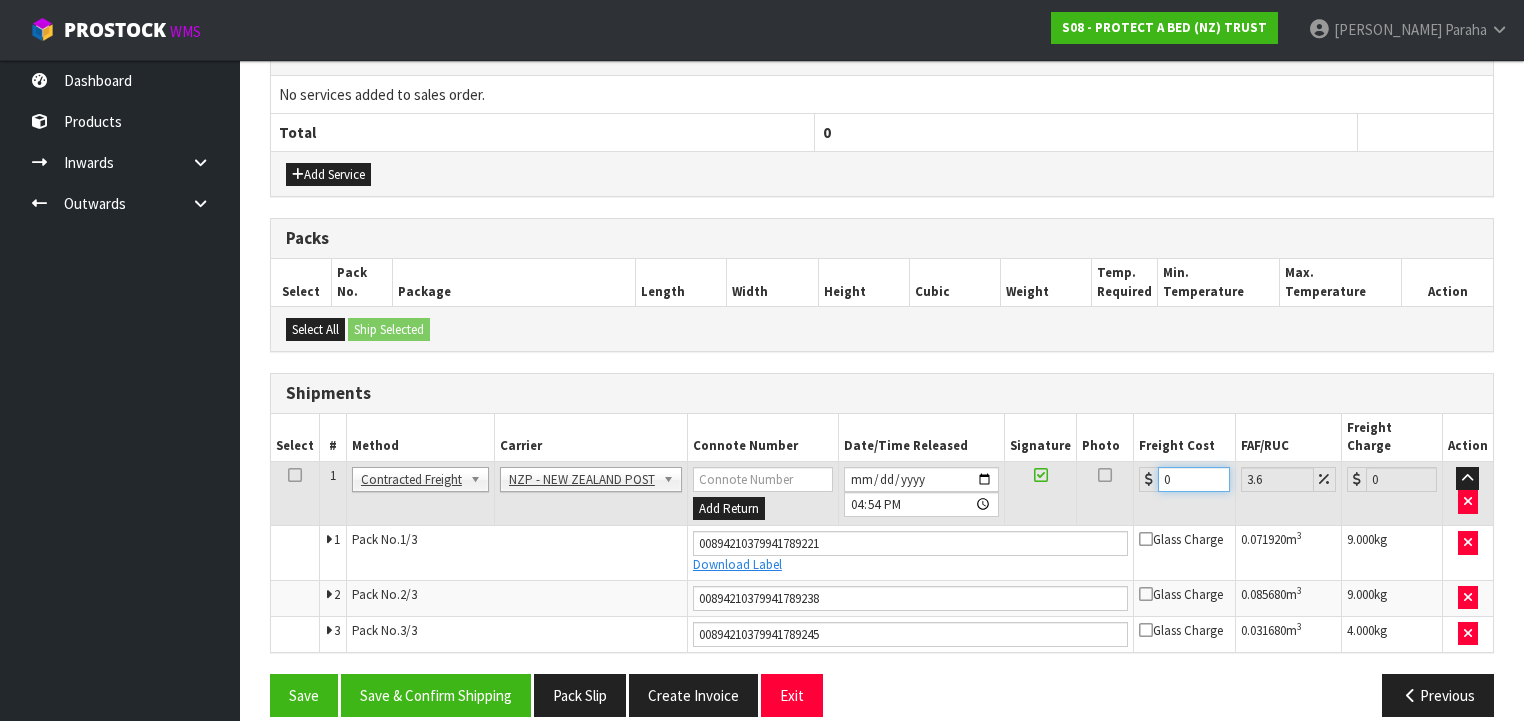
drag, startPoint x: 1151, startPoint y: 453, endPoint x: 1091, endPoint y: 452, distance: 60.0
click at [1097, 461] on tr "1 Client Local Pickup Customer Local Pickup Company Freight Contracted Freight …" at bounding box center [882, 493] width 1222 height 65
click at [472, 677] on button "Save & Confirm Shipping" at bounding box center [436, 695] width 190 height 43
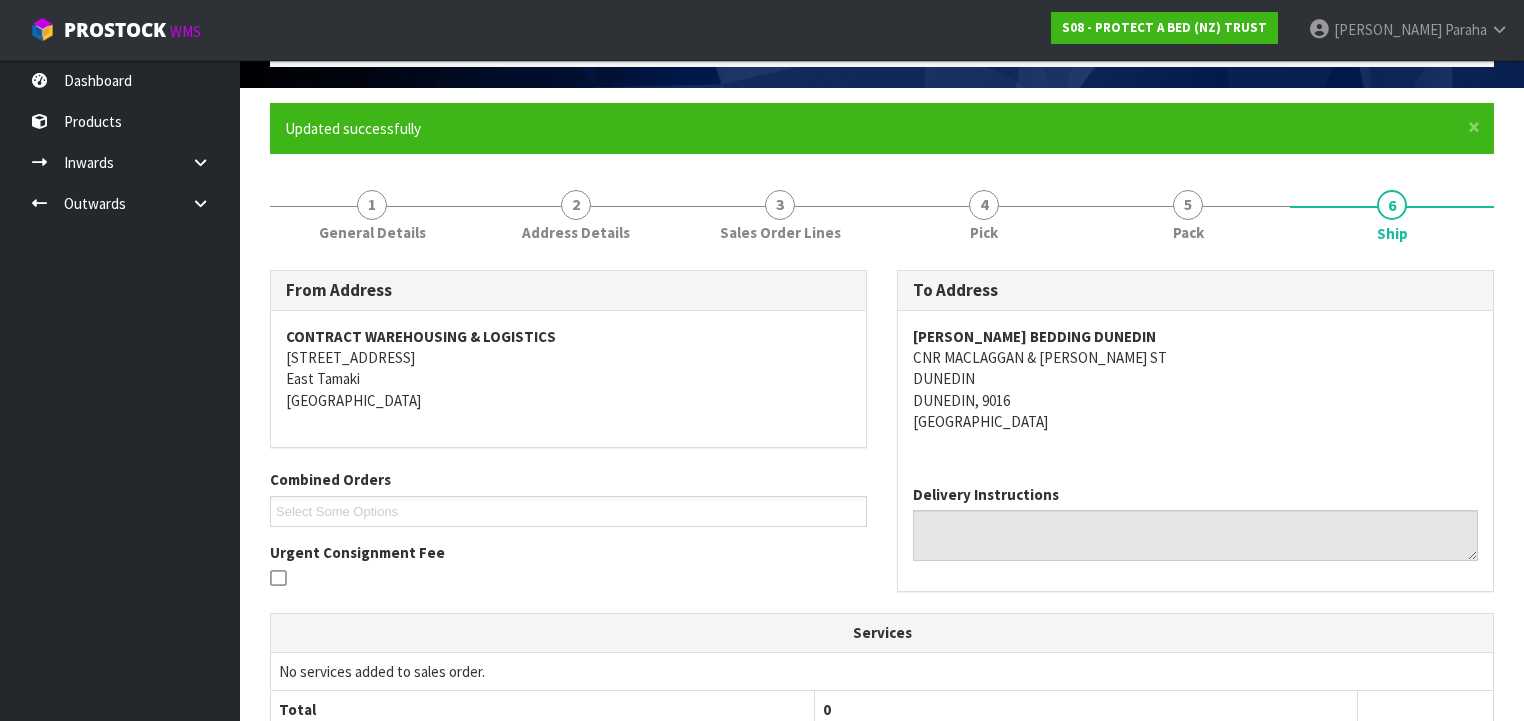
scroll to position [0, 0]
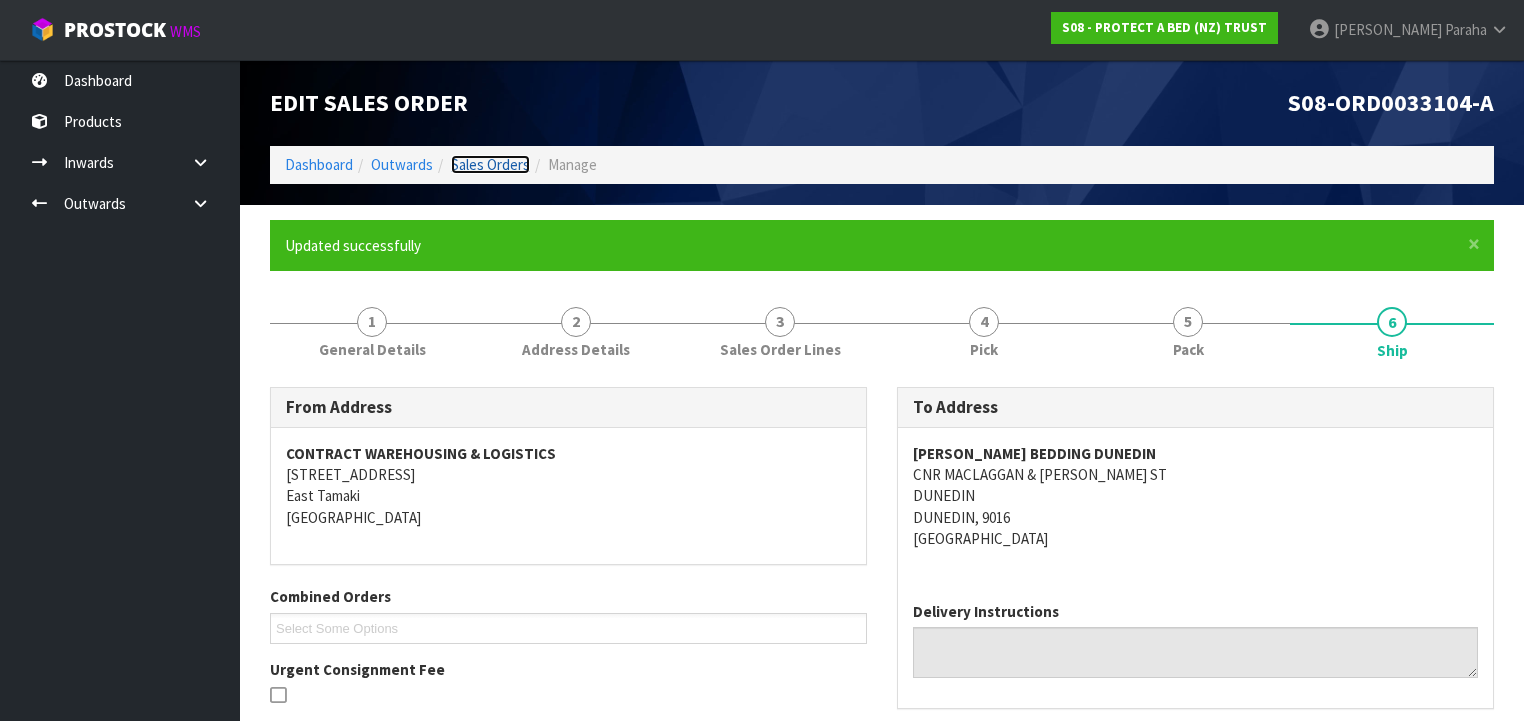
click at [519, 160] on link "Sales Orders" at bounding box center [490, 164] width 79 height 19
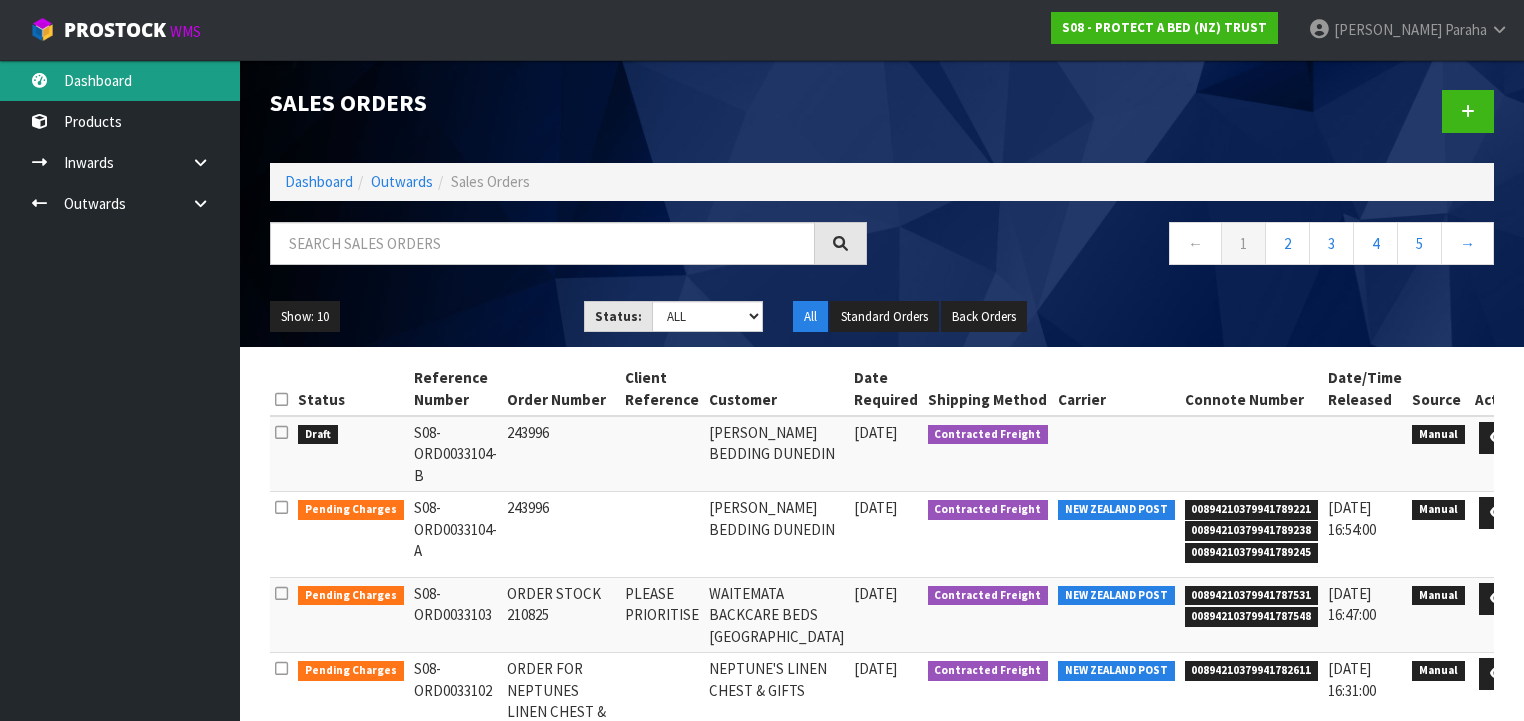
click at [119, 88] on link "Dashboard" at bounding box center [120, 80] width 240 height 41
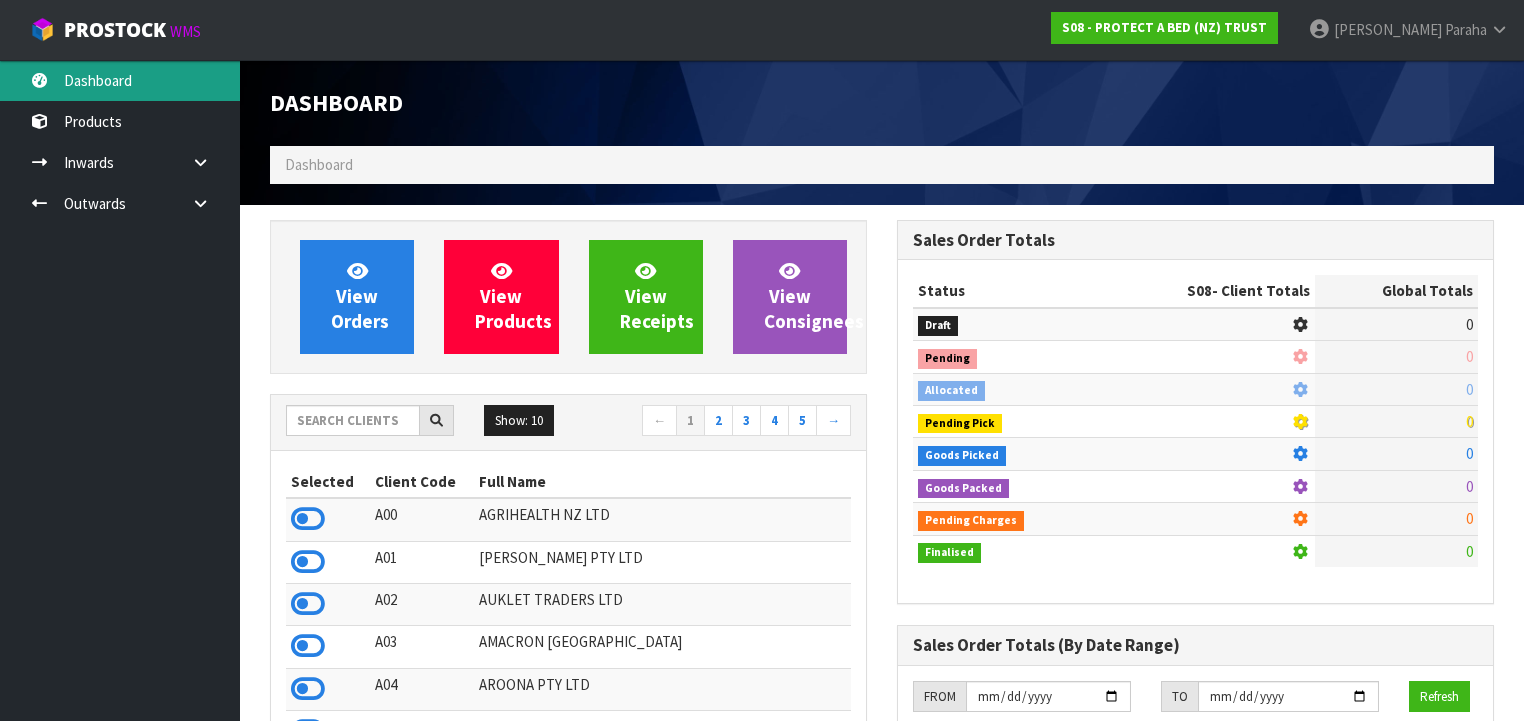
scroll to position [1242, 627]
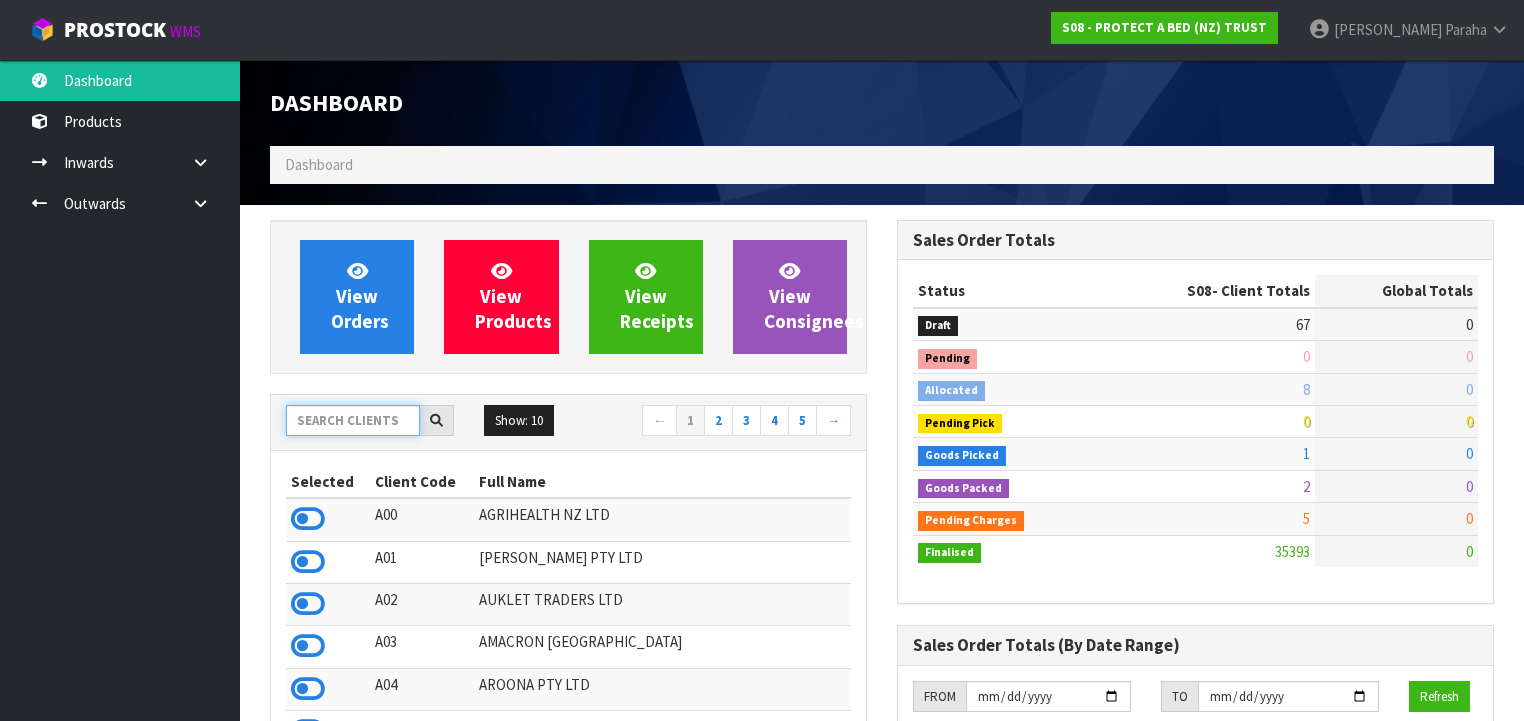
click at [370, 419] on input "text" at bounding box center [353, 420] width 134 height 31
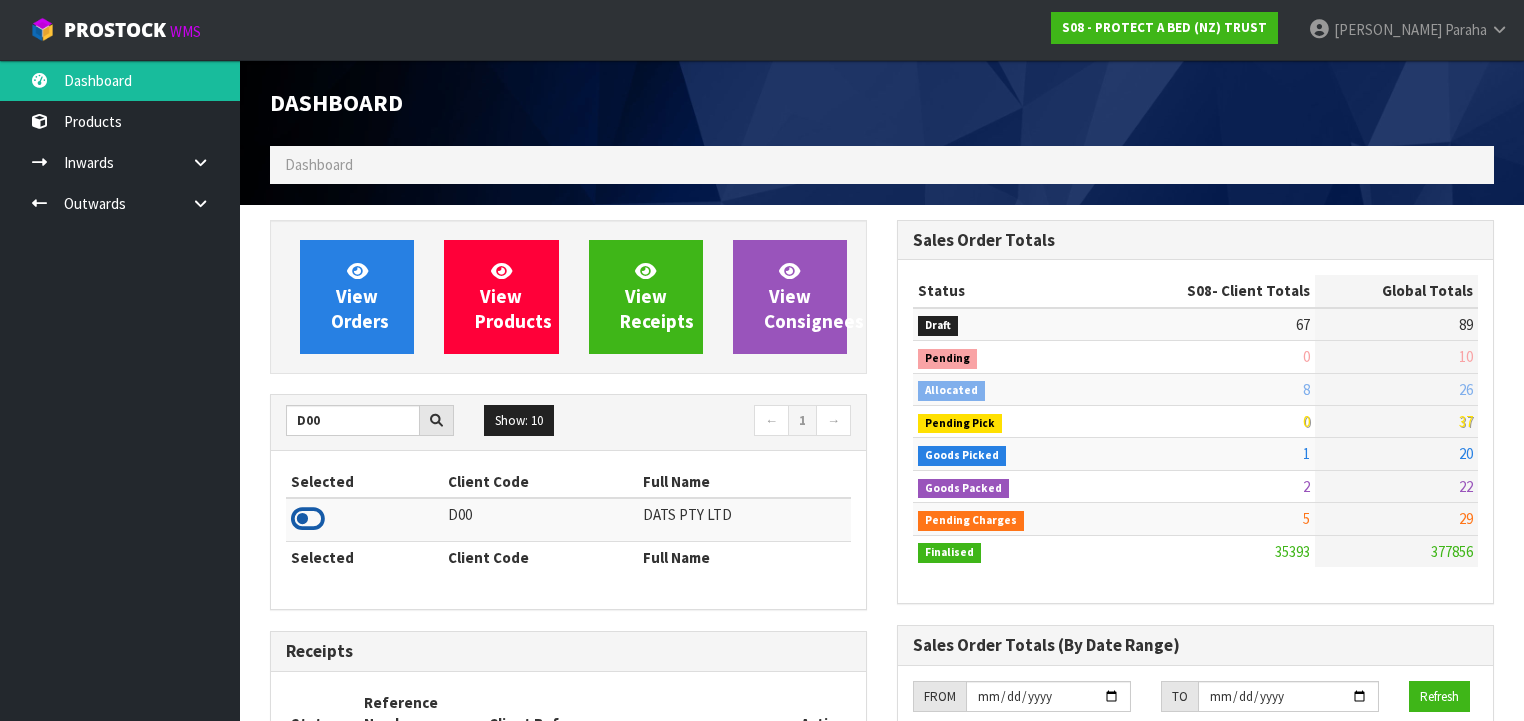
click at [318, 519] on icon at bounding box center [308, 519] width 34 height 30
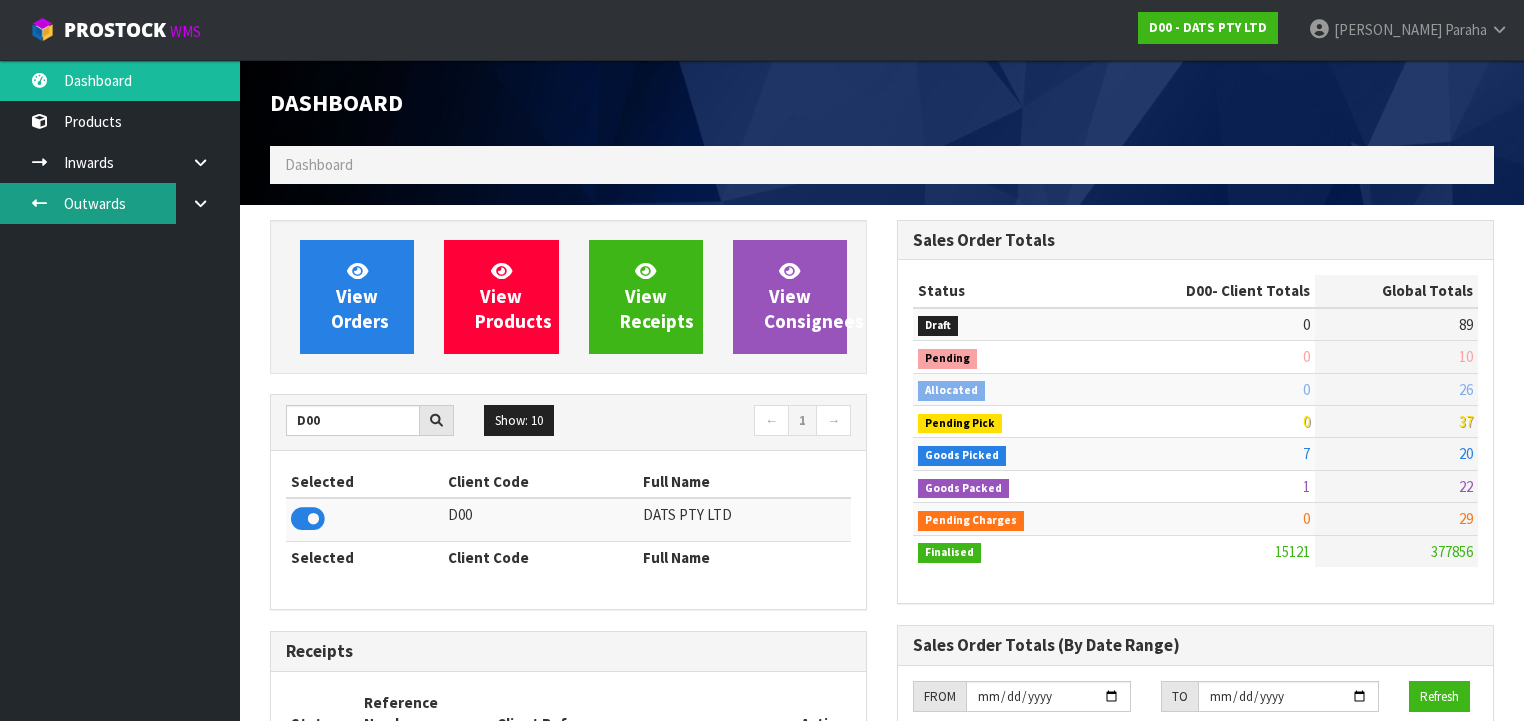
click at [78, 193] on link "Outwards" at bounding box center [120, 203] width 240 height 41
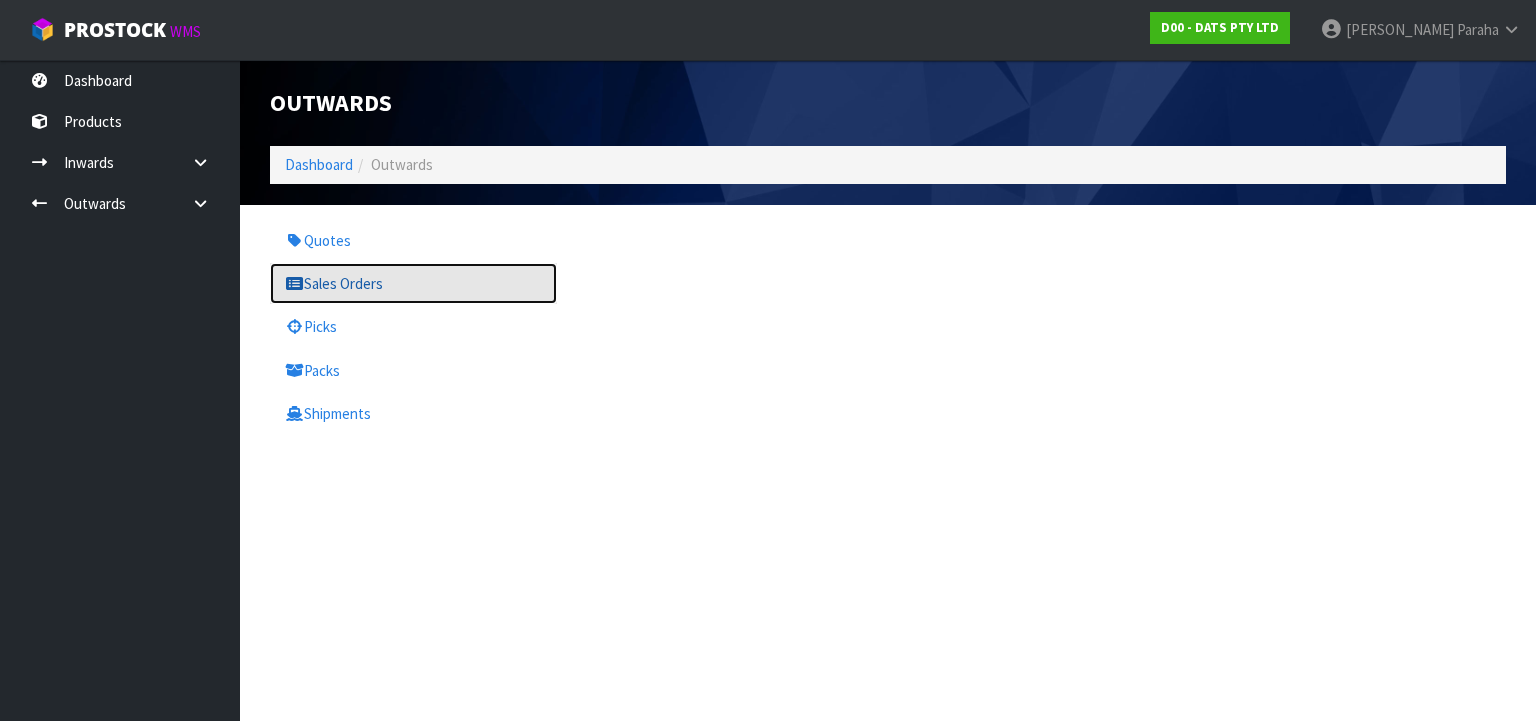
click at [348, 288] on link "Sales Orders" at bounding box center [413, 283] width 287 height 41
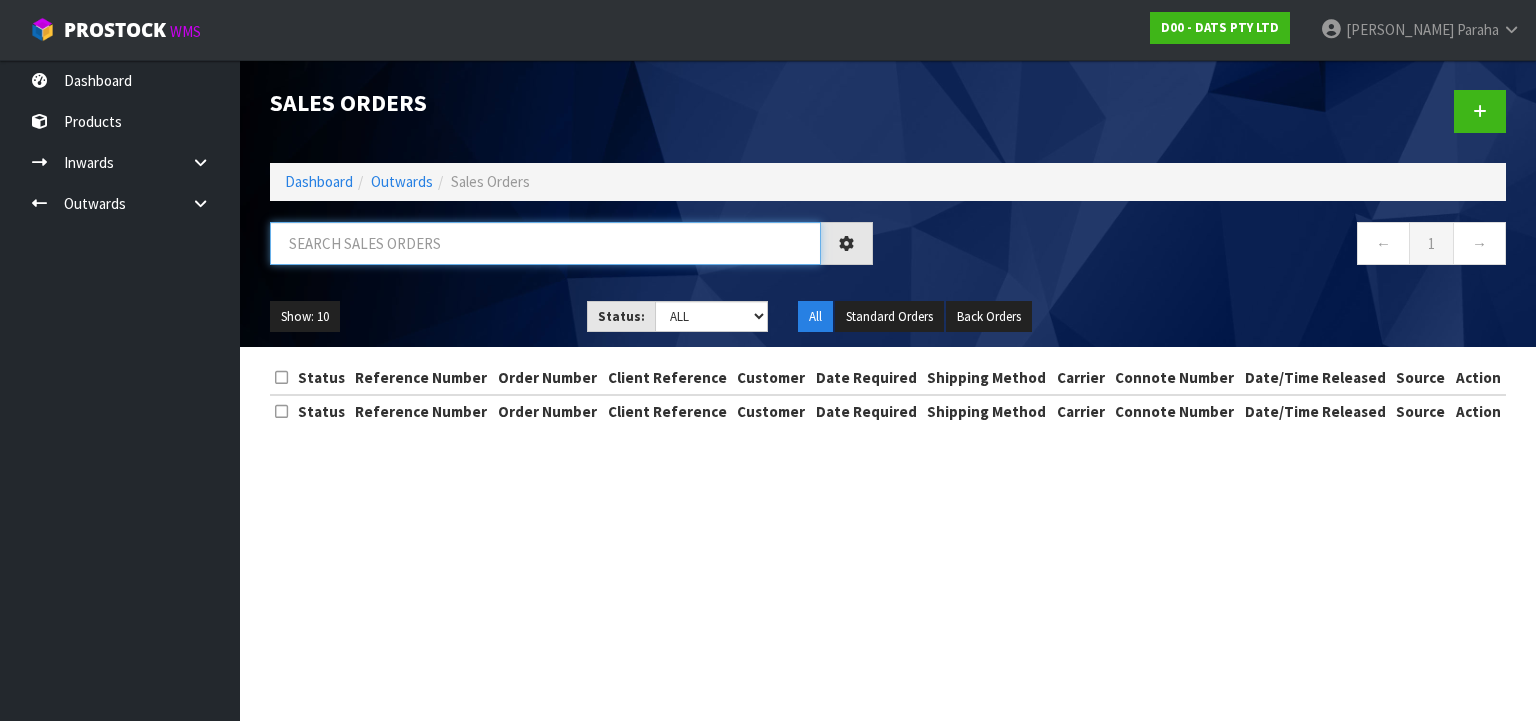
click at [346, 245] on input "text" at bounding box center [545, 243] width 551 height 43
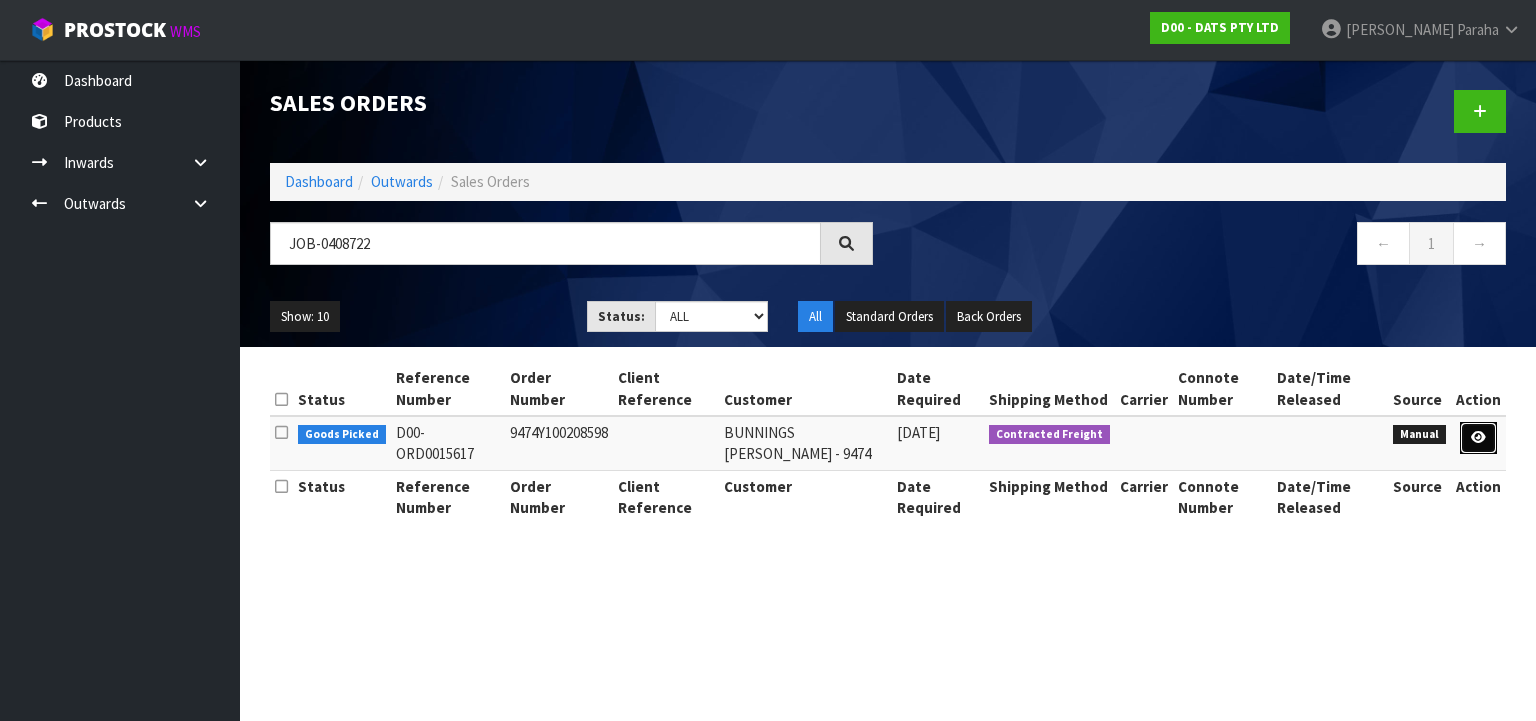
click at [1479, 447] on link at bounding box center [1478, 438] width 37 height 32
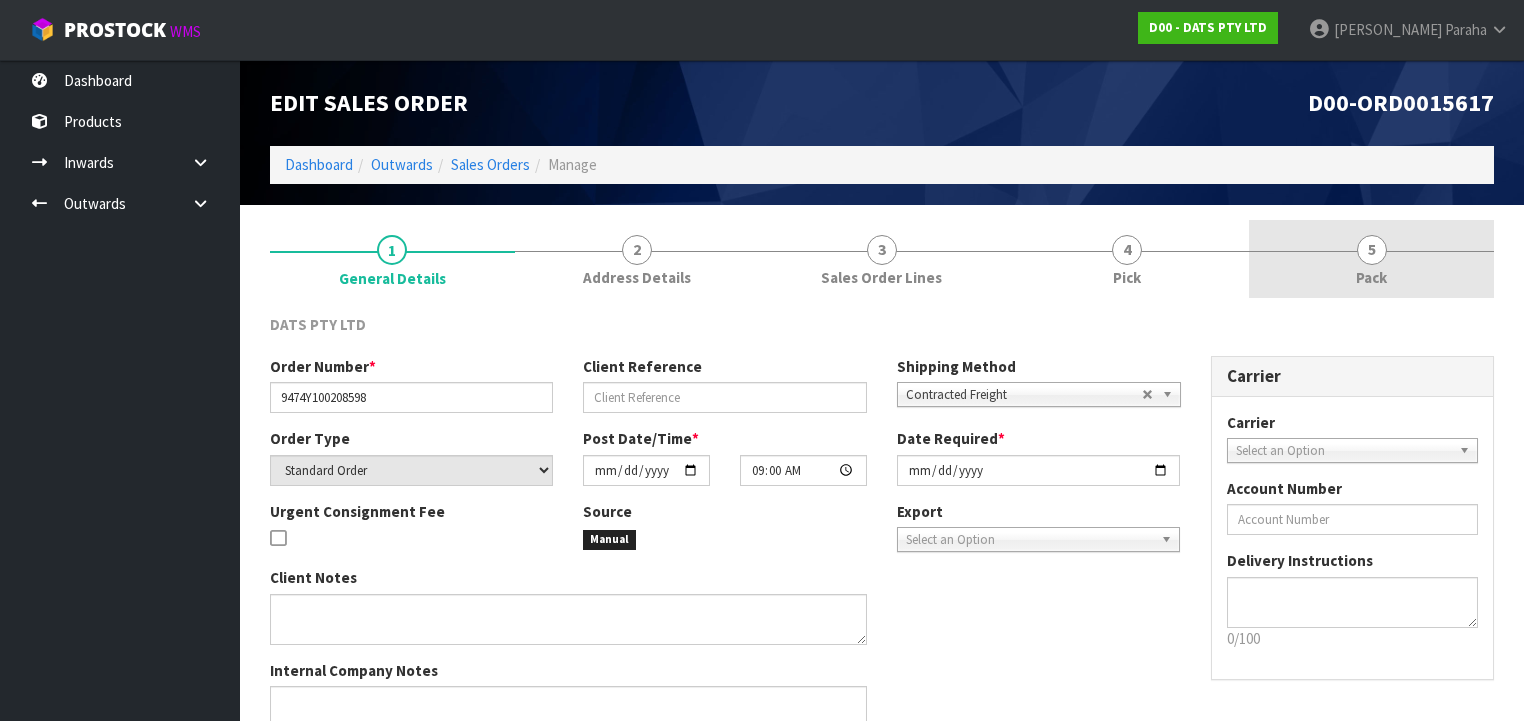
click at [1367, 259] on span "5" at bounding box center [1372, 250] width 30 height 30
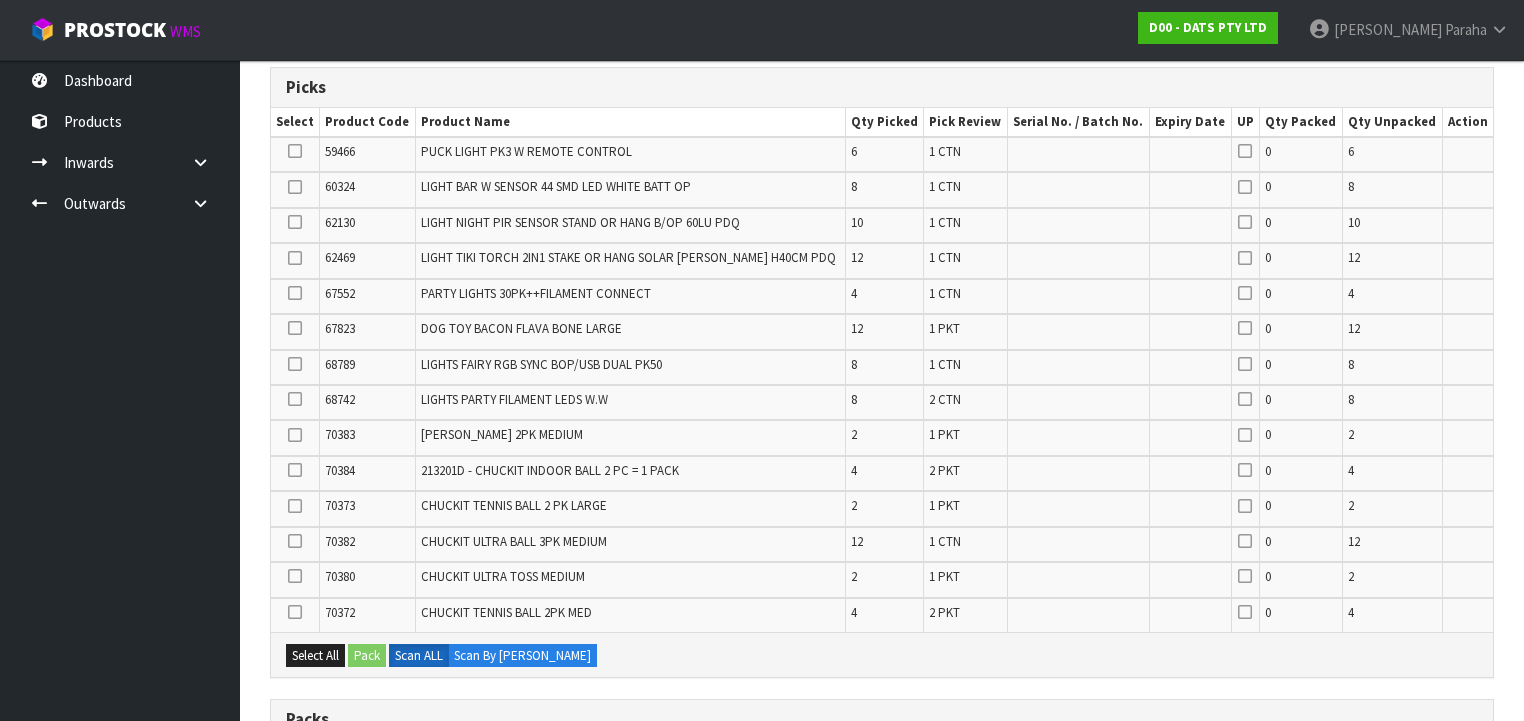
scroll to position [720, 0]
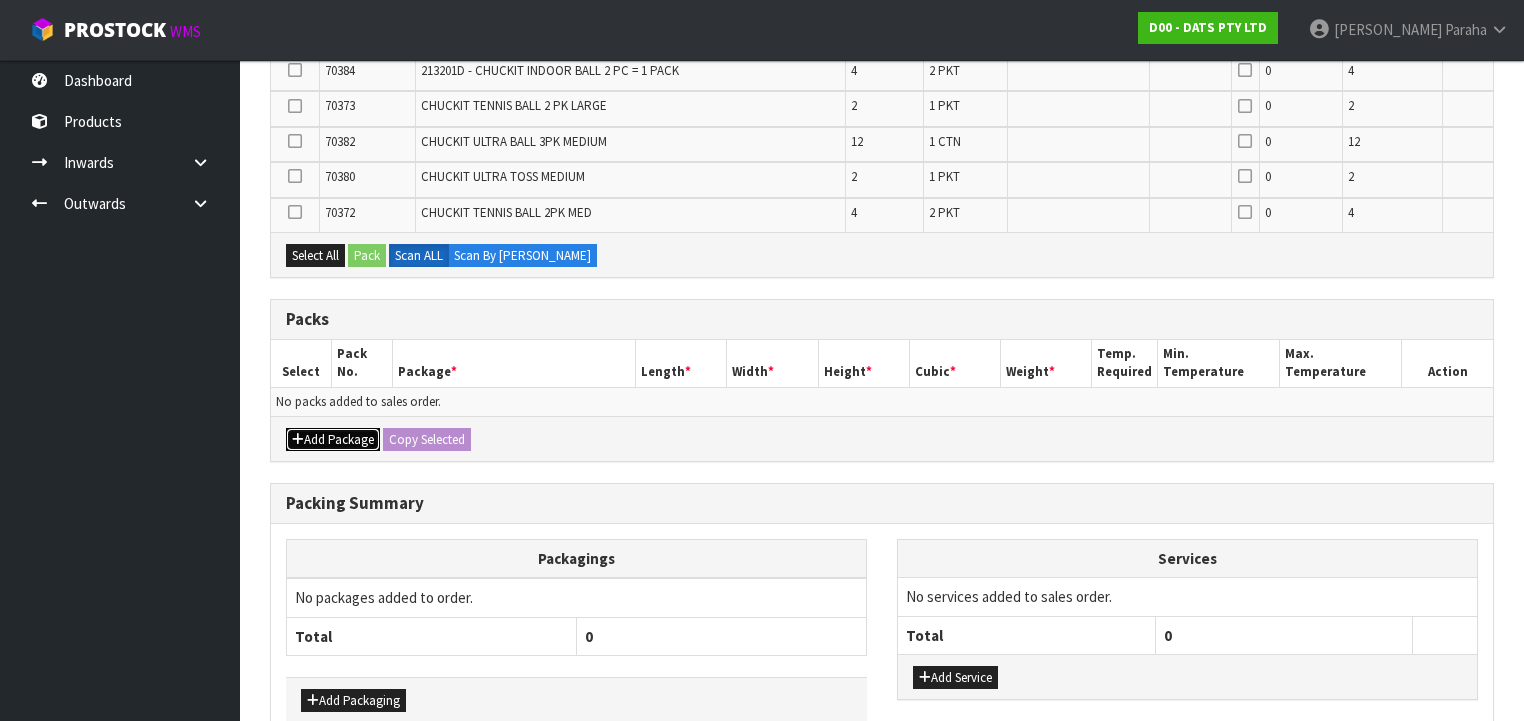
click at [311, 432] on button "Add Package" at bounding box center [333, 440] width 94 height 24
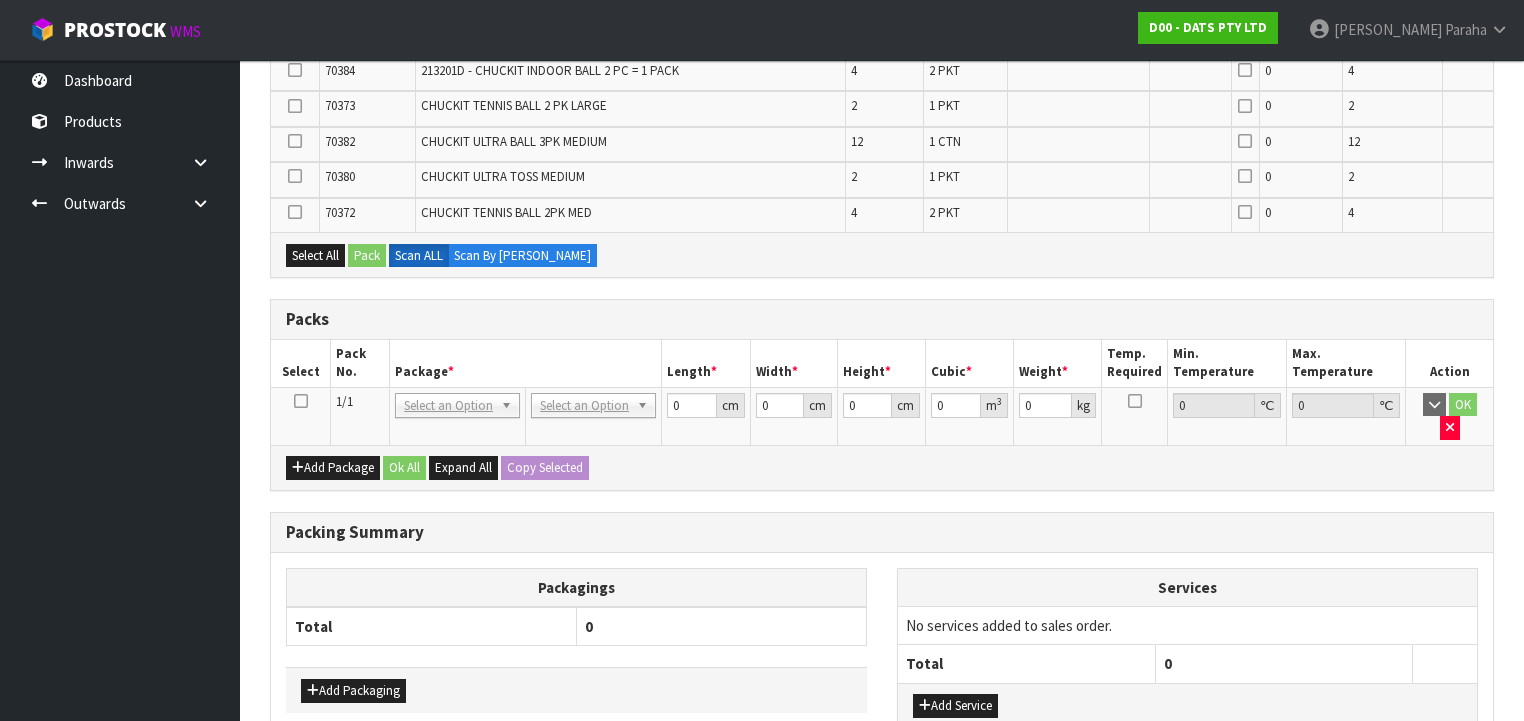
click at [296, 401] on icon at bounding box center [301, 401] width 14 height 1
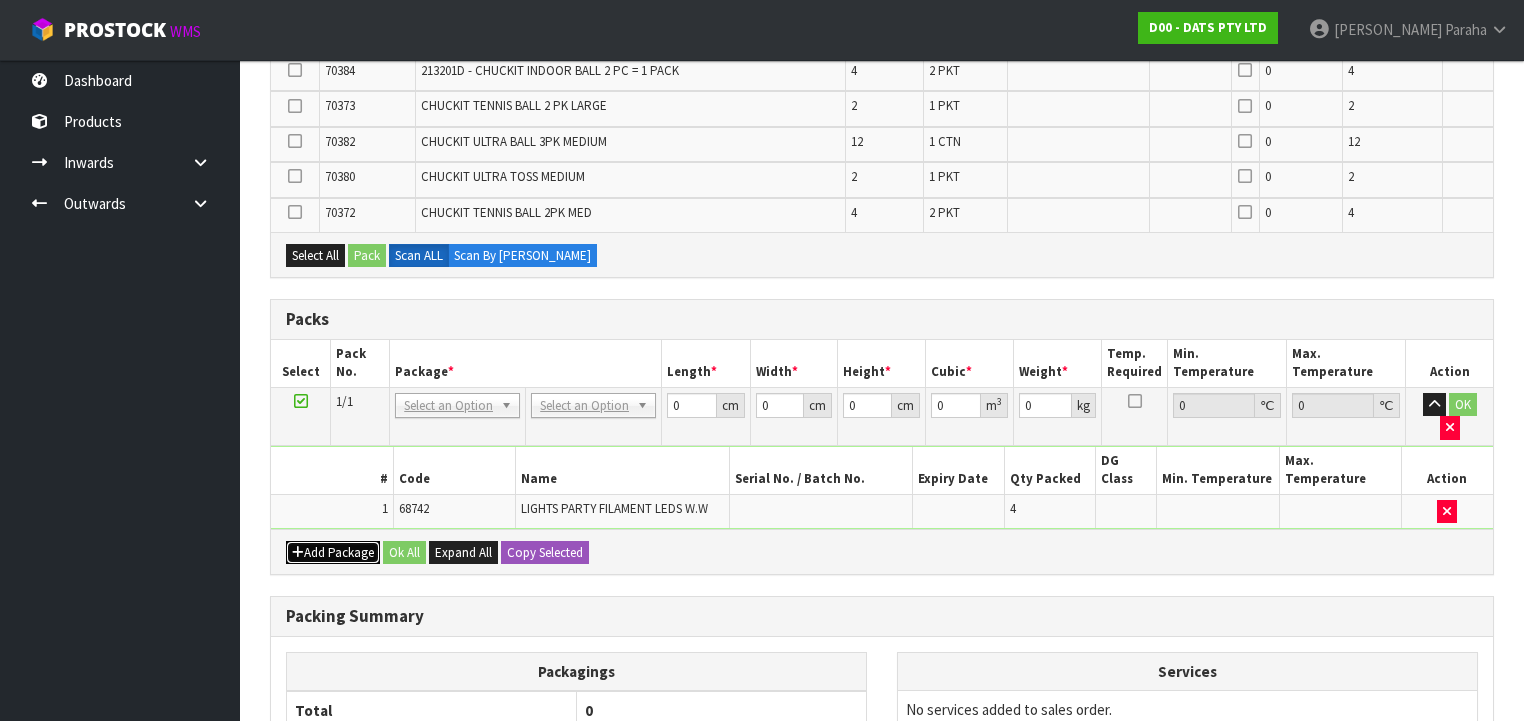
click at [300, 546] on icon "button" at bounding box center [298, 552] width 12 height 13
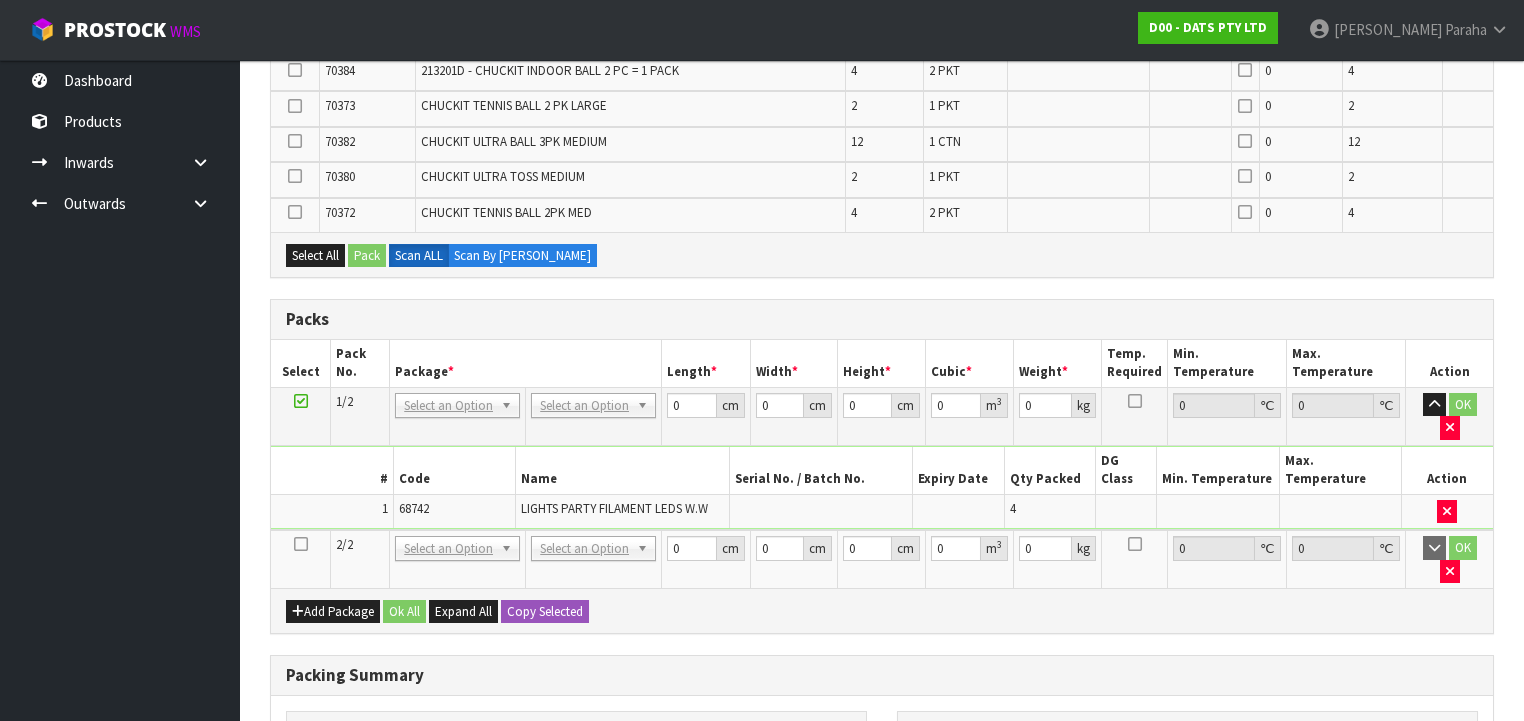
click at [294, 544] on icon at bounding box center [301, 544] width 14 height 1
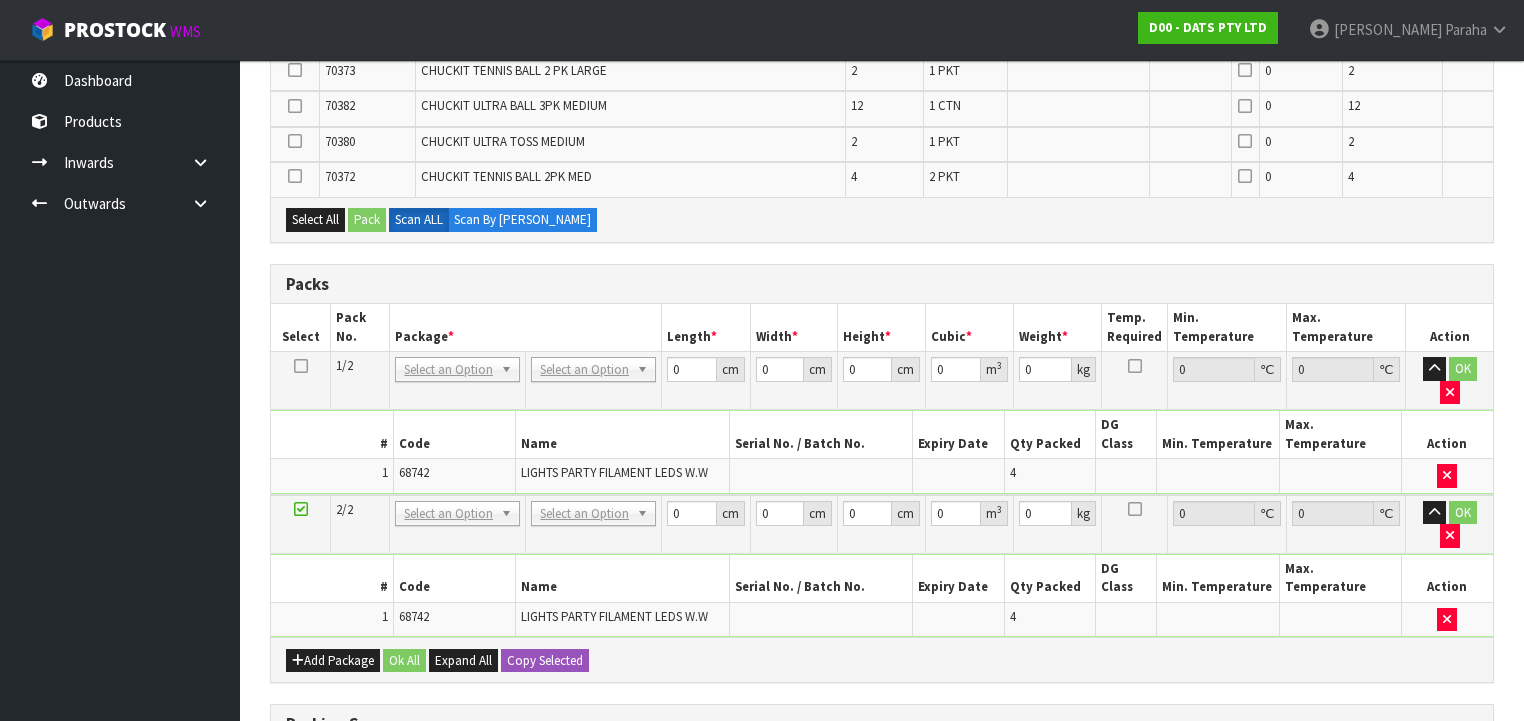
scroll to position [684, 0]
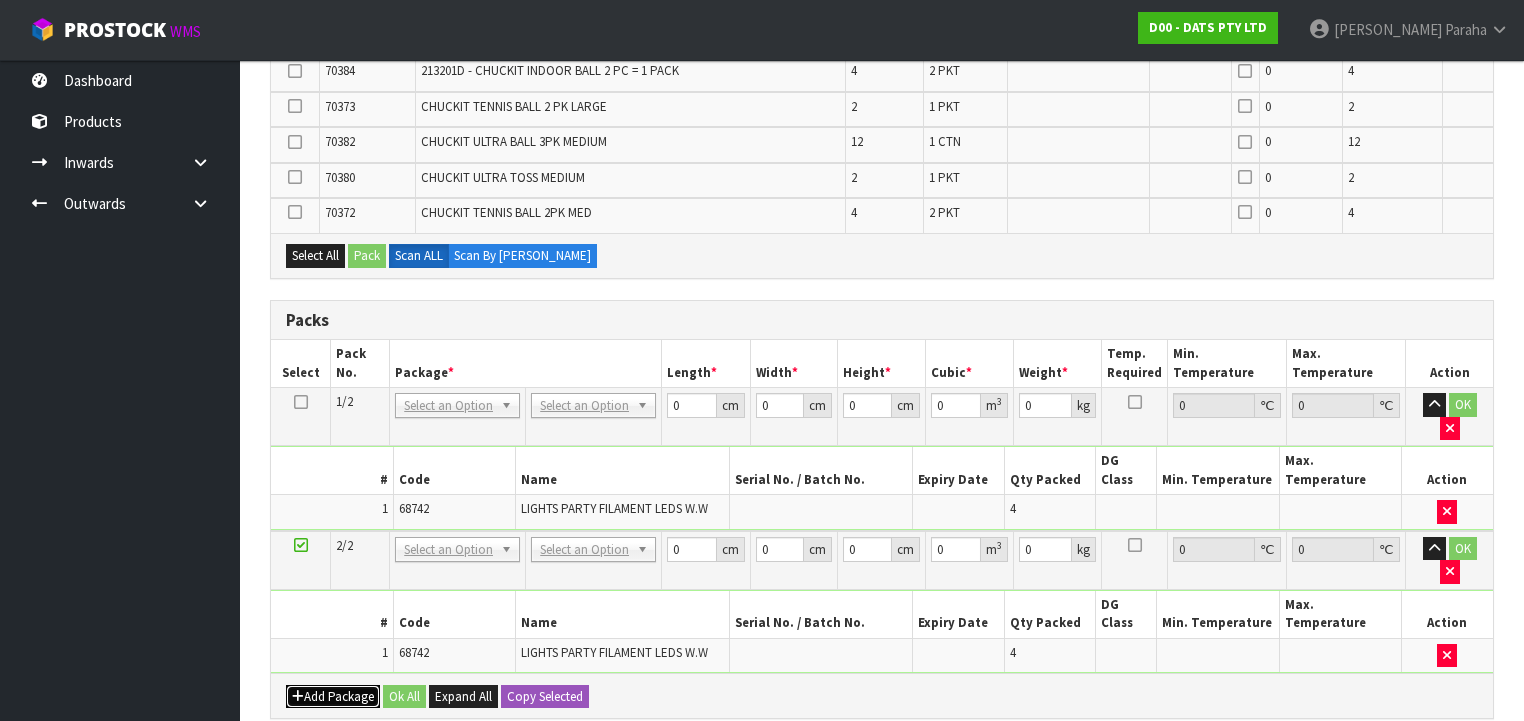
click at [334, 685] on button "Add Package" at bounding box center [333, 697] width 94 height 24
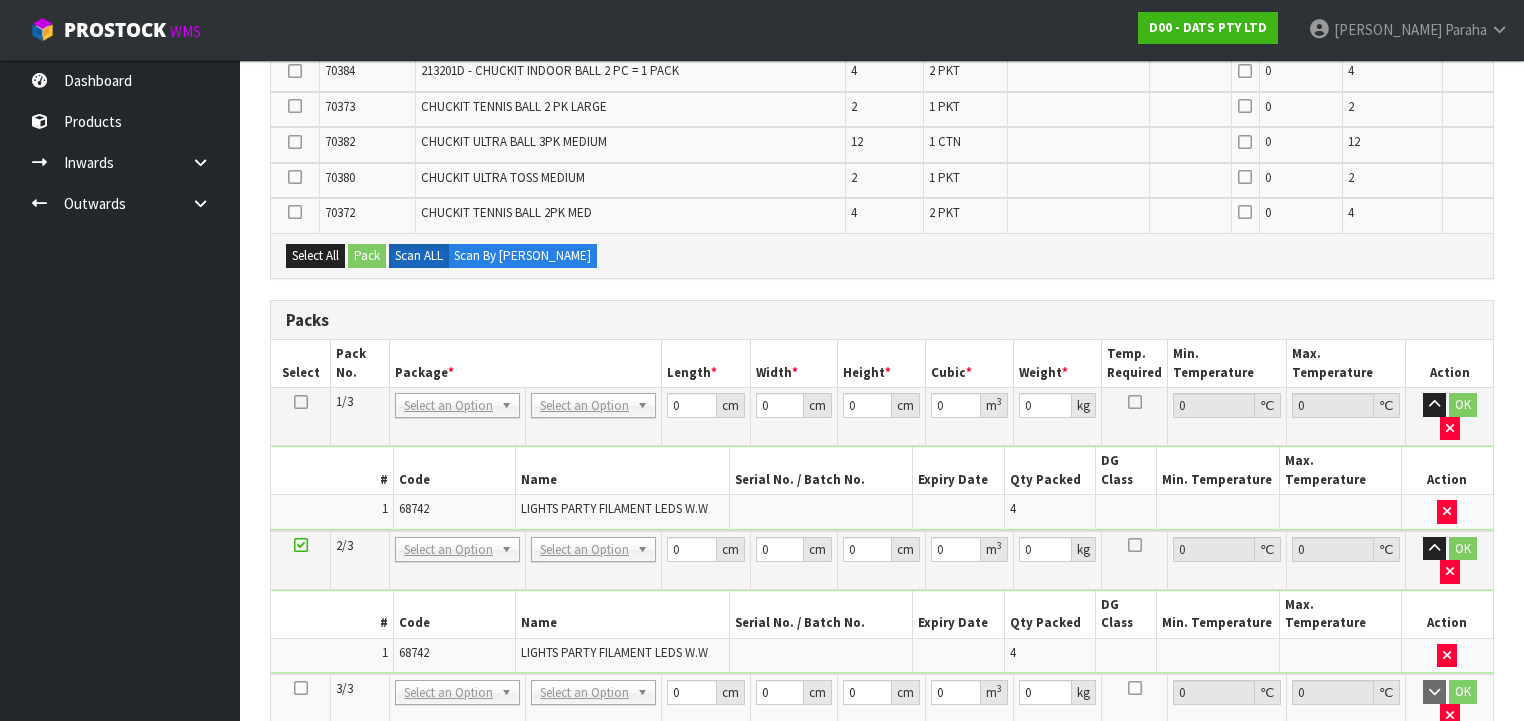
click at [296, 688] on icon at bounding box center [301, 688] width 14 height 1
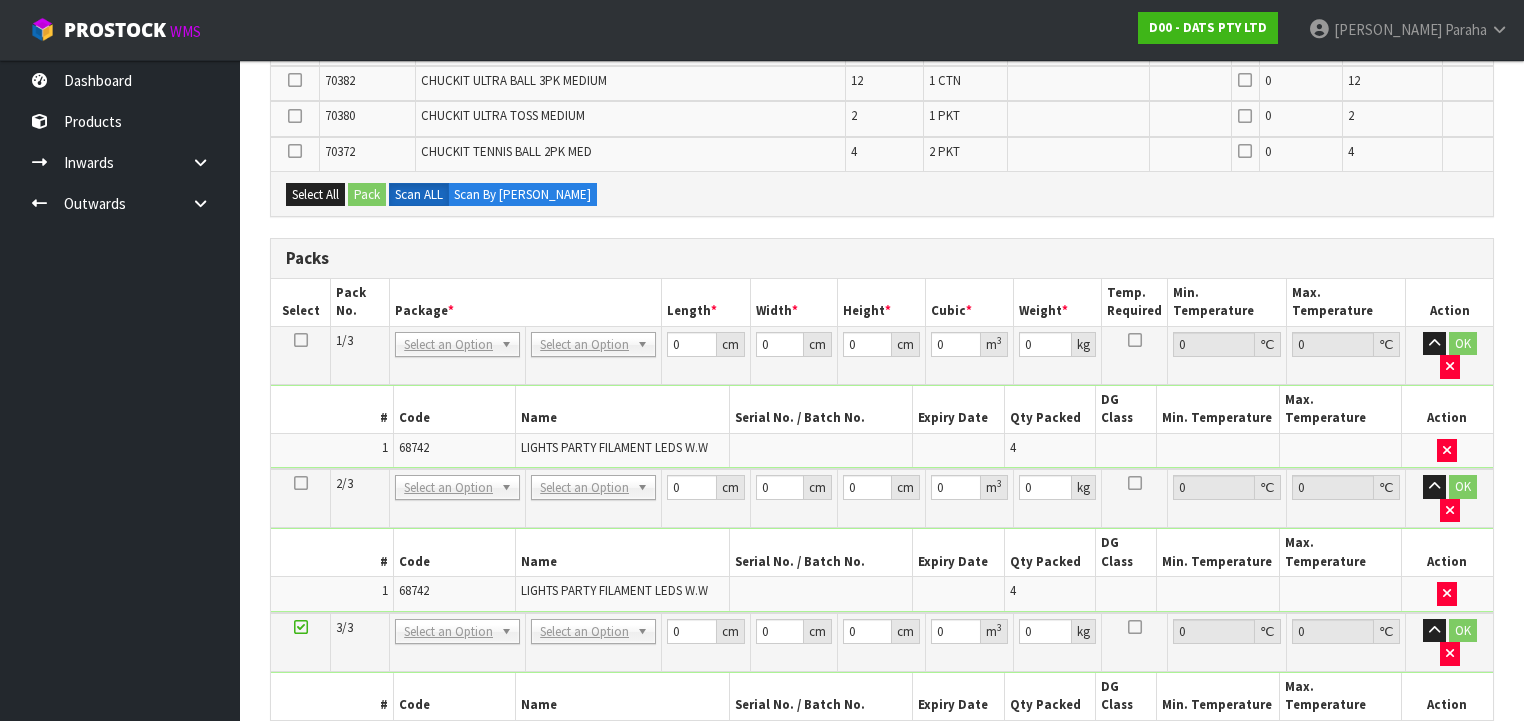
scroll to position [809, 0]
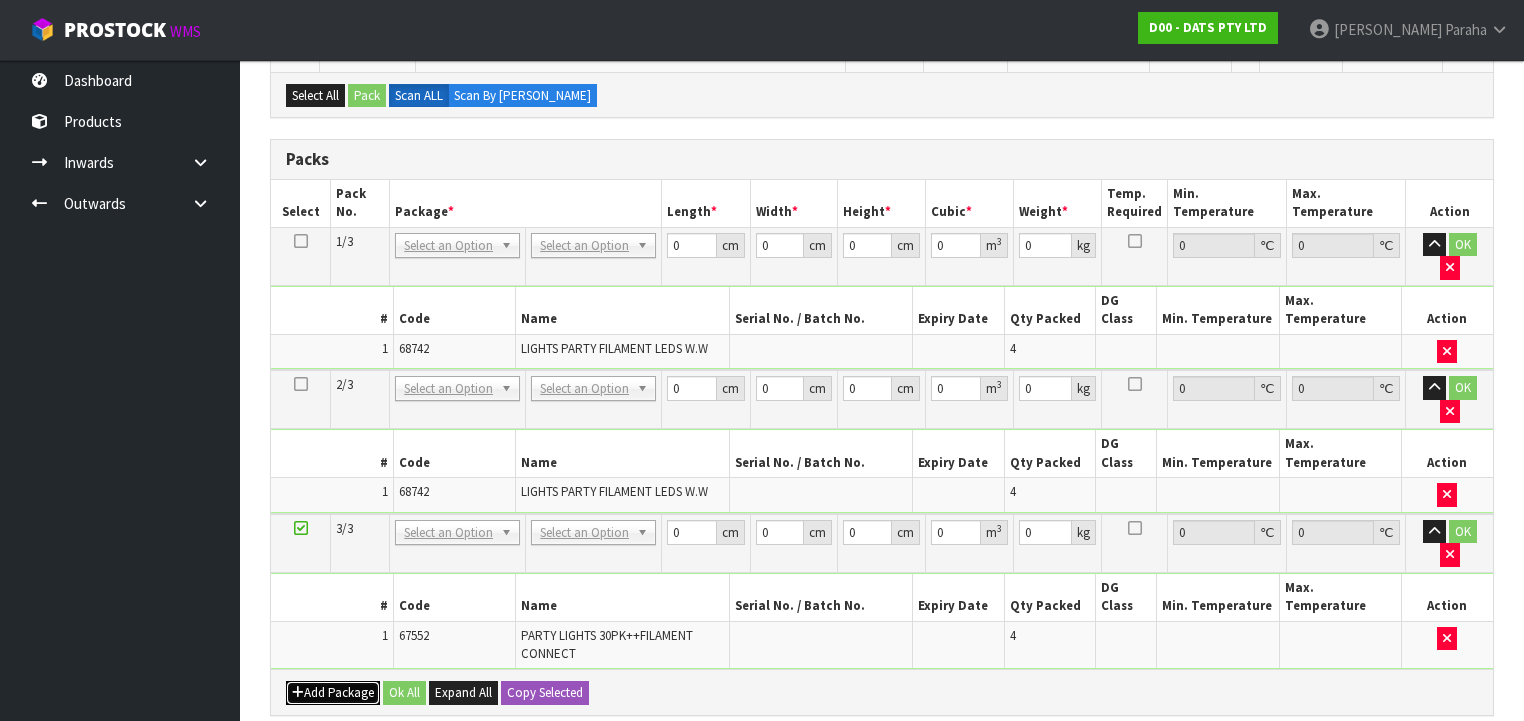
click at [342, 681] on button "Add Package" at bounding box center [333, 693] width 94 height 24
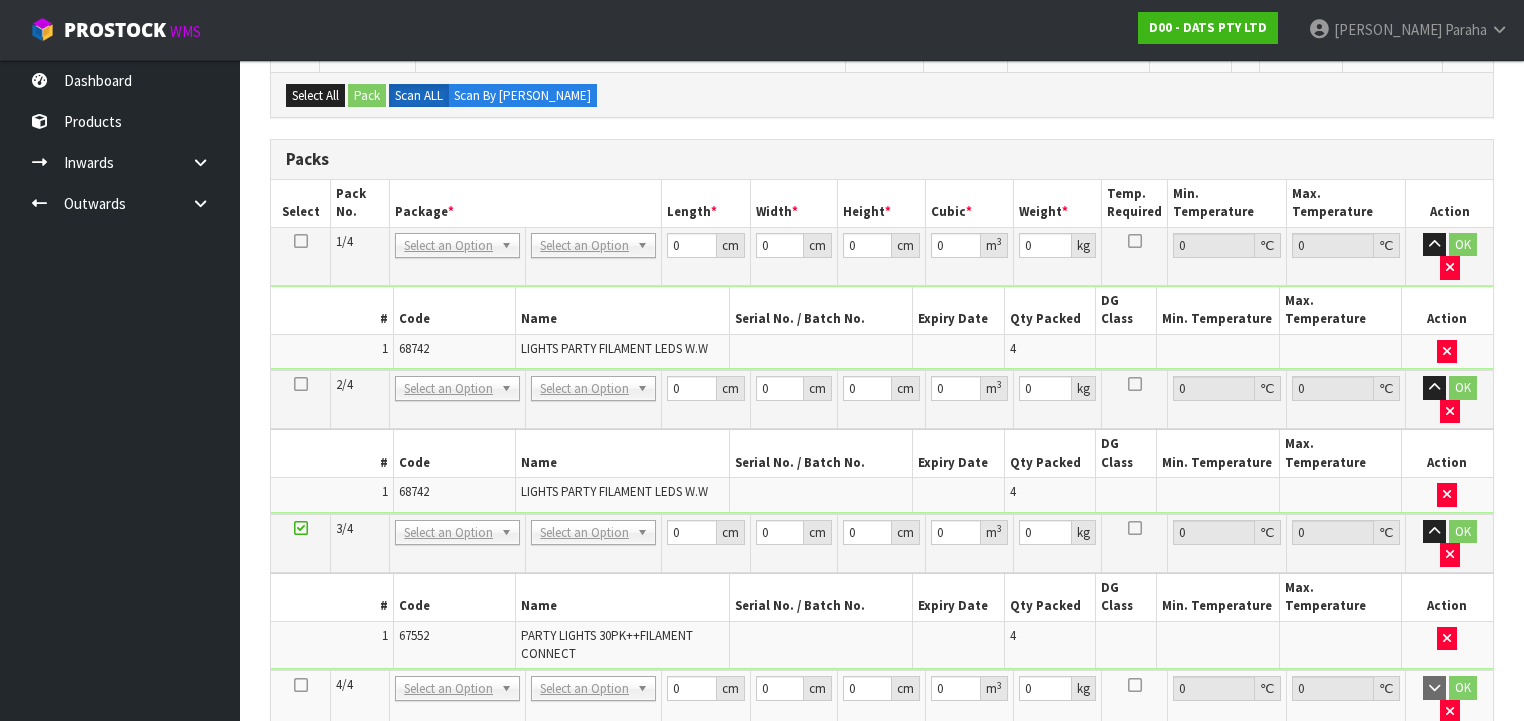
click at [303, 685] on icon at bounding box center [301, 685] width 14 height 1
drag, startPoint x: 681, startPoint y: 242, endPoint x: 644, endPoint y: 243, distance: 37.0
click at [645, 241] on tr "1/4 NONE 007-001 007-002 007-004 007-009 007-013 007-014 007-015 007-017 007-01…" at bounding box center [882, 256] width 1222 height 58
click button "OK" at bounding box center [1463, 245] width 28 height 24
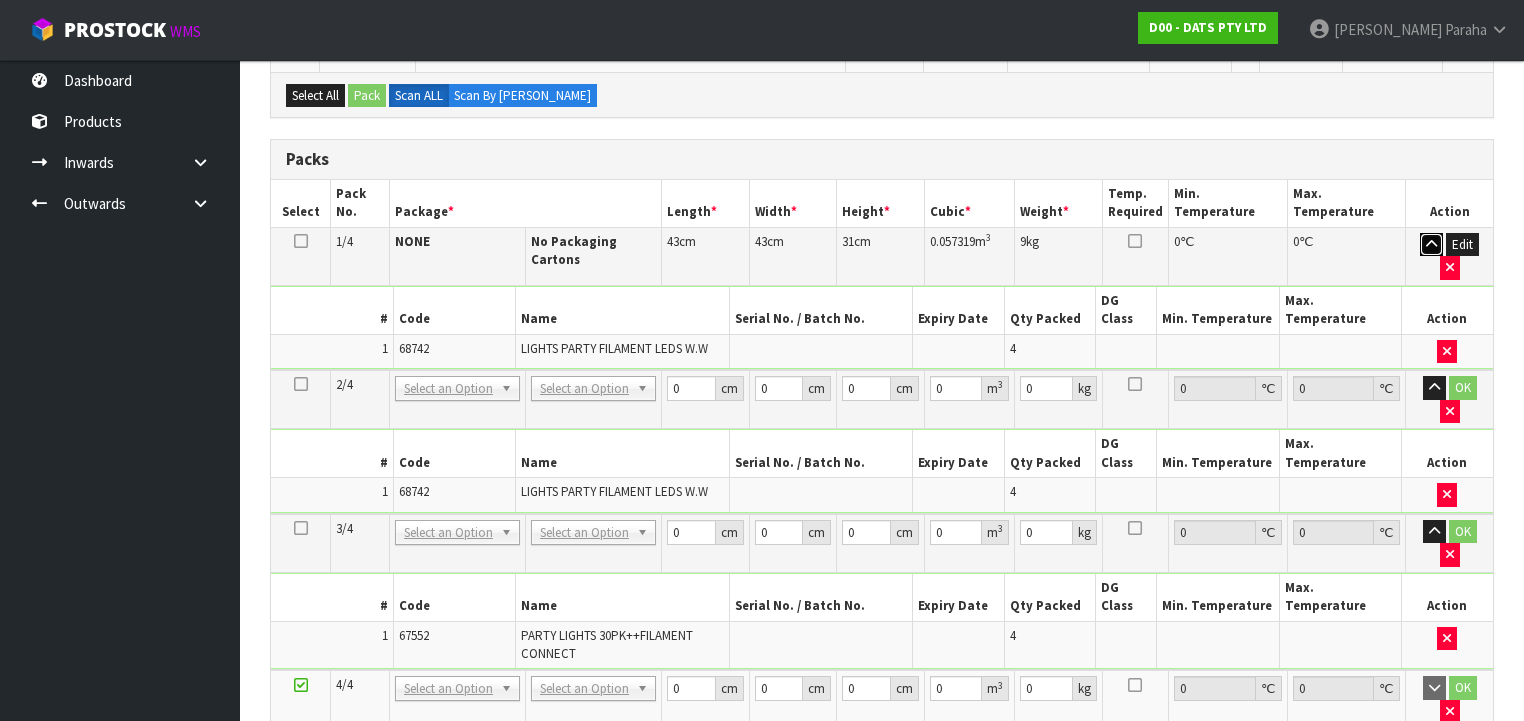
click at [1428, 238] on icon "button" at bounding box center [1431, 244] width 11 height 13
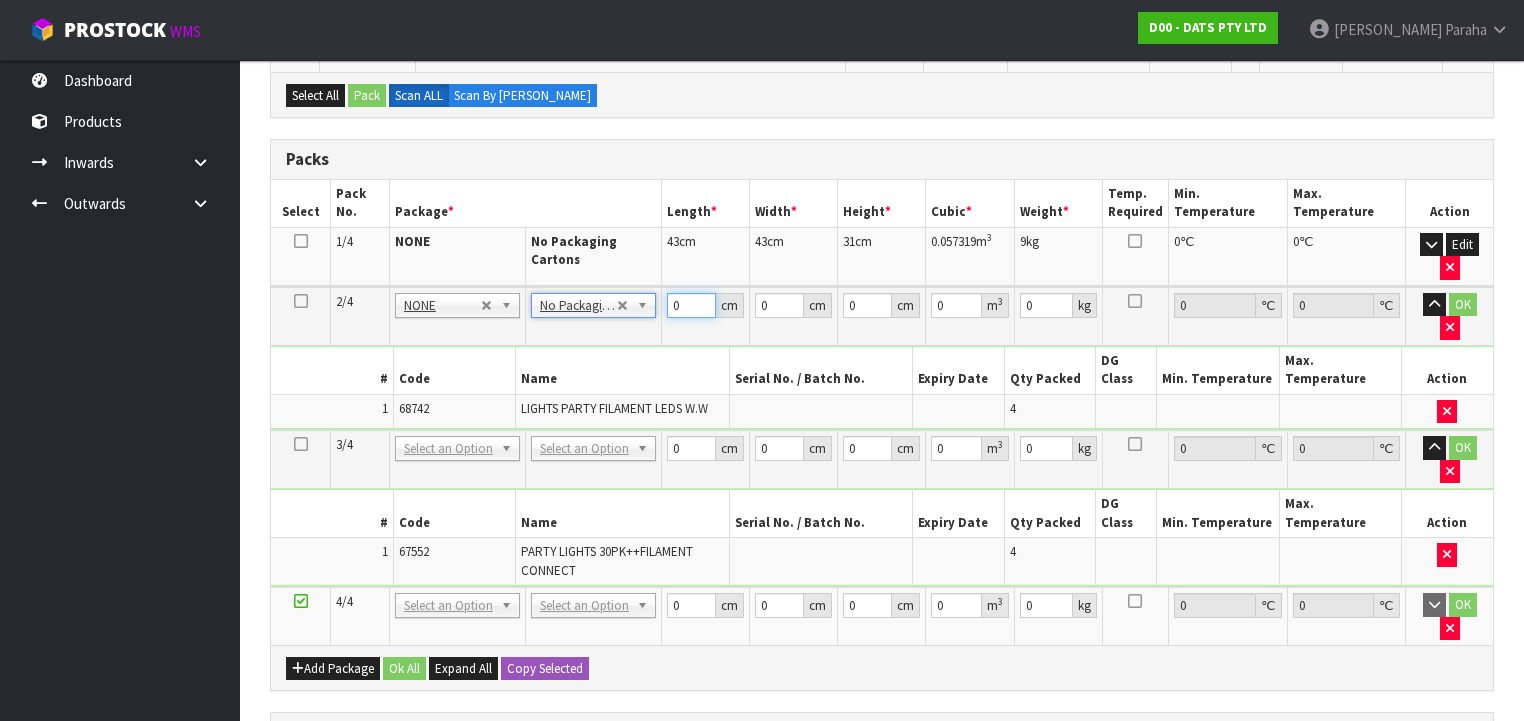
drag, startPoint x: 689, startPoint y: 295, endPoint x: 631, endPoint y: 296, distance: 58.0
click at [631, 296] on tr "2/4 NONE 007-001 007-002 007-004 007-009 007-013 007-014 007-015 007-017 007-01…" at bounding box center [882, 316] width 1222 height 59
click at [1423, 293] on button "button" at bounding box center [1434, 305] width 23 height 24
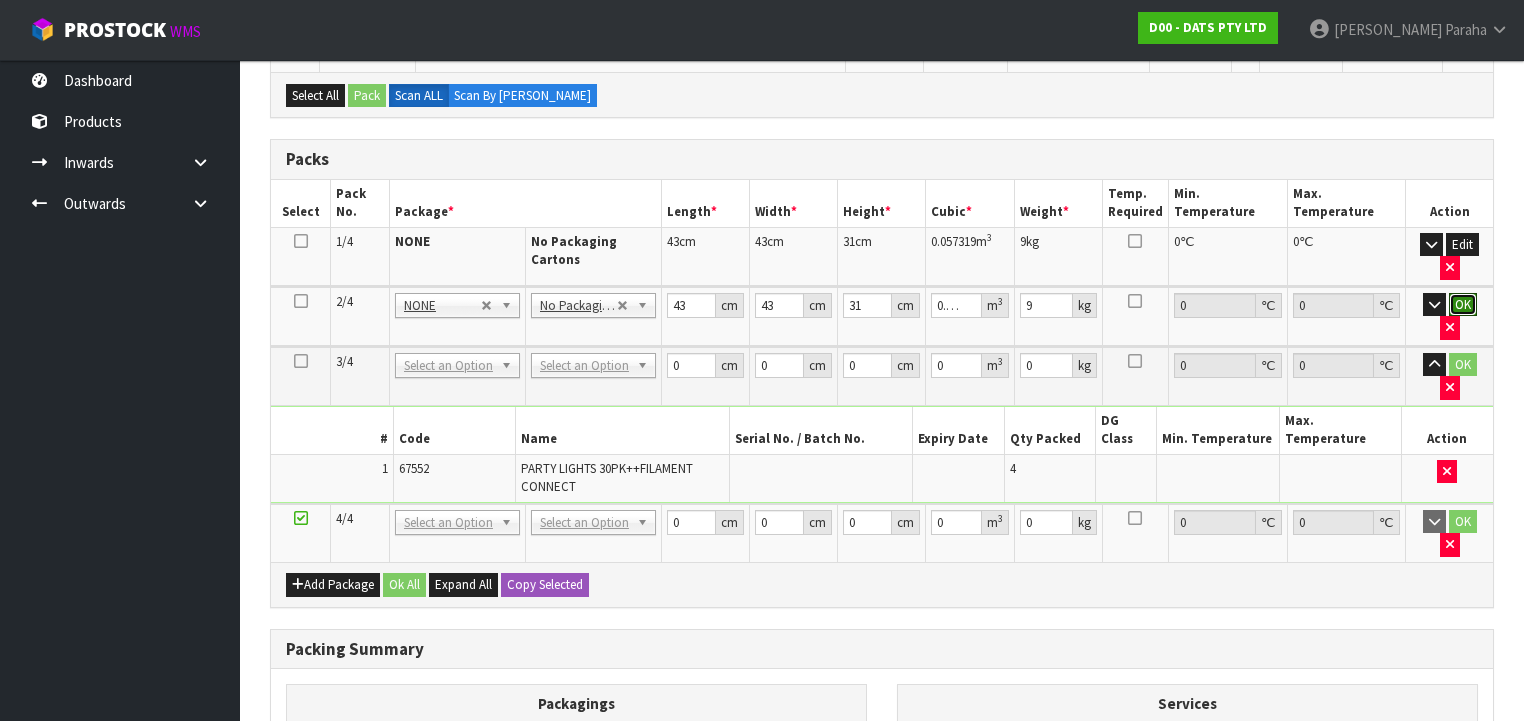
click button "OK" at bounding box center [1463, 305] width 28 height 24
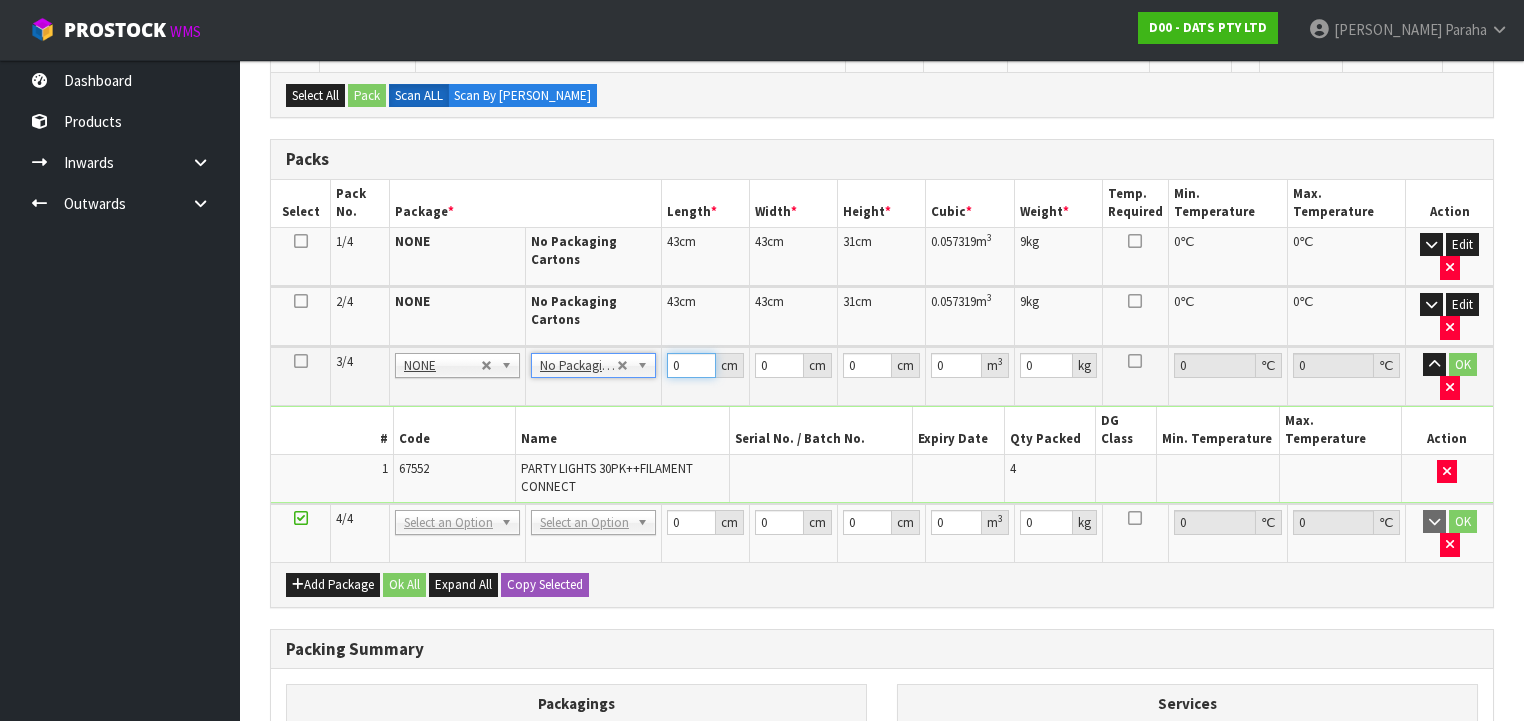
drag, startPoint x: 682, startPoint y: 359, endPoint x: 663, endPoint y: 359, distance: 19.0
click at [663, 359] on td "0 cm" at bounding box center [706, 376] width 88 height 59
click at [1423, 353] on button "button" at bounding box center [1434, 365] width 23 height 24
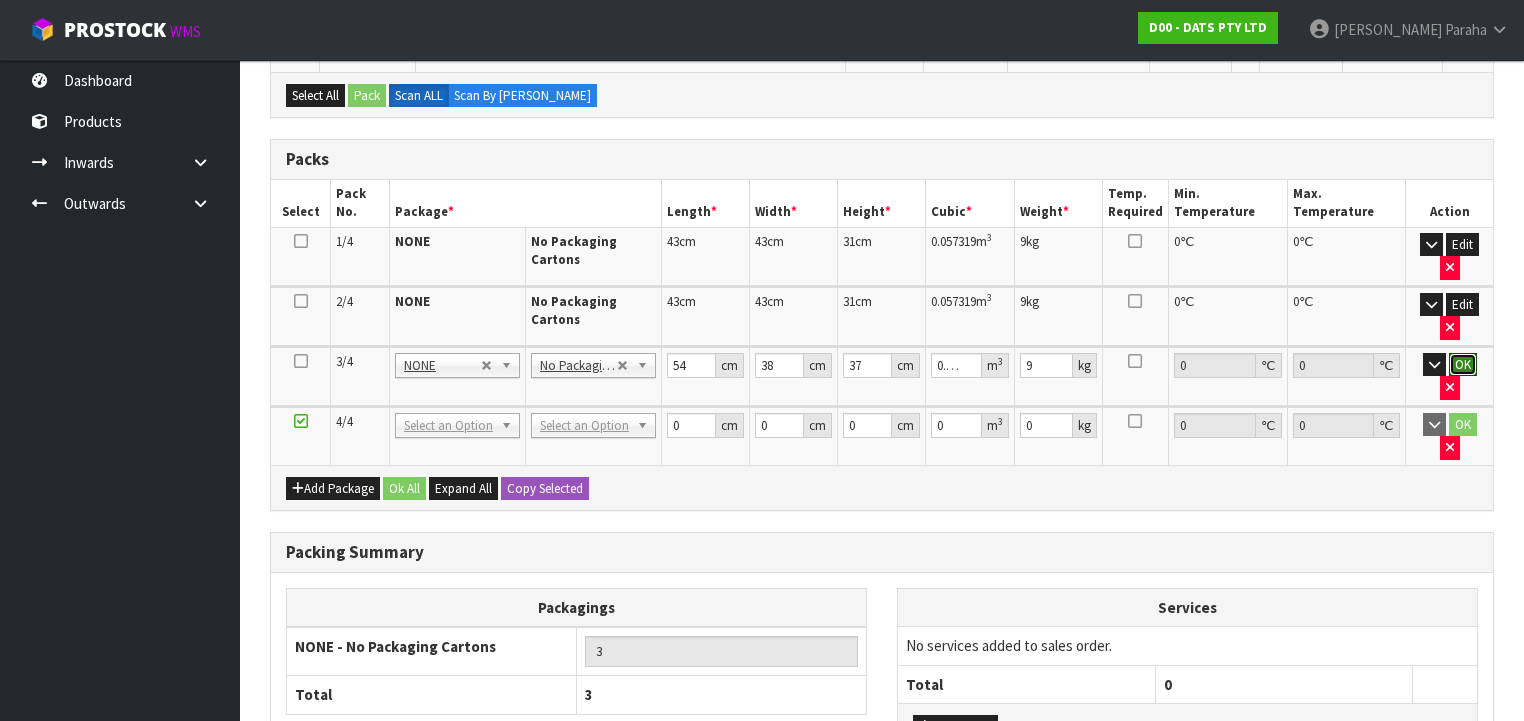
click button "OK" at bounding box center [1463, 365] width 28 height 24
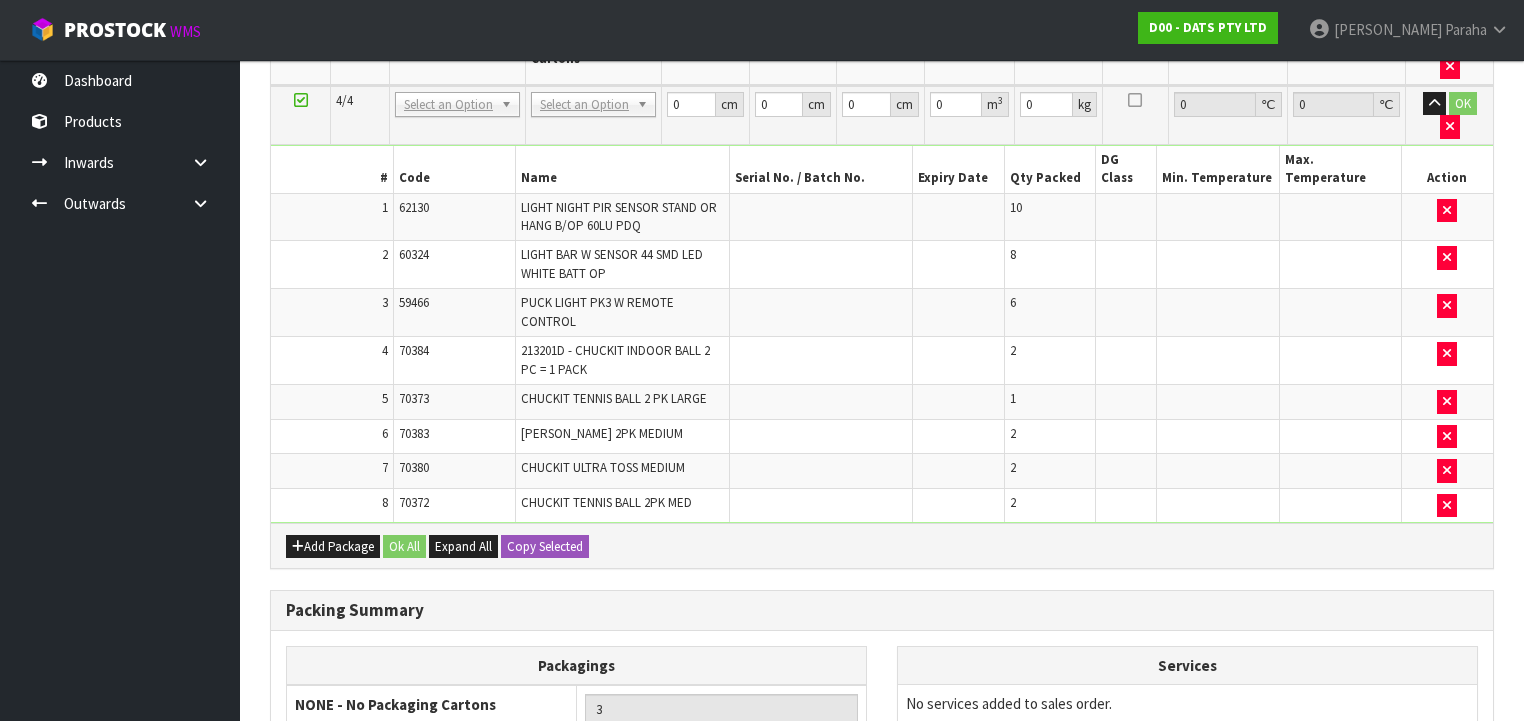
scroll to position [918, 0]
click at [320, 534] on button "Add Package" at bounding box center [333, 546] width 94 height 24
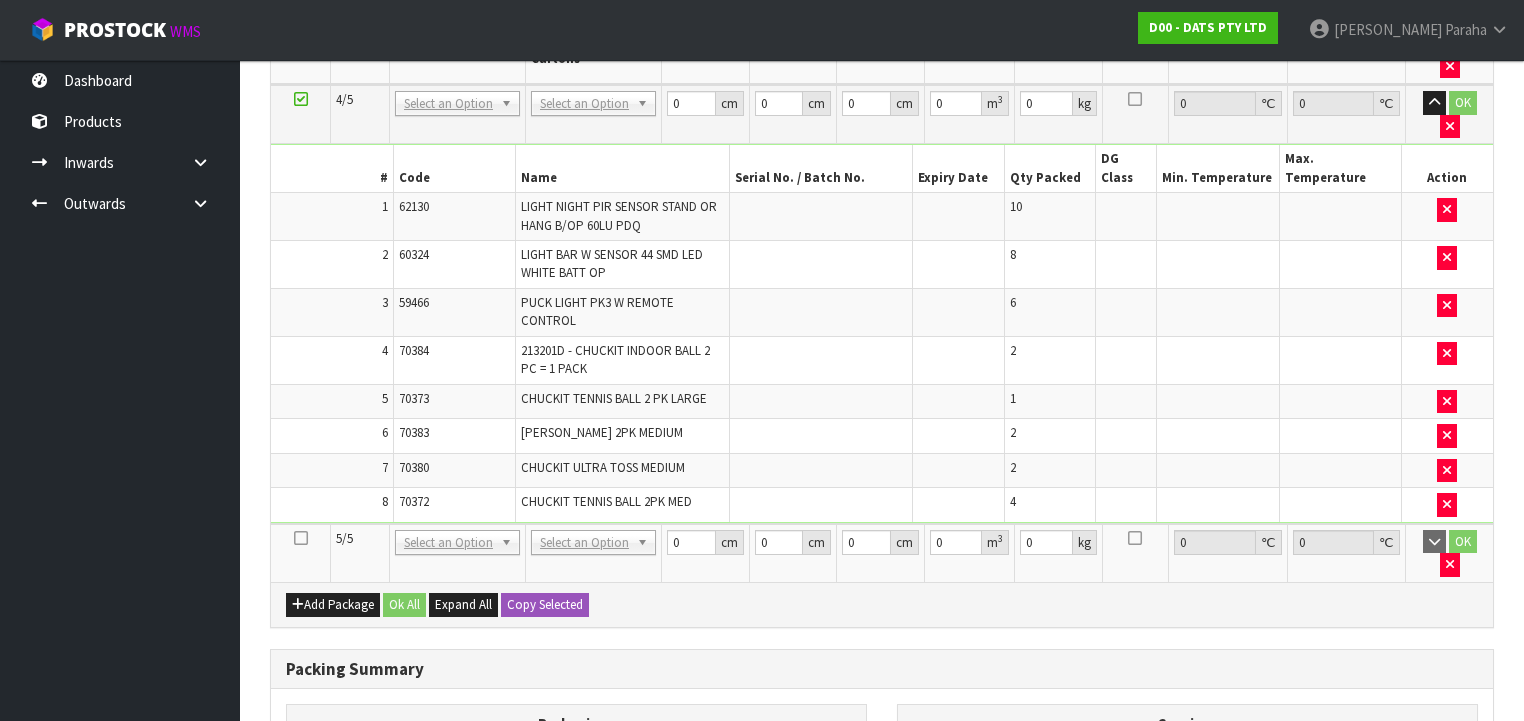
click at [301, 538] on icon at bounding box center [301, 538] width 14 height 1
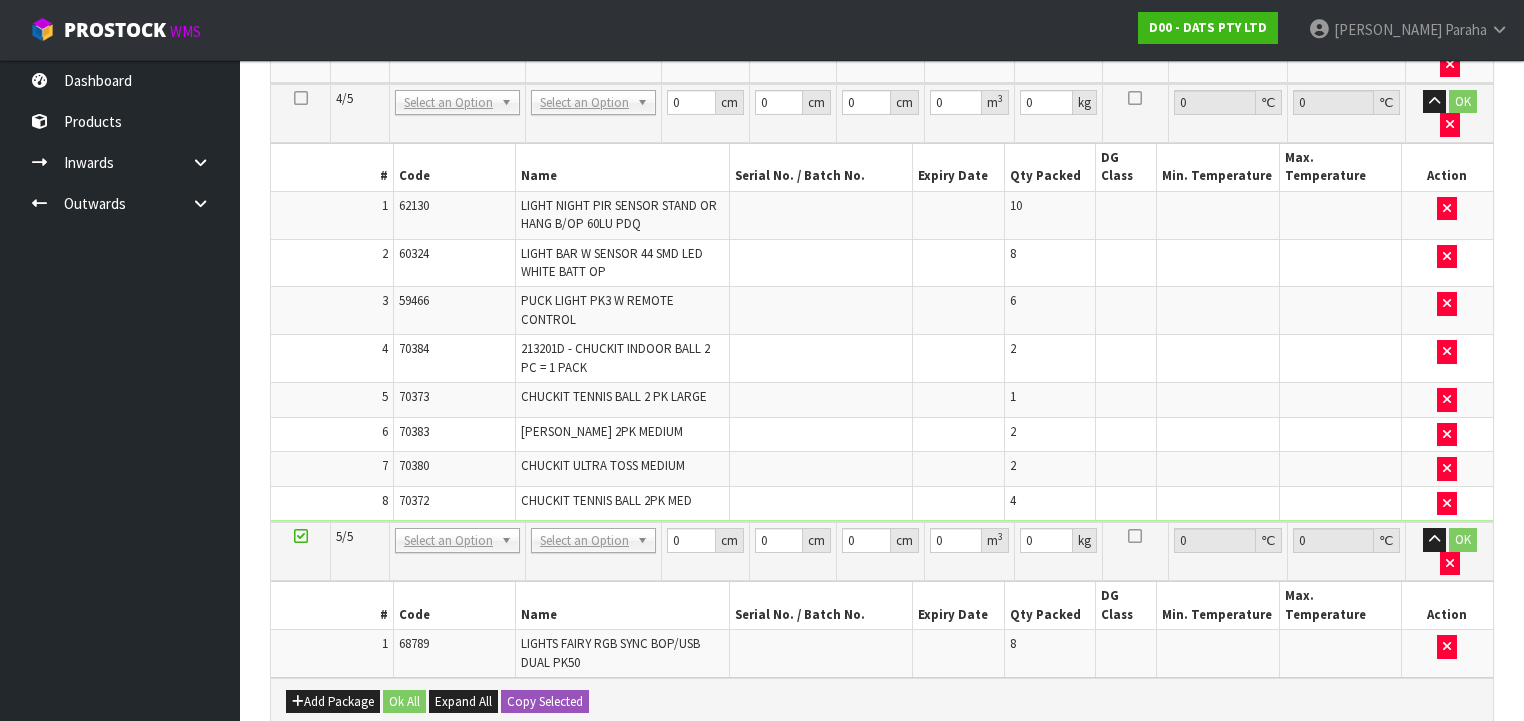
scroll to position [848, 0]
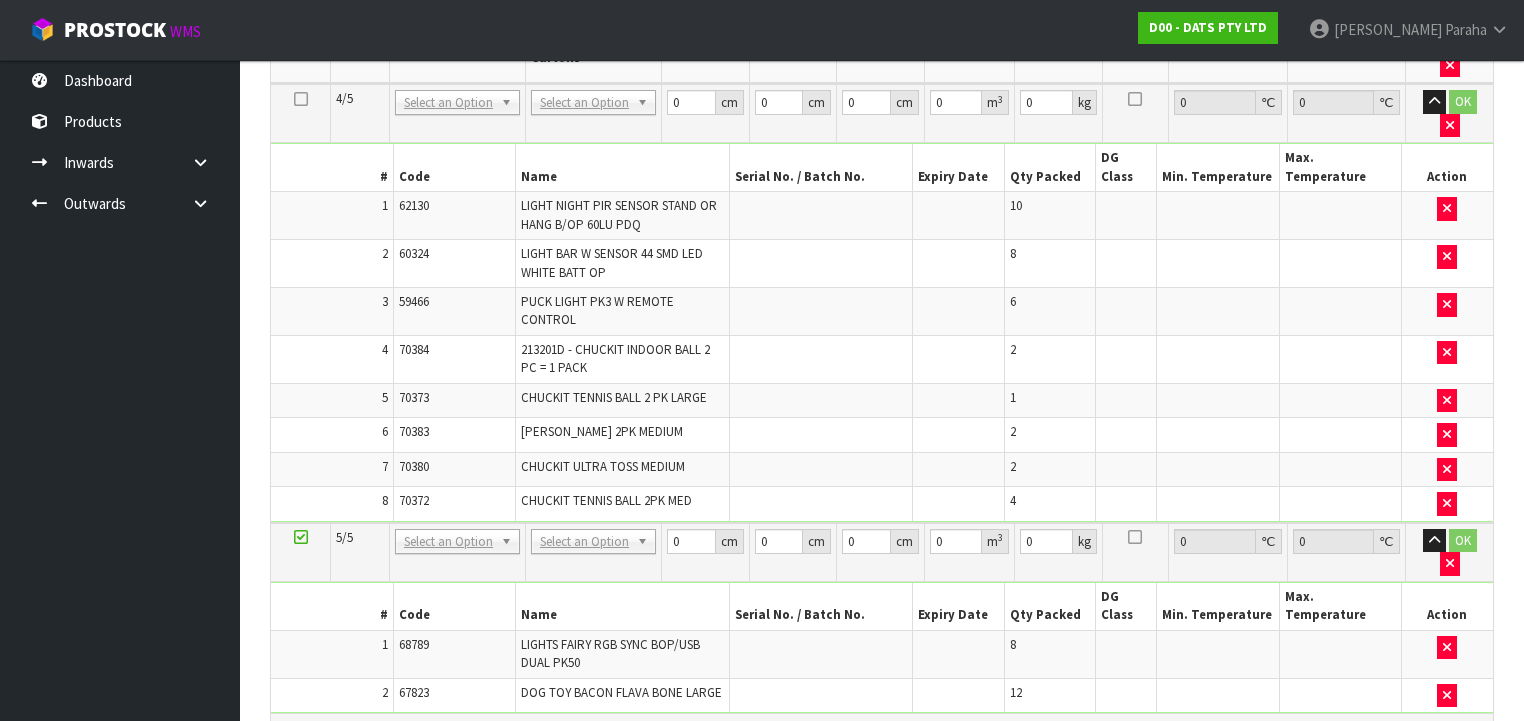
click at [299, 720] on icon at bounding box center [301, 728] width 14 height 1
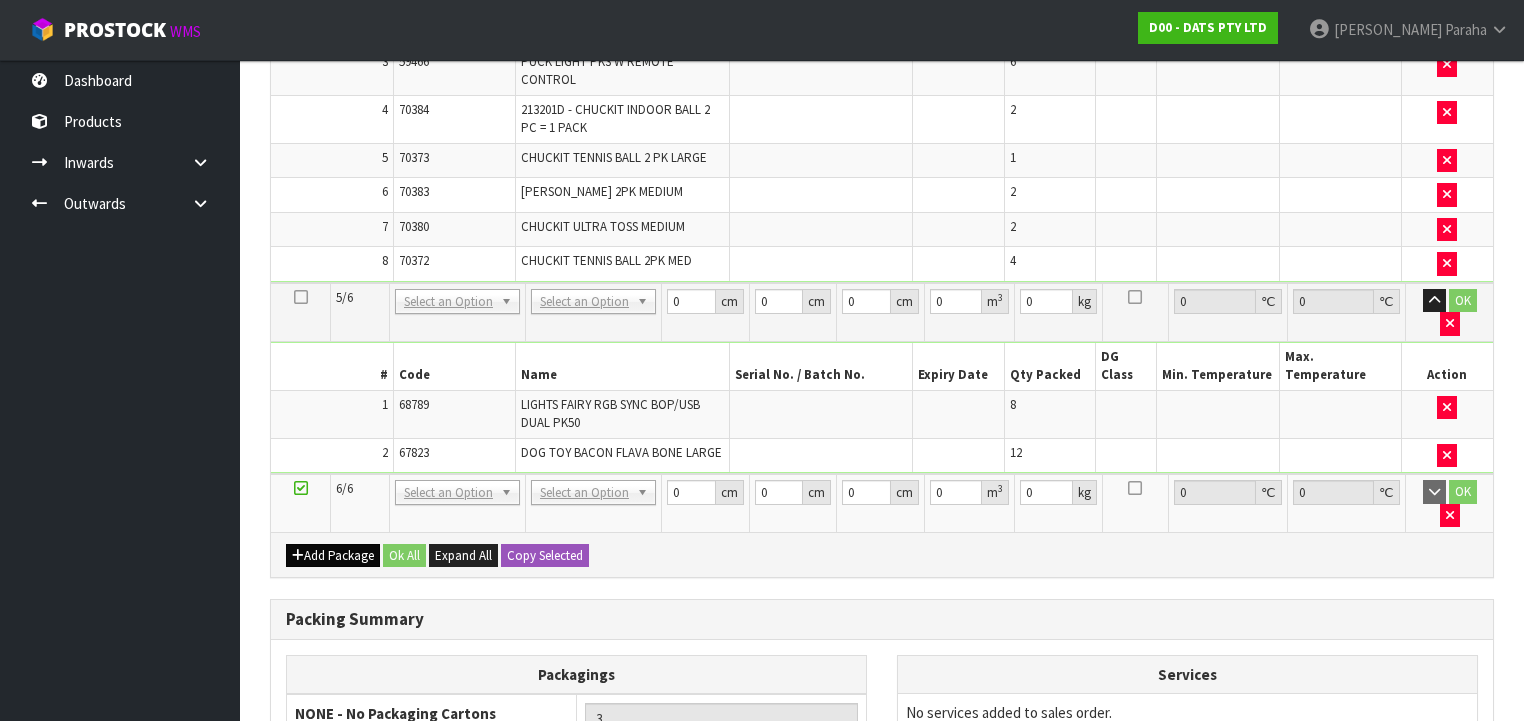
scroll to position [1053, 0]
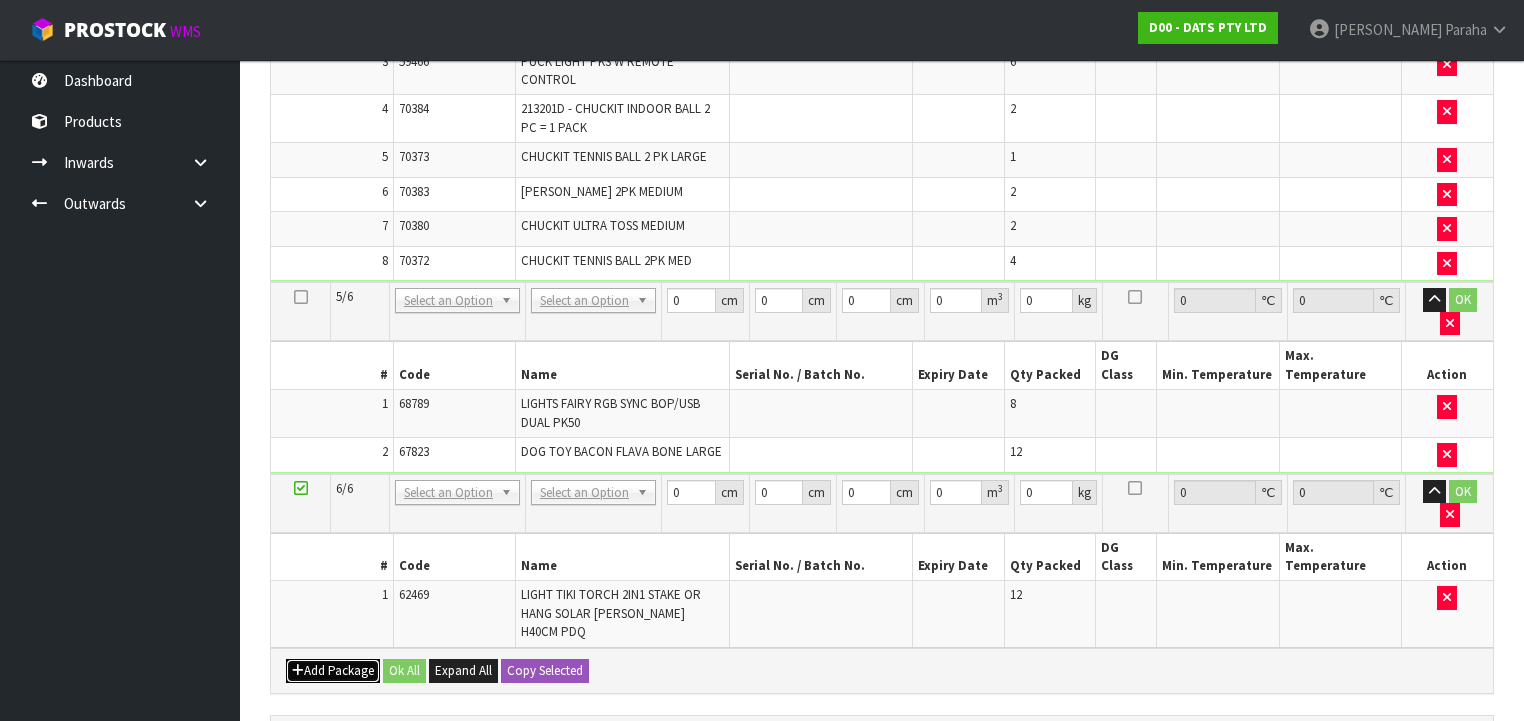
click at [333, 659] on button "Add Package" at bounding box center [333, 671] width 94 height 24
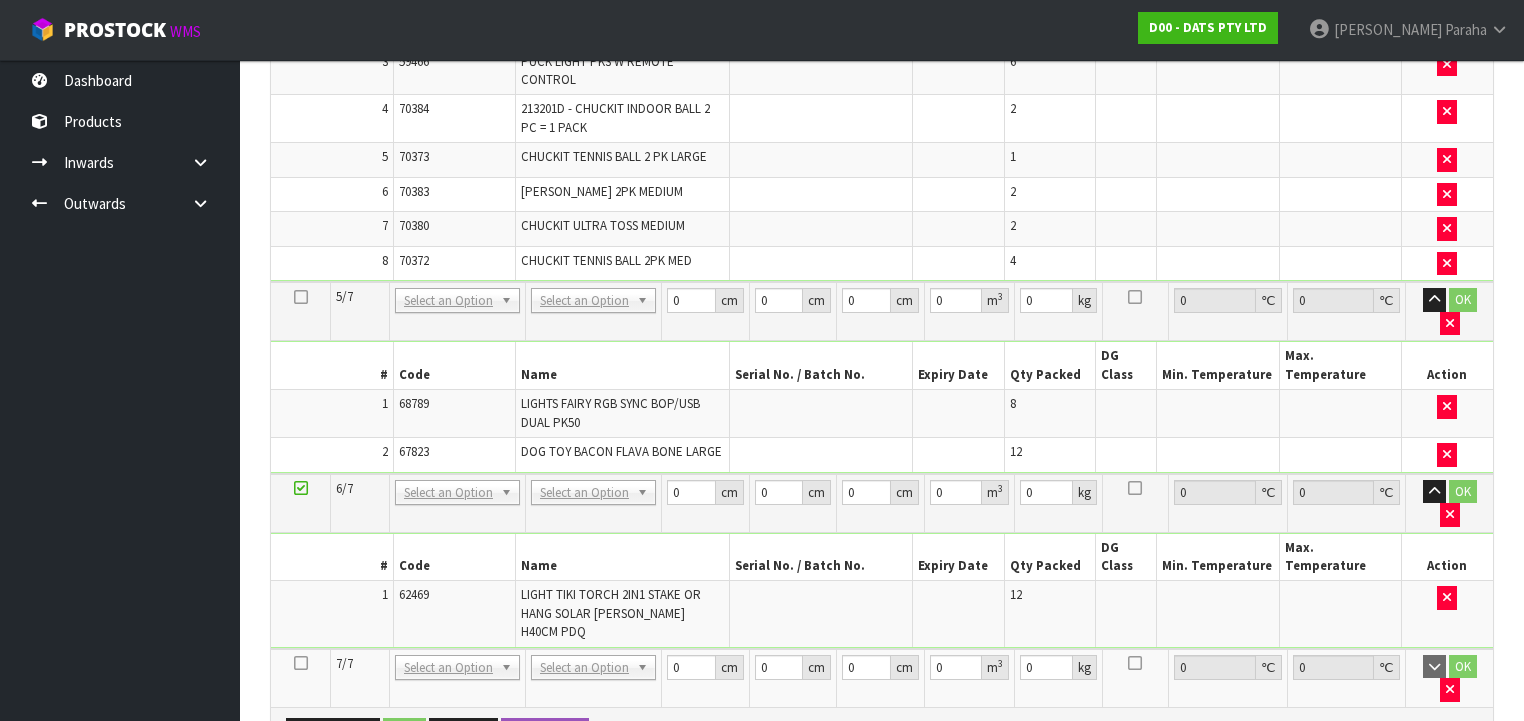
click at [305, 663] on icon at bounding box center [301, 663] width 14 height 1
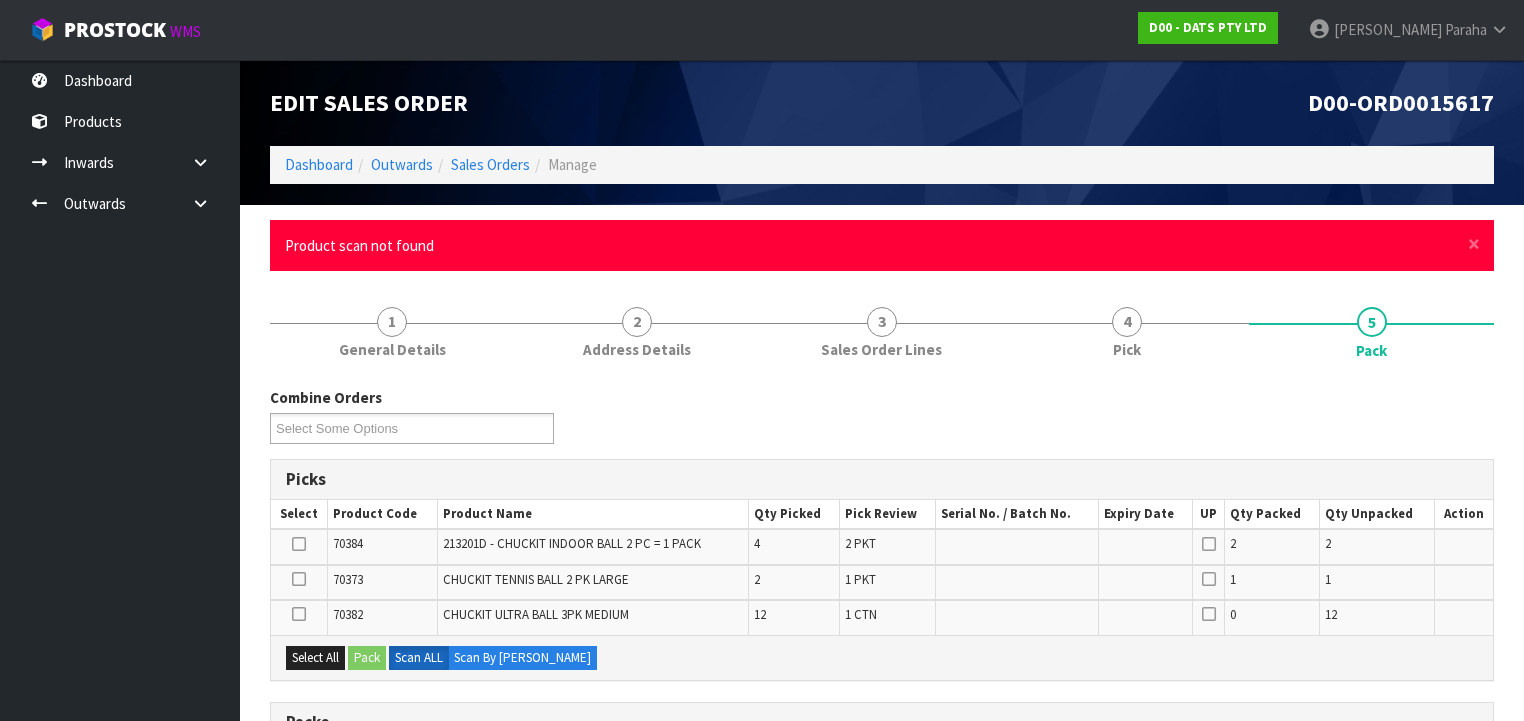
click at [1480, 244] on div "× Close Product scan not found" at bounding box center [882, 245] width 1224 height 51
click at [1474, 242] on span "×" at bounding box center [1474, 244] width 12 height 28
click at [1475, 246] on span "×" at bounding box center [1474, 244] width 12 height 28
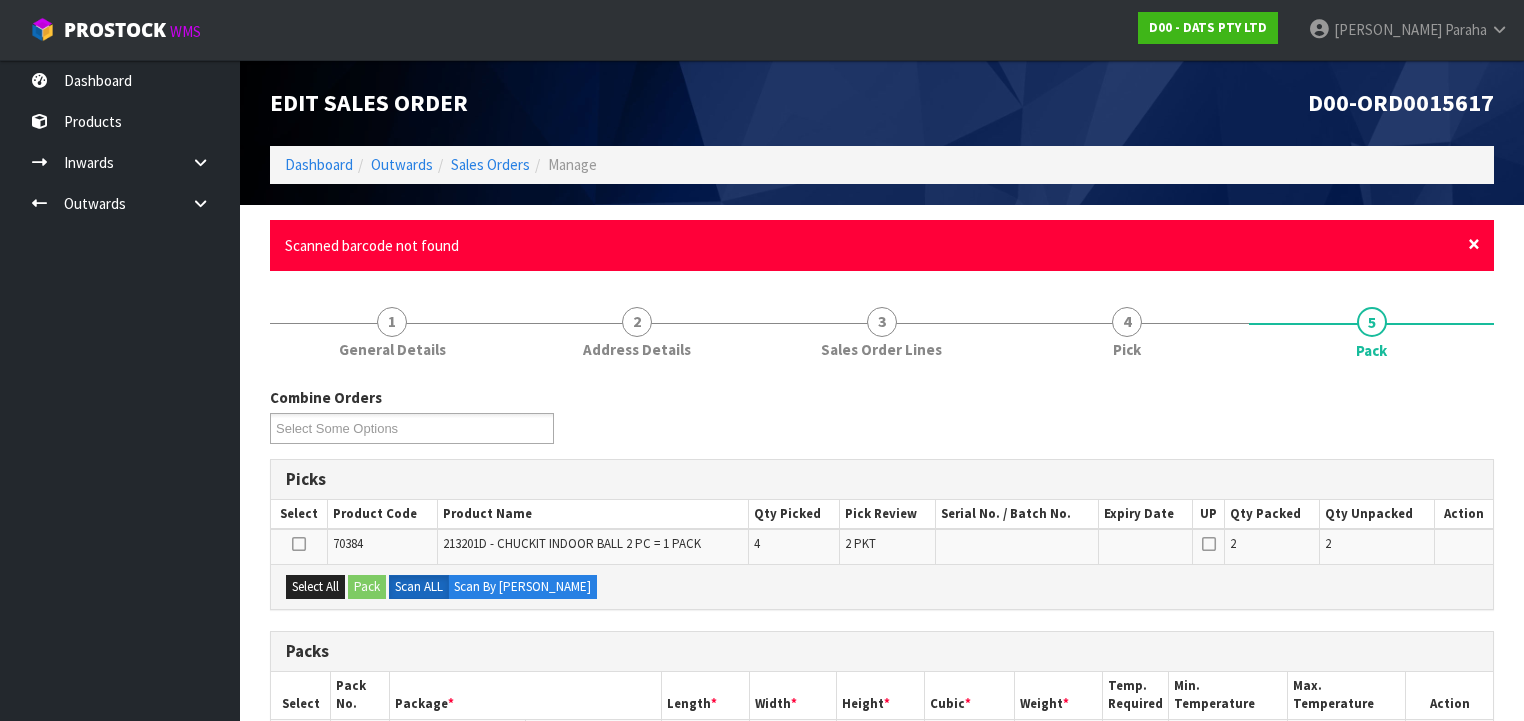
click at [1477, 246] on span "×" at bounding box center [1474, 244] width 12 height 28
click at [1470, 244] on span "×" at bounding box center [1474, 244] width 12 height 28
click at [1473, 242] on span "×" at bounding box center [1474, 244] width 12 height 28
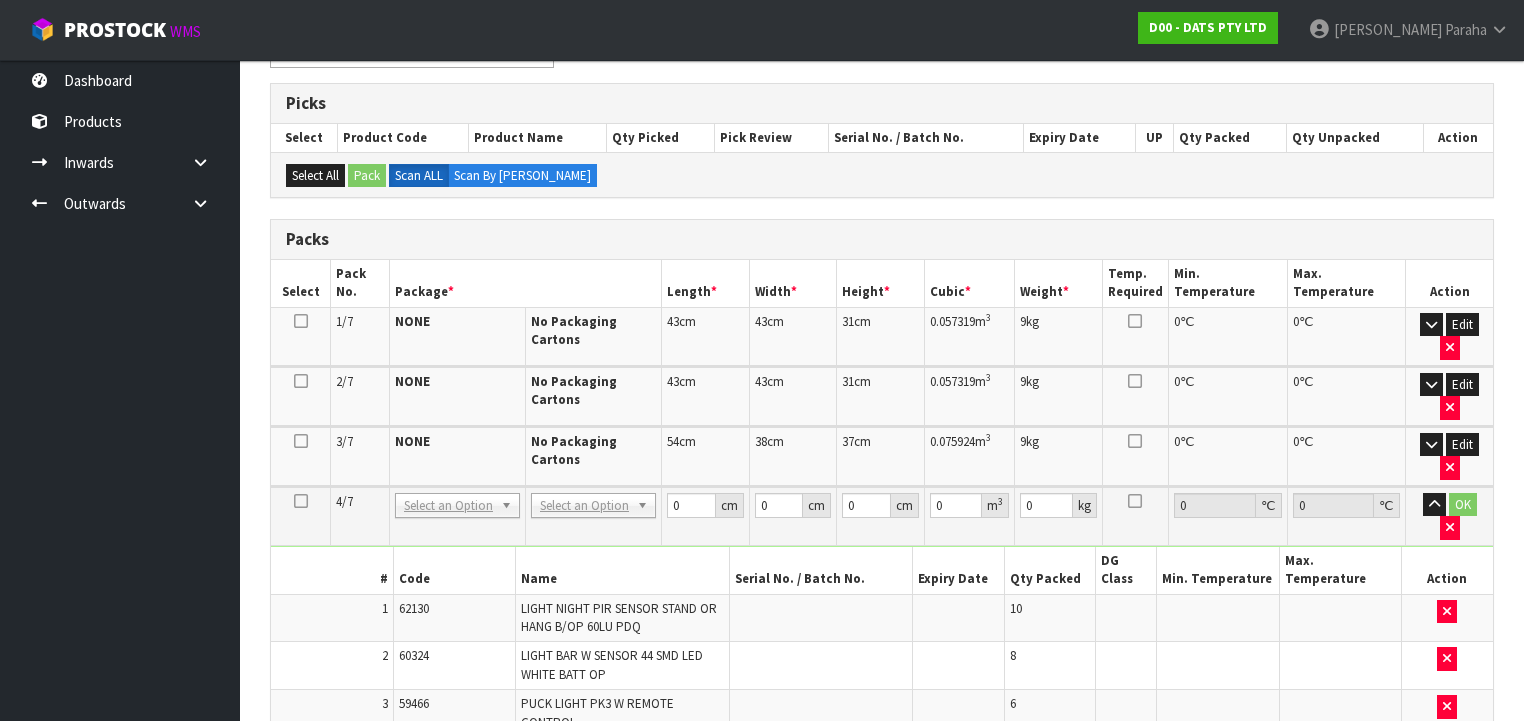
scroll to position [400, 0]
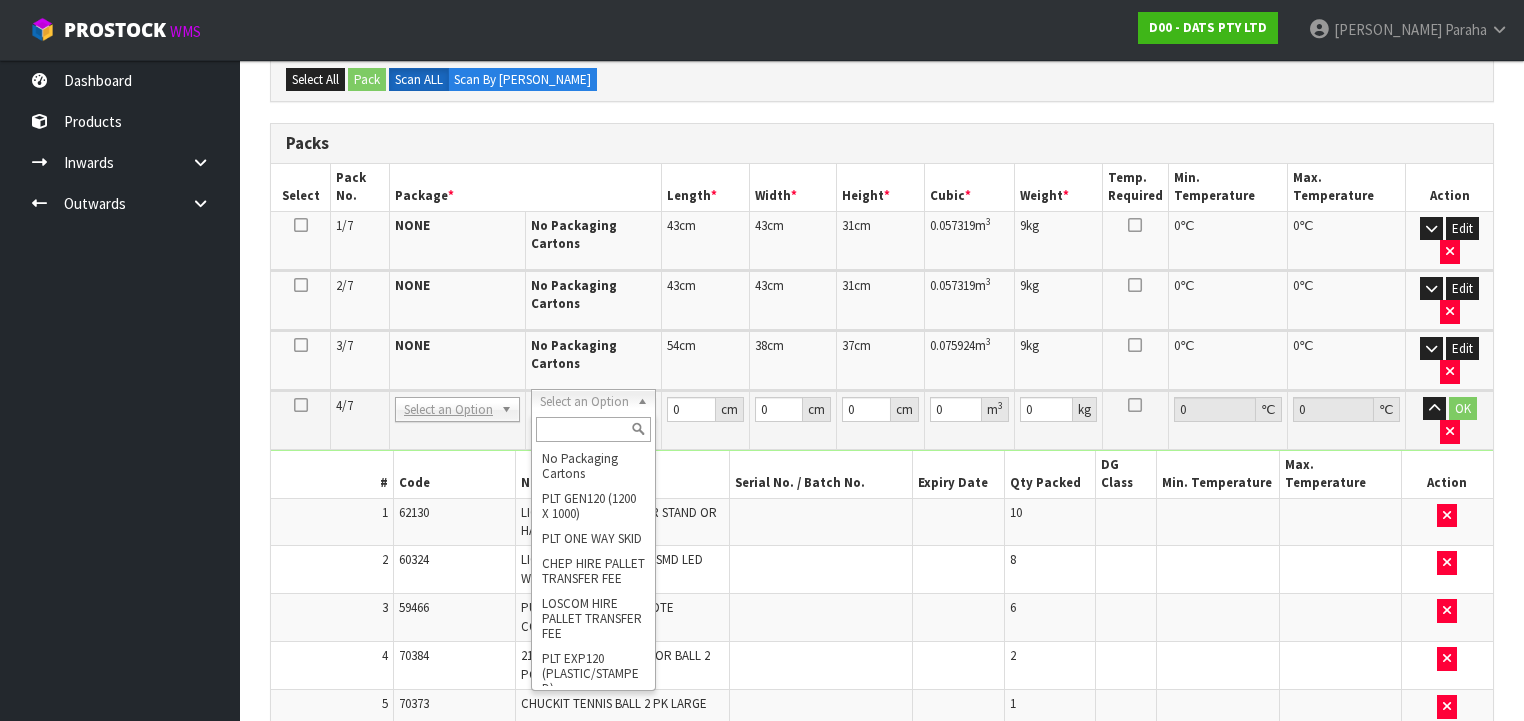
click at [586, 425] on input "text" at bounding box center [593, 429] width 115 height 25
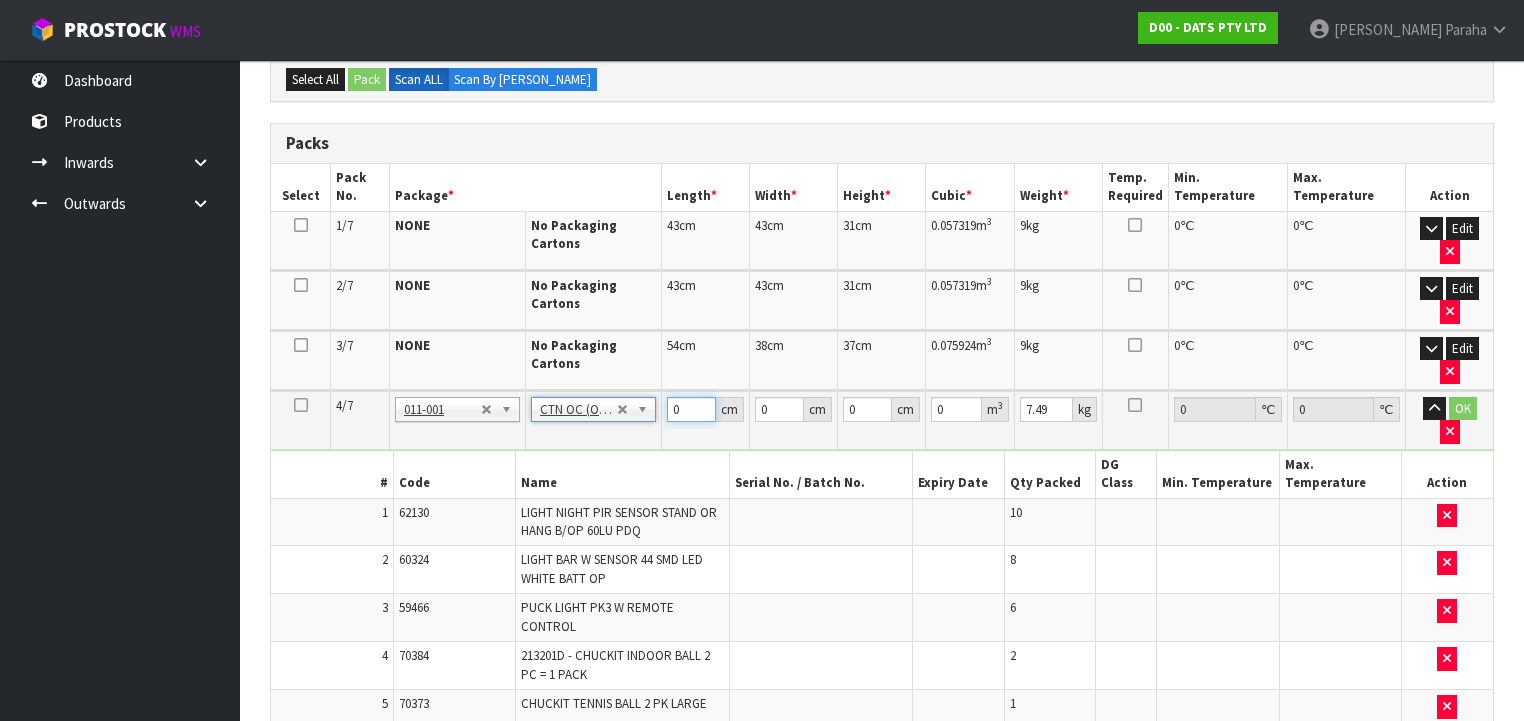
drag, startPoint x: 682, startPoint y: 401, endPoint x: 656, endPoint y: 407, distance: 26.7
click at [656, 407] on tr "4/7 NONE 007-001 007-002 007-004 007-009 007-013 007-014 007-015 007-017 007-01…" at bounding box center [882, 420] width 1222 height 59
drag, startPoint x: 672, startPoint y: 401, endPoint x: 700, endPoint y: 400, distance: 28.0
click at [700, 400] on input "5841" at bounding box center [691, 409] width 49 height 25
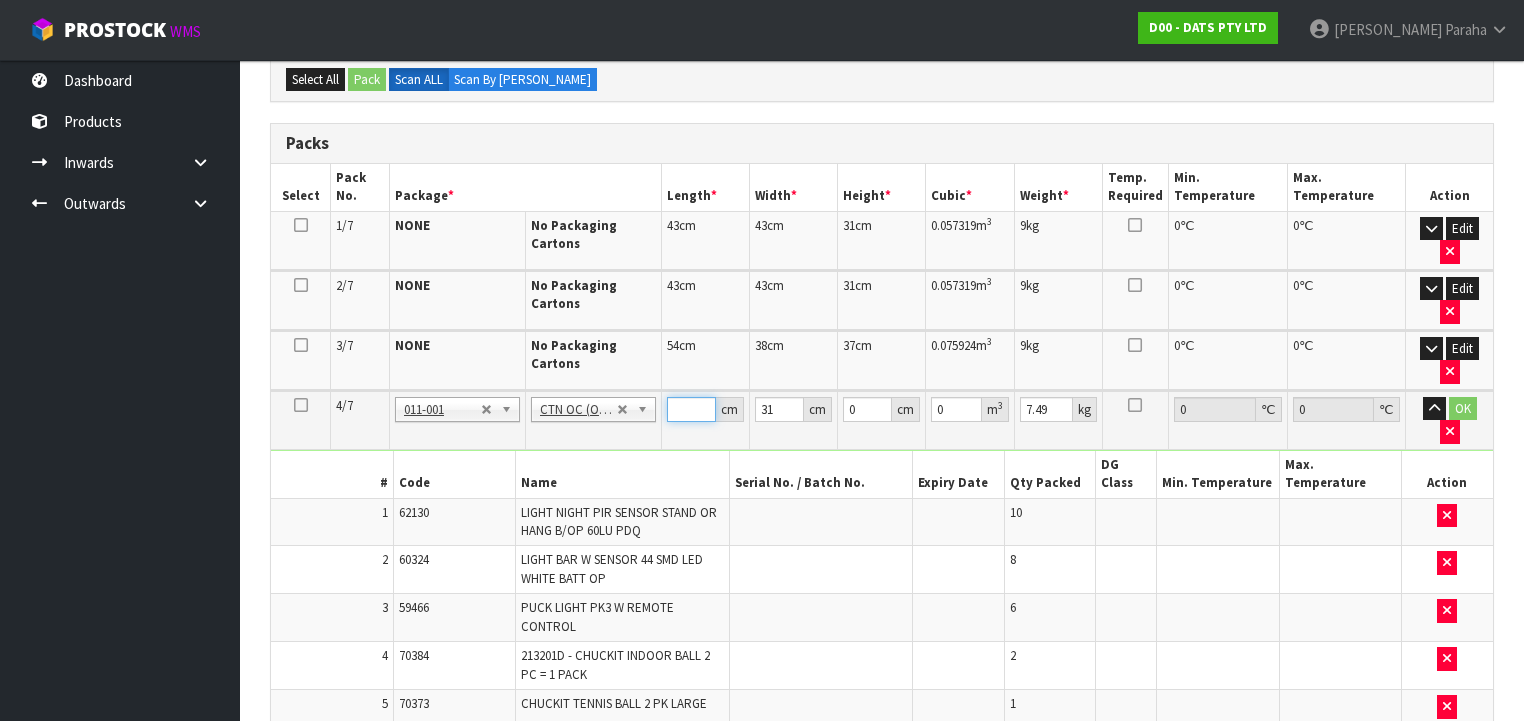
scroll to position [0, 0]
click at [1423, 397] on button "button" at bounding box center [1434, 409] width 23 height 24
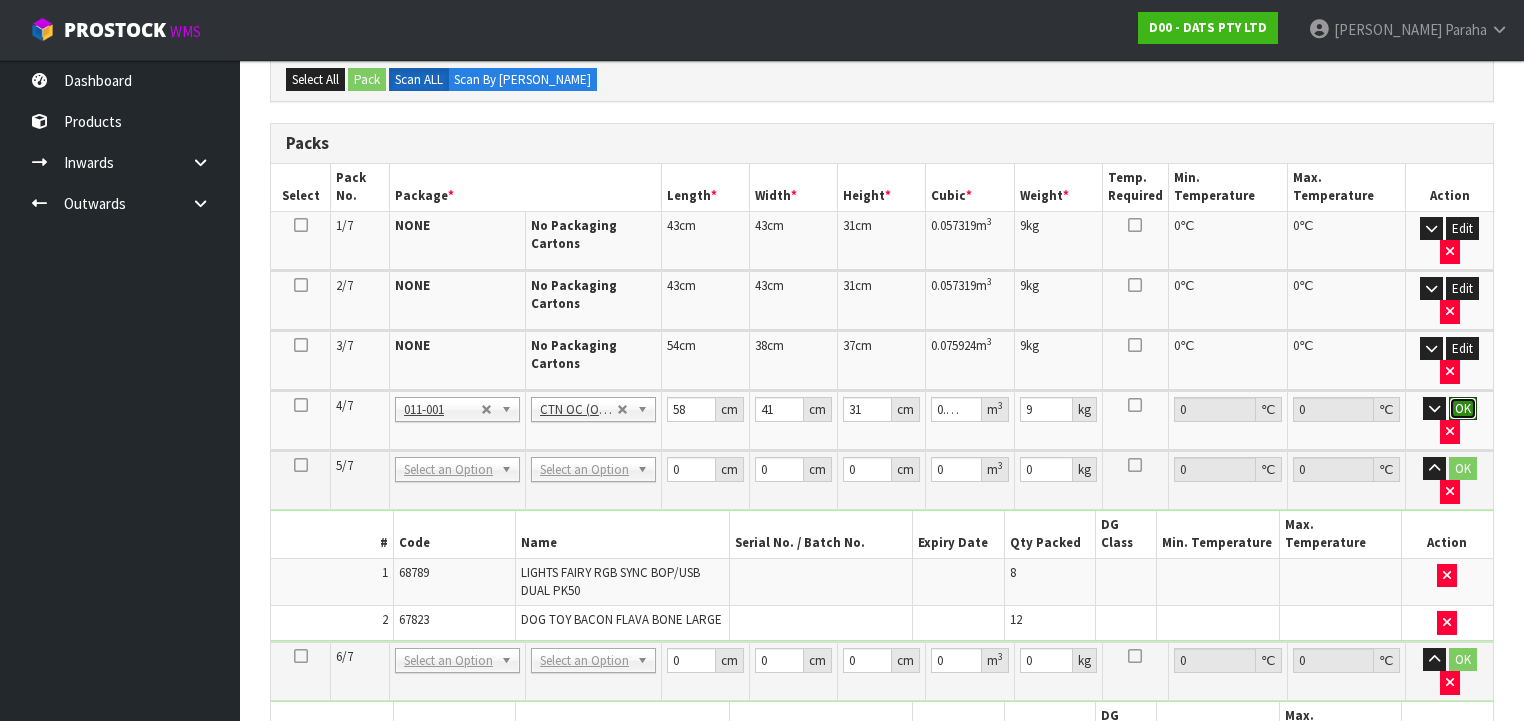
click button "OK" at bounding box center [1463, 409] width 28 height 24
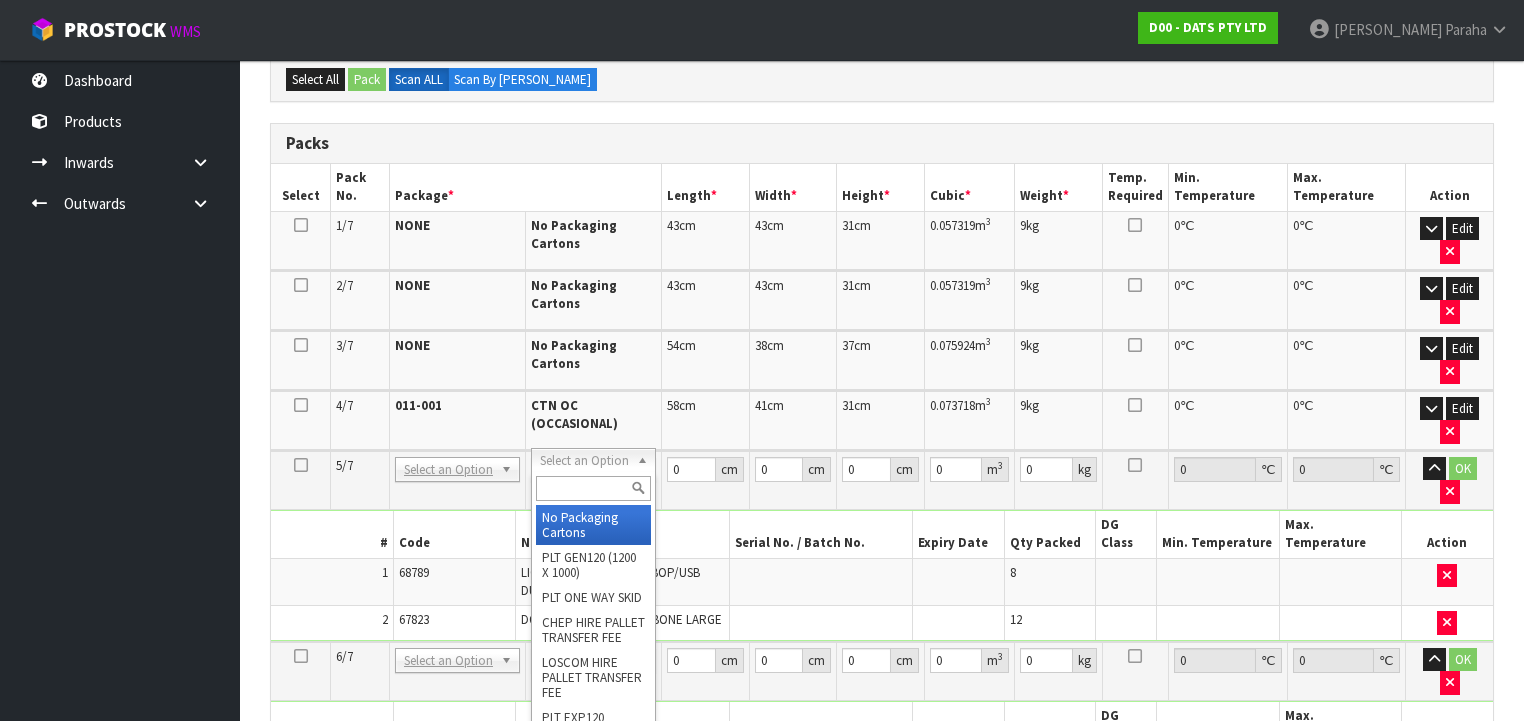
click at [611, 486] on input "text" at bounding box center [593, 488] width 115 height 25
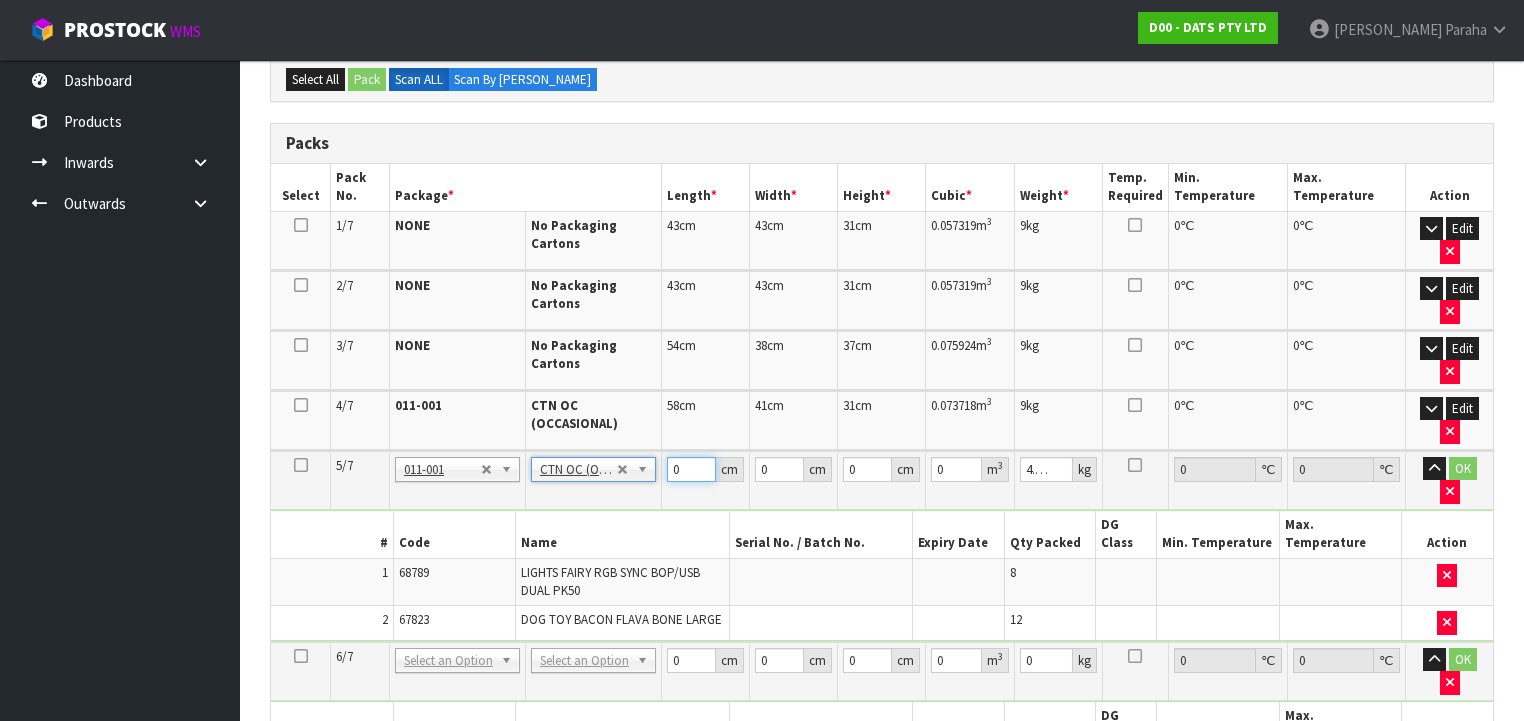
drag, startPoint x: 670, startPoint y: 463, endPoint x: 660, endPoint y: 465, distance: 10.2
click at [660, 465] on tr "5/7 NONE 007-001 007-002 007-004 007-009 007-013 007-014 007-015 007-017 007-01…" at bounding box center [882, 480] width 1222 height 59
click at [1423, 457] on button "button" at bounding box center [1434, 469] width 23 height 24
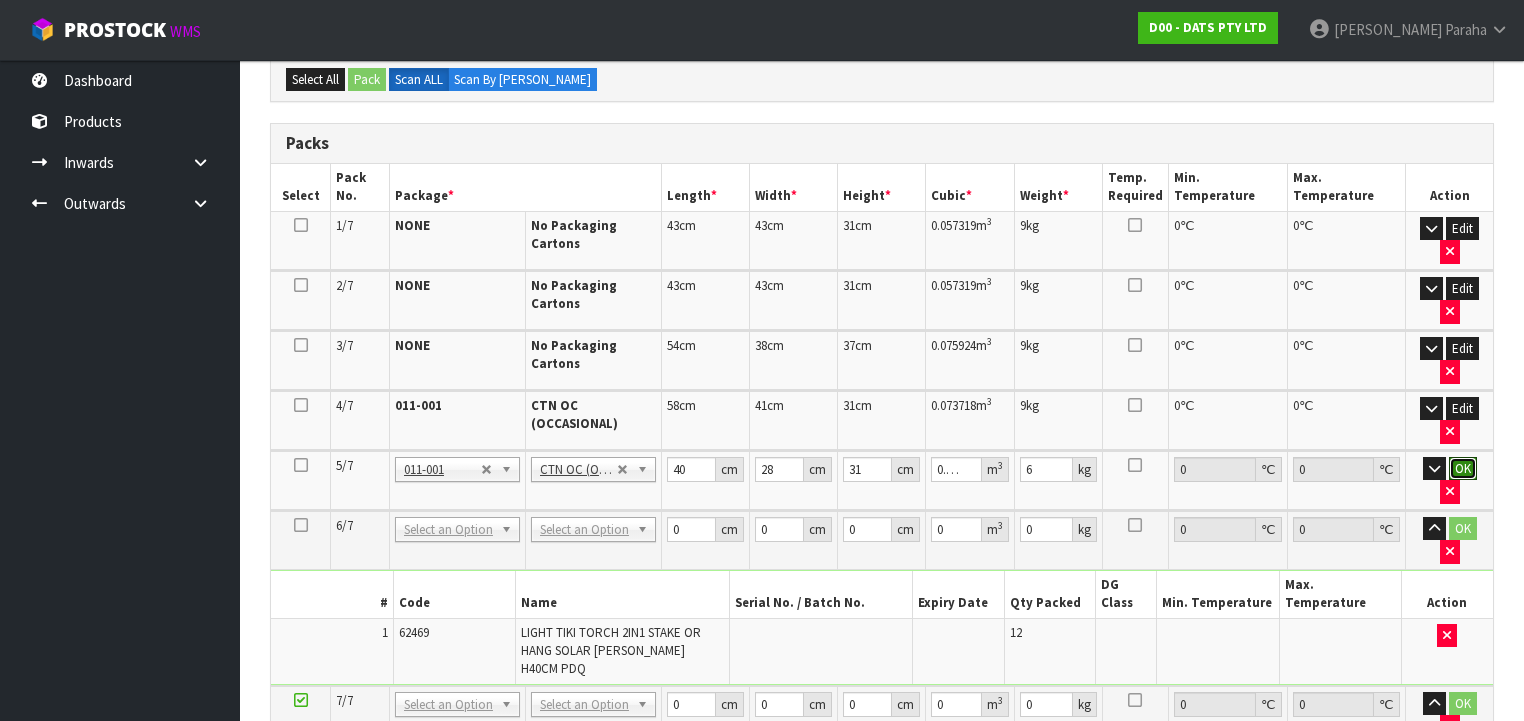
click button "OK" at bounding box center [1463, 469] width 28 height 24
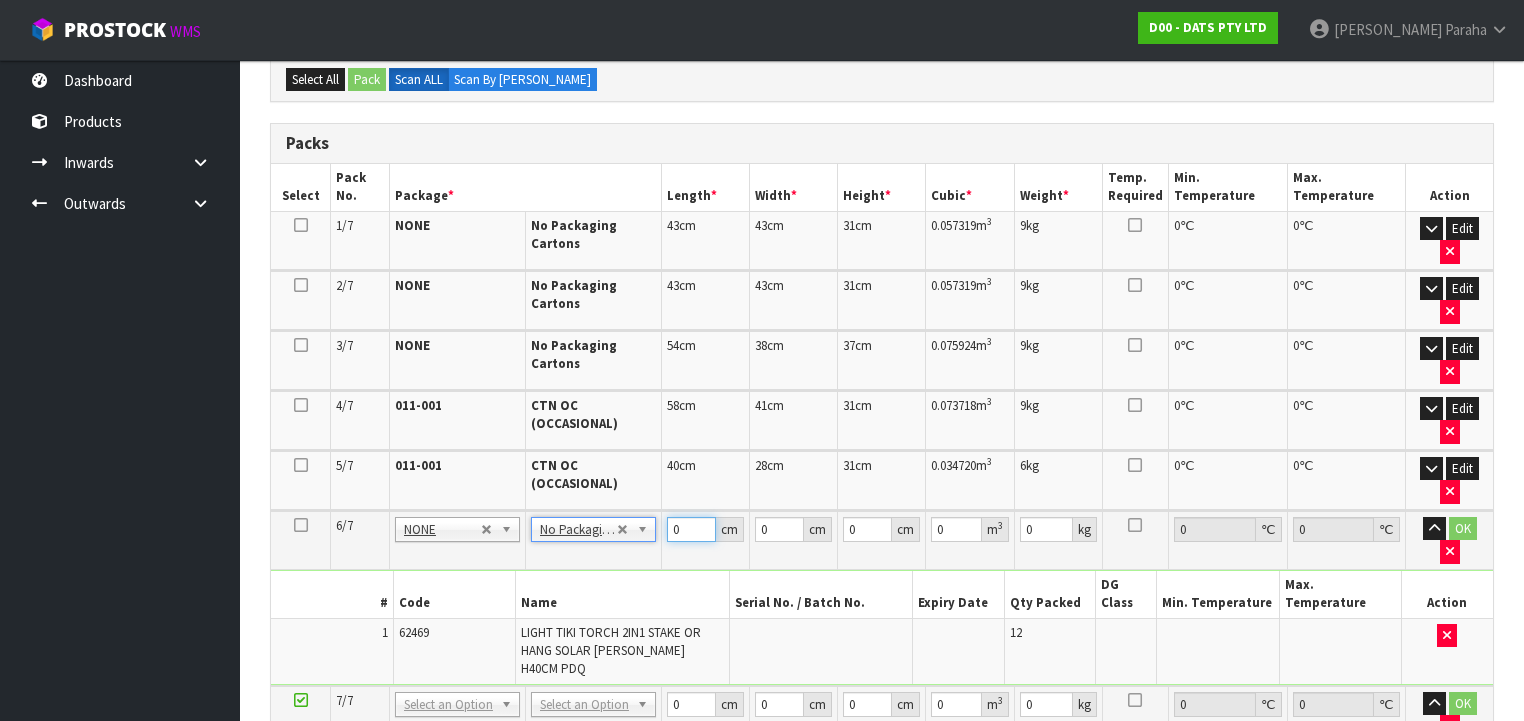
drag, startPoint x: 684, startPoint y: 520, endPoint x: 660, endPoint y: 521, distance: 24.0
click at [663, 522] on td "0 cm" at bounding box center [706, 540] width 88 height 59
click at [1423, 517] on button "button" at bounding box center [1434, 529] width 23 height 24
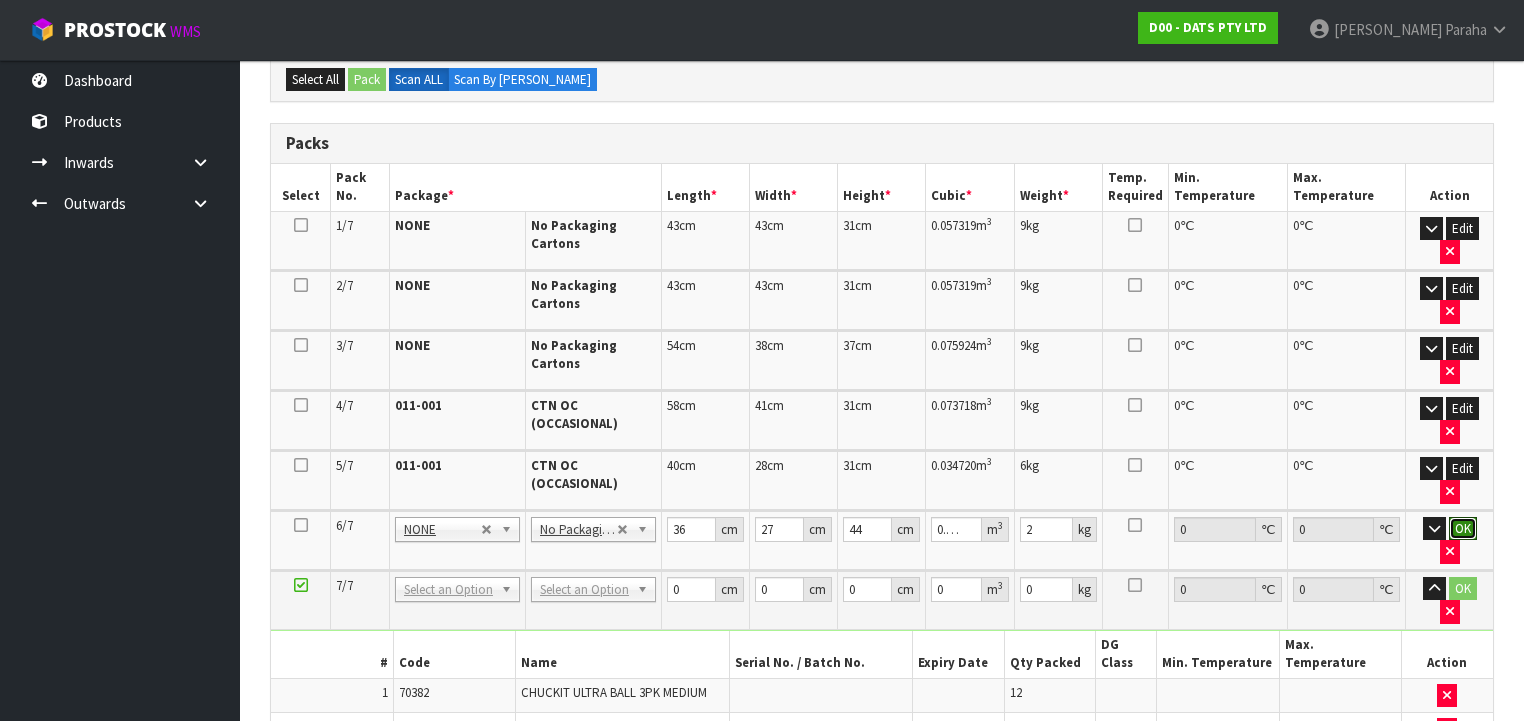
click button "OK" at bounding box center [1463, 529] width 28 height 24
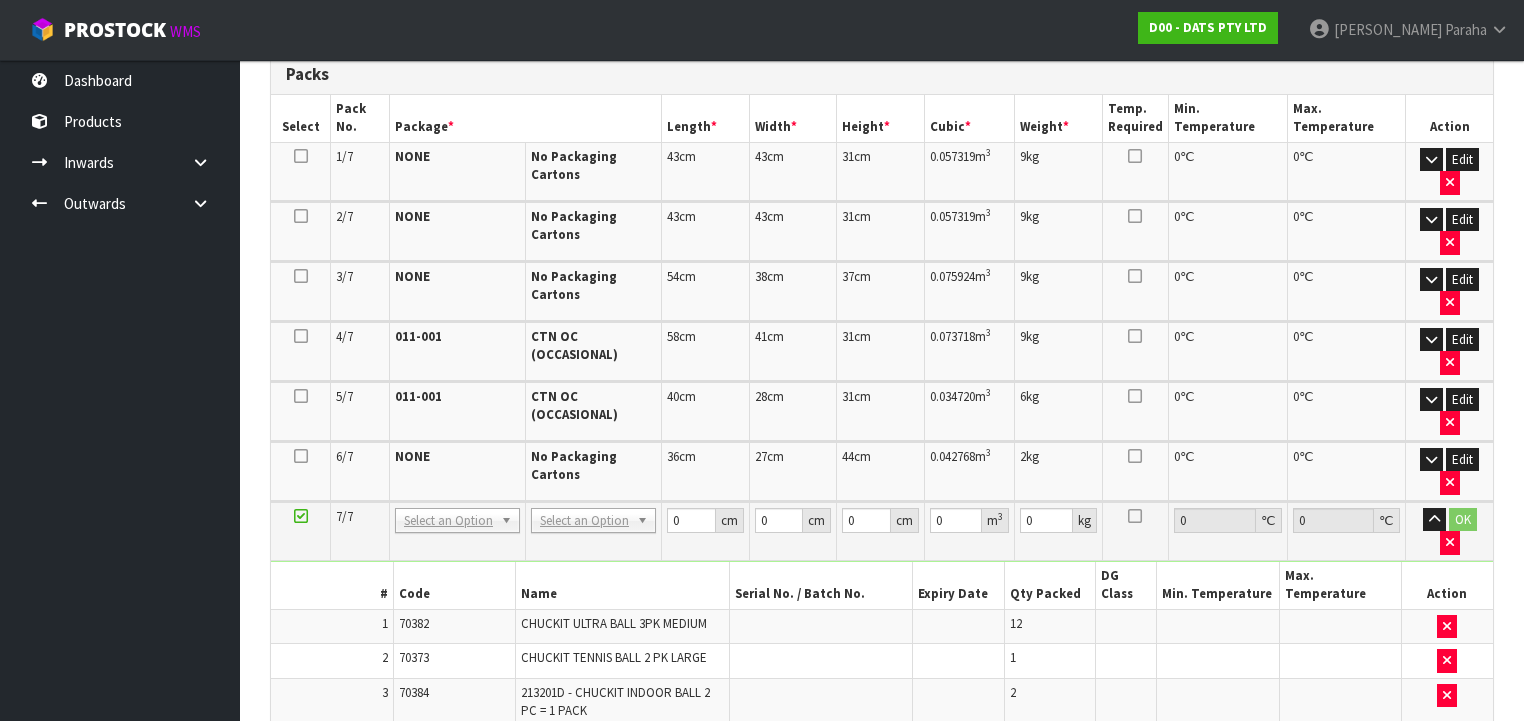
scroll to position [560, 0]
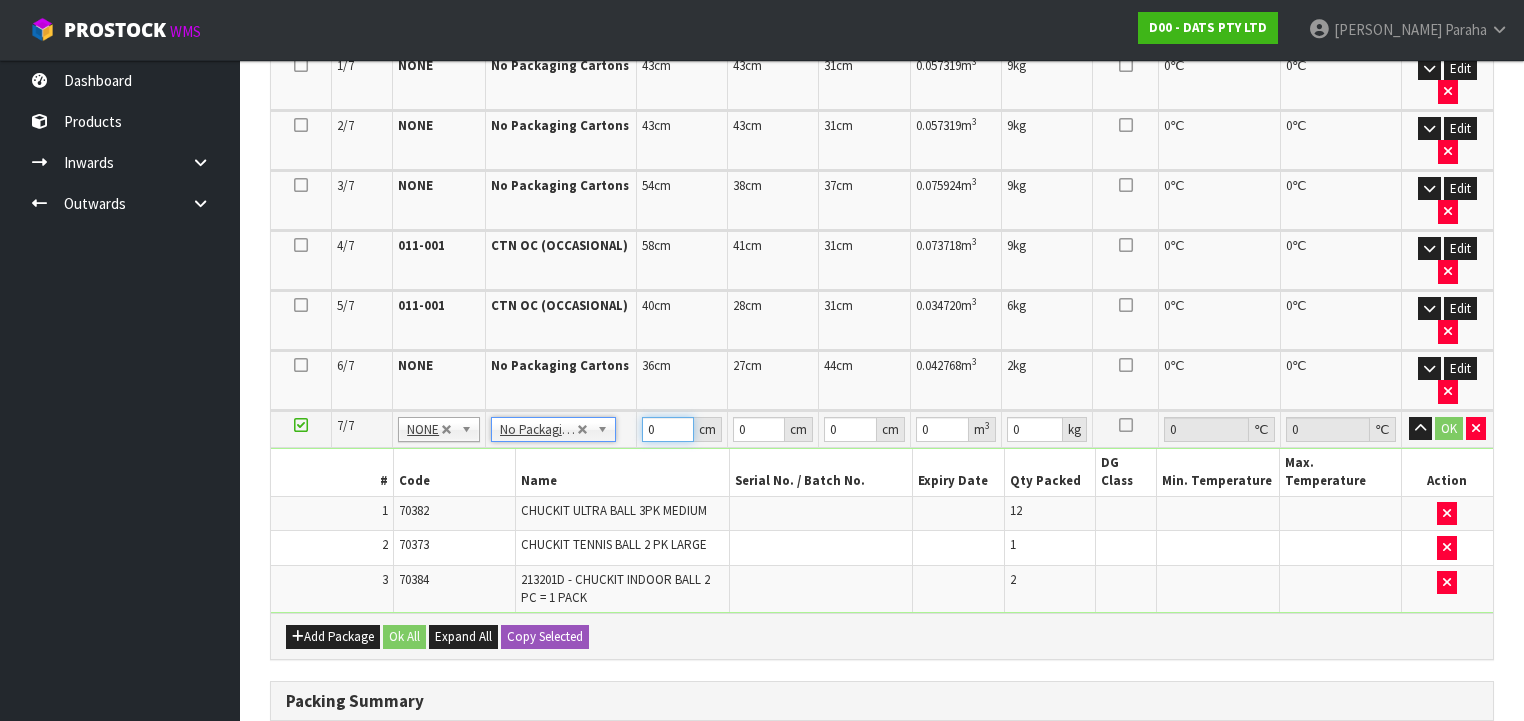
drag, startPoint x: 656, startPoint y: 290, endPoint x: 642, endPoint y: 292, distance: 14.1
click at [642, 417] on input "0" at bounding box center [668, 429] width 52 height 25
click at [1409, 417] on button "button" at bounding box center [1420, 429] width 23 height 24
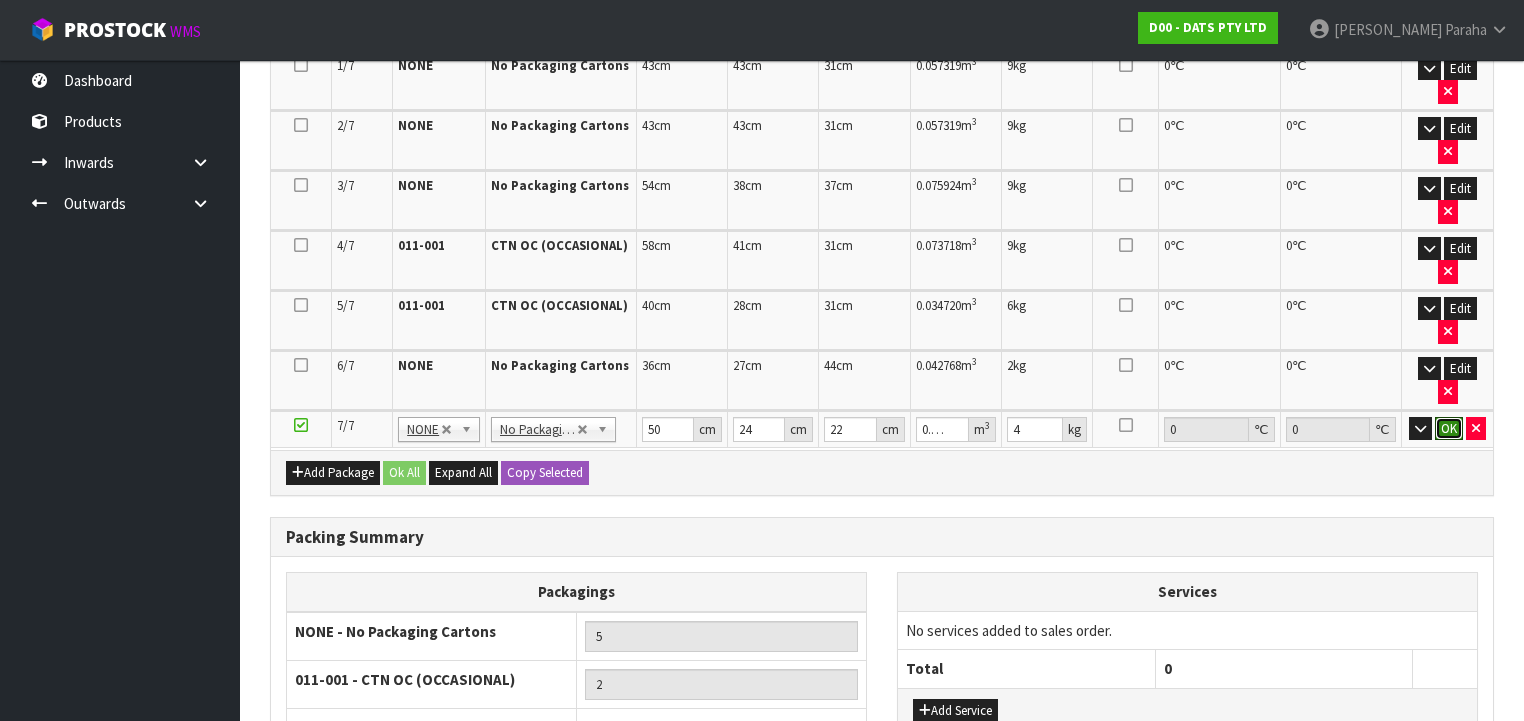
click button "OK" at bounding box center [1449, 429] width 28 height 24
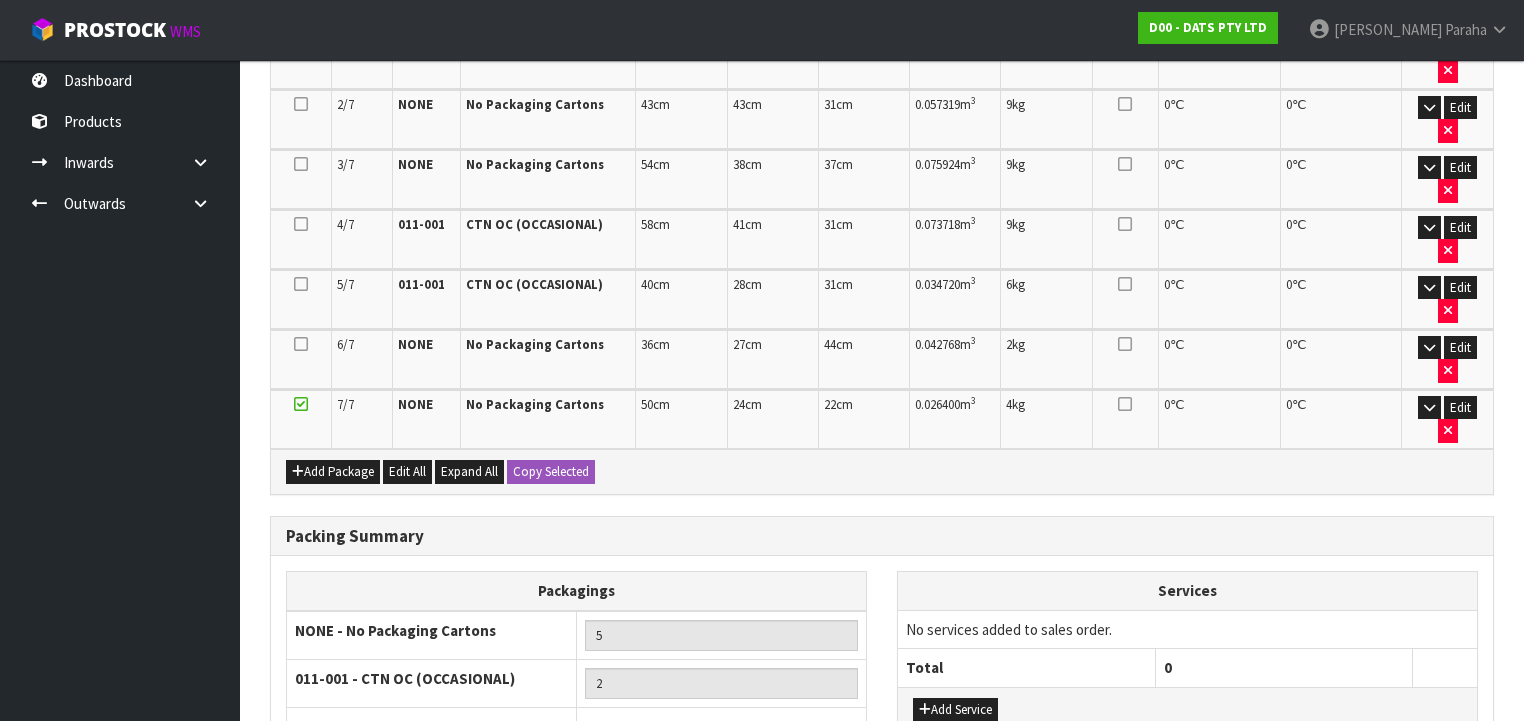
scroll to position [606, 0]
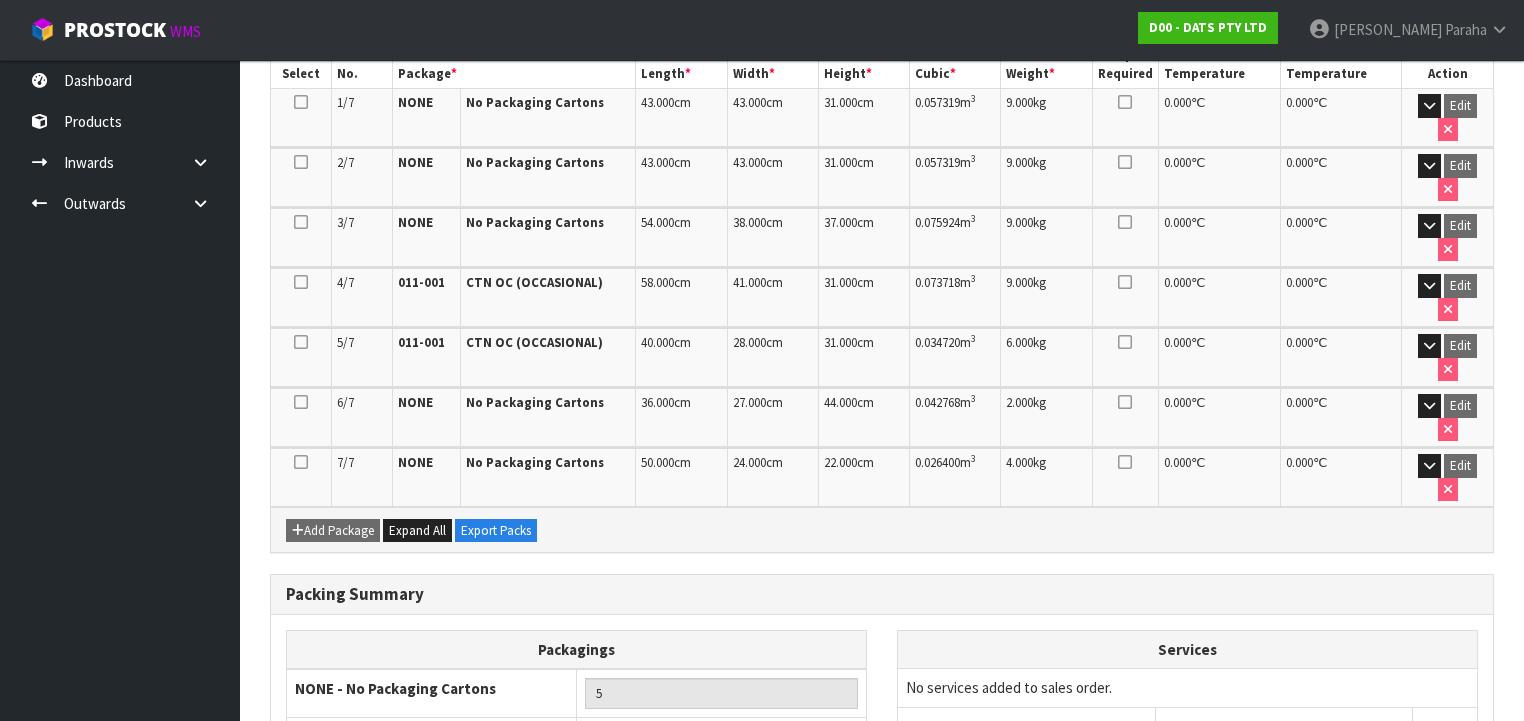
scroll to position [634, 0]
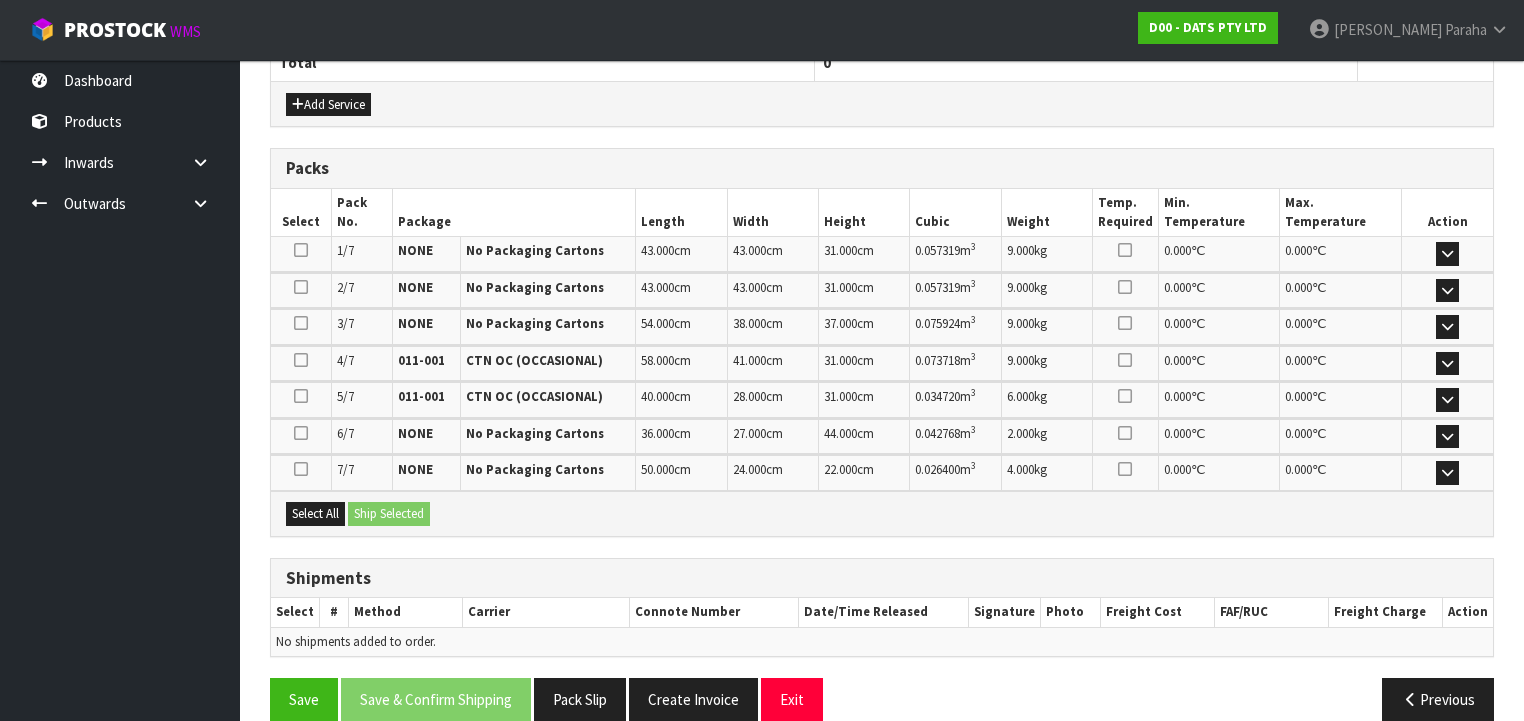
scroll to position [784, 0]
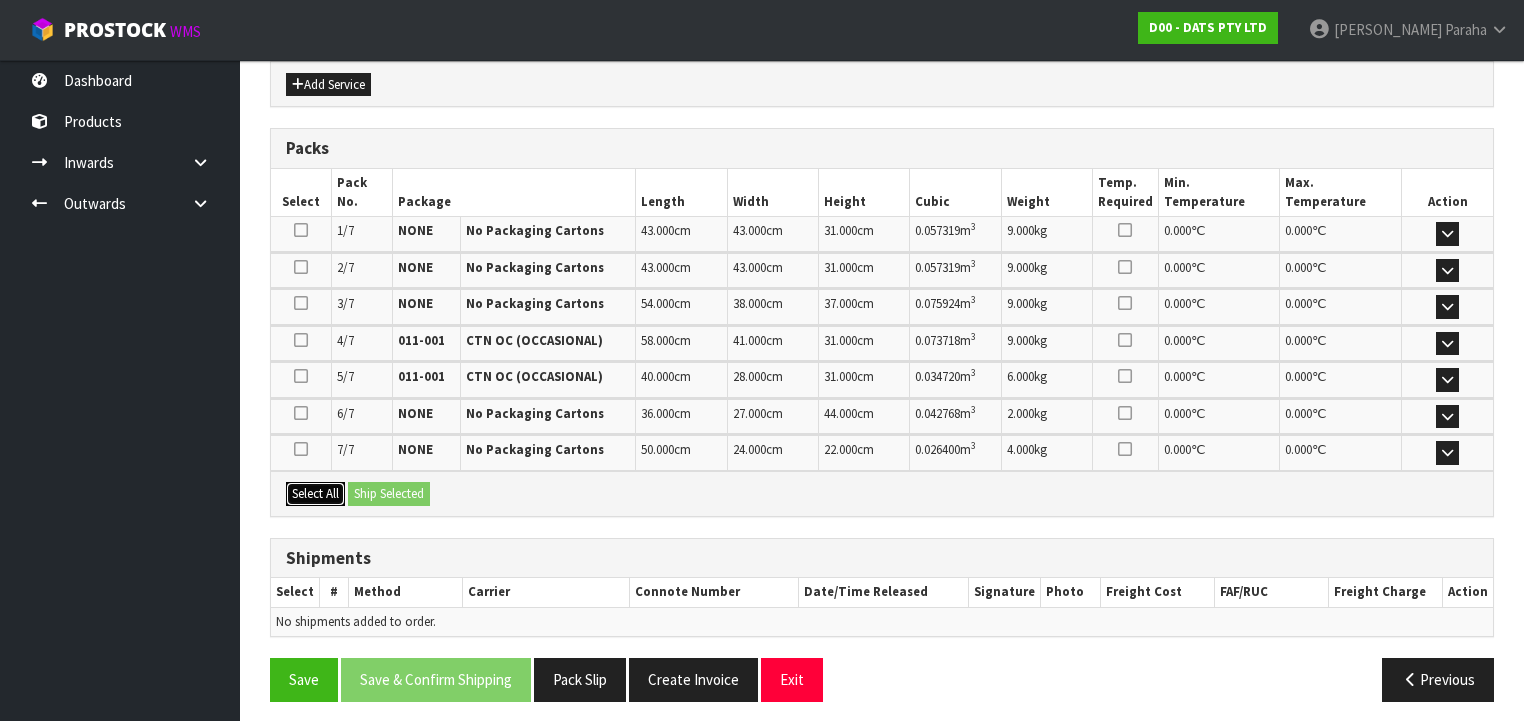
click at [329, 489] on button "Select All" at bounding box center [315, 494] width 59 height 24
click at [367, 487] on button "Ship Selected" at bounding box center [389, 494] width 82 height 24
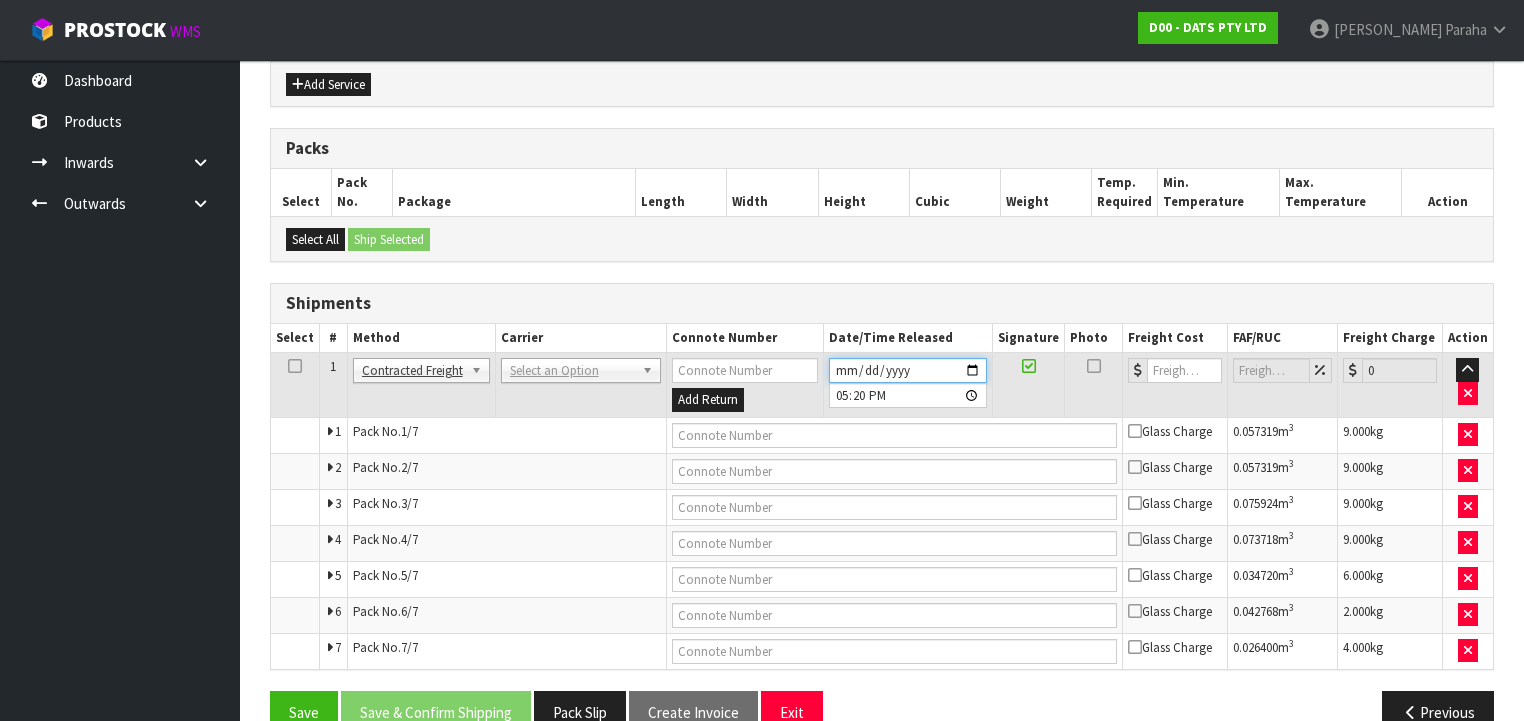
click at [981, 363] on input "[DATE]" at bounding box center [908, 370] width 158 height 25
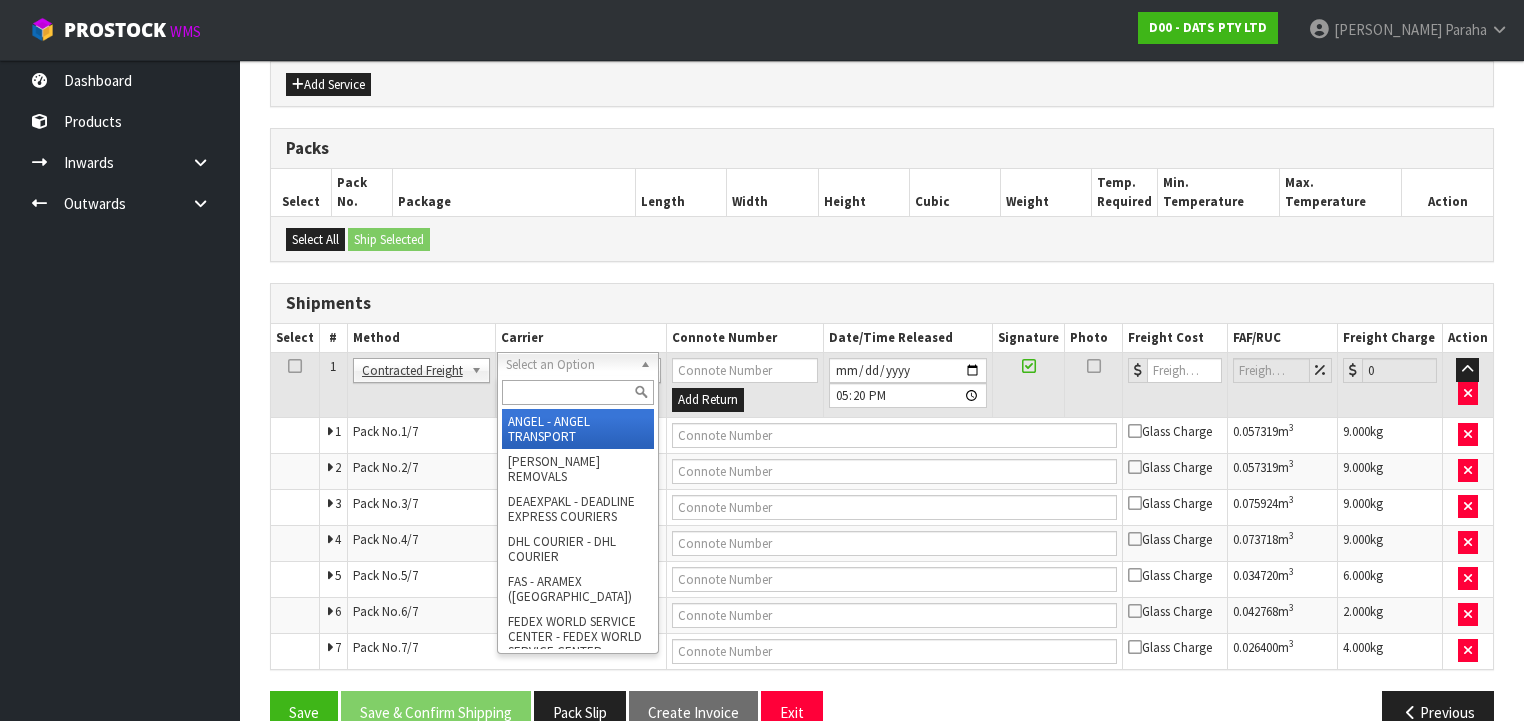
click at [596, 396] on input "text" at bounding box center [578, 392] width 152 height 25
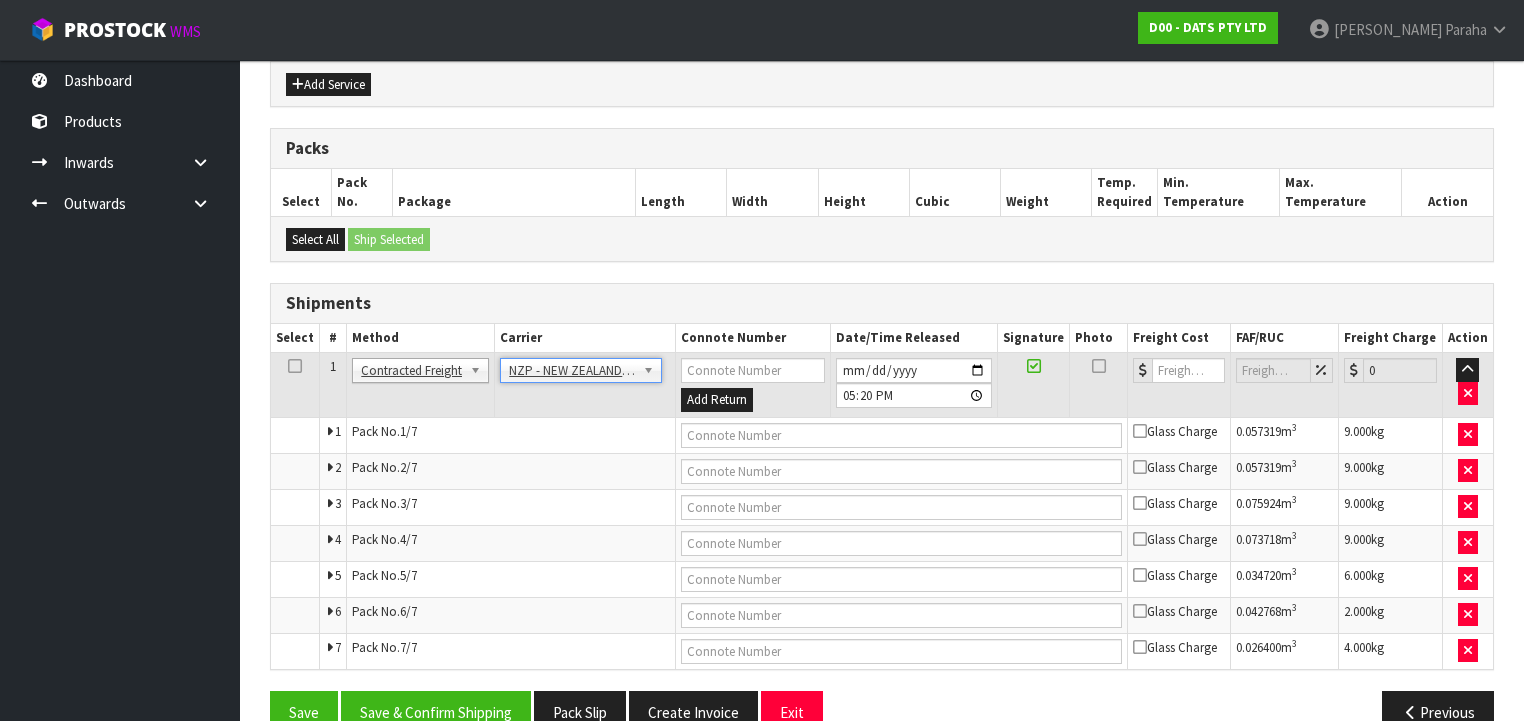
scroll to position [819, 0]
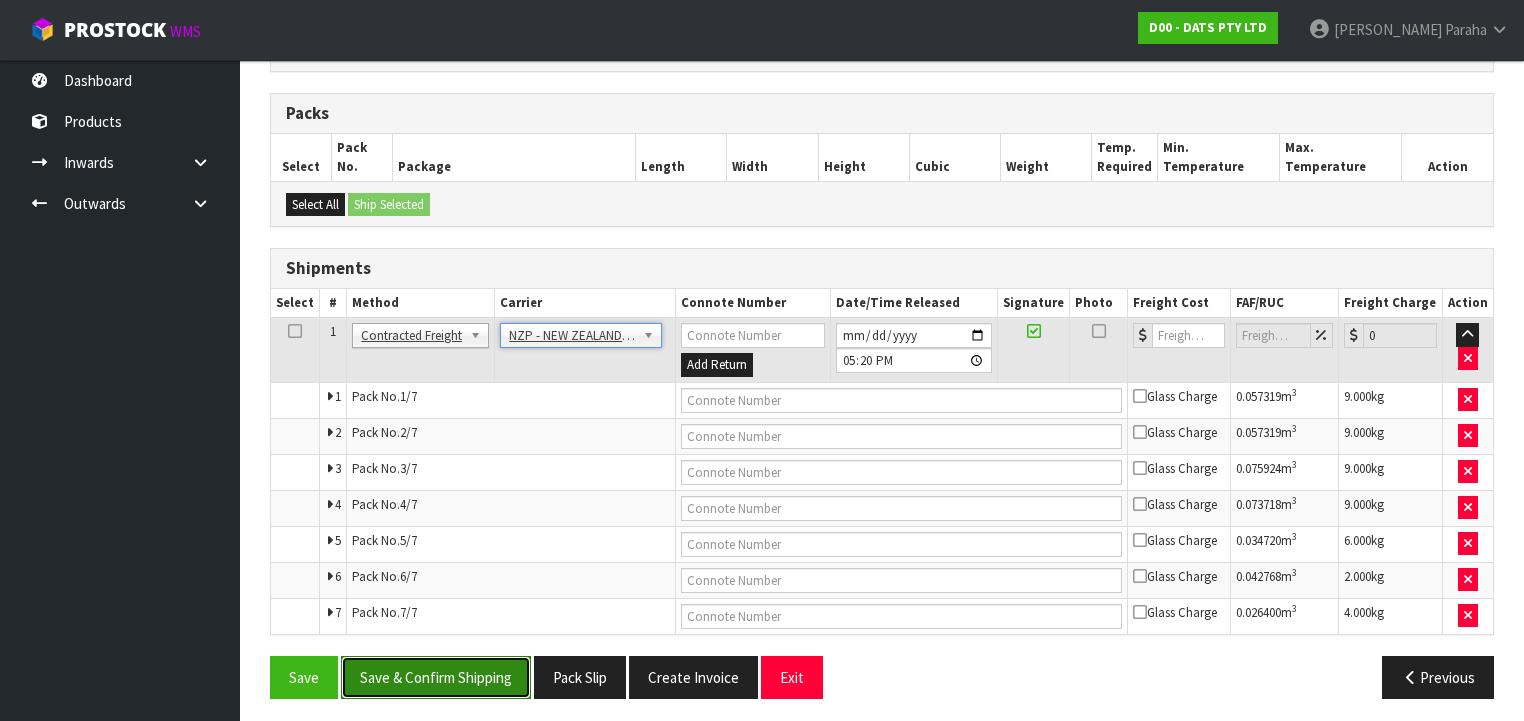
click at [504, 661] on button "Save & Confirm Shipping" at bounding box center [436, 677] width 190 height 43
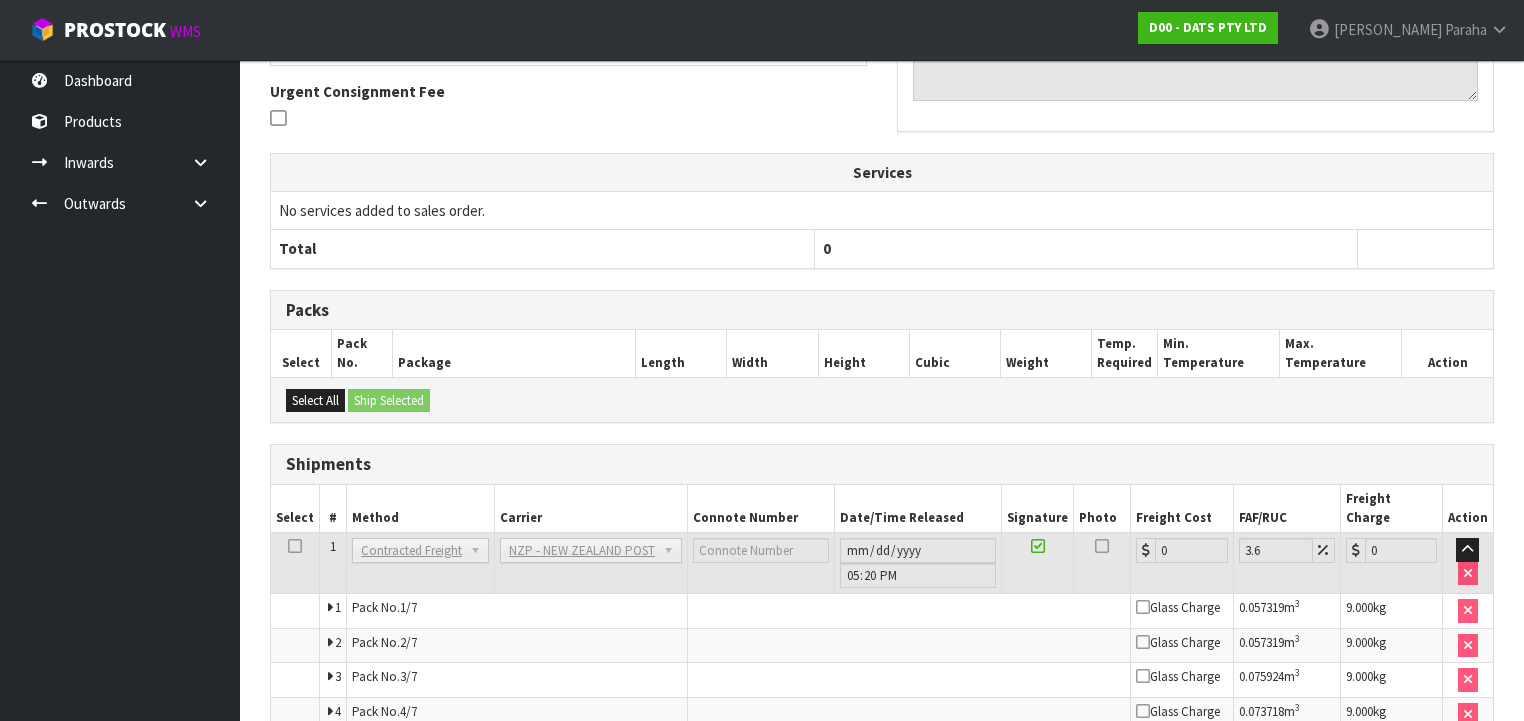
scroll to position [780, 0]
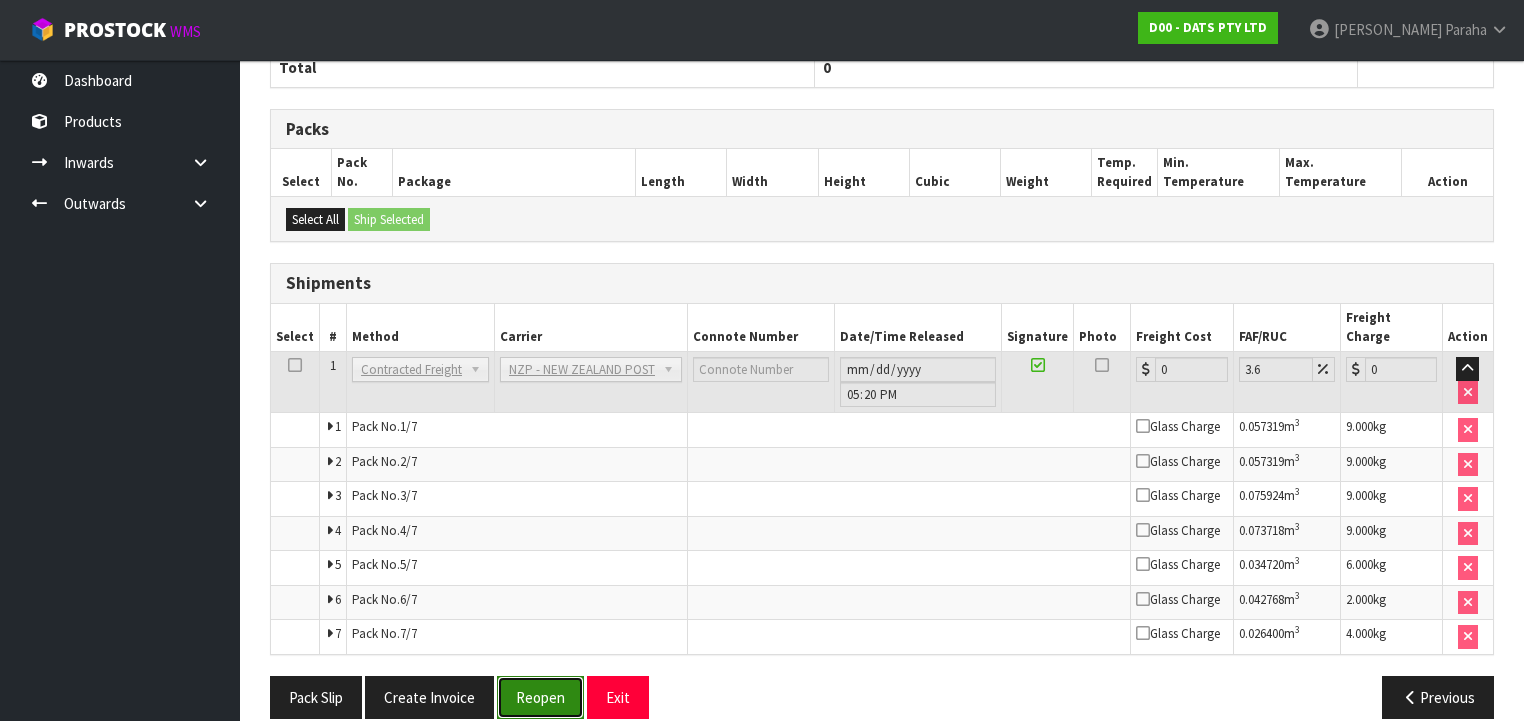
click at [547, 684] on button "Reopen" at bounding box center [540, 697] width 87 height 43
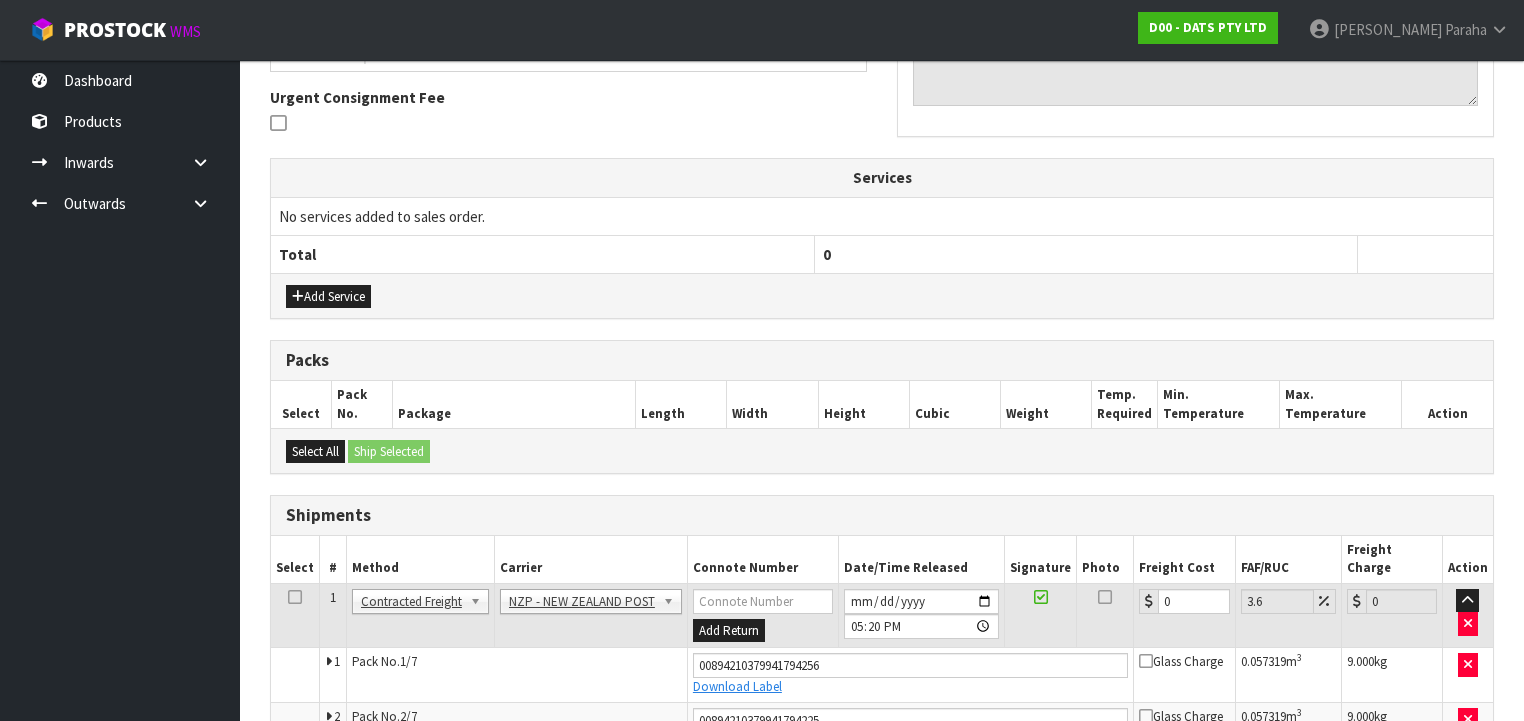
scroll to position [800, 0]
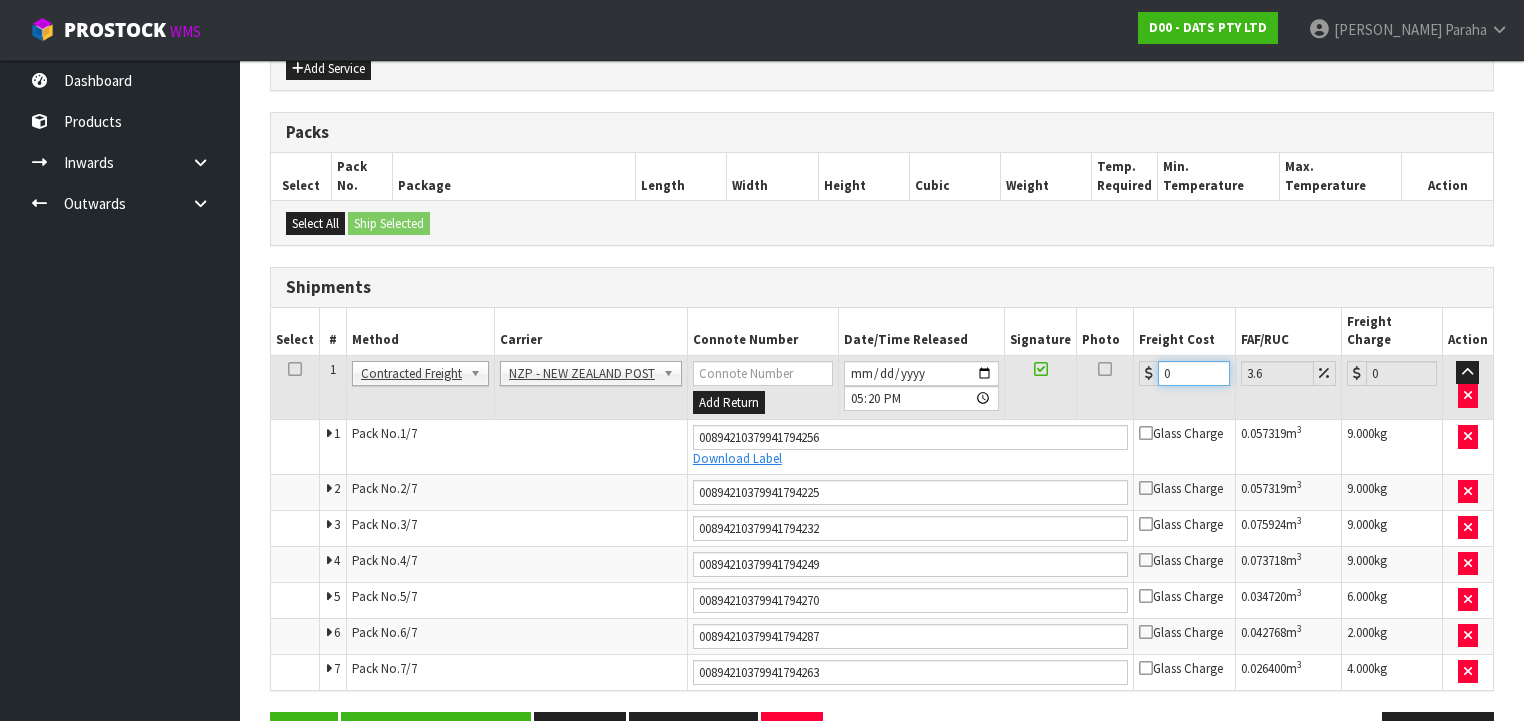
drag, startPoint x: 1174, startPoint y: 351, endPoint x: 1121, endPoint y: 342, distance: 53.7
click at [1121, 355] on tr "1 Client Local Pickup Customer Local Pickup Company Freight Contracted Freight …" at bounding box center [882, 387] width 1222 height 65
click at [423, 712] on button "Save & Confirm Shipping" at bounding box center [436, 733] width 190 height 43
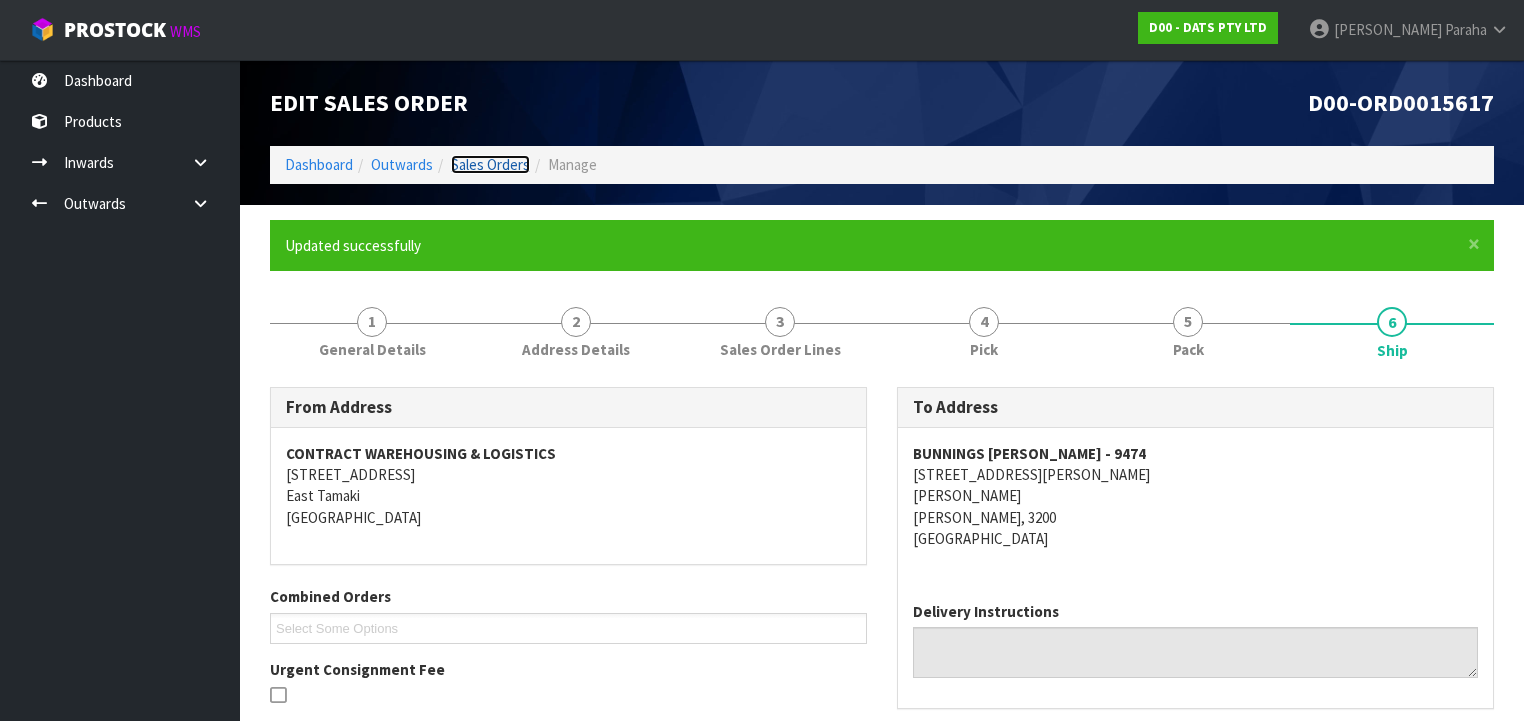
click at [488, 159] on link "Sales Orders" at bounding box center [490, 164] width 79 height 19
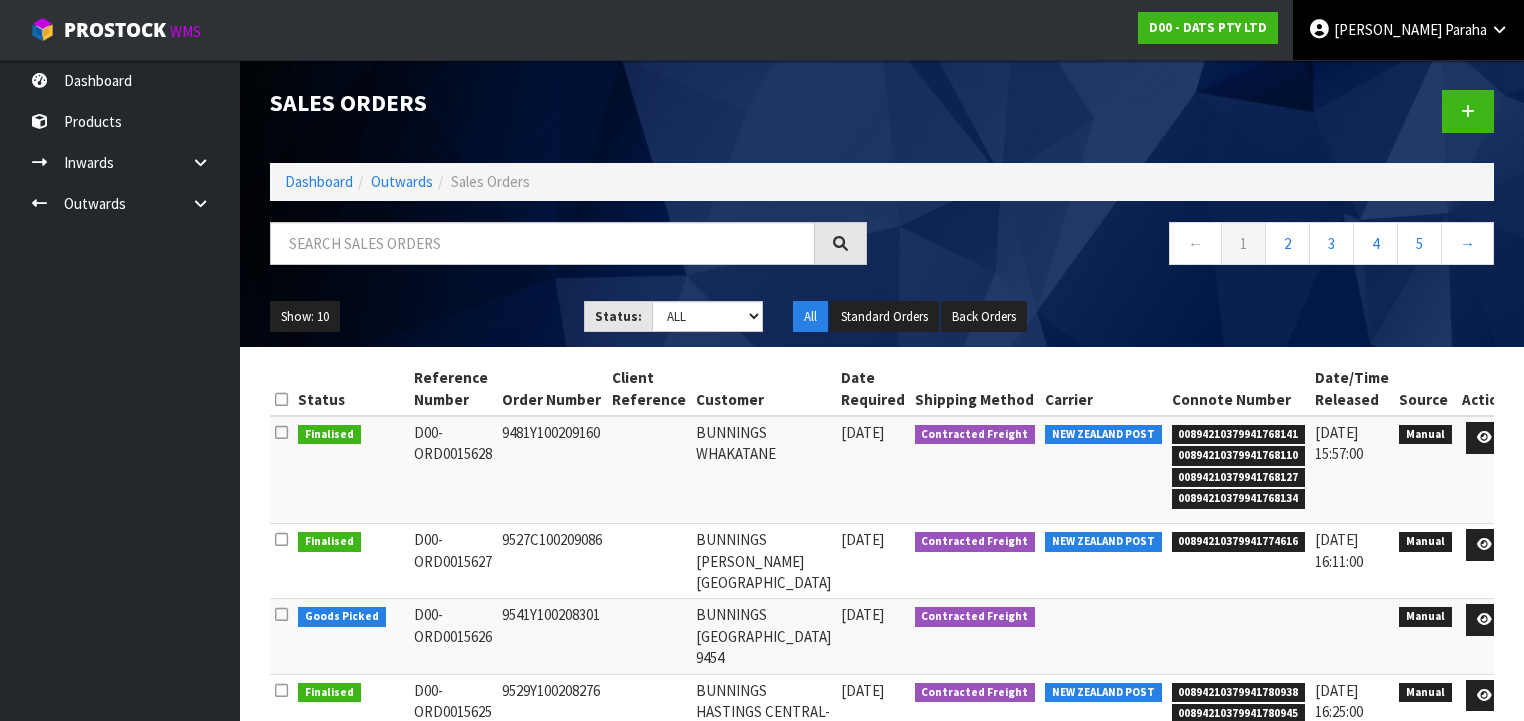
click at [1482, 30] on span "Paraha" at bounding box center [1466, 29] width 42 height 19
click at [1468, 86] on link "Logout" at bounding box center [1444, 79] width 158 height 27
